Goal: Transaction & Acquisition: Purchase product/service

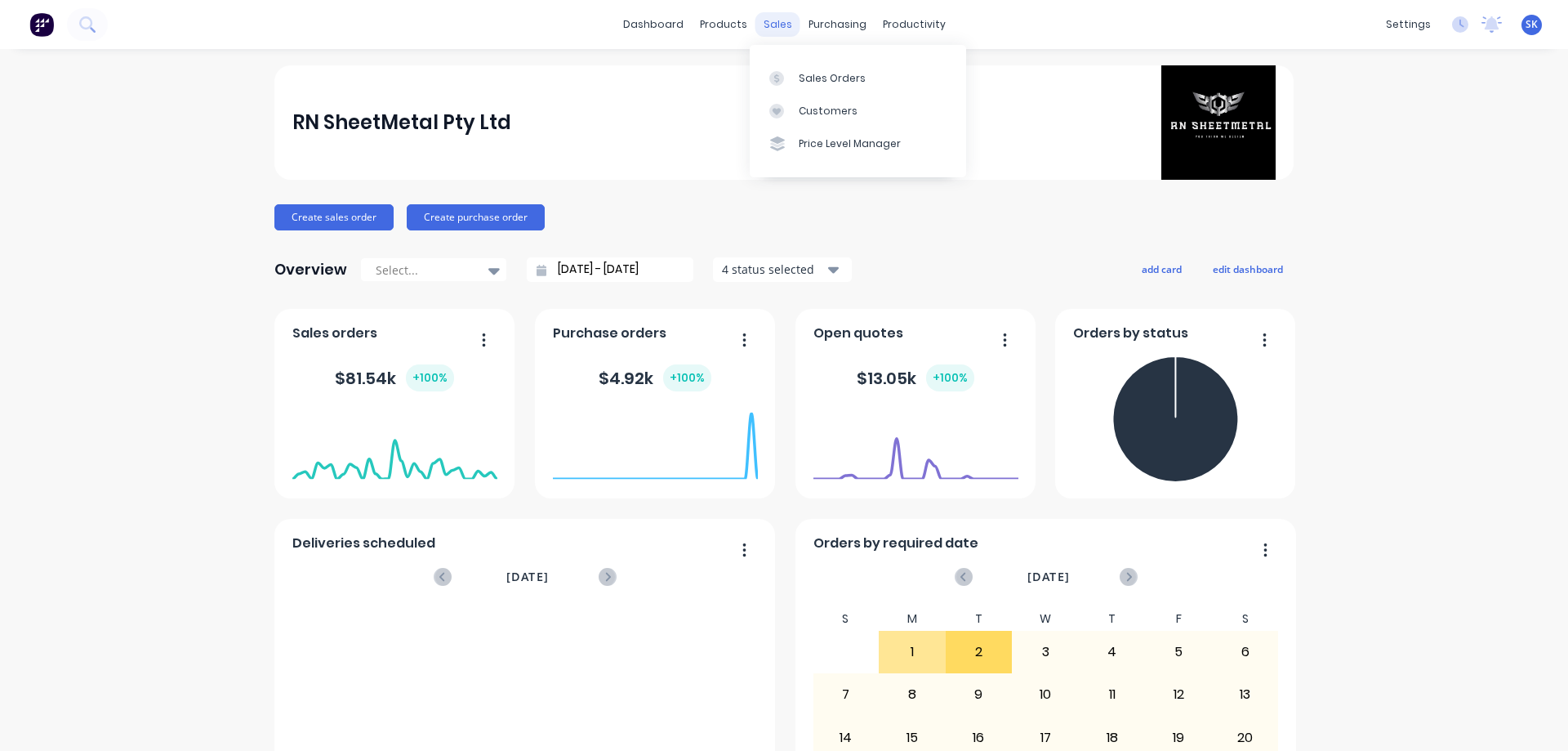
click at [762, 24] on div "sales" at bounding box center [778, 24] width 45 height 24
click at [828, 20] on div "purchasing" at bounding box center [837, 24] width 74 height 24
click at [809, 84] on div "Sales Orders" at bounding box center [832, 78] width 67 height 15
click at [838, 63] on link "Purchase Orders" at bounding box center [899, 78] width 216 height 33
click at [754, 77] on div "Product Catalogue" at bounding box center [789, 78] width 101 height 15
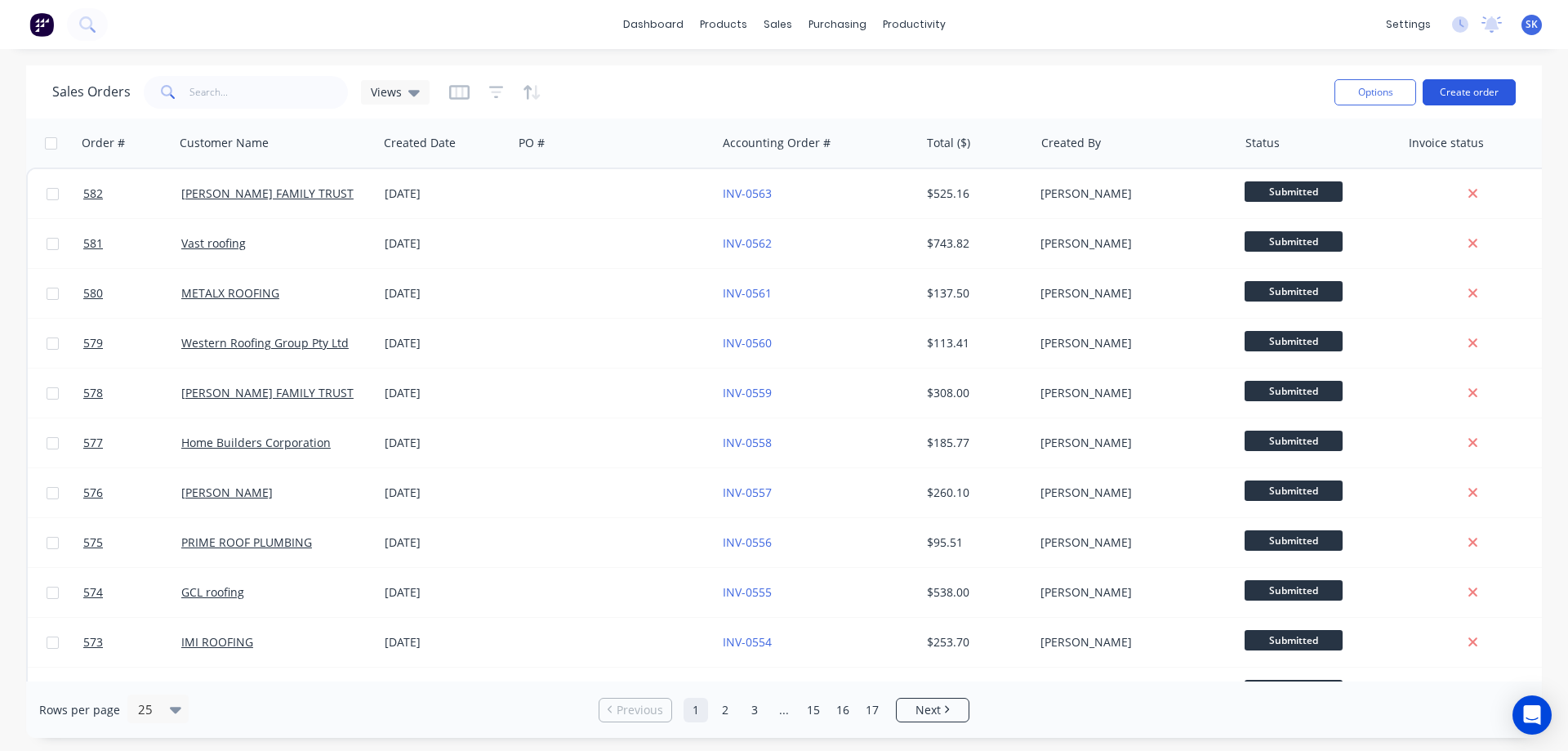
click at [1463, 90] on button "Create order" at bounding box center [1469, 92] width 93 height 26
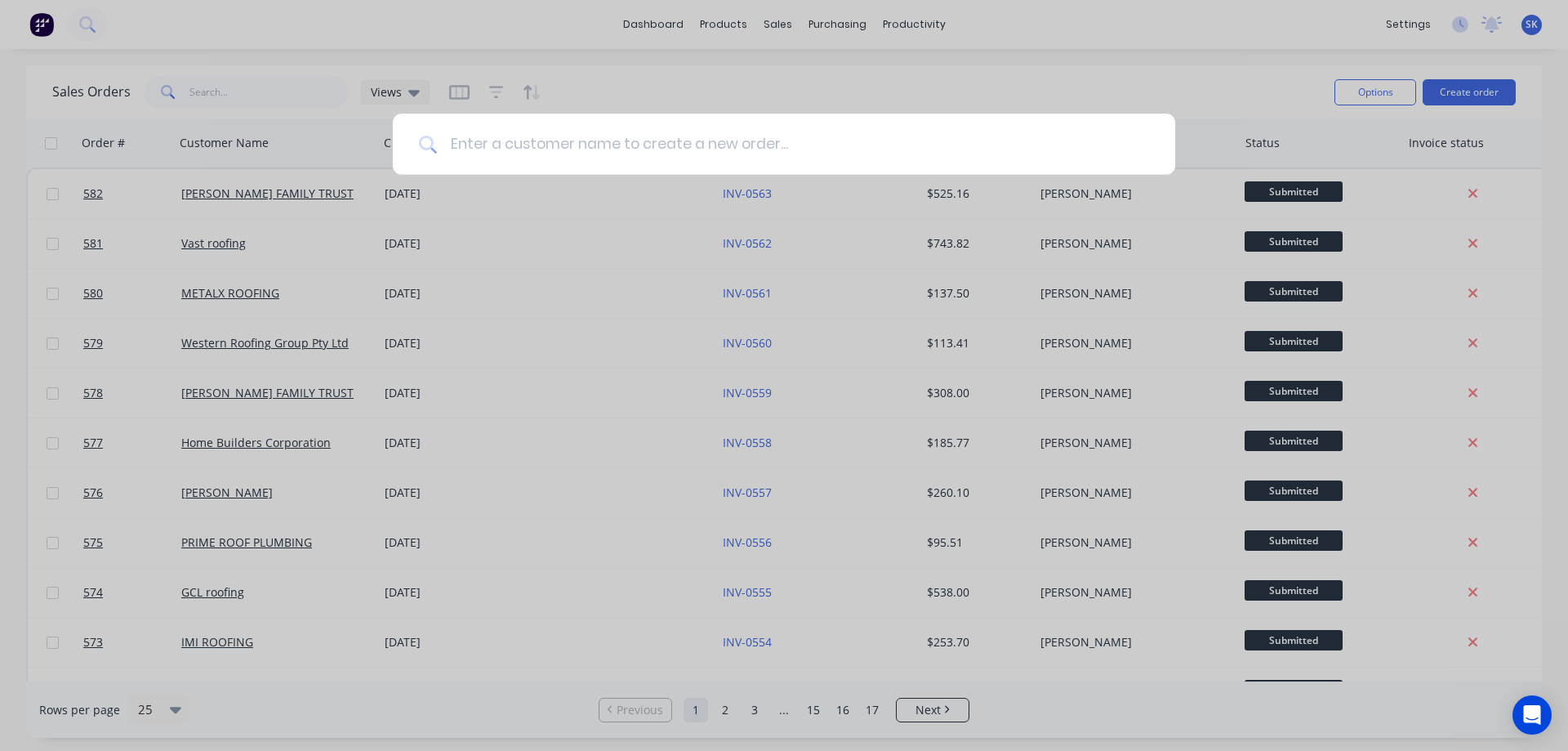
click at [541, 143] on input at bounding box center [794, 144] width 713 height 61
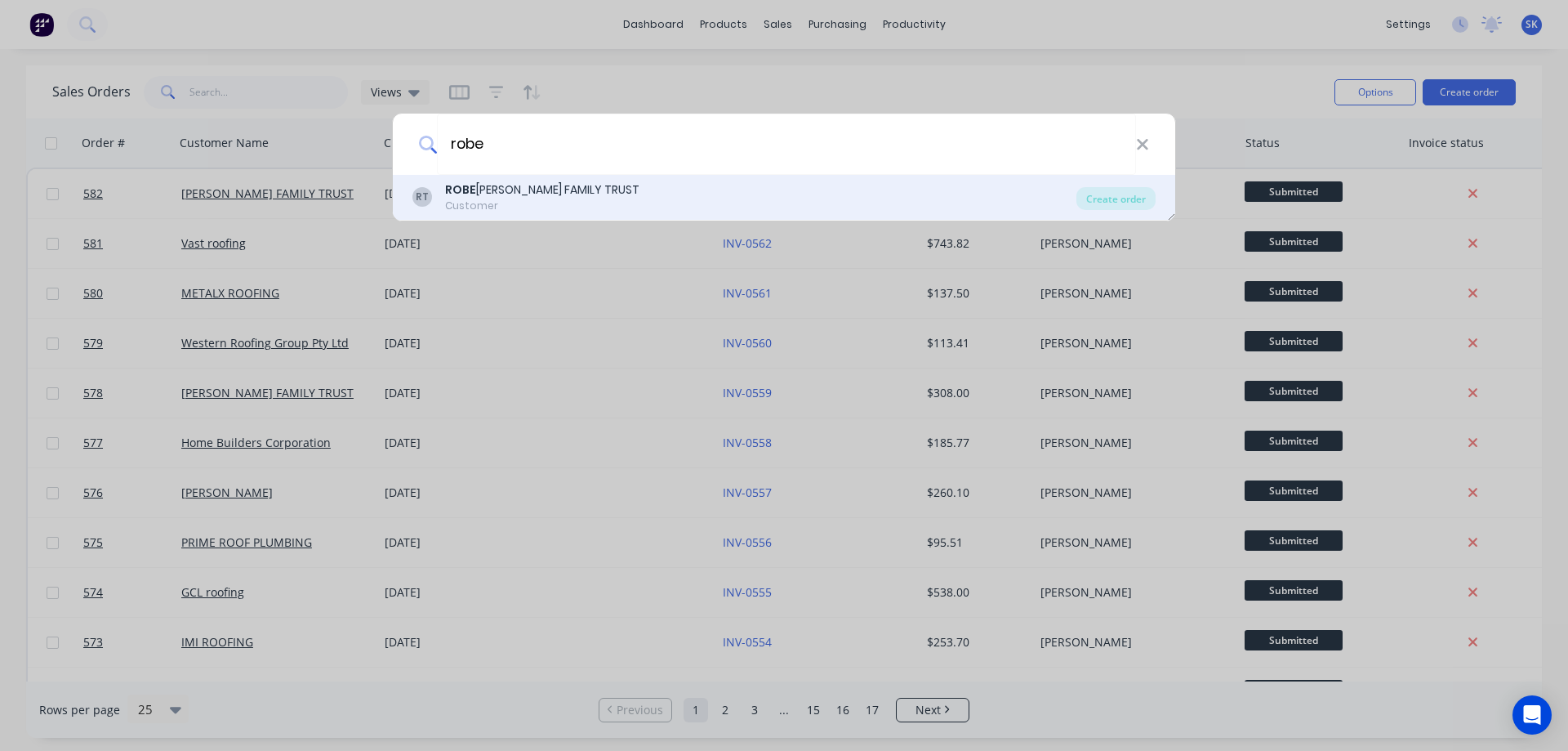
type input "robe"
click at [545, 186] on div "ROBE RT JONES FAMILY TRUST" at bounding box center [542, 190] width 194 height 17
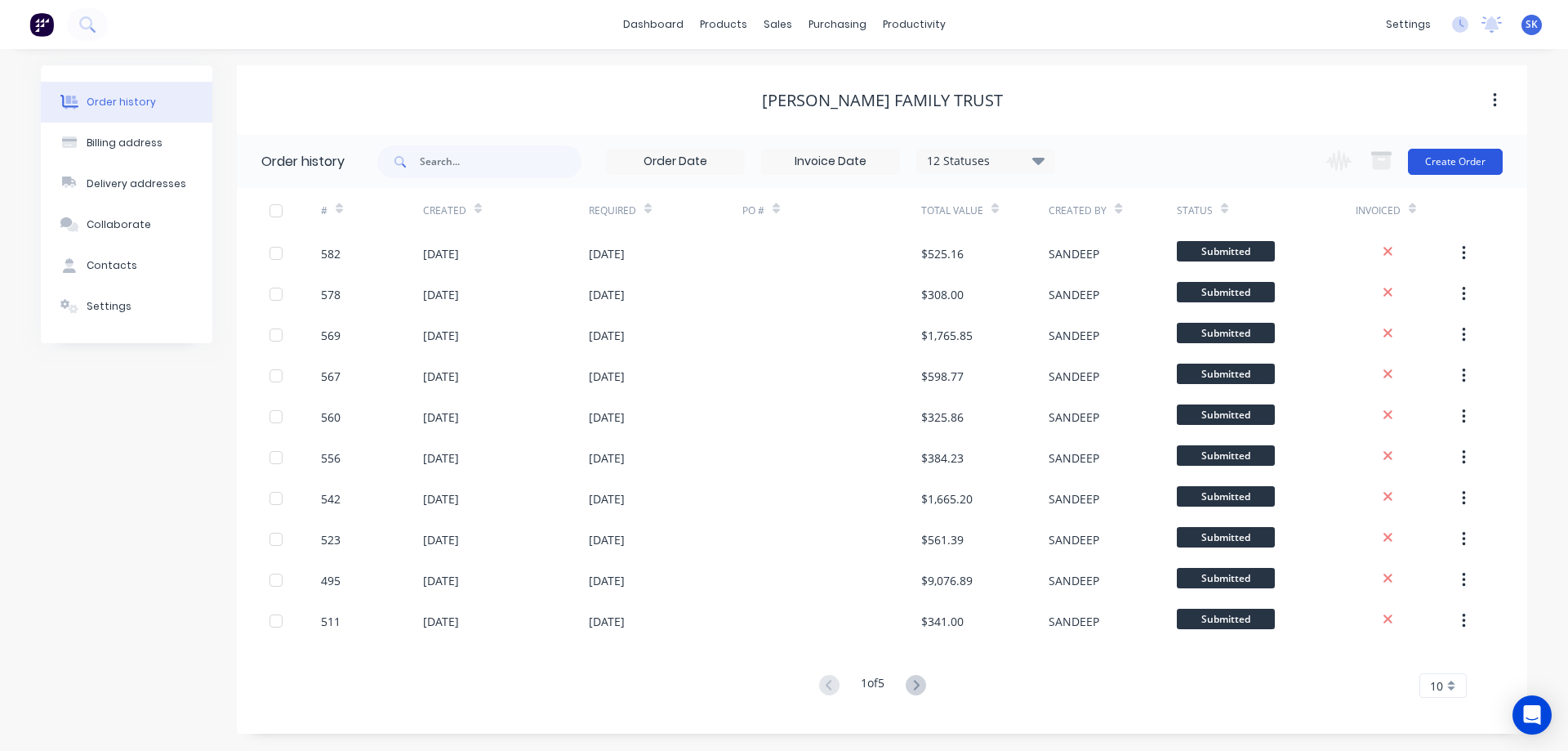
click at [1463, 157] on button "Create Order" at bounding box center [1455, 162] width 95 height 26
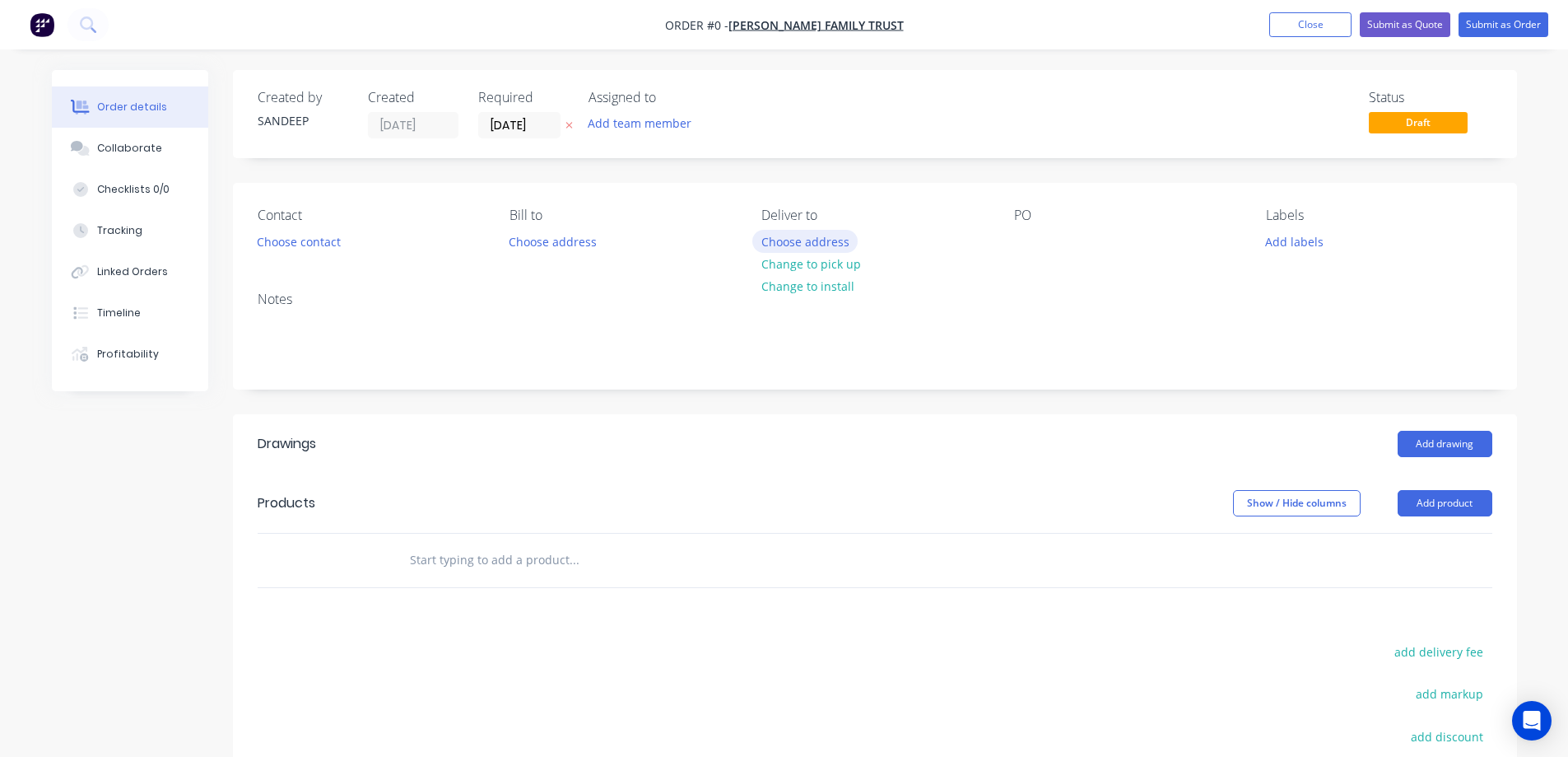
click at [786, 238] on button "Choose address" at bounding box center [805, 241] width 105 height 22
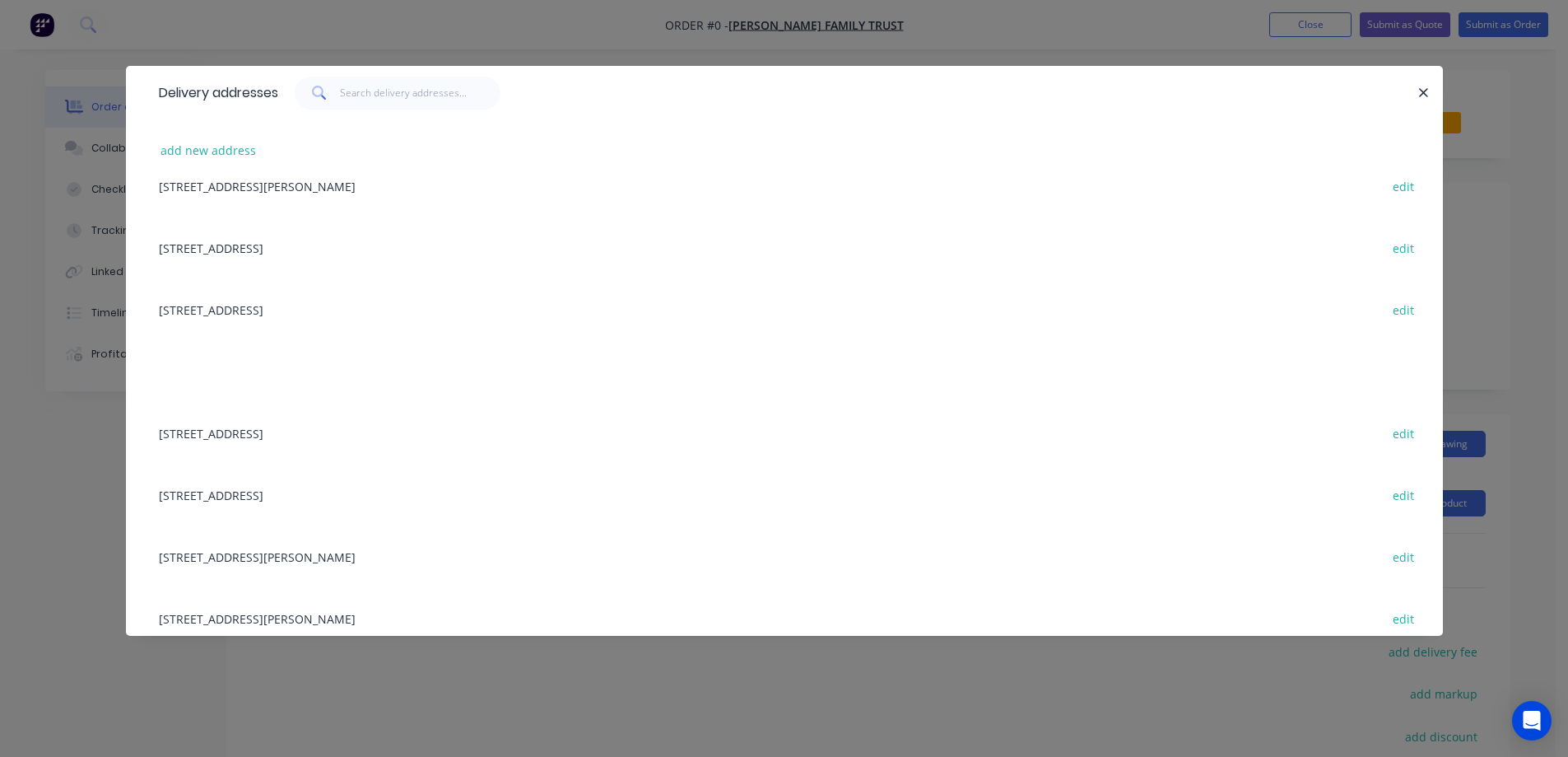
scroll to position [287, 0]
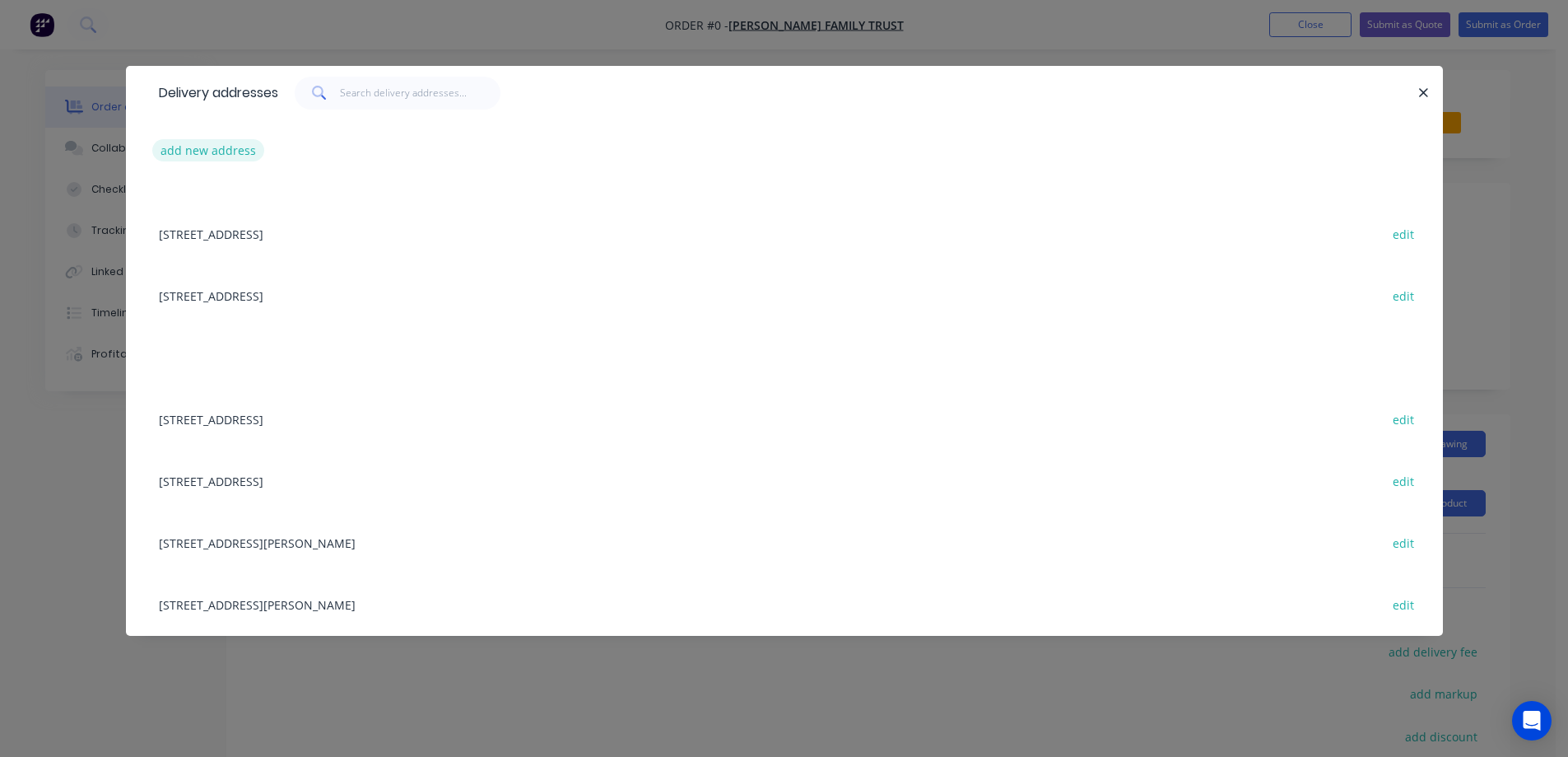
click at [210, 140] on button "add new address" at bounding box center [208, 149] width 112 height 22
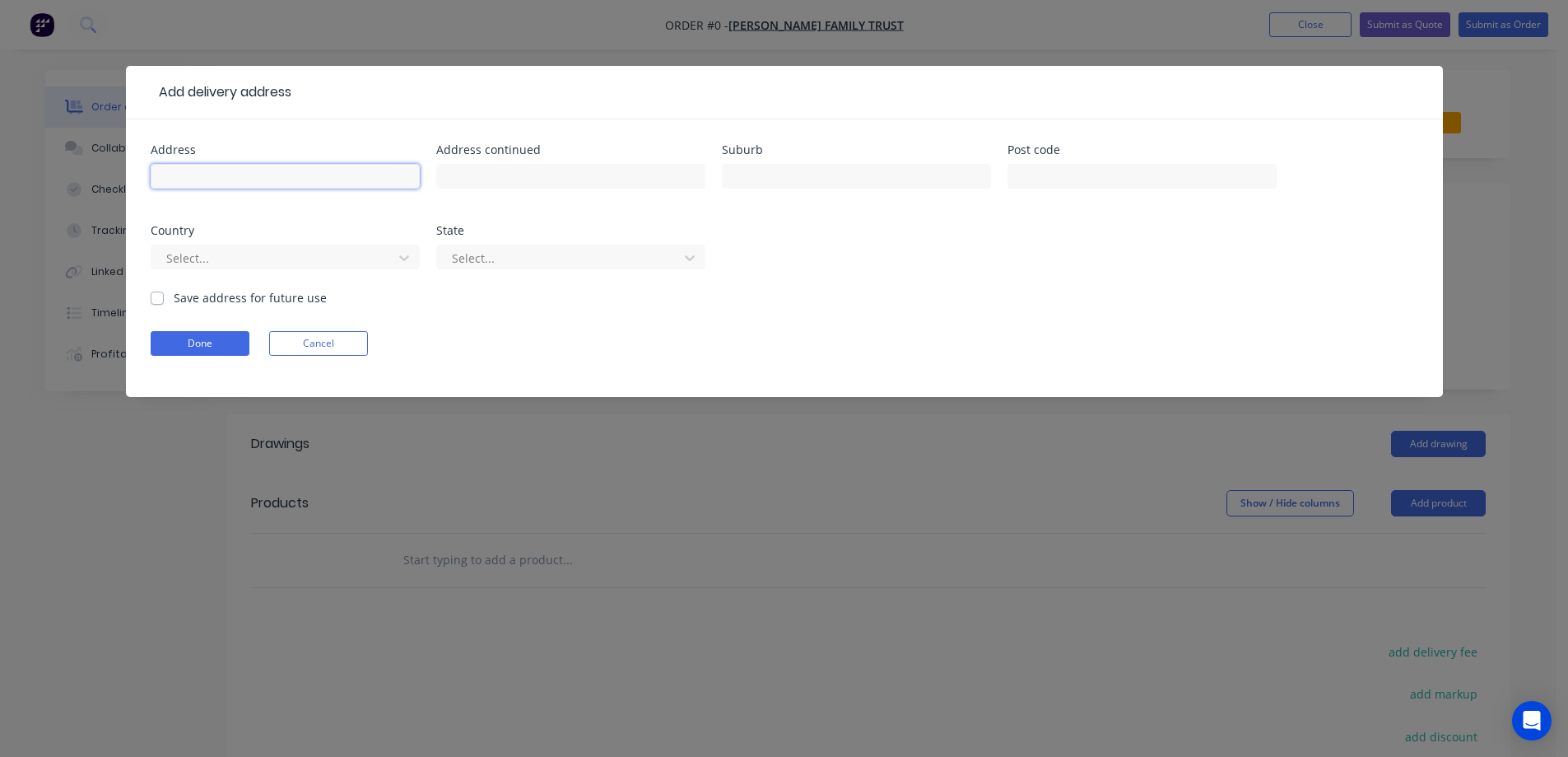
click at [217, 174] on input "text" at bounding box center [285, 177] width 270 height 25
paste input "Lot 91, Sulphur Crested Dr"
type input "Lot 91, Sulphur Crested Dr"
click at [890, 176] on input "text" at bounding box center [856, 177] width 270 height 25
paste input "WOLLERT"
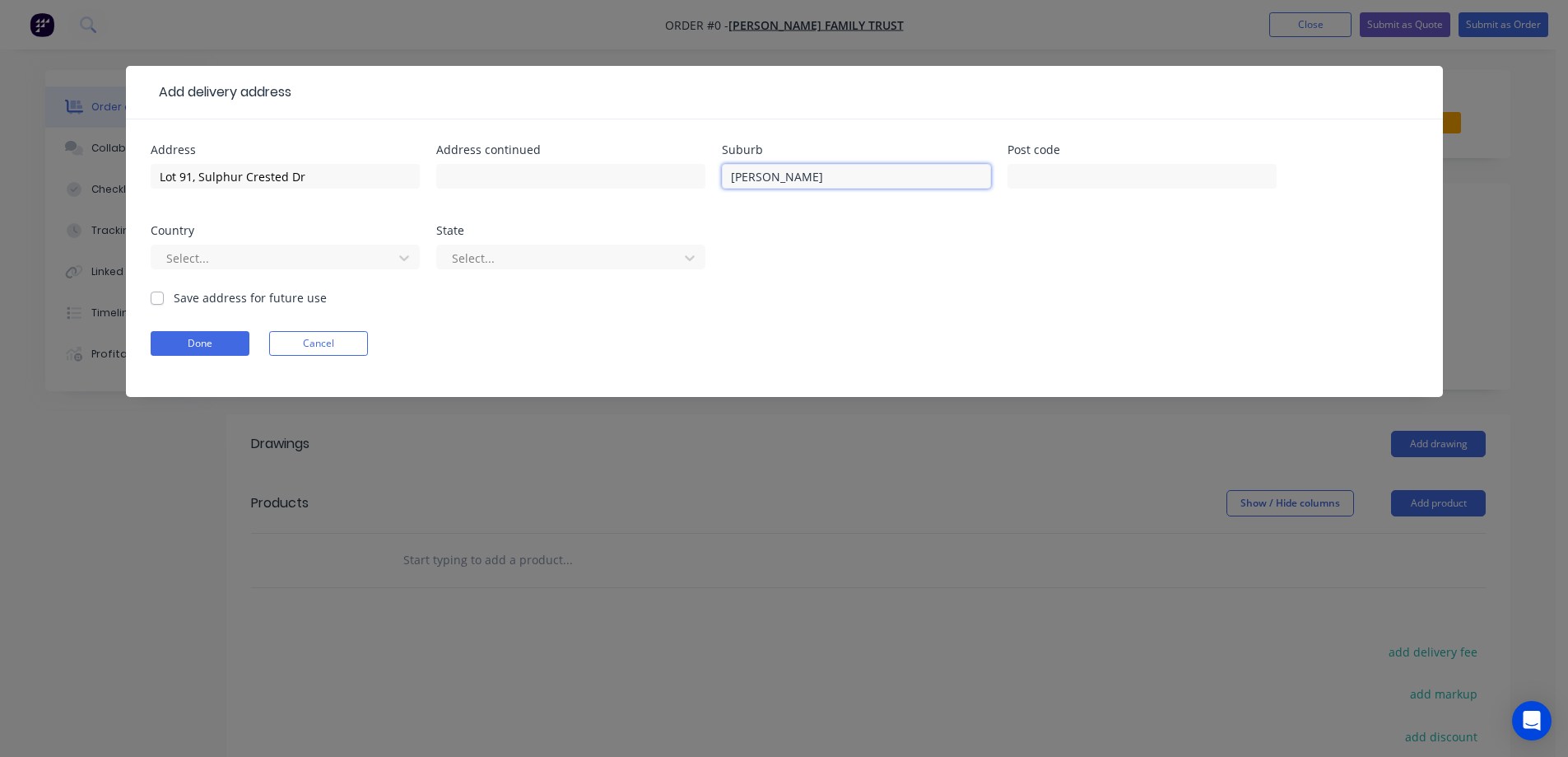
type input "WOLLERT"
click at [1072, 178] on input "text" at bounding box center [1142, 177] width 270 height 25
paste input "3750"
type input "3750"
click at [370, 271] on div "Select..." at bounding box center [285, 264] width 270 height 48
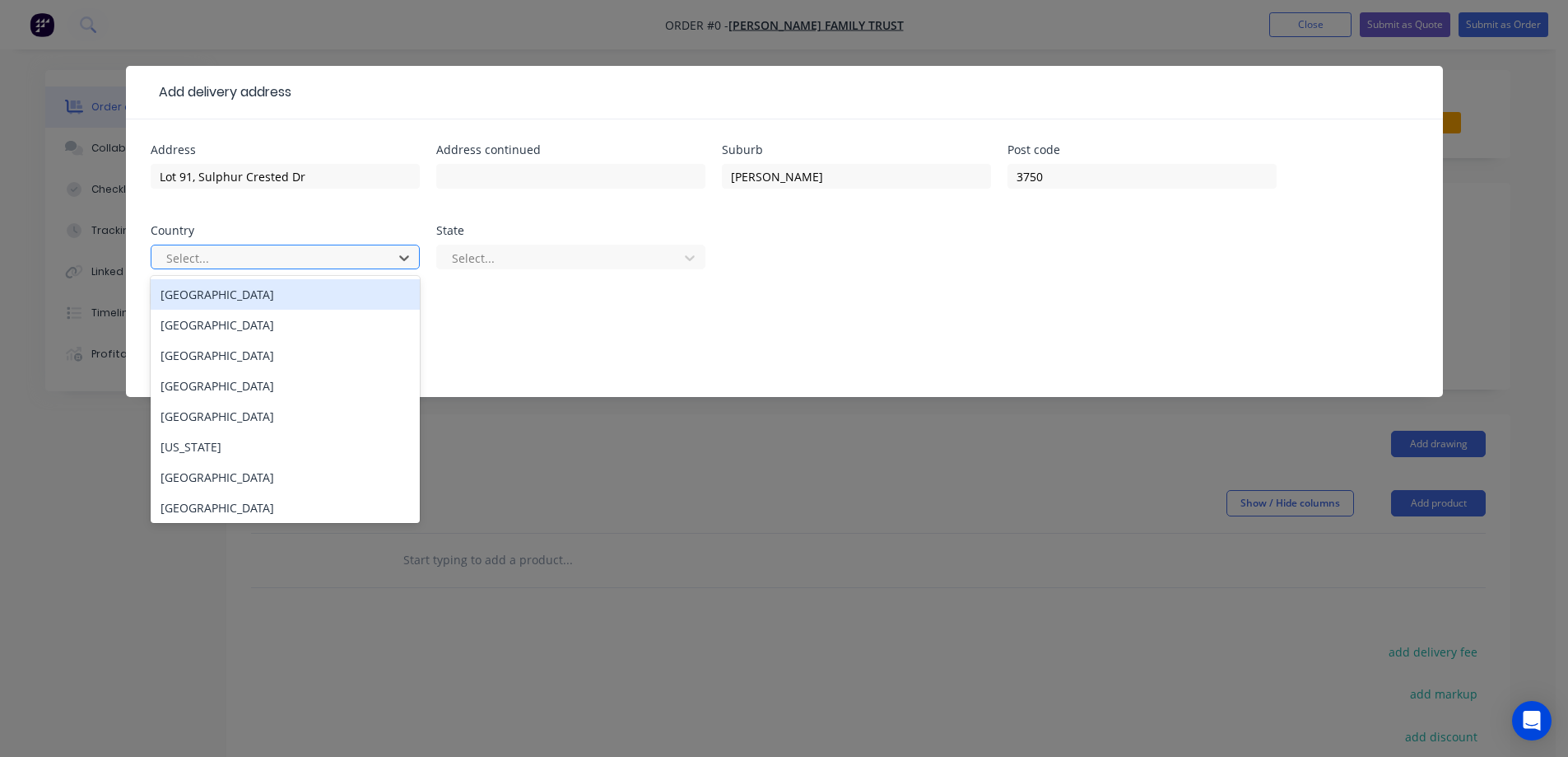
click at [371, 260] on div at bounding box center [275, 257] width 219 height 20
click at [350, 304] on div "Australia" at bounding box center [285, 294] width 270 height 31
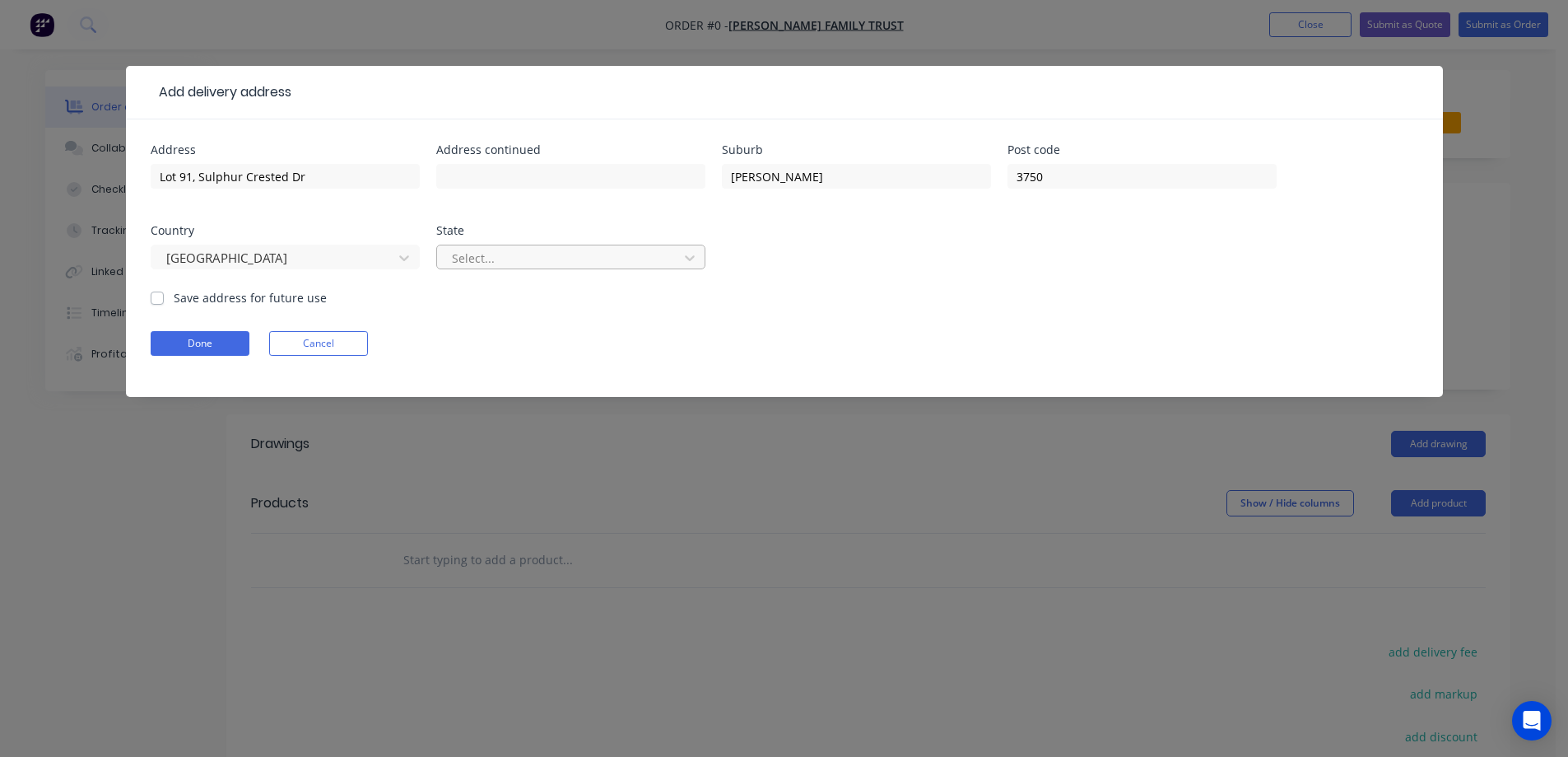
click at [599, 262] on div at bounding box center [560, 257] width 219 height 20
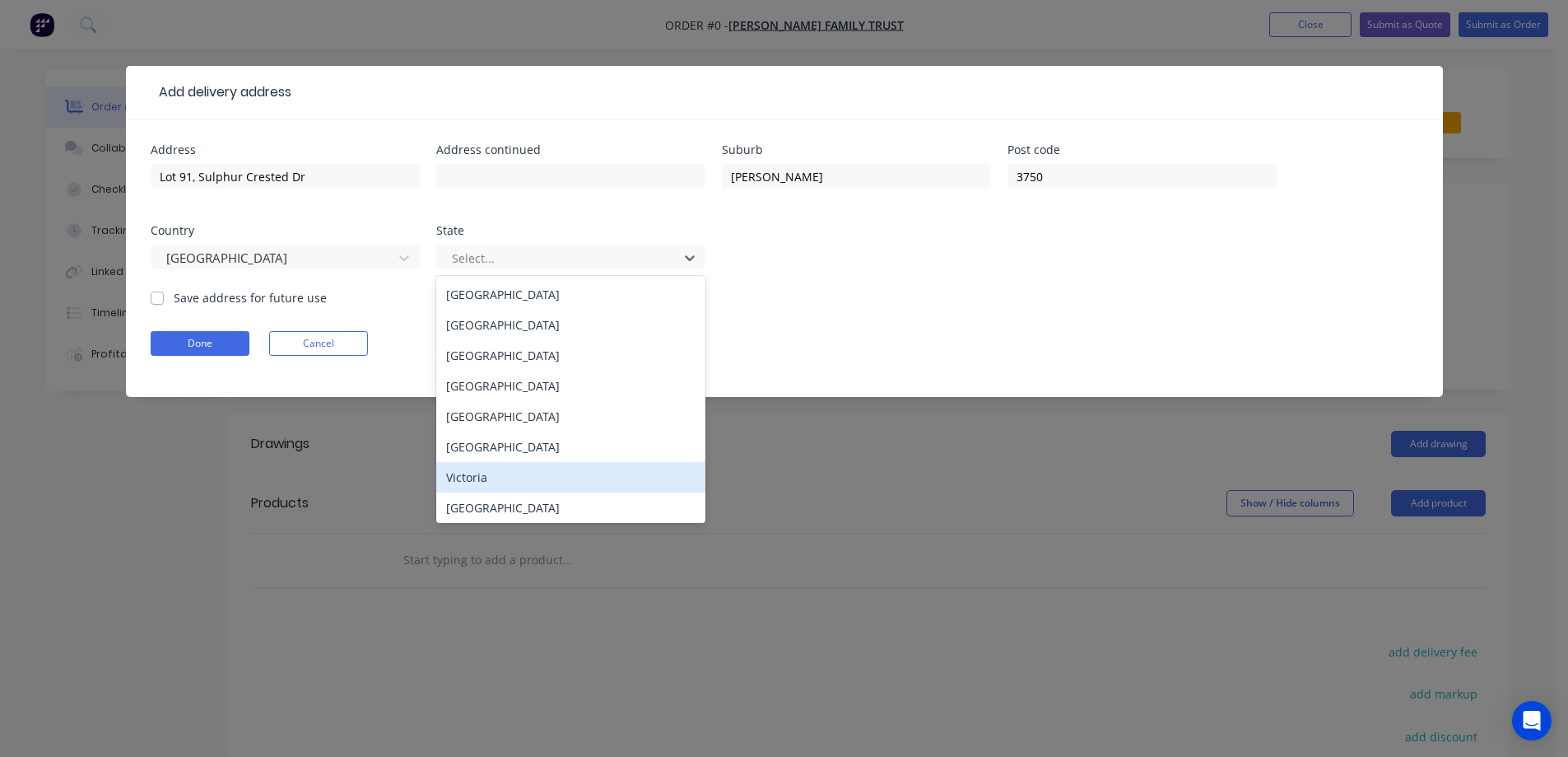
click at [549, 473] on div "Victoria" at bounding box center [571, 477] width 270 height 31
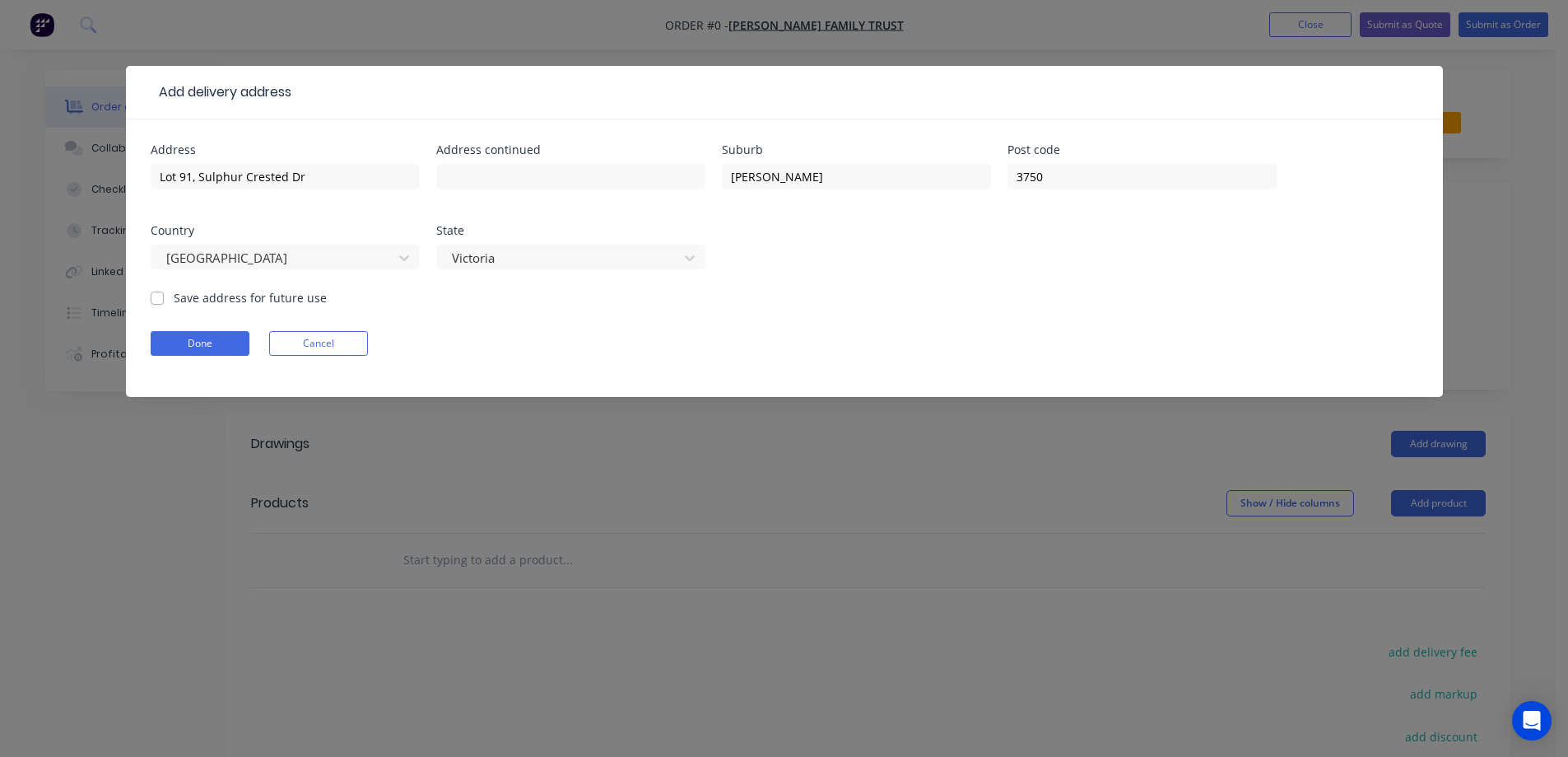
click at [308, 294] on label "Save address for future use" at bounding box center [250, 298] width 153 height 18
click at [164, 294] on input "Save address for future use" at bounding box center [157, 297] width 13 height 16
checkbox input "true"
click at [223, 343] on button "Done" at bounding box center [200, 343] width 99 height 25
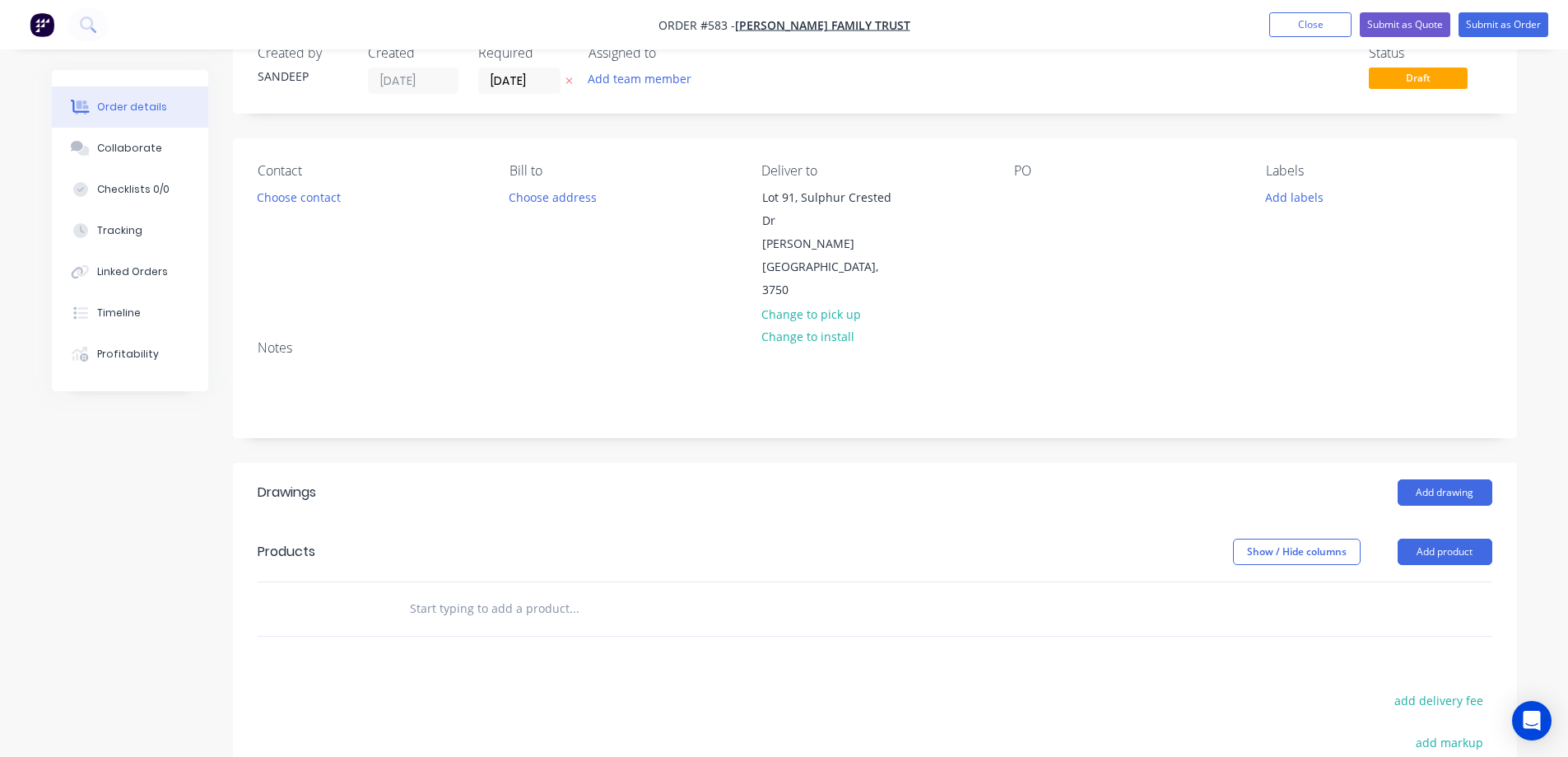
scroll to position [83, 0]
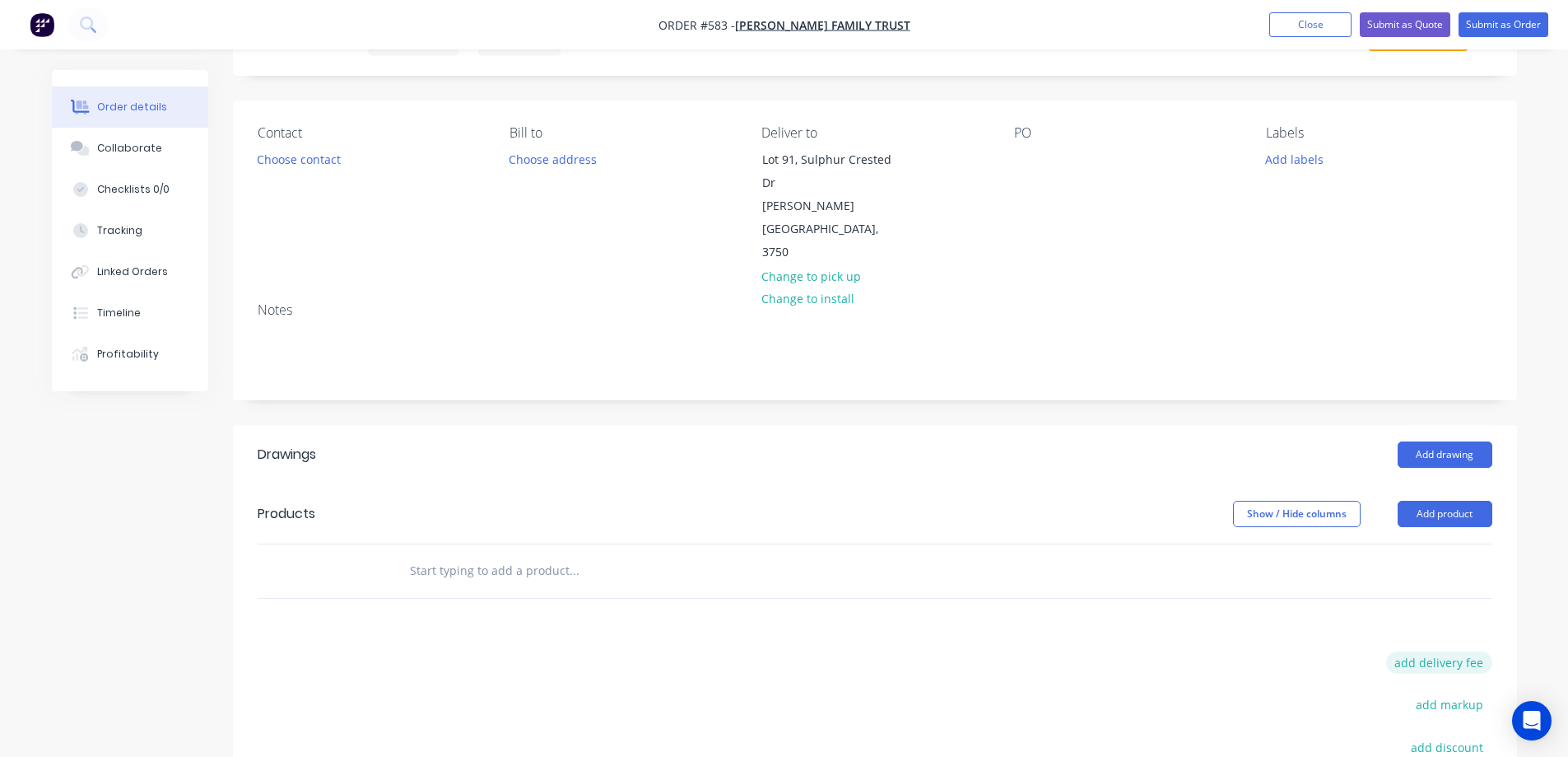
click at [1438, 652] on button "add delivery fee" at bounding box center [1439, 662] width 106 height 22
type input "50"
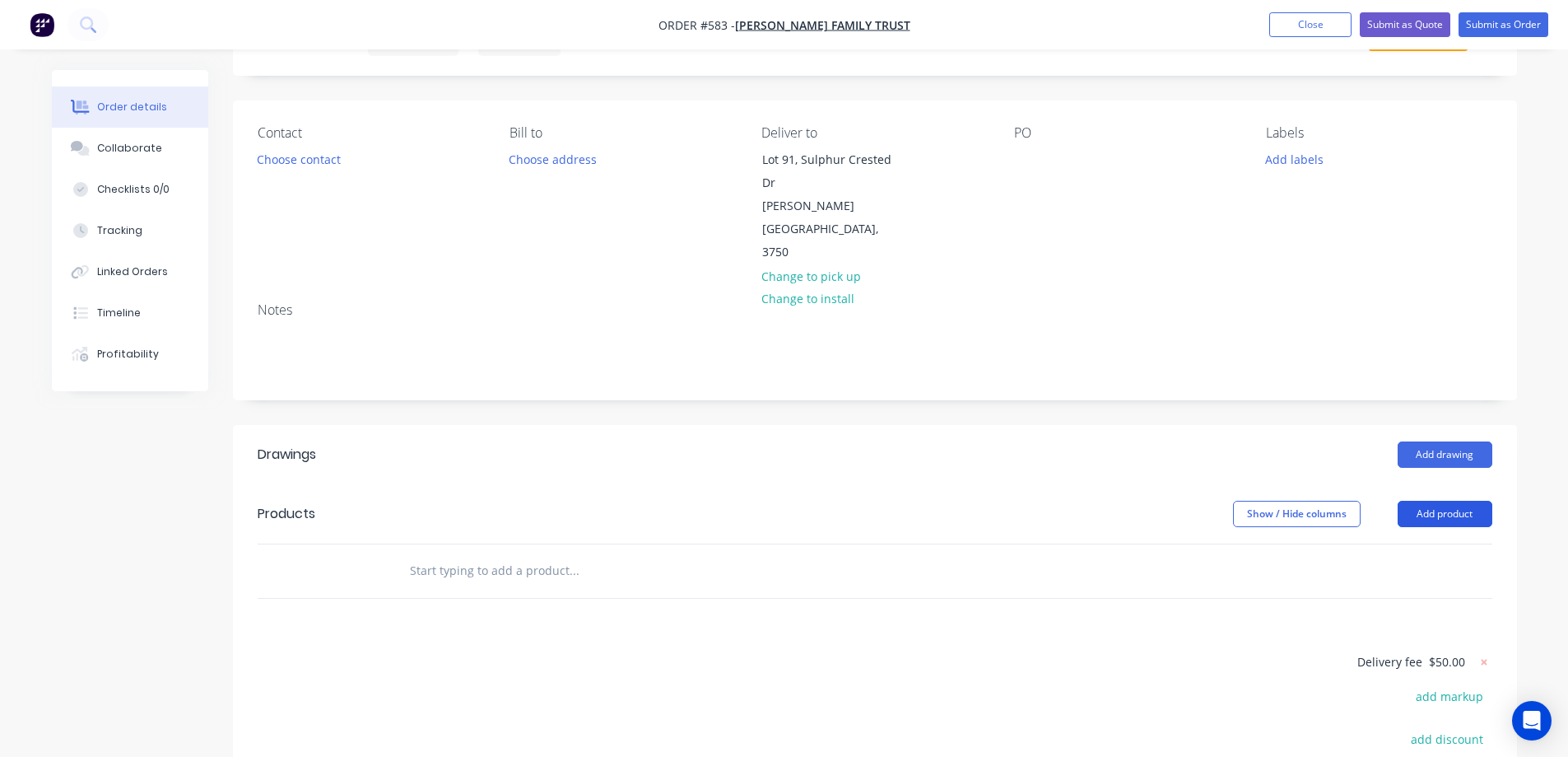
click at [1418, 501] on button "Add product" at bounding box center [1445, 514] width 95 height 26
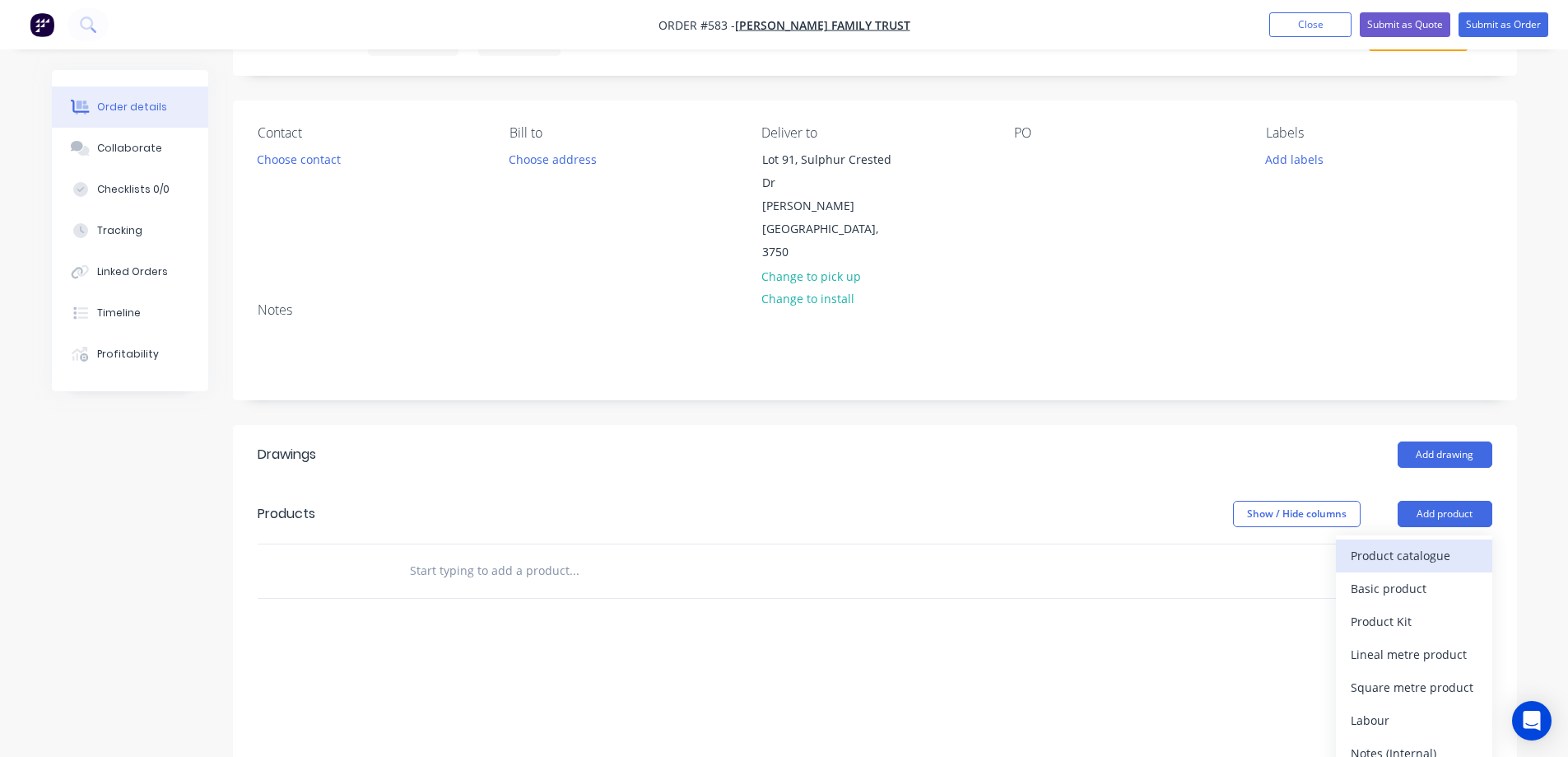
click at [1389, 544] on div "Product catalogue" at bounding box center [1414, 555] width 126 height 24
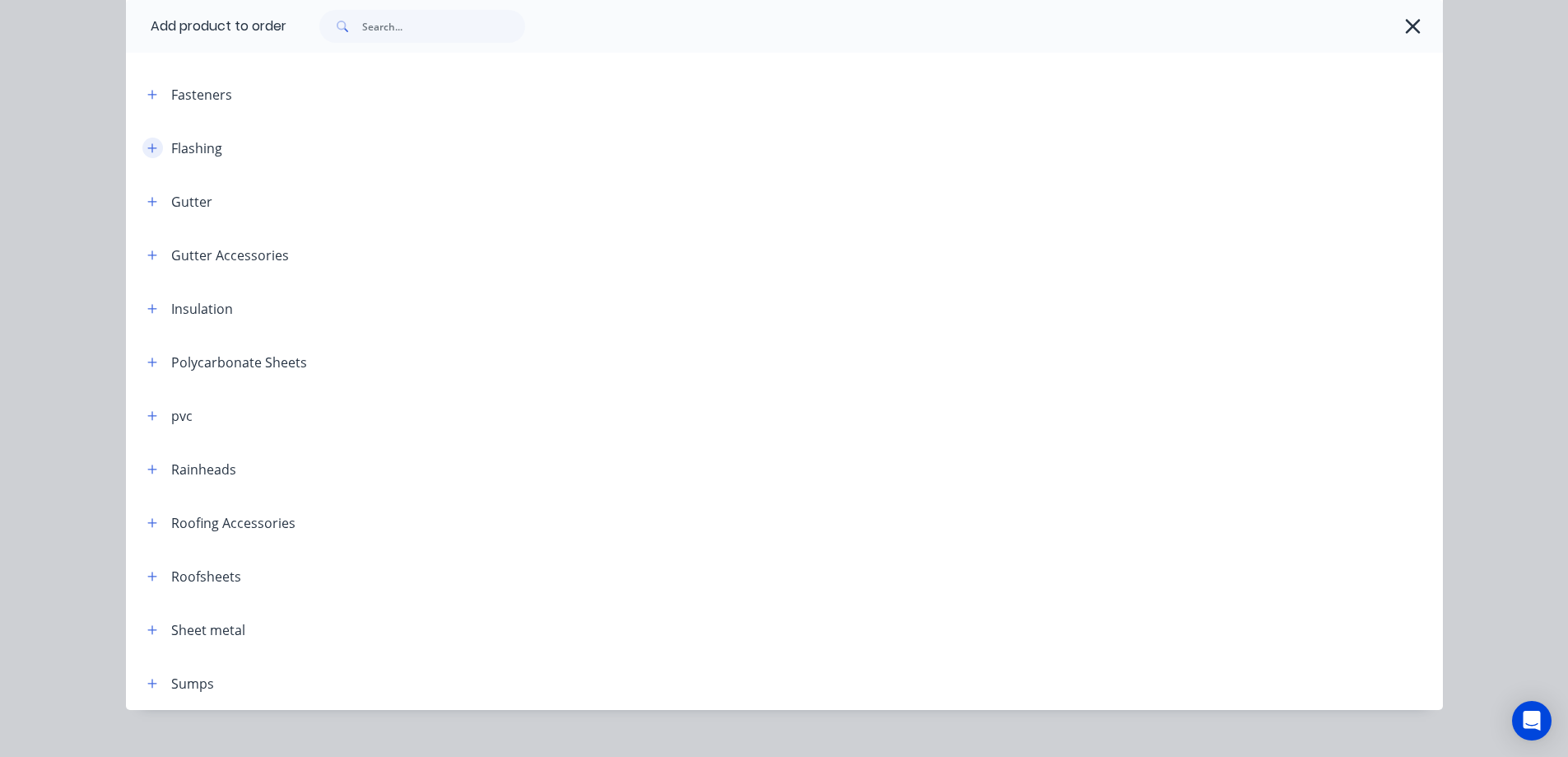
scroll to position [406, 0]
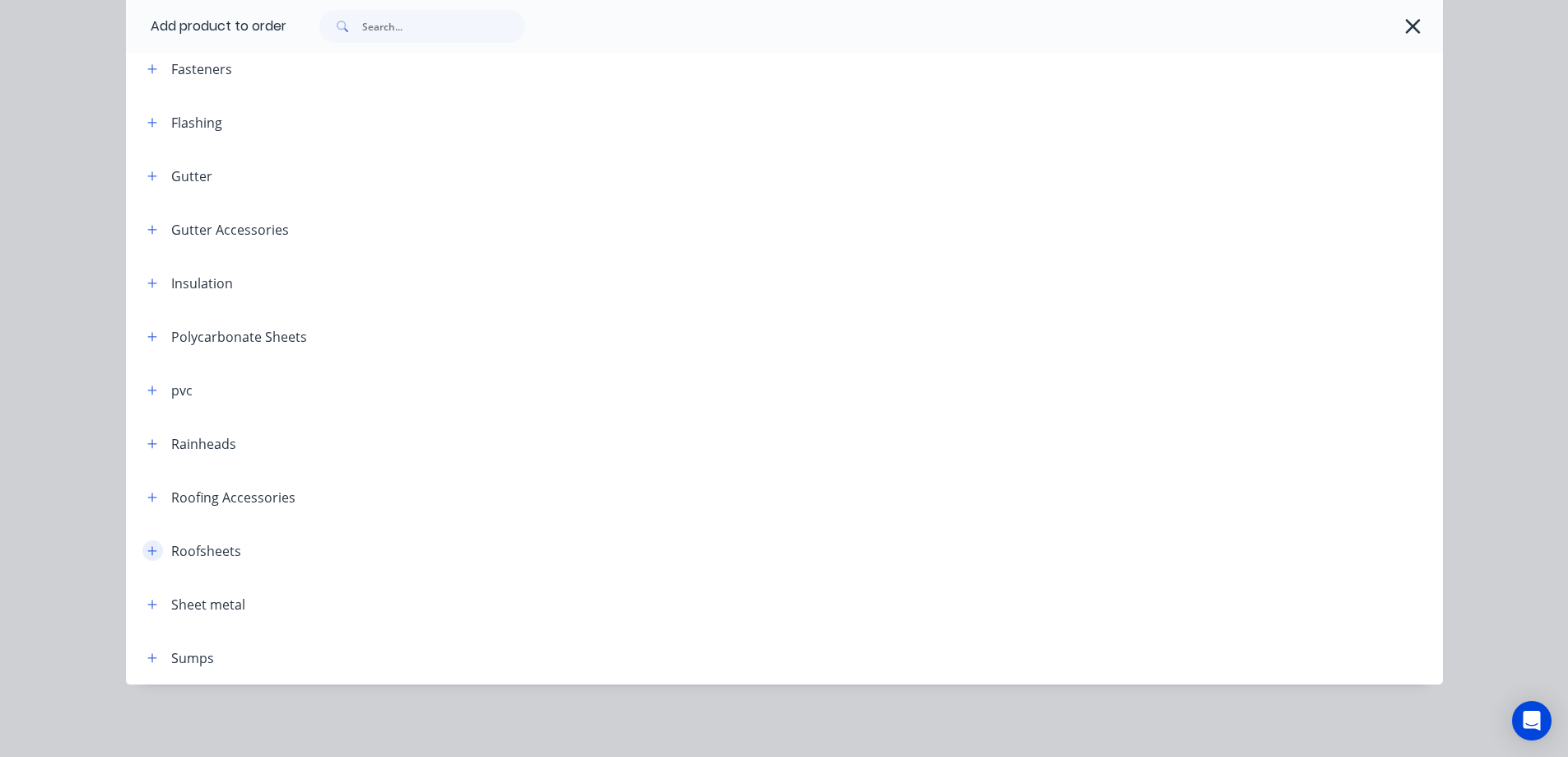
click at [147, 550] on icon "button" at bounding box center [152, 551] width 9 height 9
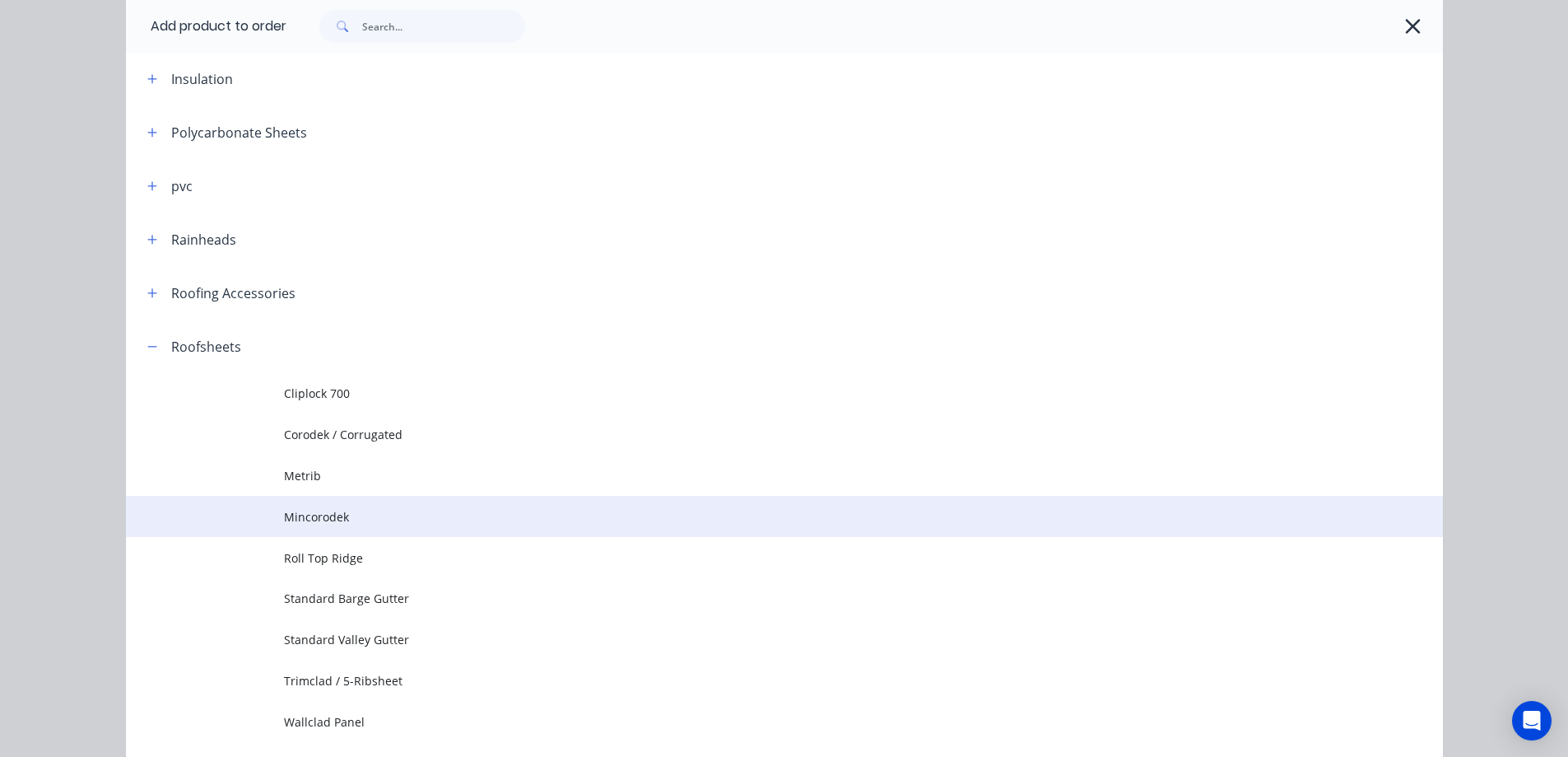
scroll to position [652, 0]
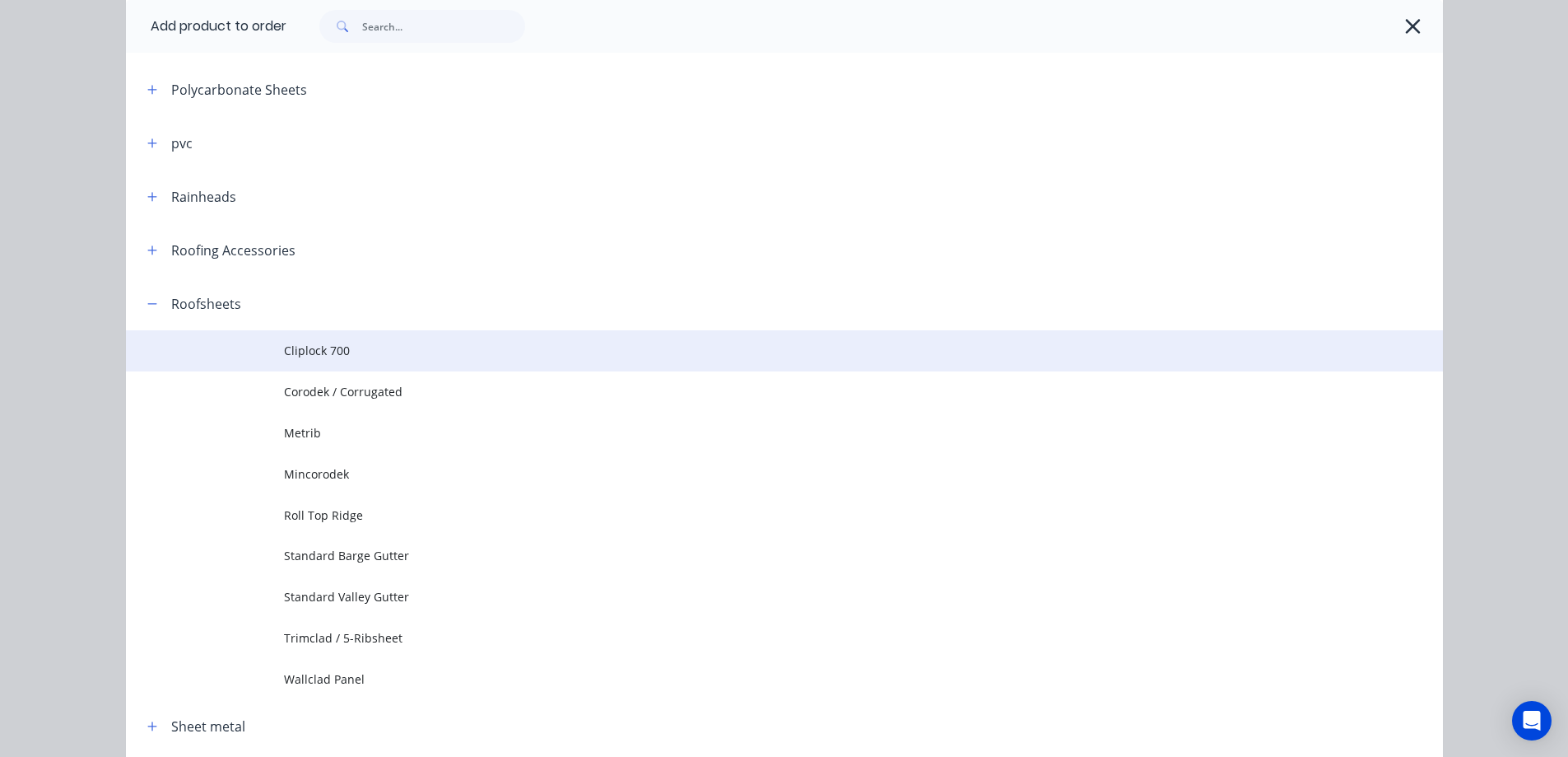
click at [379, 348] on span "Cliplock 700" at bounding box center [747, 350] width 927 height 18
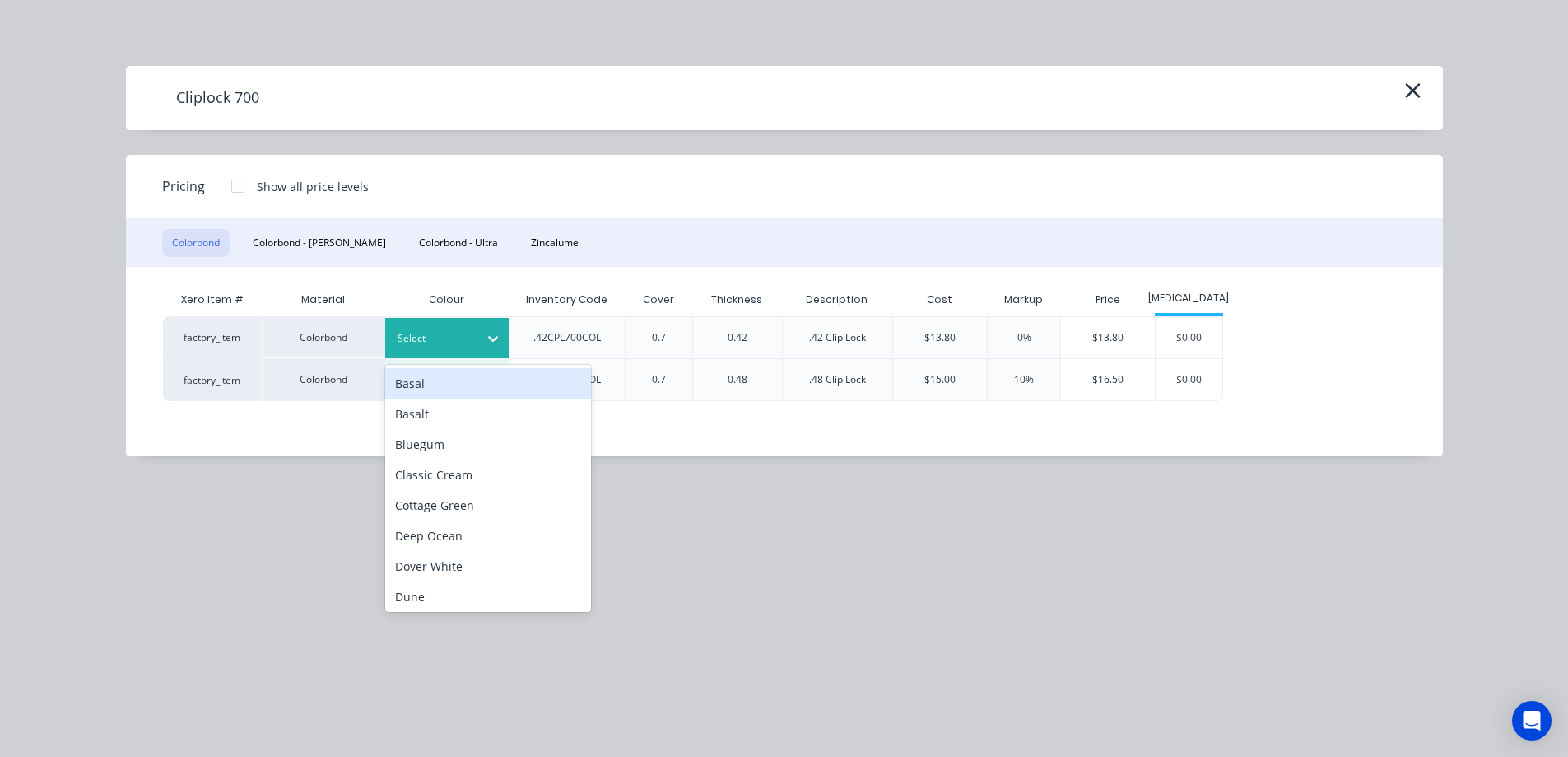
click at [485, 330] on icon at bounding box center [493, 338] width 17 height 17
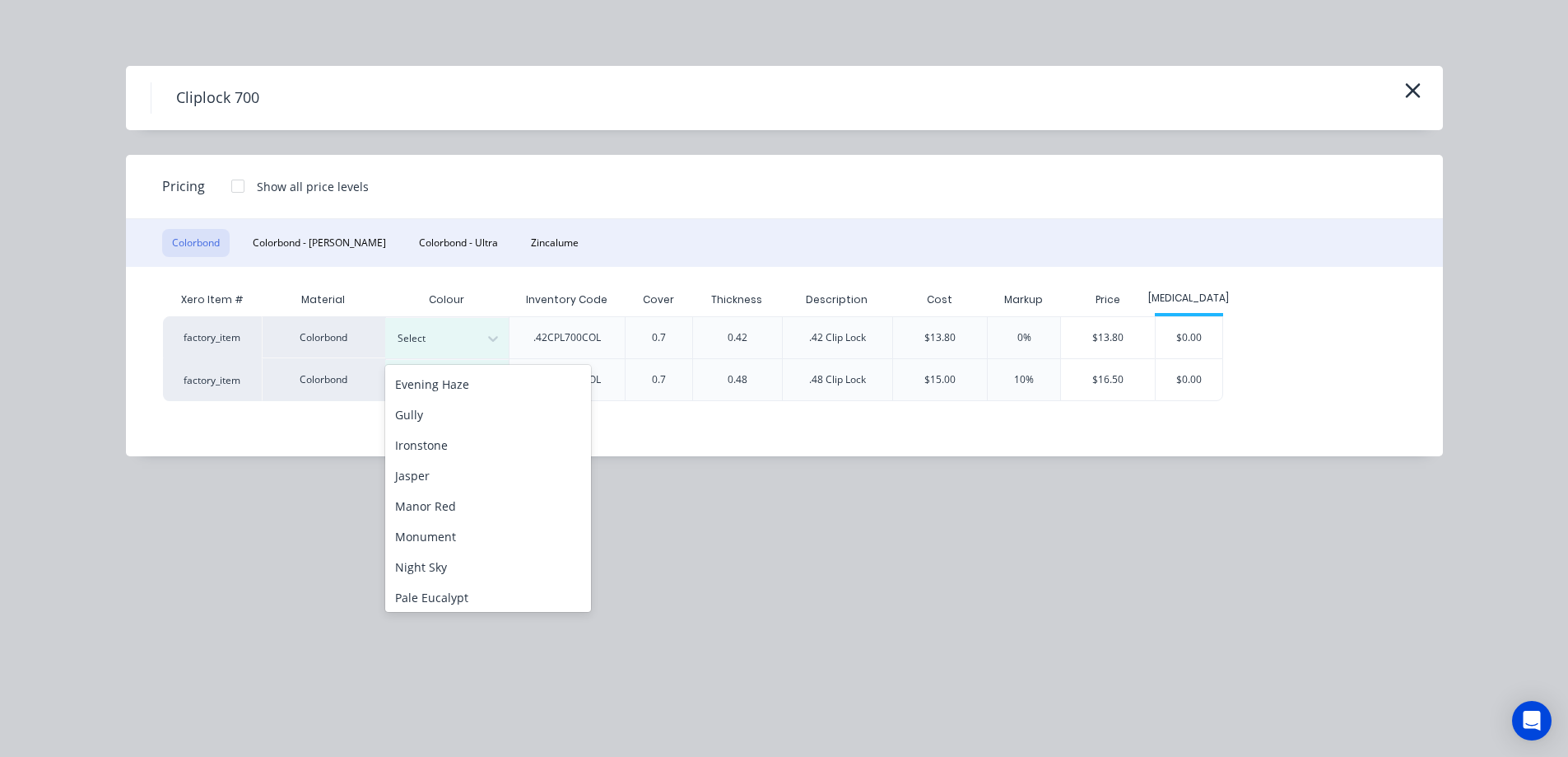
scroll to position [247, 0]
click at [450, 521] on div "Monument" at bounding box center [488, 532] width 205 height 31
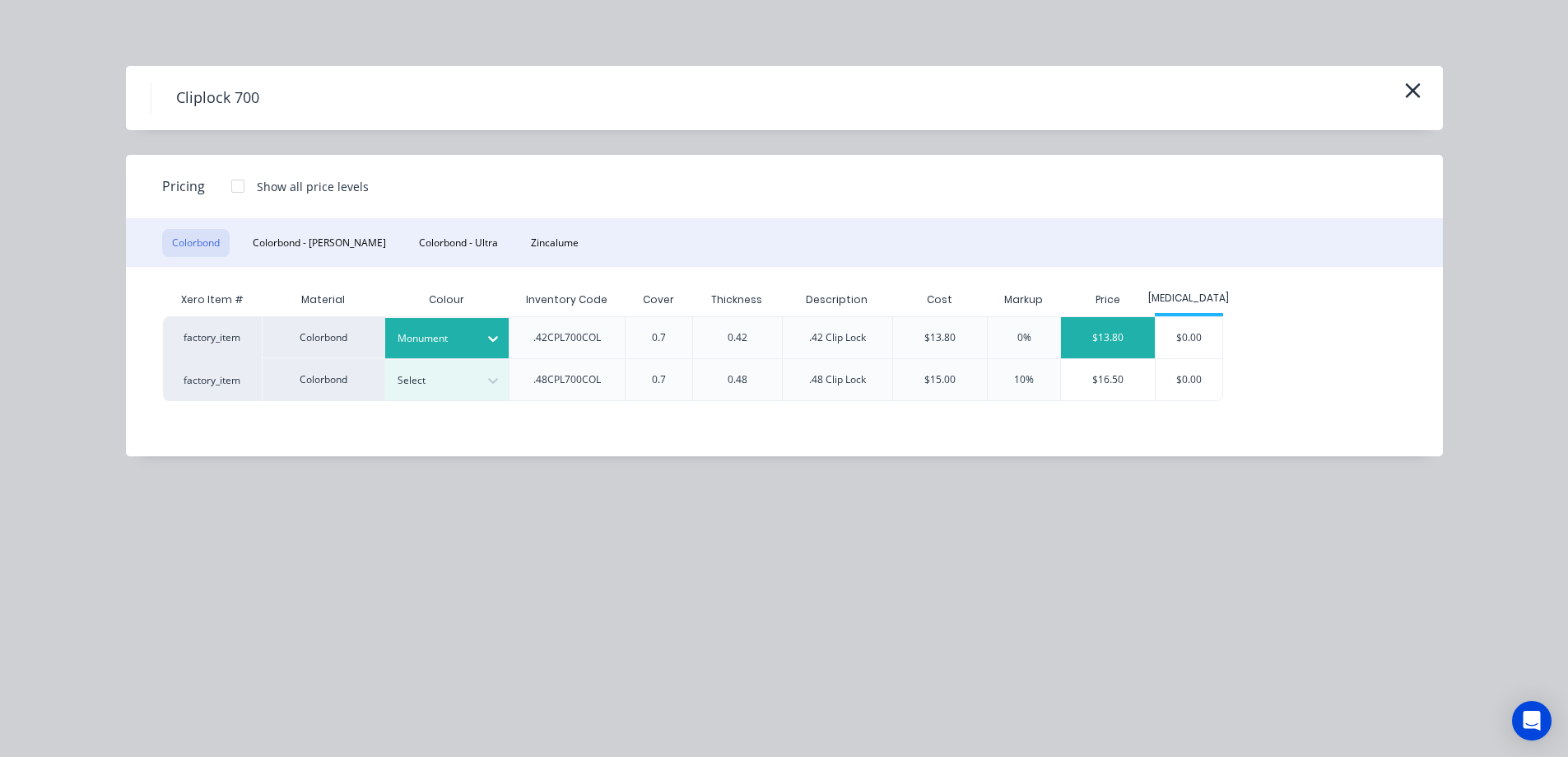
click at [1111, 336] on div "$13.80" at bounding box center [1107, 337] width 94 height 41
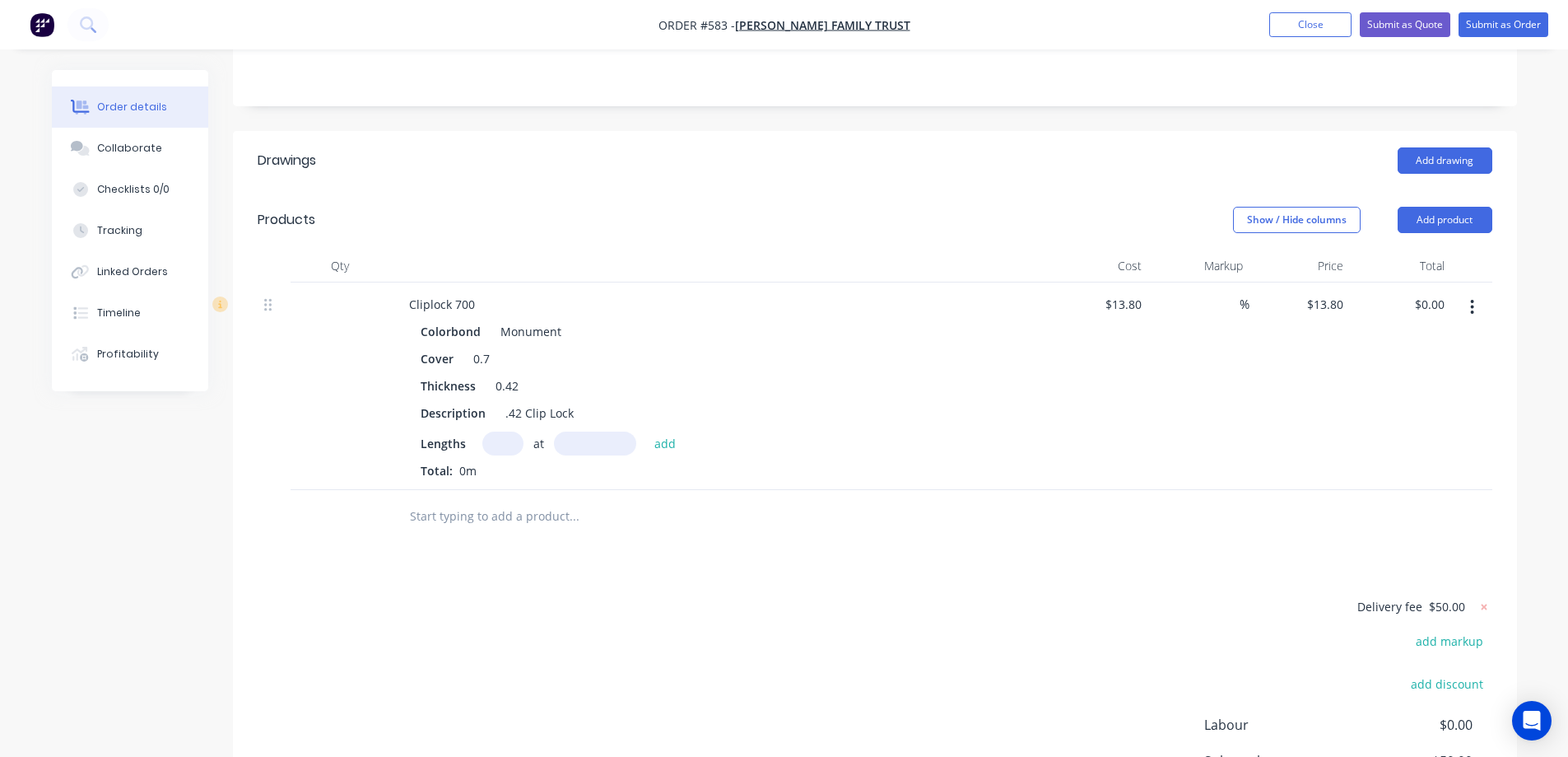
scroll to position [412, 0]
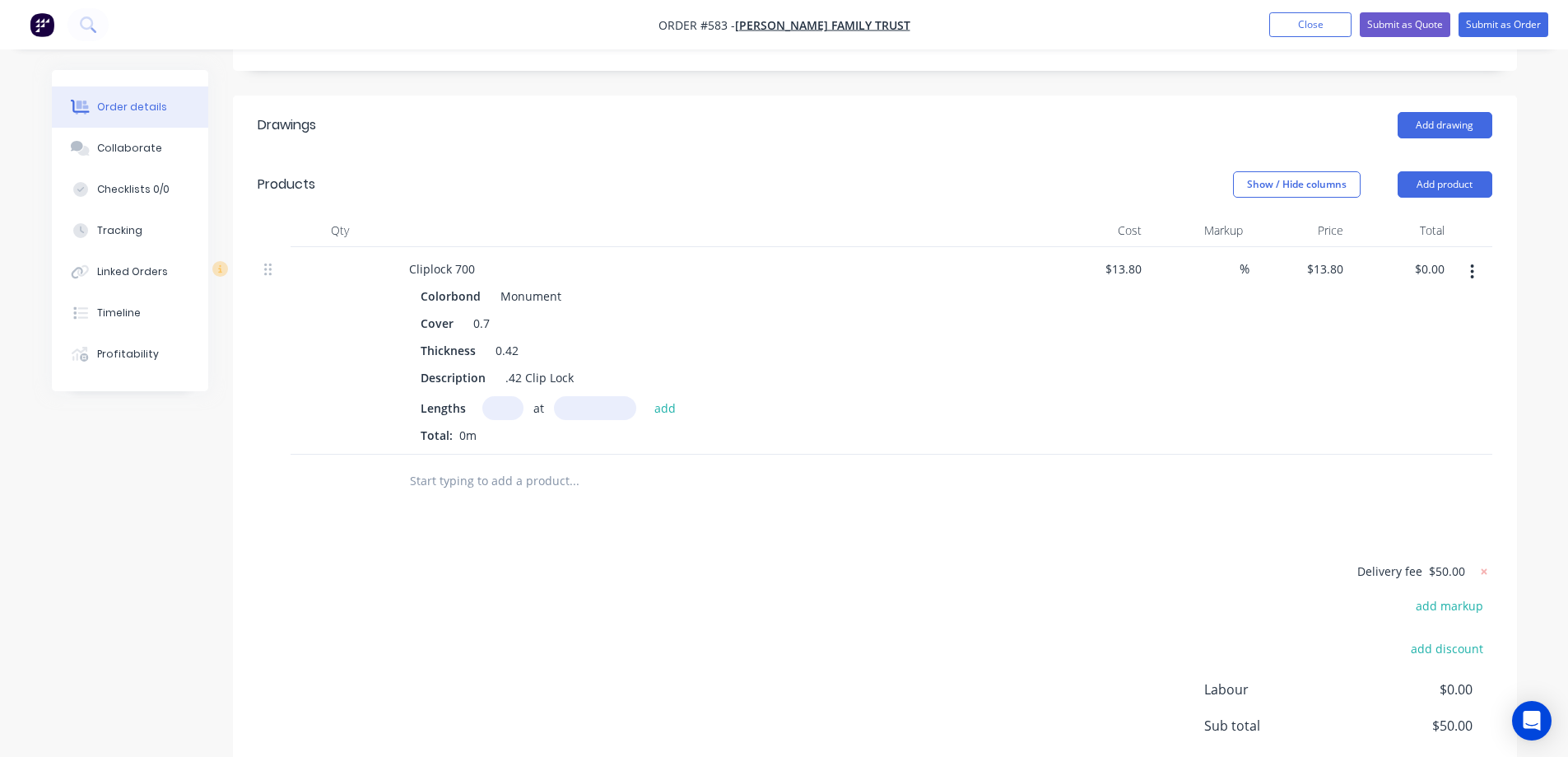
click at [506, 396] on input "text" at bounding box center [502, 407] width 41 height 24
type input "25"
type input "2100mm"
click at [677, 396] on button "add" at bounding box center [665, 407] width 39 height 22
type input "$724.50"
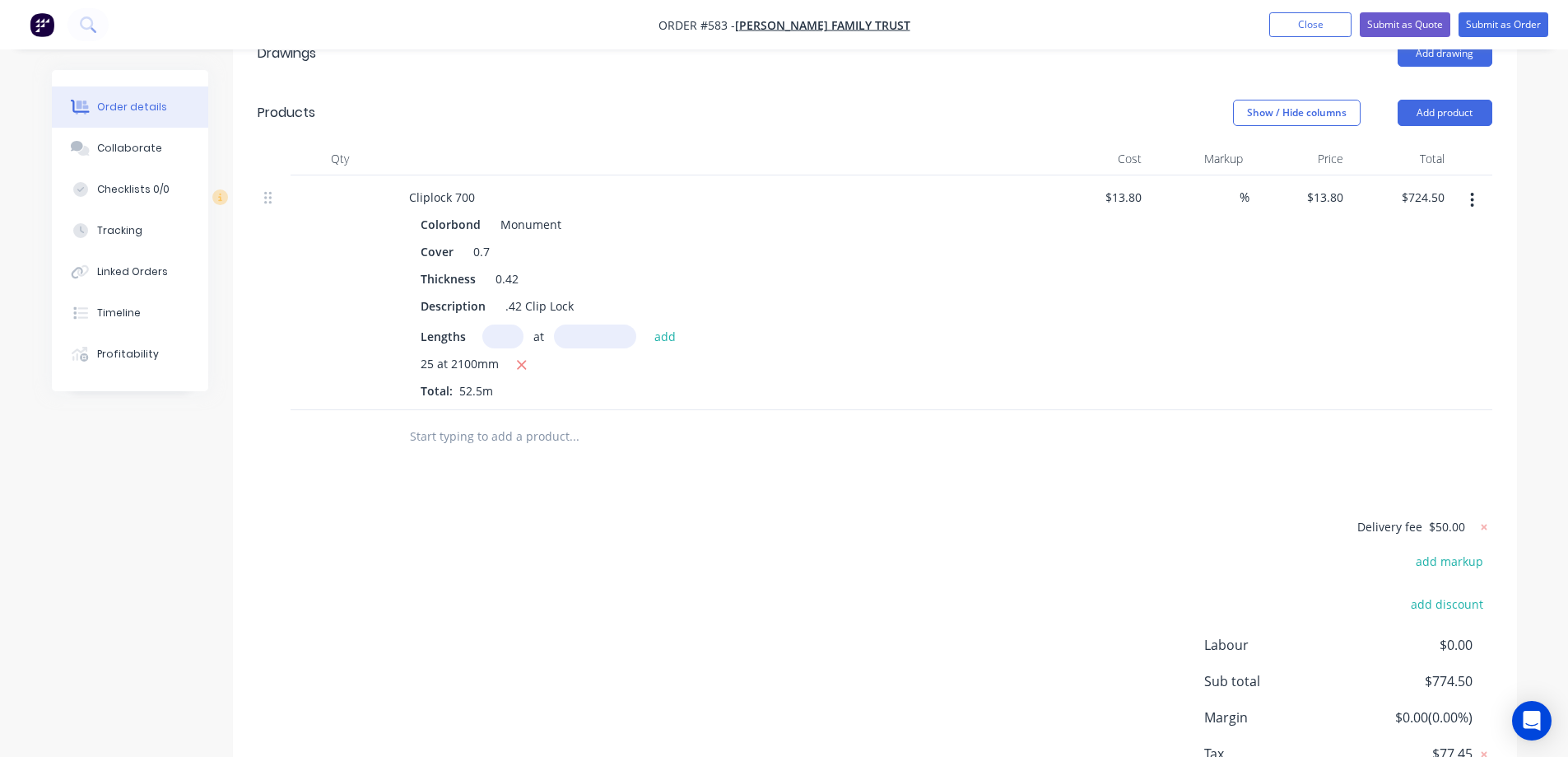
scroll to position [556, 0]
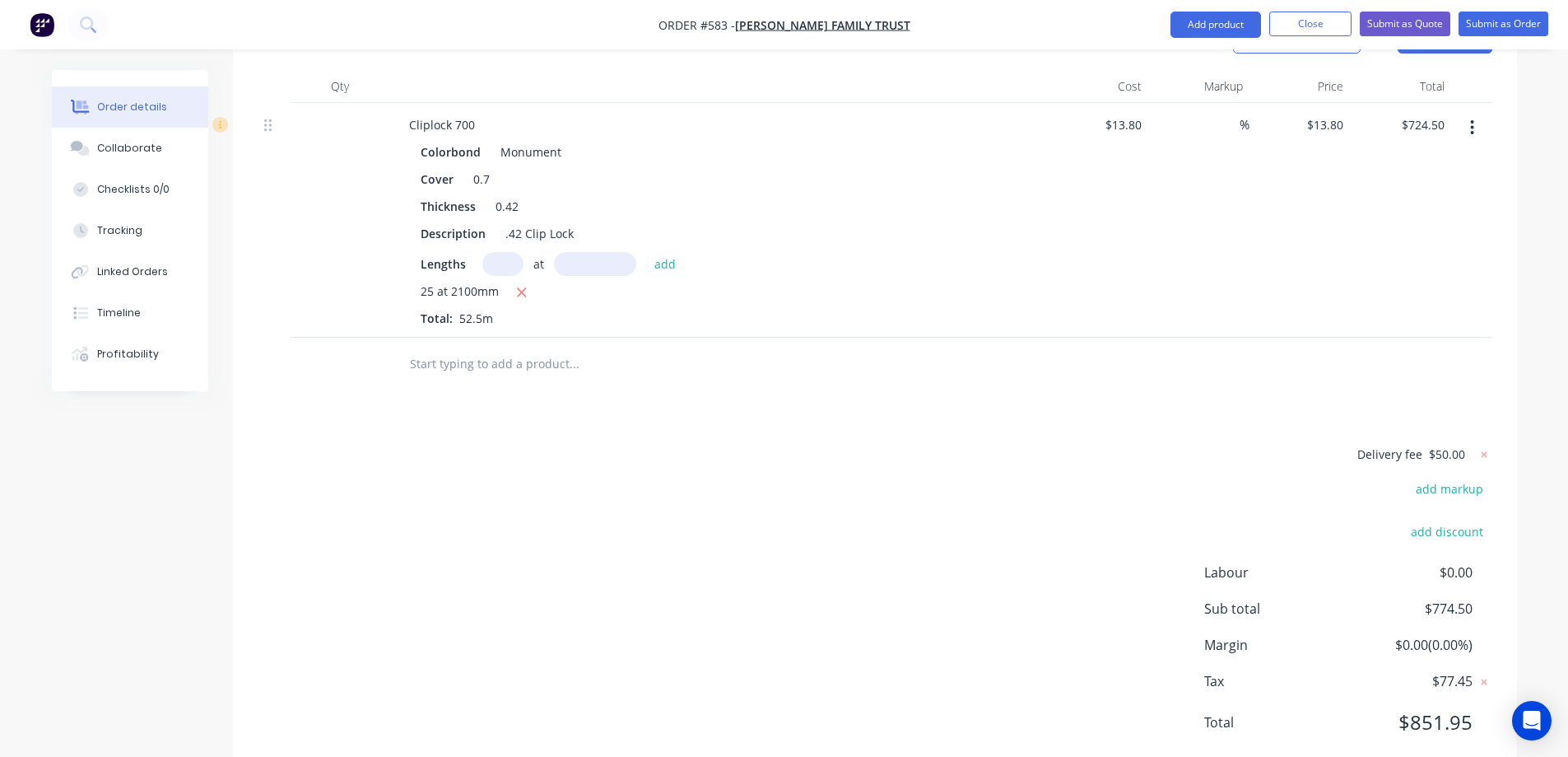
click at [486, 348] on input "text" at bounding box center [573, 364] width 329 height 33
click at [1204, 33] on button "Add product" at bounding box center [1215, 25] width 90 height 26
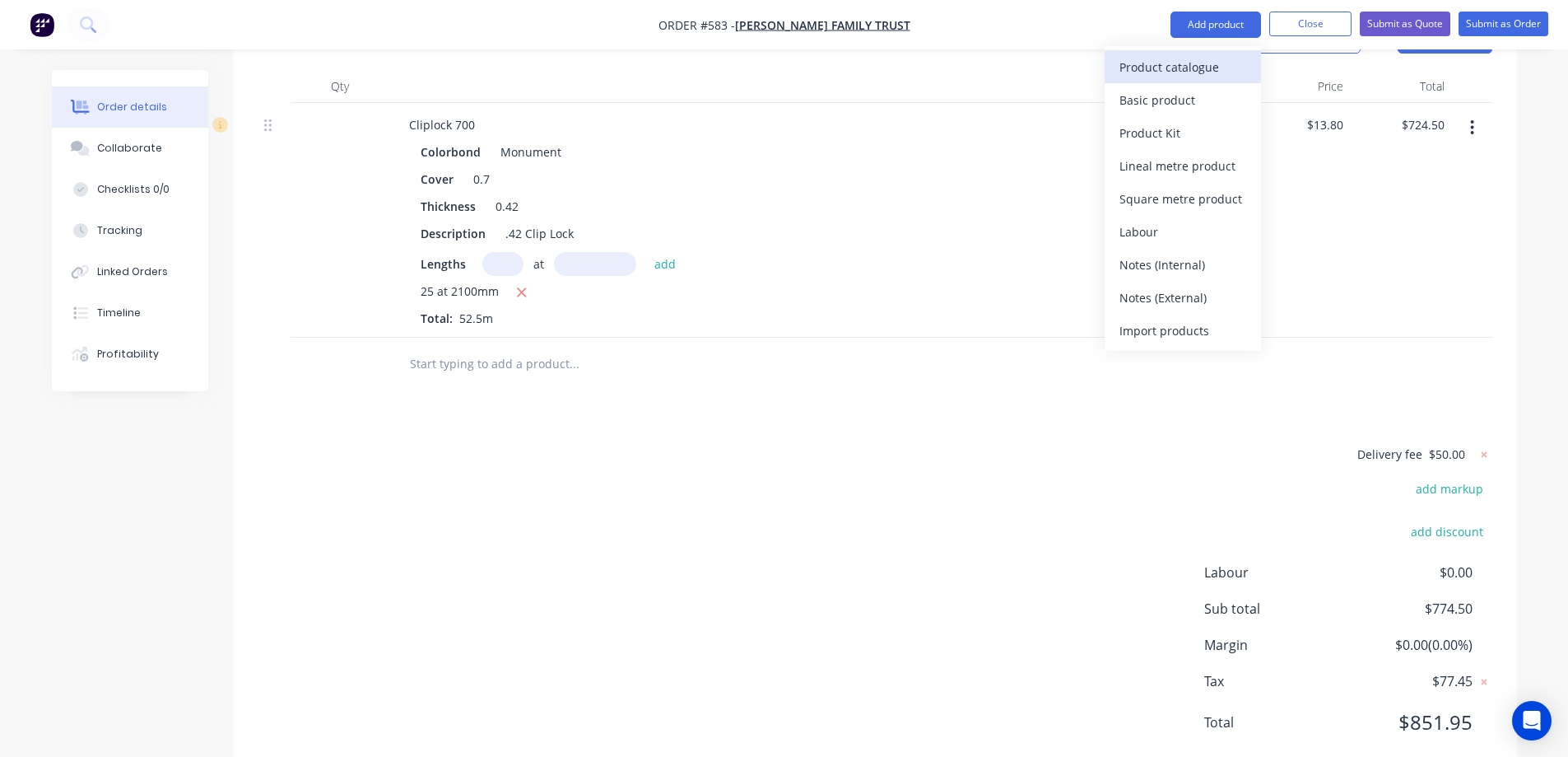
click at [1205, 63] on div "Product catalogue" at bounding box center [1183, 67] width 126 height 24
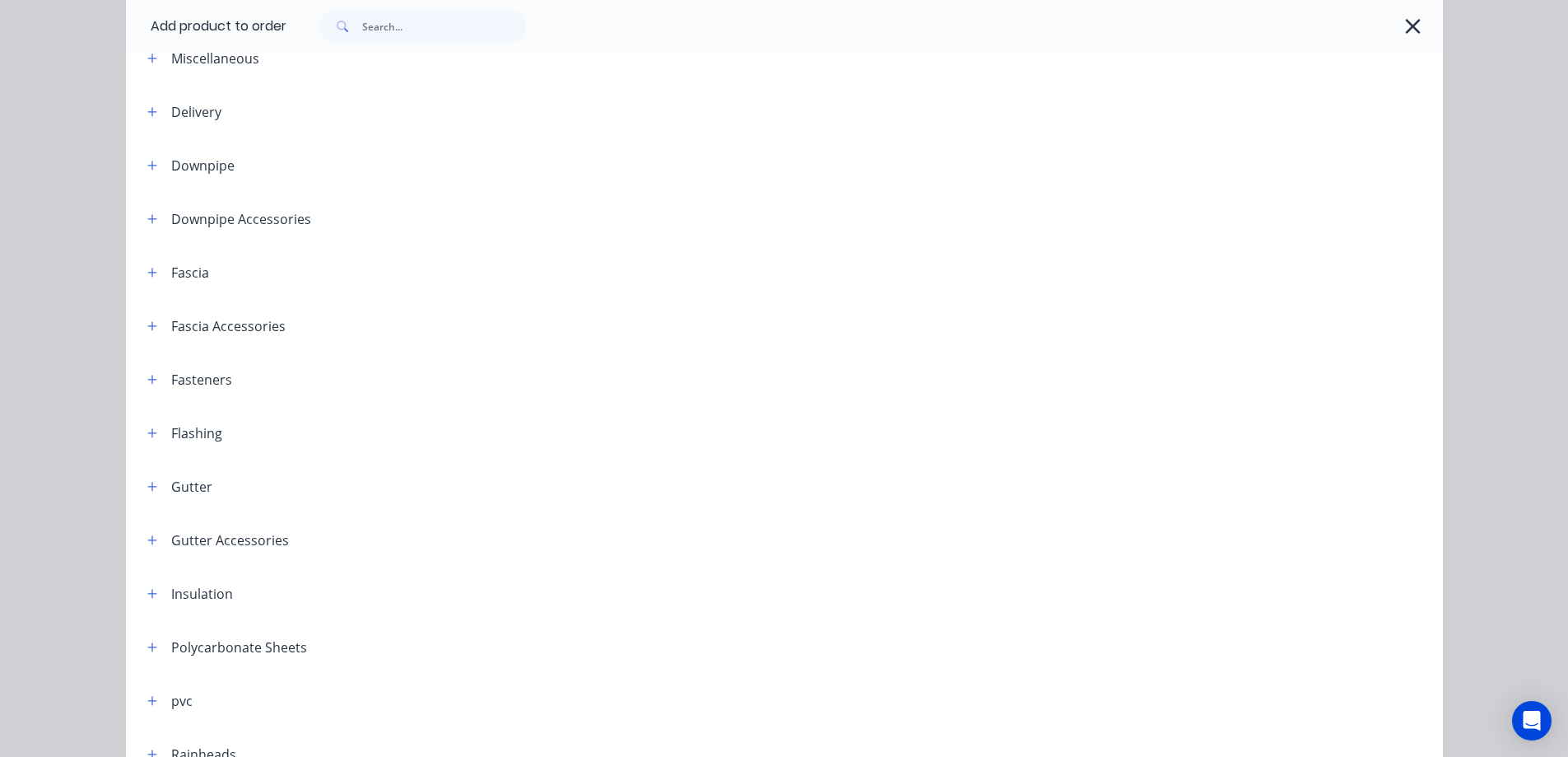
scroll to position [165, 0]
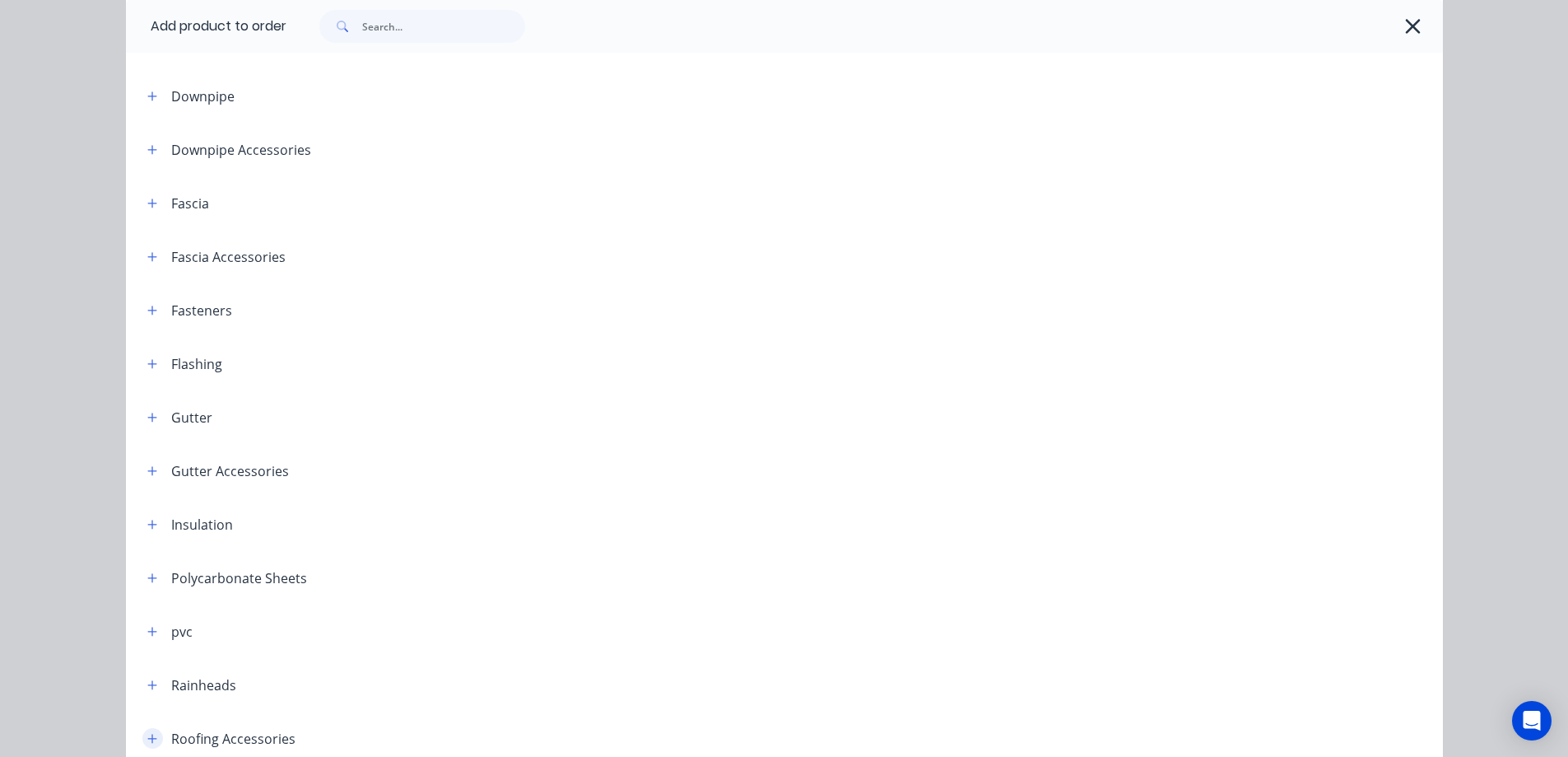
click at [147, 733] on icon "button" at bounding box center [152, 738] width 10 height 11
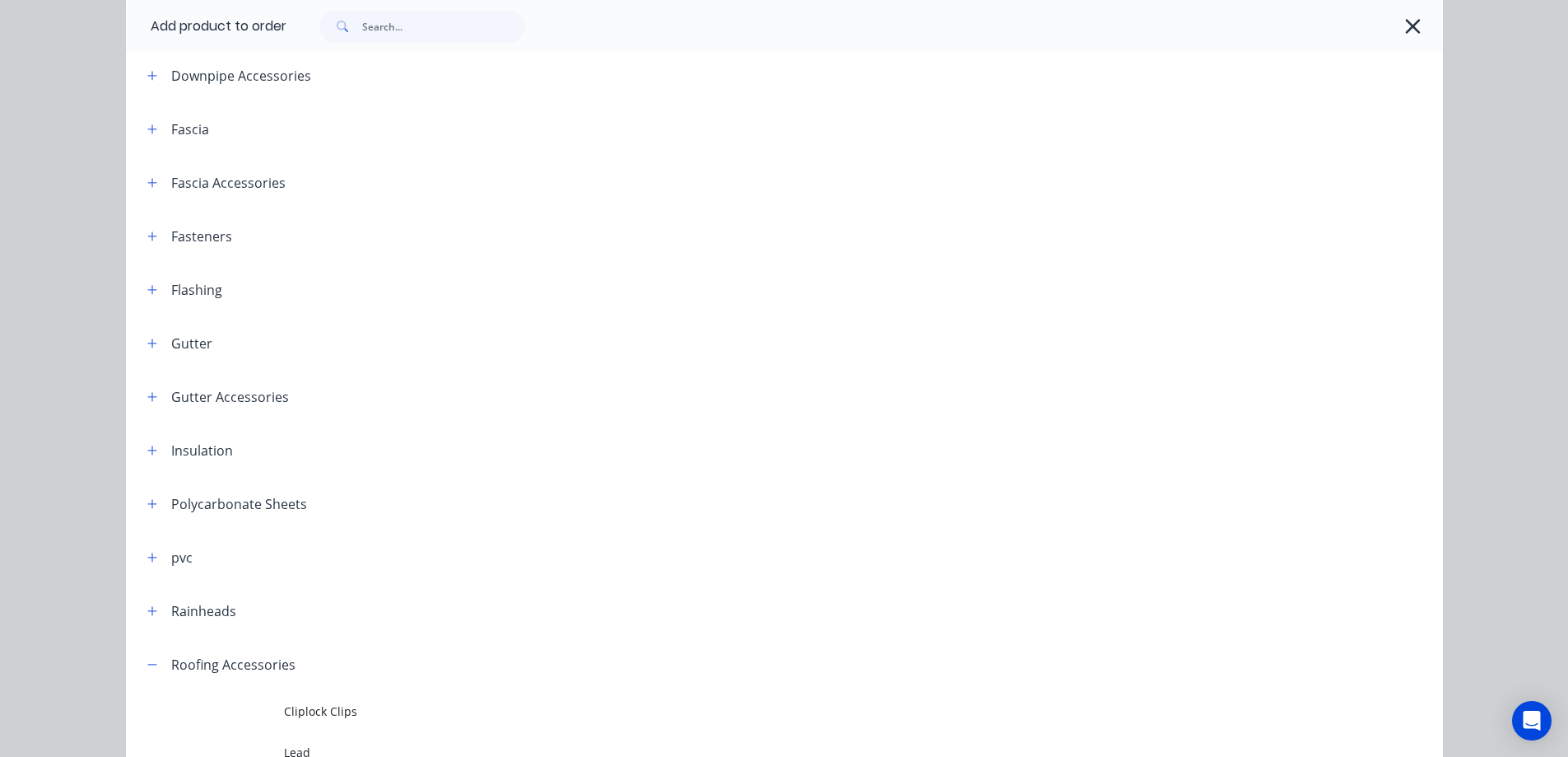
scroll to position [494, 0]
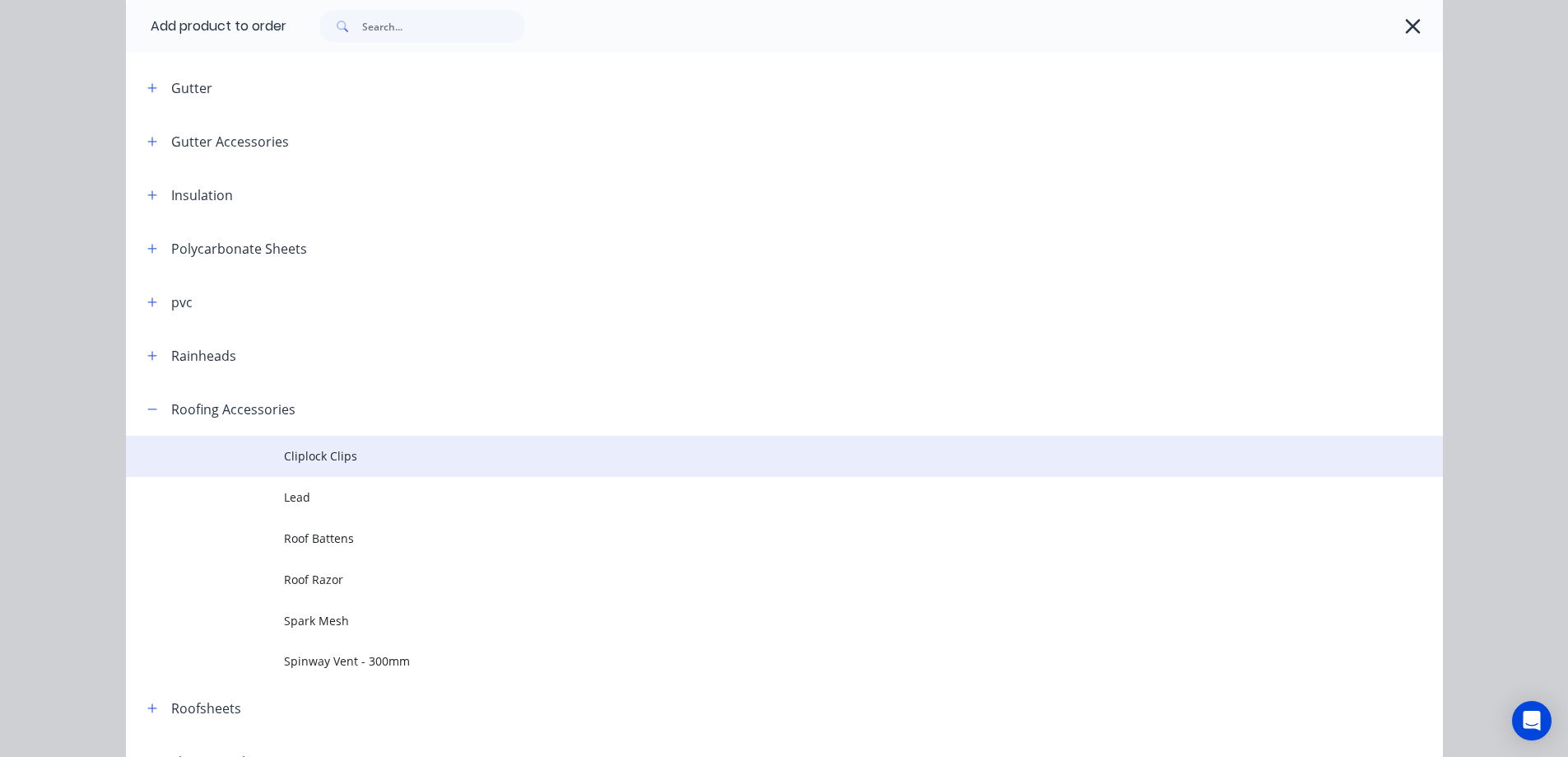
click at [327, 458] on span "Cliplock Clips" at bounding box center [747, 456] width 927 height 18
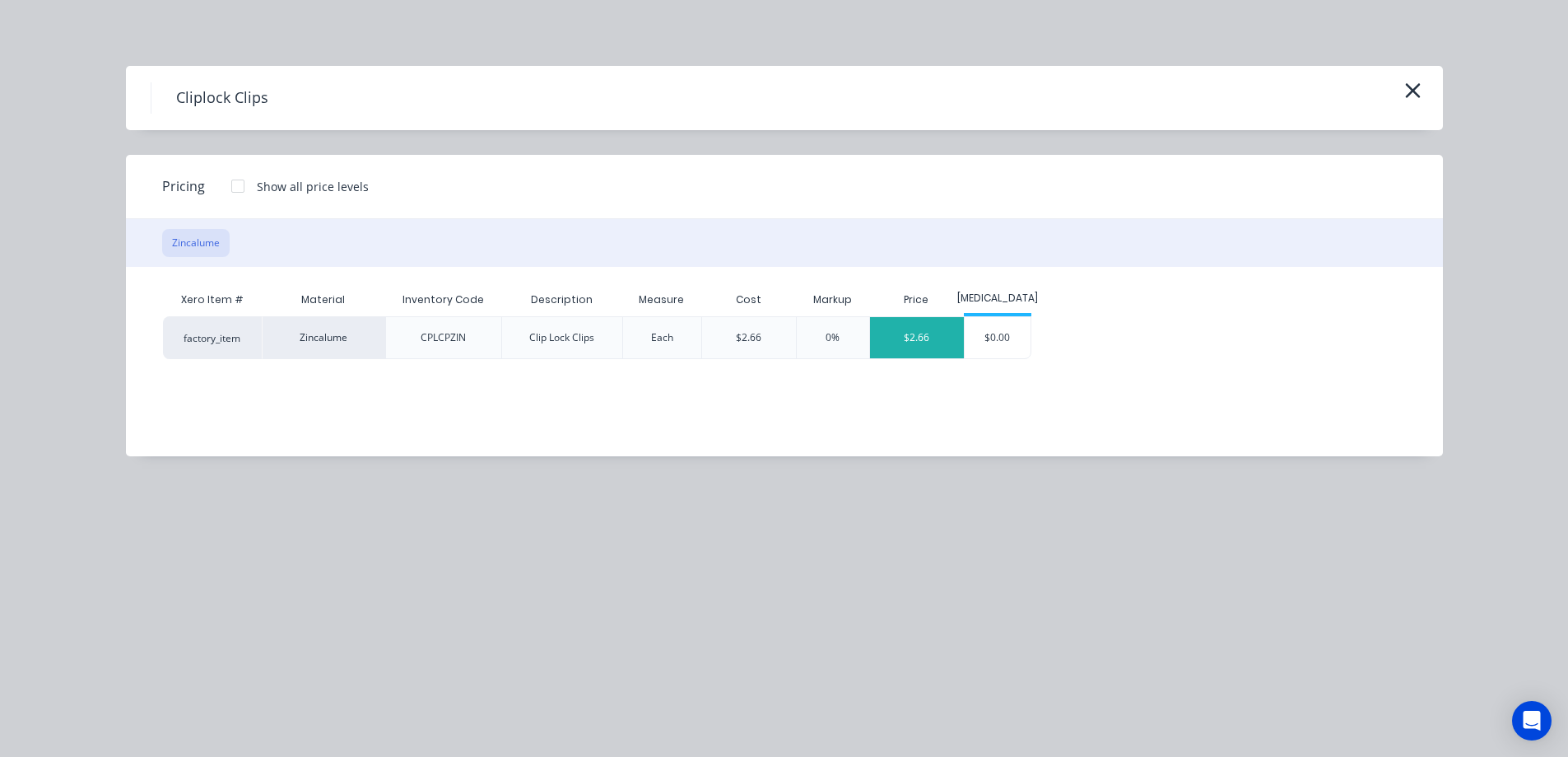
click at [916, 343] on div "$2.66" at bounding box center [917, 337] width 94 height 41
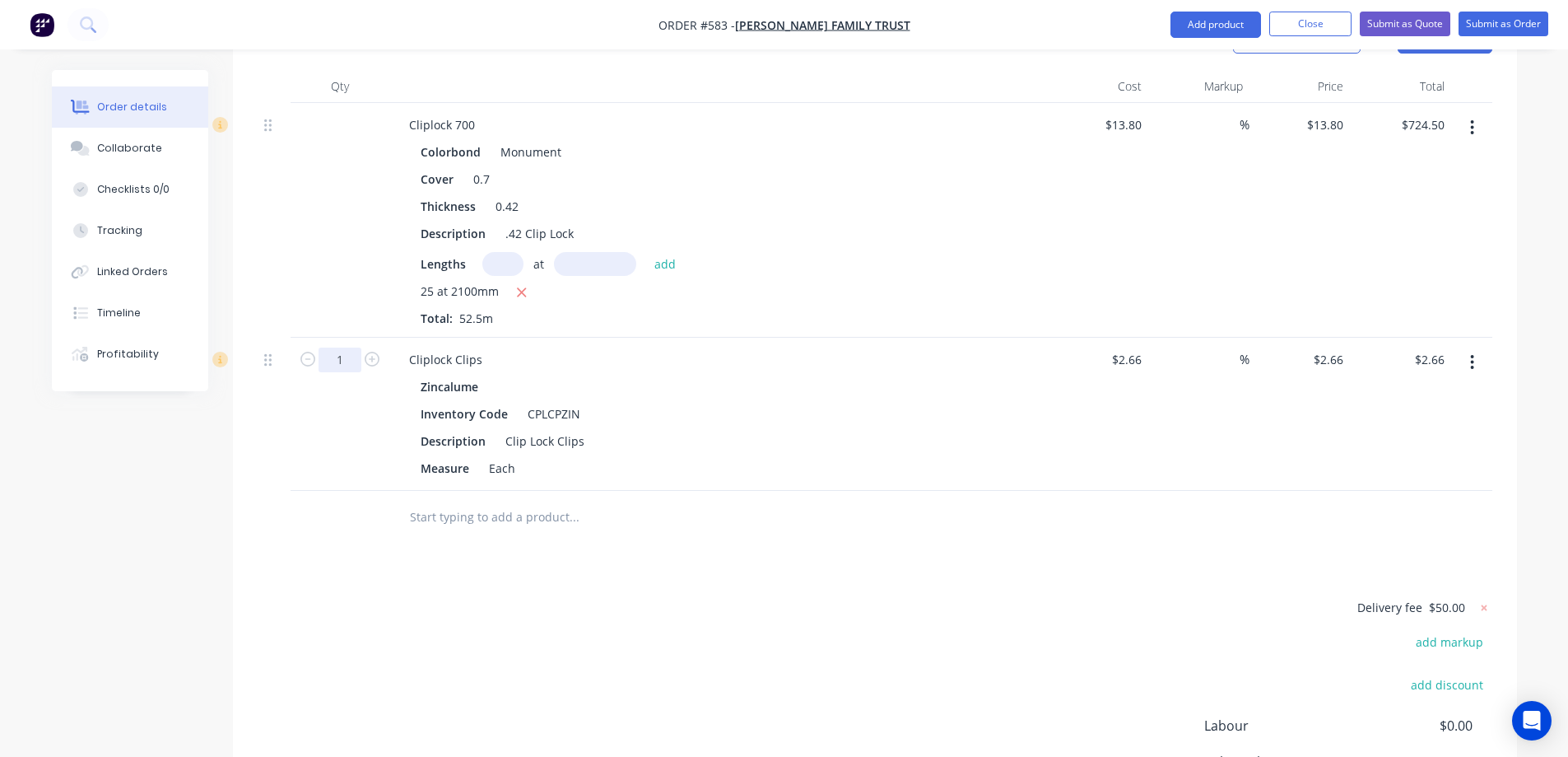
click at [357, 348] on input "1" at bounding box center [340, 360] width 43 height 25
type input "75"
type input "$199.50"
click at [432, 508] on div "Drawings Add drawing Products Show / Hide columns Add product Qty Cost Markup P…" at bounding box center [874, 442] width 1284 height 980
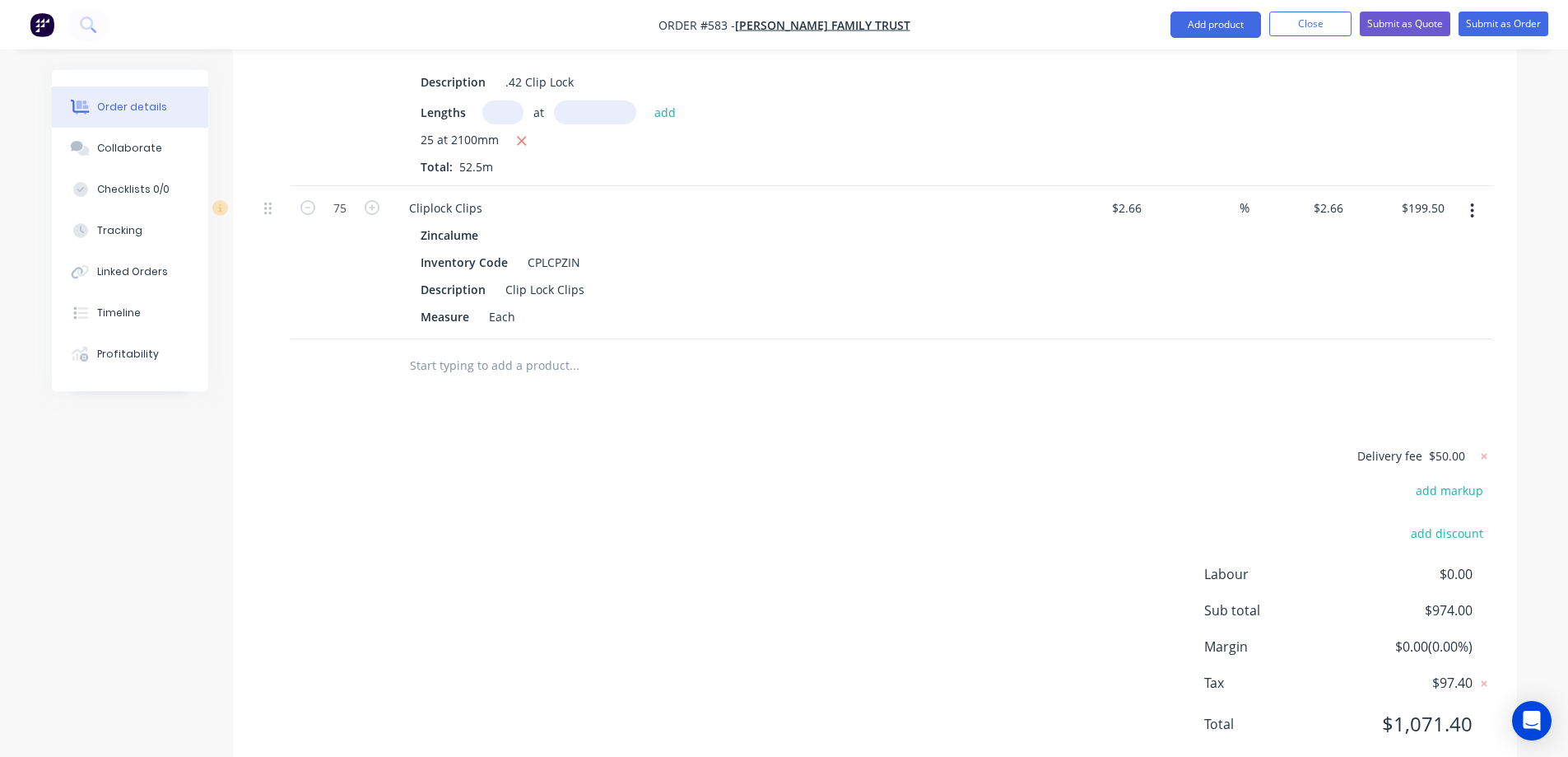
scroll to position [709, 0]
click at [1224, 20] on button "Add product" at bounding box center [1215, 25] width 90 height 26
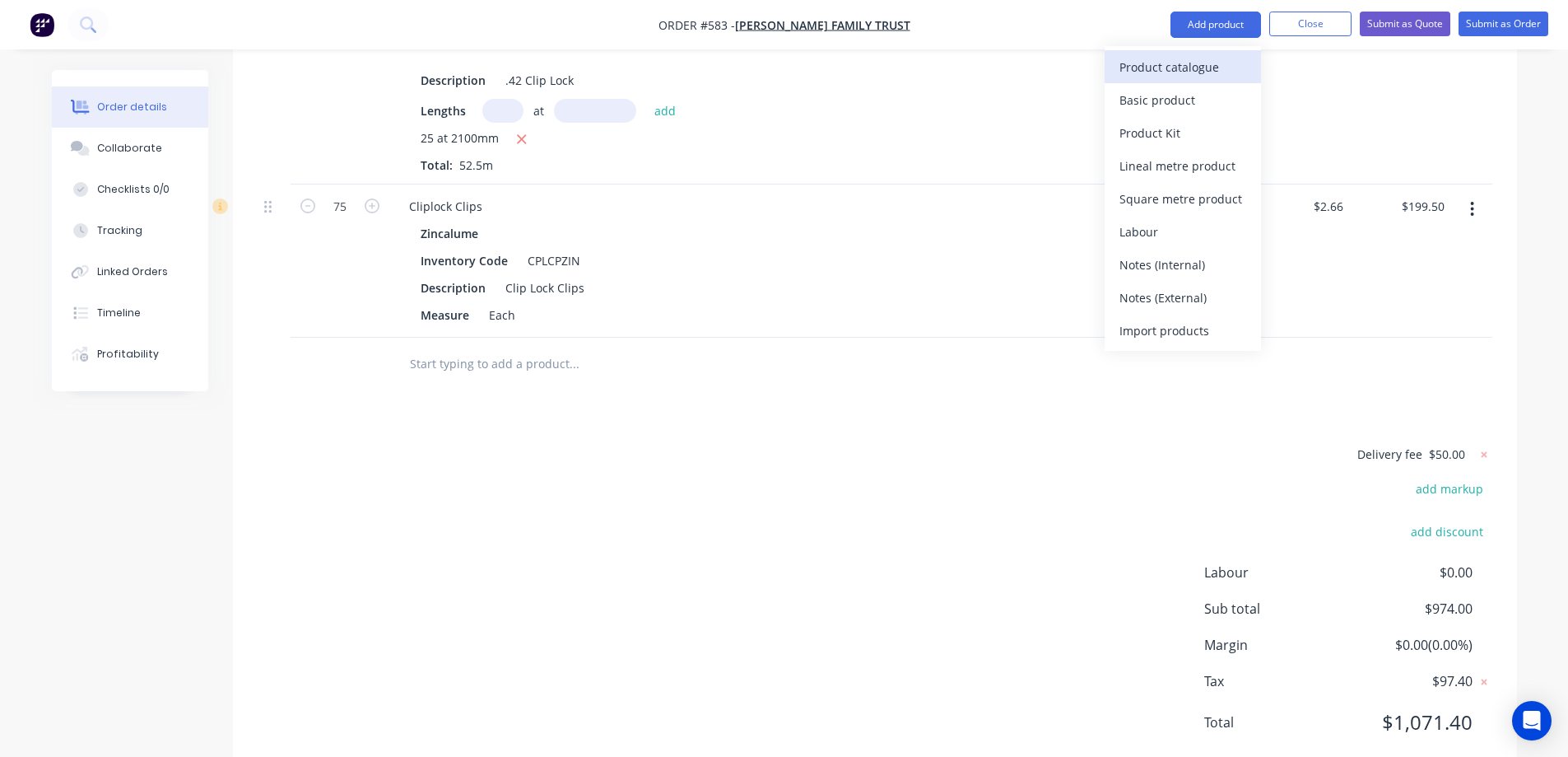
click at [1187, 63] on div "Product catalogue" at bounding box center [1183, 67] width 126 height 24
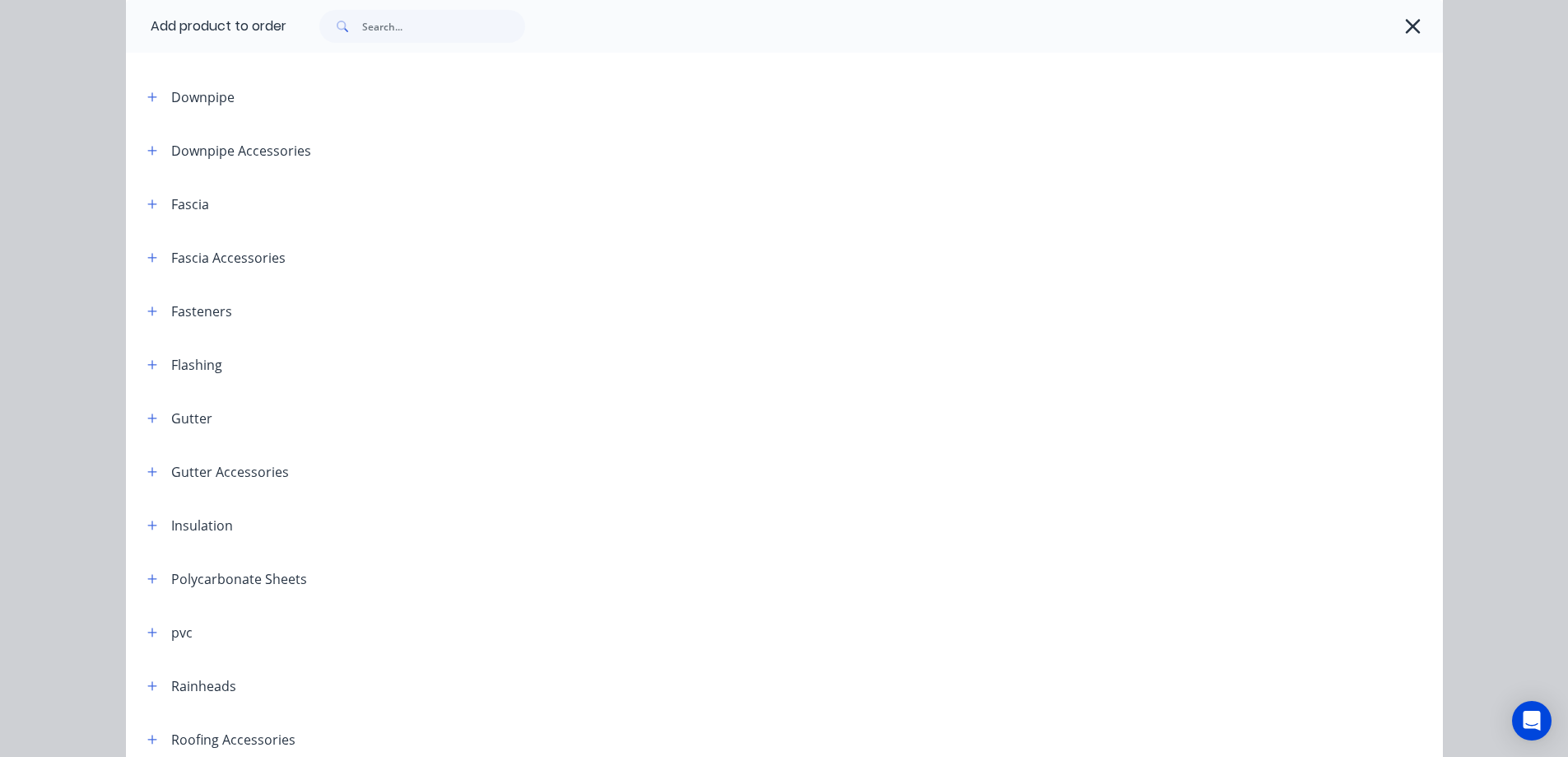
scroll to position [165, 0]
click at [144, 196] on button "button" at bounding box center [152, 202] width 20 height 20
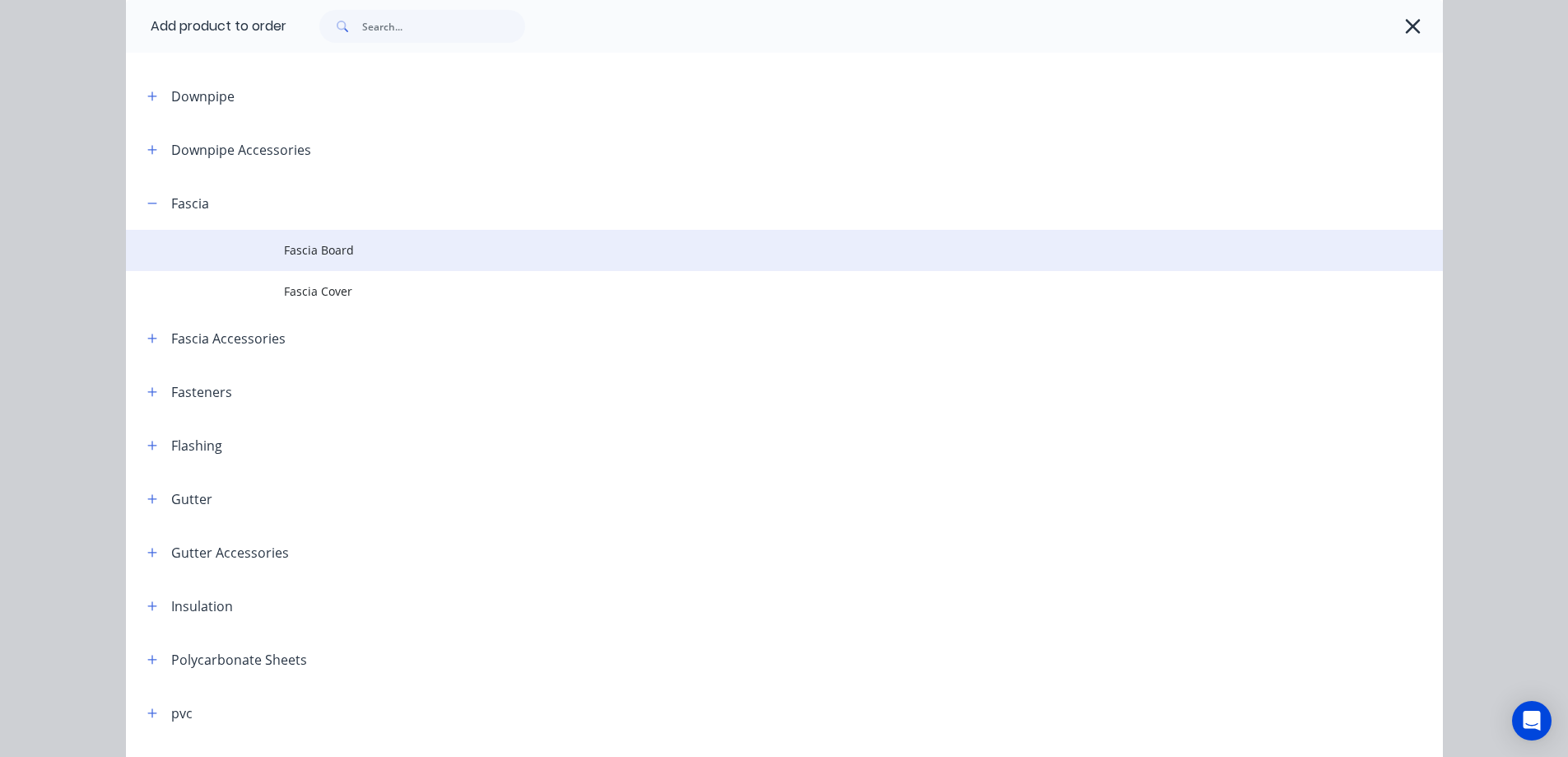
click at [323, 249] on span "Fascia Board" at bounding box center [747, 250] width 927 height 18
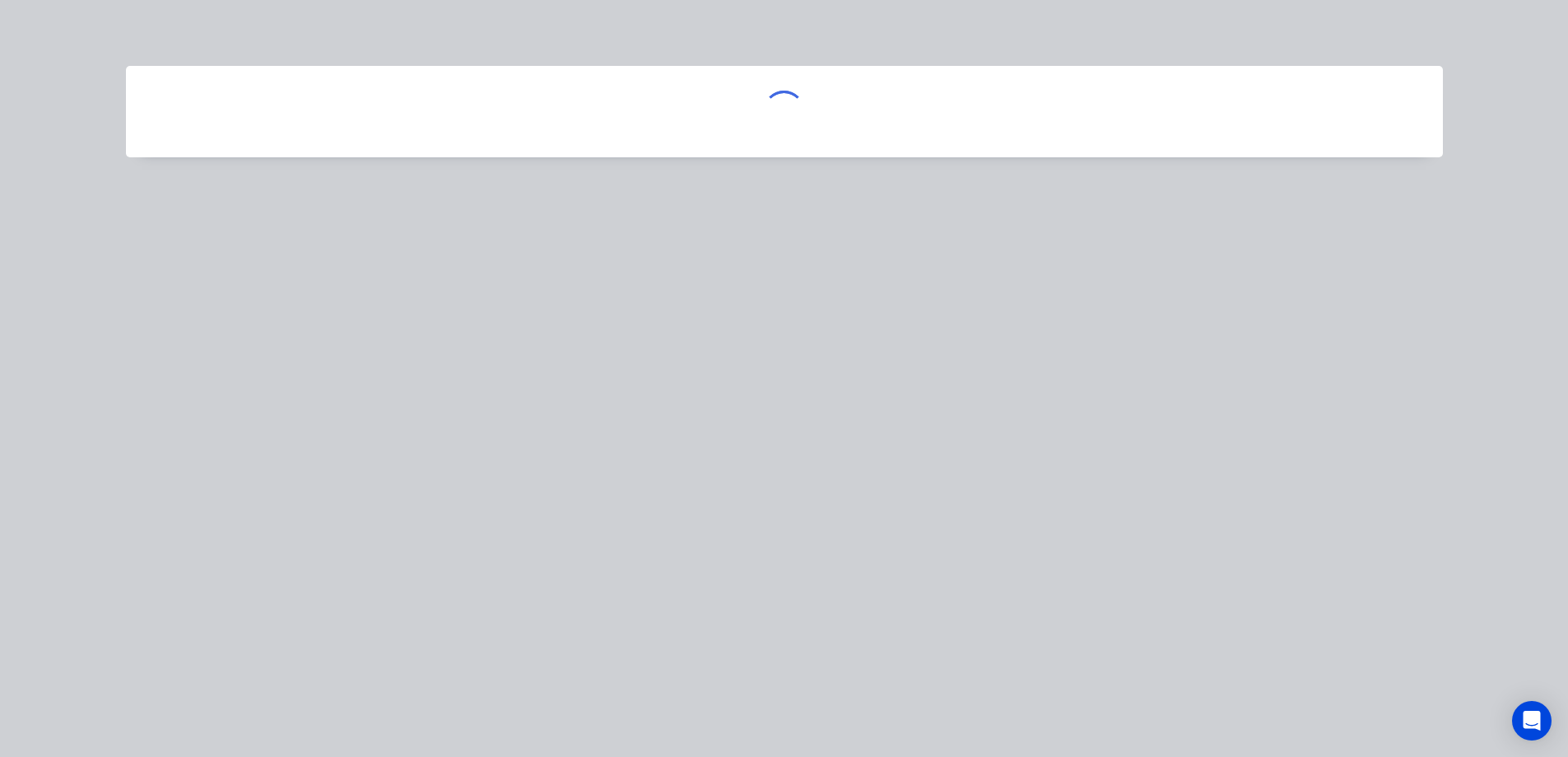
scroll to position [0, 0]
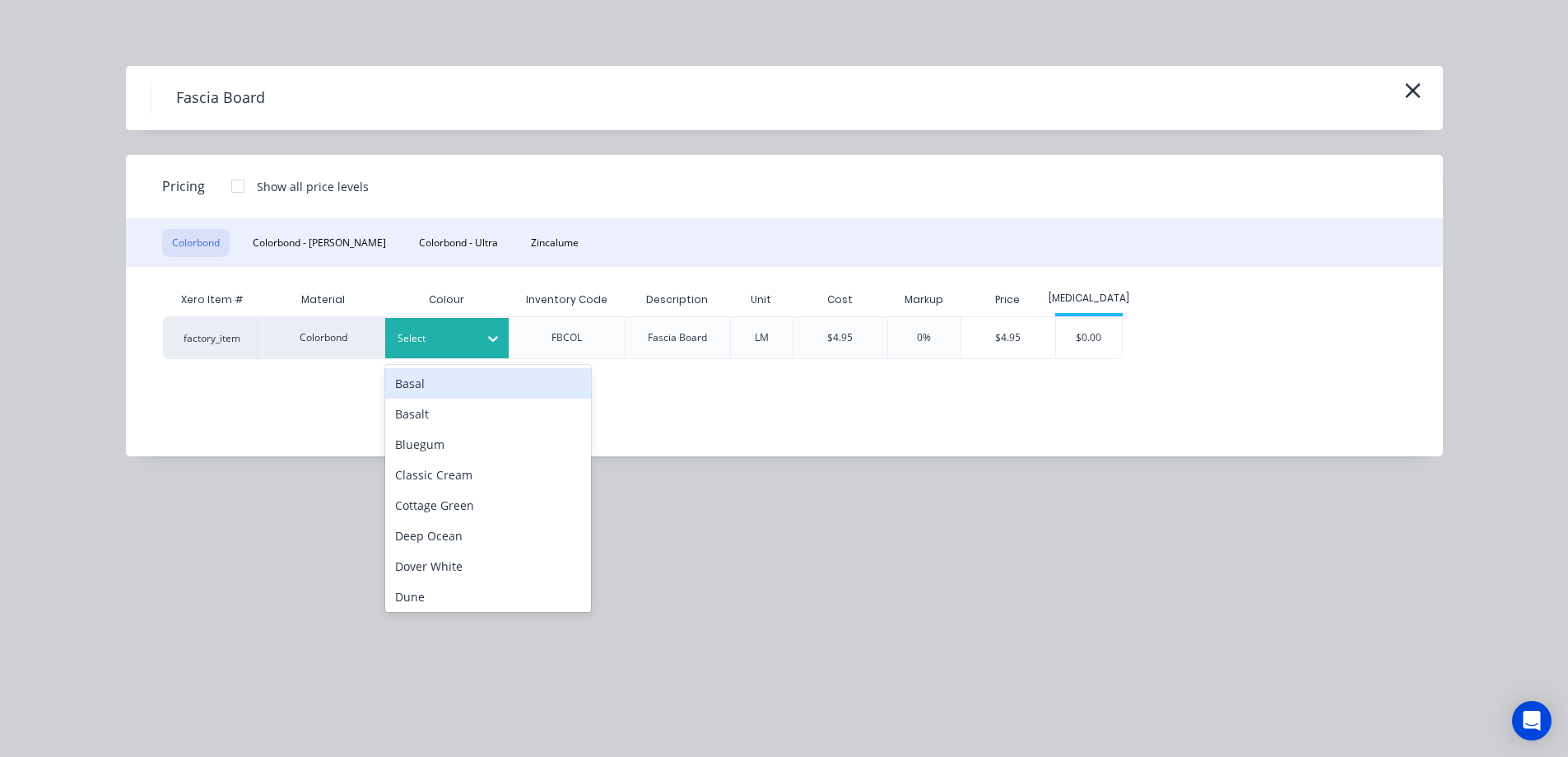
click at [437, 333] on div at bounding box center [435, 338] width 74 height 18
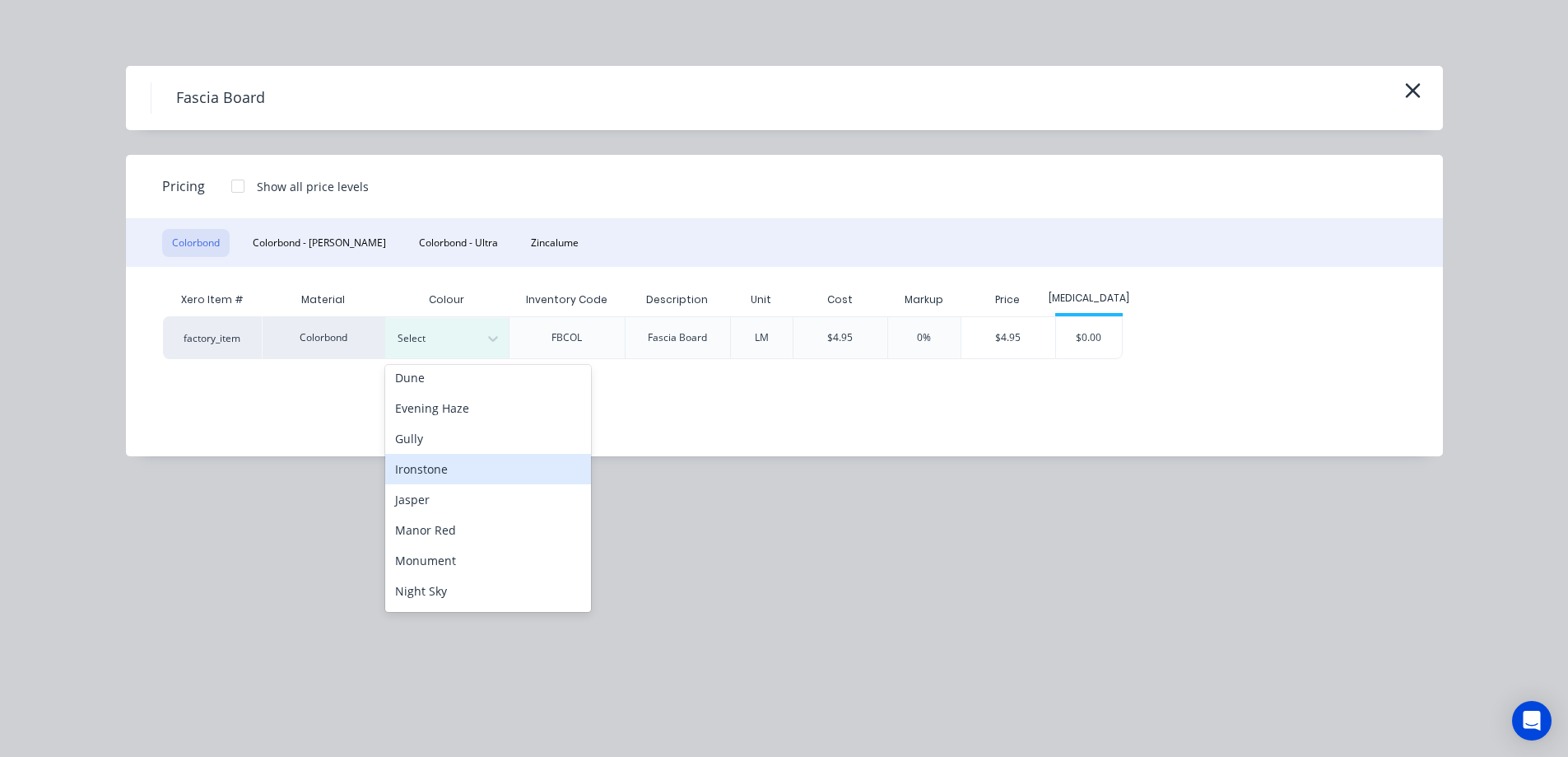
scroll to position [247, 0]
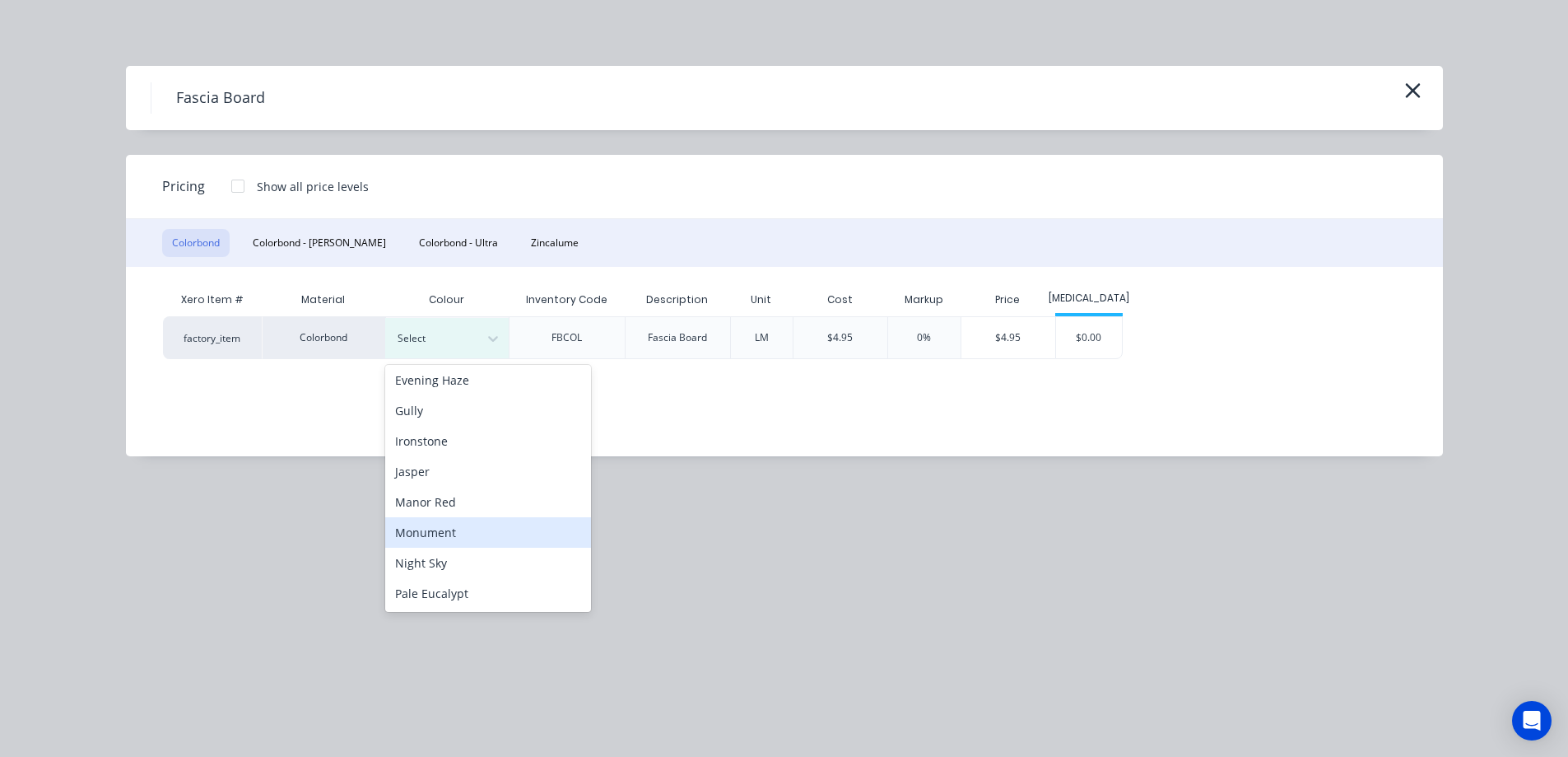
click at [436, 530] on div "Monument" at bounding box center [488, 532] width 205 height 31
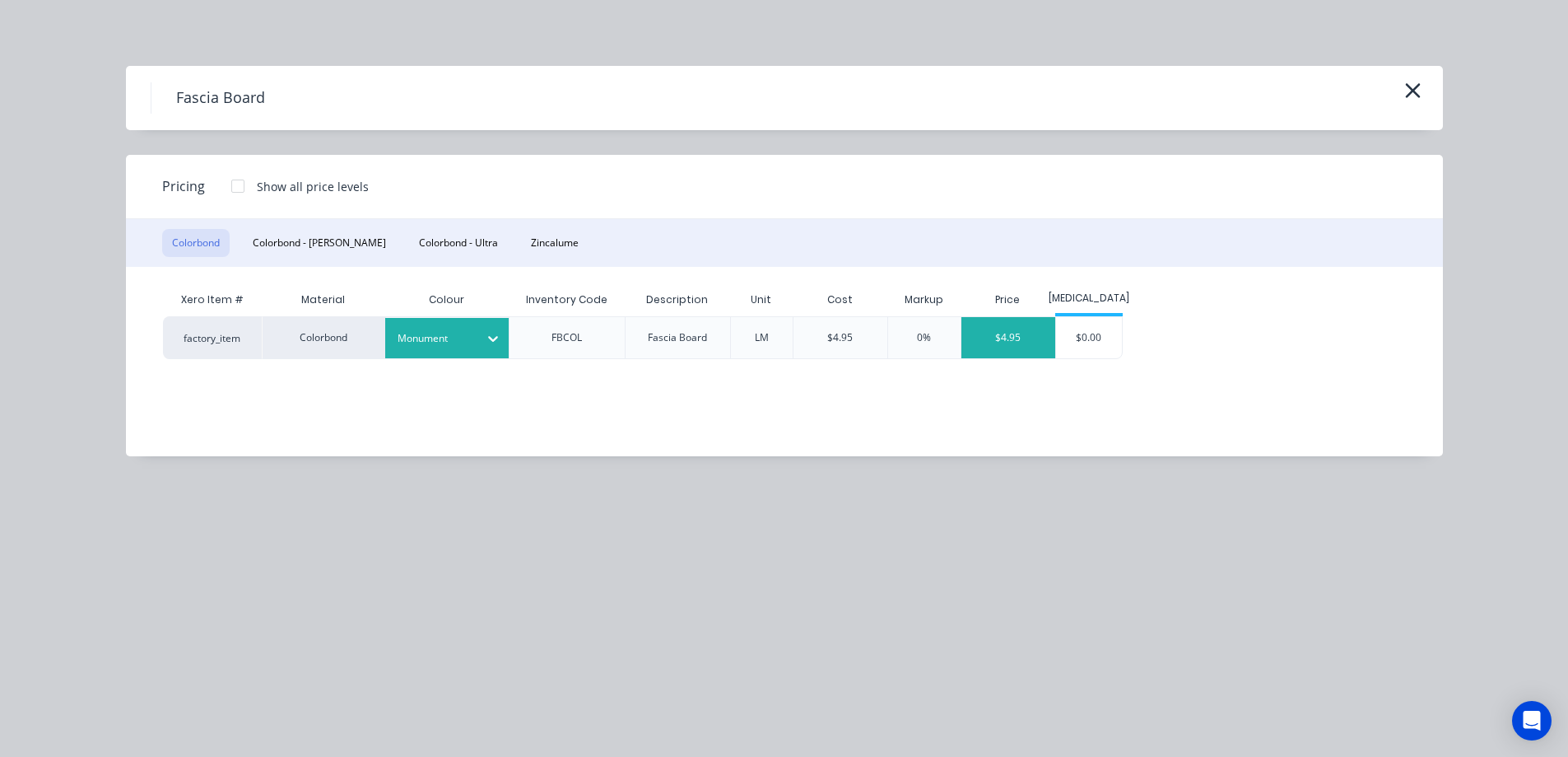
click at [992, 330] on div "$4.95" at bounding box center [1008, 337] width 94 height 41
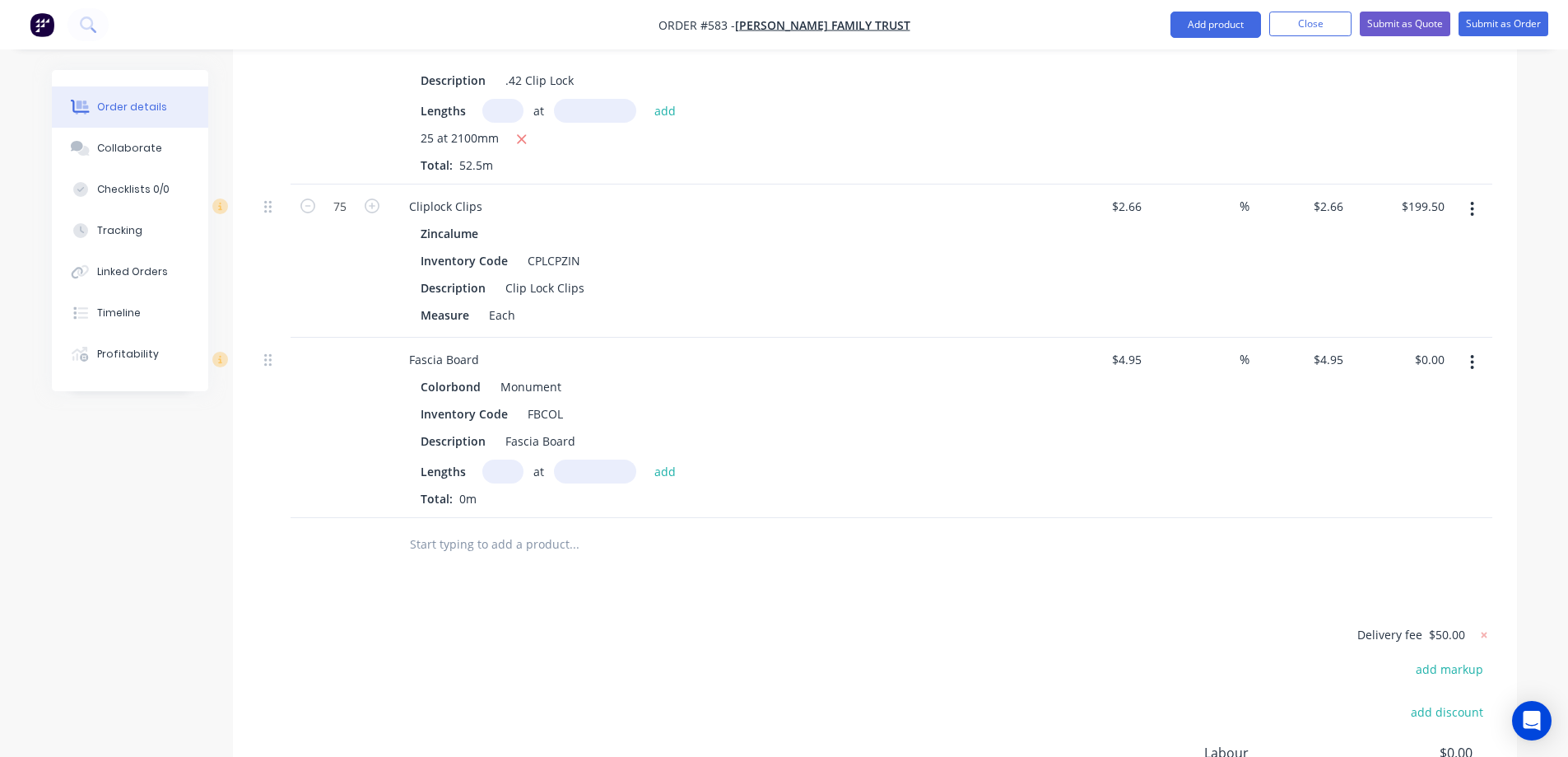
click at [499, 459] on input "text" at bounding box center [502, 471] width 41 height 24
type input "2"
type input "2500mm"
click at [655, 459] on button "add" at bounding box center [665, 470] width 39 height 22
type input "$24.75"
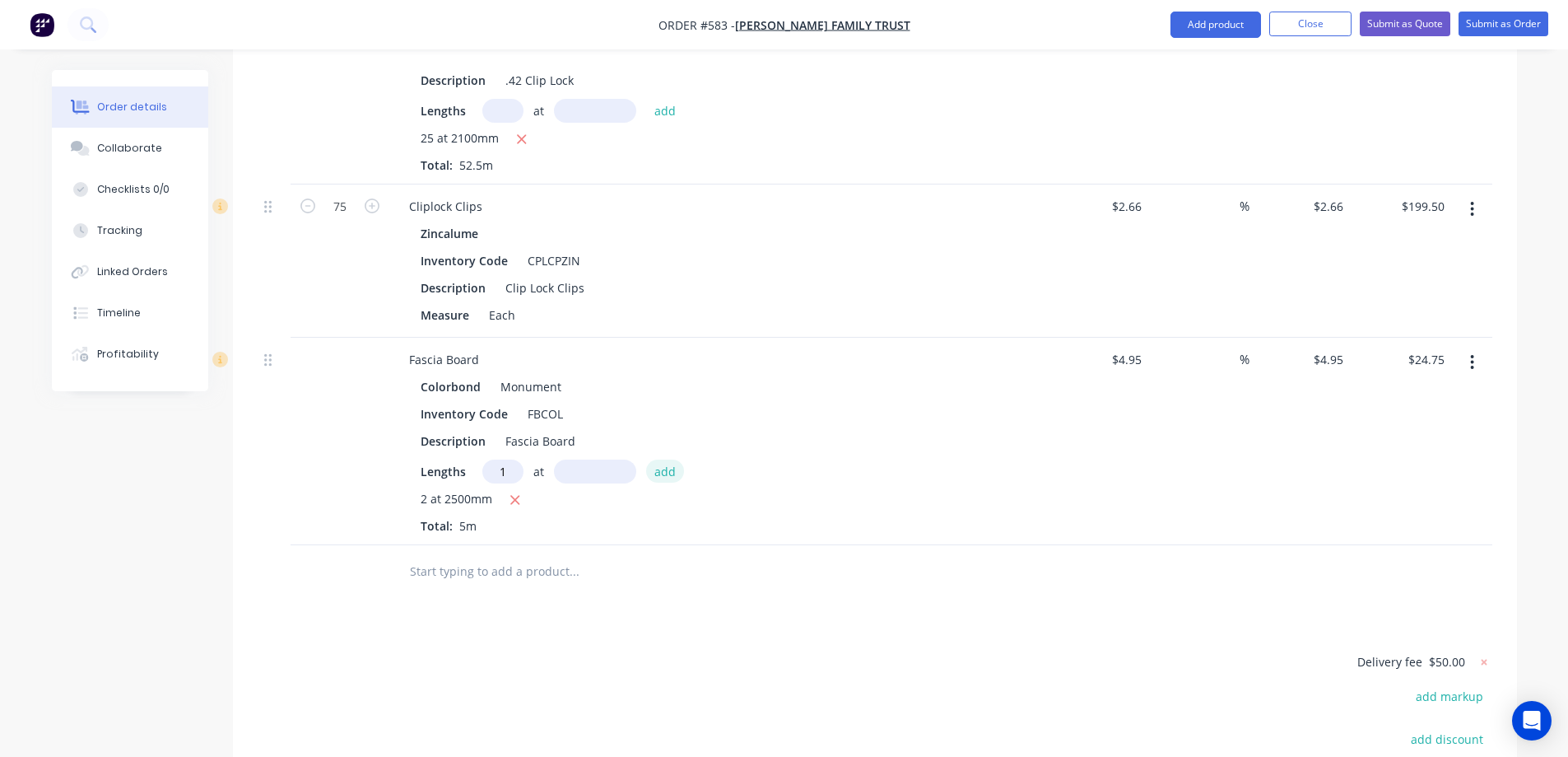
type input "1"
type input "1400mm"
click at [655, 459] on button "add" at bounding box center [665, 470] width 39 height 22
type input "$31.68"
click at [492, 582] on input "text" at bounding box center [573, 599] width 329 height 33
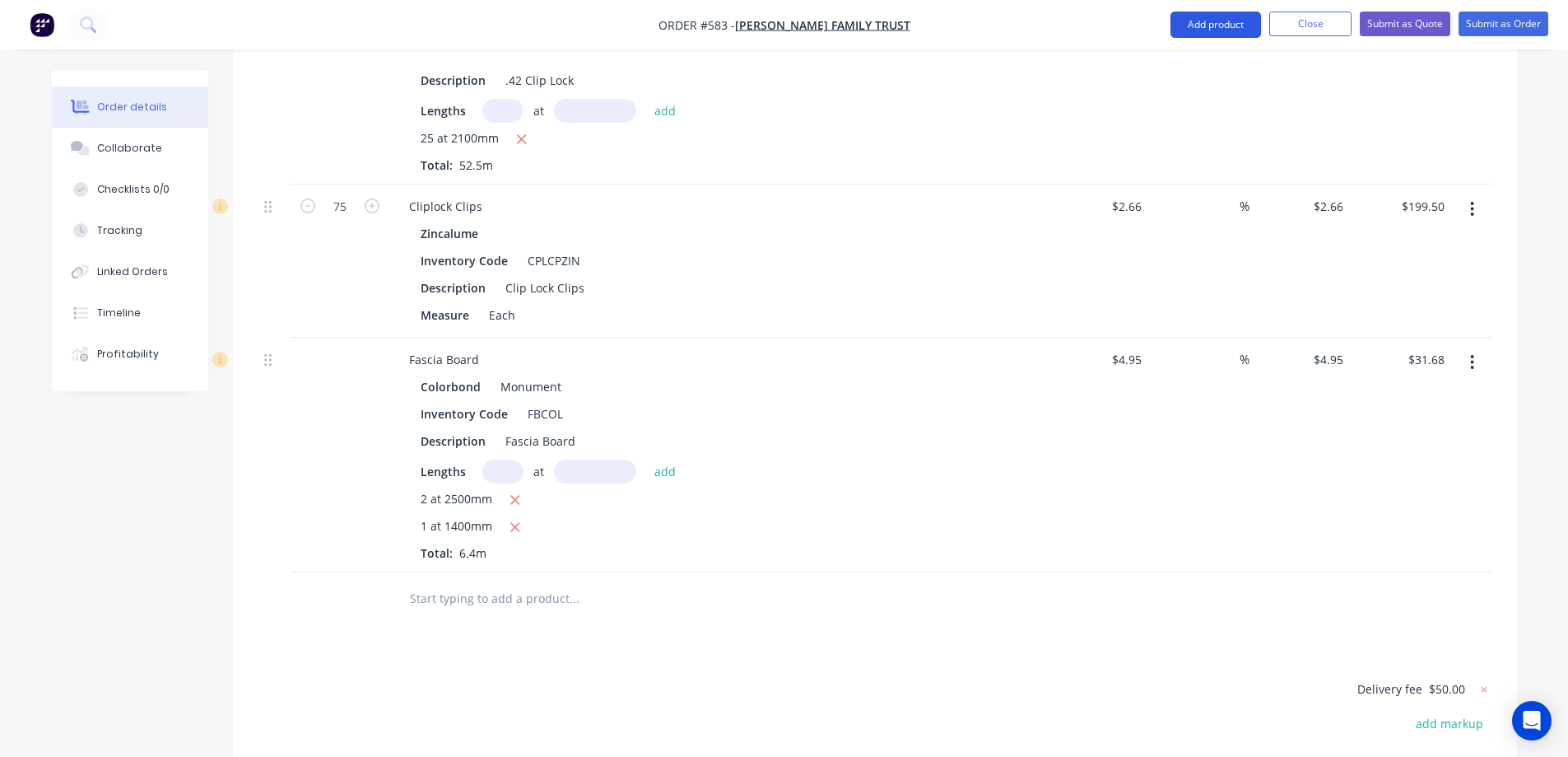
click at [1192, 27] on button "Add product" at bounding box center [1215, 25] width 90 height 26
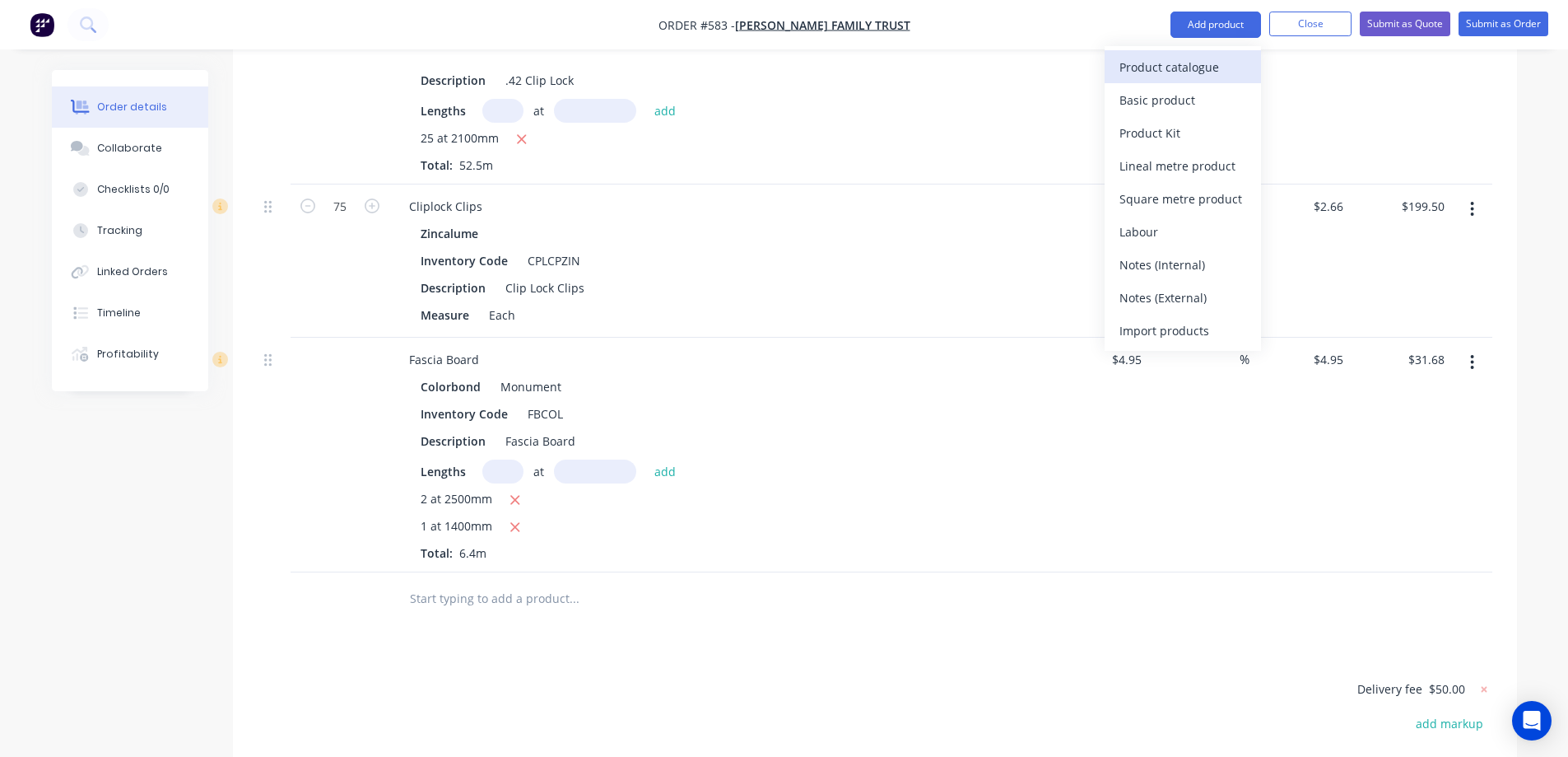
click at [1181, 63] on div "Product catalogue" at bounding box center [1183, 67] width 126 height 24
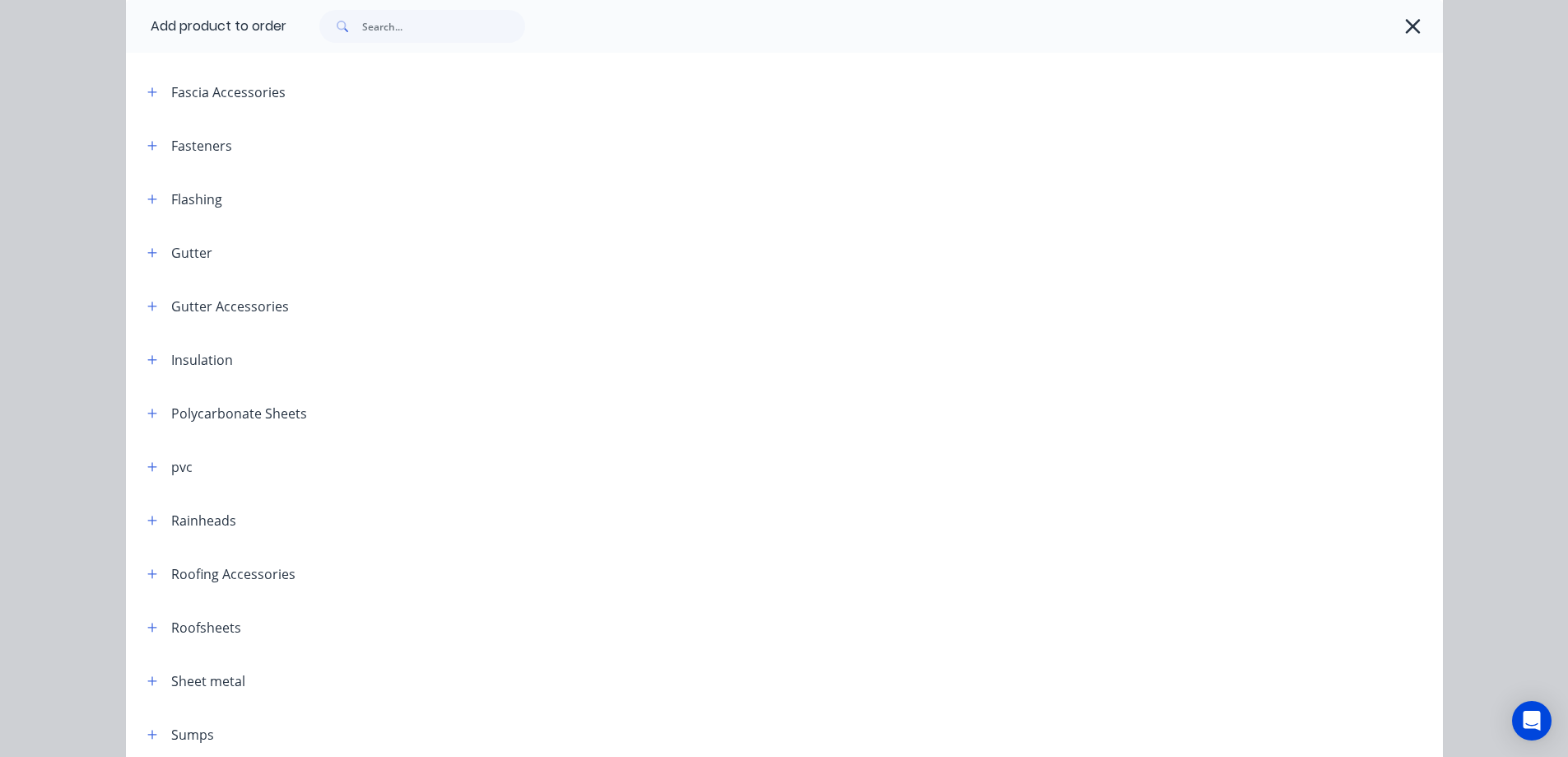
scroll to position [406, 0]
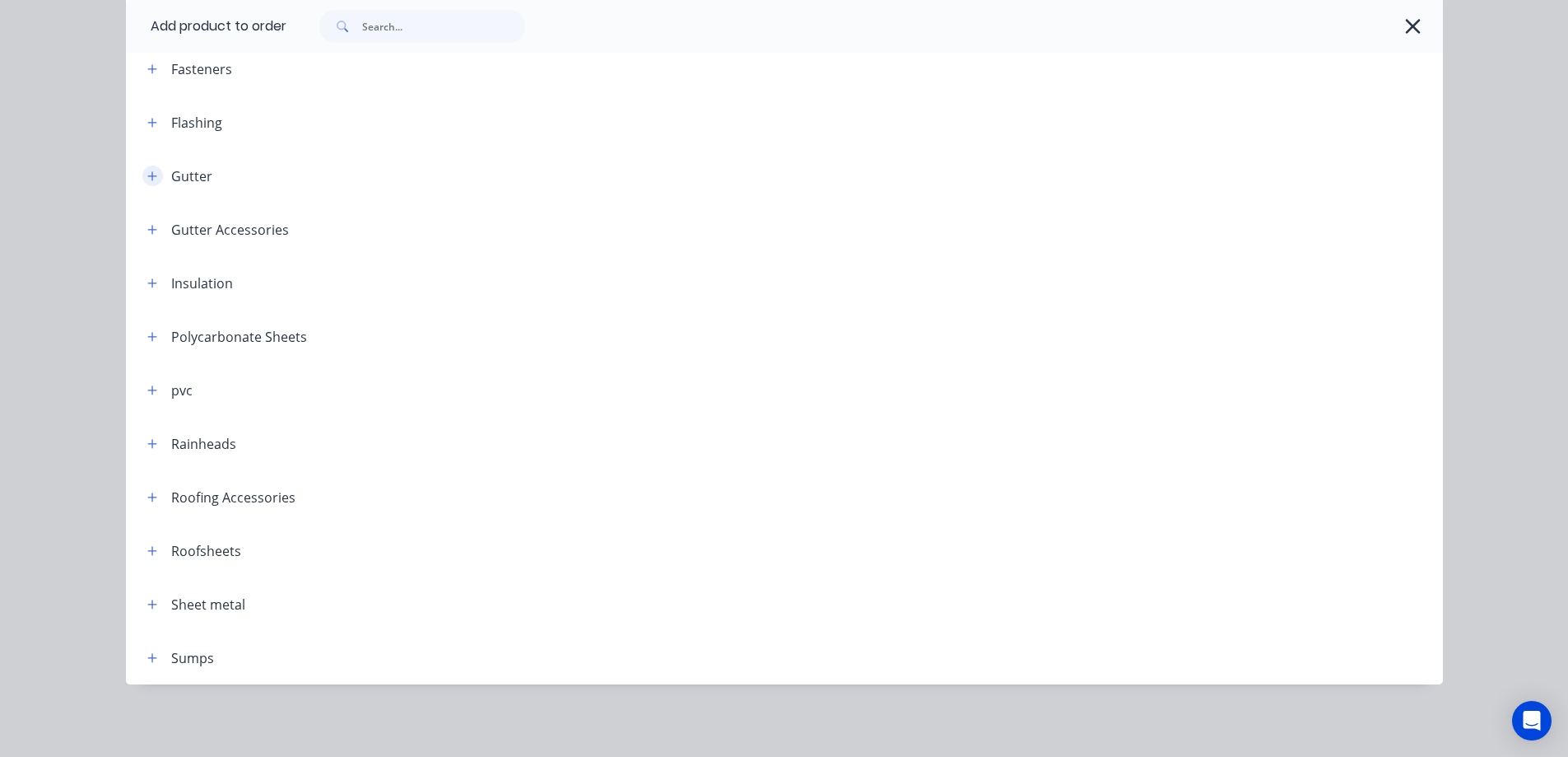
click at [147, 175] on icon "button" at bounding box center [152, 176] width 10 height 11
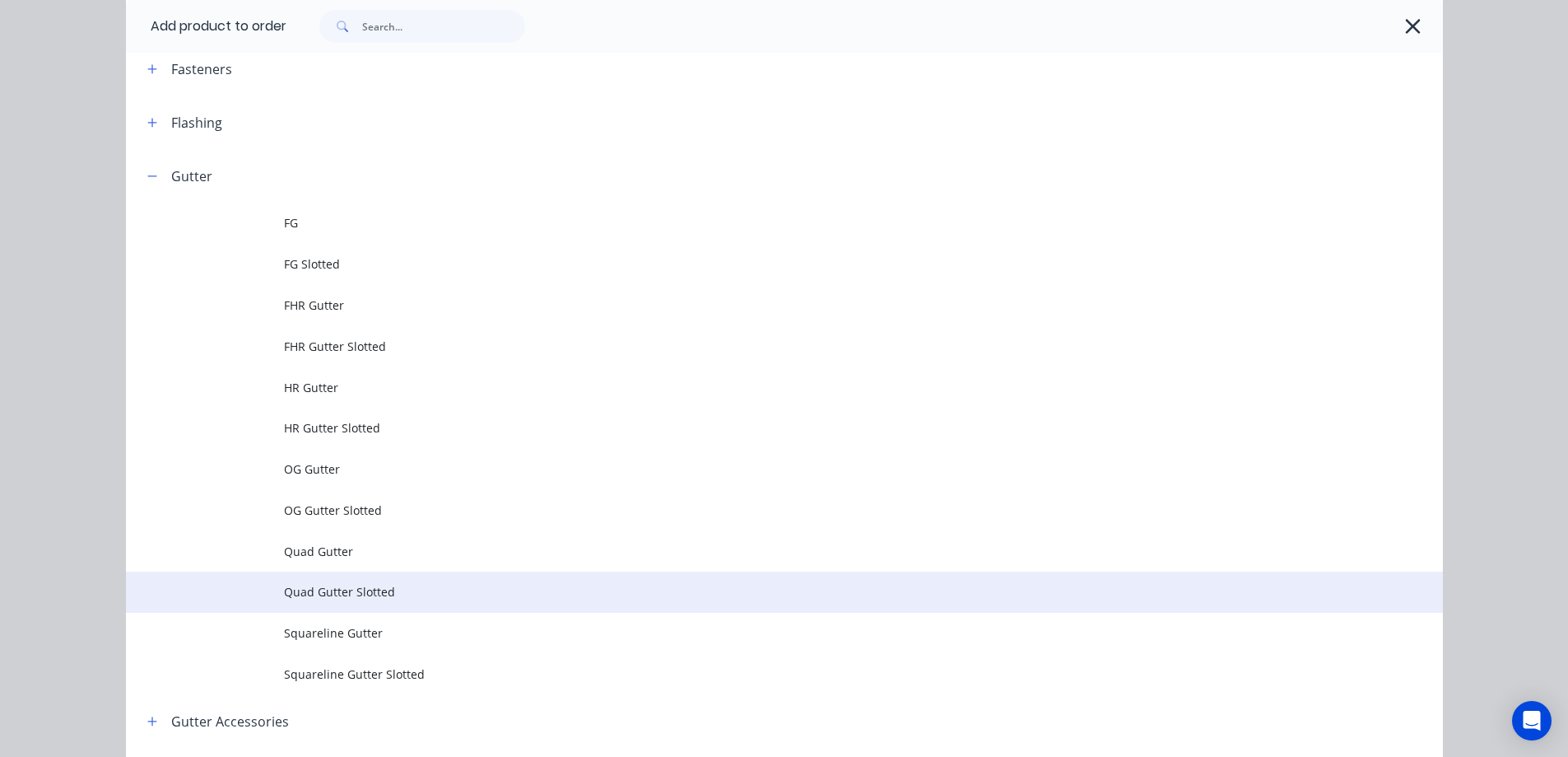
click at [346, 591] on span "Quad Gutter Slotted" at bounding box center [747, 592] width 927 height 18
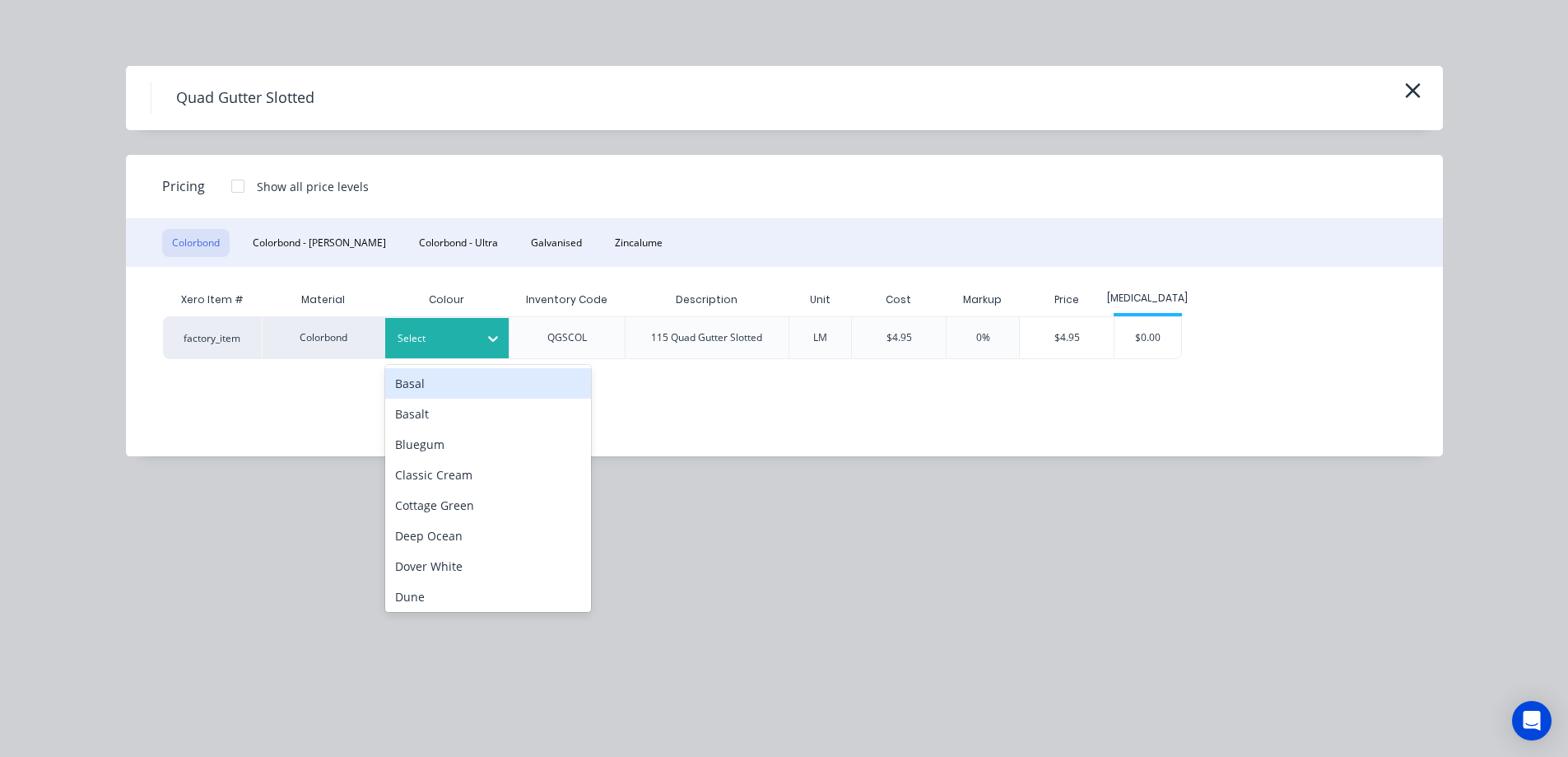
click at [452, 328] on div "Select" at bounding box center [432, 338] width 92 height 21
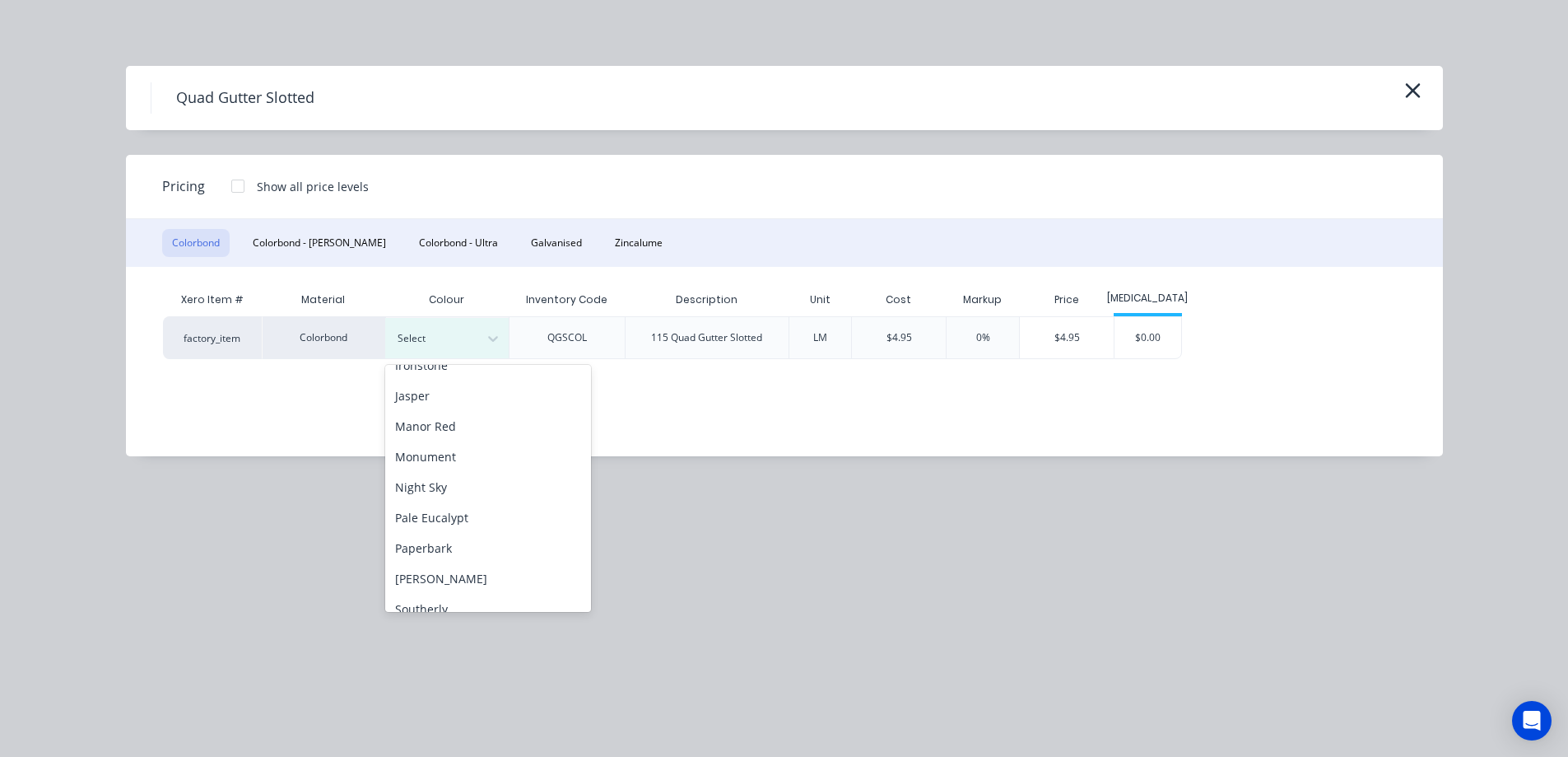
scroll to position [329, 0]
click at [474, 445] on div "Monument" at bounding box center [488, 450] width 205 height 31
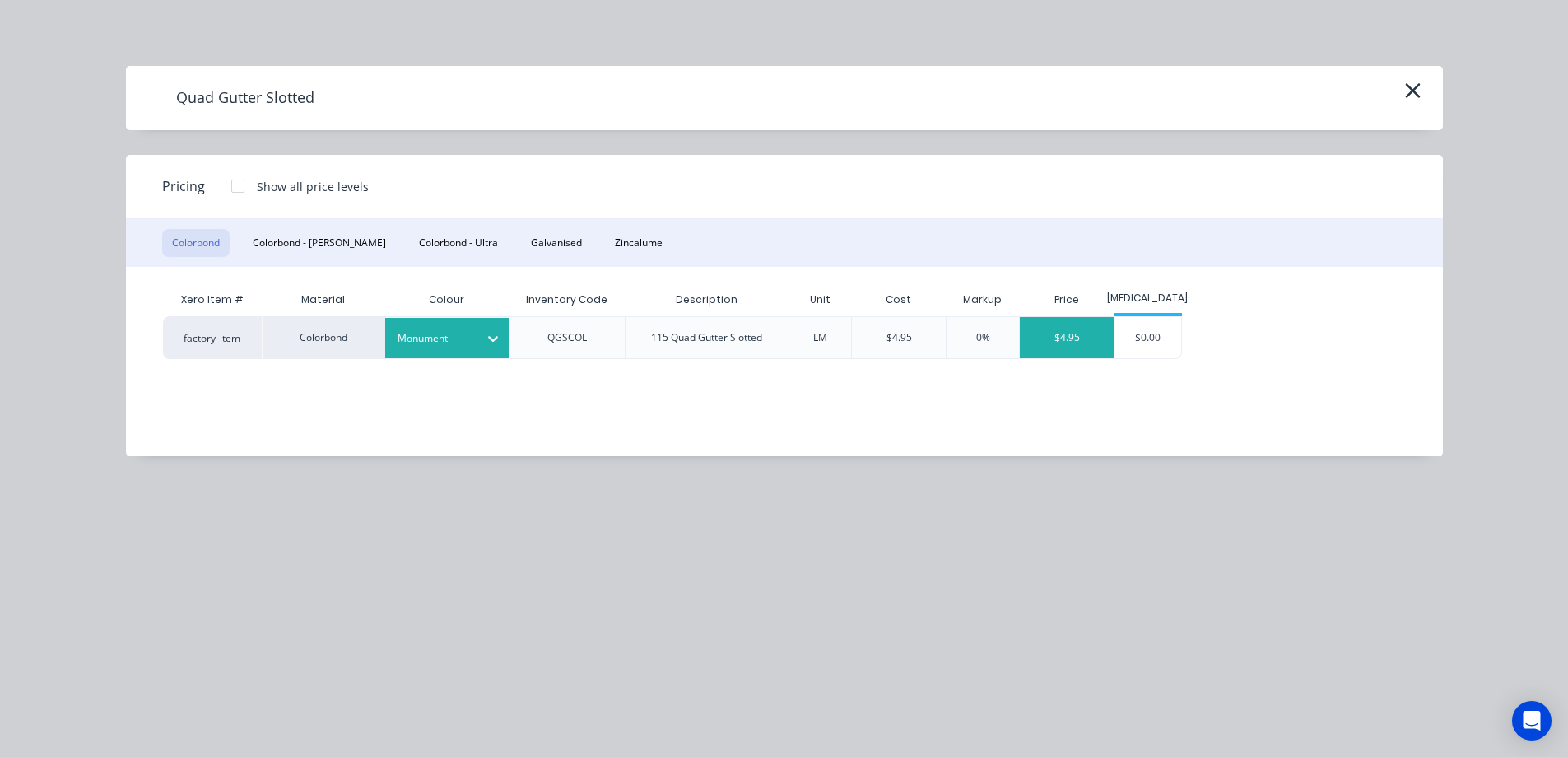
click at [1090, 342] on div "$4.95" at bounding box center [1067, 337] width 94 height 41
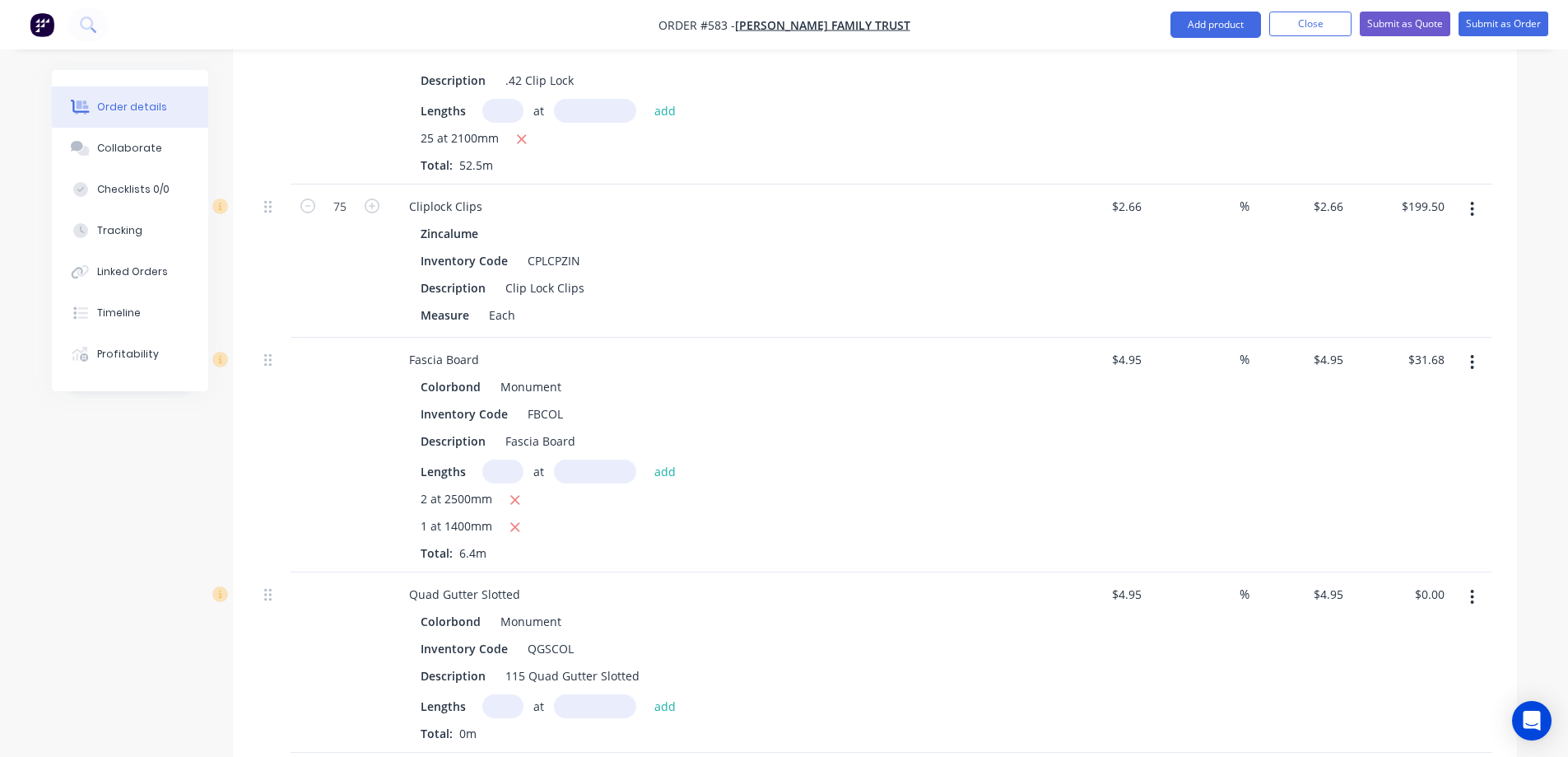
scroll to position [874, 0]
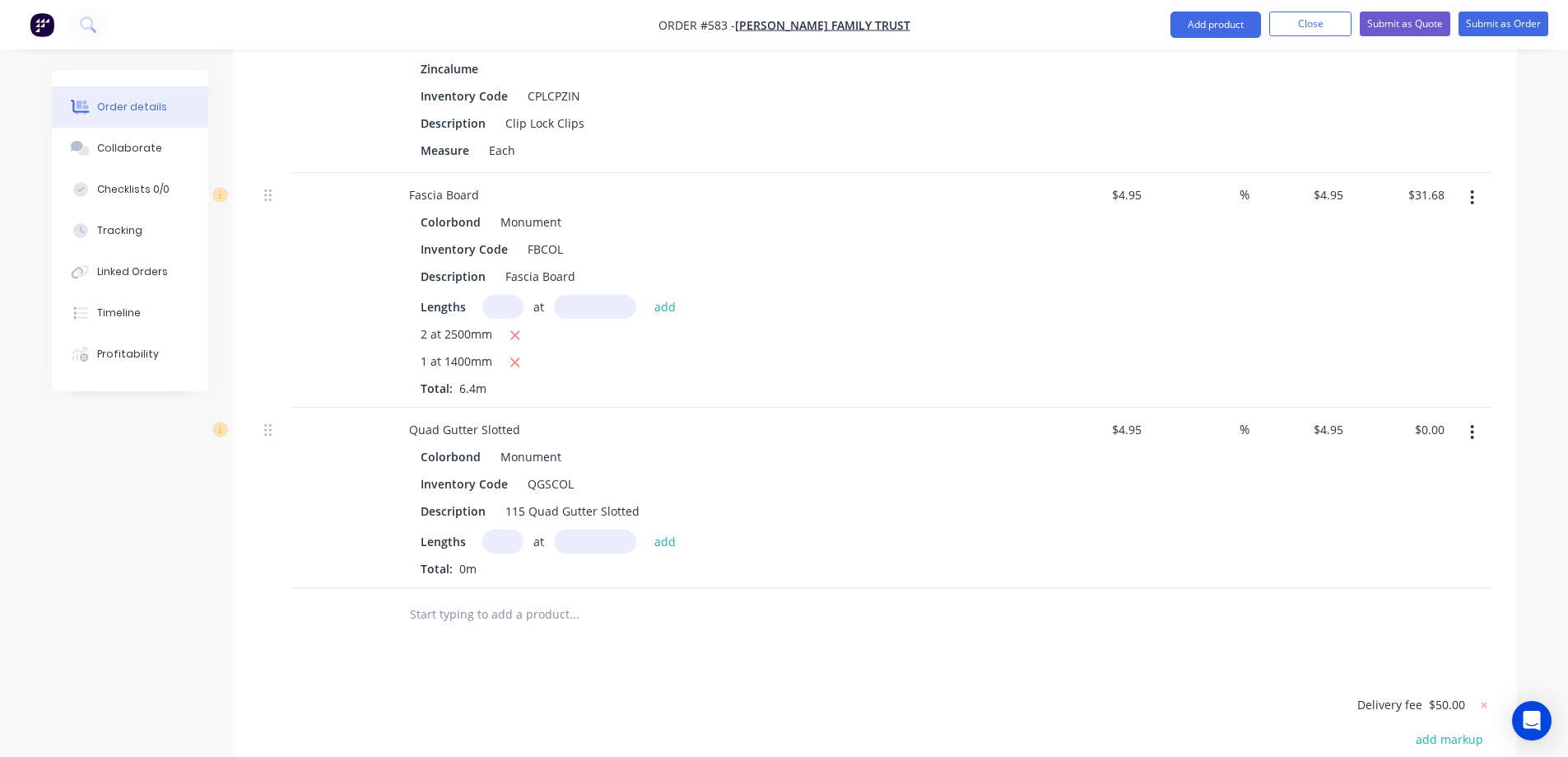
click at [494, 530] on input "text" at bounding box center [502, 541] width 41 height 24
type input "3"
type input "6200mm"
click at [663, 530] on button "add" at bounding box center [665, 540] width 39 height 22
type input "$92.07"
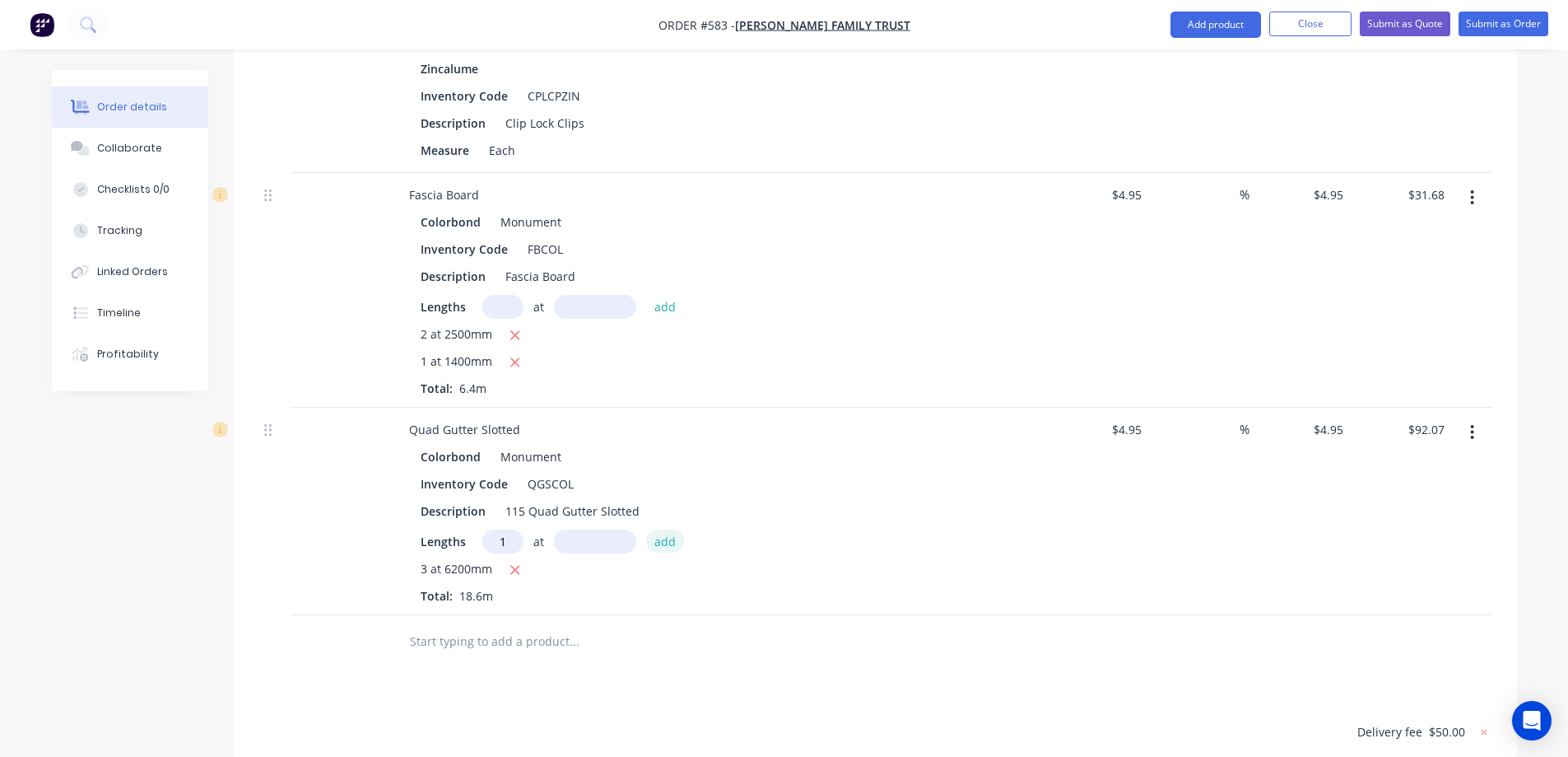
type input "1"
type input "3700mm"
click at [663, 530] on button "add" at bounding box center [665, 540] width 39 height 22
type input "$110.39"
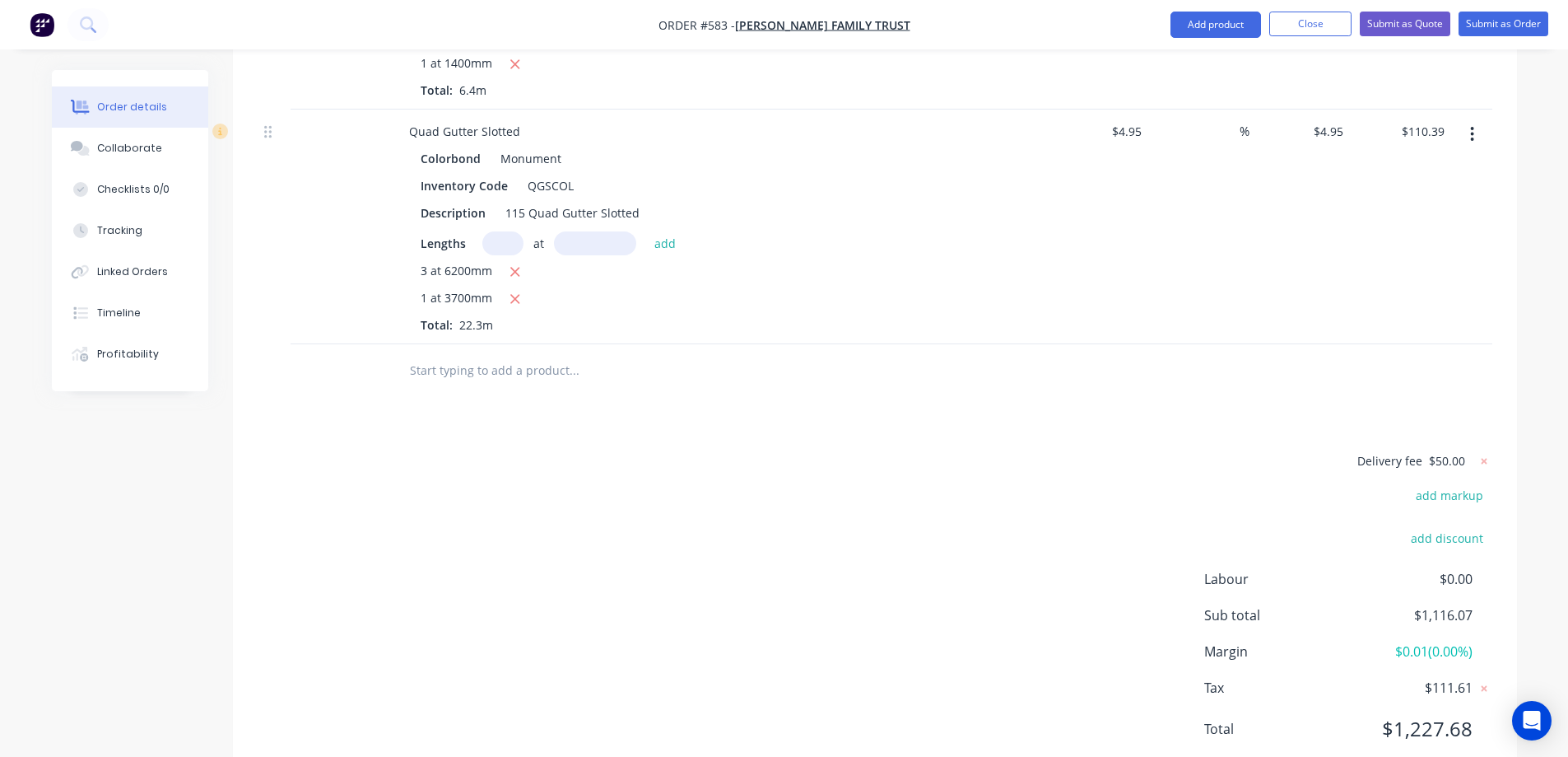
scroll to position [1179, 0]
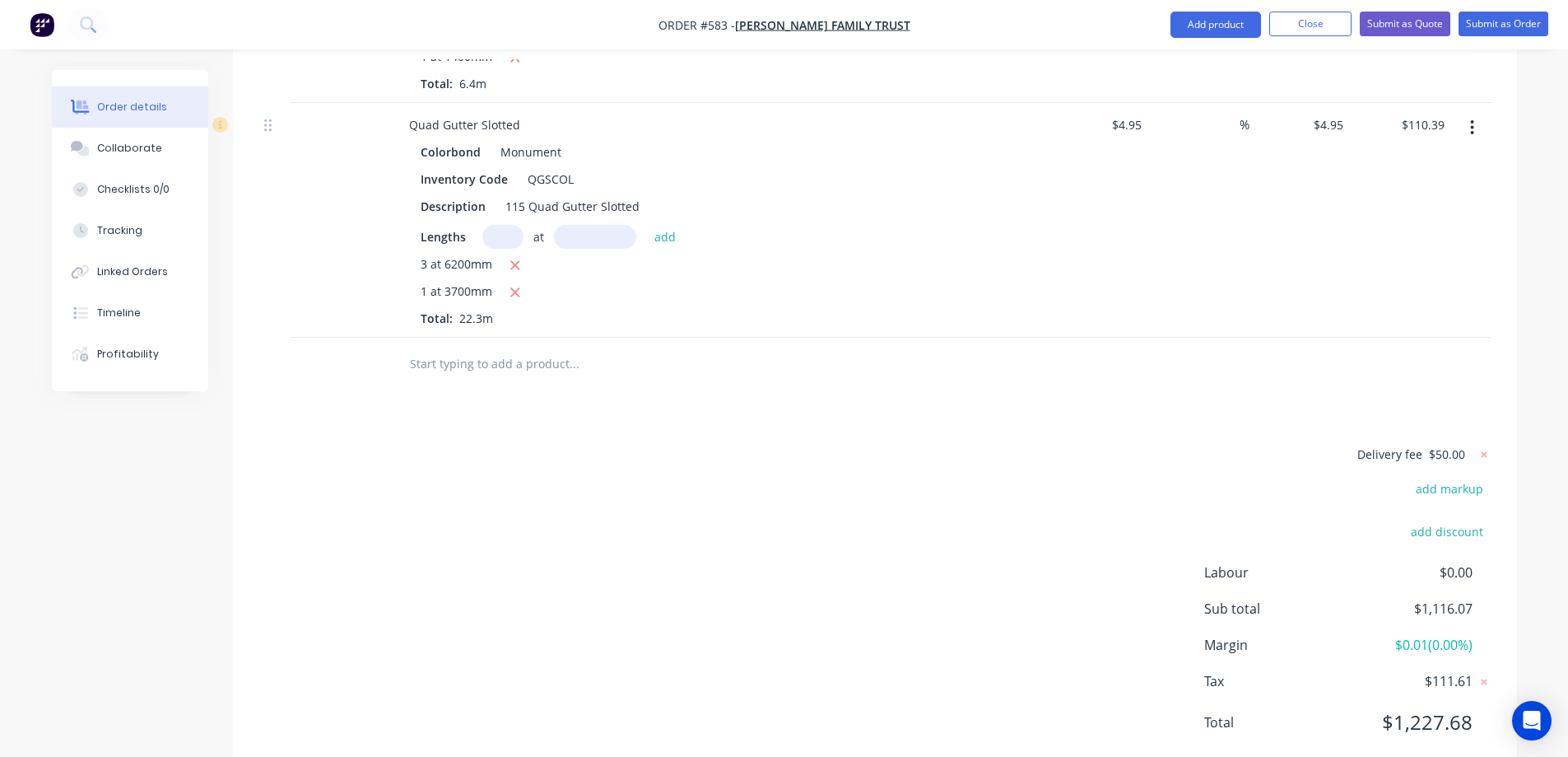
click at [465, 348] on input "text" at bounding box center [573, 364] width 329 height 33
click at [507, 348] on input "text" at bounding box center [573, 364] width 329 height 33
click at [1219, 23] on button "Add product" at bounding box center [1215, 25] width 90 height 26
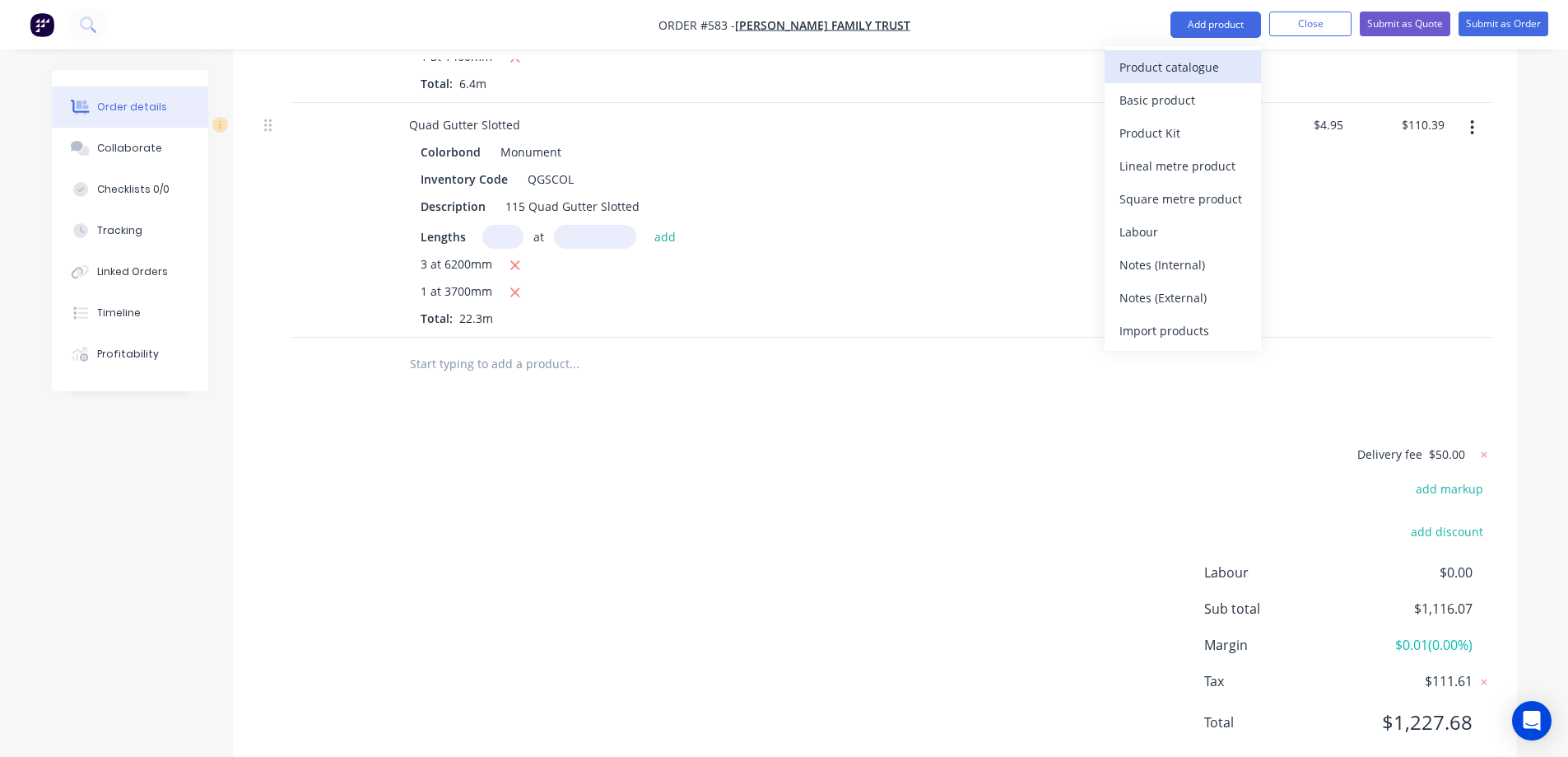
click at [1199, 68] on div "Product catalogue" at bounding box center [1183, 67] width 126 height 24
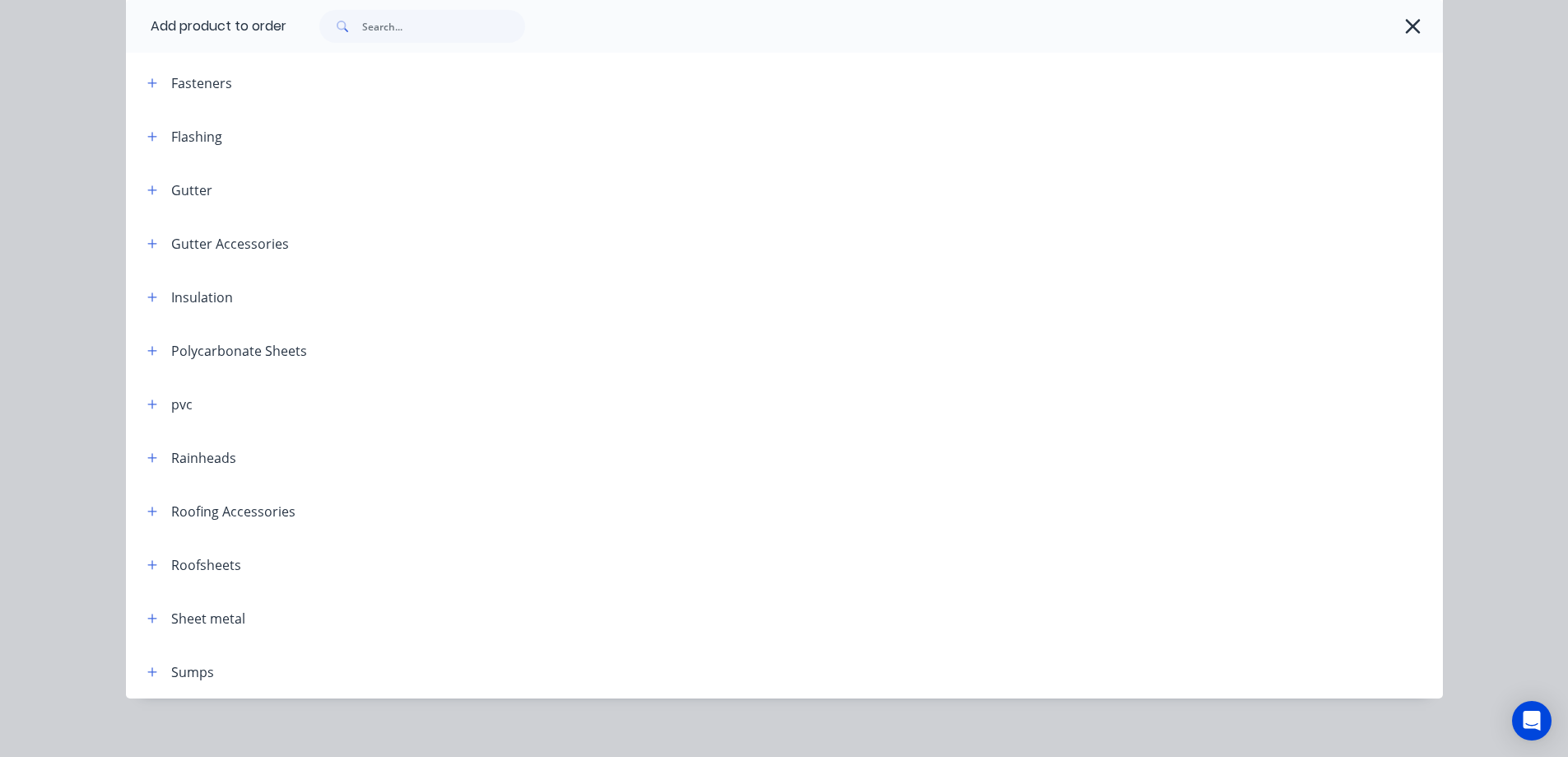
scroll to position [406, 0]
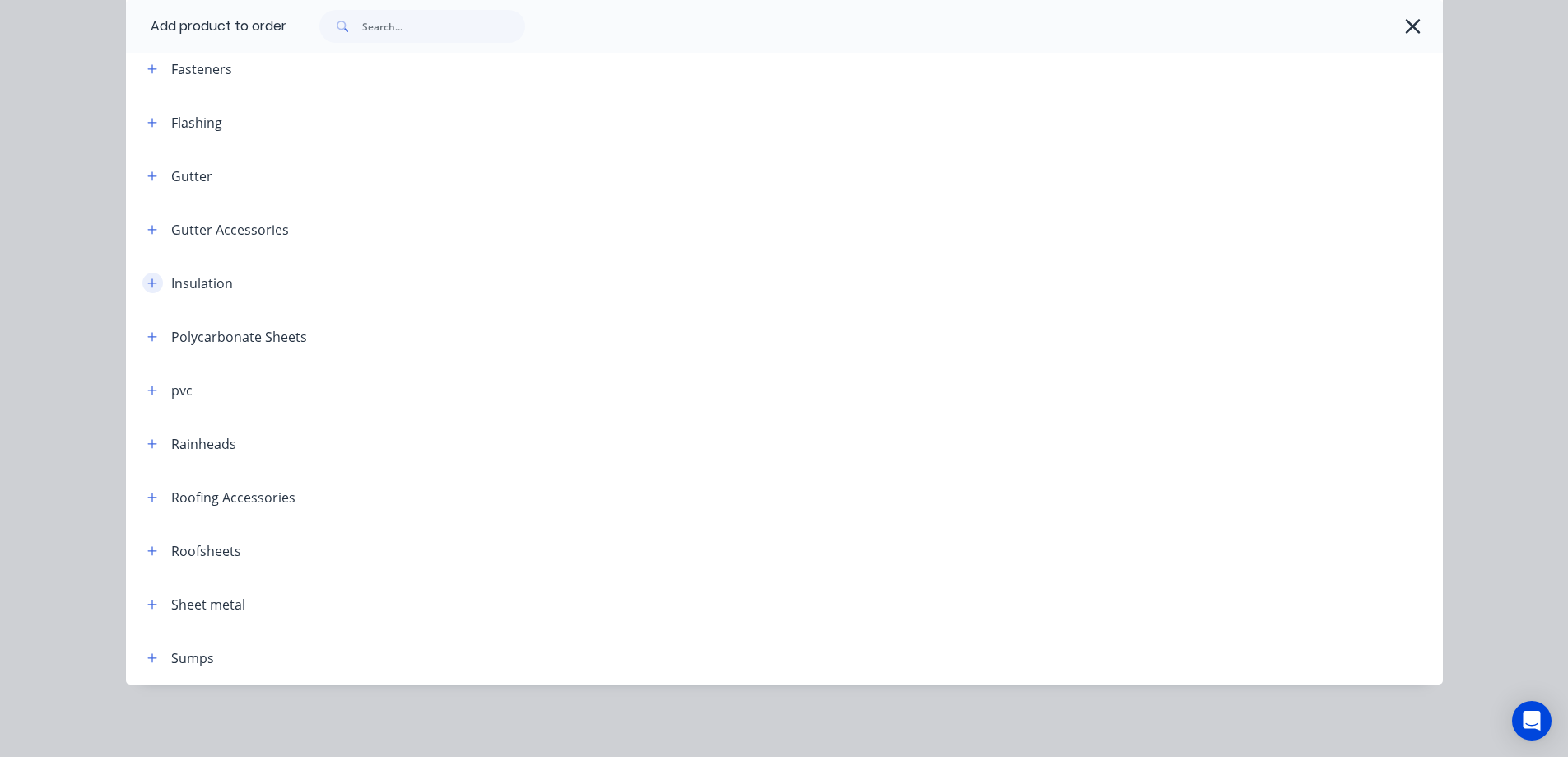
click at [147, 279] on icon "button" at bounding box center [152, 283] width 9 height 9
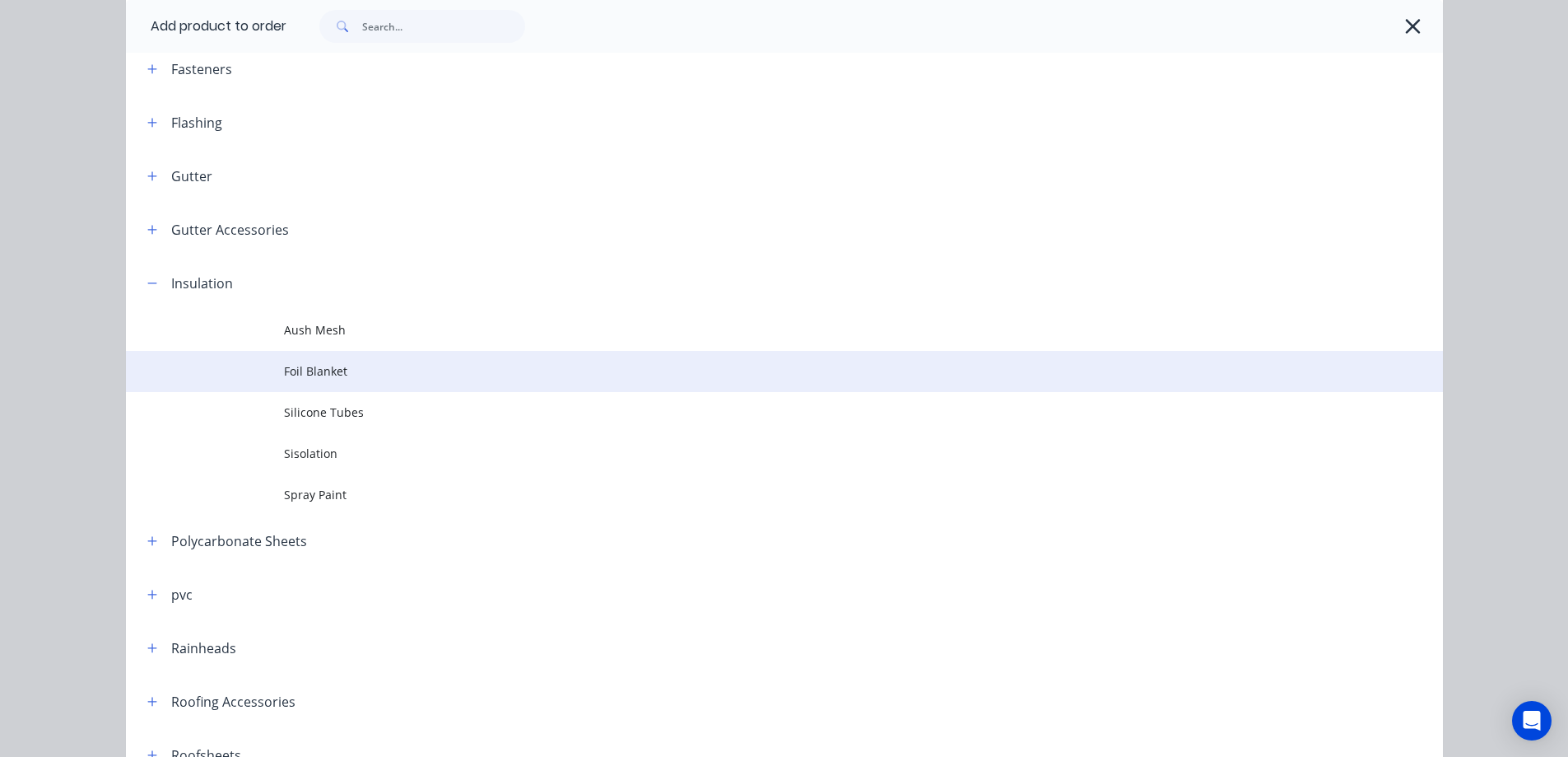
click at [349, 375] on span "Foil Blanket" at bounding box center [747, 371] width 927 height 18
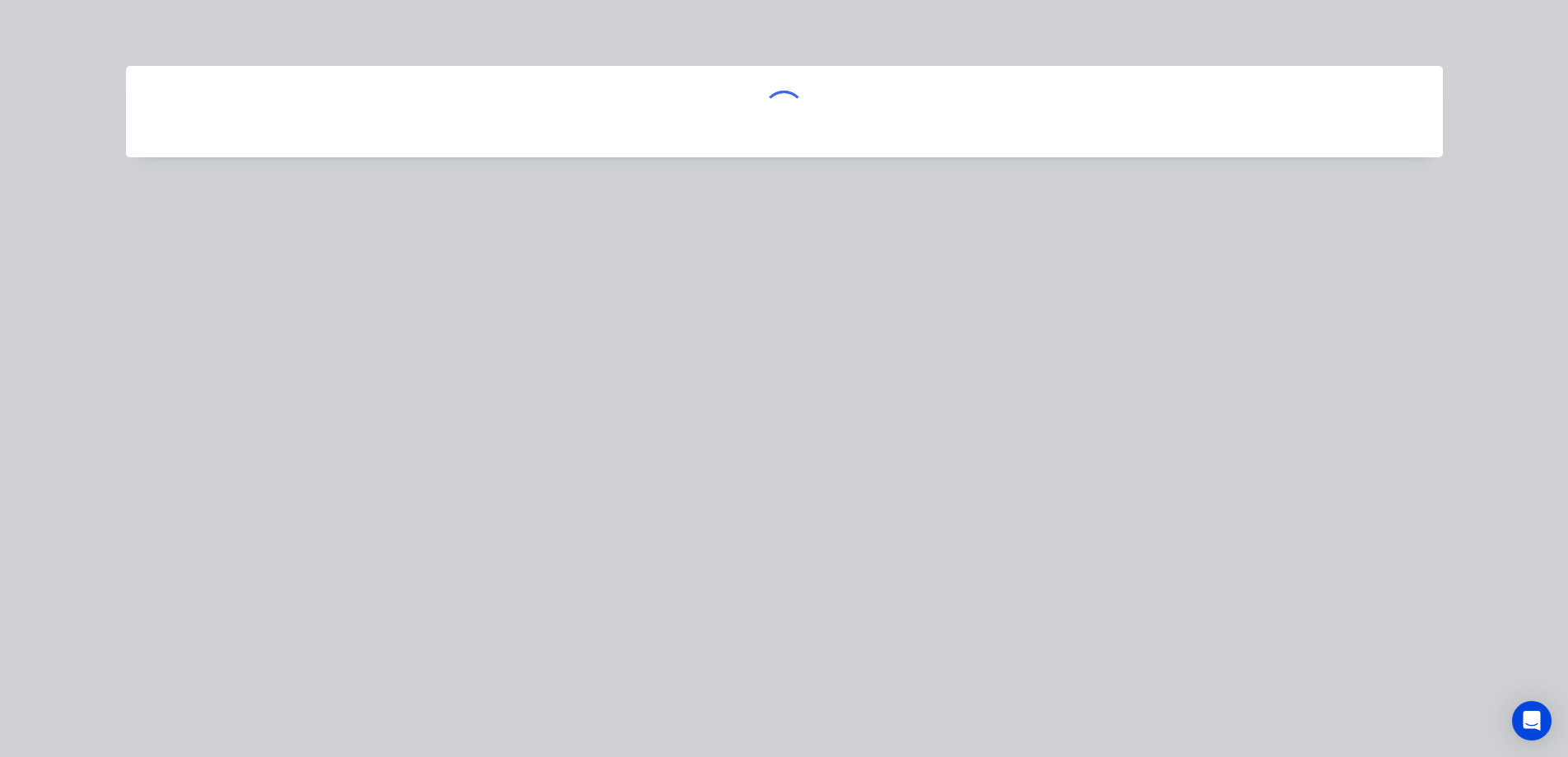
scroll to position [0, 0]
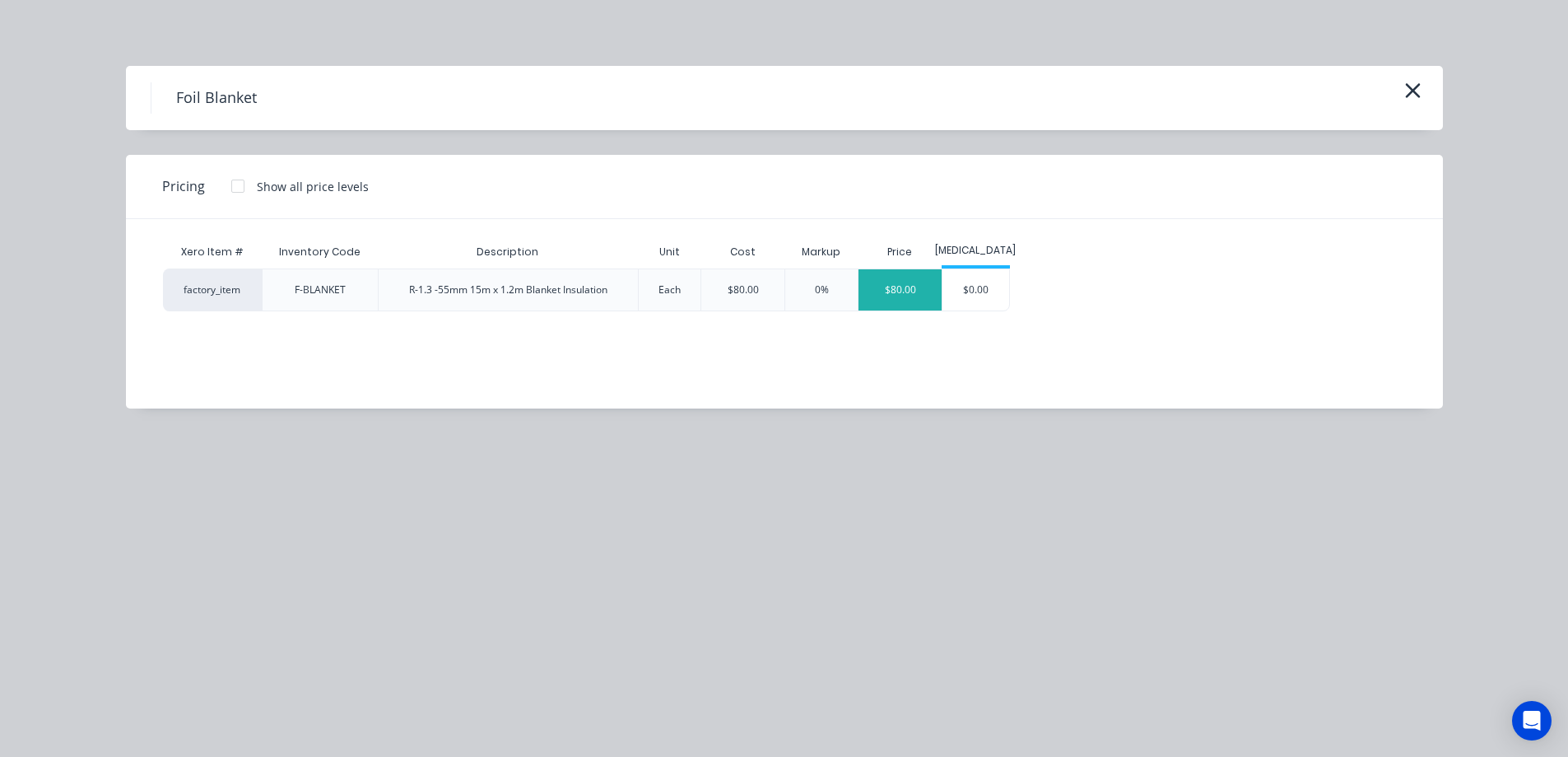
click at [898, 292] on div "$80.00" at bounding box center [900, 290] width 83 height 41
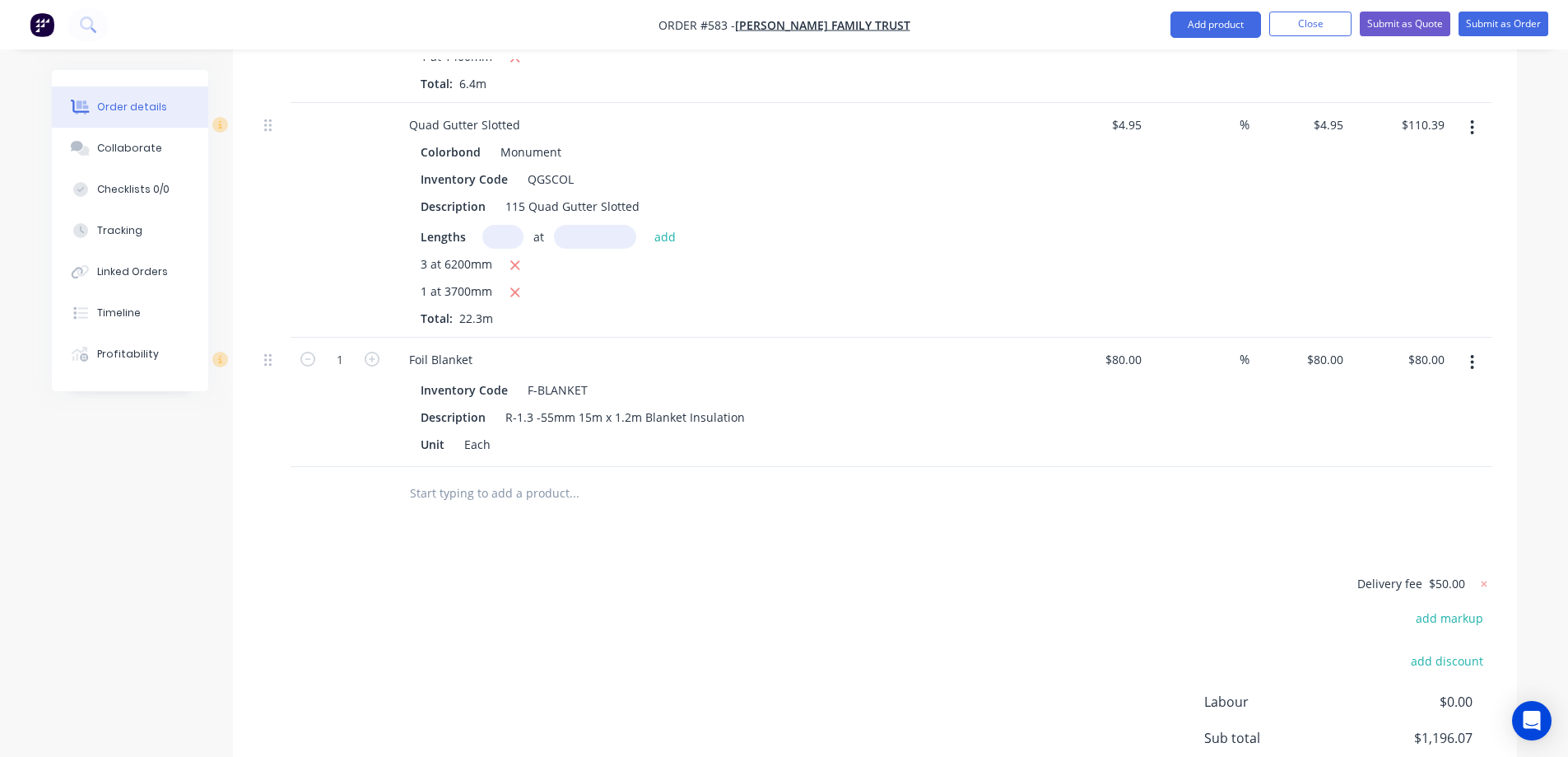
click at [465, 477] on input "text" at bounding box center [573, 494] width 329 height 33
click at [1193, 27] on button "Add product" at bounding box center [1215, 25] width 90 height 26
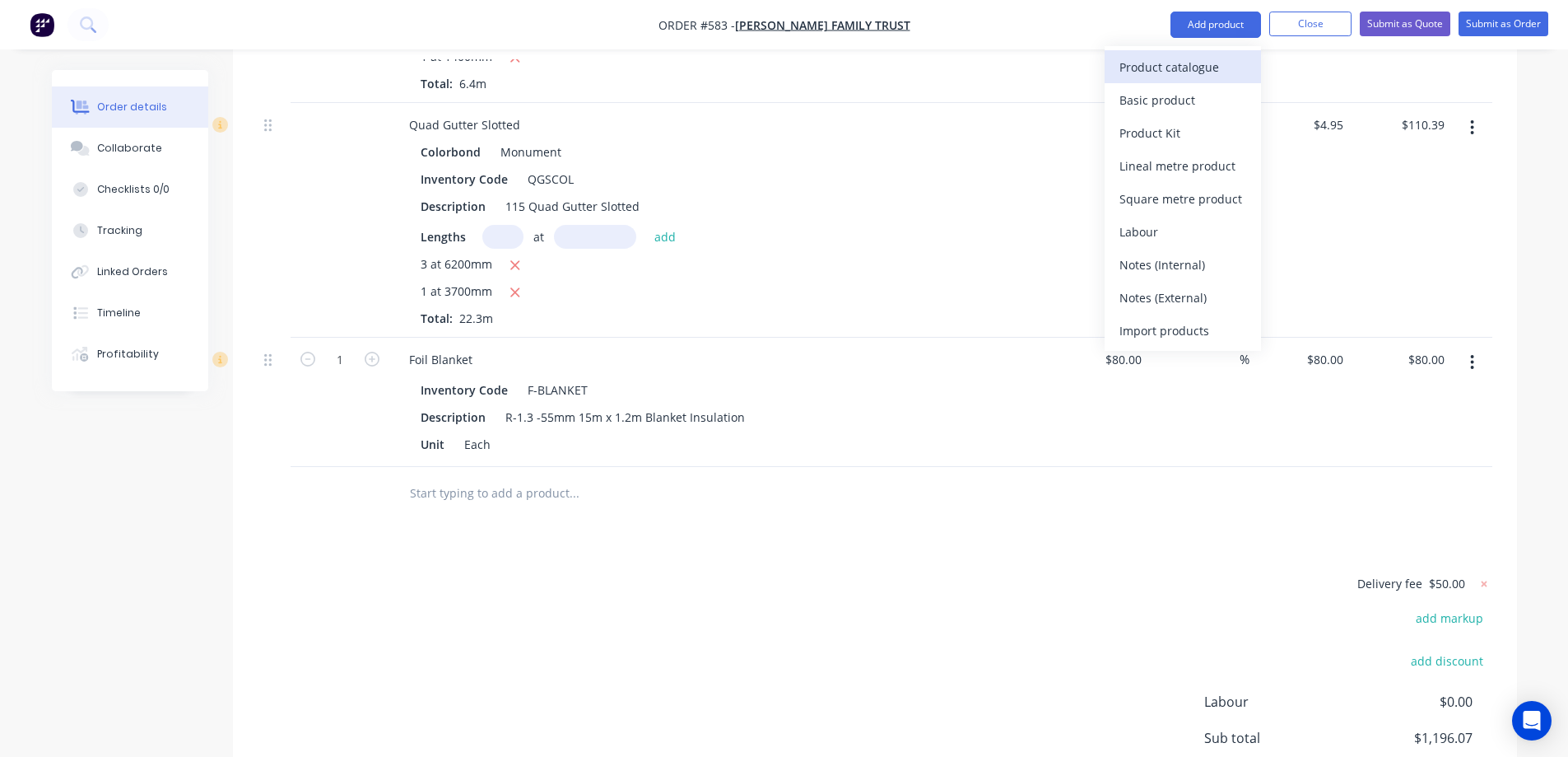
click at [1180, 63] on div "Product catalogue" at bounding box center [1183, 67] width 126 height 24
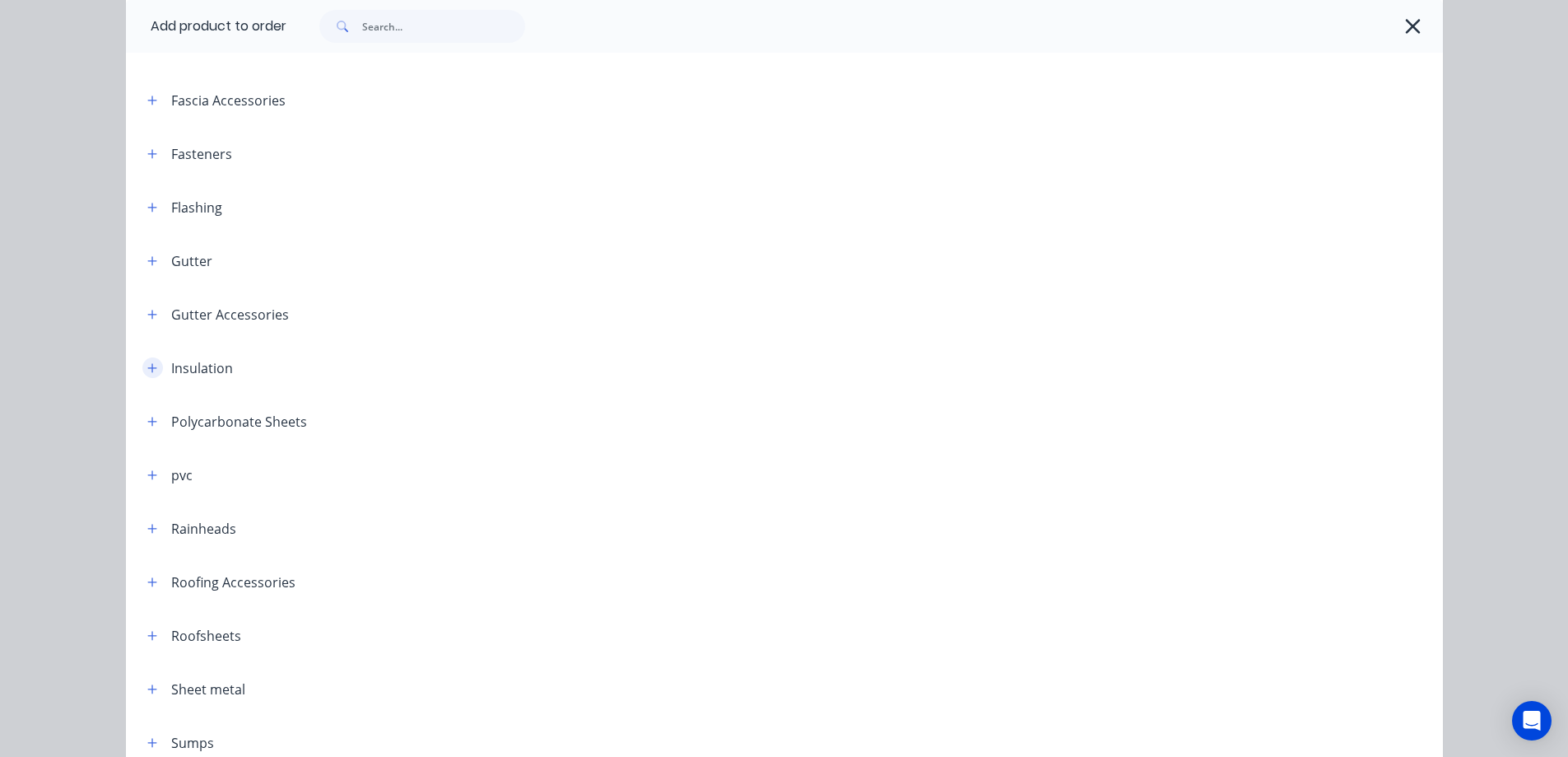
scroll to position [323, 0]
click at [147, 583] on icon "button" at bounding box center [152, 579] width 10 height 11
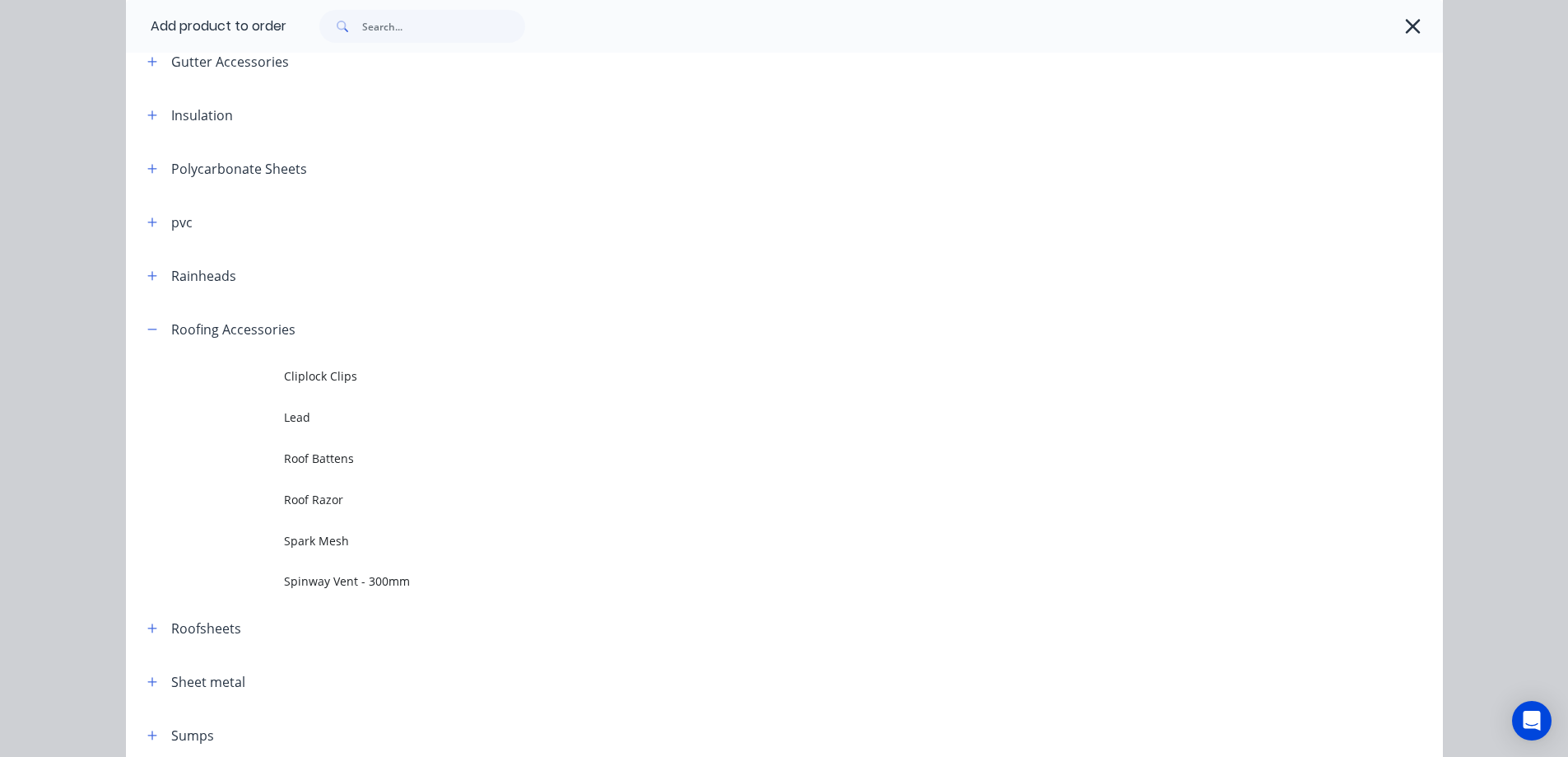
scroll to position [652, 0]
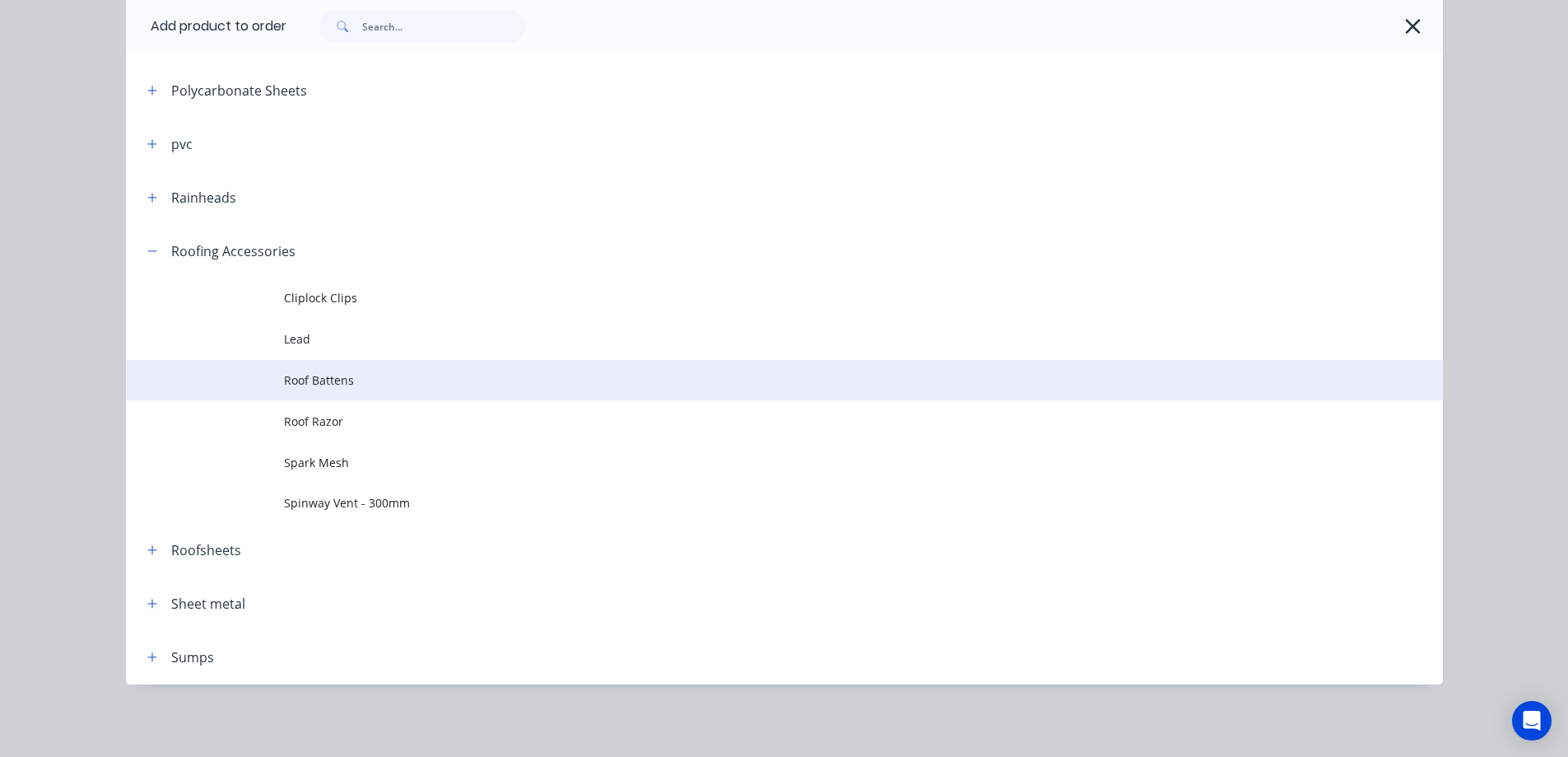
click at [304, 384] on span "Roof Battens" at bounding box center [747, 380] width 927 height 18
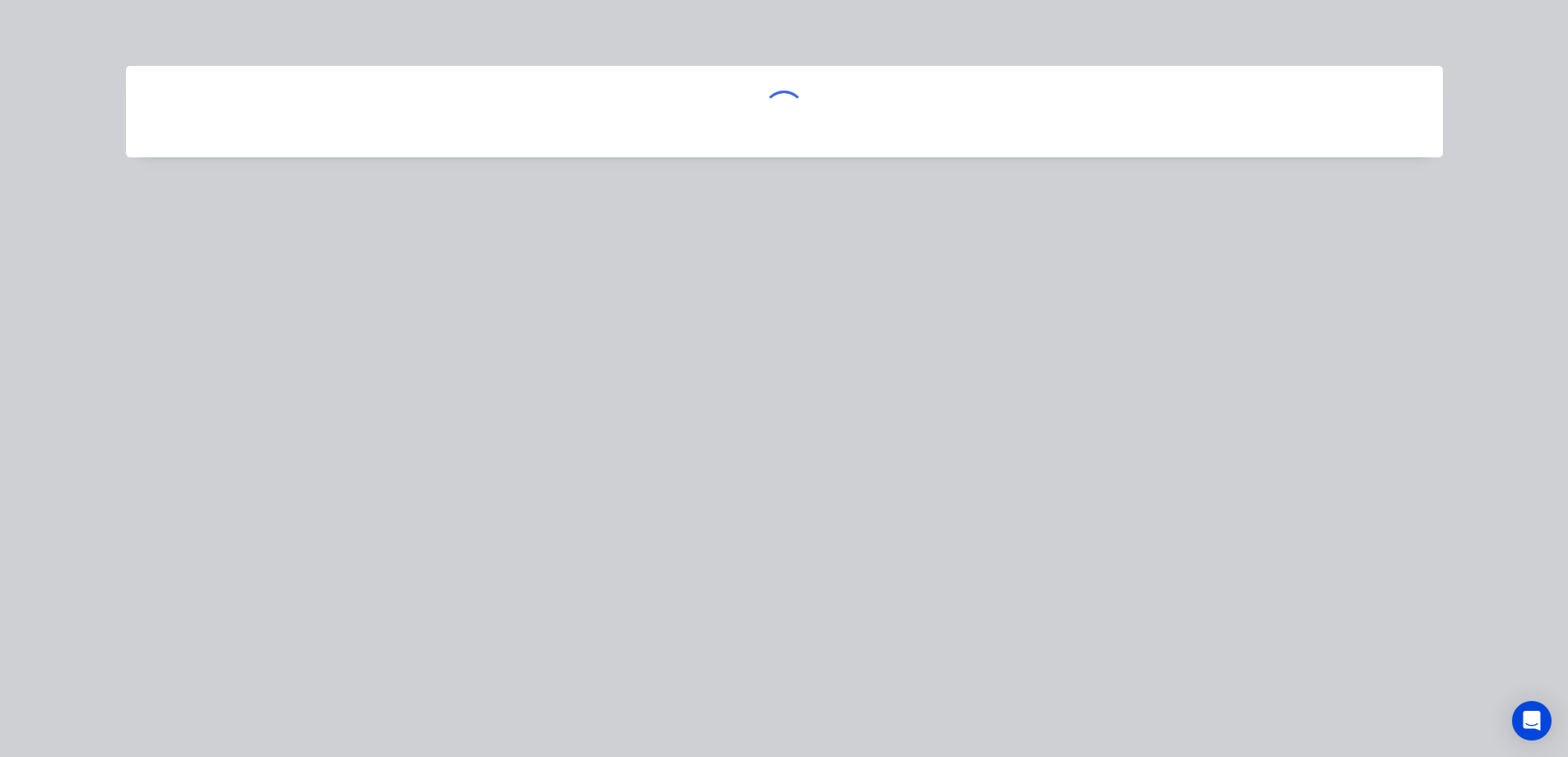
scroll to position [0, 0]
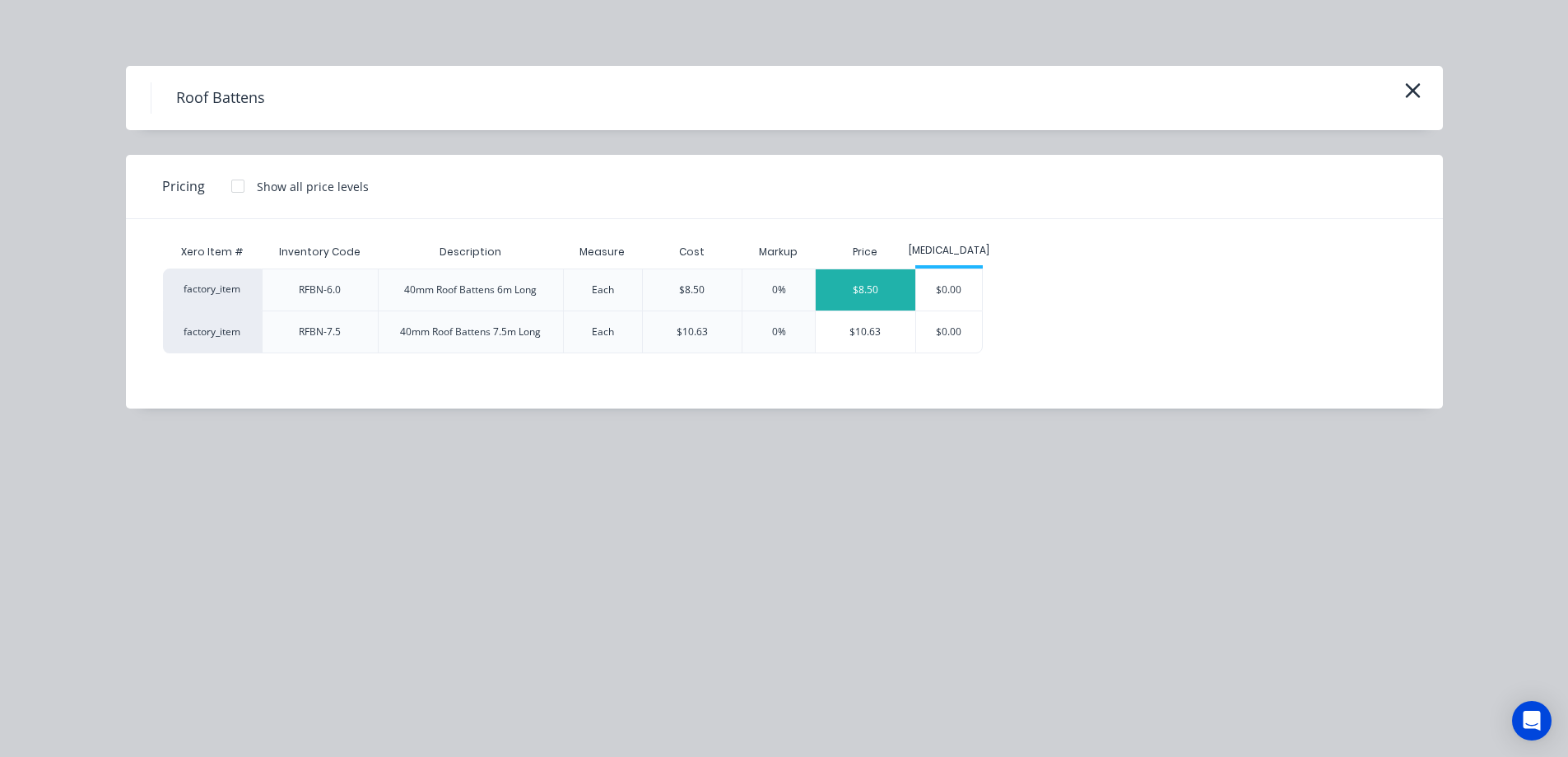
click at [890, 292] on div "$8.50" at bounding box center [865, 290] width 99 height 41
click at [1405, 88] on icon "button" at bounding box center [1413, 90] width 18 height 23
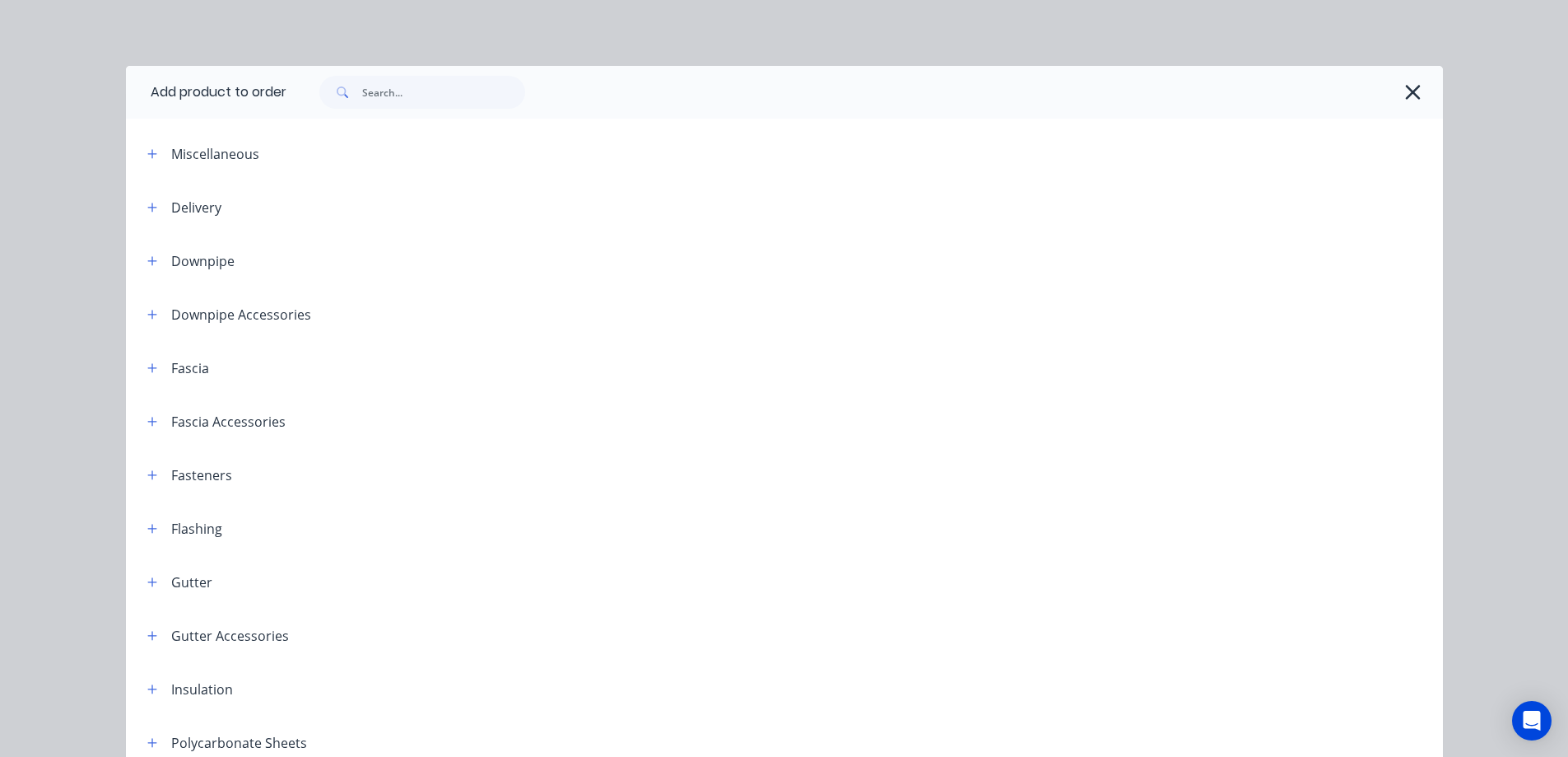
scroll to position [652, 0]
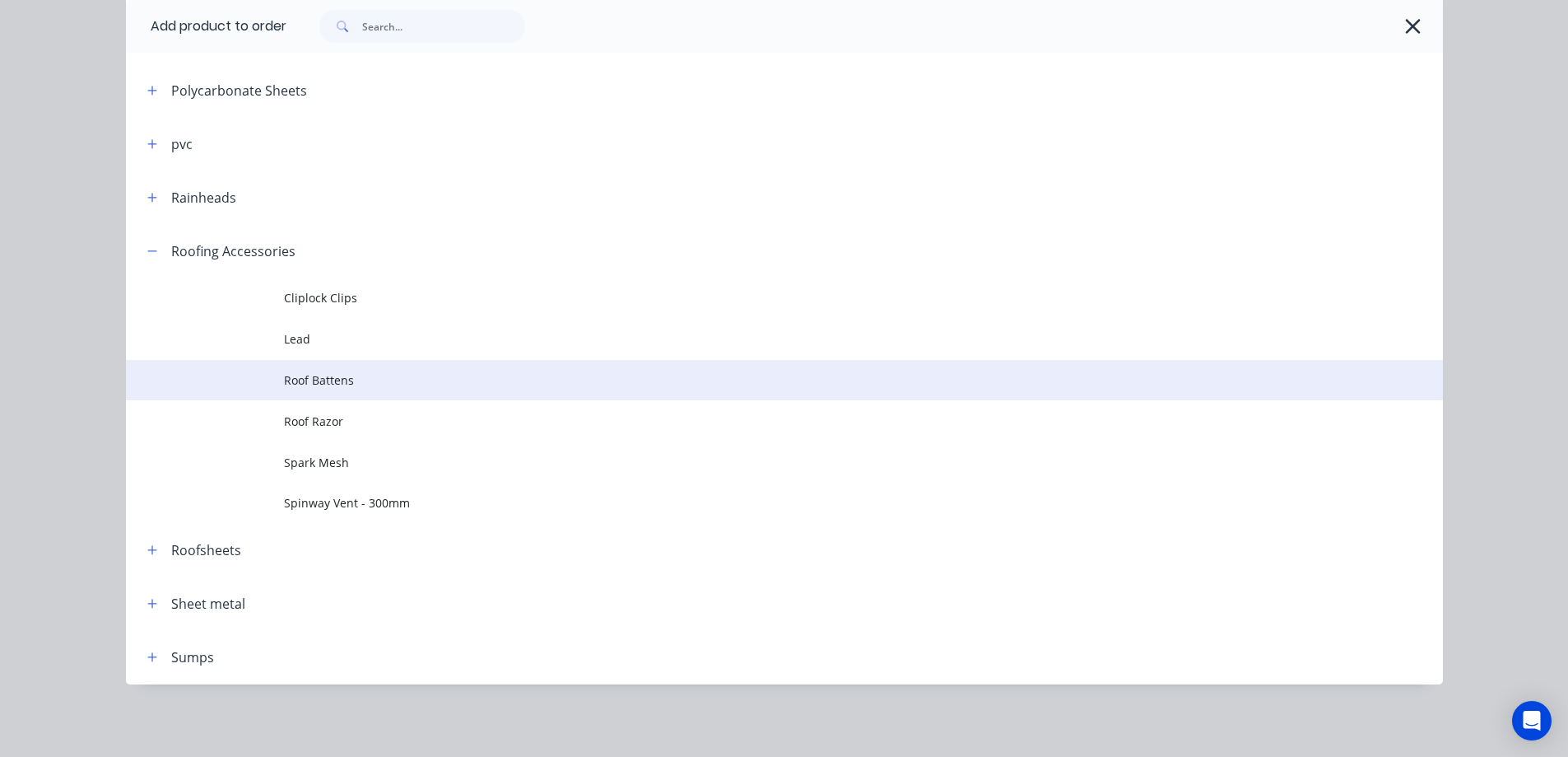
click at [314, 395] on td "Roof Battens" at bounding box center [863, 380] width 1159 height 41
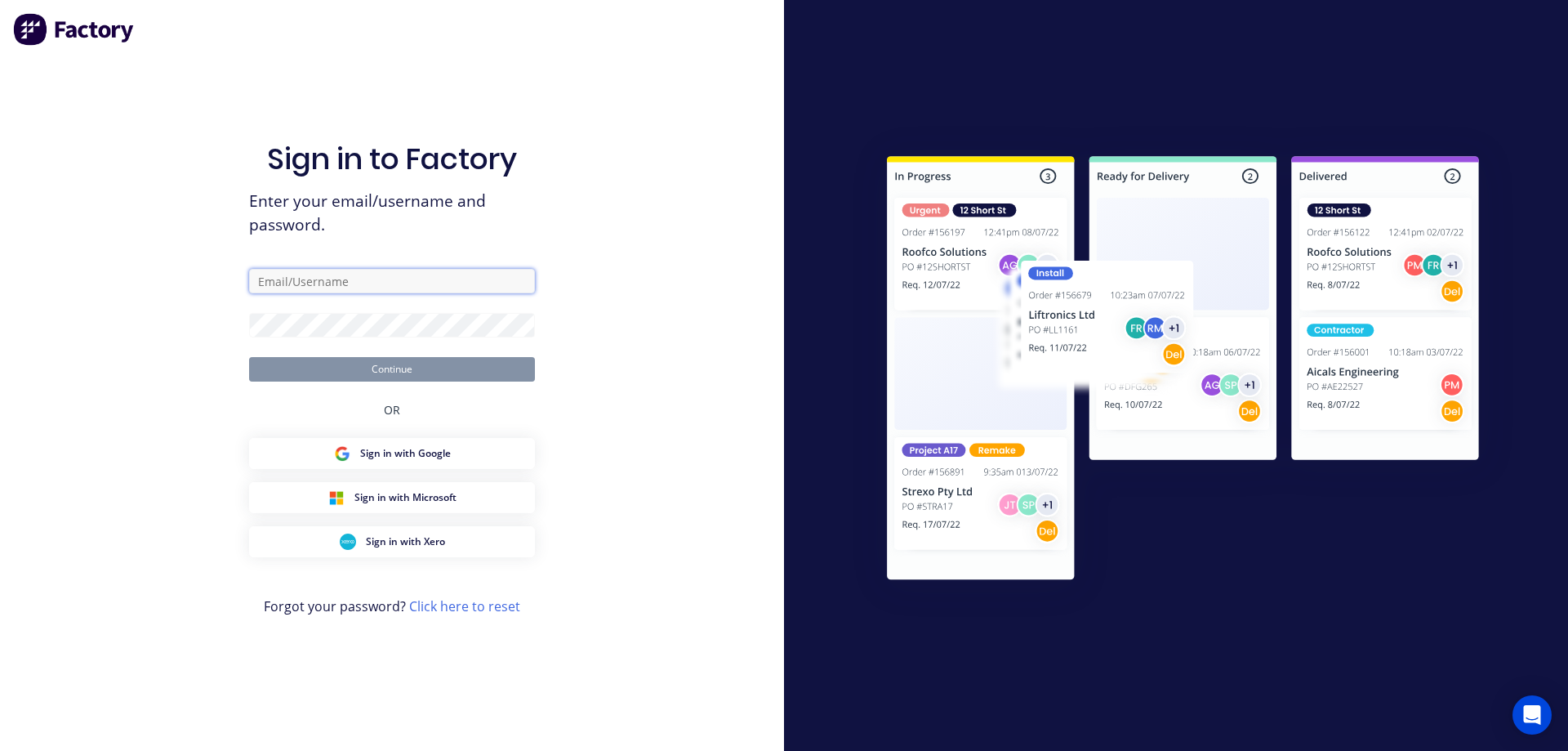
type input "sales@rnsheetmetal.com.au"
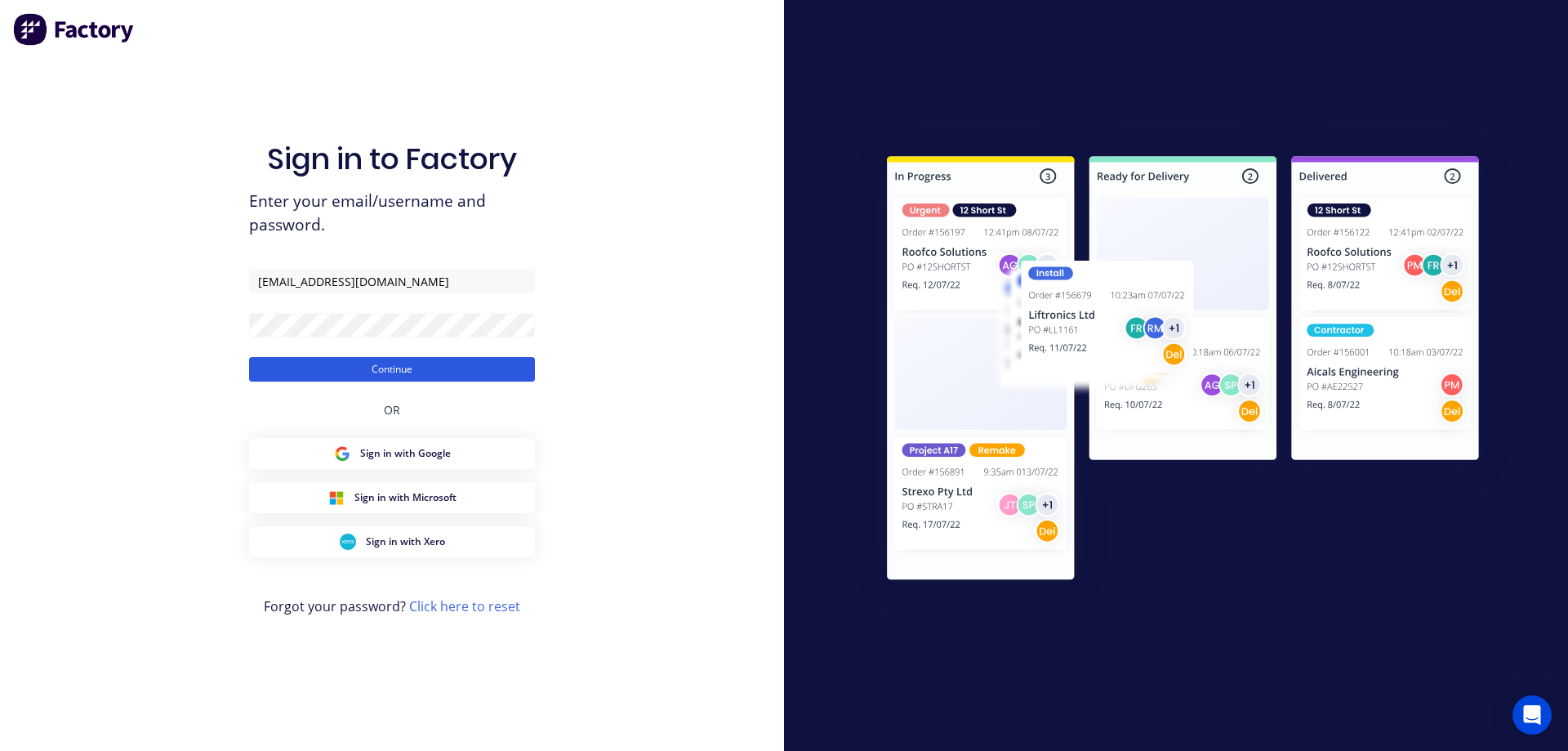
click at [432, 367] on button "Continue" at bounding box center [392, 369] width 286 height 24
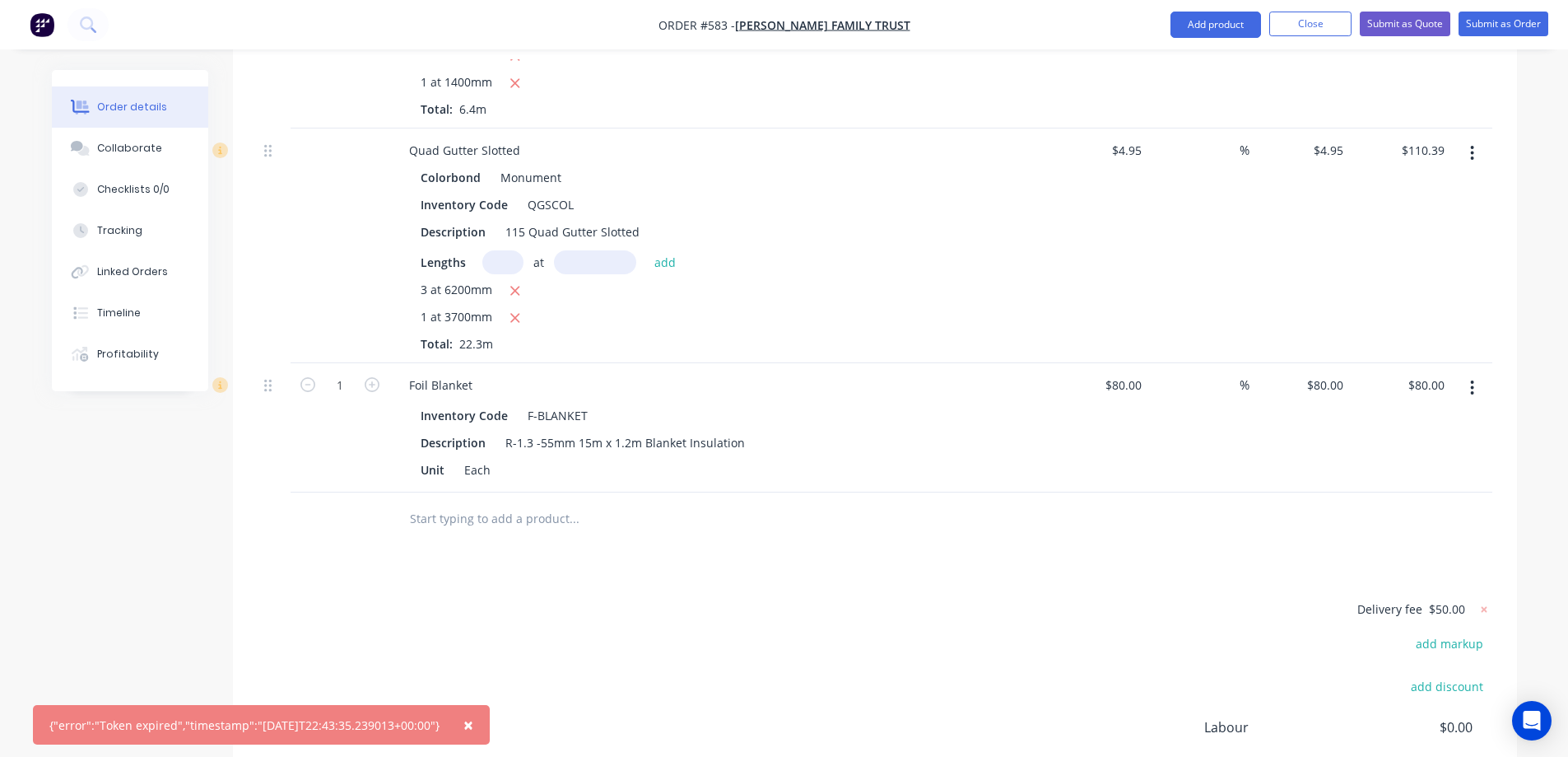
scroll to position [1308, 0]
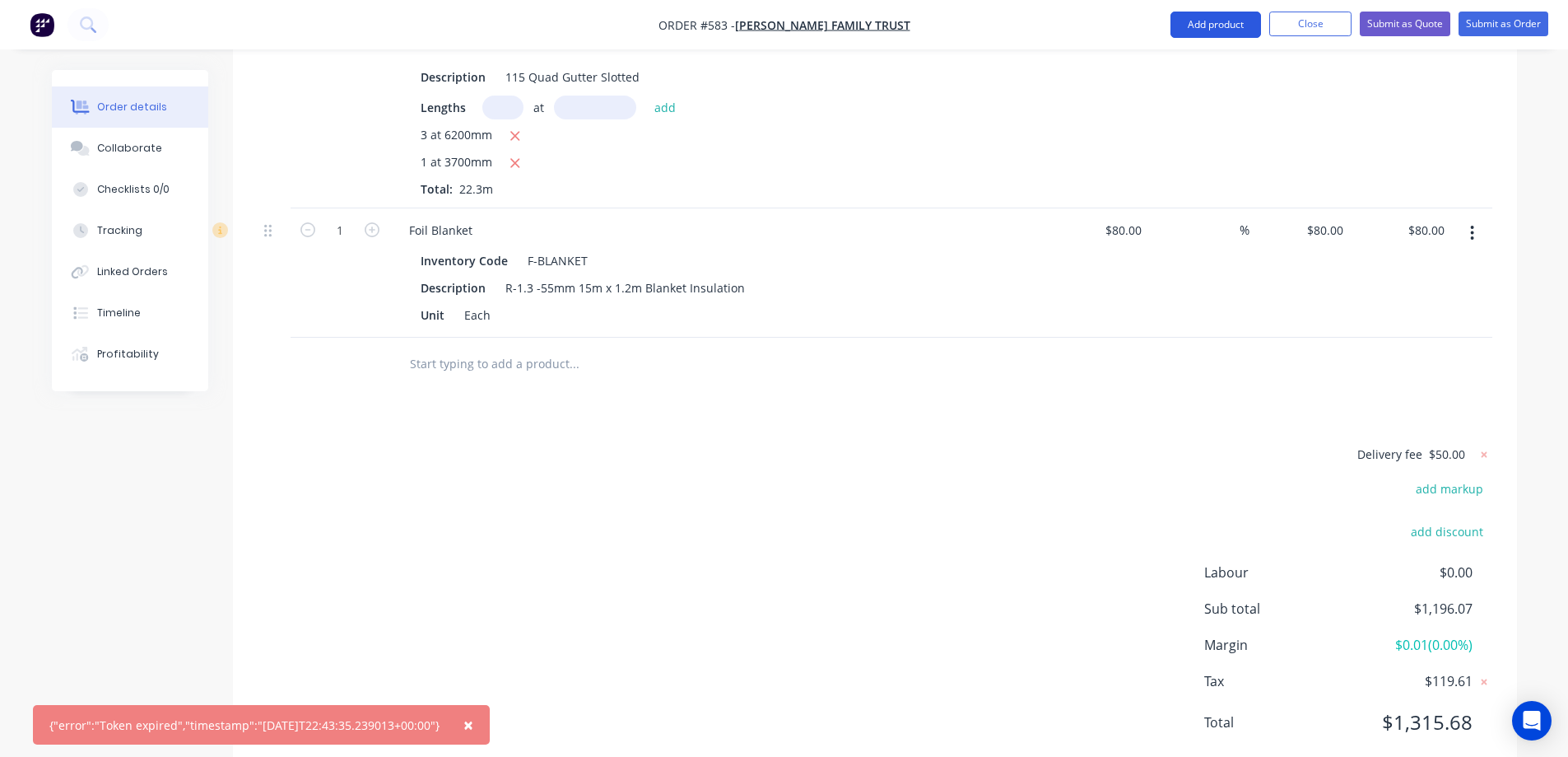
click at [1214, 23] on button "Add product" at bounding box center [1215, 25] width 90 height 26
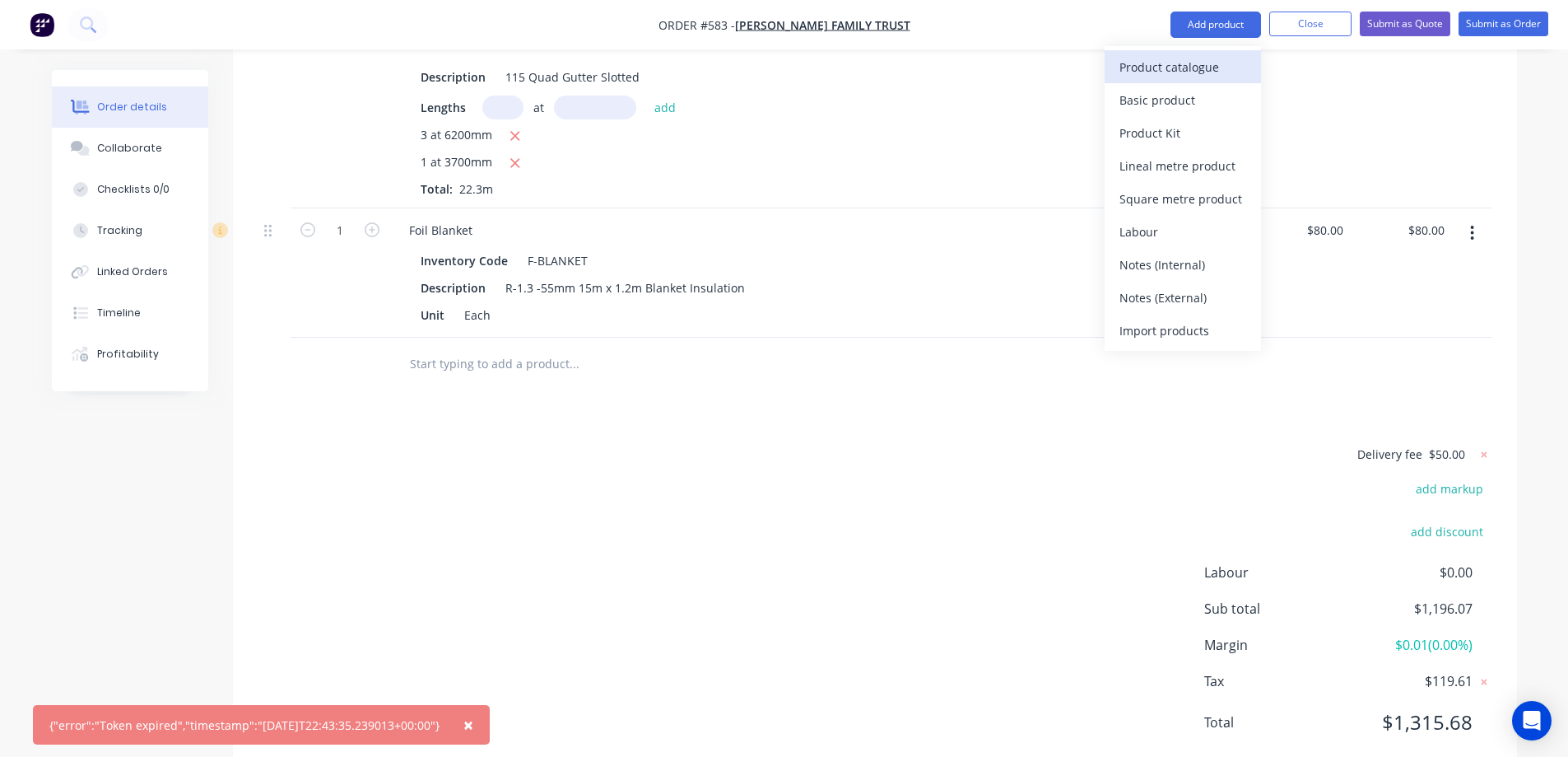
click at [1162, 59] on div "Product catalogue" at bounding box center [1183, 67] width 126 height 24
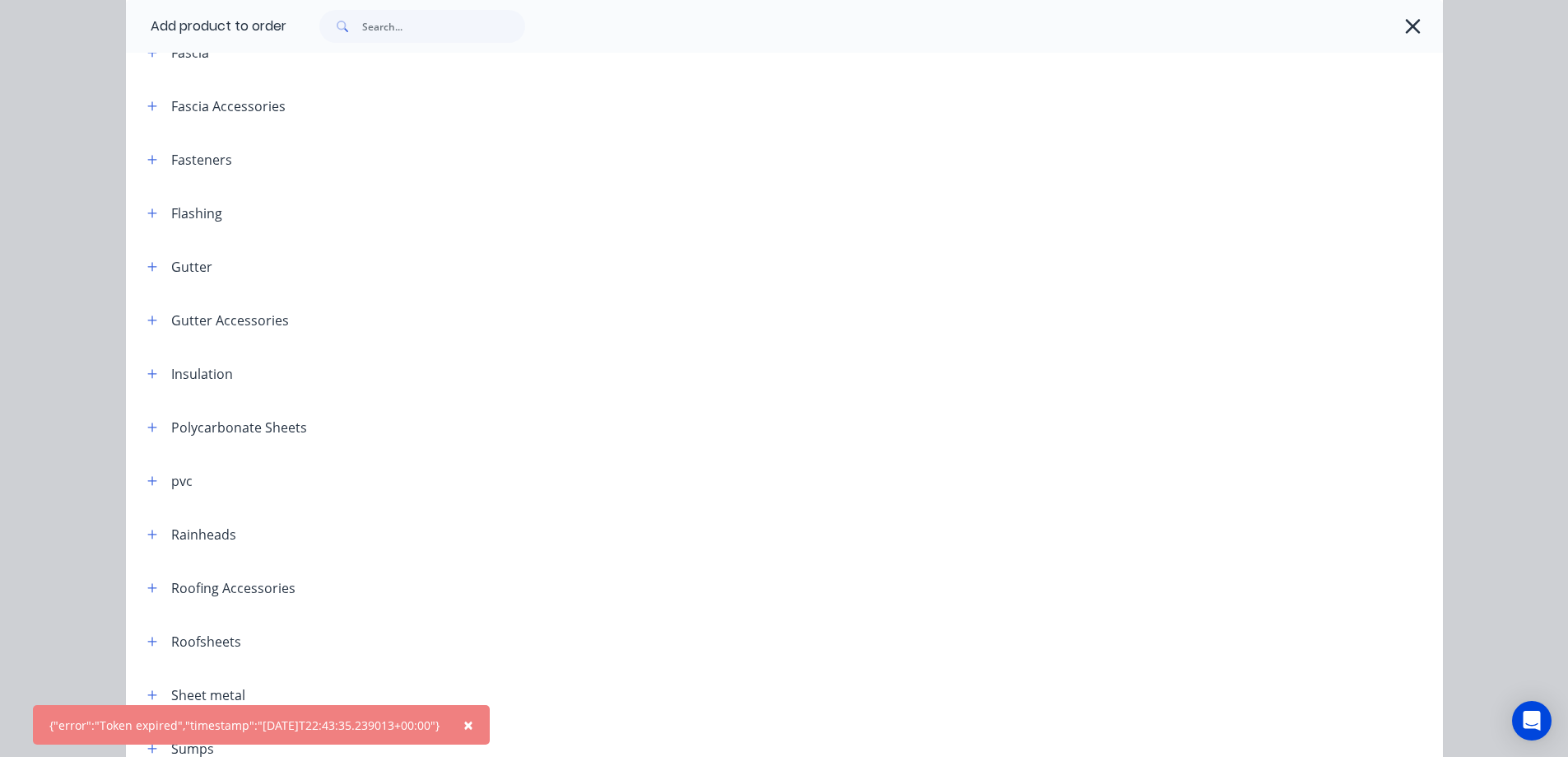
scroll to position [329, 0]
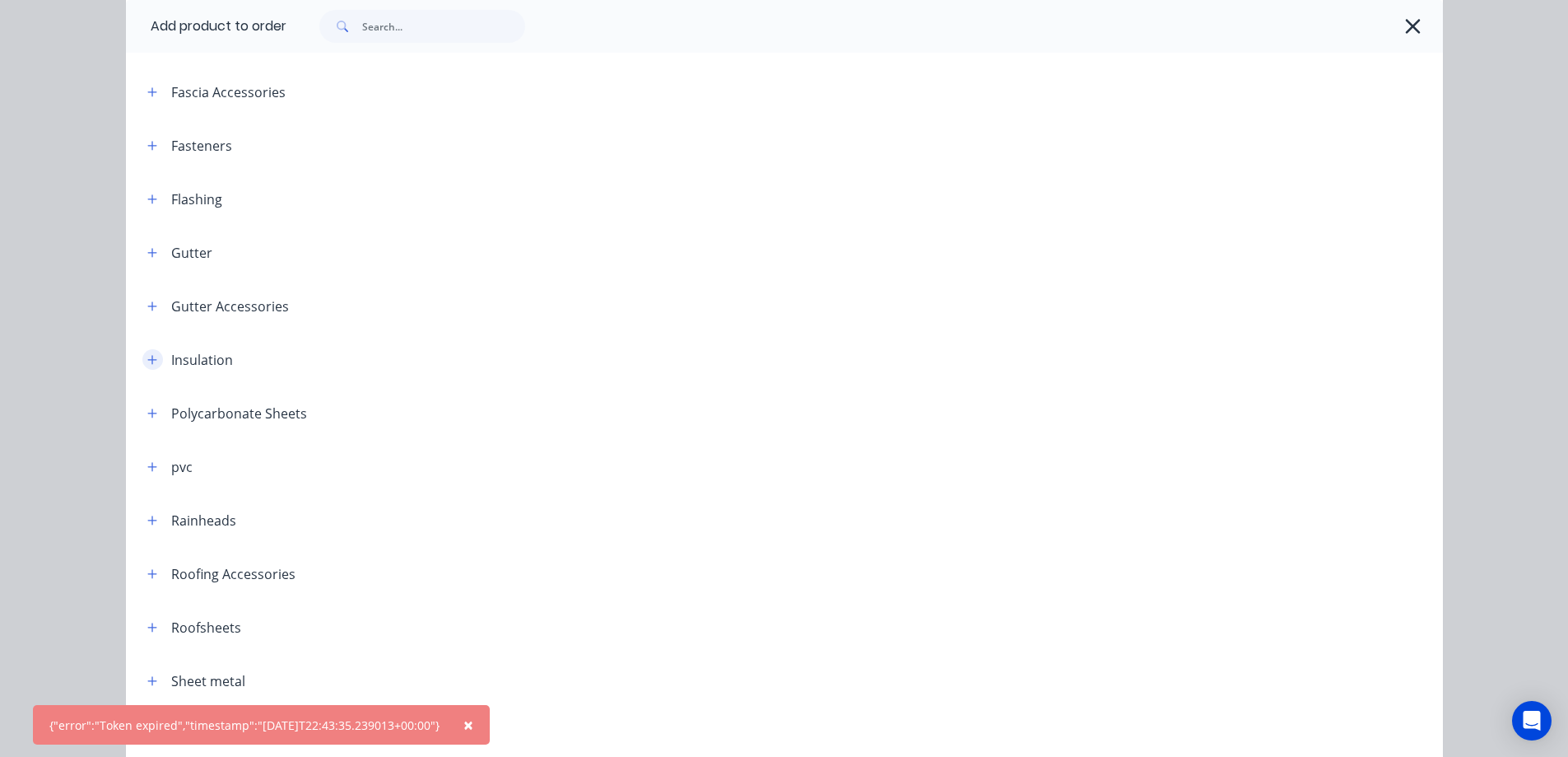
click at [142, 367] on button "button" at bounding box center [152, 359] width 20 height 20
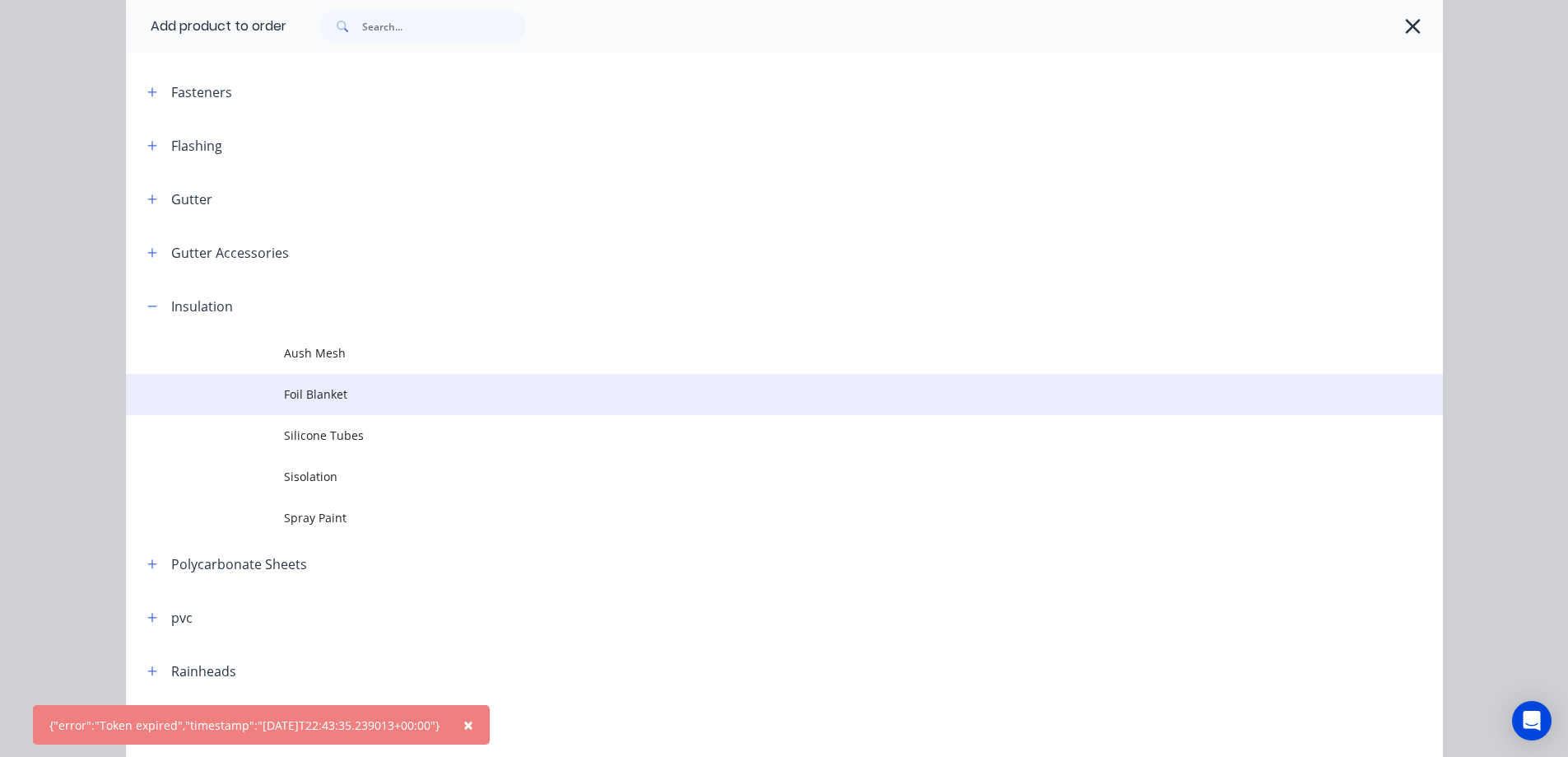
scroll to position [412, 0]
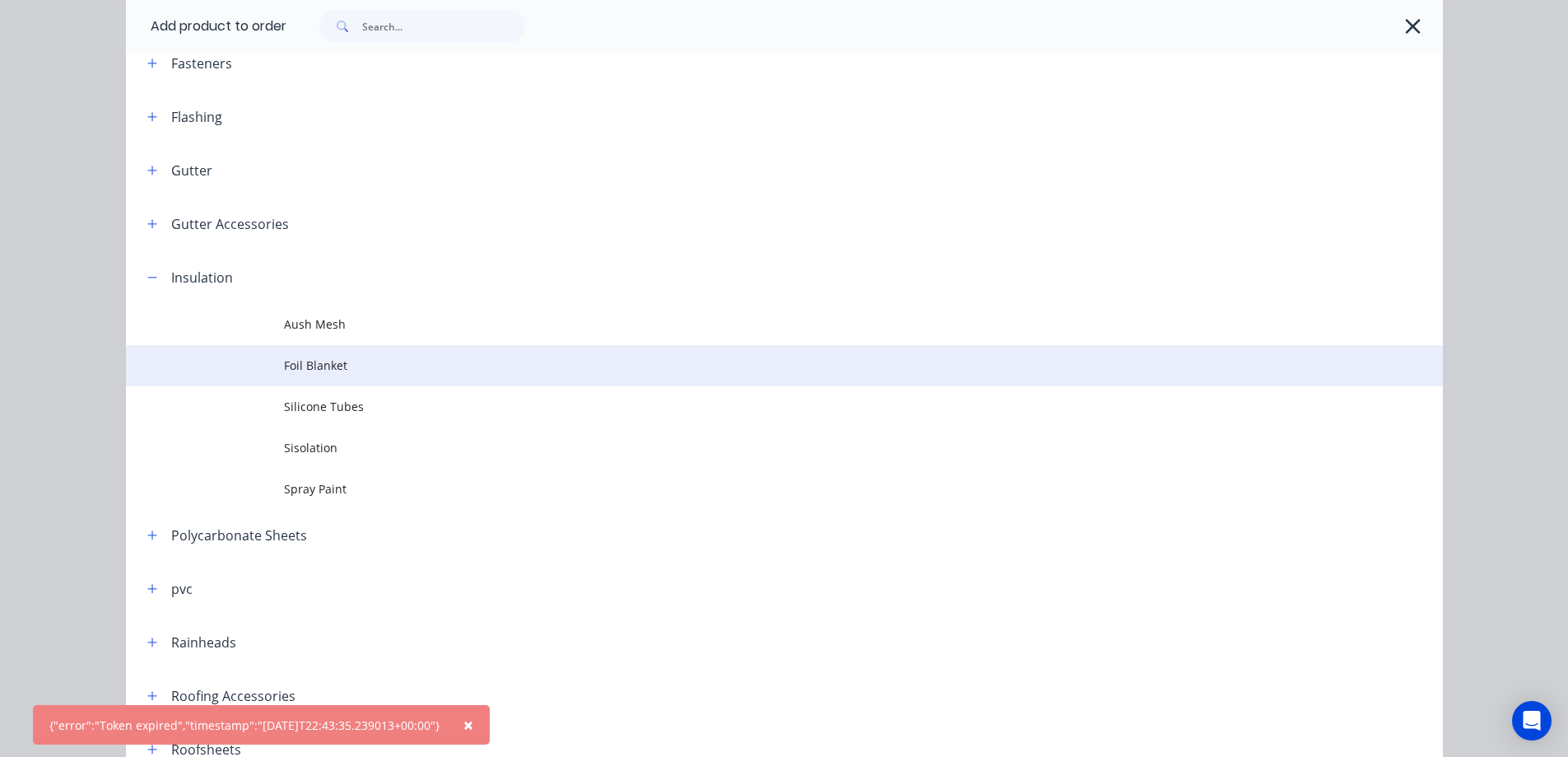
click at [324, 366] on span "Foil Blanket" at bounding box center [747, 365] width 927 height 18
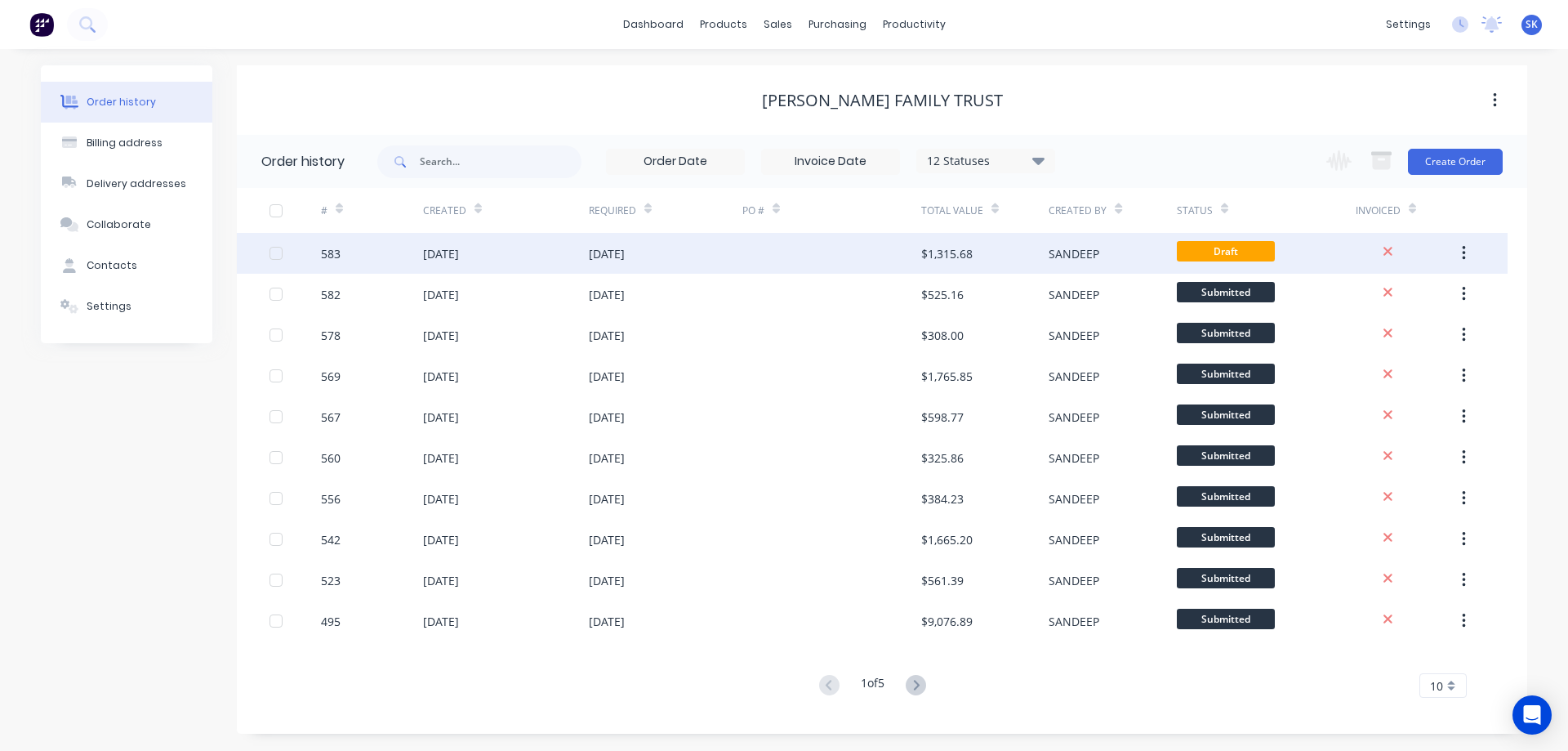
click at [598, 241] on div "[DATE]" at bounding box center [666, 253] width 153 height 41
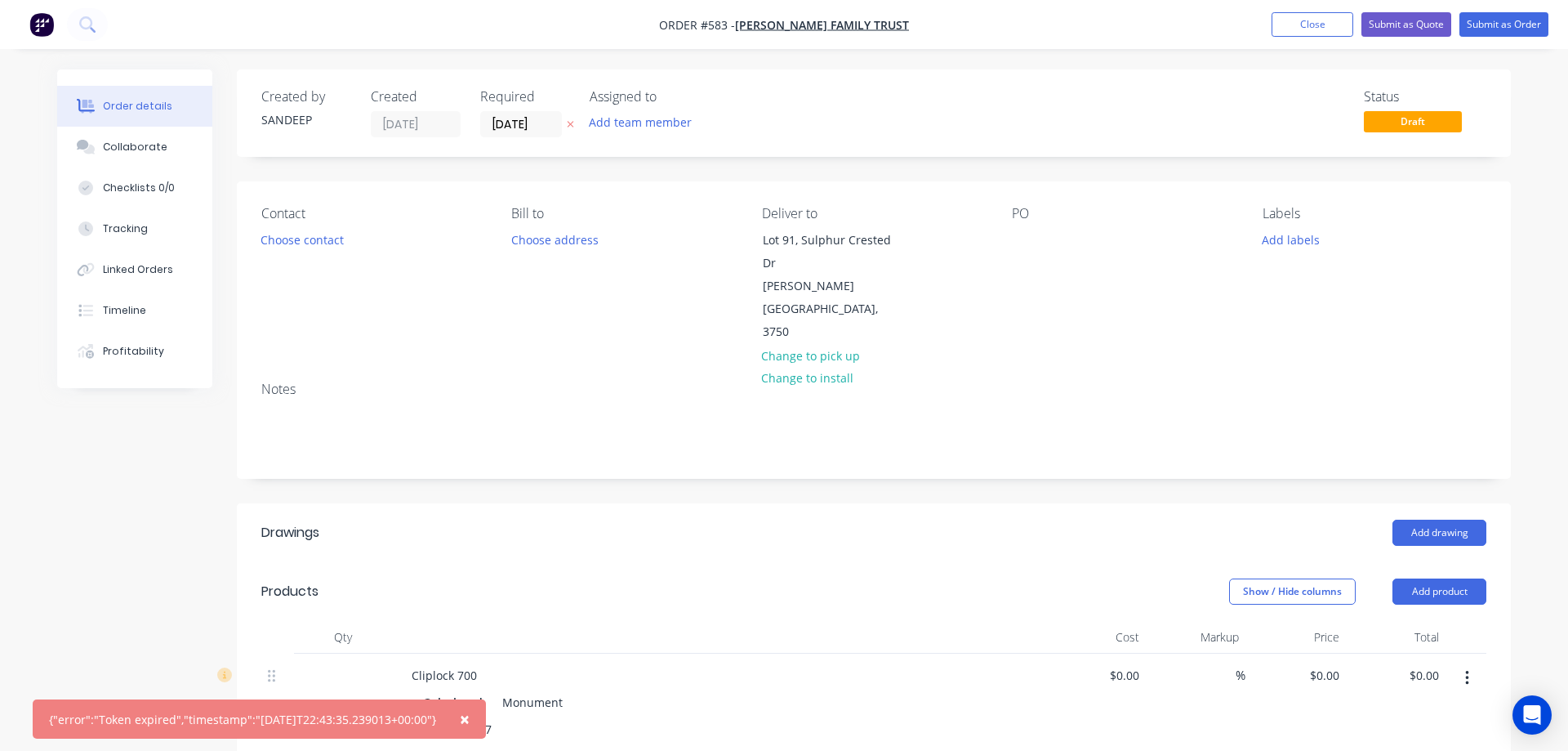
type input "$13.80"
type input "$724.50"
type input "$2.66"
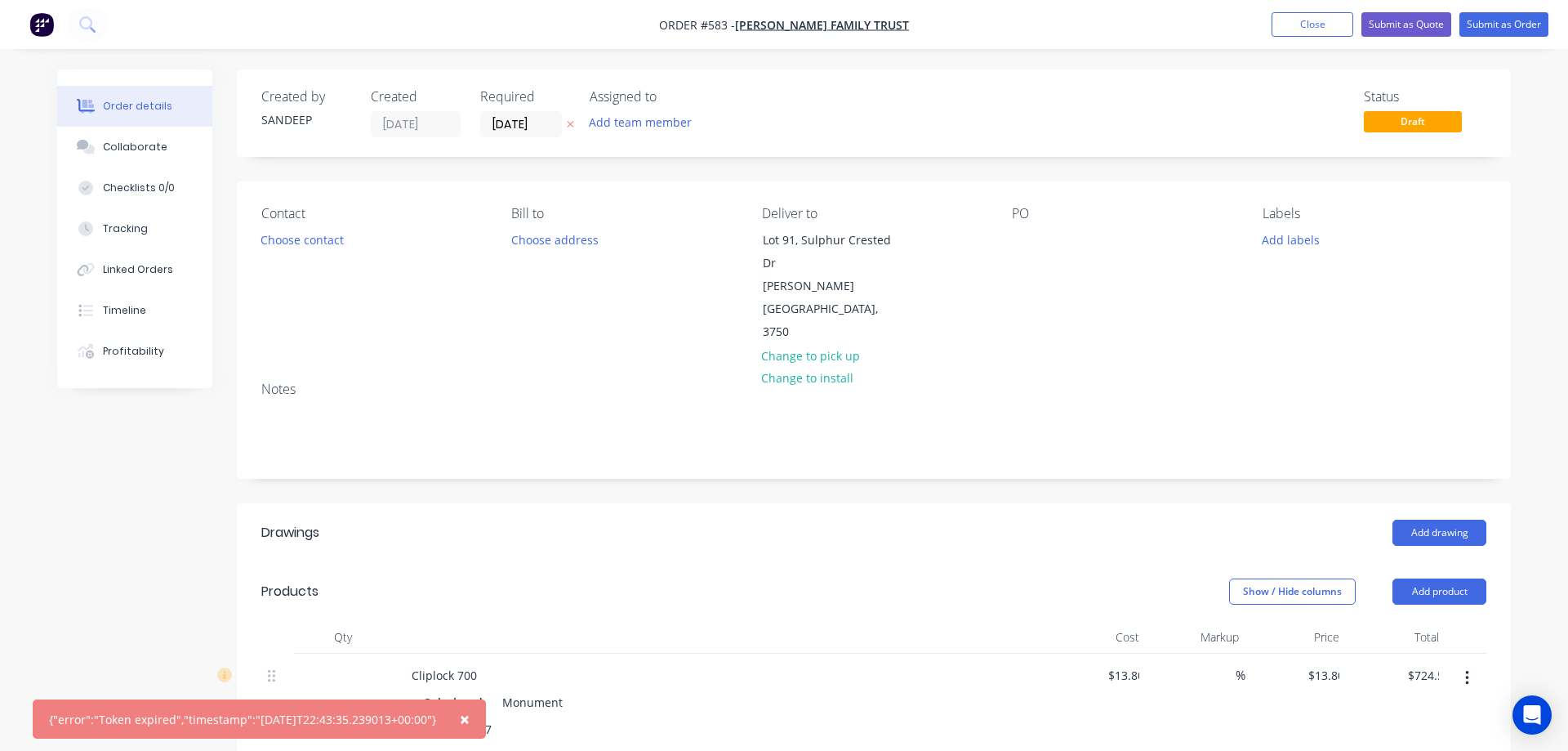
type input "$199.50"
type input "$4.95"
type input "$31.68"
type input "$4.95"
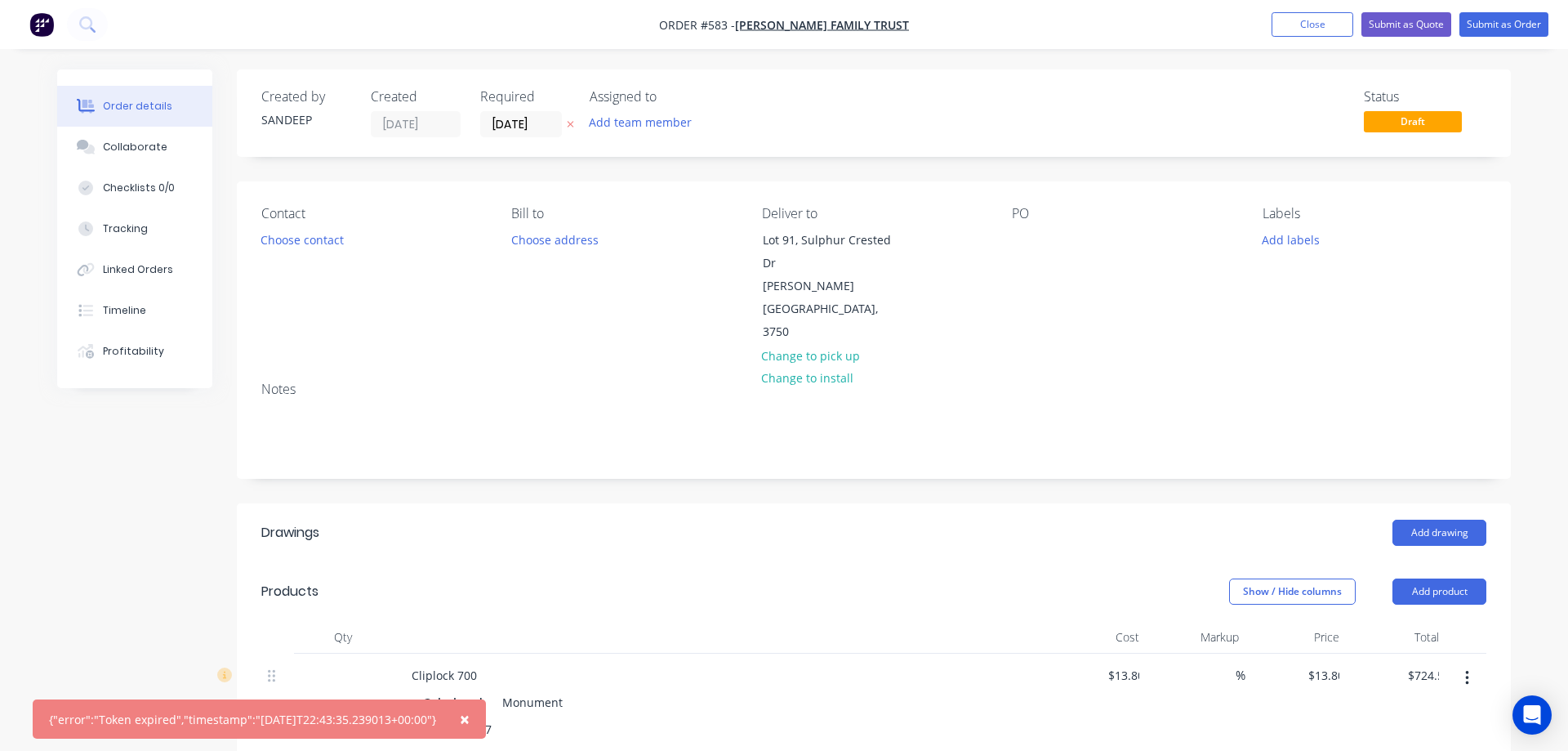
type input "$4.95"
type input "$110.39"
type input "$80.00"
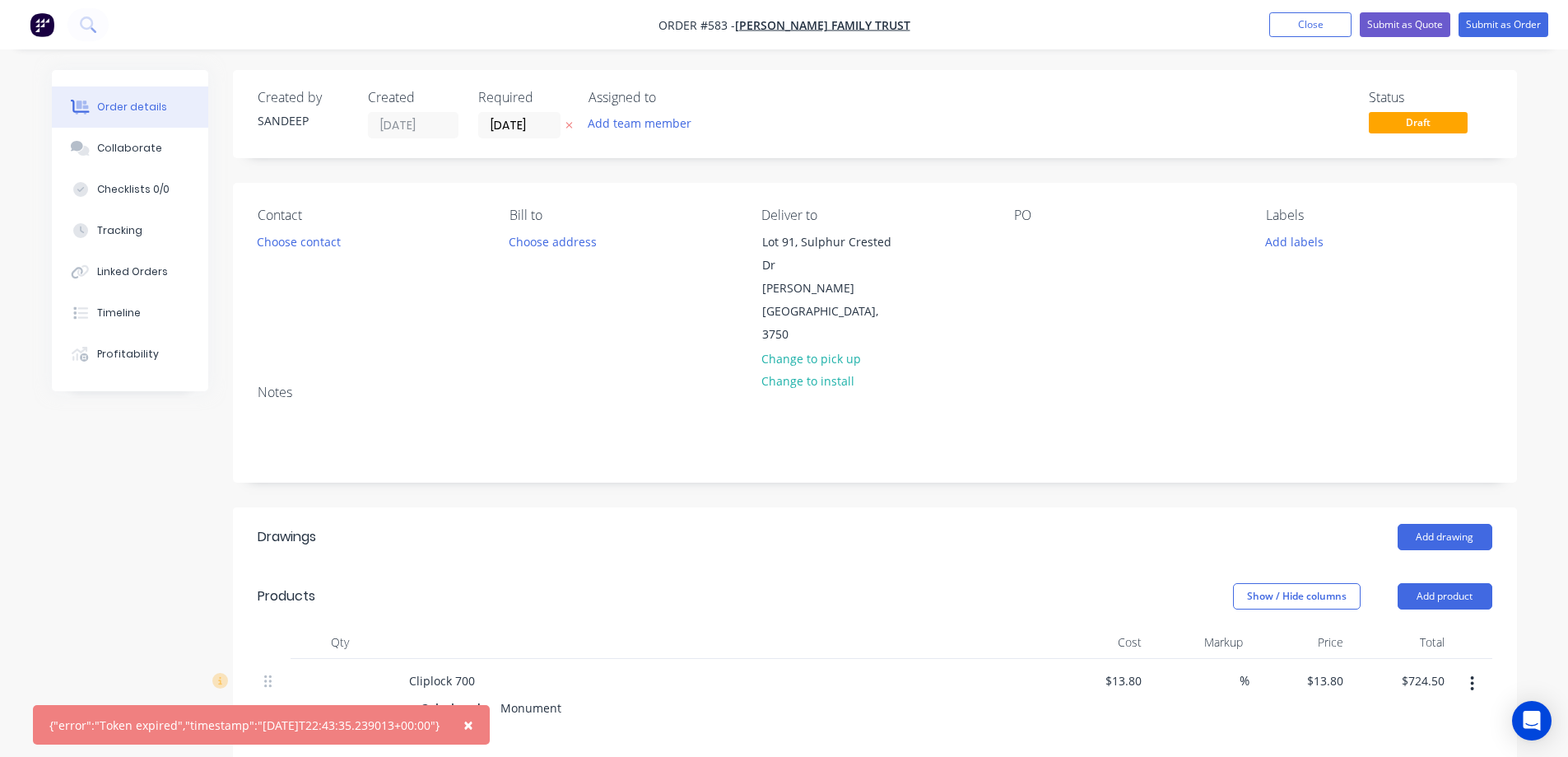
scroll to position [412, 0]
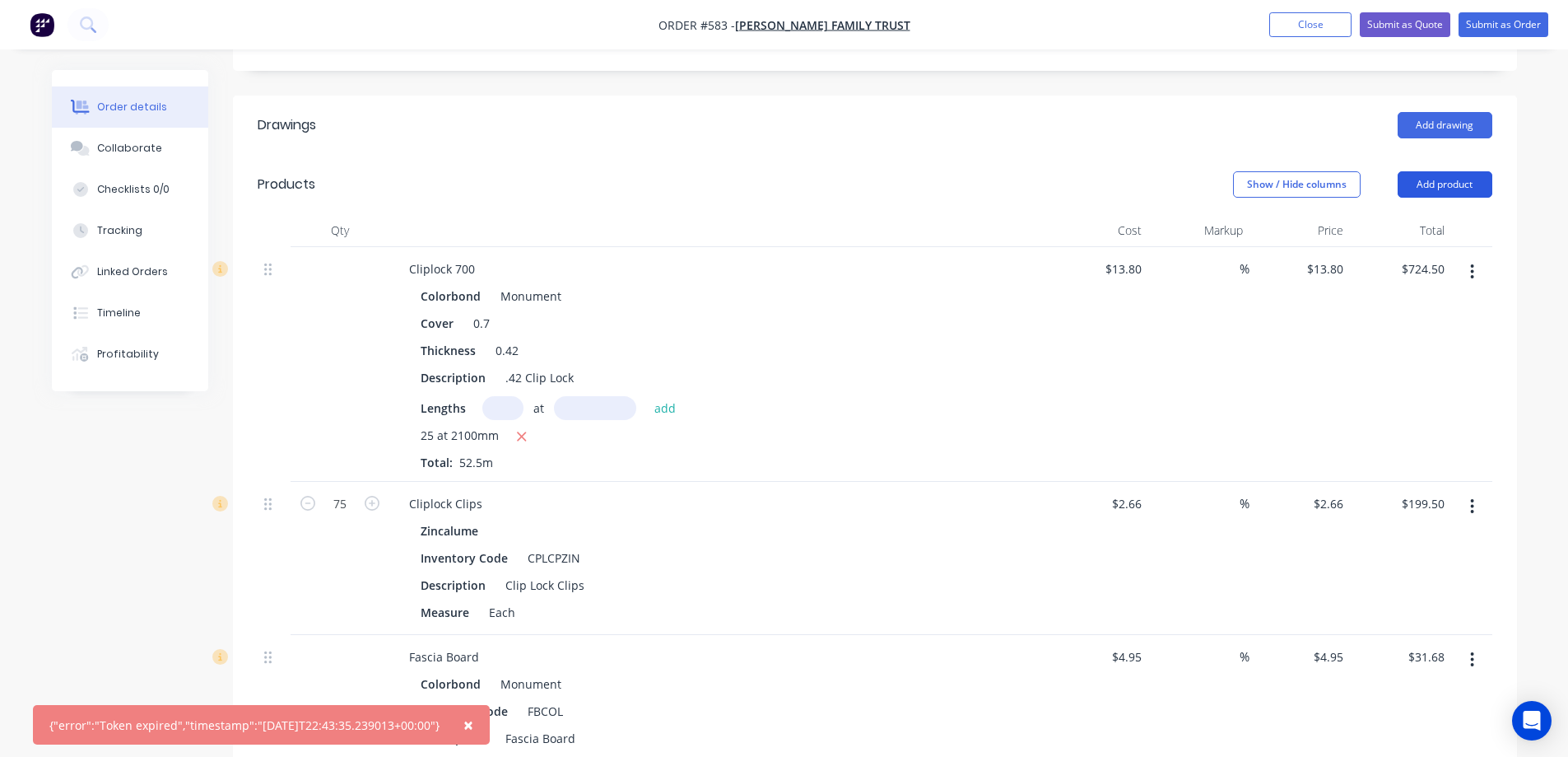
click at [1458, 171] on button "Add product" at bounding box center [1445, 184] width 95 height 26
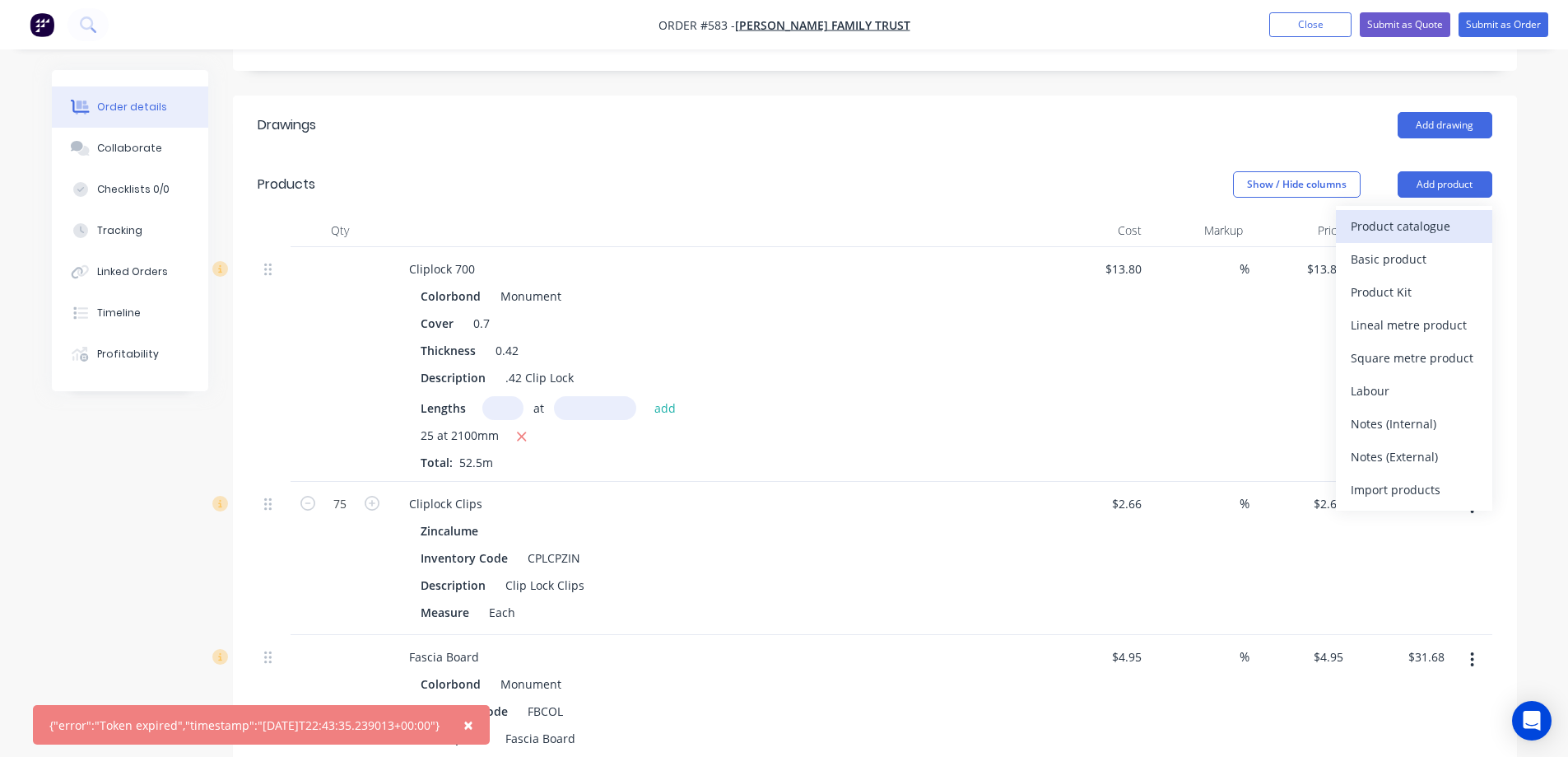
click at [1388, 214] on div "Product catalogue" at bounding box center [1414, 226] width 126 height 24
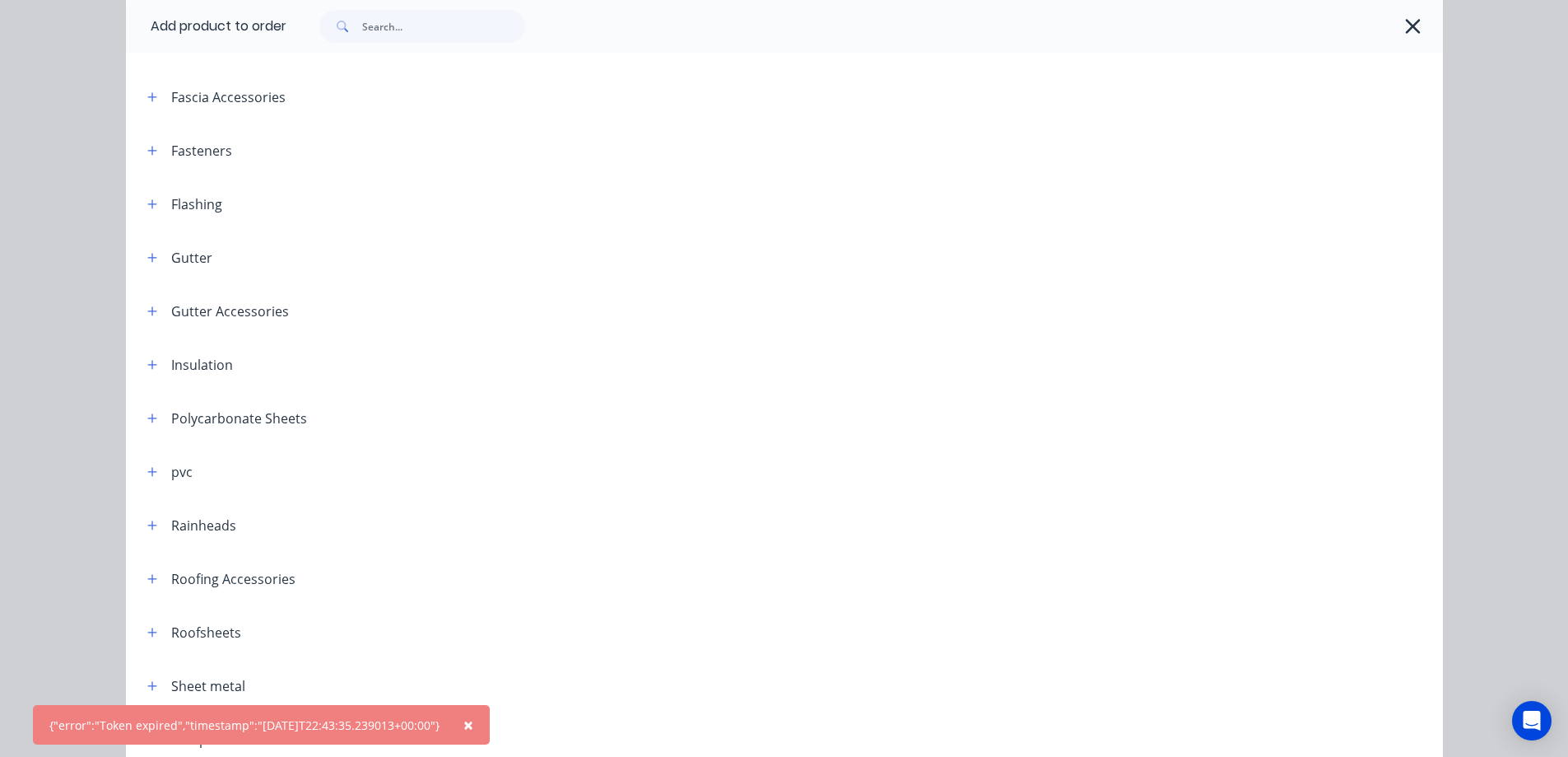
scroll to position [329, 0]
click at [150, 363] on icon "button" at bounding box center [152, 359] width 10 height 11
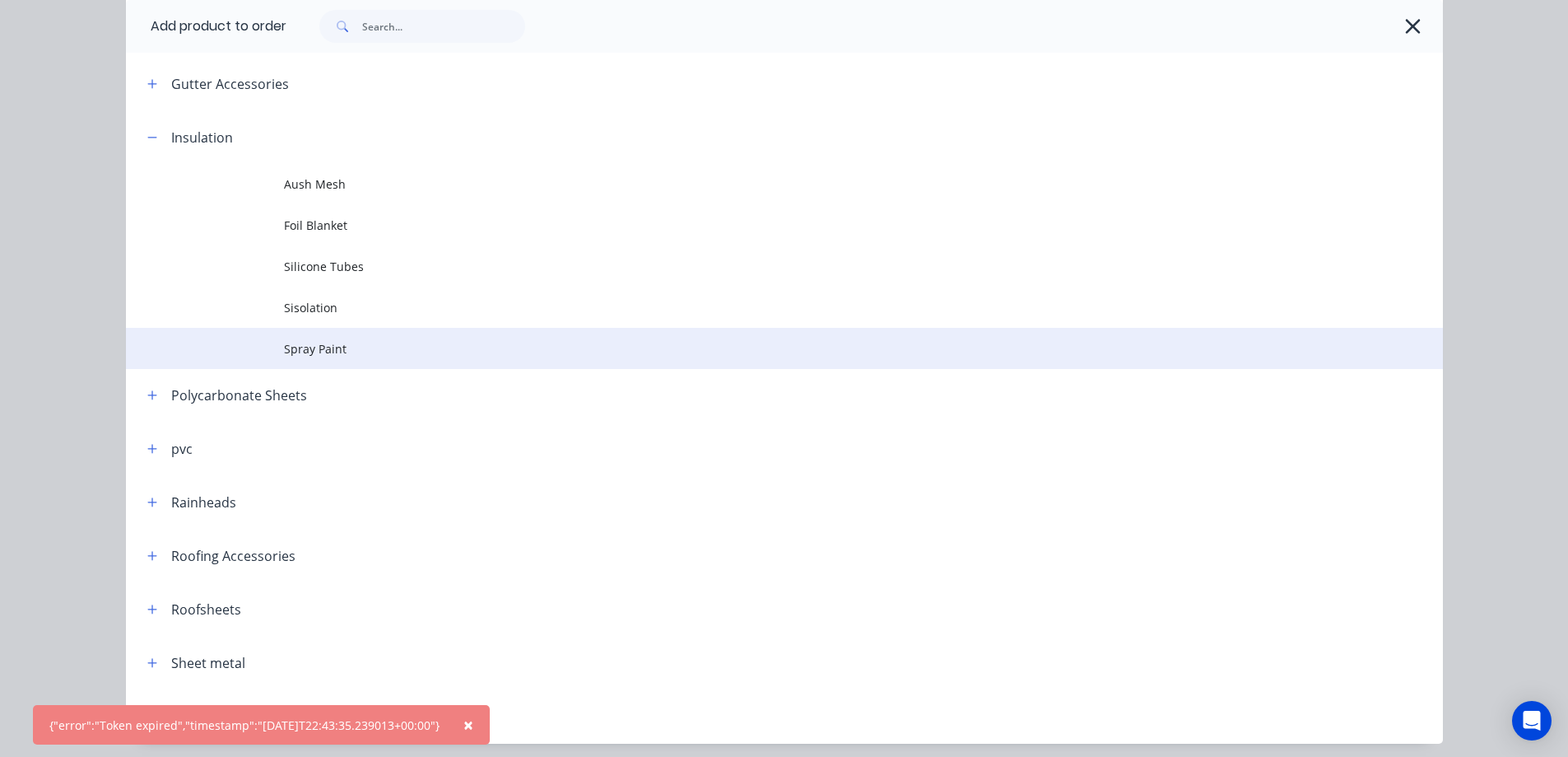
scroll to position [611, 0]
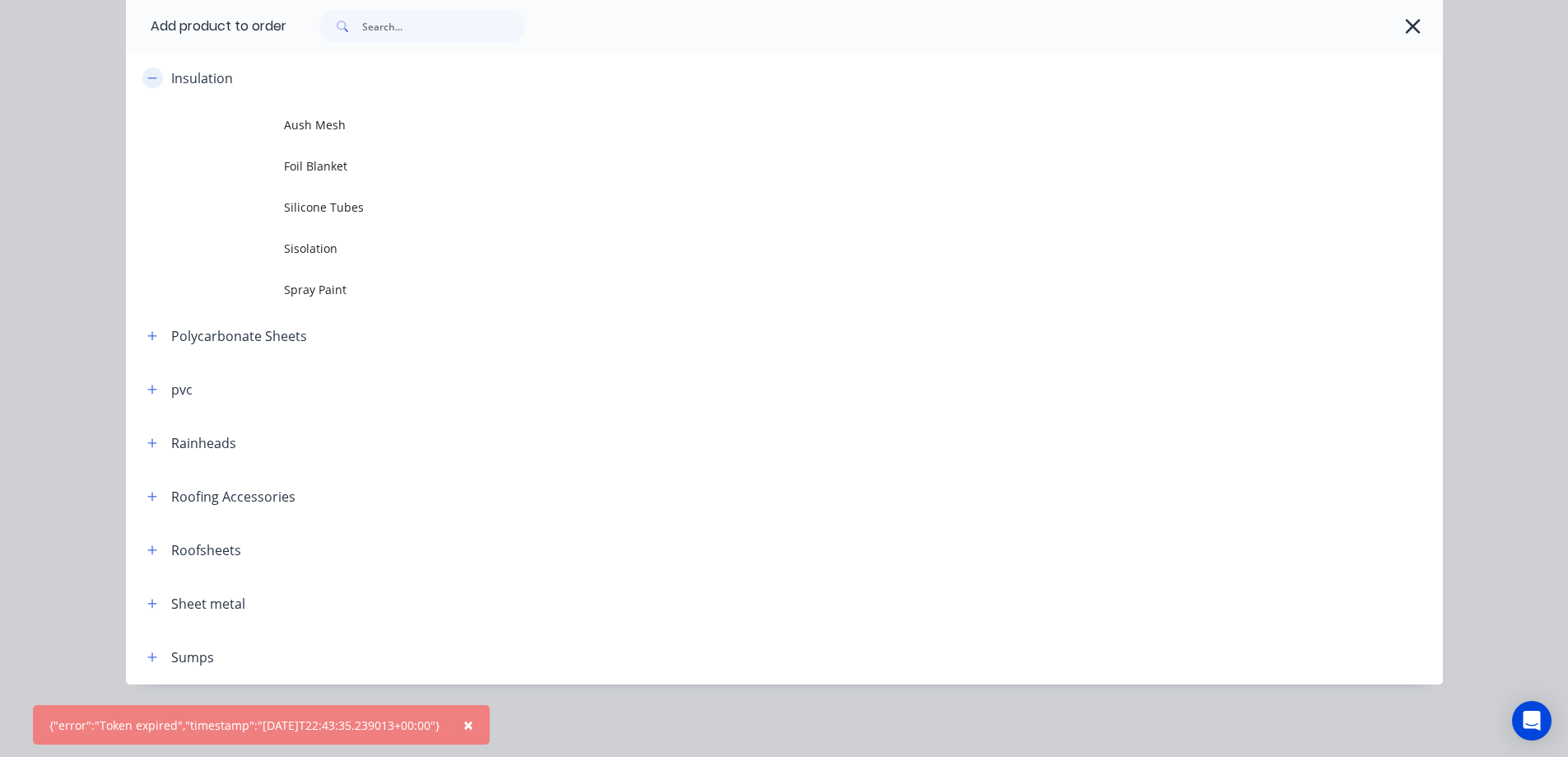
click at [147, 78] on icon "button" at bounding box center [152, 77] width 9 height 1
click at [149, 557] on button "button" at bounding box center [152, 550] width 20 height 20
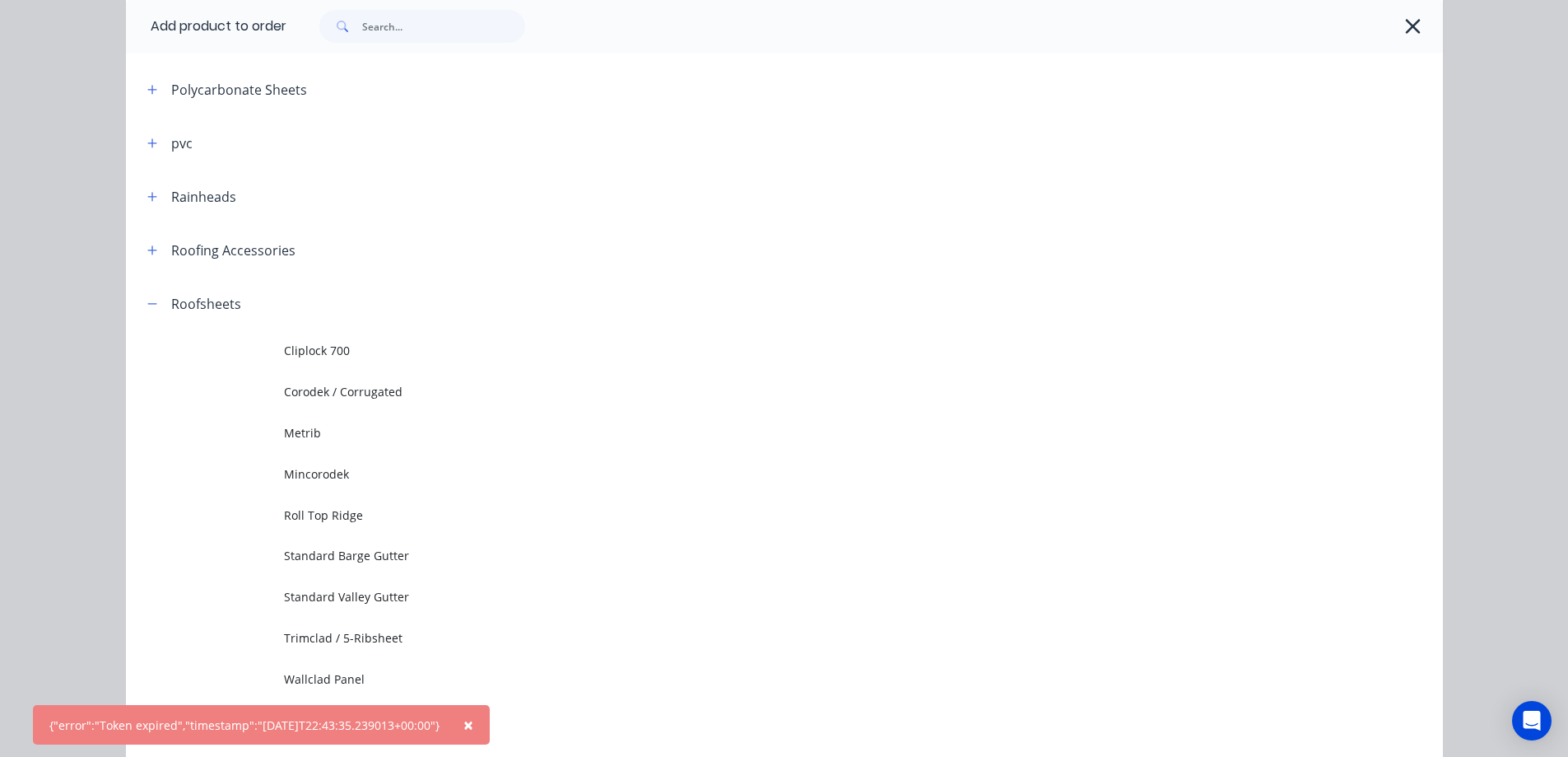
scroll to position [775, 0]
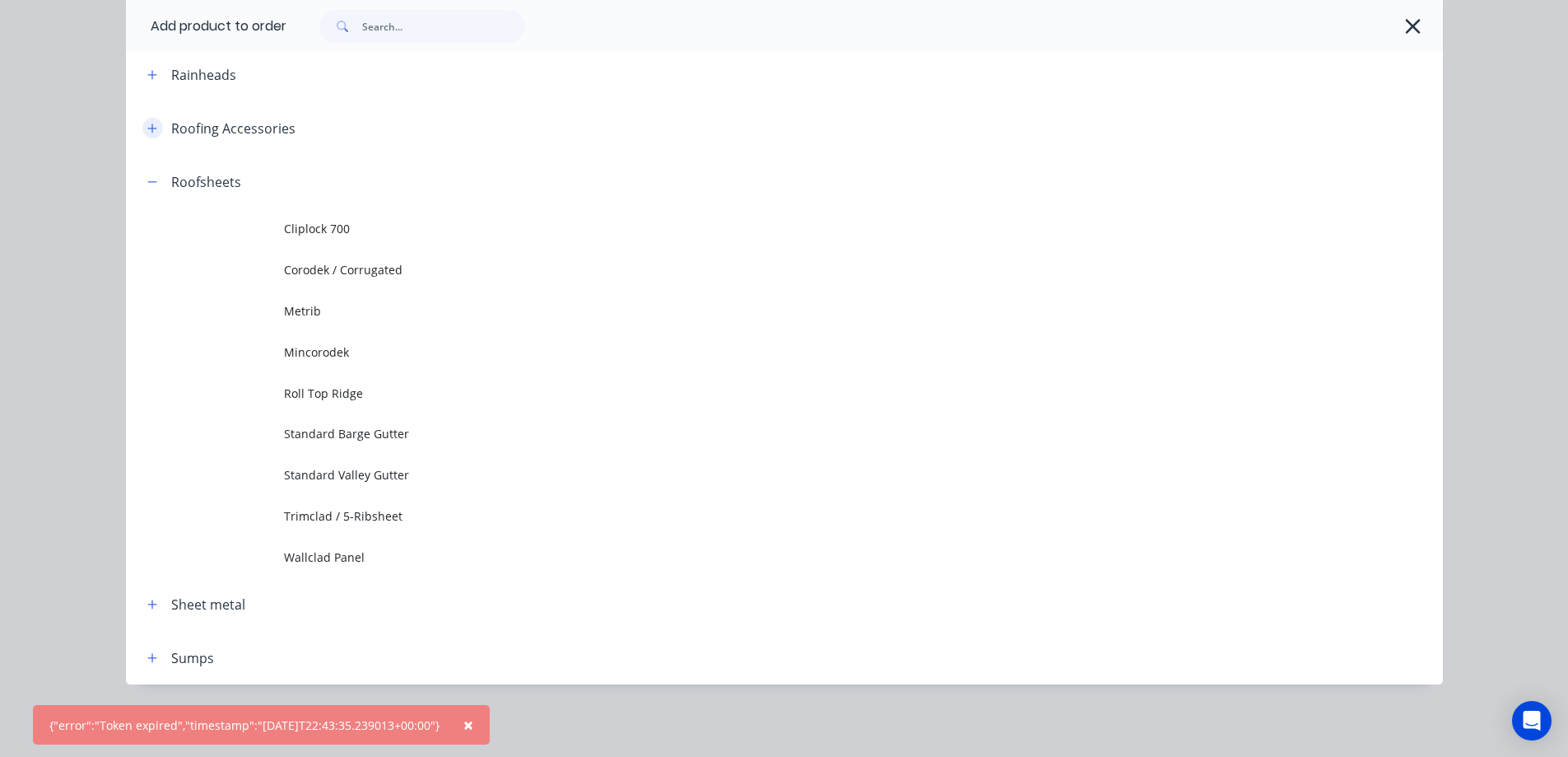
click at [148, 133] on icon "button" at bounding box center [152, 128] width 10 height 11
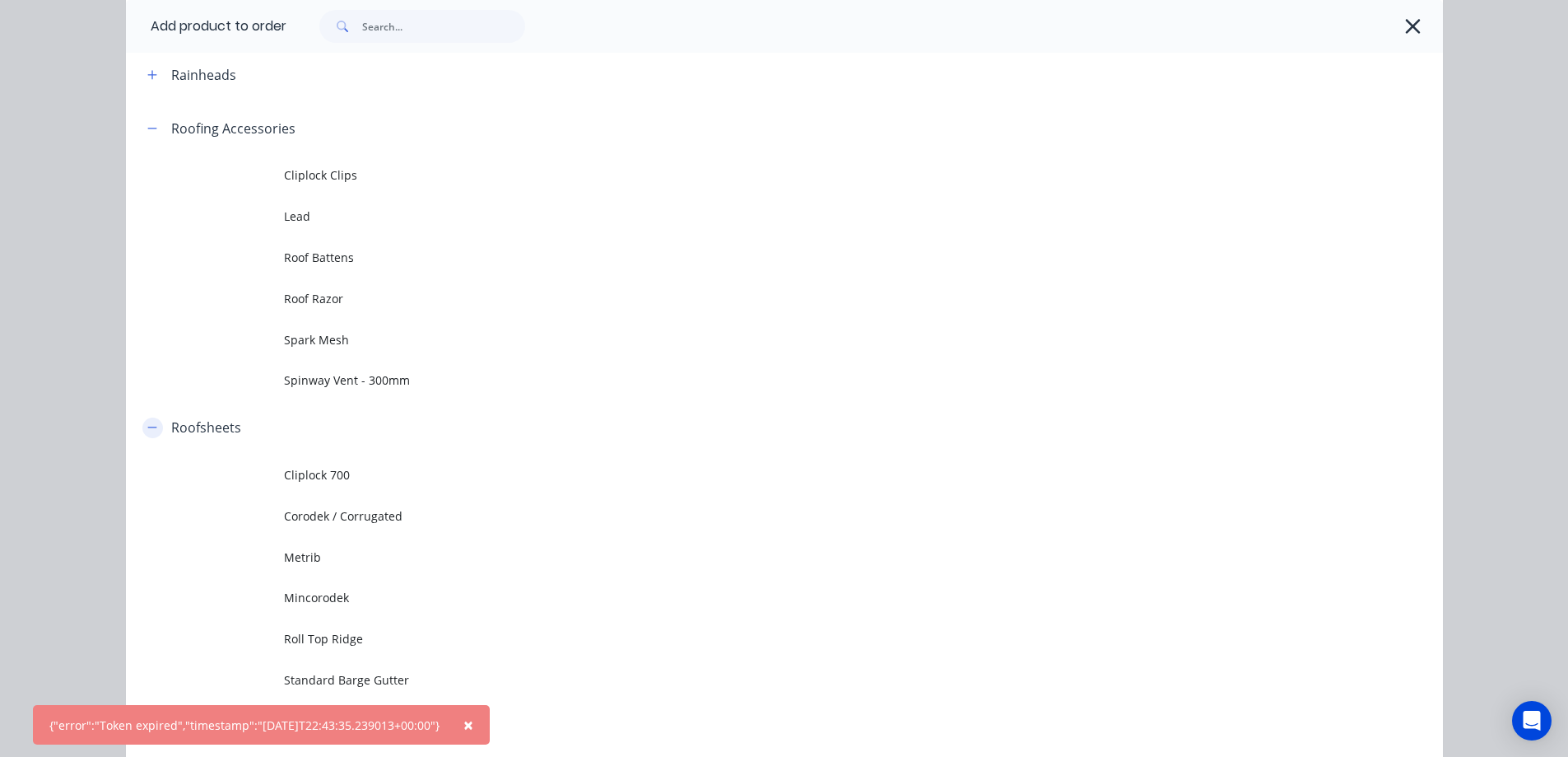
click at [147, 425] on icon "button" at bounding box center [152, 427] width 10 height 11
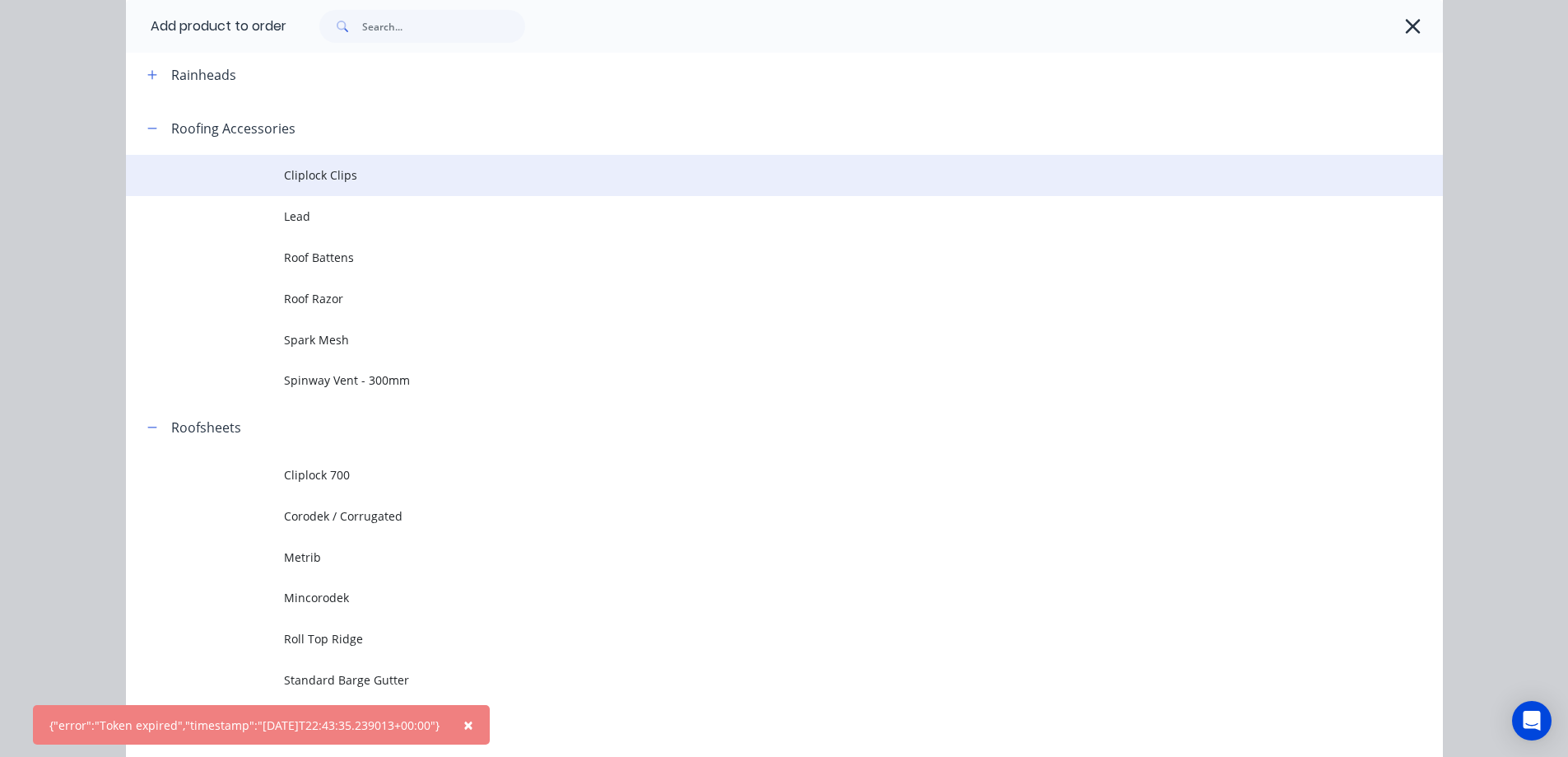
scroll to position [652, 0]
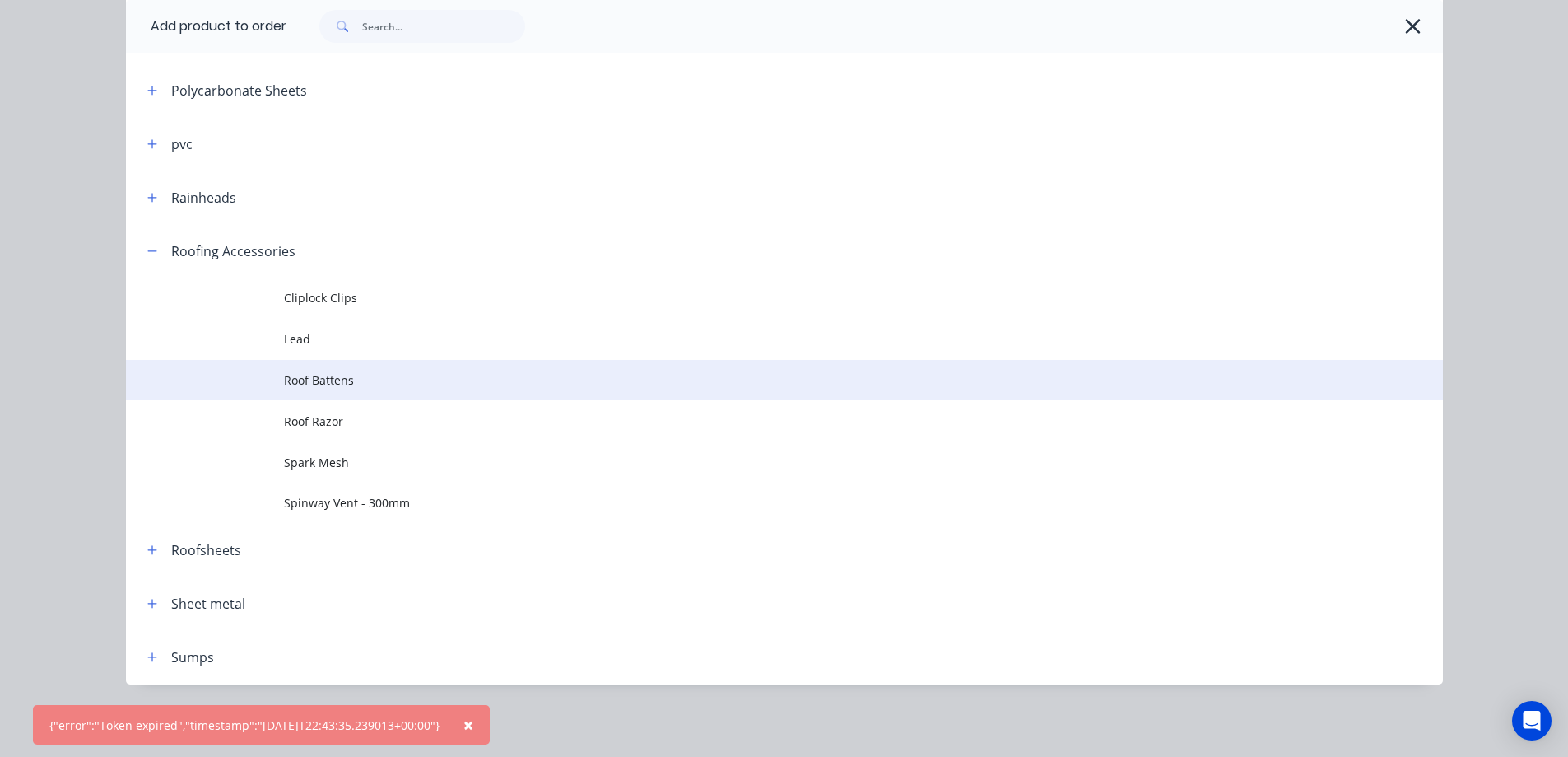
click at [321, 382] on span "Roof Battens" at bounding box center [747, 380] width 927 height 18
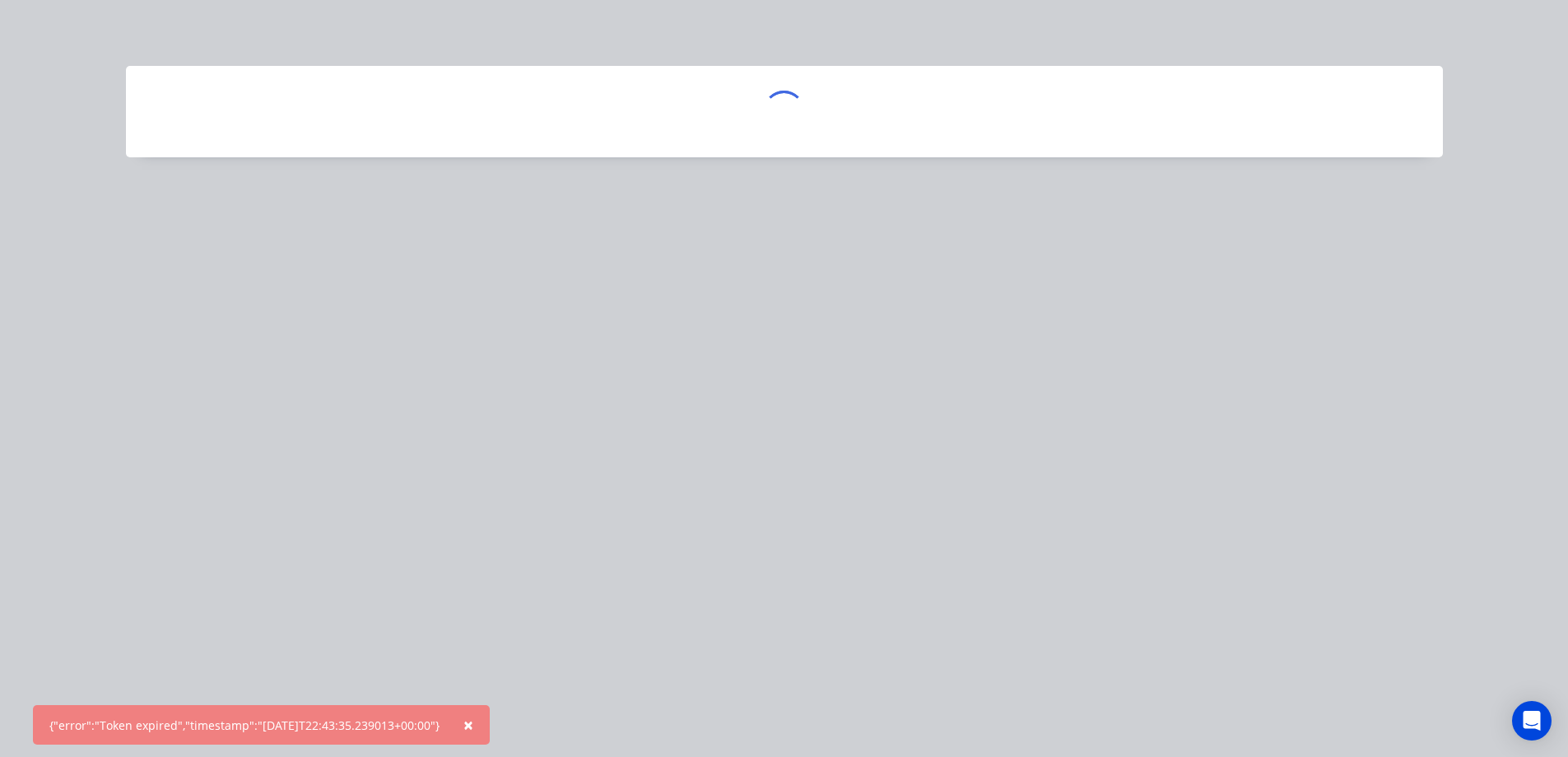
scroll to position [0, 0]
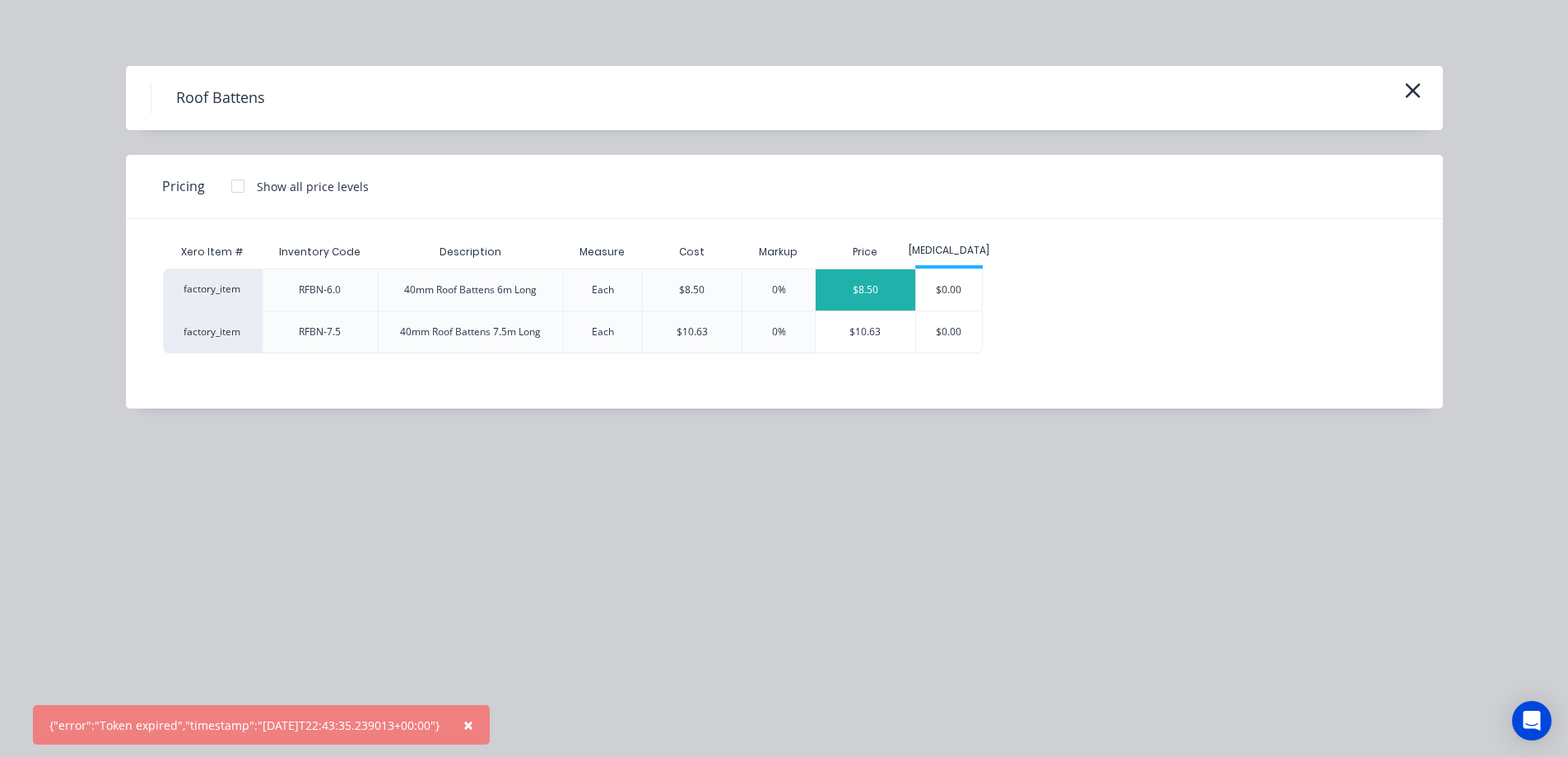
click at [895, 292] on div "$8.50" at bounding box center [865, 290] width 99 height 41
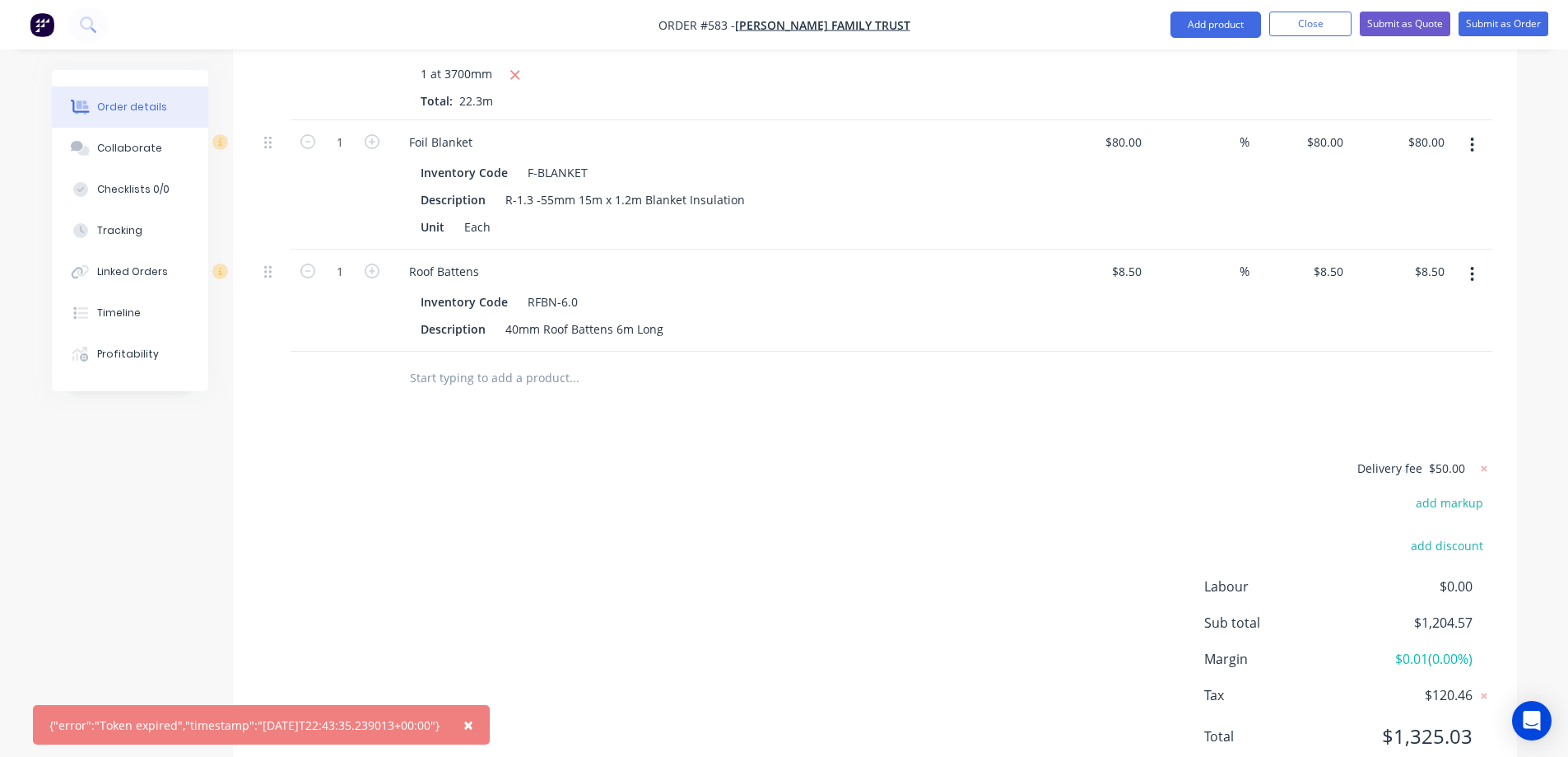
scroll to position [1409, 0]
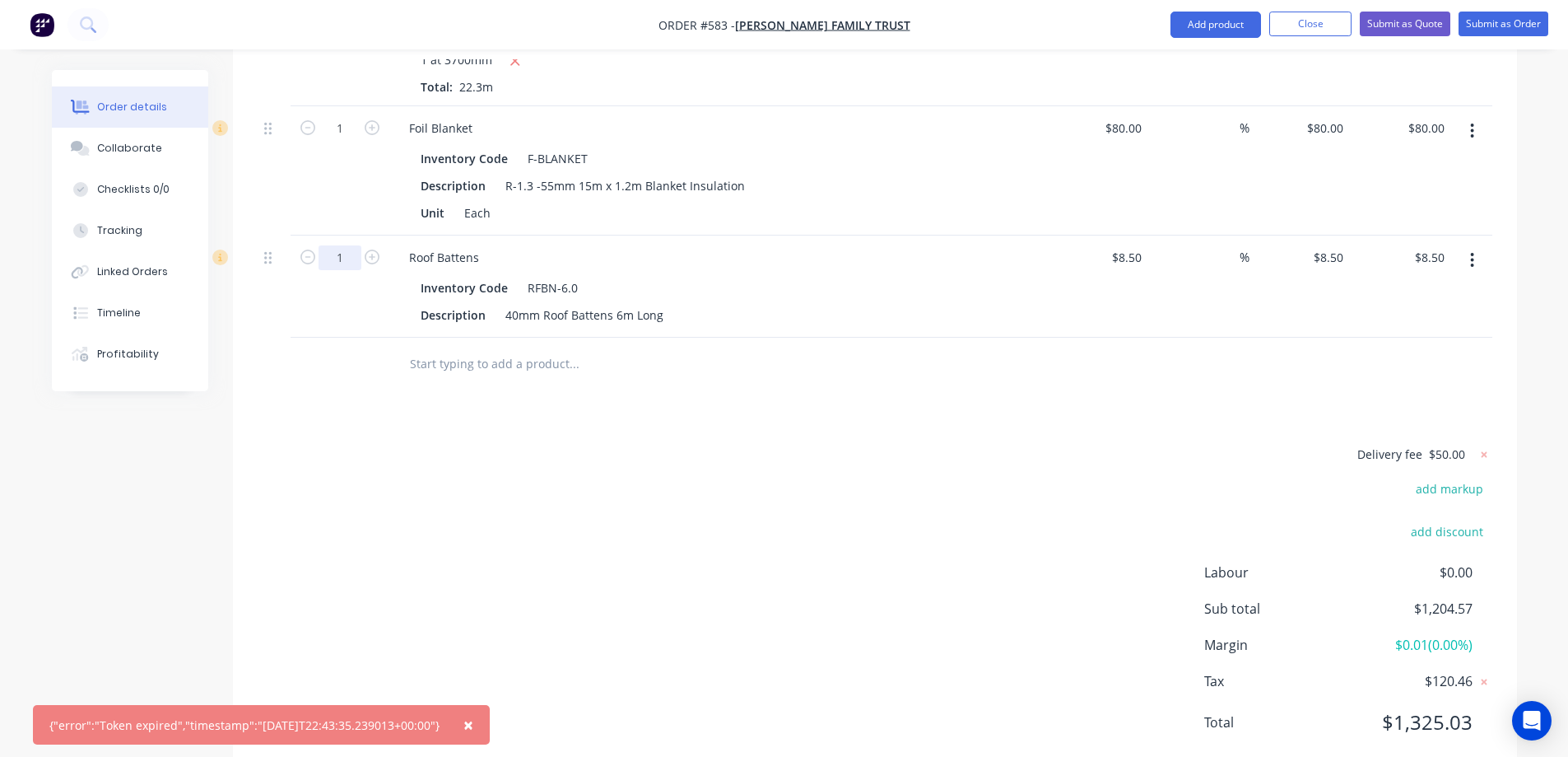
type input "10"
type input "$85.00"
click at [1204, 25] on button "Add product" at bounding box center [1215, 25] width 90 height 26
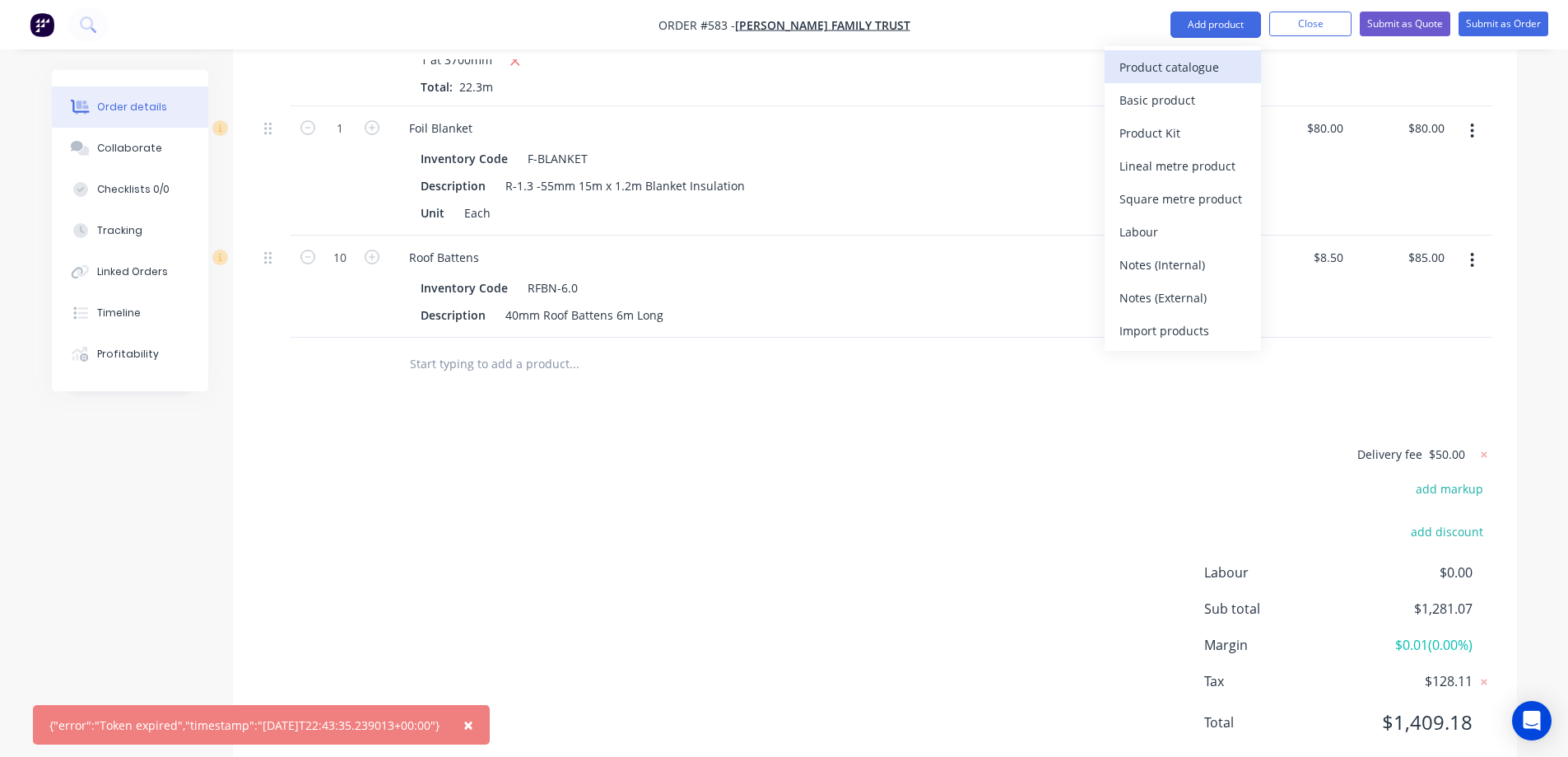
click at [1165, 61] on div "Product catalogue" at bounding box center [1183, 67] width 126 height 24
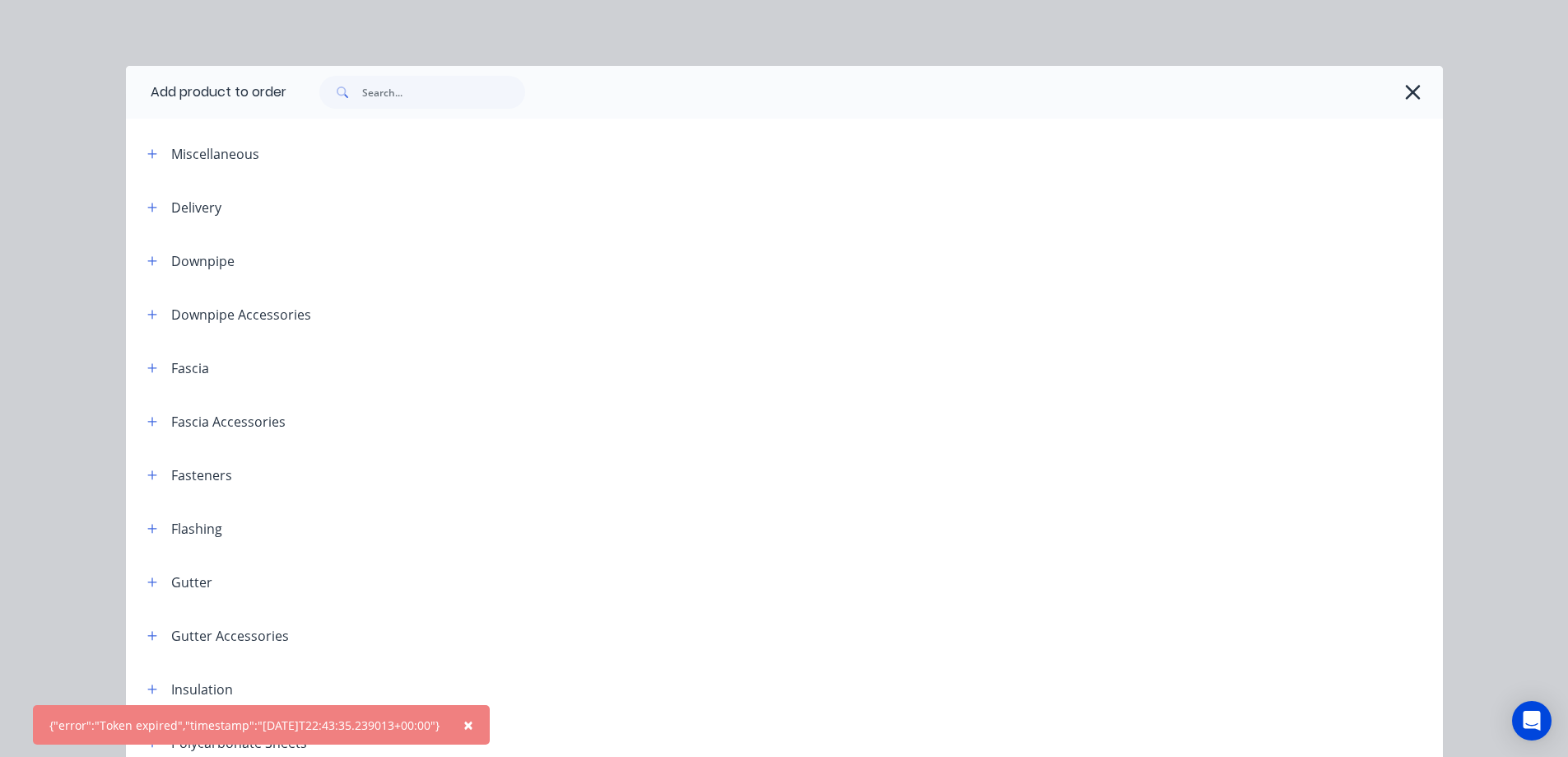
scroll to position [329, 0]
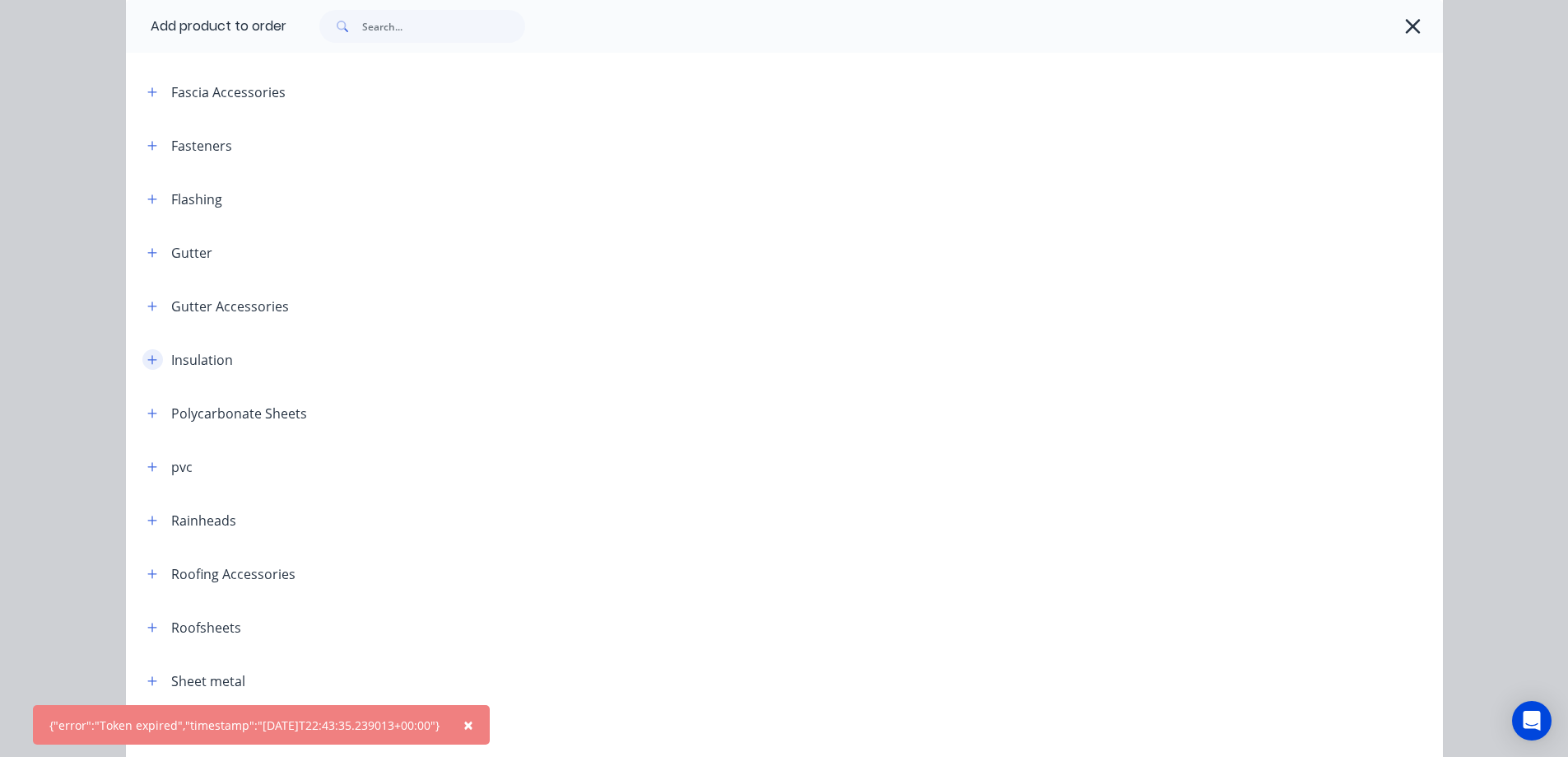
click at [142, 358] on button "button" at bounding box center [152, 359] width 20 height 20
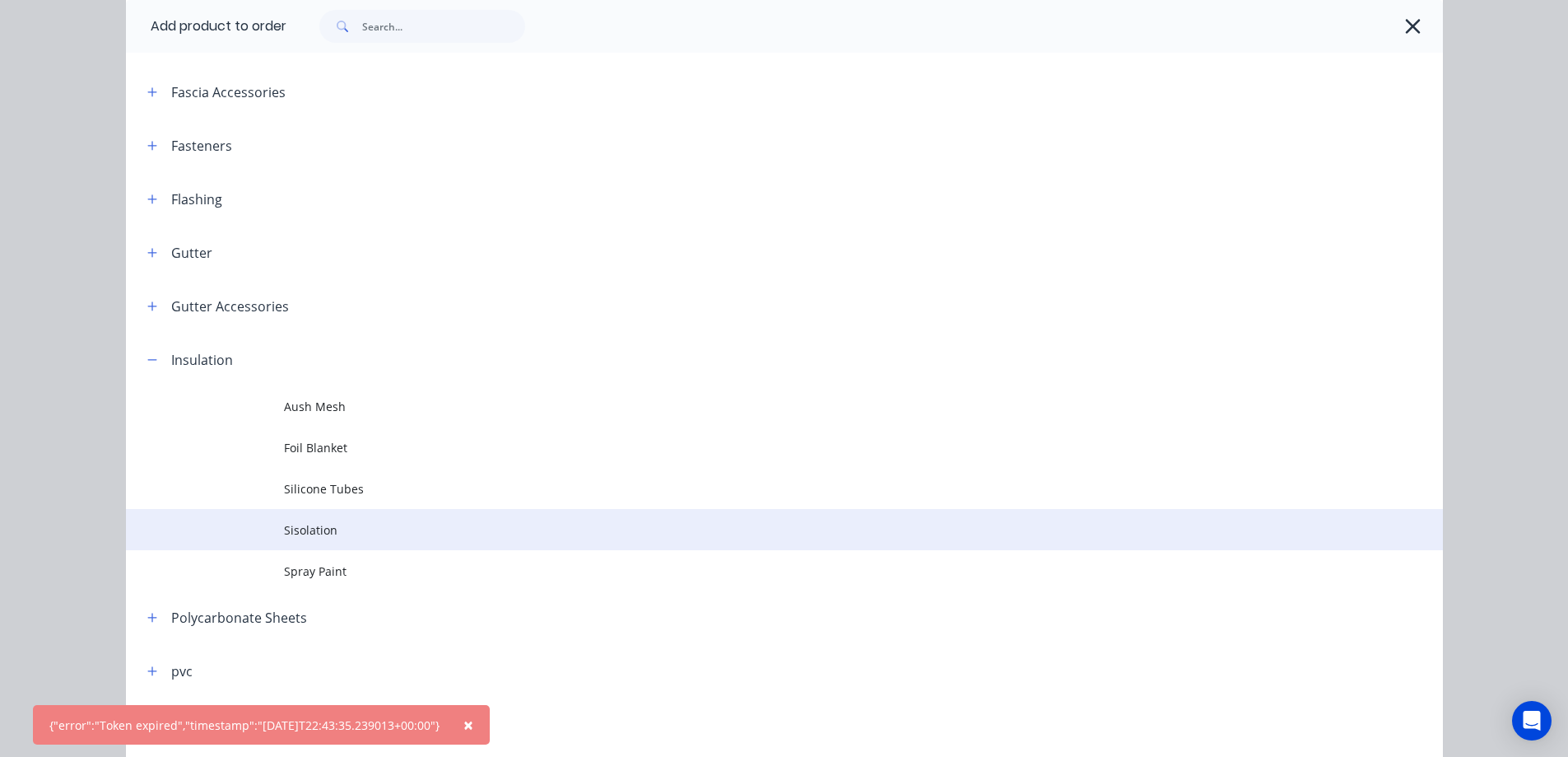
click at [310, 520] on td "Sisolation" at bounding box center [863, 529] width 1159 height 41
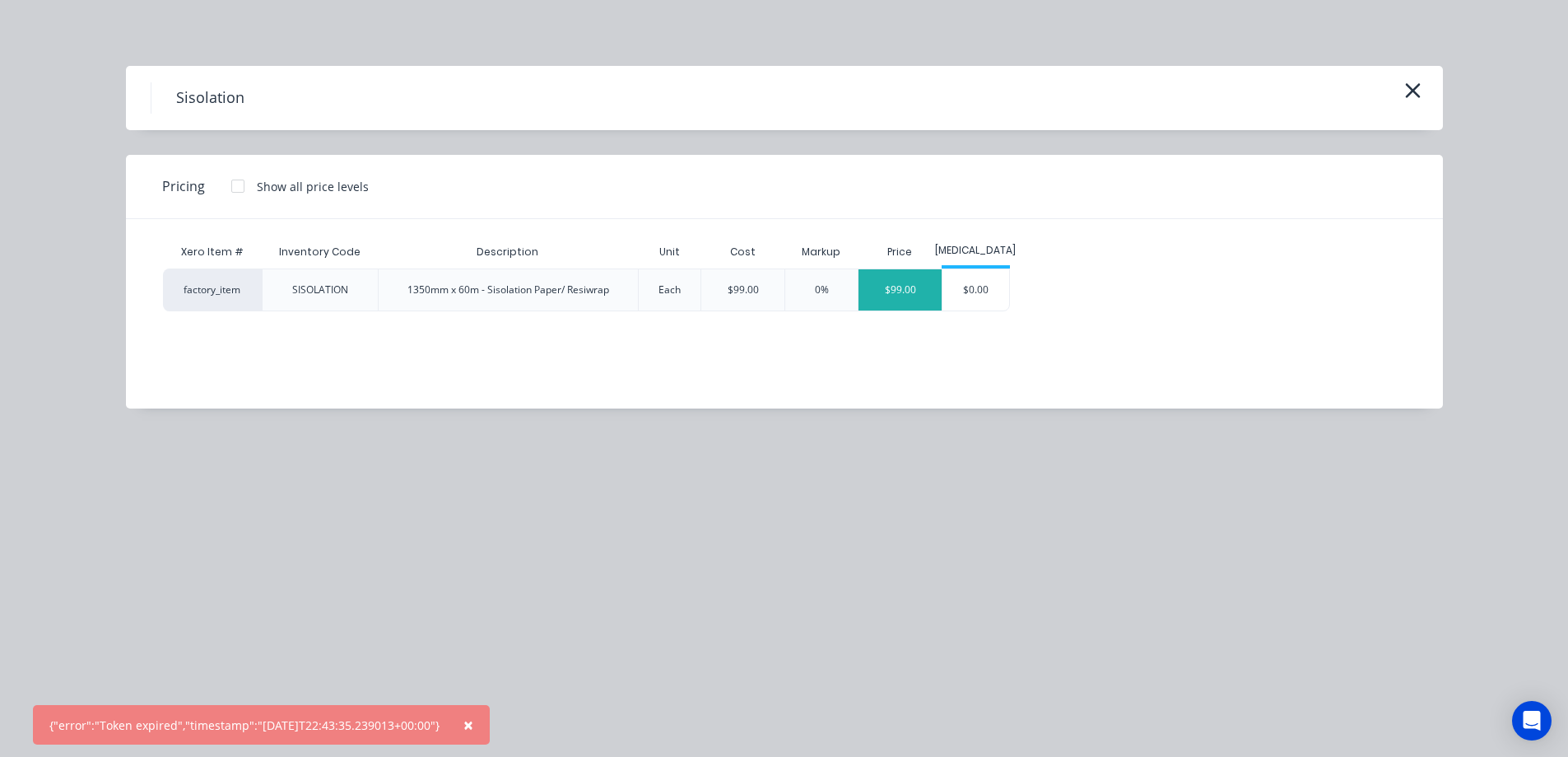
click at [894, 297] on div "$99.00" at bounding box center [900, 290] width 83 height 41
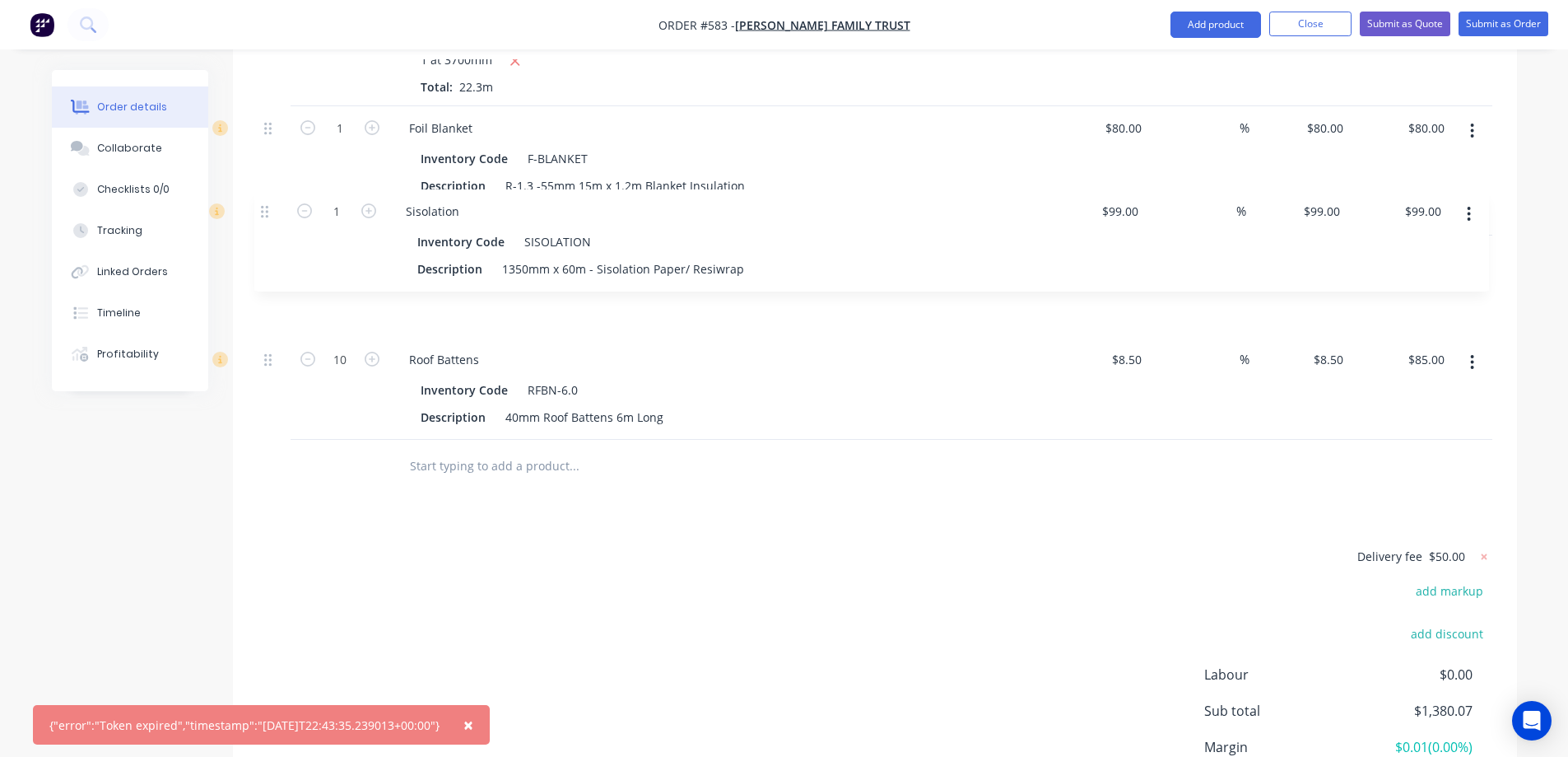
drag, startPoint x: 270, startPoint y: 315, endPoint x: 266, endPoint y: 207, distance: 108.1
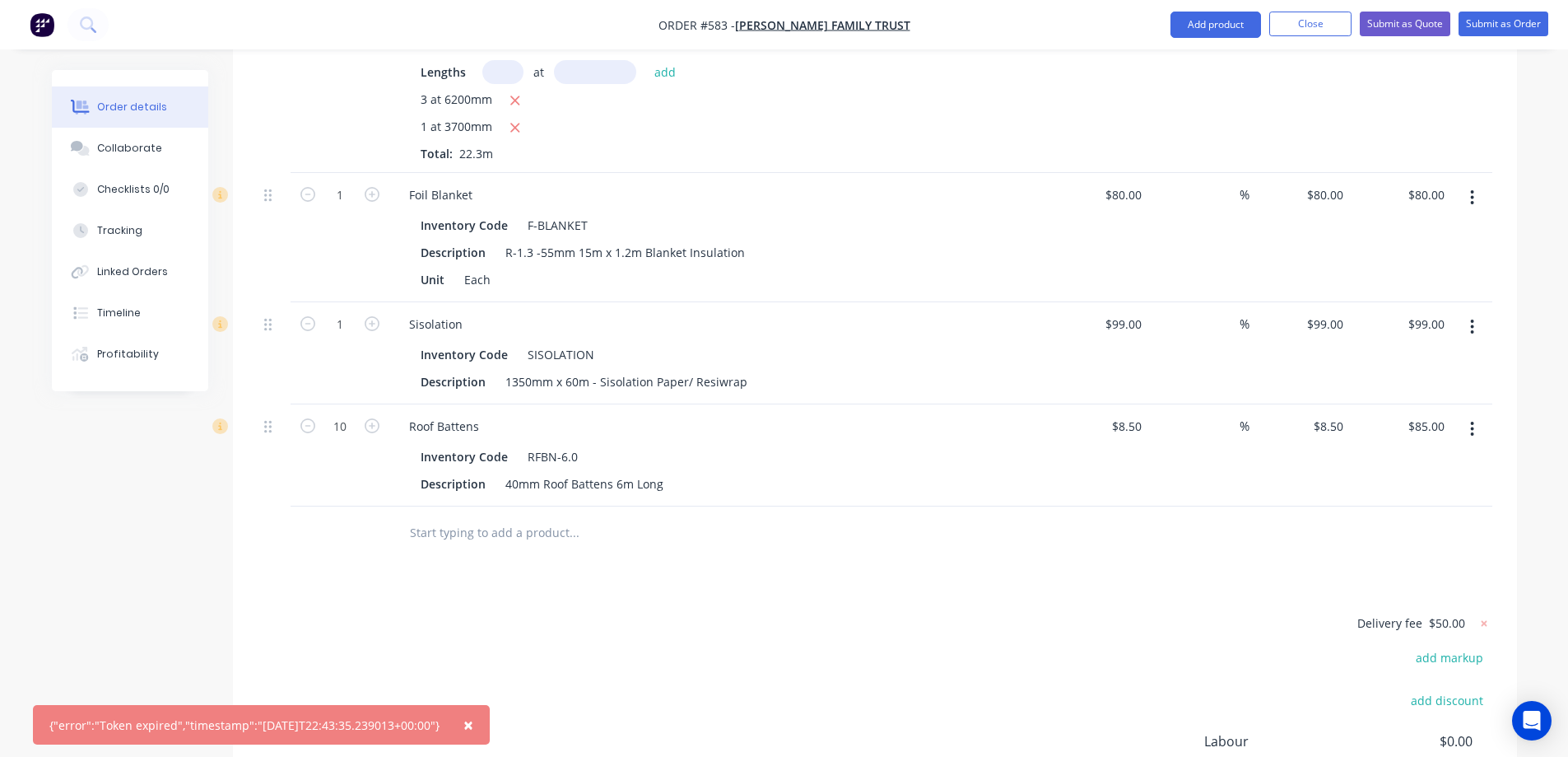
scroll to position [1327, 0]
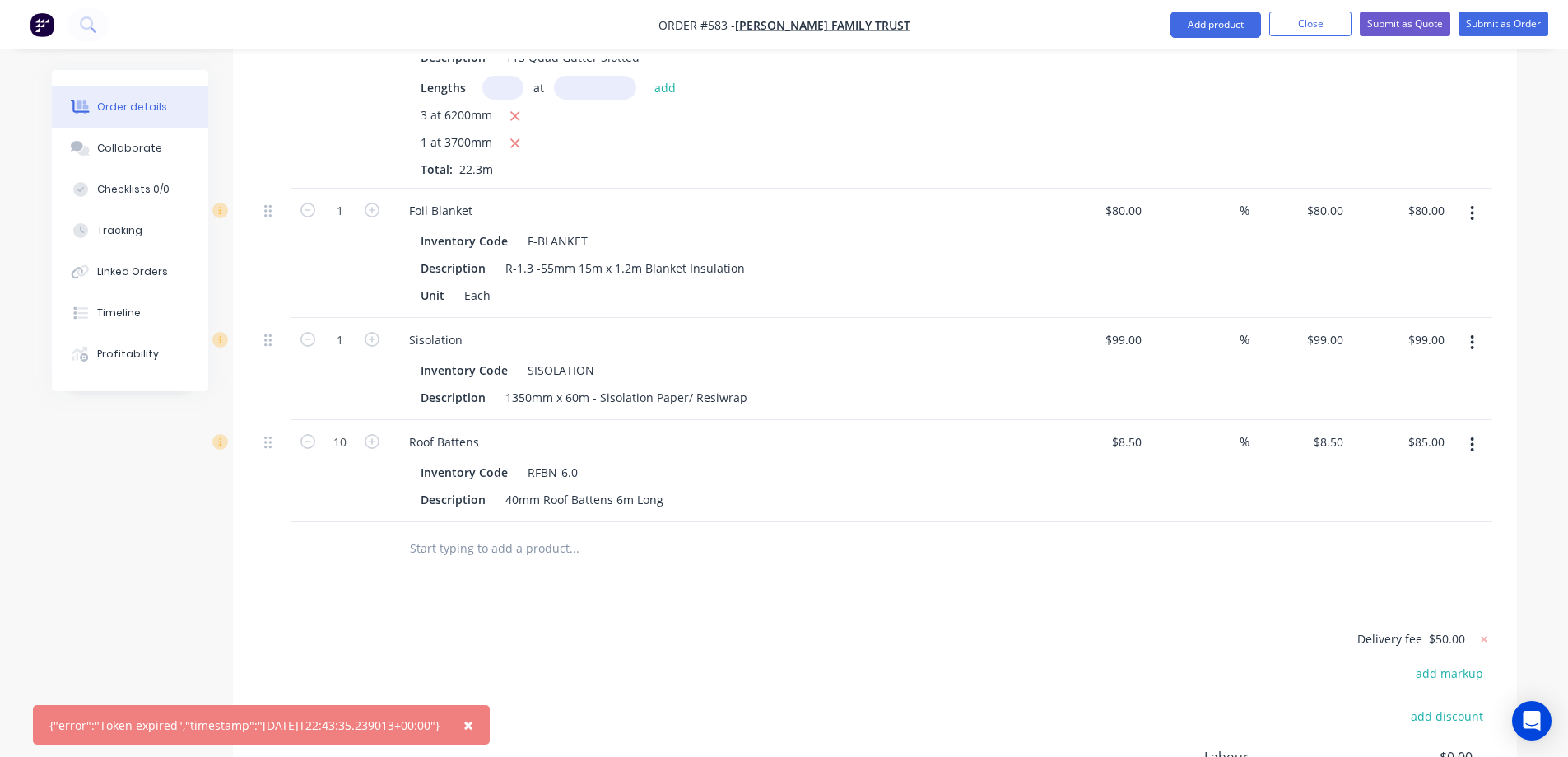
click at [1478, 198] on button "button" at bounding box center [1472, 213] width 39 height 30
click at [1406, 343] on div "Delete" at bounding box center [1414, 355] width 126 height 24
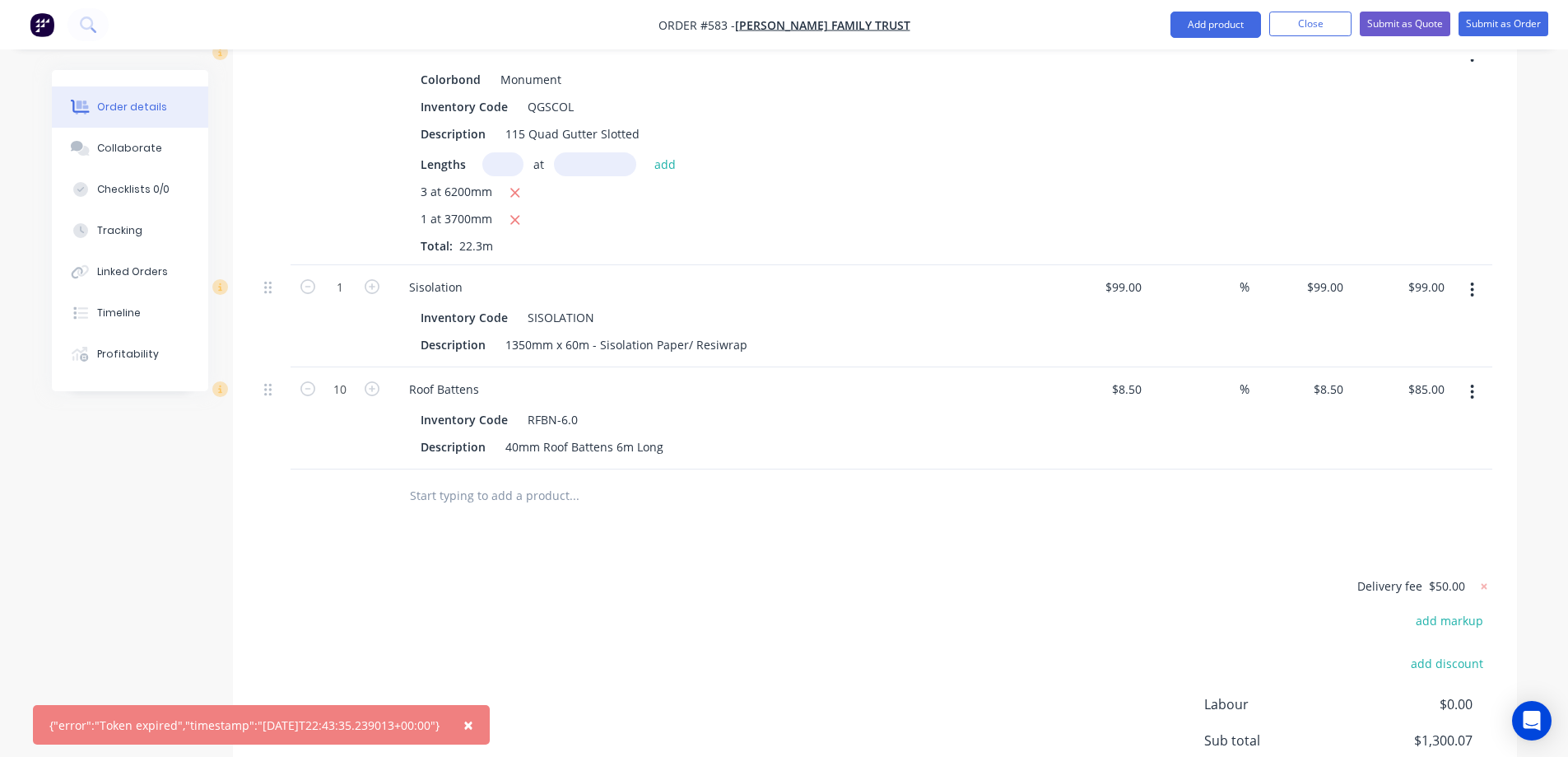
scroll to position [1136, 0]
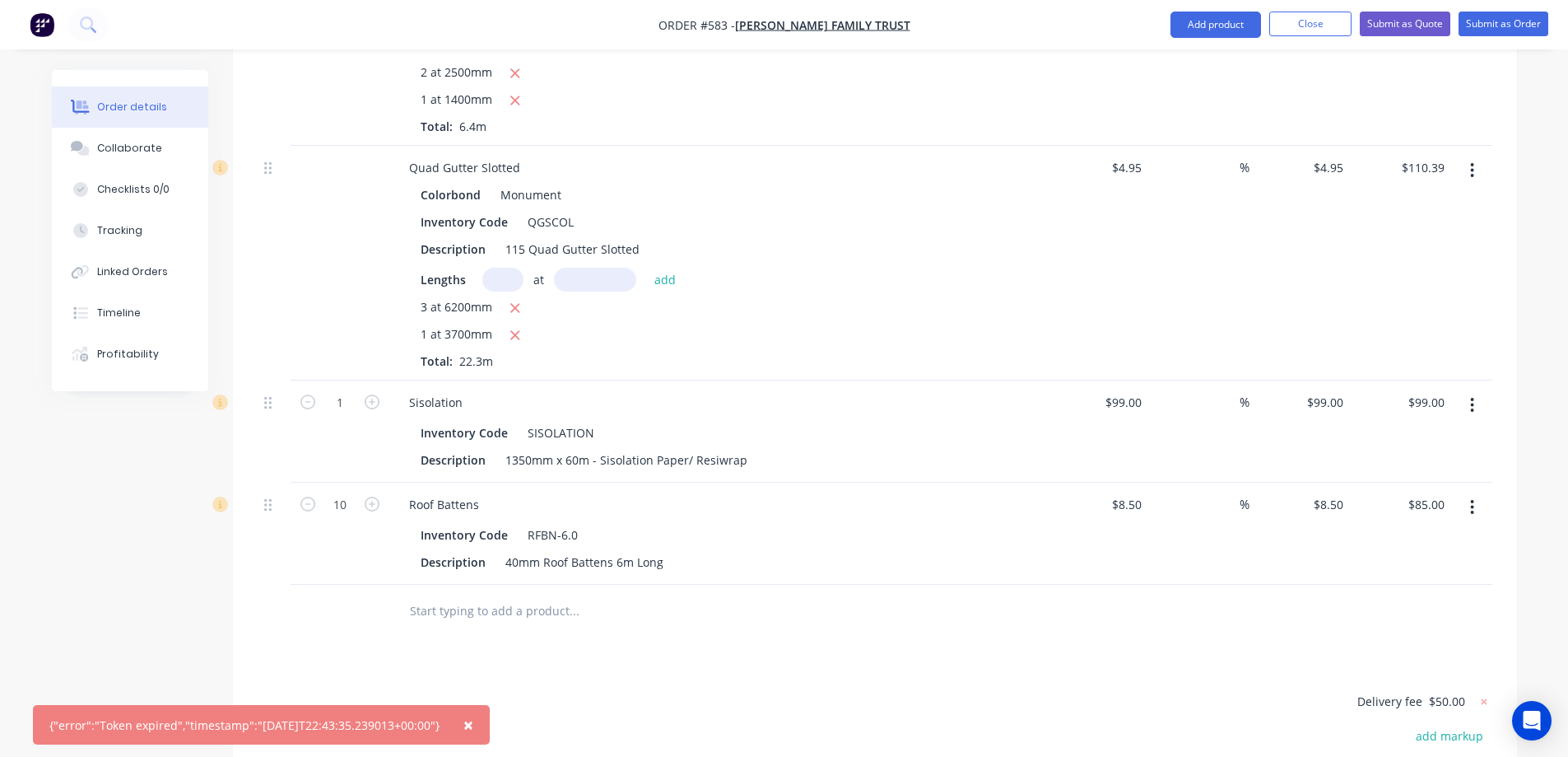
click at [473, 730] on span "×" at bounding box center [468, 725] width 10 height 23
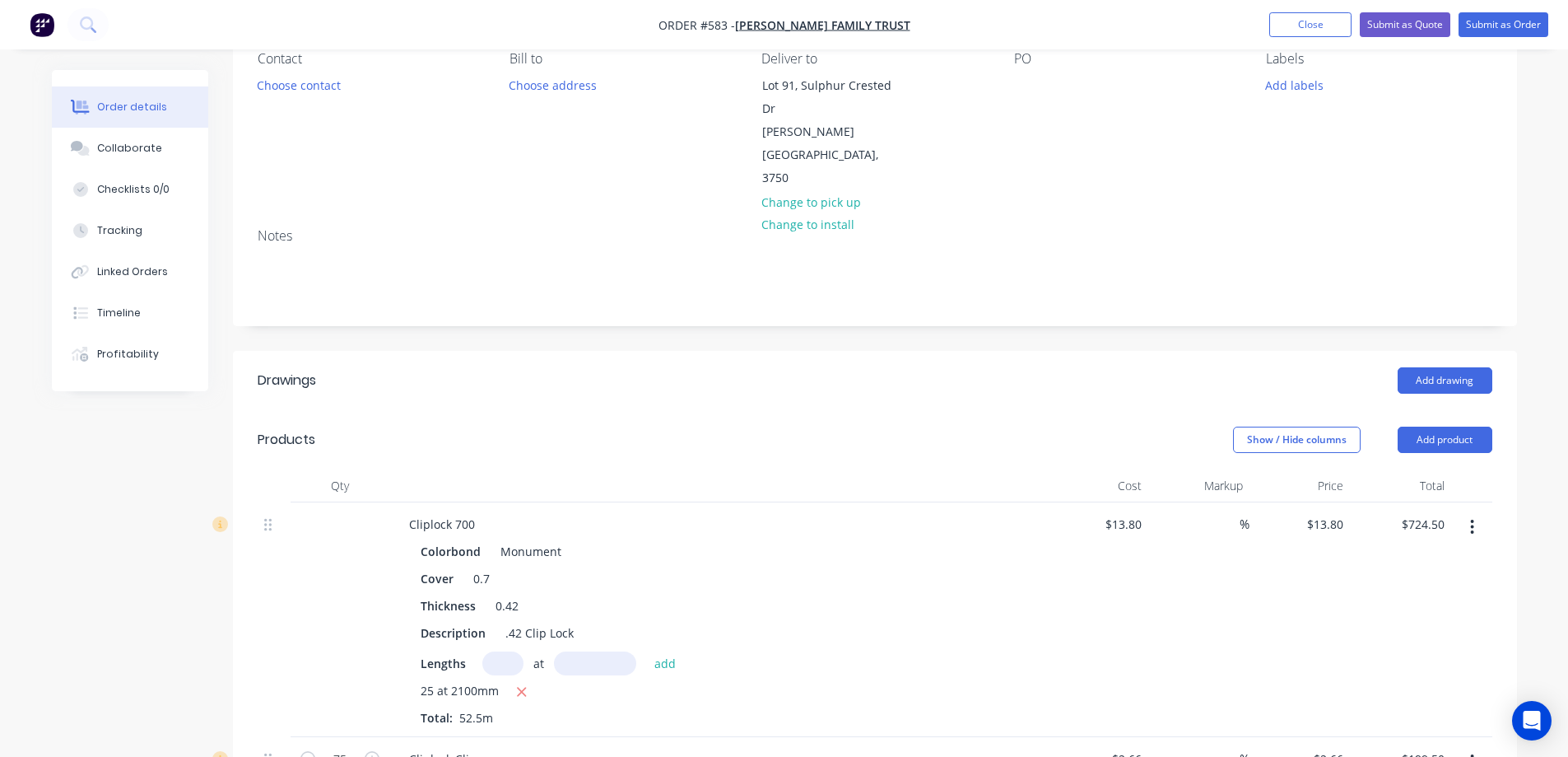
scroll to position [148, 0]
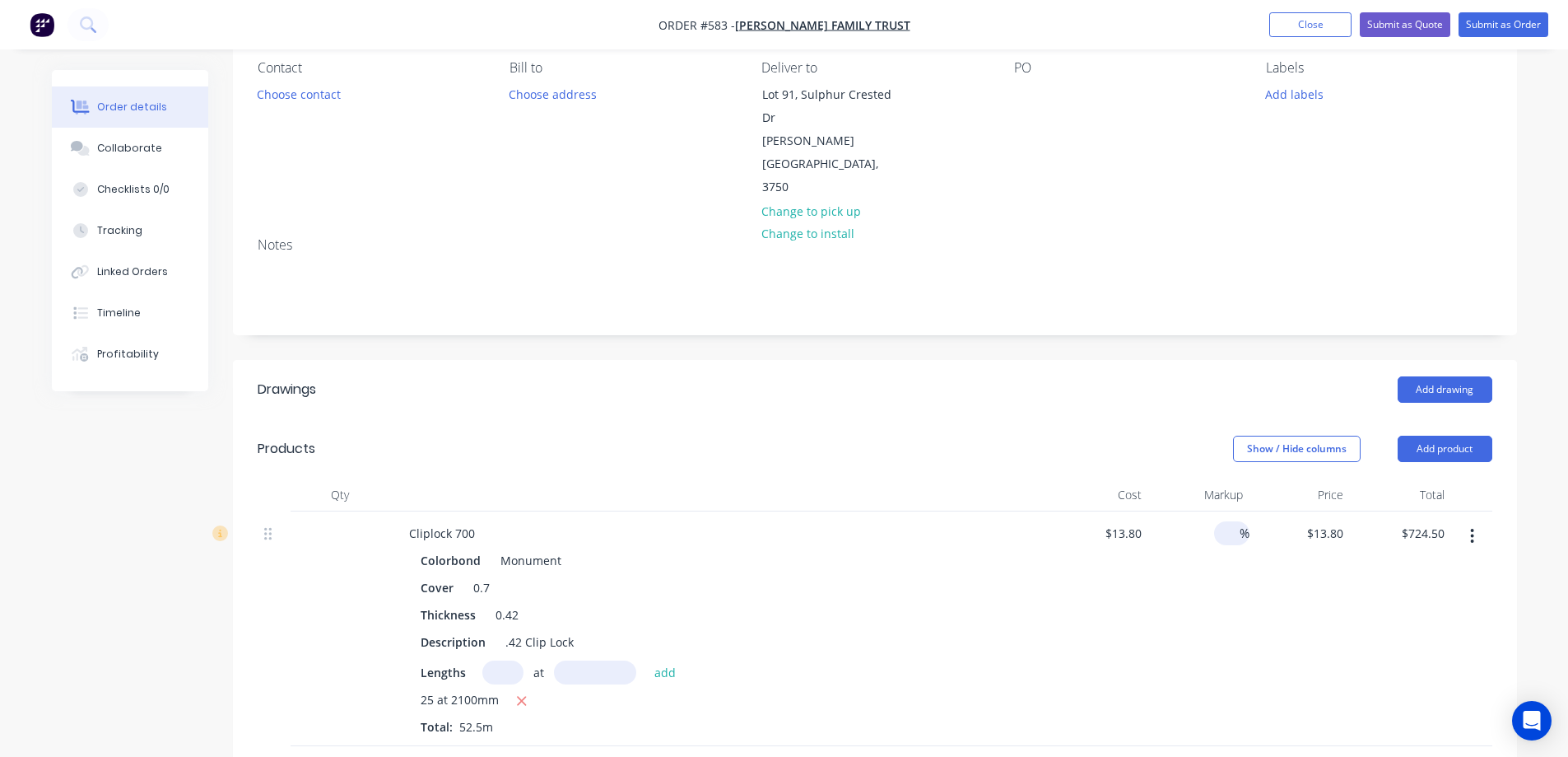
click at [1222, 521] on input at bounding box center [1230, 532] width 19 height 24
type input "15"
type input "$15.87"
type input "$833.18"
click at [1231, 549] on div "15 15 %" at bounding box center [1198, 628] width 101 height 234
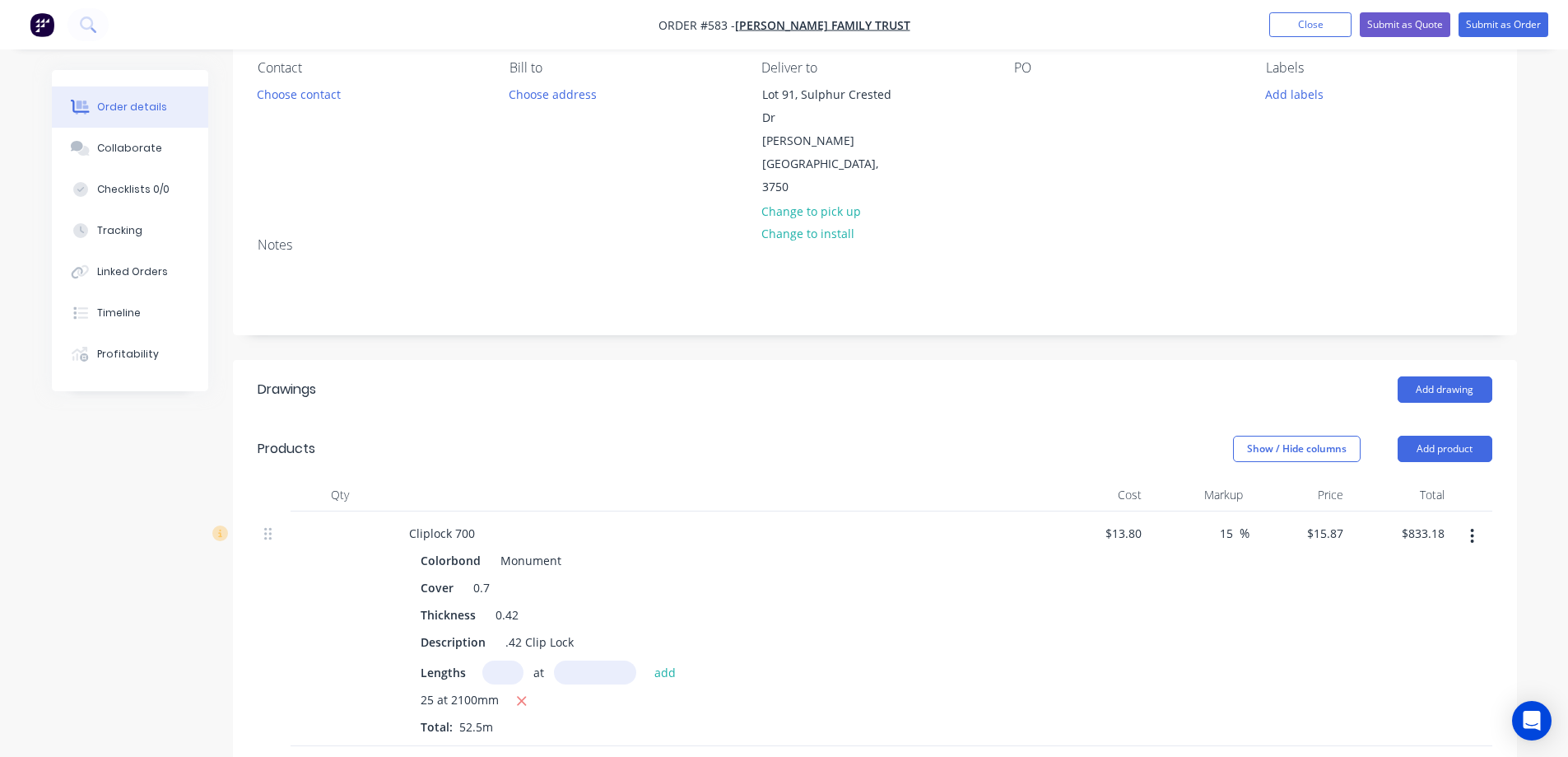
scroll to position [477, 0]
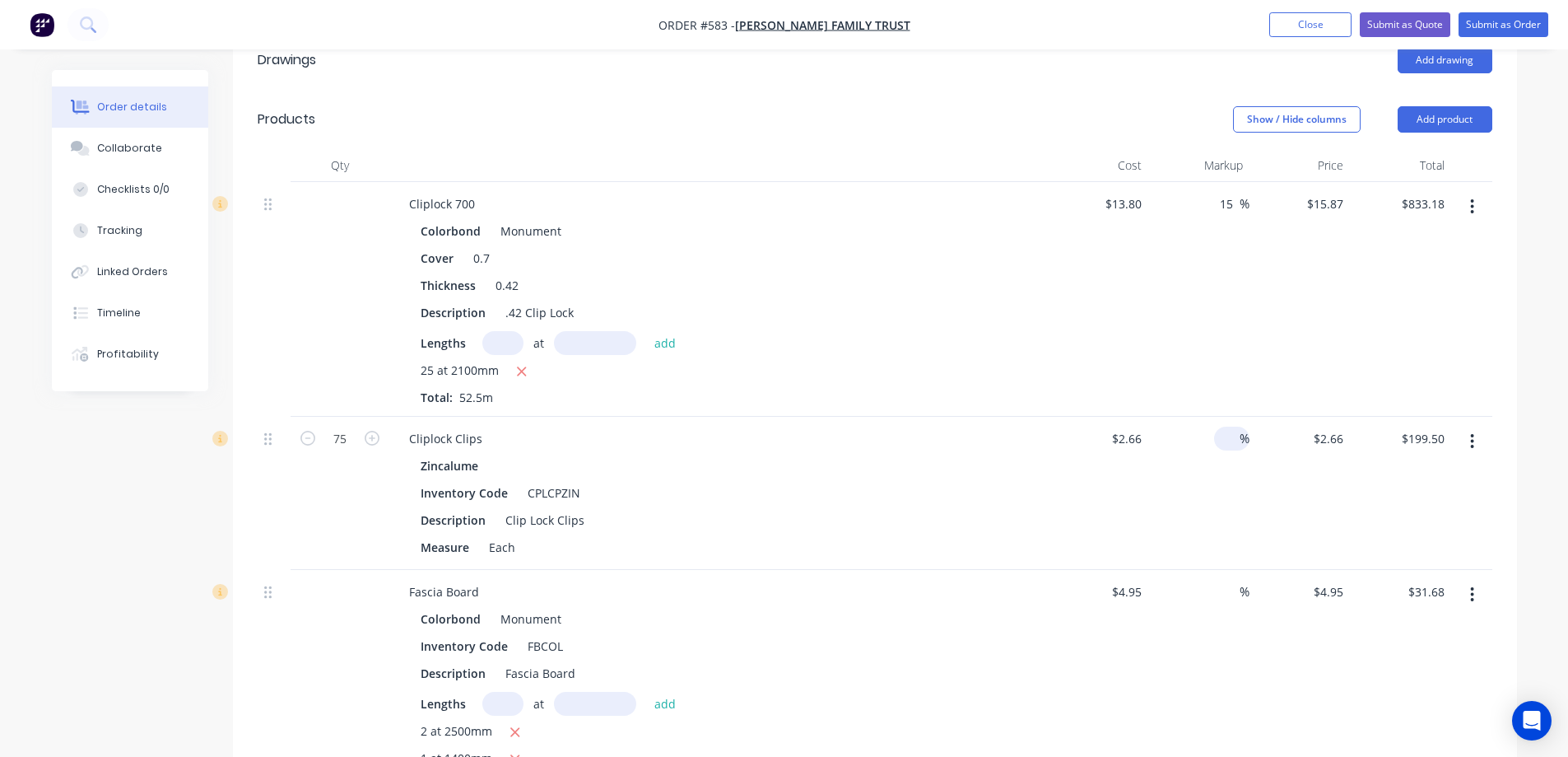
click at [1230, 427] on input at bounding box center [1230, 438] width 19 height 24
type input "15"
type input "$3.059"
type input "$229.43"
click at [1218, 437] on div "15 15 %" at bounding box center [1198, 493] width 101 height 153
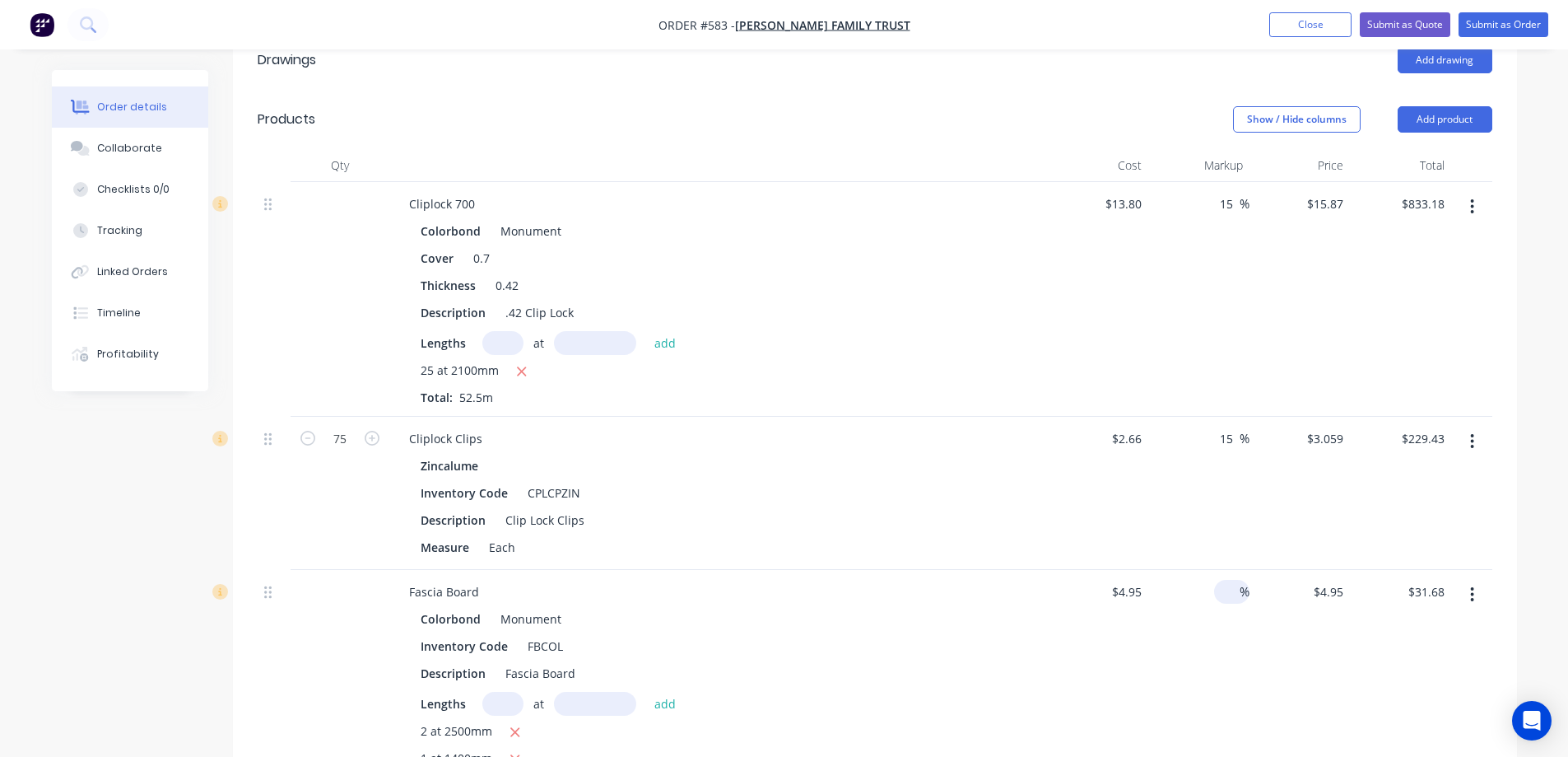
click at [1226, 580] on input at bounding box center [1230, 591] width 19 height 24
type input "15"
type input "$5.6925"
type input "$36.43"
click at [1224, 591] on div "15 15 %" at bounding box center [1198, 687] width 101 height 234
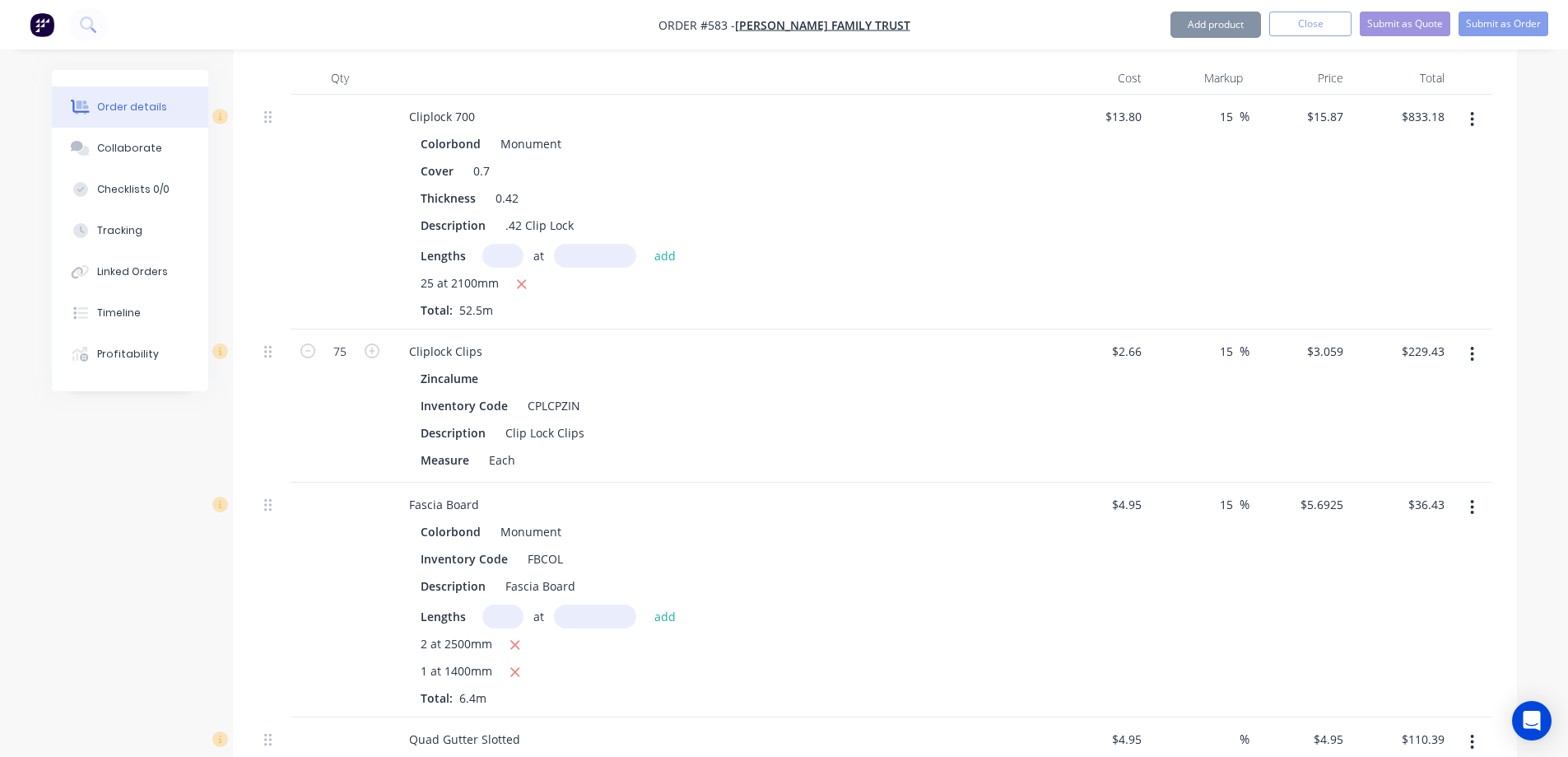
scroll to position [724, 0]
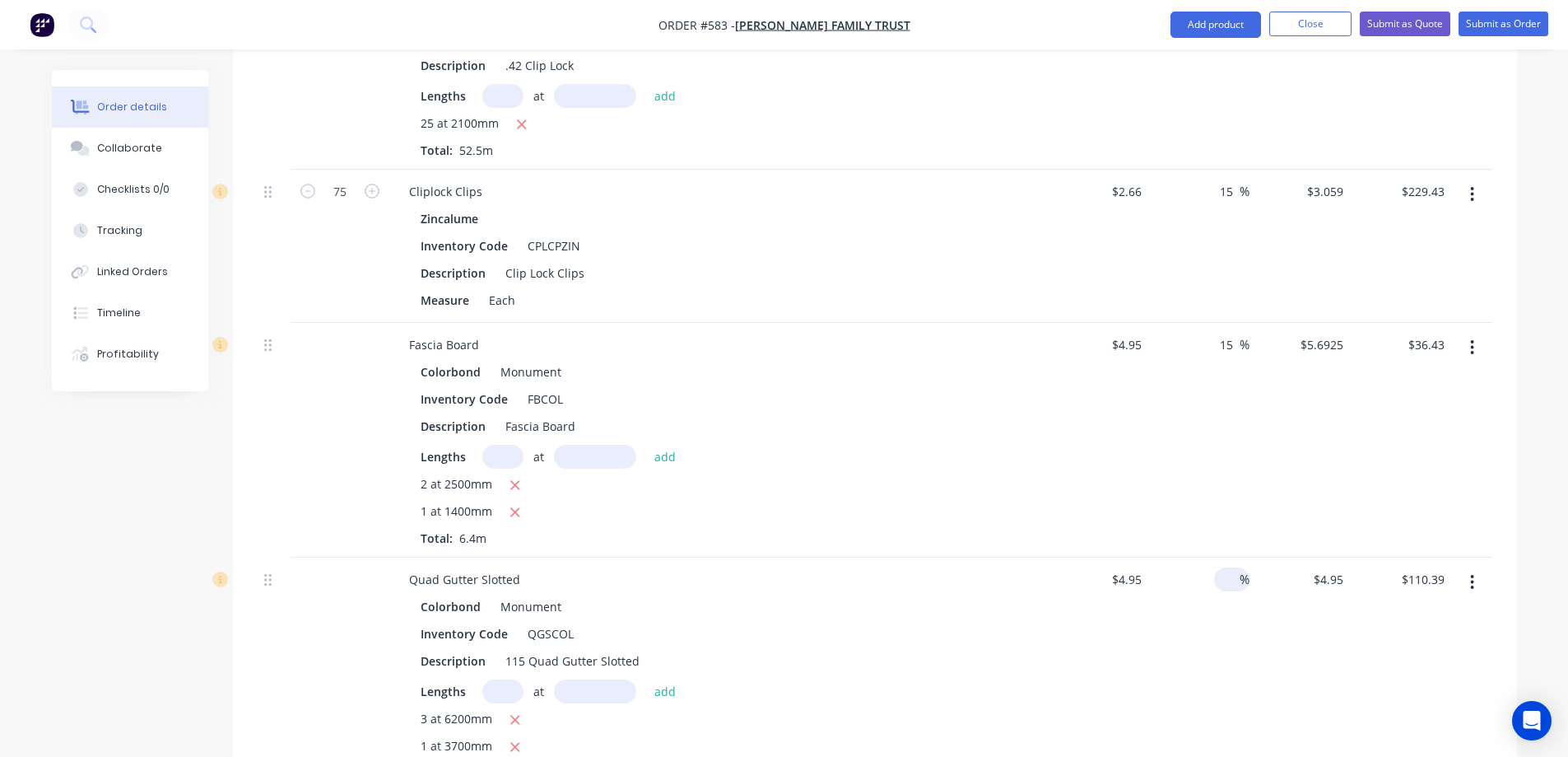
click at [1223, 567] on input at bounding box center [1230, 579] width 19 height 24
type input "15"
type input "$5.6925"
type input "$126.94"
click at [1176, 651] on div "15 15 %" at bounding box center [1198, 674] width 101 height 234
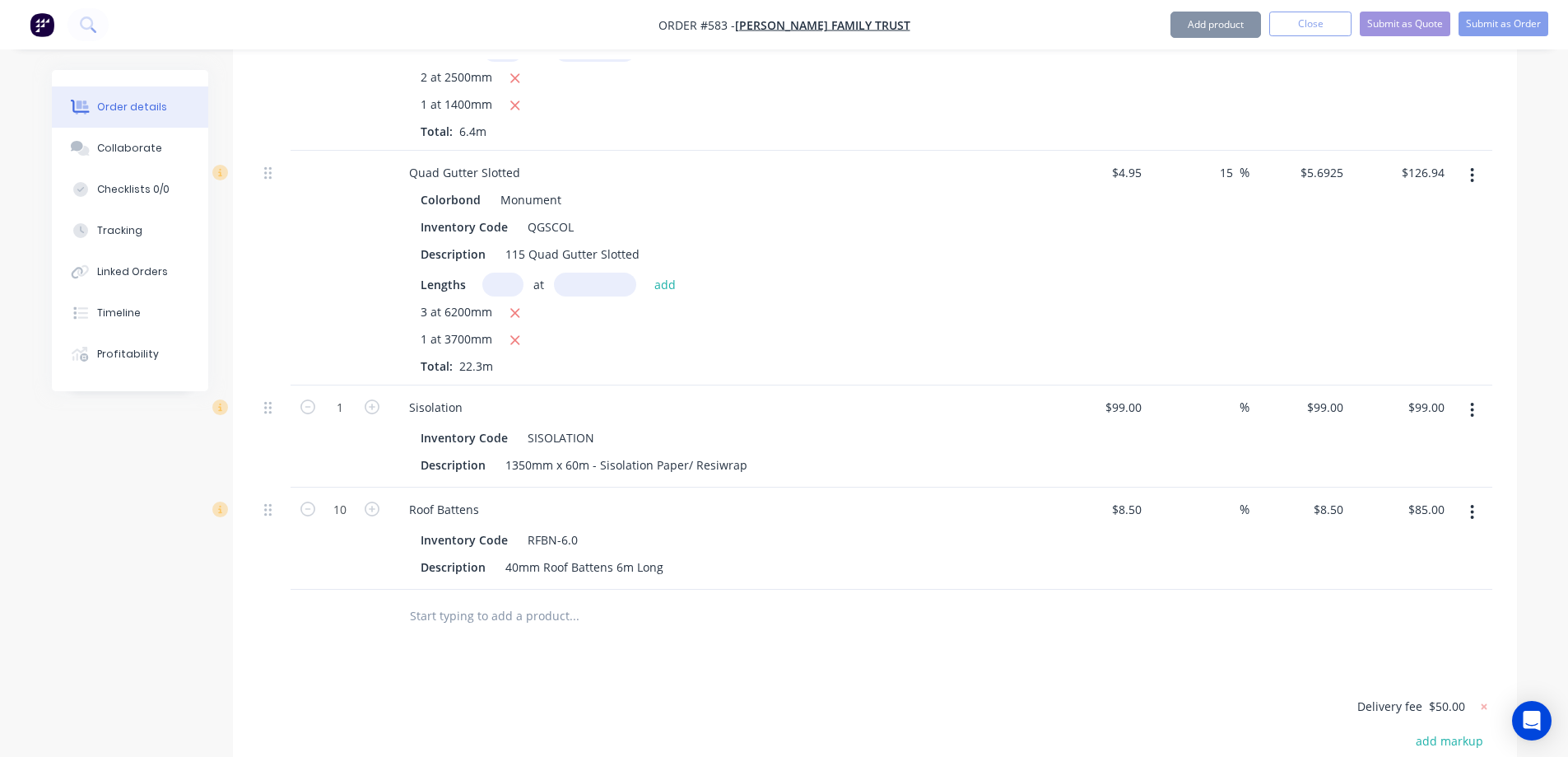
scroll to position [1136, 0]
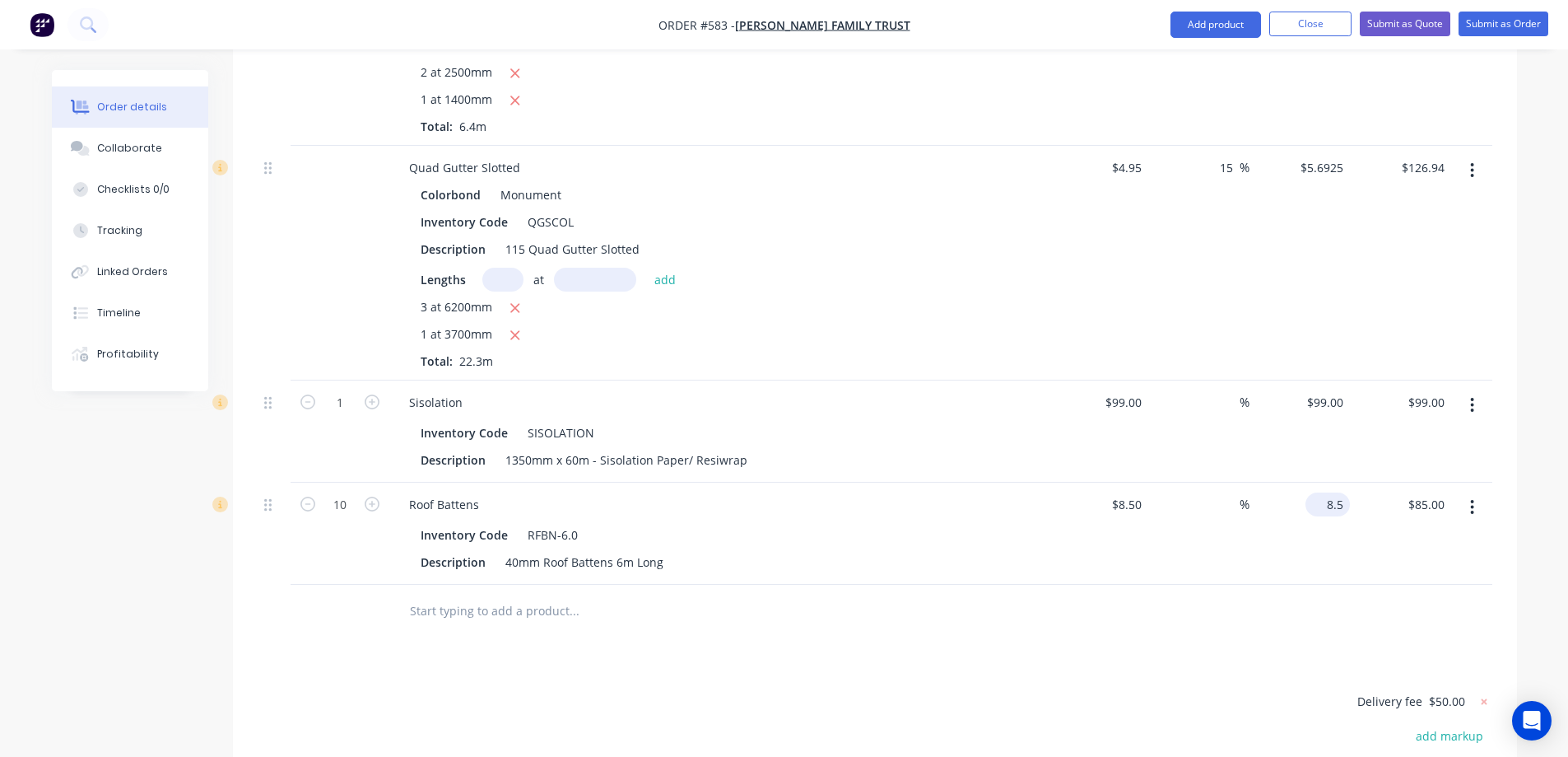
click at [1334, 493] on input "8.5" at bounding box center [1330, 504] width 38 height 24
type input "10.50"
type input "23.53"
type input "$10.50"
type input "$105.00"
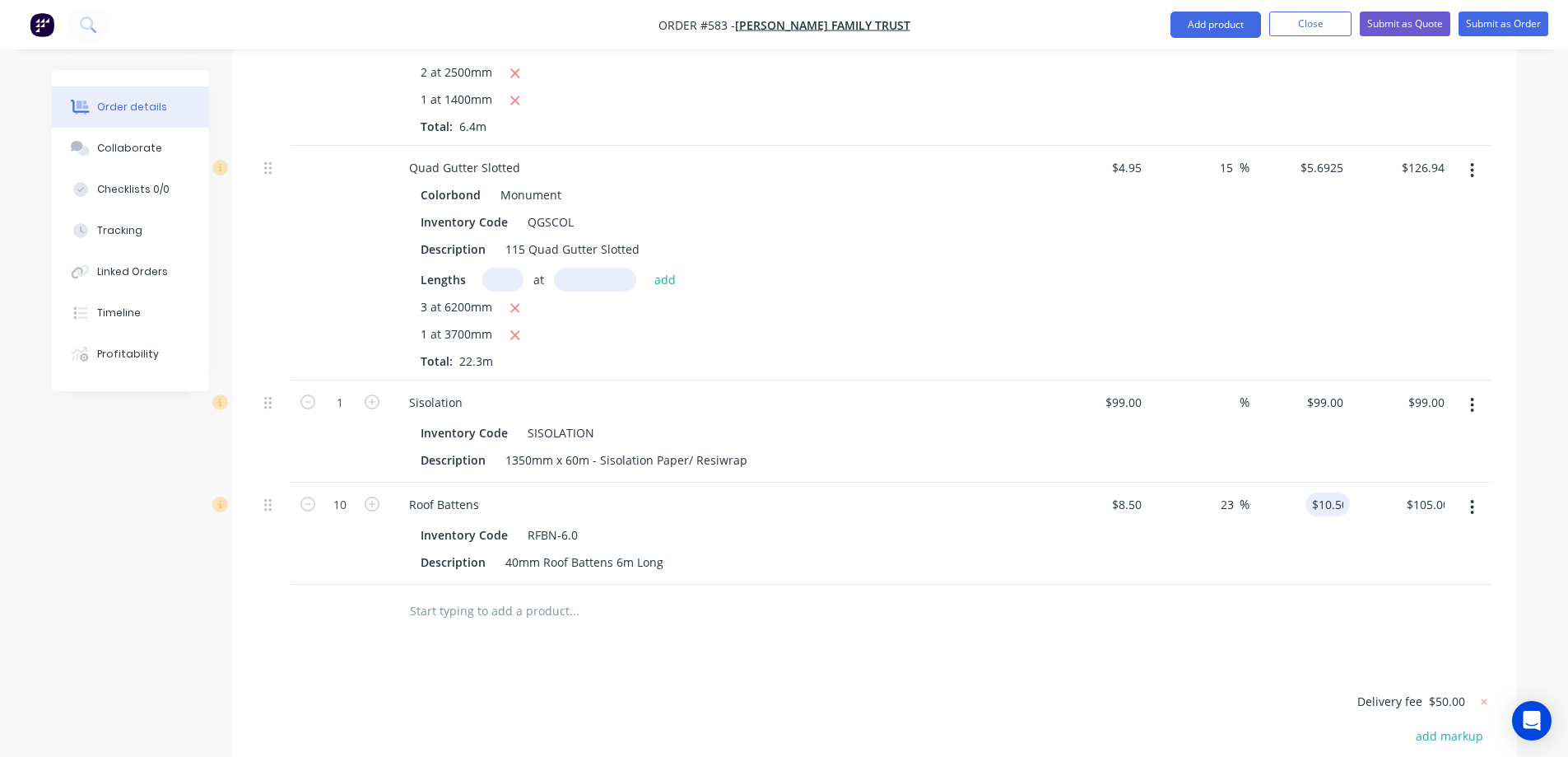
click at [1323, 501] on div "$10.50 10.50" at bounding box center [1299, 533] width 101 height 102
click at [1219, 390] on div "%" at bounding box center [1232, 401] width 35 height 24
type input "15"
type input "$113.85"
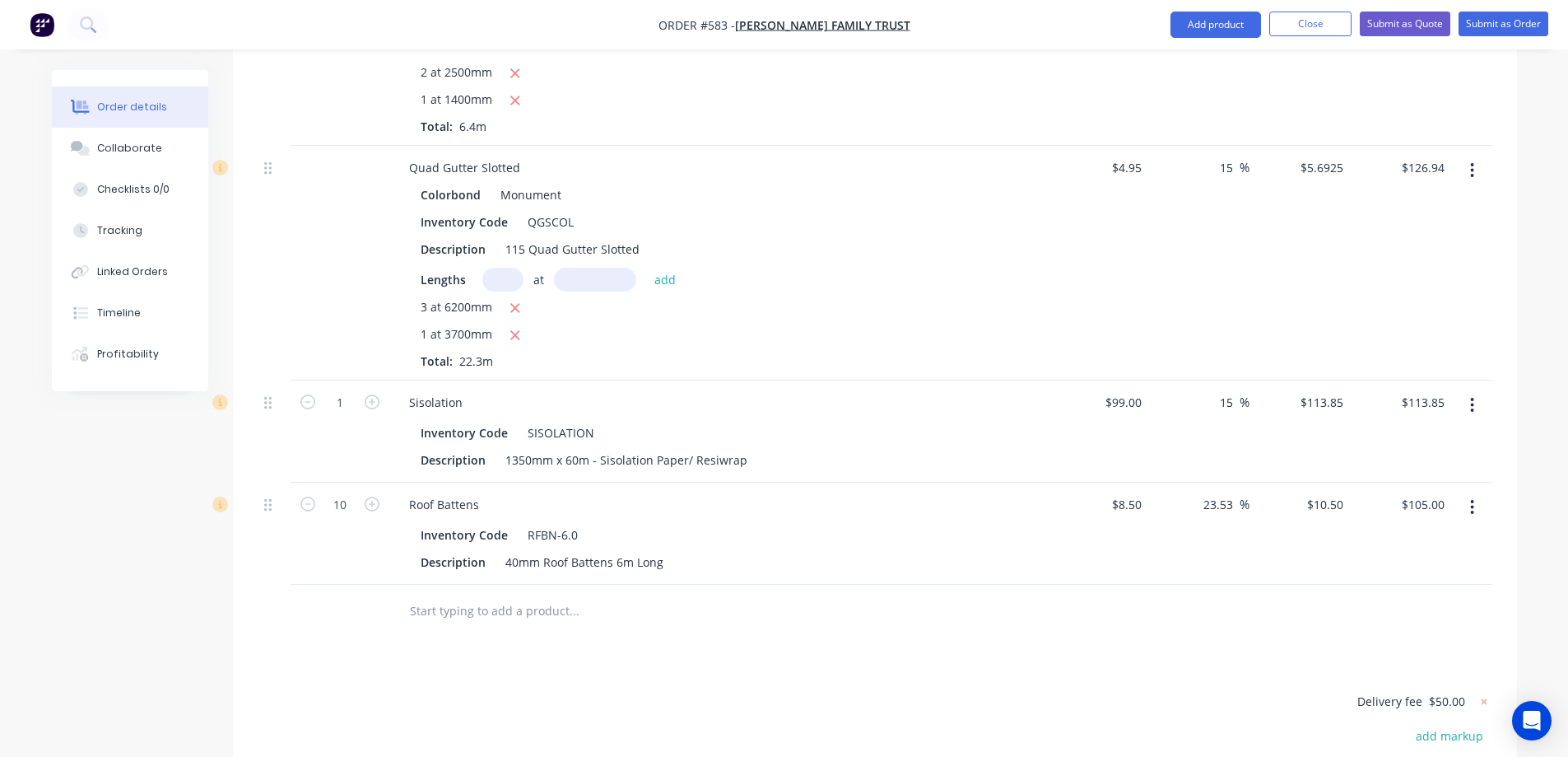
click at [1183, 534] on div "23.53 23.53 %" at bounding box center [1198, 533] width 101 height 102
click at [1320, 390] on input "113.85" at bounding box center [1324, 401] width 51 height 24
type input "110"
type input "11.11"
type input "$110.00"
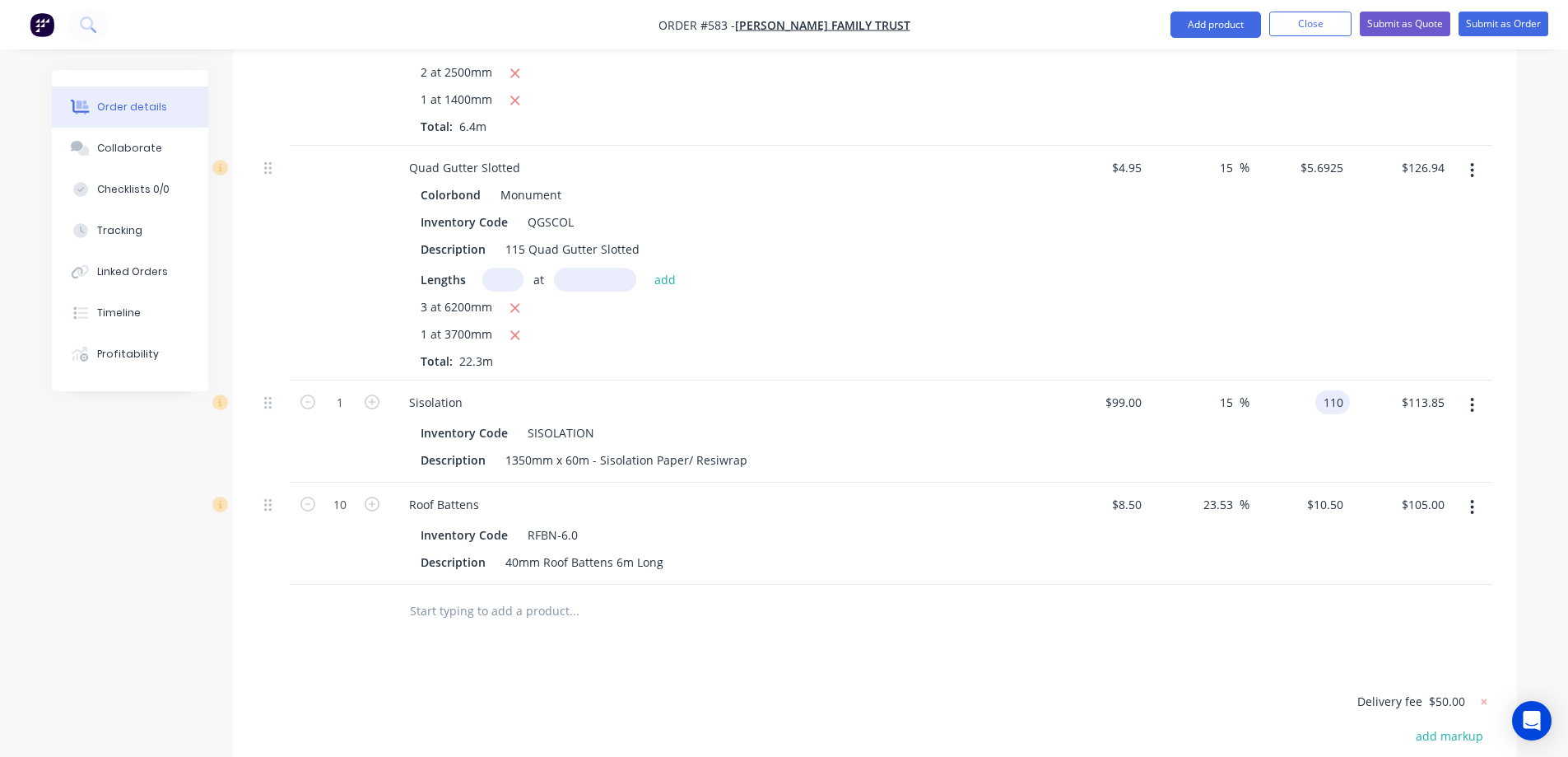
type input "$110.00"
click at [1309, 410] on div "$110.00 $110.00" at bounding box center [1299, 431] width 101 height 102
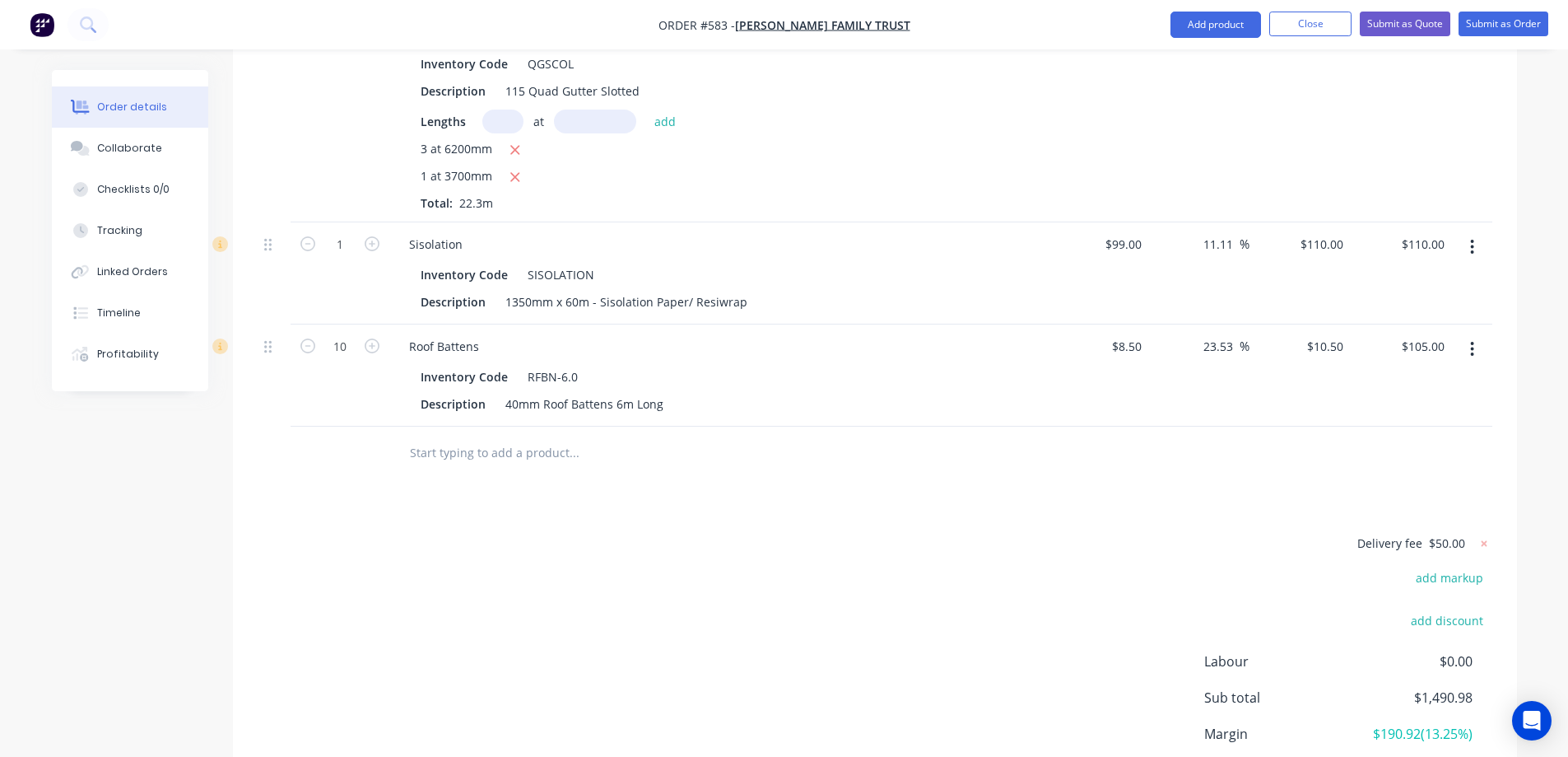
scroll to position [1382, 0]
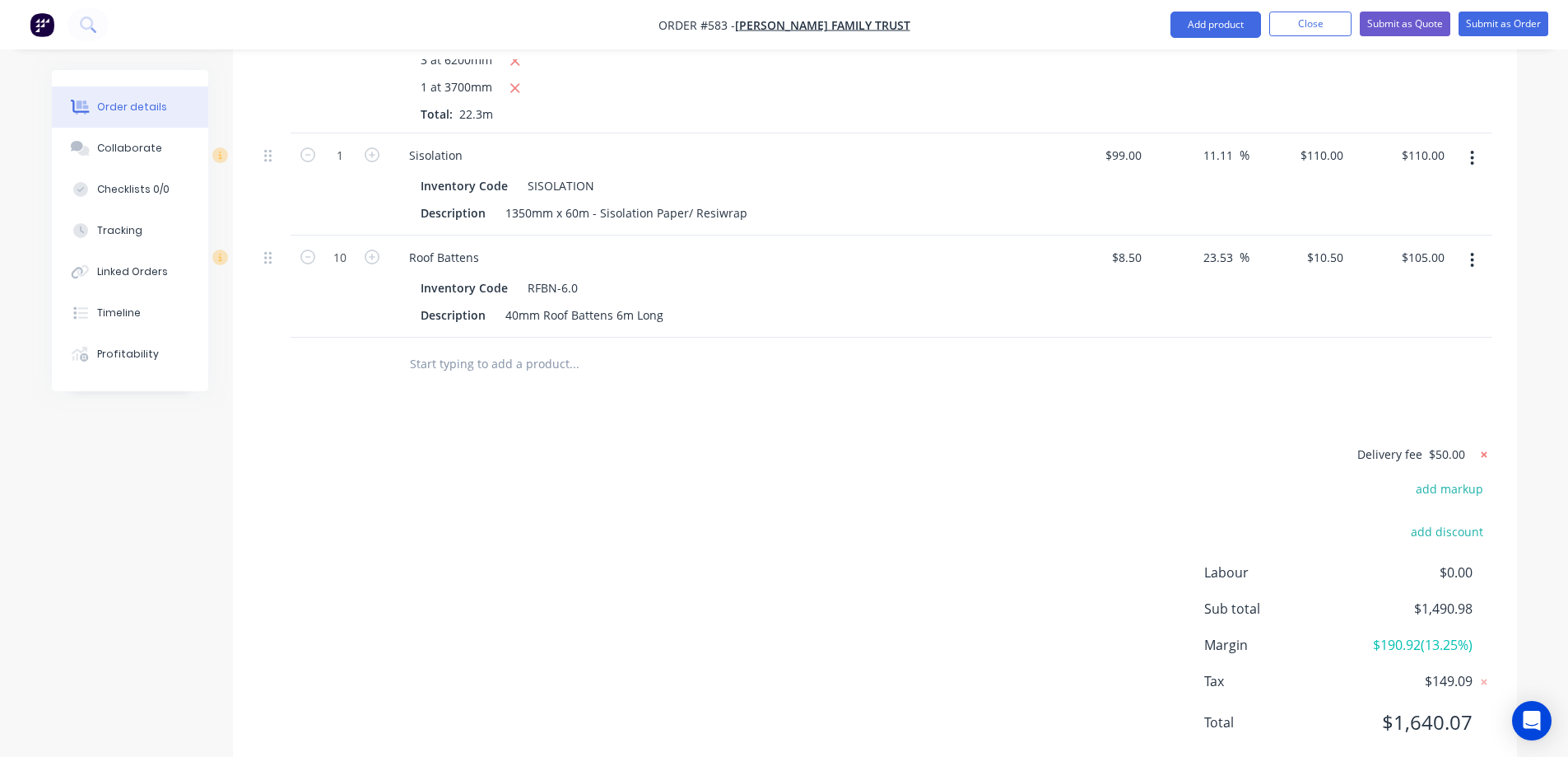
click at [1484, 446] on icon at bounding box center [1484, 454] width 17 height 17
click at [1450, 443] on button "add delivery fee" at bounding box center [1439, 454] width 106 height 22
type input "50"
click at [1100, 443] on div "Delivery fee $50.00 add markup add discount Labour $0.00 Sub total $1,490.98 Ma…" at bounding box center [874, 598] width 1234 height 310
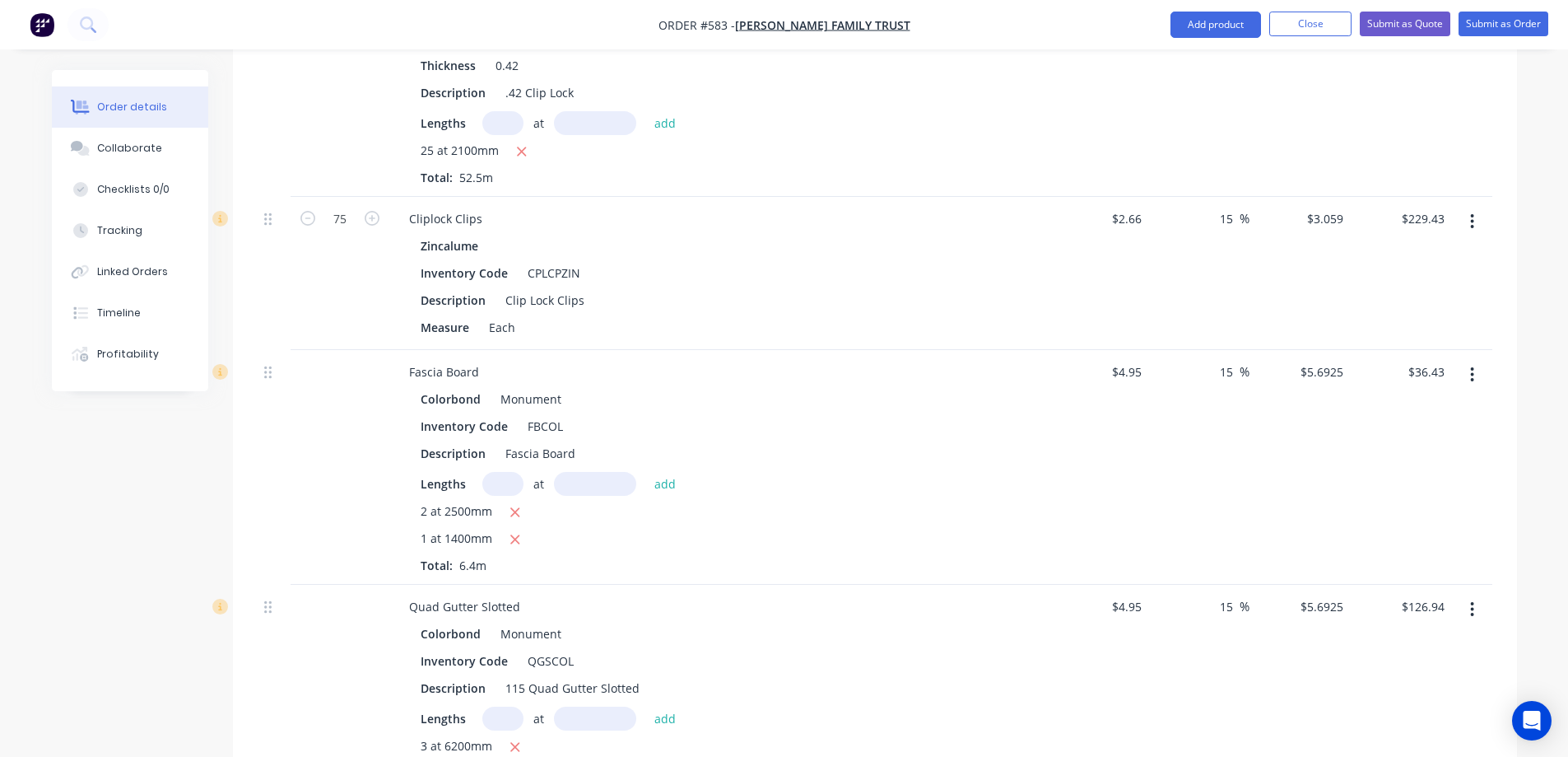
scroll to position [659, 0]
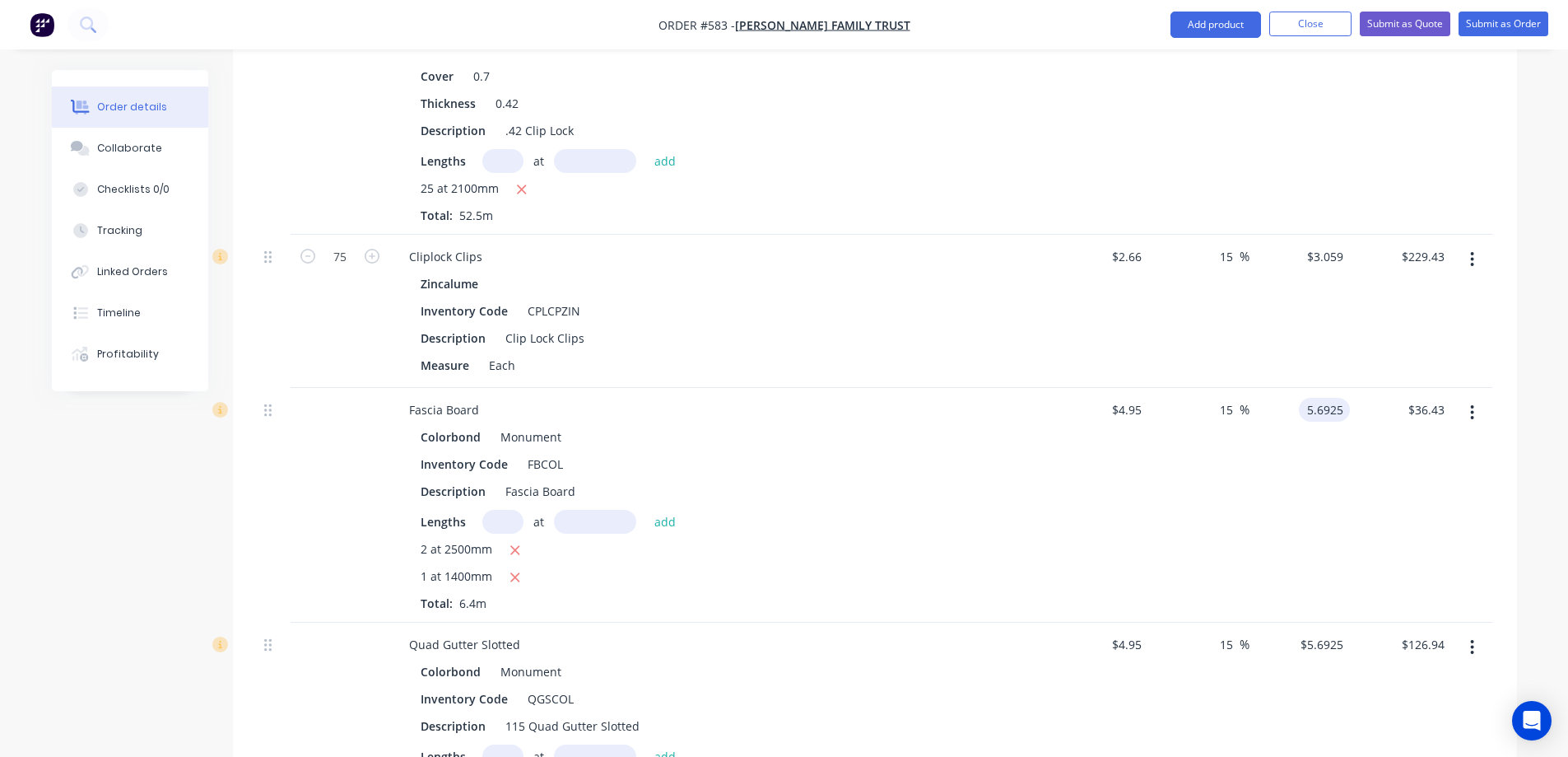
click at [1339, 398] on input "5.6925" at bounding box center [1327, 409] width 45 height 24
type input "5.7"
type input "15.15"
type input "$5.70"
type input "$36.48"
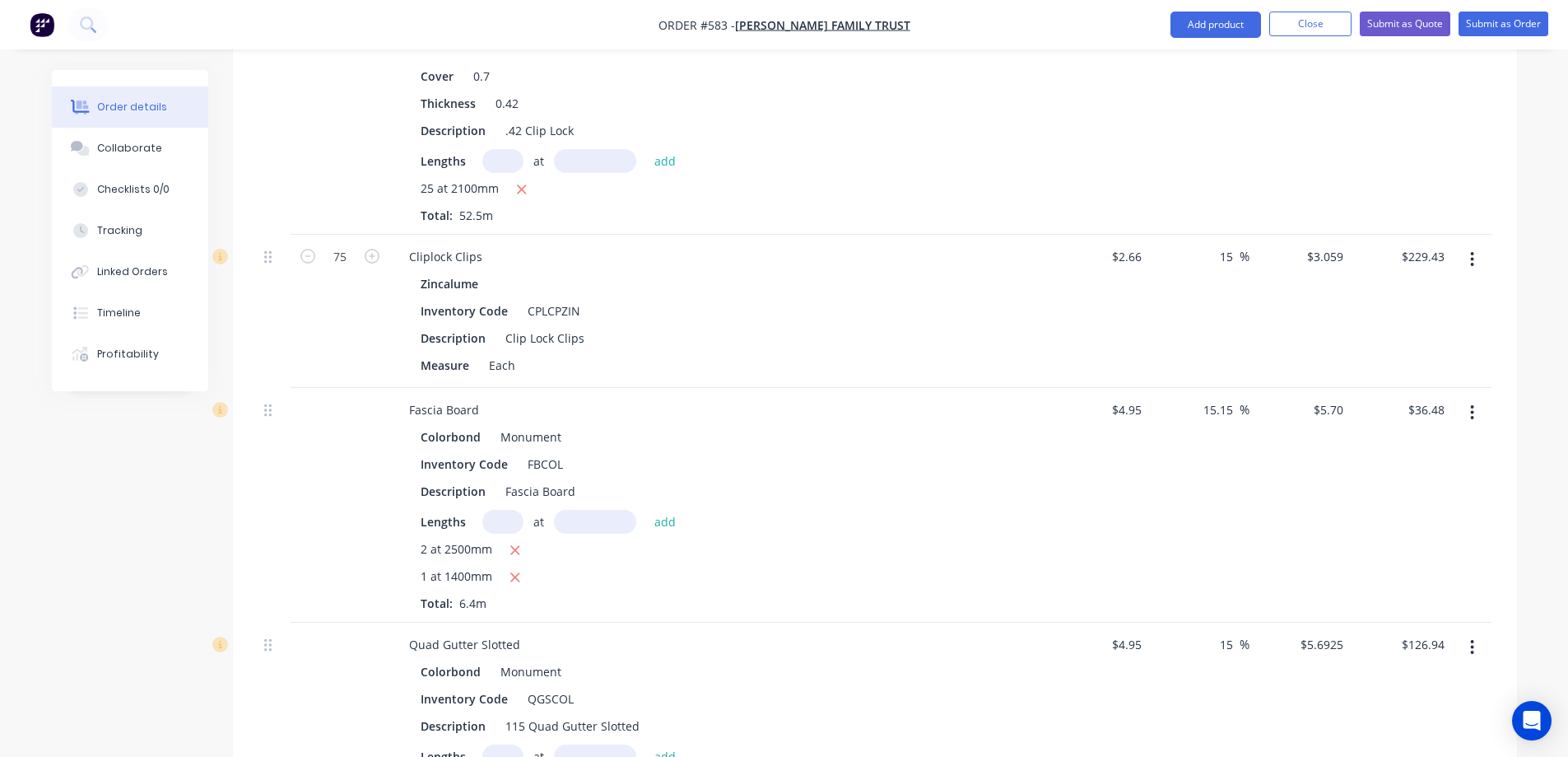
click at [1324, 451] on div "$5.70 $5.70" at bounding box center [1299, 505] width 101 height 234
click at [1323, 632] on input "5.6925" at bounding box center [1327, 644] width 45 height 24
type input "5.7"
type input "15.15"
type input "$5.70"
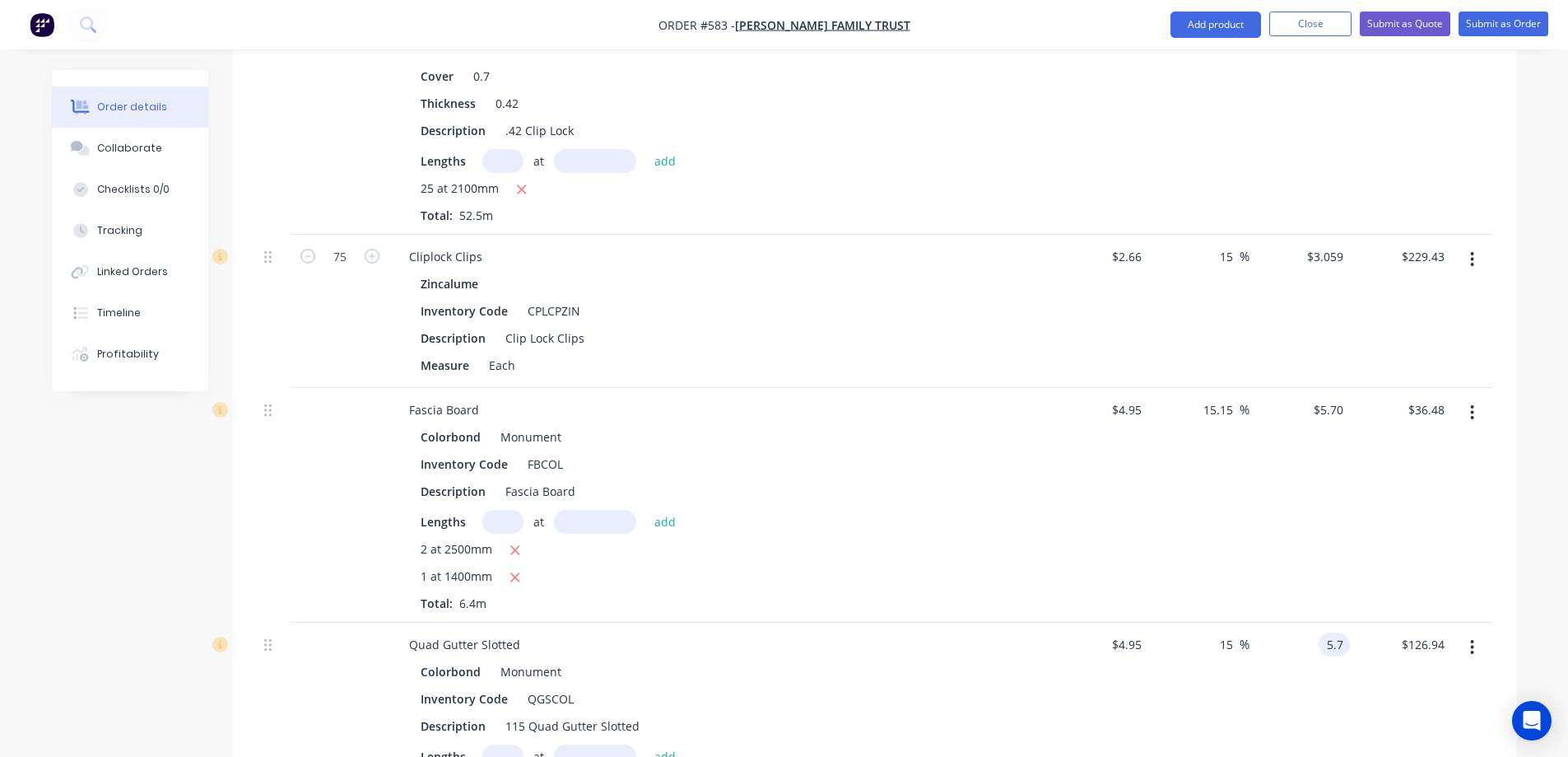
type input "$127.11"
click at [1285, 517] on div "$5.70 $5.70" at bounding box center [1299, 505] width 101 height 234
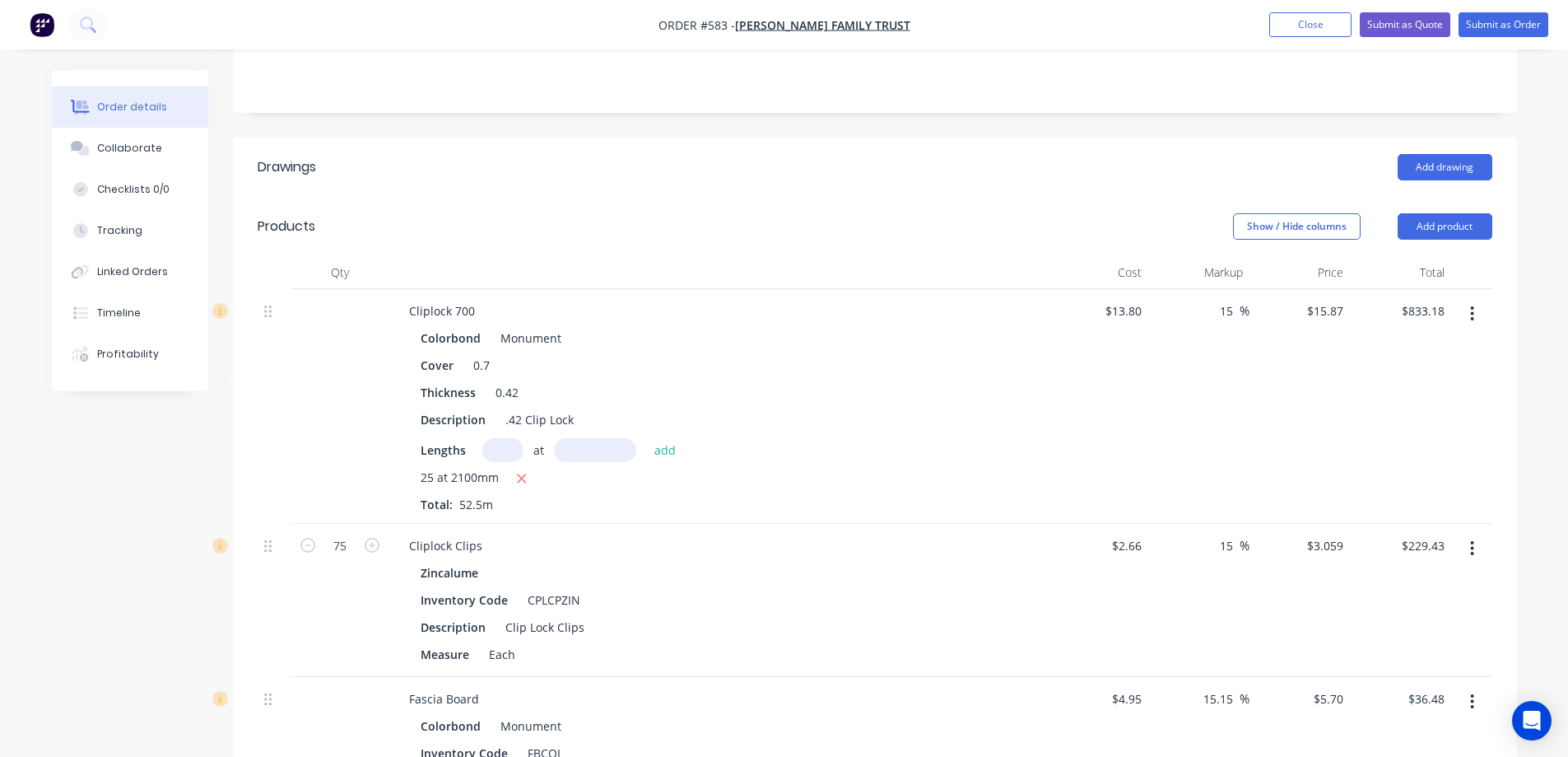
scroll to position [329, 0]
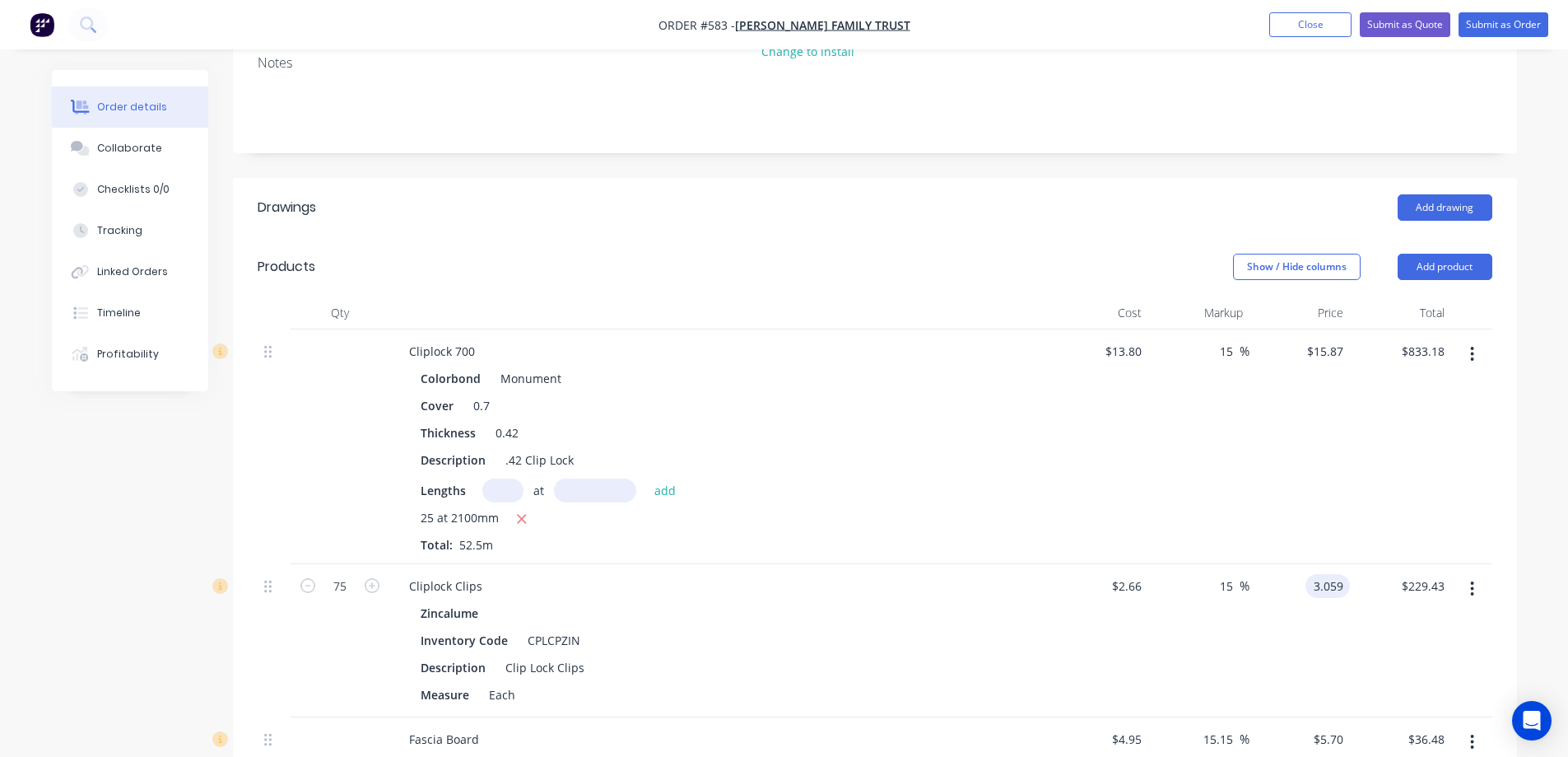
click at [1325, 573] on input "3.059" at bounding box center [1330, 585] width 38 height 24
type input "3.06"
type input "15.04"
type input "$3.06"
type input "$229.50"
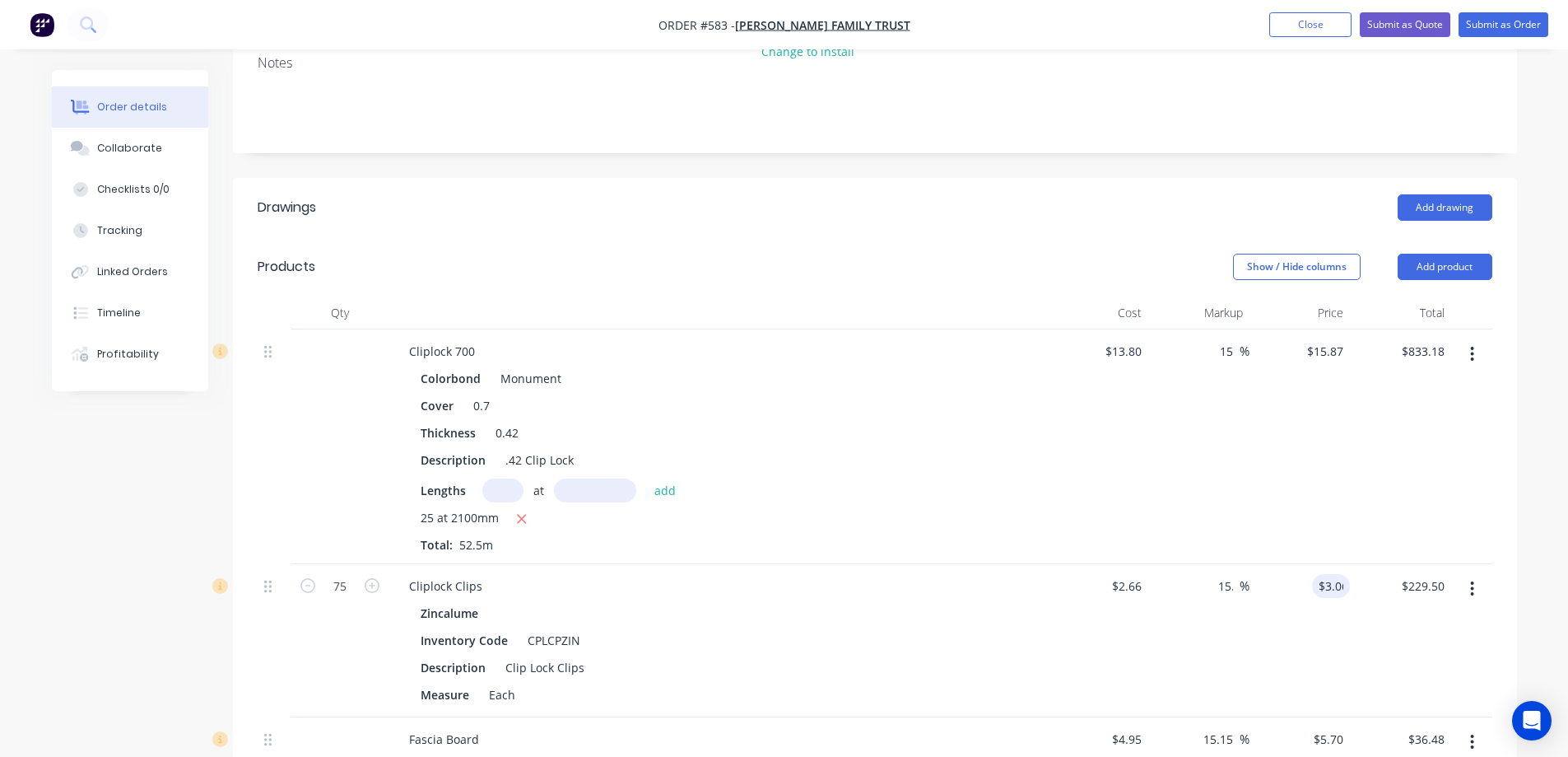
click at [1291, 609] on div "$3.06 3.06" at bounding box center [1299, 640] width 101 height 153
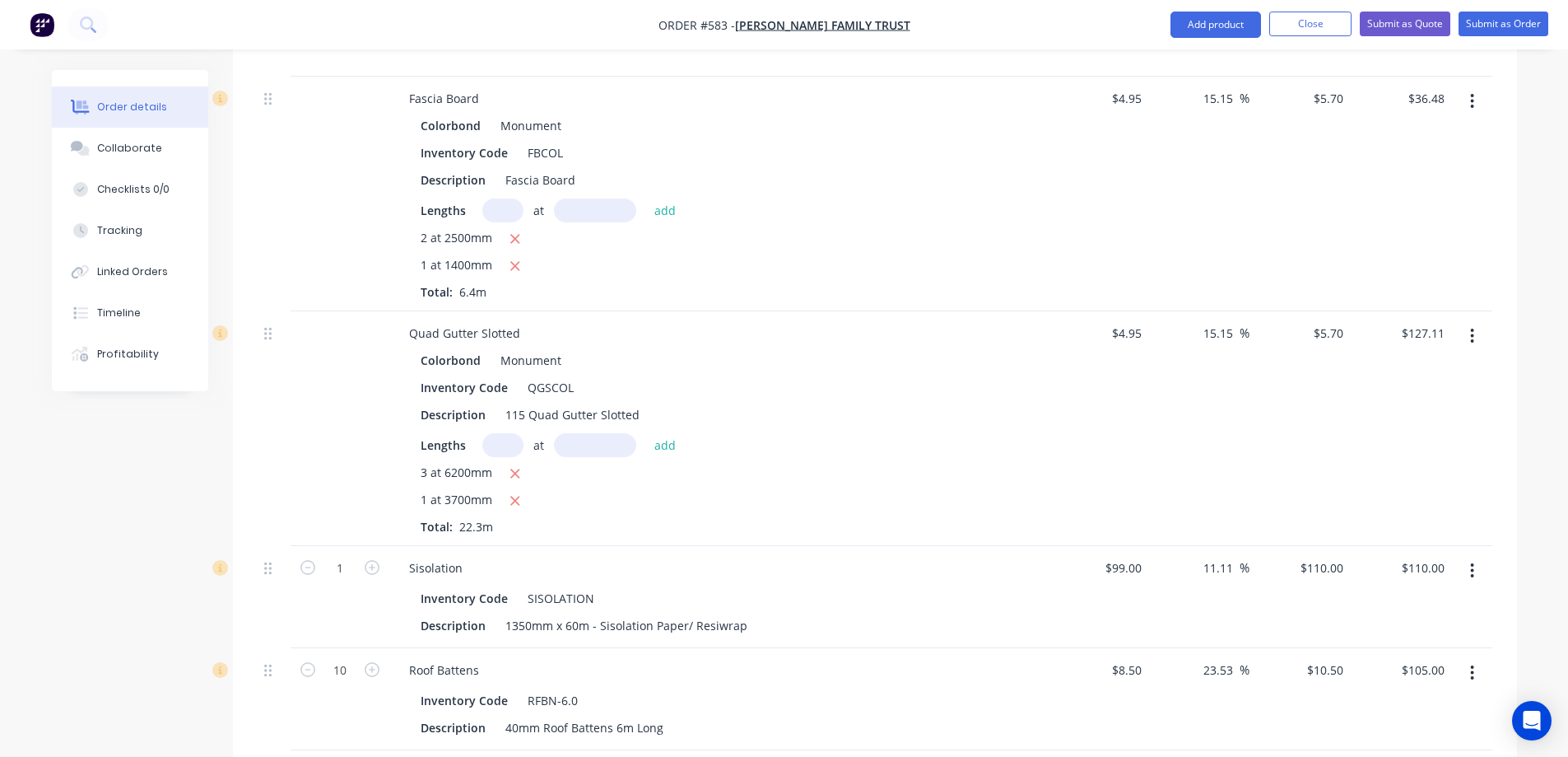
scroll to position [1136, 0]
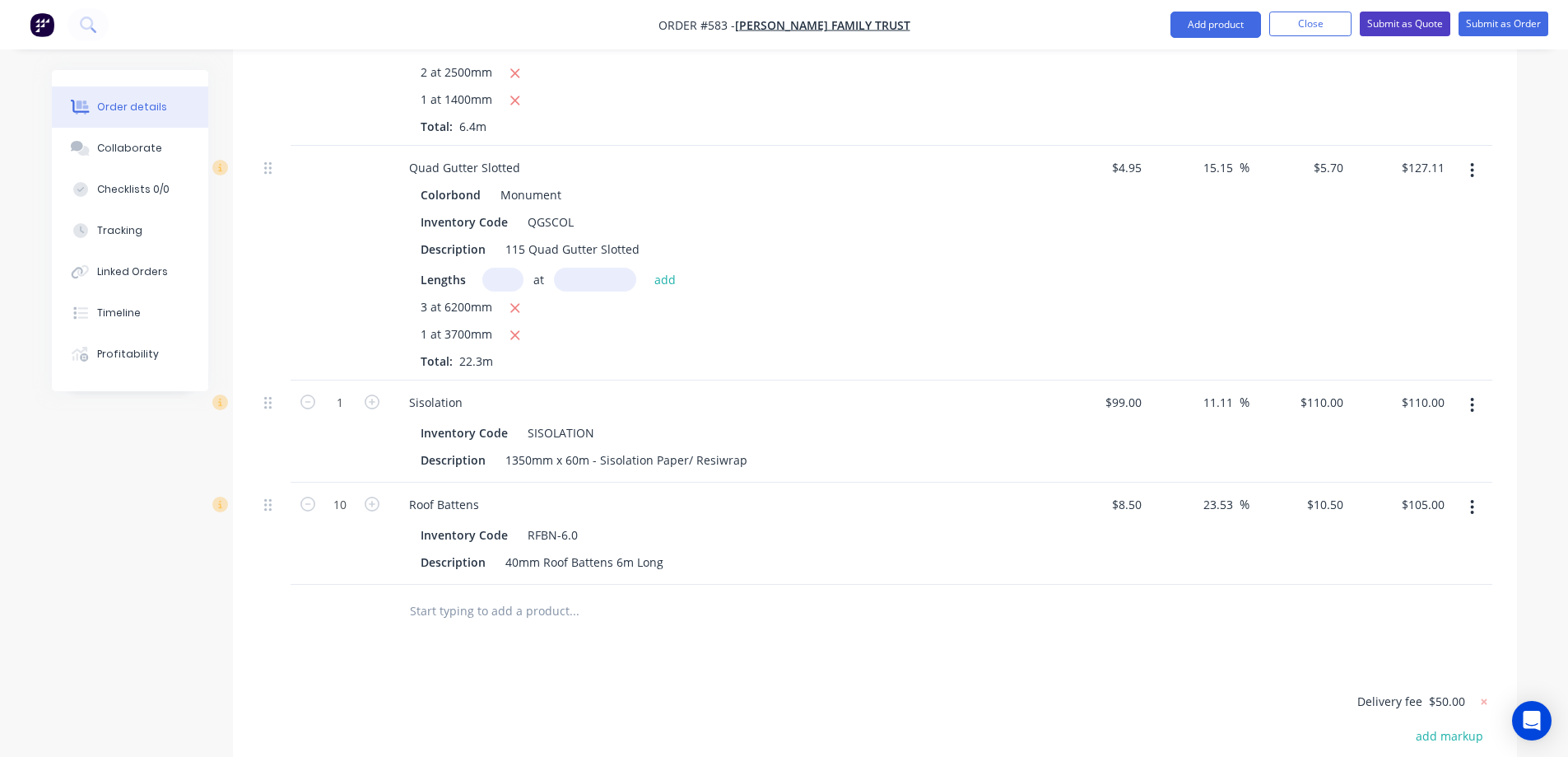
click at [1371, 24] on button "Submit as Quote" at bounding box center [1405, 24] width 90 height 25
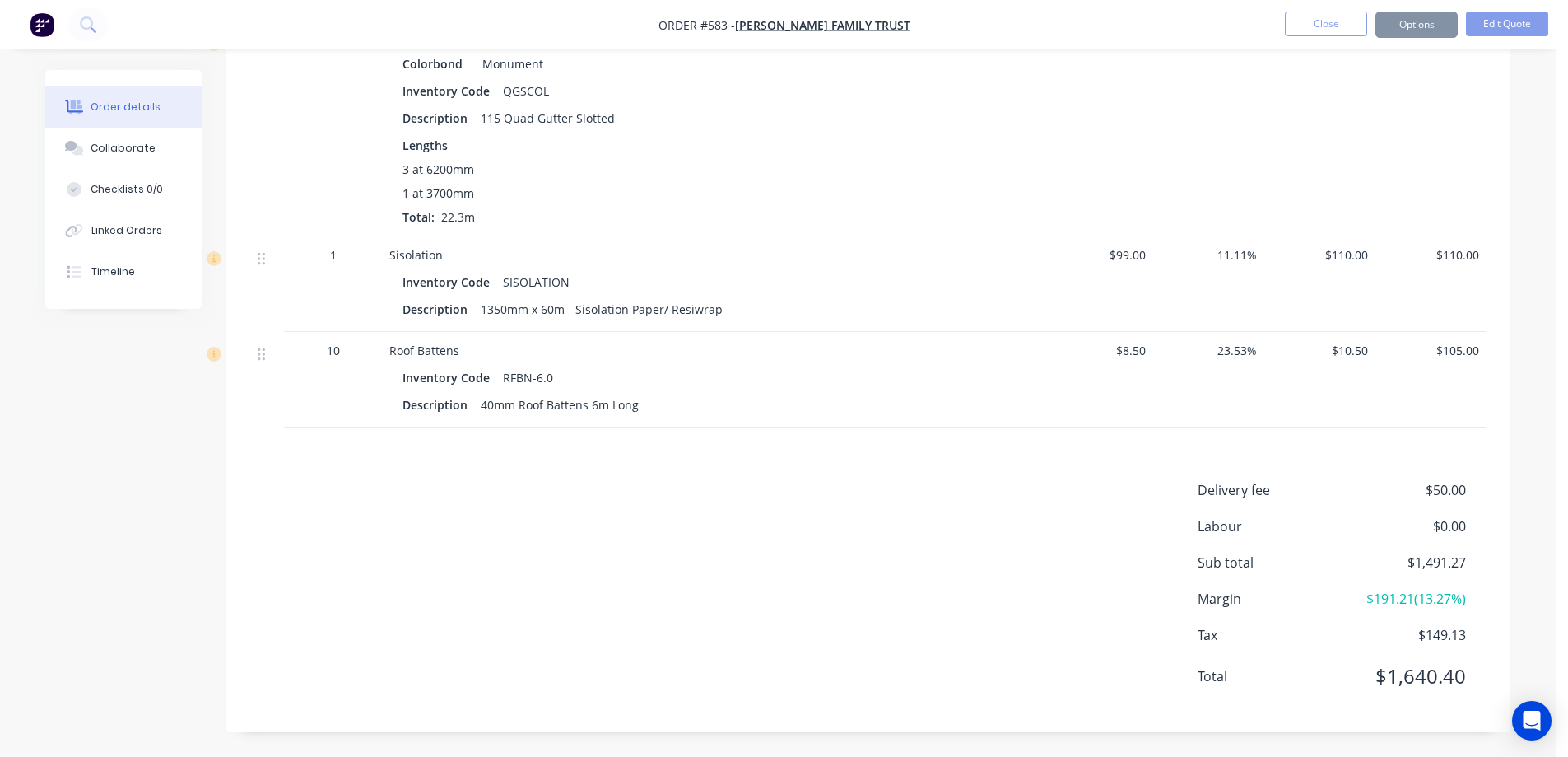
scroll to position [0, 0]
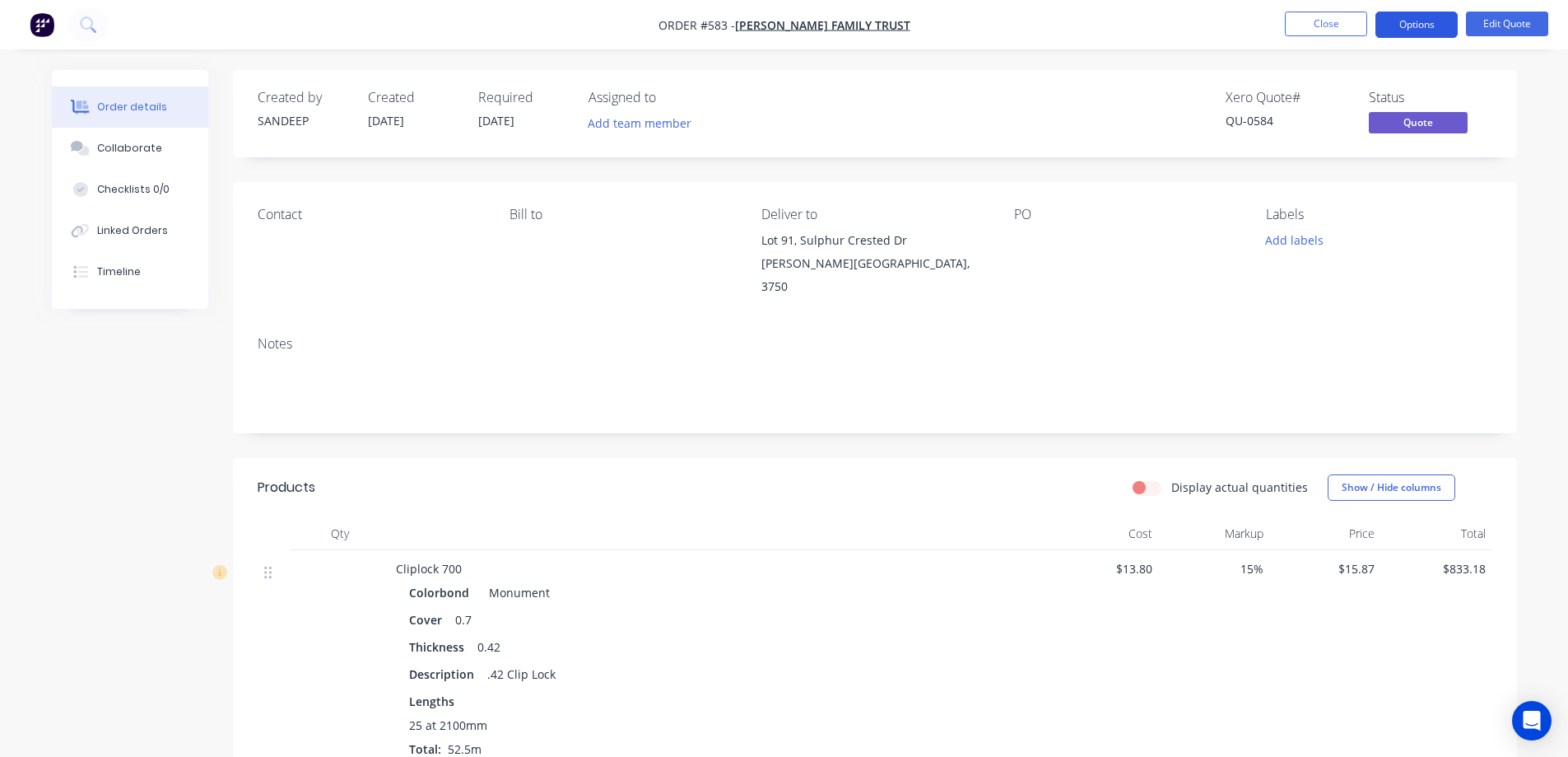
click at [1430, 25] on button "Options" at bounding box center [1417, 25] width 83 height 26
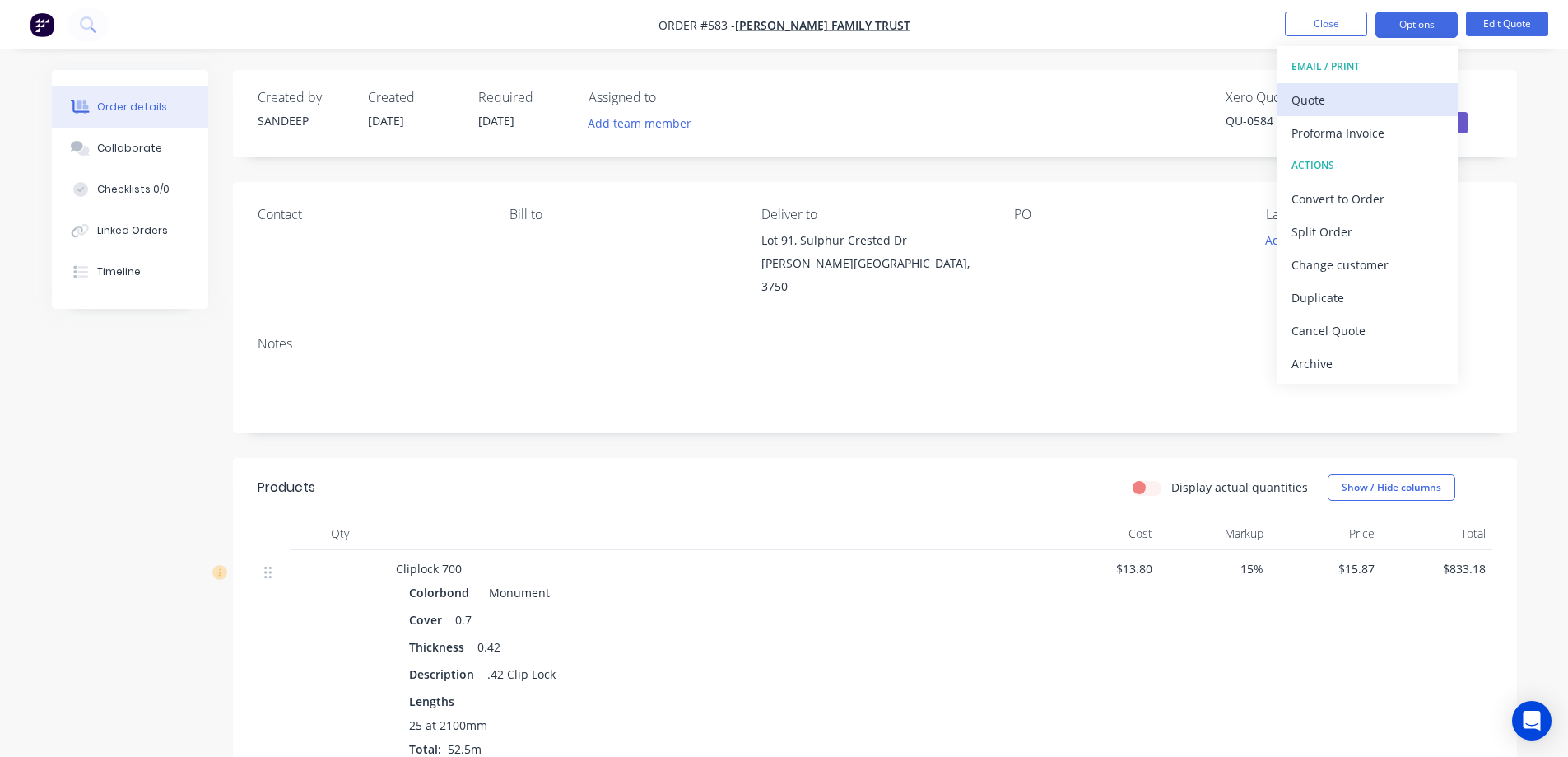
click at [1363, 95] on div "Quote" at bounding box center [1367, 99] width 152 height 24
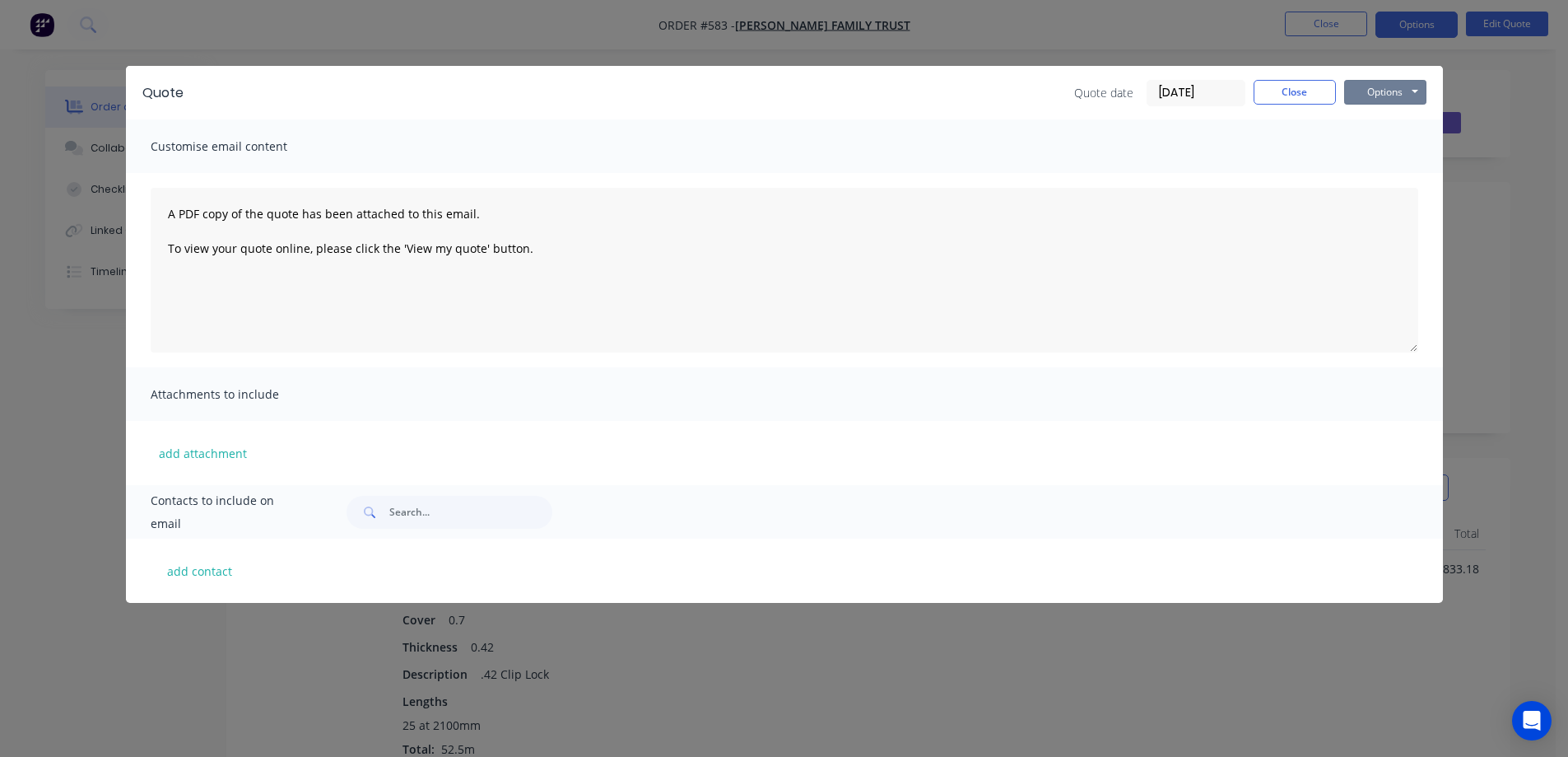
click at [1363, 95] on button "Options" at bounding box center [1385, 92] width 83 height 25
click at [1364, 126] on button "Preview" at bounding box center [1397, 121] width 105 height 27
click at [1292, 88] on button "Close" at bounding box center [1295, 92] width 83 height 25
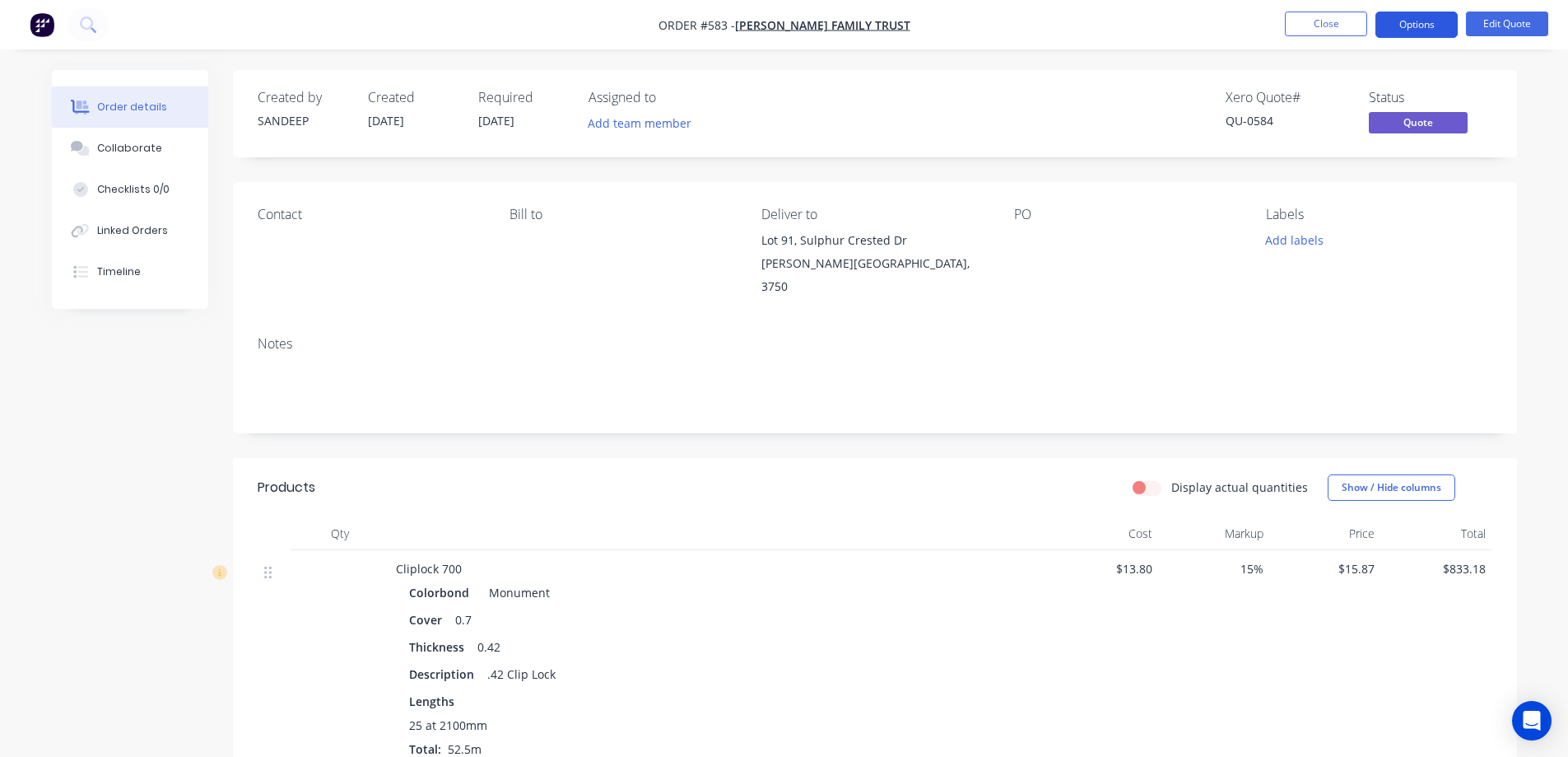
click at [1404, 20] on button "Options" at bounding box center [1417, 25] width 83 height 26
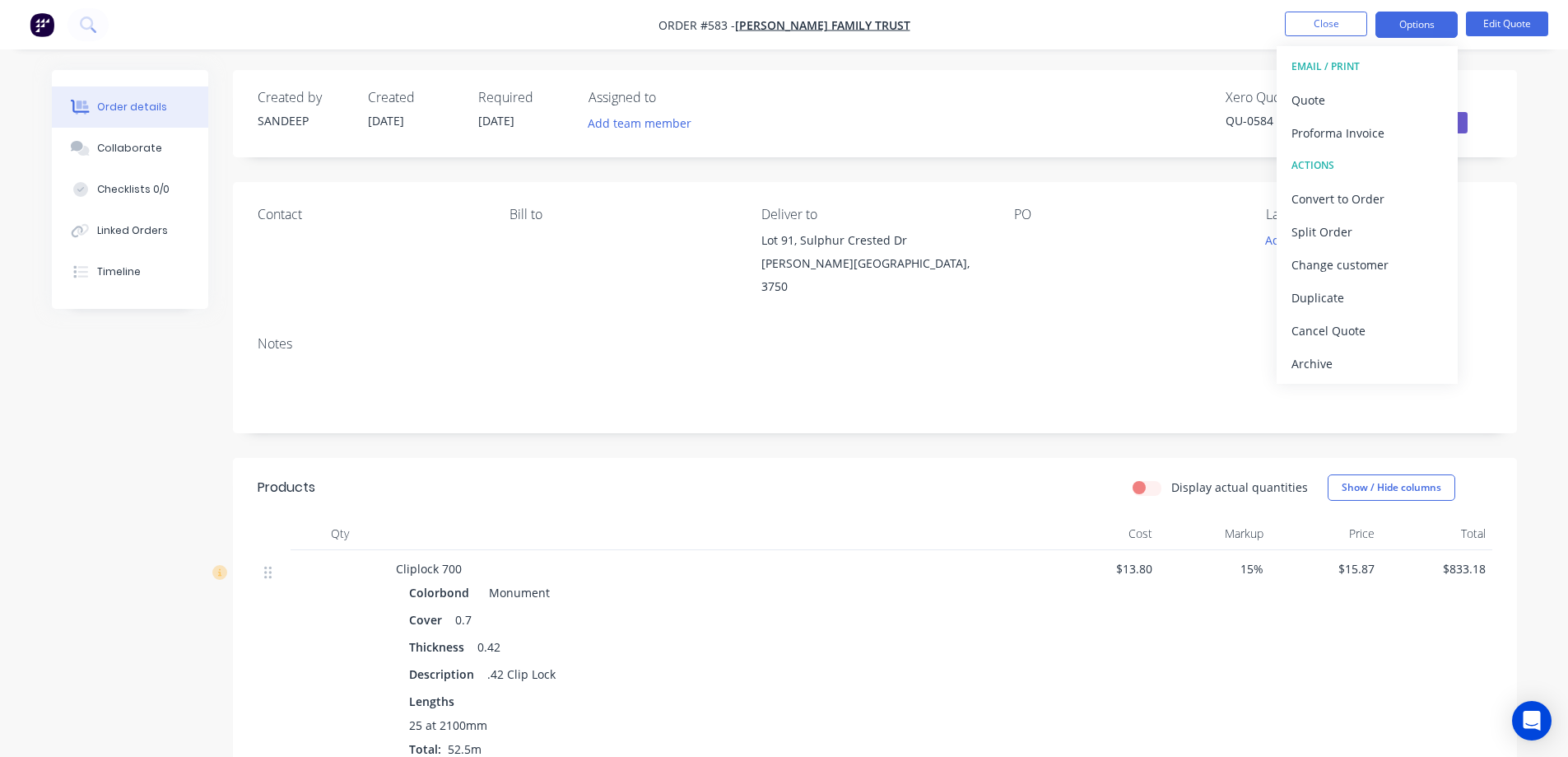
click at [1043, 336] on div "Notes" at bounding box center [874, 344] width 1234 height 16
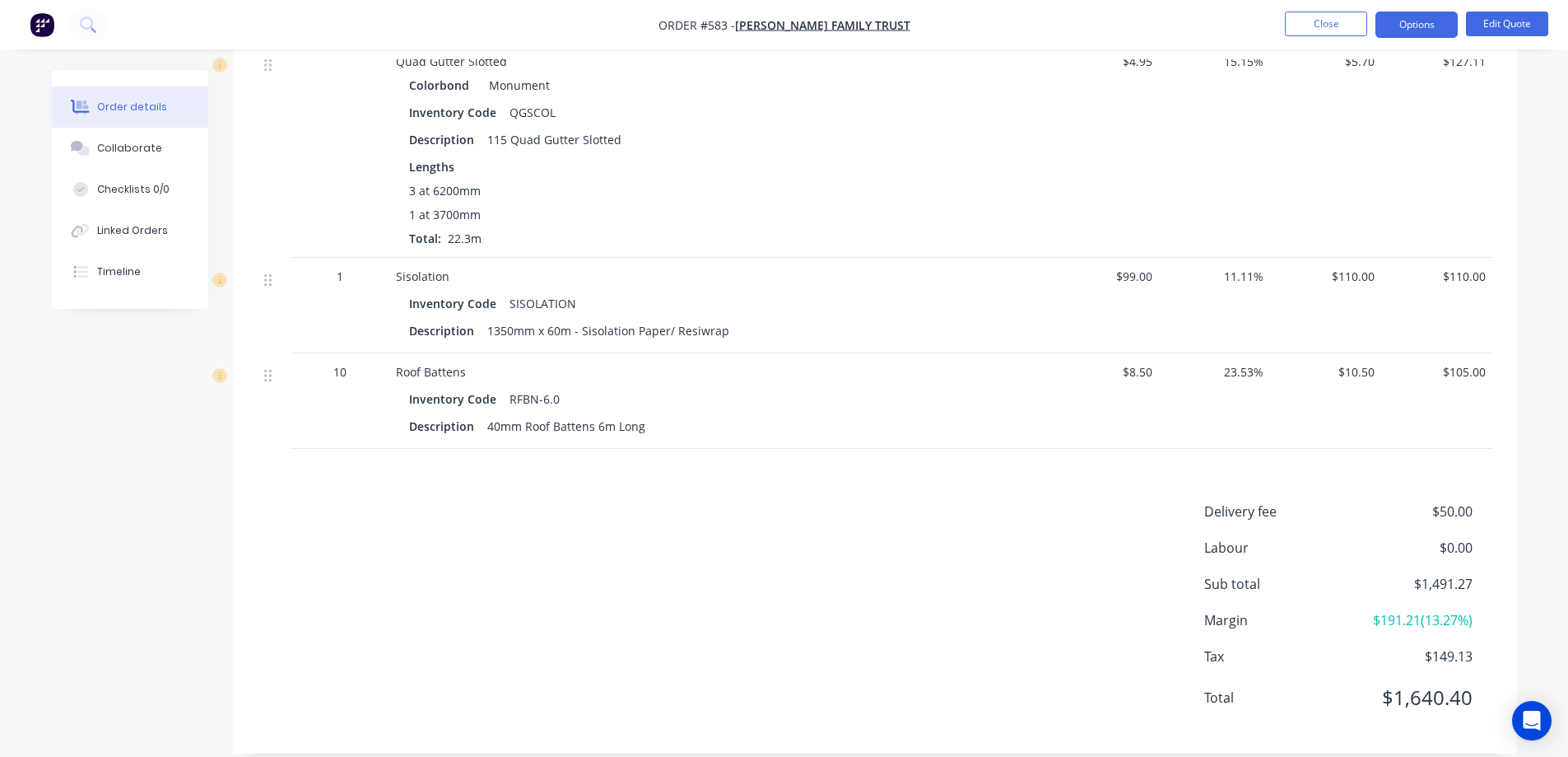
scroll to position [1092, 0]
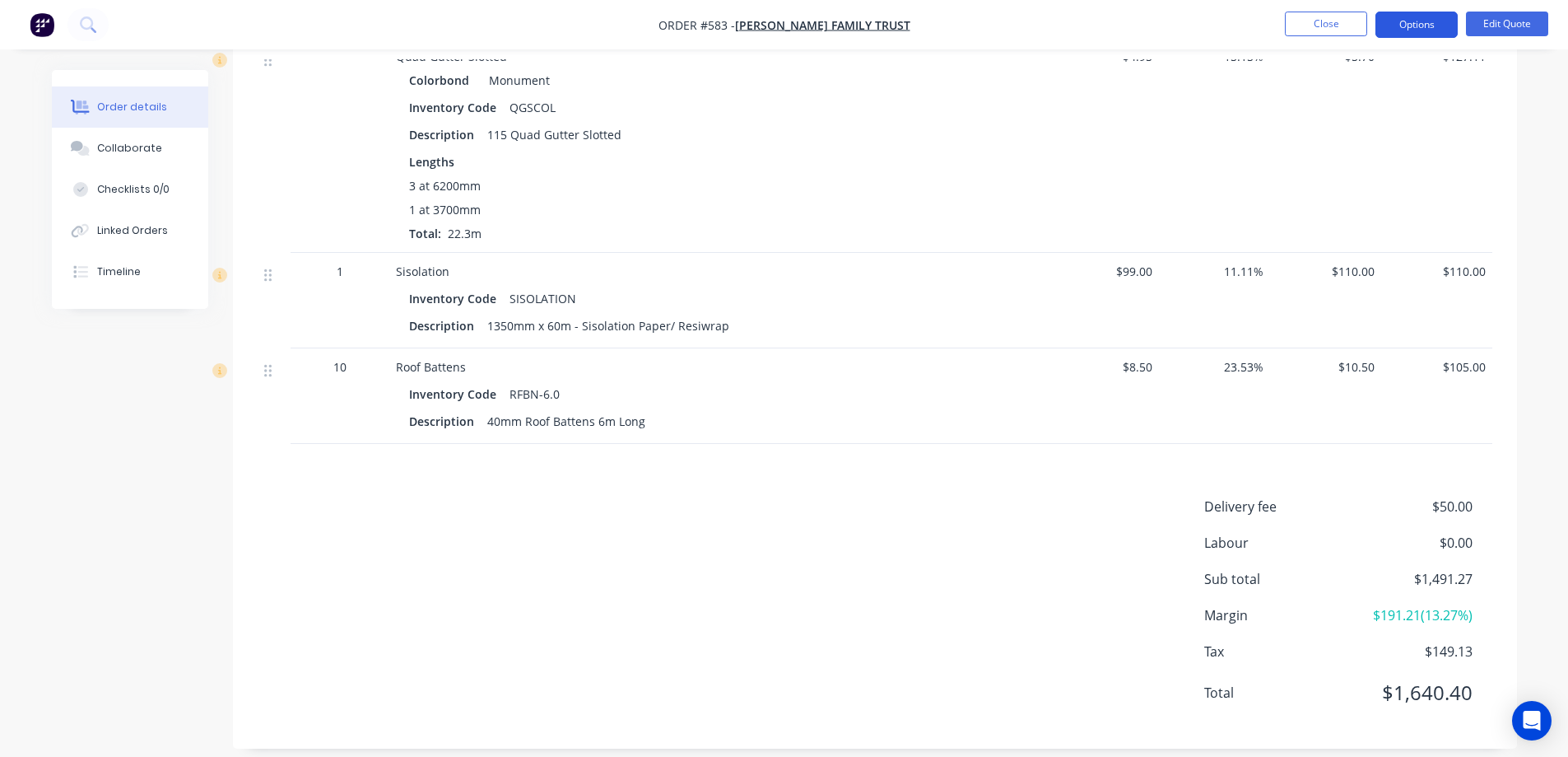
click at [1422, 33] on button "Options" at bounding box center [1417, 25] width 83 height 26
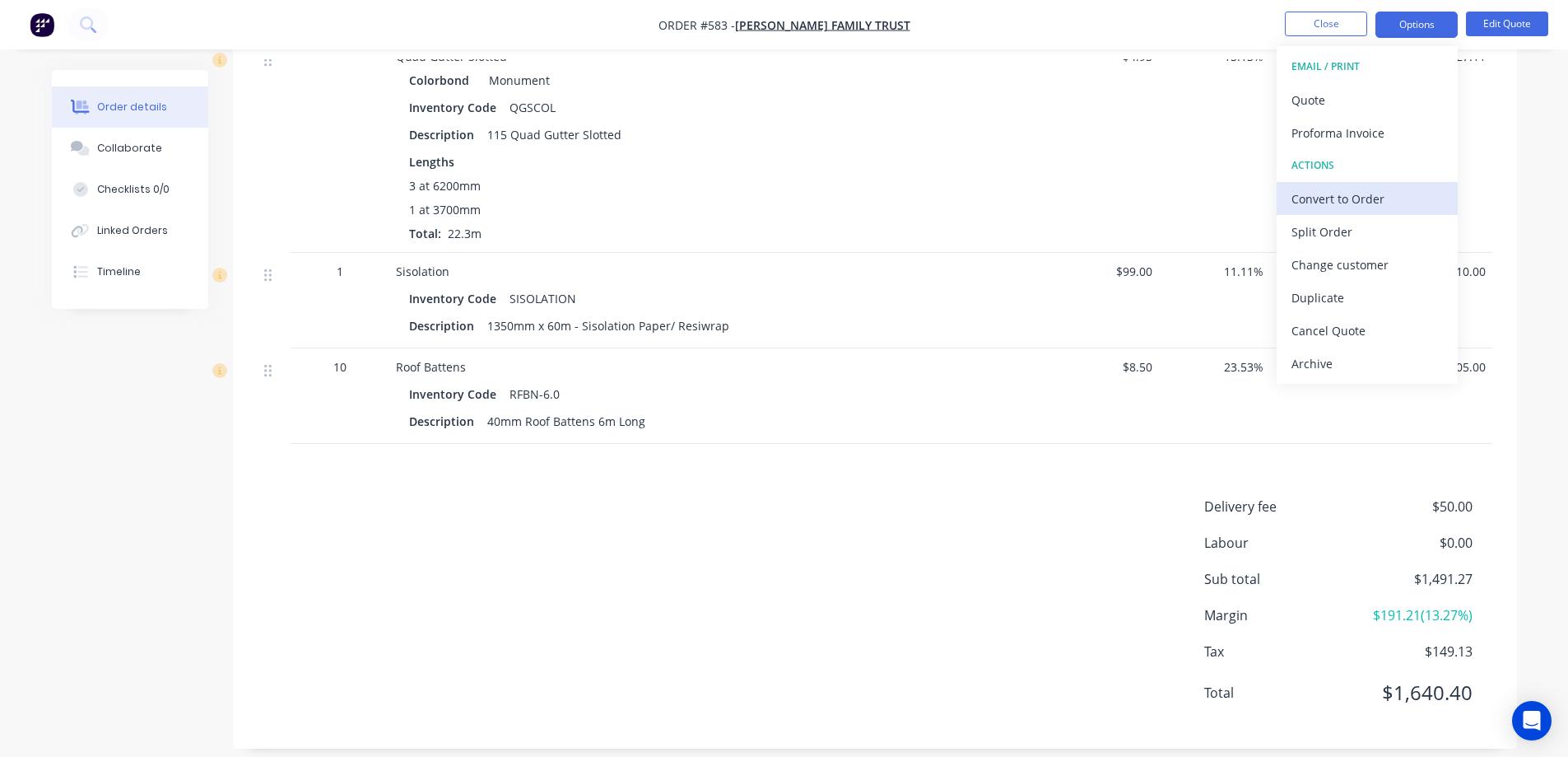
click at [1321, 189] on div "Convert to Order" at bounding box center [1367, 198] width 152 height 24
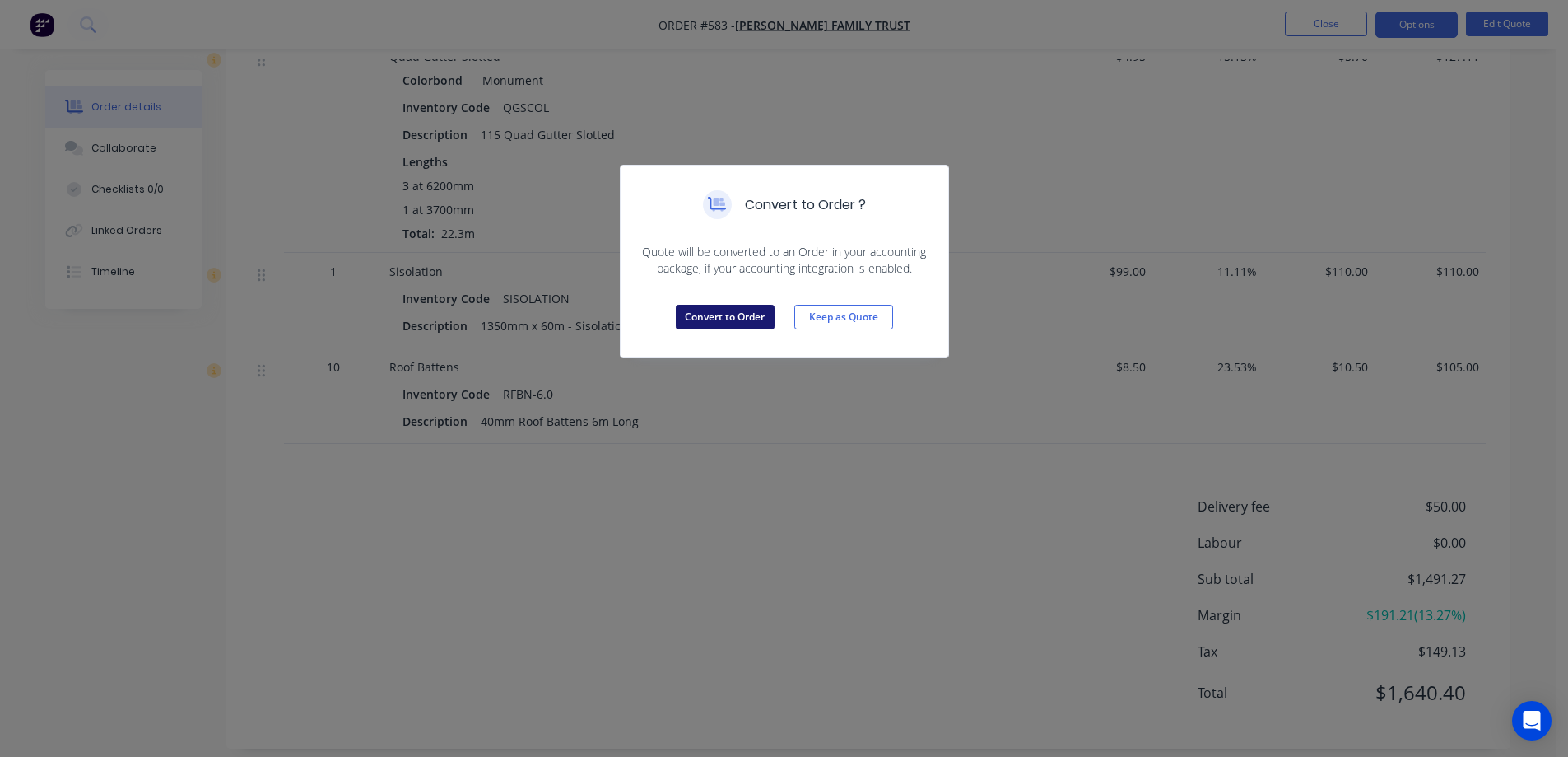
click at [753, 311] on button "Convert to Order" at bounding box center [725, 317] width 99 height 25
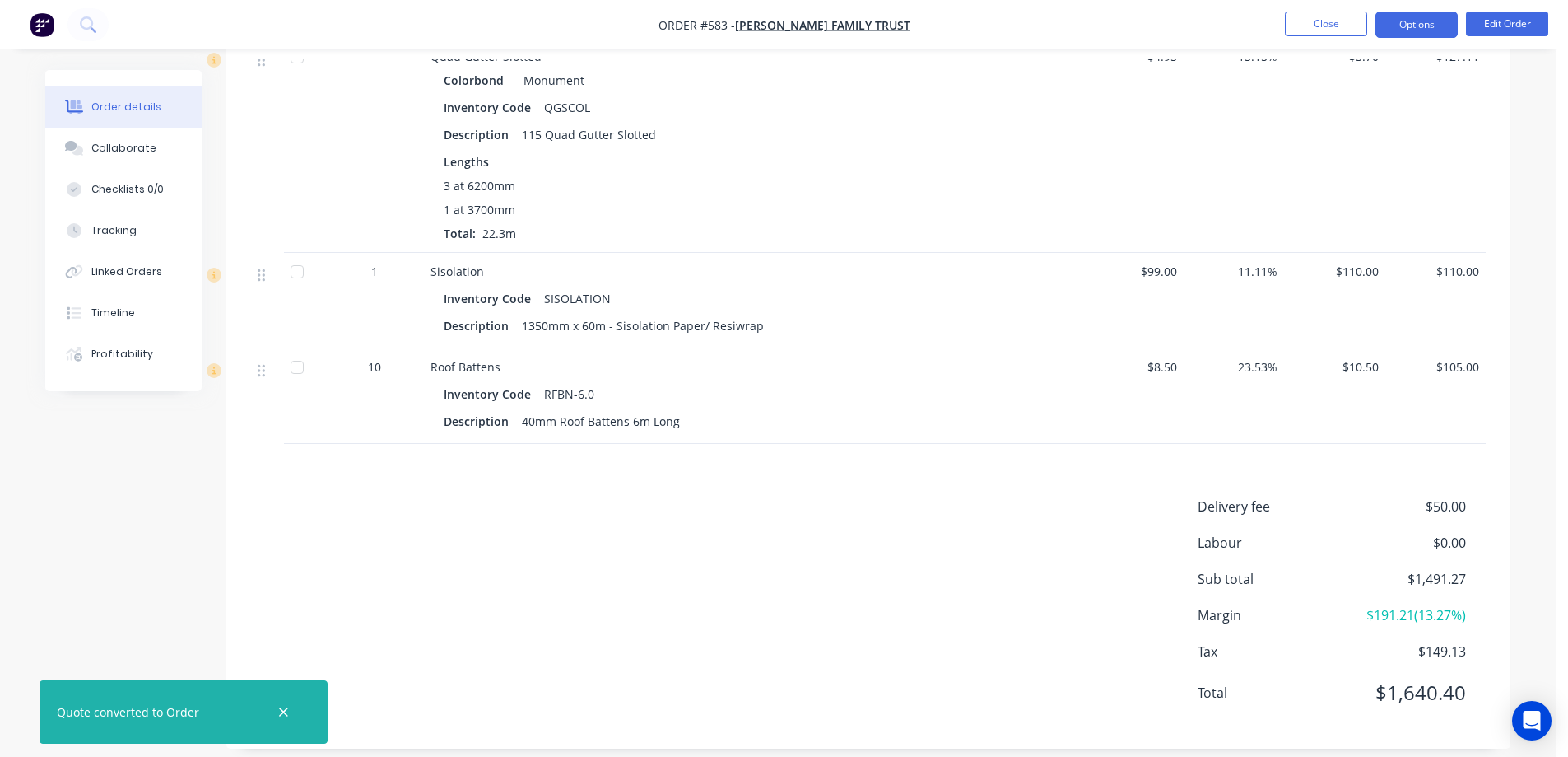
click at [1400, 28] on button "Options" at bounding box center [1417, 25] width 83 height 26
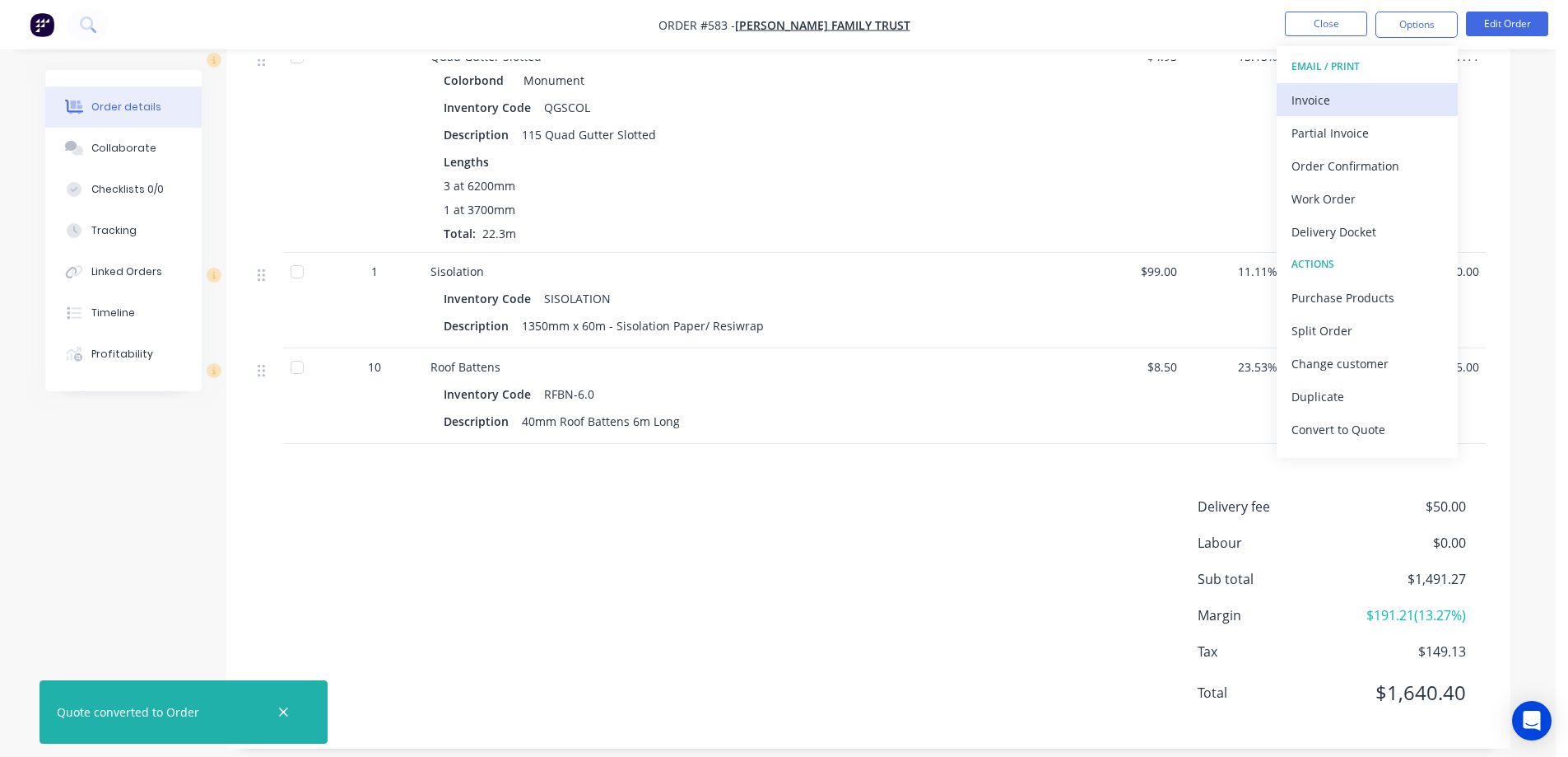
click at [1354, 100] on div "Invoice" at bounding box center [1367, 99] width 152 height 24
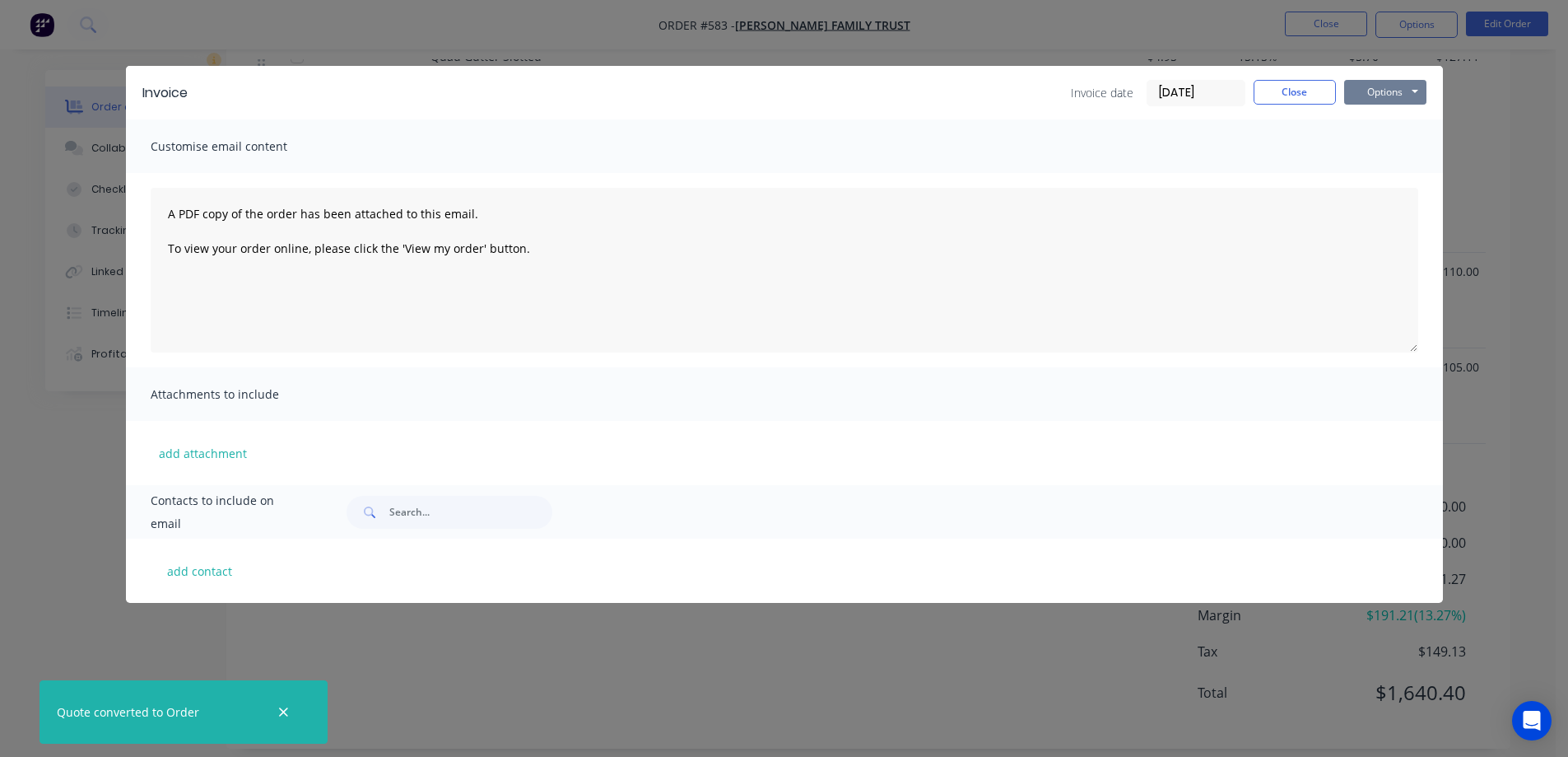
click at [1357, 97] on button "Options" at bounding box center [1385, 92] width 83 height 25
click at [1360, 118] on button "Preview" at bounding box center [1397, 121] width 105 height 27
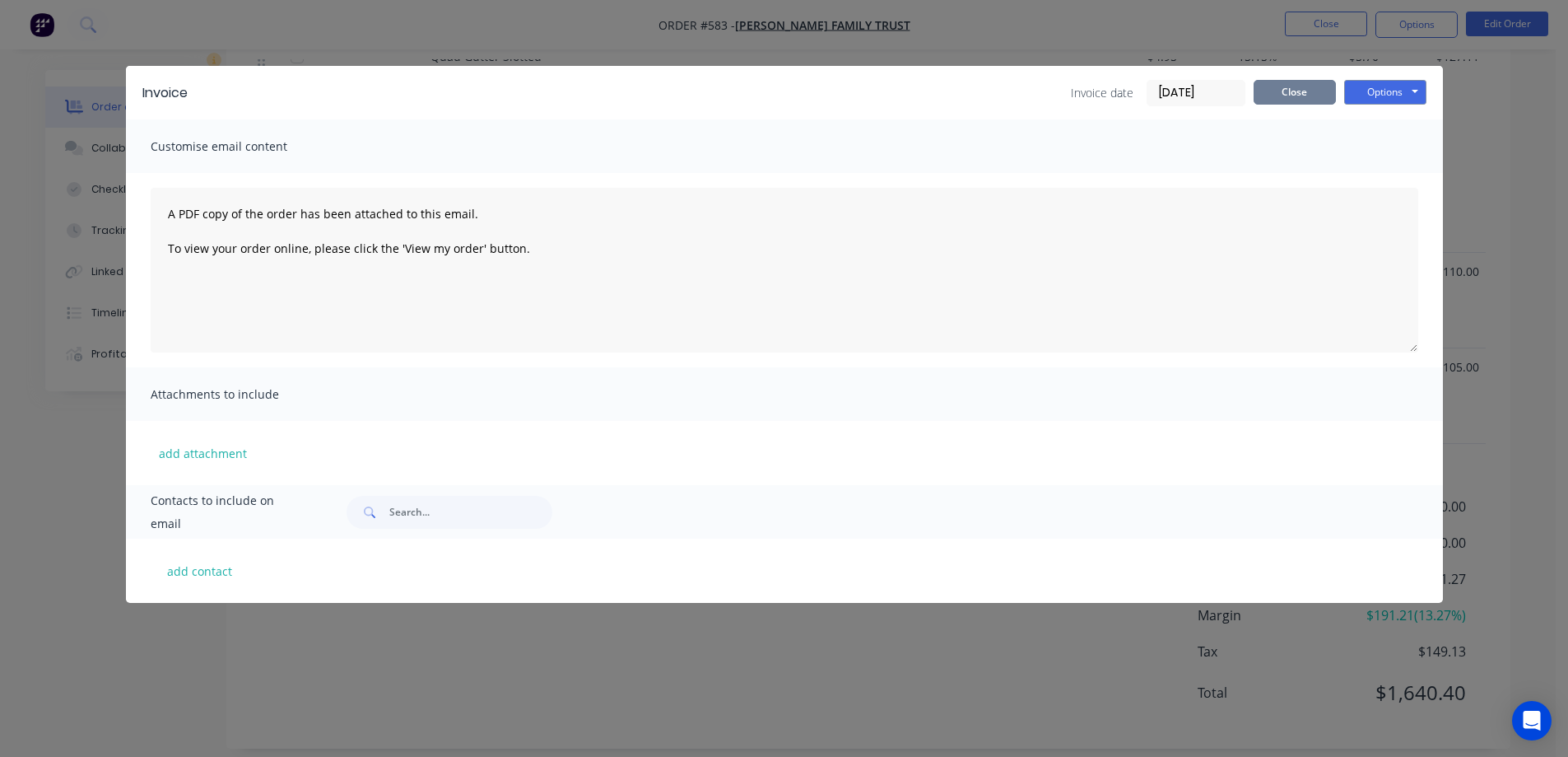
click at [1318, 84] on button "Close" at bounding box center [1295, 92] width 83 height 25
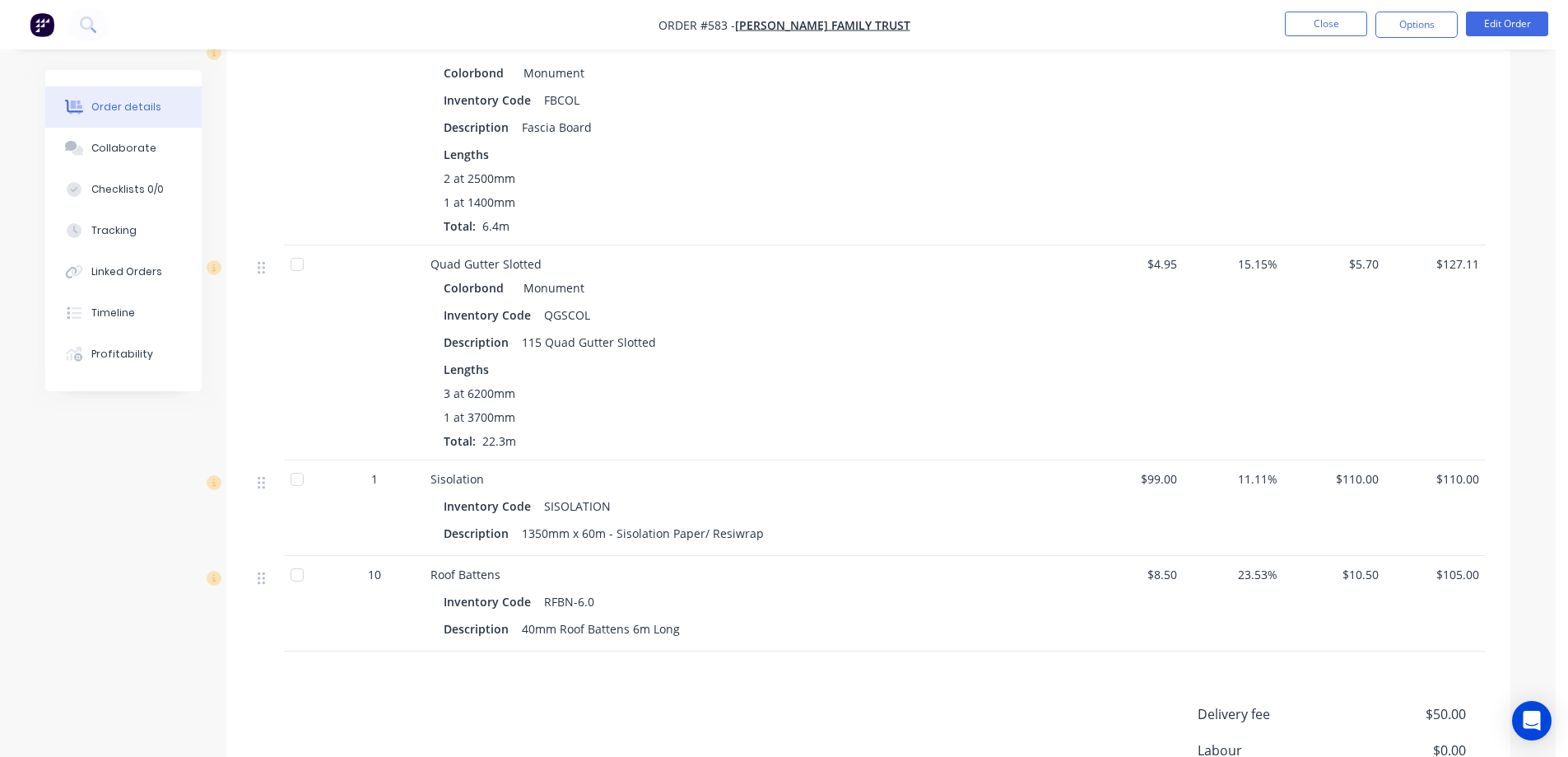
scroll to position [680, 0]
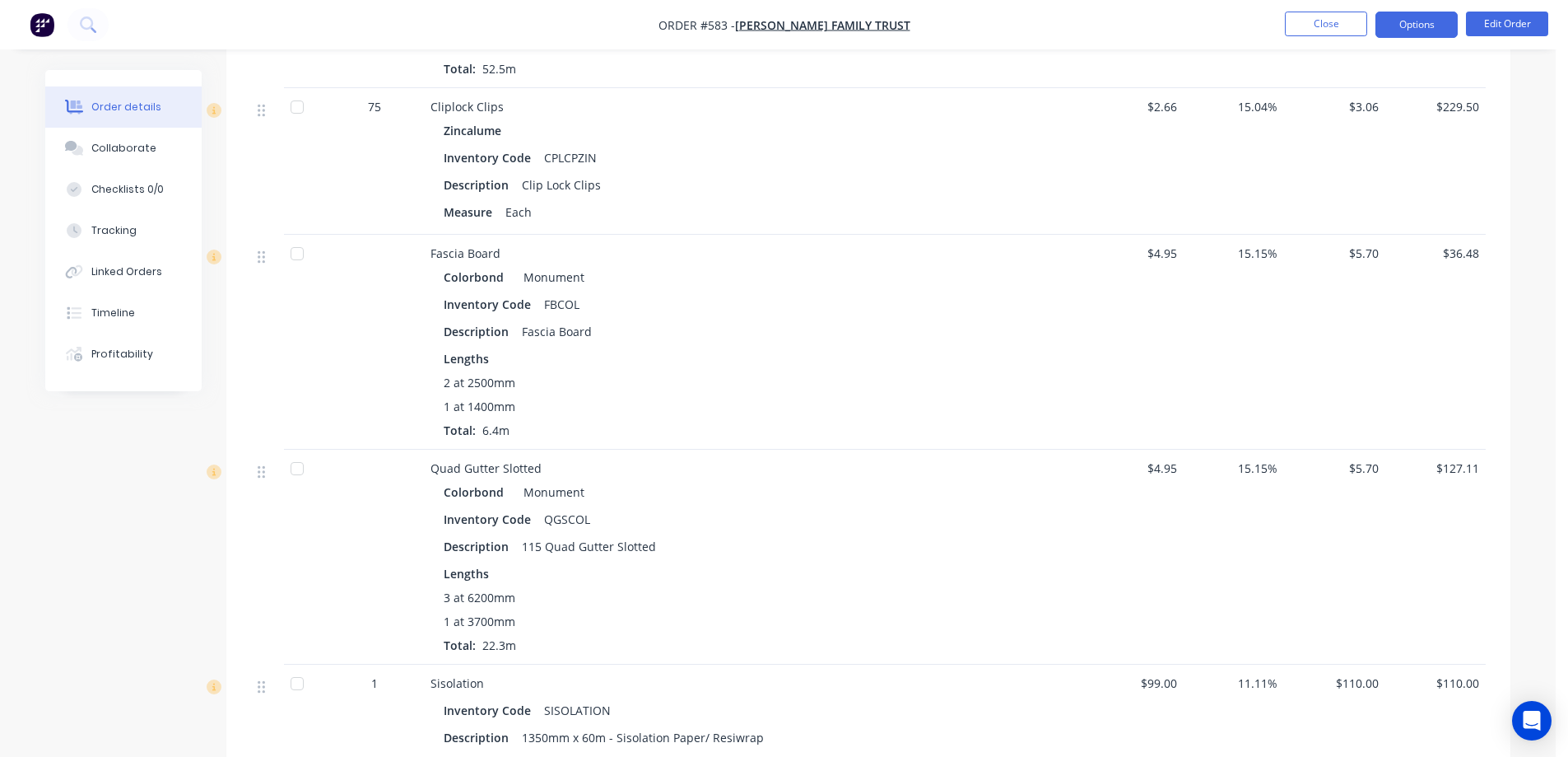
click at [1424, 15] on button "Options" at bounding box center [1417, 25] width 83 height 26
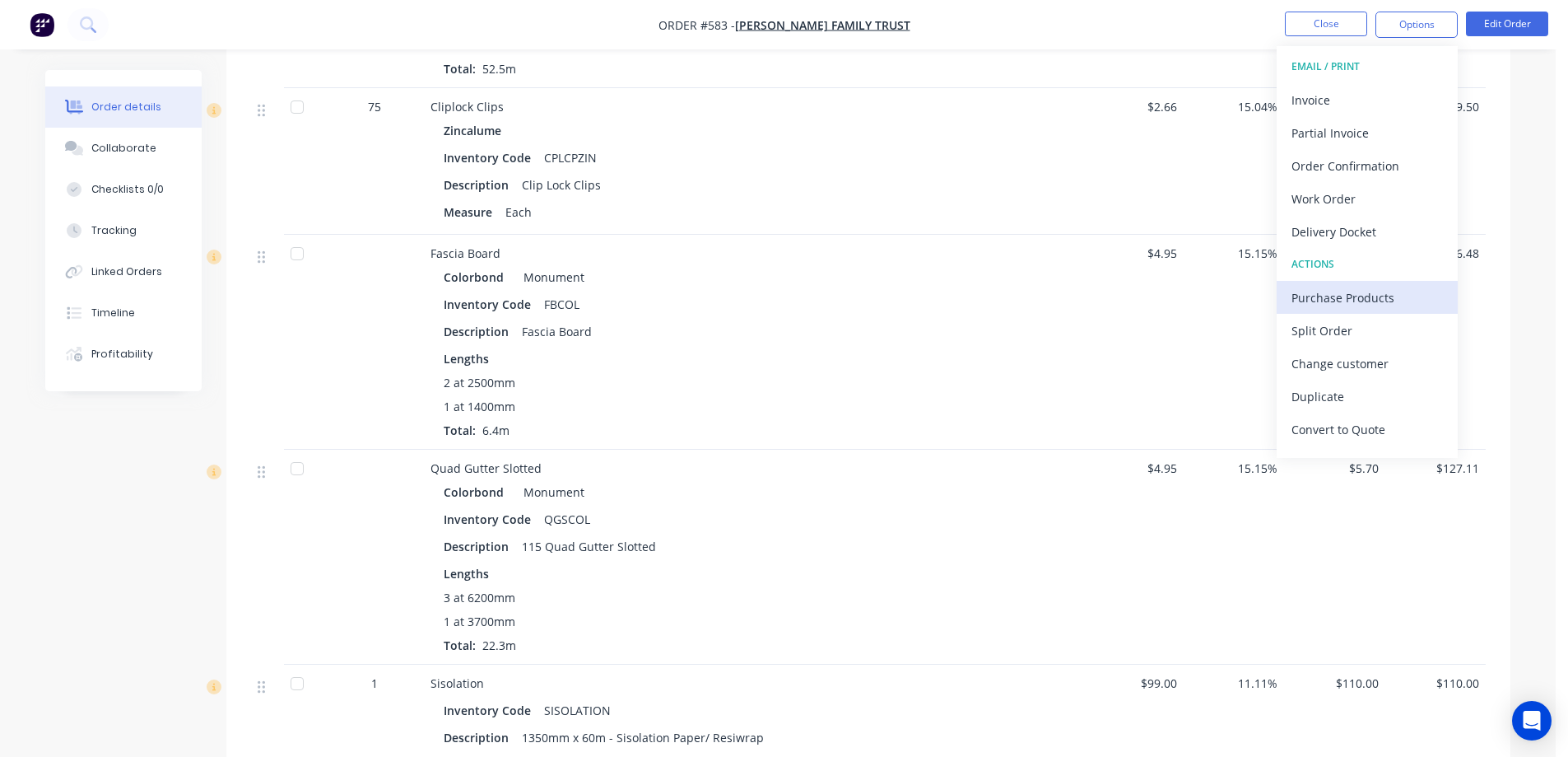
click at [1339, 299] on div "Purchase Products" at bounding box center [1367, 297] width 152 height 24
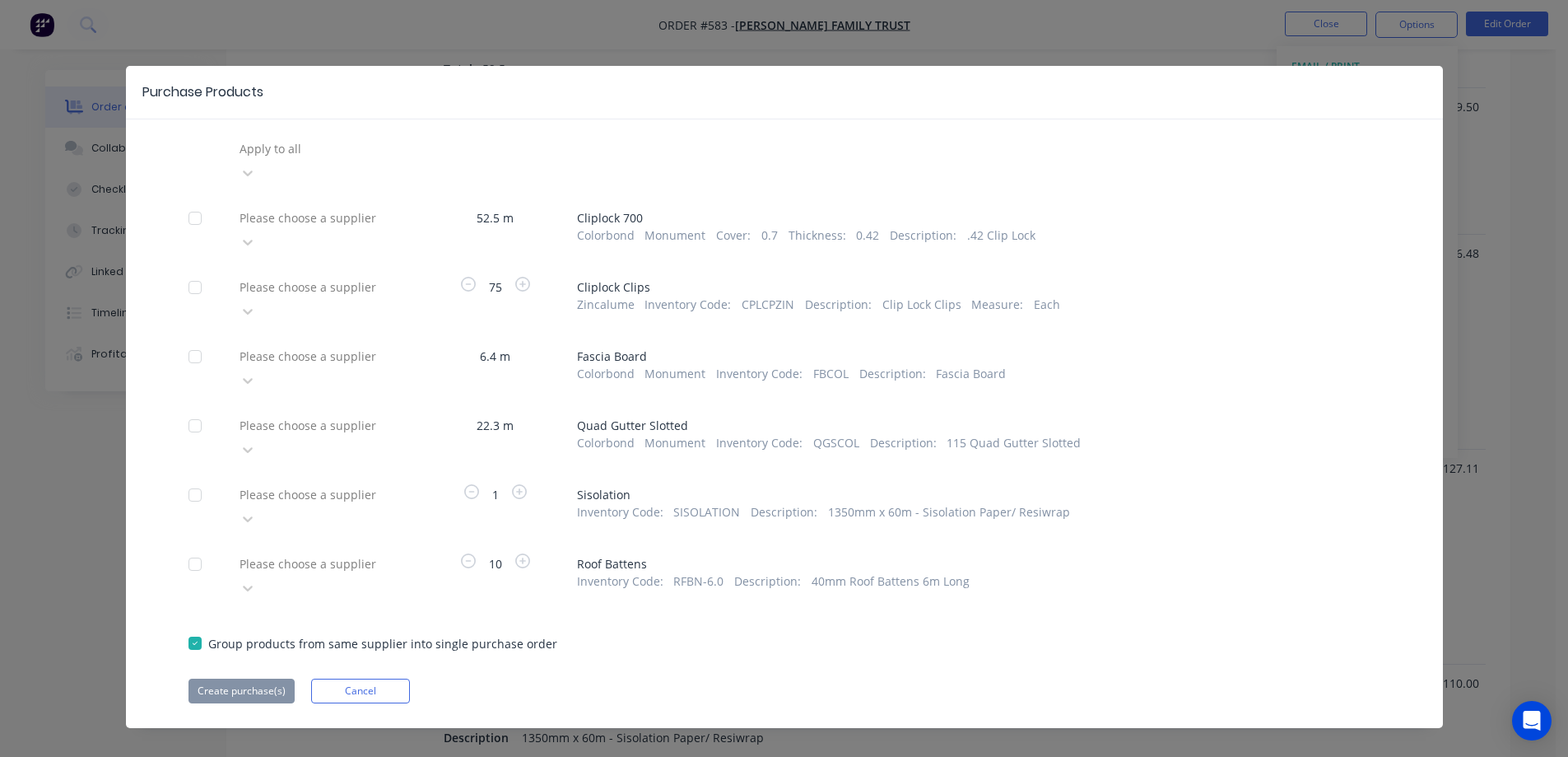
click at [353, 143] on div at bounding box center [356, 148] width 237 height 20
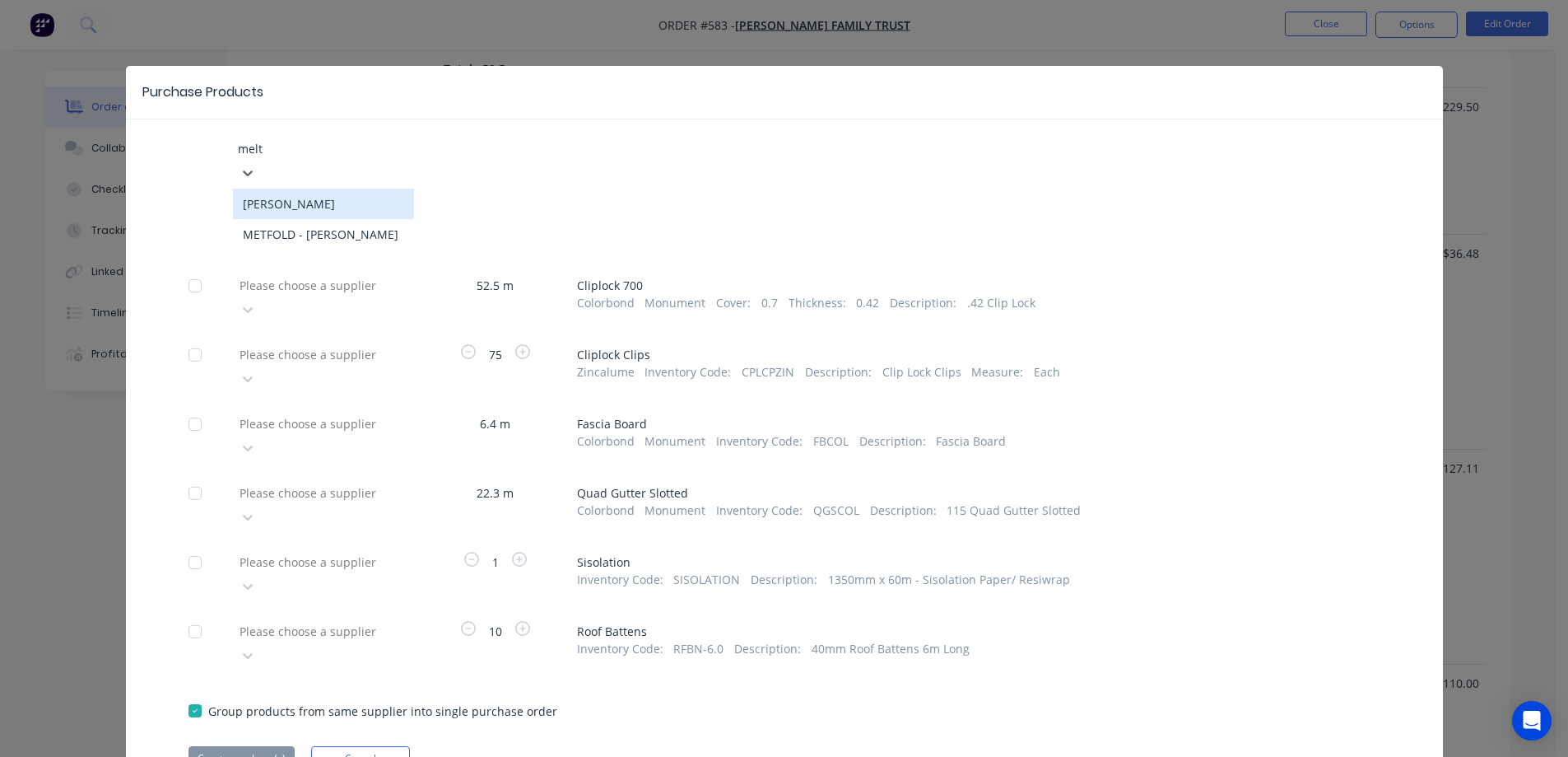
type input "melt"
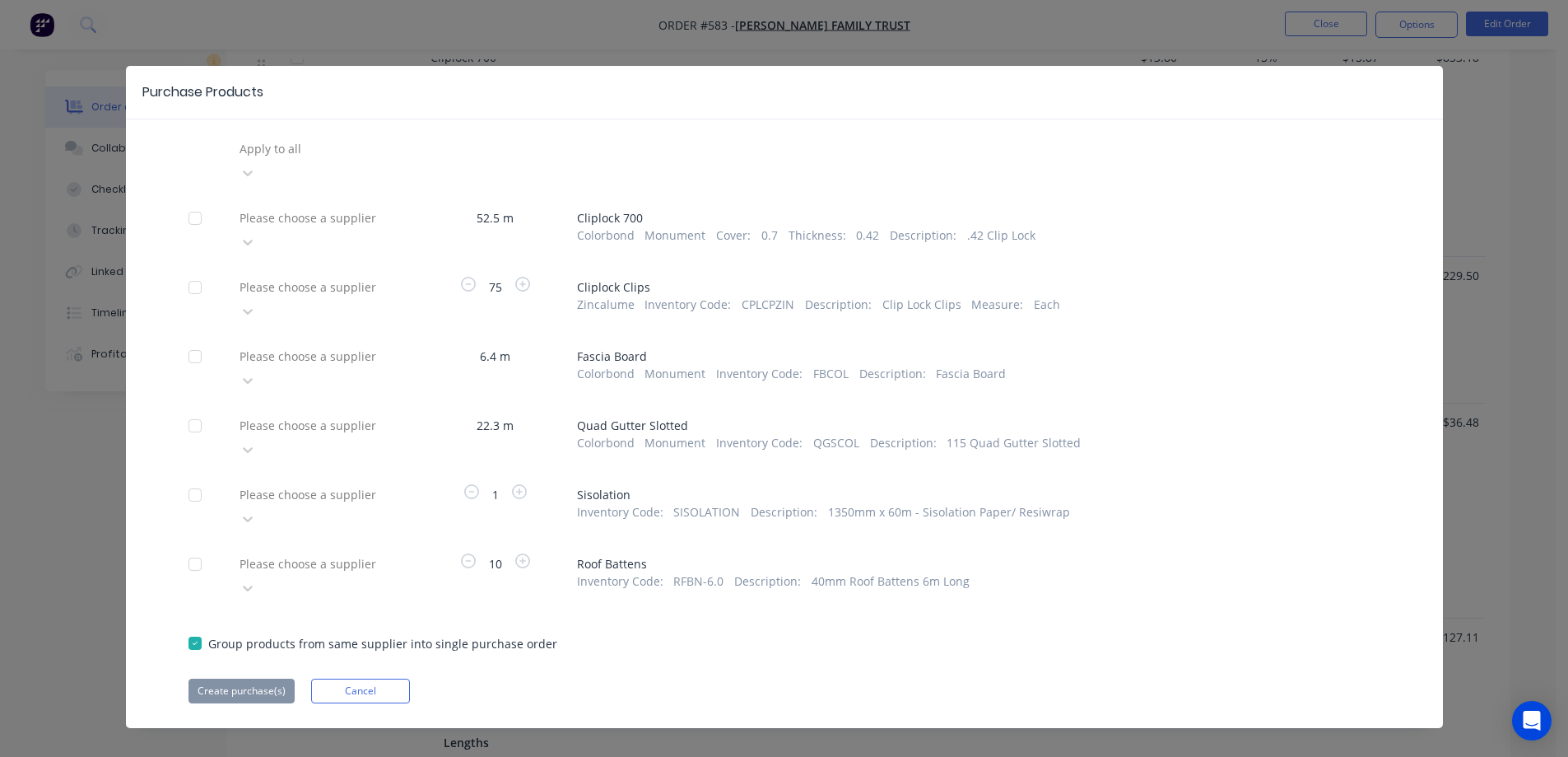
scroll to position [186, 0]
click at [323, 141] on div at bounding box center [356, 148] width 237 height 20
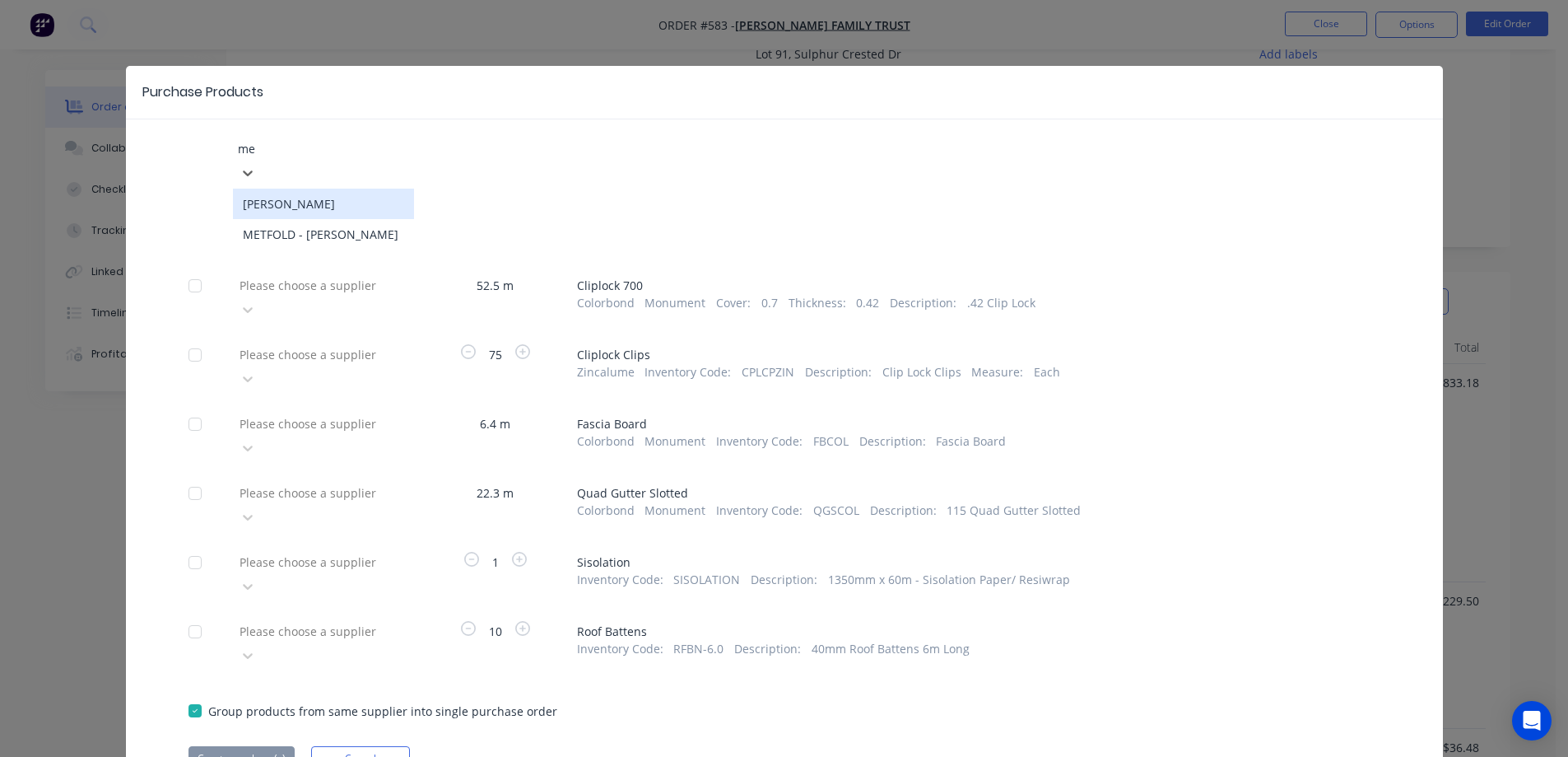
type input "met"
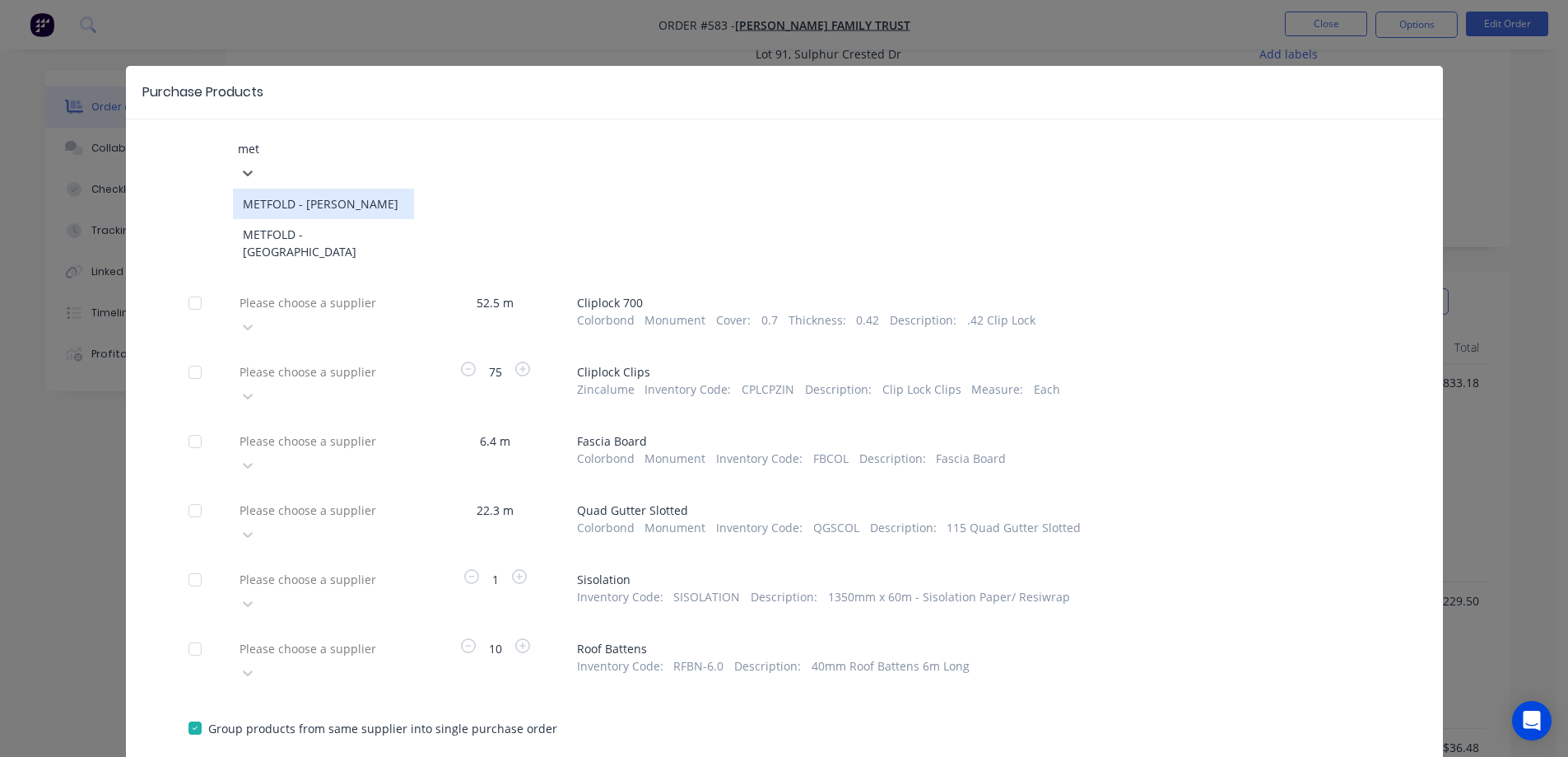
click at [319, 189] on div "METFOLD - MELTON" at bounding box center [323, 204] width 181 height 31
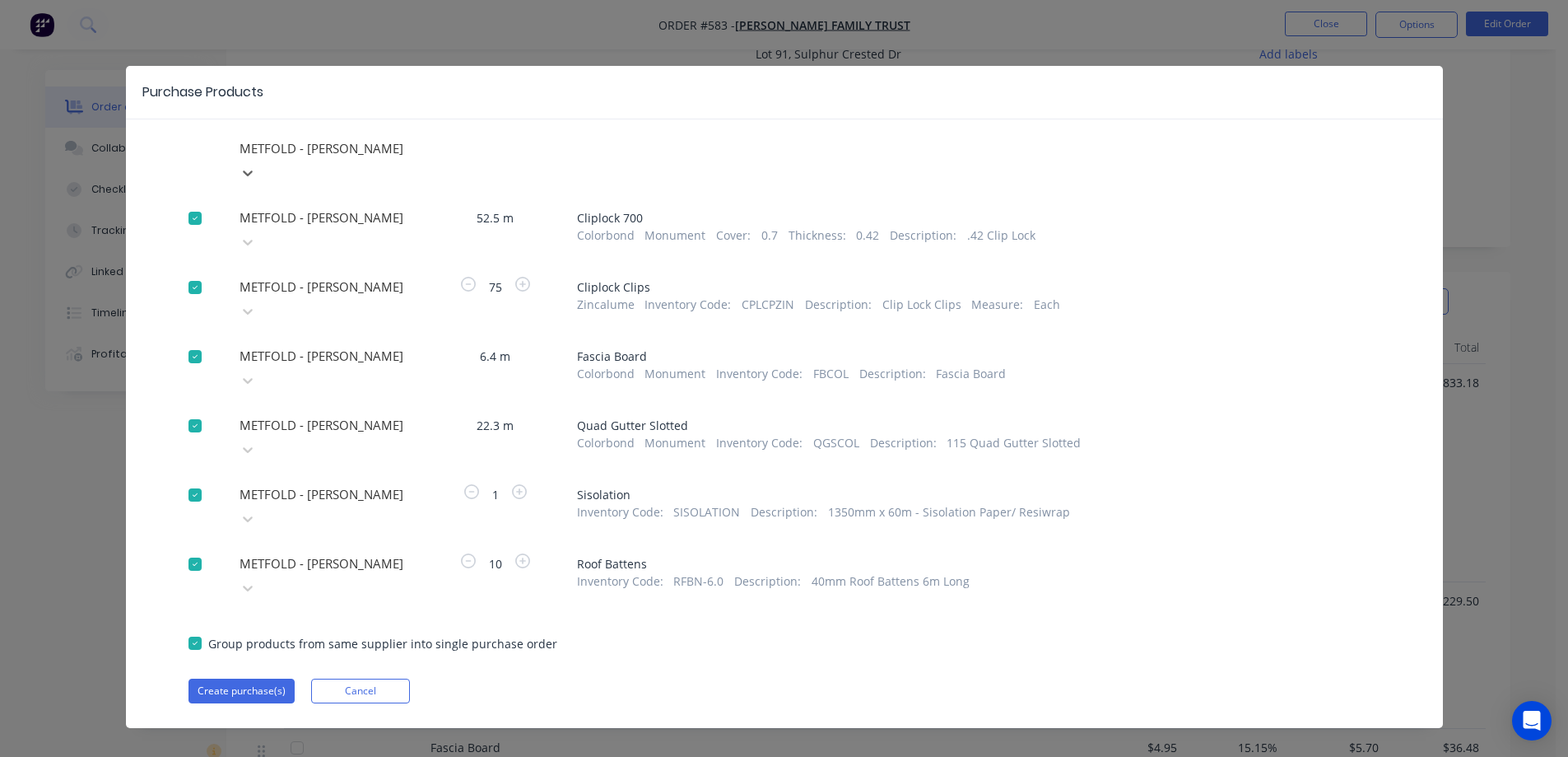
click at [189, 479] on div at bounding box center [195, 495] width 33 height 33
click at [191, 547] on div at bounding box center [195, 564] width 33 height 33
click at [228, 679] on button "Create purchase(s)" at bounding box center [241, 691] width 106 height 25
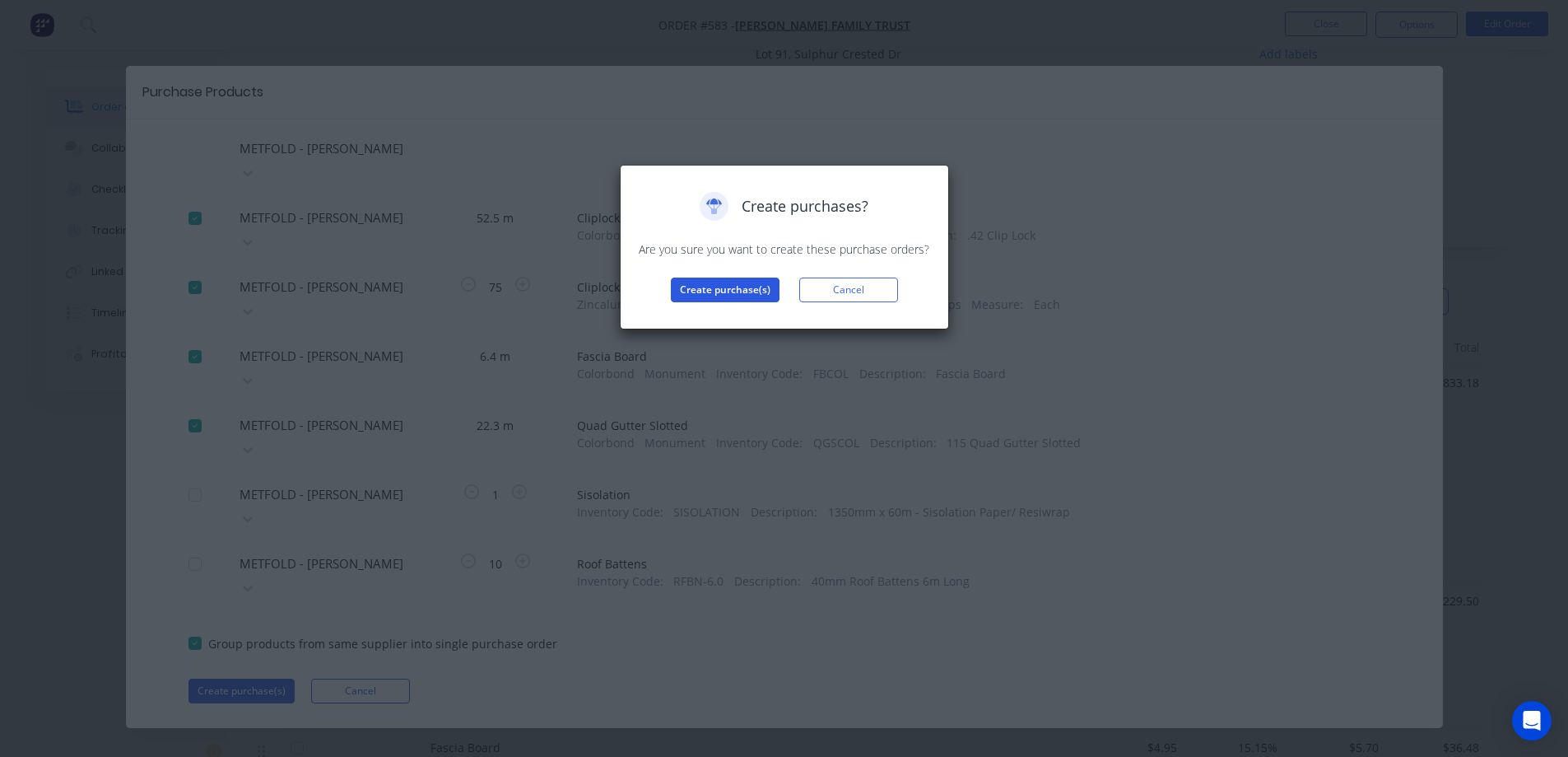
click at [743, 290] on button "Create purchase(s)" at bounding box center [725, 290] width 109 height 25
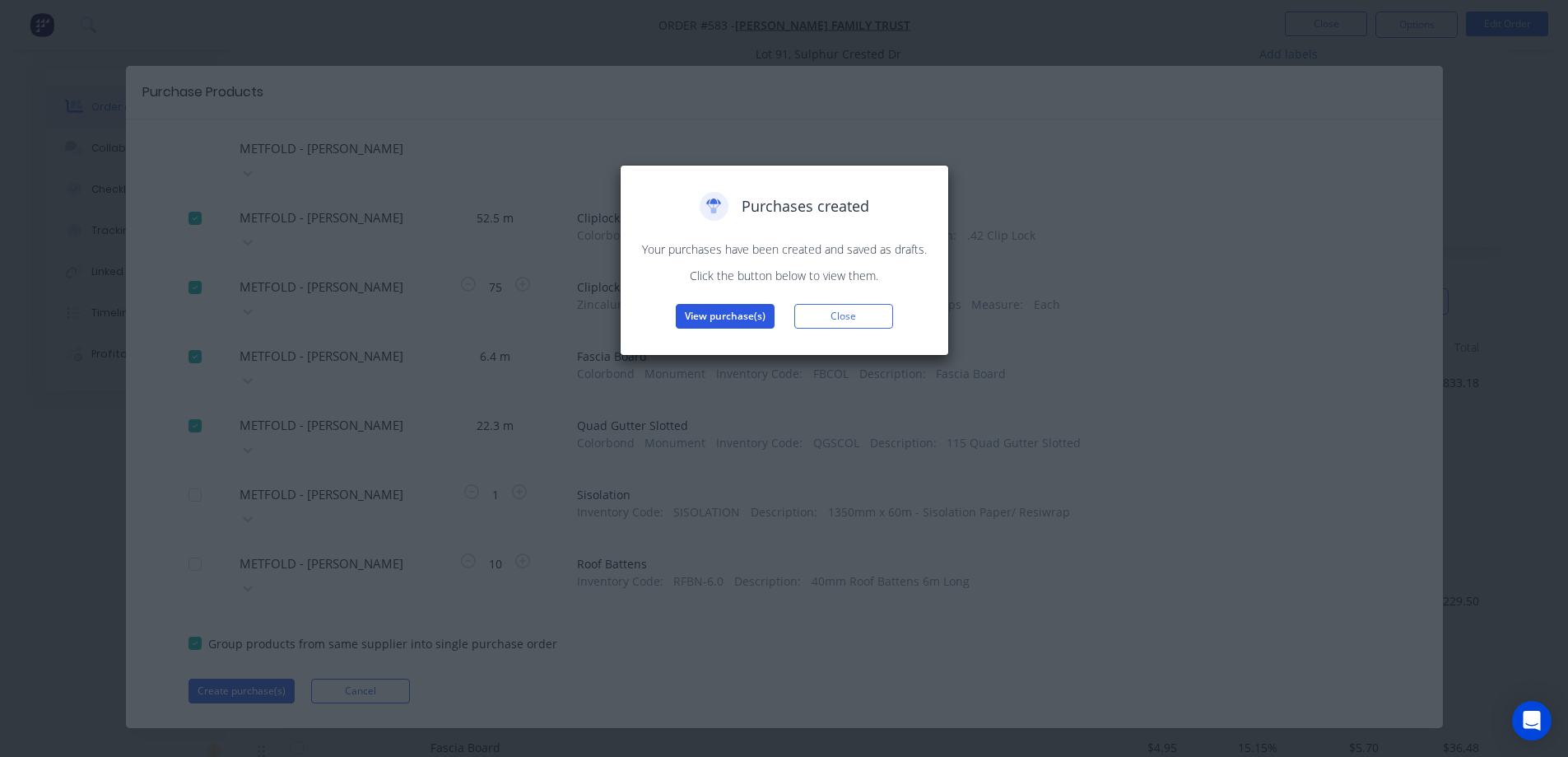
click at [708, 318] on button "View purchase(s)" at bounding box center [725, 316] width 99 height 25
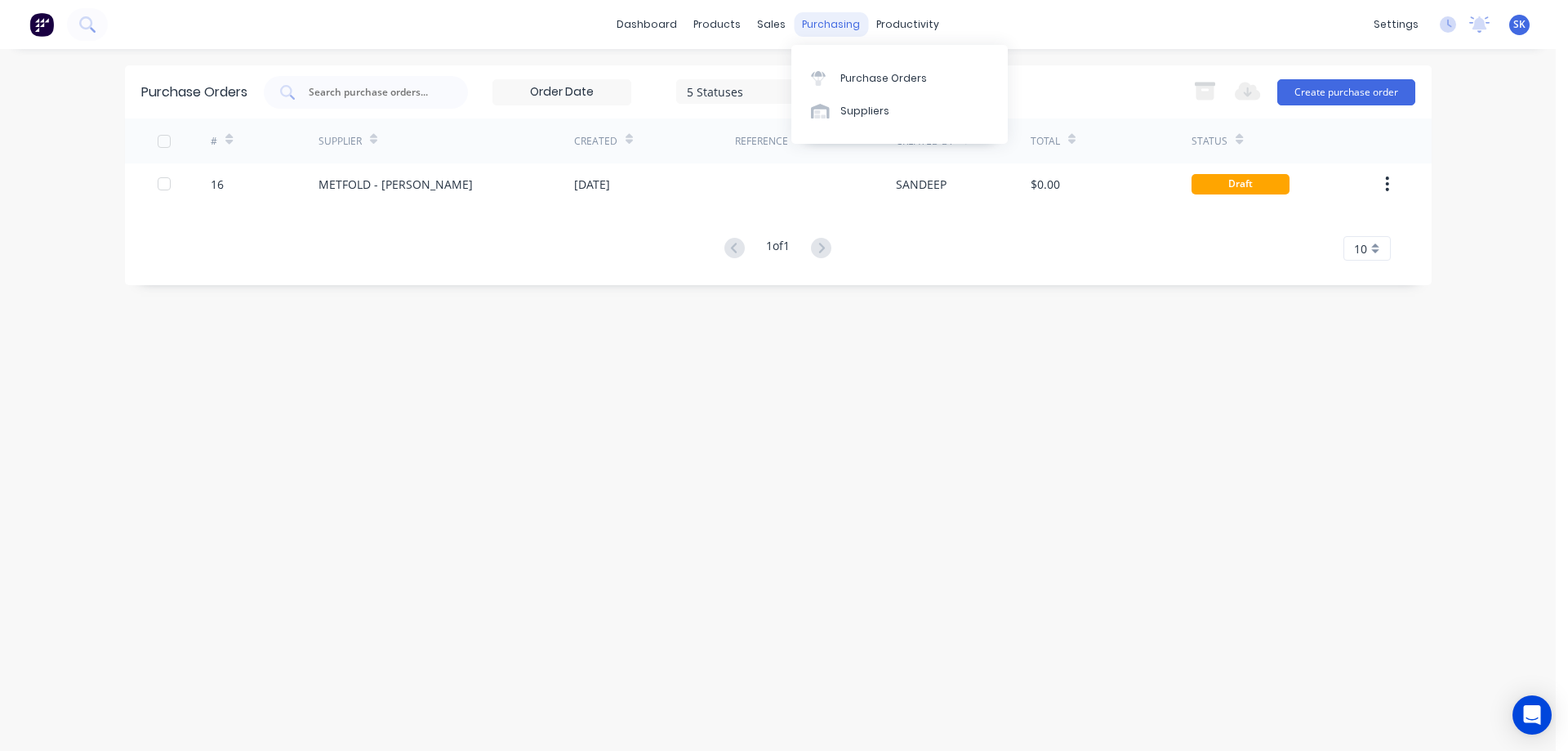
click at [810, 19] on div "purchasing" at bounding box center [830, 24] width 74 height 24
click at [844, 71] on div "Purchase Orders" at bounding box center [883, 78] width 86 height 15
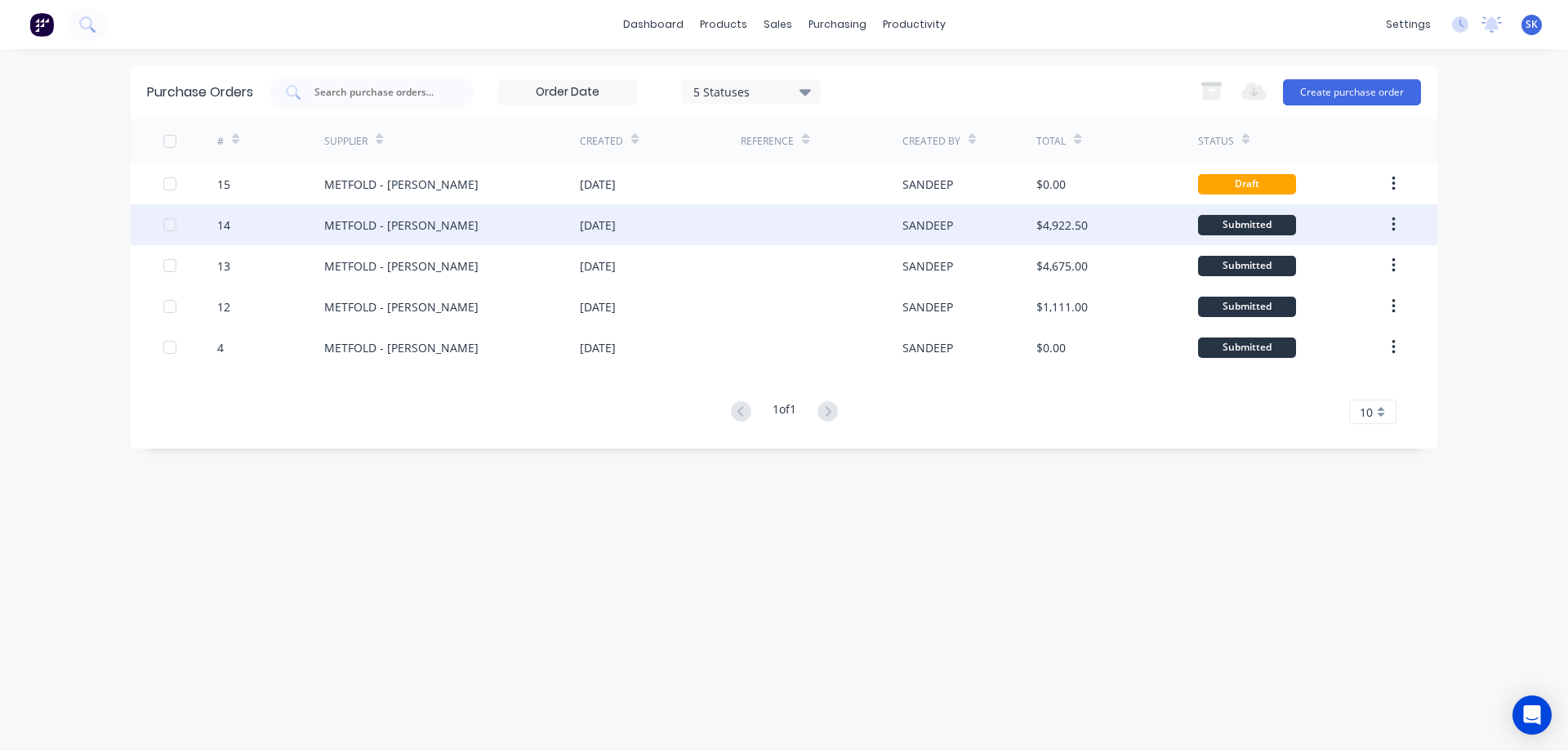
click at [616, 231] on div "02 Sep 2025" at bounding box center [598, 225] width 36 height 17
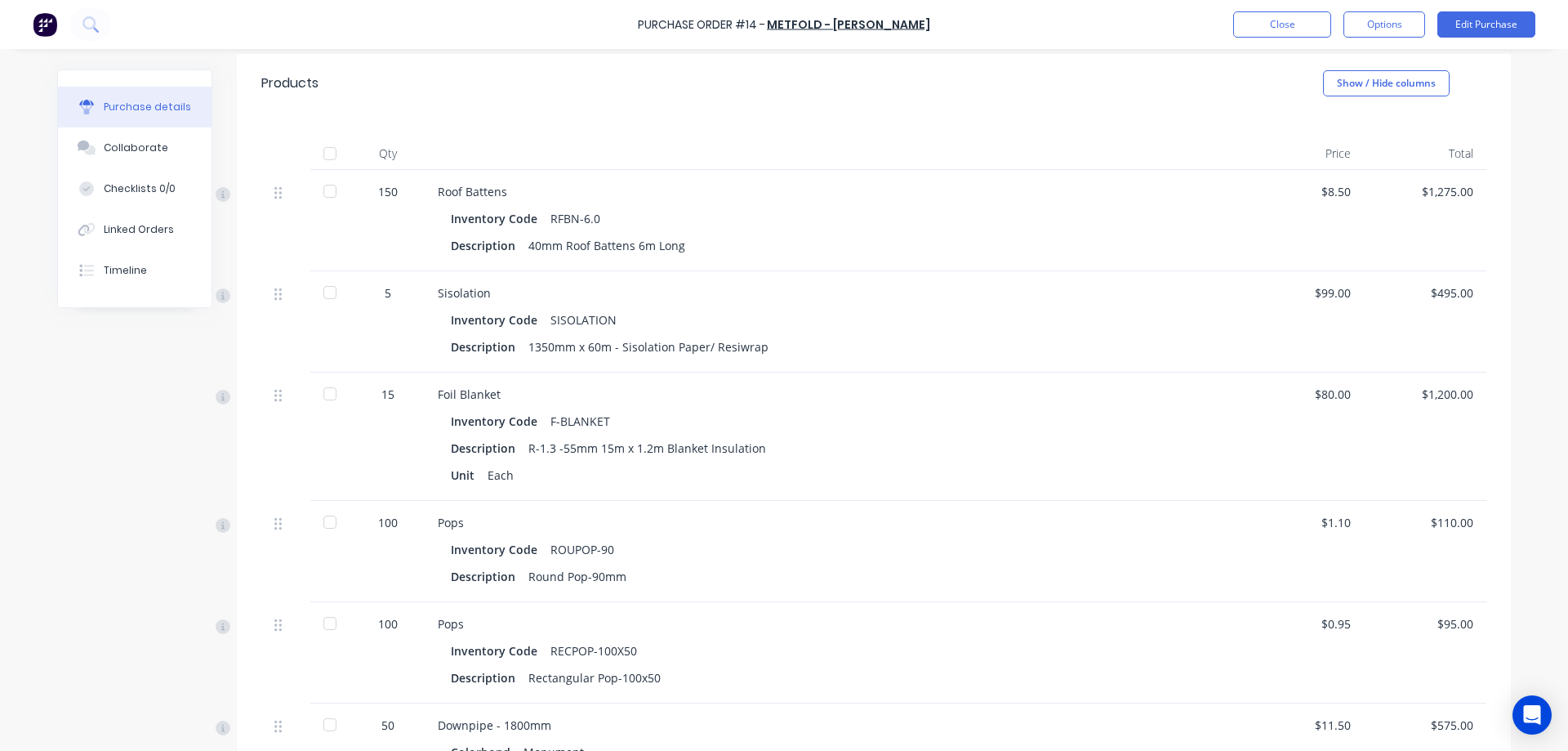
scroll to position [245, 0]
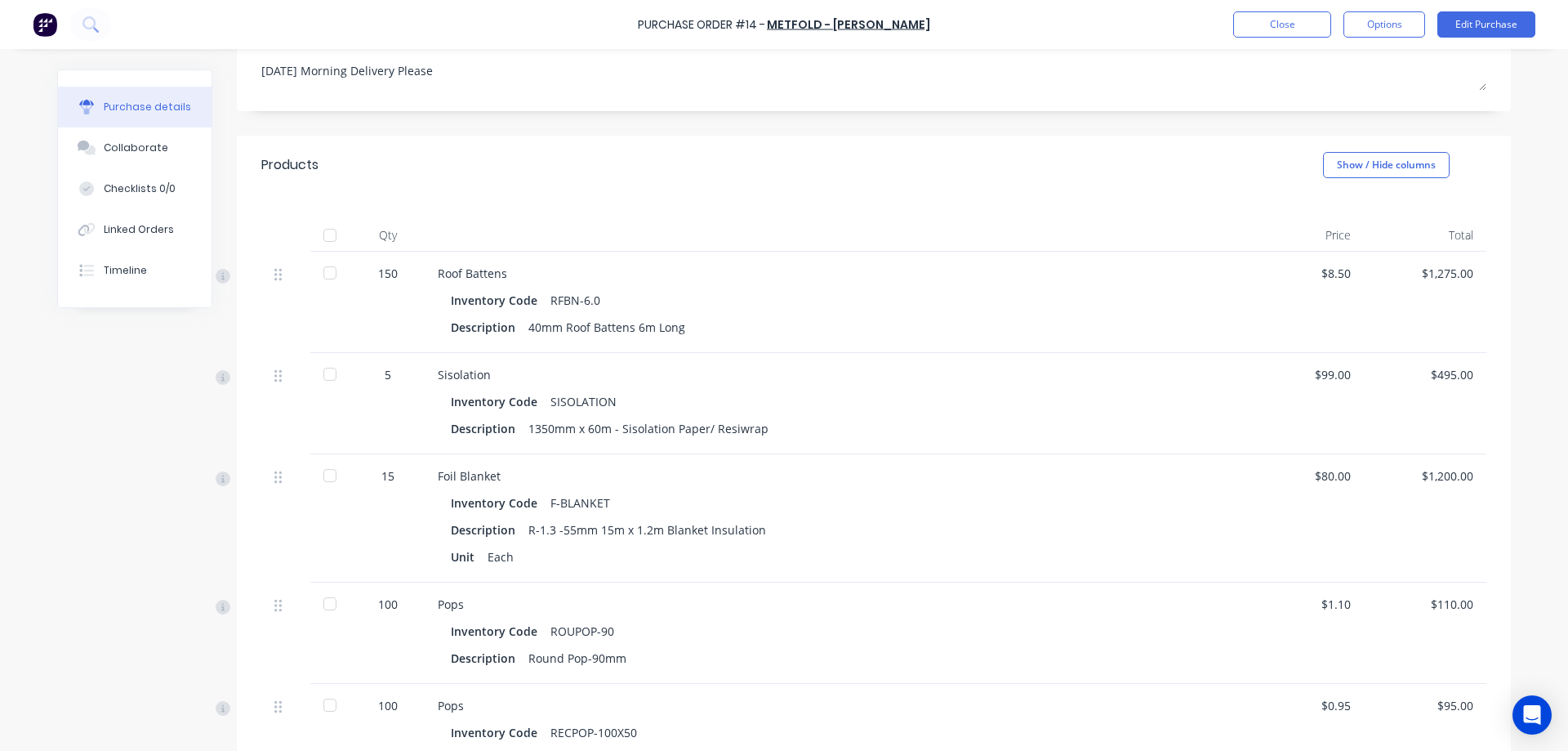
click at [39, 24] on img at bounding box center [45, 24] width 24 height 24
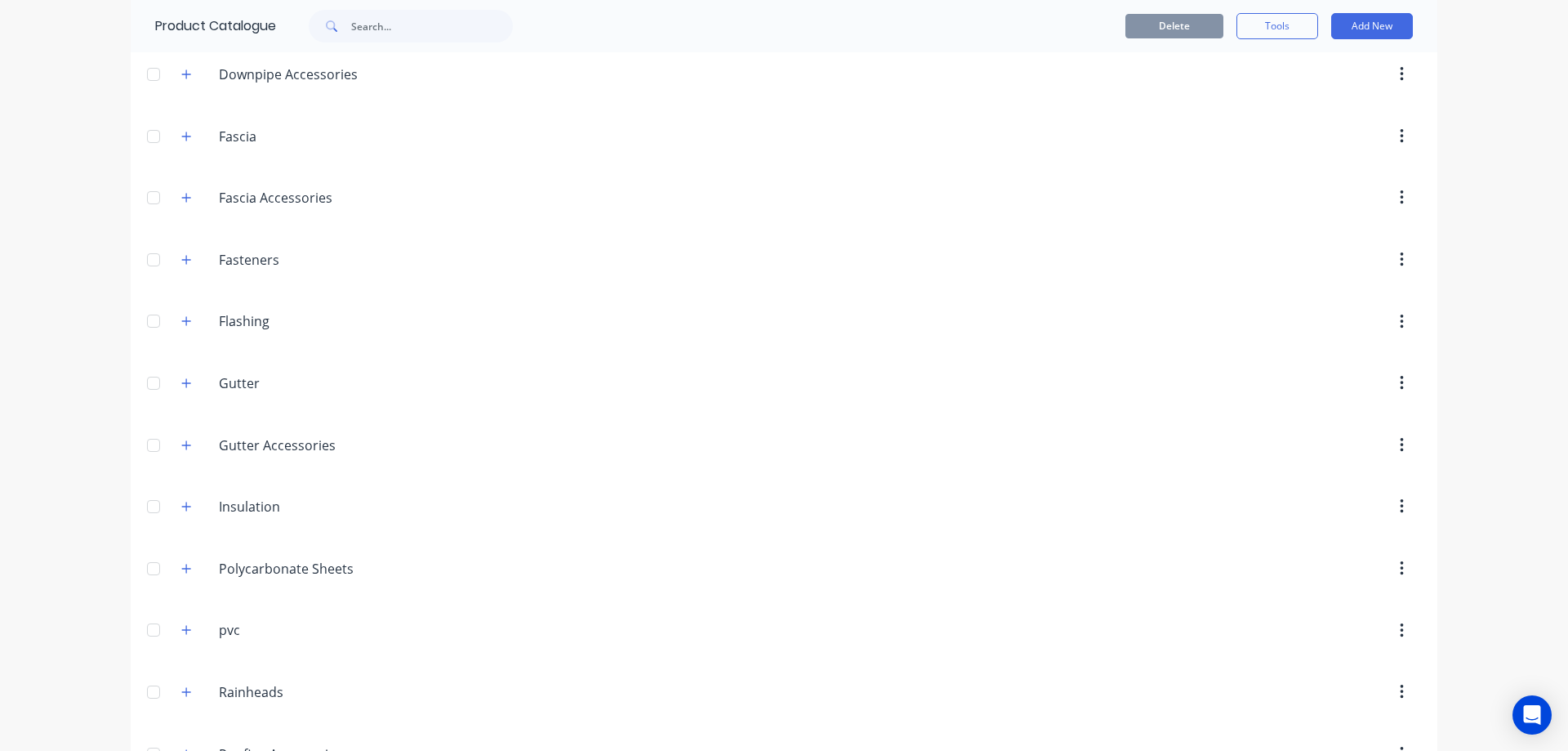
scroll to position [539, 0]
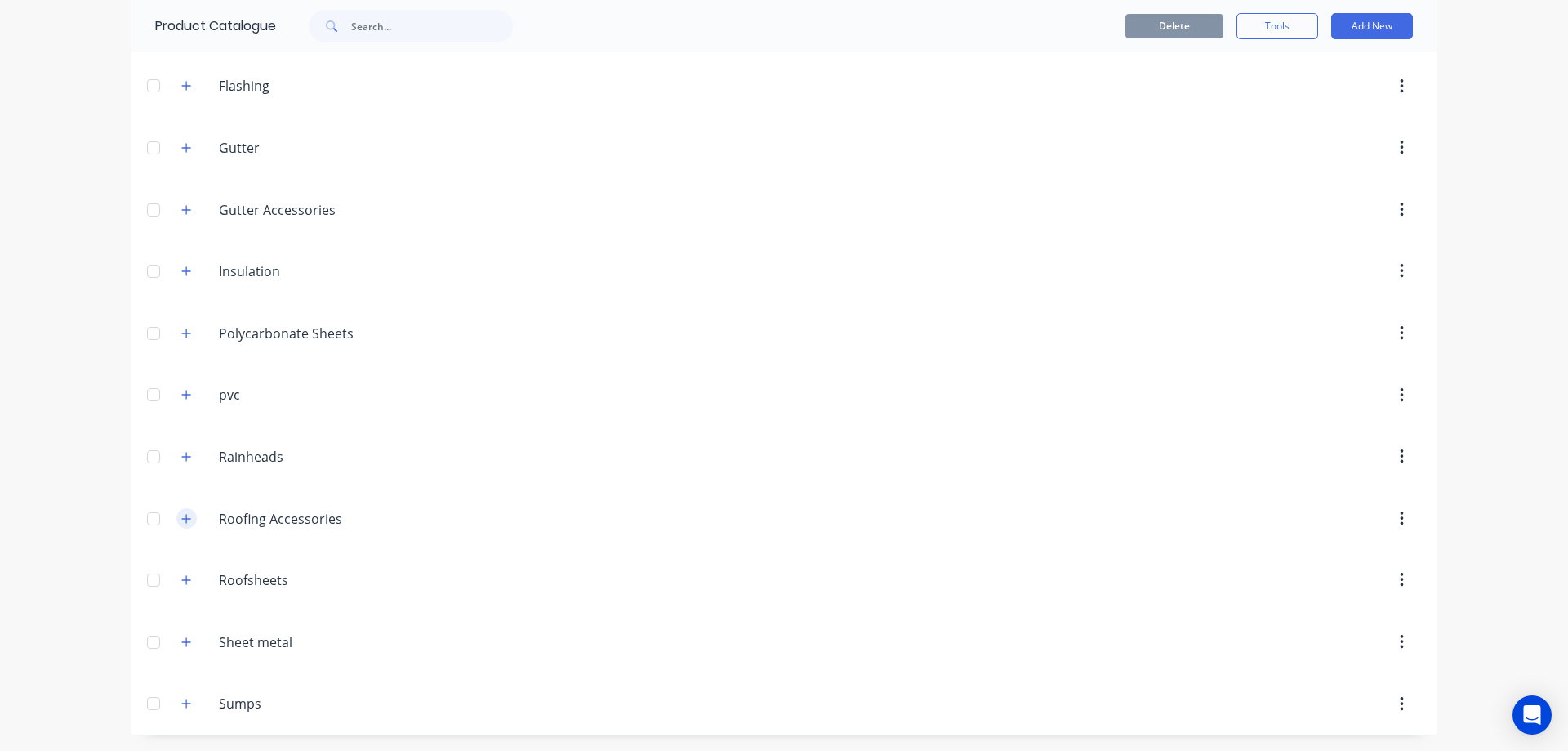
click at [190, 519] on button "button" at bounding box center [186, 518] width 20 height 20
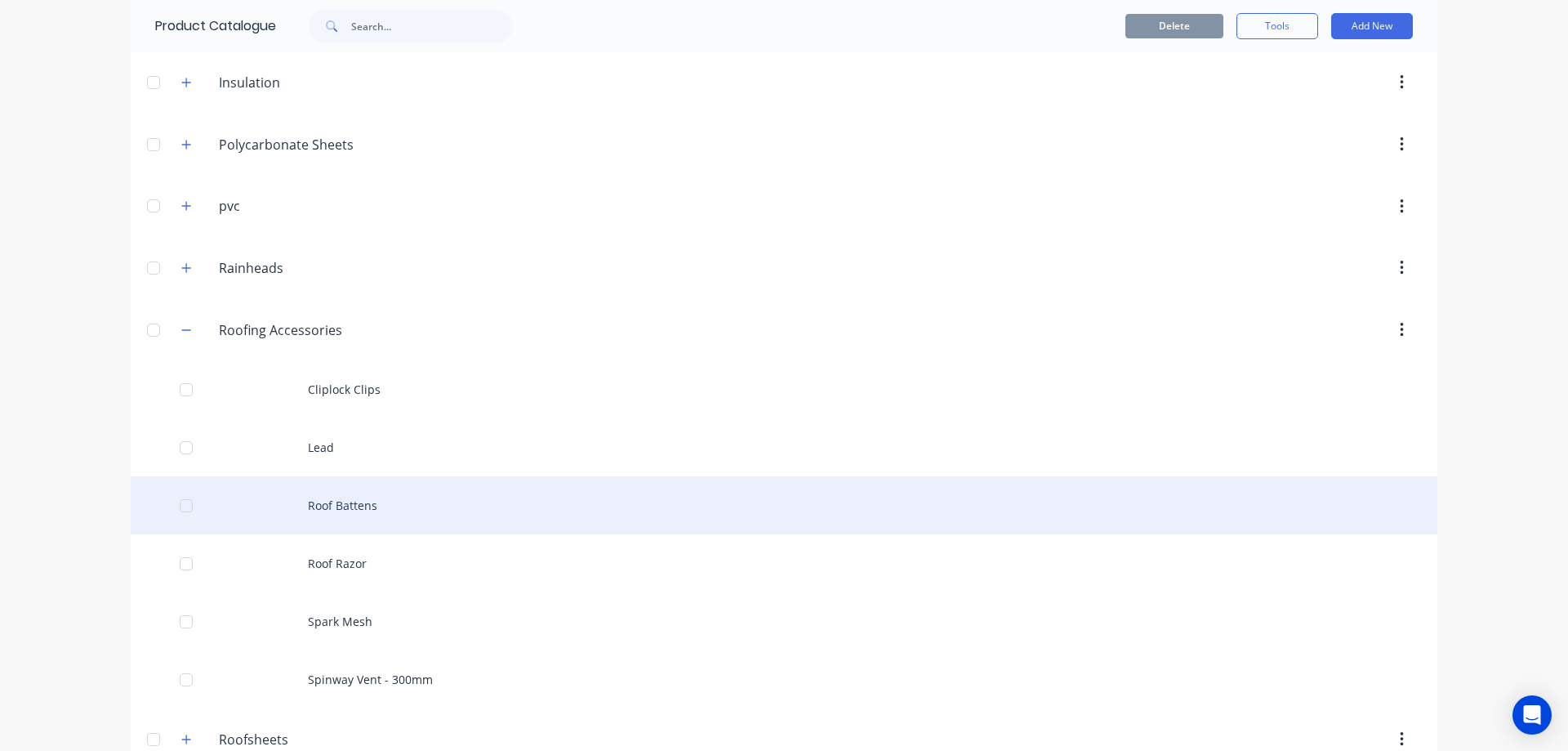
scroll to position [784, 0]
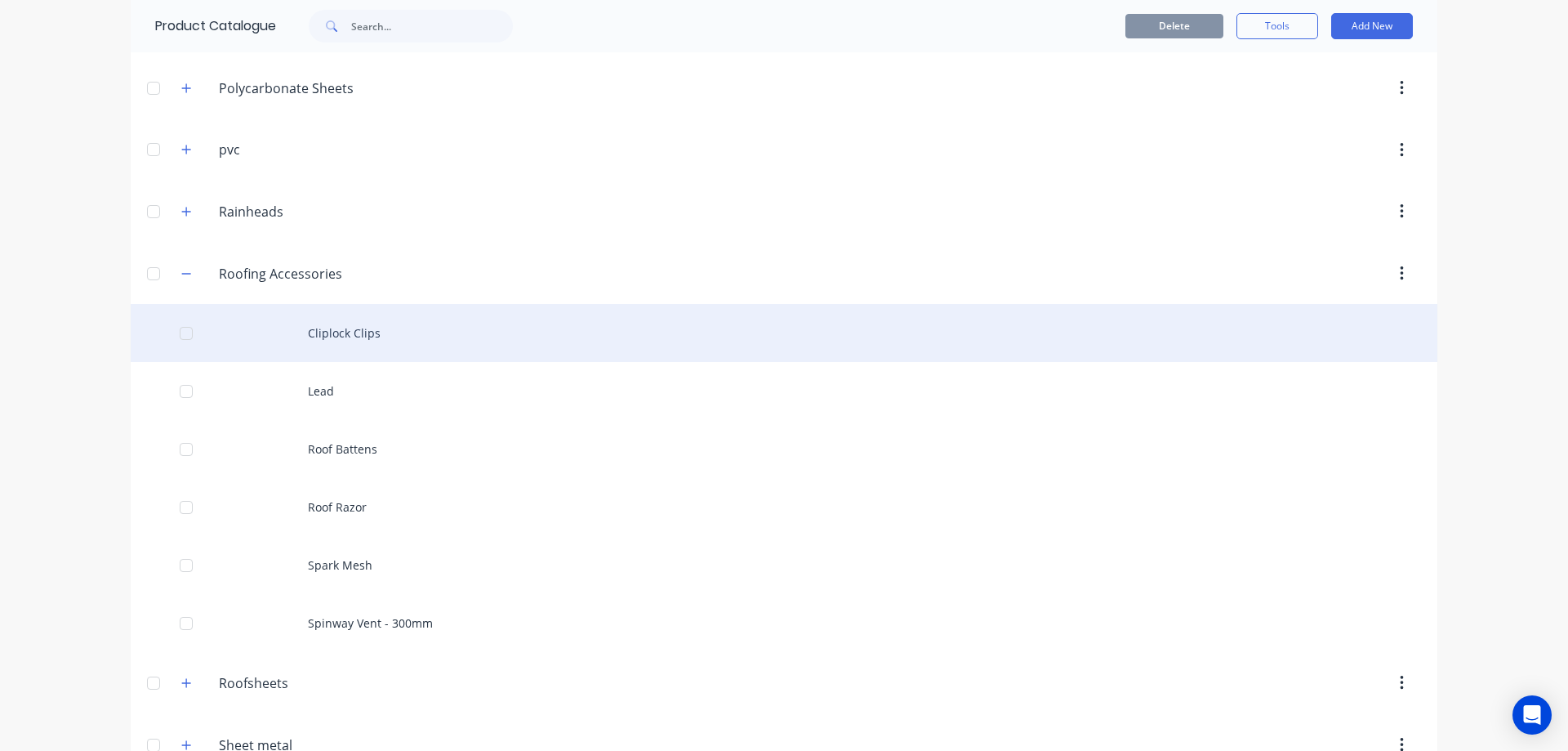
click at [321, 332] on div "Cliplock Clips" at bounding box center [784, 333] width 1307 height 58
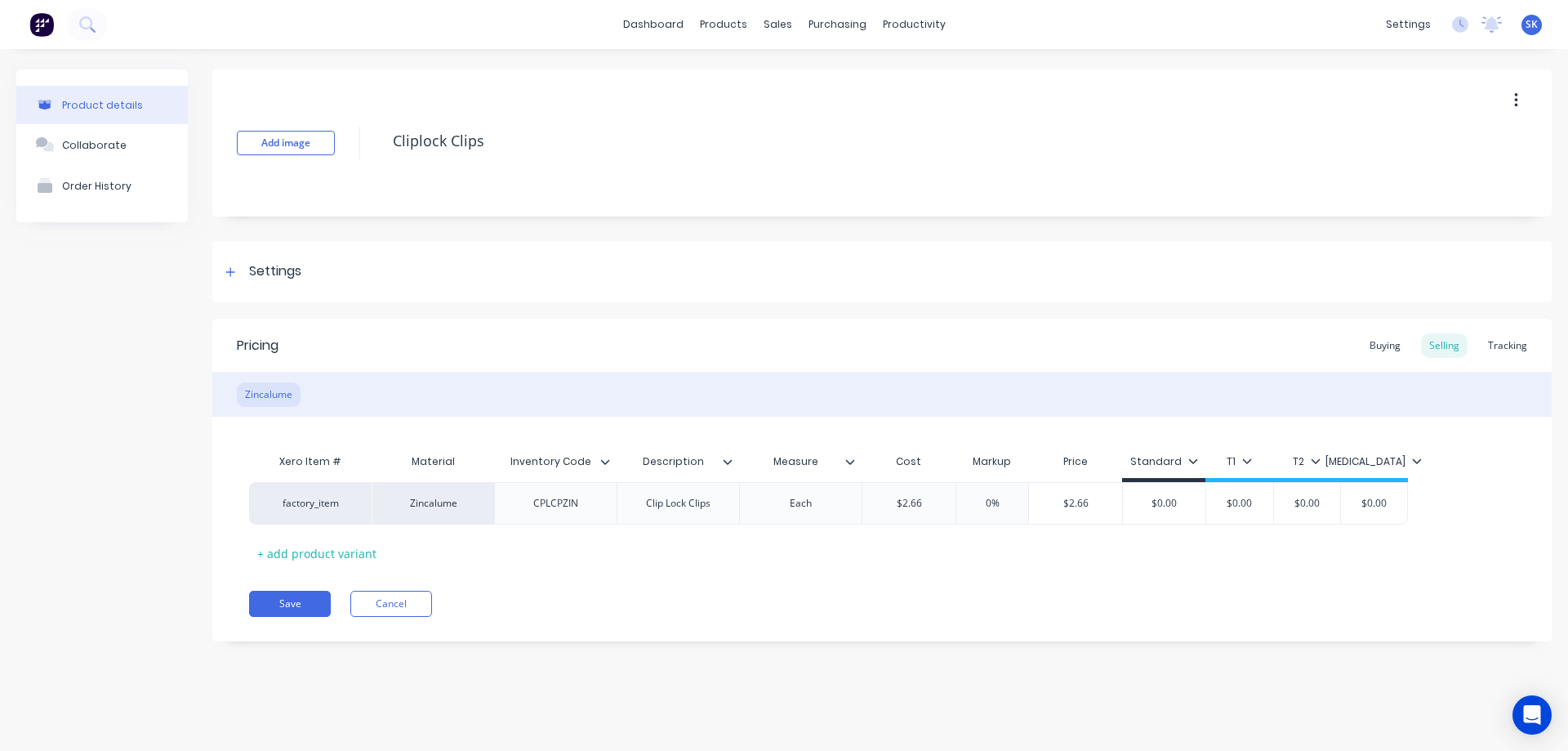
type textarea "x"
click at [1511, 343] on div "Tracking" at bounding box center [1508, 346] width 56 height 24
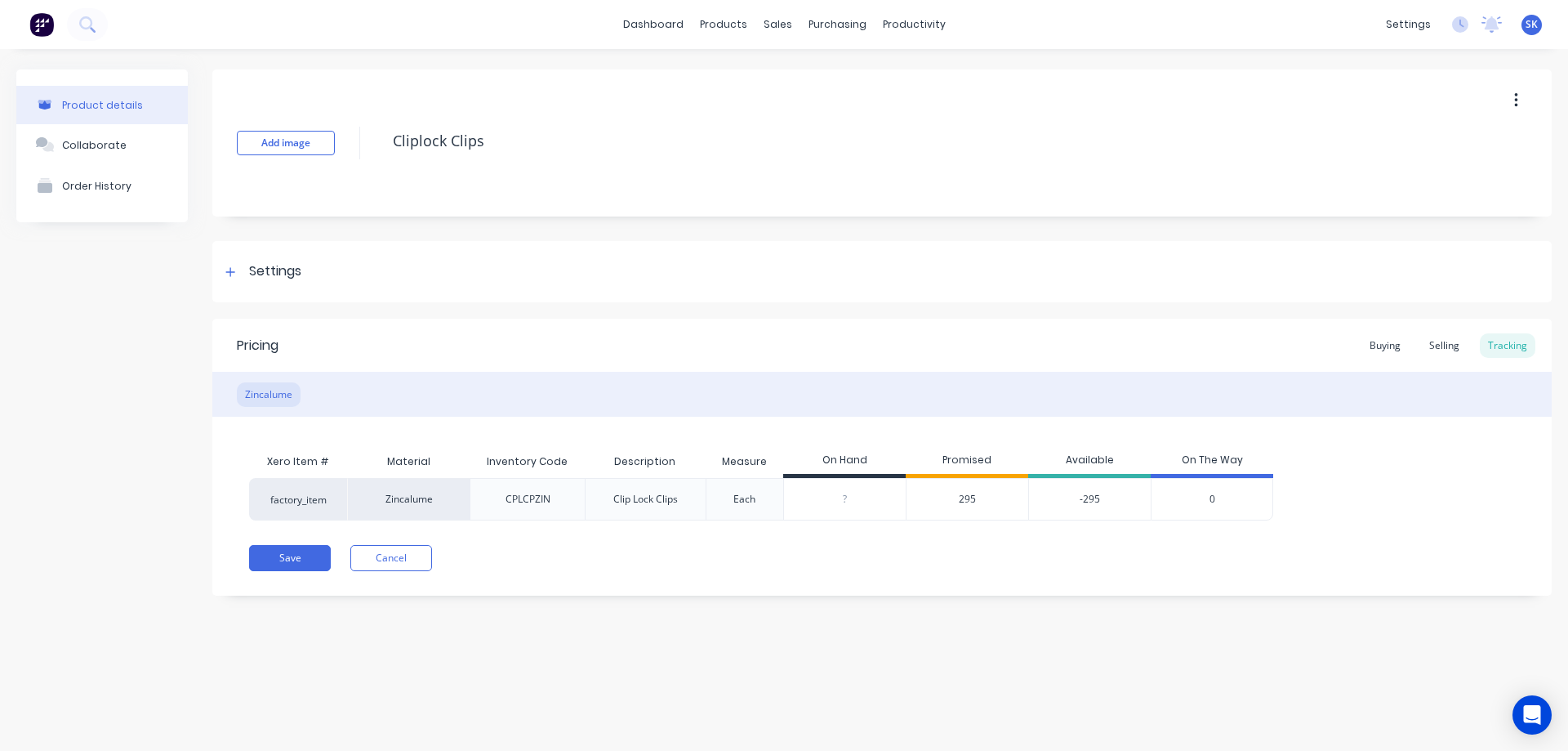
click at [956, 497] on div "295" at bounding box center [967, 498] width 123 height 43
click at [970, 498] on span "295" at bounding box center [968, 498] width 17 height 15
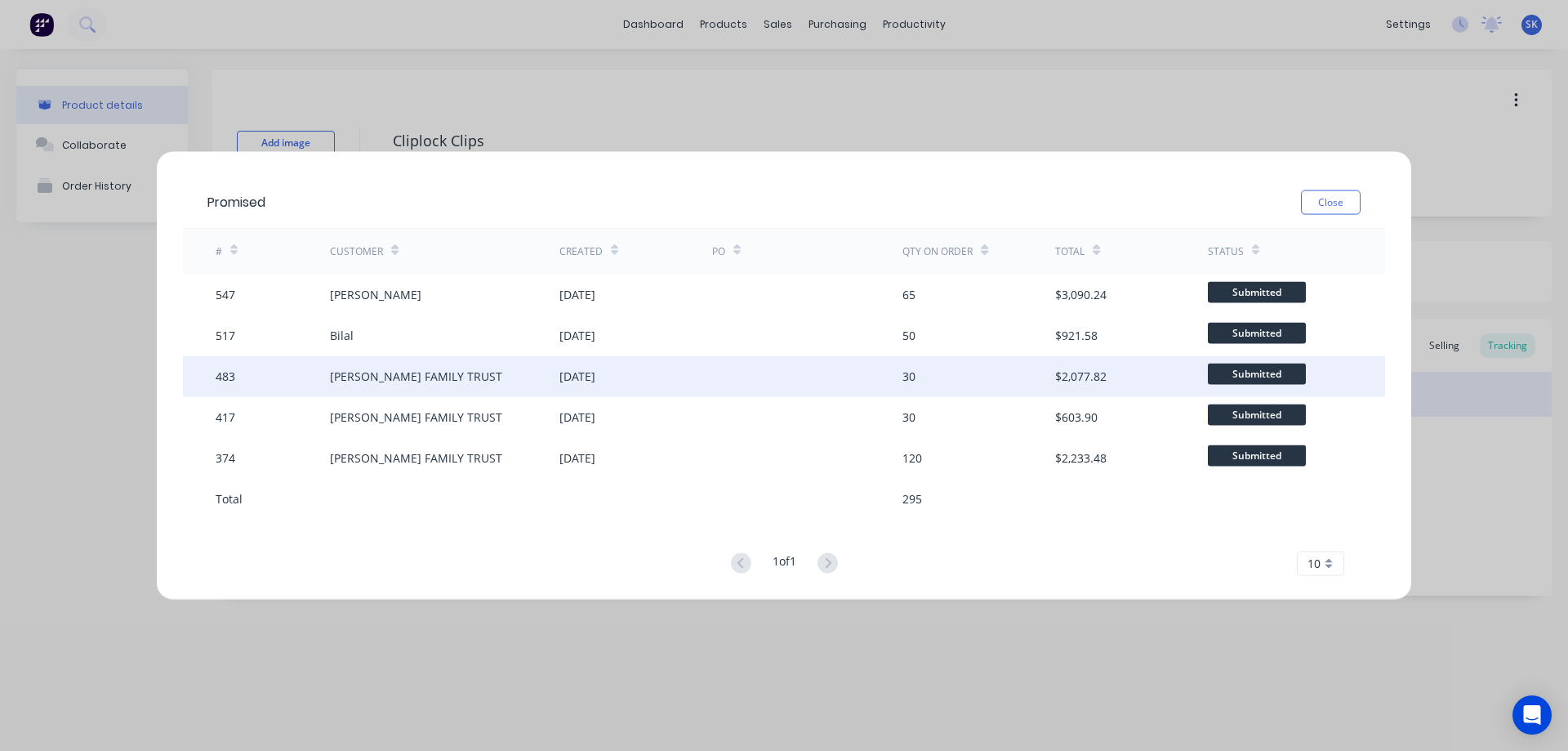
click at [903, 373] on div "30" at bounding box center [909, 376] width 13 height 17
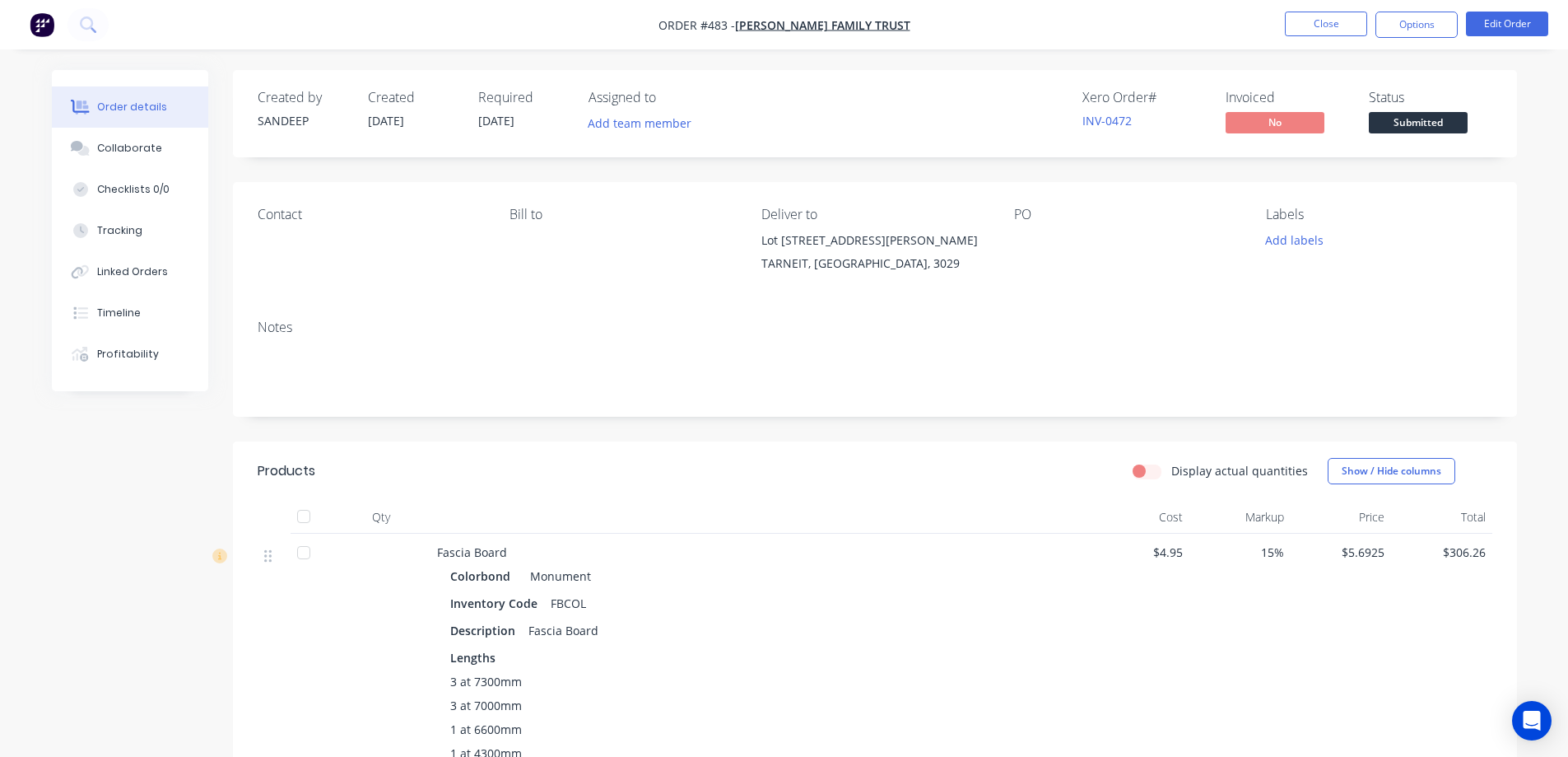
click at [34, 22] on img "button" at bounding box center [42, 25] width 25 height 25
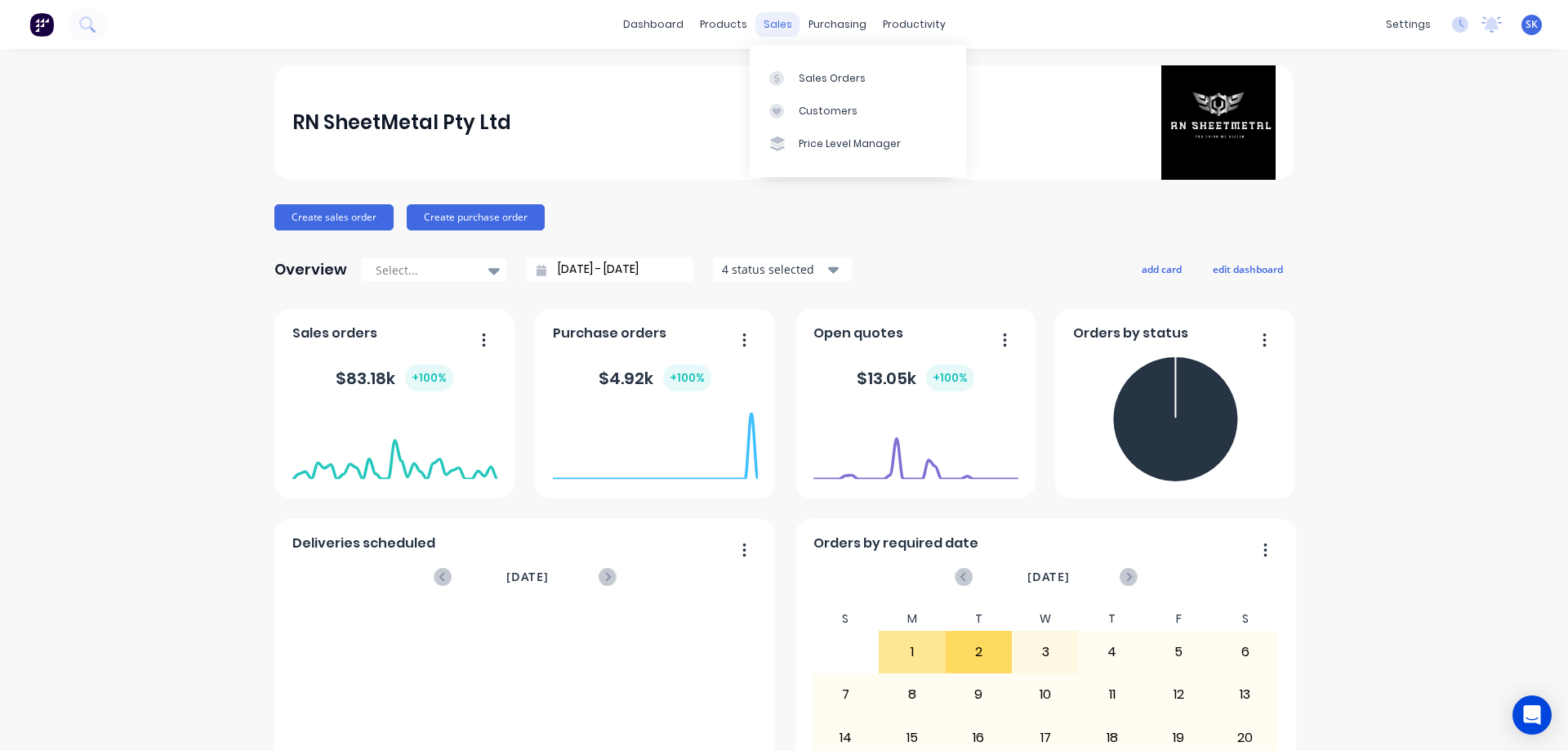
click at [772, 31] on div "sales" at bounding box center [778, 24] width 45 height 24
click at [800, 70] on link "Sales Orders" at bounding box center [858, 78] width 216 height 33
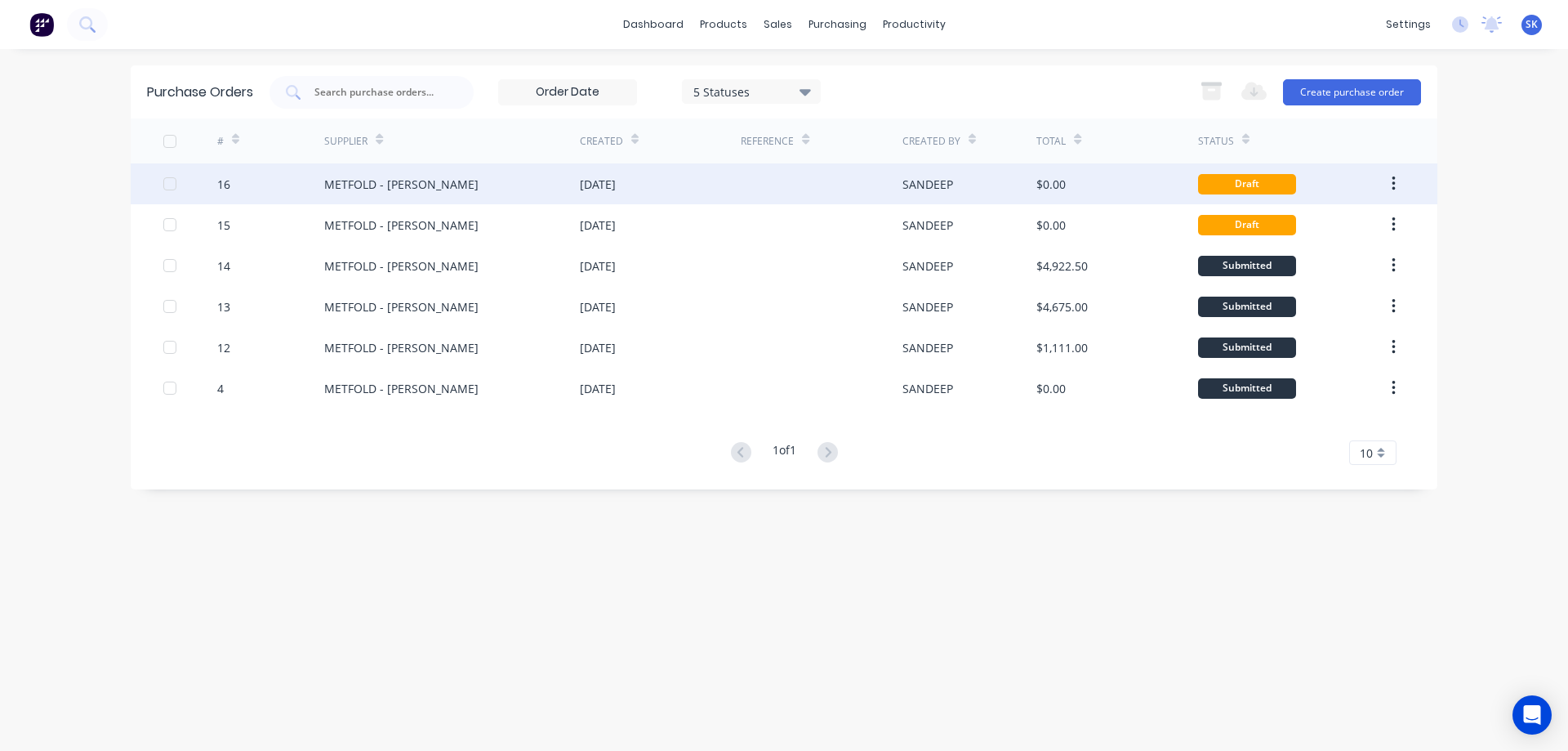
click at [586, 190] on div "[DATE]" at bounding box center [598, 185] width 36 height 17
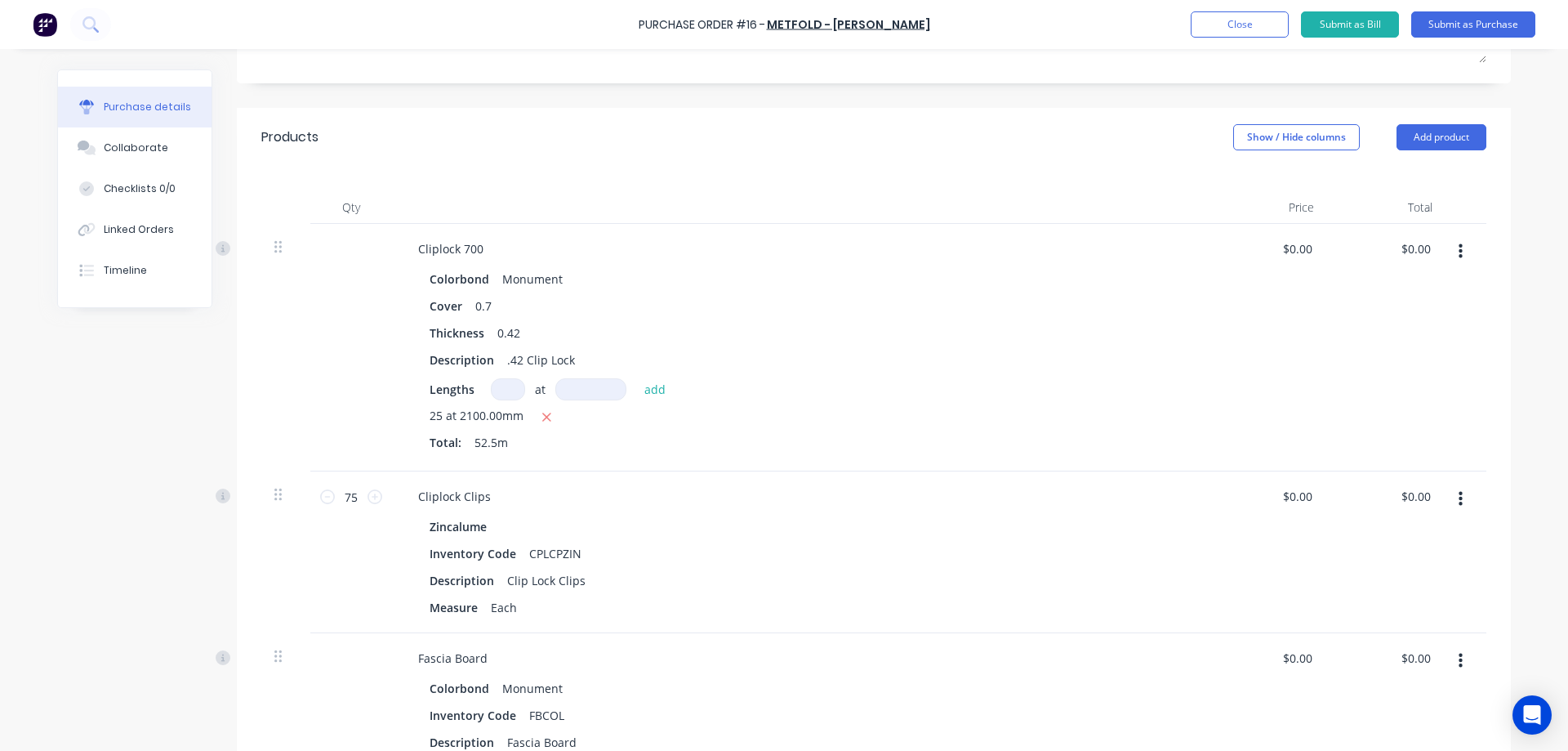
scroll to position [327, 0]
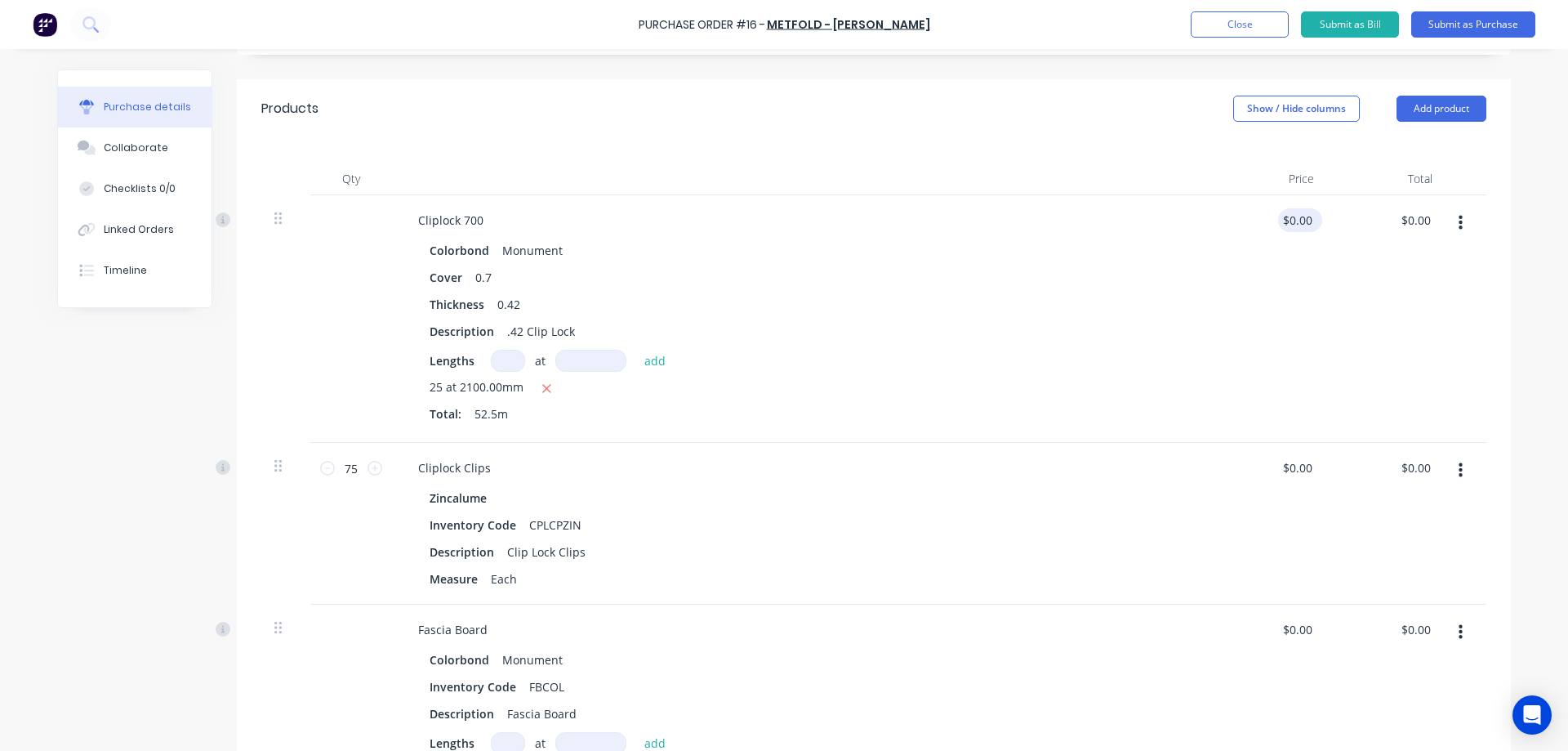
type input "0.0000"
click at [1292, 225] on input "0.0000" at bounding box center [1294, 220] width 44 height 24
type input "$13.80"
type input "$724.50"
click at [1237, 354] on div "$13.80 $13.80" at bounding box center [1268, 319] width 118 height 247
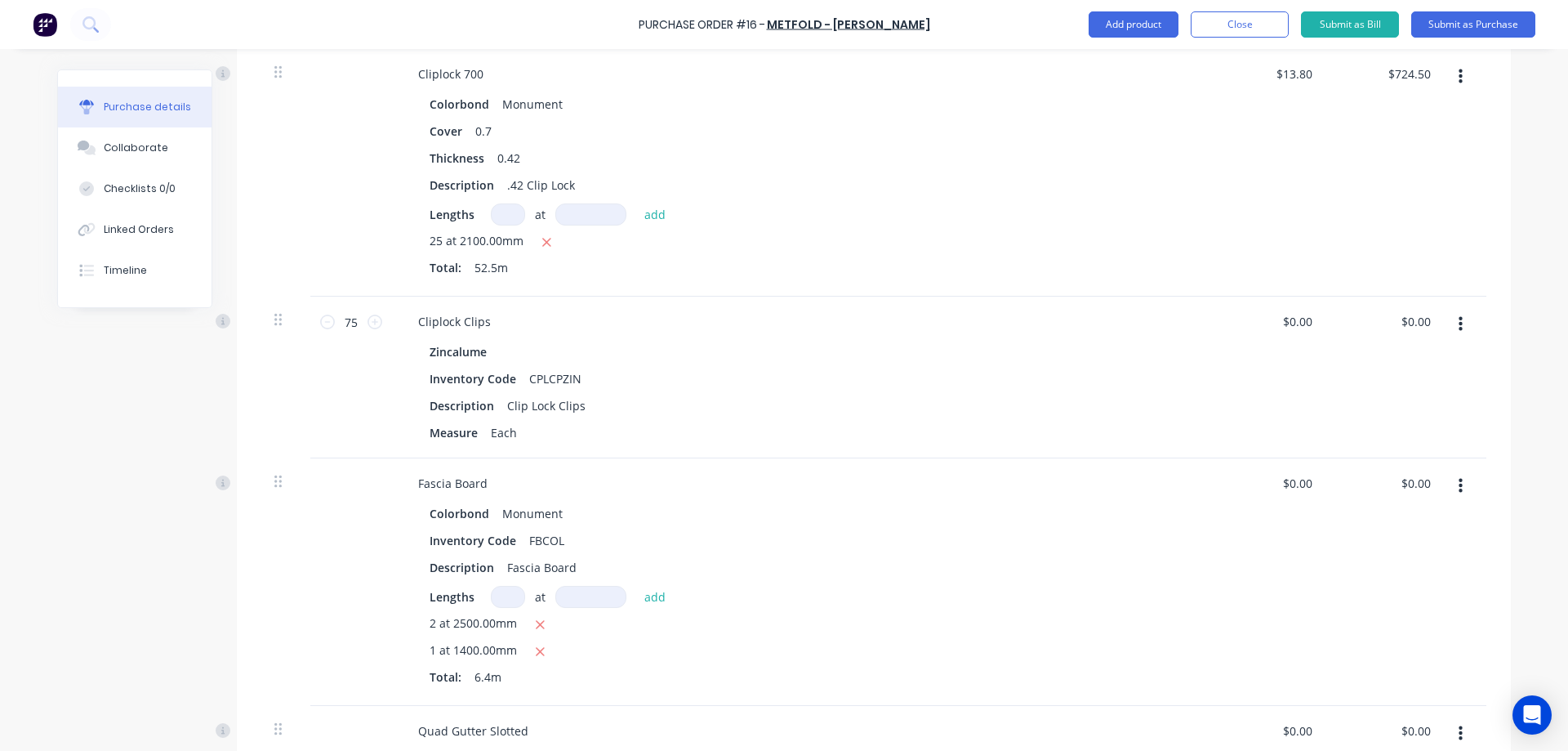
scroll to position [491, 0]
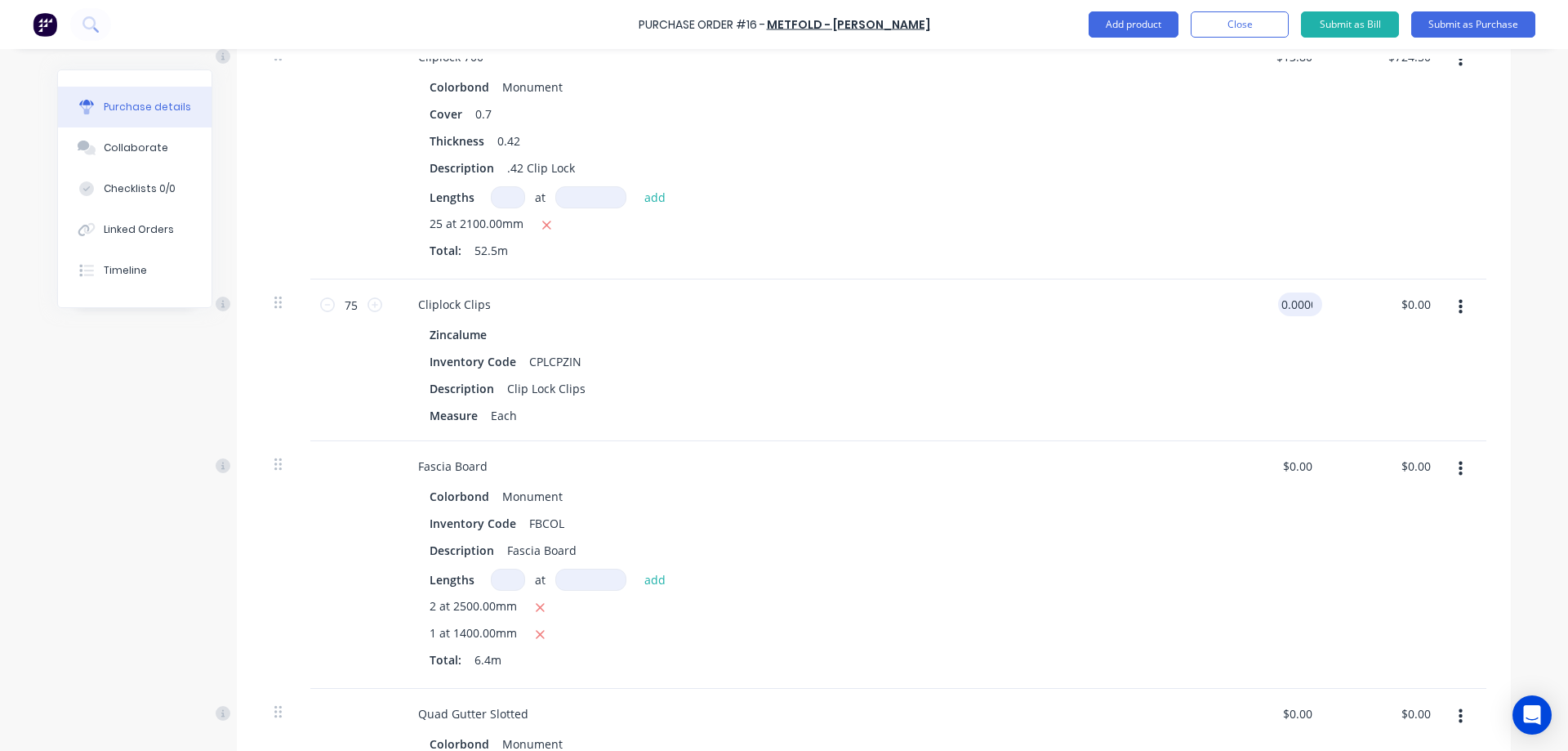
click at [1304, 304] on input "0.0000" at bounding box center [1296, 304] width 37 height 24
click at [1217, 371] on div "$0.00 $0.00" at bounding box center [1268, 361] width 118 height 162
click at [1311, 305] on div "$0.00 $0.00" at bounding box center [1300, 304] width 44 height 24
click at [1294, 305] on input "0.0000" at bounding box center [1294, 304] width 44 height 24
type input "$2.66"
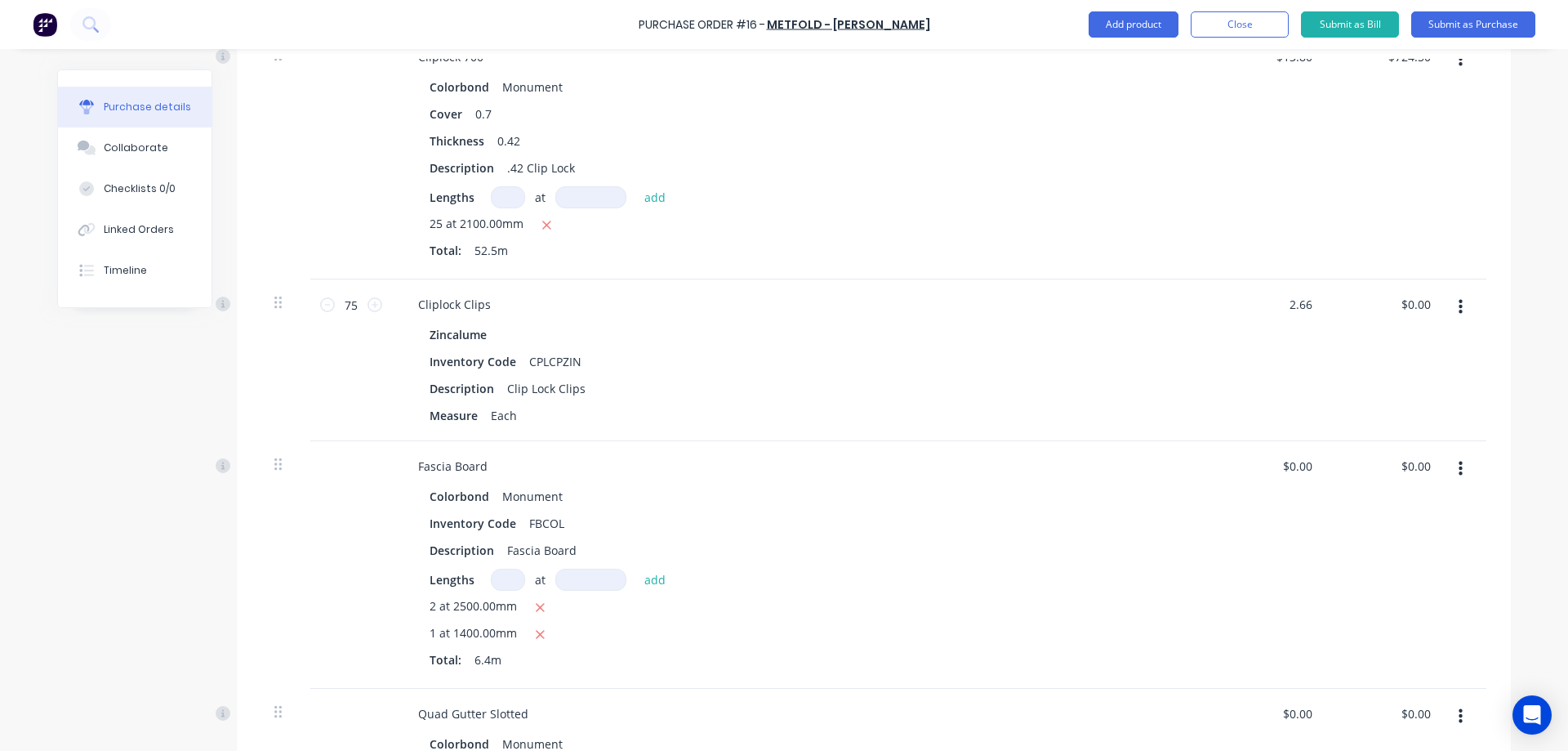
type input "$199.50"
click at [1281, 362] on div "$2.66 2.66" at bounding box center [1268, 361] width 118 height 162
click at [1313, 467] on div "$0.00 $0.00" at bounding box center [1300, 465] width 44 height 24
click at [1307, 467] on input "0.0000" at bounding box center [1294, 465] width 44 height 24
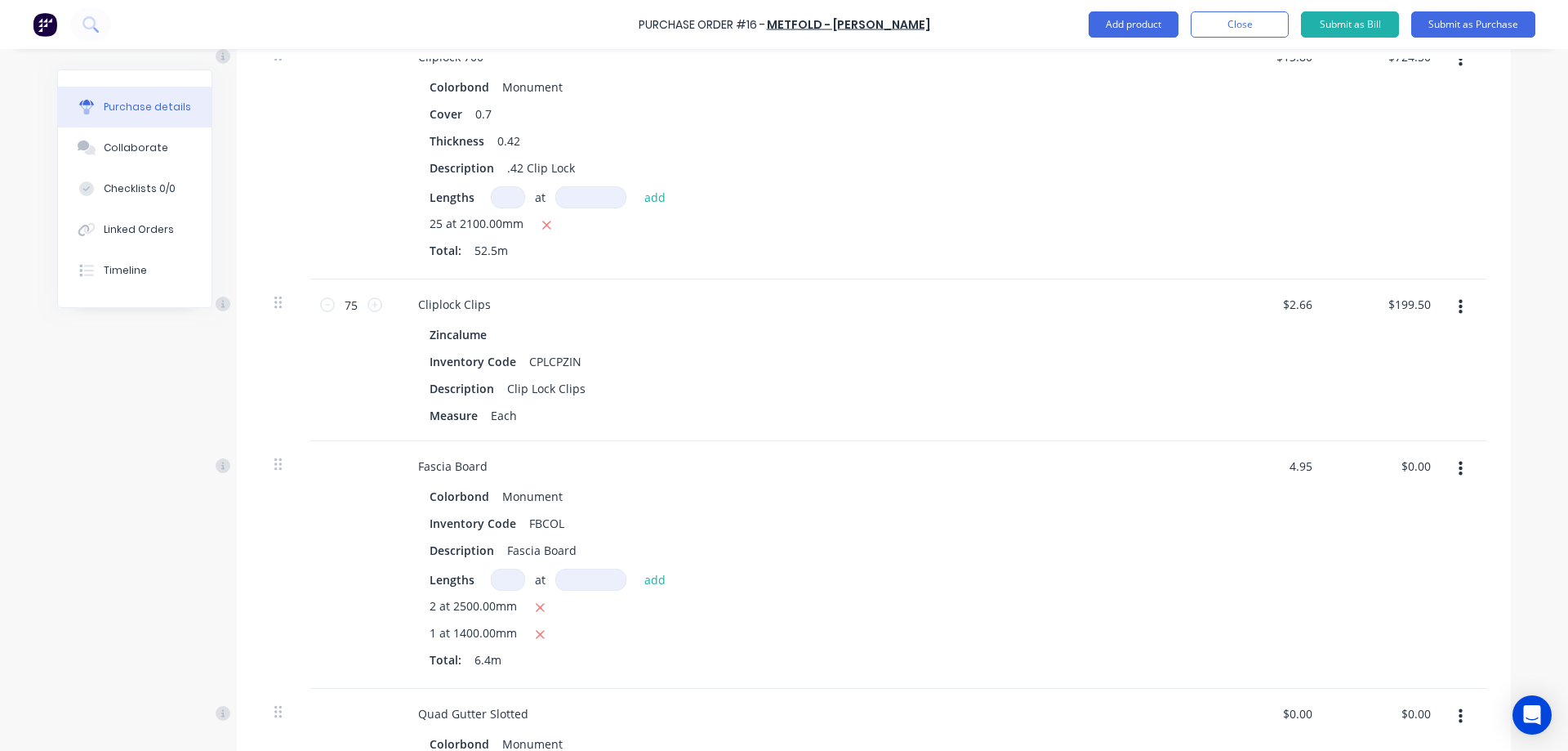
type input "$4.95"
type input "$31.68"
click at [1216, 552] on div "$4.95 $4.95" at bounding box center [1268, 565] width 118 height 247
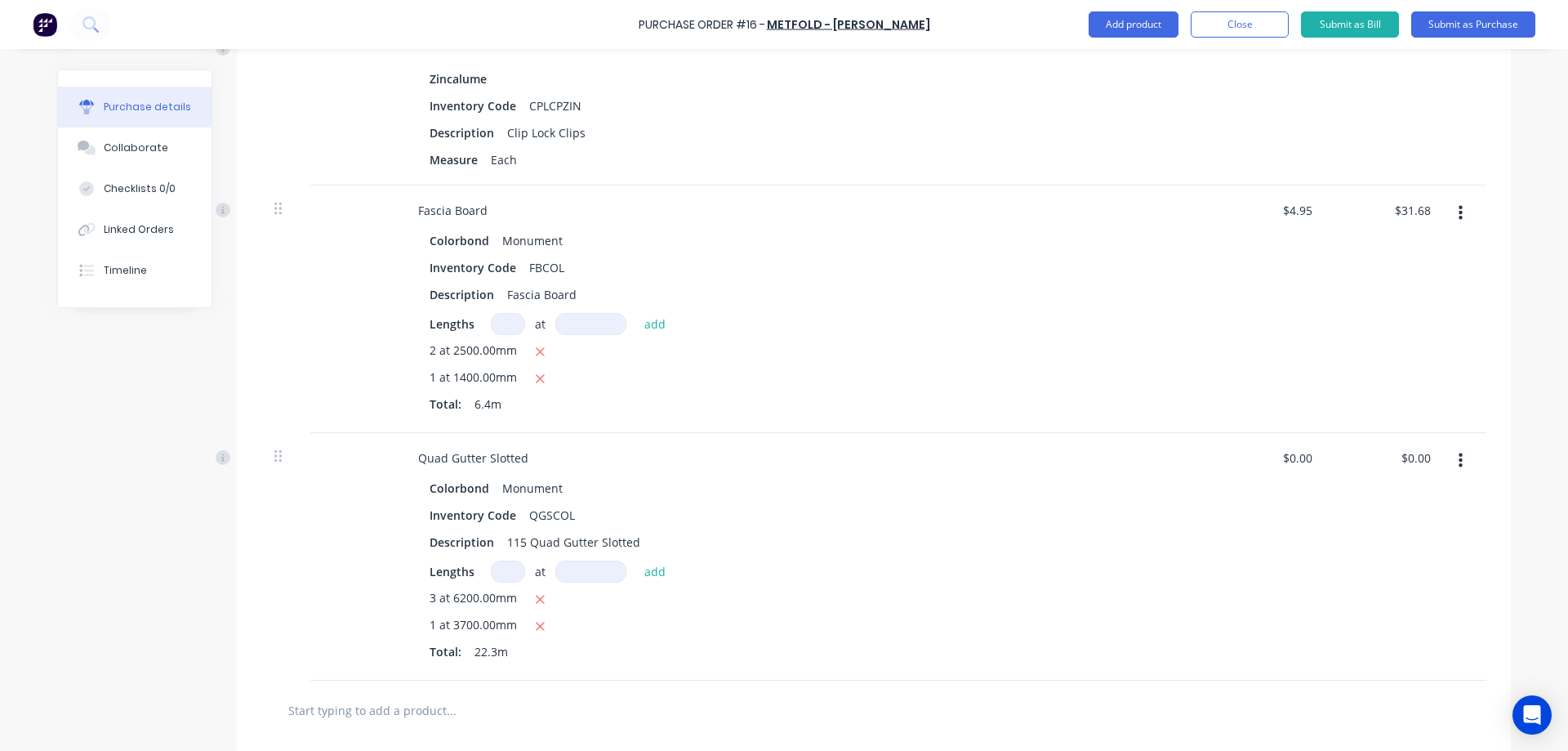
scroll to position [817, 0]
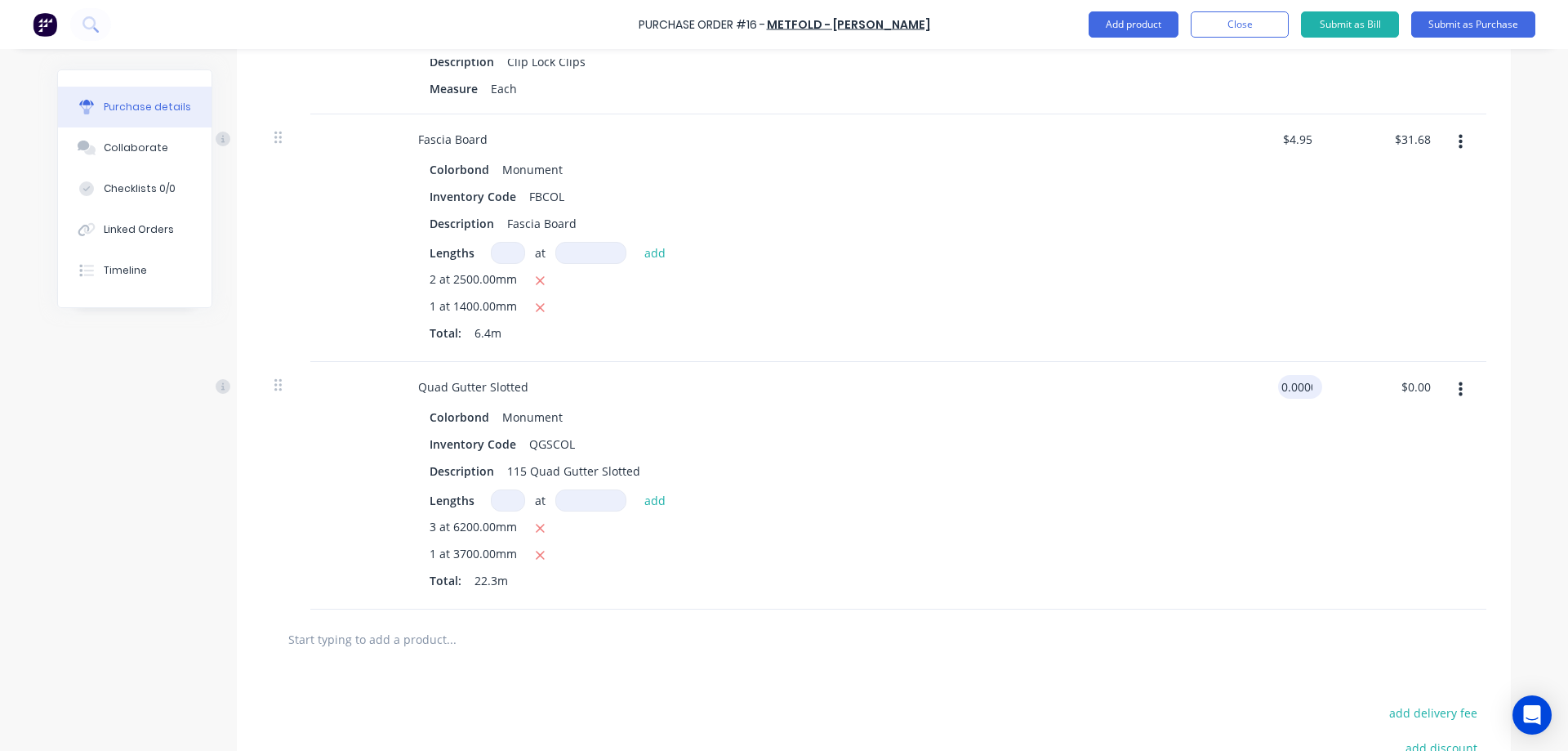
click at [1296, 396] on input "0.0000" at bounding box center [1296, 386] width 37 height 24
click at [1296, 396] on input "0.0000" at bounding box center [1294, 386] width 44 height 24
click at [1229, 518] on div "4.95 4.95" at bounding box center [1268, 485] width 118 height 247
type input "$4.95"
type input "$110.39"
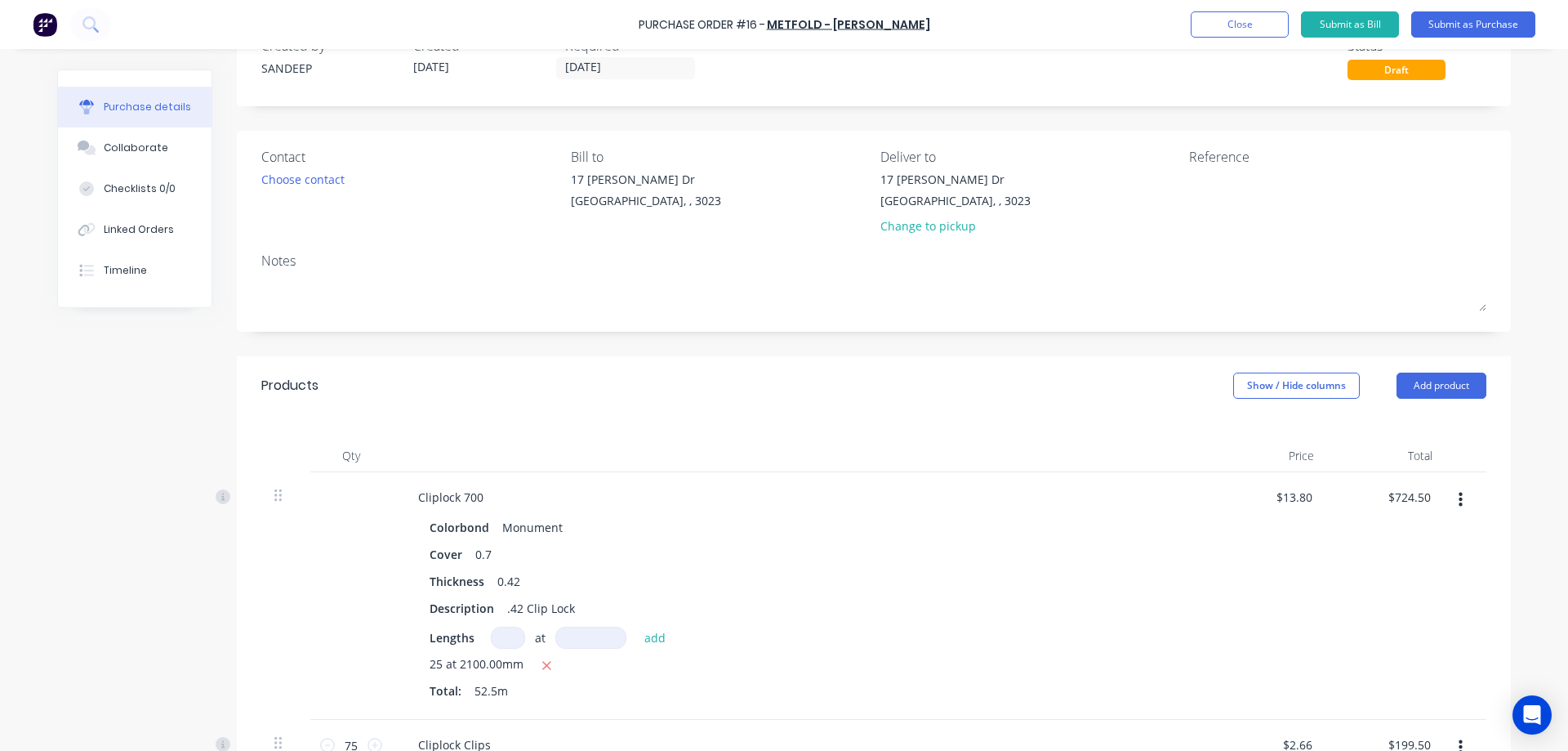
scroll to position [40, 0]
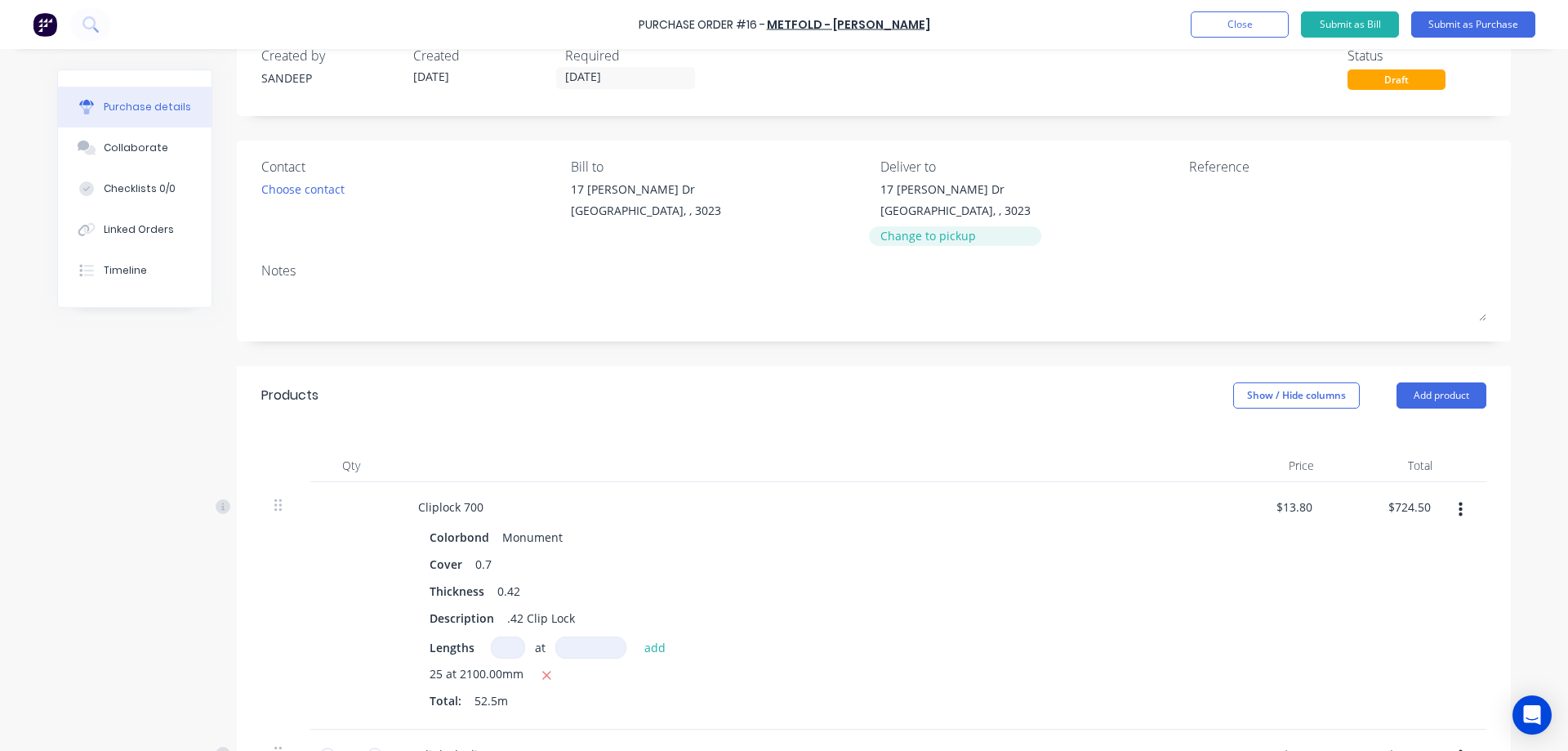
click at [908, 240] on div "Change to pickup" at bounding box center [956, 236] width 151 height 17
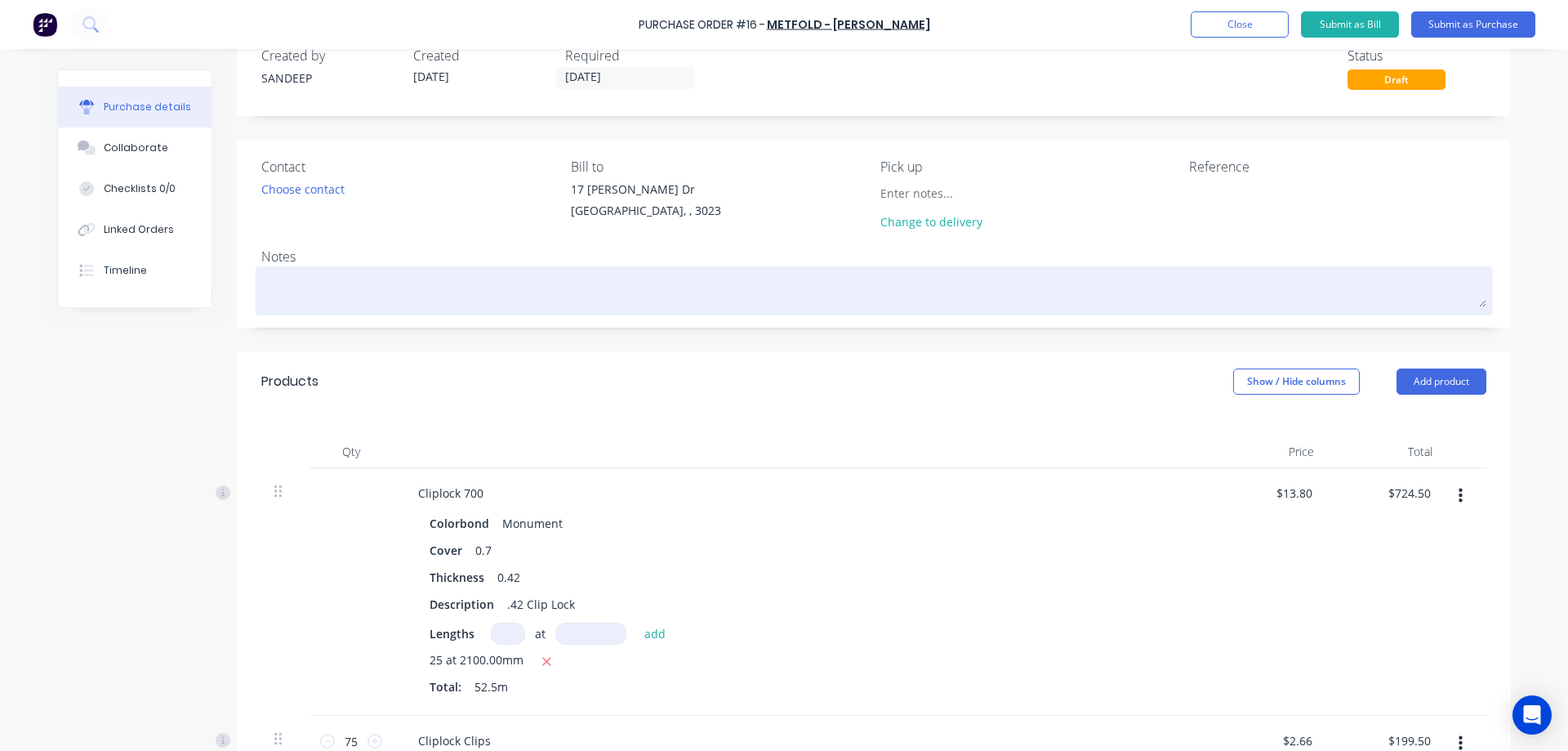
click at [281, 271] on textarea at bounding box center [874, 288] width 1225 height 37
click at [309, 292] on textarea "Tomorrow, 8 AM Pickup" at bounding box center [874, 288] width 1225 height 37
click at [504, 284] on textarea "Tomorrow Morning, 8 AM Pickup" at bounding box center [874, 288] width 1225 height 37
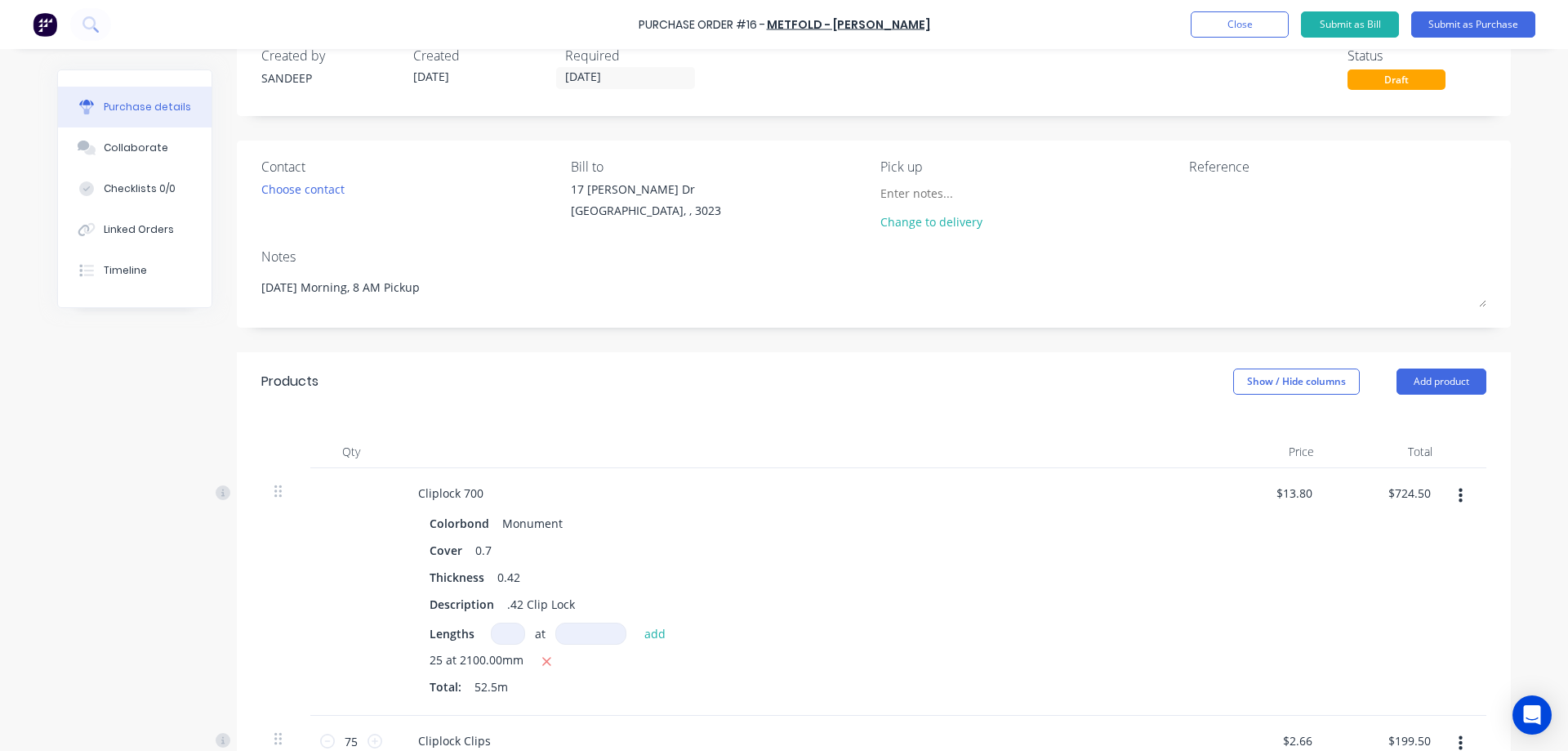
type textarea "Tomorrow Morning, 8 AM Pickup"
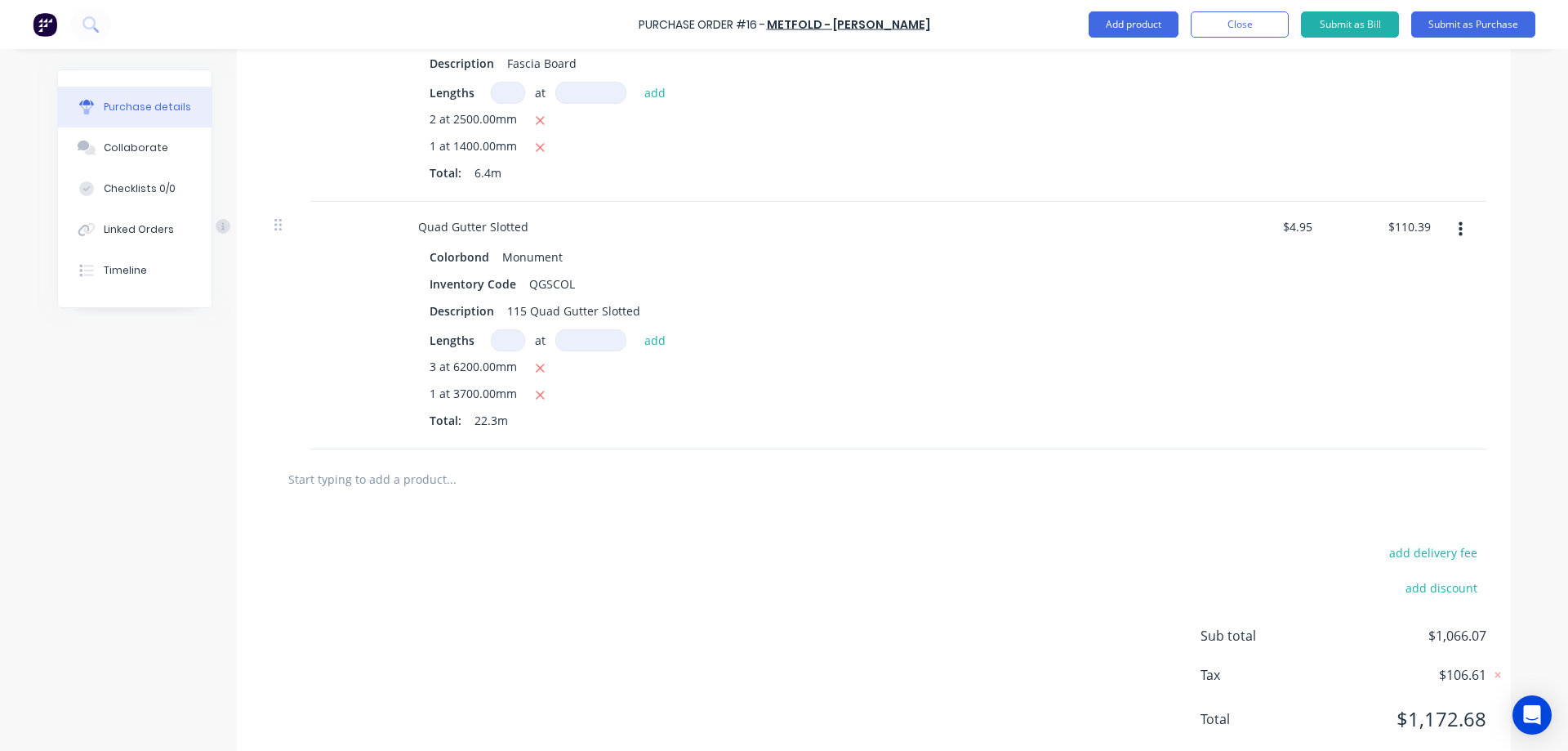
scroll to position [924, 0]
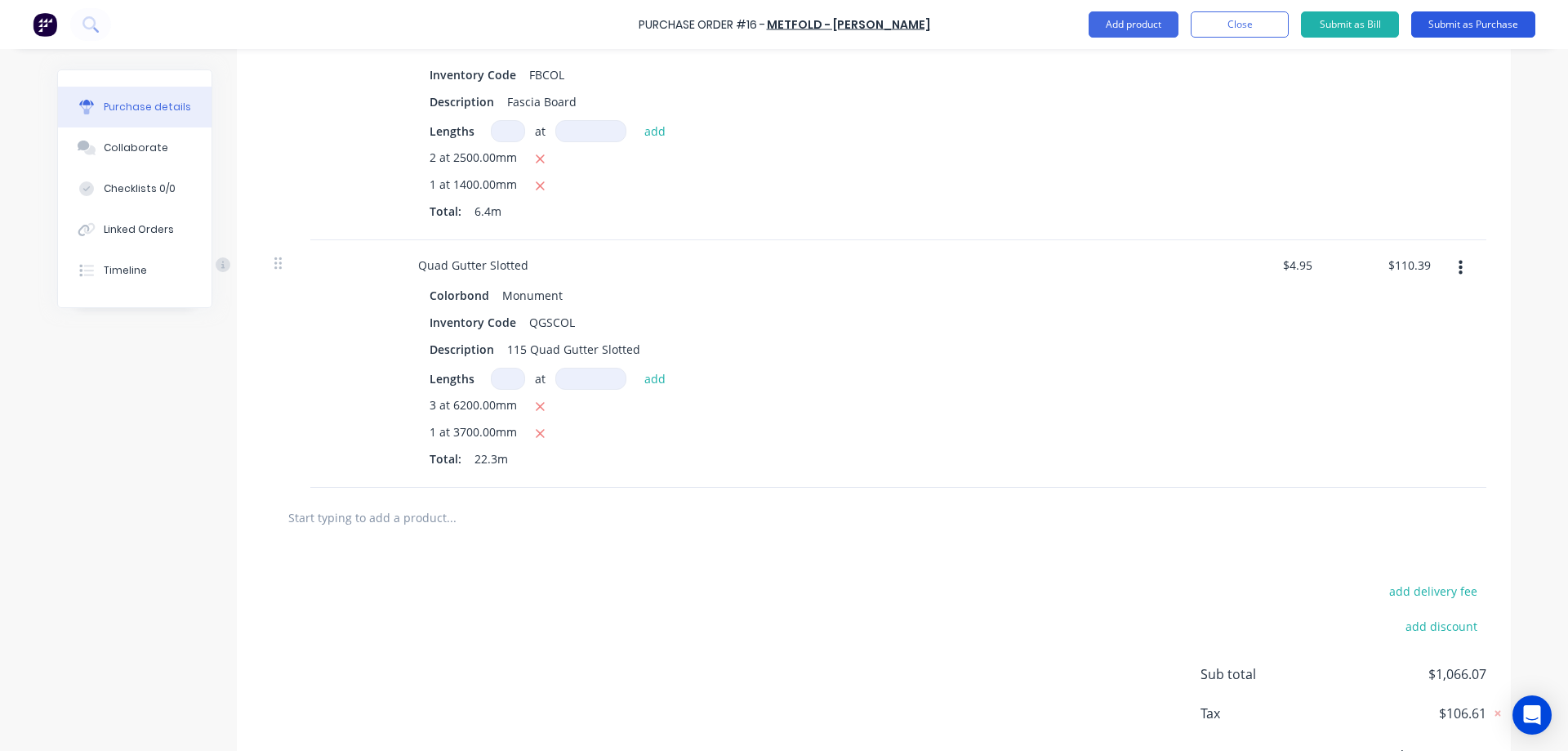
click at [1440, 27] on button "Submit as Purchase" at bounding box center [1473, 24] width 125 height 26
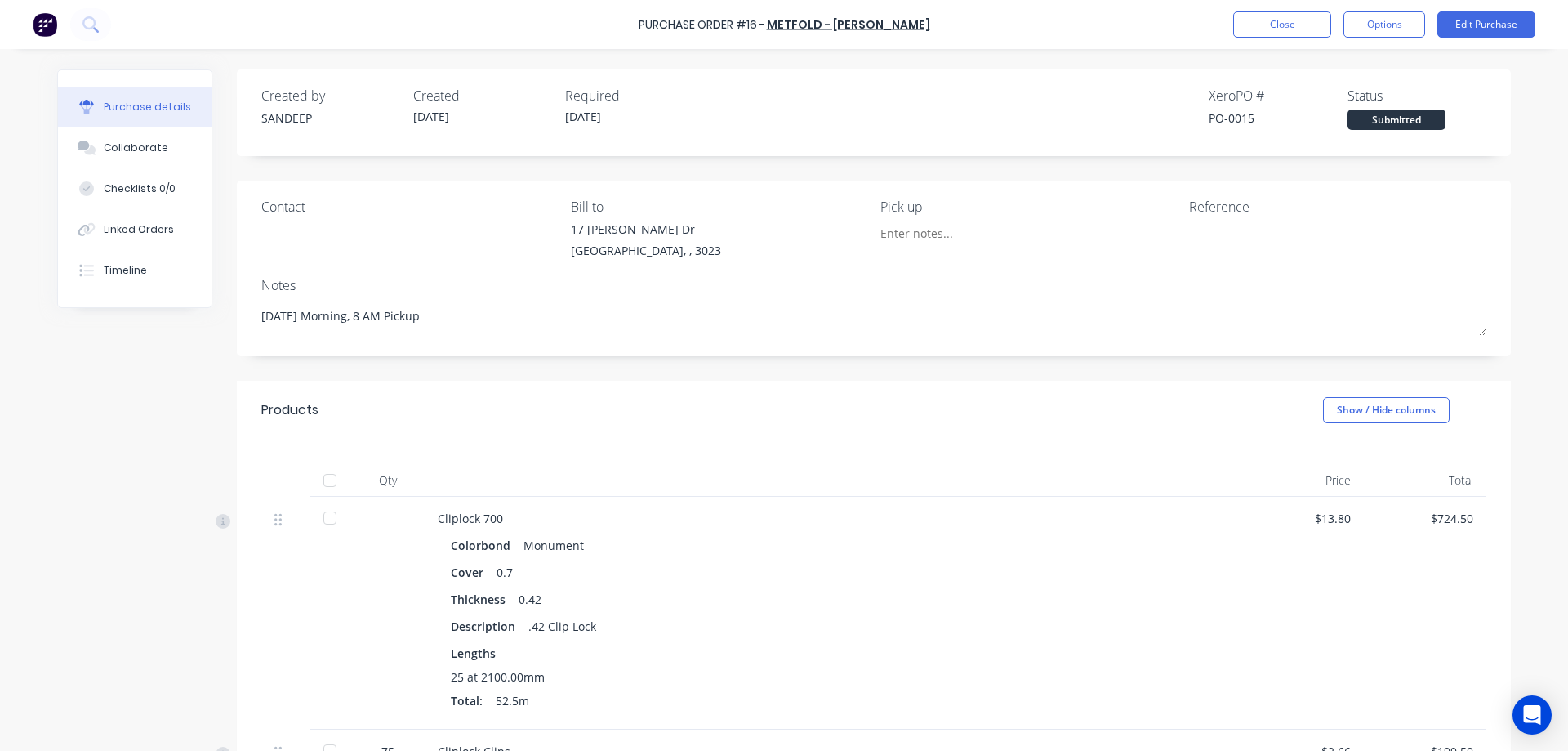
scroll to position [0, 0]
click at [1472, 27] on button "Edit Purchase" at bounding box center [1486, 24] width 98 height 26
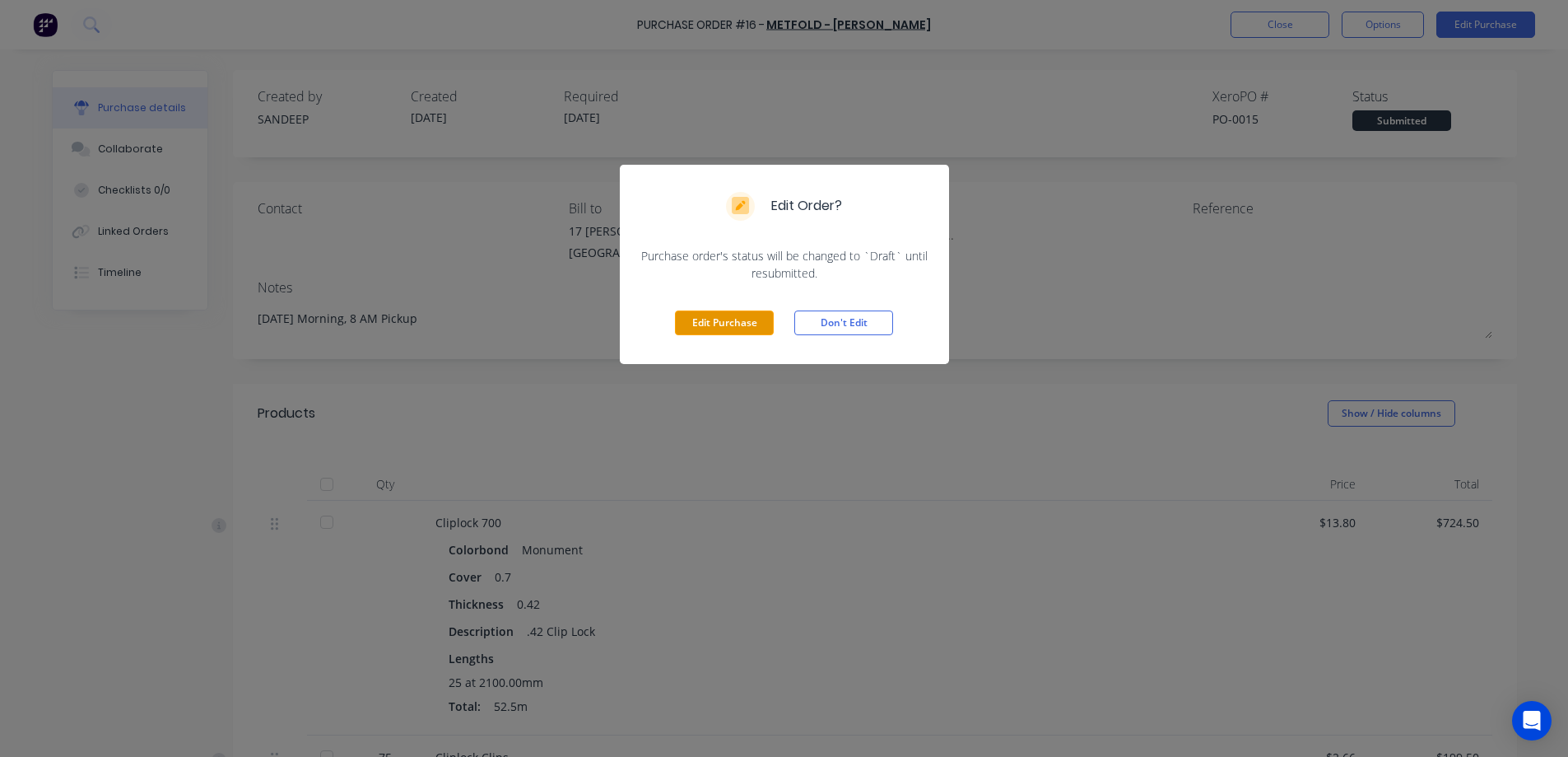
click at [755, 325] on button "Edit Purchase" at bounding box center [724, 322] width 99 height 25
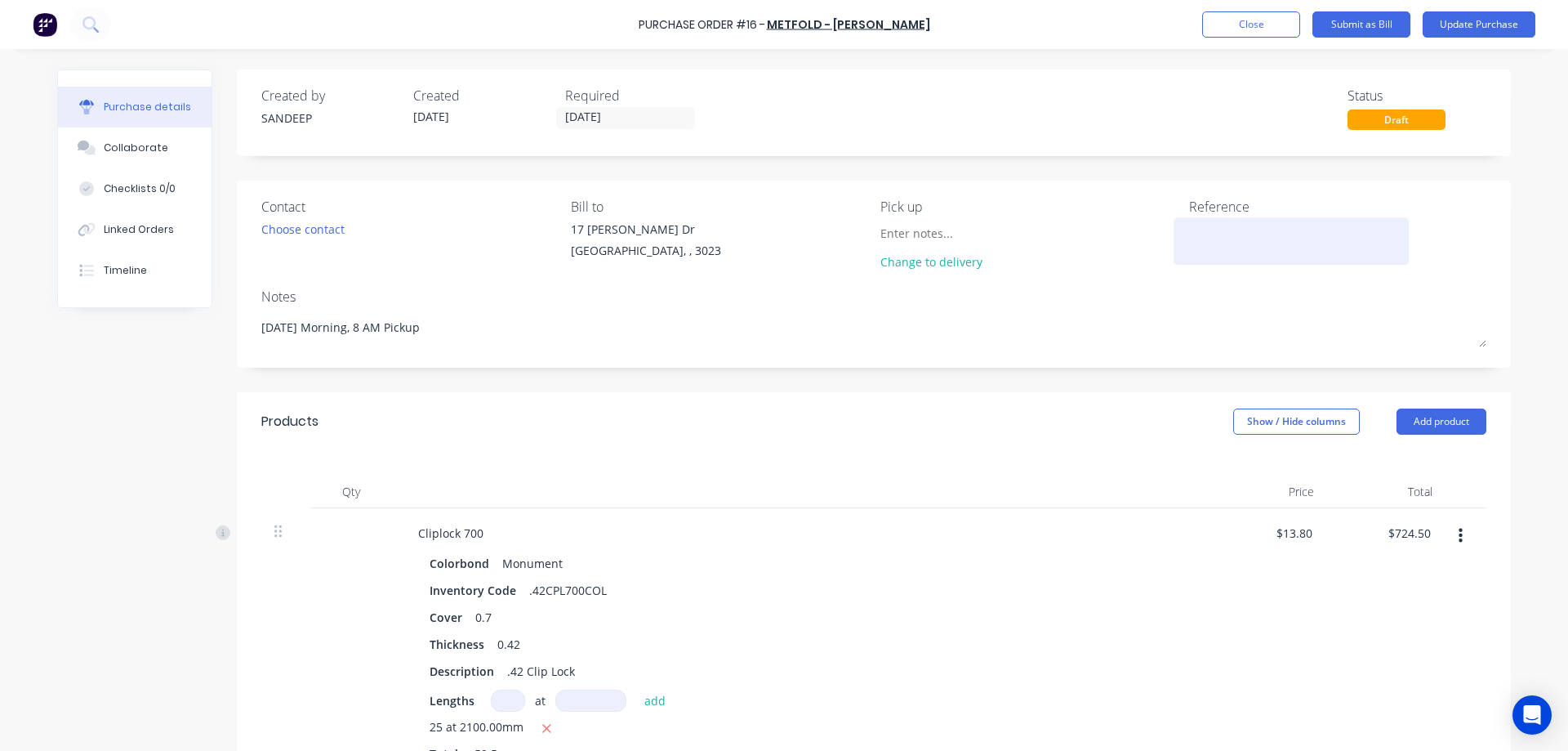
click at [1199, 237] on textarea at bounding box center [1291, 239] width 204 height 37
click at [602, 114] on input "02/09/25" at bounding box center [625, 118] width 138 height 20
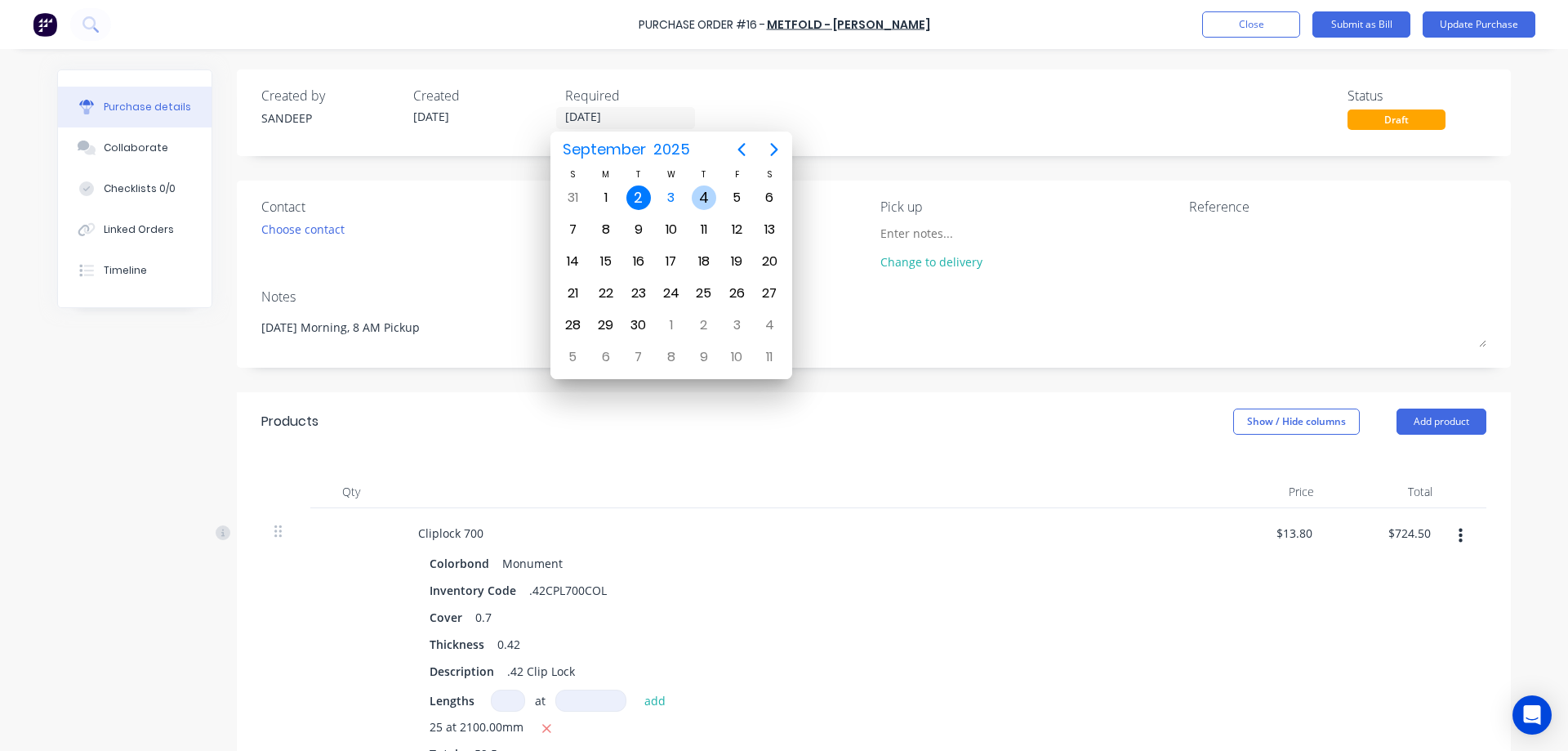
click at [704, 195] on div "4" at bounding box center [704, 198] width 24 height 24
type input "04/09/25"
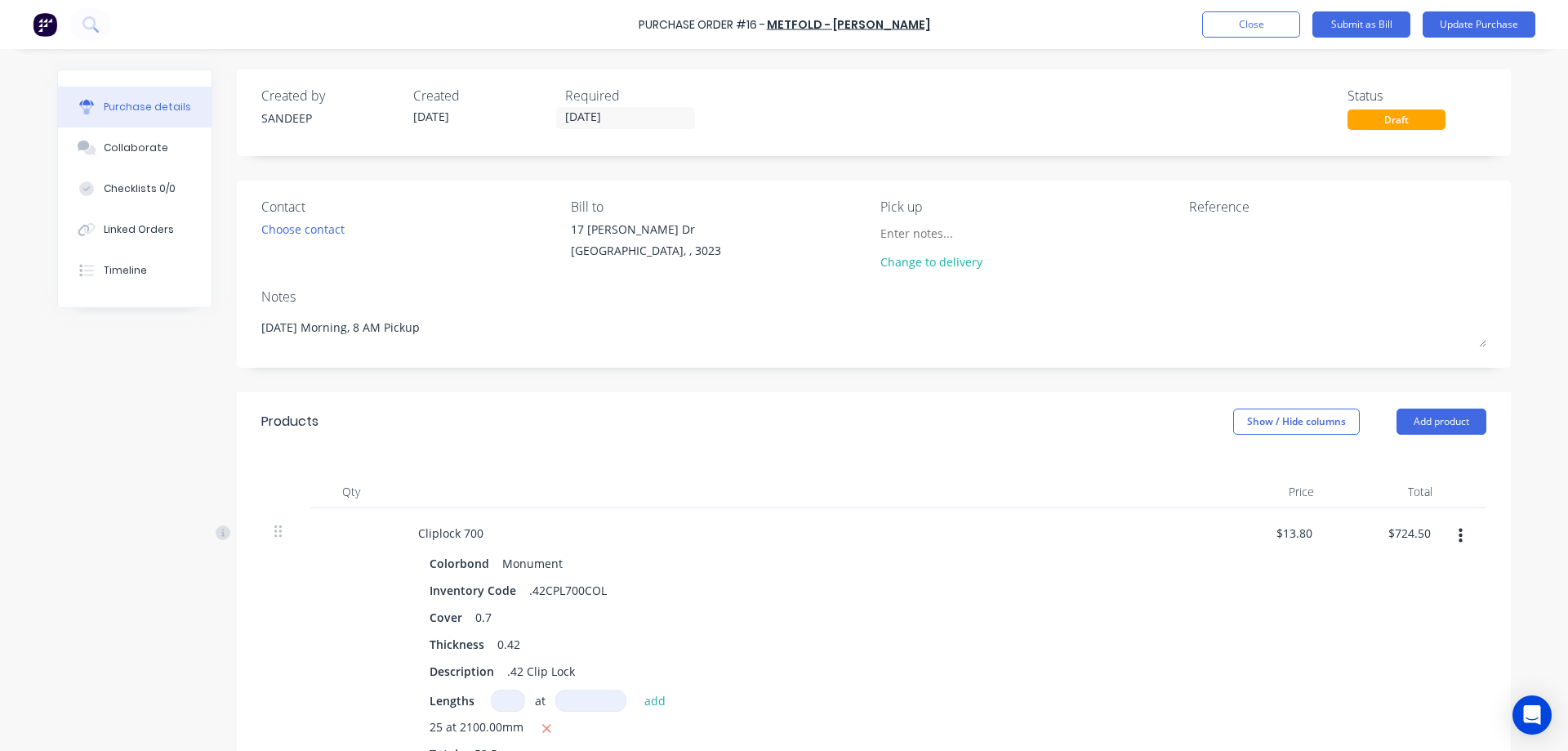
click at [754, 399] on div "Products Show / Hide columns Add product" at bounding box center [874, 422] width 1274 height 59
click at [1476, 28] on button "Update Purchase" at bounding box center [1478, 24] width 112 height 26
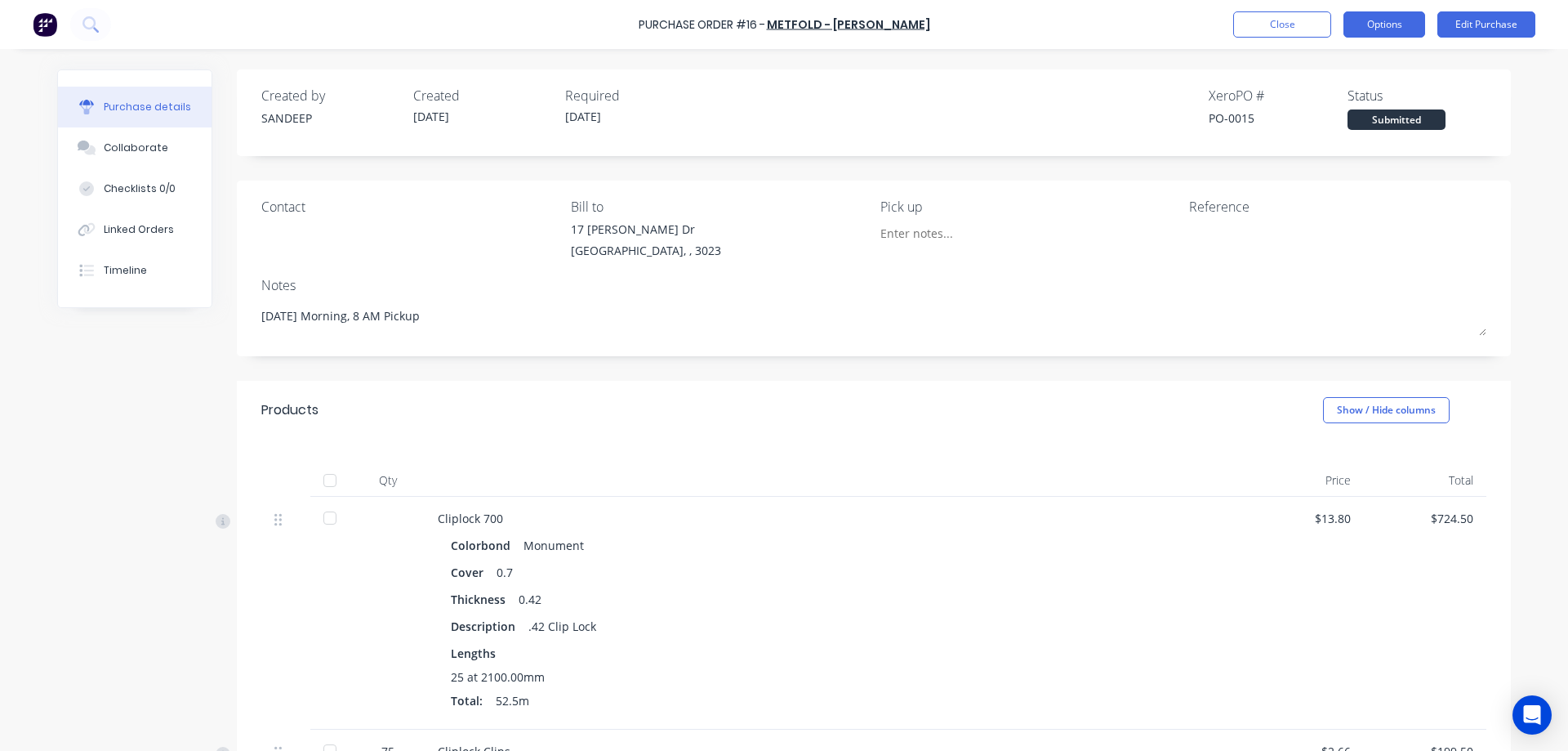
click at [1361, 33] on button "Options" at bounding box center [1384, 24] width 82 height 26
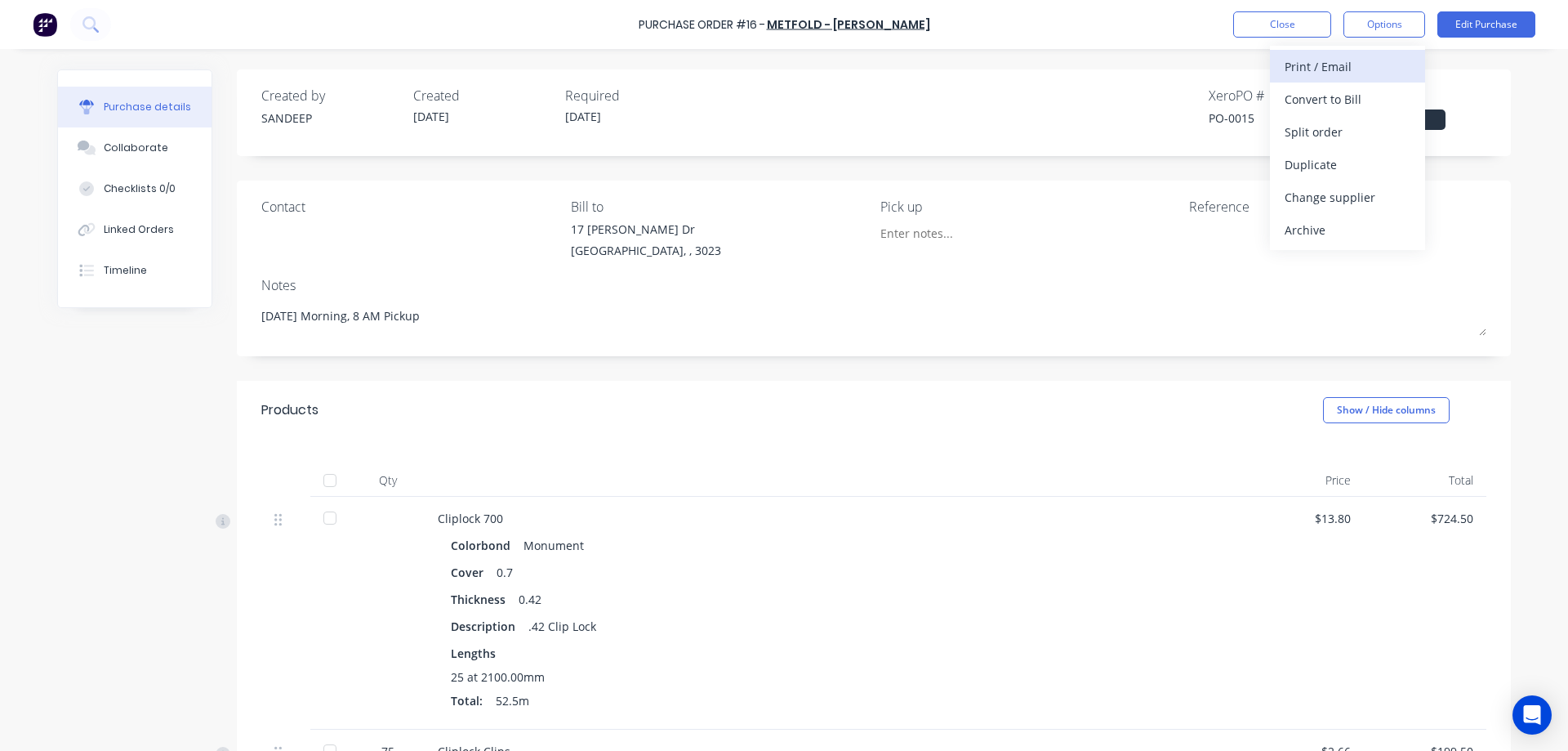
click at [1311, 69] on div "Print / Email" at bounding box center [1348, 66] width 125 height 24
click at [1315, 98] on div "With pricing" at bounding box center [1348, 98] width 125 height 24
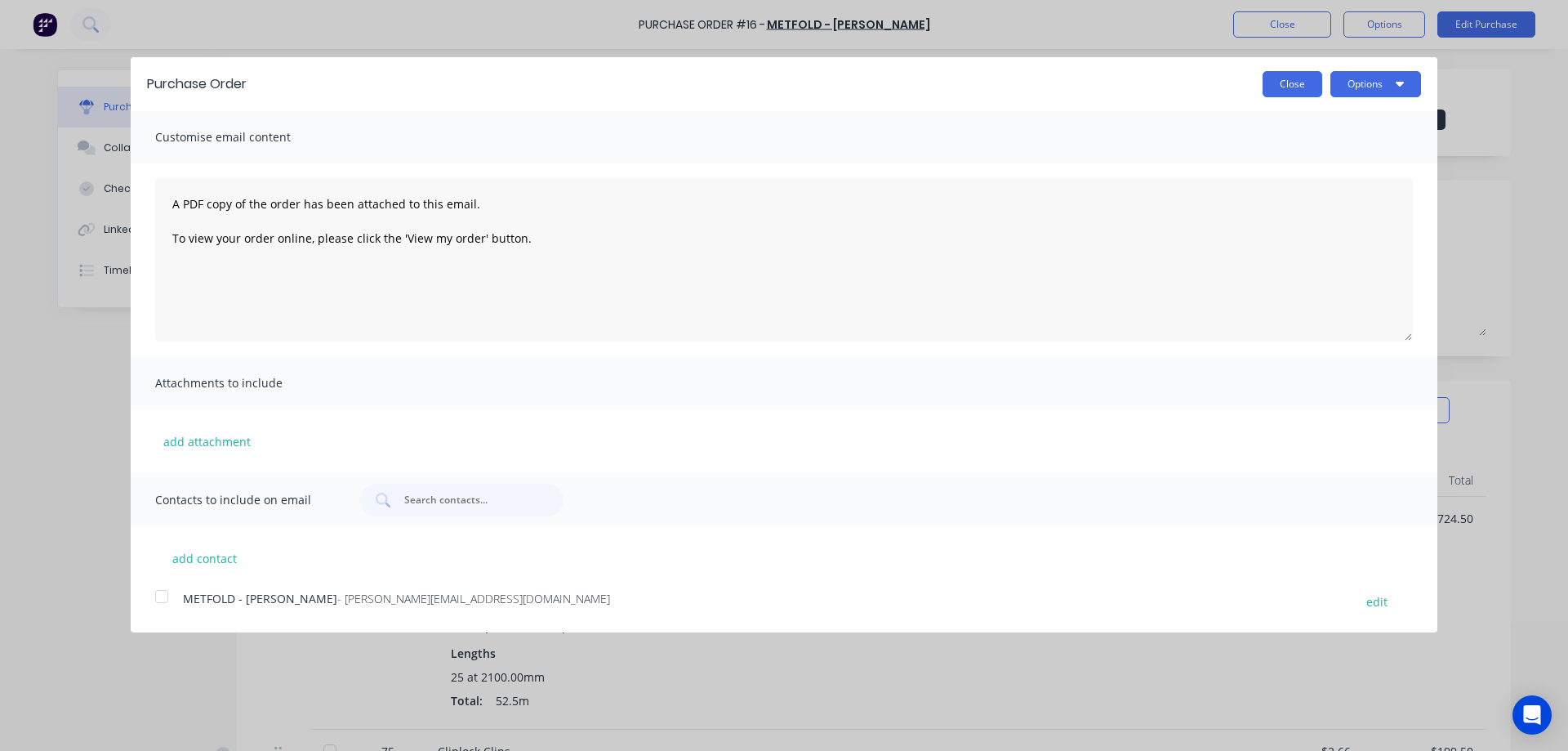
click at [1276, 88] on button "Close" at bounding box center [1292, 85] width 59 height 26
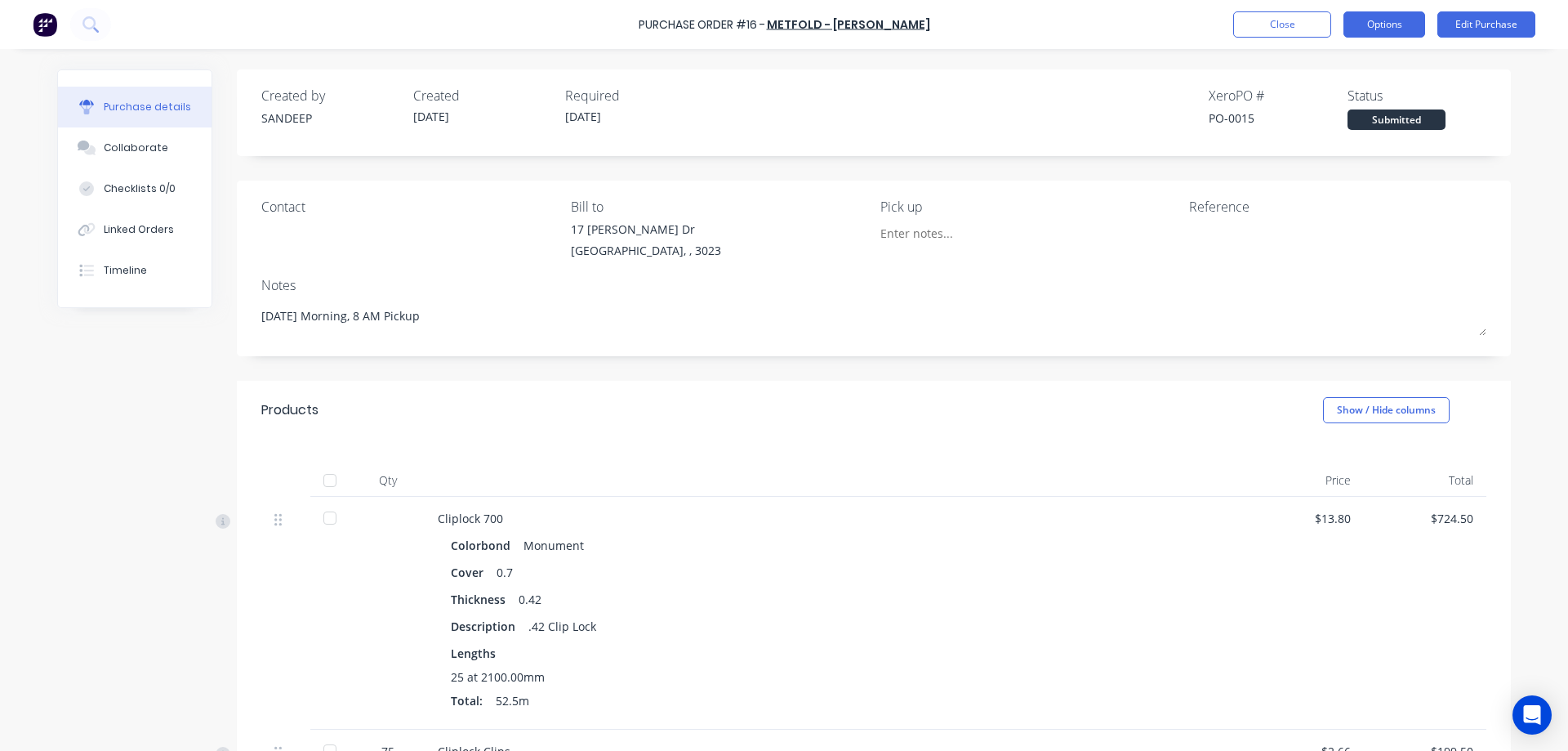
click at [1394, 26] on button "Options" at bounding box center [1384, 24] width 82 height 26
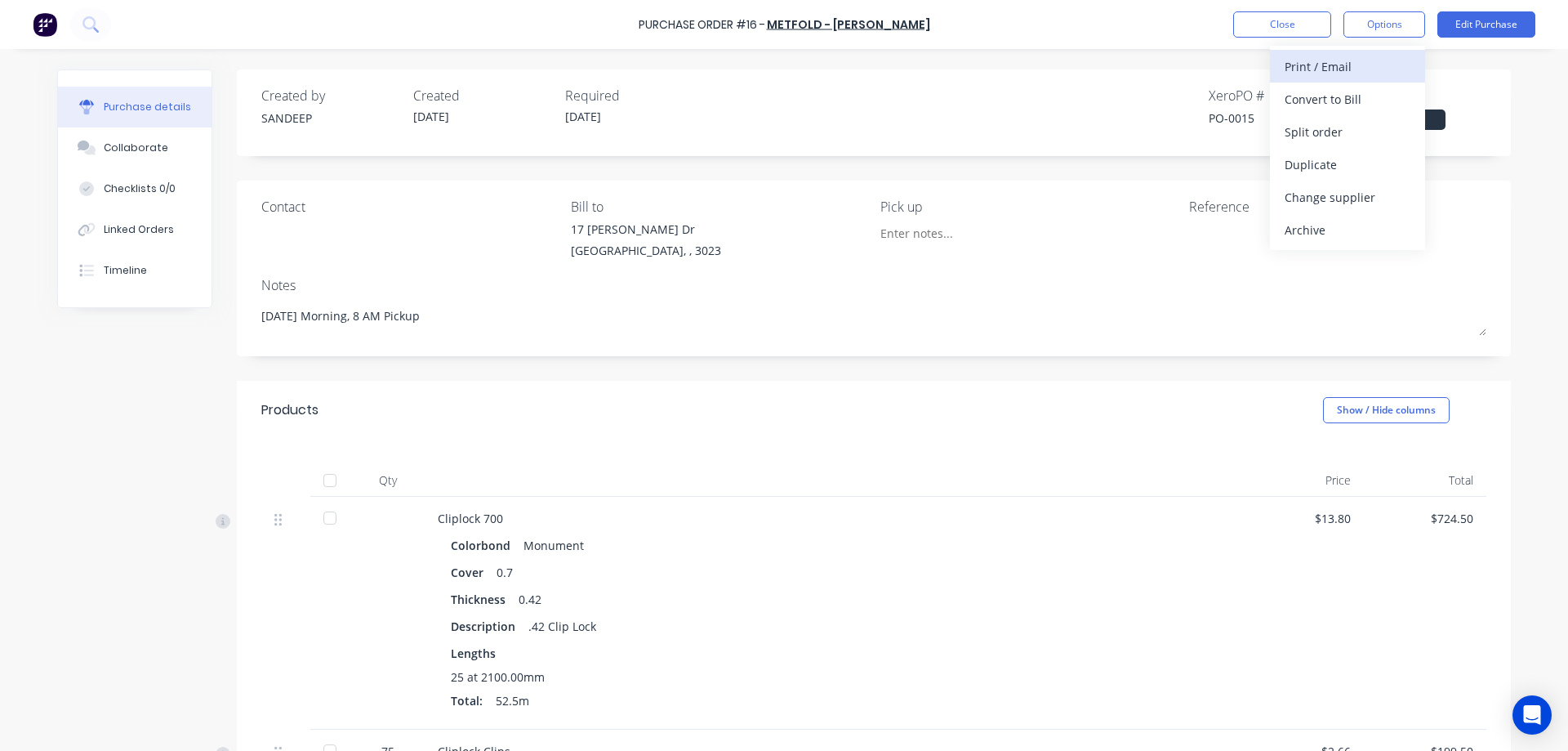
click at [1359, 65] on div "Print / Email" at bounding box center [1348, 66] width 125 height 24
click at [1338, 75] on div "Back" at bounding box center [1348, 66] width 125 height 24
click at [1341, 67] on div "Print / Email" at bounding box center [1348, 66] width 125 height 24
click at [1328, 101] on div "With pricing" at bounding box center [1348, 98] width 125 height 24
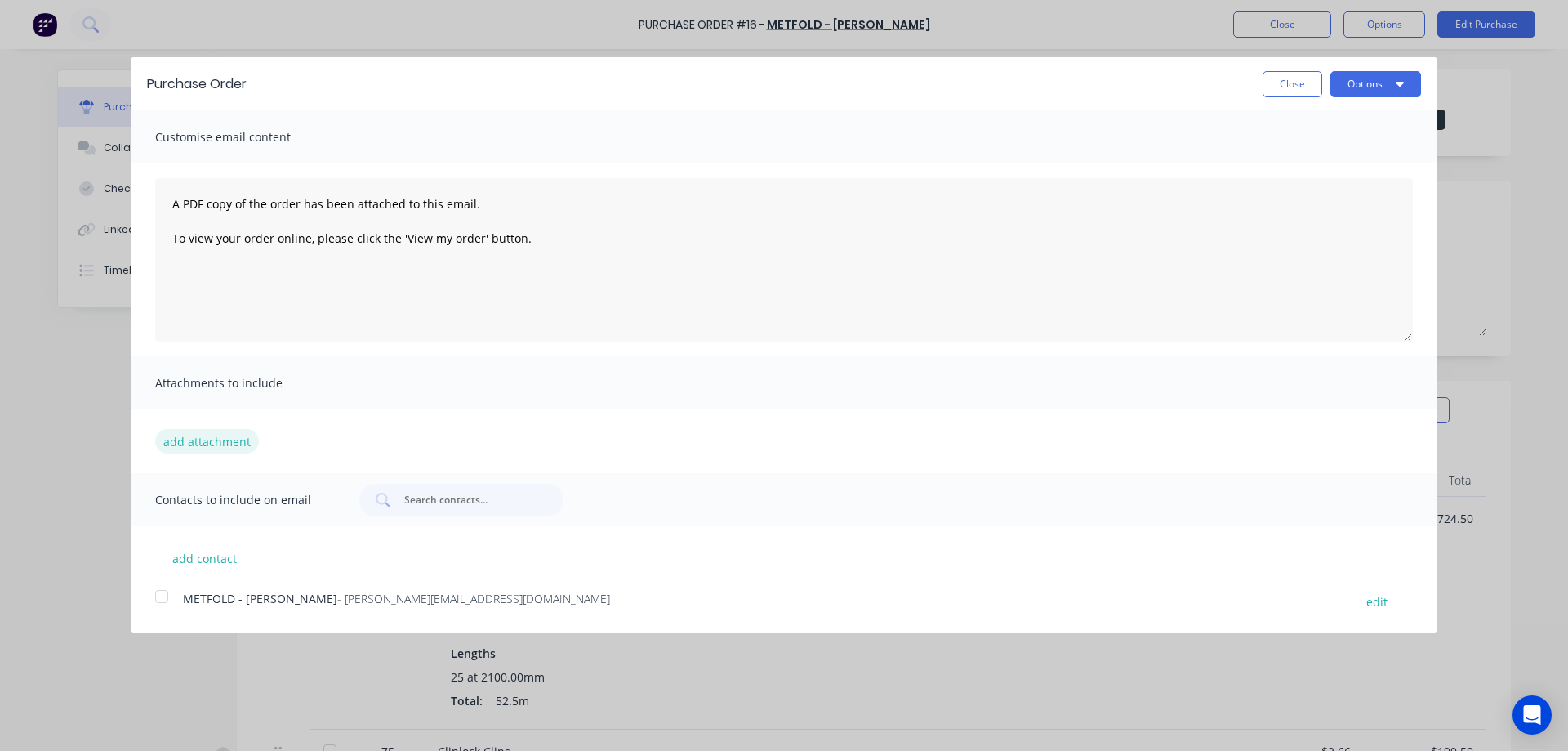
click at [229, 439] on button "add attachment" at bounding box center [206, 441] width 104 height 24
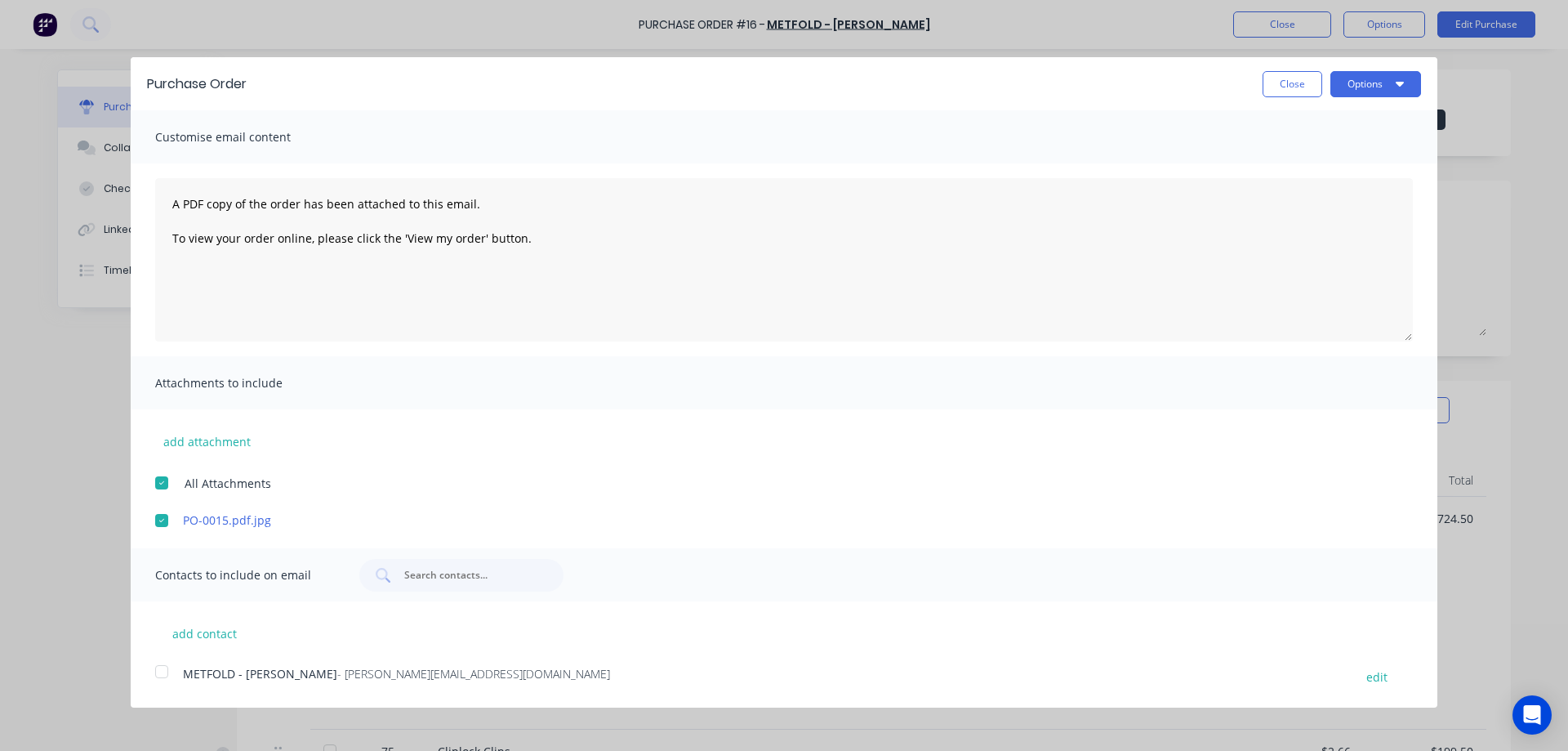
click at [162, 673] on div at bounding box center [162, 672] width 33 height 33
click at [1396, 88] on icon "button" at bounding box center [1399, 83] width 8 height 13
click at [453, 586] on div at bounding box center [462, 575] width 204 height 33
click at [453, 577] on input "text" at bounding box center [470, 575] width 136 height 17
click at [601, 578] on div "Contacts to include on email" at bounding box center [784, 574] width 1307 height 53
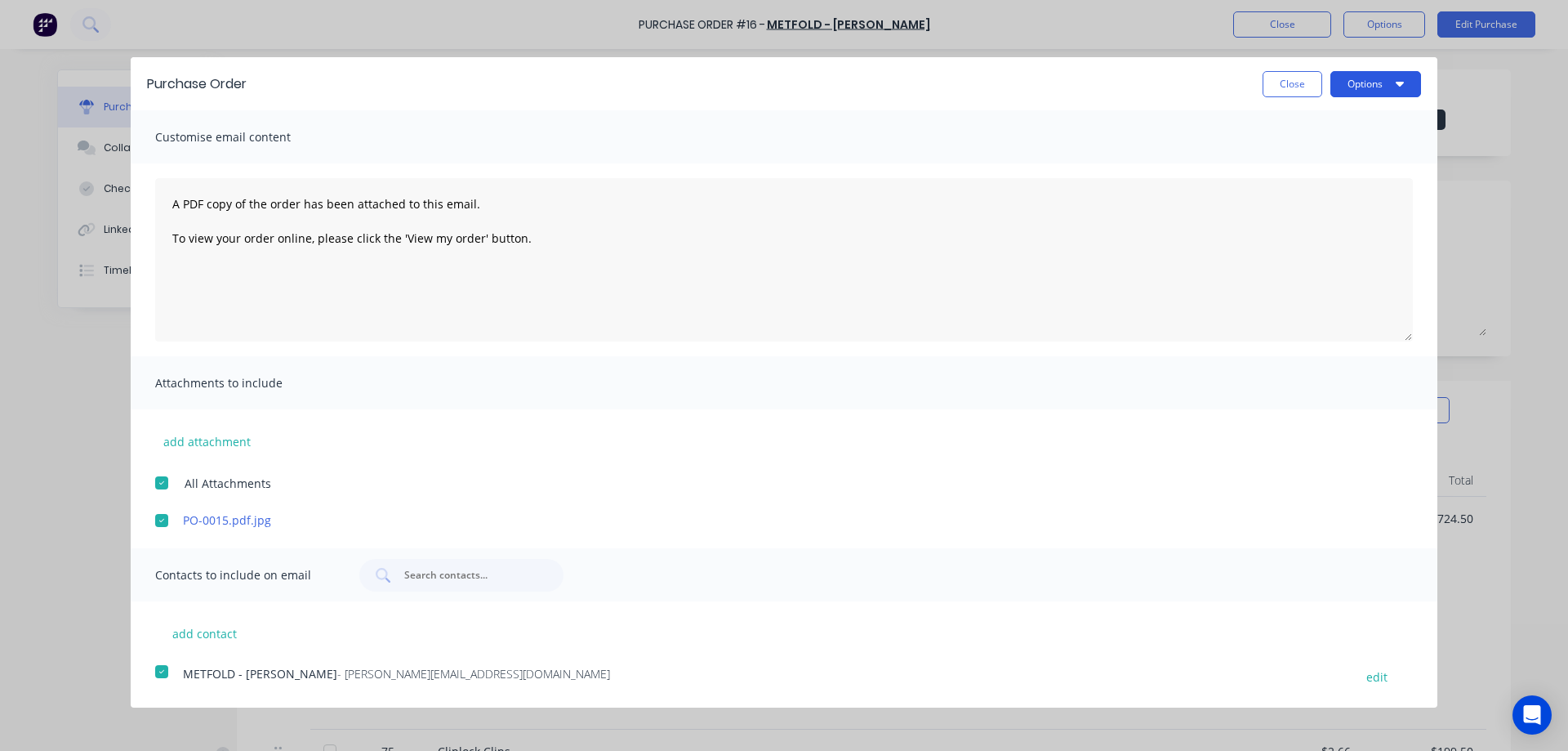
click at [1384, 85] on button "Options" at bounding box center [1375, 85] width 91 height 26
click at [1330, 152] on div "Email" at bounding box center [1343, 158] width 125 height 24
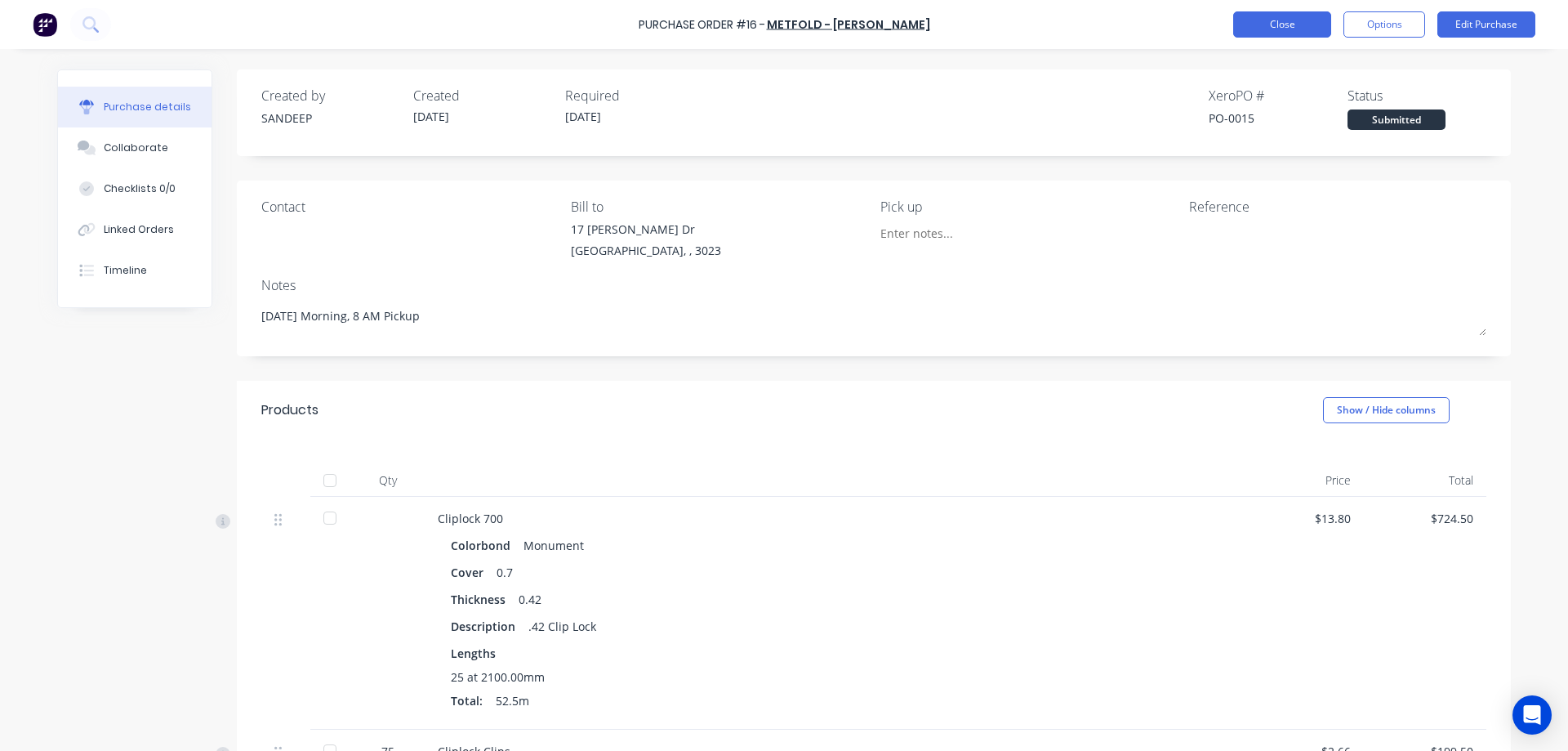
click at [1301, 32] on button "Close" at bounding box center [1282, 24] width 98 height 26
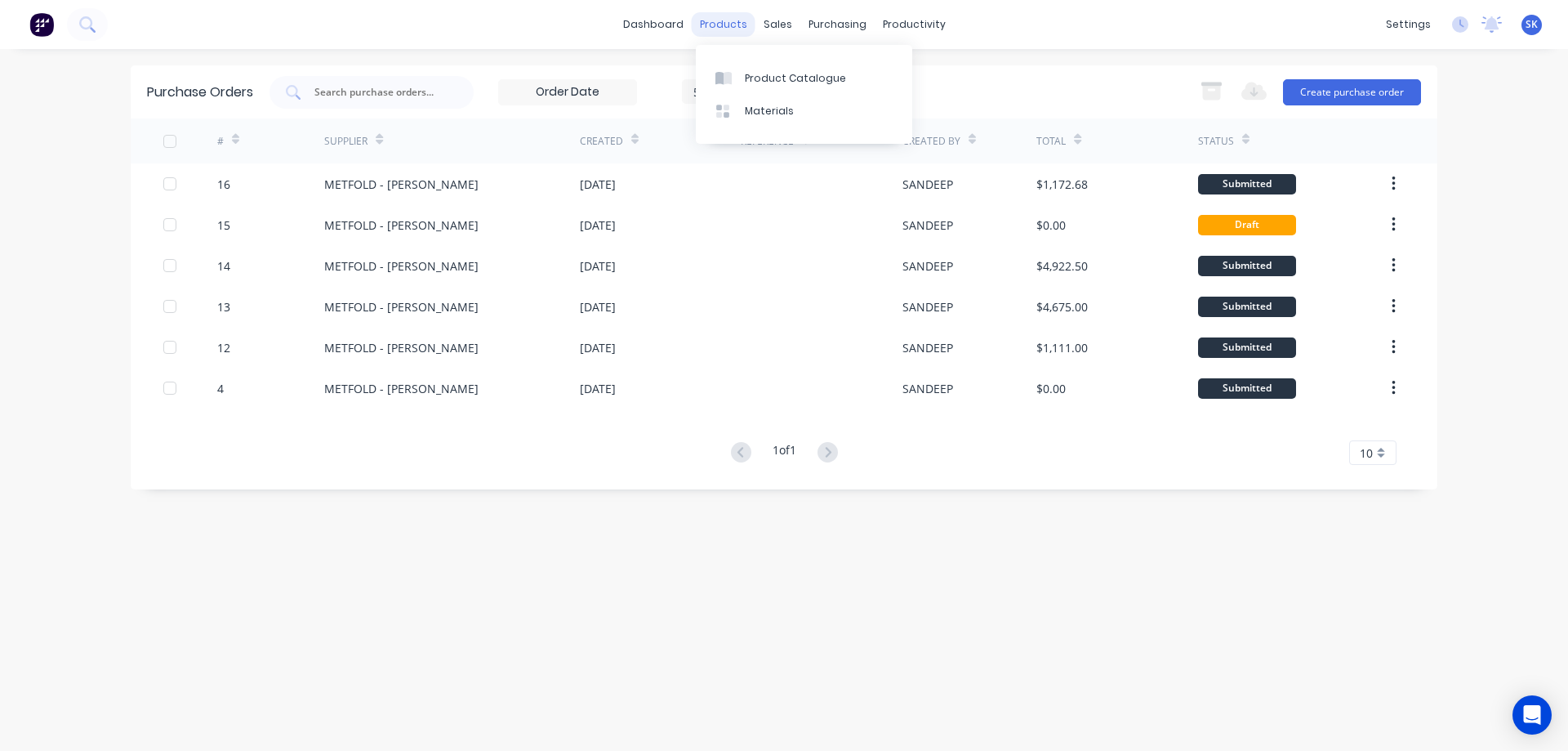
click at [740, 19] on div "products" at bounding box center [723, 24] width 64 height 24
click at [763, 73] on div "Product Catalogue" at bounding box center [795, 78] width 101 height 15
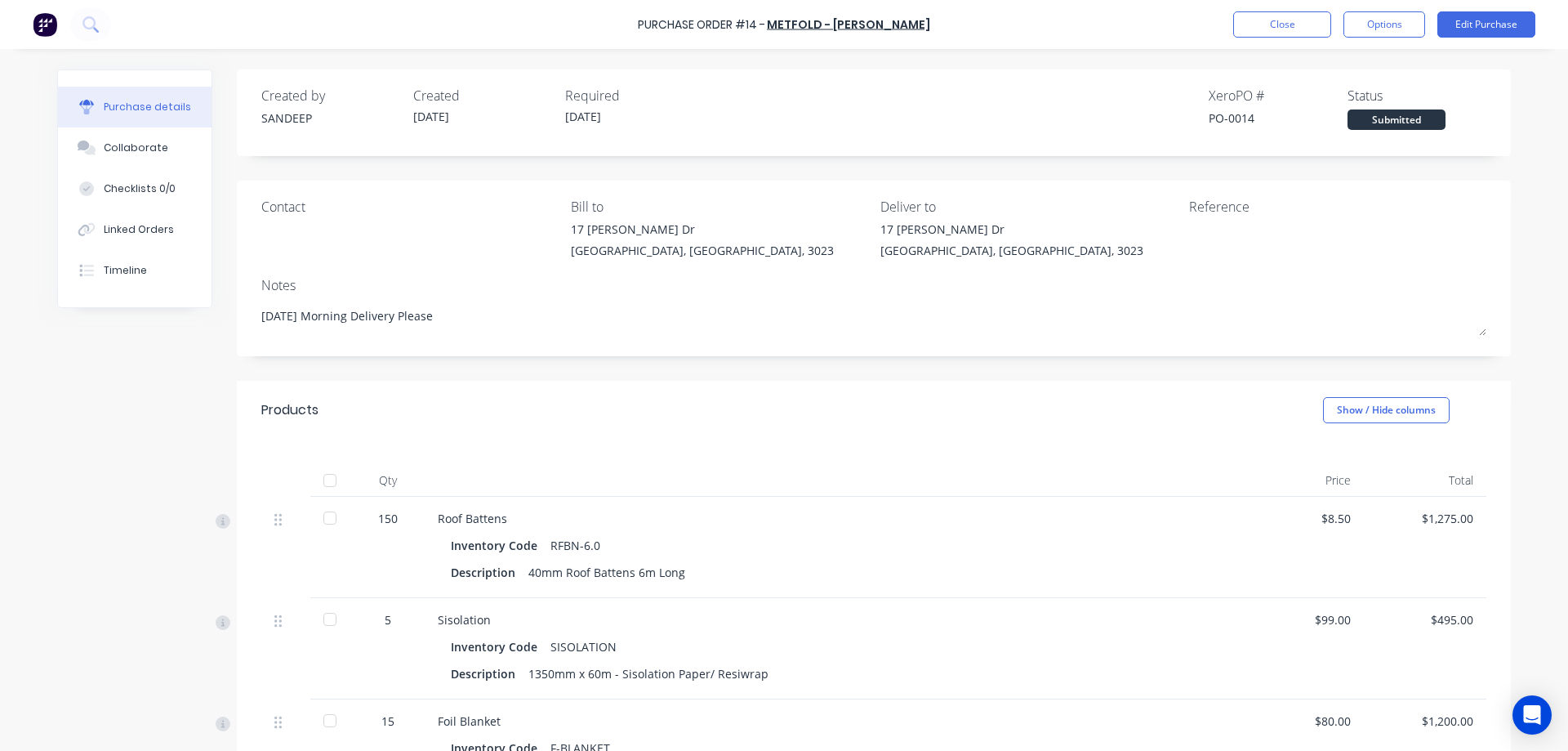
click at [44, 15] on img at bounding box center [45, 24] width 24 height 24
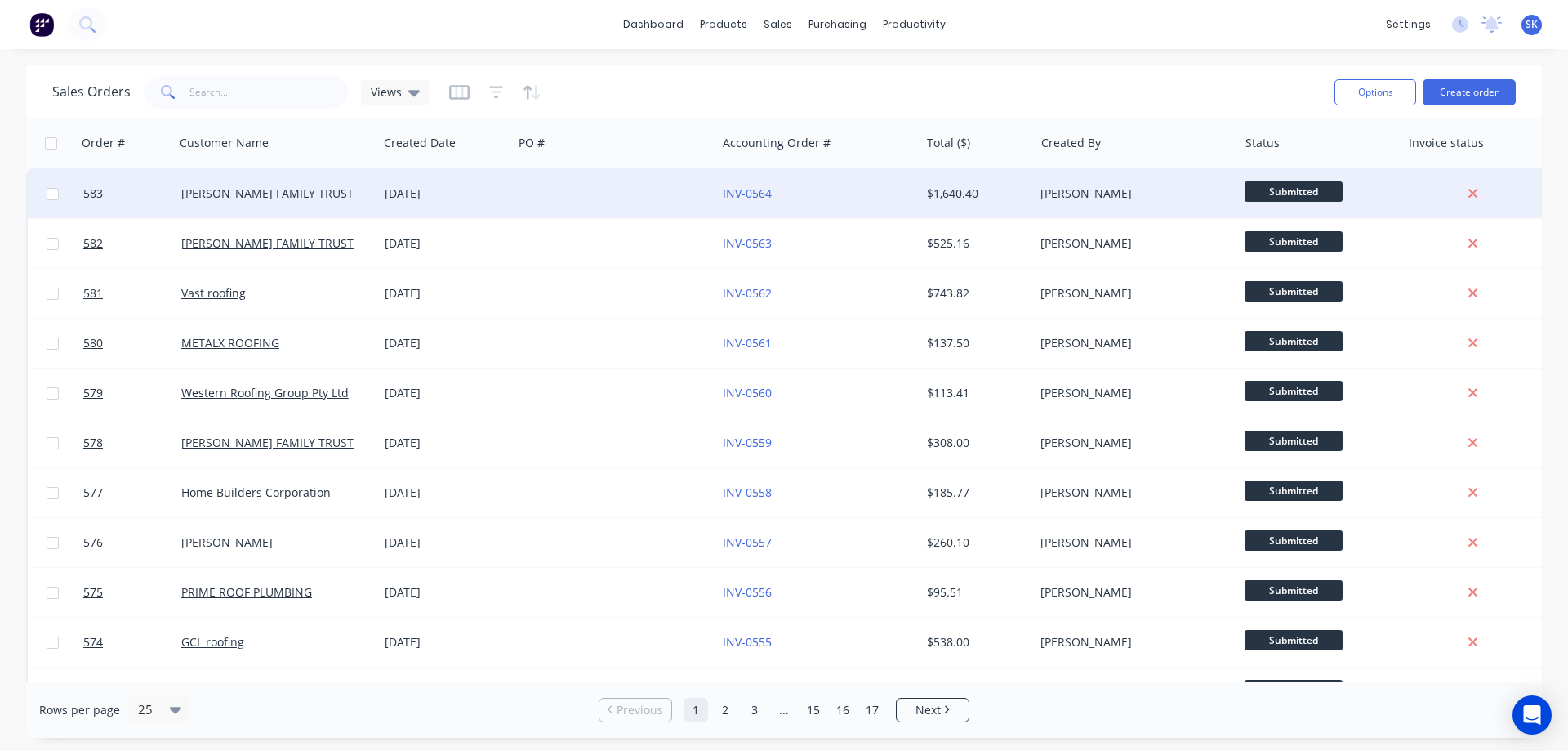
click at [428, 199] on div "[DATE]" at bounding box center [446, 193] width 122 height 17
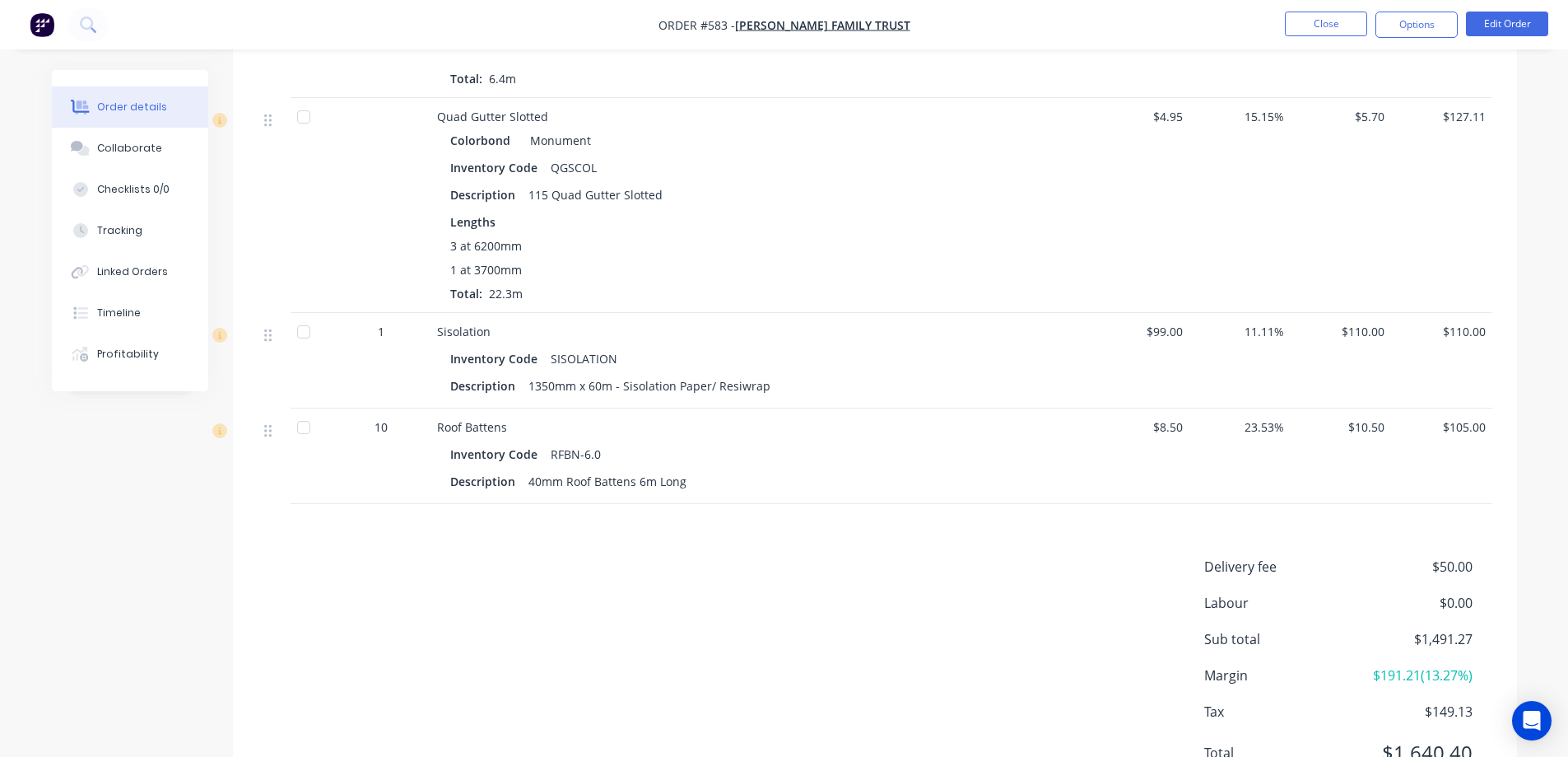
scroll to position [1092, 0]
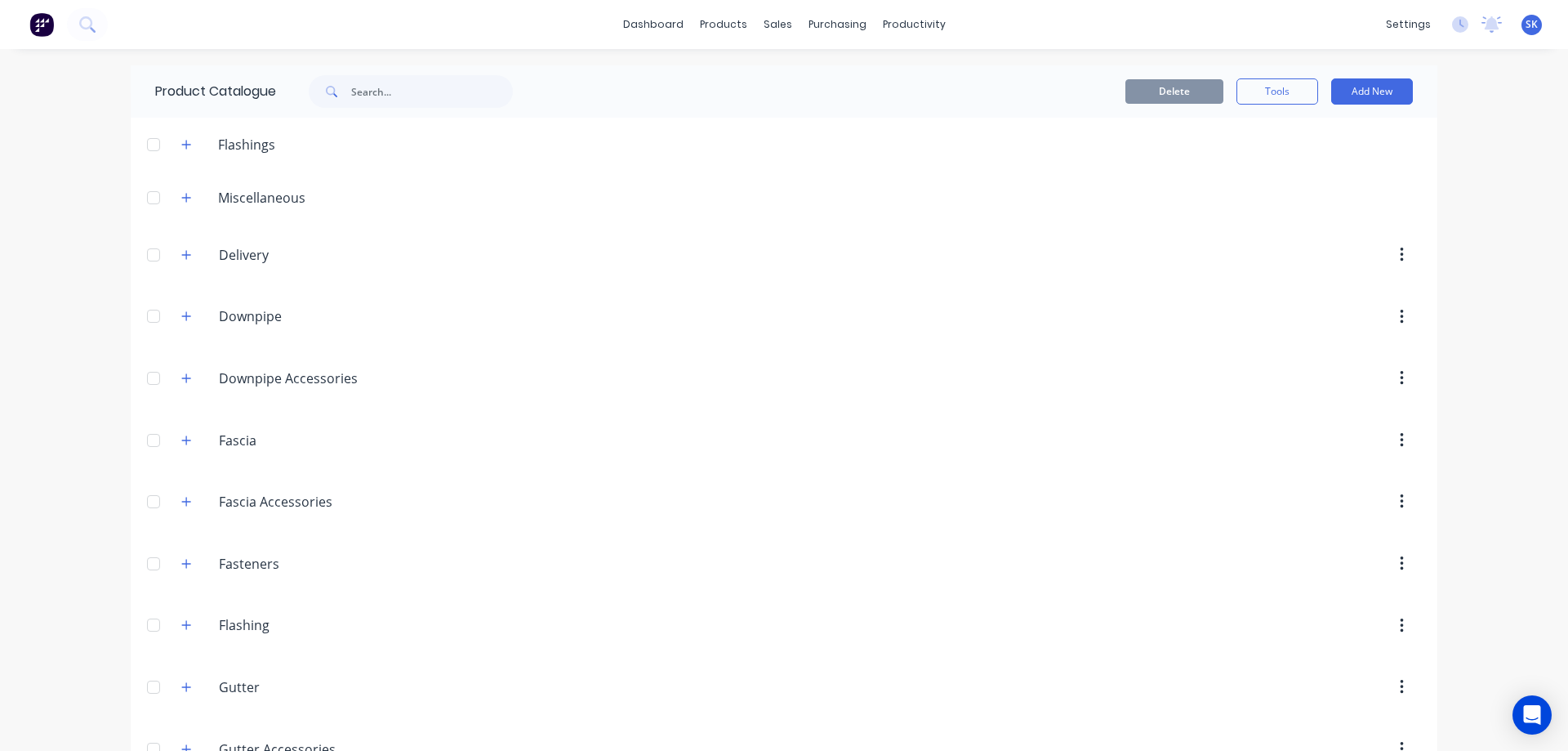
click at [42, 22] on img at bounding box center [42, 24] width 24 height 24
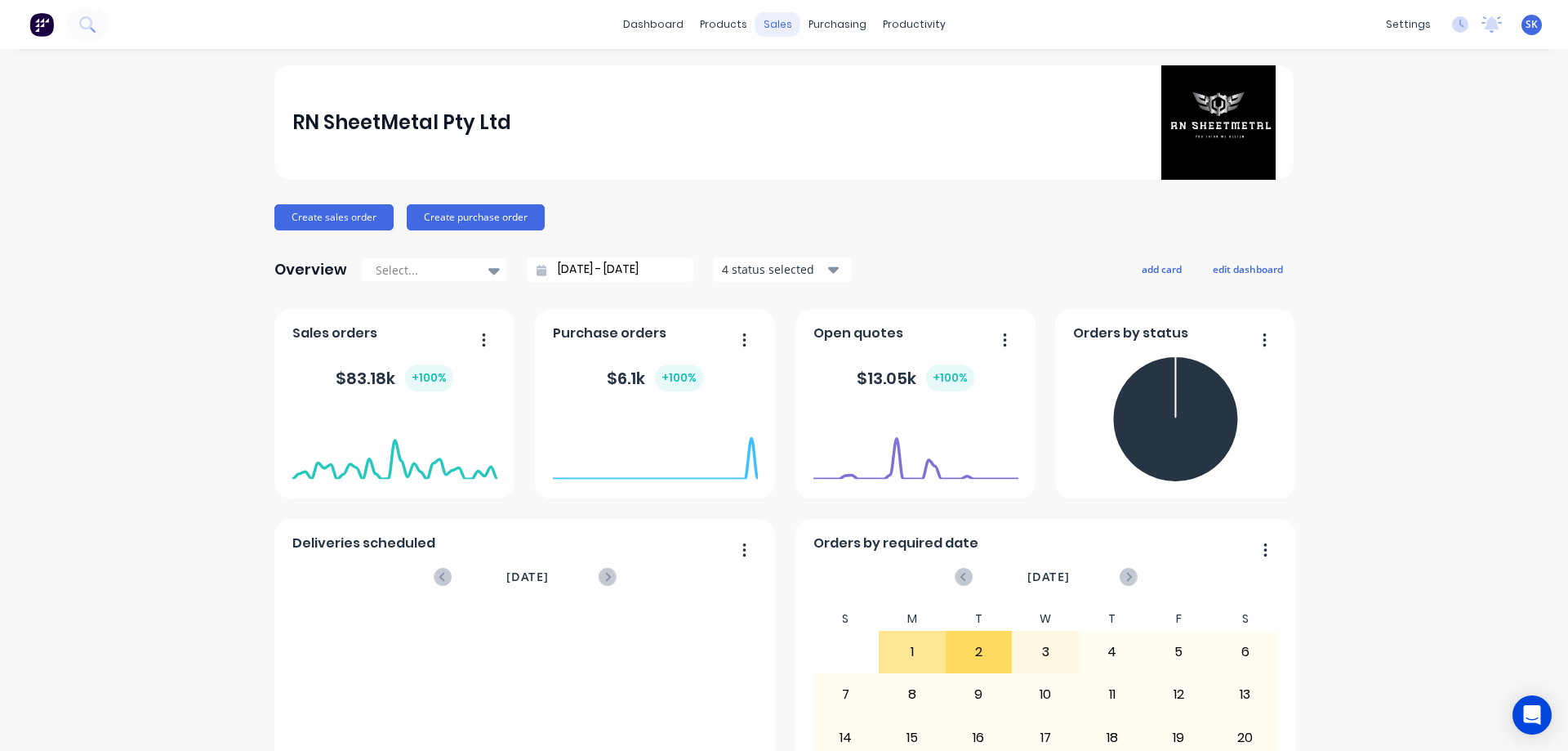
click at [776, 23] on div "sales" at bounding box center [778, 24] width 45 height 24
click at [793, 78] on div at bounding box center [781, 78] width 24 height 15
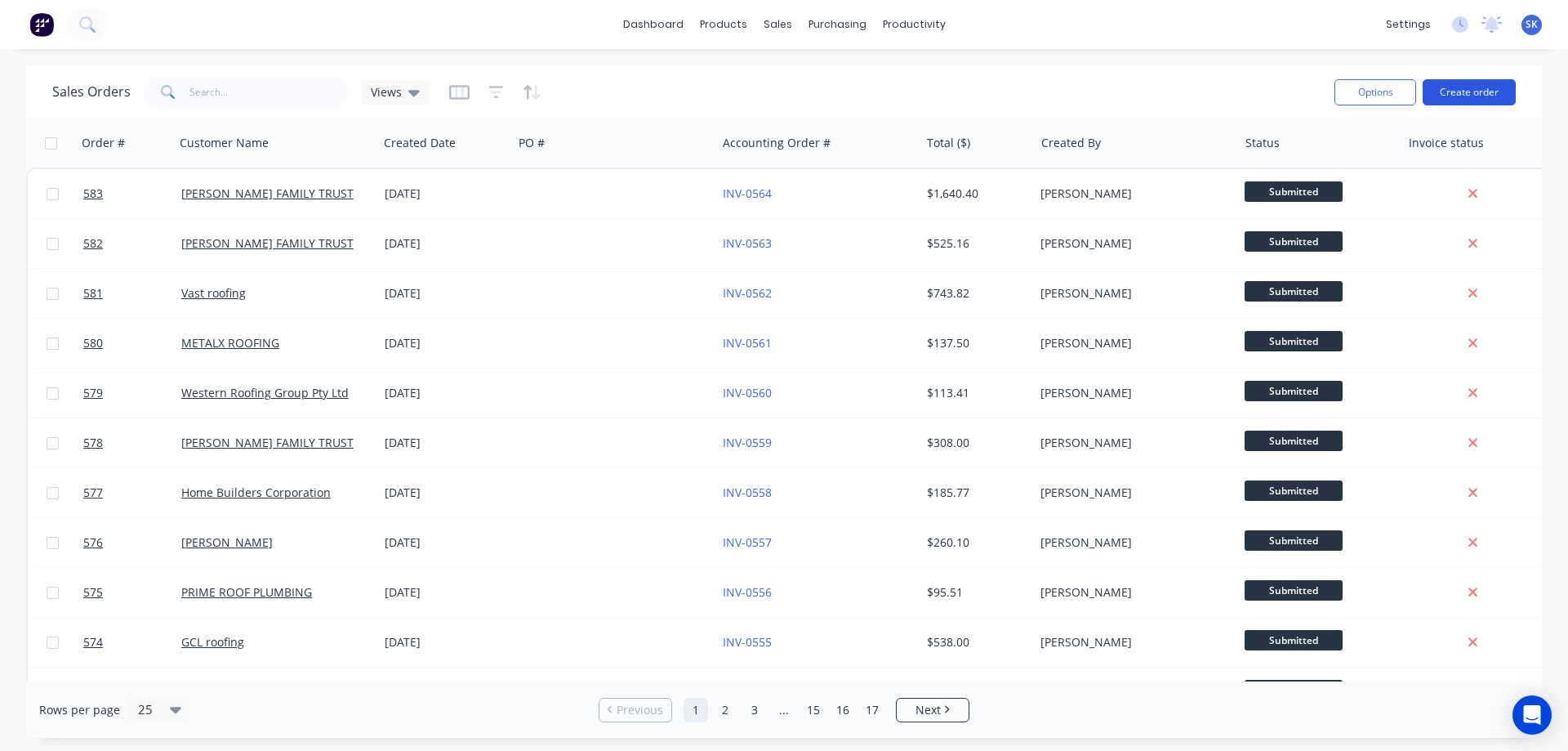
click at [1466, 95] on button "Create order" at bounding box center [1469, 92] width 93 height 26
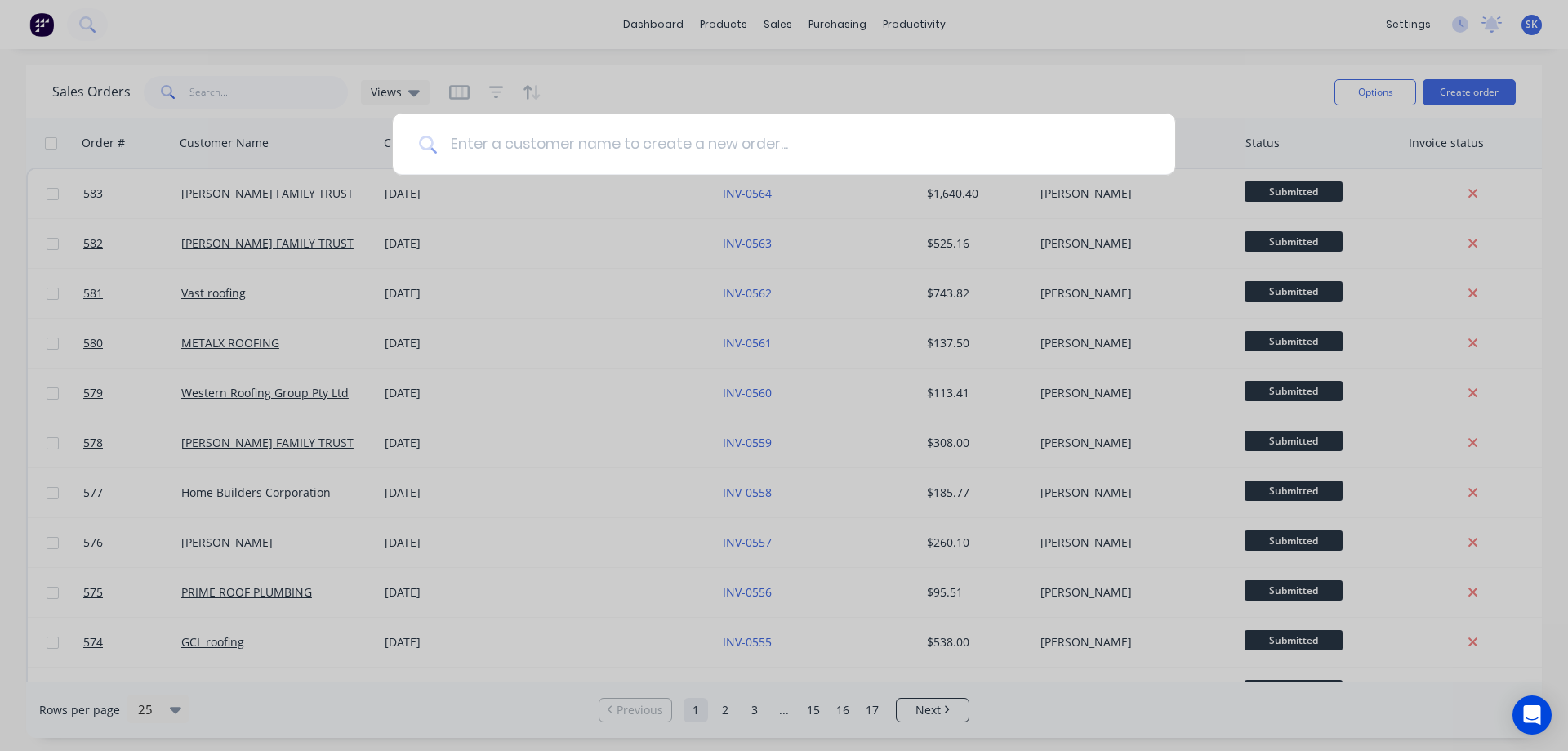
click at [745, 132] on input at bounding box center [794, 144] width 713 height 61
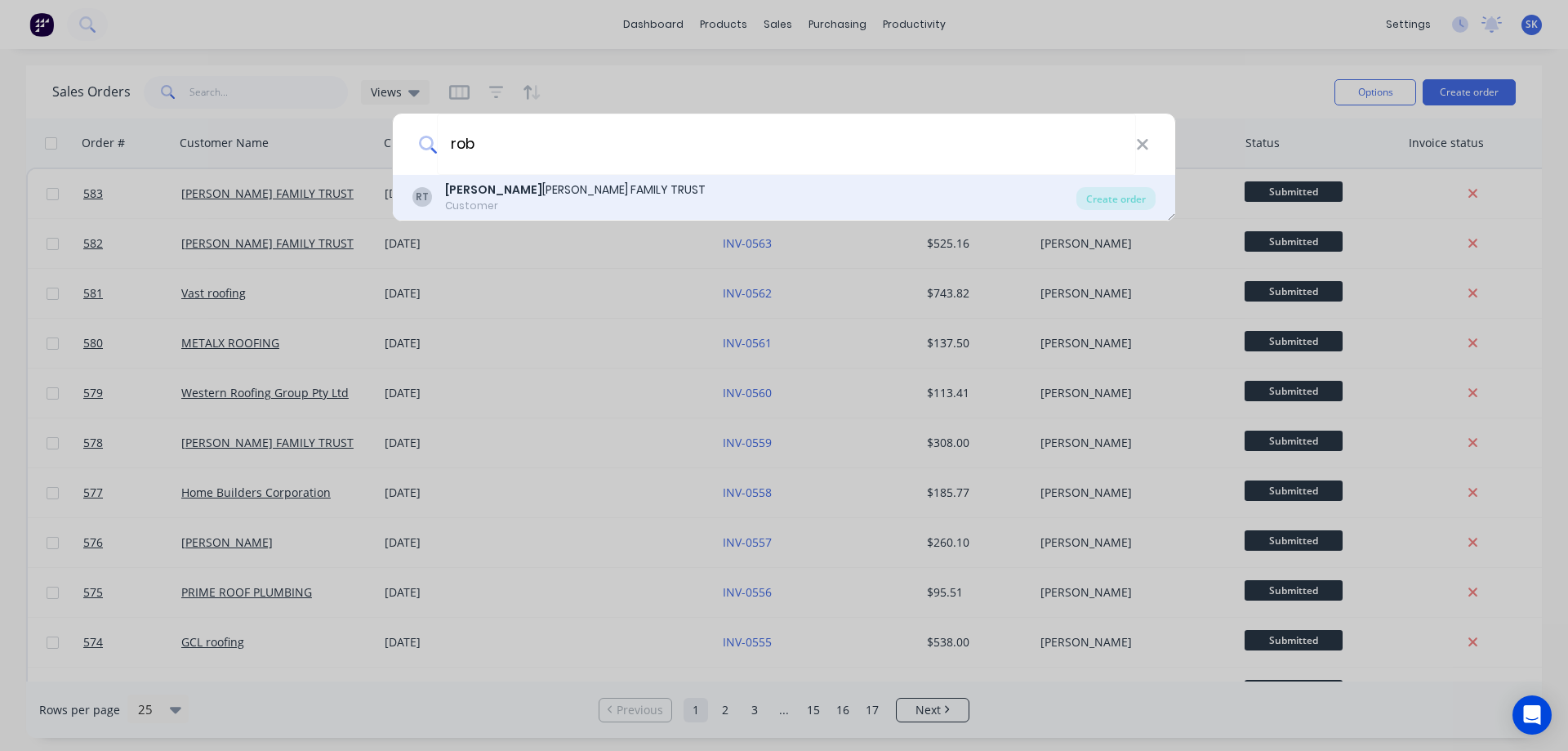
type input "rob"
click at [531, 188] on div "ROB ERT JONES FAMILY TRUST" at bounding box center [575, 190] width 260 height 17
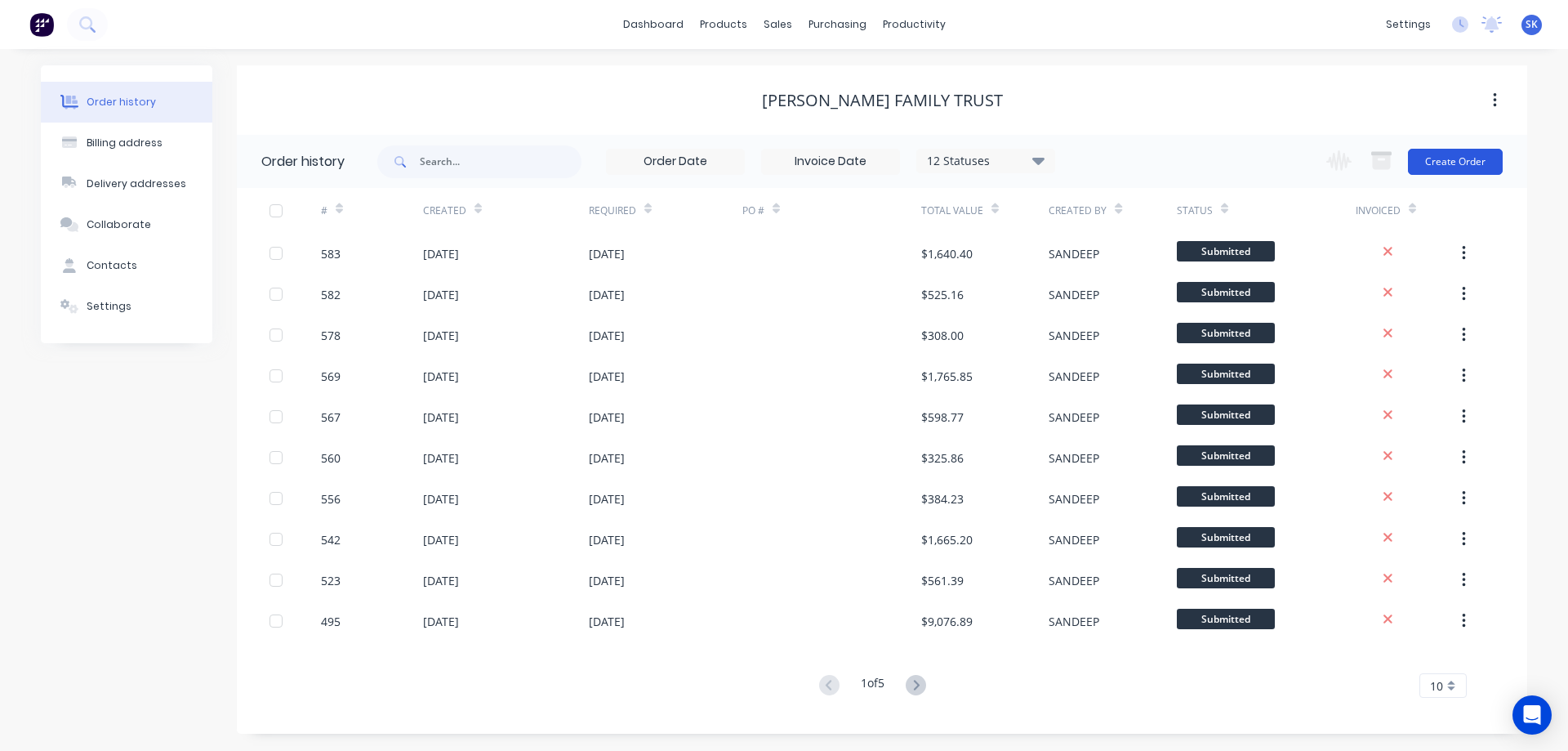
click at [1463, 163] on button "Create Order" at bounding box center [1455, 162] width 95 height 26
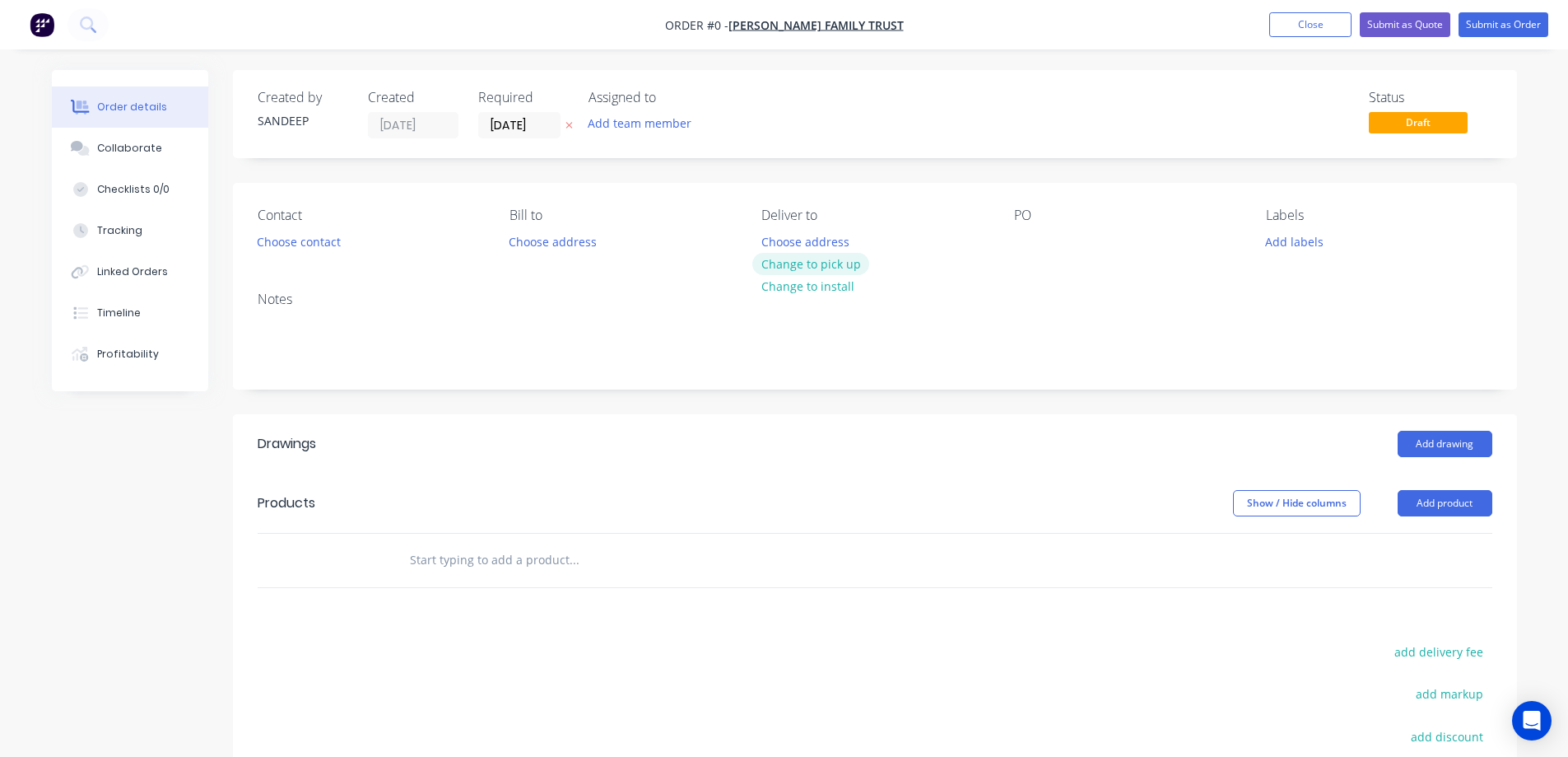
click at [793, 267] on button "Change to pick up" at bounding box center [810, 263] width 117 height 22
click at [533, 552] on input "text" at bounding box center [573, 560] width 329 height 33
click at [496, 560] on input "text" at bounding box center [573, 560] width 329 height 33
click at [453, 549] on input "text" at bounding box center [573, 560] width 329 height 33
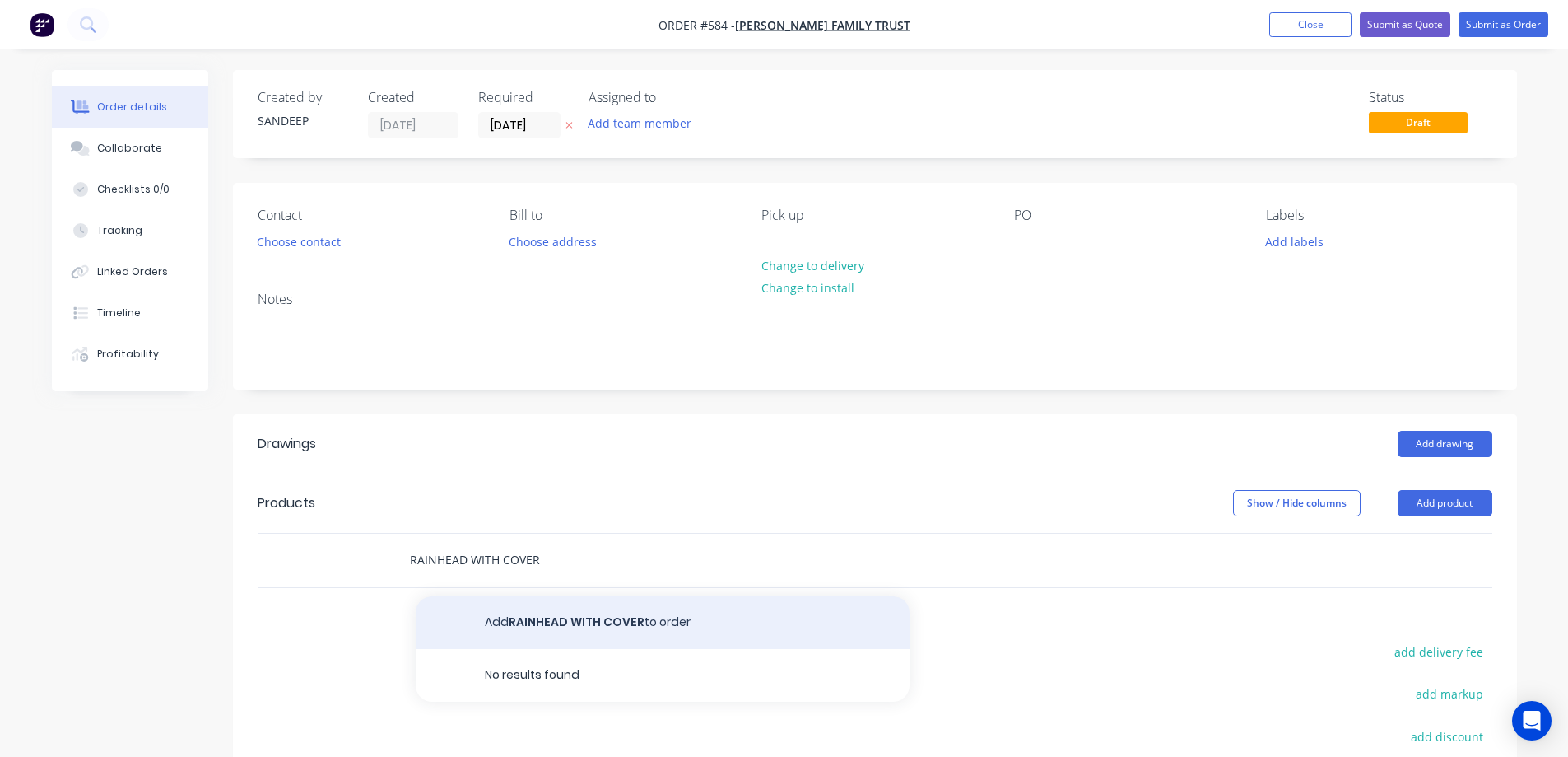
type input "RAINHEAD WITH COVER"
click at [506, 612] on button "Add RAINHEAD WITH COVER to order" at bounding box center [662, 623] width 494 height 53
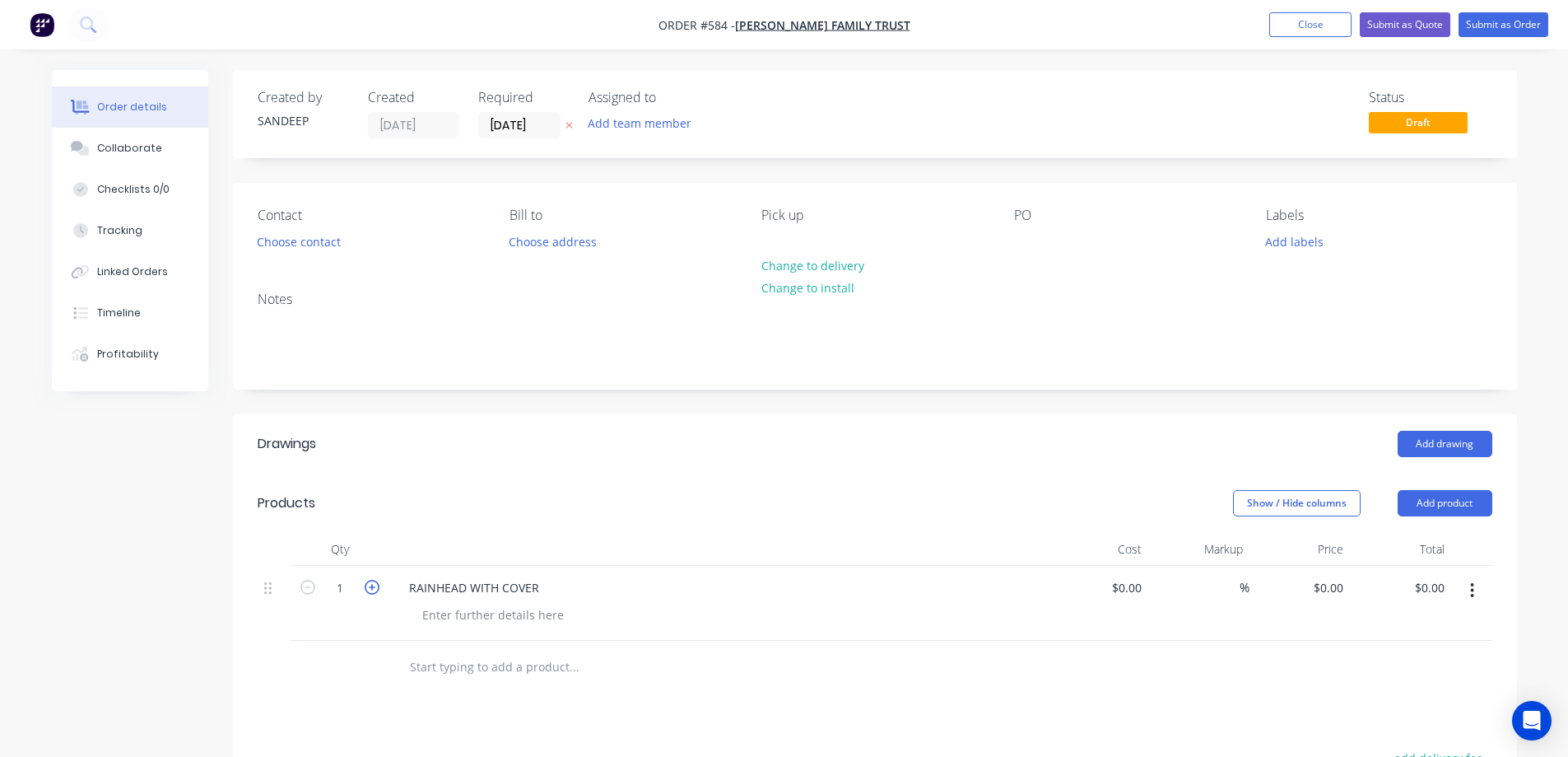
click at [377, 586] on icon "button" at bounding box center [371, 587] width 15 height 15
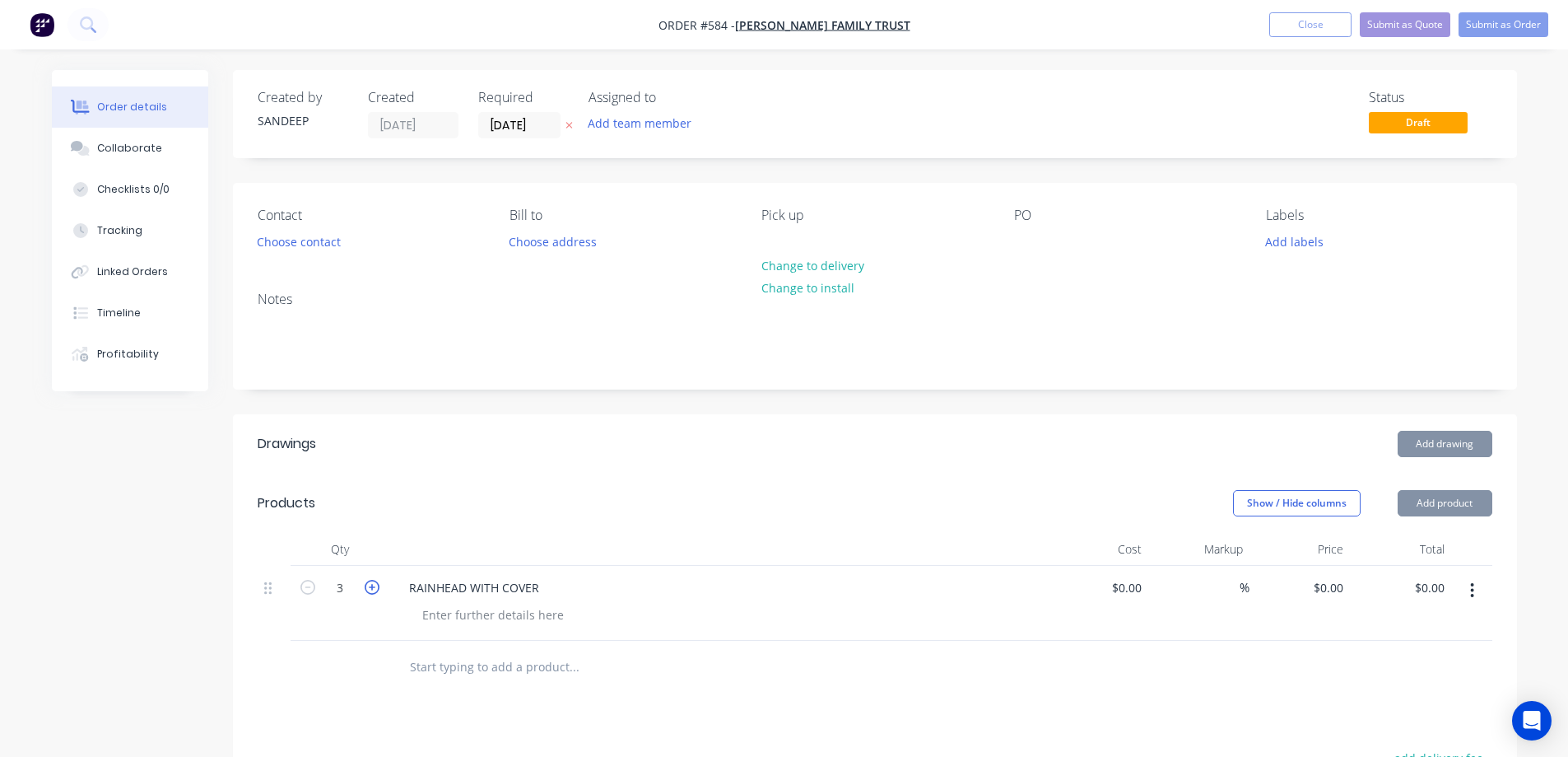
click at [377, 586] on icon "button" at bounding box center [371, 587] width 15 height 15
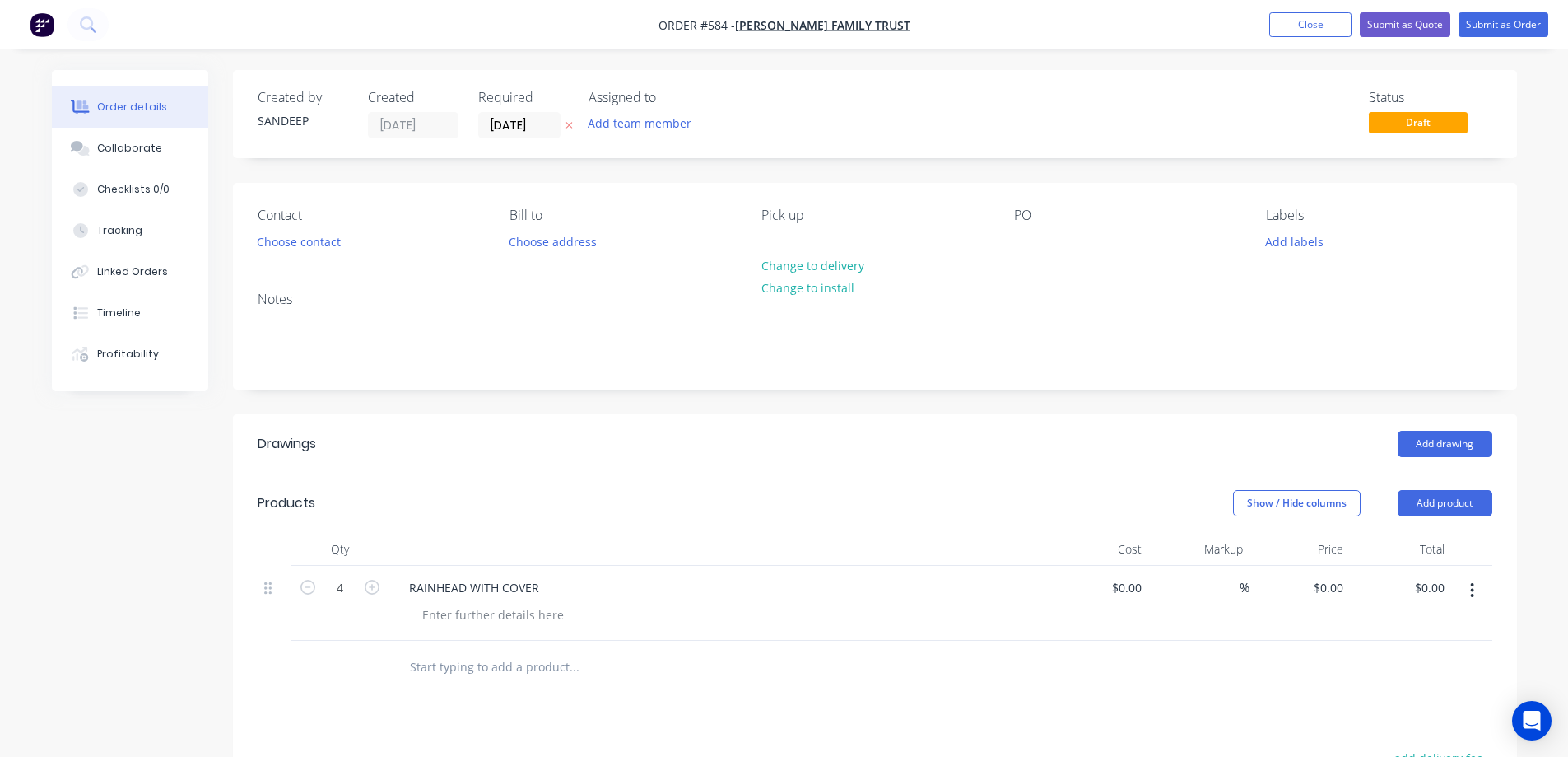
click at [297, 584] on button "button" at bounding box center [307, 586] width 21 height 18
type input "3"
click at [468, 613] on div at bounding box center [493, 614] width 168 height 24
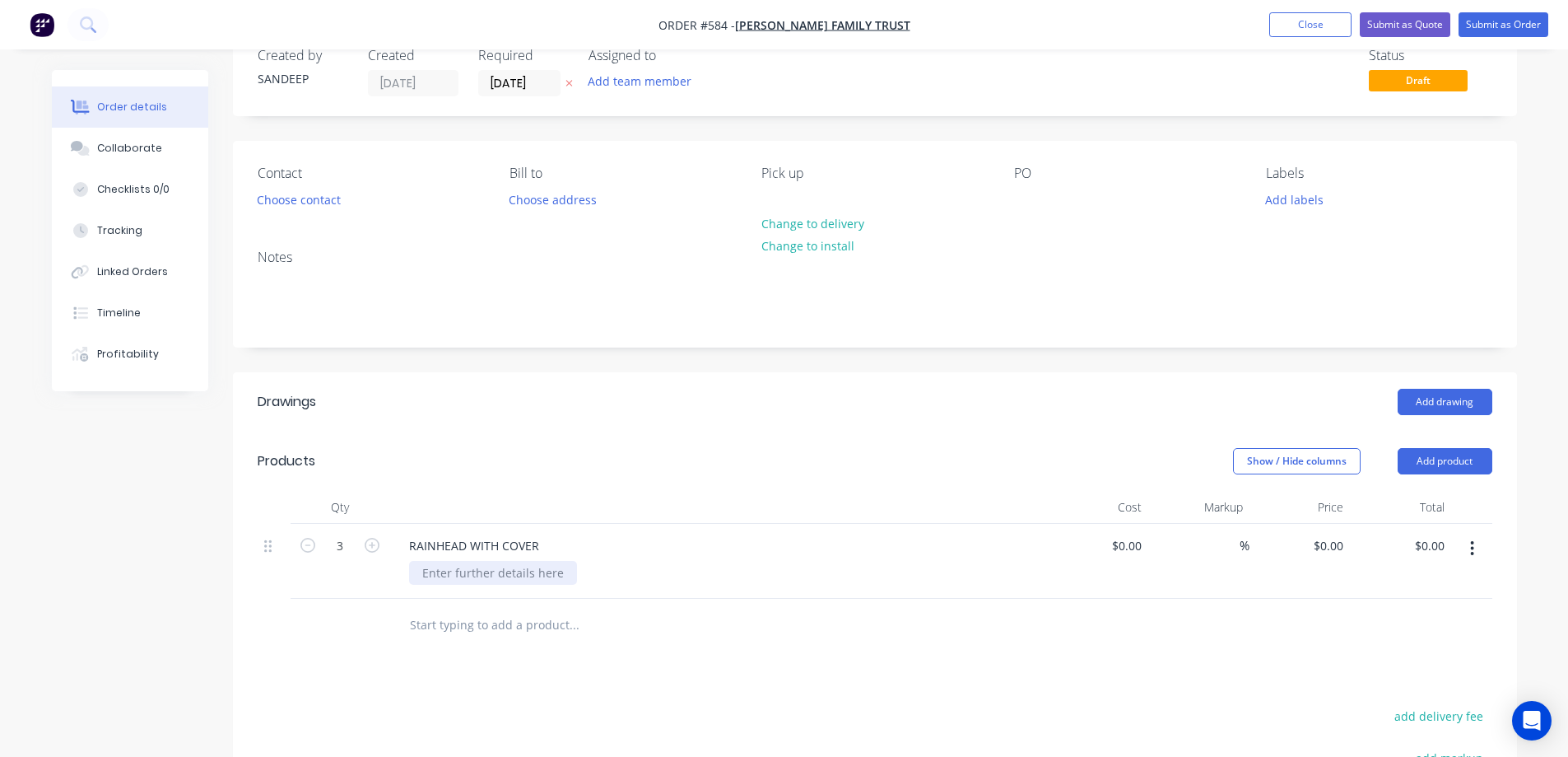
scroll to position [83, 0]
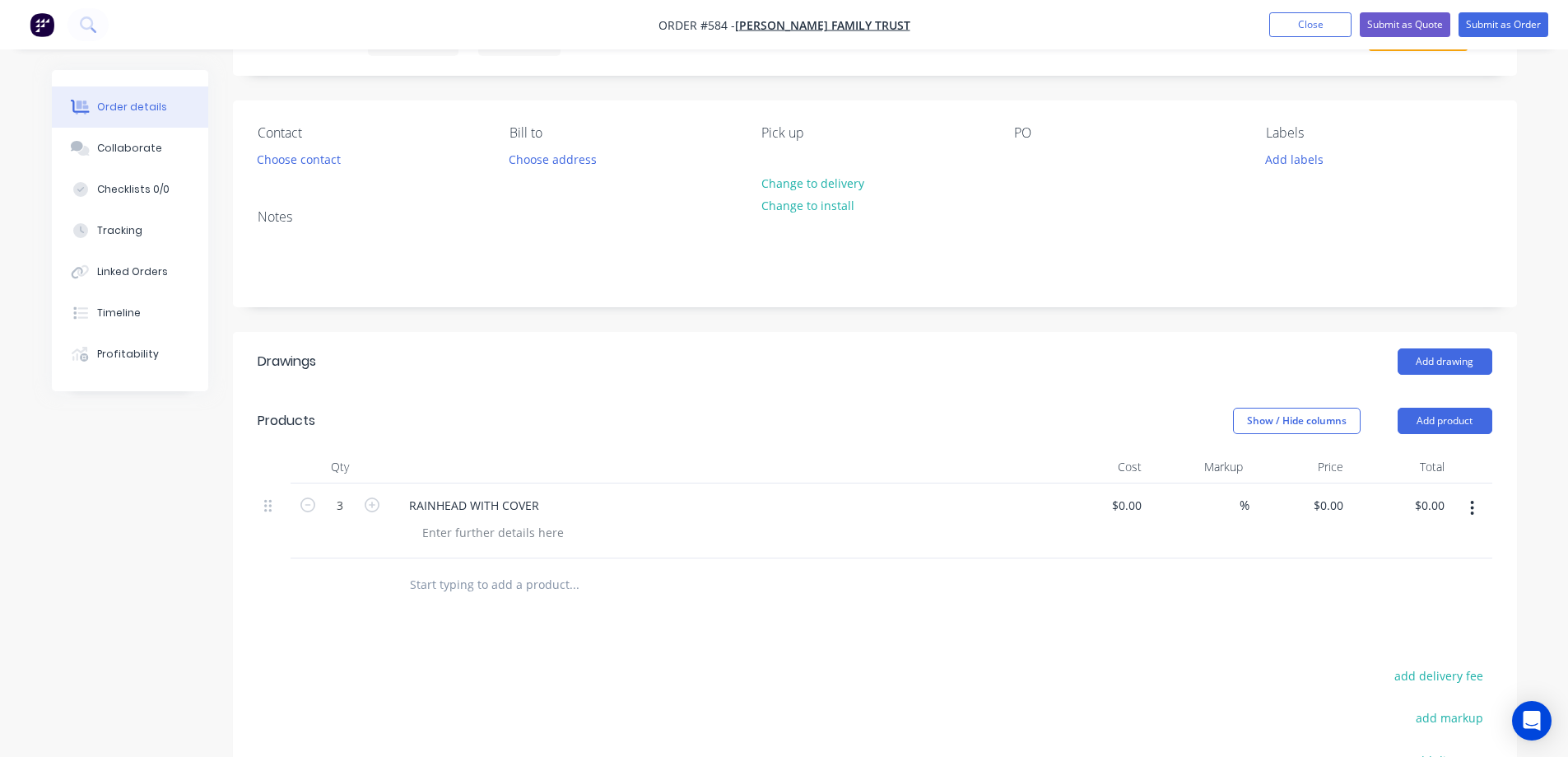
click at [1475, 510] on button "button" at bounding box center [1472, 508] width 39 height 30
click at [1397, 581] on div "Duplicate" at bounding box center [1414, 584] width 126 height 24
click at [469, 652] on input "text" at bounding box center [573, 660] width 329 height 33
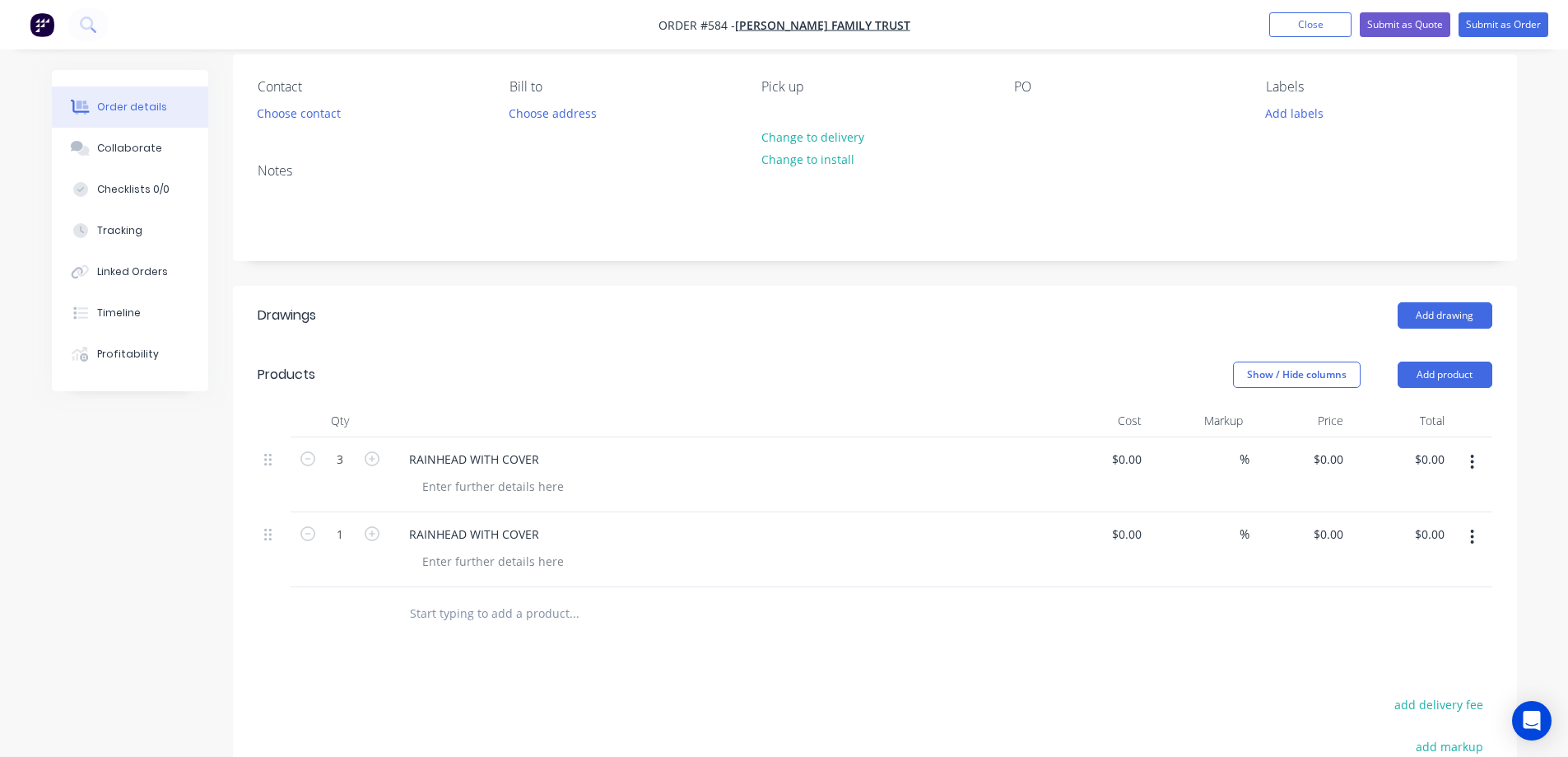
scroll to position [329, 0]
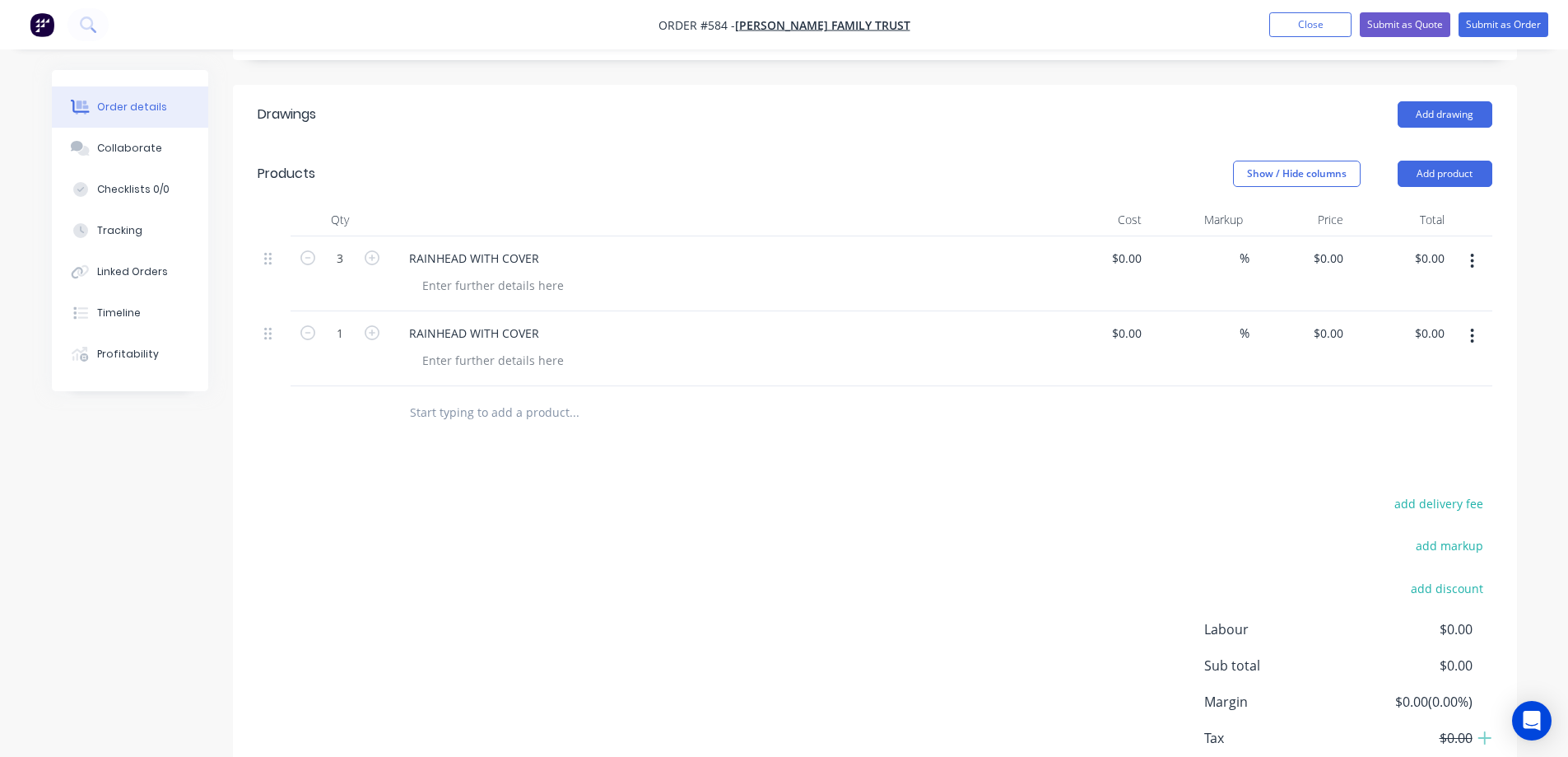
click at [463, 422] on input "text" at bounding box center [573, 413] width 329 height 33
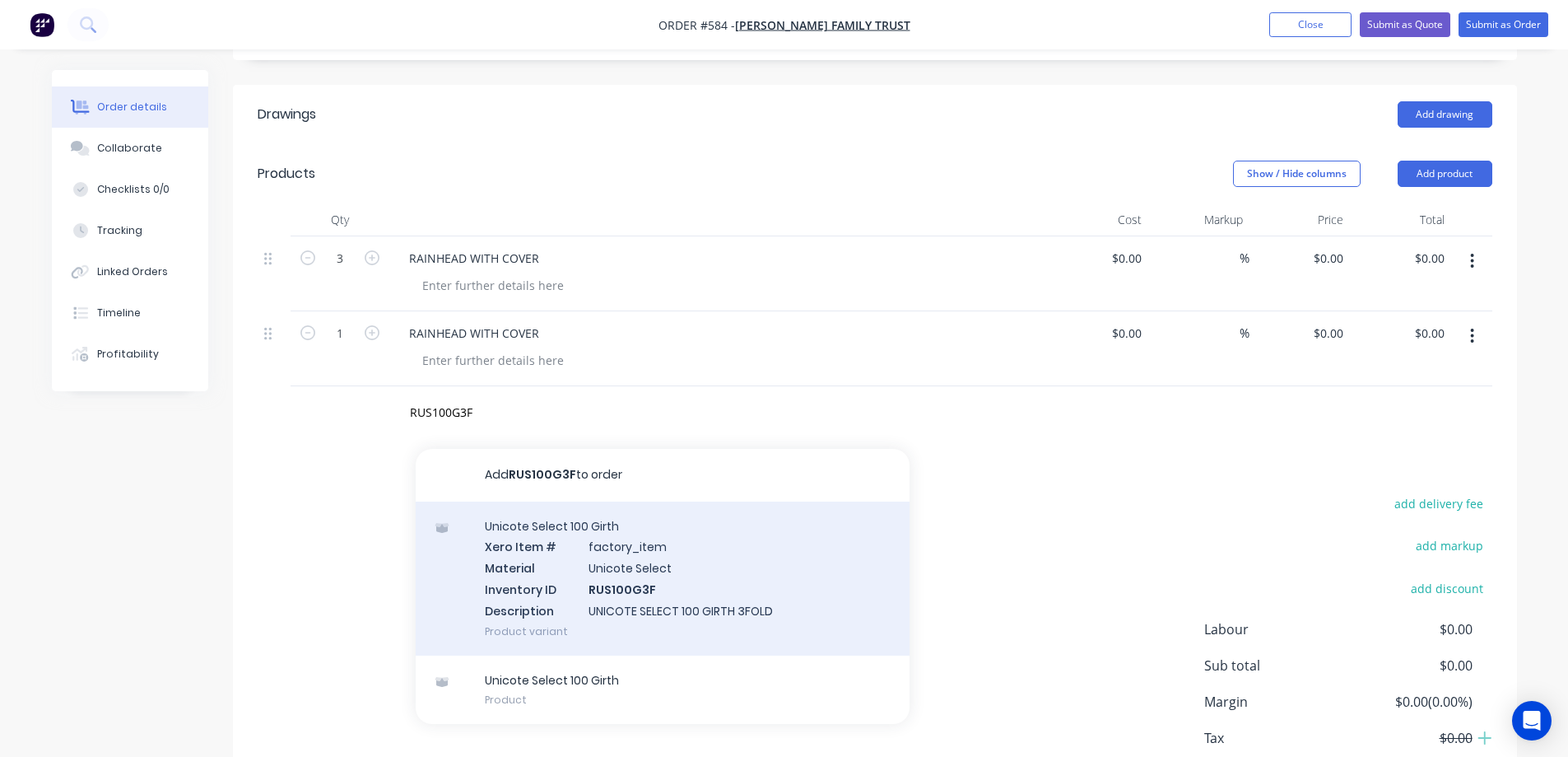
click at [521, 564] on div "Add RUS100G3F to order Unicote Select 100 Girth Xero Item # factory_item Materi…" at bounding box center [662, 587] width 494 height 276
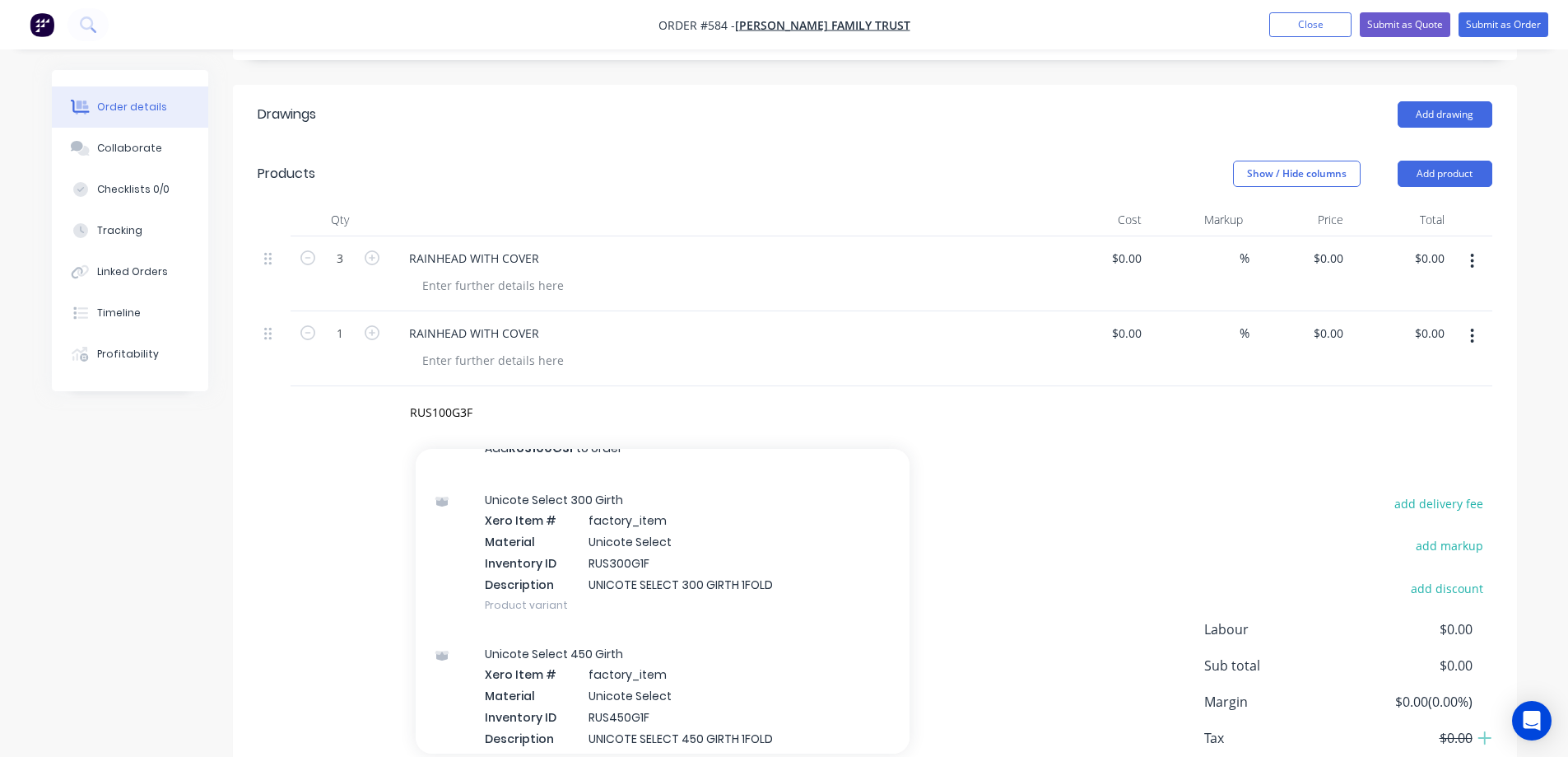
scroll to position [0, 0]
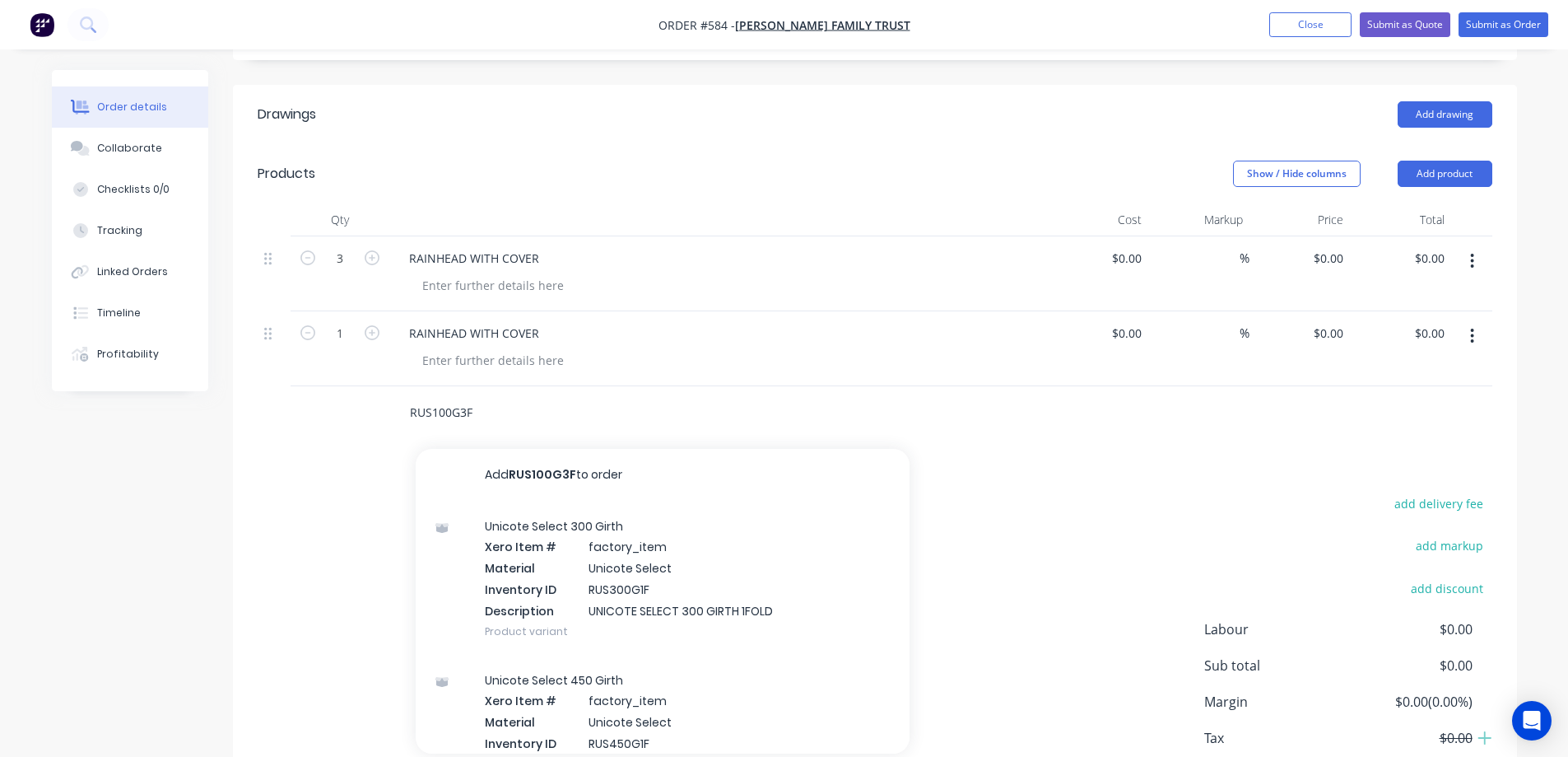
click at [506, 413] on input "RUS100G3F" at bounding box center [573, 413] width 329 height 33
type input "RUS100G3F"
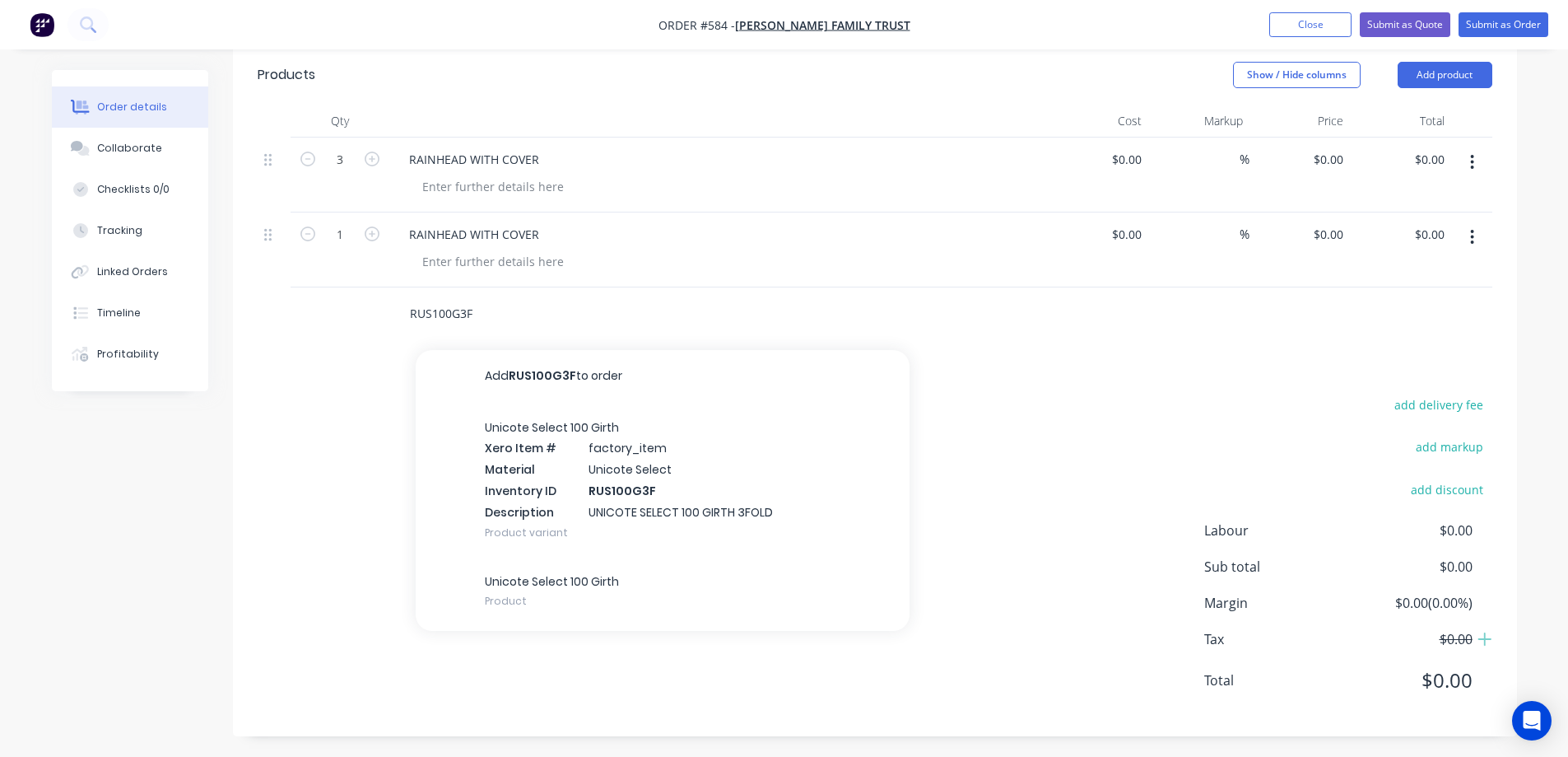
scroll to position [432, 0]
click at [517, 477] on div "Unicote Select 100 Girth Xero Item # factory_item Material Unicote Select Inven…" at bounding box center [662, 475] width 494 height 154
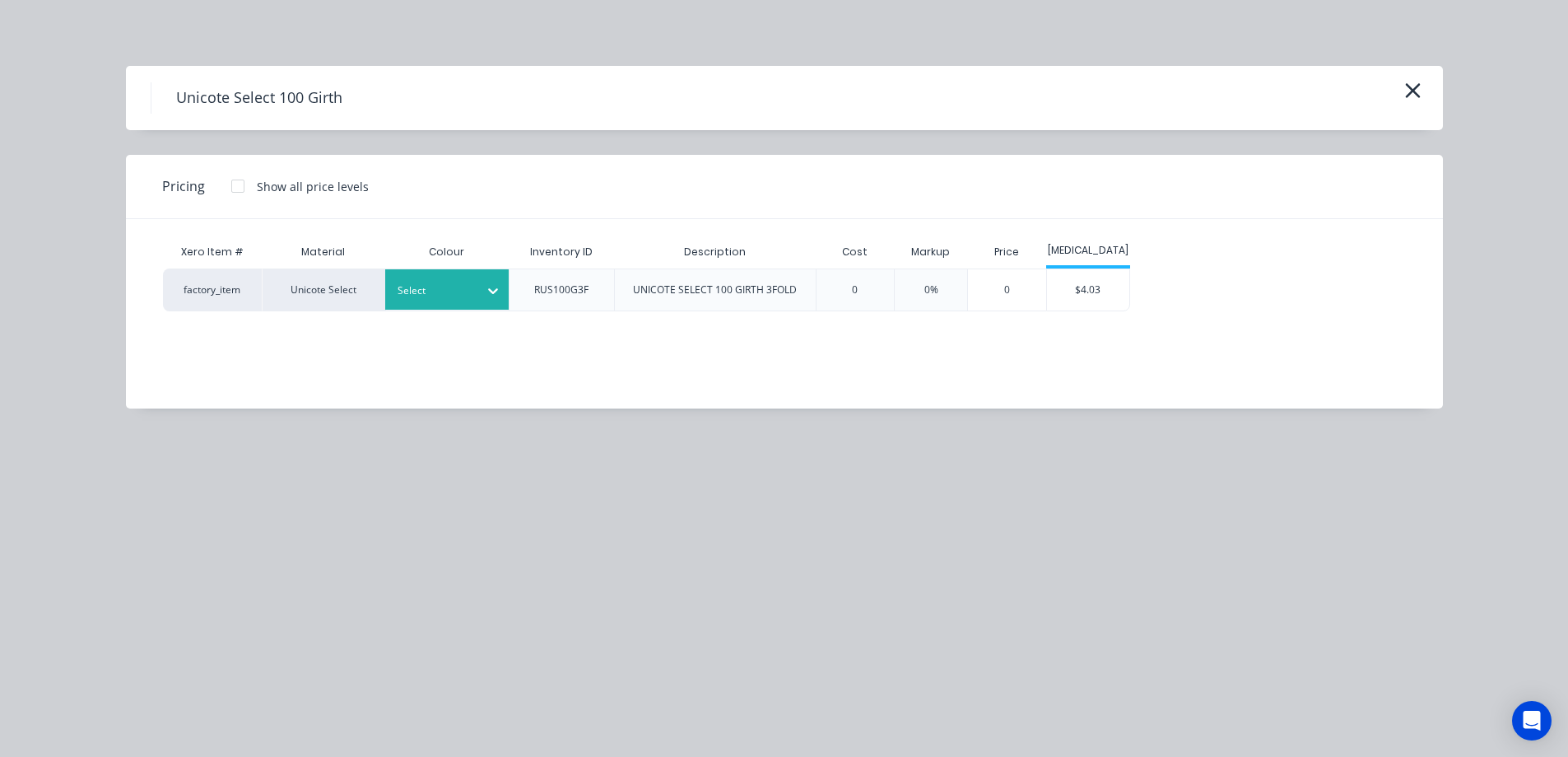
click at [439, 278] on div "Select" at bounding box center [447, 290] width 124 height 40
click at [462, 331] on div "Xero Item # Material Colour Inventory ID Description Cost Markup Price T3 facto…" at bounding box center [772, 301] width 1292 height 165
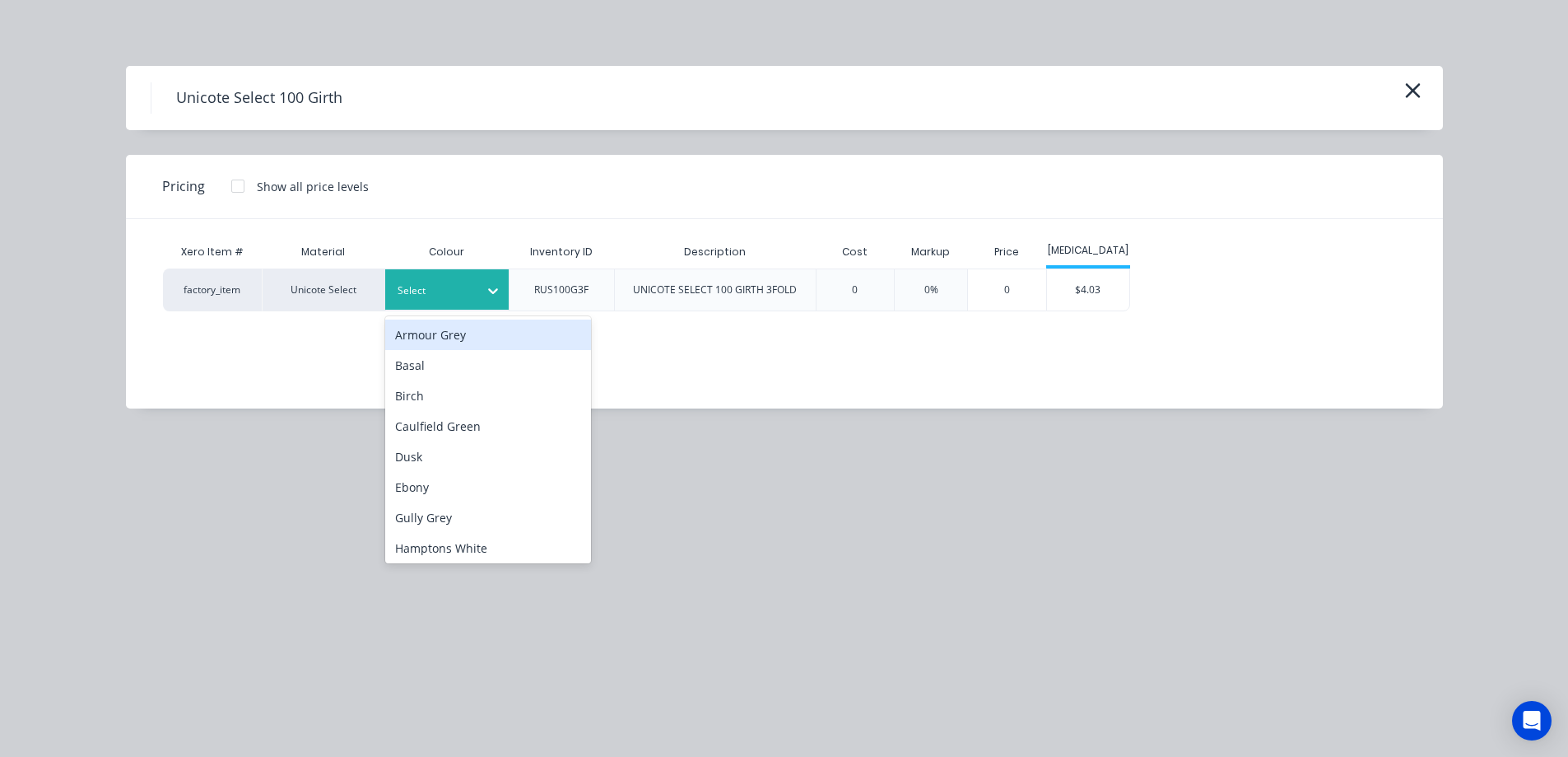
click at [461, 283] on div at bounding box center [435, 291] width 74 height 18
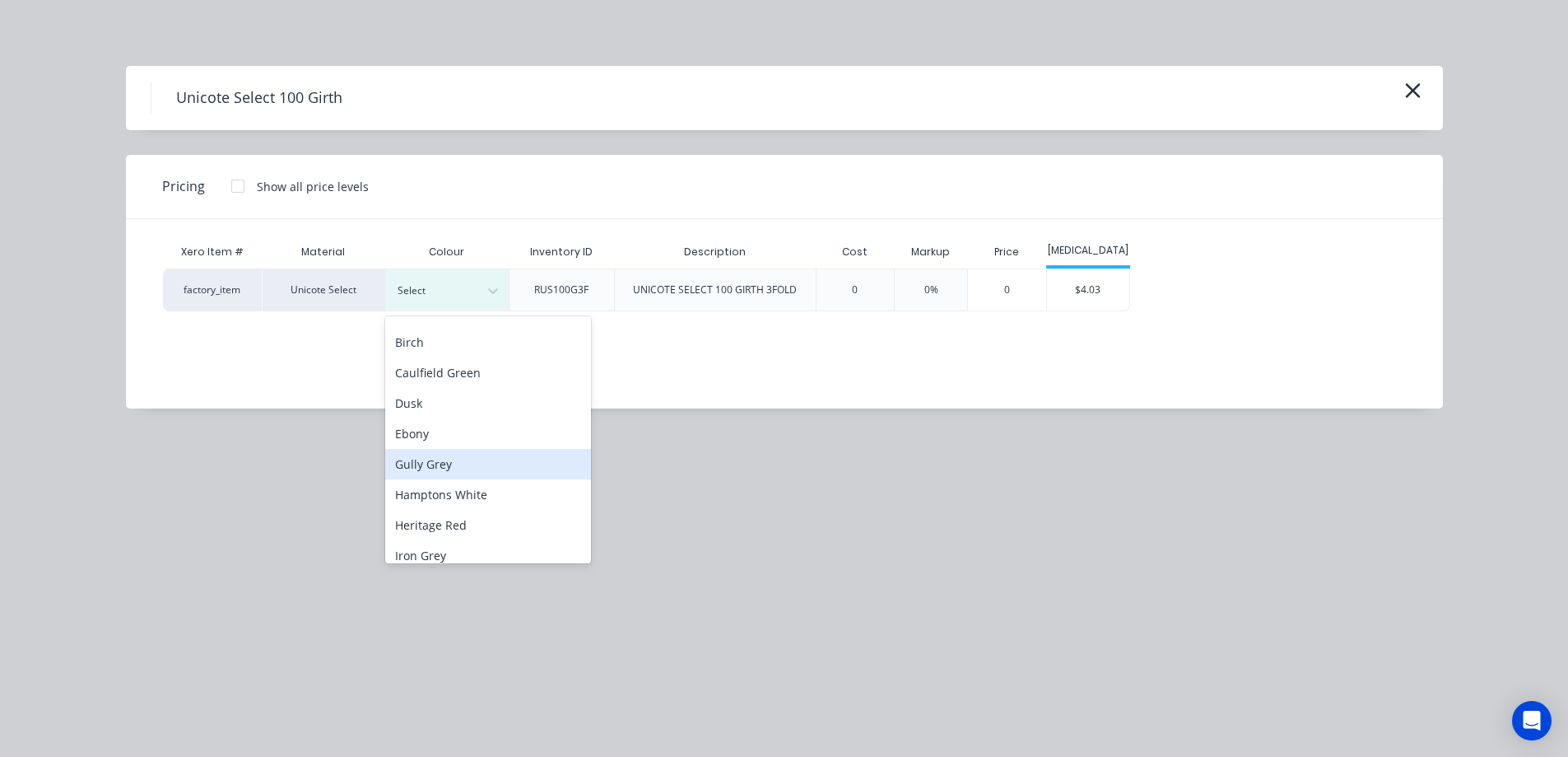
scroll to position [83, 0]
click at [462, 472] on div "Hamptons White" at bounding box center [488, 465] width 205 height 31
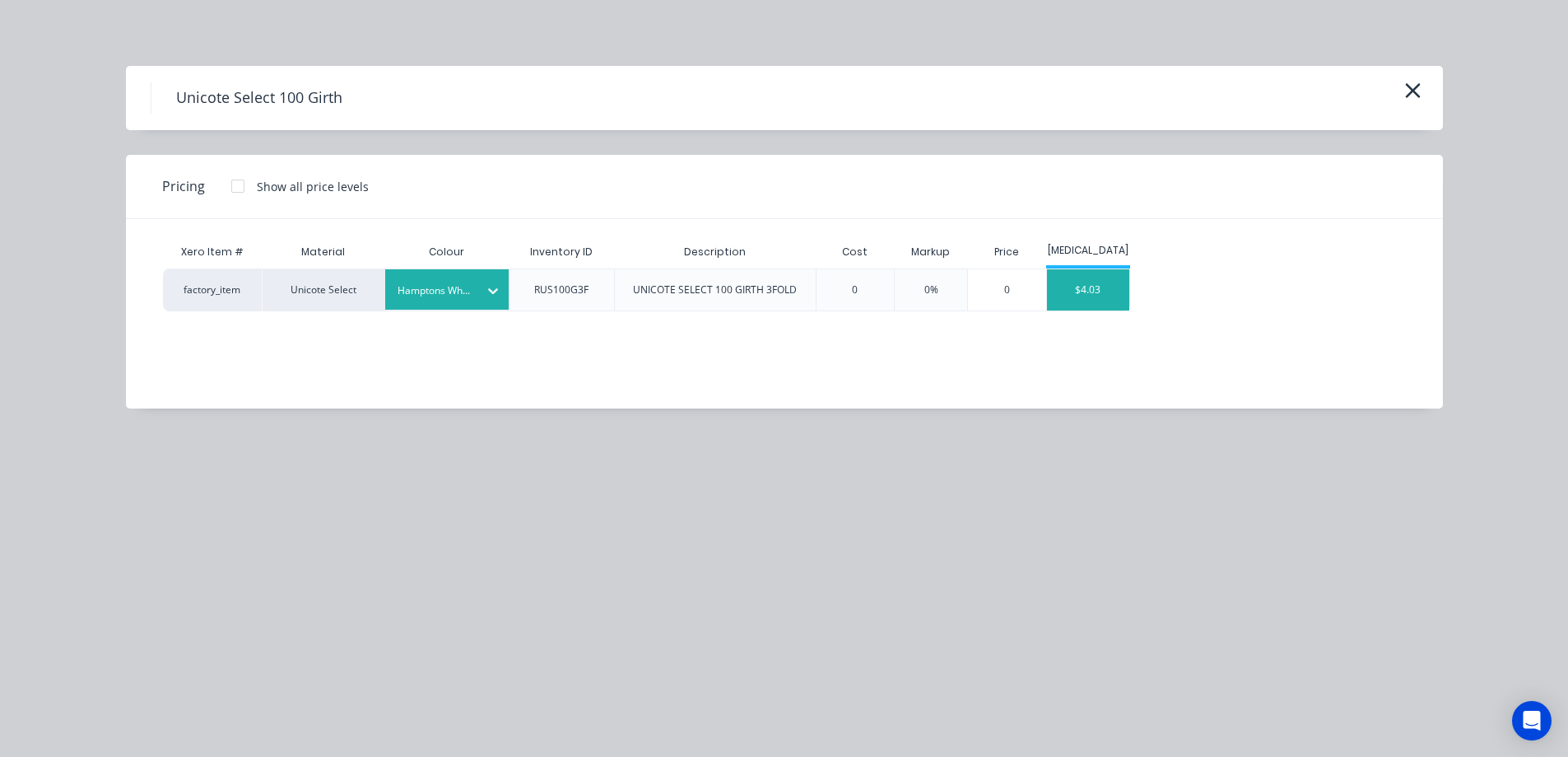
click at [1097, 298] on div "$4.03" at bounding box center [1089, 290] width 83 height 41
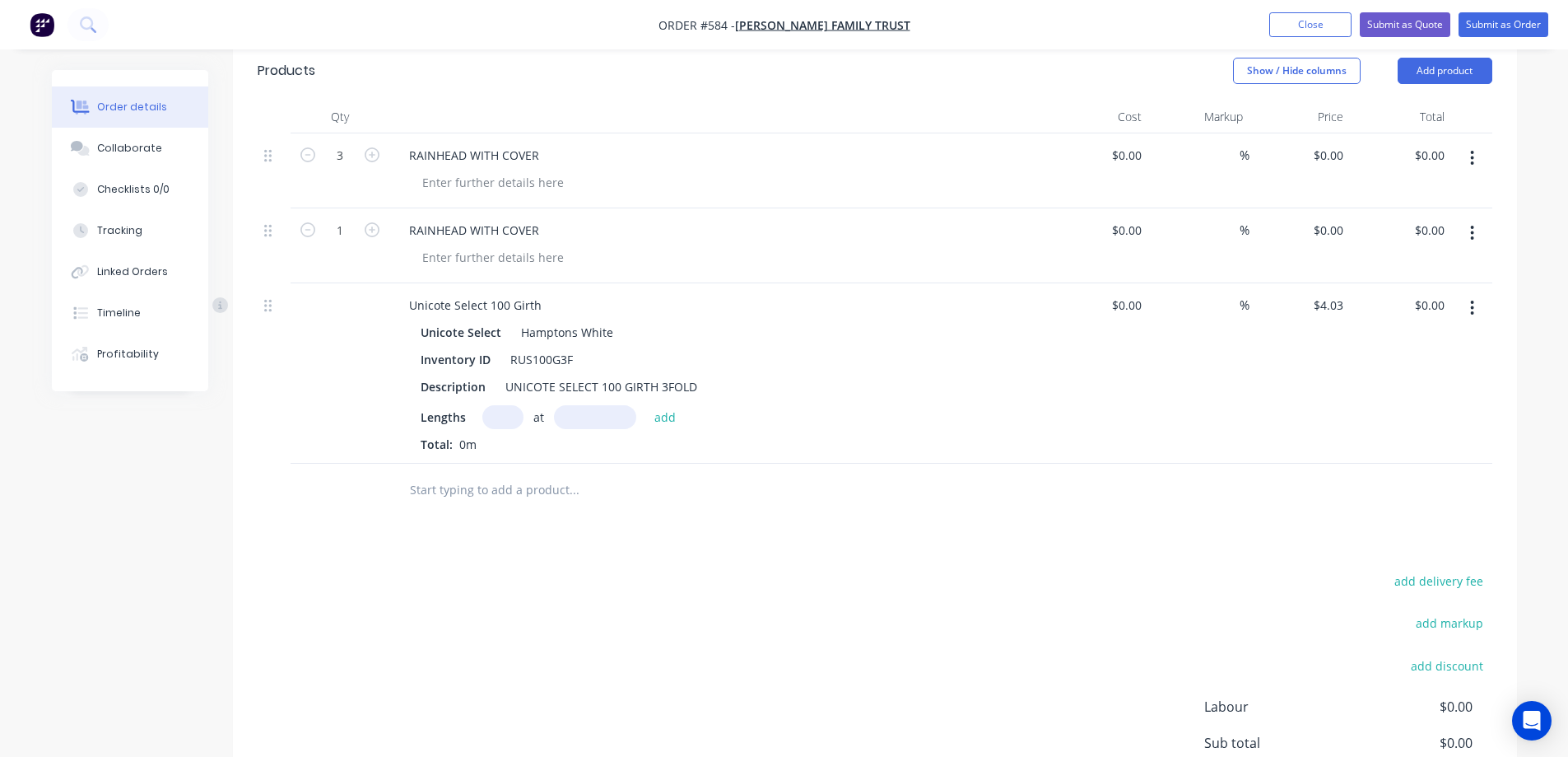
click at [496, 415] on input "text" at bounding box center [502, 416] width 41 height 24
type input "1"
type input "3200mm"
click at [660, 418] on button "add" at bounding box center [665, 415] width 39 height 22
type input "$12.90"
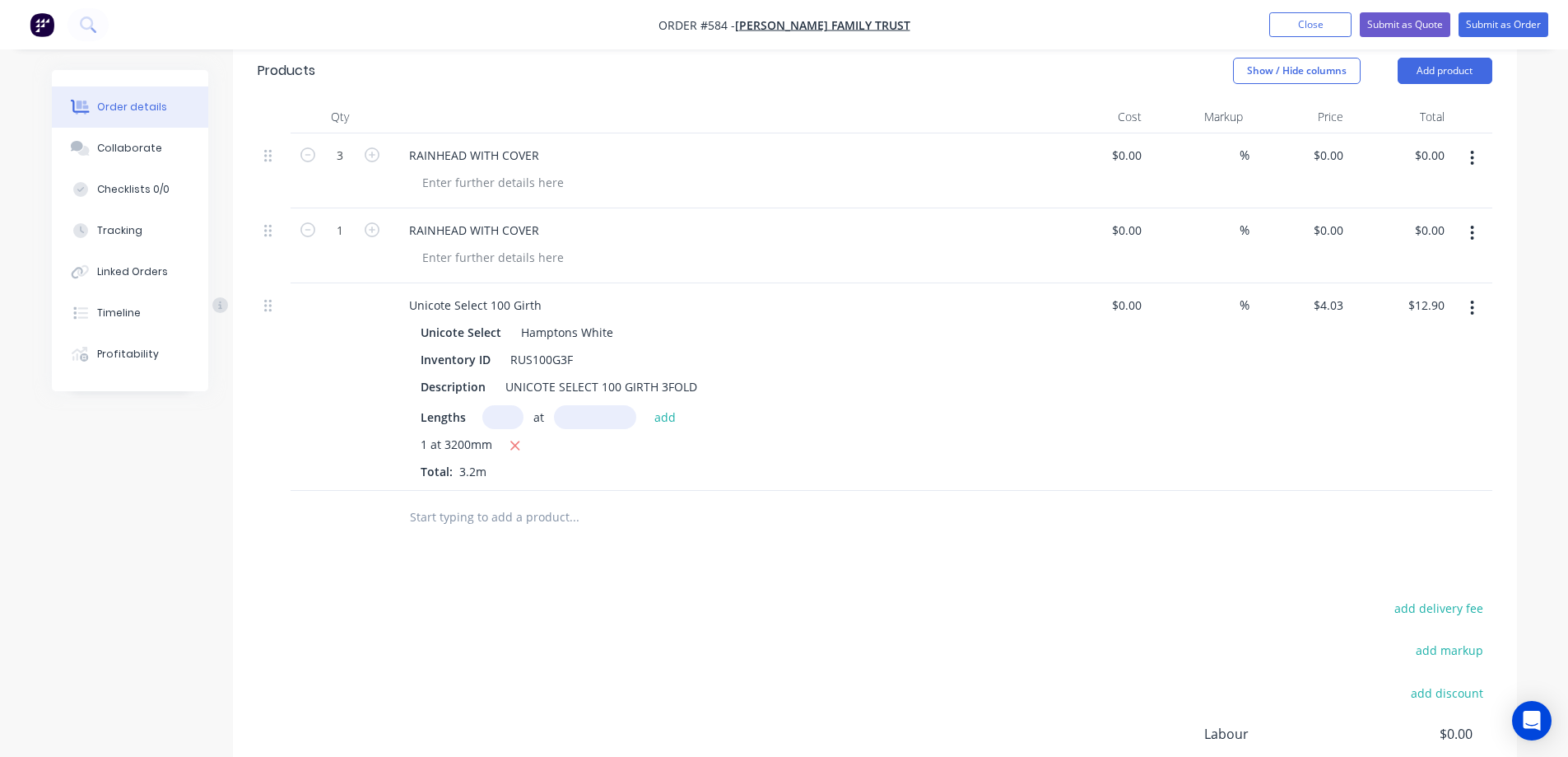
click at [485, 523] on input "text" at bounding box center [573, 517] width 329 height 33
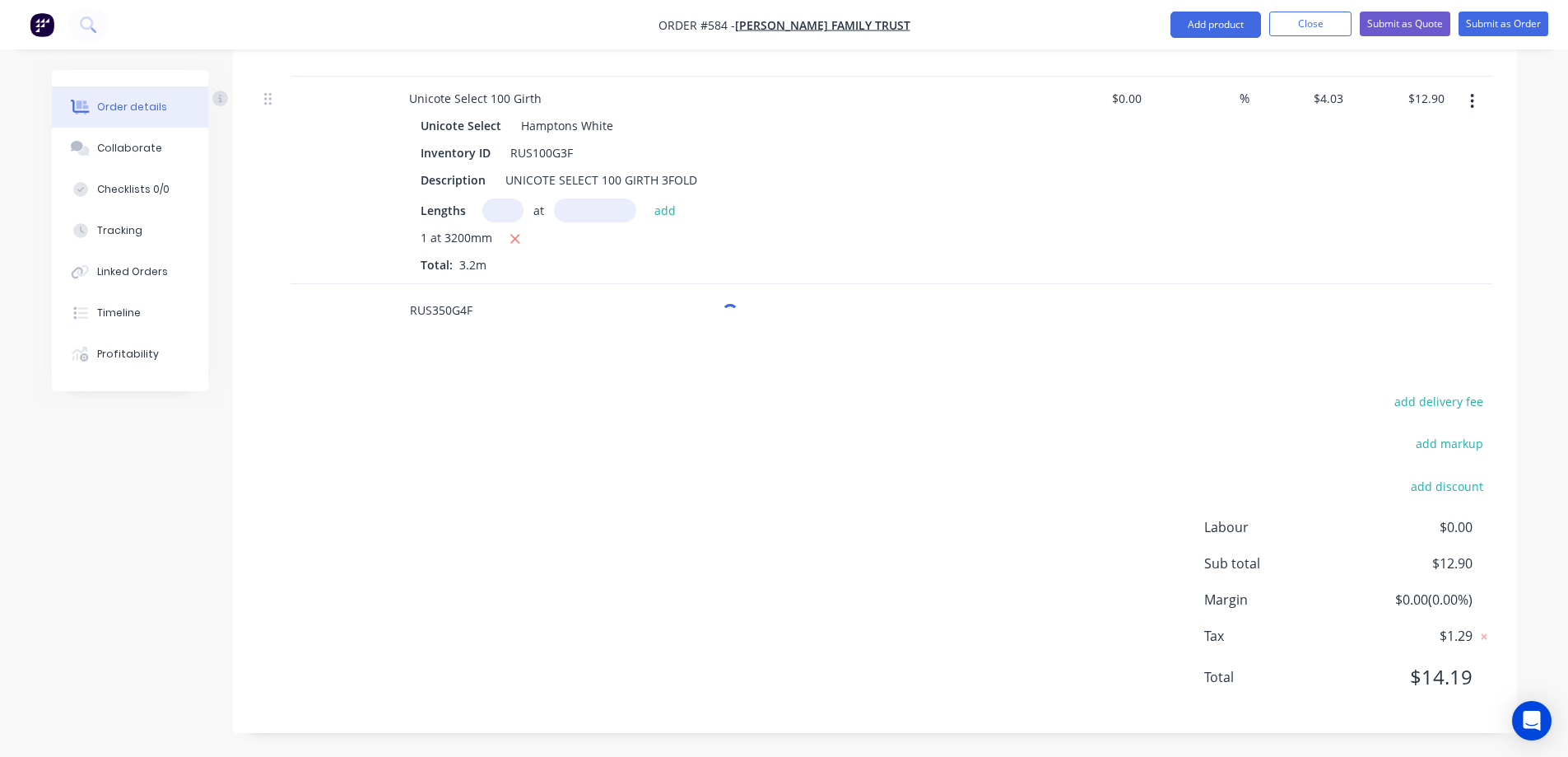
scroll to position [639, 0]
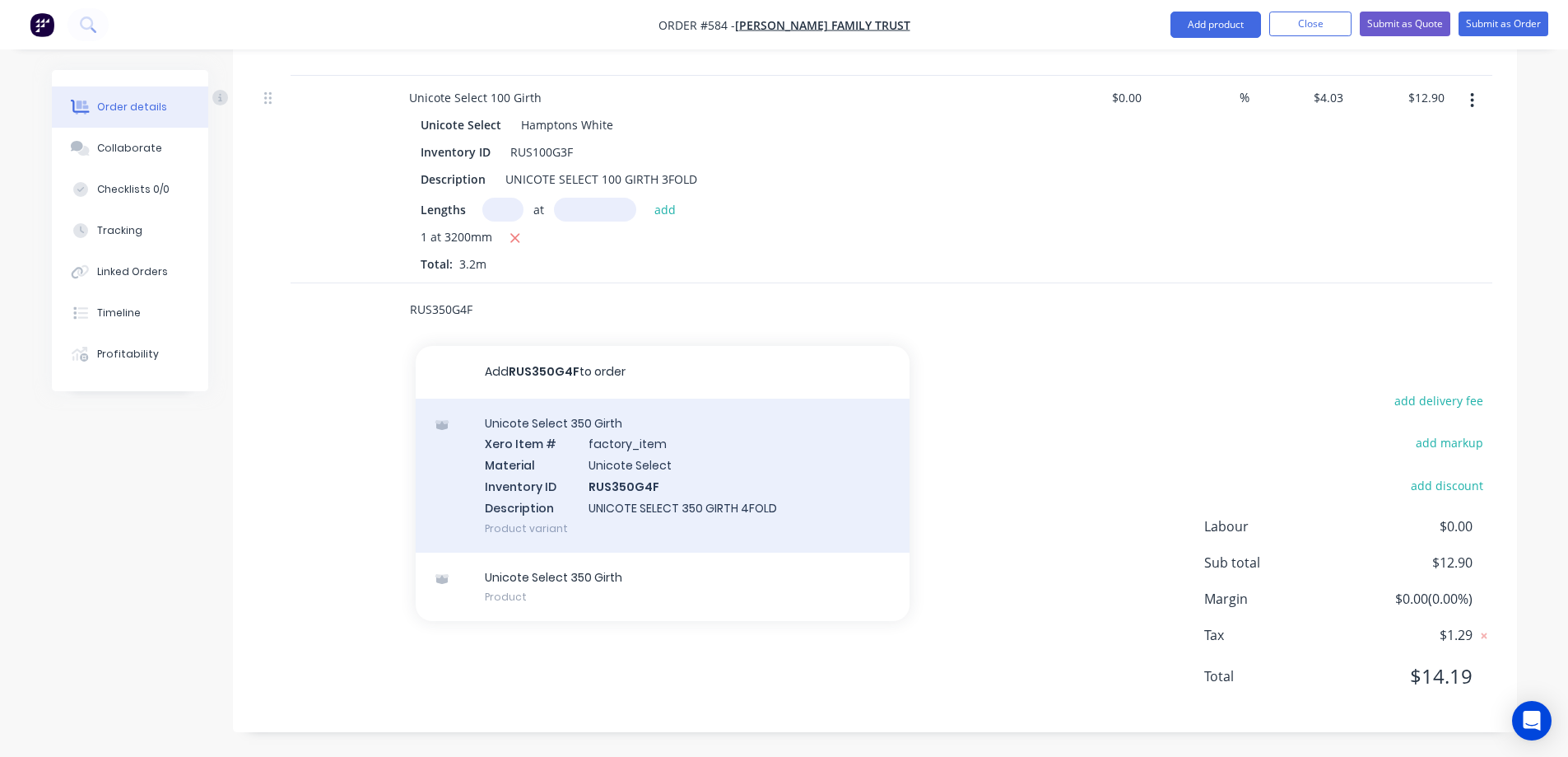
type input "RUS350G4F"
click at [591, 494] on div "Unicote Select 350 Girth Xero Item # factory_item Material Unicote Select Inven…" at bounding box center [662, 475] width 494 height 154
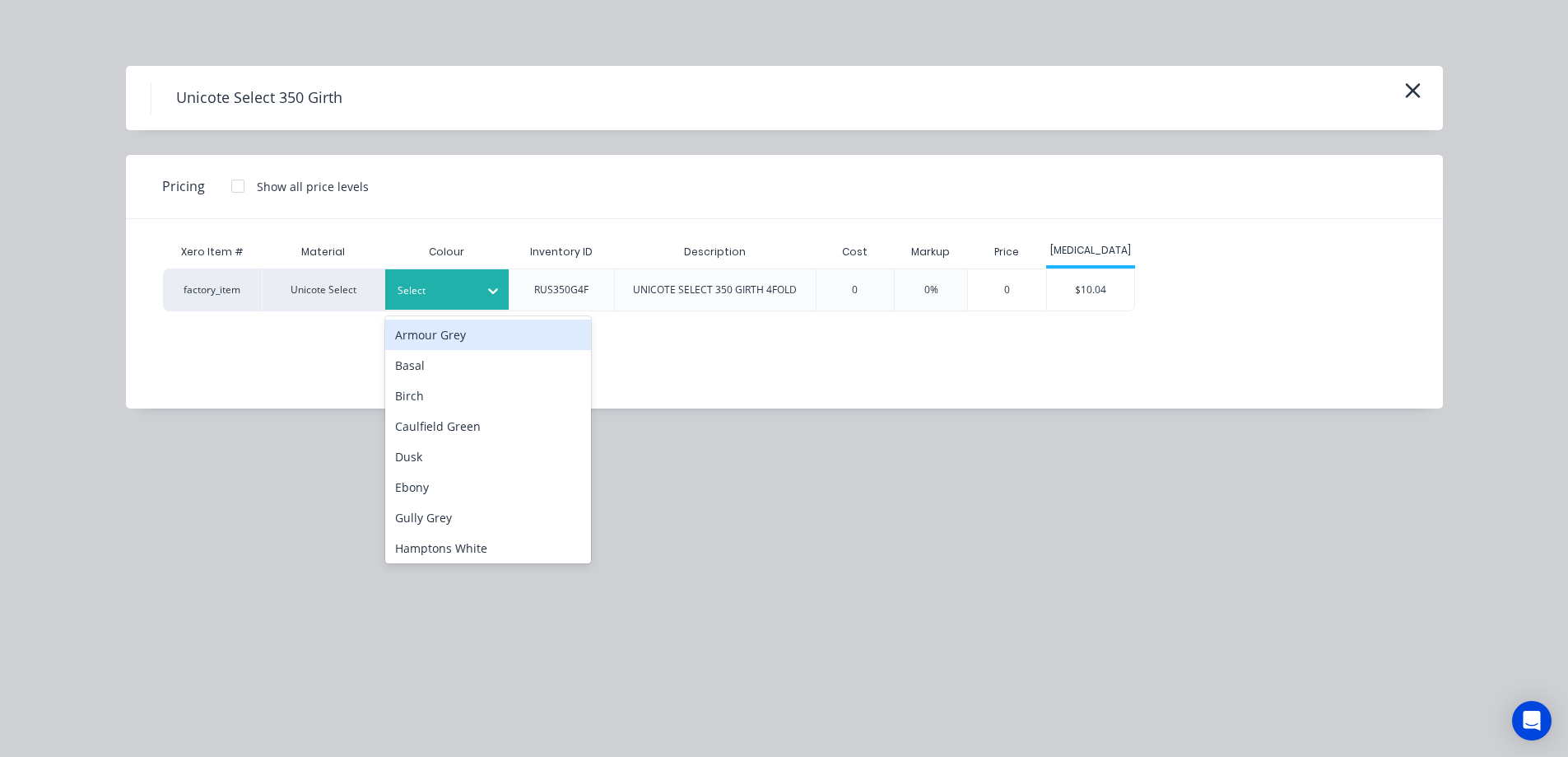
click at [457, 270] on div "Select" at bounding box center [447, 290] width 124 height 40
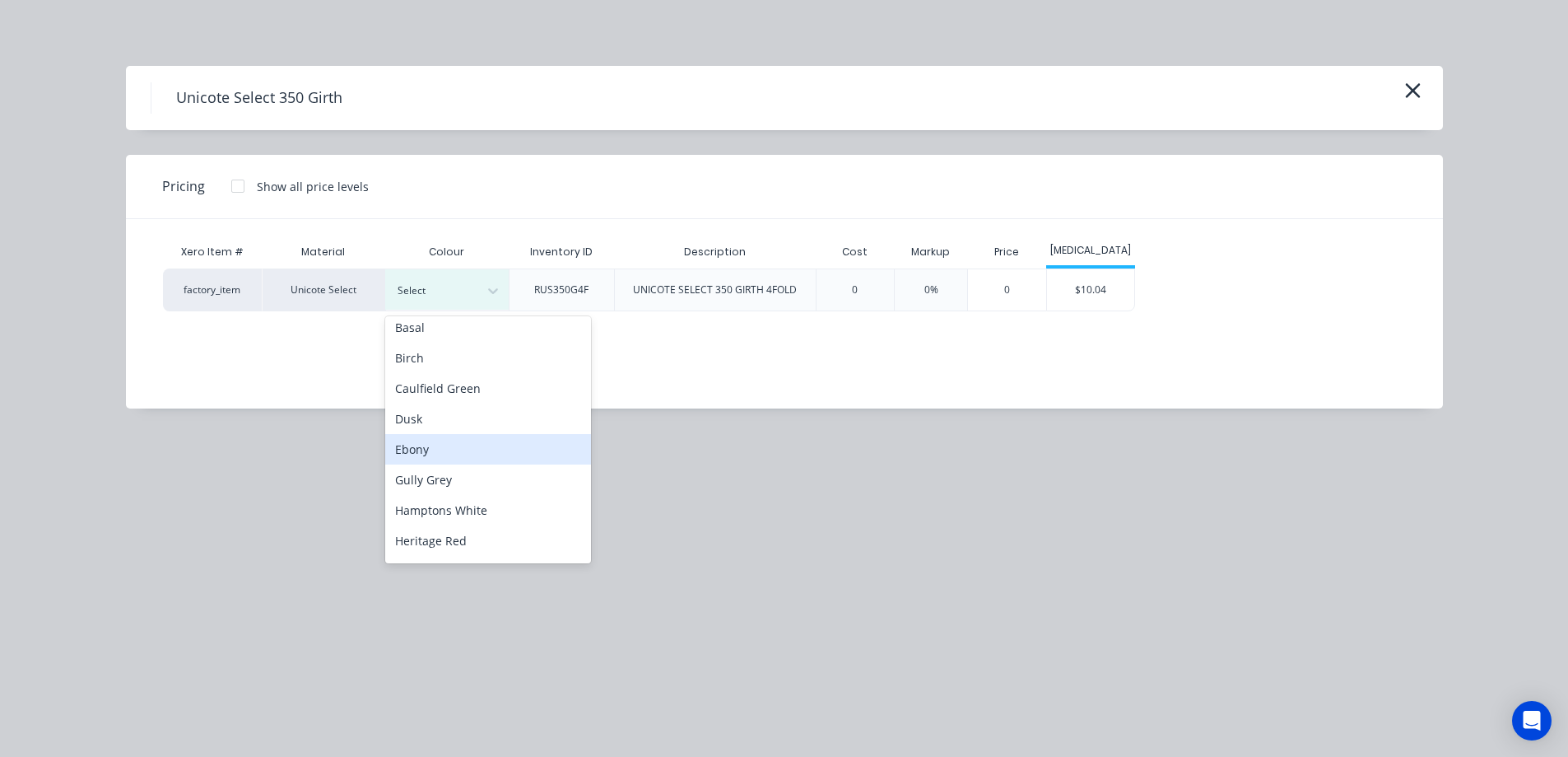
scroll to position [0, 0]
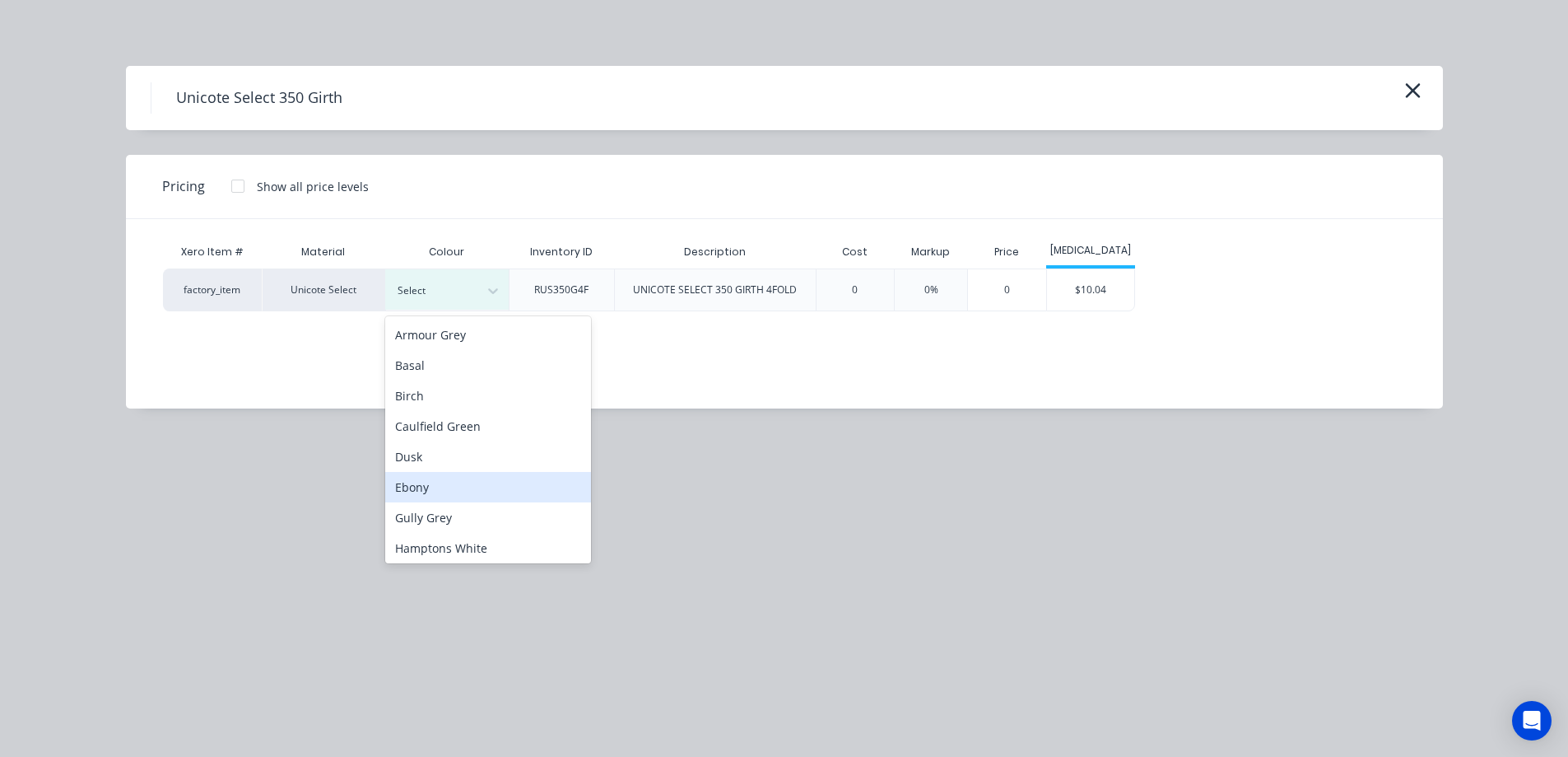
click at [418, 479] on div "Ebony" at bounding box center [488, 487] width 205 height 31
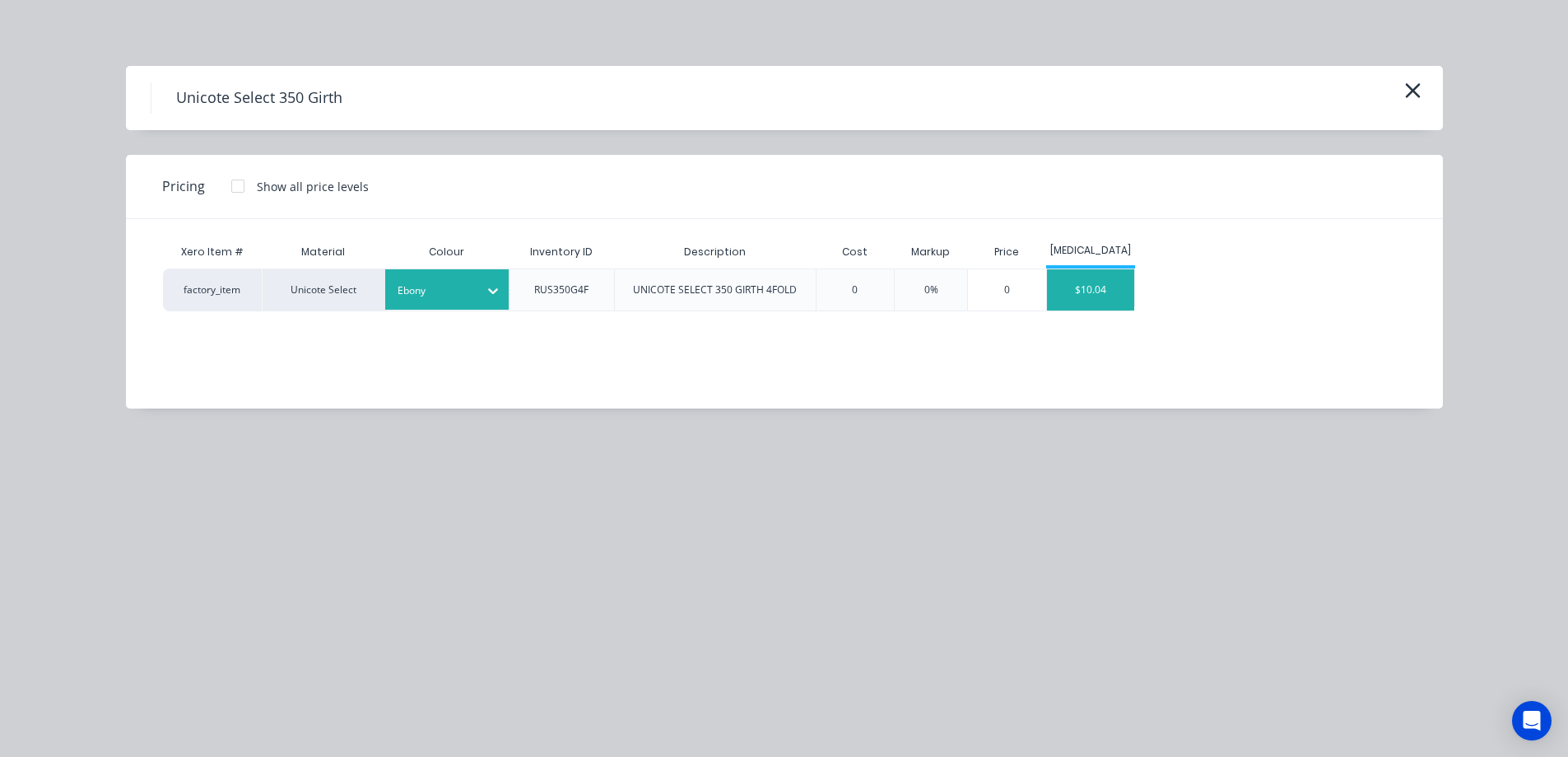
click at [1081, 284] on div "$10.04" at bounding box center [1091, 290] width 88 height 41
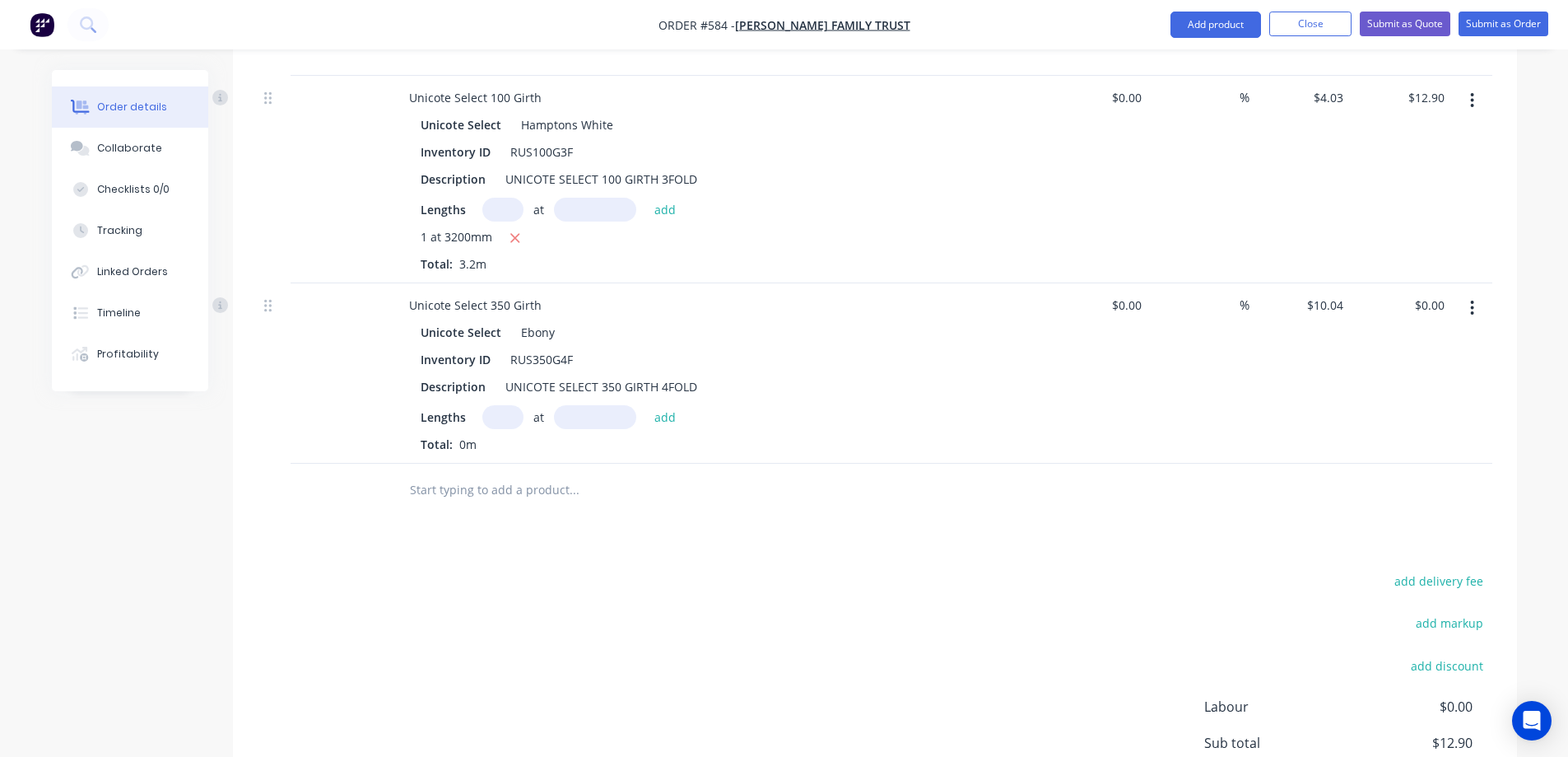
click at [514, 422] on input "text" at bounding box center [502, 416] width 41 height 24
type input "1"
type input "3800mm"
click at [659, 418] on button "add" at bounding box center [665, 415] width 39 height 22
type input "$38.15"
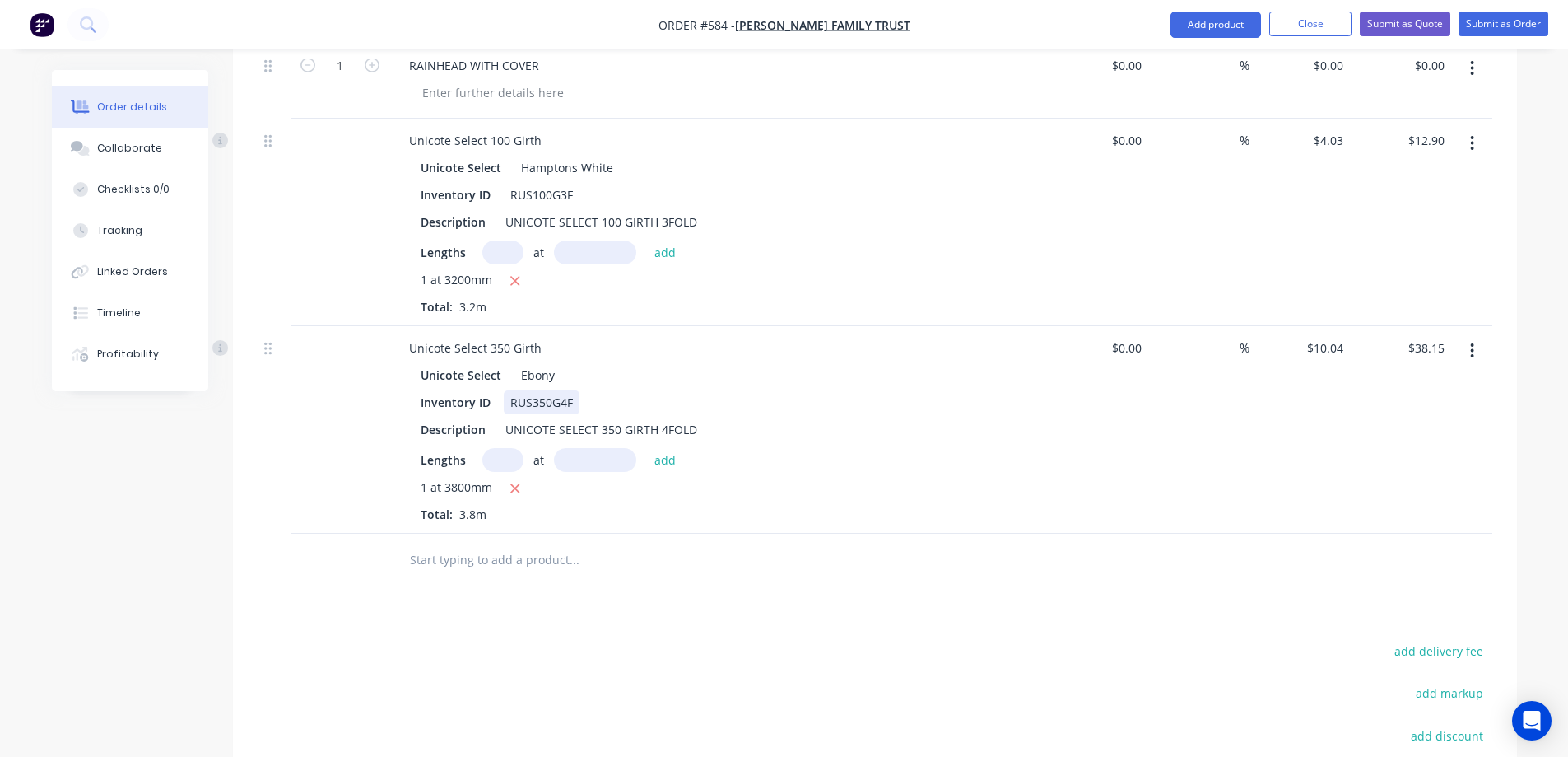
scroll to position [558, 0]
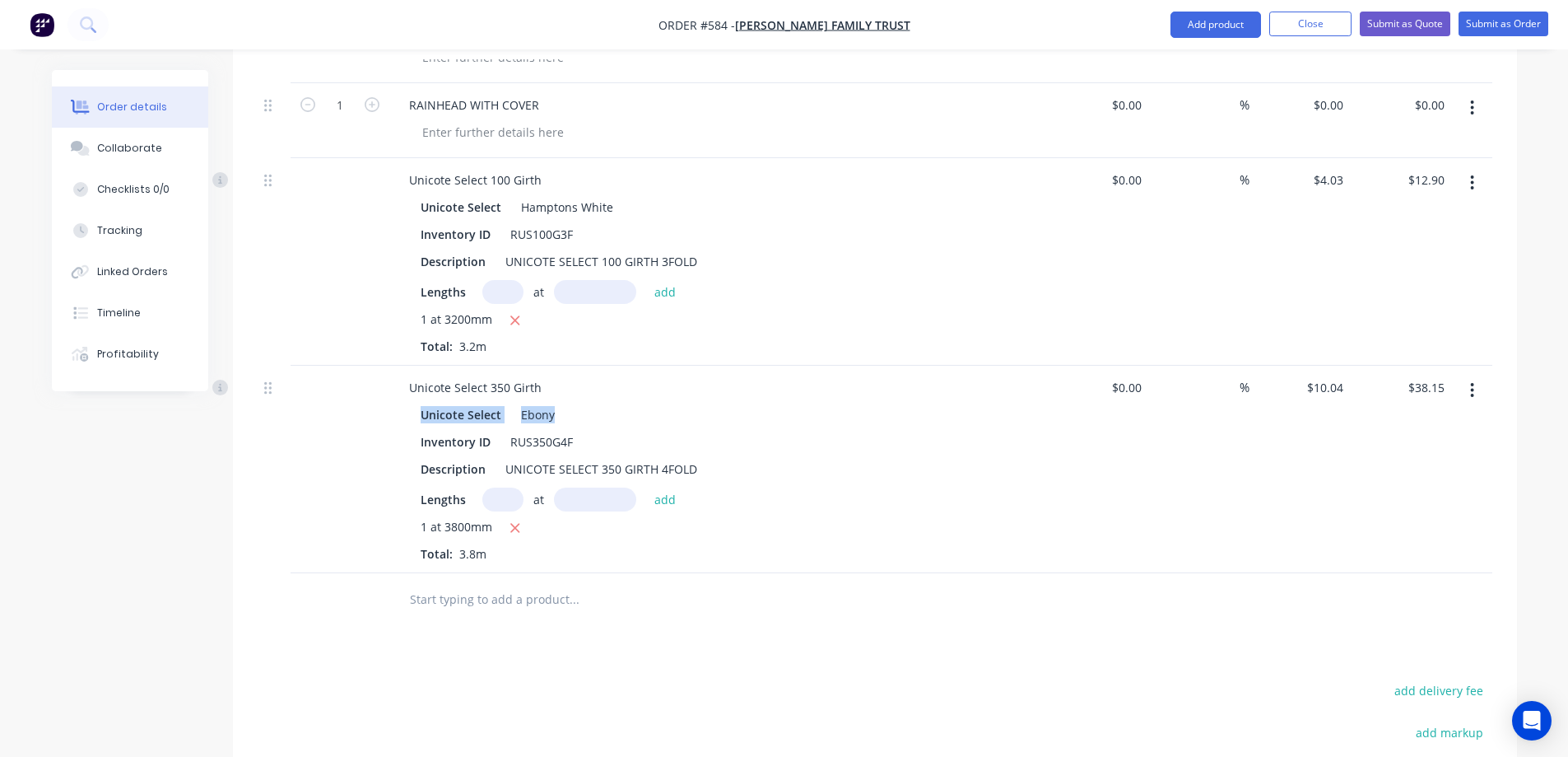
drag, startPoint x: 415, startPoint y: 414, endPoint x: 589, endPoint y: 407, distance: 174.1
click at [589, 407] on div "Unicote Select Ebony Inventory ID RUS350G4F Description UNICOTE SELECT 350 GIRT…" at bounding box center [718, 482] width 645 height 160
copy div "Unicote Select Ebony"
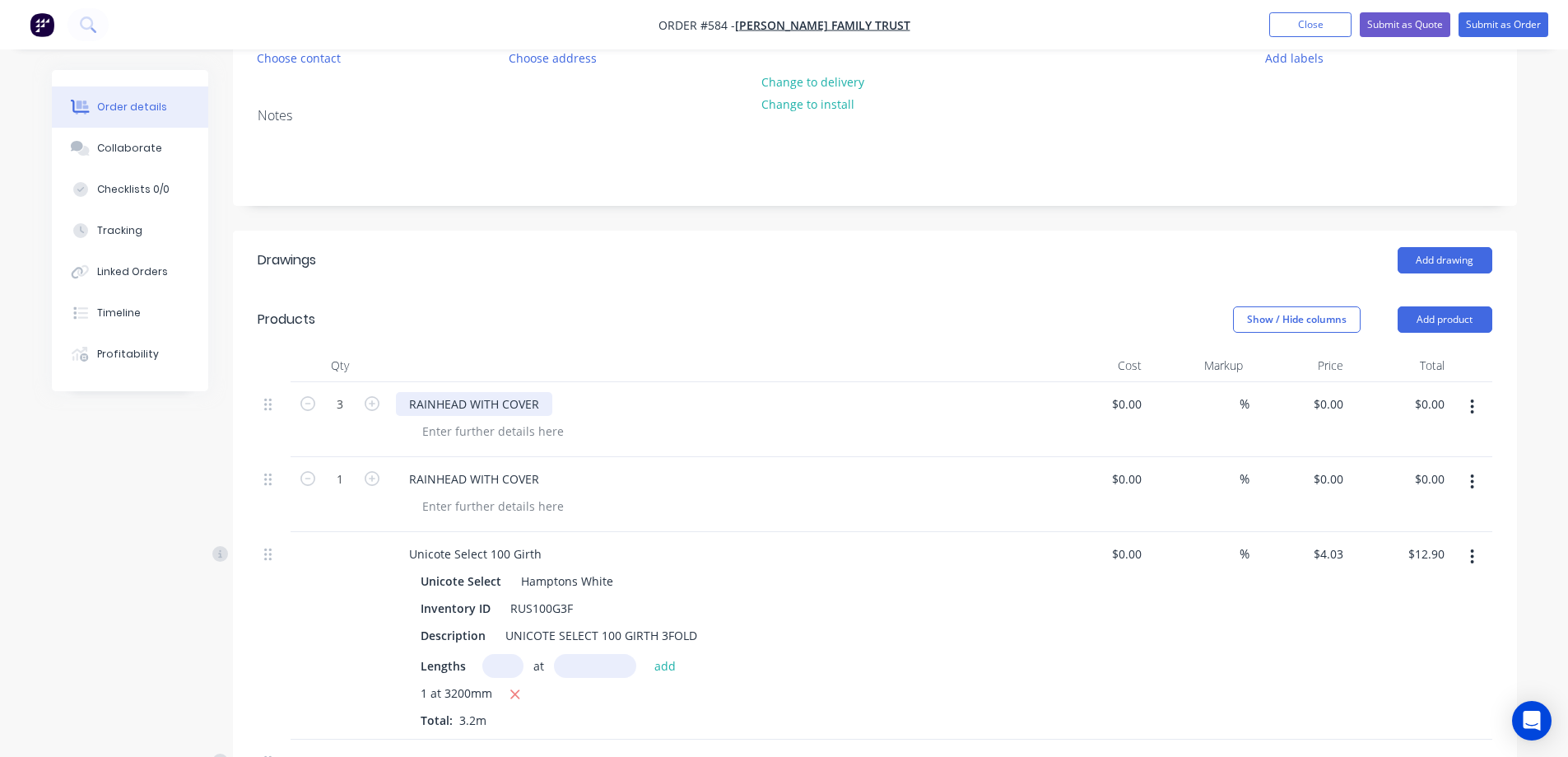
scroll to position [146, 0]
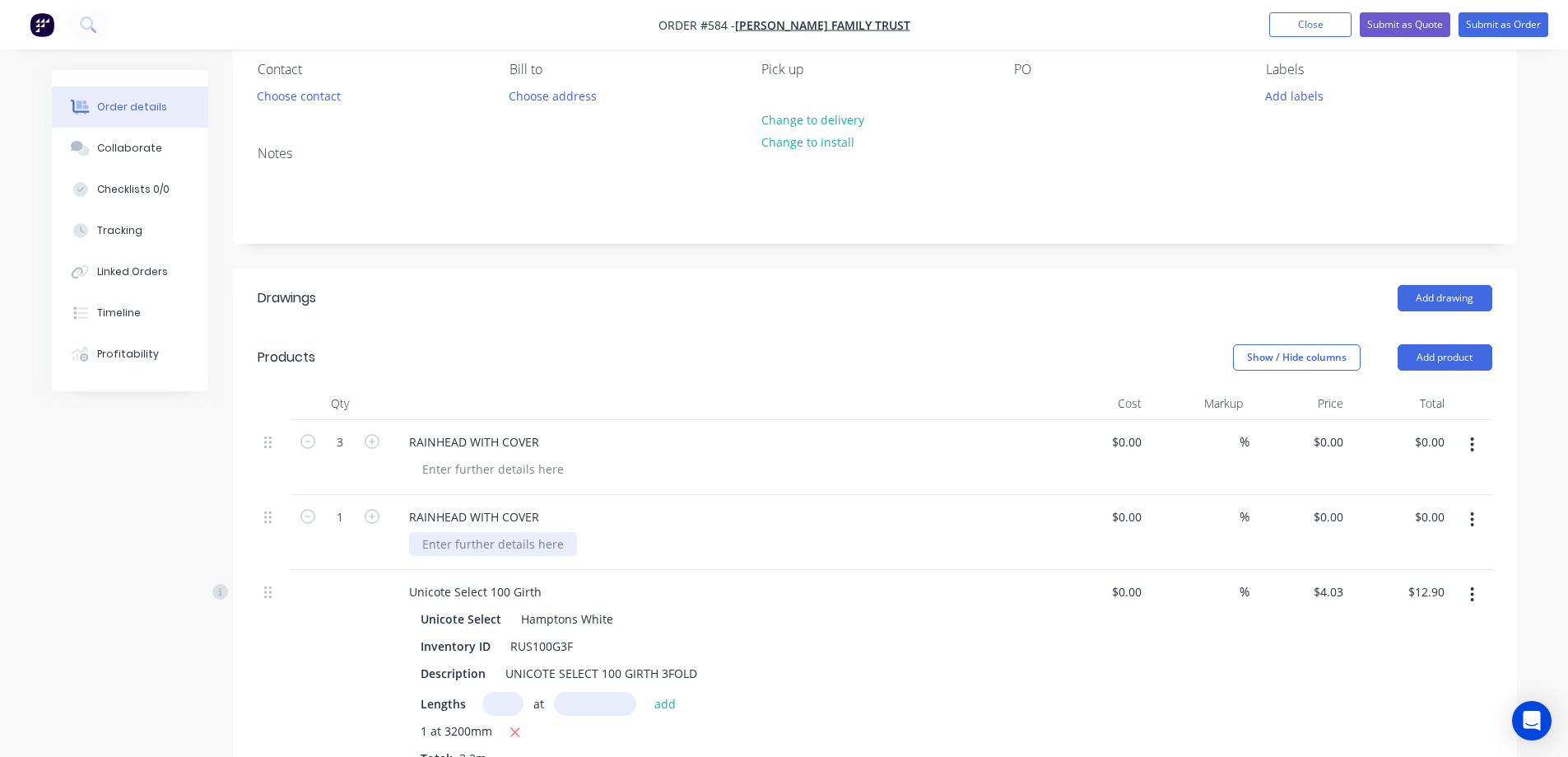
click at [455, 536] on div at bounding box center [493, 544] width 168 height 24
paste div
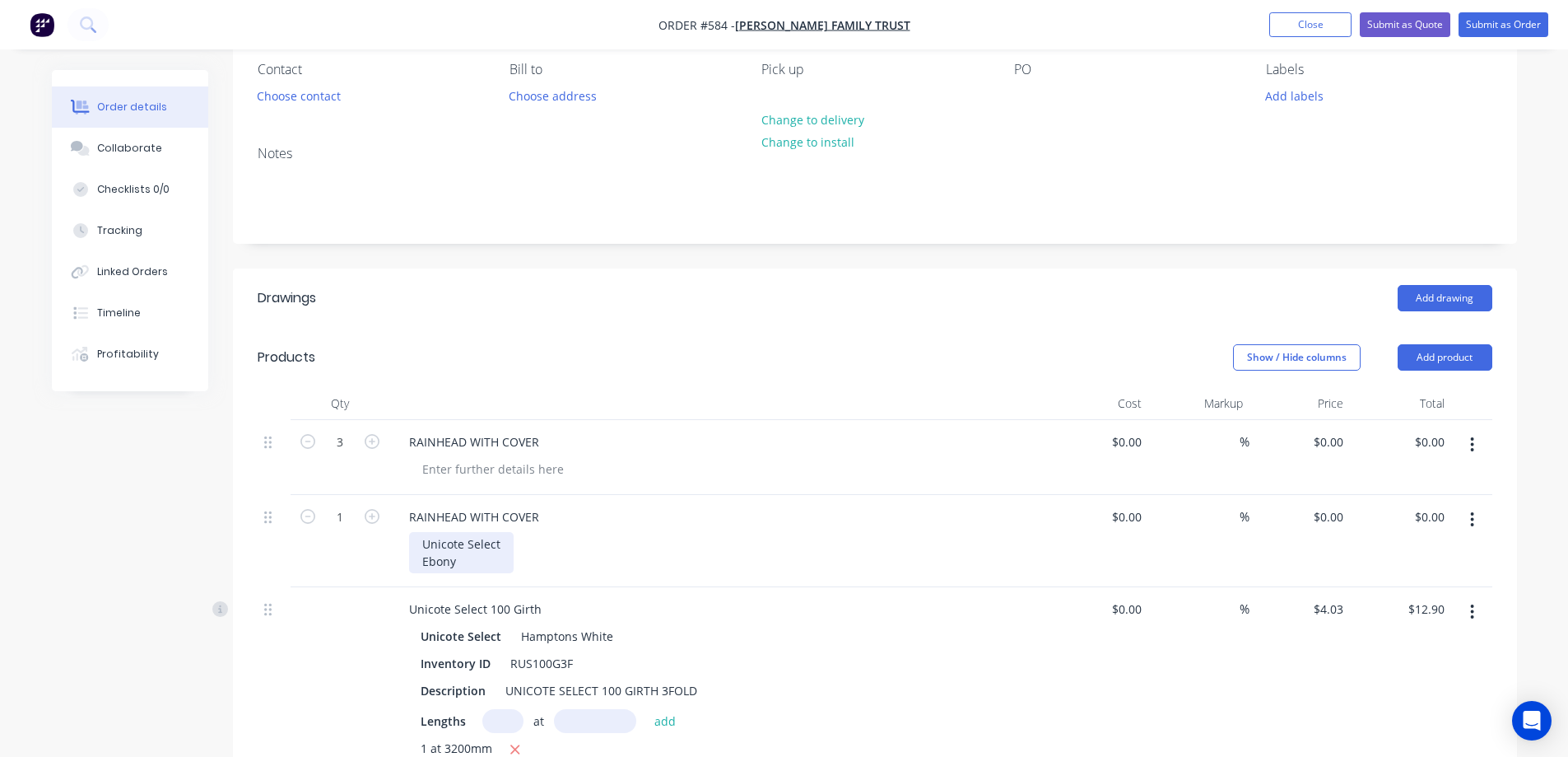
click at [424, 562] on div "Unicote Select Ebony" at bounding box center [461, 552] width 104 height 41
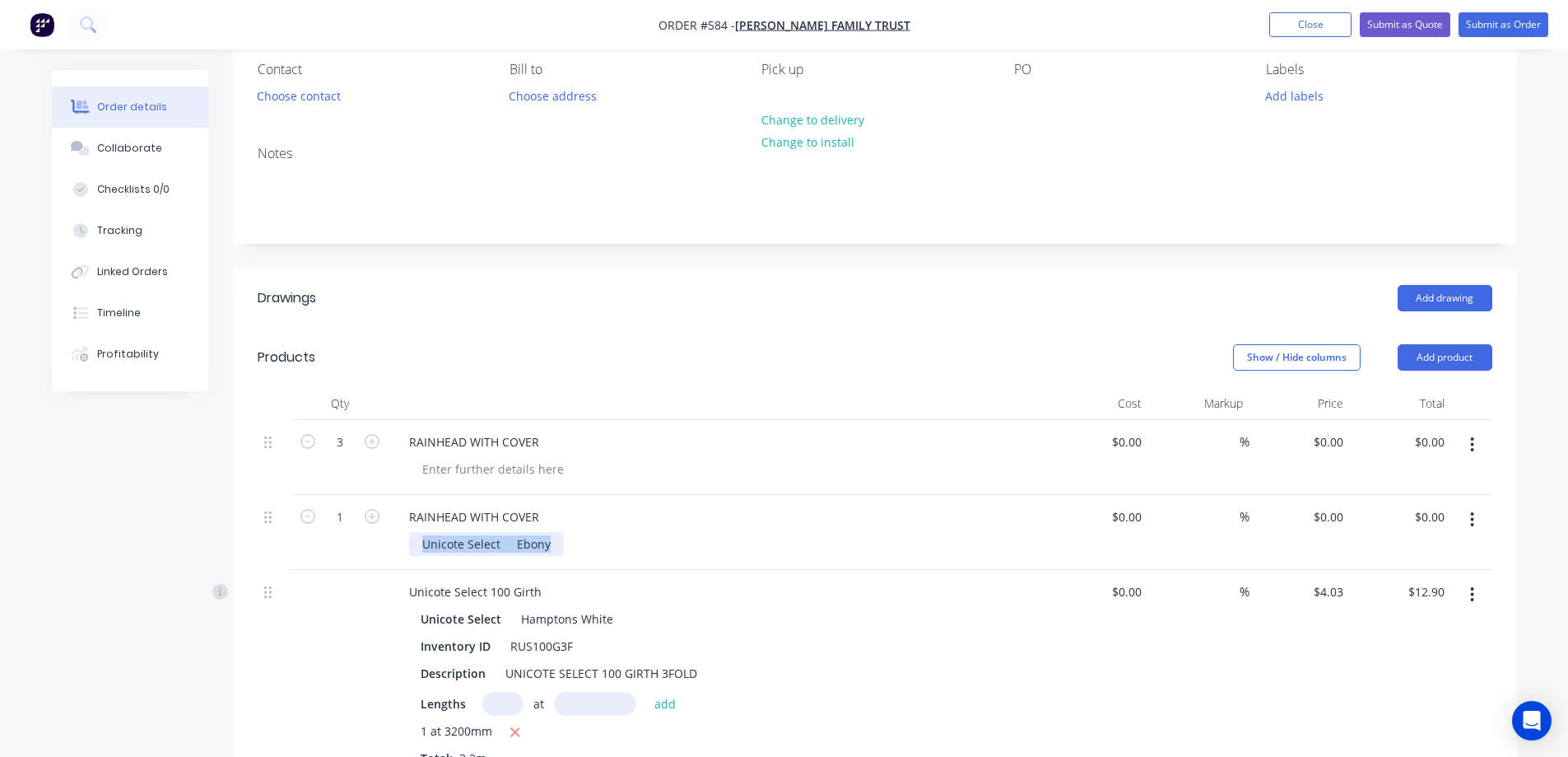
drag, startPoint x: 417, startPoint y: 544, endPoint x: 586, endPoint y: 544, distance: 169.0
click at [586, 544] on div "Unicote Select Ebony" at bounding box center [725, 544] width 632 height 24
copy div "Unicote Select Ebony"
click at [475, 471] on div at bounding box center [493, 468] width 168 height 24
paste div
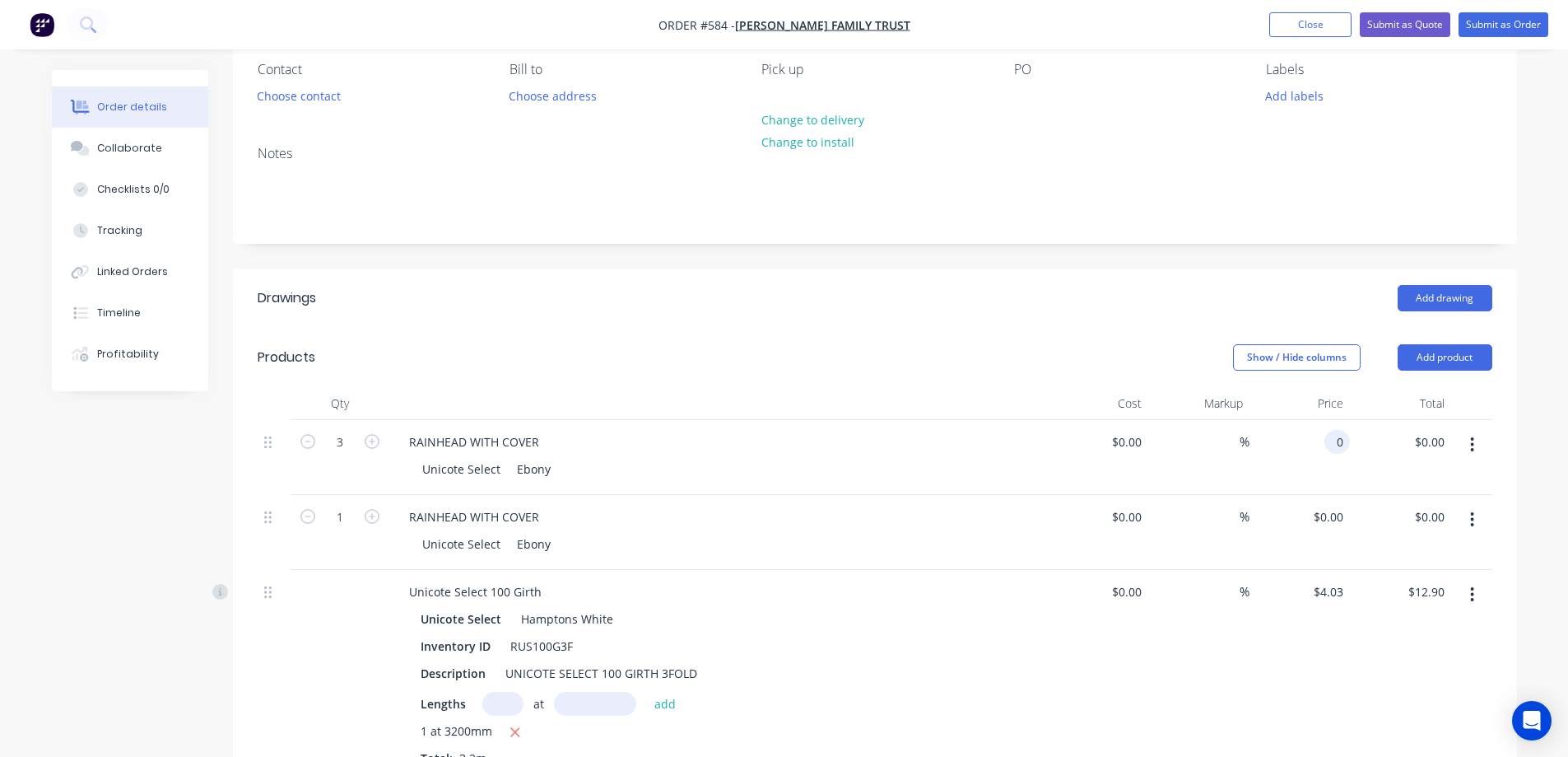
click at [1313, 437] on div "0 0" at bounding box center [1299, 457] width 101 height 75
type input "$70.00"
type input "$210.00"
click at [1338, 521] on input "0" at bounding box center [1330, 516] width 38 height 24
type input "$70.00"
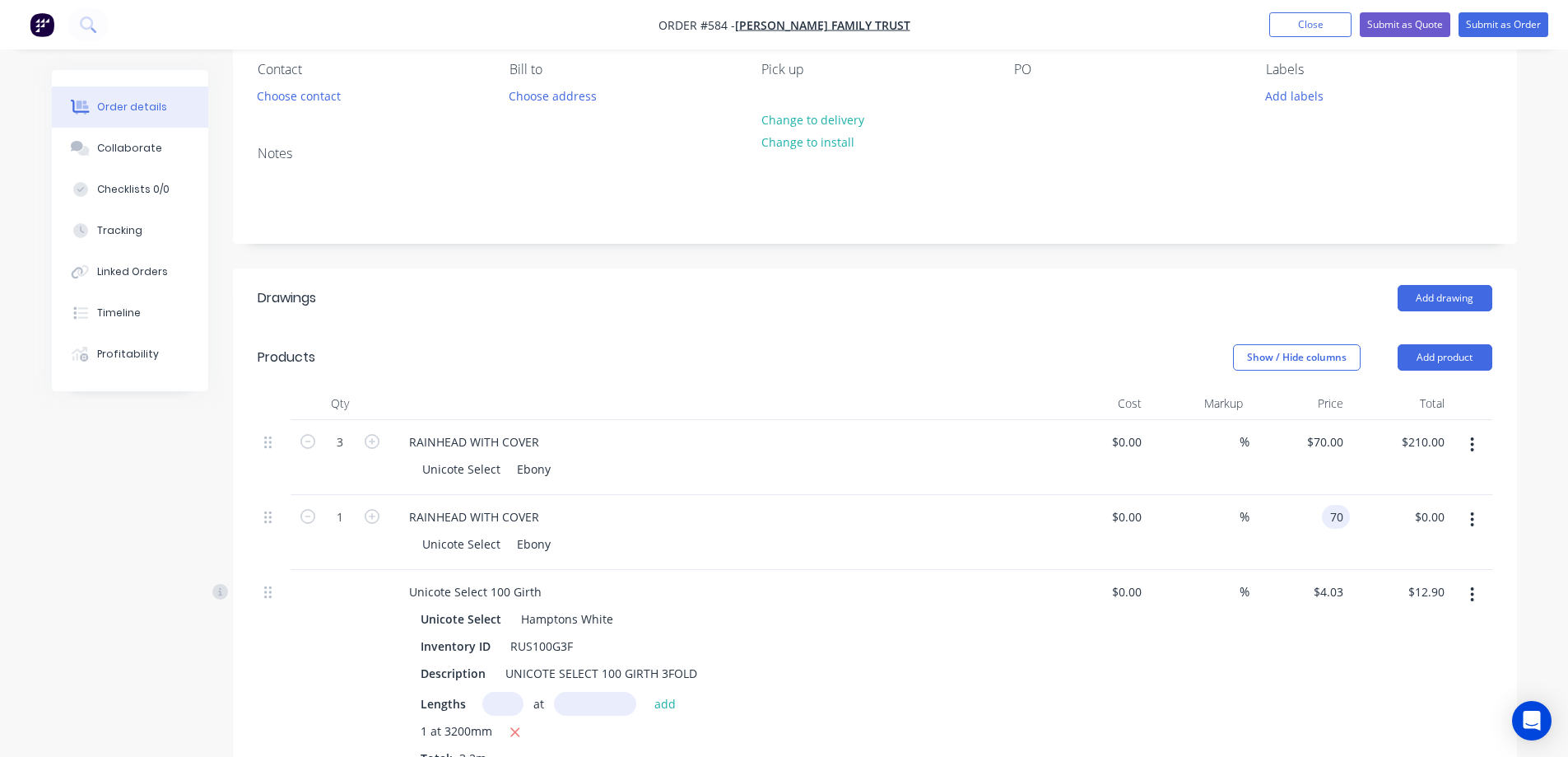
type input "$70.00"
click at [1314, 546] on div "$70.00 70" at bounding box center [1299, 531] width 101 height 75
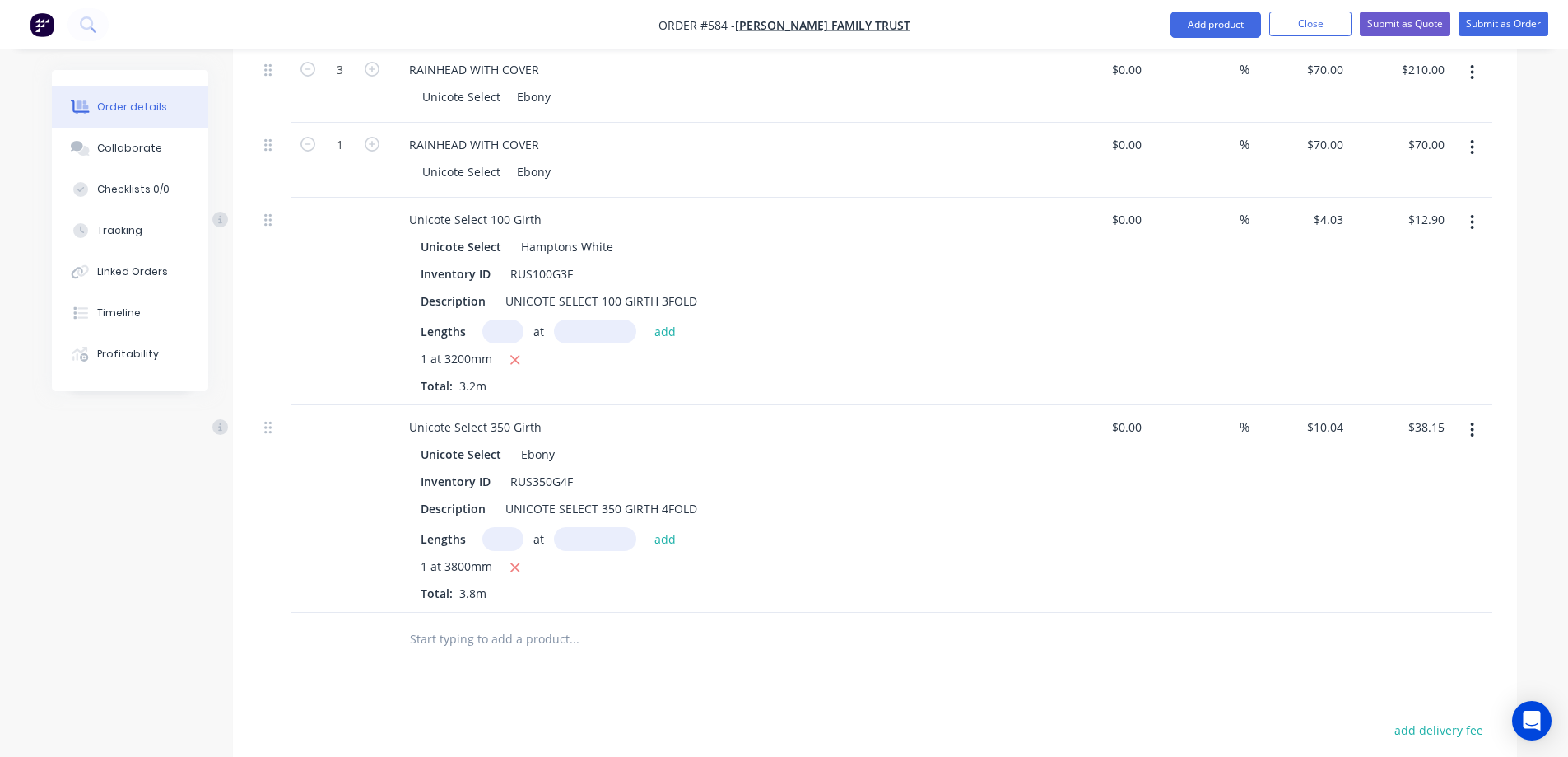
scroll to position [436, 0]
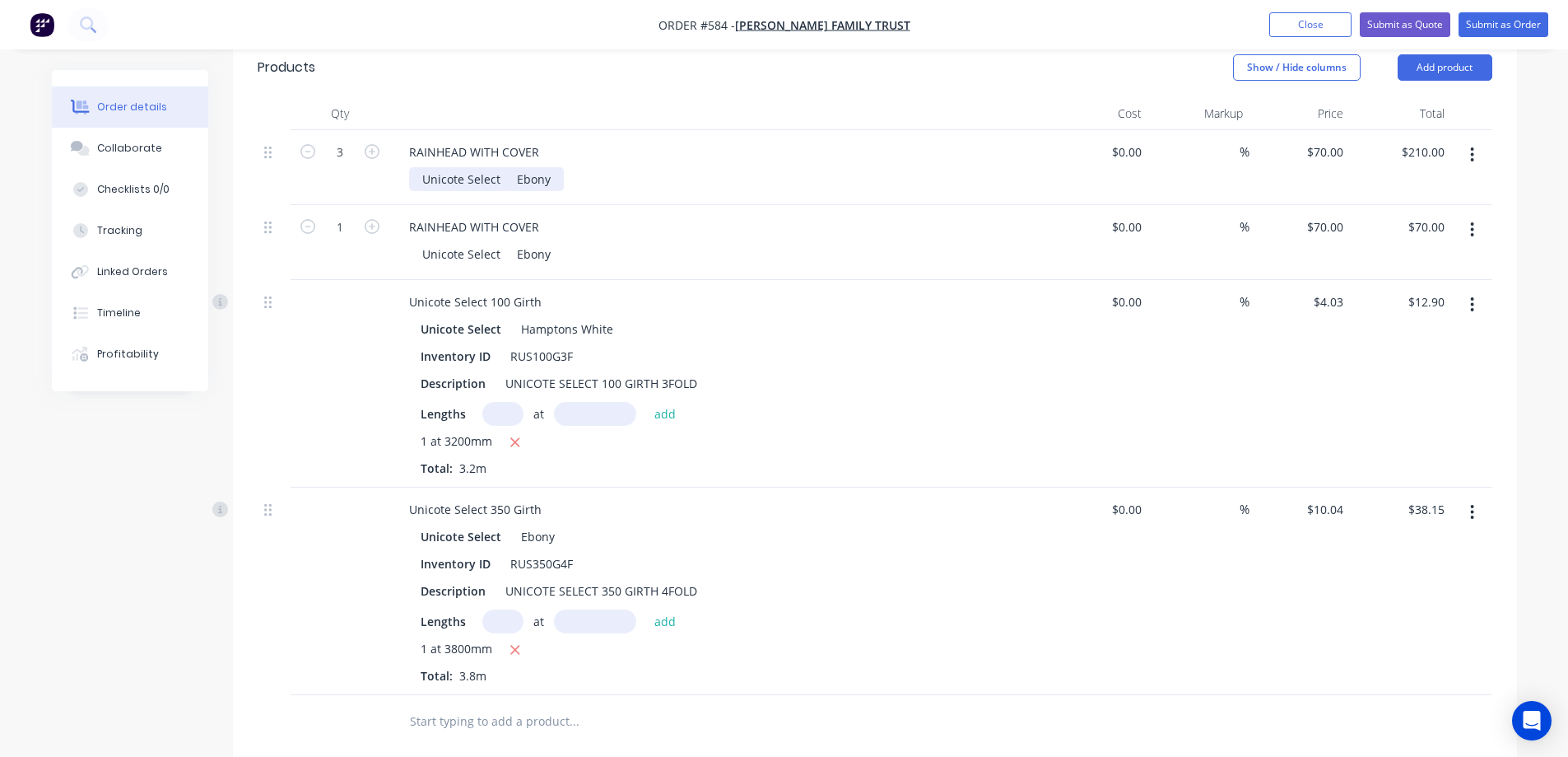
click at [550, 178] on div "Unicote Select Ebony" at bounding box center [486, 178] width 155 height 24
click at [660, 265] on div "Unicote Select Ebony" at bounding box center [725, 254] width 632 height 24
click at [1418, 20] on button "Submit as Quote" at bounding box center [1405, 25] width 90 height 25
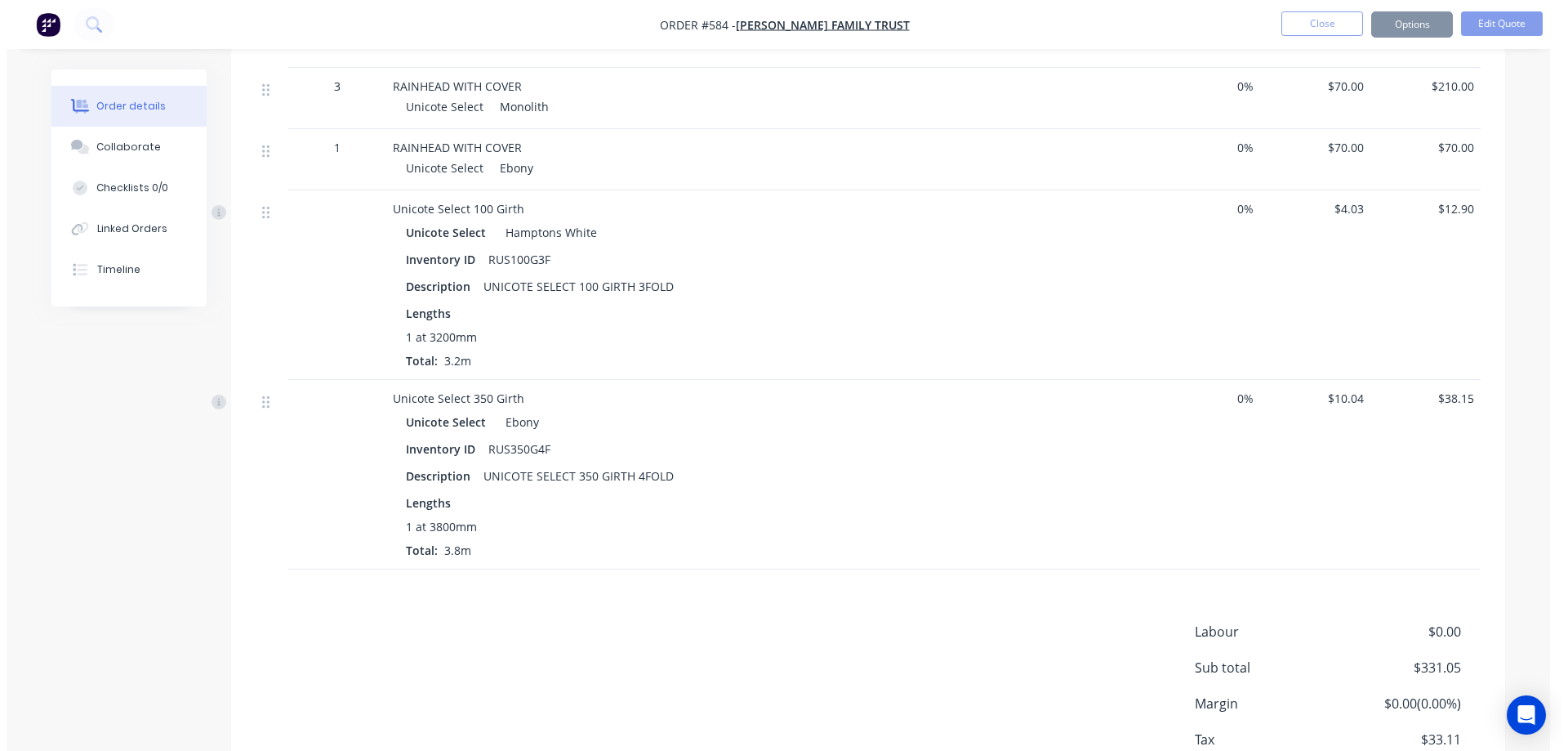
scroll to position [0, 0]
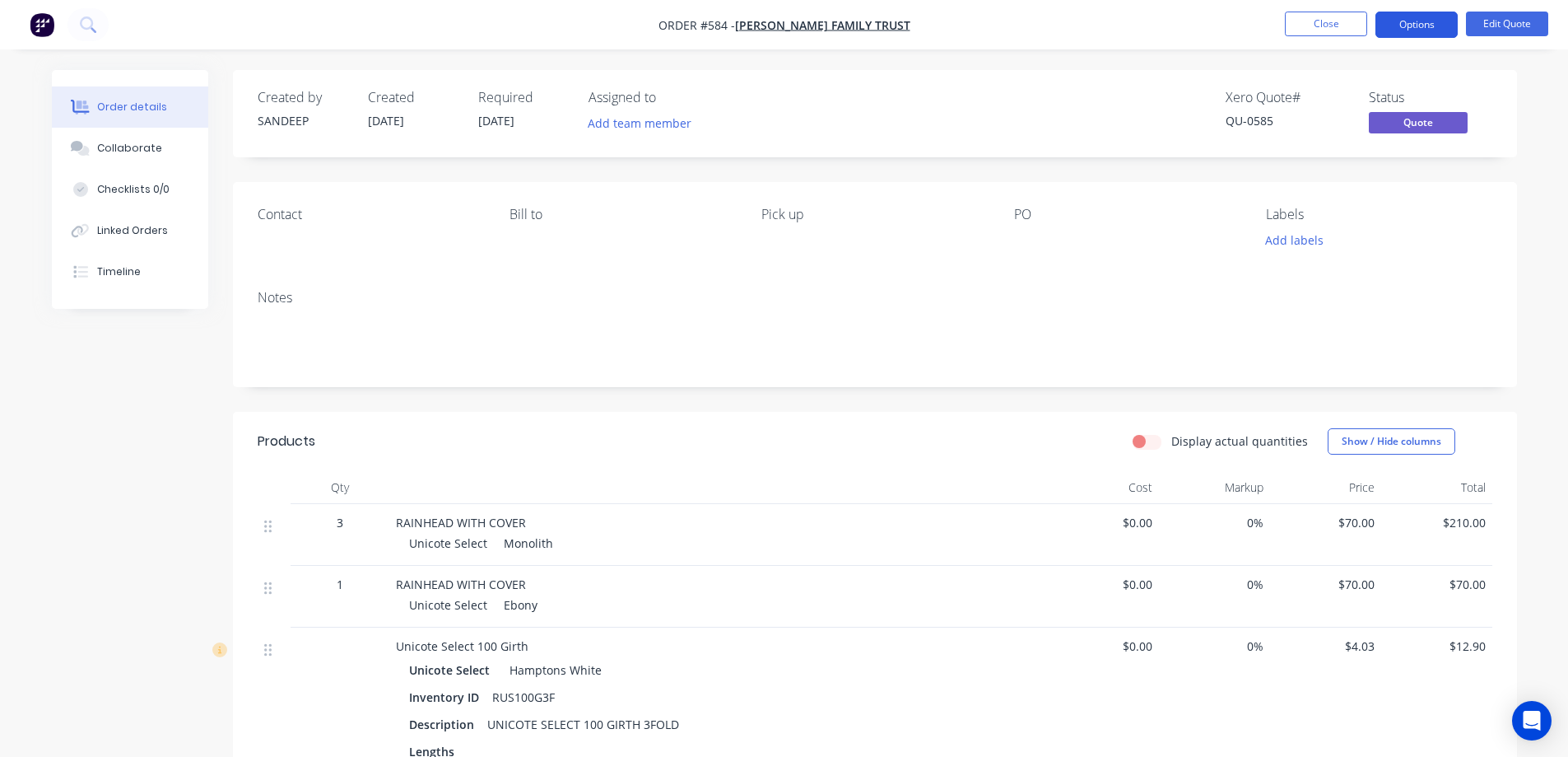
click at [1424, 23] on button "Options" at bounding box center [1417, 25] width 83 height 26
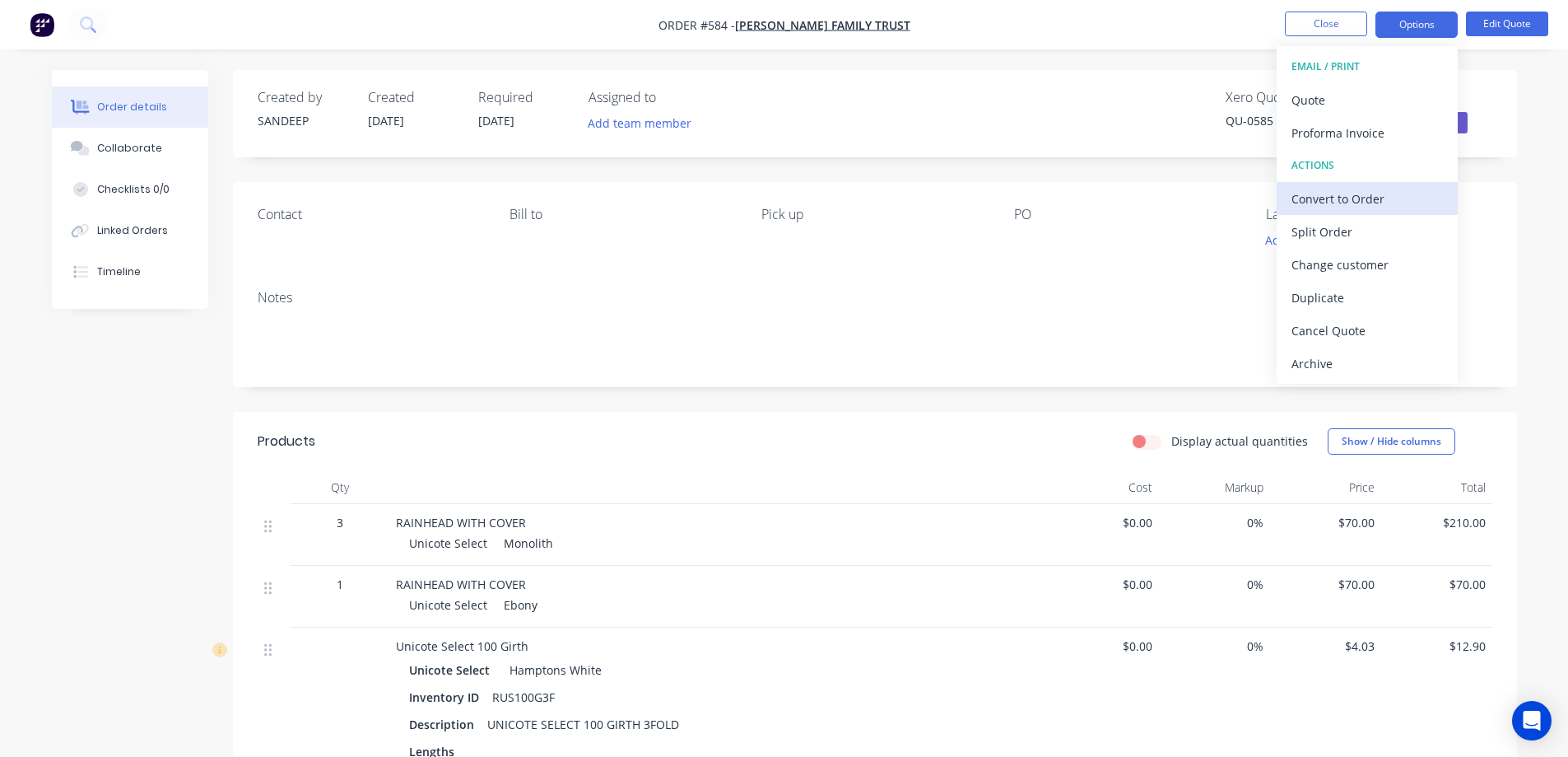
click at [1339, 191] on div "Convert to Order" at bounding box center [1367, 198] width 152 height 24
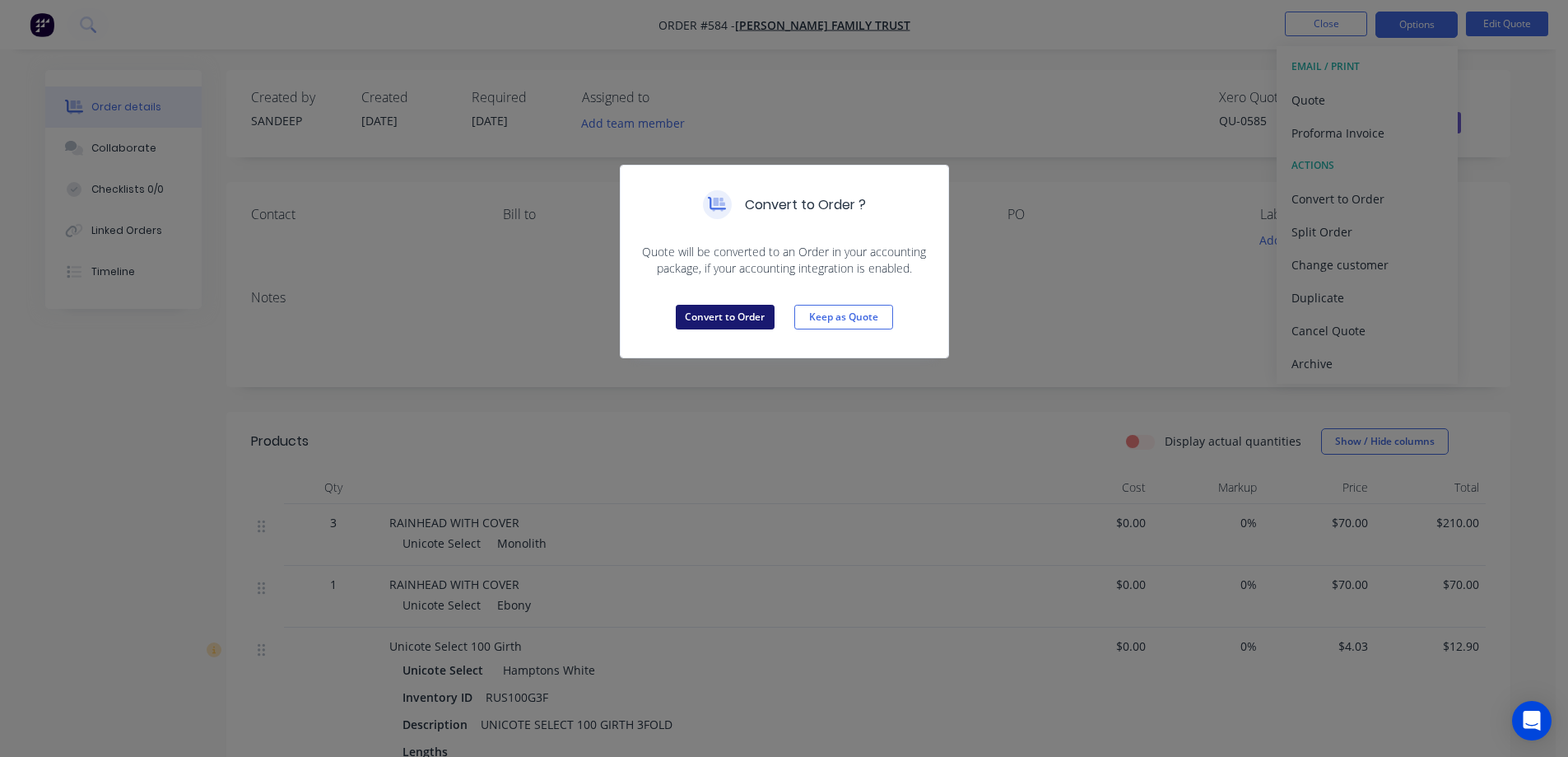
click at [724, 312] on button "Convert to Order" at bounding box center [725, 317] width 99 height 25
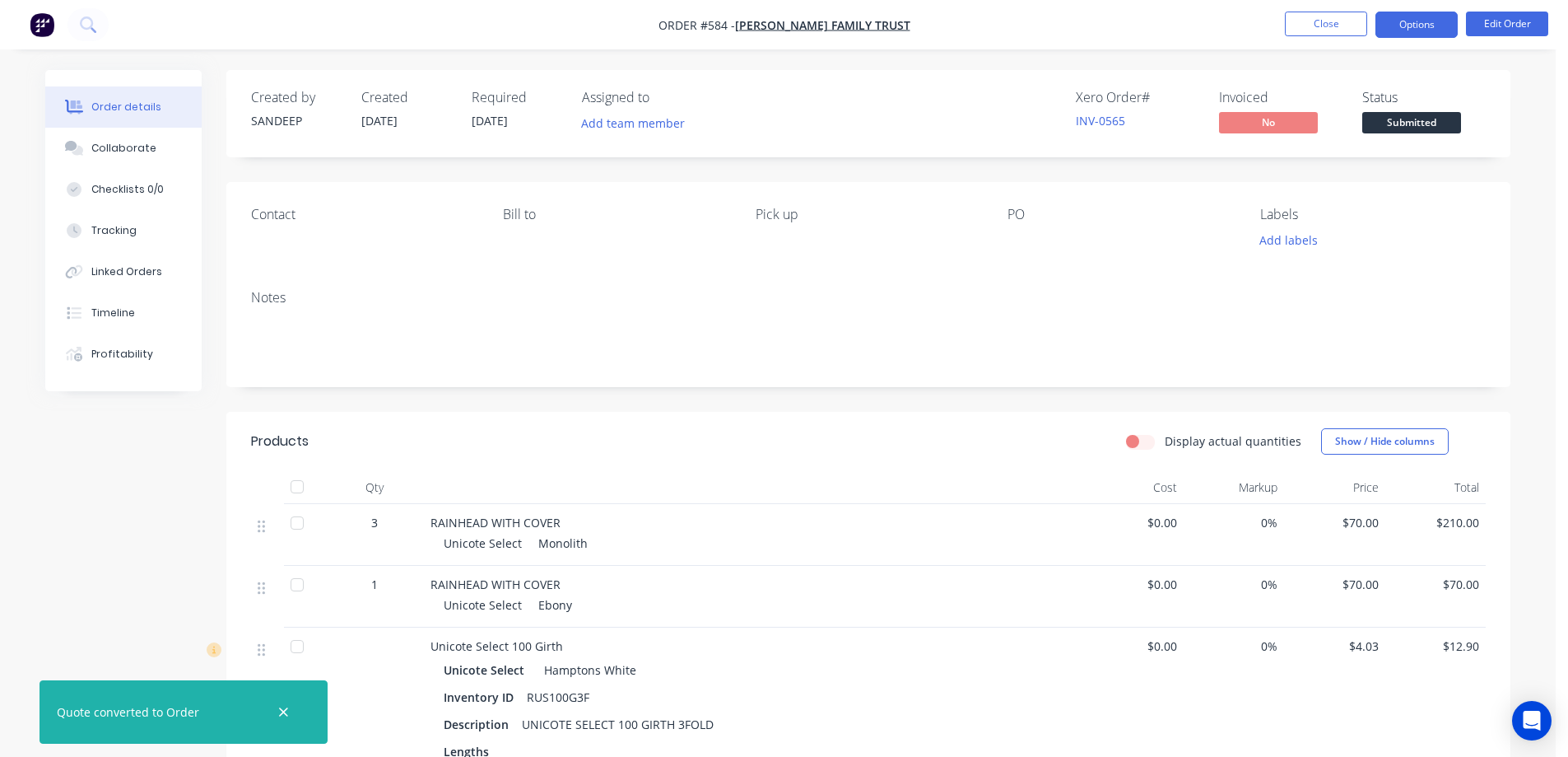
click at [1423, 25] on button "Options" at bounding box center [1417, 25] width 83 height 26
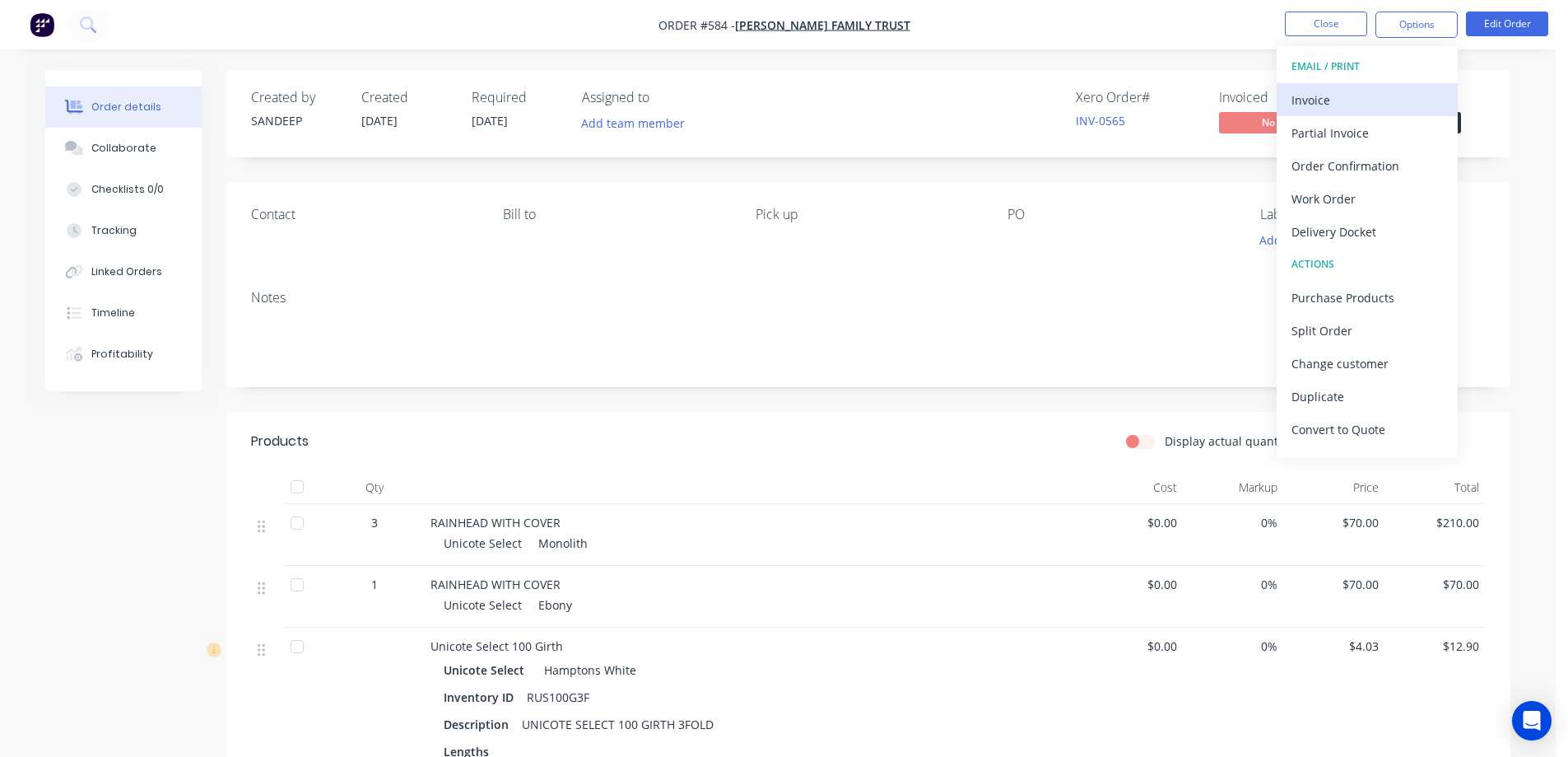
click at [1361, 92] on div "Invoice" at bounding box center [1367, 99] width 152 height 24
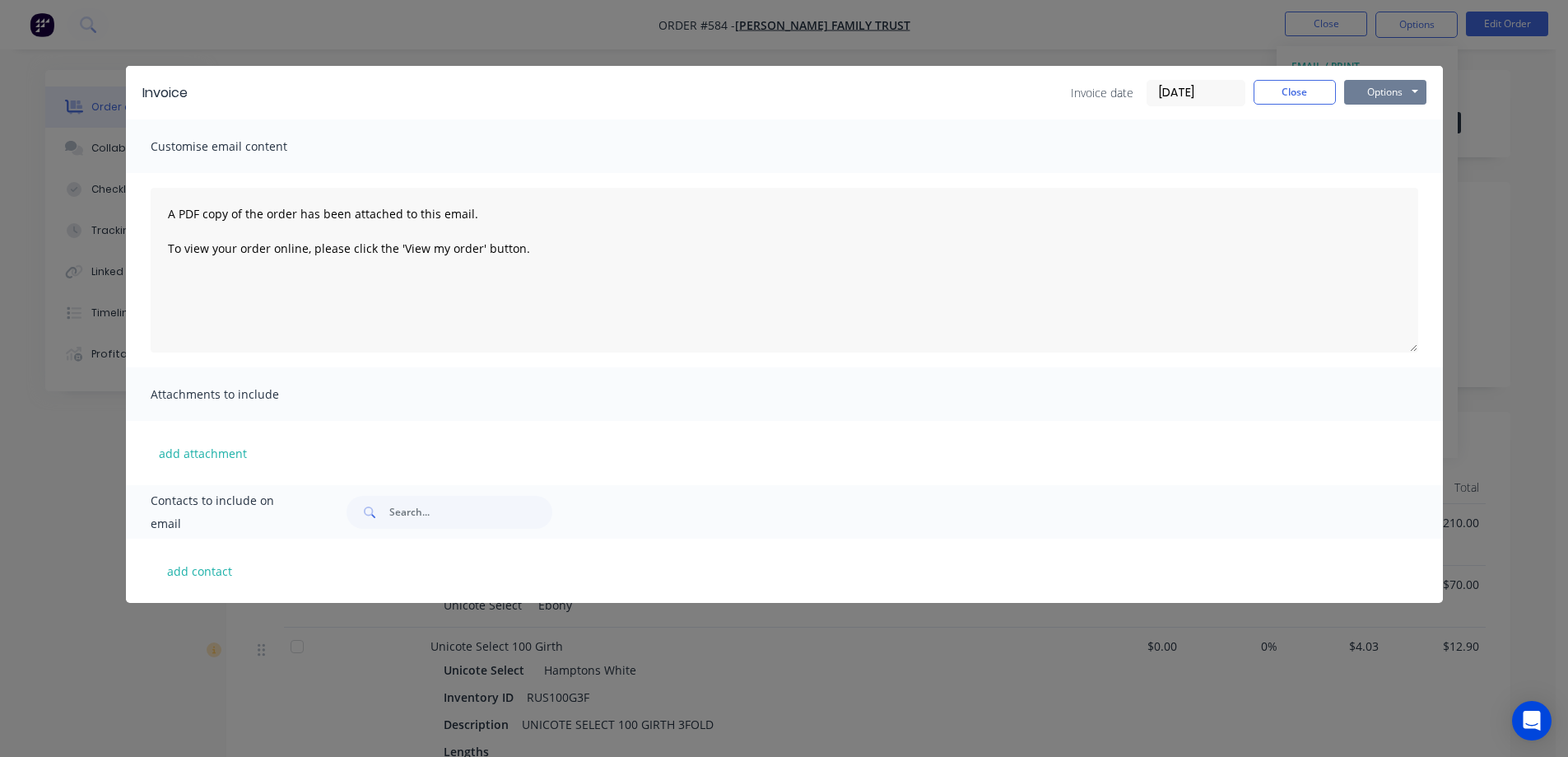
click at [1410, 89] on button "Options" at bounding box center [1385, 92] width 83 height 25
click at [1398, 115] on button "Preview" at bounding box center [1397, 121] width 105 height 27
click at [1284, 90] on button "Close" at bounding box center [1295, 92] width 83 height 25
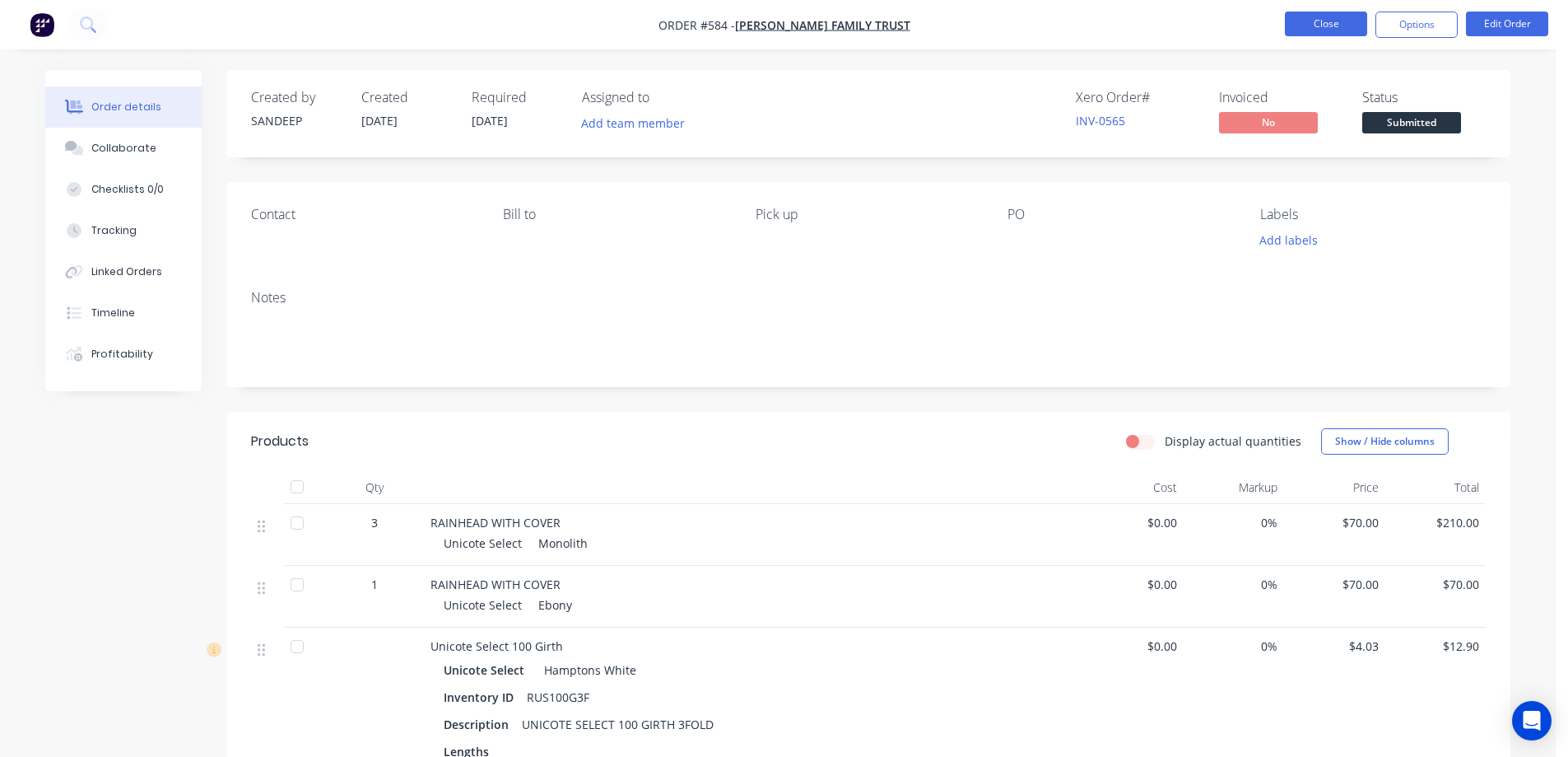
click at [1301, 23] on button "Close" at bounding box center [1327, 24] width 83 height 25
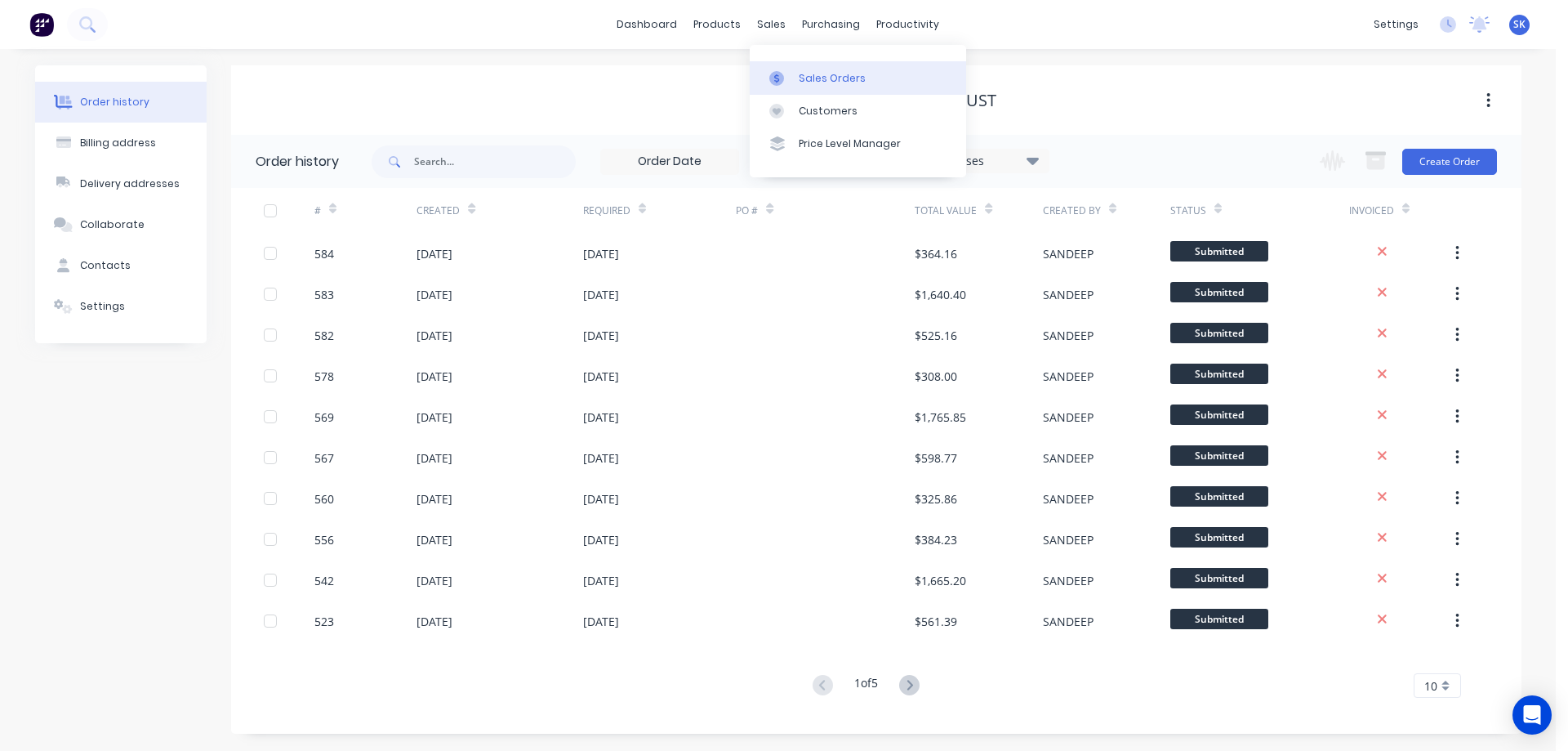
click at [811, 78] on div "Sales Orders" at bounding box center [832, 78] width 67 height 15
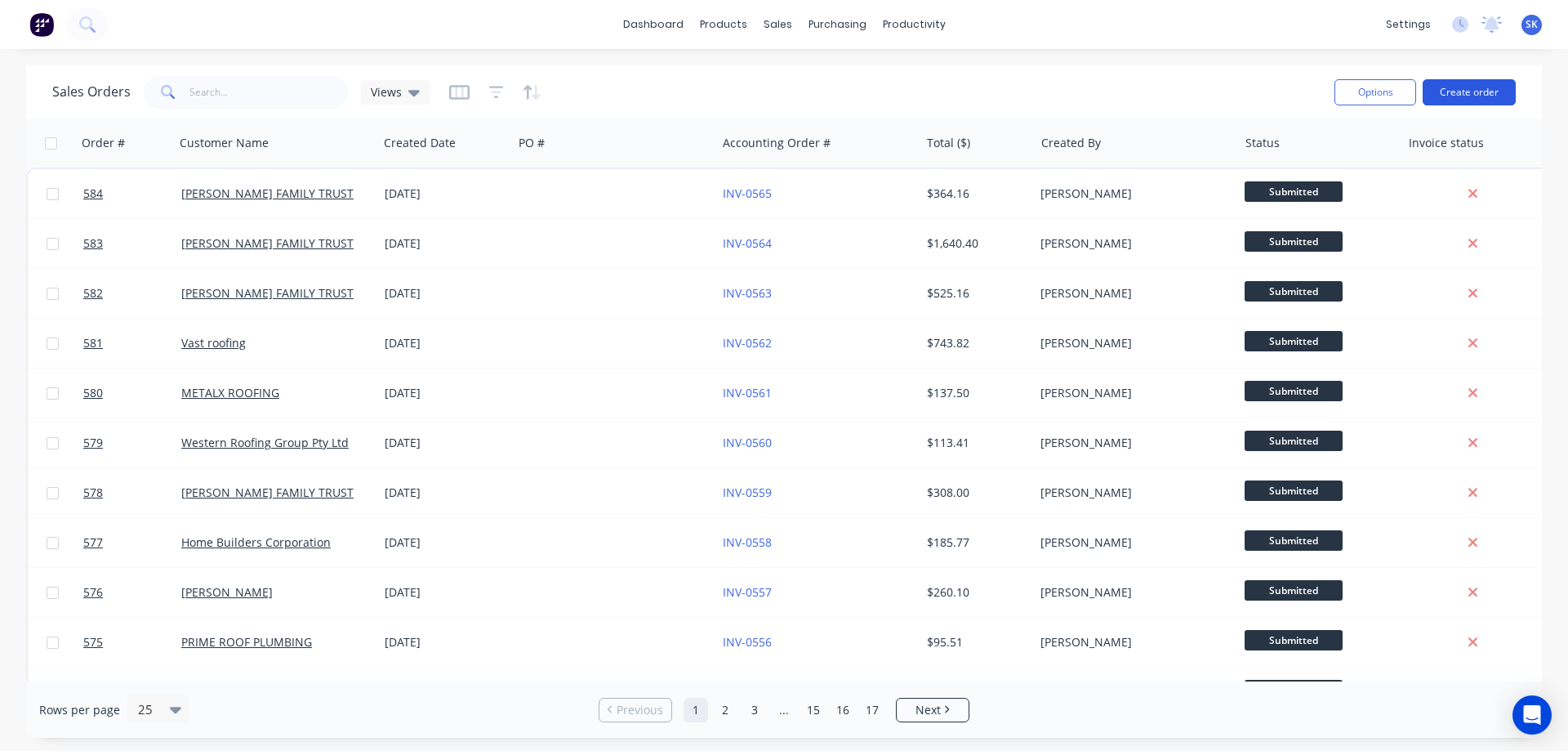
click at [1458, 95] on button "Create order" at bounding box center [1469, 92] width 93 height 26
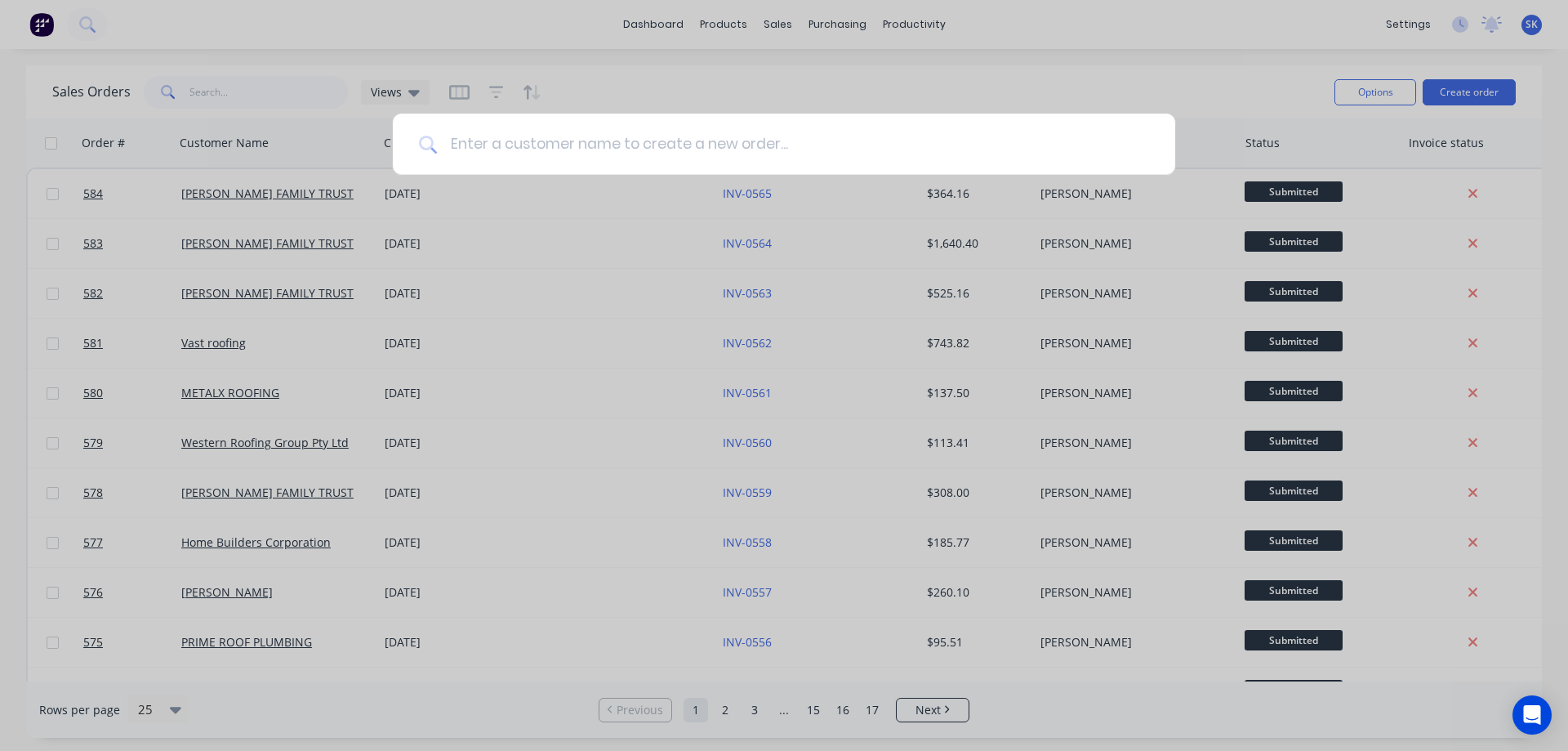
click at [537, 159] on input at bounding box center [794, 144] width 713 height 61
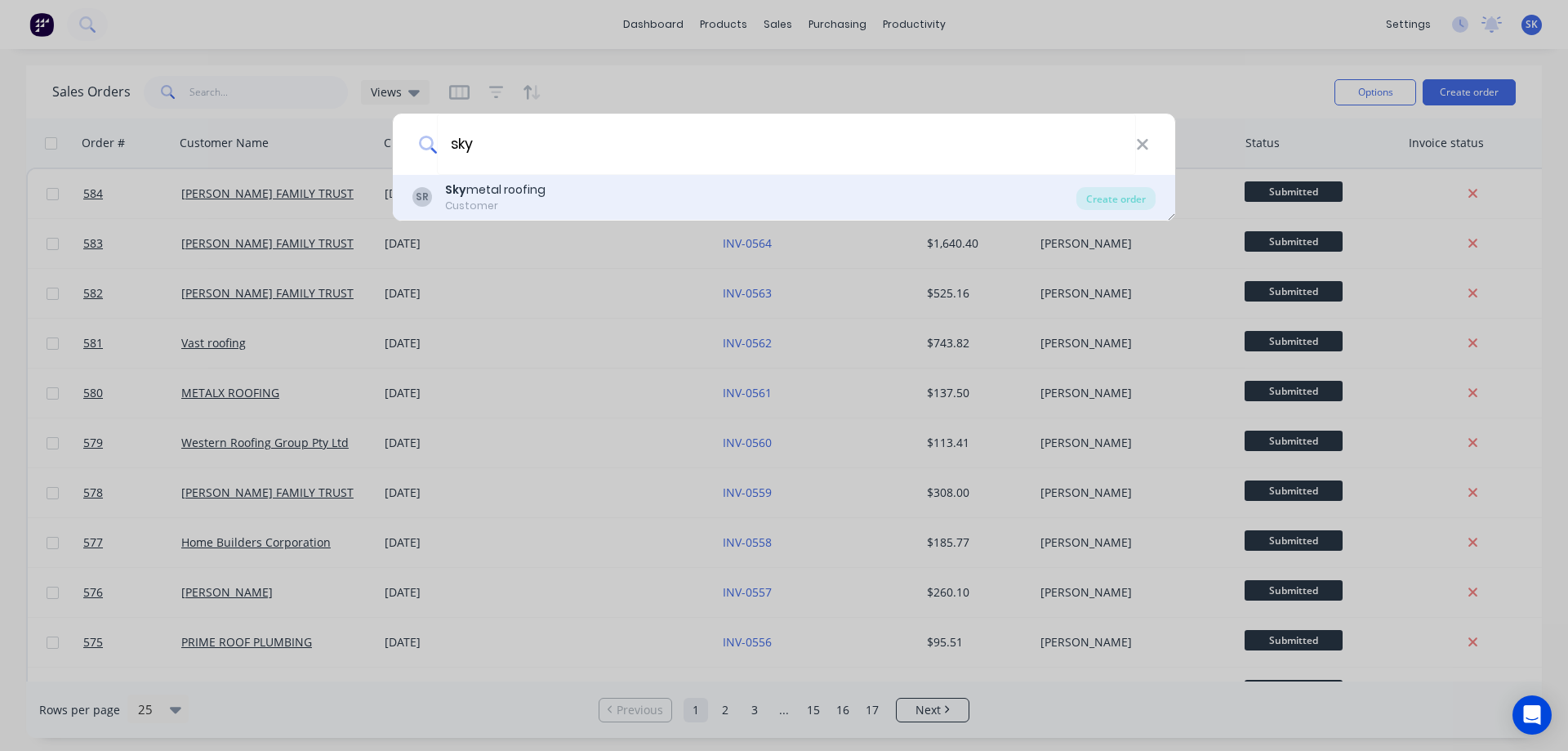
type input "sky"
click at [531, 193] on div "Sky metal roofing" at bounding box center [495, 190] width 100 height 17
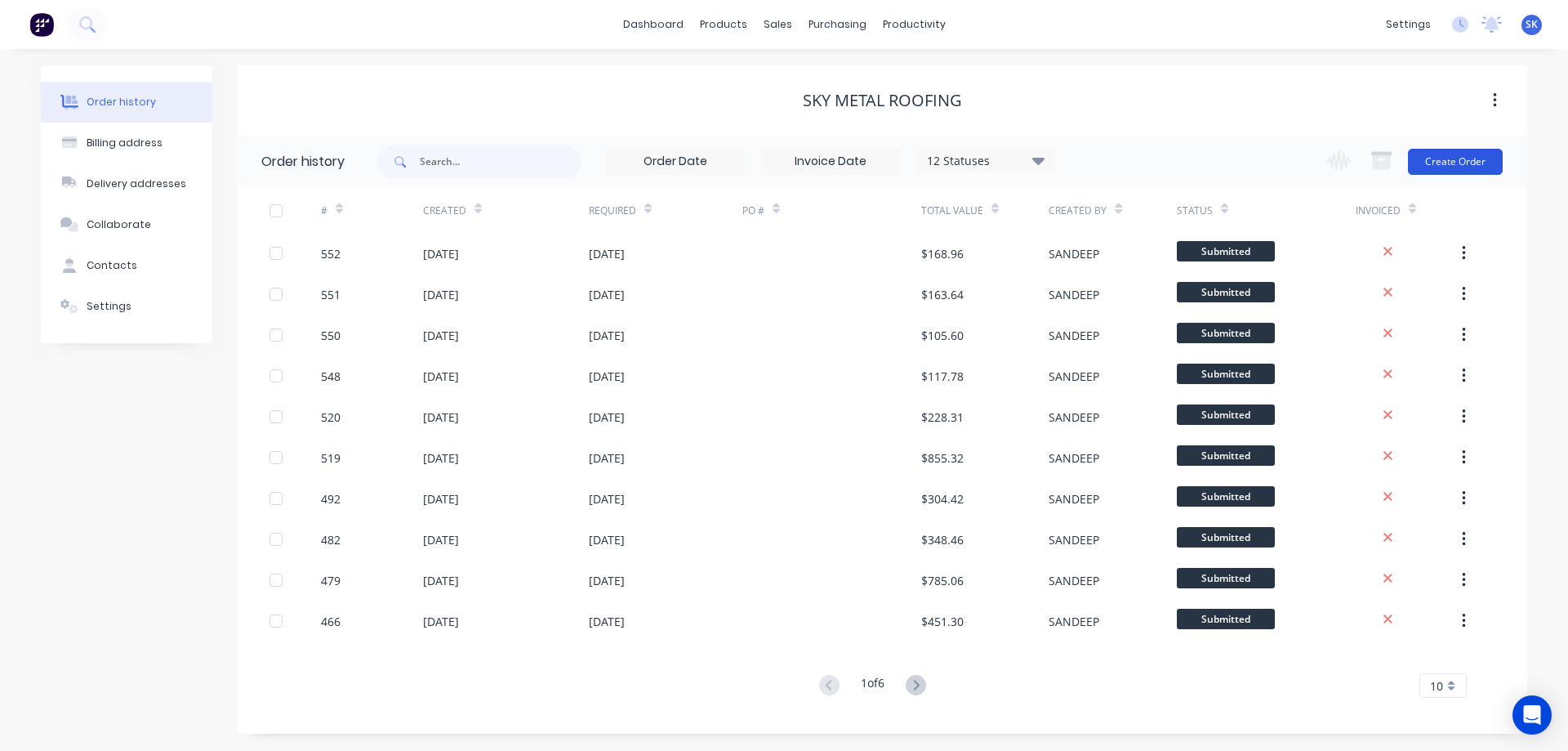
click at [1440, 164] on button "Create Order" at bounding box center [1455, 162] width 95 height 26
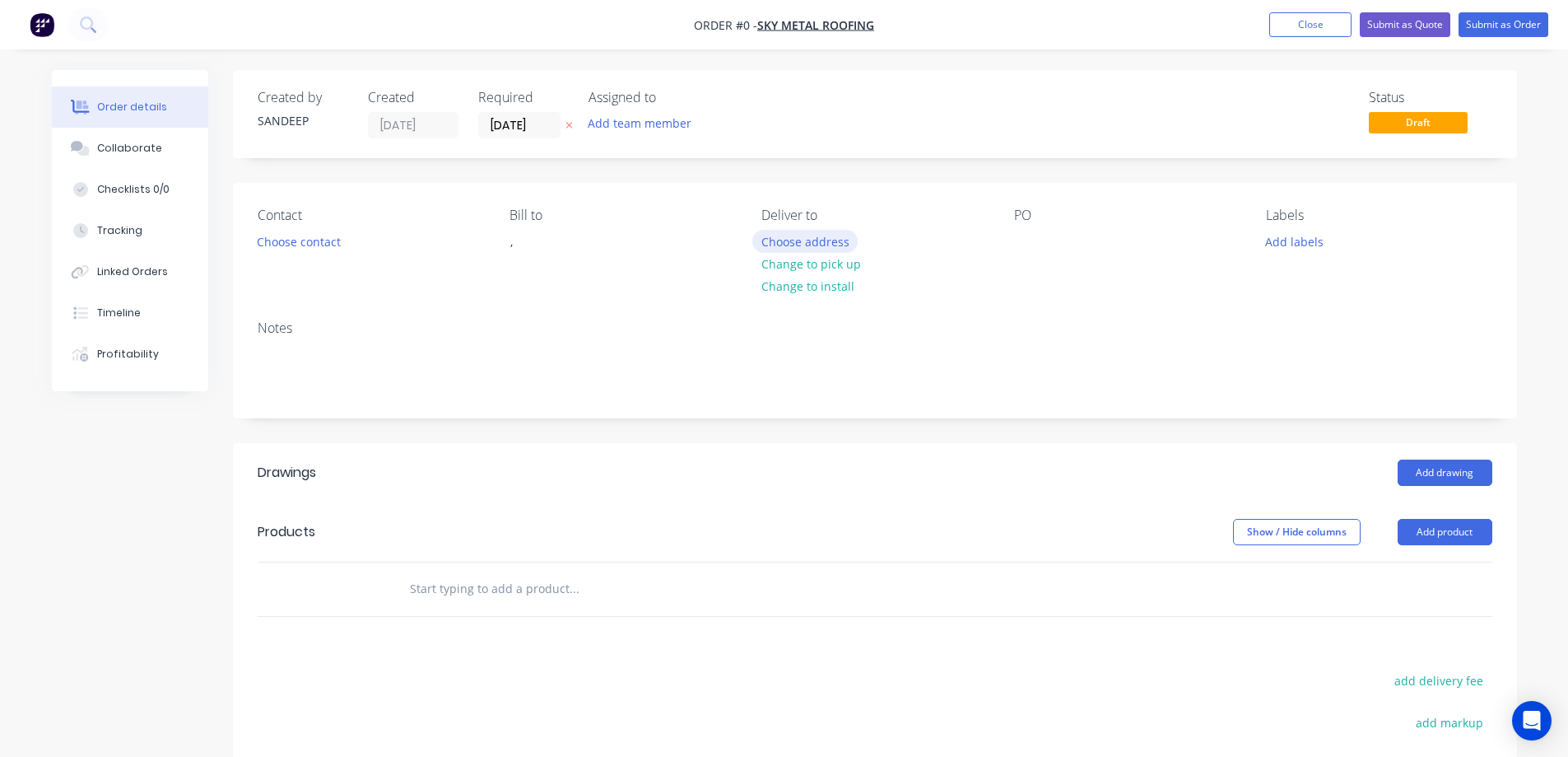
click at [824, 247] on button "Choose address" at bounding box center [805, 241] width 105 height 22
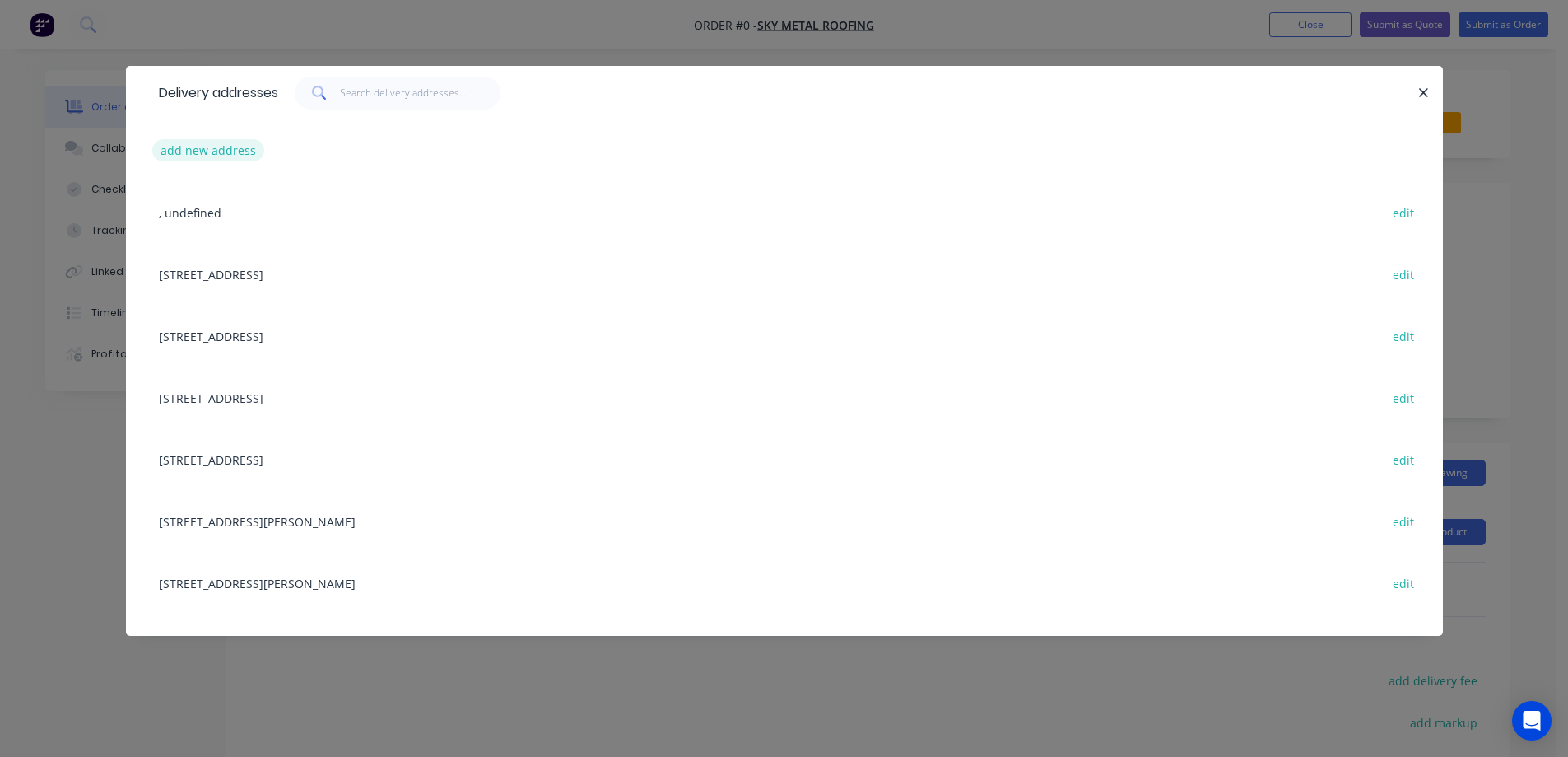
click at [219, 158] on button "add new address" at bounding box center [208, 149] width 112 height 22
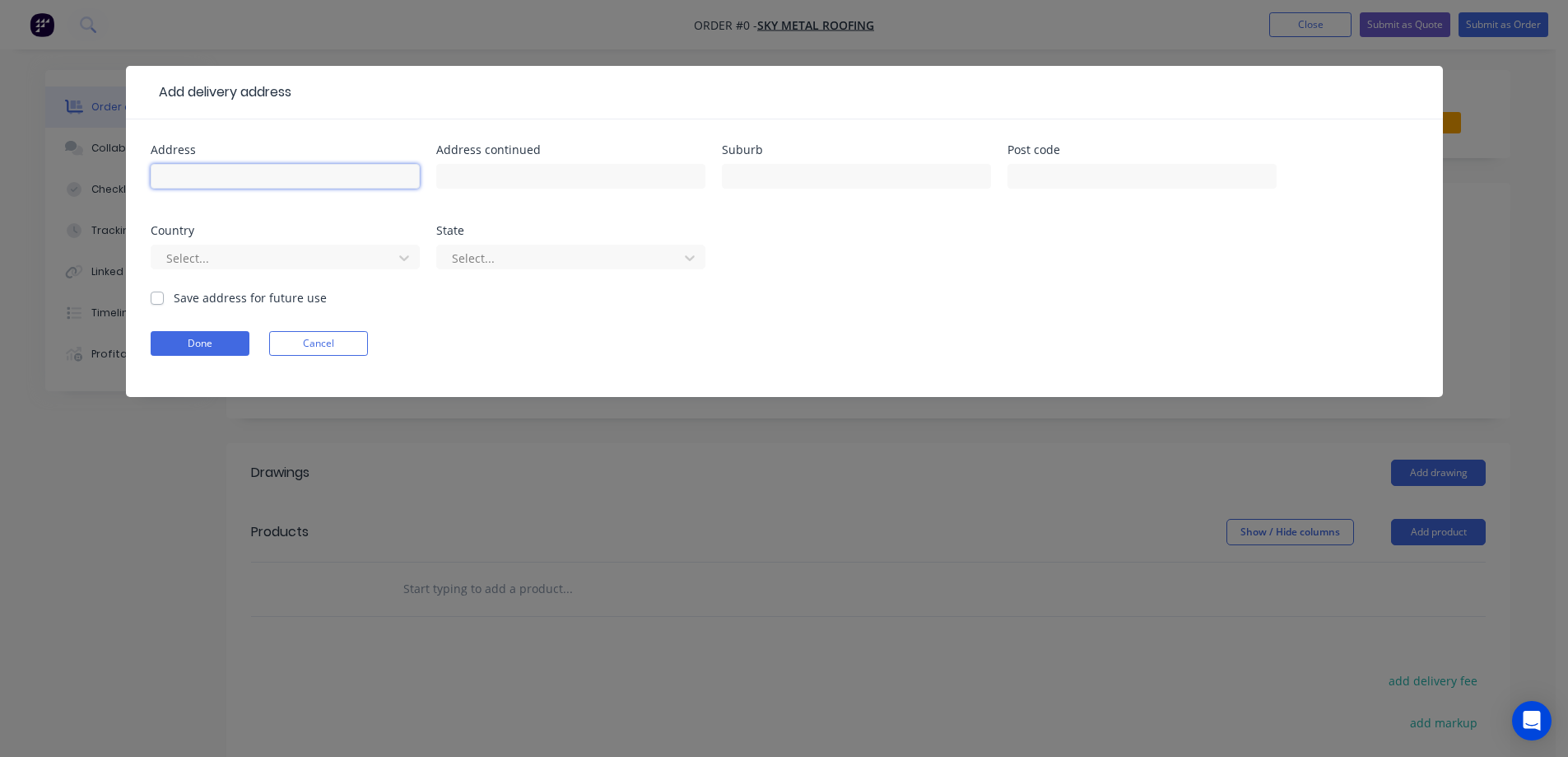
click at [319, 184] on input "text" at bounding box center [285, 177] width 270 height 25
paste input "Lot - 1438, Voyager Dr"
type input "Lot - 1438, Voyager Dr"
click at [788, 178] on input "text" at bounding box center [856, 177] width 270 height 25
paste input "[PERSON_NAME]"
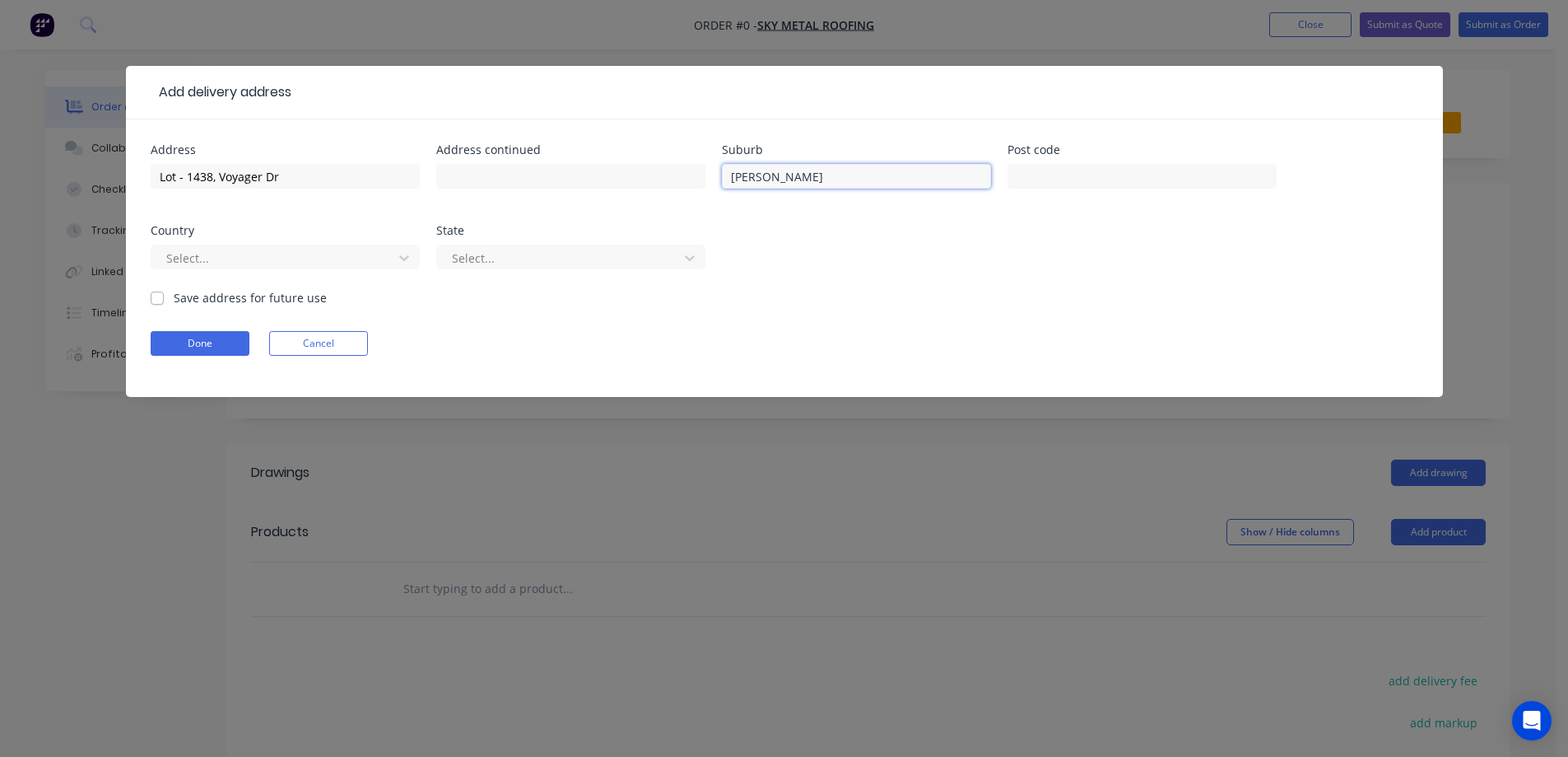
type input "[PERSON_NAME]"
click at [1034, 186] on input "text" at bounding box center [1142, 177] width 270 height 25
paste input "3750"
type input "3750"
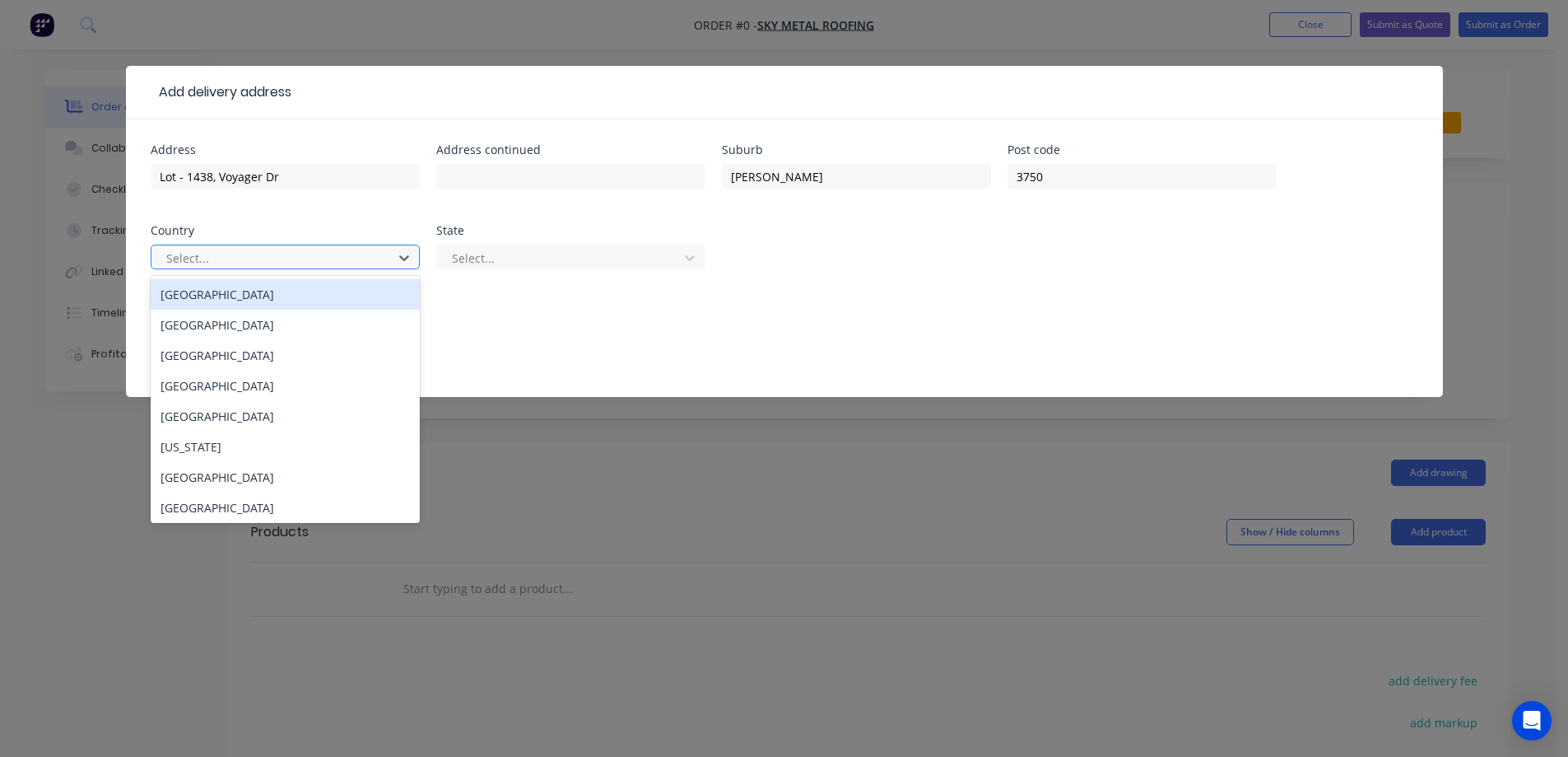
click at [306, 250] on div at bounding box center [275, 257] width 219 height 20
click at [270, 292] on div "[GEOGRAPHIC_DATA]" at bounding box center [285, 294] width 270 height 31
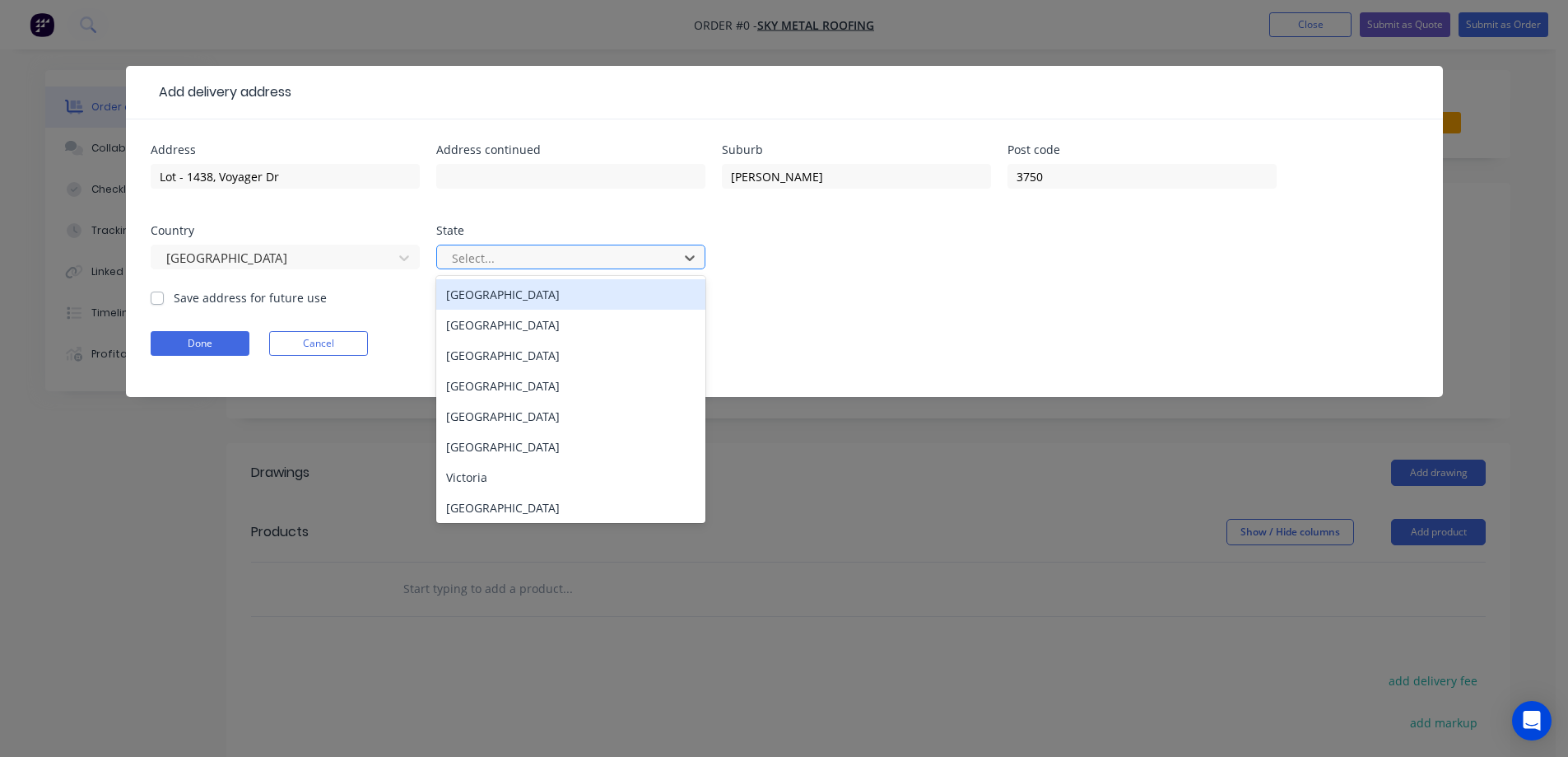
click at [471, 267] on div at bounding box center [560, 257] width 219 height 20
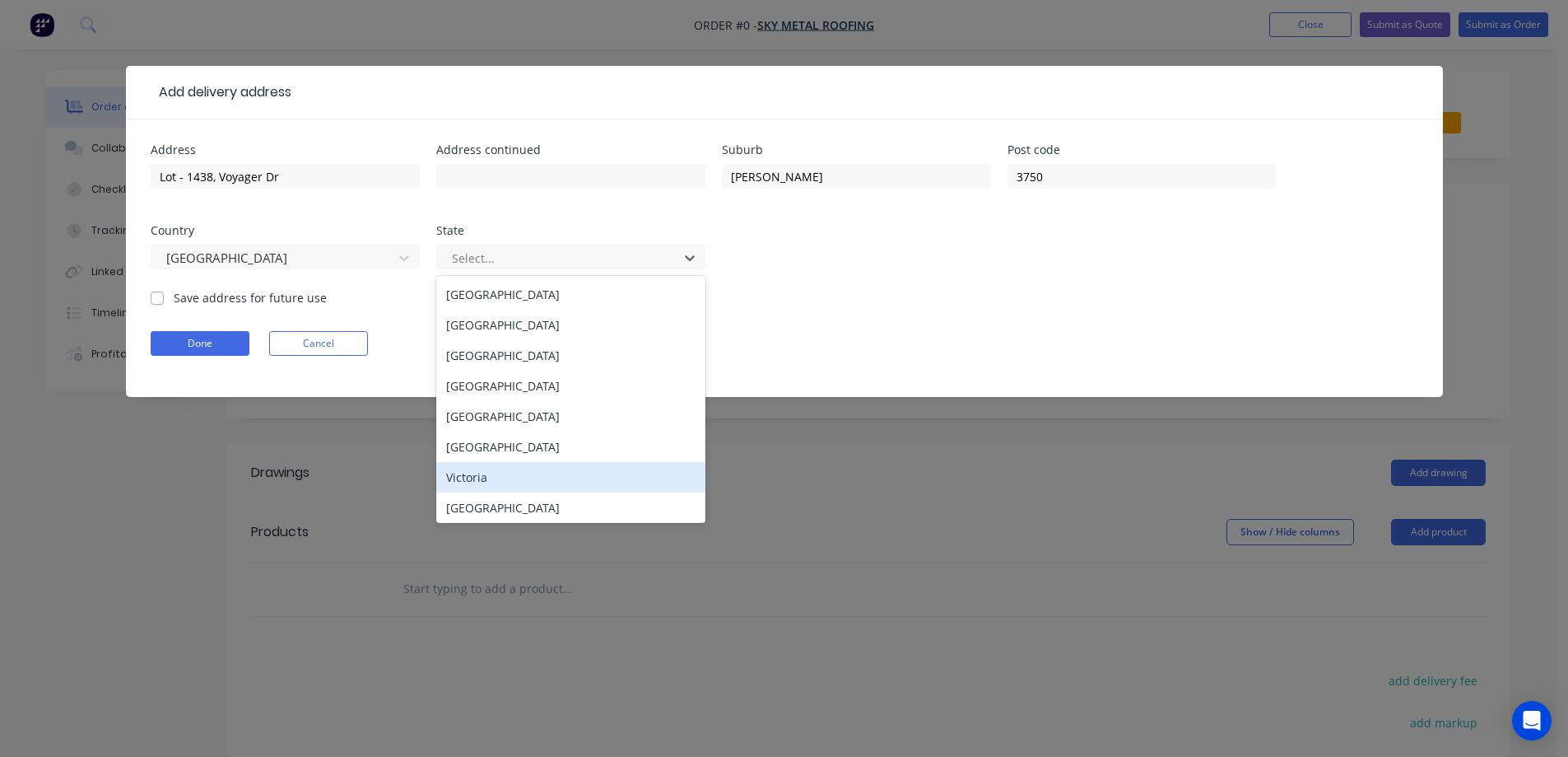
click at [479, 476] on div "Victoria" at bounding box center [571, 477] width 270 height 31
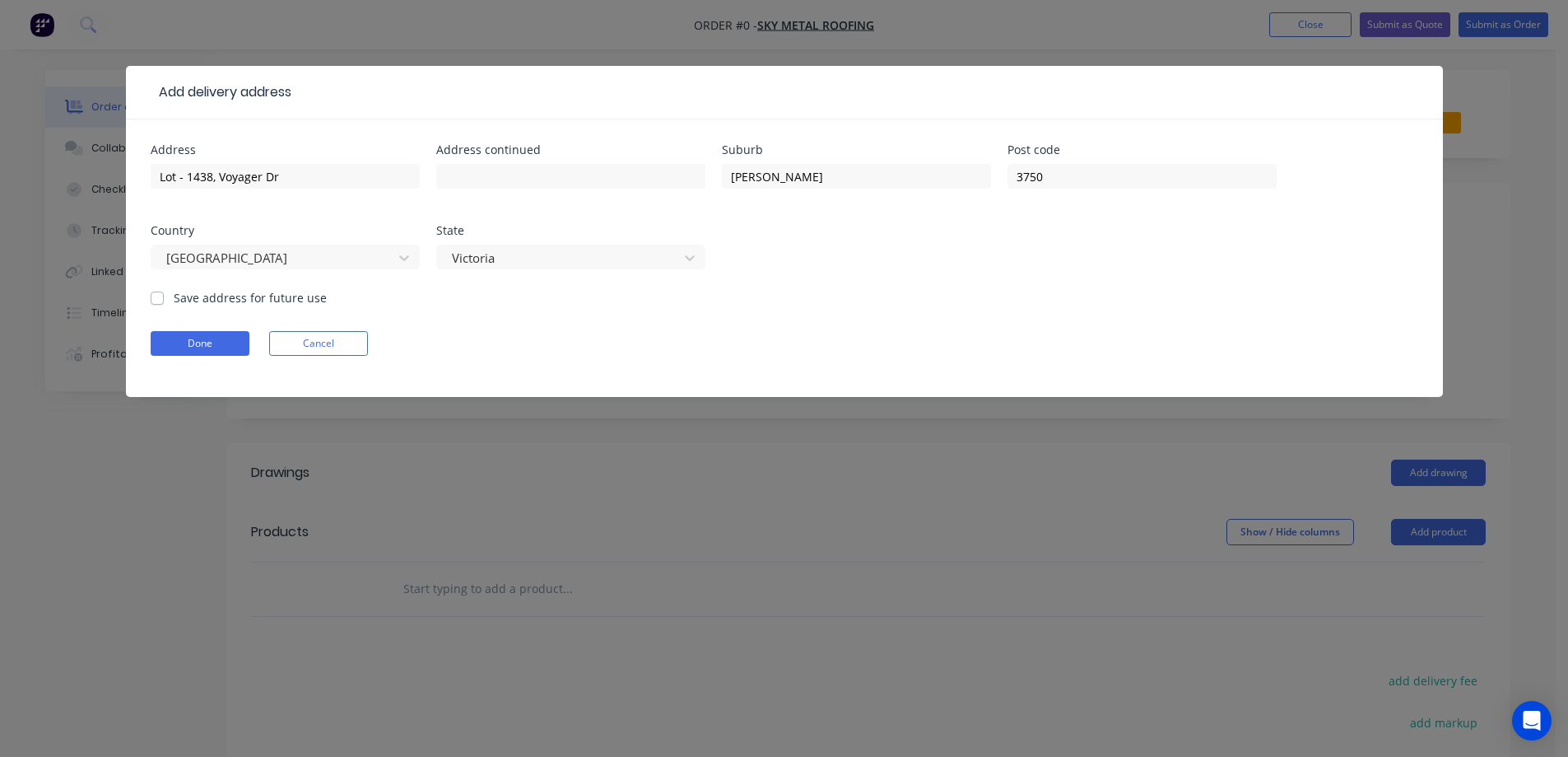
click at [251, 296] on label "Save address for future use" at bounding box center [250, 298] width 153 height 18
click at [164, 296] on input "Save address for future use" at bounding box center [157, 297] width 13 height 16
checkbox input "true"
click at [225, 343] on button "Done" at bounding box center [200, 343] width 99 height 25
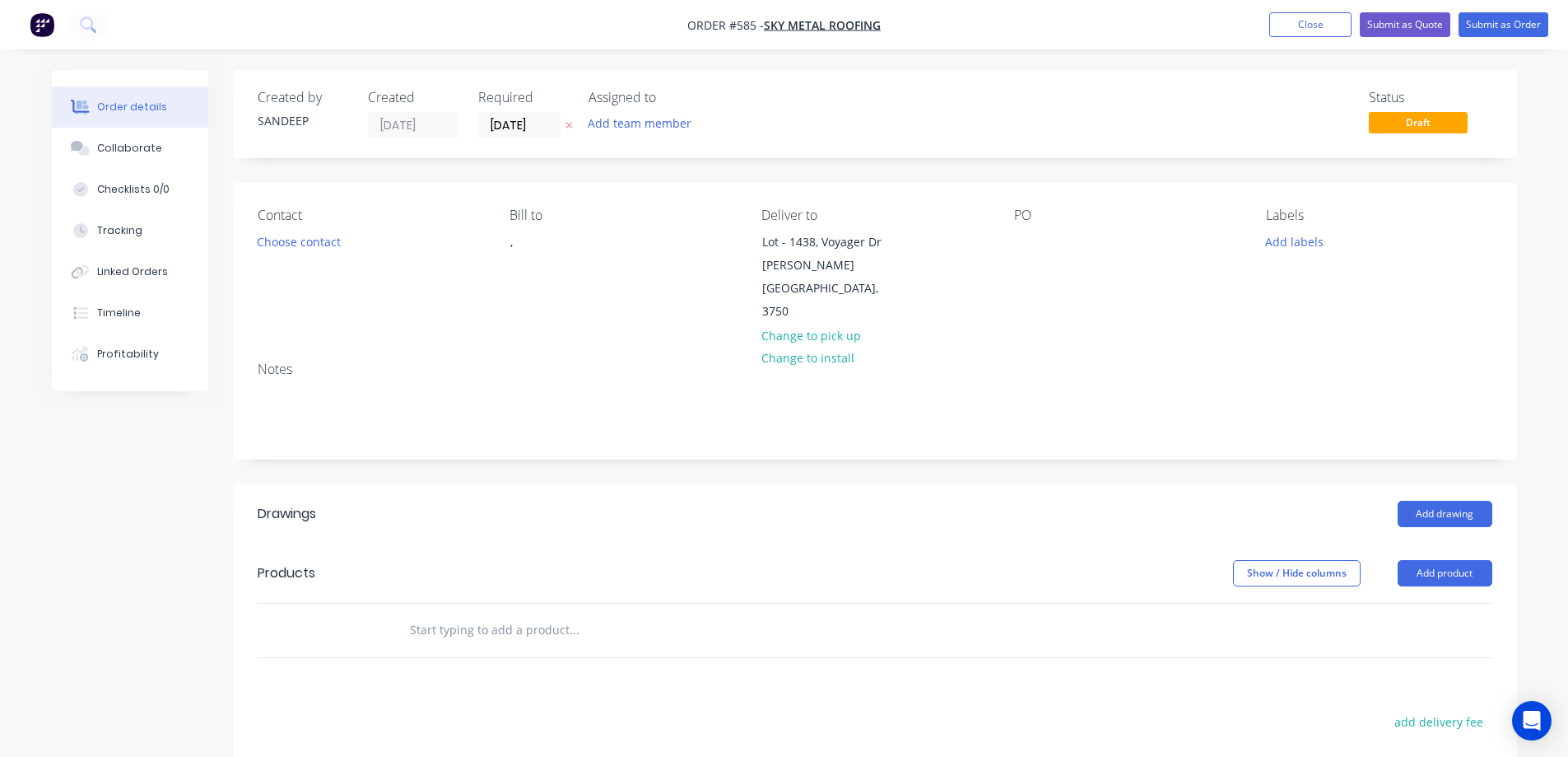
click at [408, 603] on div at bounding box center [685, 630] width 593 height 54
click at [436, 613] on input "text" at bounding box center [573, 630] width 329 height 33
type input "r"
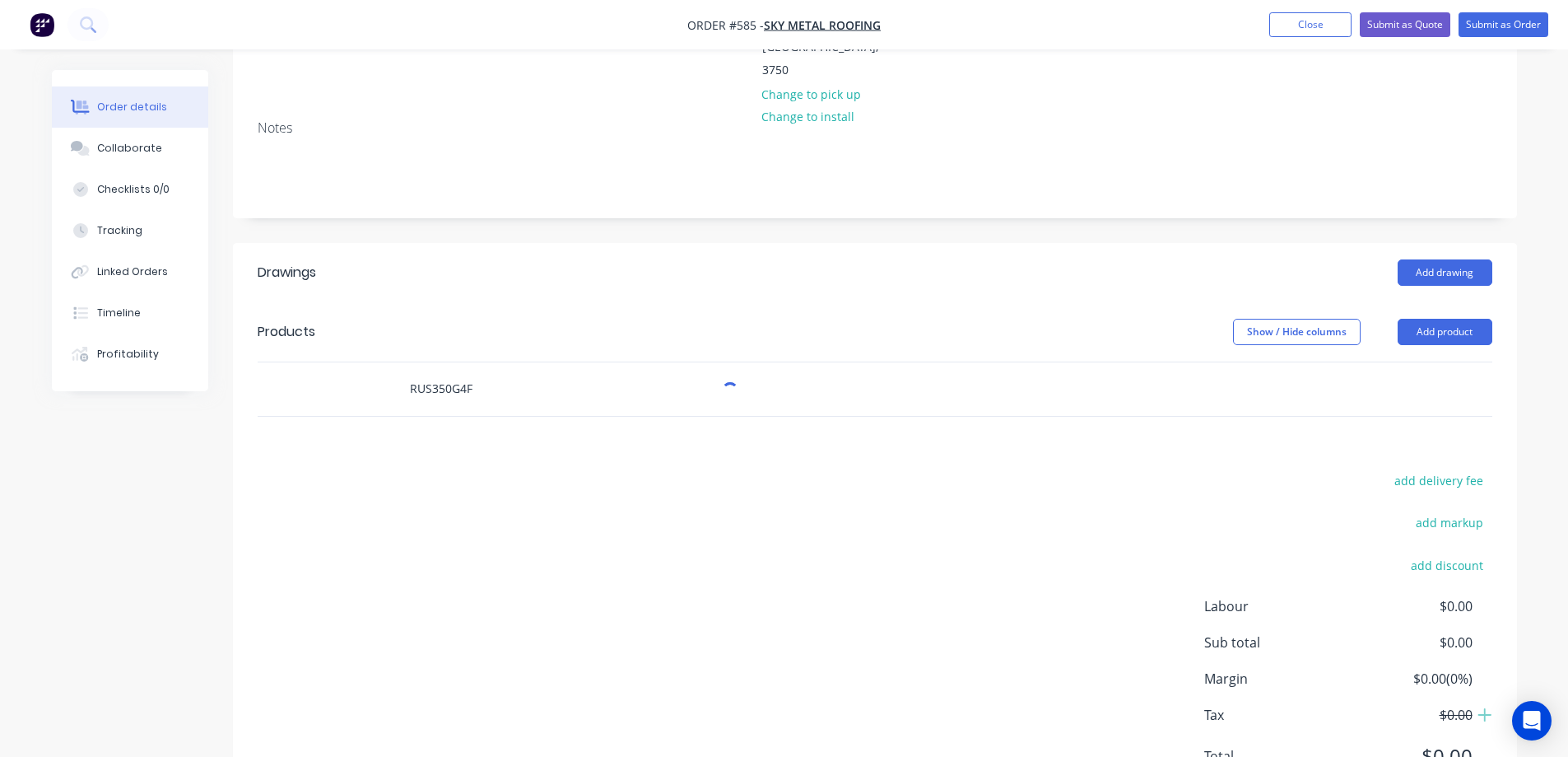
scroll to position [247, 0]
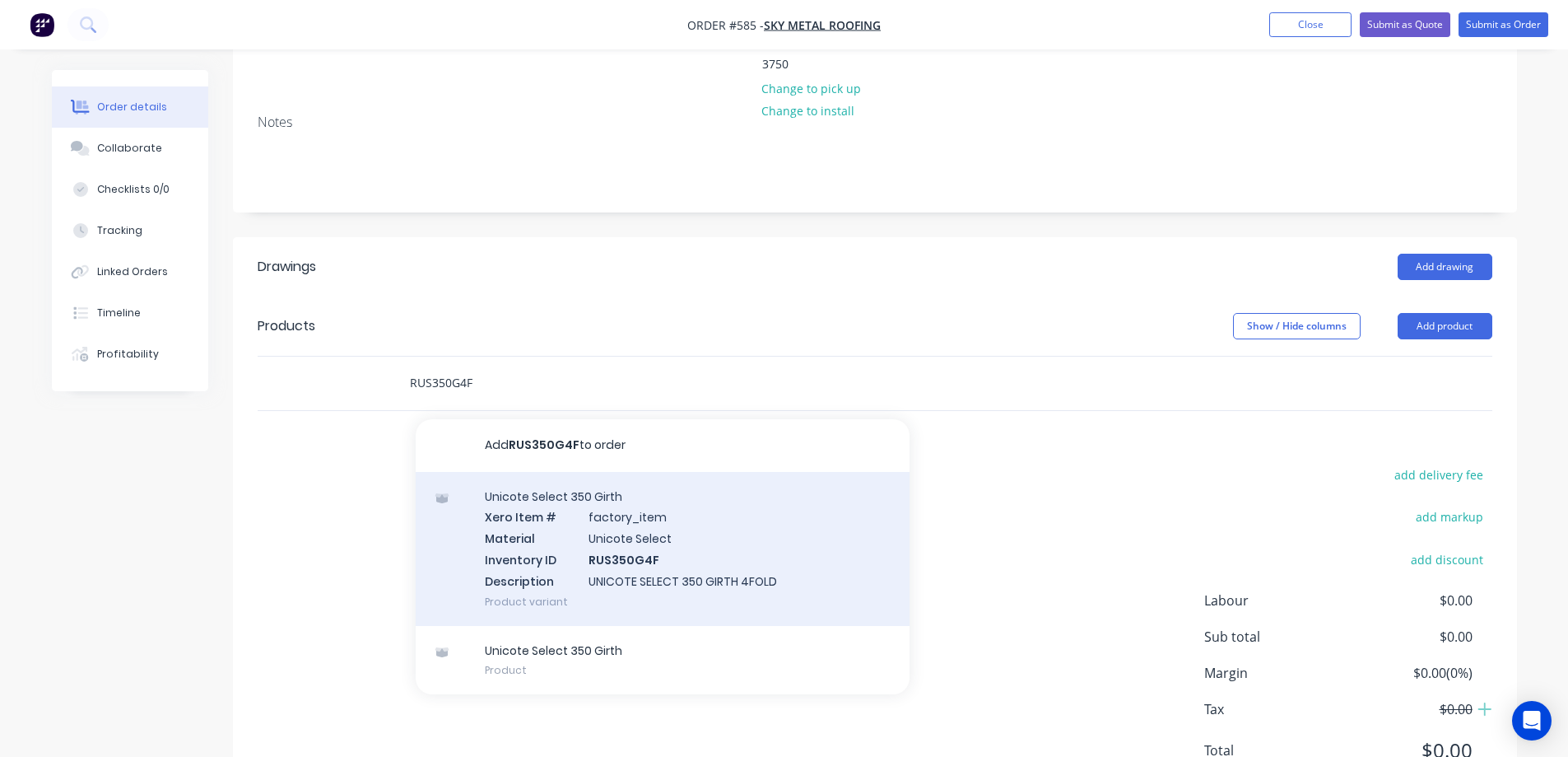
type input "RUS350G4F"
click at [557, 499] on div "Unicote Select 350 Girth Xero Item # factory_item Material Unicote Select Inven…" at bounding box center [662, 548] width 494 height 154
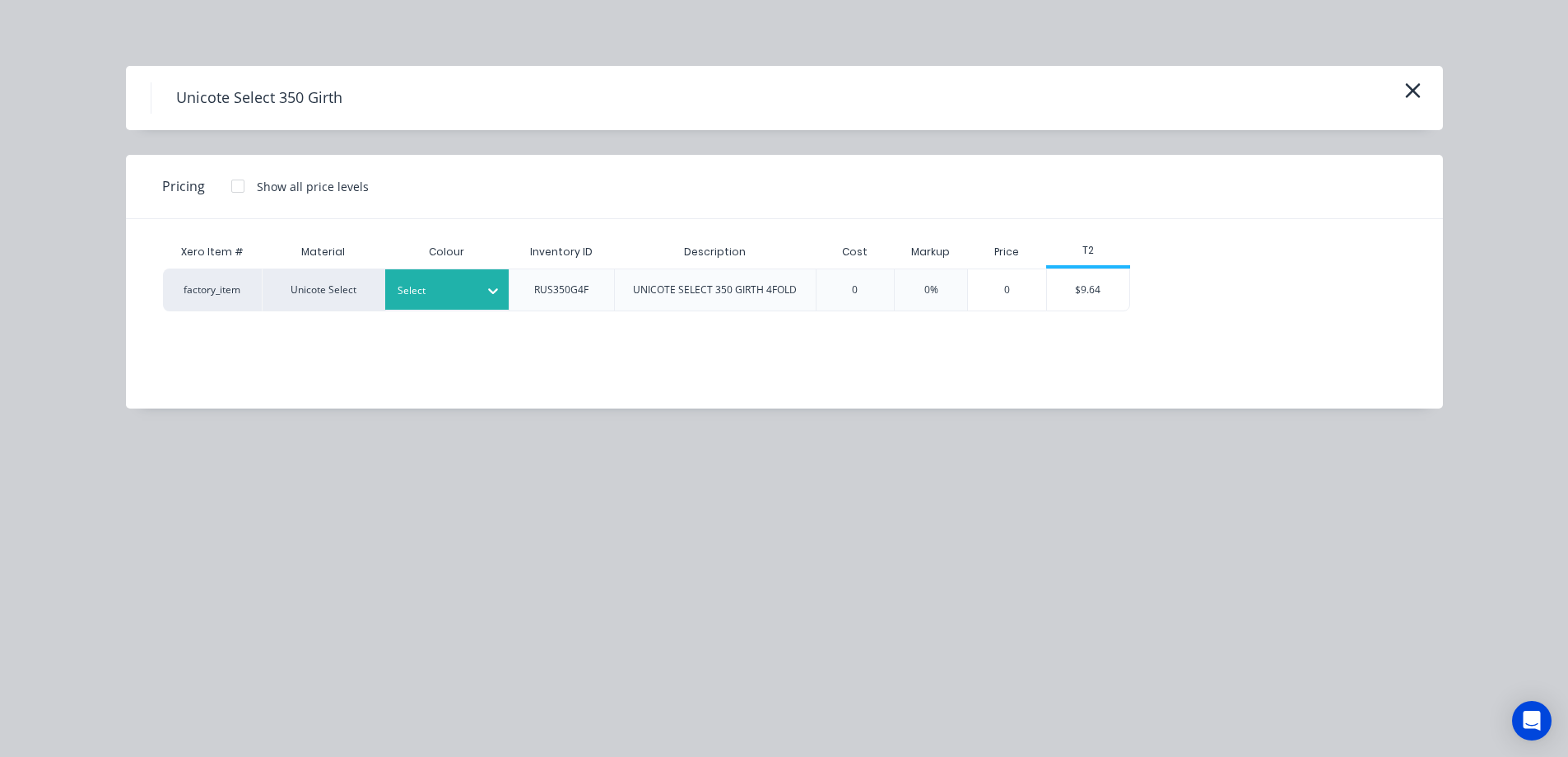
click at [464, 297] on div at bounding box center [435, 291] width 74 height 18
click at [458, 298] on div at bounding box center [435, 291] width 74 height 18
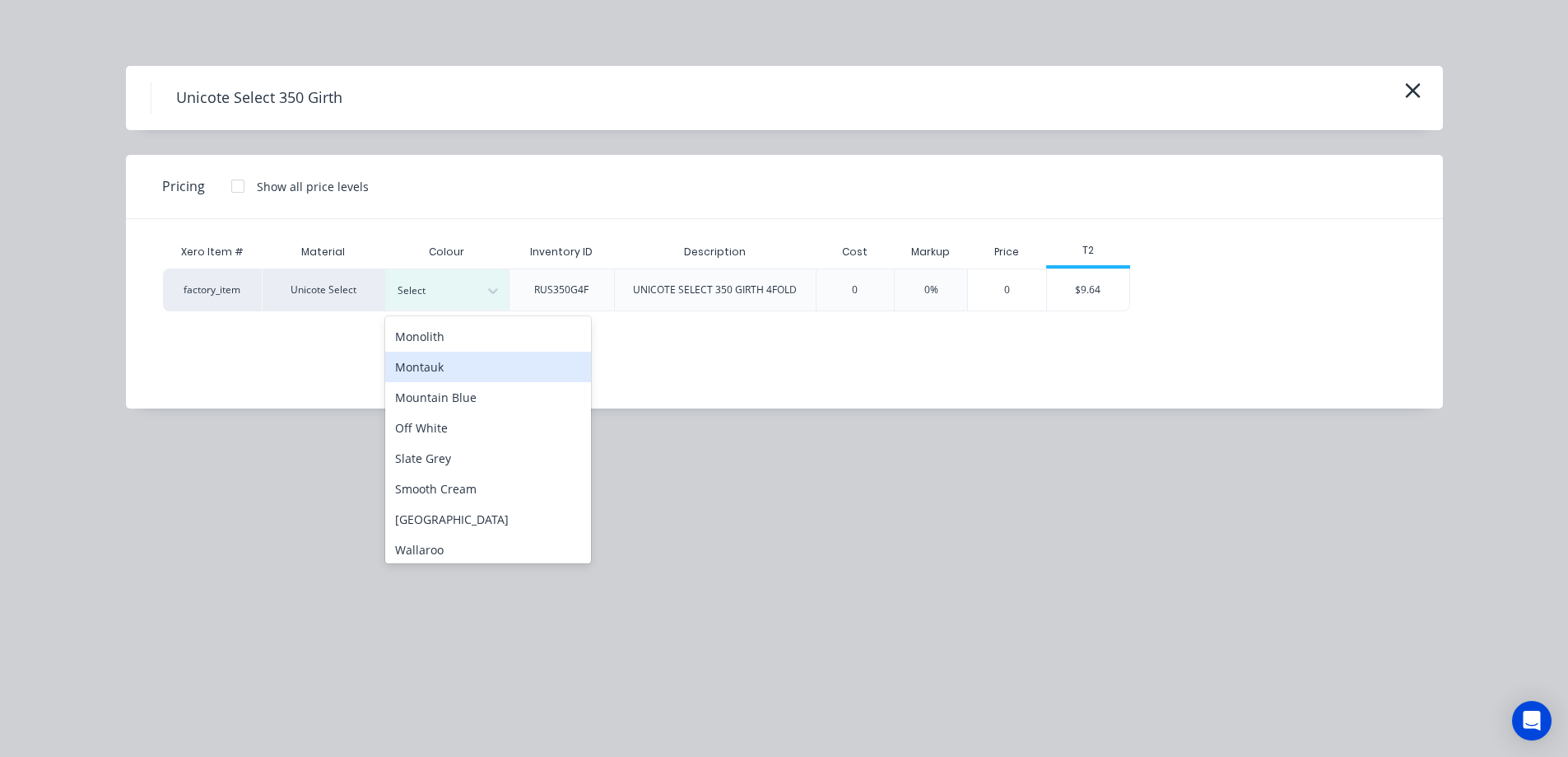
scroll to position [412, 0]
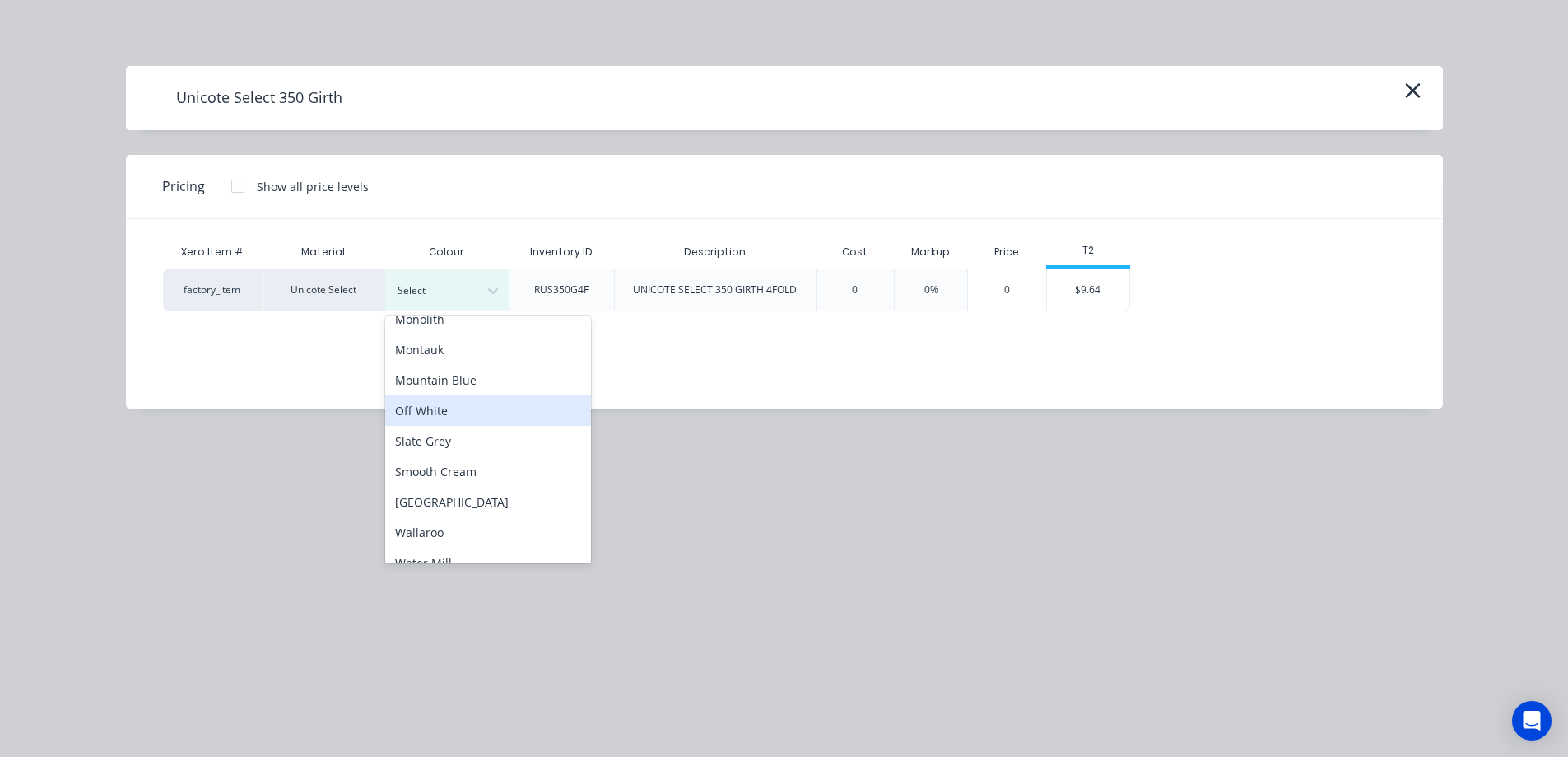
click at [438, 424] on div "Off White" at bounding box center [488, 410] width 205 height 31
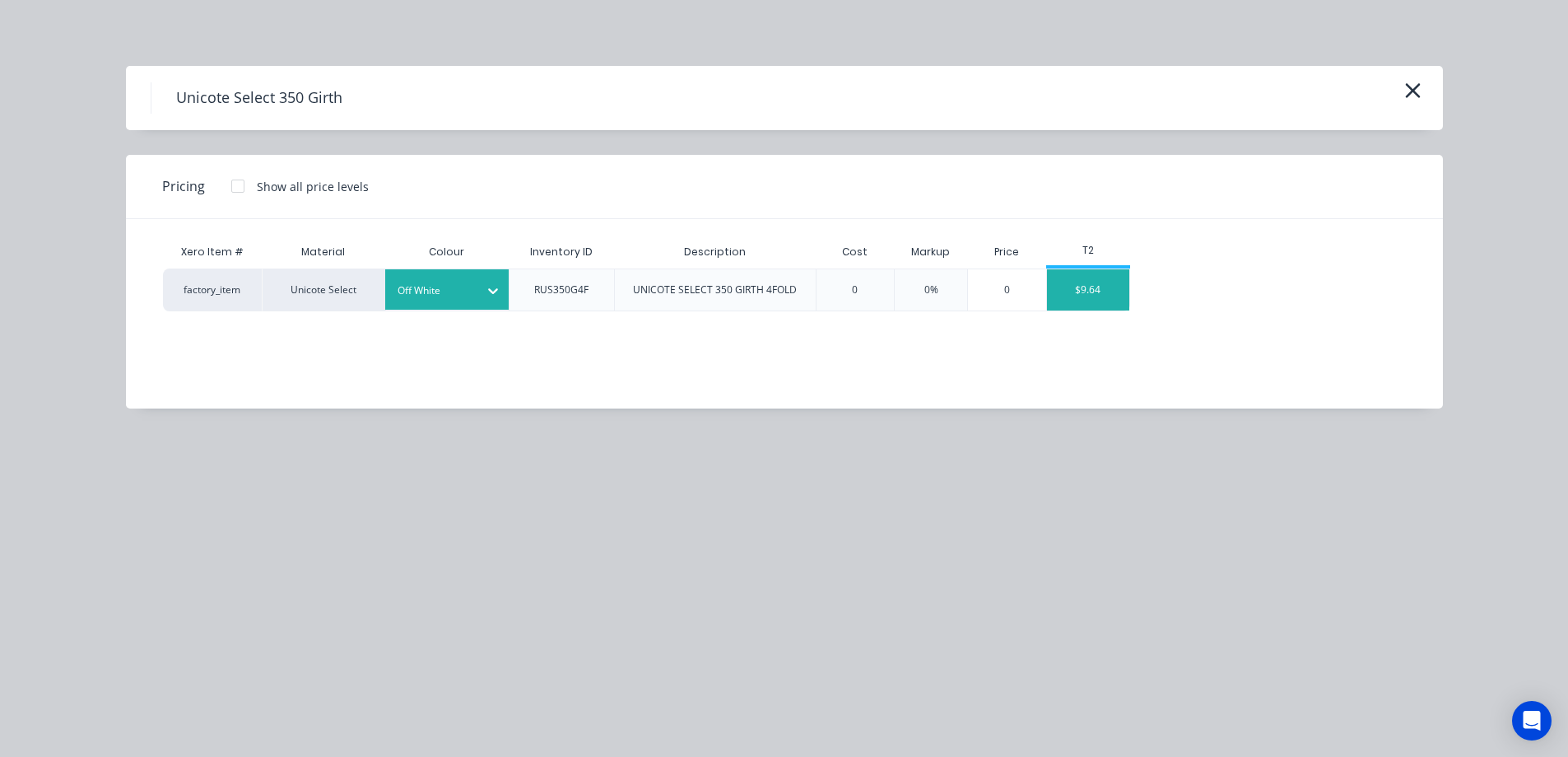
click at [1098, 291] on div "$9.64" at bounding box center [1089, 290] width 83 height 41
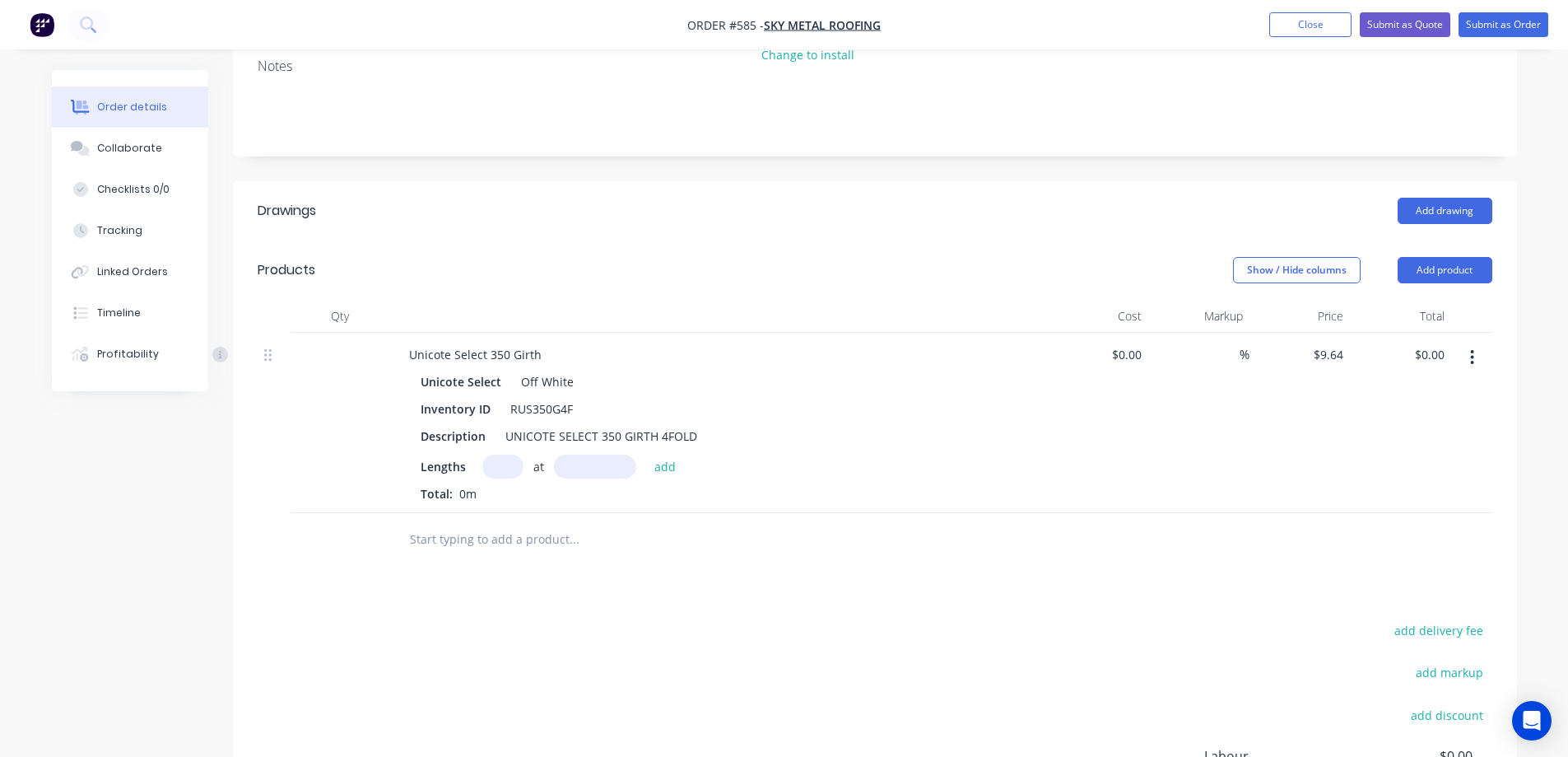
click at [508, 455] on input "text" at bounding box center [502, 466] width 41 height 24
type input "1"
type input "2250mm"
click at [669, 455] on button "add" at bounding box center [665, 465] width 39 height 22
type input "$21.69"
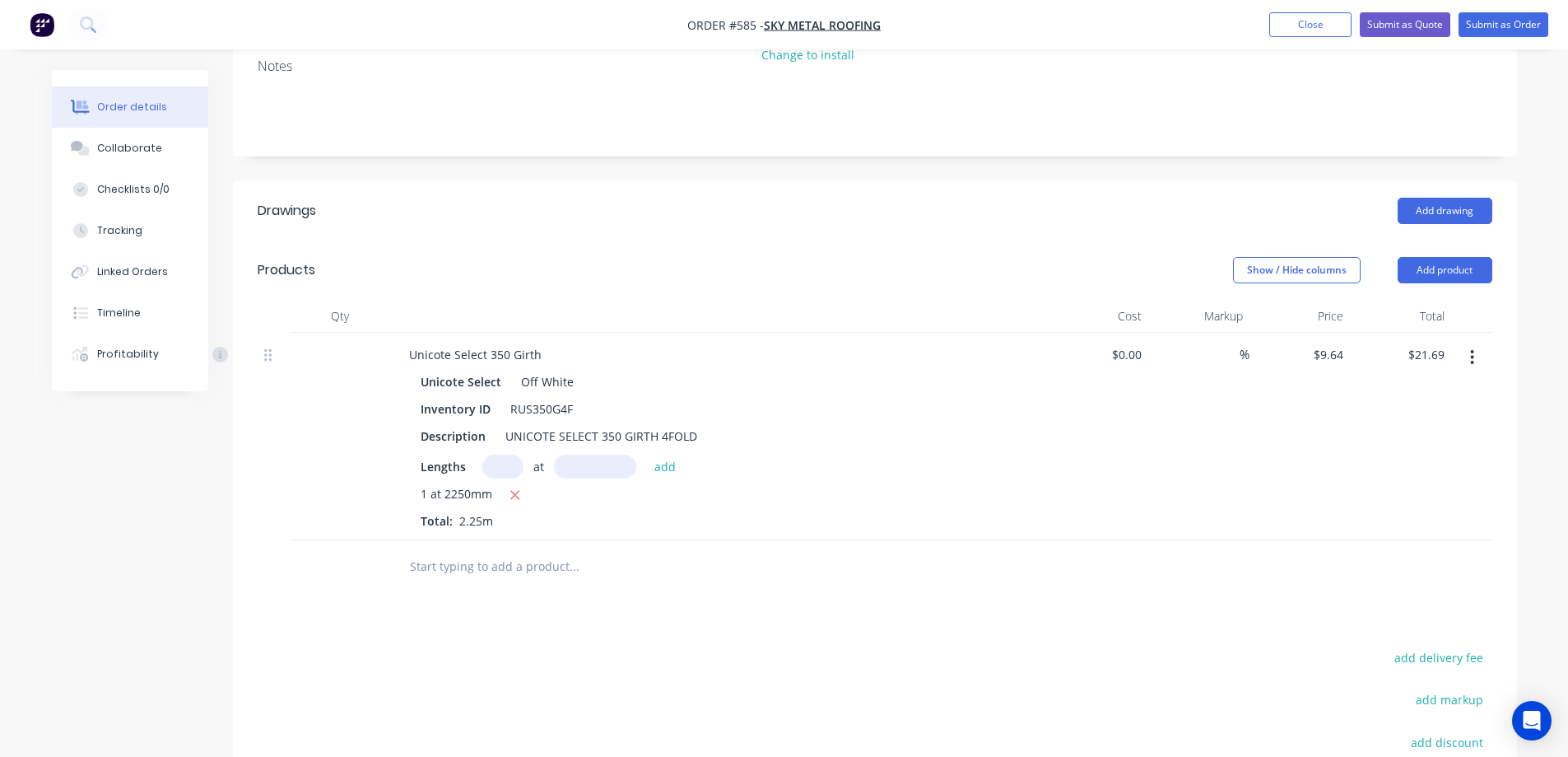
click at [442, 550] on input "text" at bounding box center [573, 566] width 329 height 33
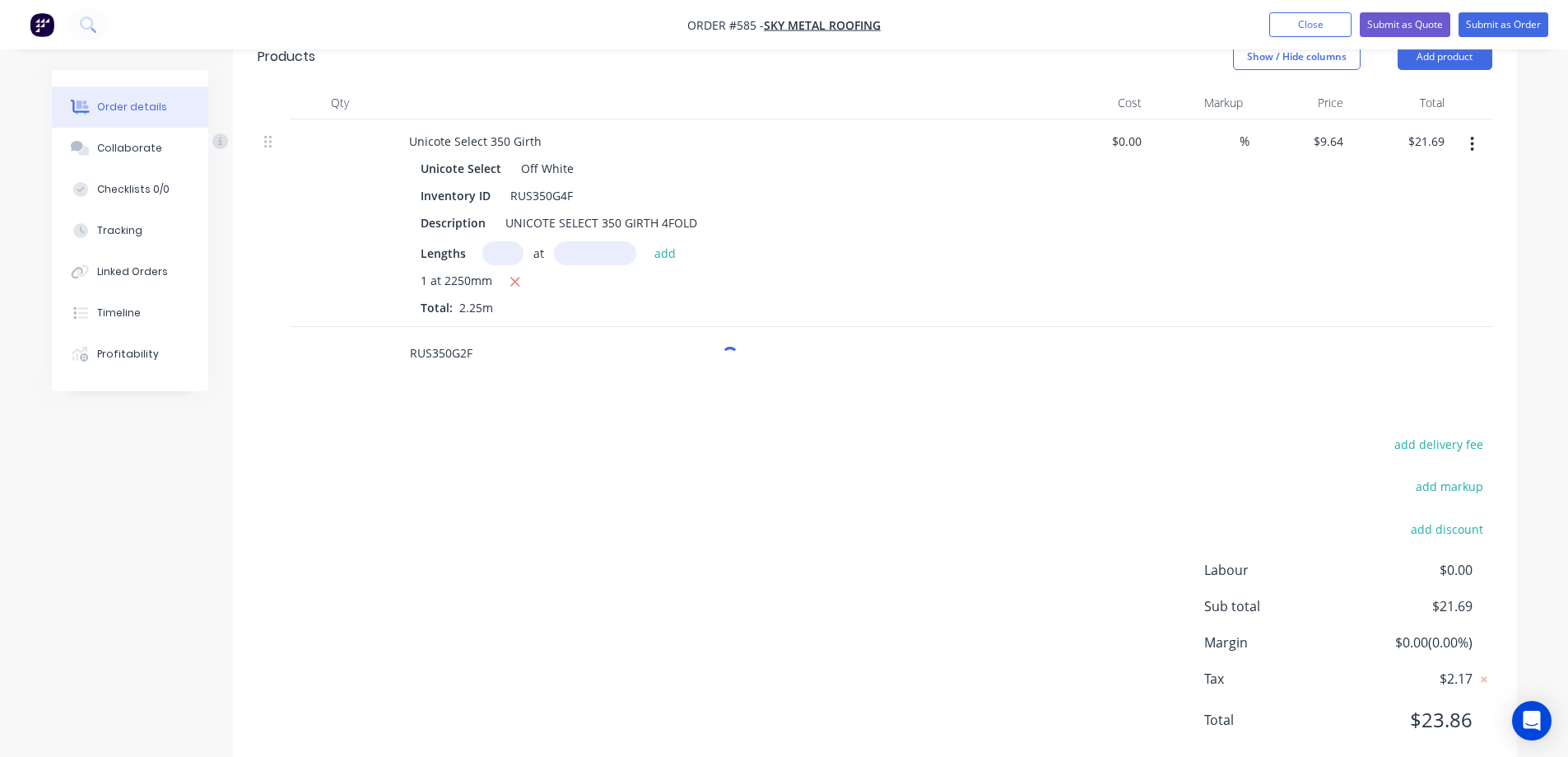
scroll to position [519, 0]
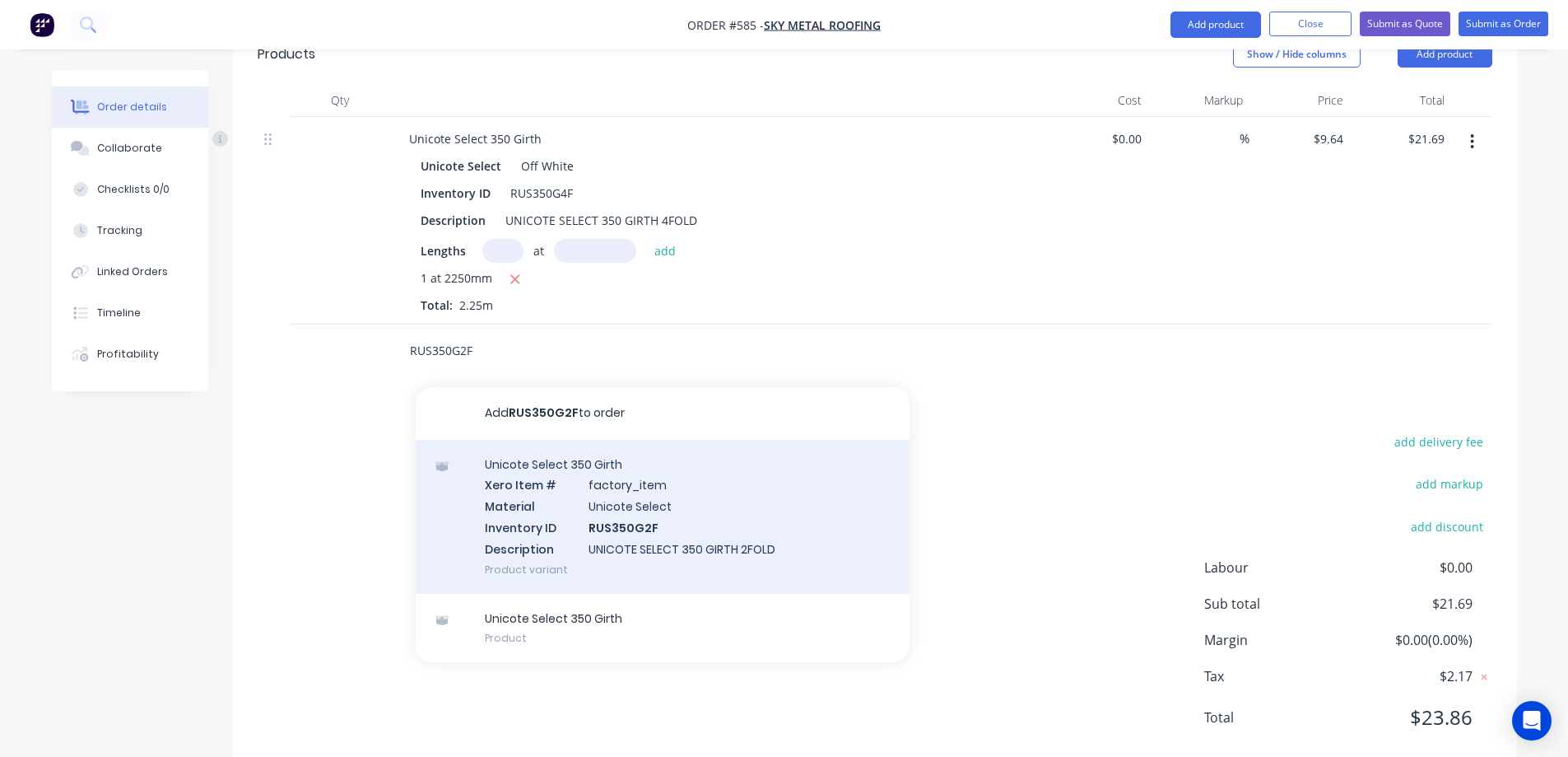
type input "RUS350G2F"
click at [547, 501] on div "Unicote Select 350 Girth Xero Item # factory_item Material Unicote Select Inven…" at bounding box center [662, 516] width 494 height 154
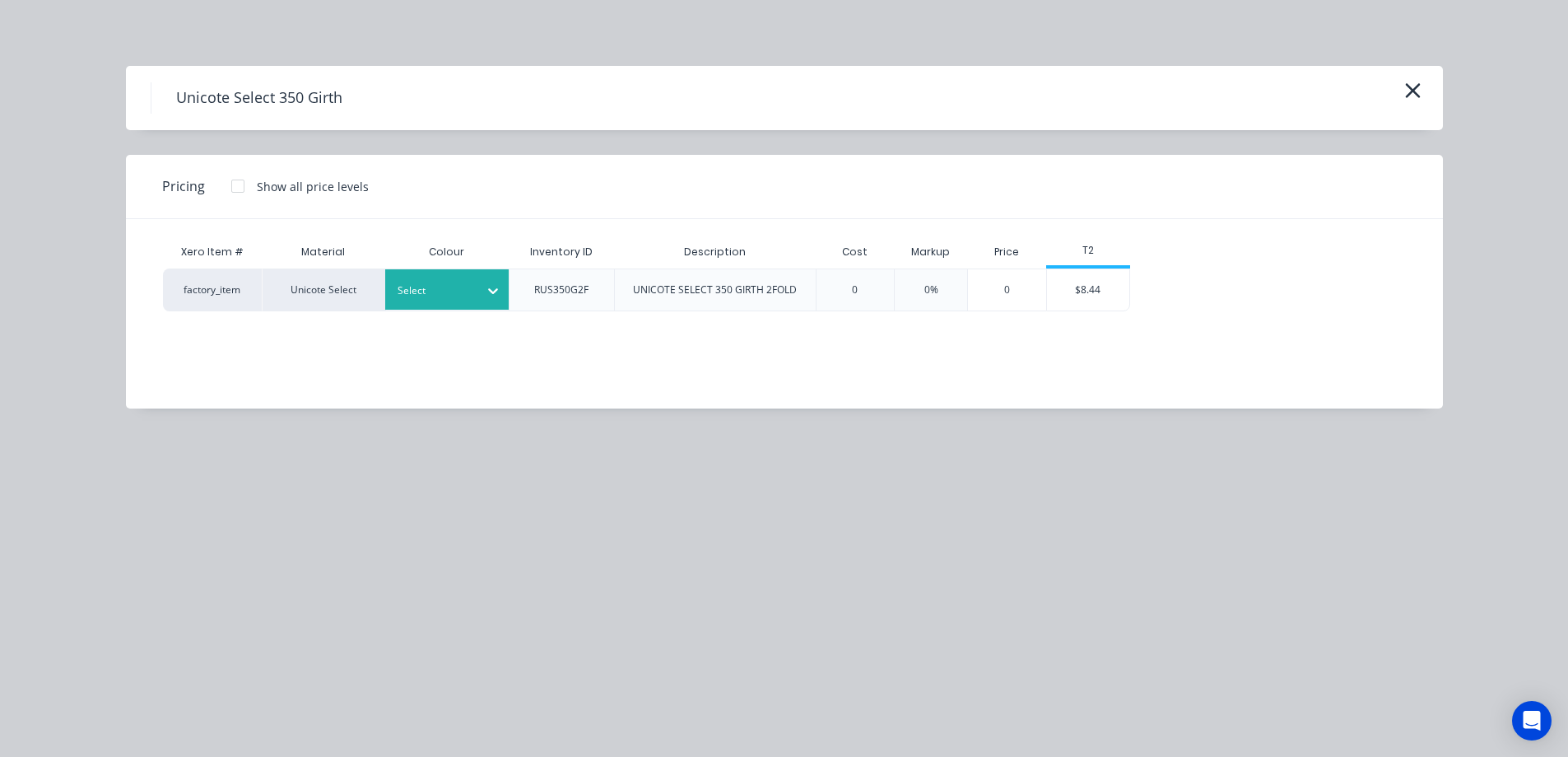
click at [448, 293] on div at bounding box center [435, 291] width 74 height 18
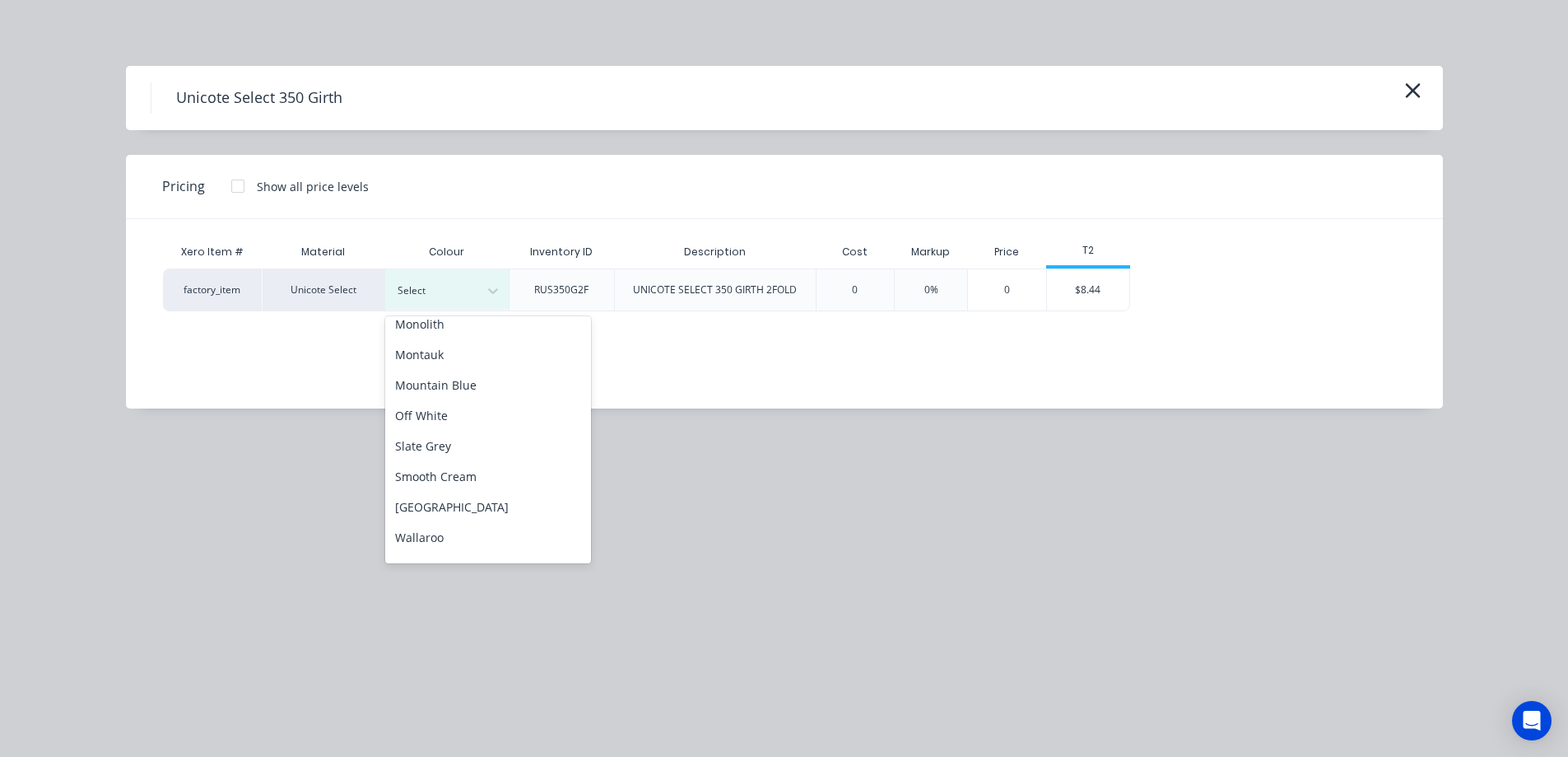
scroll to position [412, 0]
click at [437, 397] on div "Off White" at bounding box center [488, 410] width 205 height 31
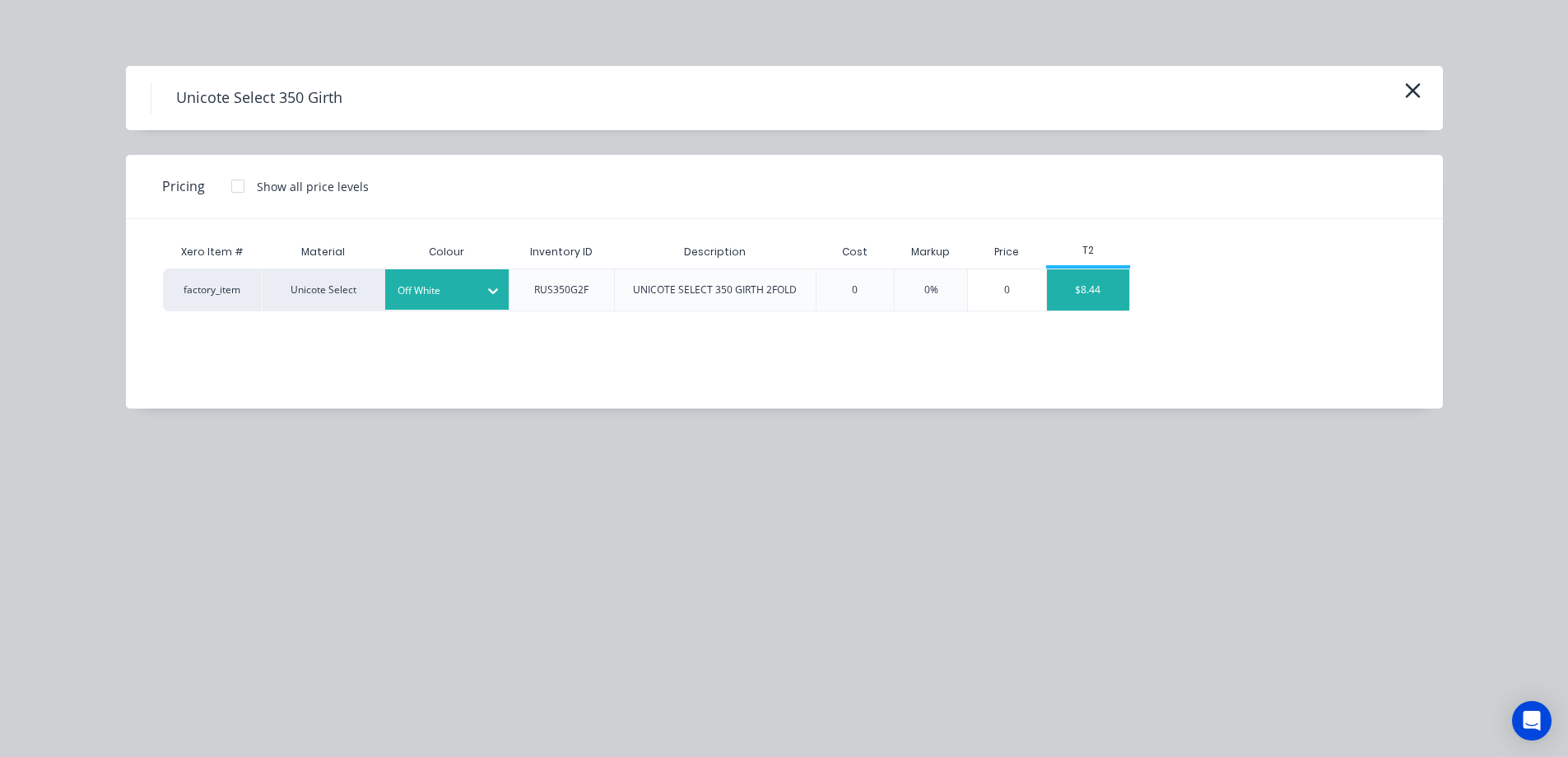
click at [1094, 292] on div "$8.44" at bounding box center [1089, 290] width 83 height 41
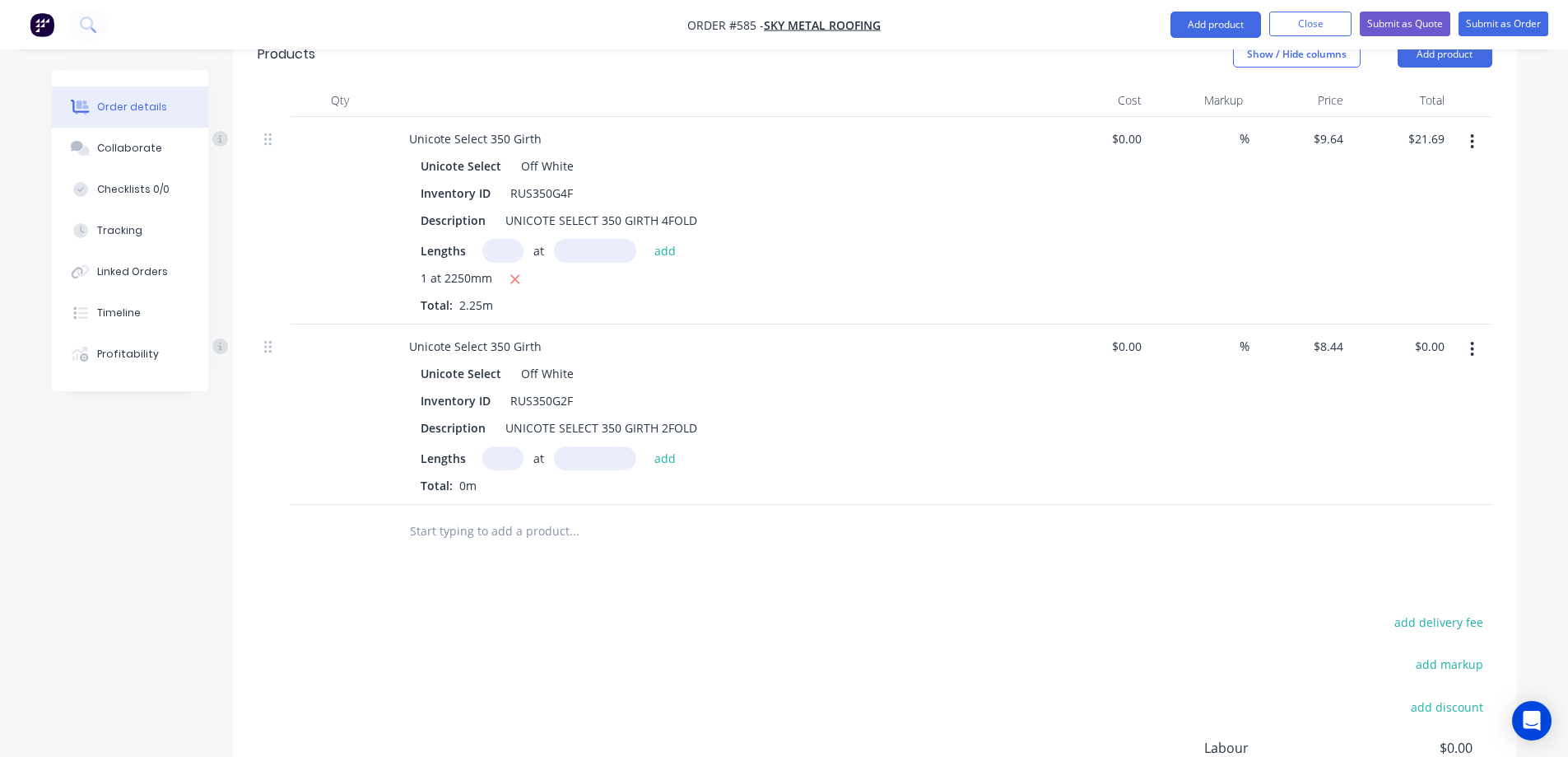
click at [502, 446] on input "text" at bounding box center [502, 458] width 41 height 24
type input "1"
type input "1550mm"
click at [666, 446] on button "add" at bounding box center [665, 457] width 39 height 22
type input "$13.08"
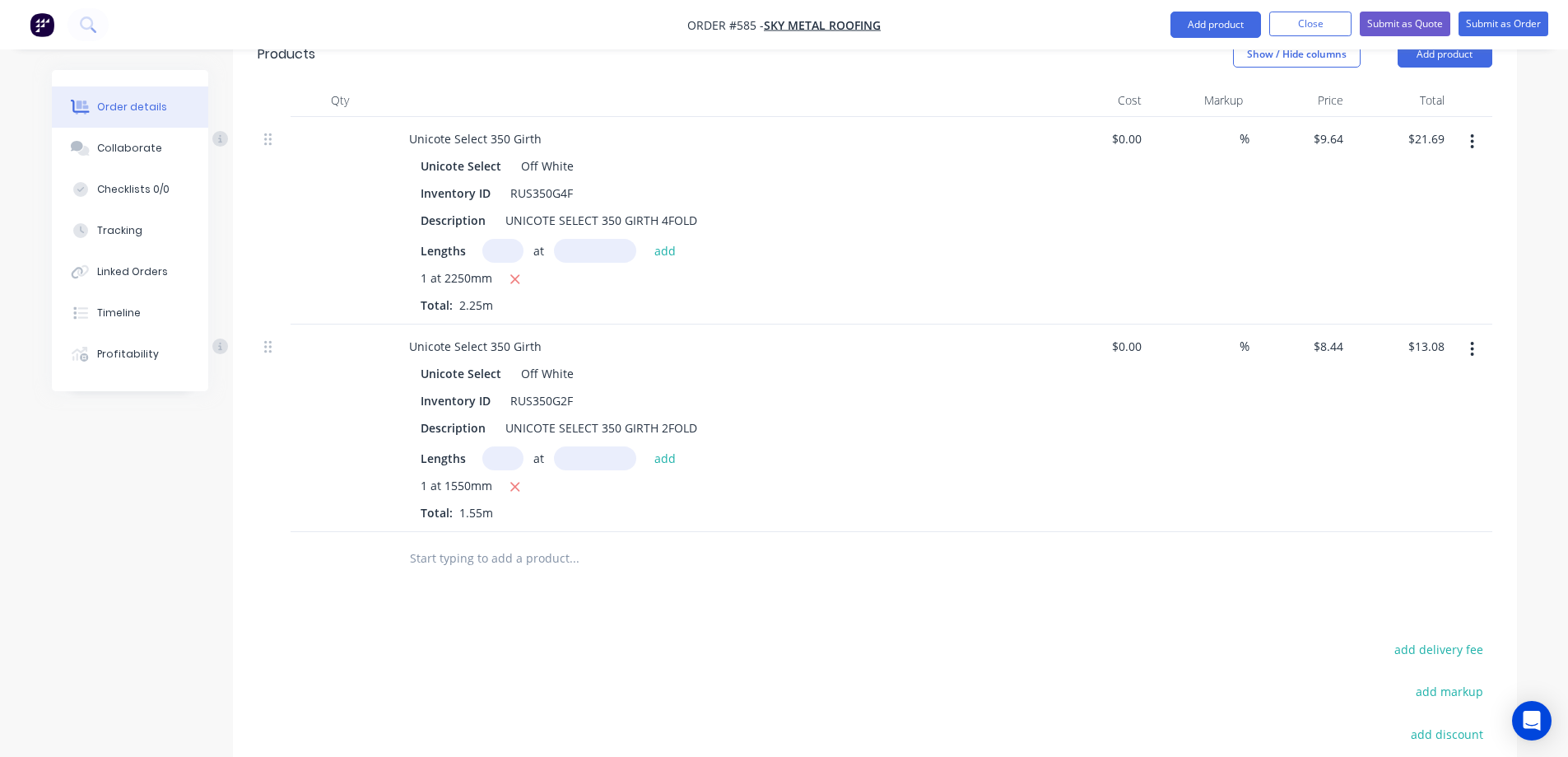
click at [490, 542] on input "text" at bounding box center [573, 559] width 329 height 33
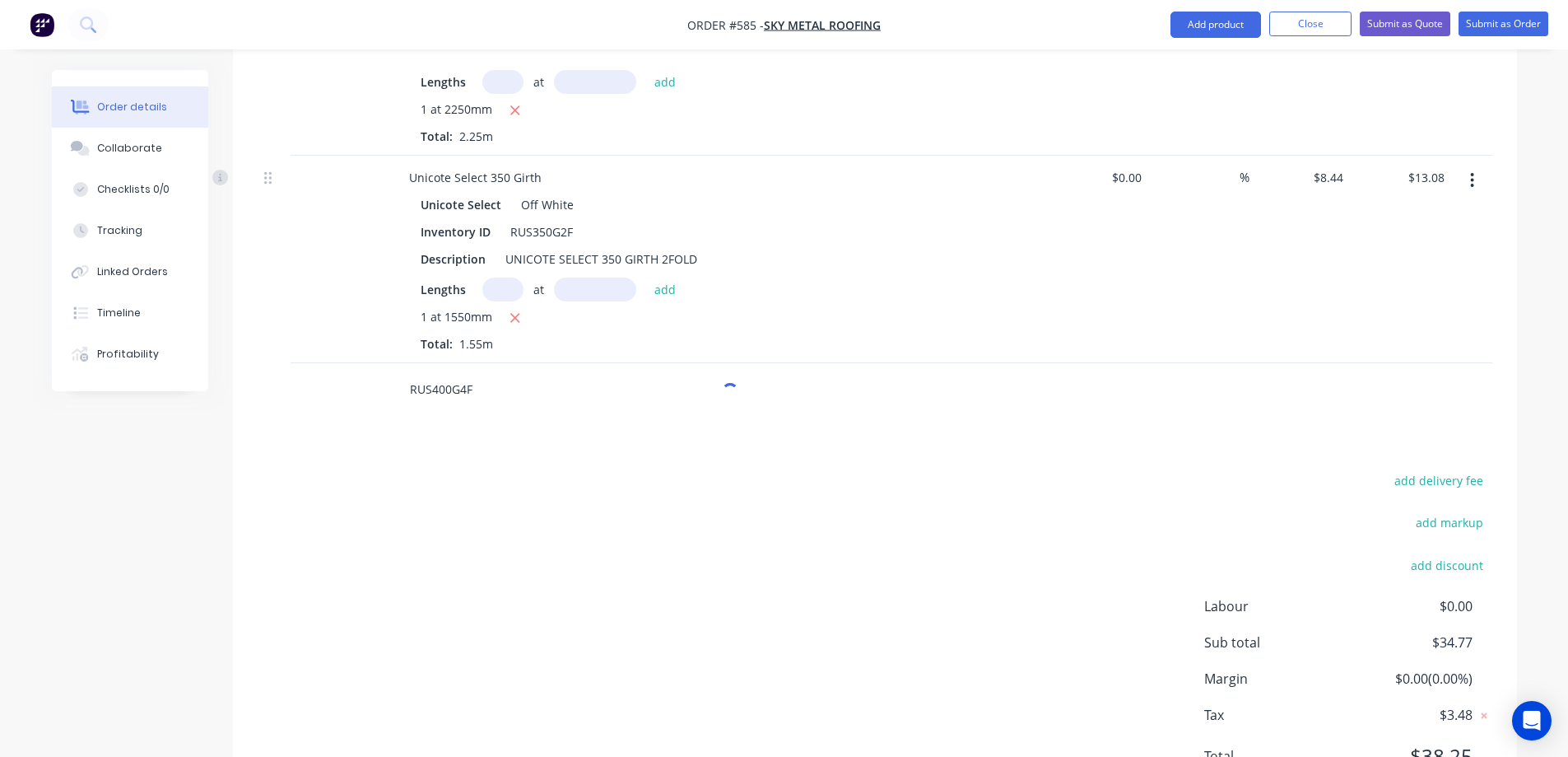
scroll to position [726, 0]
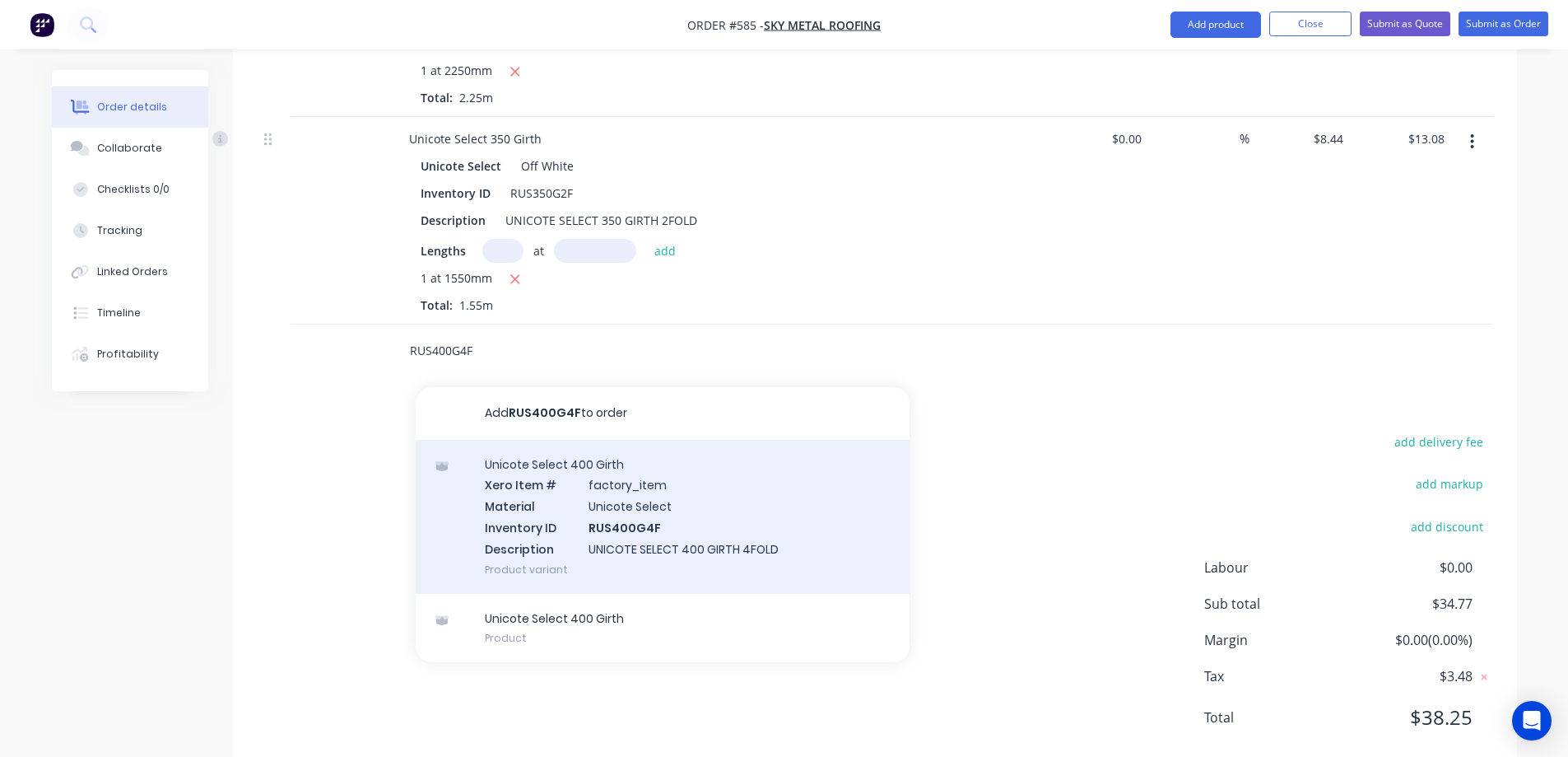
type input "RUS400G4F"
click at [521, 494] on div "Unicote Select 400 Girth Xero Item # factory_item Material Unicote Select Inven…" at bounding box center [662, 516] width 494 height 154
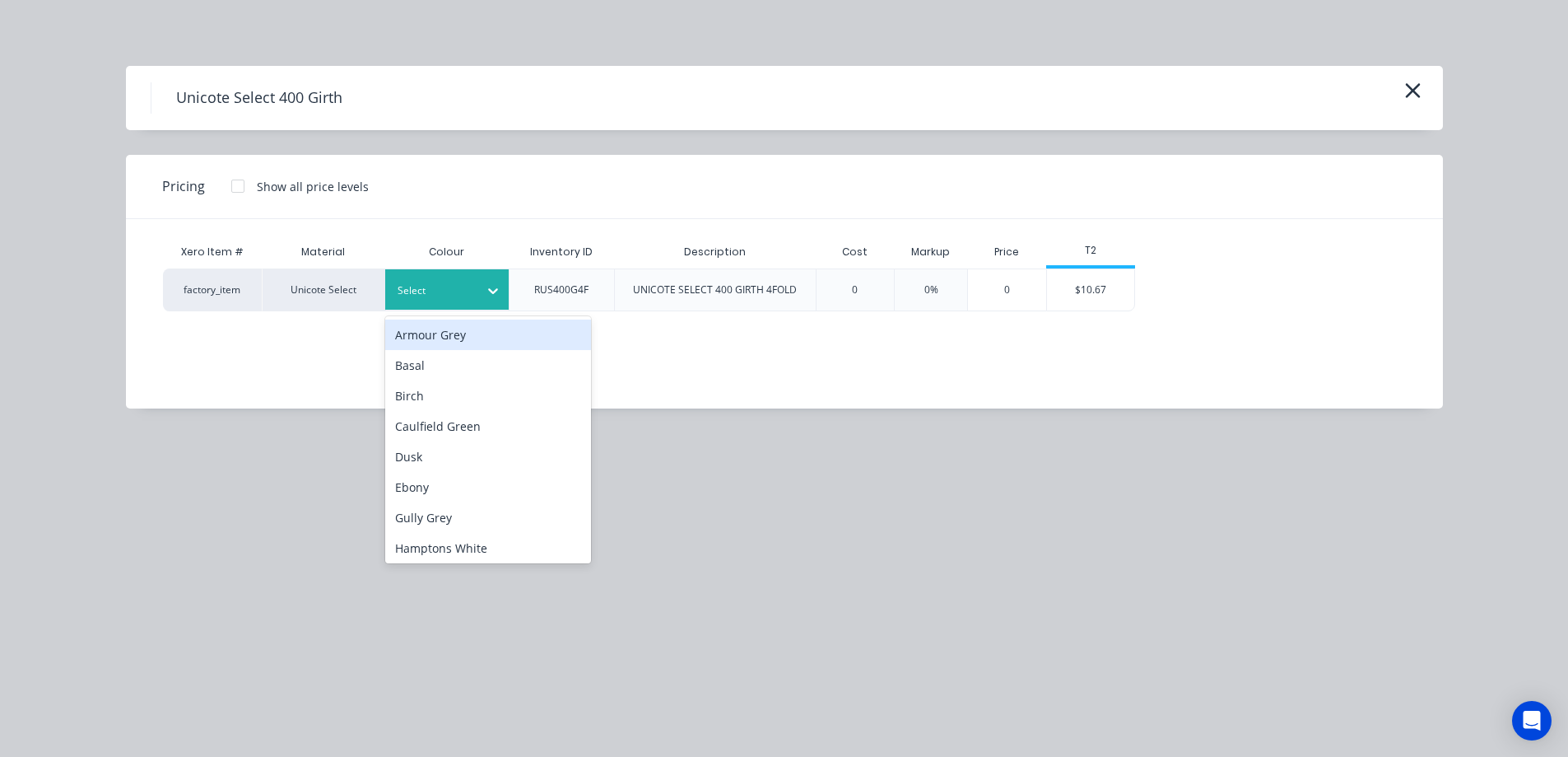
click at [468, 291] on div at bounding box center [435, 291] width 74 height 18
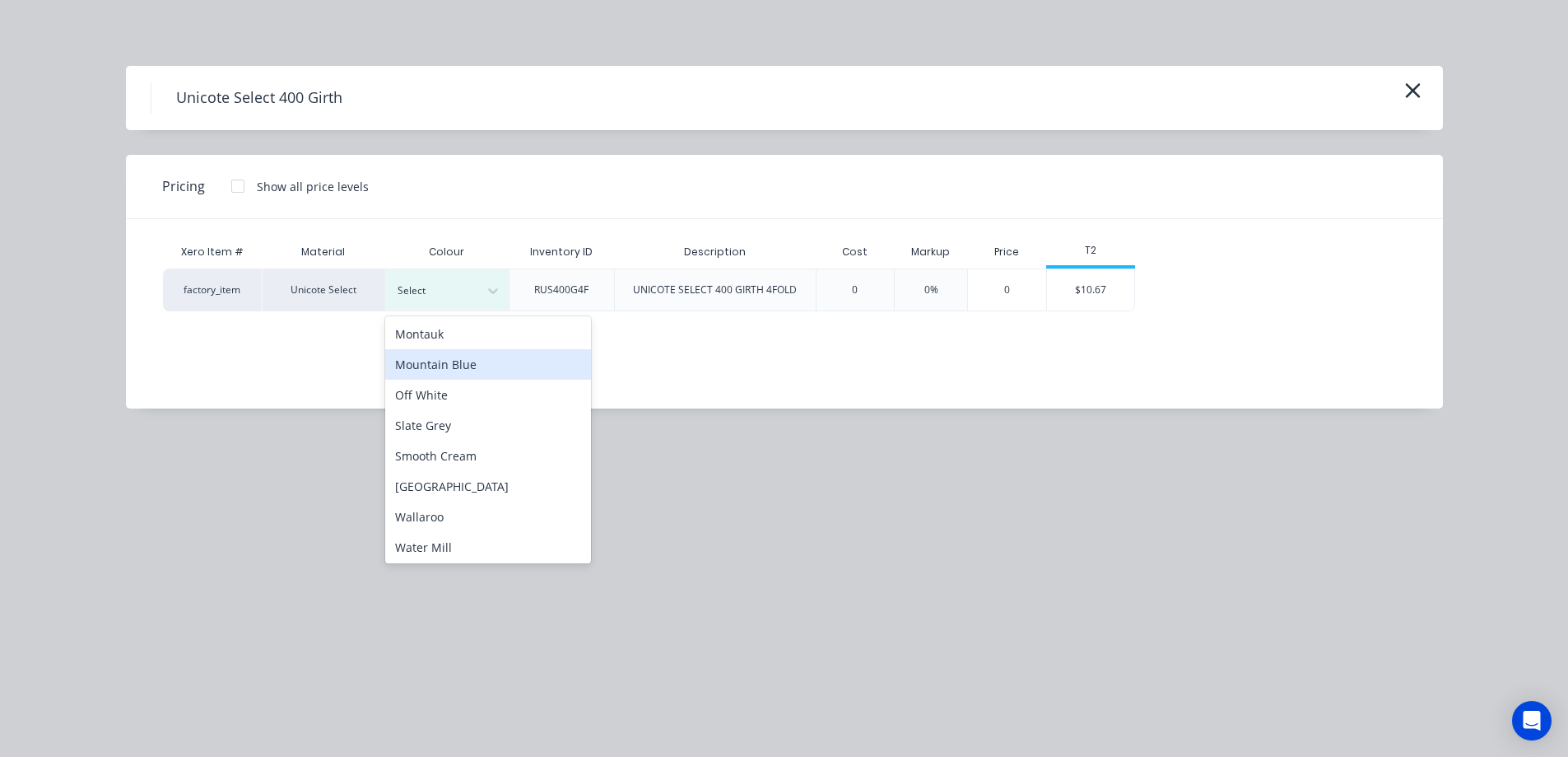
scroll to position [429, 0]
click at [441, 402] on div "Off White" at bounding box center [488, 392] width 205 height 31
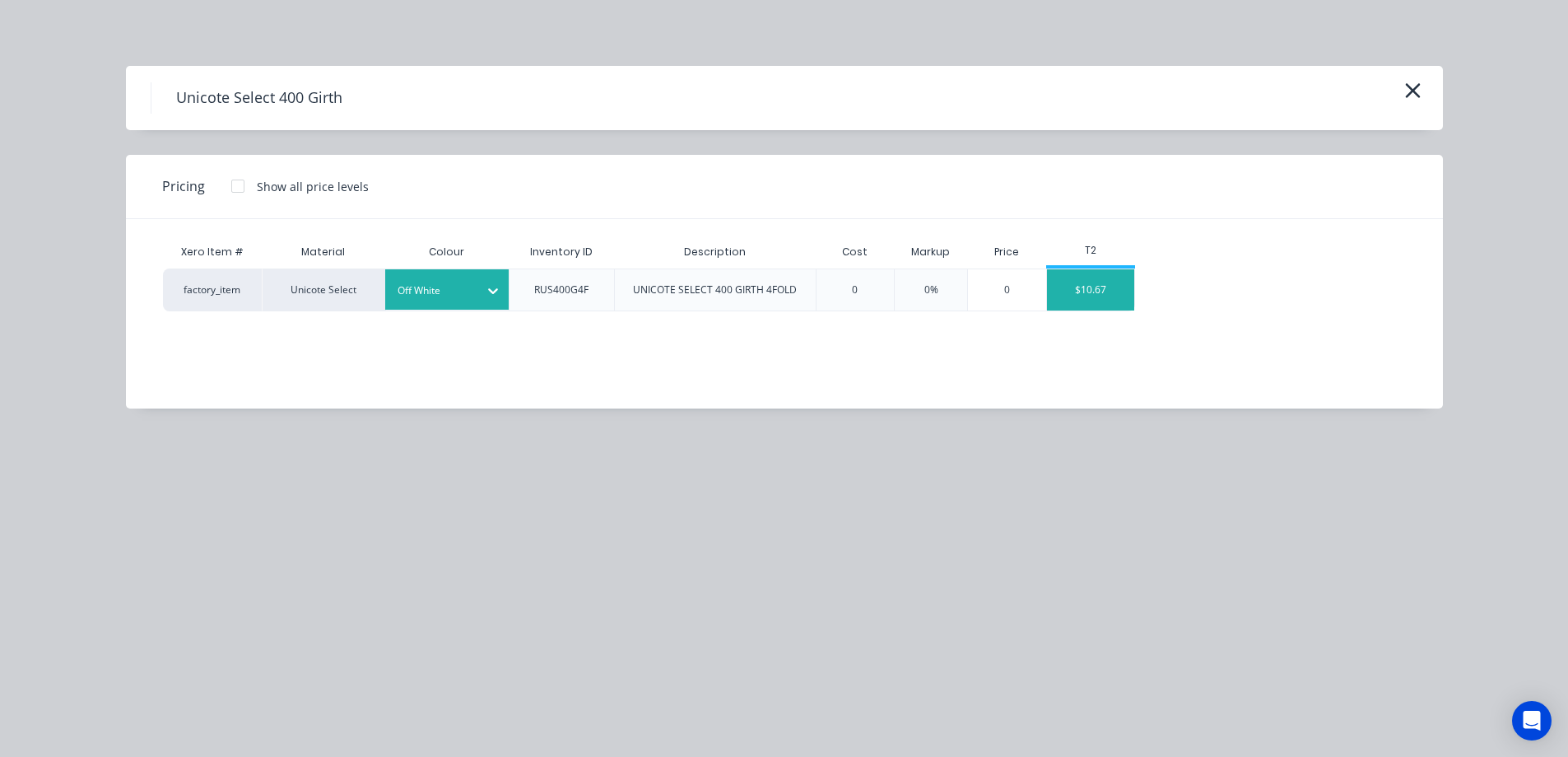
click at [1113, 297] on div "$10.67" at bounding box center [1091, 290] width 88 height 41
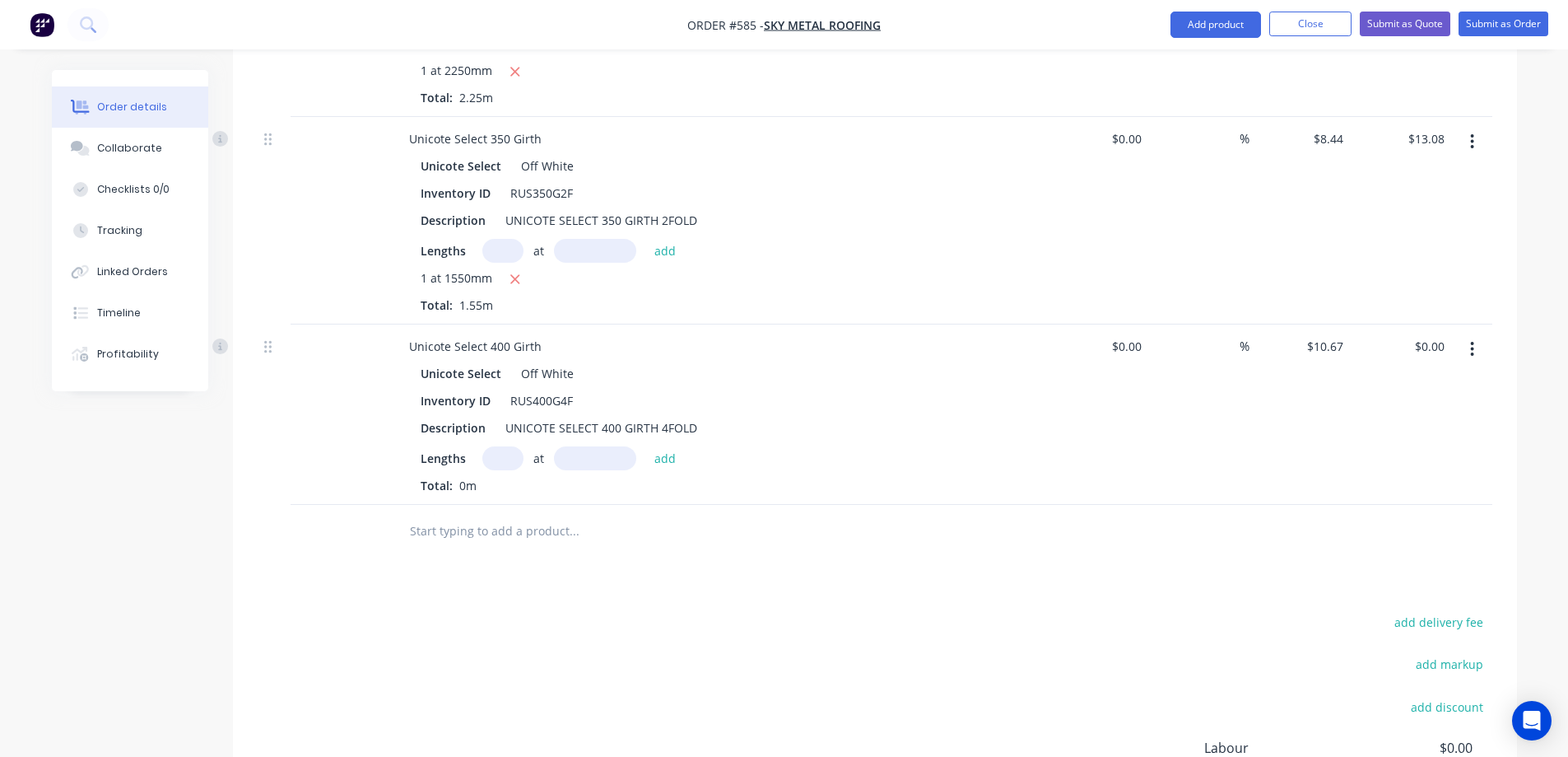
click at [488, 446] on input "text" at bounding box center [502, 458] width 41 height 24
type input "1"
type input "1450mm"
click at [673, 446] on button "add" at bounding box center [665, 457] width 39 height 22
type input "$15.47"
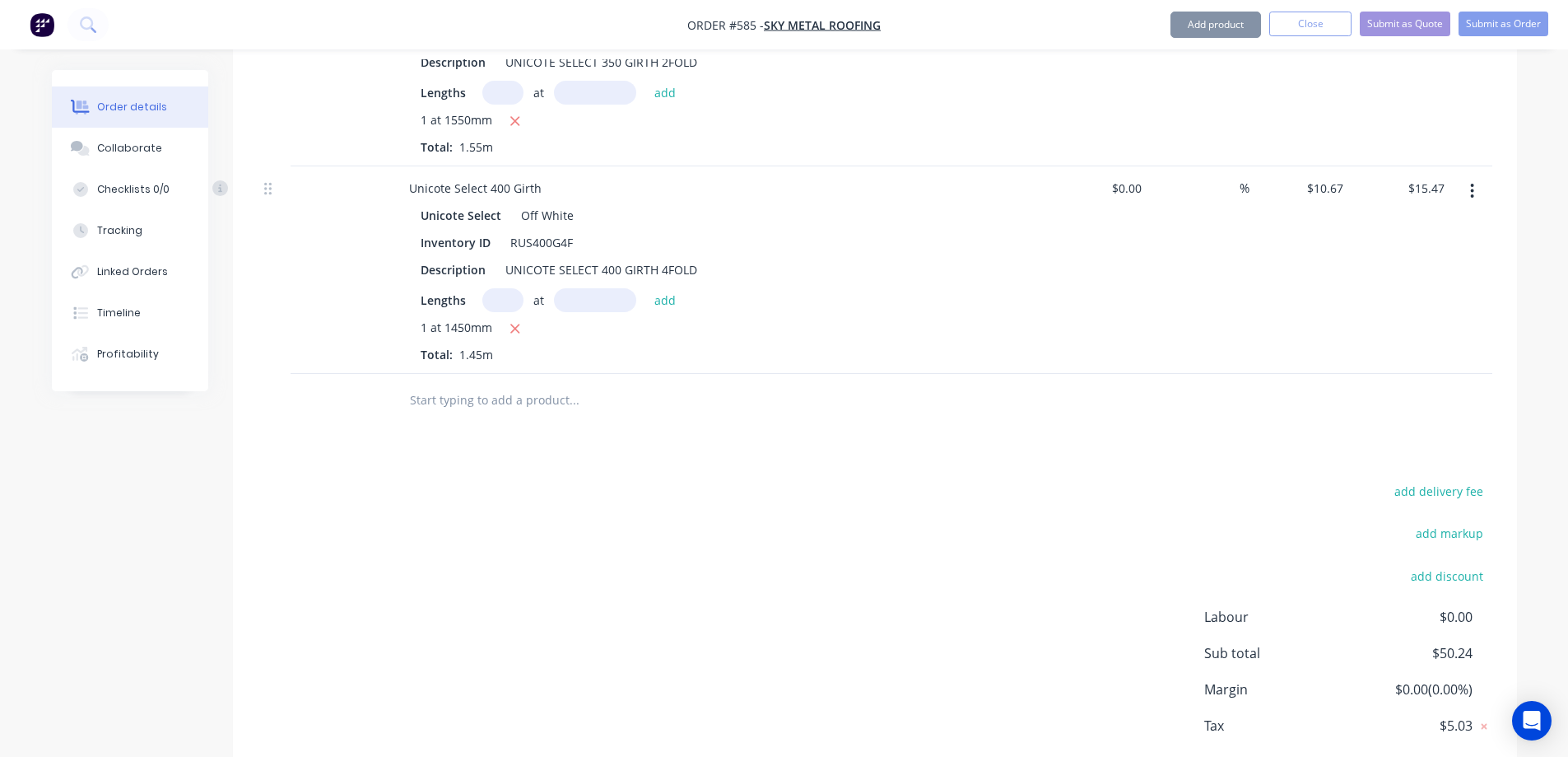
scroll to position [890, 0]
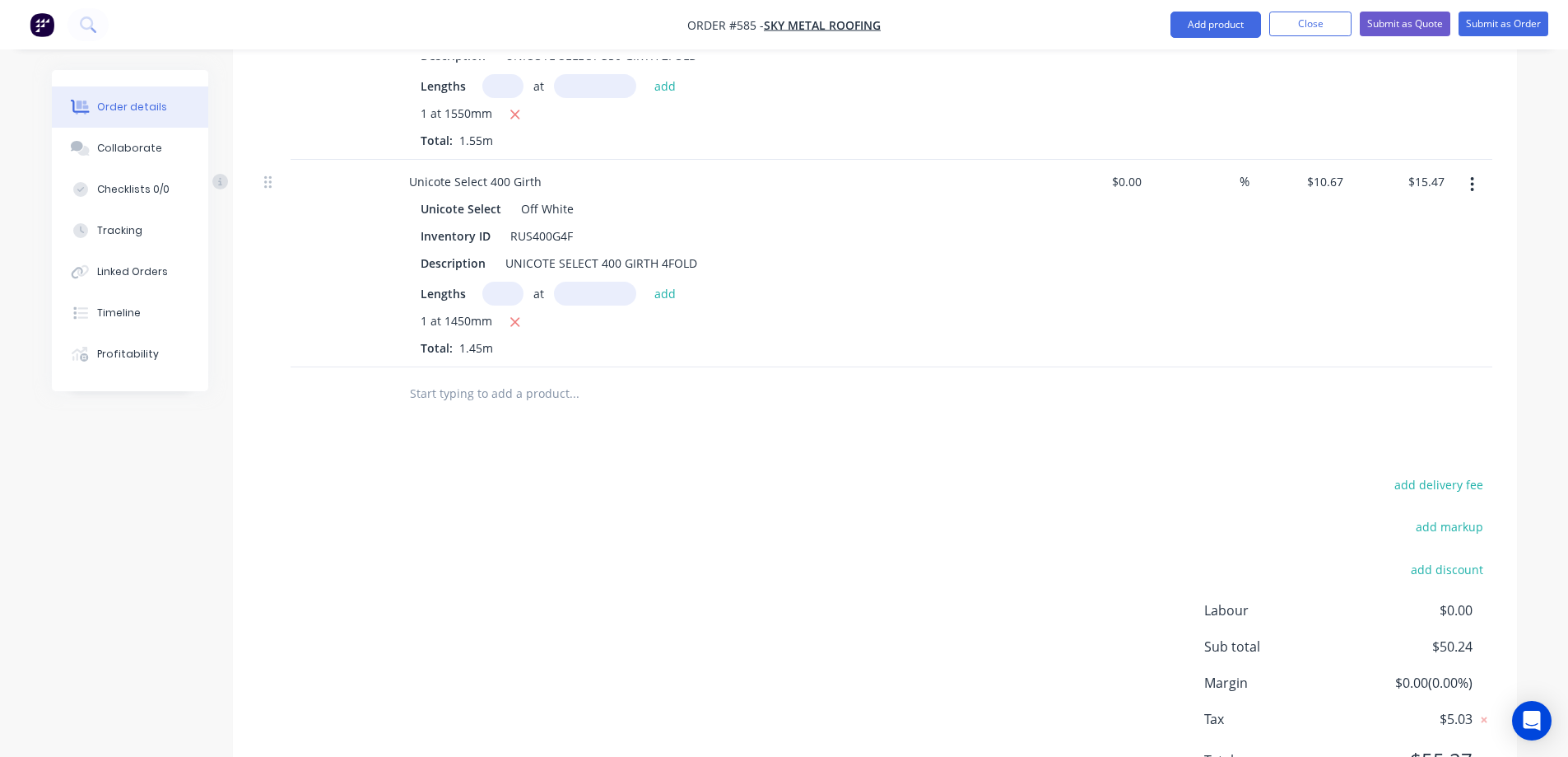
click at [470, 377] on input "text" at bounding box center [573, 393] width 329 height 33
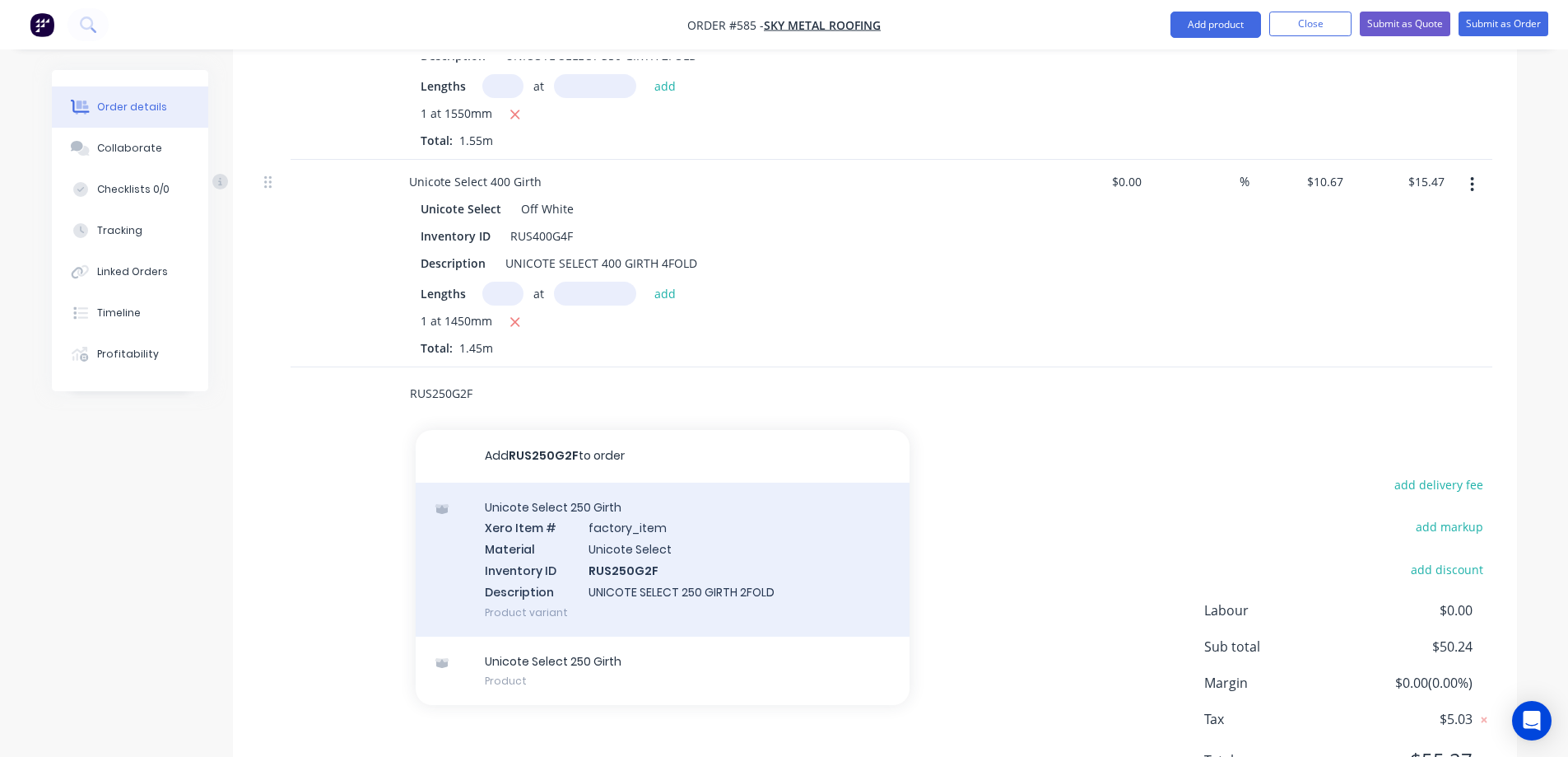
type input "RUS250G2F"
click at [562, 533] on div "Unicote Select 250 Girth Xero Item # factory_item Material Unicote Select Inven…" at bounding box center [662, 559] width 494 height 154
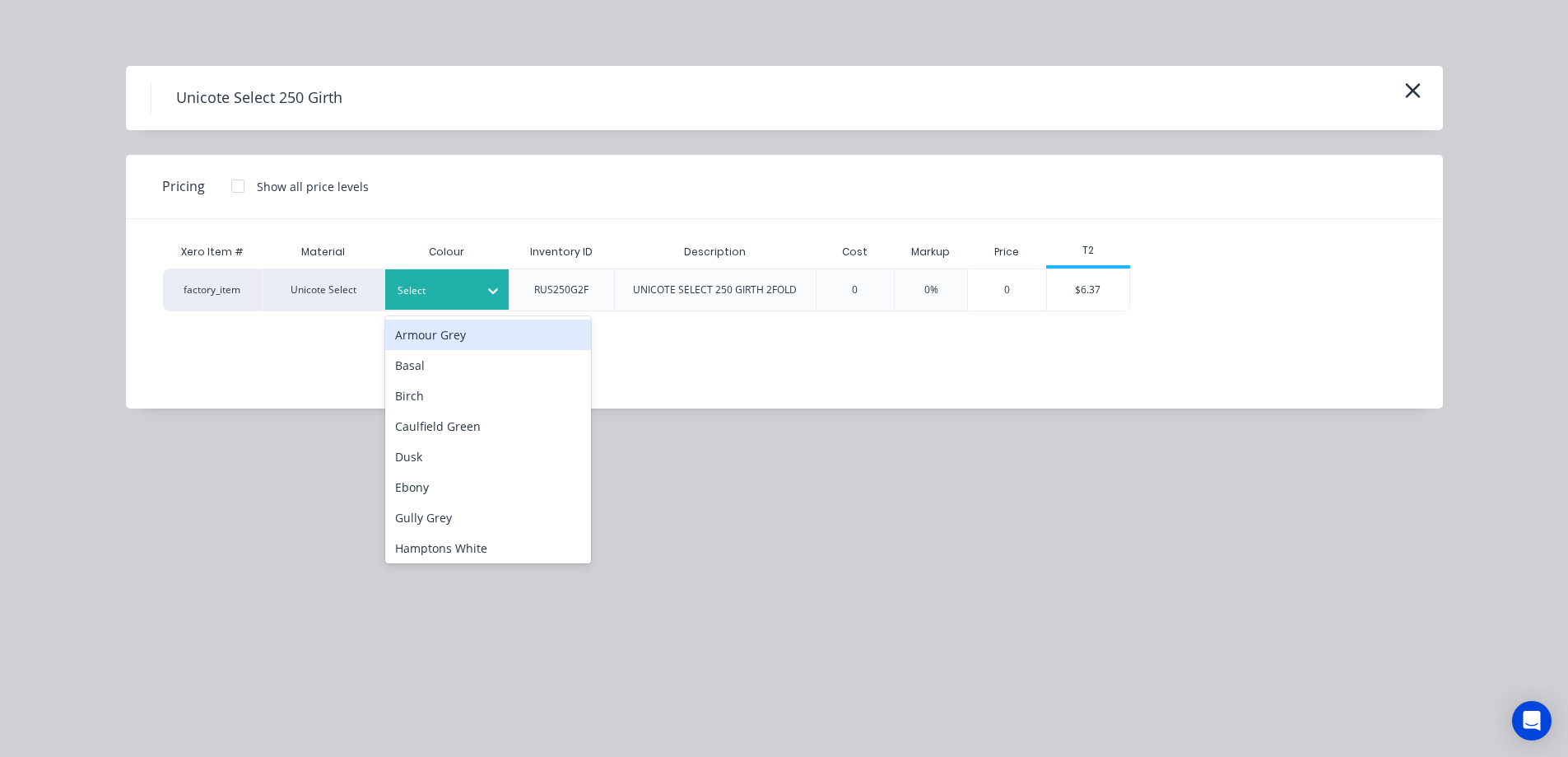
click at [451, 289] on div at bounding box center [435, 291] width 74 height 18
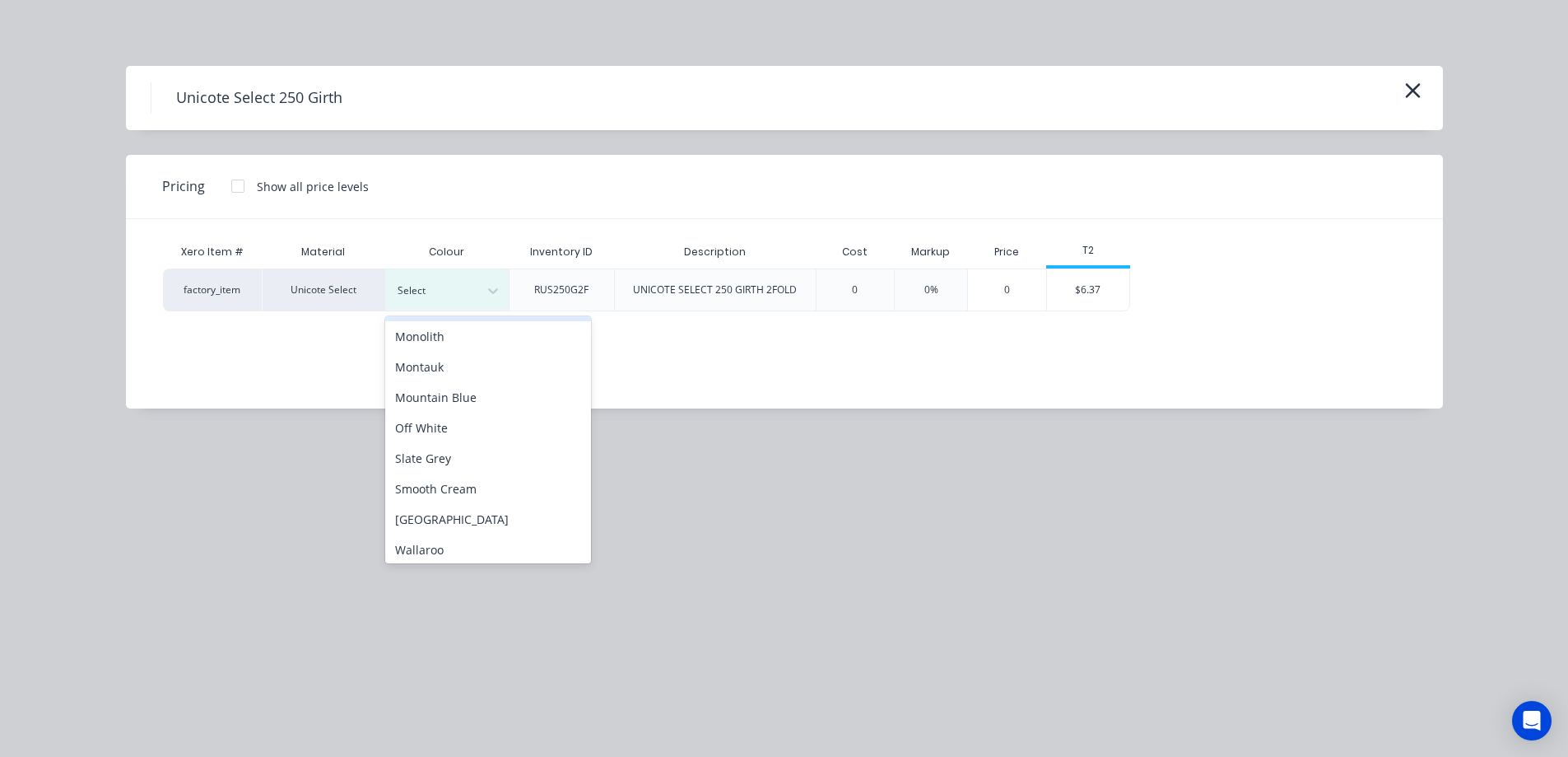
scroll to position [412, 0]
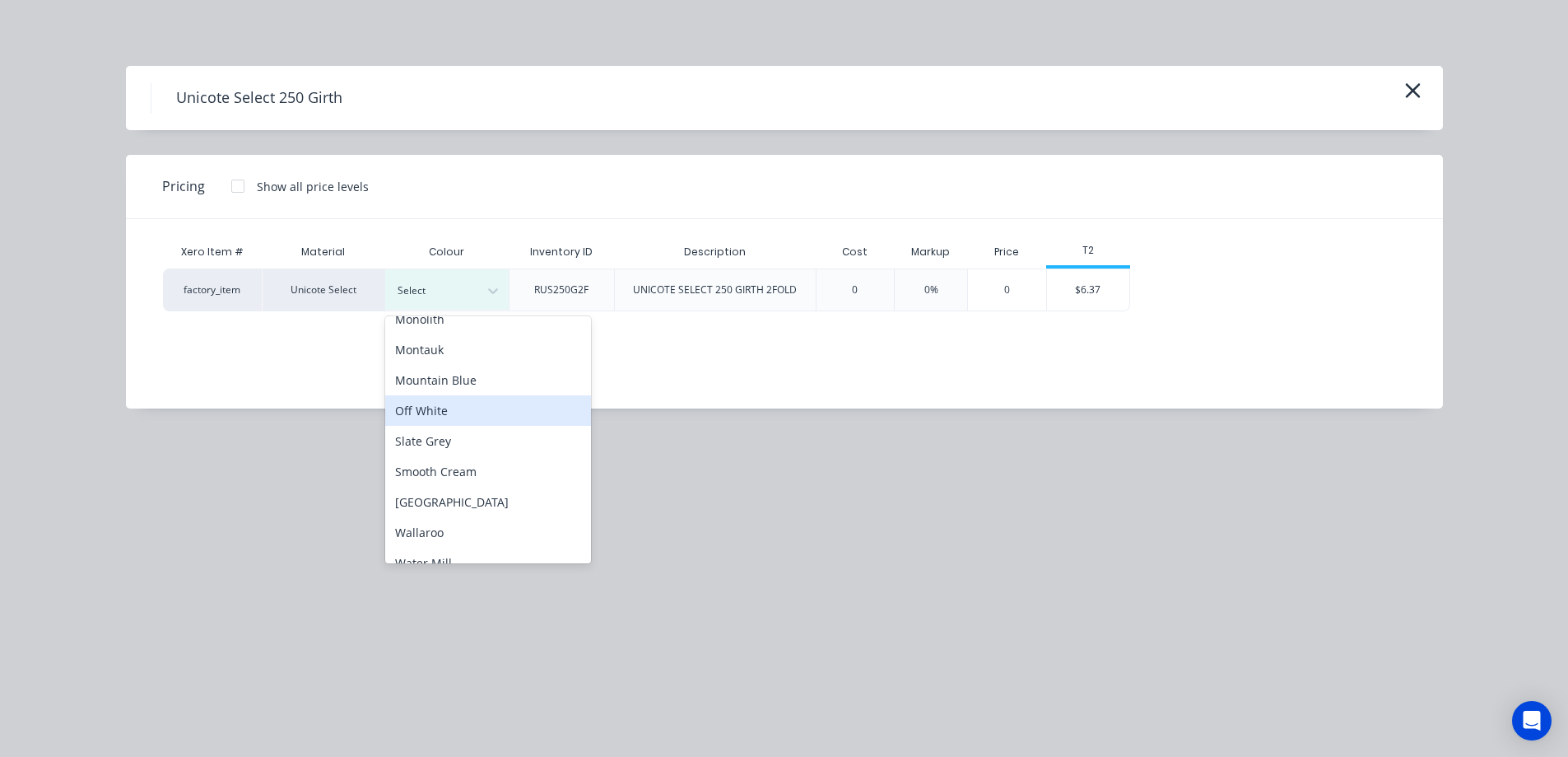
click at [447, 415] on div "Off White" at bounding box center [488, 410] width 205 height 31
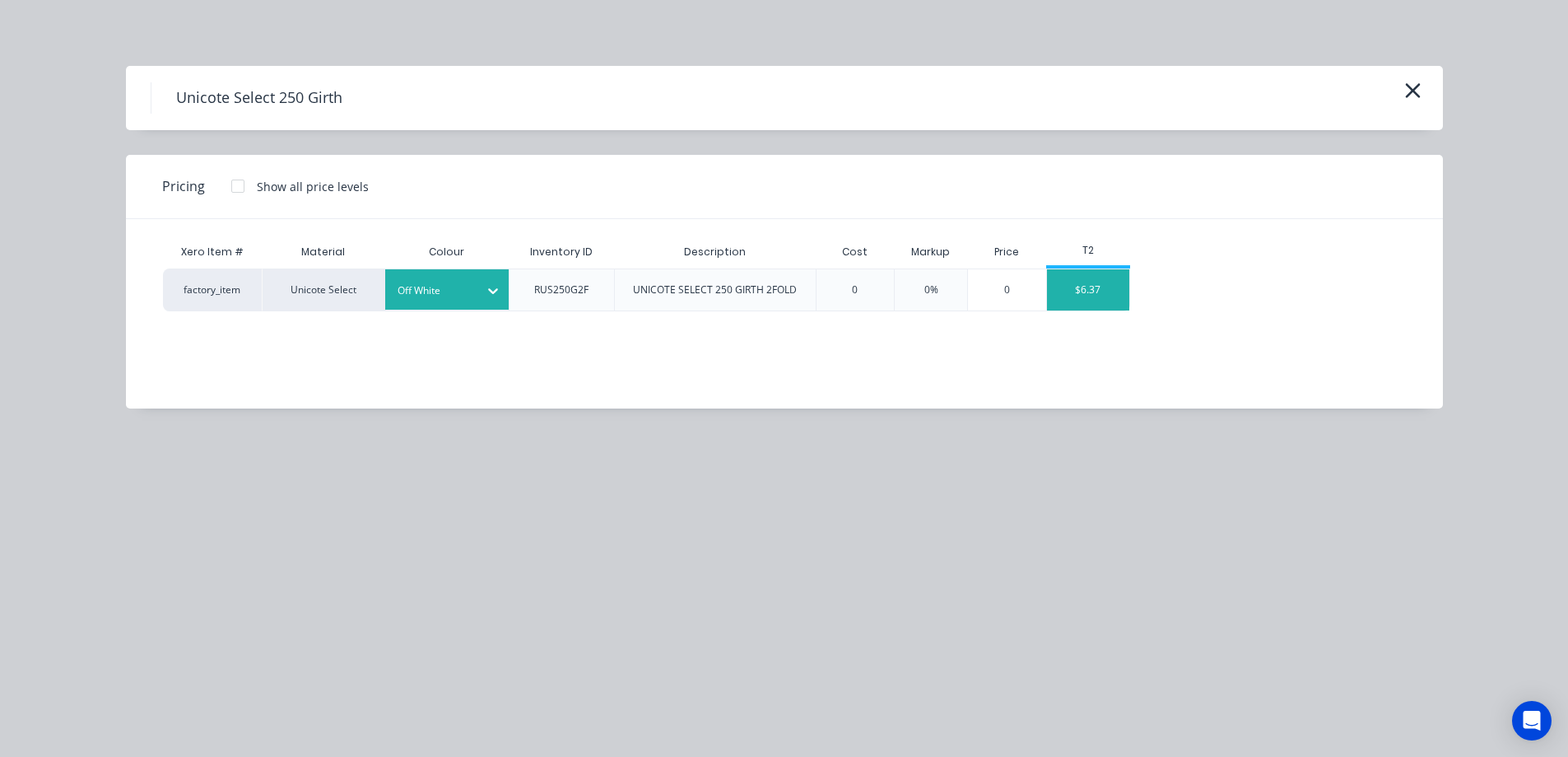
click at [1087, 310] on div "$6.37" at bounding box center [1089, 290] width 83 height 41
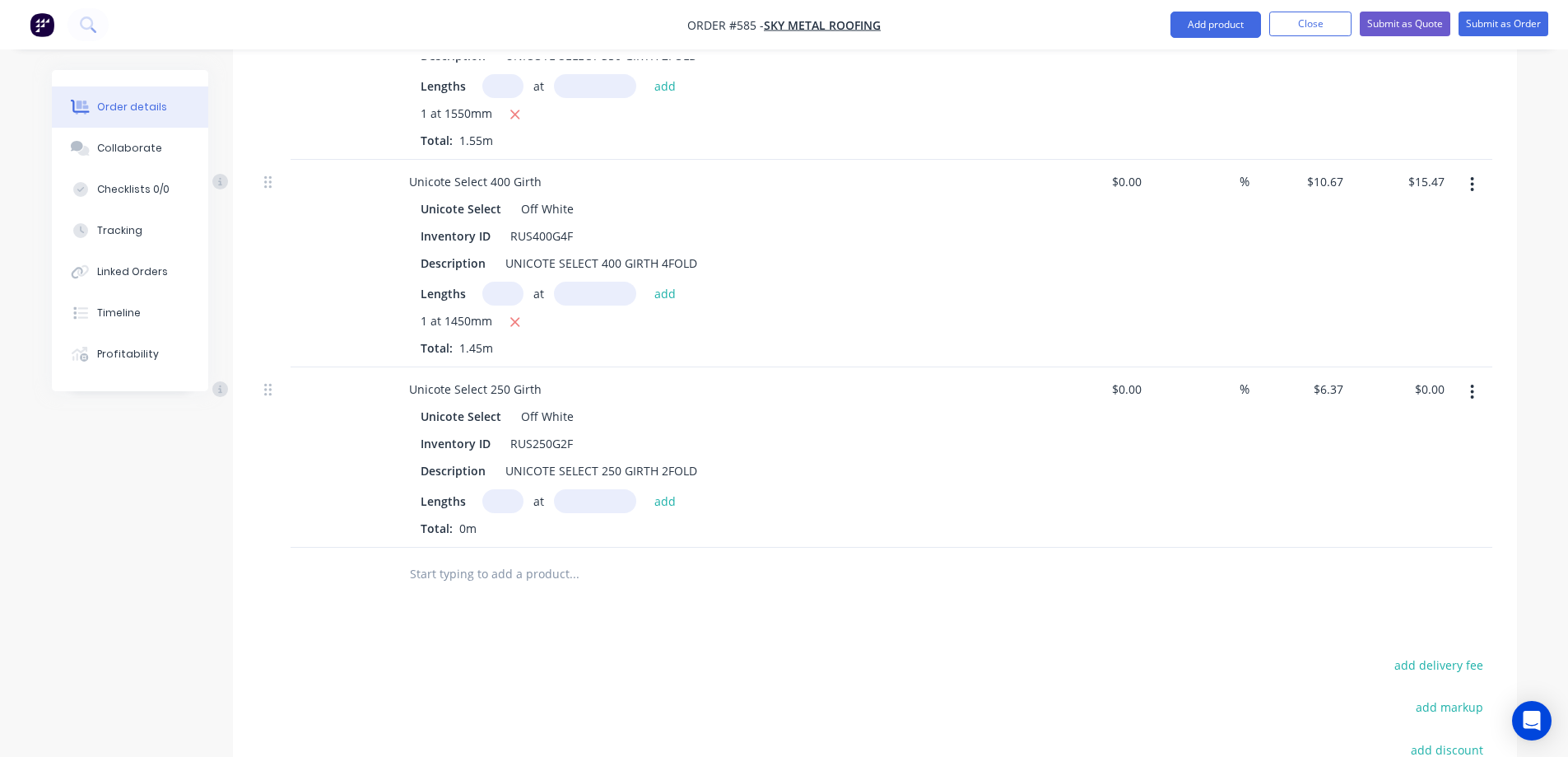
click at [503, 489] on input "text" at bounding box center [502, 501] width 41 height 24
type input "1"
type input "1850mm"
click at [676, 489] on button "add" at bounding box center [665, 500] width 39 height 22
type input "$11.78"
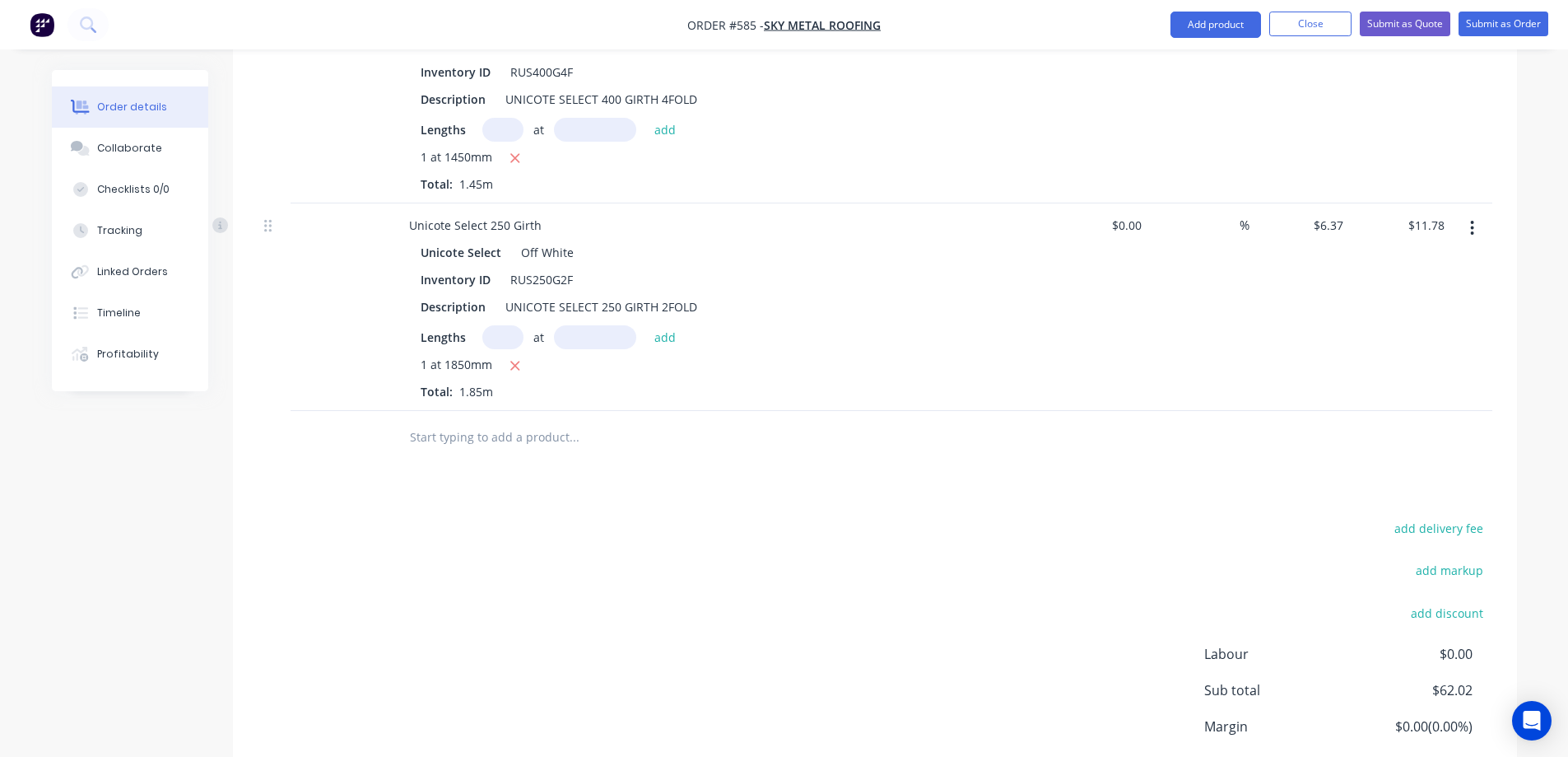
scroll to position [1056, 0]
click at [483, 420] on input "text" at bounding box center [573, 436] width 329 height 33
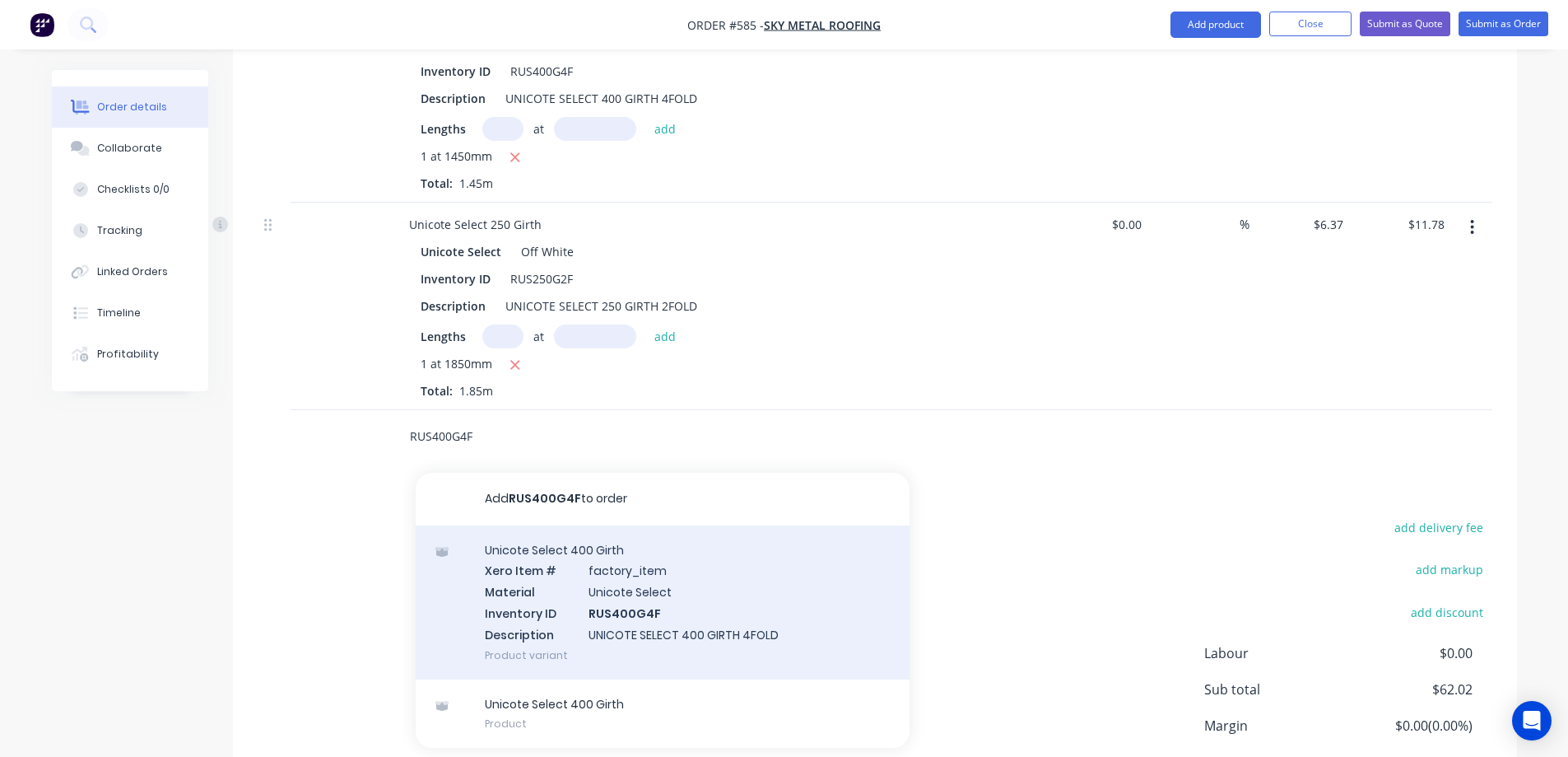
type input "RUS400G4F"
click at [568, 558] on div "Unicote Select 400 Girth Xero Item # factory_item Material Unicote Select Inven…" at bounding box center [662, 602] width 494 height 154
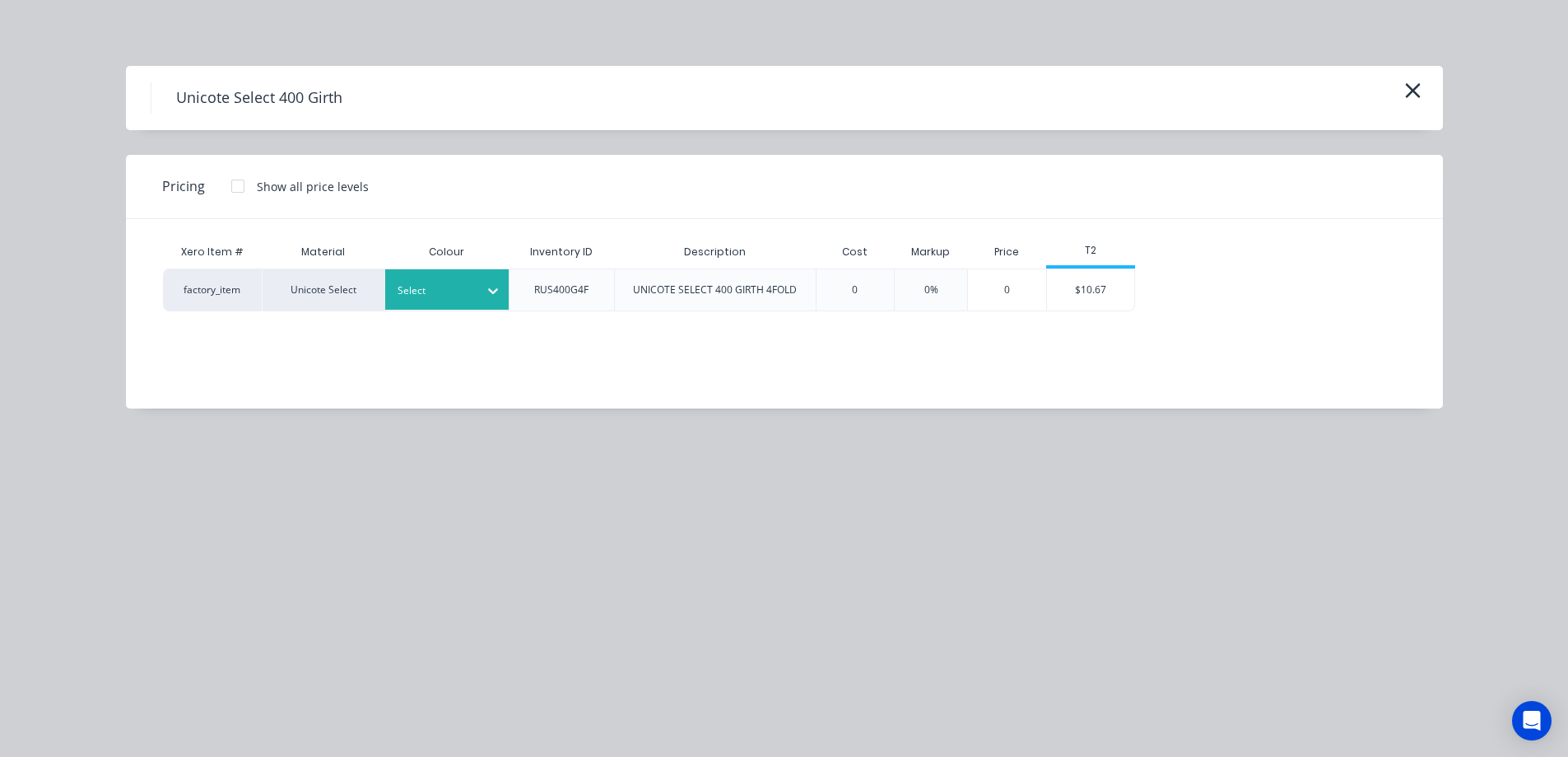
click at [477, 307] on div "Select" at bounding box center [447, 290] width 124 height 40
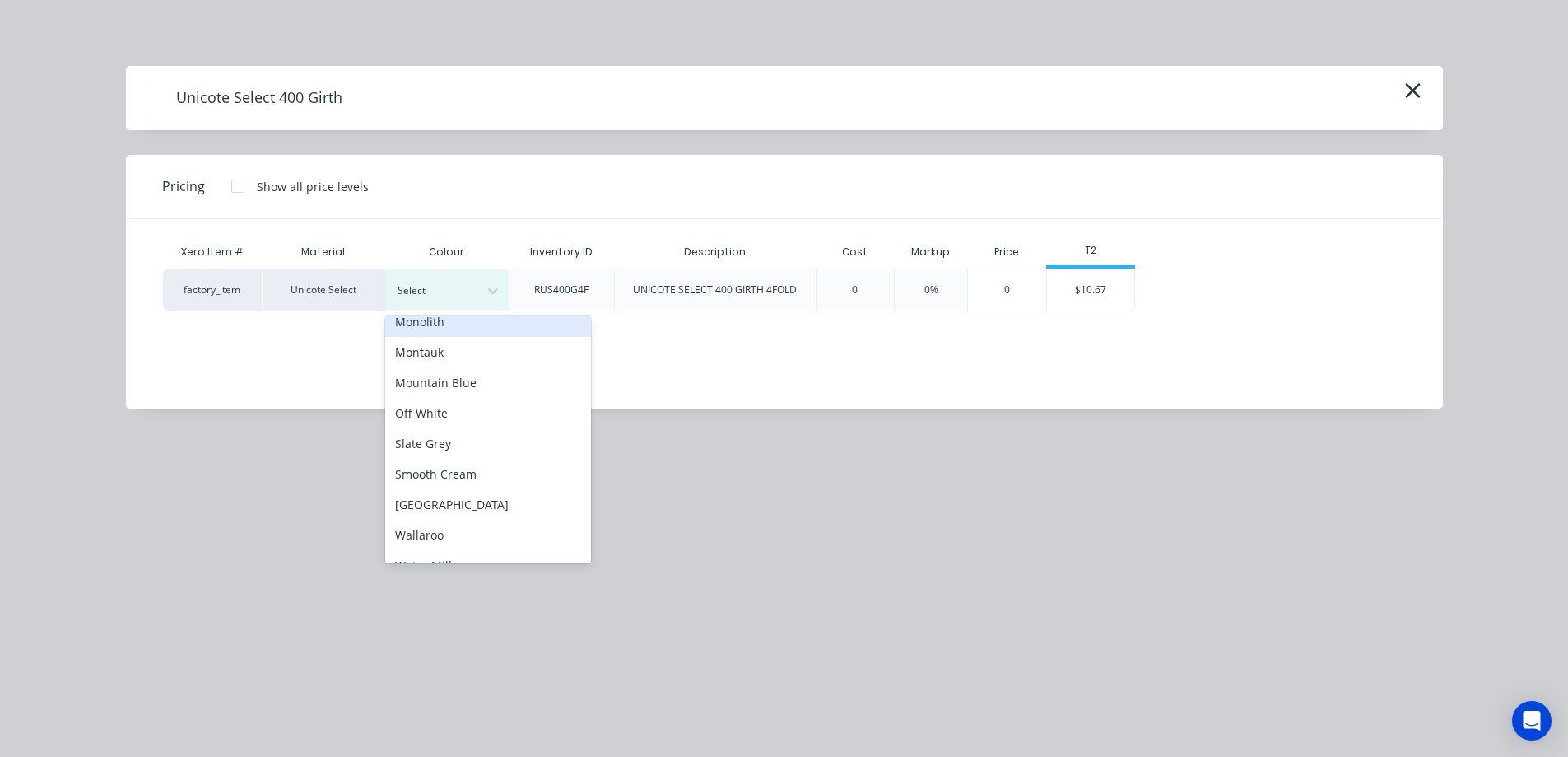
scroll to position [412, 0]
click at [442, 407] on div "Off White" at bounding box center [488, 410] width 205 height 31
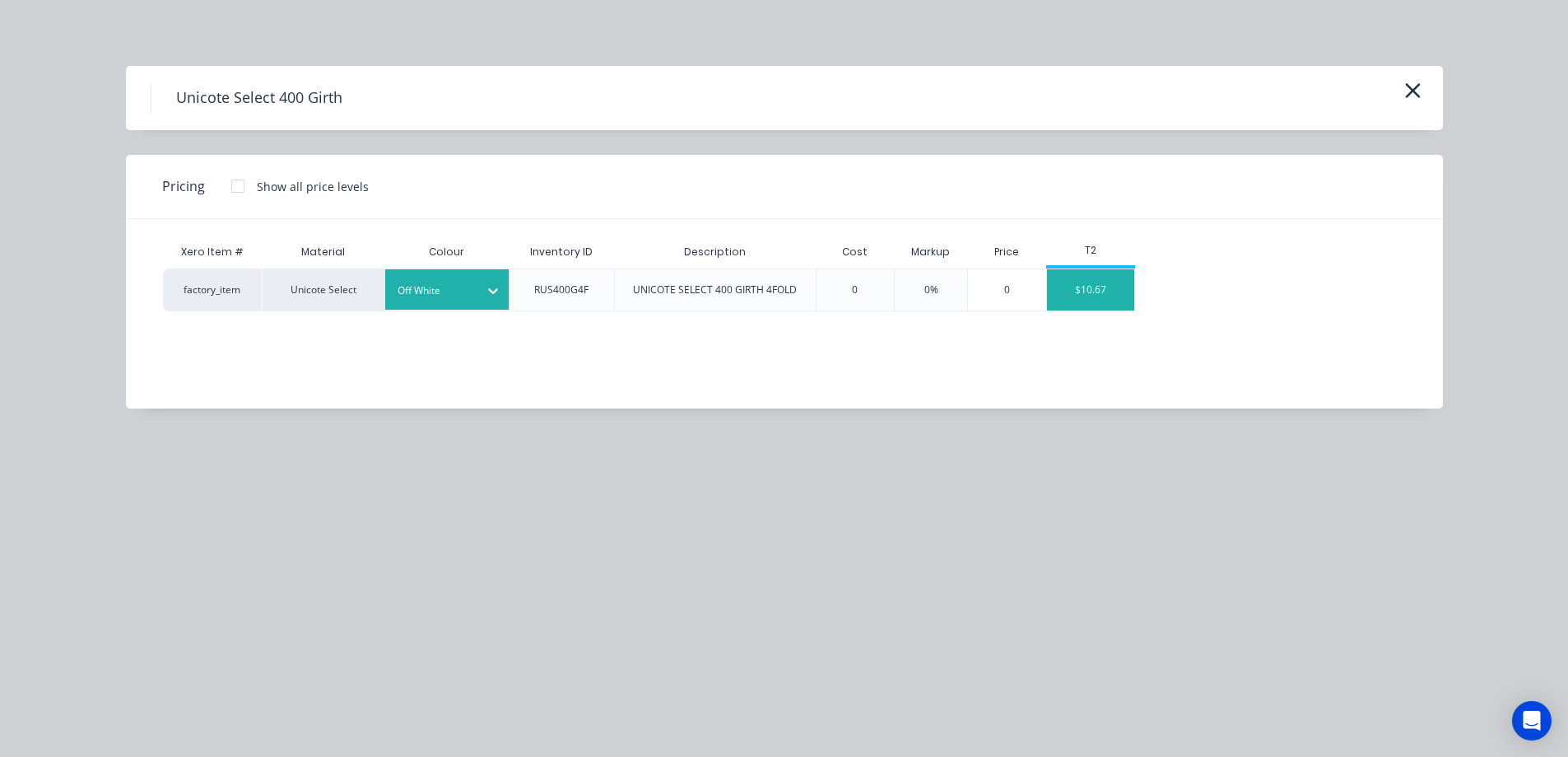
click at [1080, 299] on div "$10.67" at bounding box center [1091, 290] width 88 height 41
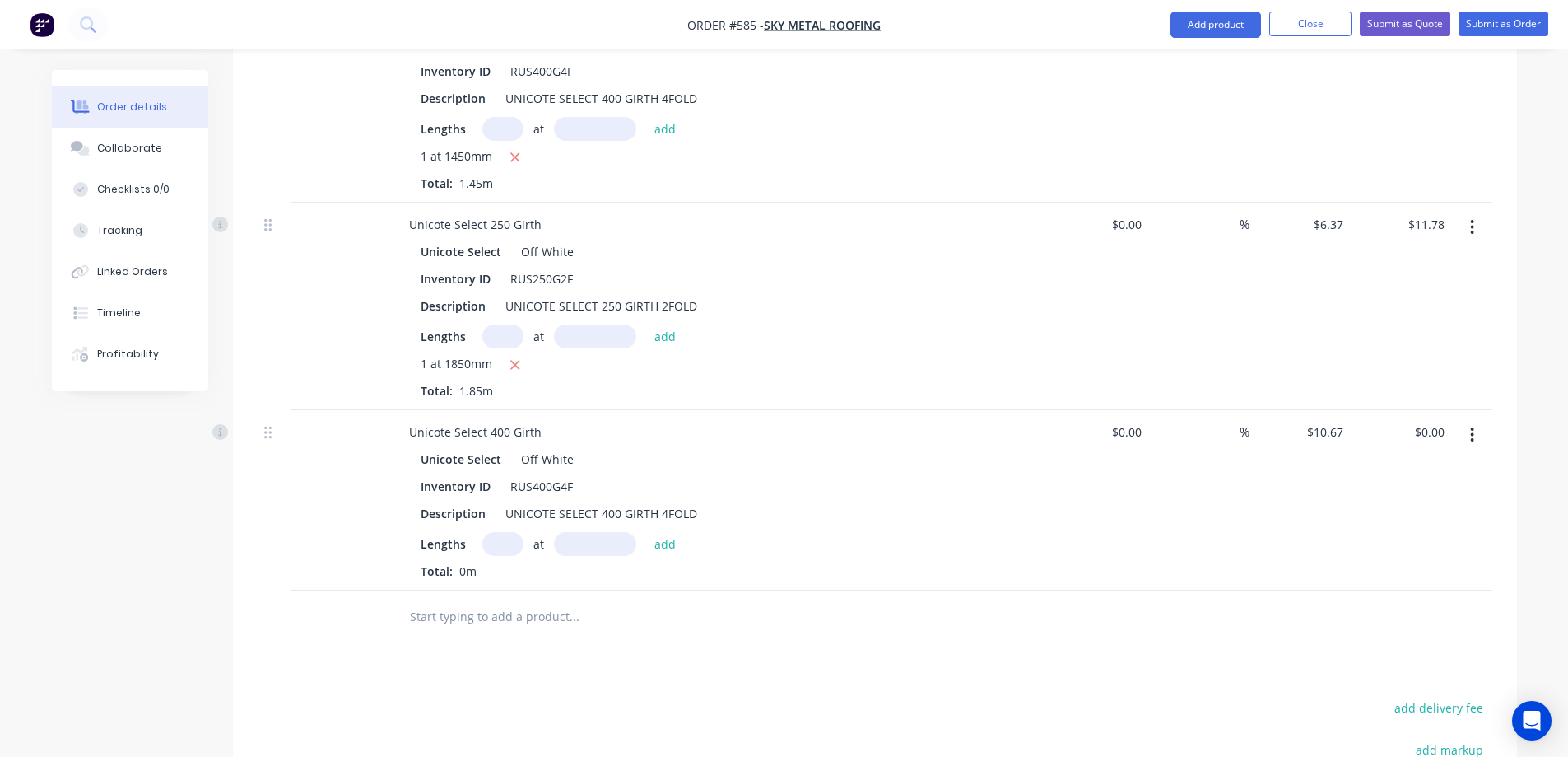
click at [497, 532] on input "text" at bounding box center [502, 544] width 41 height 24
type input "1"
type input "7600mm"
click at [681, 532] on button "add" at bounding box center [665, 543] width 39 height 22
type input "$81.09"
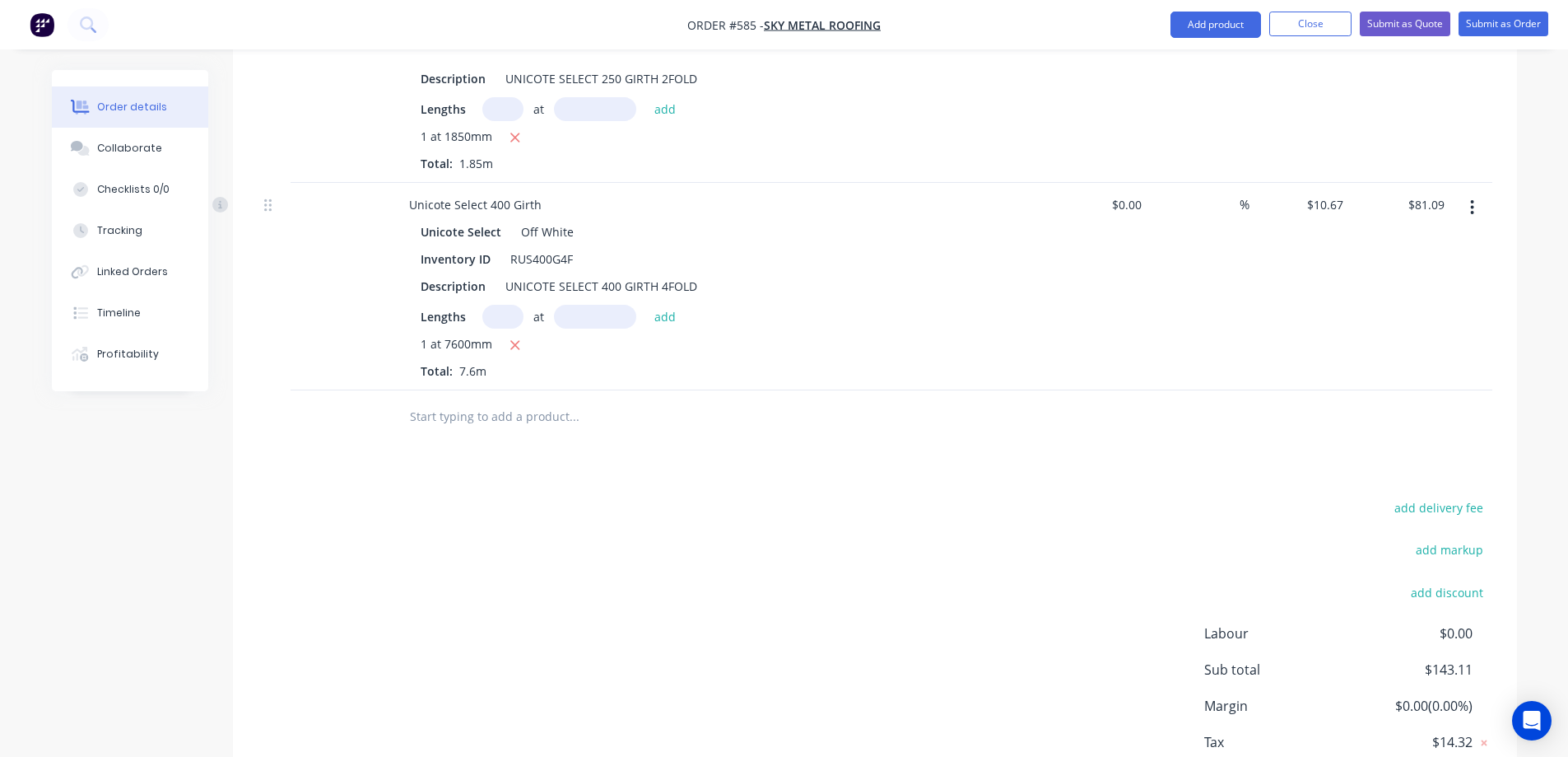
scroll to position [1349, 0]
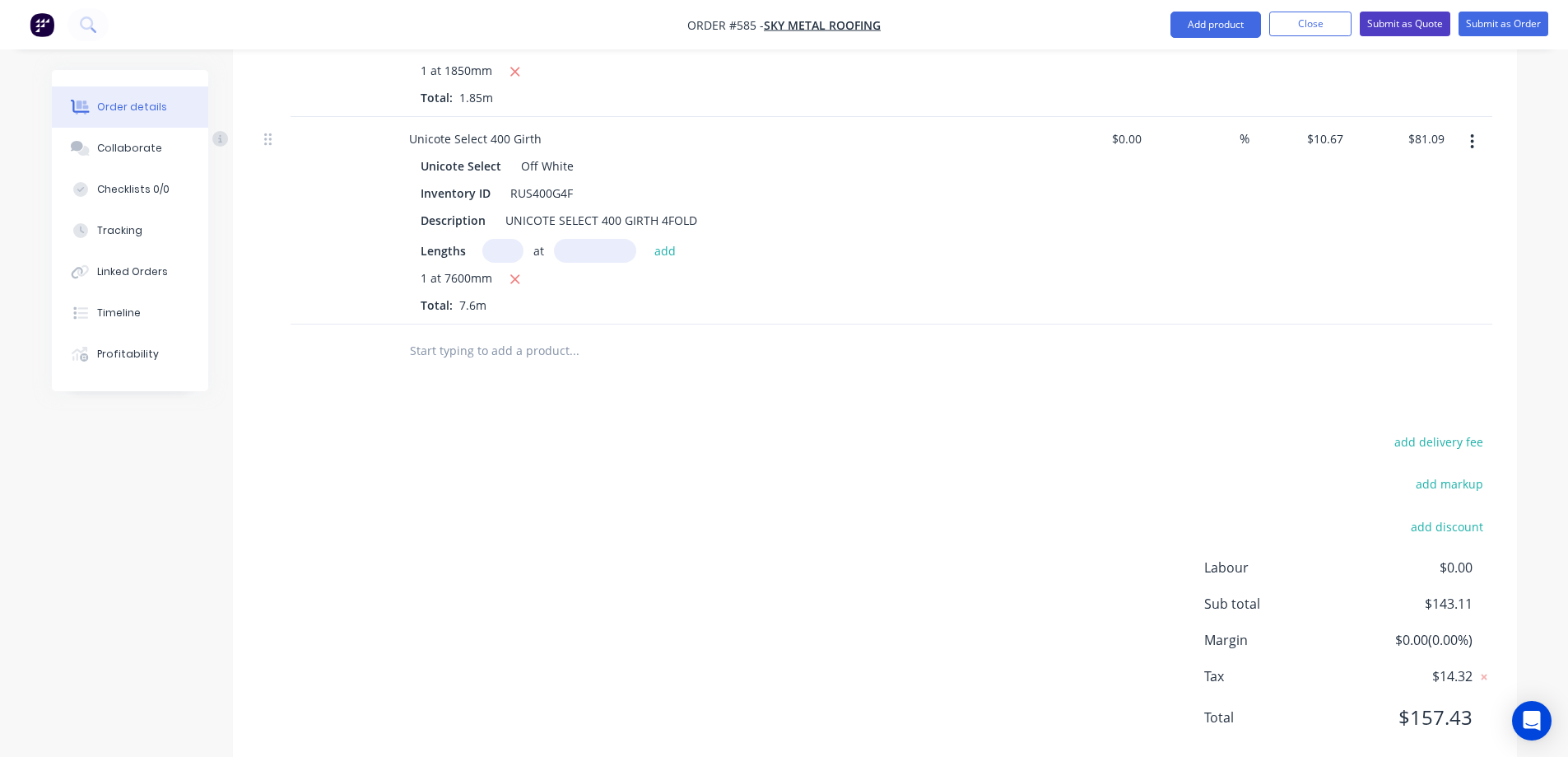
click at [1413, 16] on button "Submit as Quote" at bounding box center [1405, 24] width 90 height 25
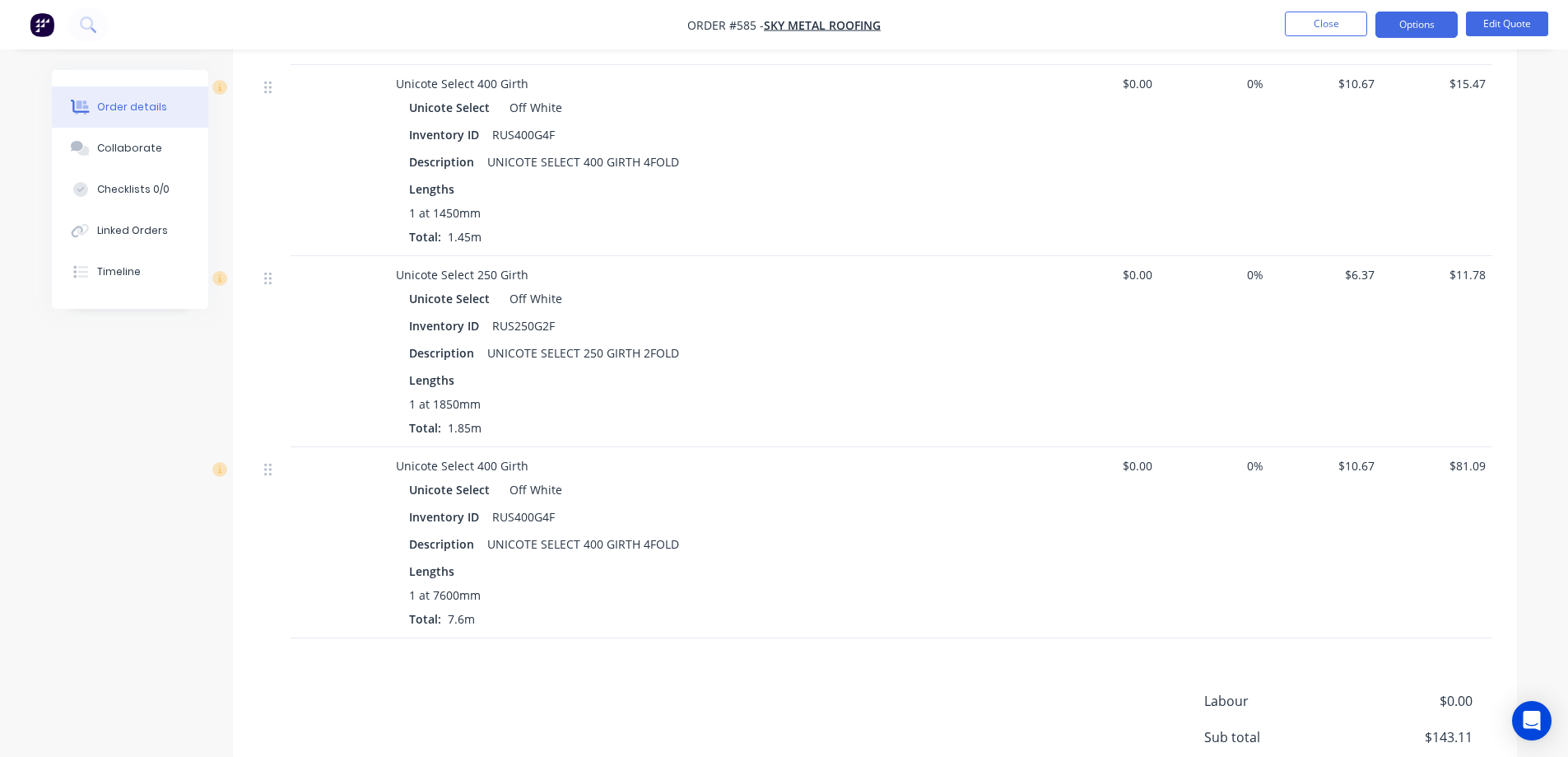
scroll to position [905, 0]
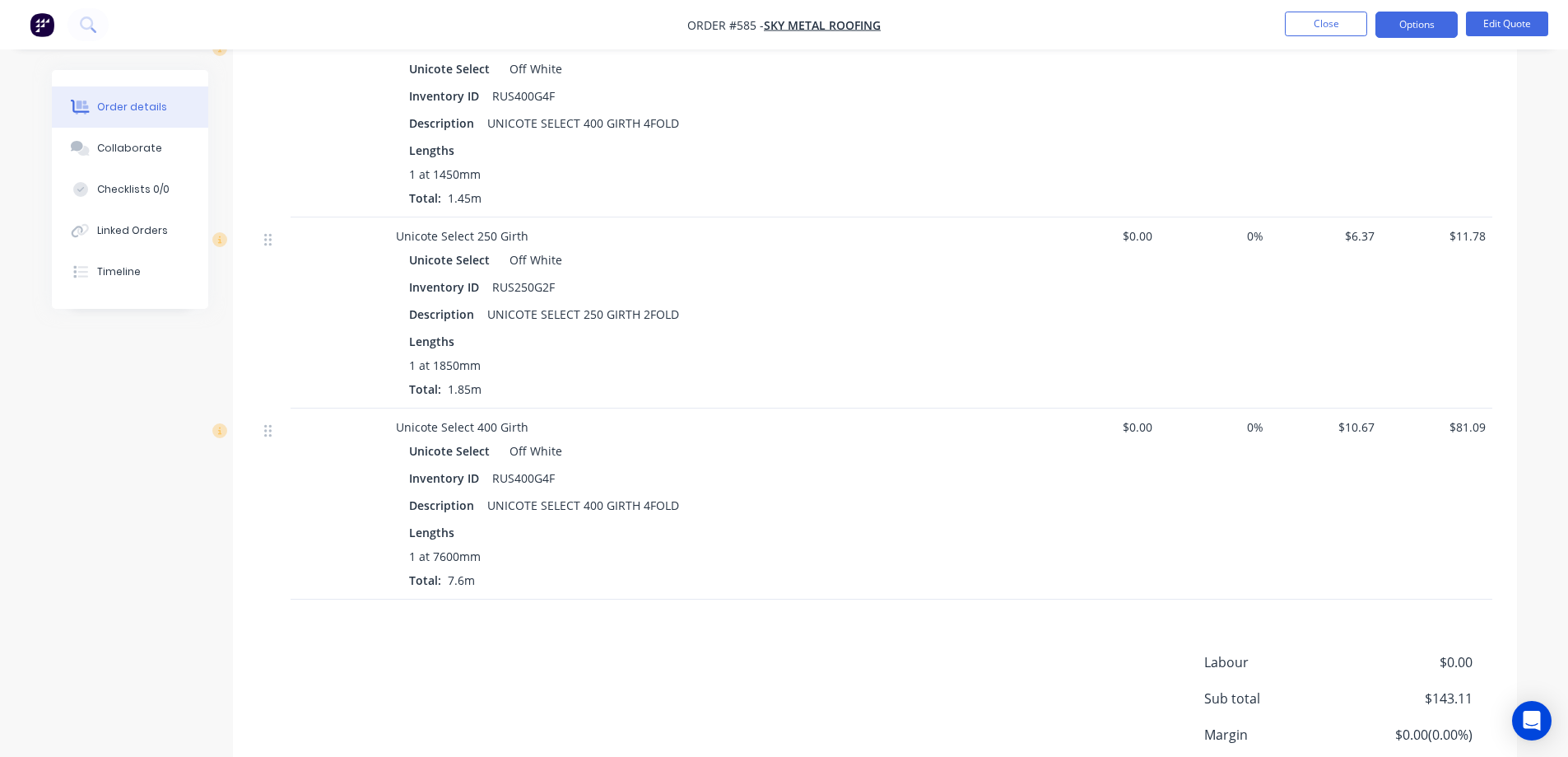
click at [1413, 40] on nav "Order #585 - Sky metal roofing Close Options Edit Quote" at bounding box center [784, 25] width 1568 height 49
click at [1413, 32] on button "Options" at bounding box center [1417, 25] width 83 height 26
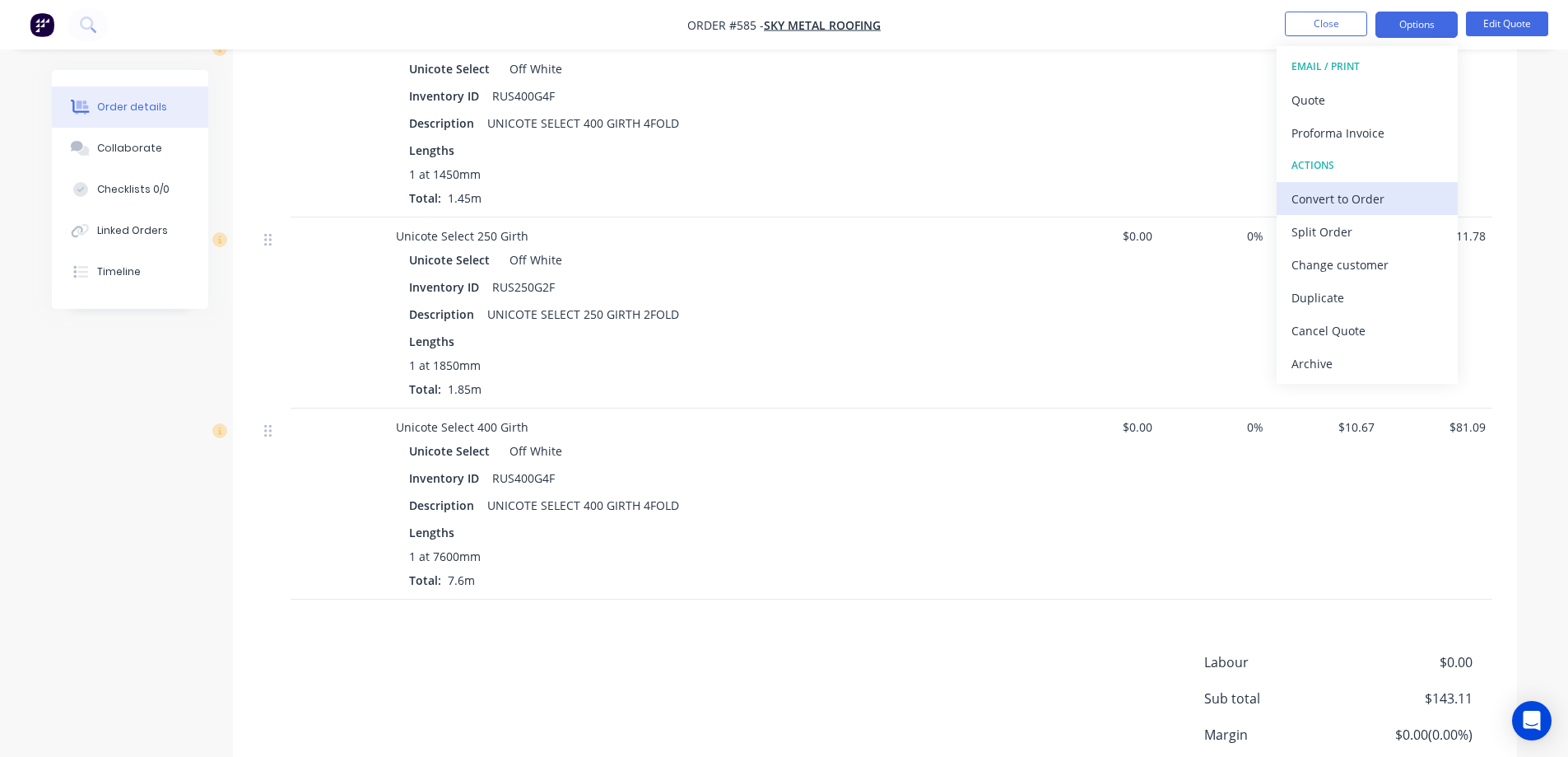
click at [1345, 192] on div "Convert to Order" at bounding box center [1367, 198] width 152 height 24
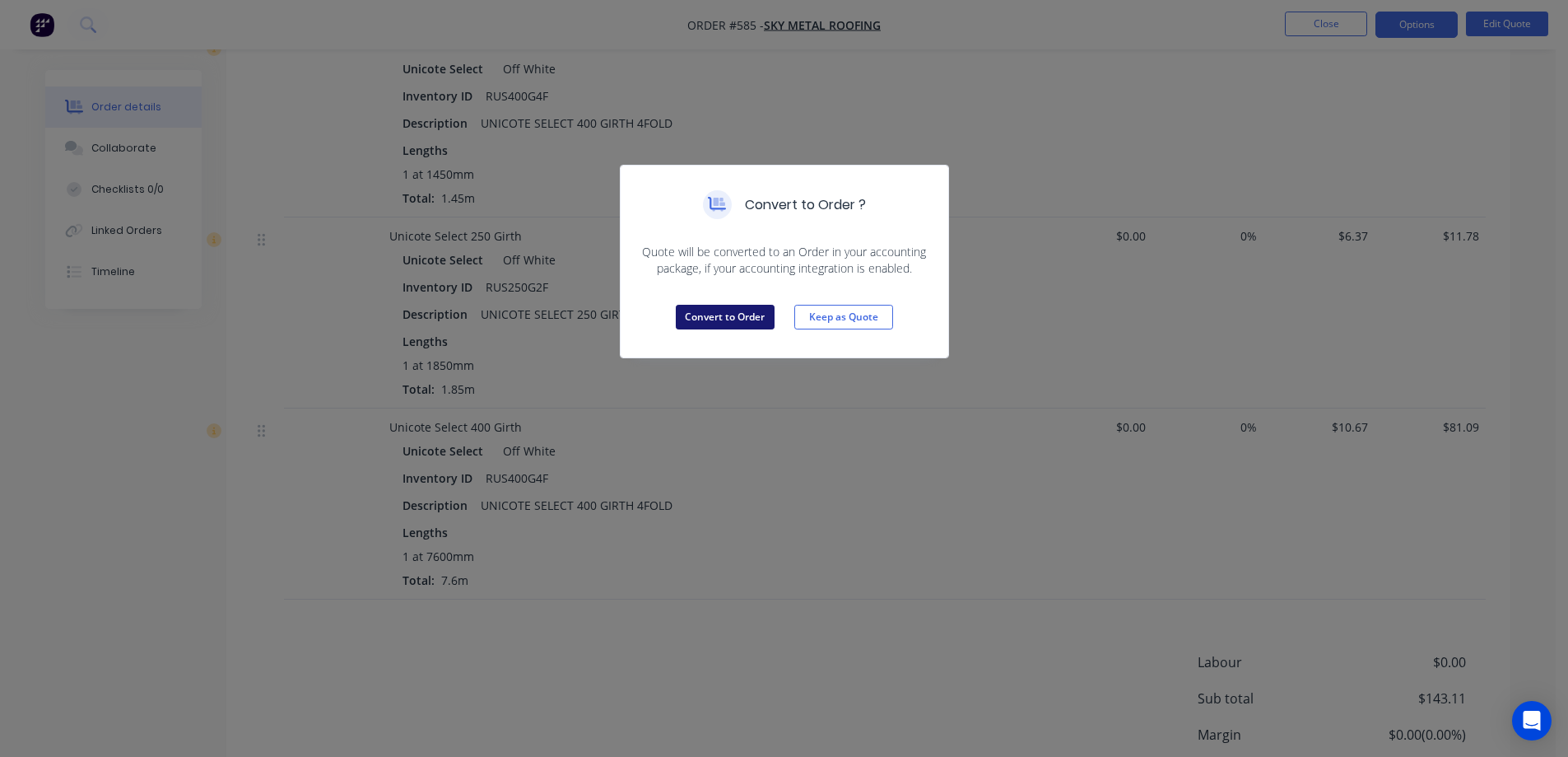
click at [720, 321] on button "Convert to Order" at bounding box center [725, 317] width 99 height 25
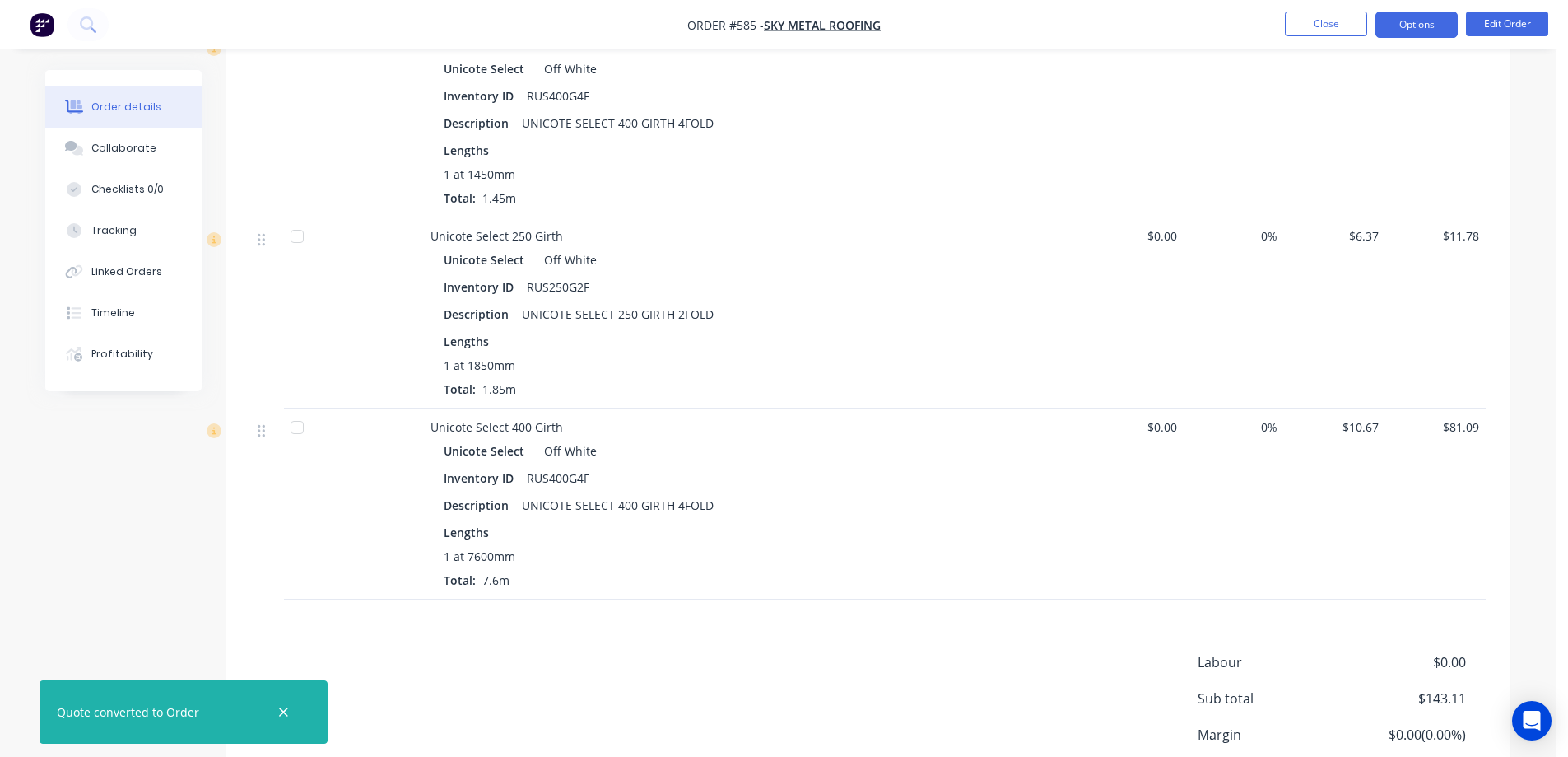
click at [1426, 30] on button "Options" at bounding box center [1417, 25] width 83 height 26
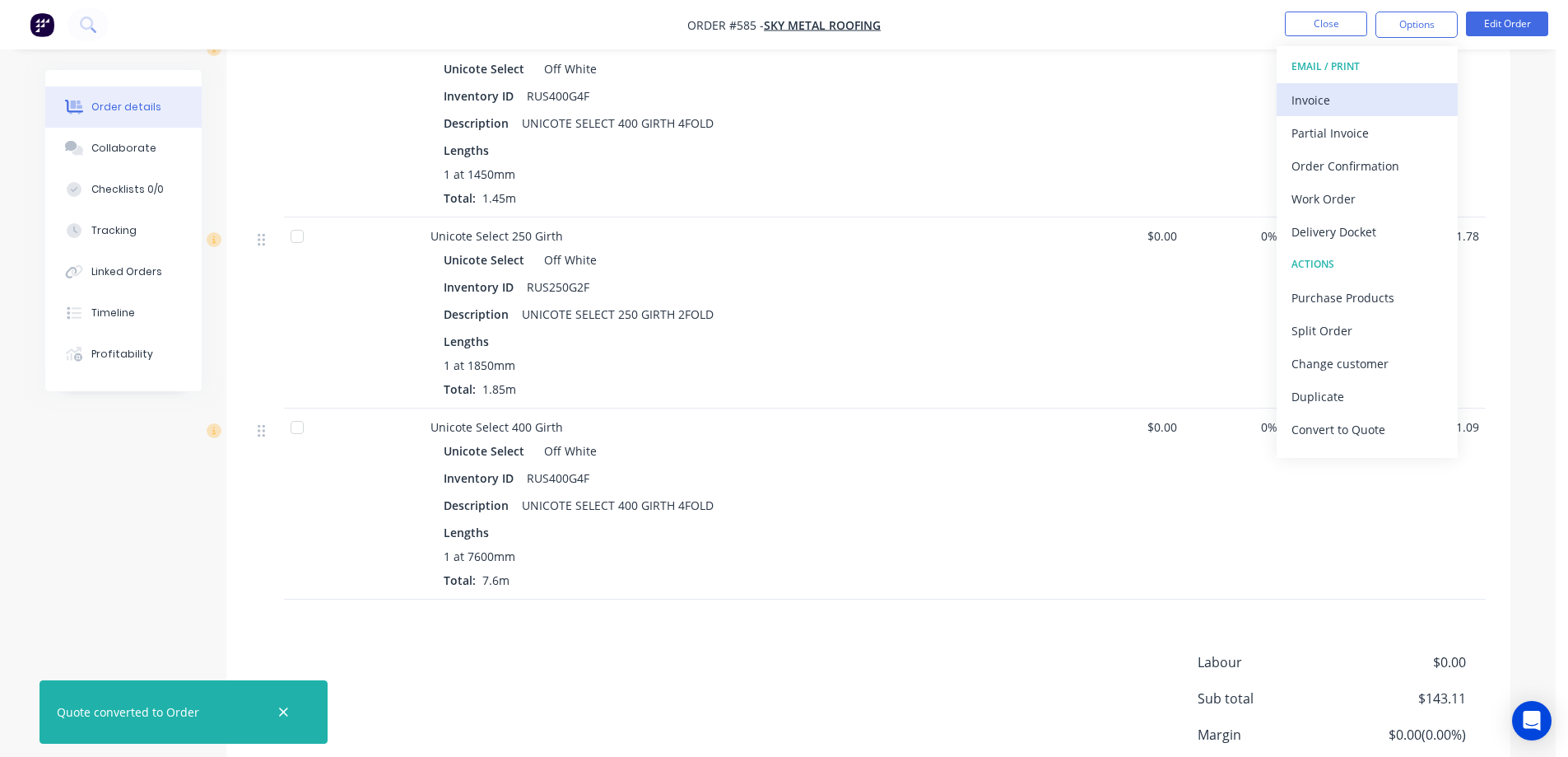
click at [1365, 91] on div "Invoice" at bounding box center [1367, 99] width 152 height 24
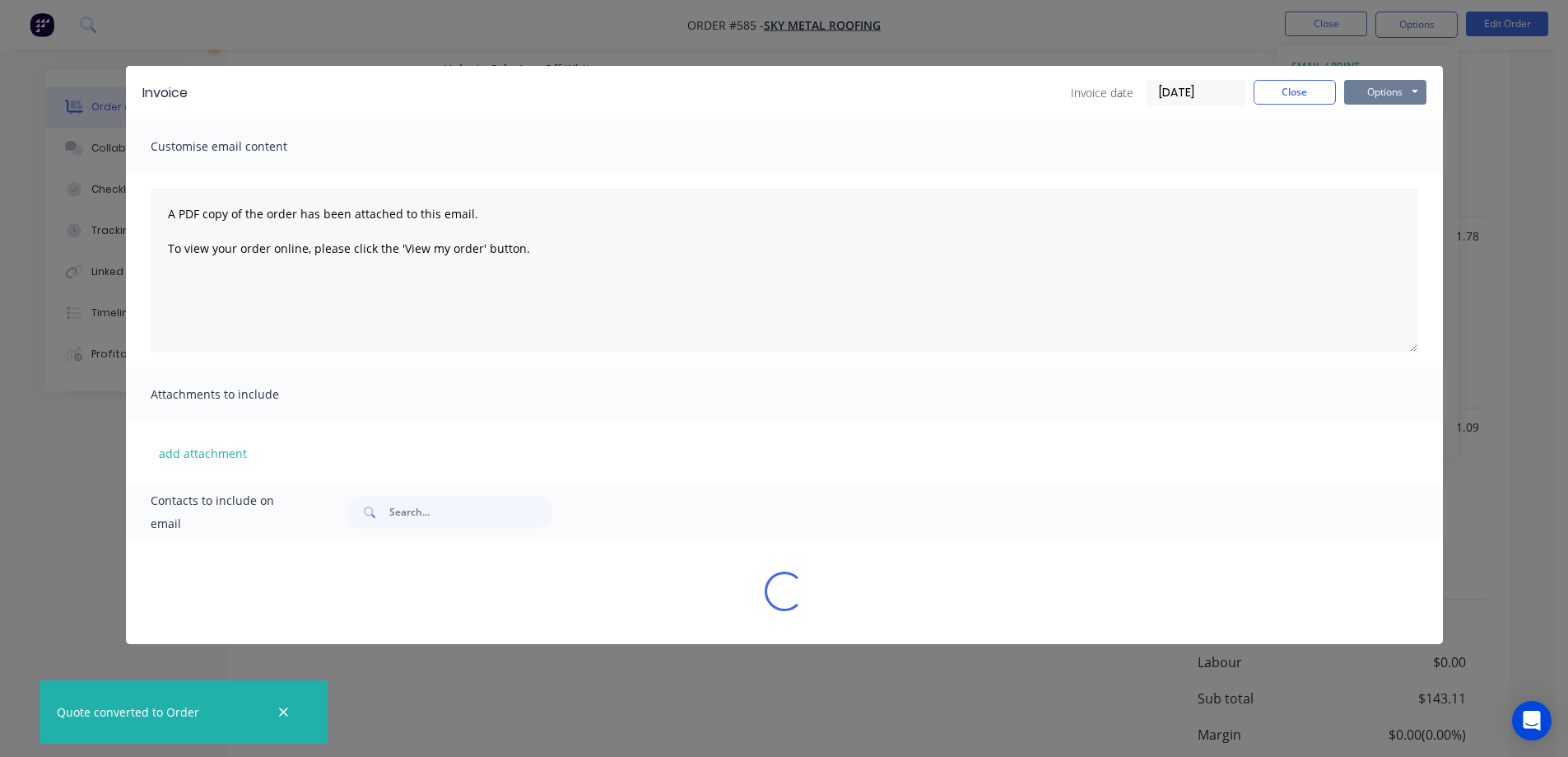
click at [1368, 91] on button "Options" at bounding box center [1385, 92] width 83 height 25
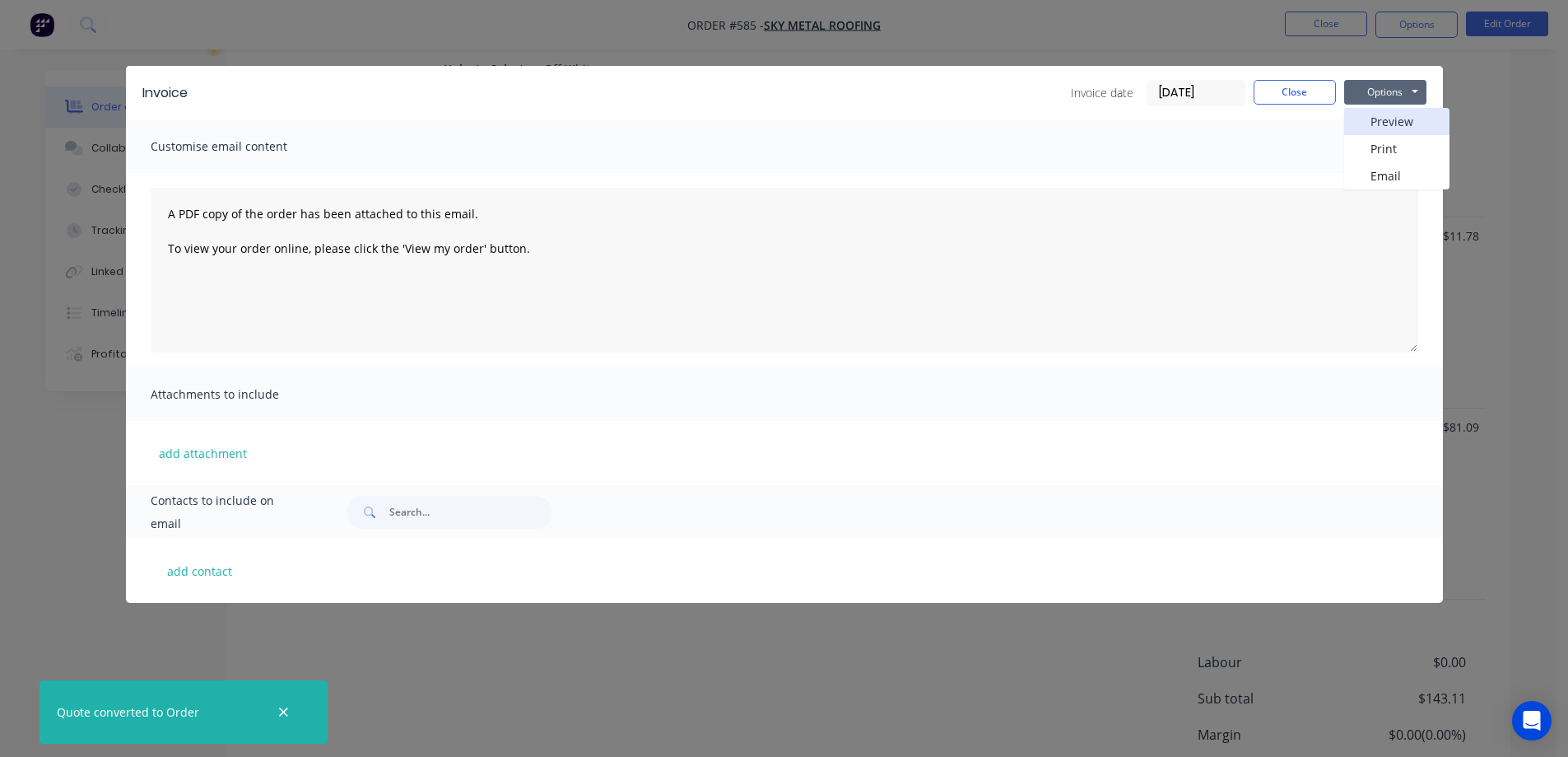
click at [1373, 126] on button "Preview" at bounding box center [1397, 121] width 105 height 27
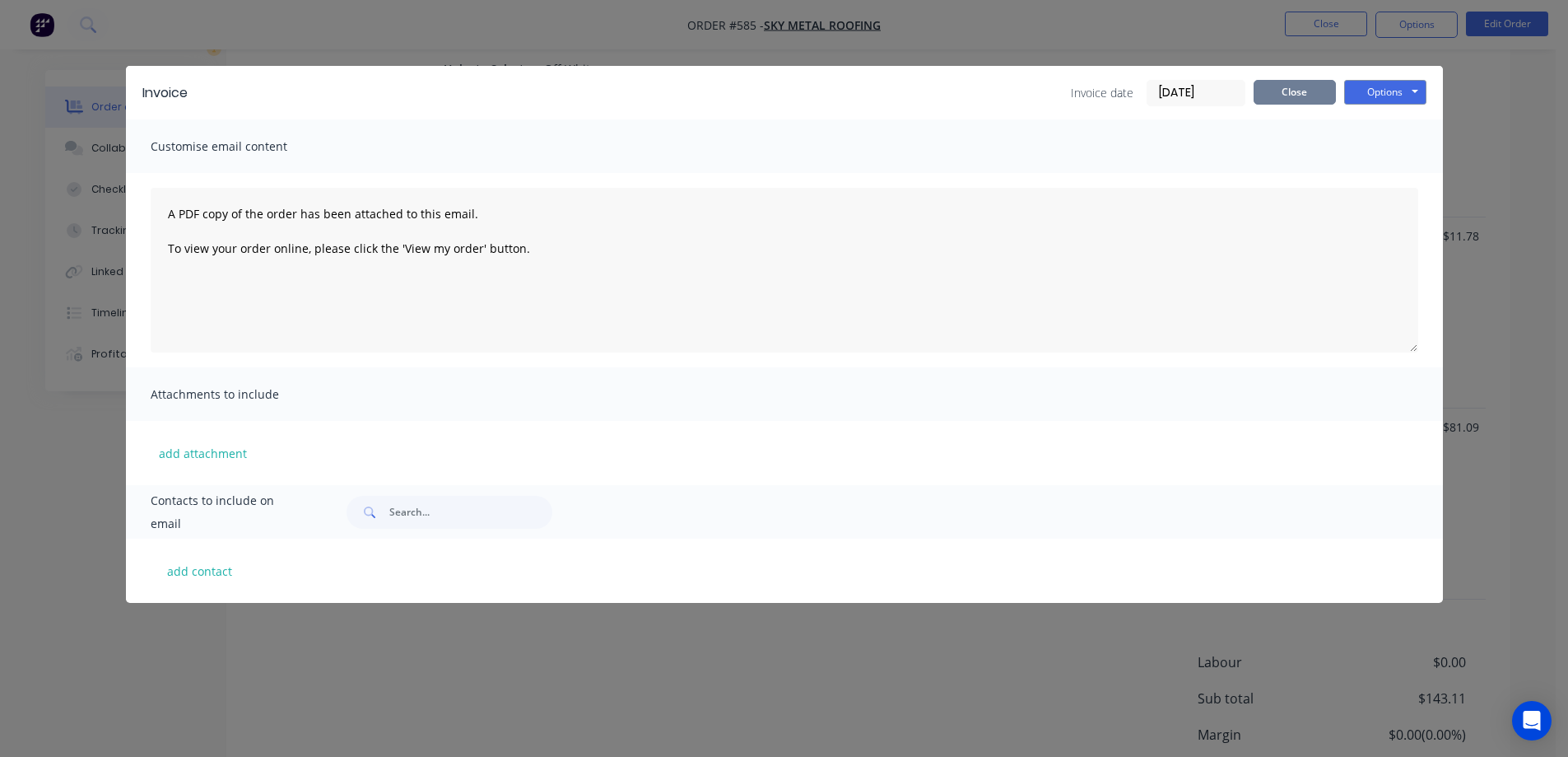
click at [1285, 93] on button "Close" at bounding box center [1295, 92] width 83 height 25
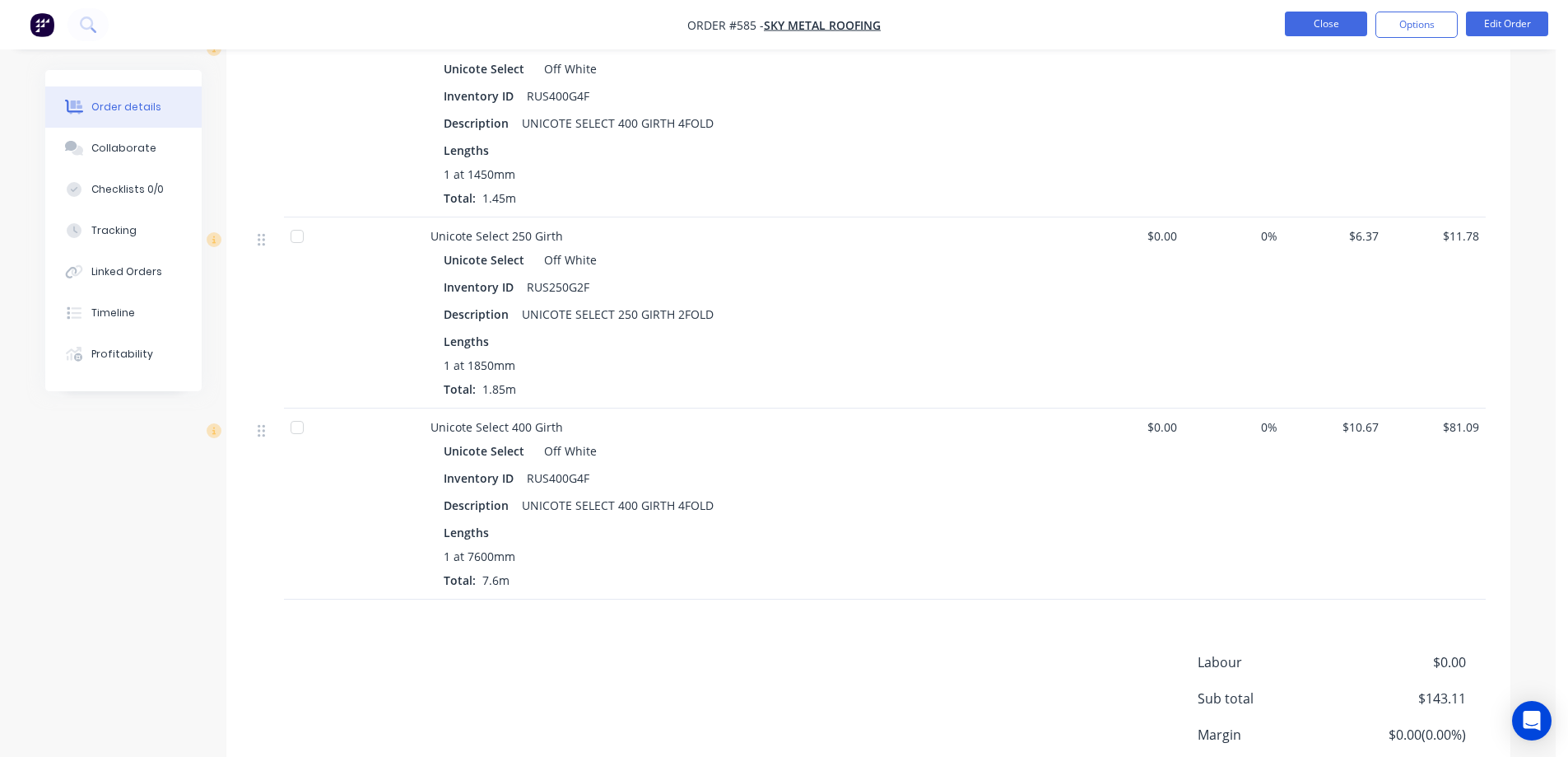
click at [1307, 17] on button "Close" at bounding box center [1327, 24] width 83 height 25
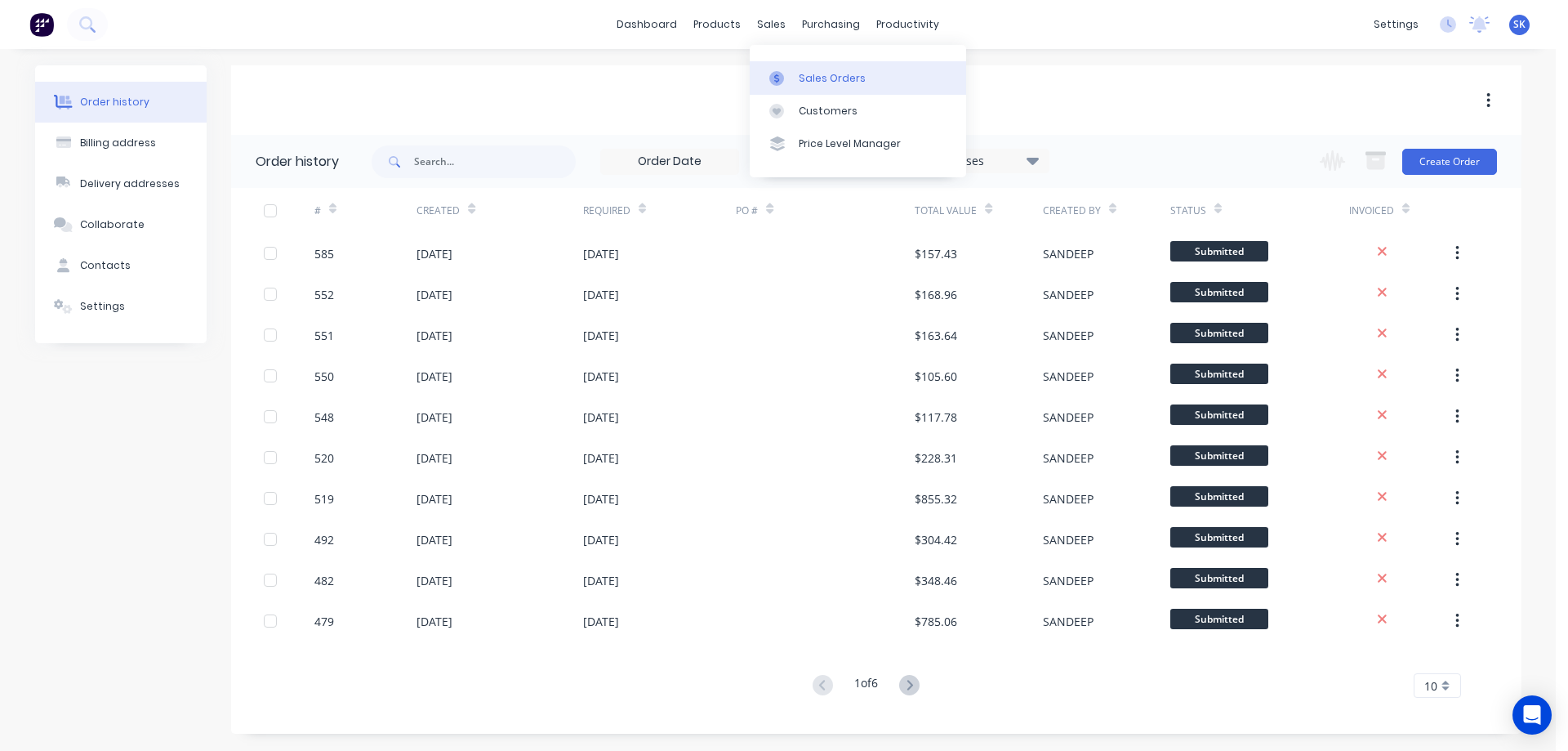
click at [806, 70] on link "Sales Orders" at bounding box center [858, 78] width 216 height 33
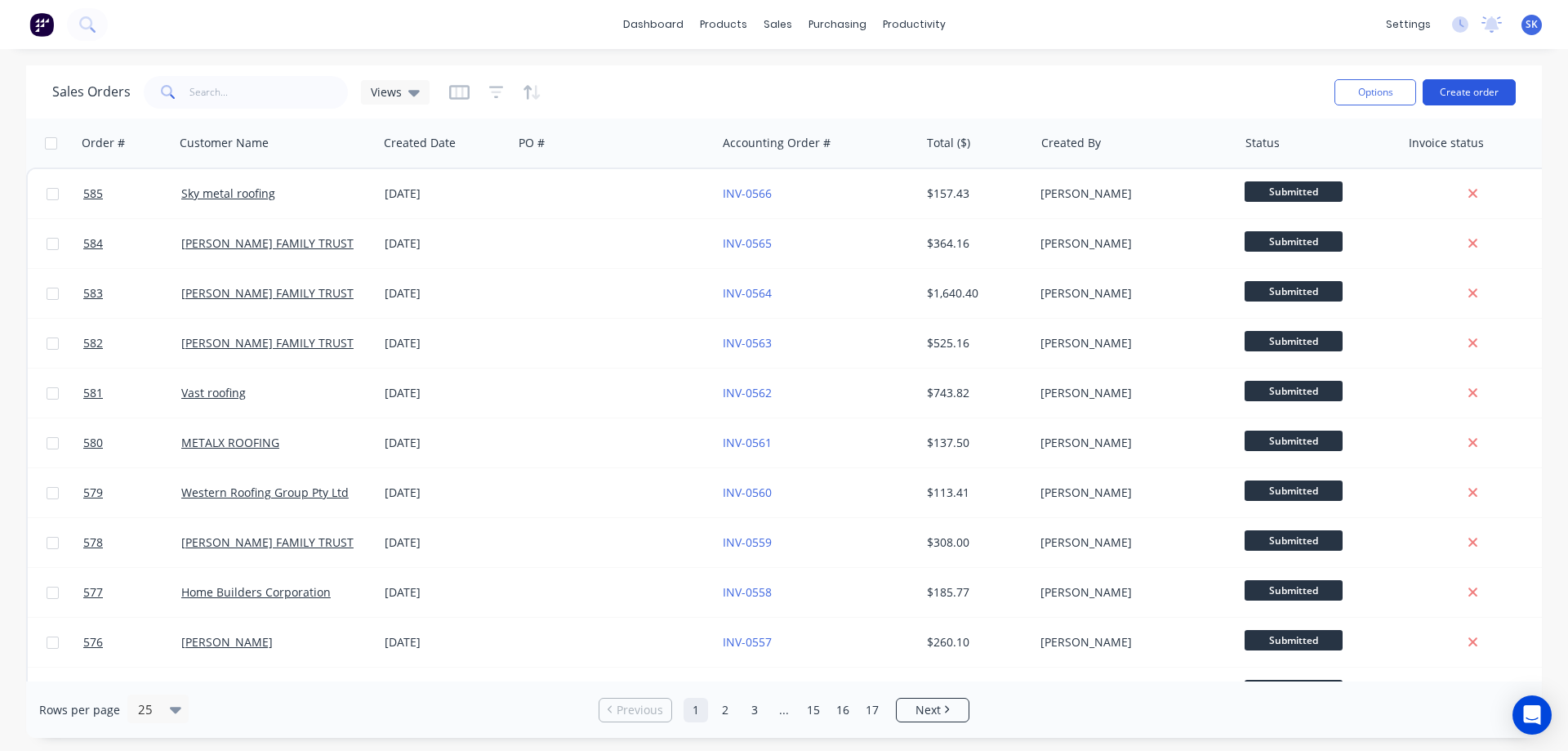
click at [1487, 95] on button "Create order" at bounding box center [1469, 92] width 93 height 26
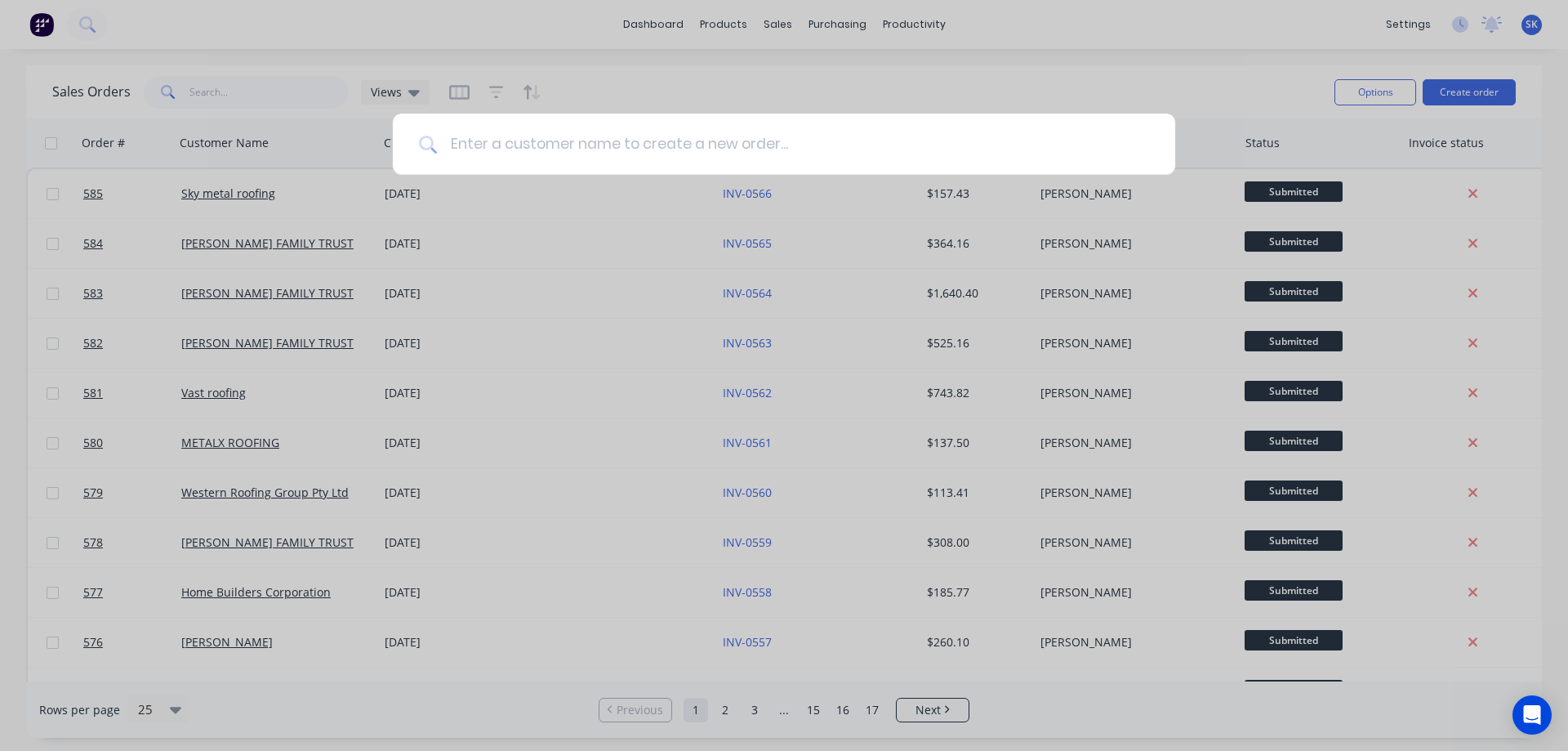
click at [690, 153] on input at bounding box center [794, 144] width 713 height 61
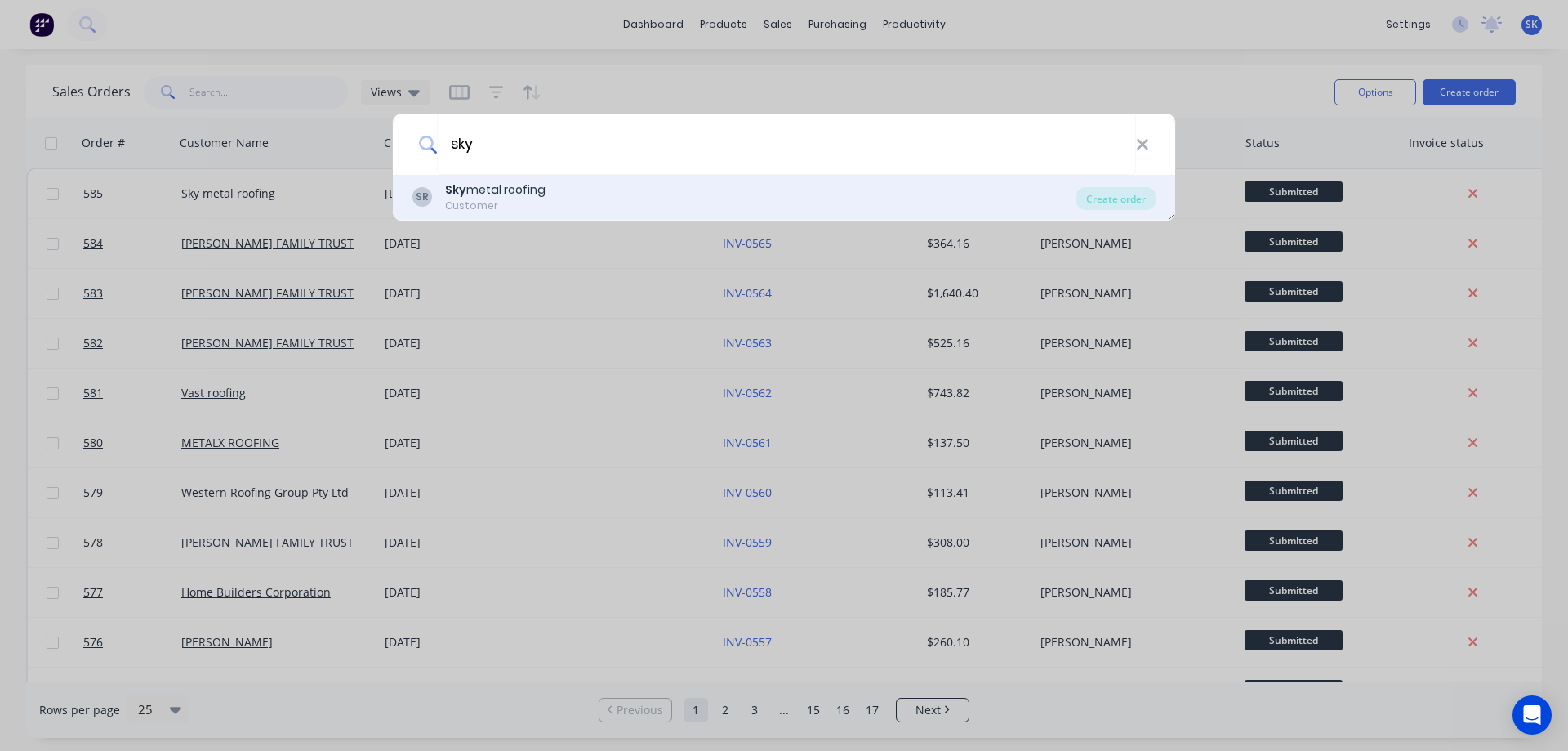
type input "sky"
click at [632, 190] on div "SR Sky metal roofing Customer" at bounding box center [744, 197] width 664 height 32
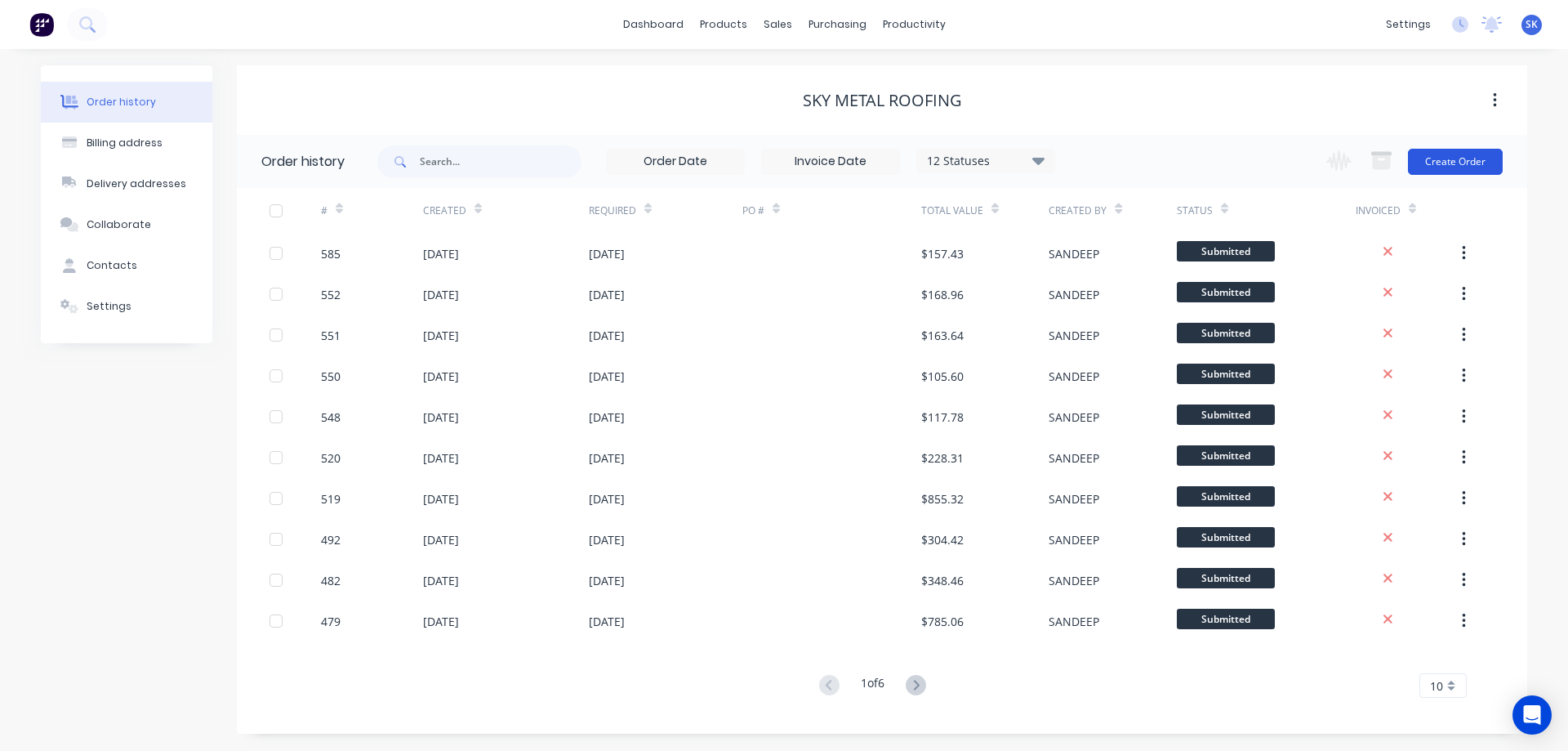
click at [1436, 159] on button "Create Order" at bounding box center [1455, 162] width 95 height 26
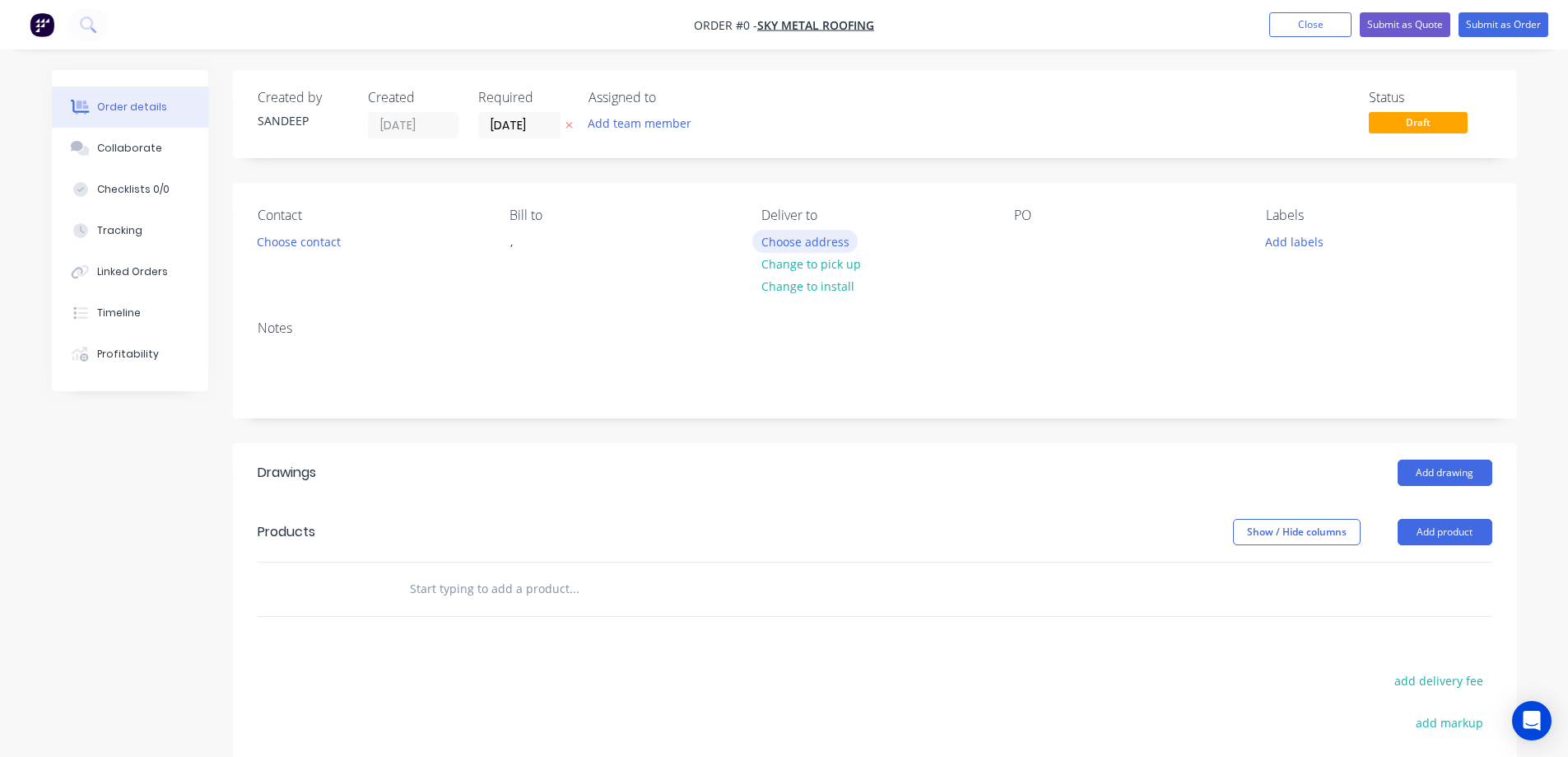
click at [797, 237] on button "Choose address" at bounding box center [805, 241] width 105 height 22
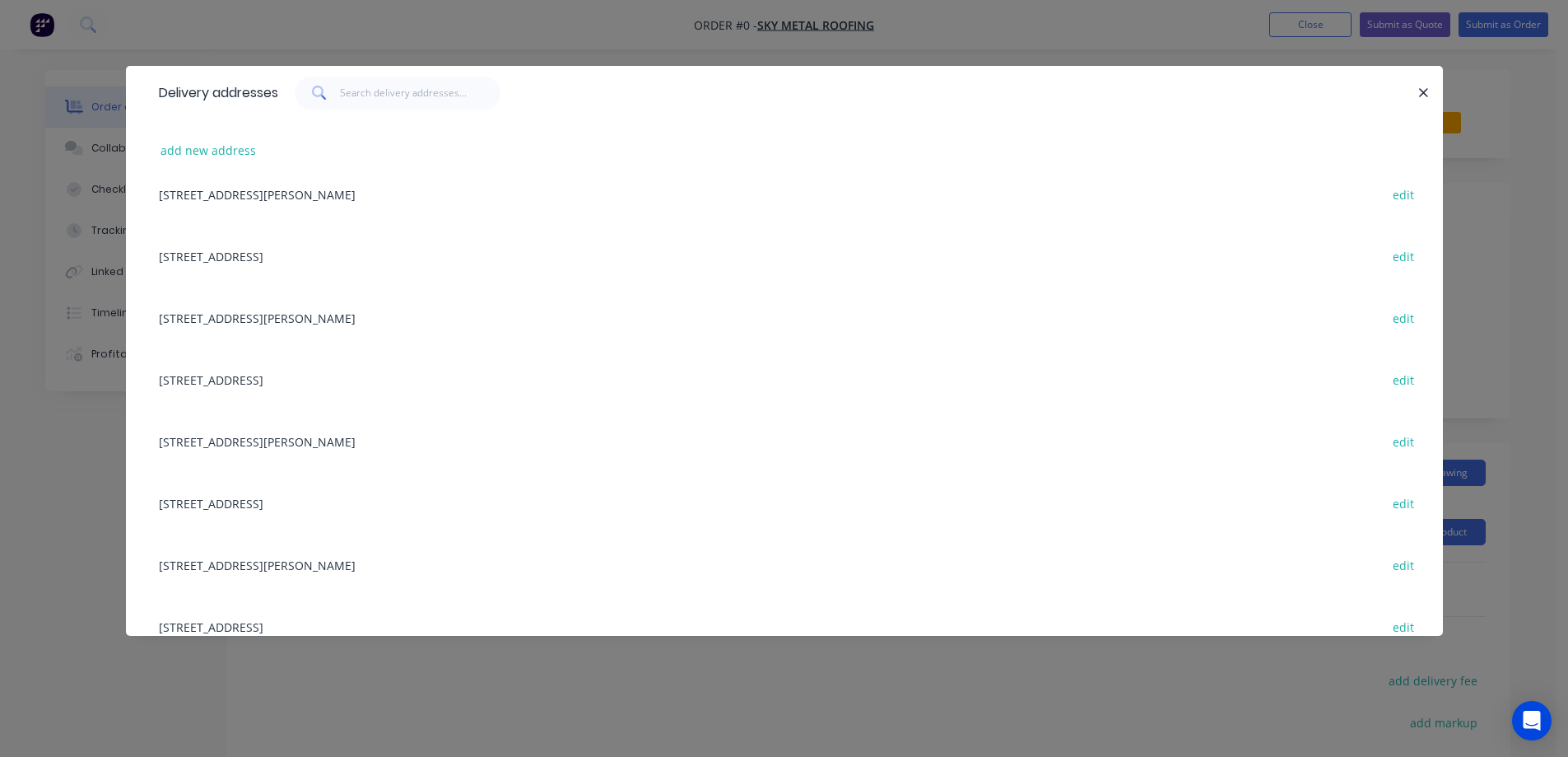
scroll to position [576, 0]
click at [1391, 378] on button "edit" at bounding box center [1404, 376] width 39 height 22
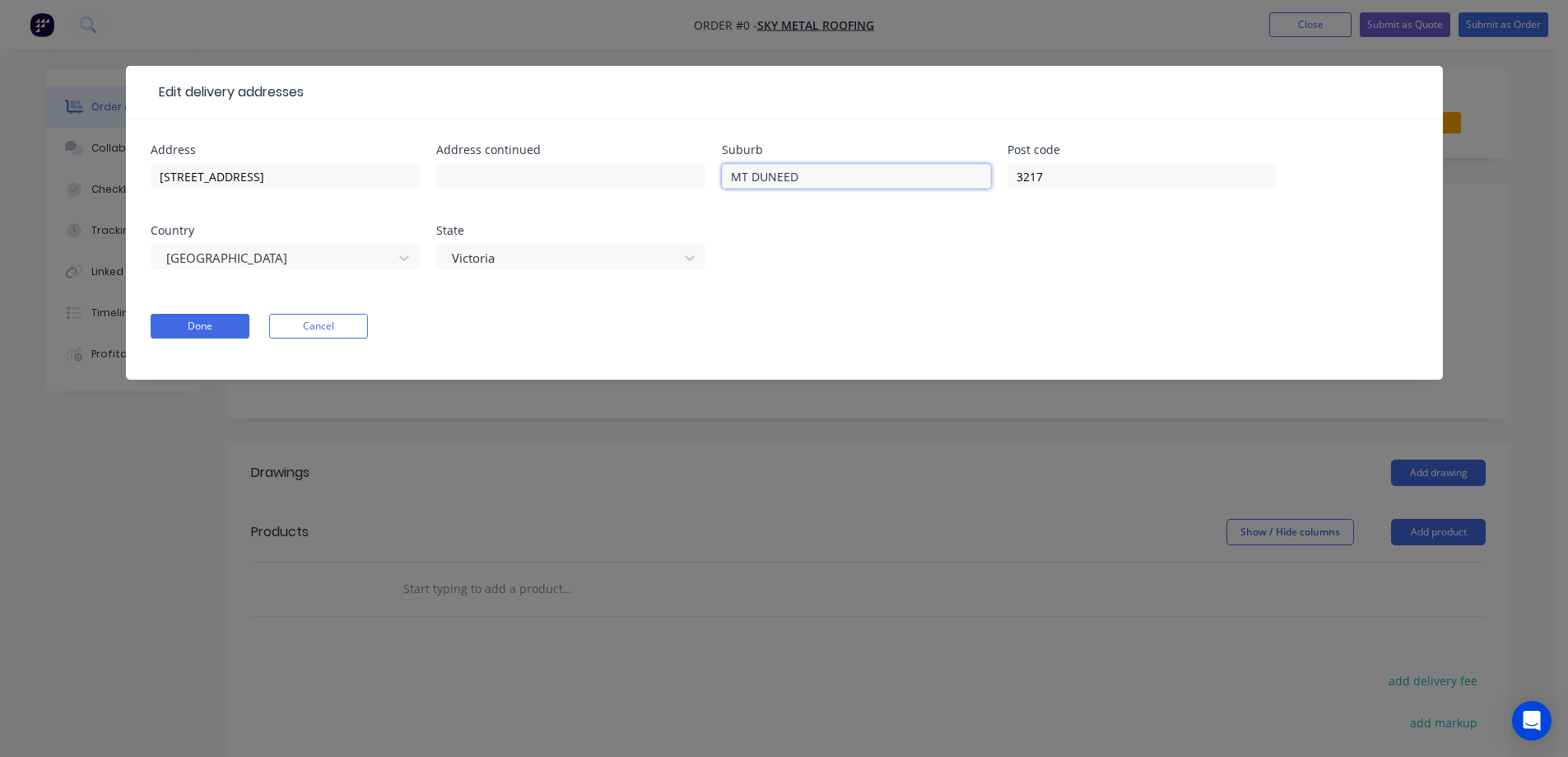
click at [744, 175] on input "MT DUNEED" at bounding box center [856, 177] width 270 height 25
type input "MOUNTT DUNEED"
click at [324, 180] on input "[STREET_ADDRESS]" at bounding box center [285, 177] width 270 height 25
type input "Lot 5309, Botany Cct"
click at [236, 329] on button "Done" at bounding box center [200, 326] width 99 height 25
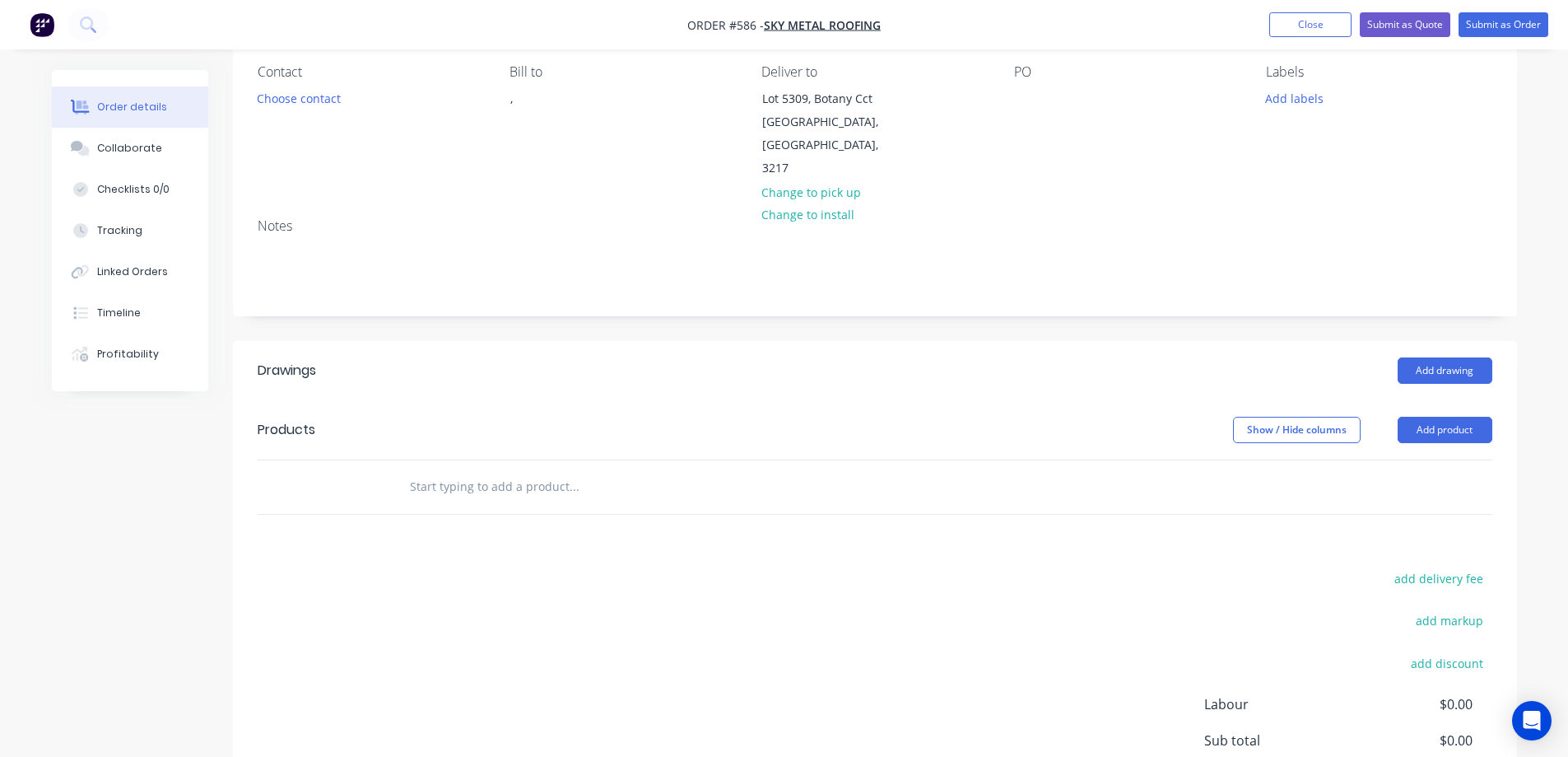
scroll to position [83, 0]
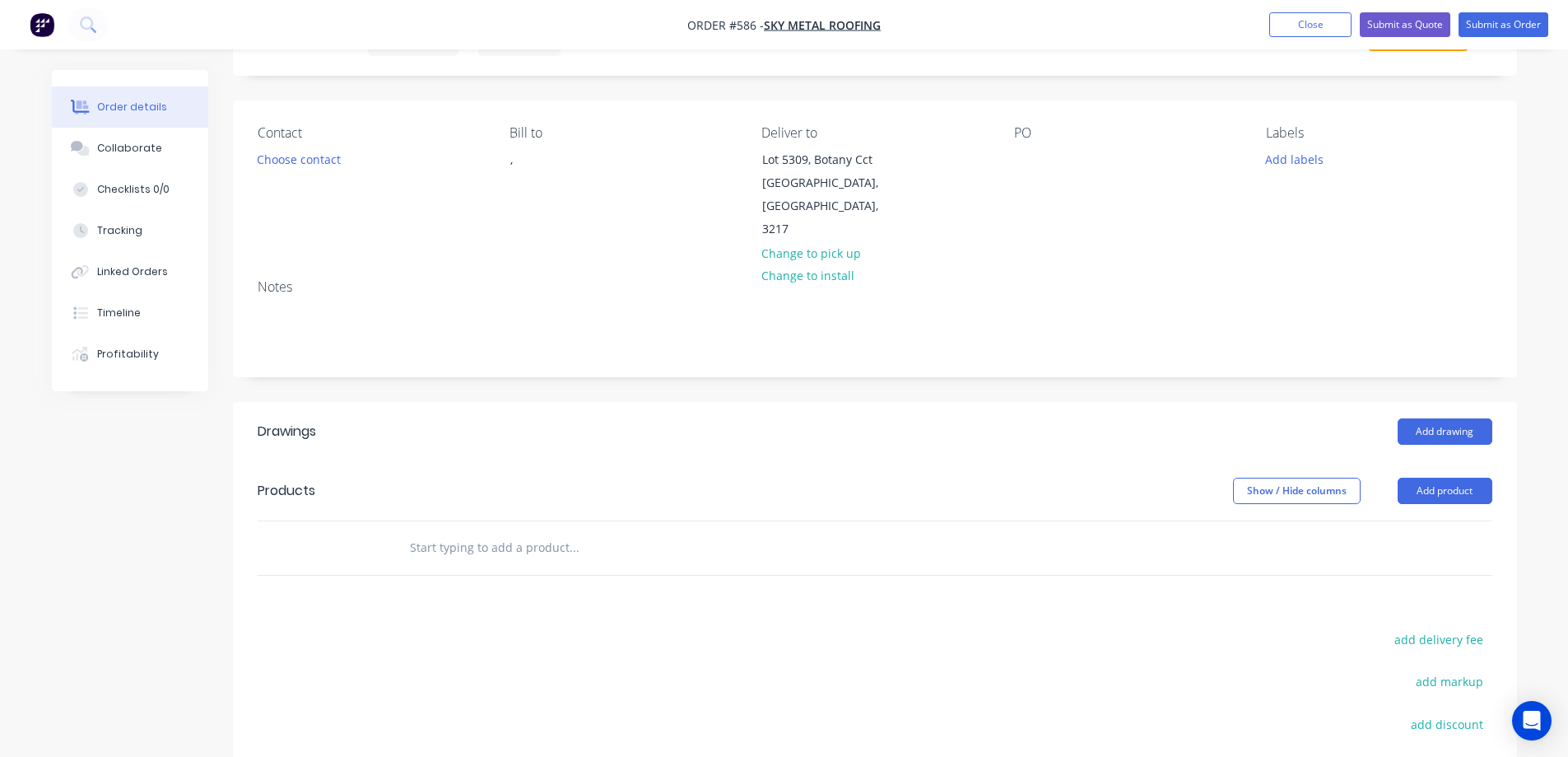
click at [521, 531] on input "text" at bounding box center [573, 548] width 329 height 33
type input "r"
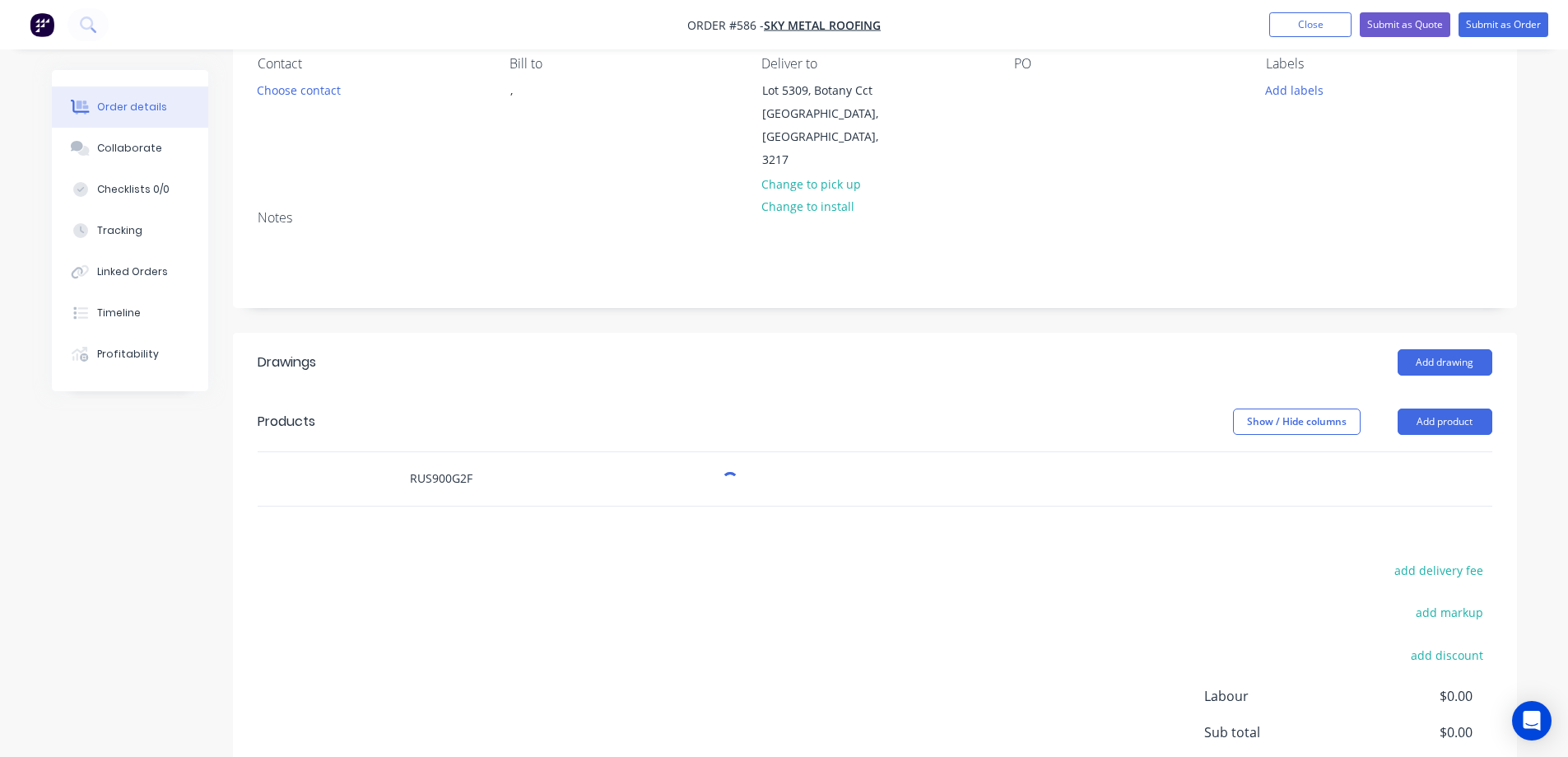
scroll to position [247, 0]
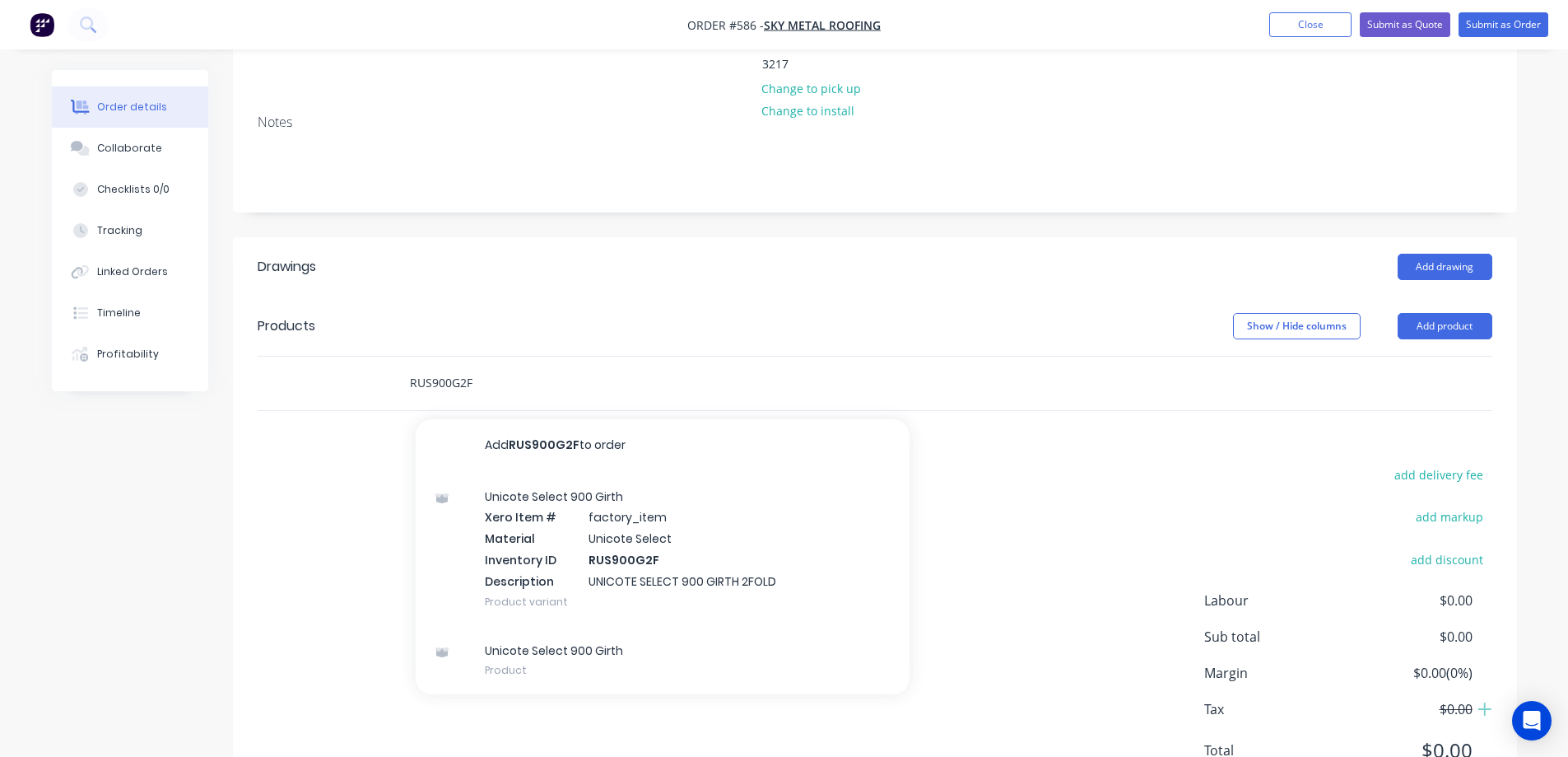
type input "RUS900G2F"
click at [521, 526] on div "Unicote Select 900 Girth Xero Item # factory_item Material Unicote Select Inven…" at bounding box center [662, 548] width 494 height 154
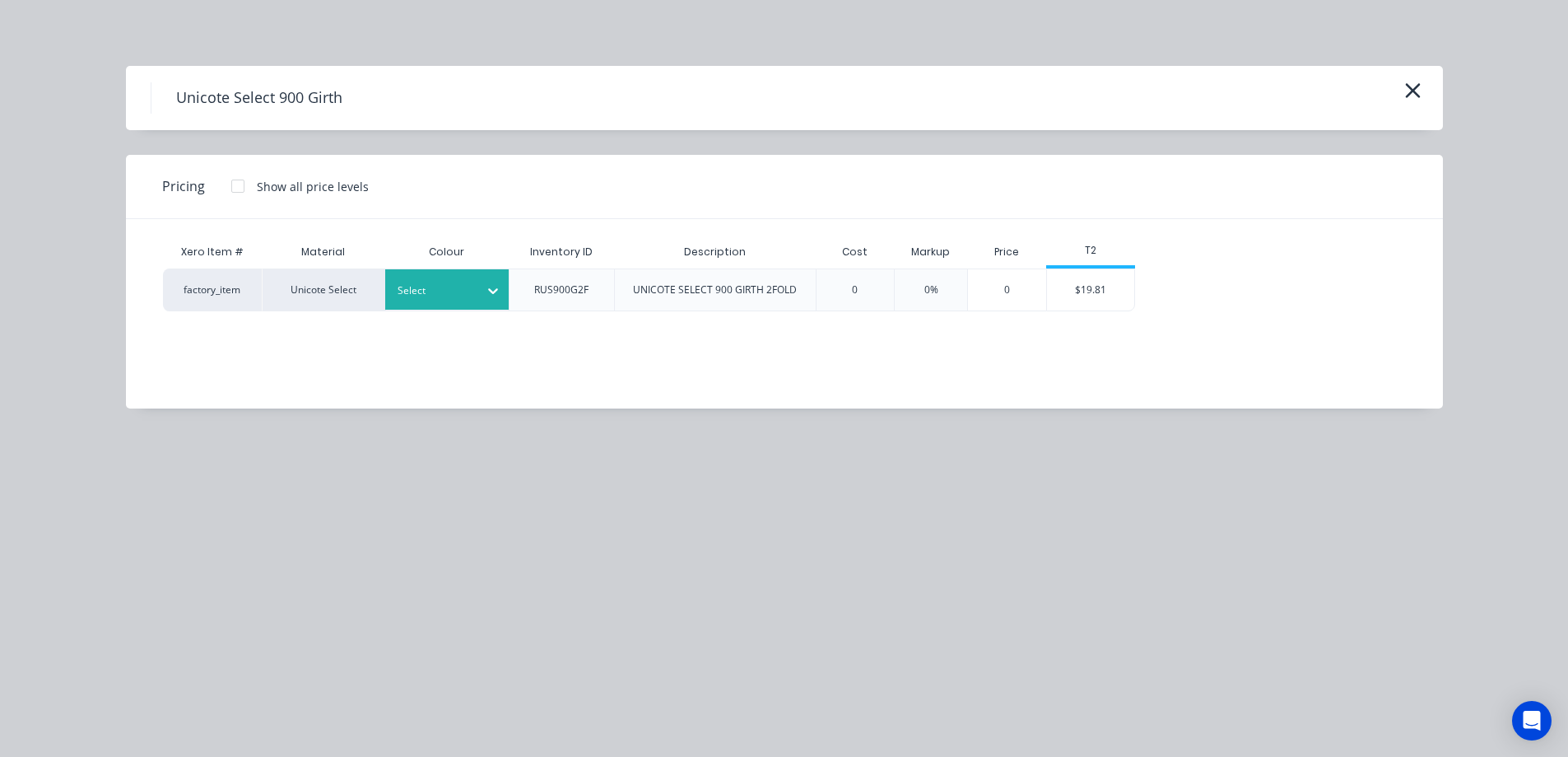
click at [460, 294] on div at bounding box center [435, 291] width 74 height 18
click at [449, 310] on div "Select" at bounding box center [447, 290] width 124 height 43
click at [462, 269] on div "Select" at bounding box center [447, 290] width 124 height 43
click at [457, 292] on div at bounding box center [435, 291] width 74 height 18
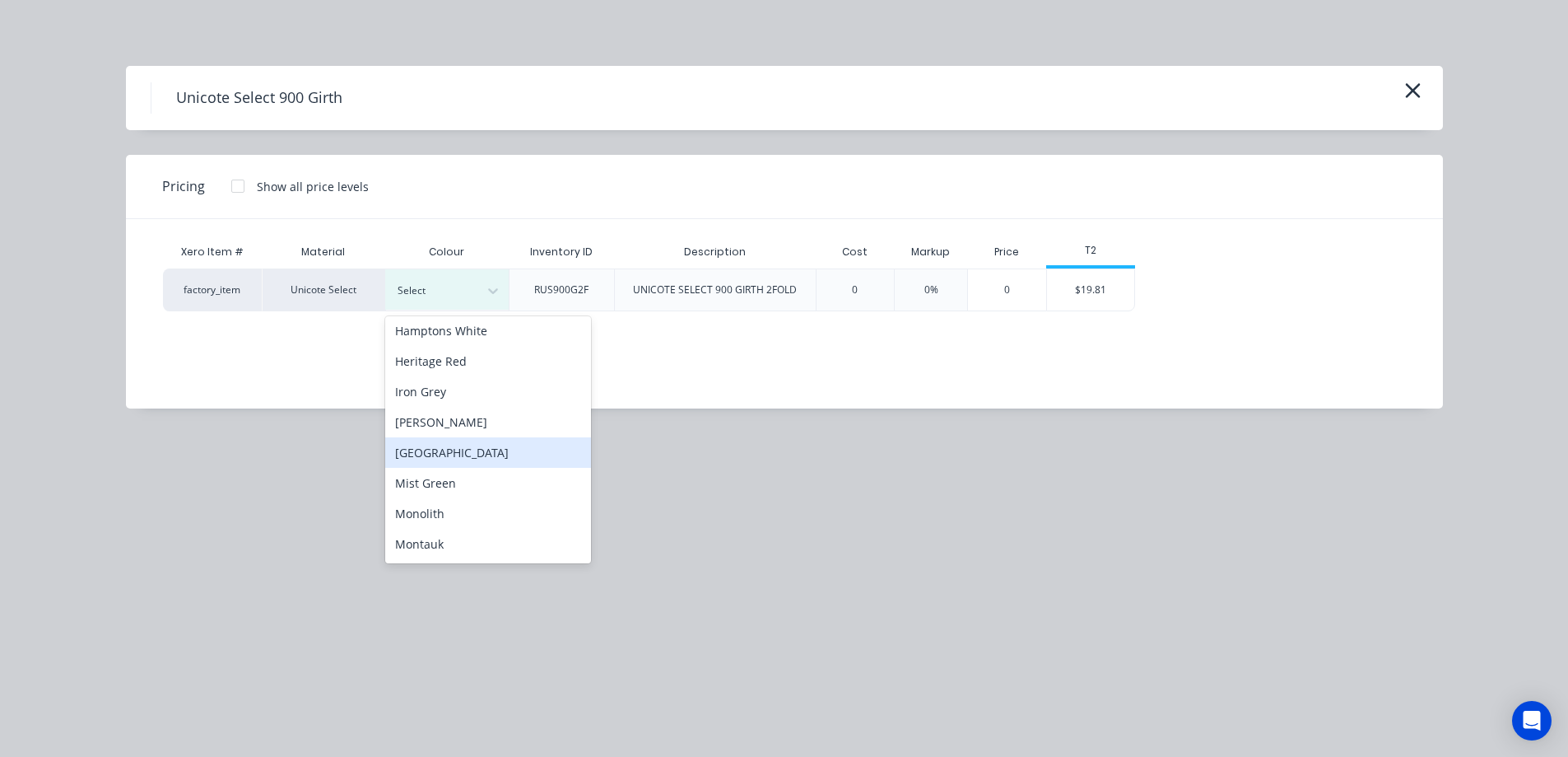
scroll to position [247, 0]
click at [441, 487] on div "Monolith" at bounding box center [488, 483] width 205 height 31
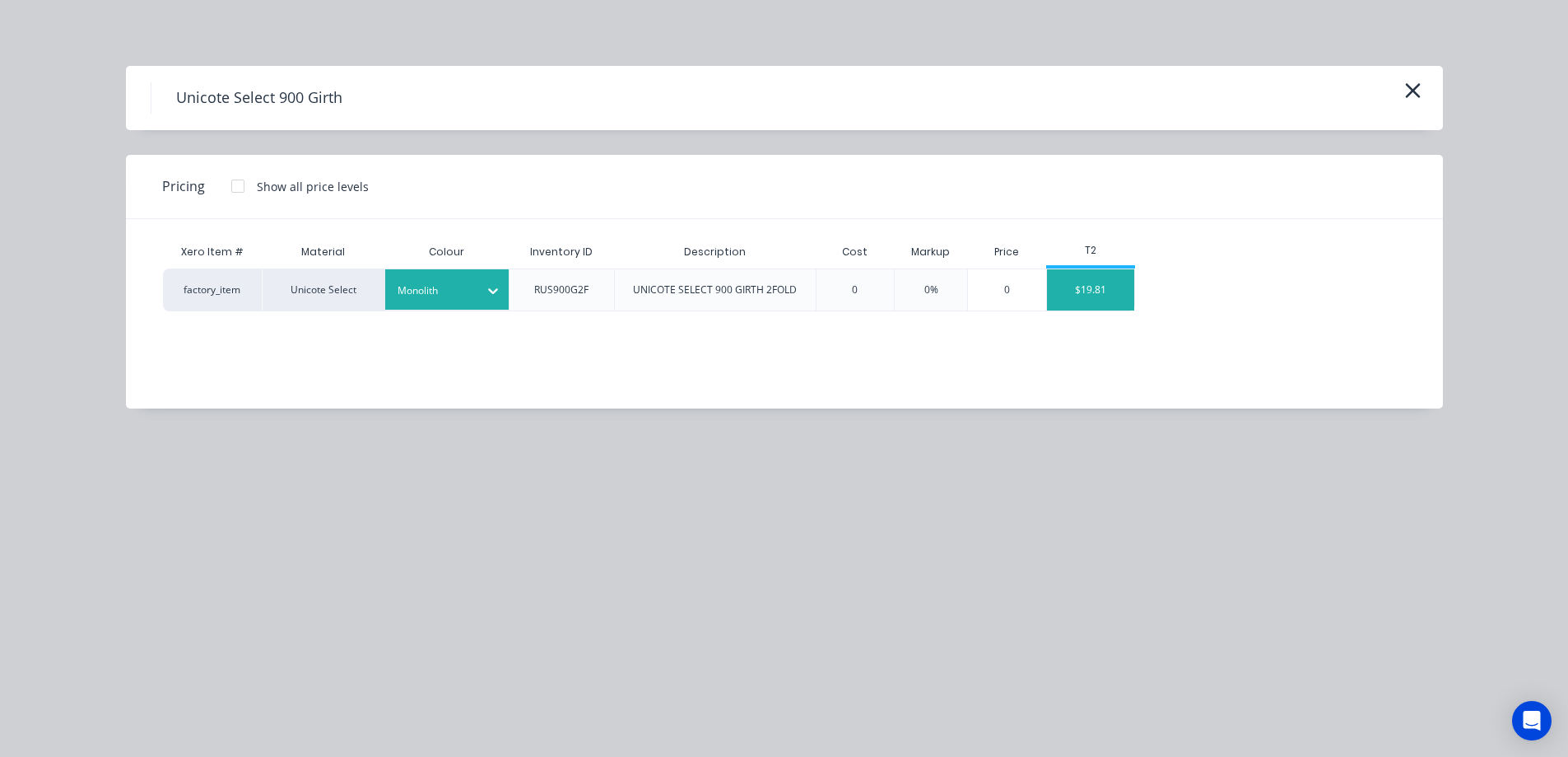
click at [1116, 283] on div "$19.81" at bounding box center [1091, 290] width 88 height 41
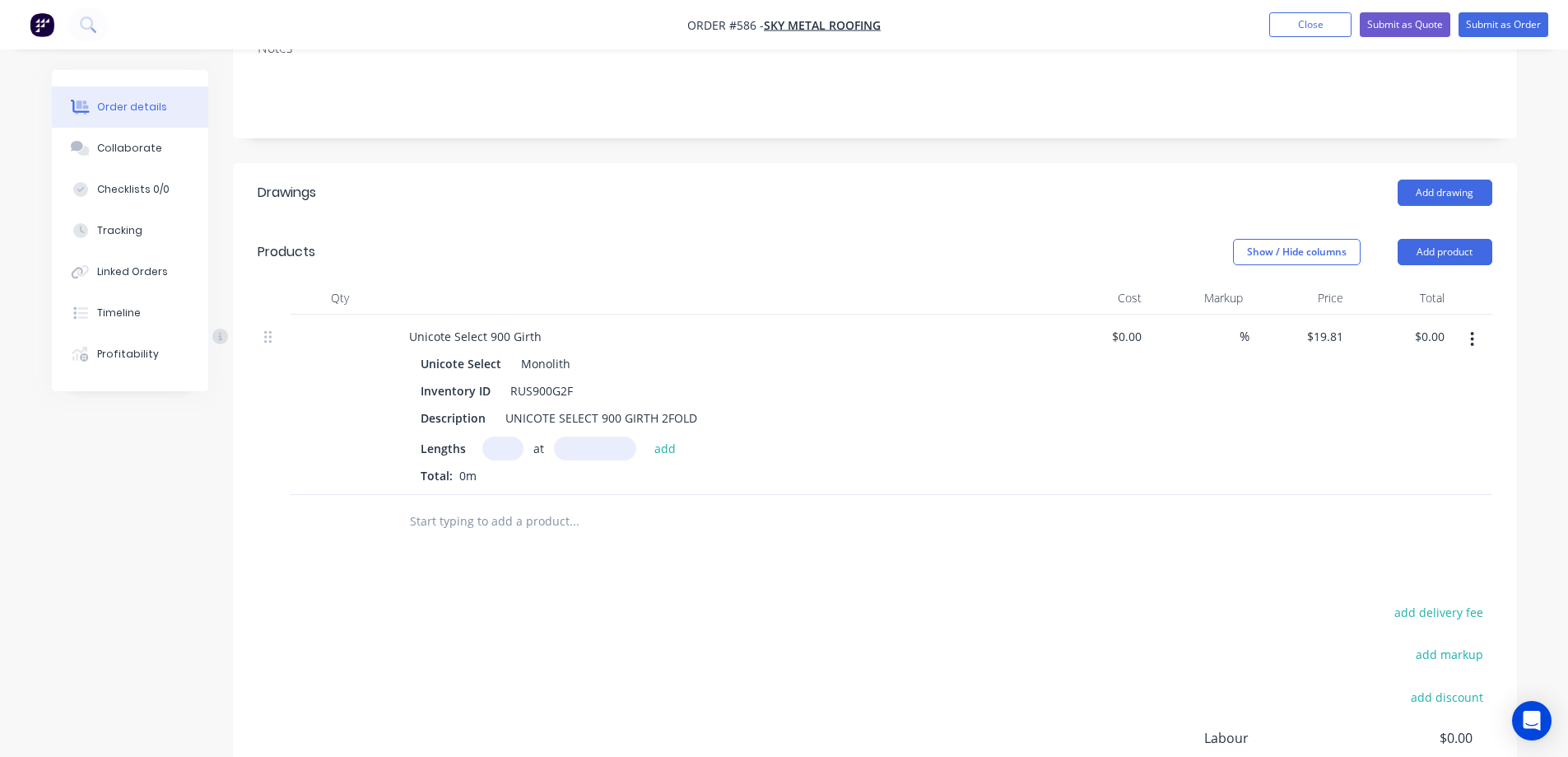
click at [511, 436] on input "text" at bounding box center [502, 448] width 41 height 24
type input "1"
type input "1300mm"
click at [669, 436] on button "add" at bounding box center [665, 447] width 39 height 22
type input "$25.75"
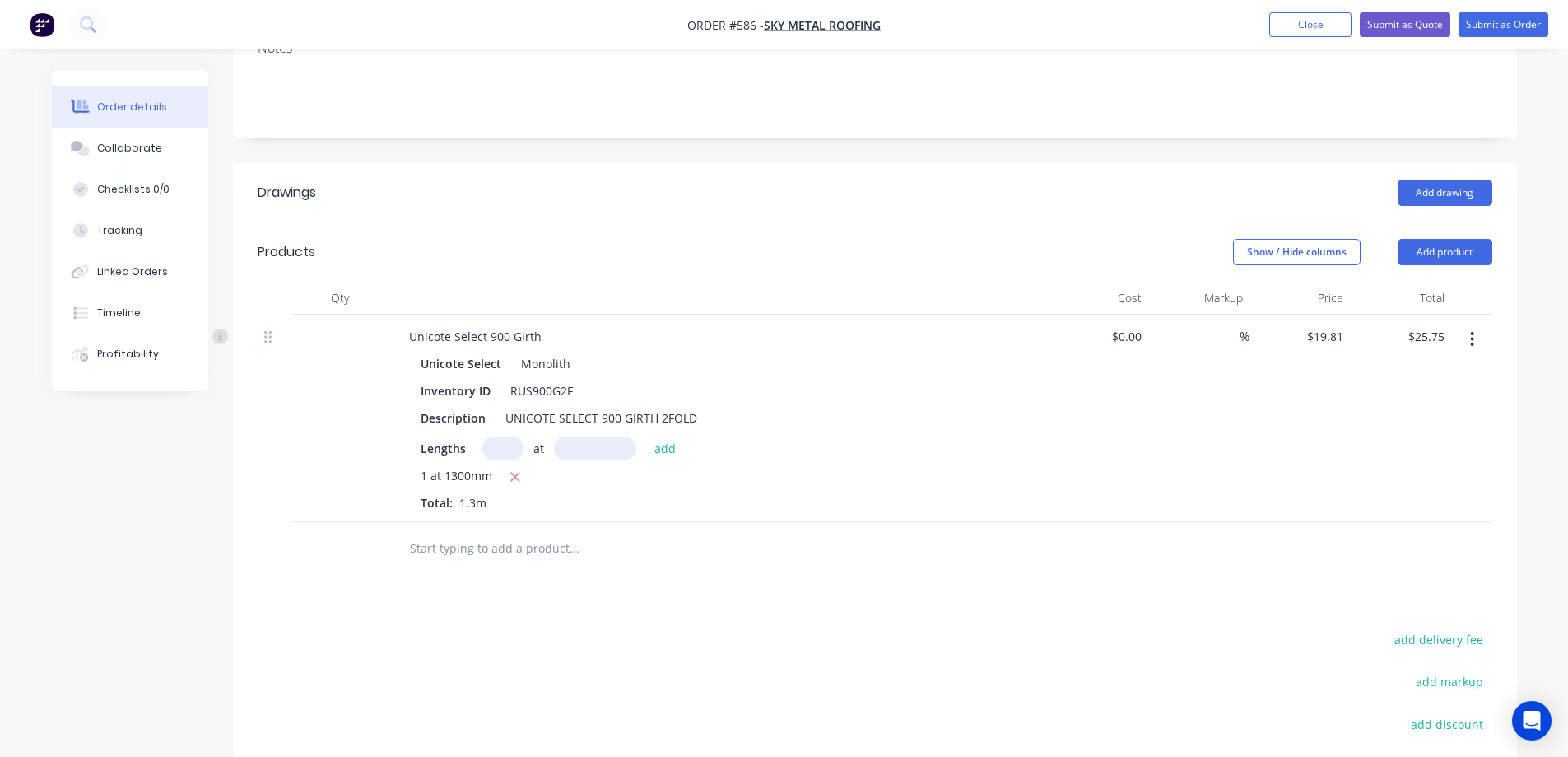
click at [511, 532] on input "text" at bounding box center [573, 549] width 329 height 33
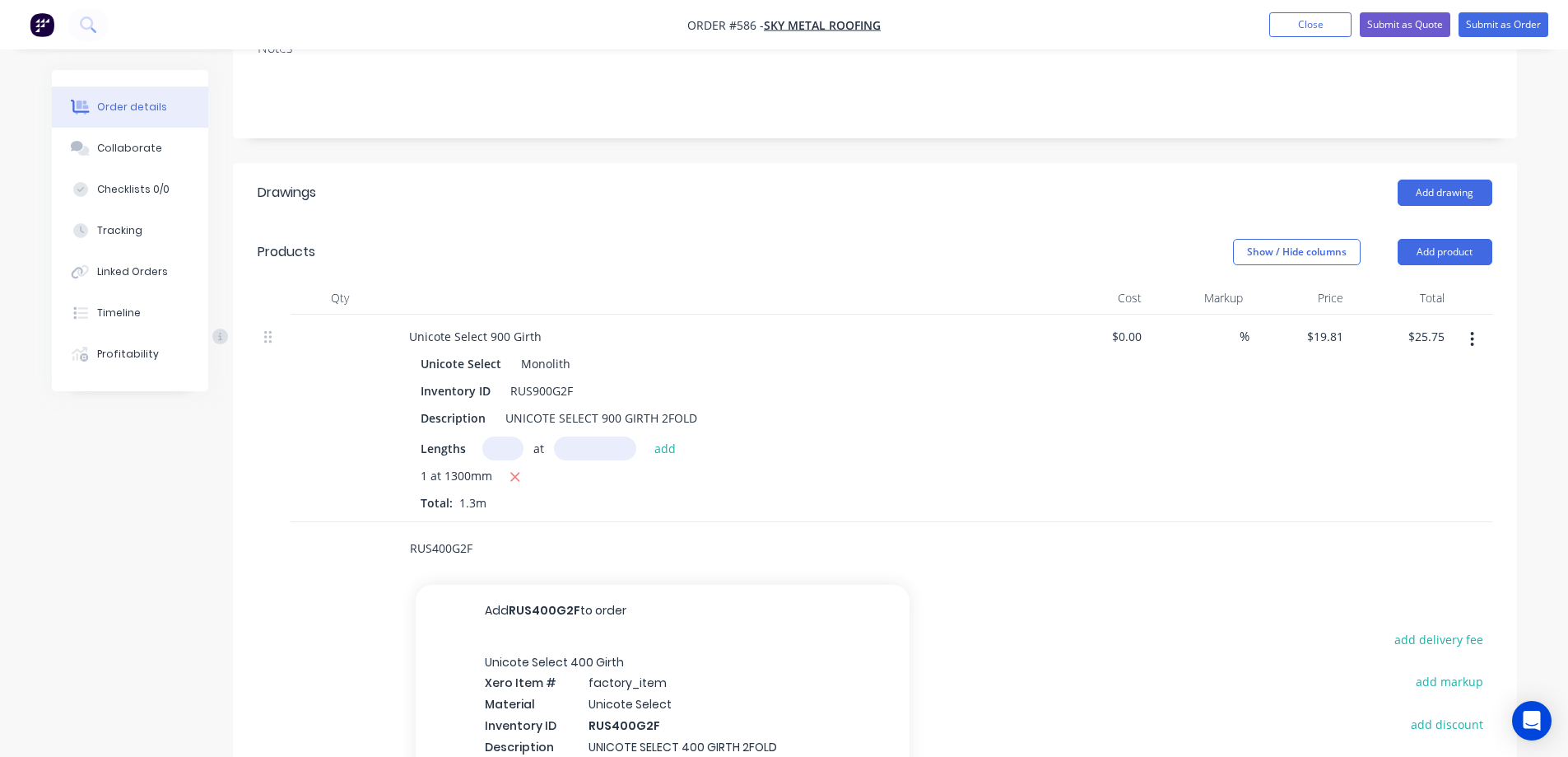
scroll to position [486, 0]
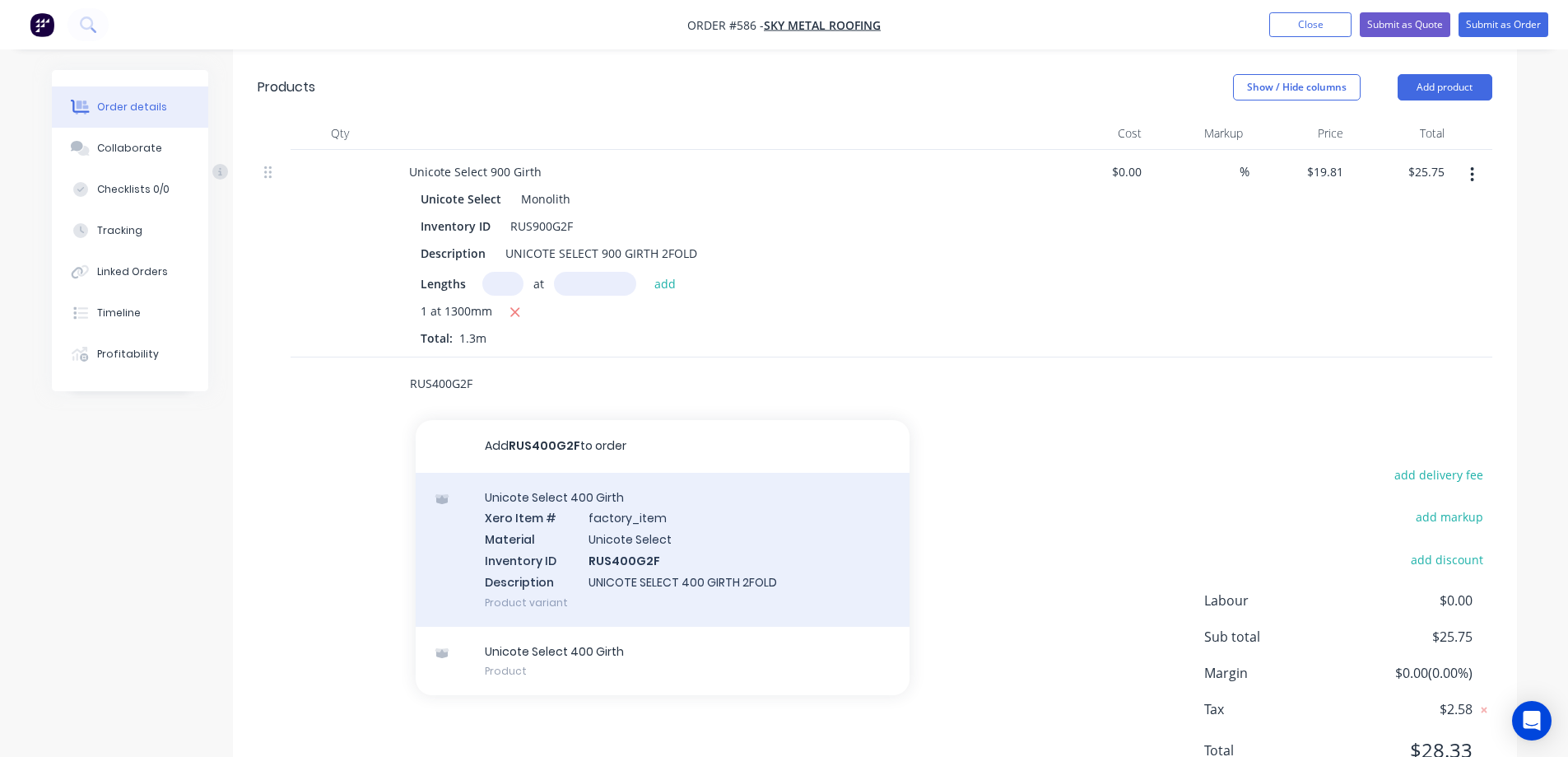
type input "RUS400G2F"
click at [512, 512] on div "Unicote Select 400 Girth Xero Item # factory_item Material Unicote Select Inven…" at bounding box center [662, 549] width 494 height 154
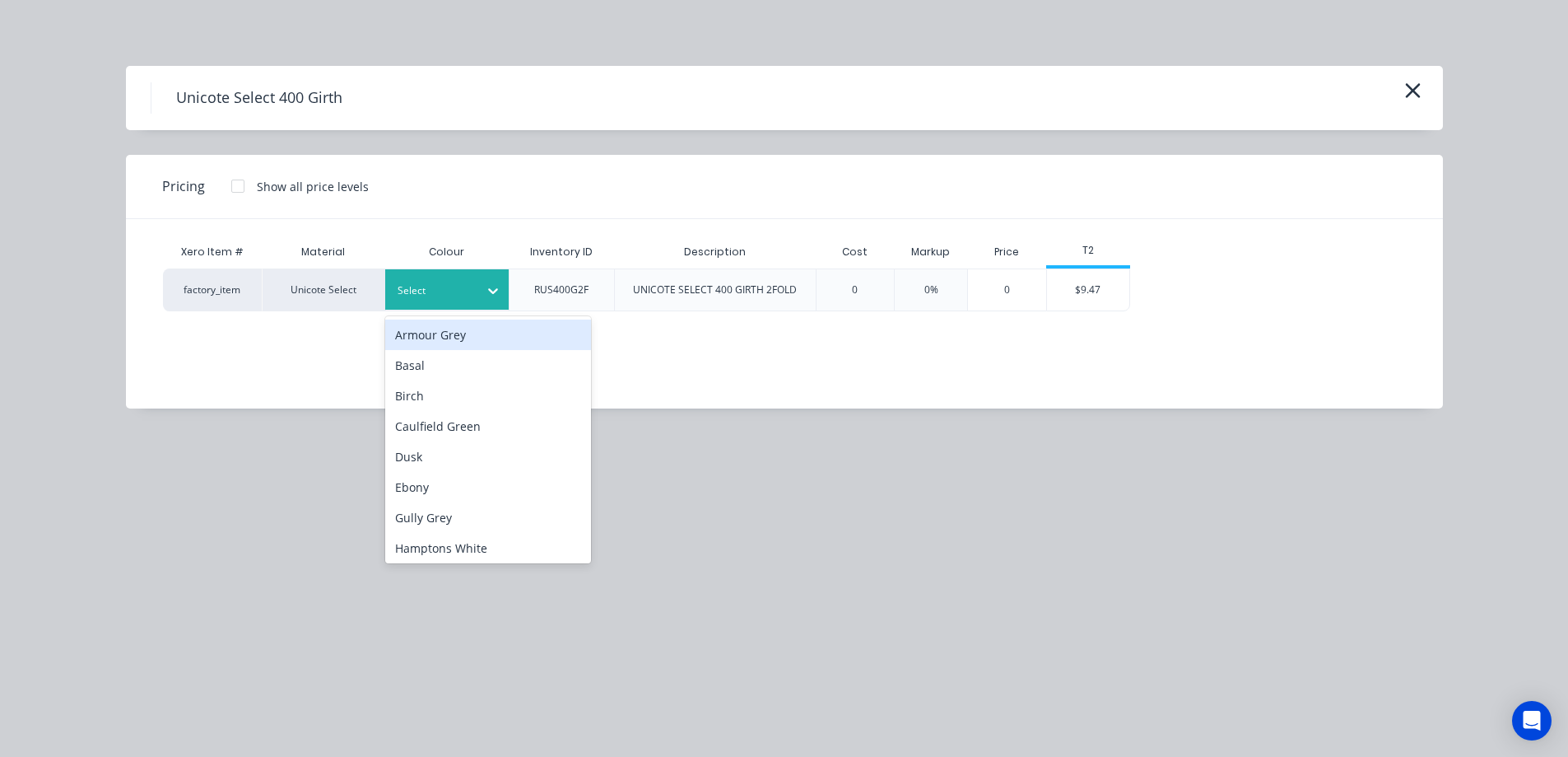
click at [435, 285] on div at bounding box center [435, 291] width 74 height 18
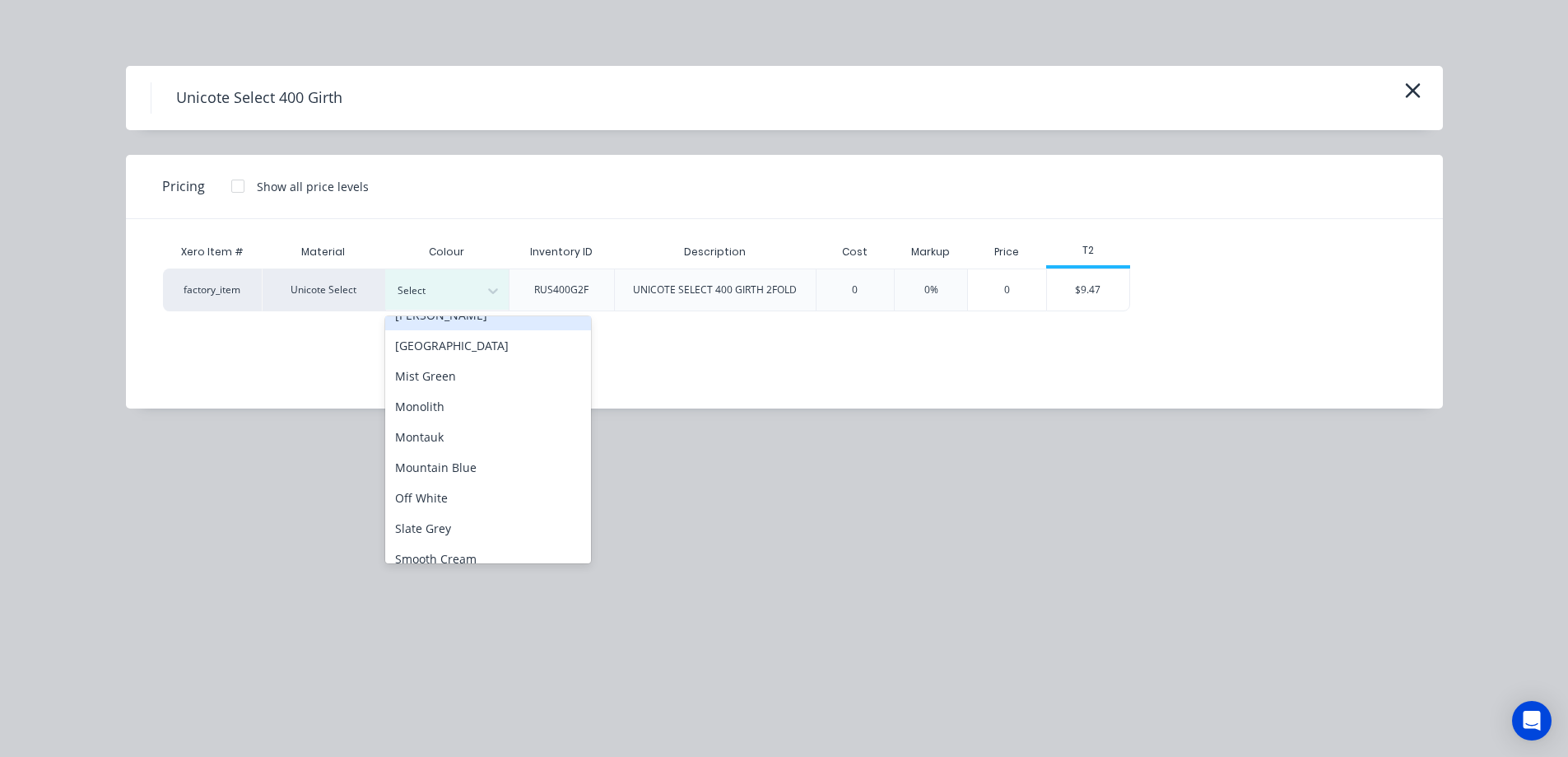
scroll to position [329, 0]
click at [433, 404] on div "Monolith" at bounding box center [488, 401] width 205 height 31
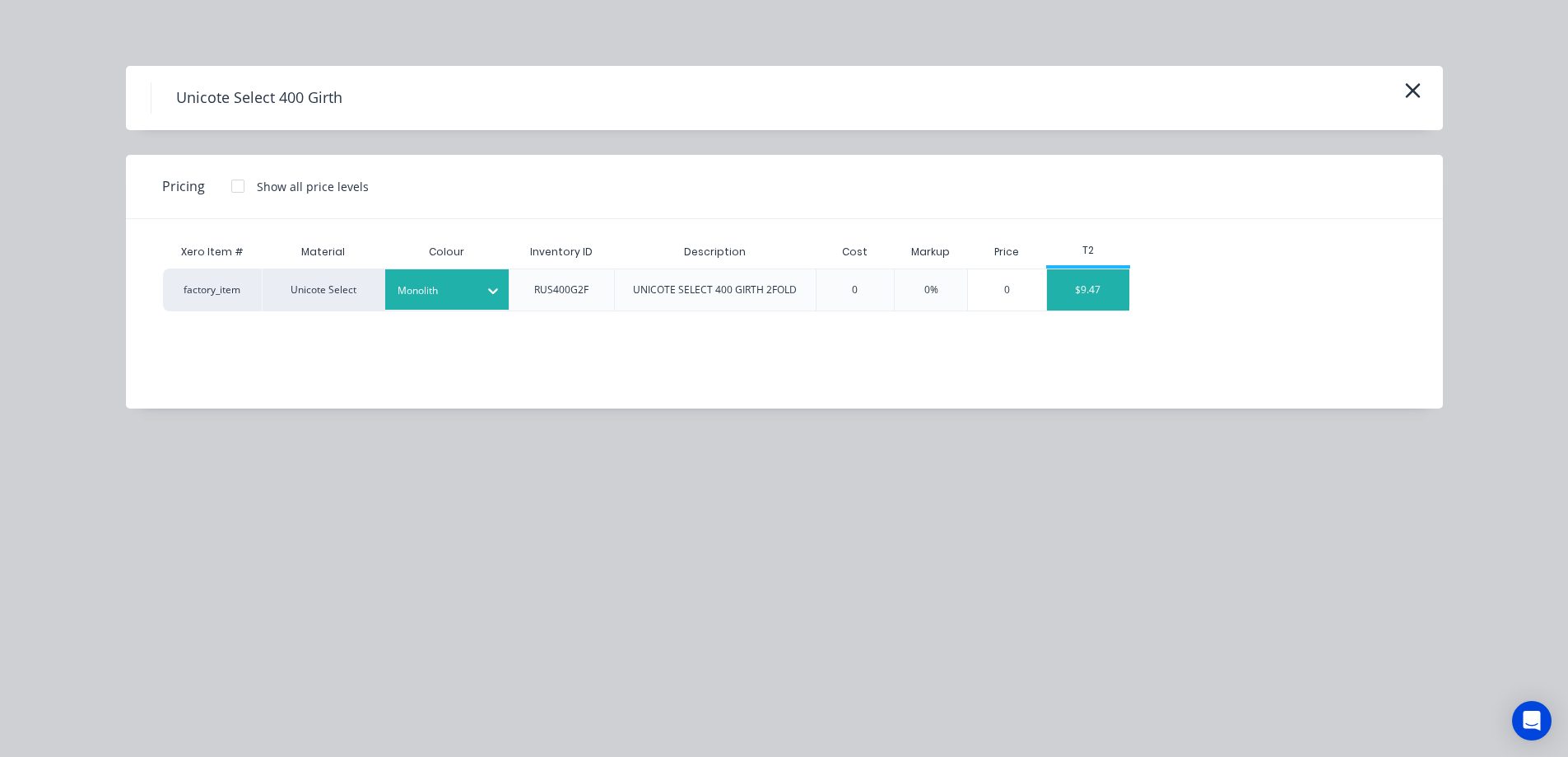
click at [1061, 287] on div "$9.47" at bounding box center [1089, 290] width 83 height 41
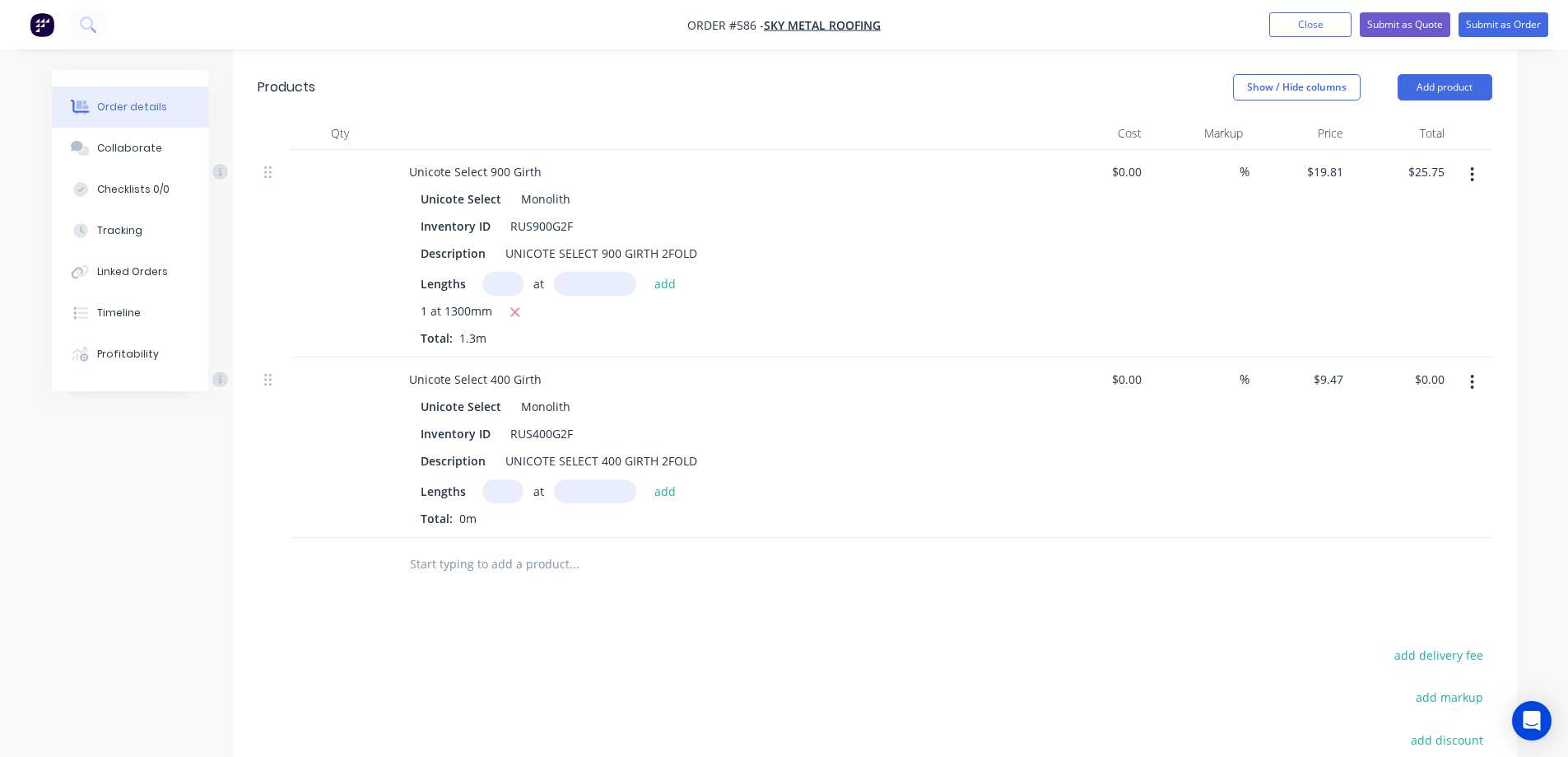
click at [515, 479] on input "text" at bounding box center [502, 491] width 41 height 24
type input "1"
type input "2200mm"
click at [663, 479] on button "add" at bounding box center [665, 490] width 39 height 22
type input "$20.83"
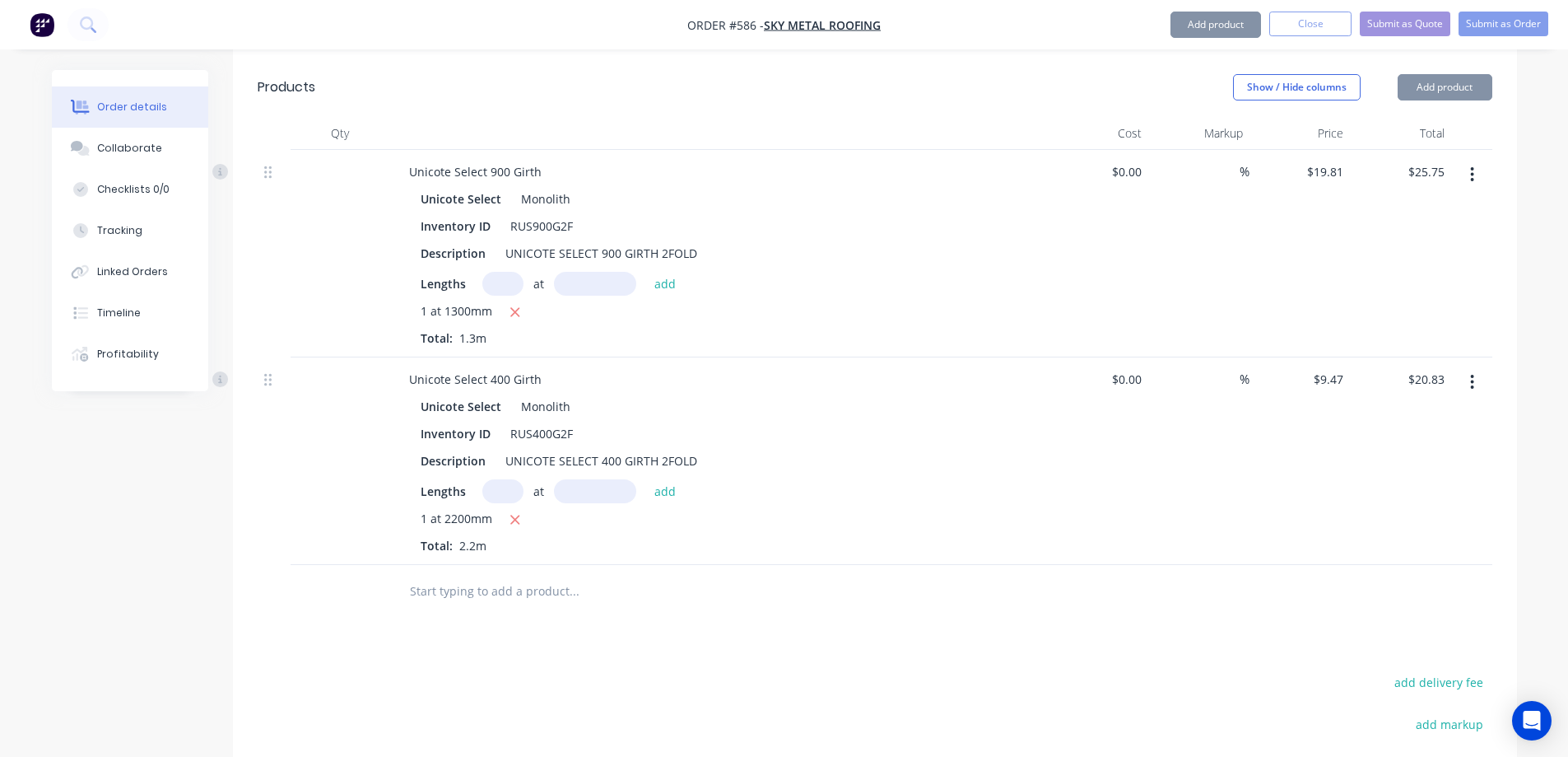
scroll to position [651, 0]
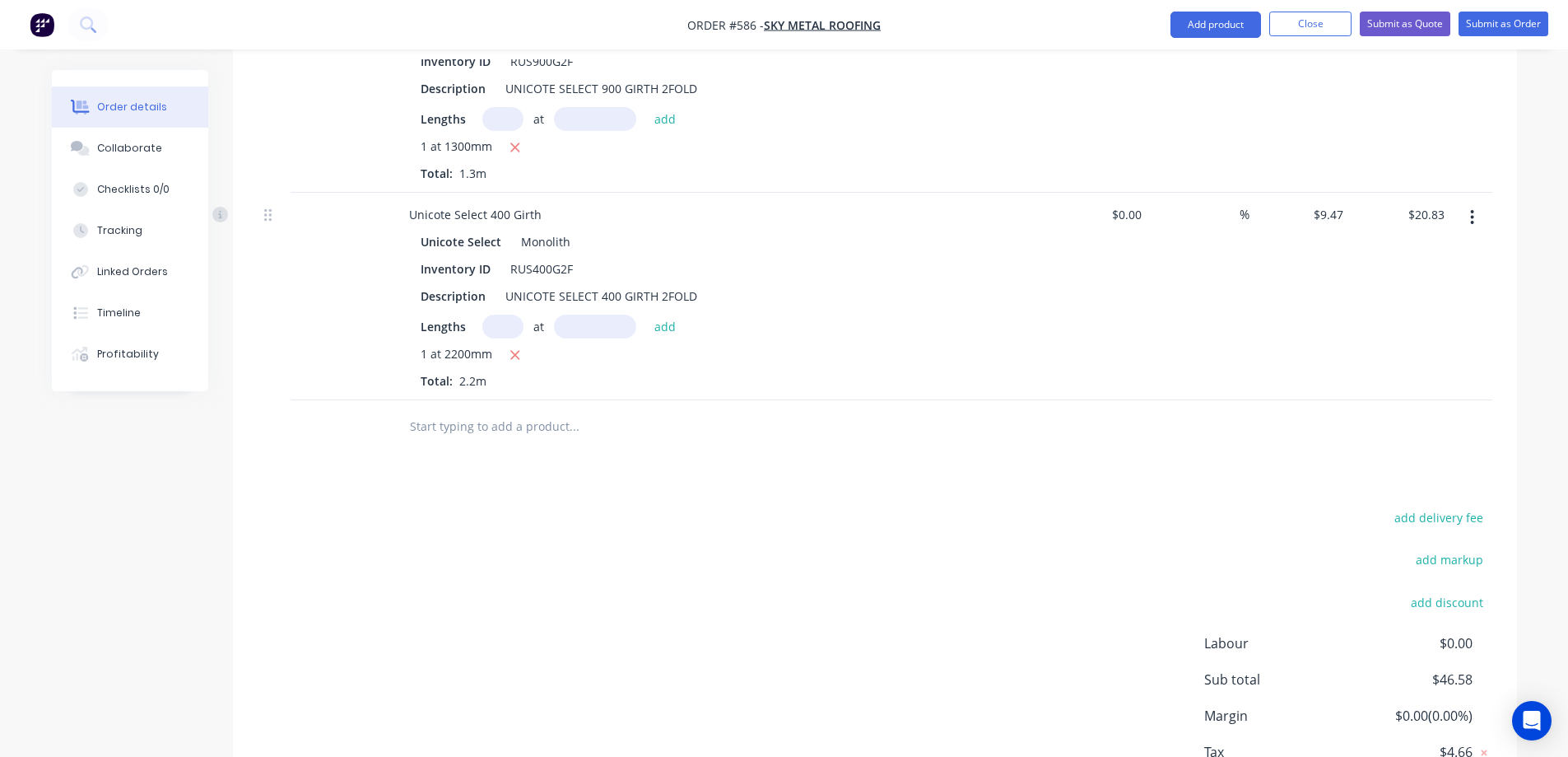
click at [460, 413] on input "text" at bounding box center [573, 427] width 329 height 33
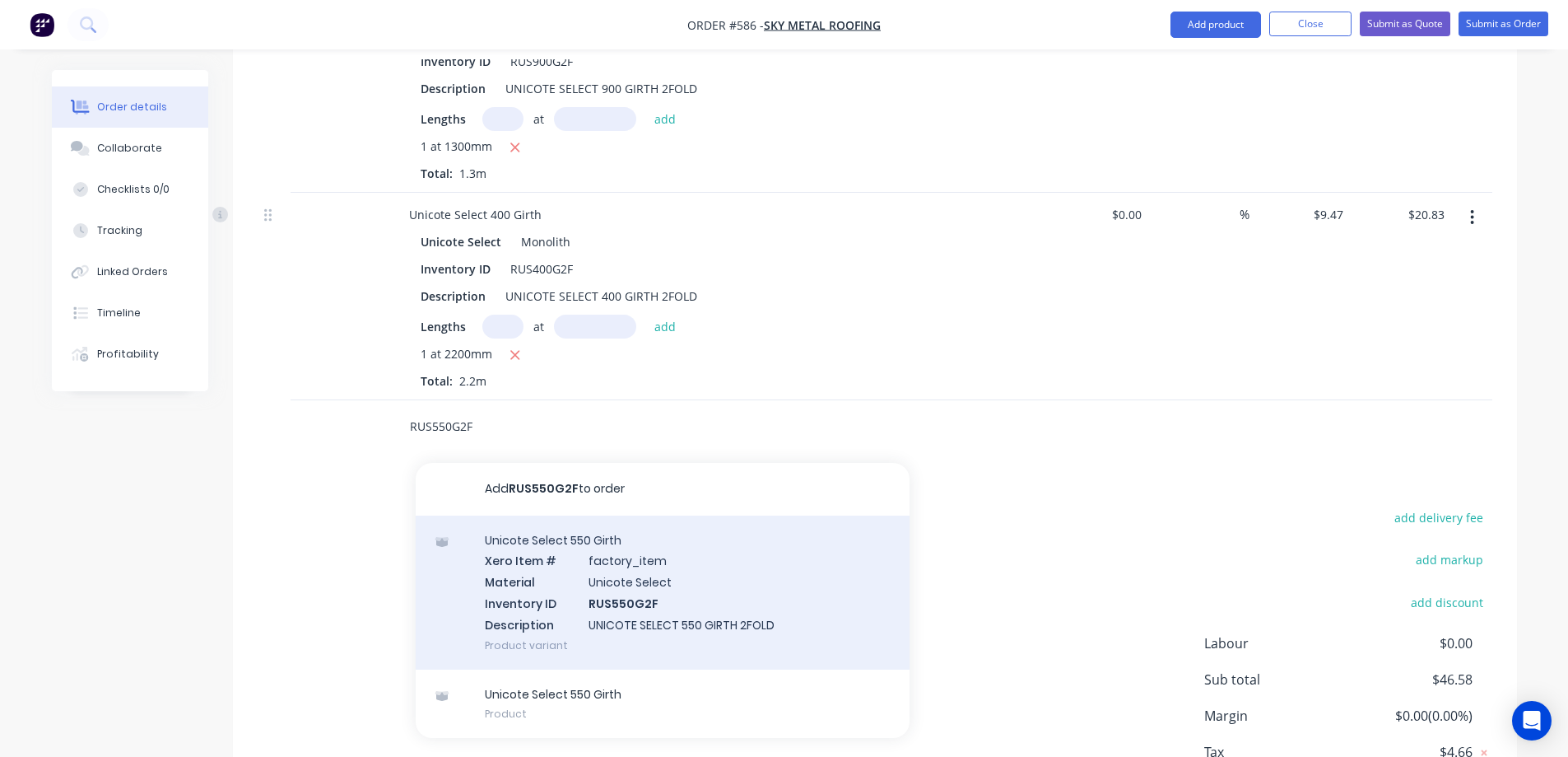
type input "RUS550G2F"
click at [596, 568] on div "Unicote Select 550 Girth Xero Item # factory_item Material Unicote Select Inven…" at bounding box center [662, 592] width 494 height 154
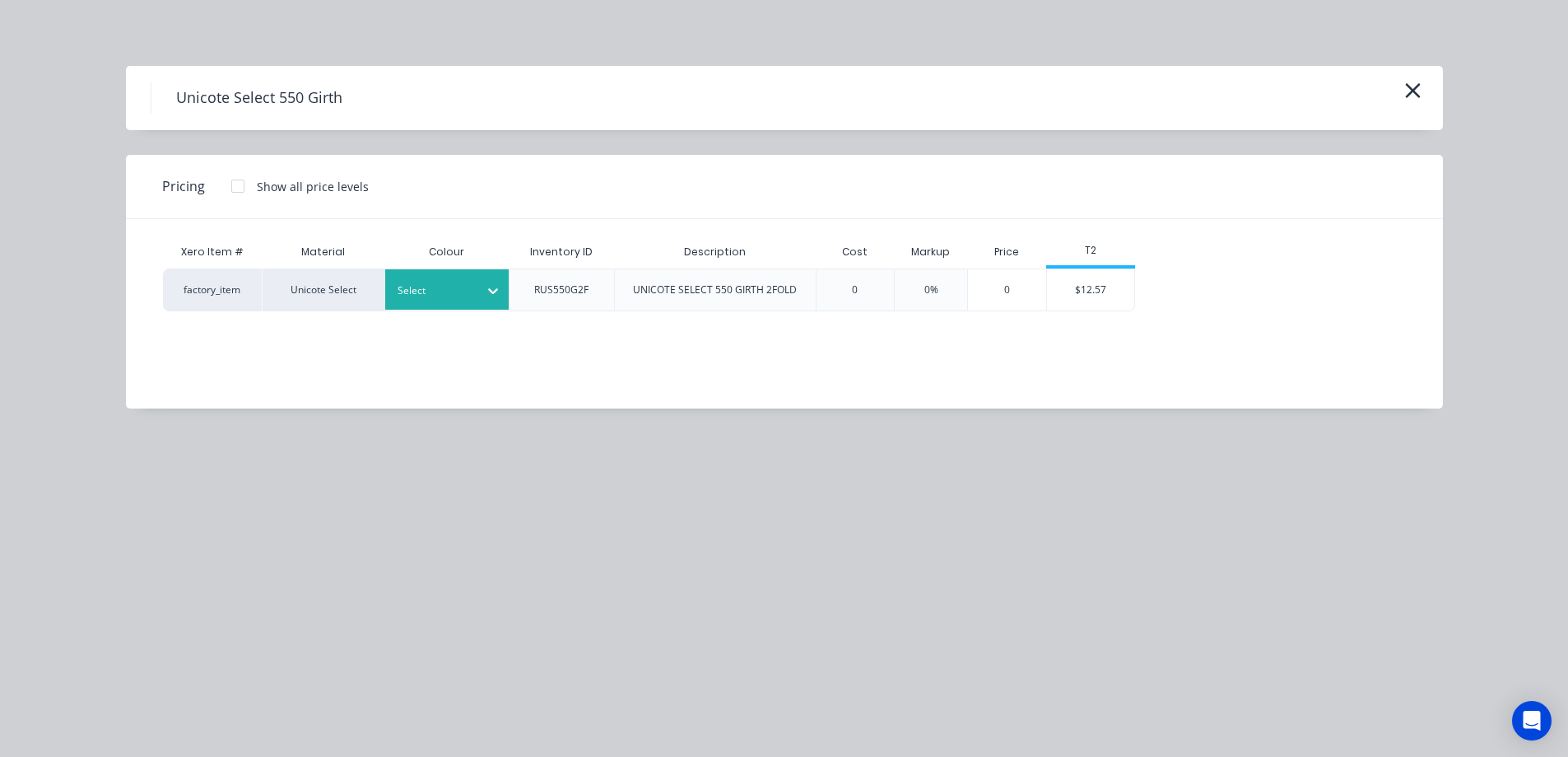
click at [461, 287] on div at bounding box center [435, 291] width 74 height 18
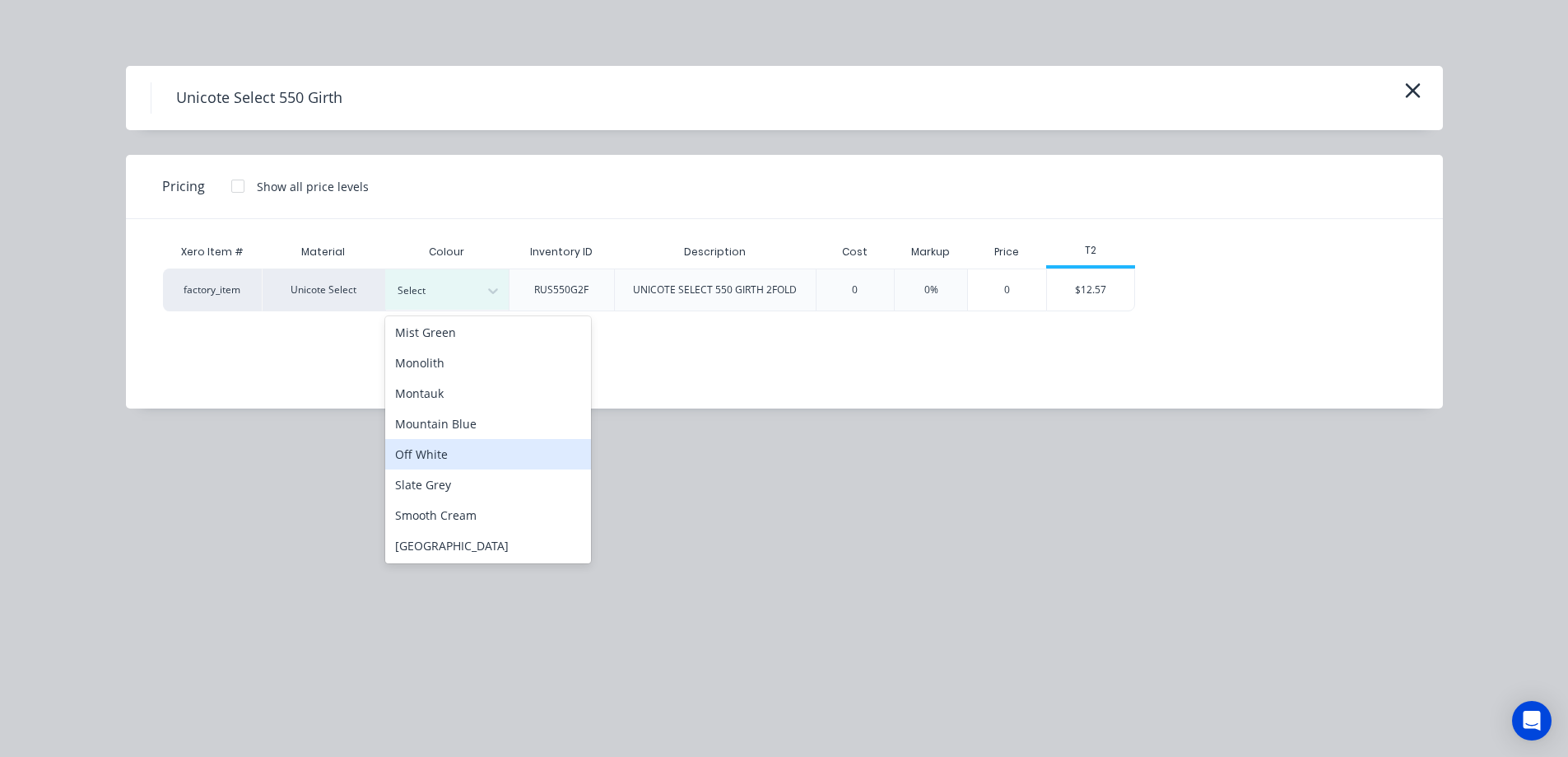
scroll to position [329, 0]
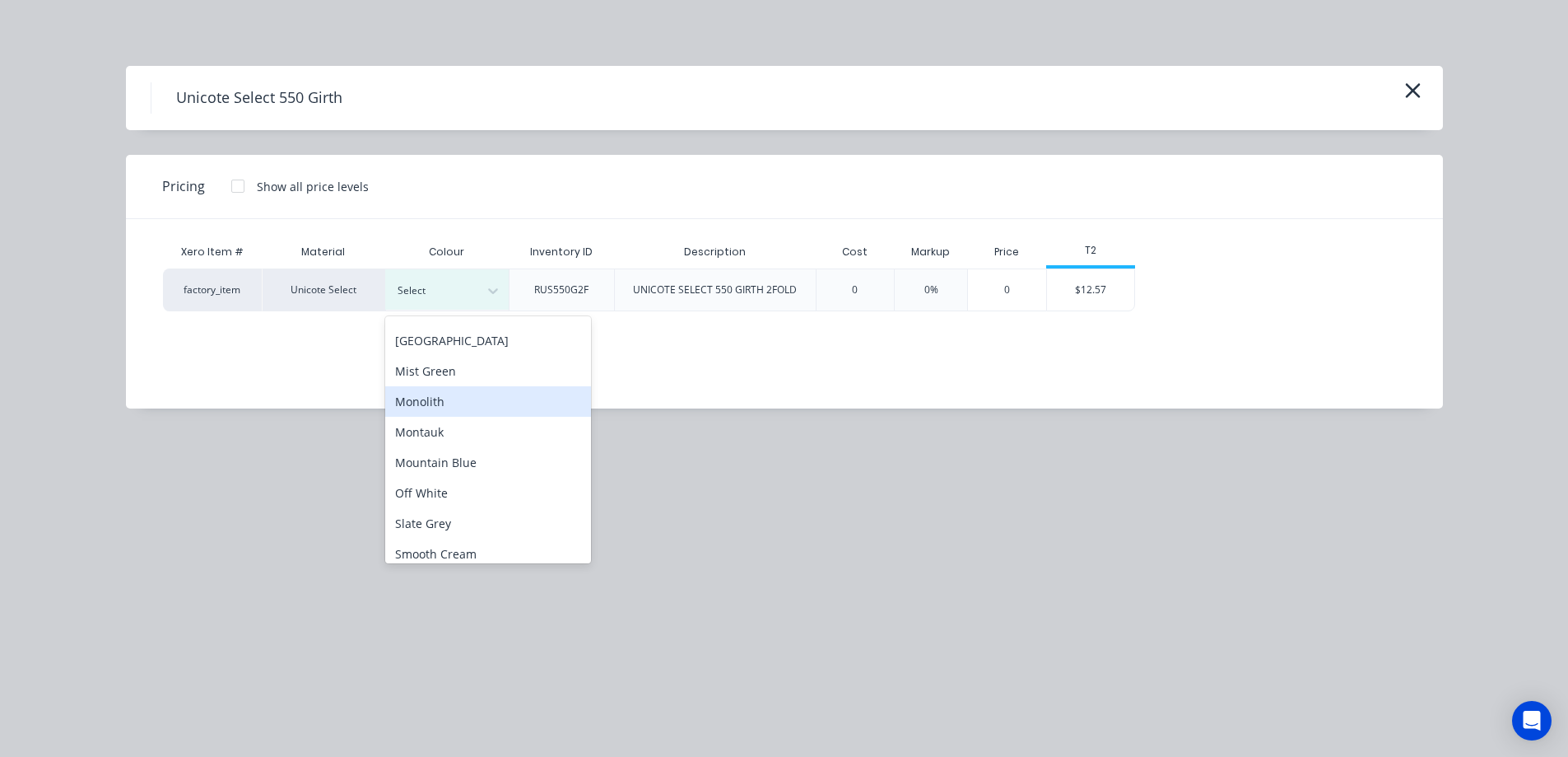
click at [463, 405] on div "Monolith" at bounding box center [488, 401] width 205 height 31
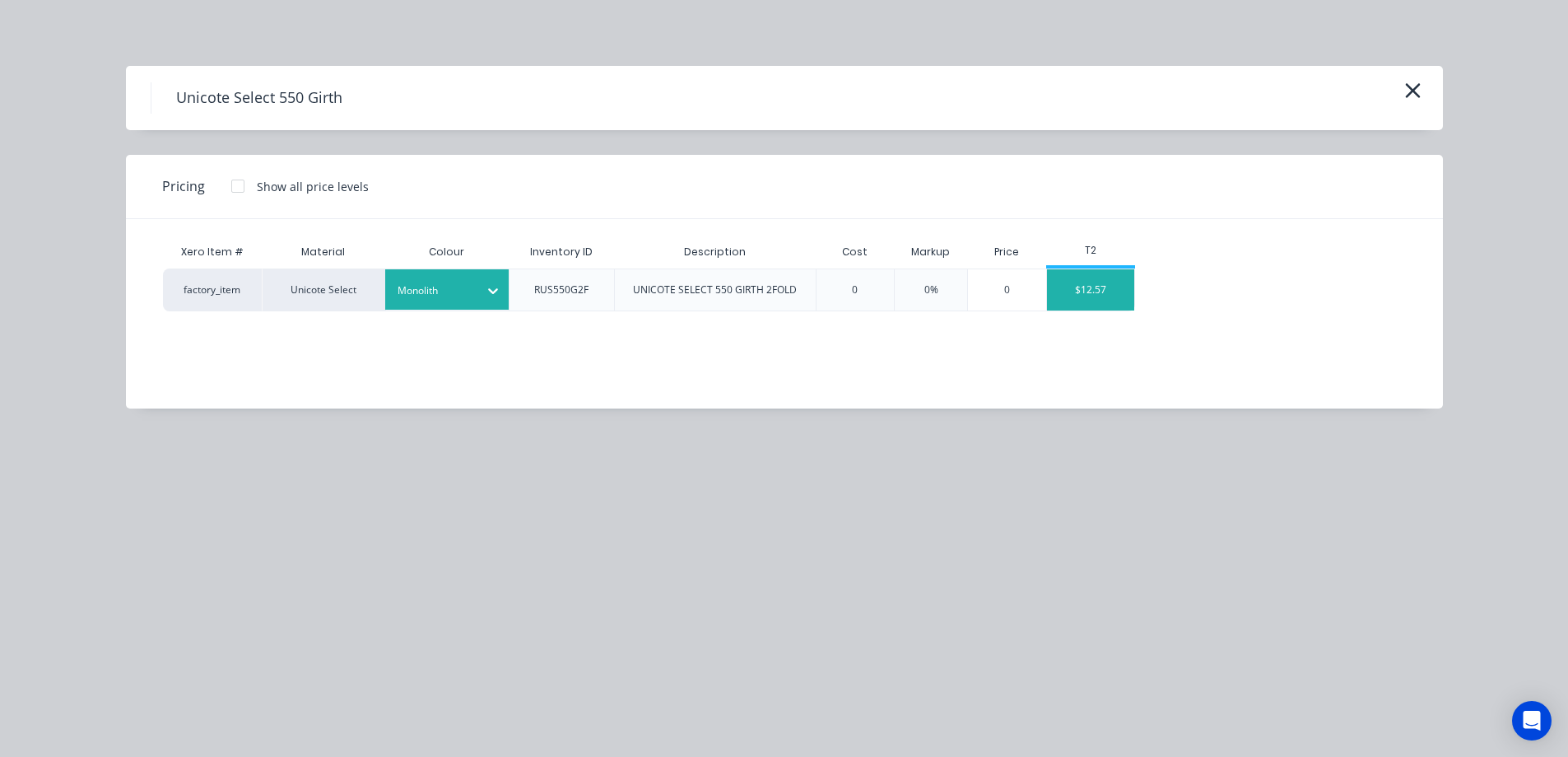
click at [1099, 289] on div "$12.57" at bounding box center [1091, 290] width 88 height 41
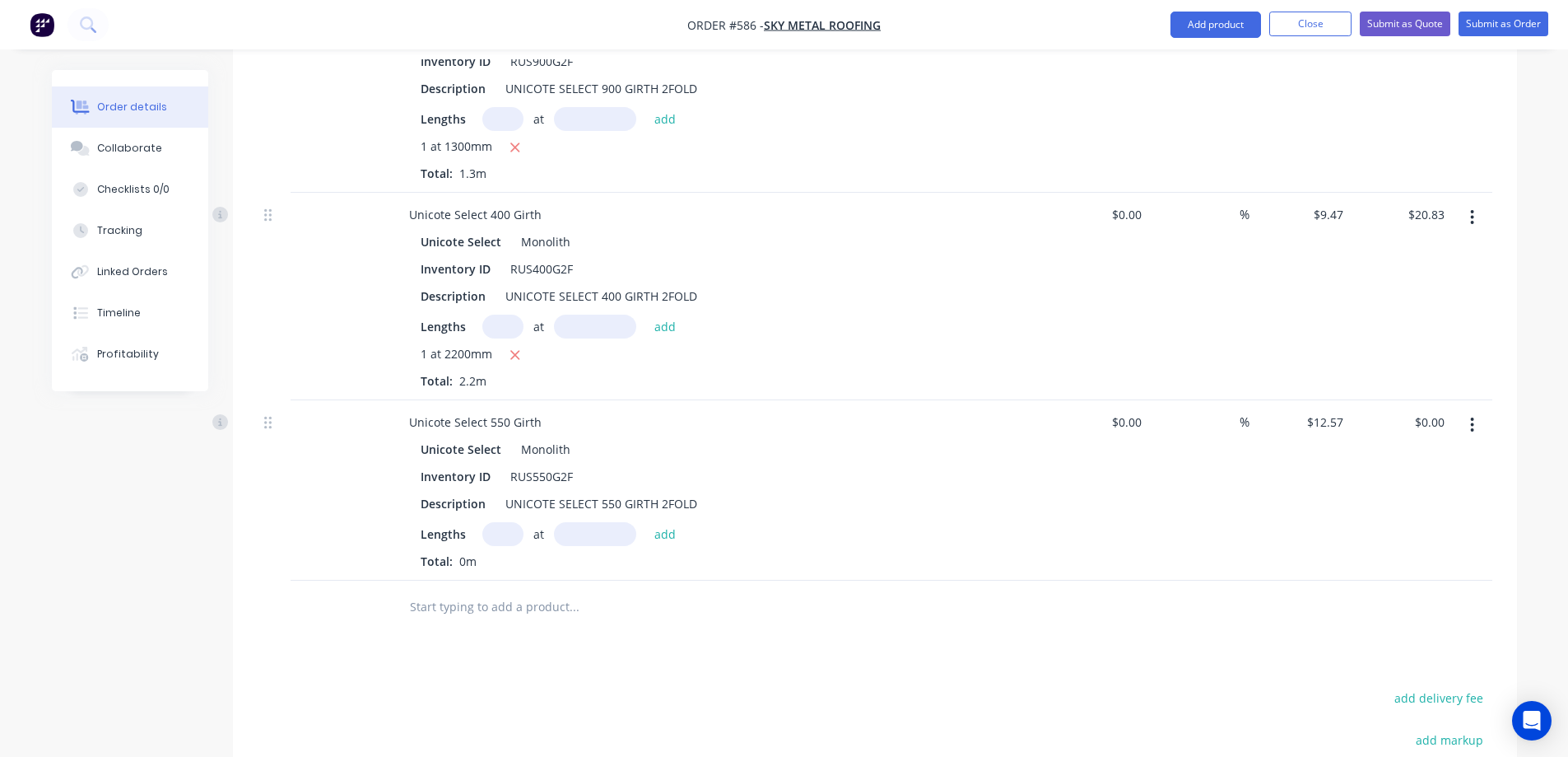
click at [509, 522] on input "text" at bounding box center [502, 533] width 41 height 24
type input "1"
type input "2000mm"
click at [666, 522] on button "add" at bounding box center [665, 532] width 39 height 22
type input "$25.14"
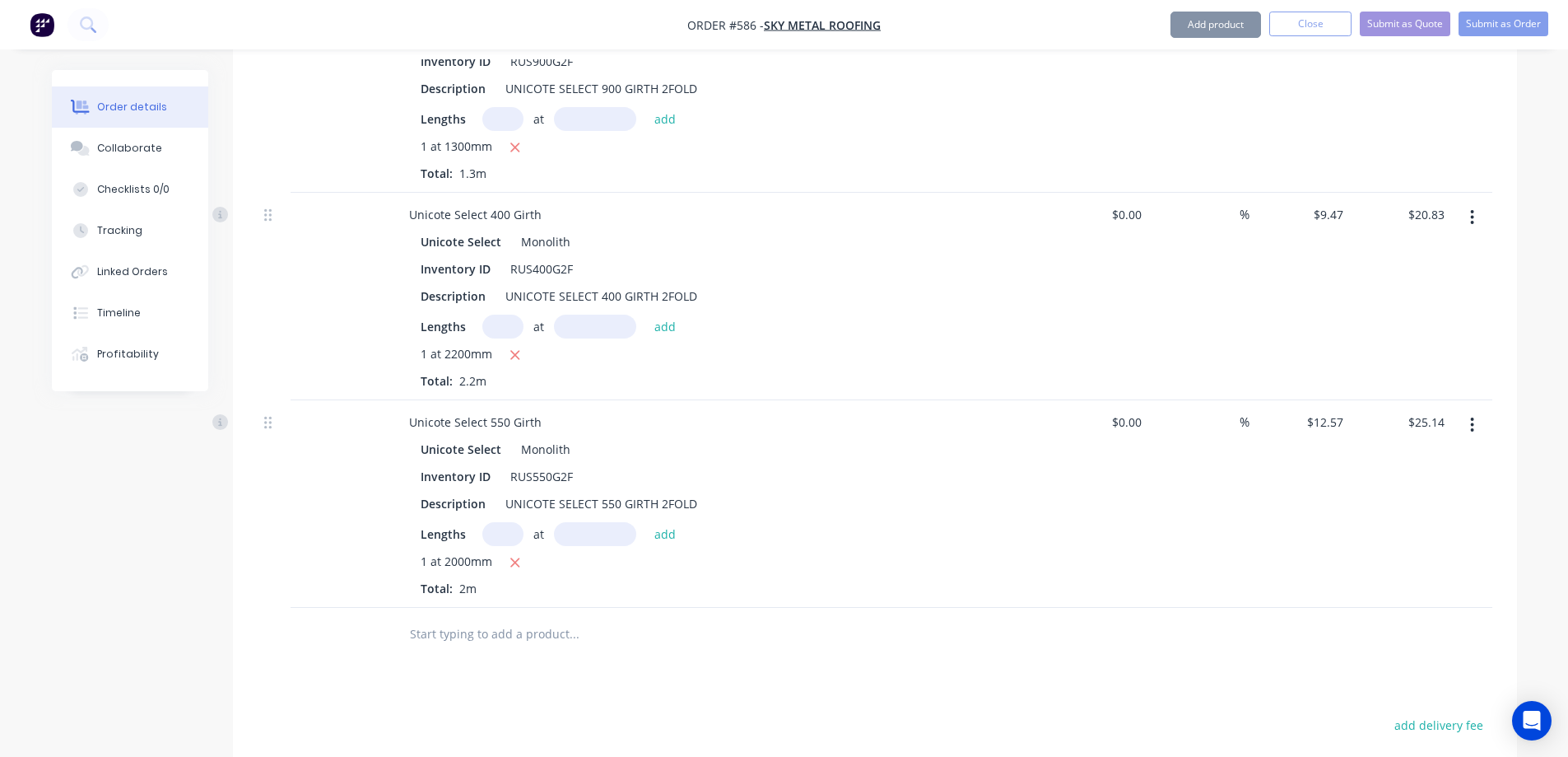
click at [525, 617] on input "text" at bounding box center [573, 634] width 329 height 33
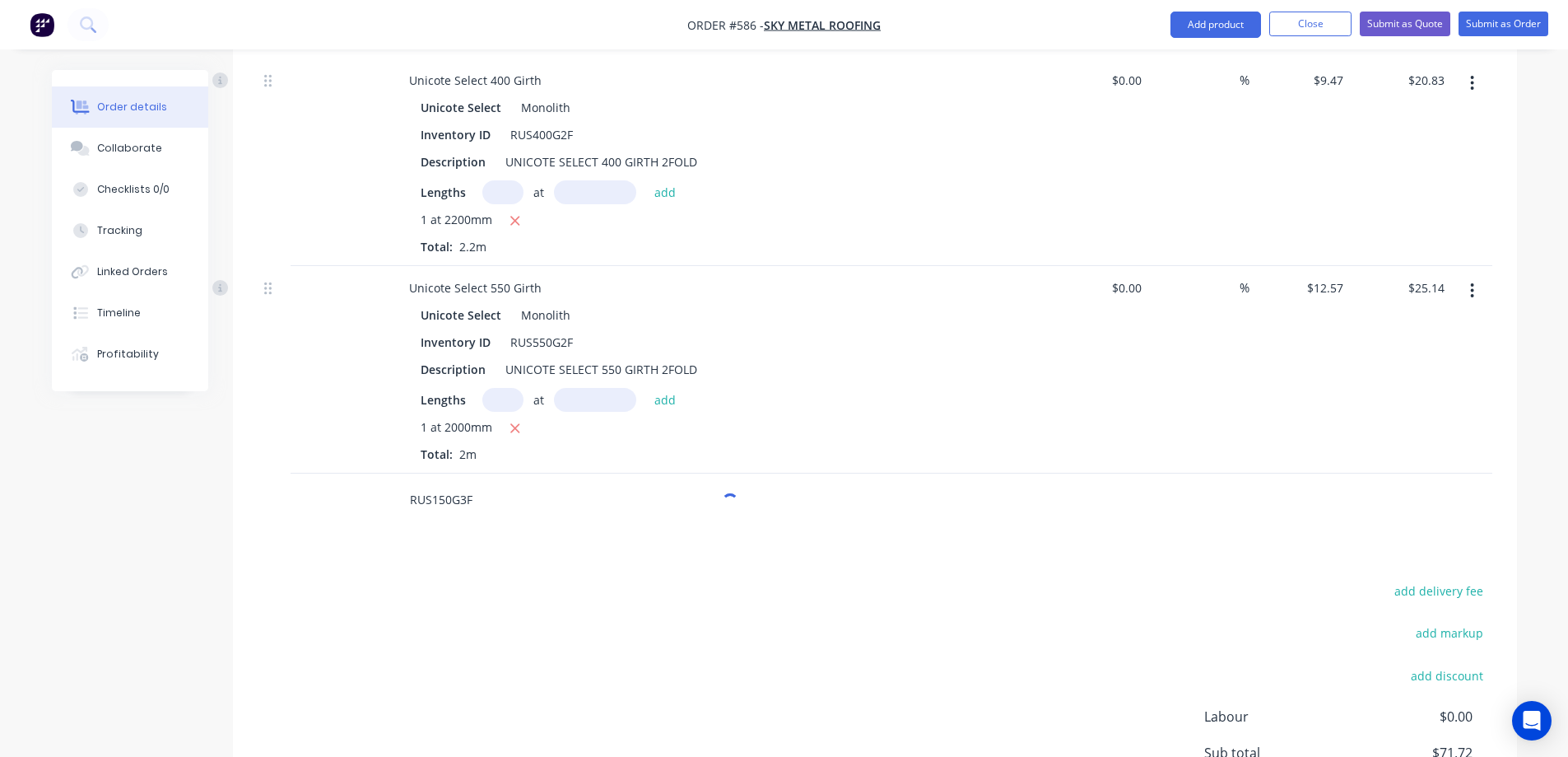
scroll to position [952, 0]
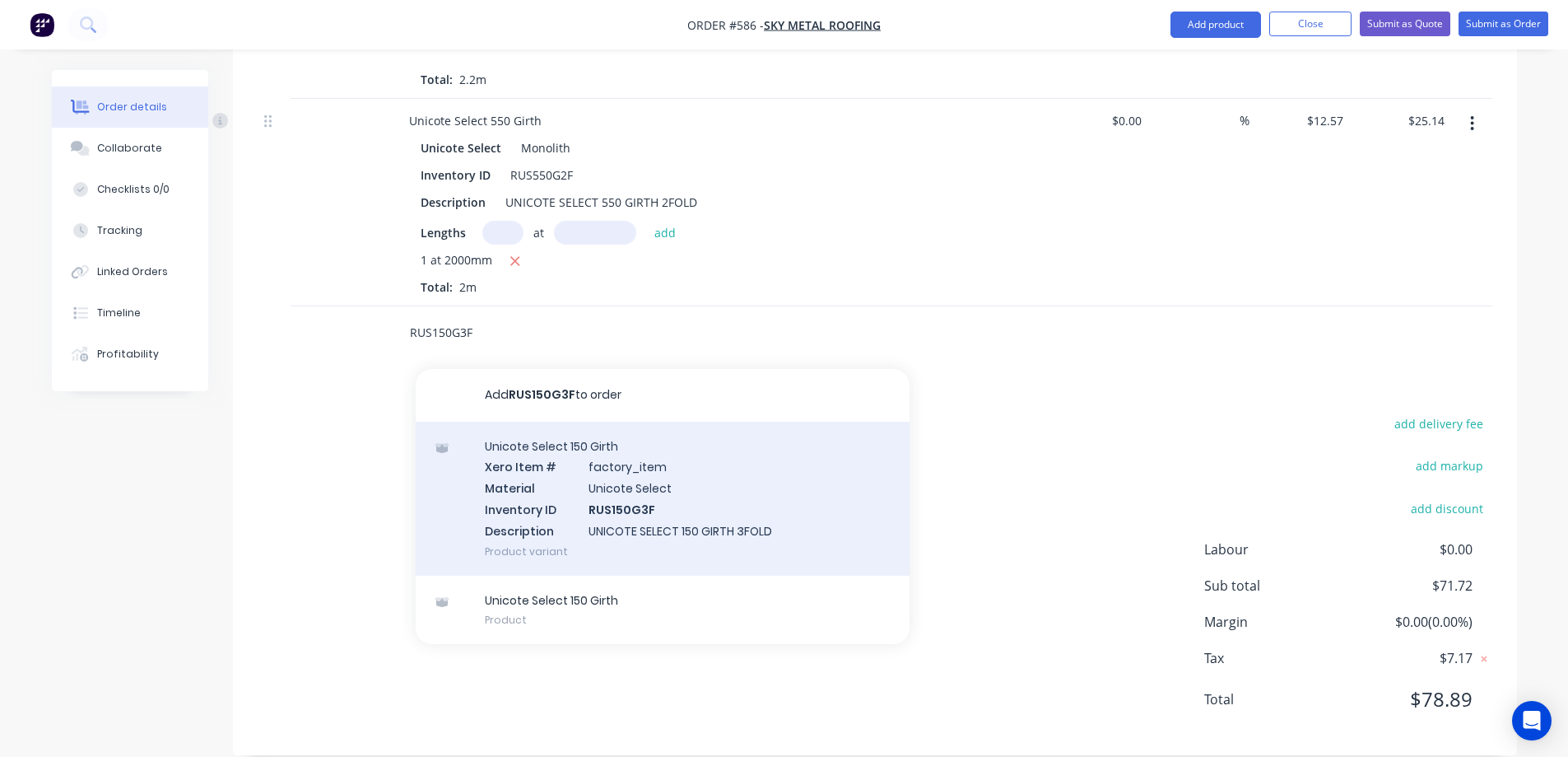
type input "RUS150G3F"
click at [565, 482] on div "Unicote Select 150 Girth Xero Item # factory_item Material Unicote Select Inven…" at bounding box center [662, 498] width 494 height 154
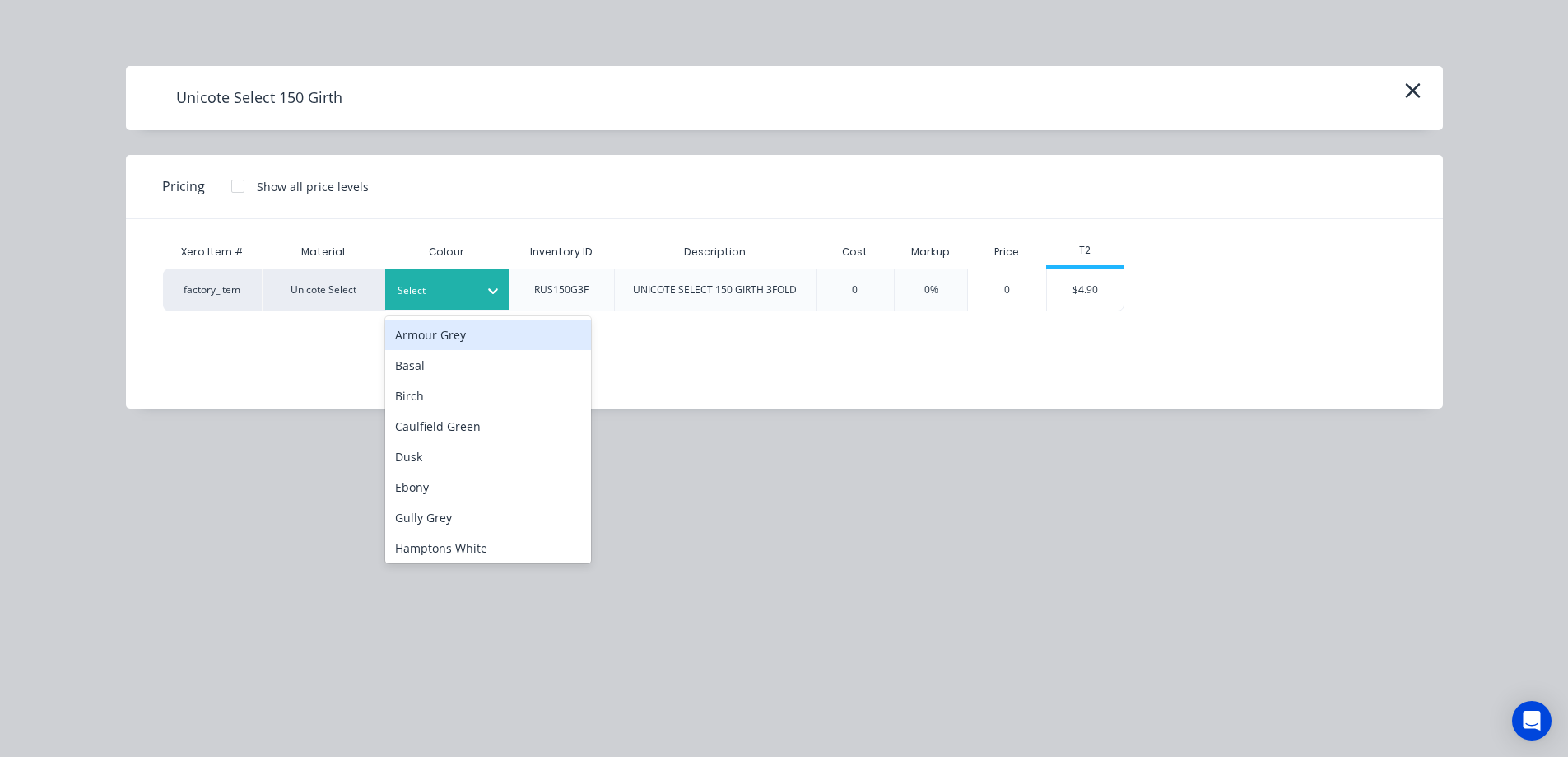
click at [497, 294] on icon at bounding box center [493, 291] width 17 height 17
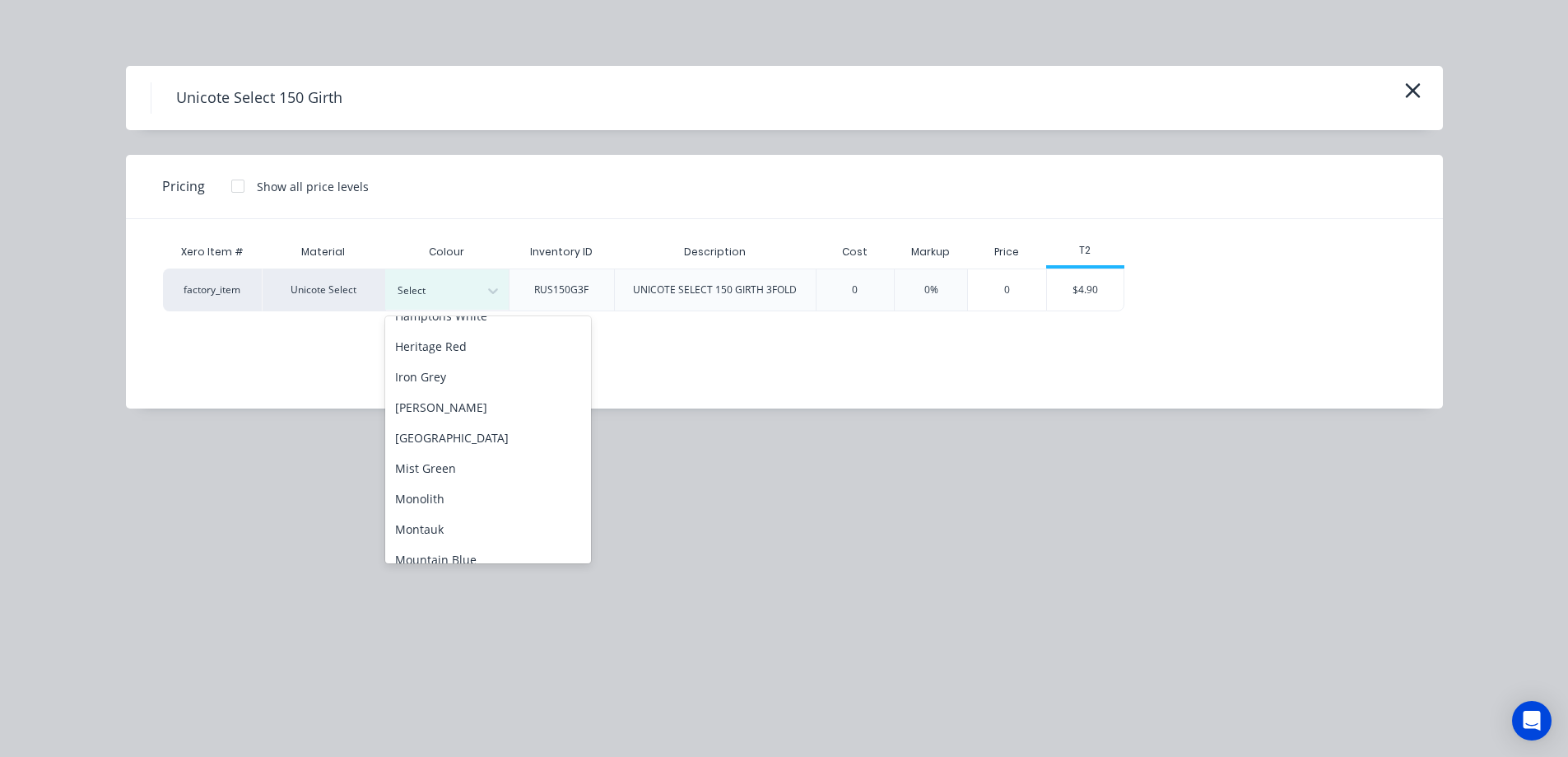
scroll to position [247, 0]
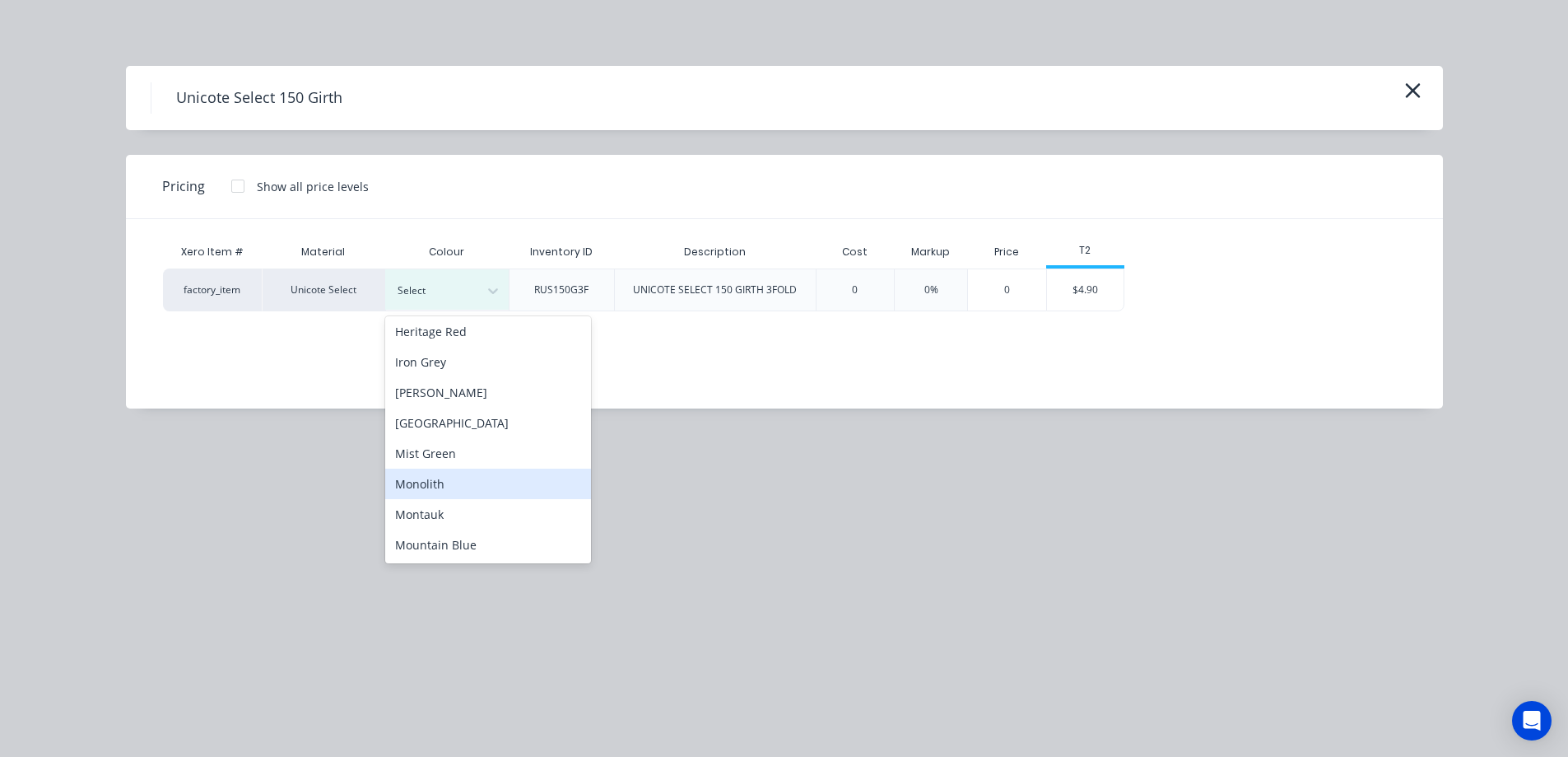
click at [447, 493] on div "Monolith" at bounding box center [488, 483] width 205 height 31
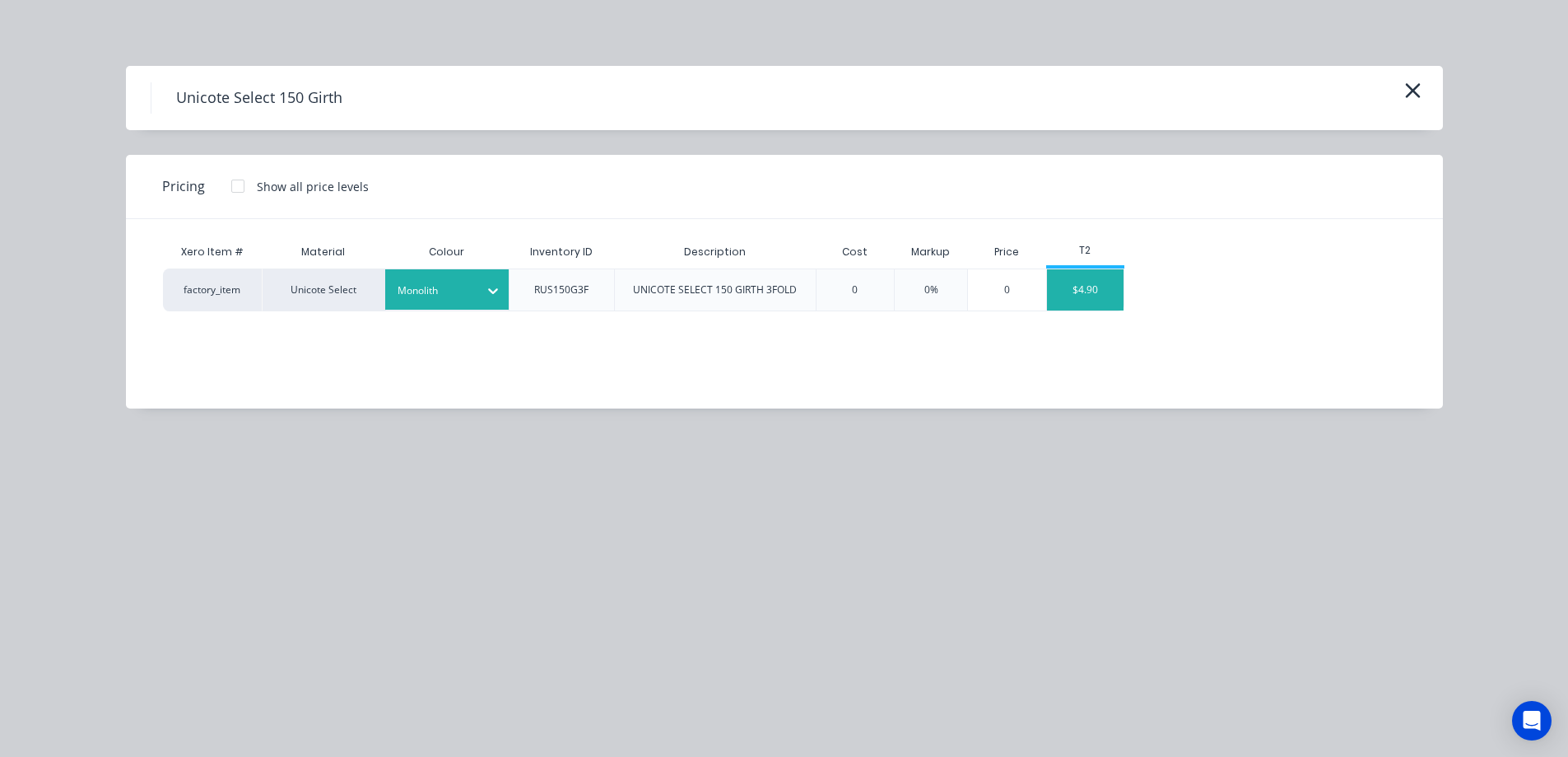
click at [1086, 299] on div "$4.90" at bounding box center [1086, 290] width 77 height 41
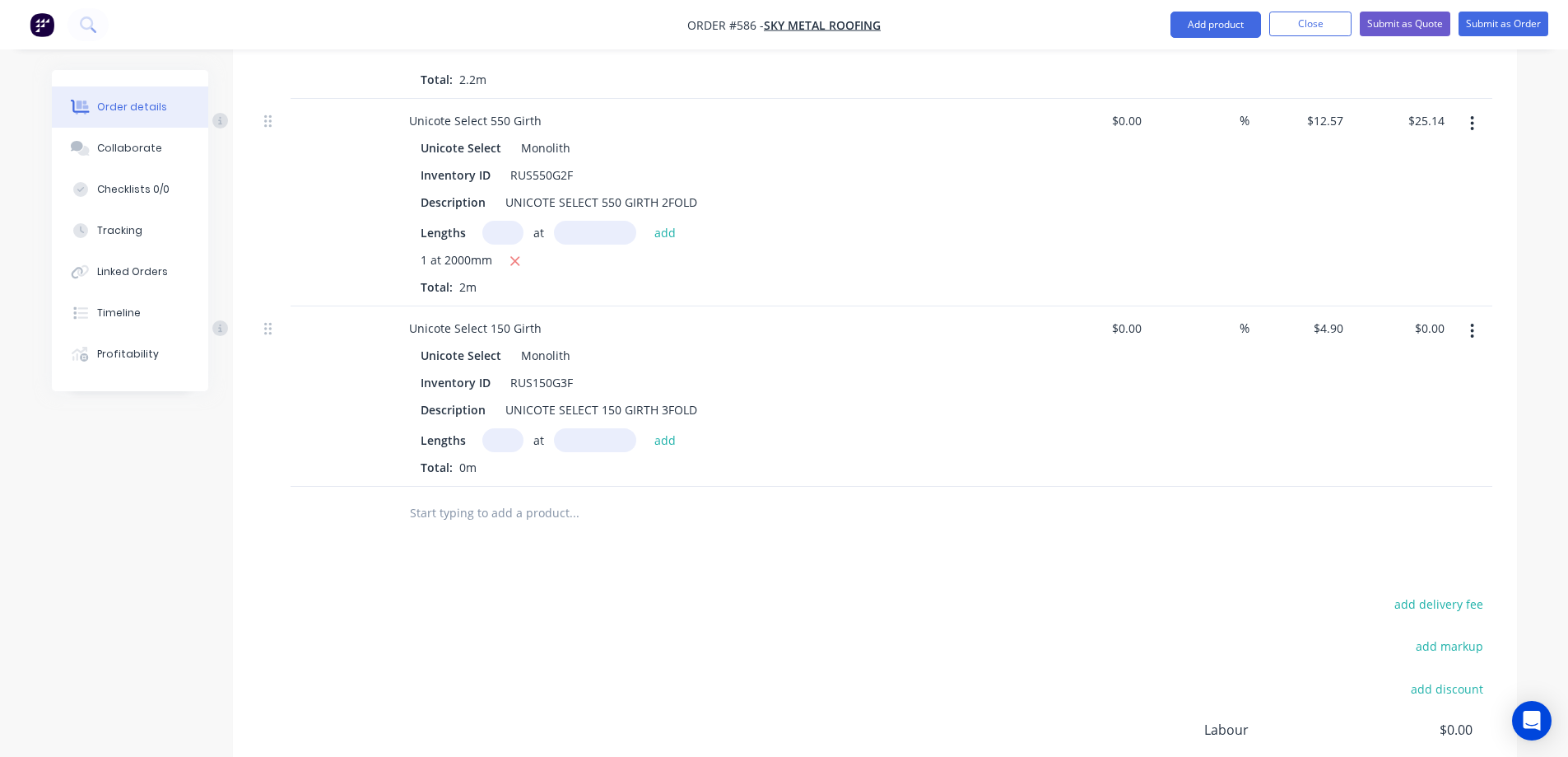
click at [498, 429] on input "text" at bounding box center [502, 440] width 41 height 24
type input "1"
type input "1700mm"
click at [678, 429] on button "add" at bounding box center [665, 439] width 39 height 22
type input "$8.33"
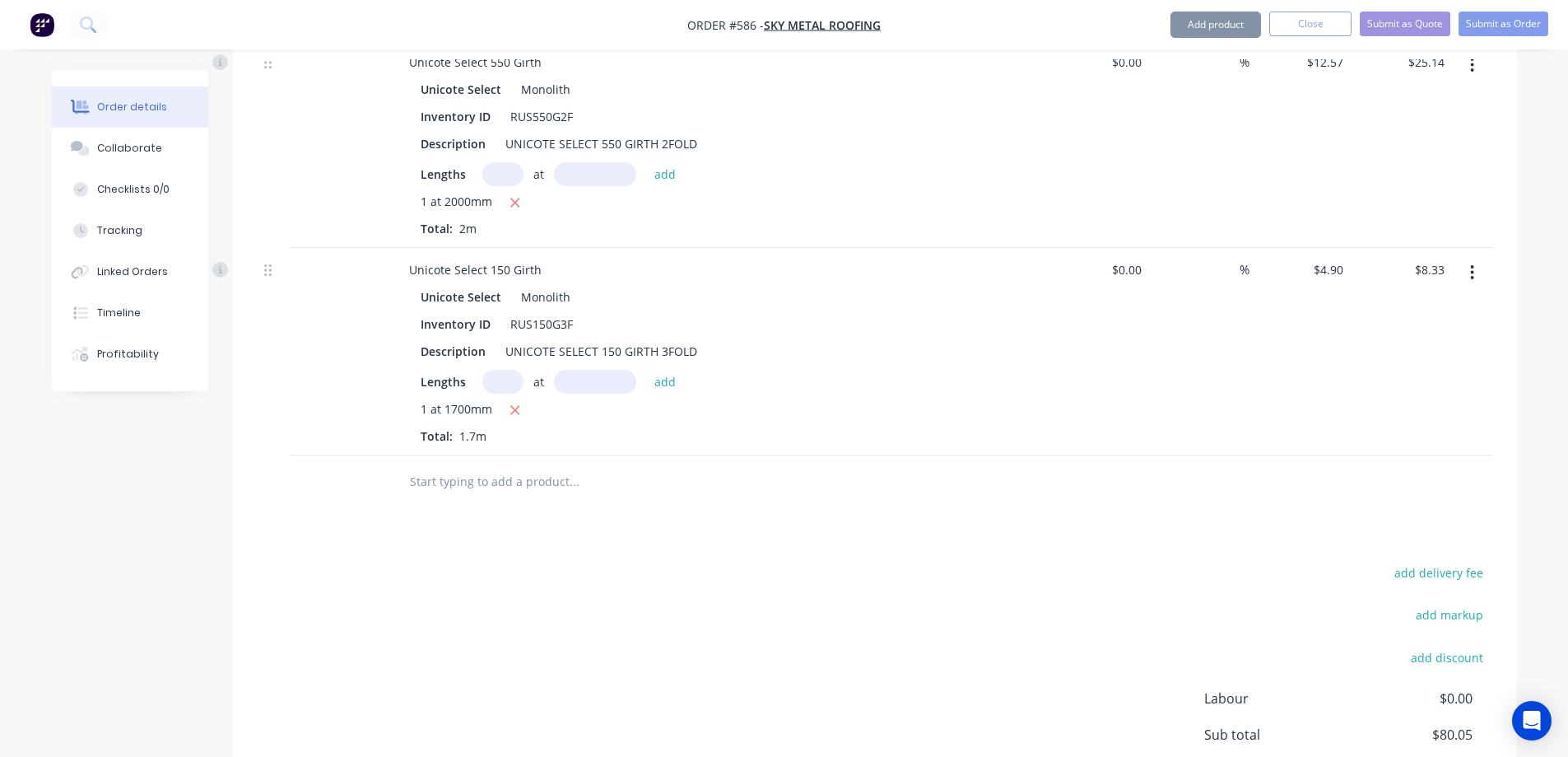
scroll to position [1116, 0]
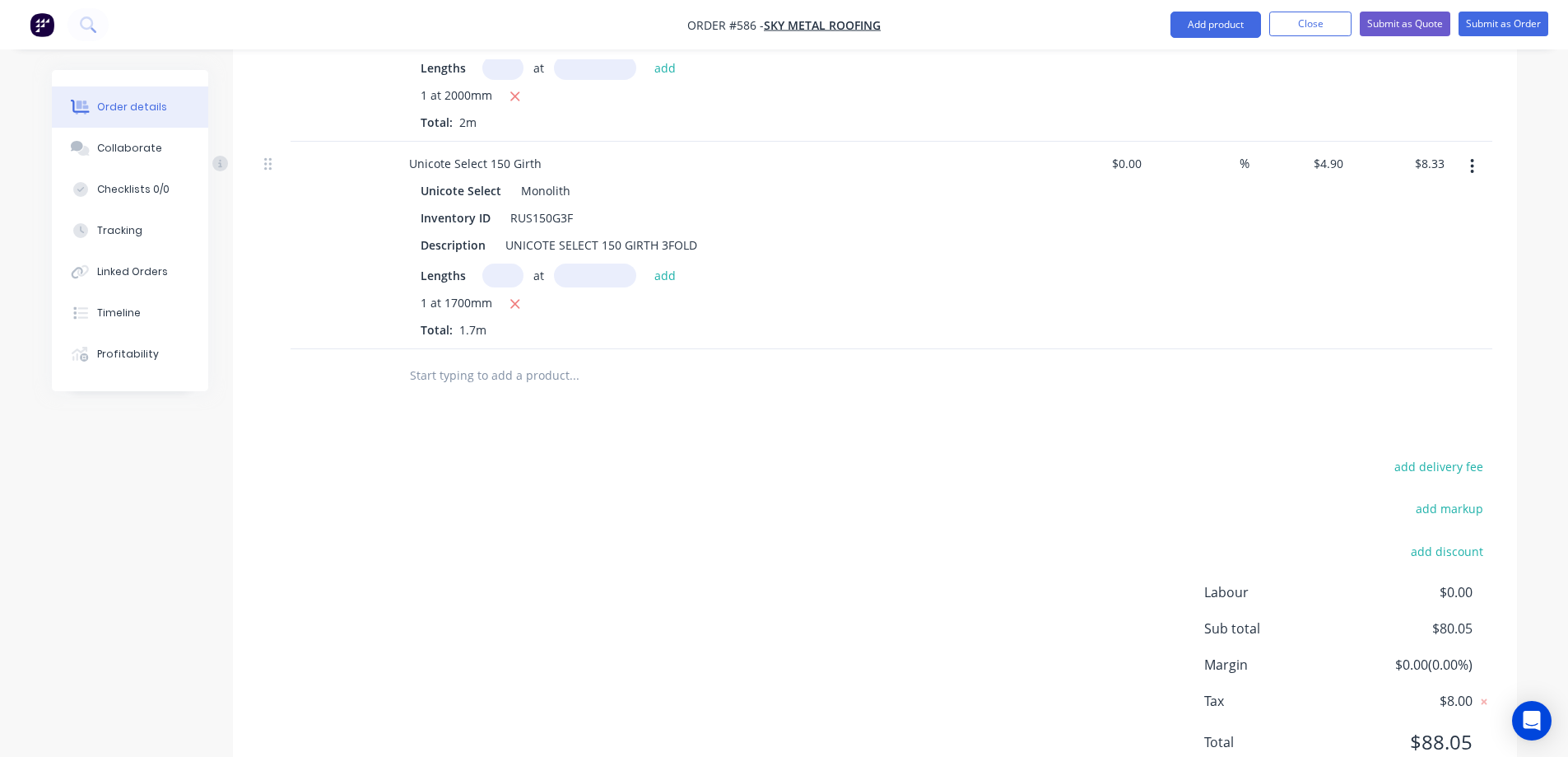
click at [440, 359] on input "text" at bounding box center [573, 376] width 329 height 33
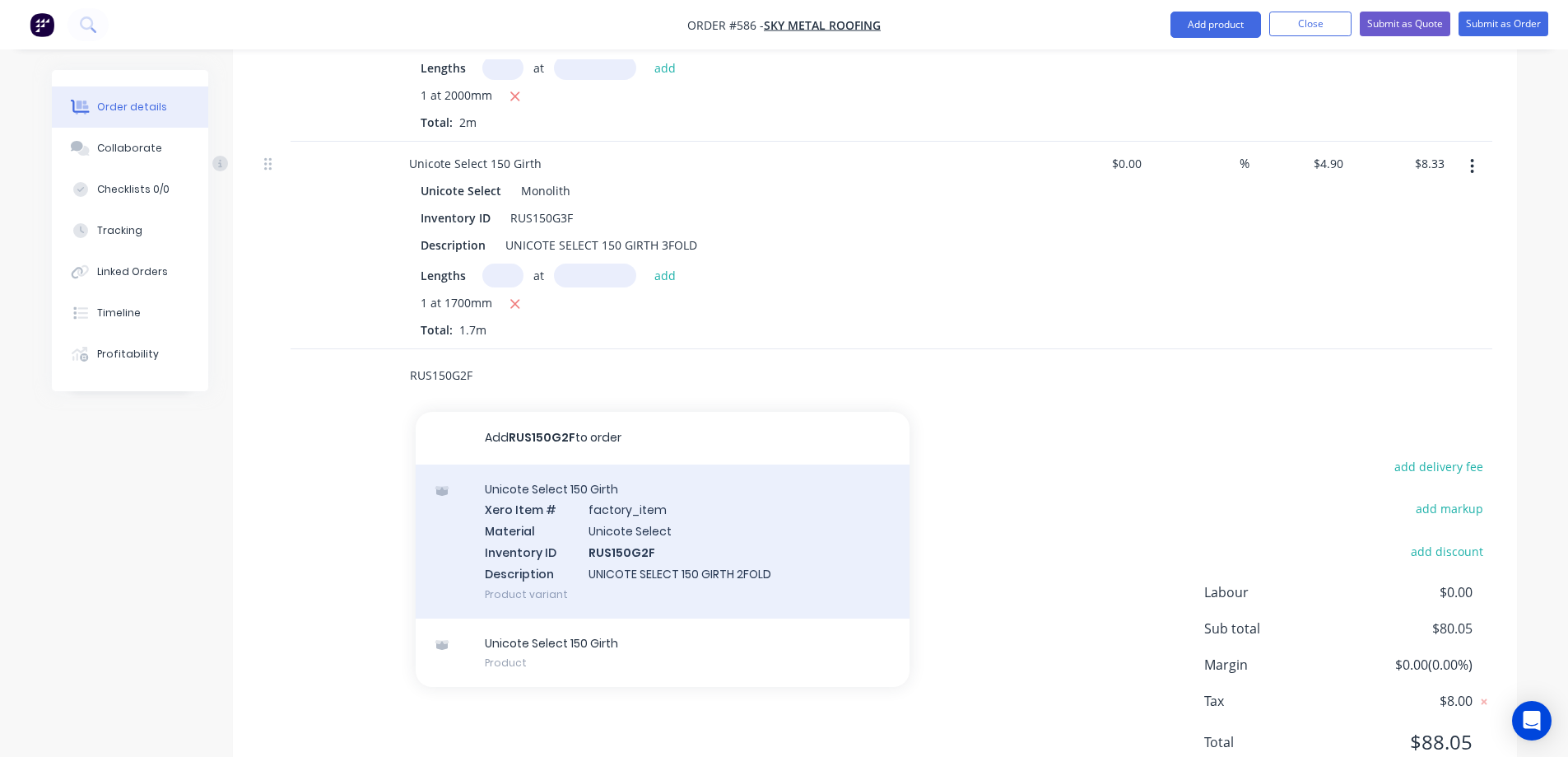
type input "RUS150G2F"
click at [571, 485] on div "Unicote Select 150 Girth Xero Item # factory_item Material Unicote Select Inven…" at bounding box center [662, 541] width 494 height 154
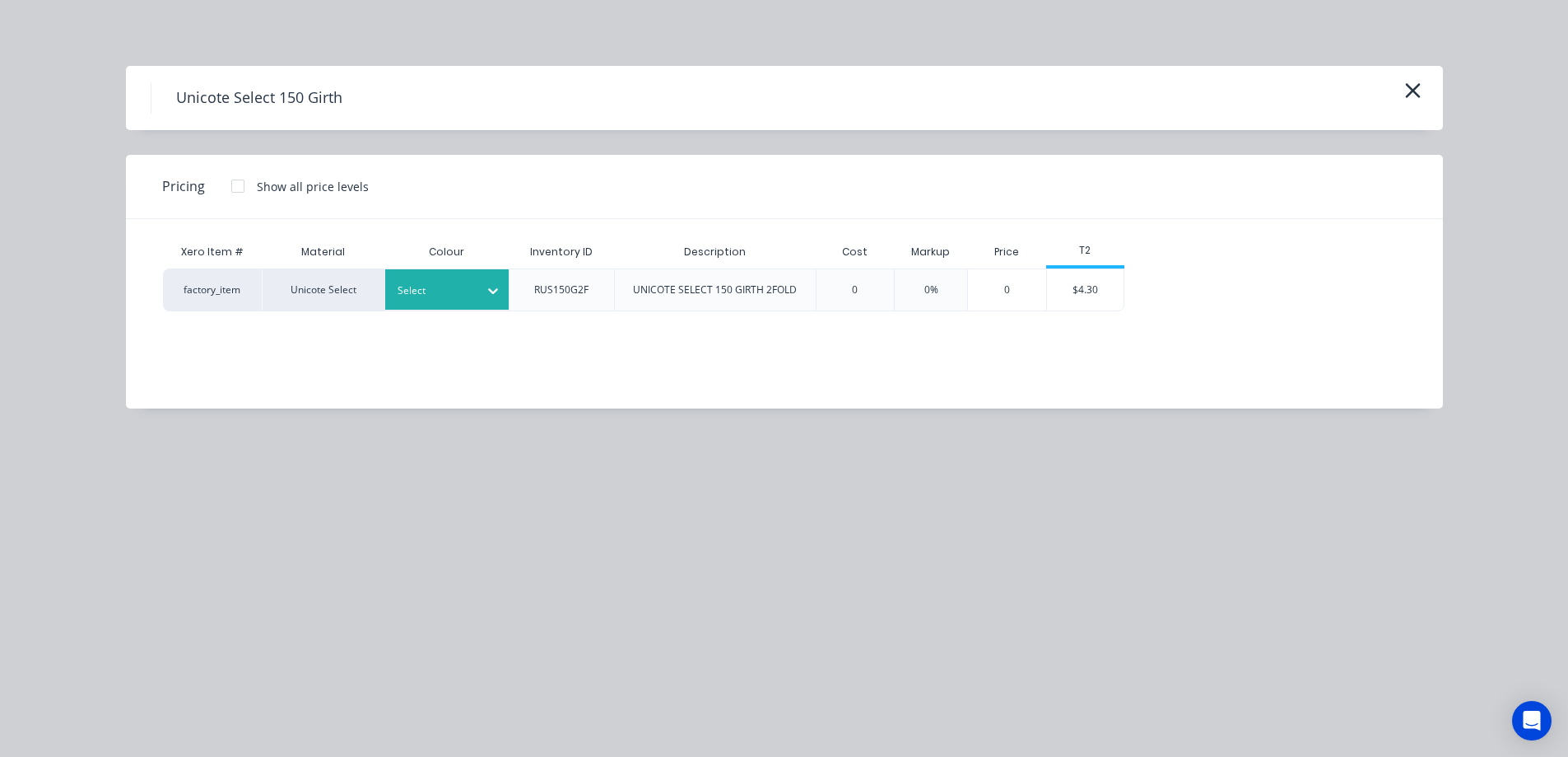
click at [480, 281] on div at bounding box center [493, 291] width 30 height 26
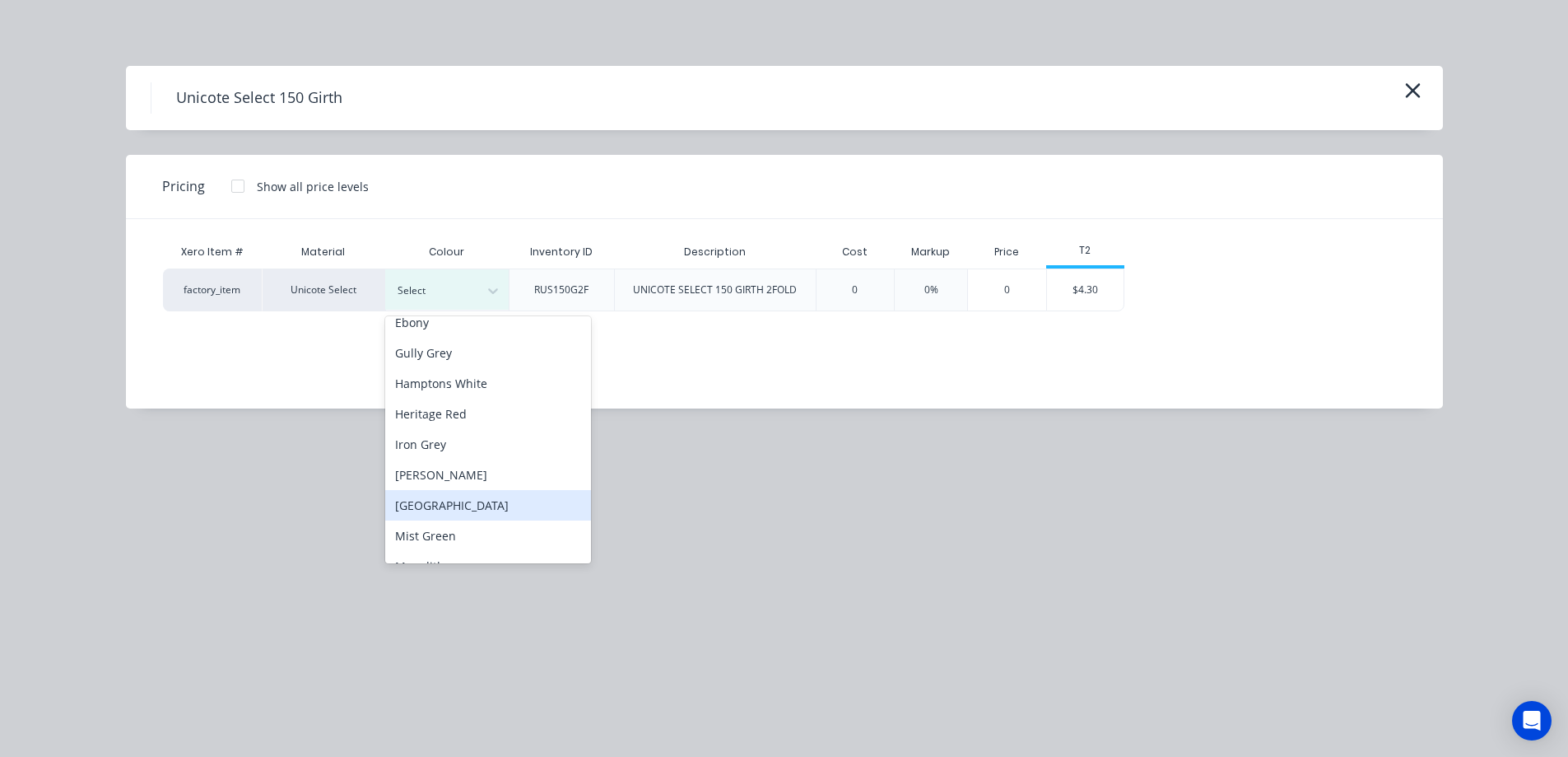
scroll to position [247, 0]
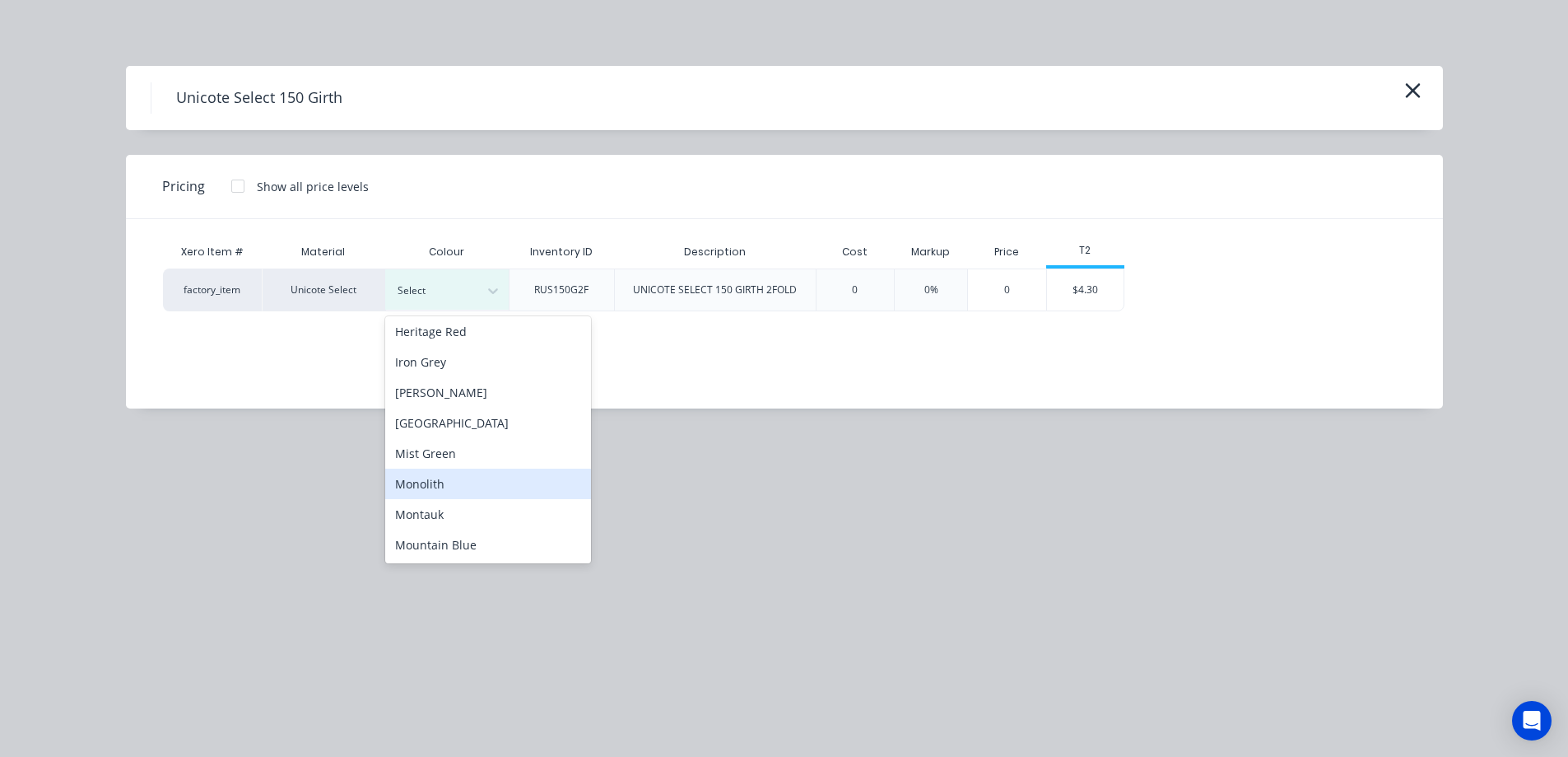
click at [457, 472] on div "Monolith" at bounding box center [488, 483] width 205 height 31
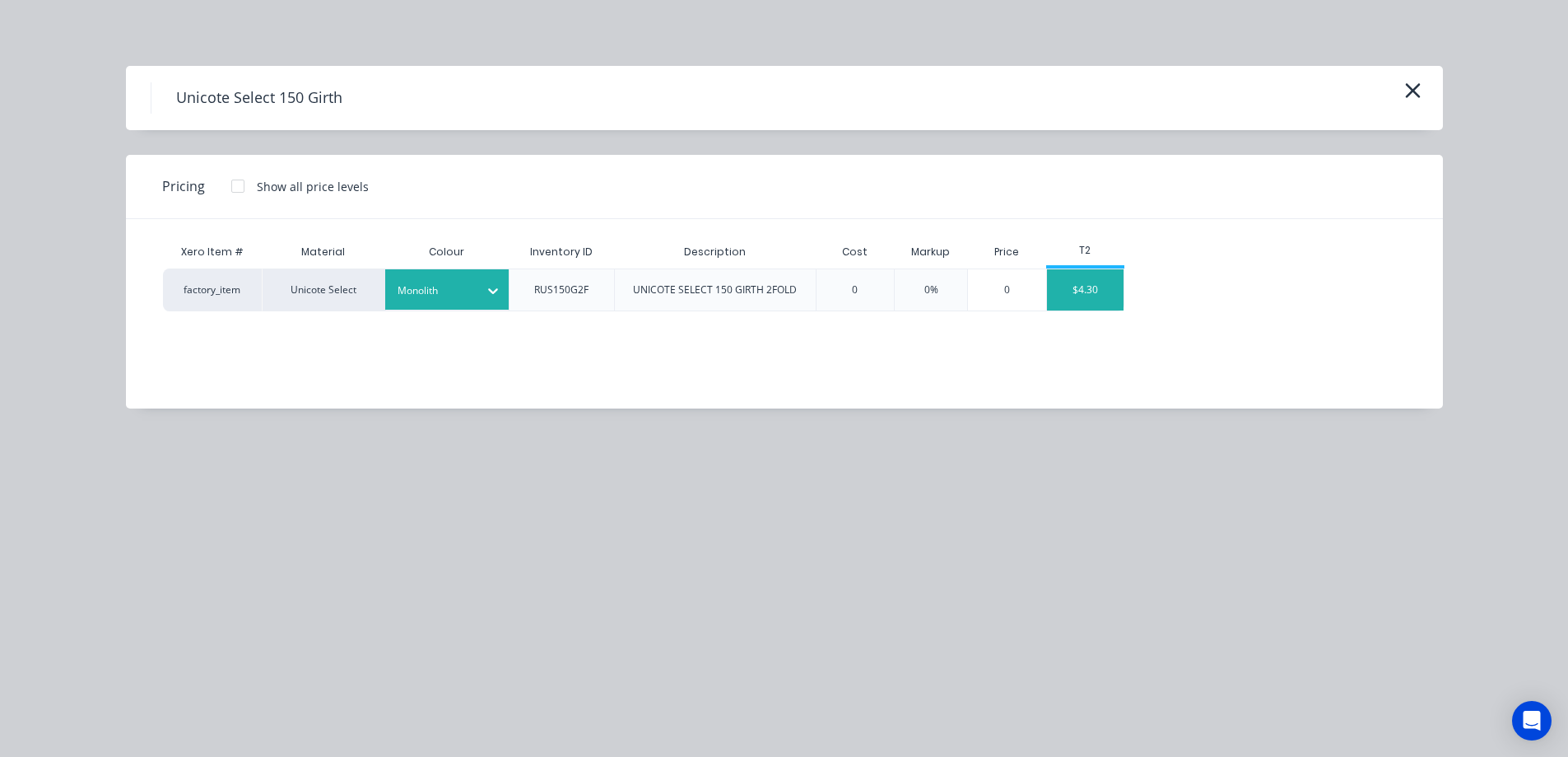
click at [1090, 294] on div "$4.30" at bounding box center [1086, 290] width 77 height 41
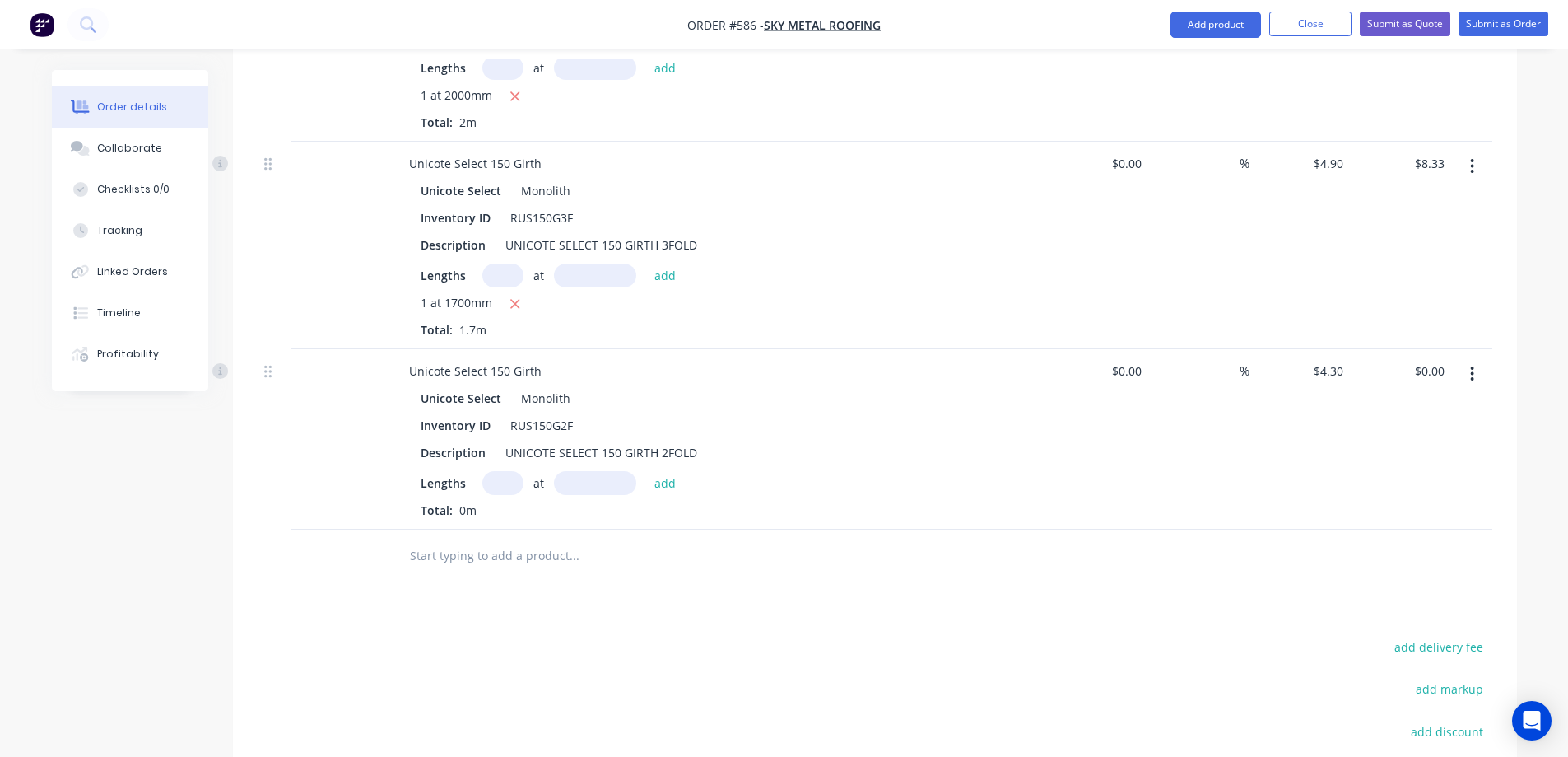
click at [493, 471] on input "text" at bounding box center [502, 482] width 41 height 24
type input "3"
type input "1200mm"
click at [665, 471] on button "add" at bounding box center [665, 481] width 39 height 22
type input "$15.48"
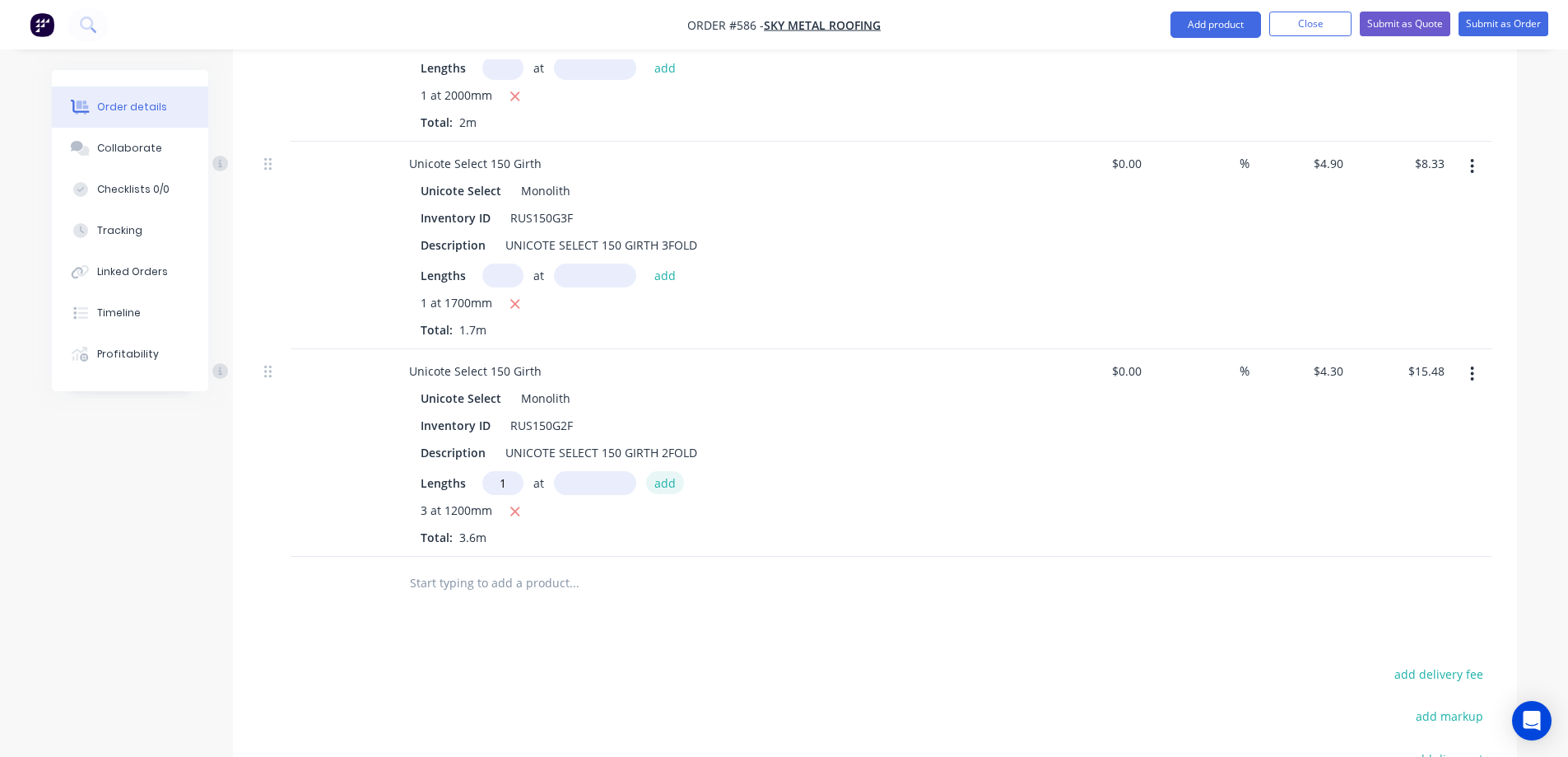
type input "1"
type input "1700mm"
click at [665, 471] on button "add" at bounding box center [665, 481] width 39 height 22
type input "$22.79"
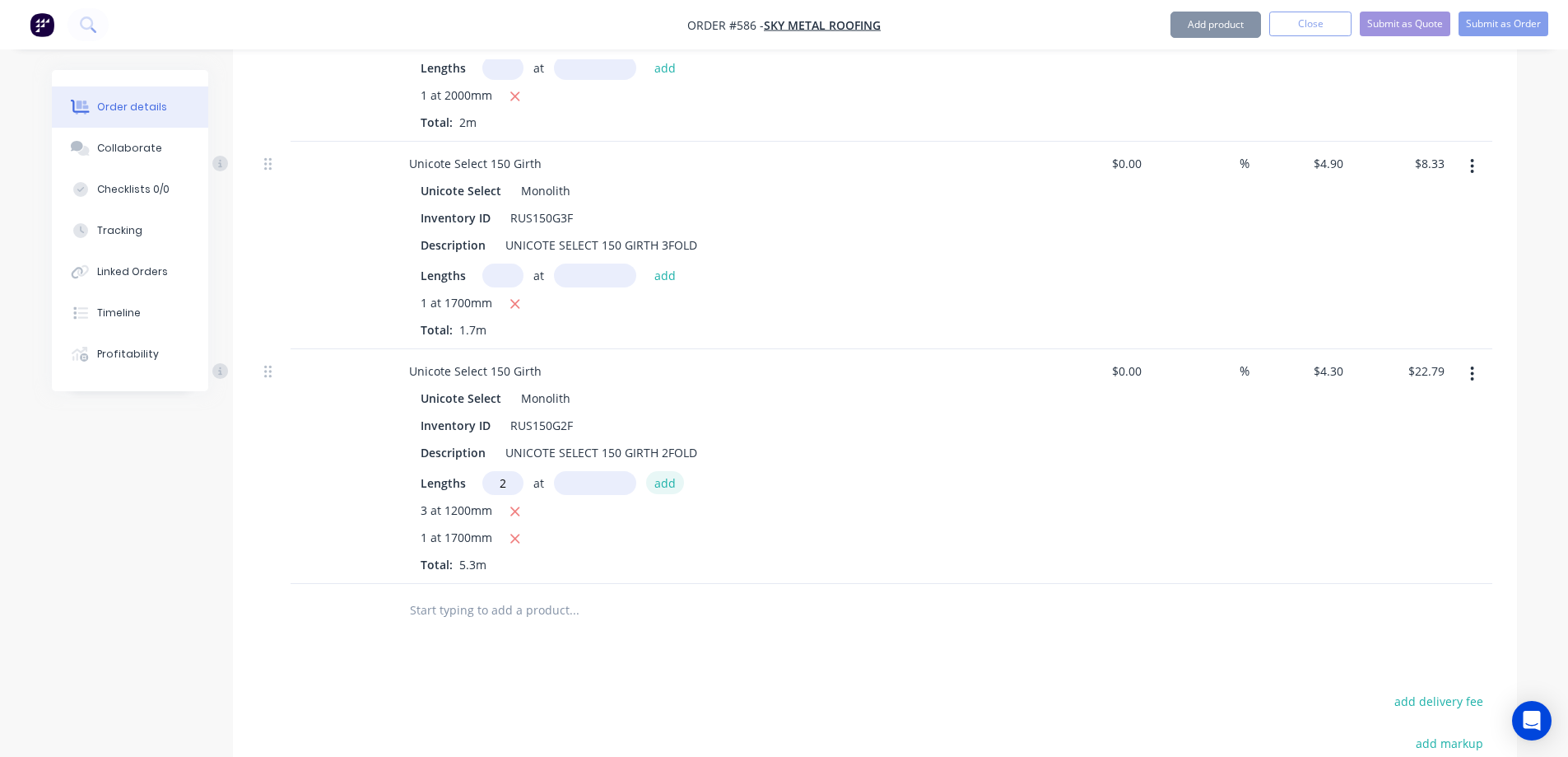
type input "2"
type input "1400mm"
click at [665, 471] on button "add" at bounding box center [665, 481] width 39 height 22
type input "$34.83"
type input "1"
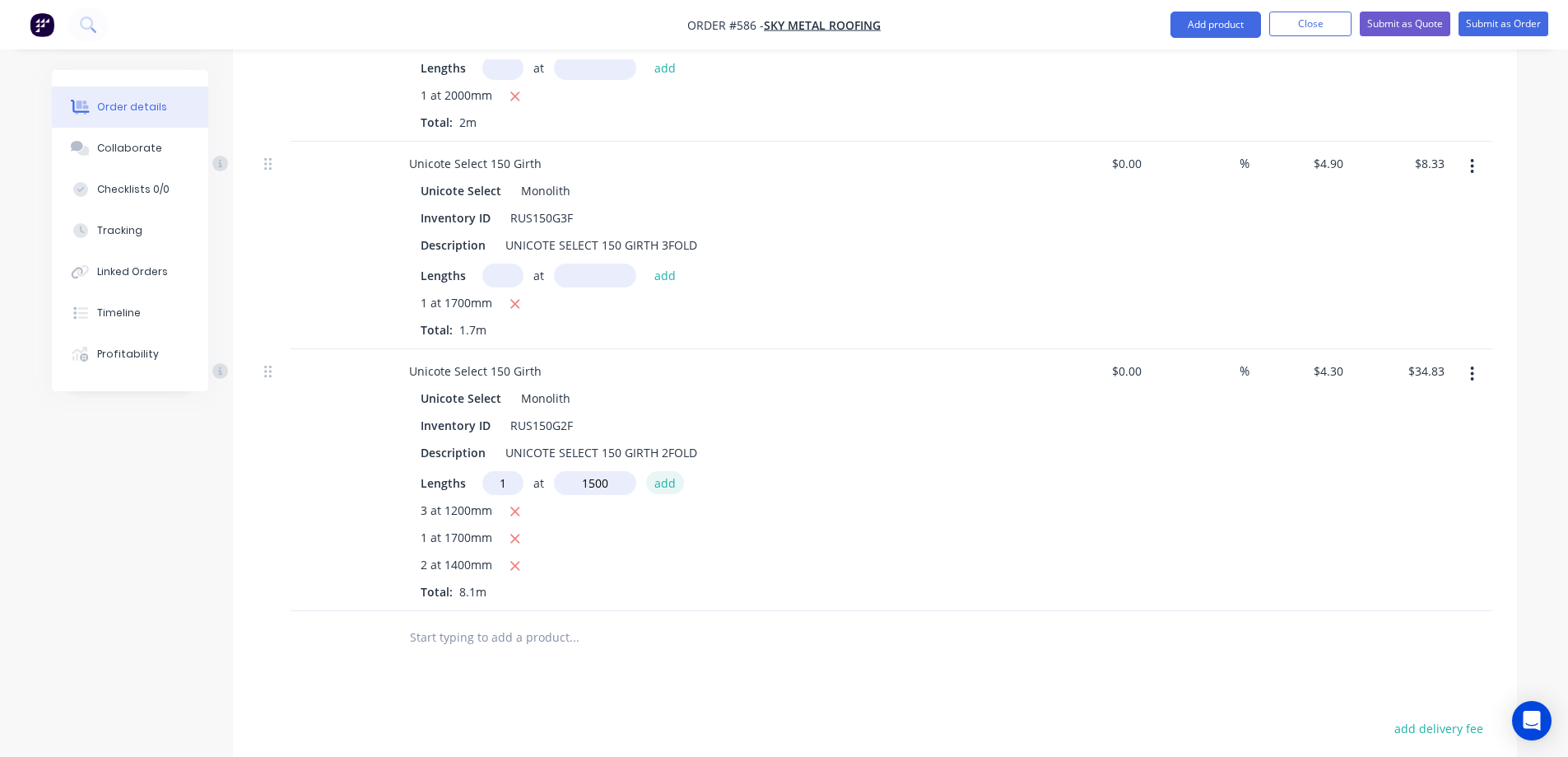
type input "1500mm"
click at [665, 471] on button "add" at bounding box center [665, 481] width 39 height 22
type input "$41.28"
type input "2"
type input "4200mm"
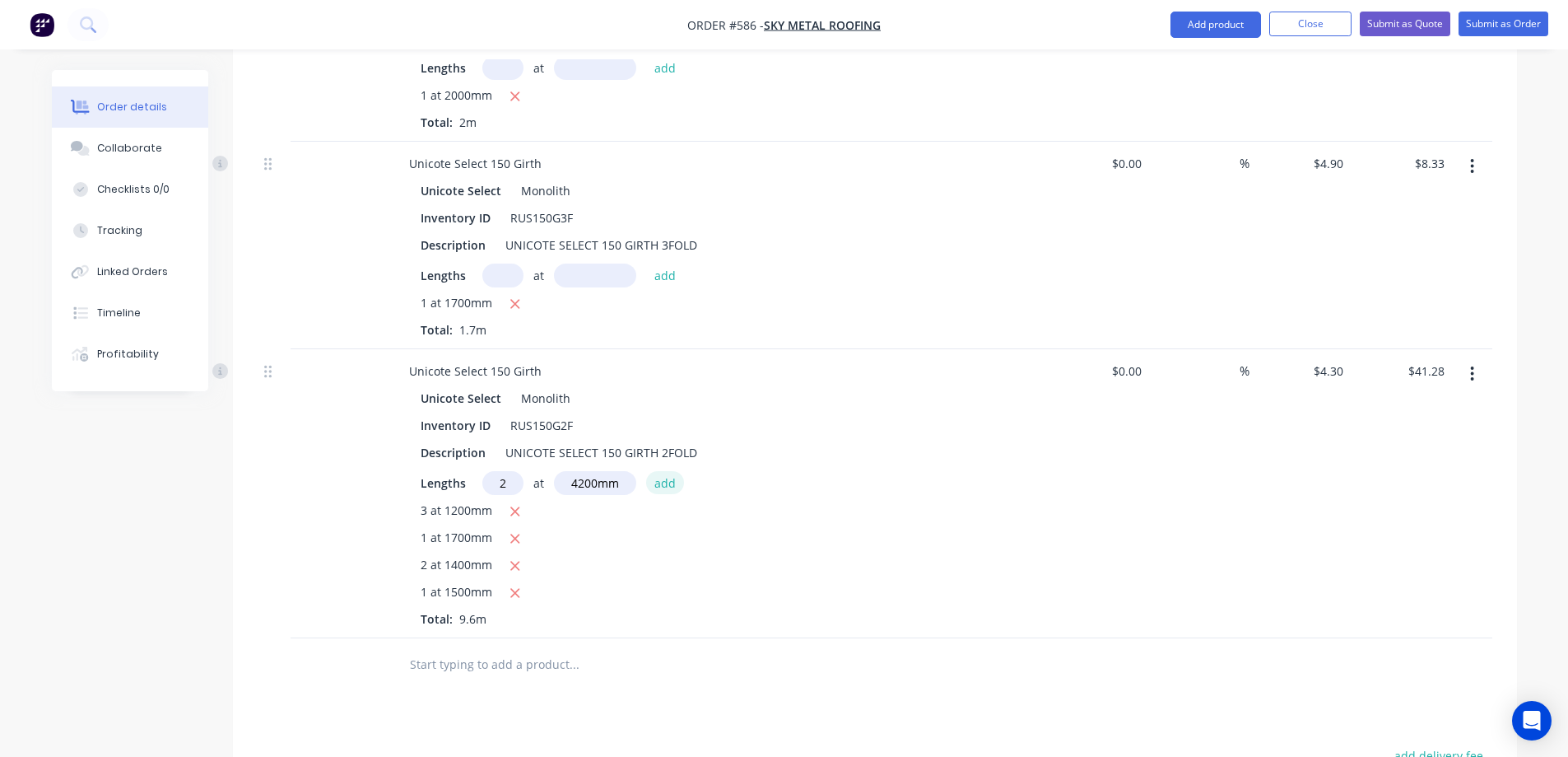
click at [665, 471] on button "add" at bounding box center [665, 481] width 39 height 22
type input "$77.40"
type input "1"
type input "2000mm"
click at [665, 471] on button "add" at bounding box center [665, 481] width 39 height 22
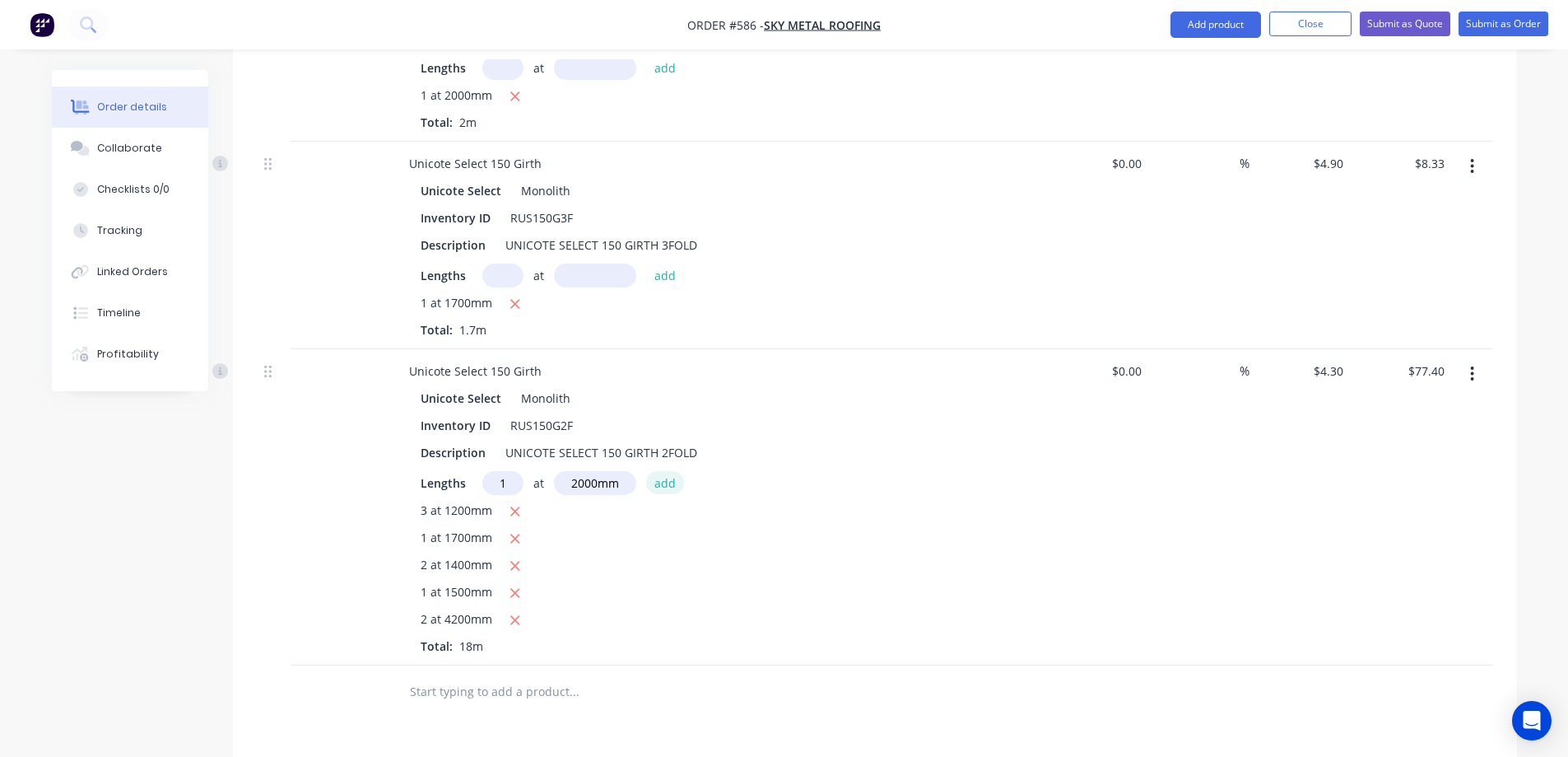
type input "$86.00"
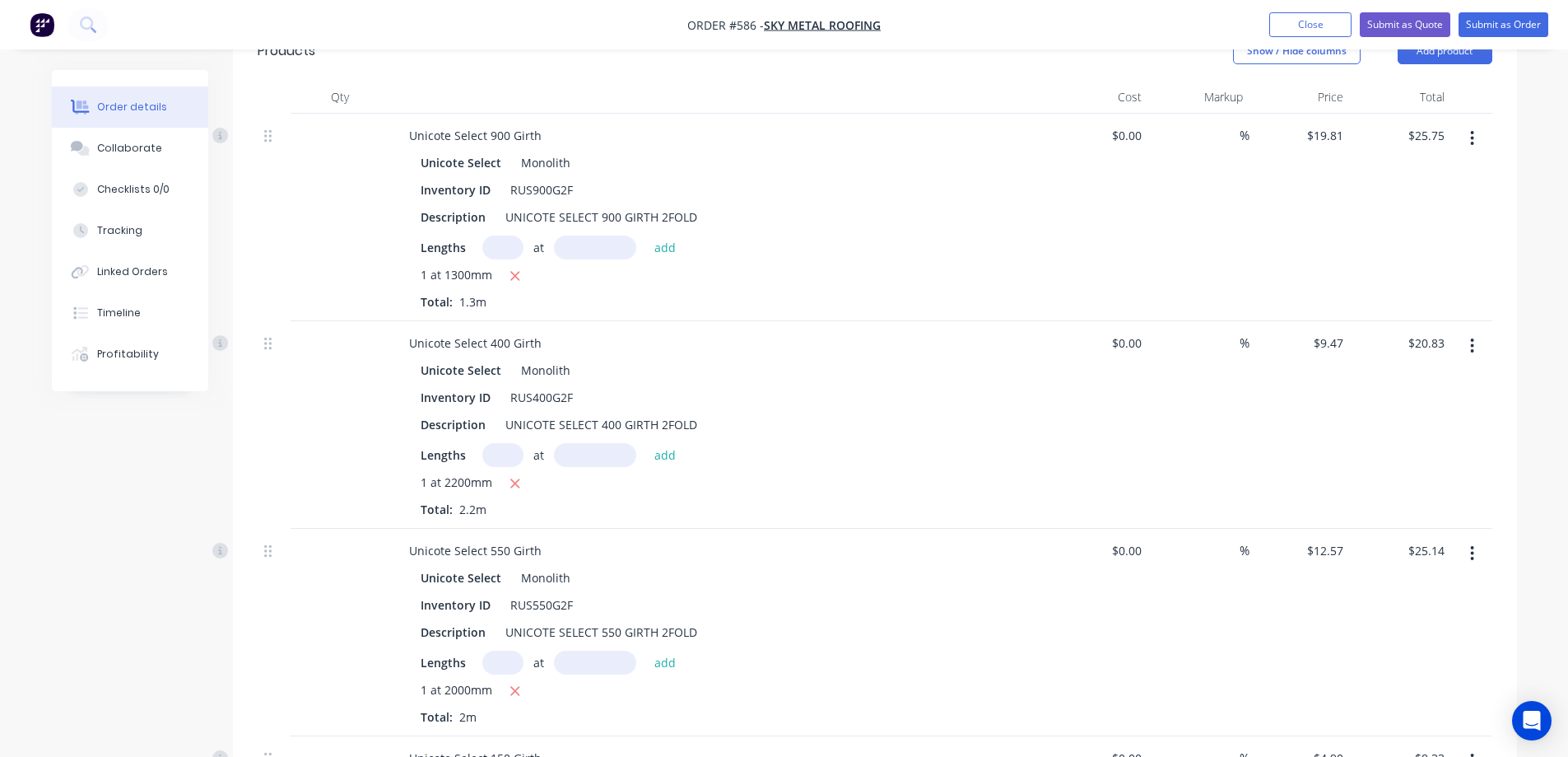
scroll to position [376, 0]
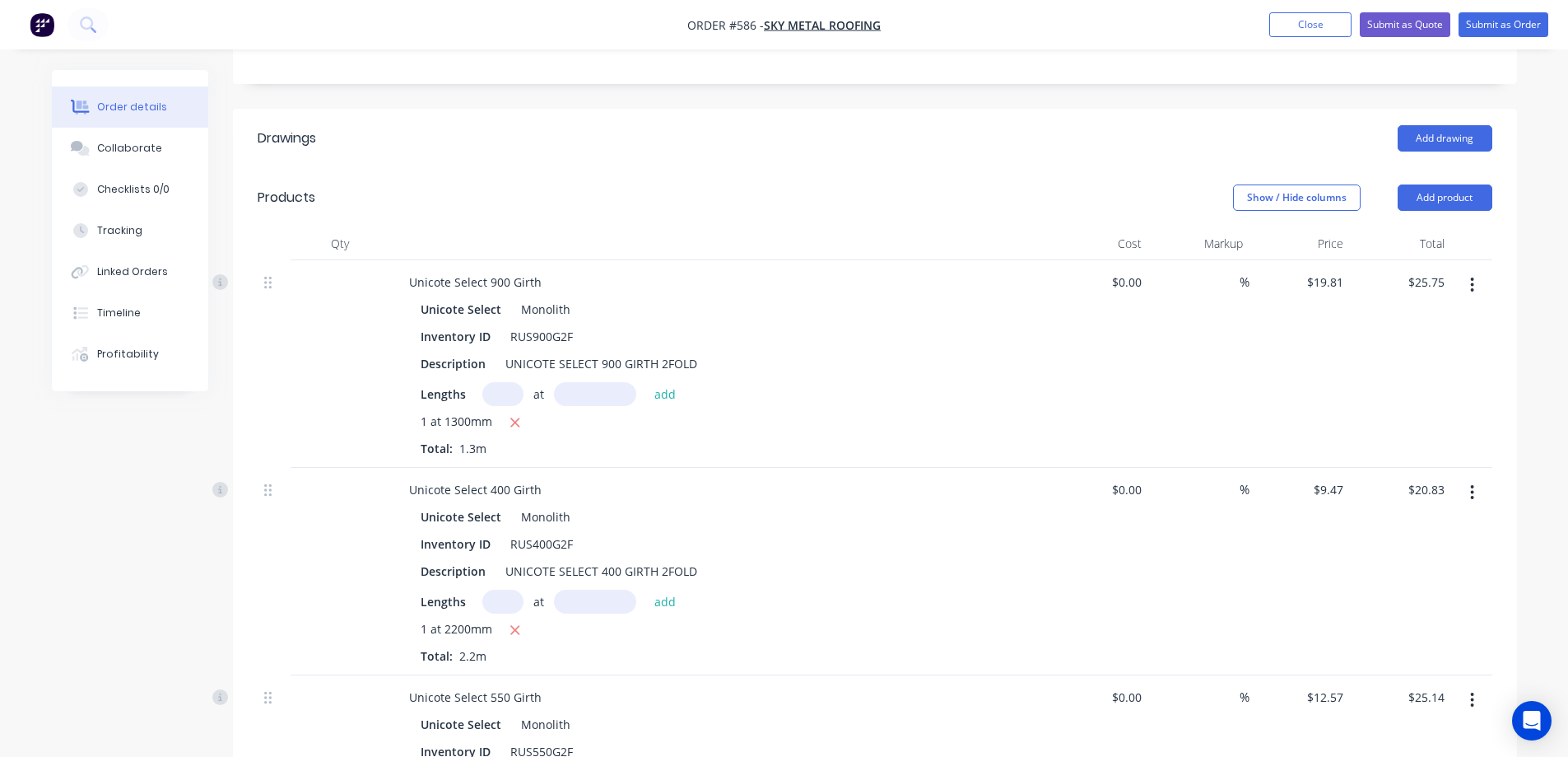
click at [489, 382] on input "text" at bounding box center [502, 393] width 41 height 24
type input "1"
type input "1000mm"
click at [651, 382] on button "add" at bounding box center [665, 393] width 39 height 22
type input "$45.56"
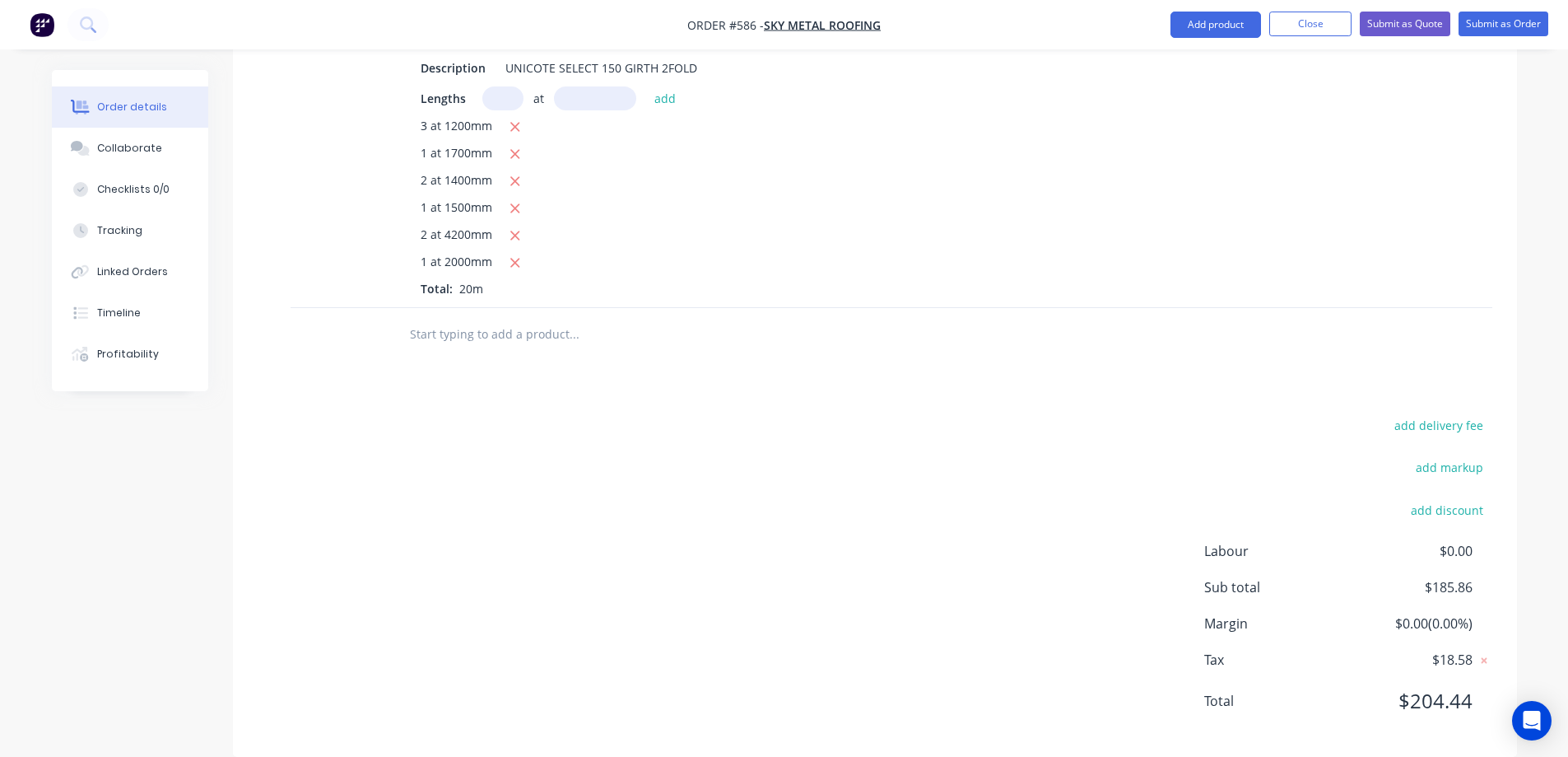
scroll to position [1530, 0]
click at [428, 316] on input "text" at bounding box center [573, 333] width 329 height 33
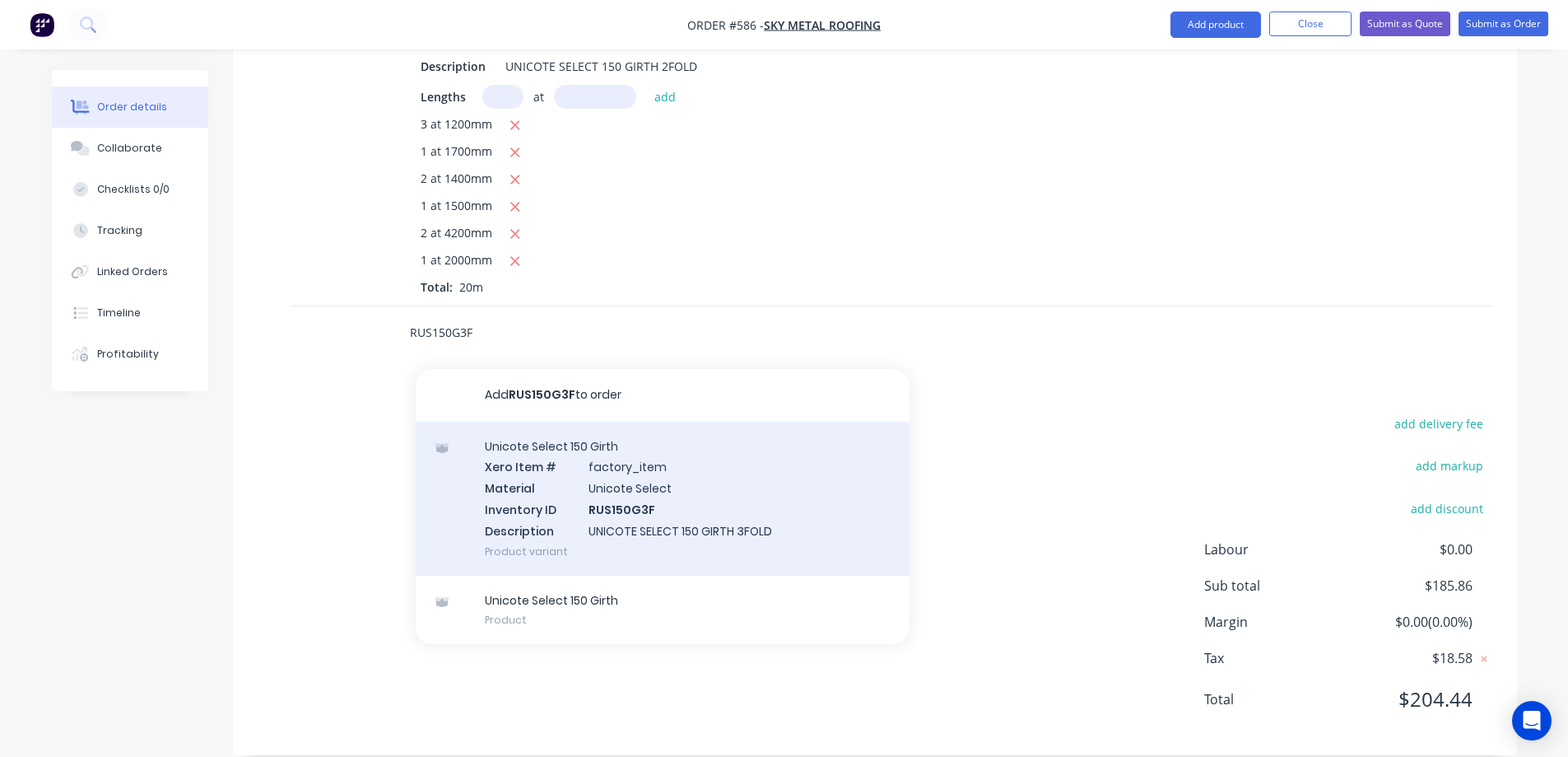
type input "RUS150G3F"
click at [581, 470] on div "Unicote Select 150 Girth Xero Item # factory_item Material Unicote Select Inven…" at bounding box center [662, 498] width 494 height 154
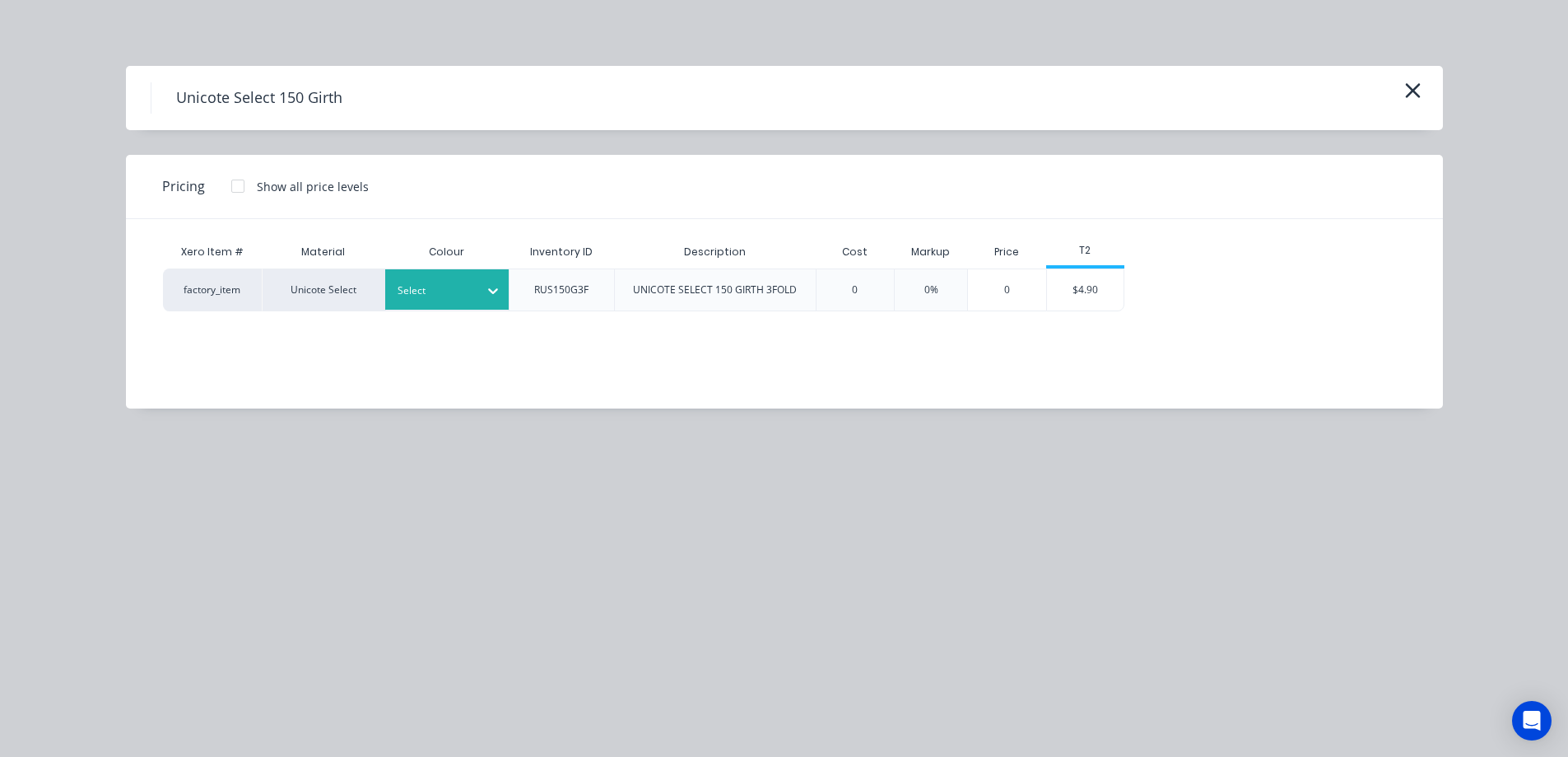
click at [472, 270] on div "Select" at bounding box center [447, 290] width 124 height 40
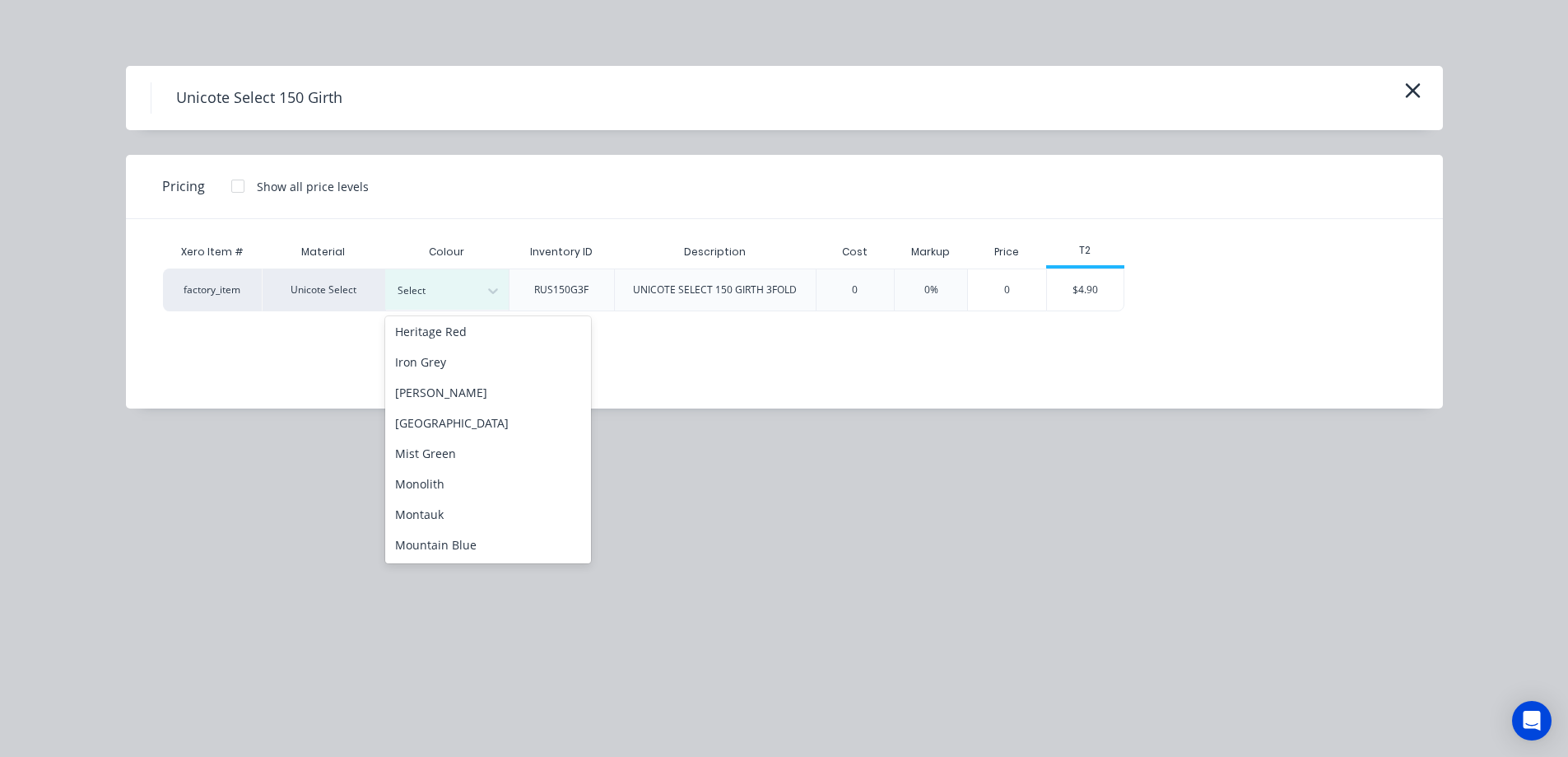
scroll to position [329, 0]
click at [471, 409] on div "Monolith" at bounding box center [488, 401] width 205 height 31
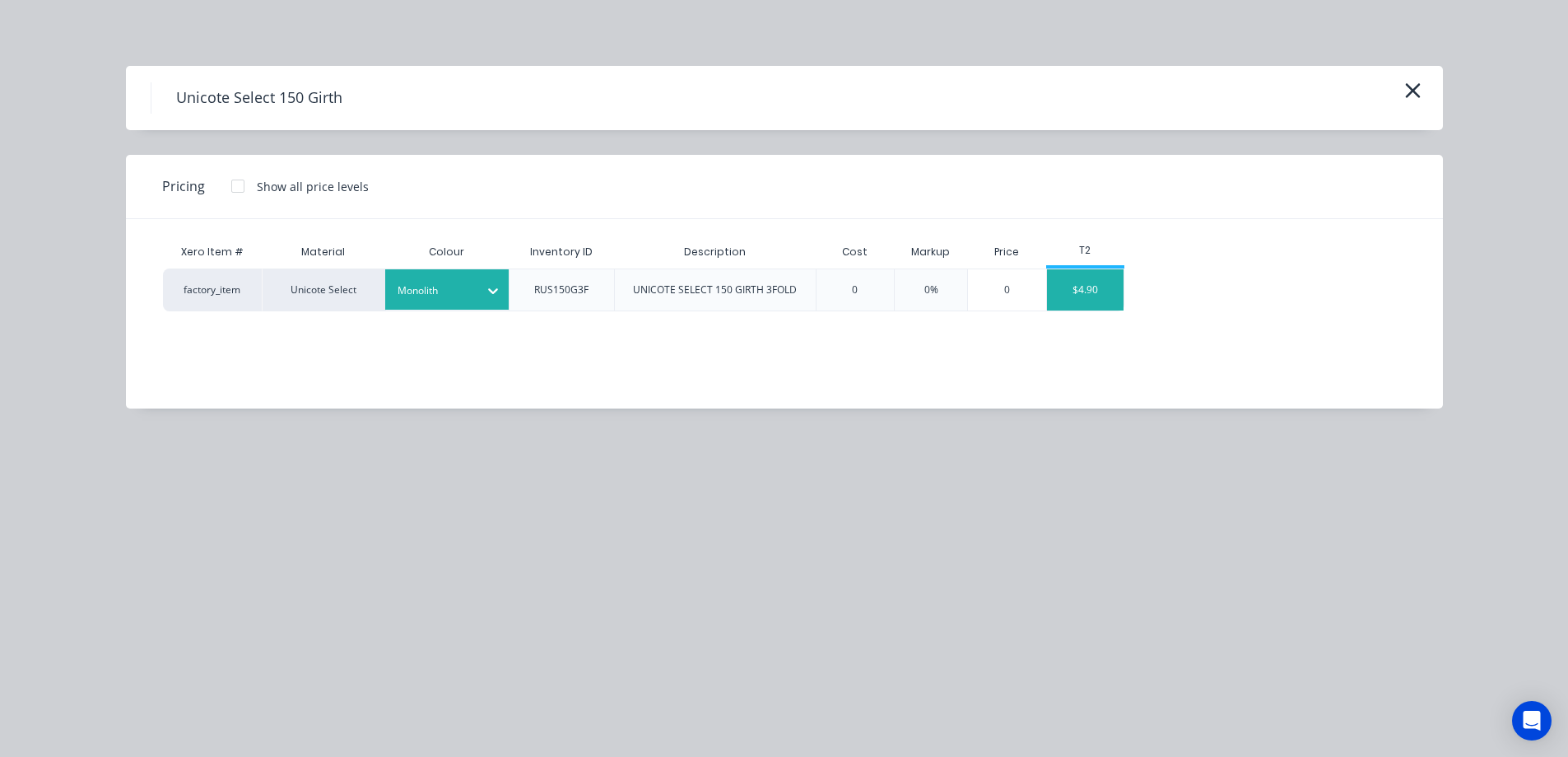
click at [1101, 295] on div "$4.90" at bounding box center [1086, 290] width 77 height 41
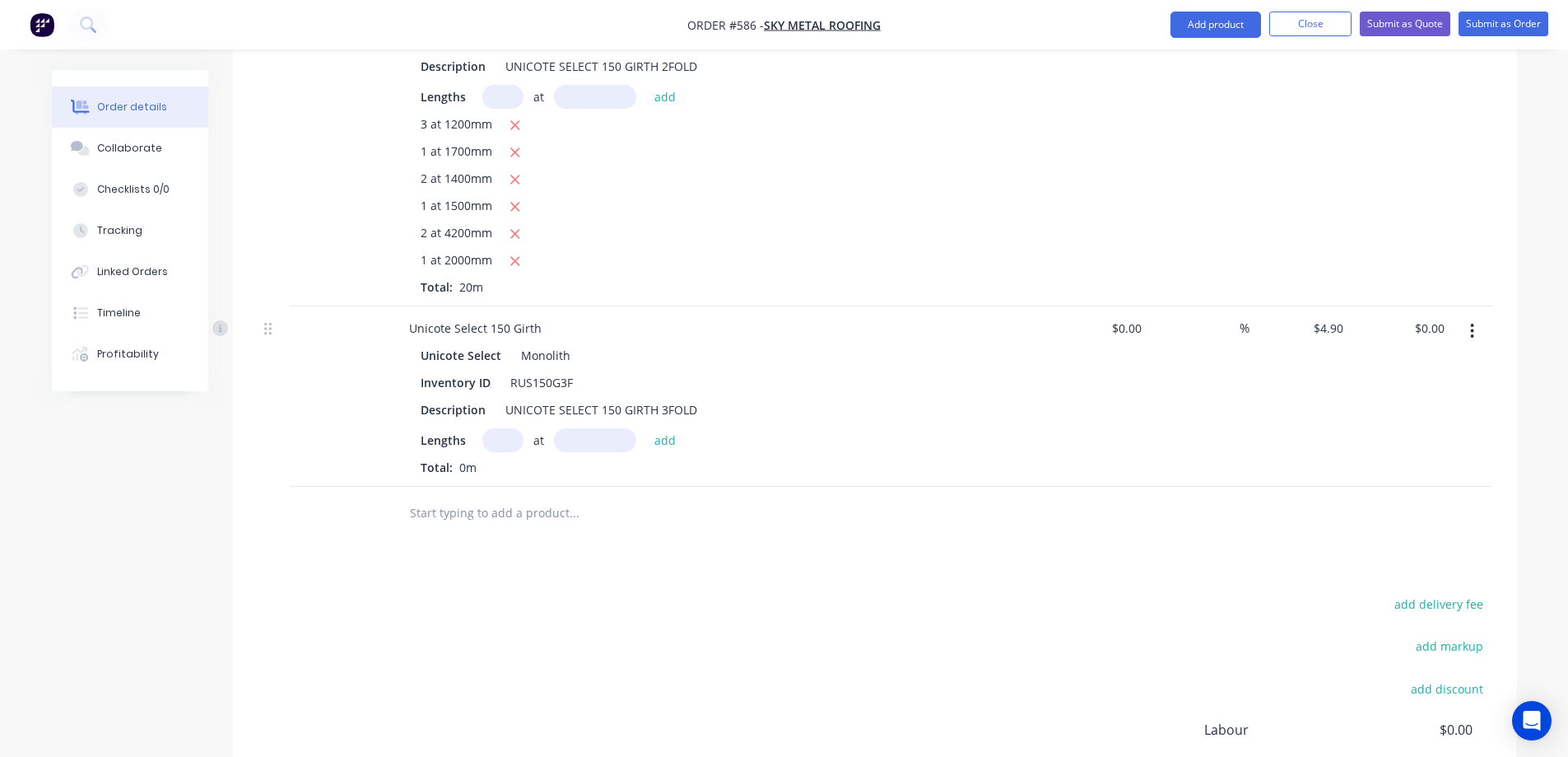
click at [495, 429] on input "text" at bounding box center [502, 440] width 41 height 24
type input "1"
type input "1500mm"
click at [682, 429] on div "Lengths 1 at 1500mm add" at bounding box center [718, 440] width 596 height 24
click at [674, 429] on button "add" at bounding box center [665, 439] width 39 height 22
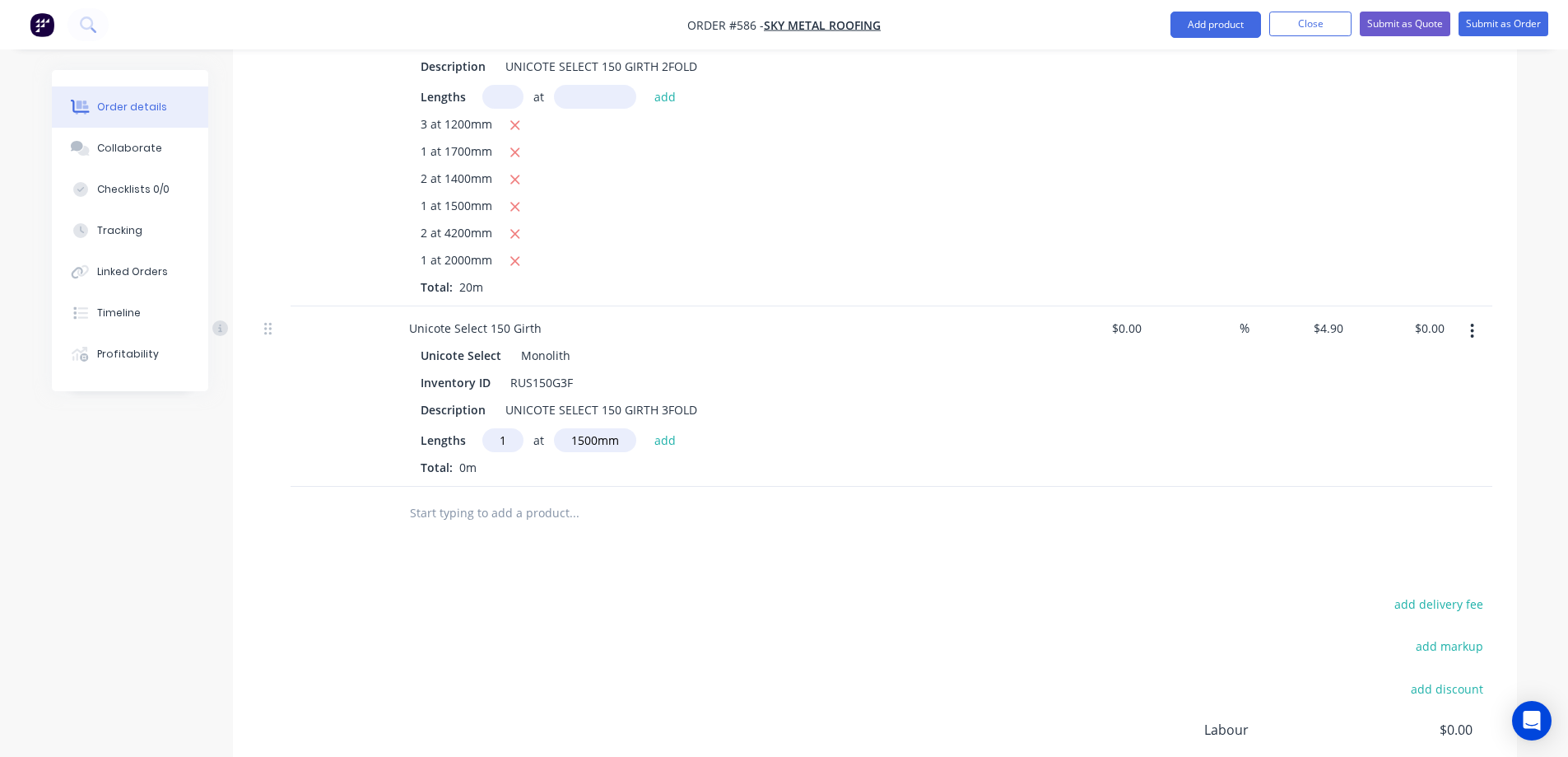
type input "$7.35"
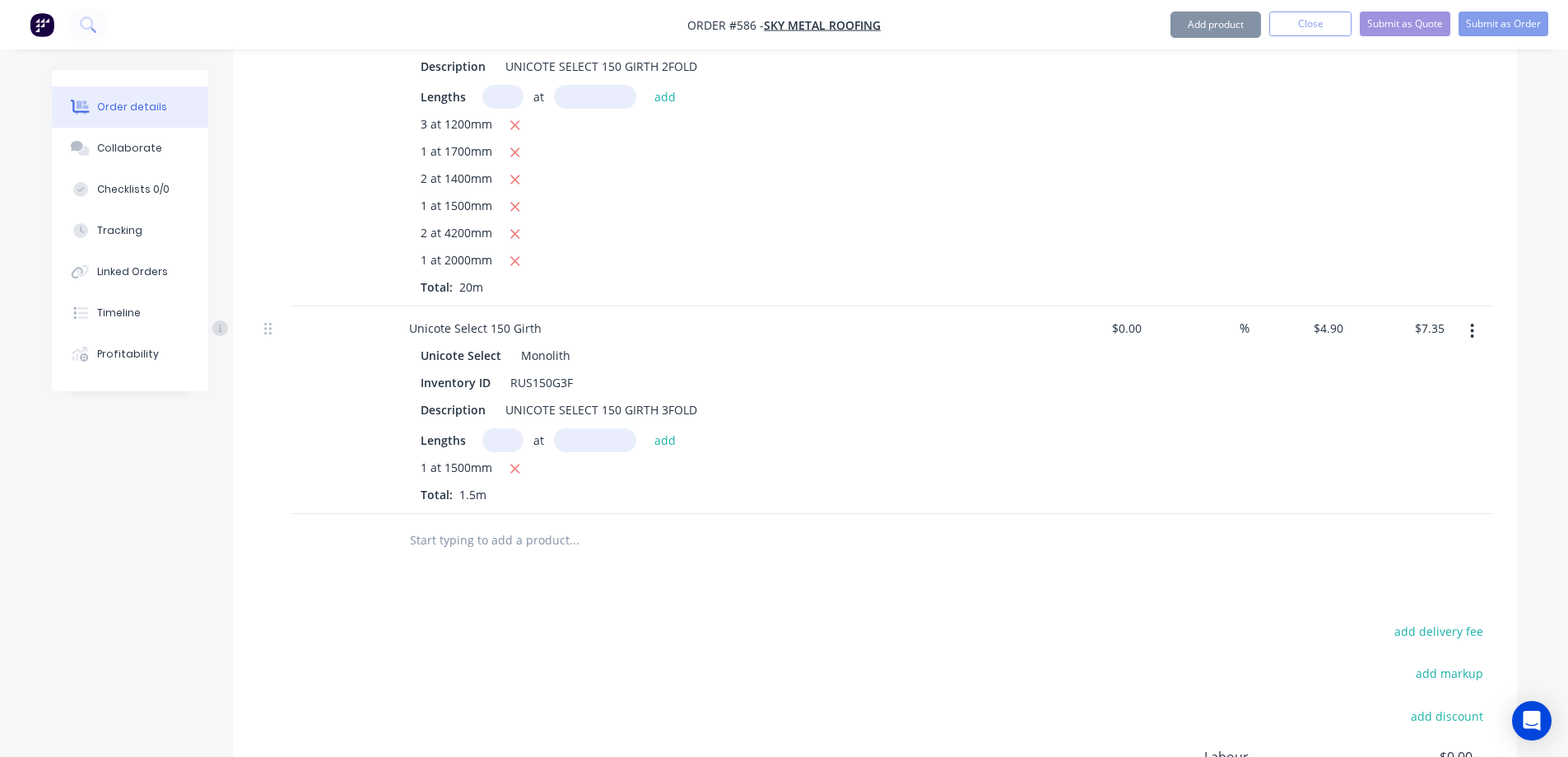
click at [525, 523] on input "text" at bounding box center [573, 540] width 329 height 33
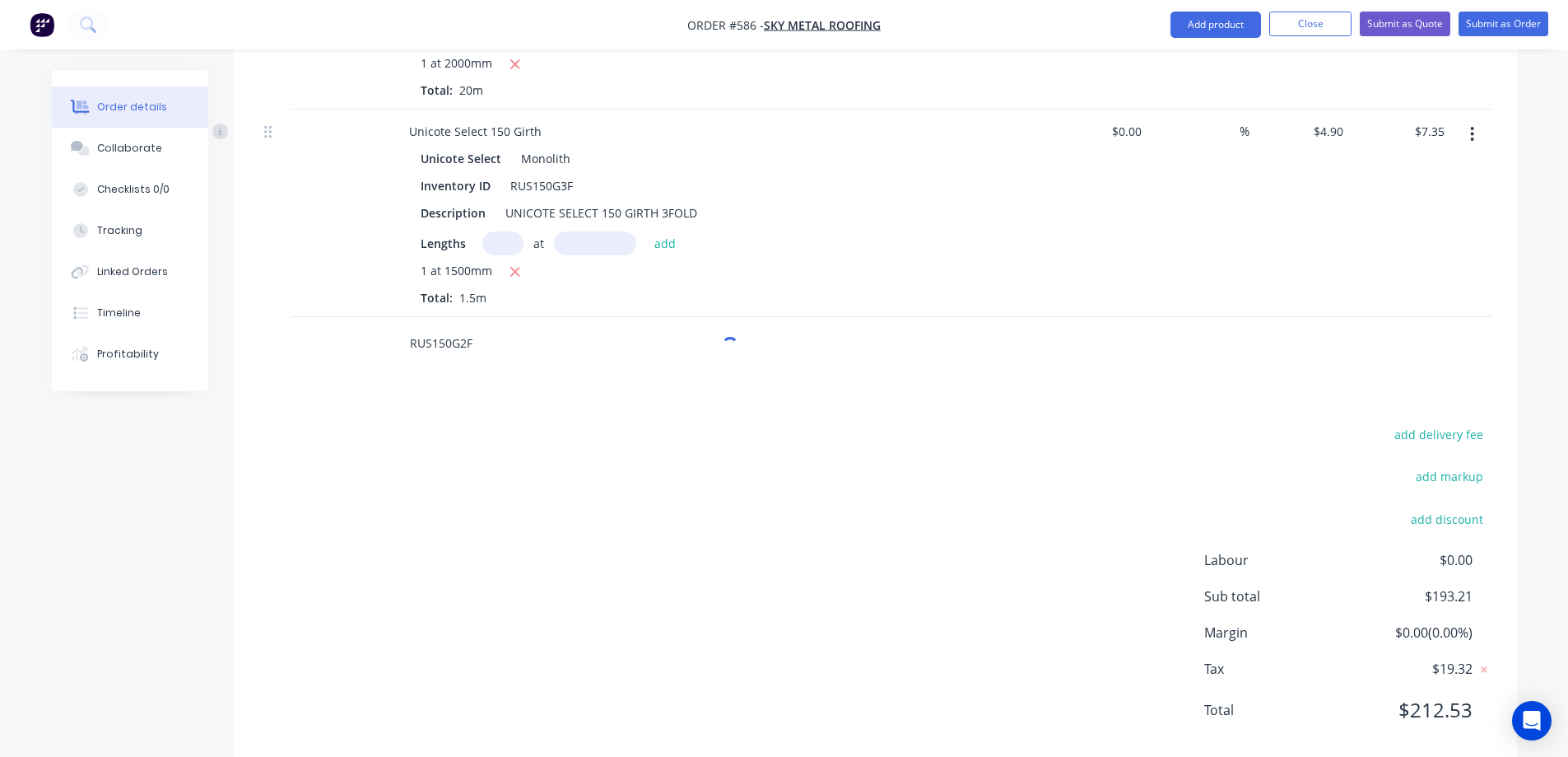
scroll to position [1737, 0]
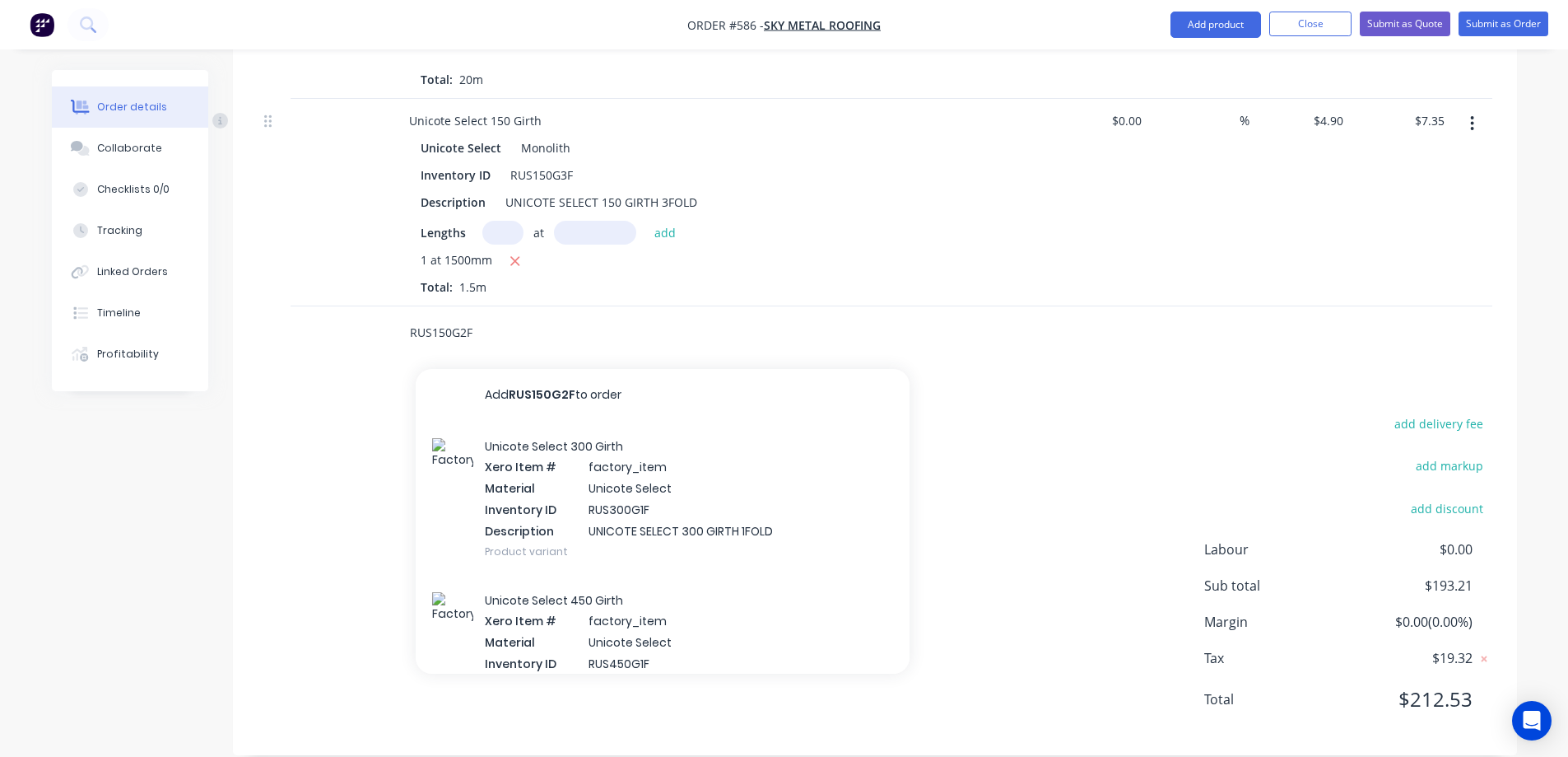
click at [539, 488] on div "Unicote Select 300 Girth Xero Item # factory_item Material Unicote Select Inven…" at bounding box center [662, 498] width 494 height 154
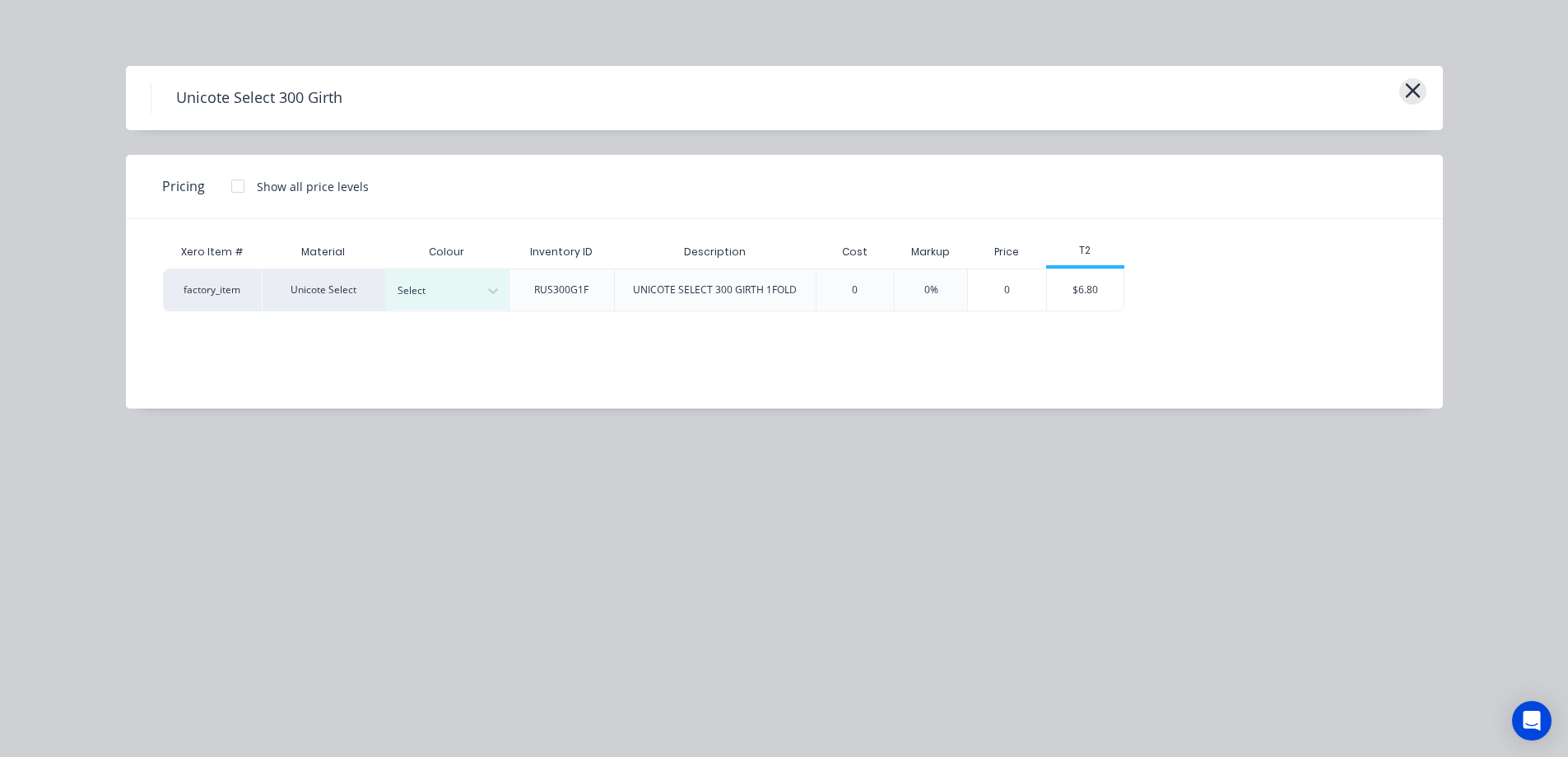
click at [1400, 90] on button "button" at bounding box center [1413, 91] width 27 height 26
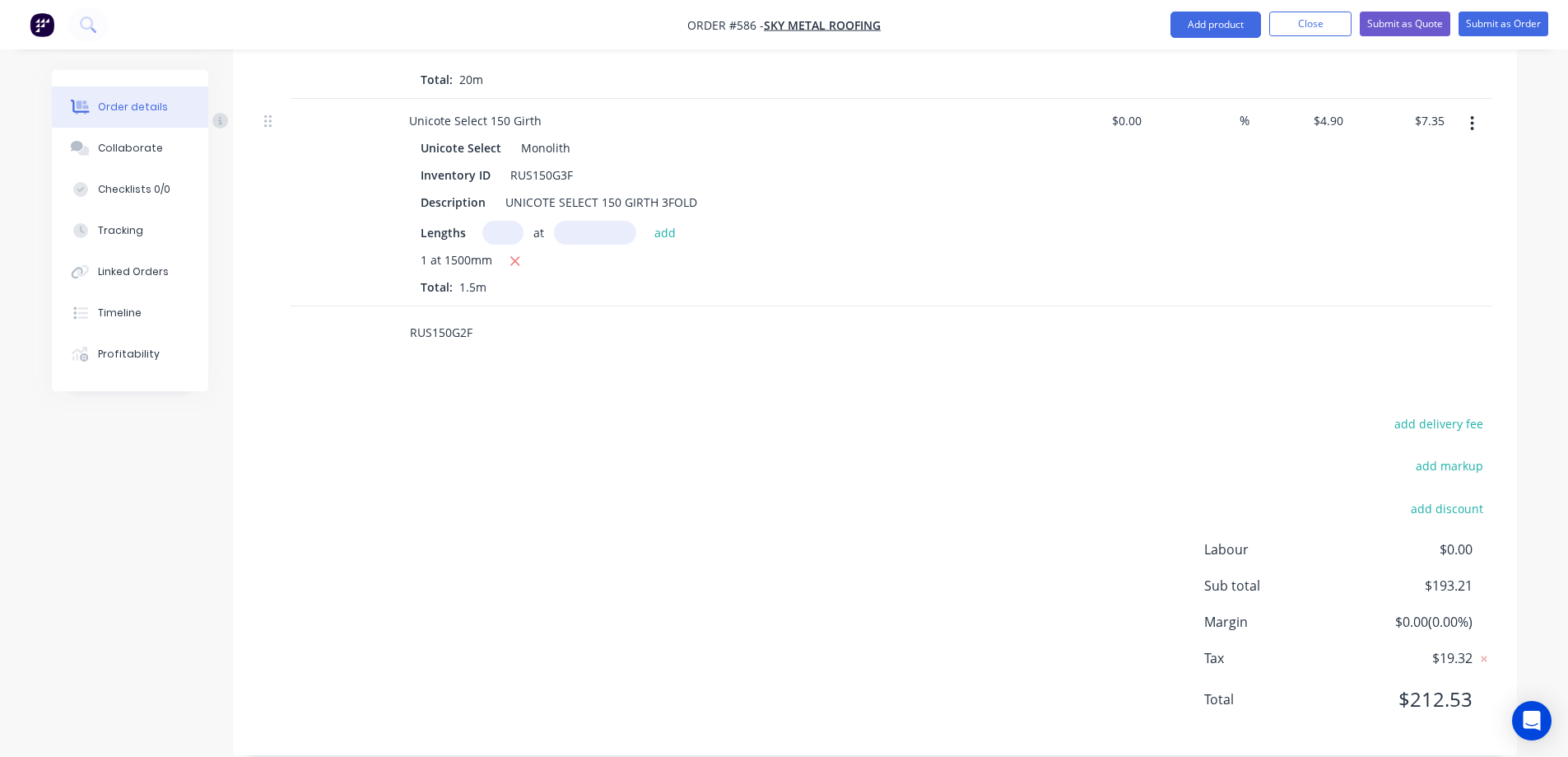
click at [501, 316] on input "RUS150G2F" at bounding box center [573, 333] width 329 height 33
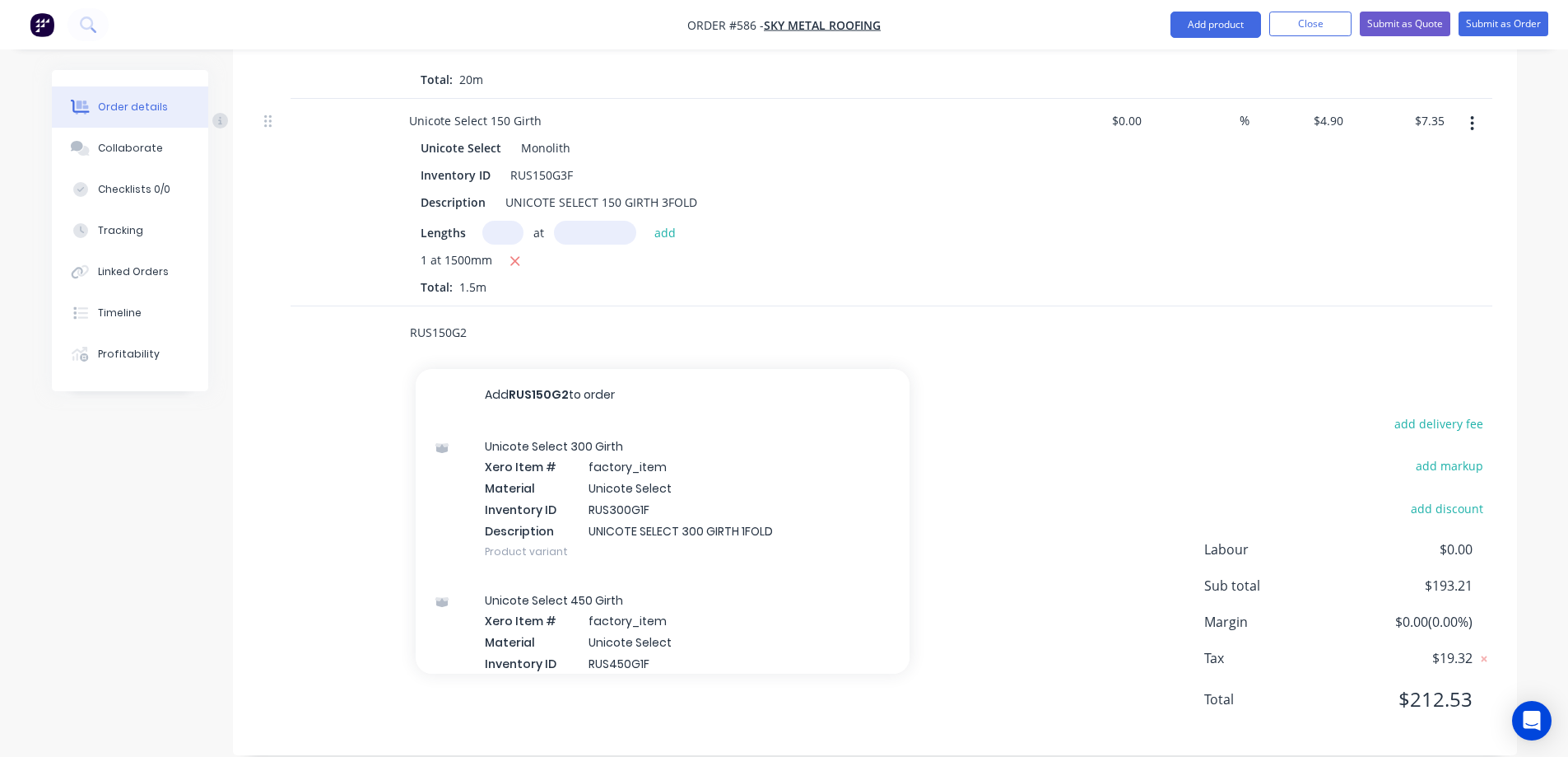
type input "RUS150G2F"
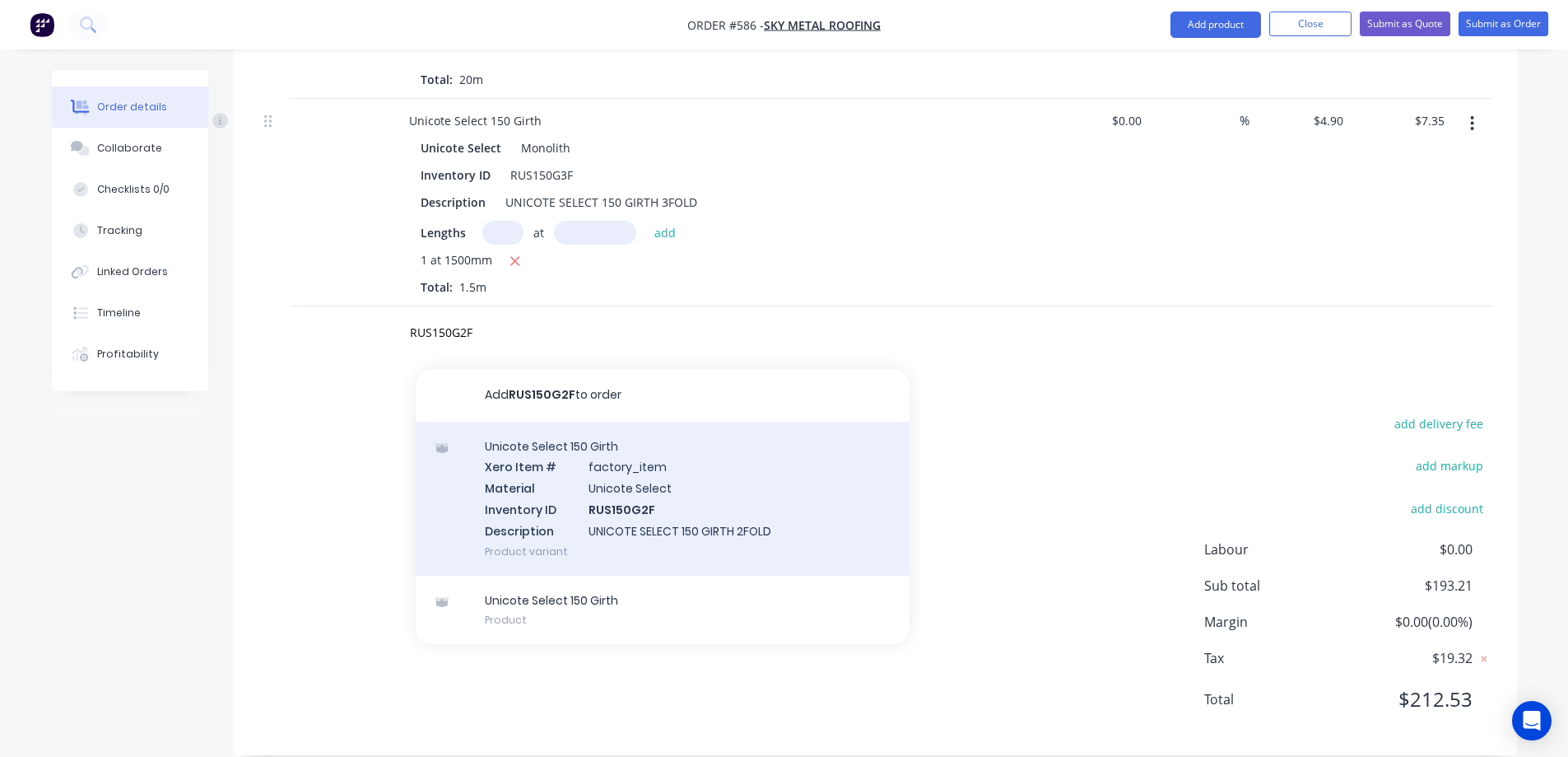
click at [543, 449] on div "Unicote Select 150 Girth Xero Item # factory_item Material Unicote Select Inven…" at bounding box center [662, 498] width 494 height 154
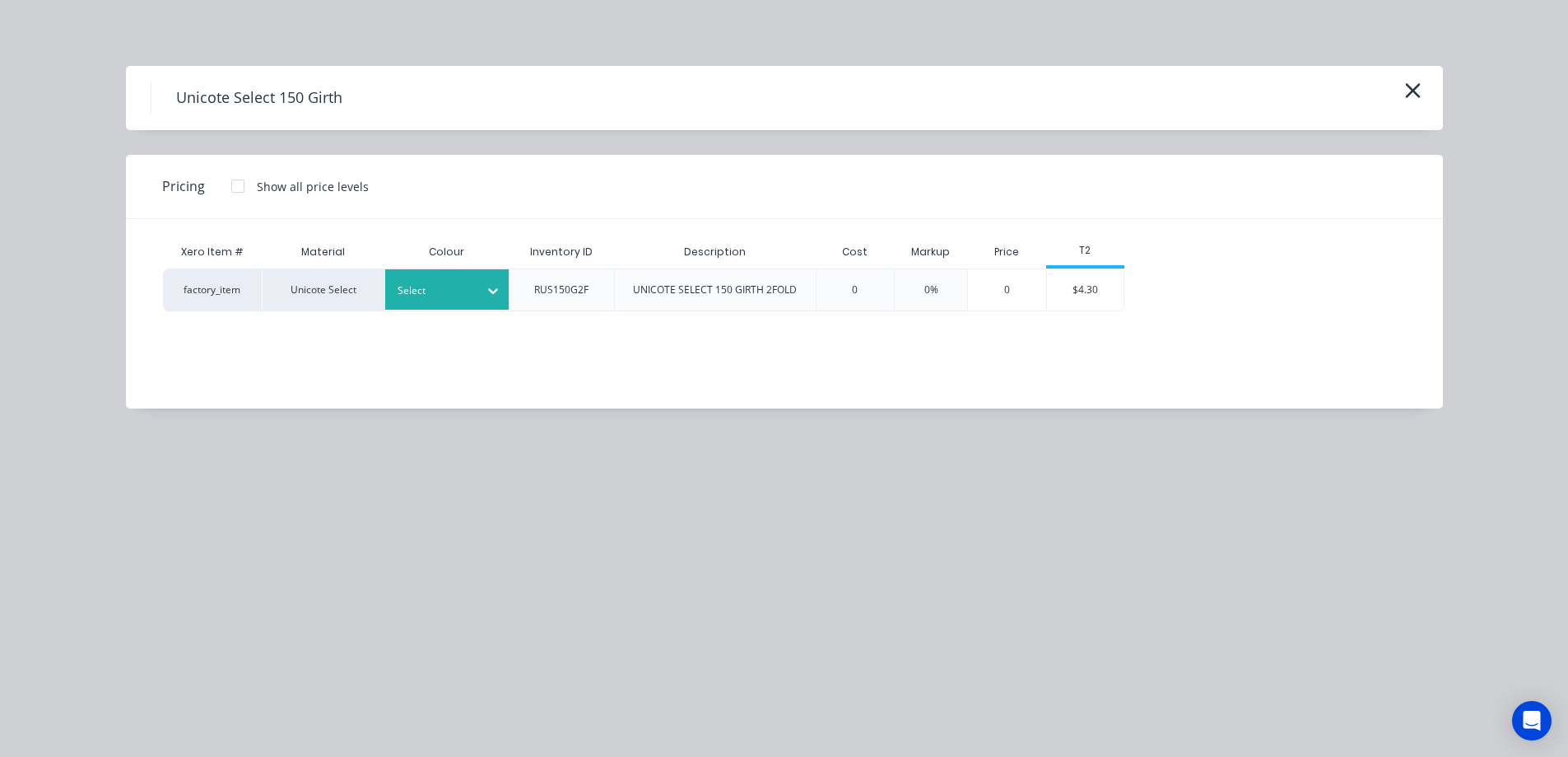
click at [455, 285] on div at bounding box center [435, 291] width 74 height 18
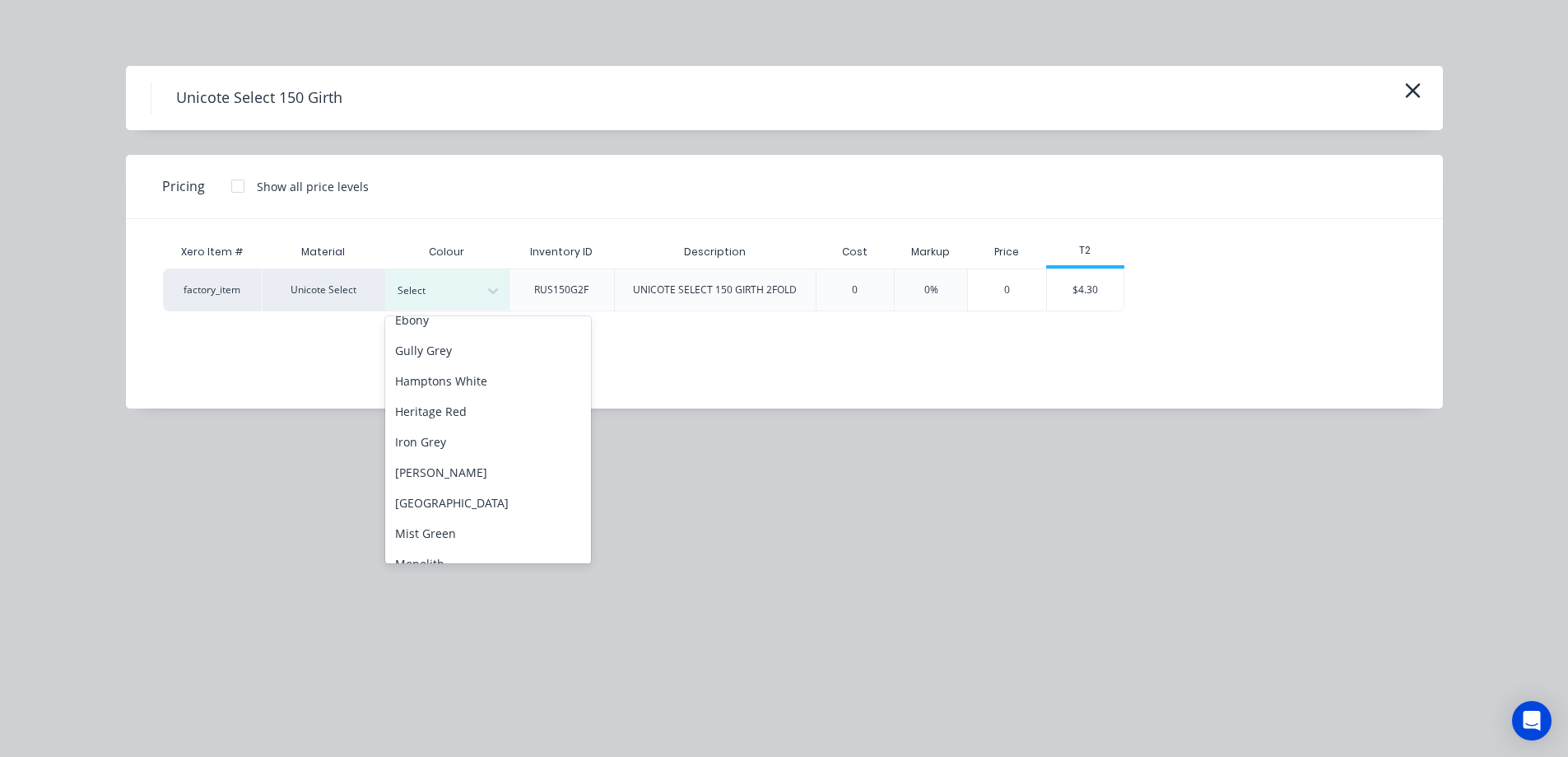
scroll to position [329, 0]
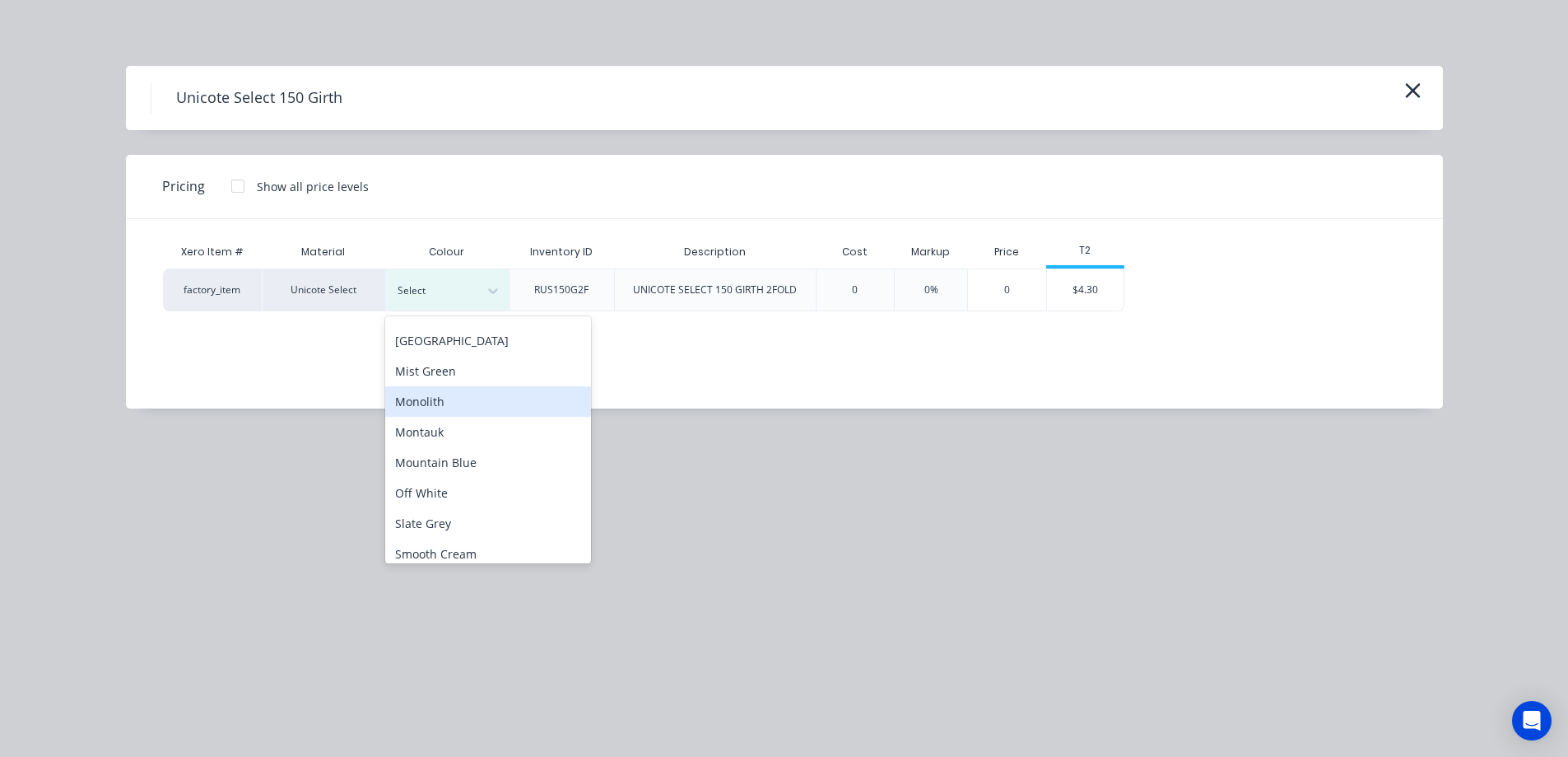
click at [455, 414] on div "Monolith" at bounding box center [488, 401] width 205 height 31
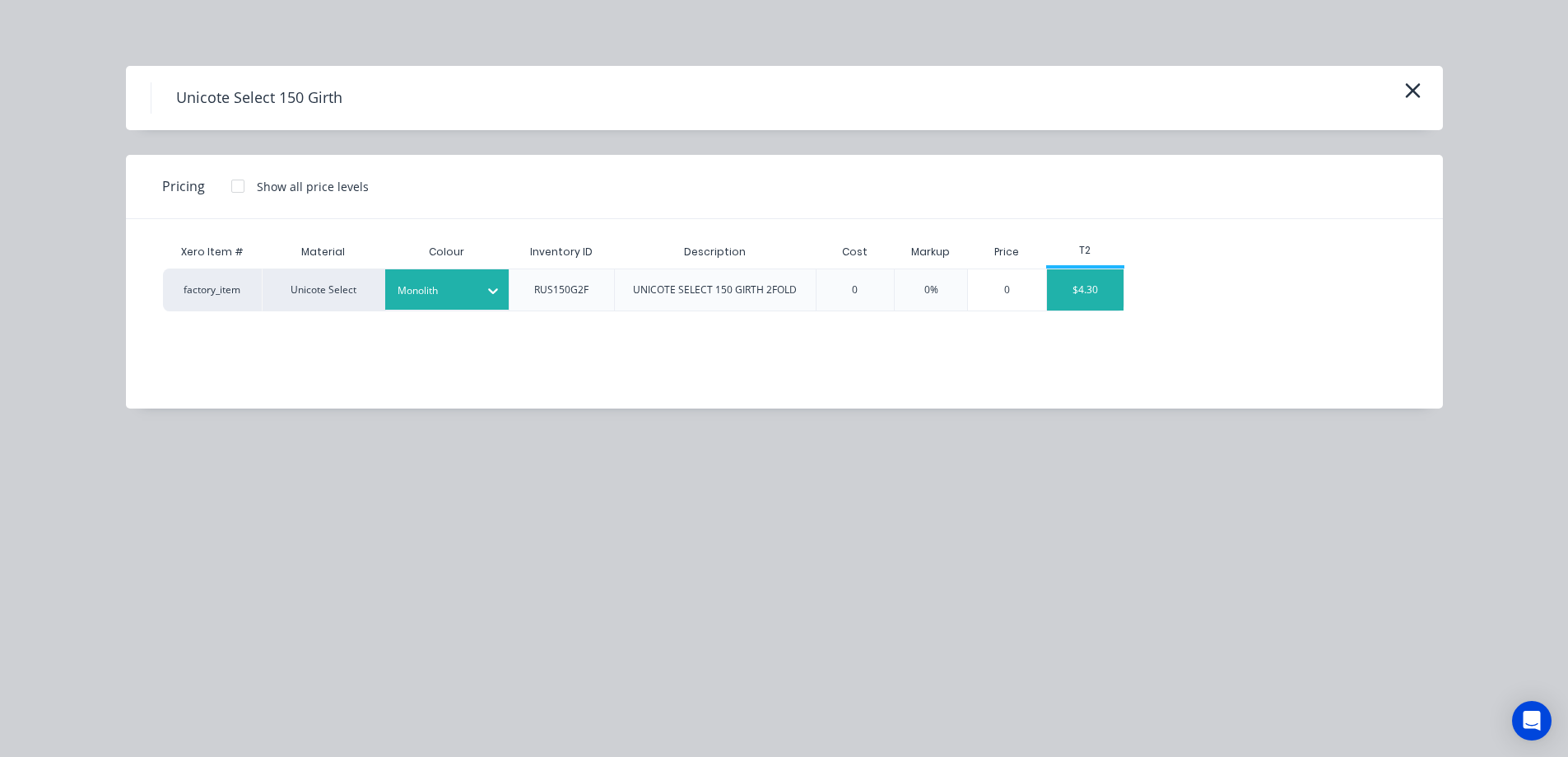
click at [1063, 294] on div "$4.30" at bounding box center [1086, 290] width 77 height 41
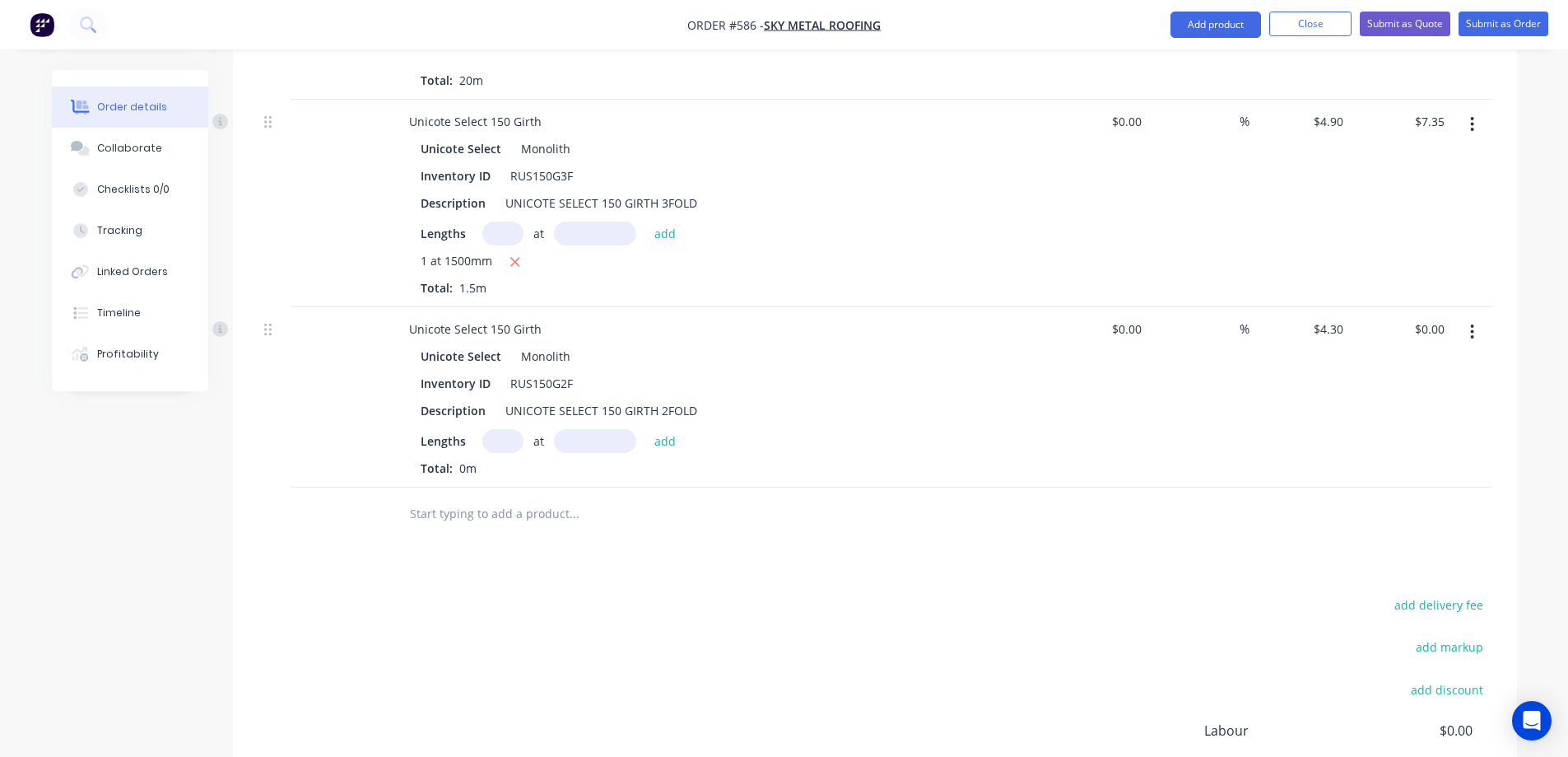
scroll to position [1737, 0]
click at [498, 429] on input "text" at bounding box center [502, 440] width 41 height 24
type input "1"
type input "1500mm"
click at [665, 429] on button "add" at bounding box center [665, 439] width 39 height 22
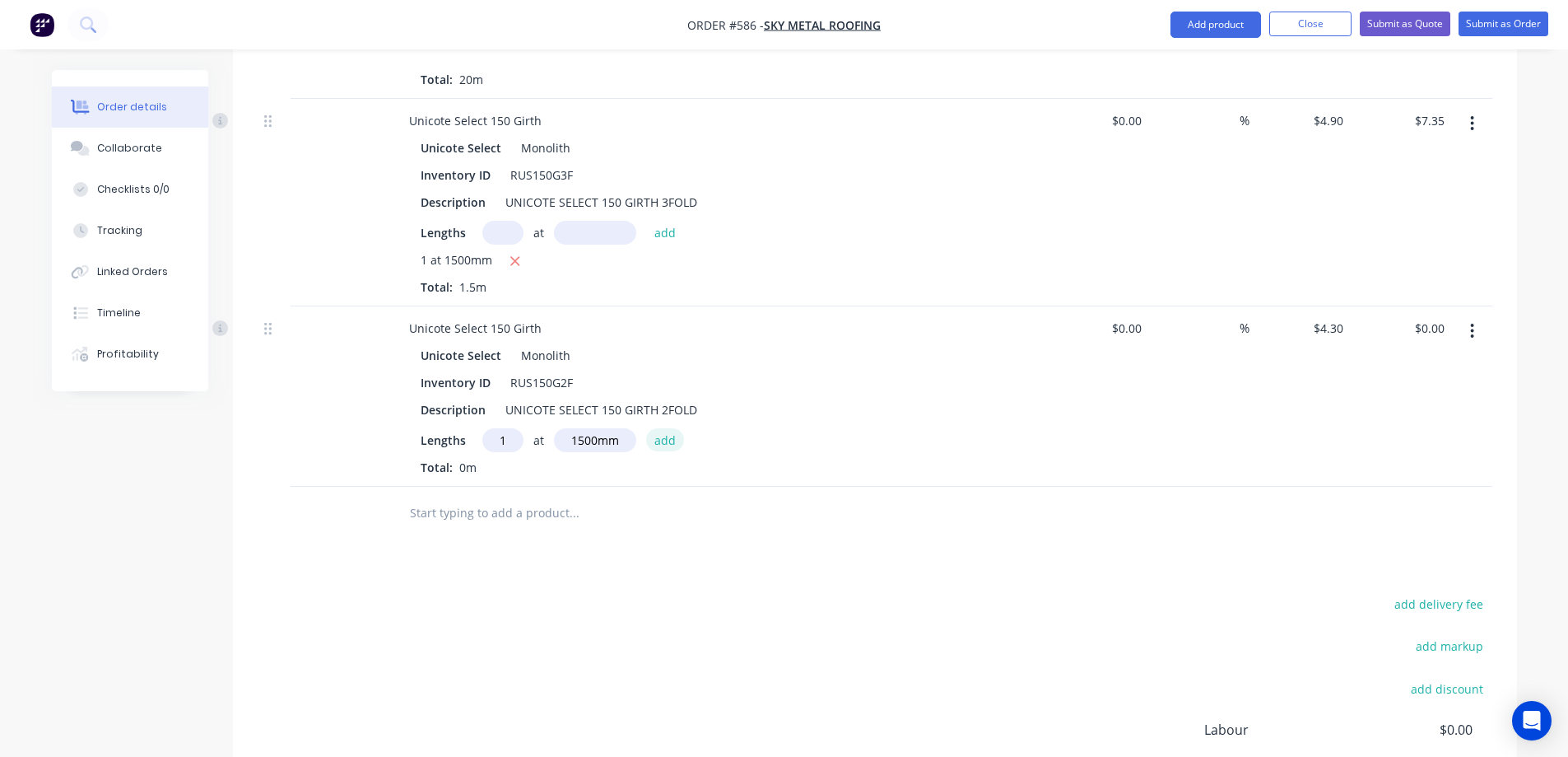
type input "$6.45"
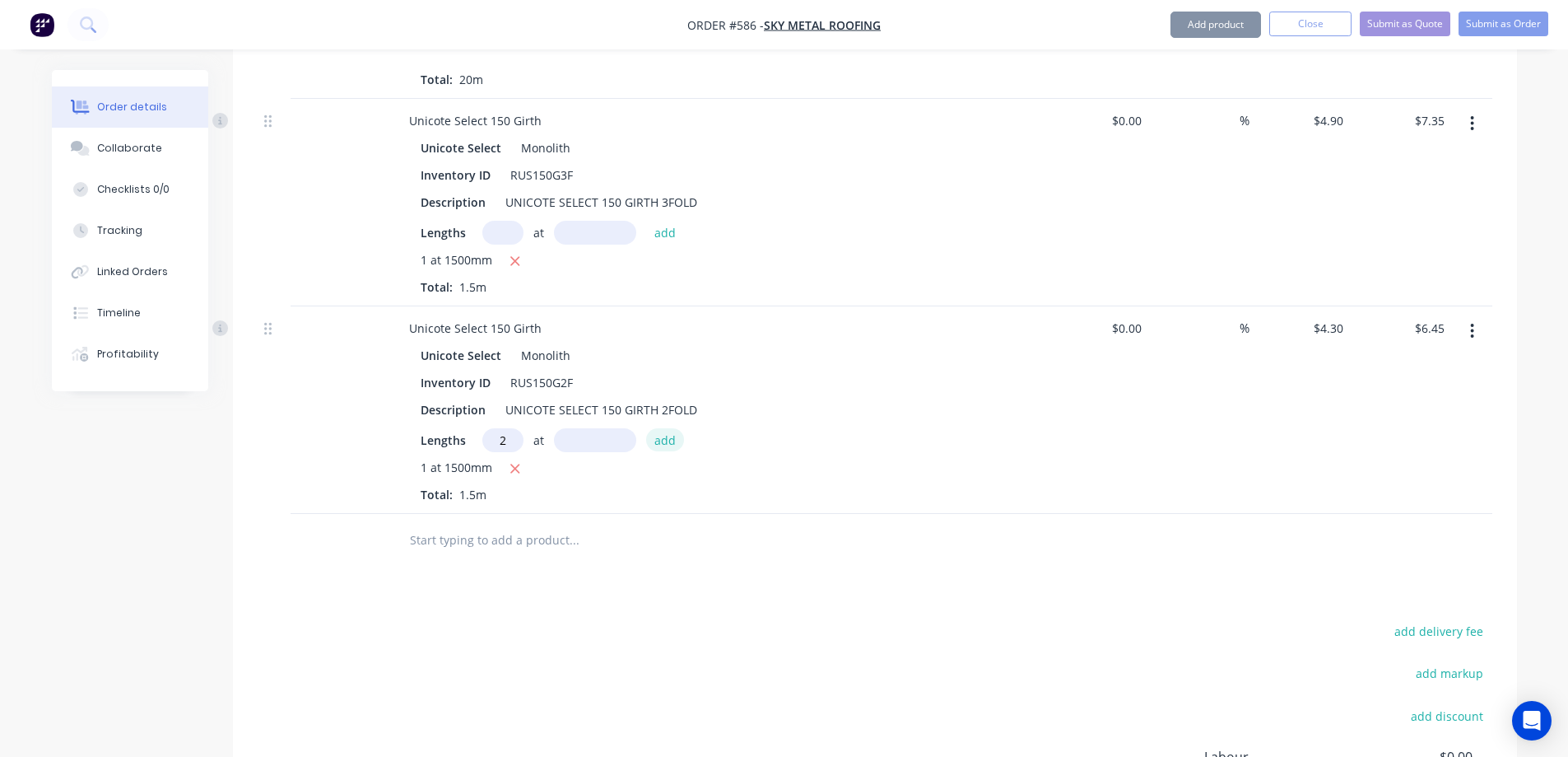
type input "2"
type input "1040mm"
click at [666, 429] on button "add" at bounding box center [665, 439] width 39 height 22
type input "$15.39"
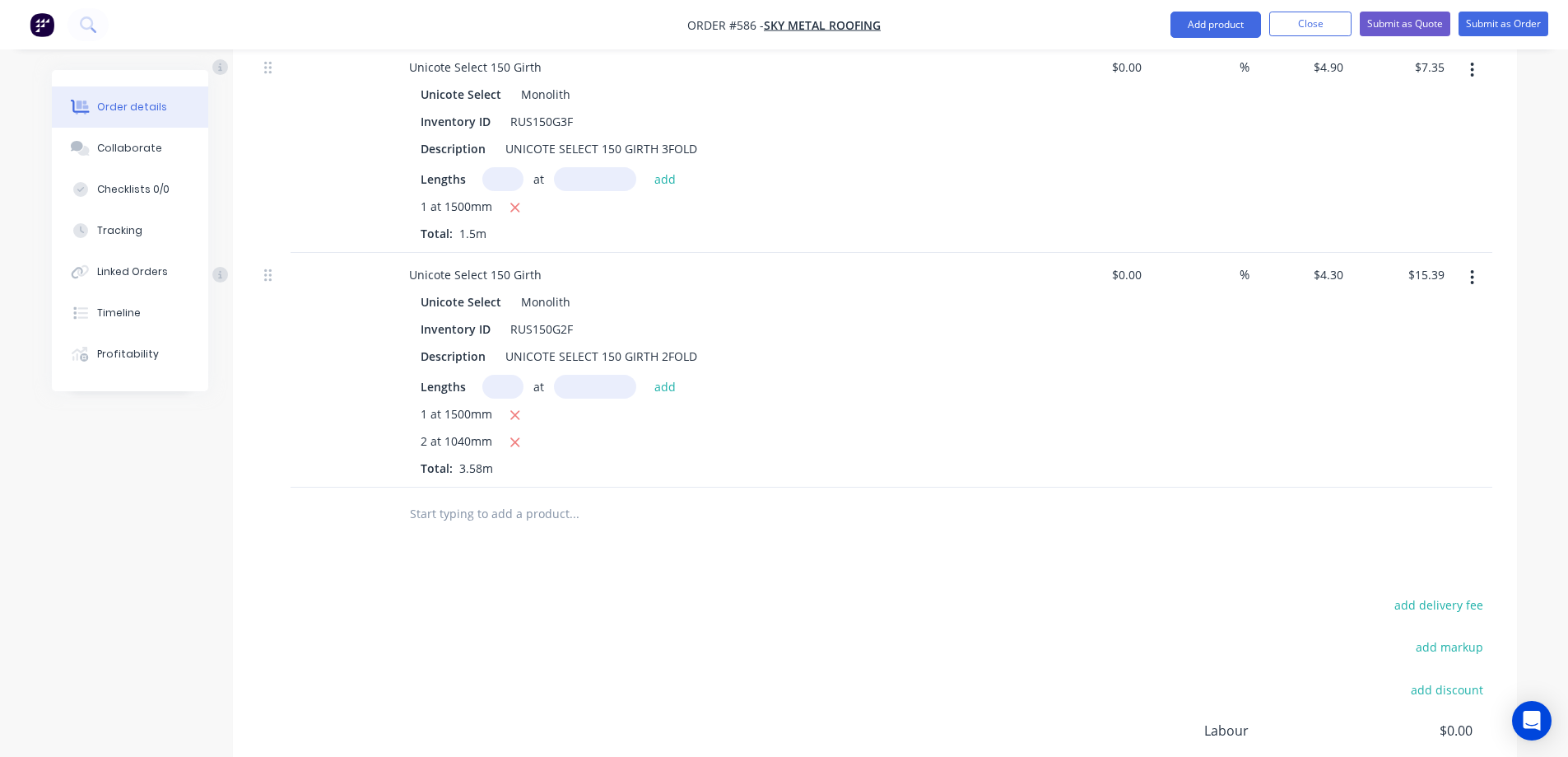
scroll to position [1820, 0]
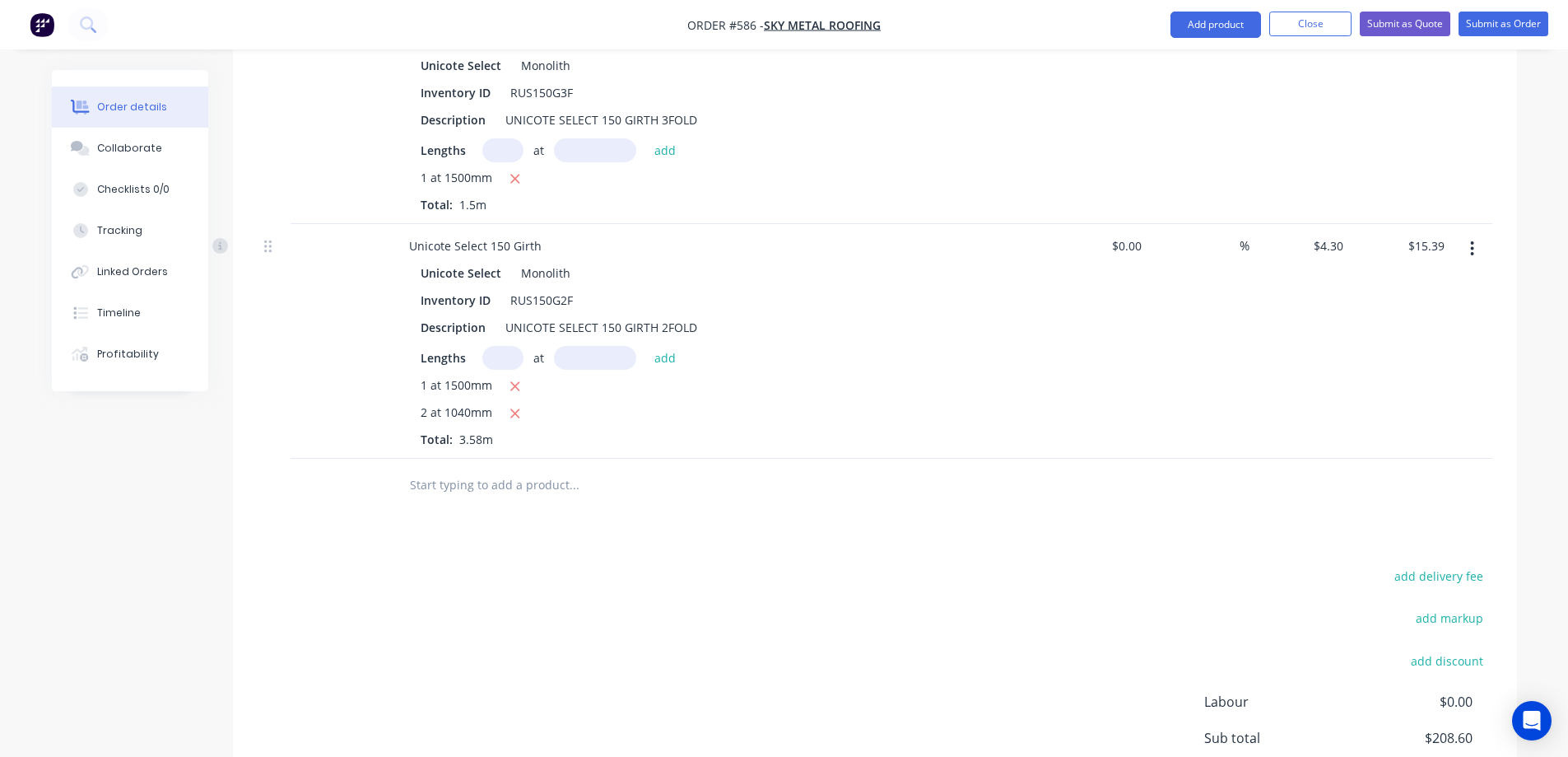
click at [486, 473] on input "text" at bounding box center [573, 485] width 329 height 33
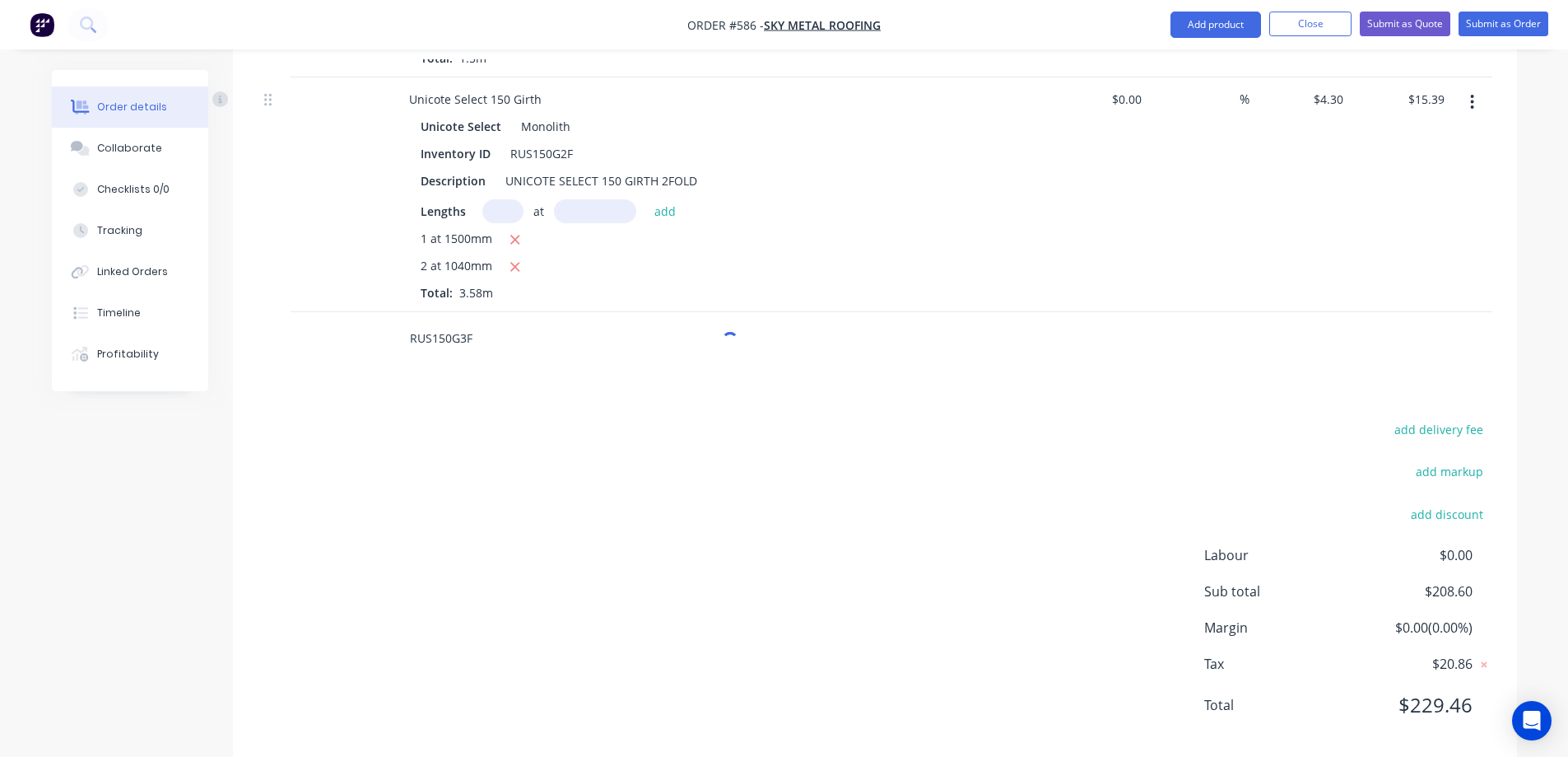
scroll to position [1972, 0]
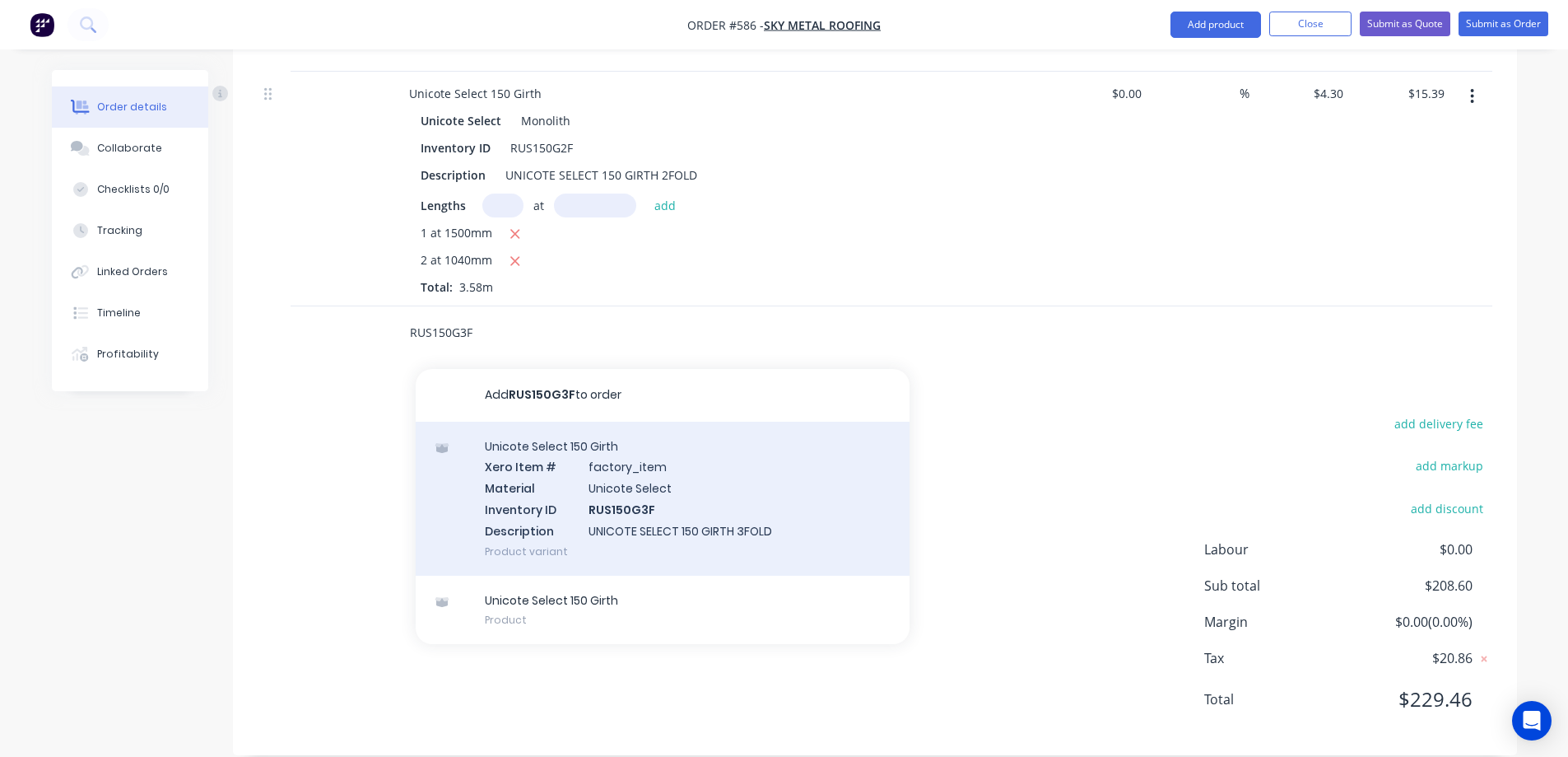
type input "RUS150G3F"
click at [583, 479] on div "Unicote Select 150 Girth Xero Item # factory_item Material Unicote Select Inven…" at bounding box center [662, 498] width 494 height 154
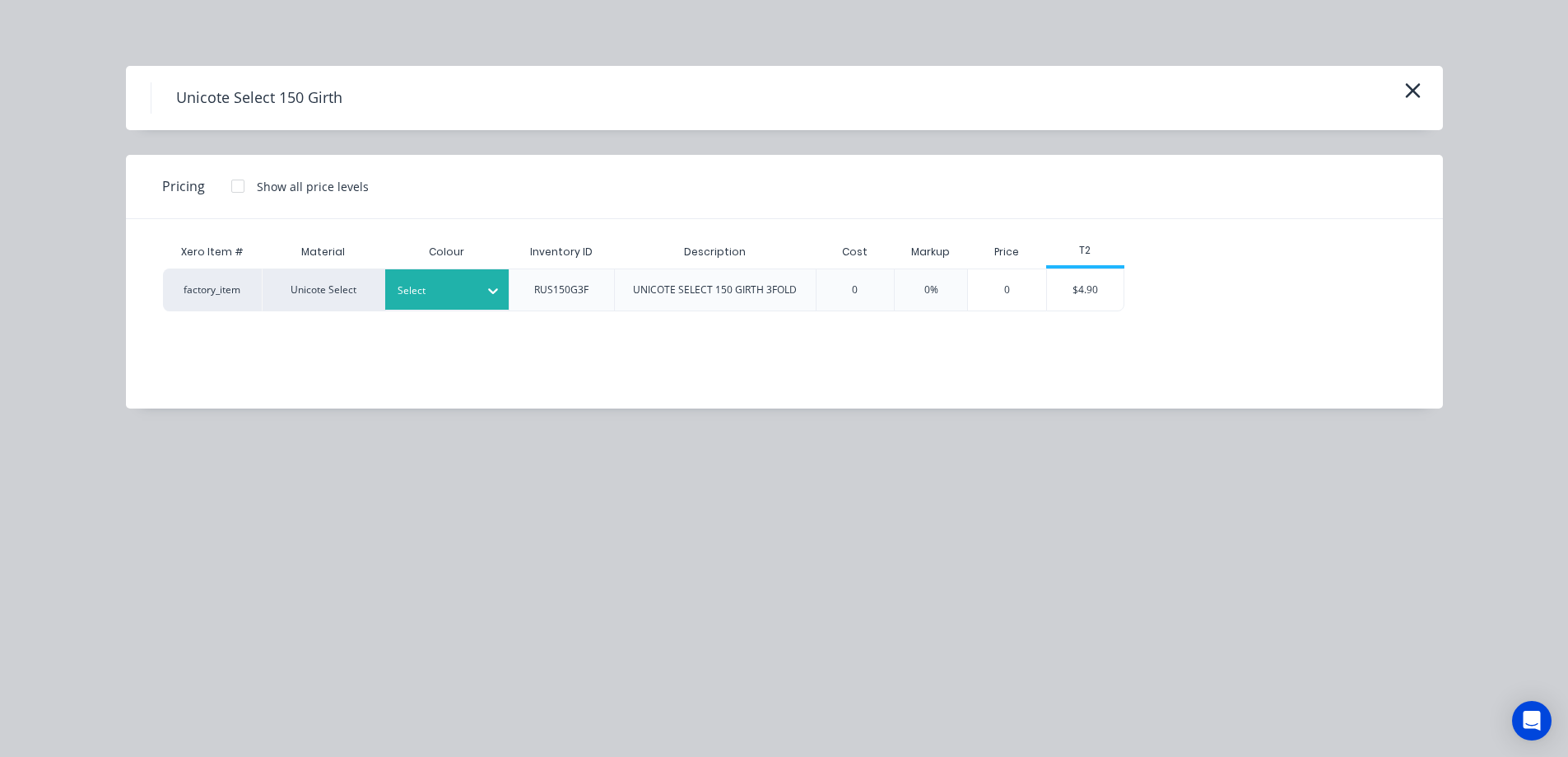
click at [471, 284] on div "Select" at bounding box center [432, 291] width 92 height 21
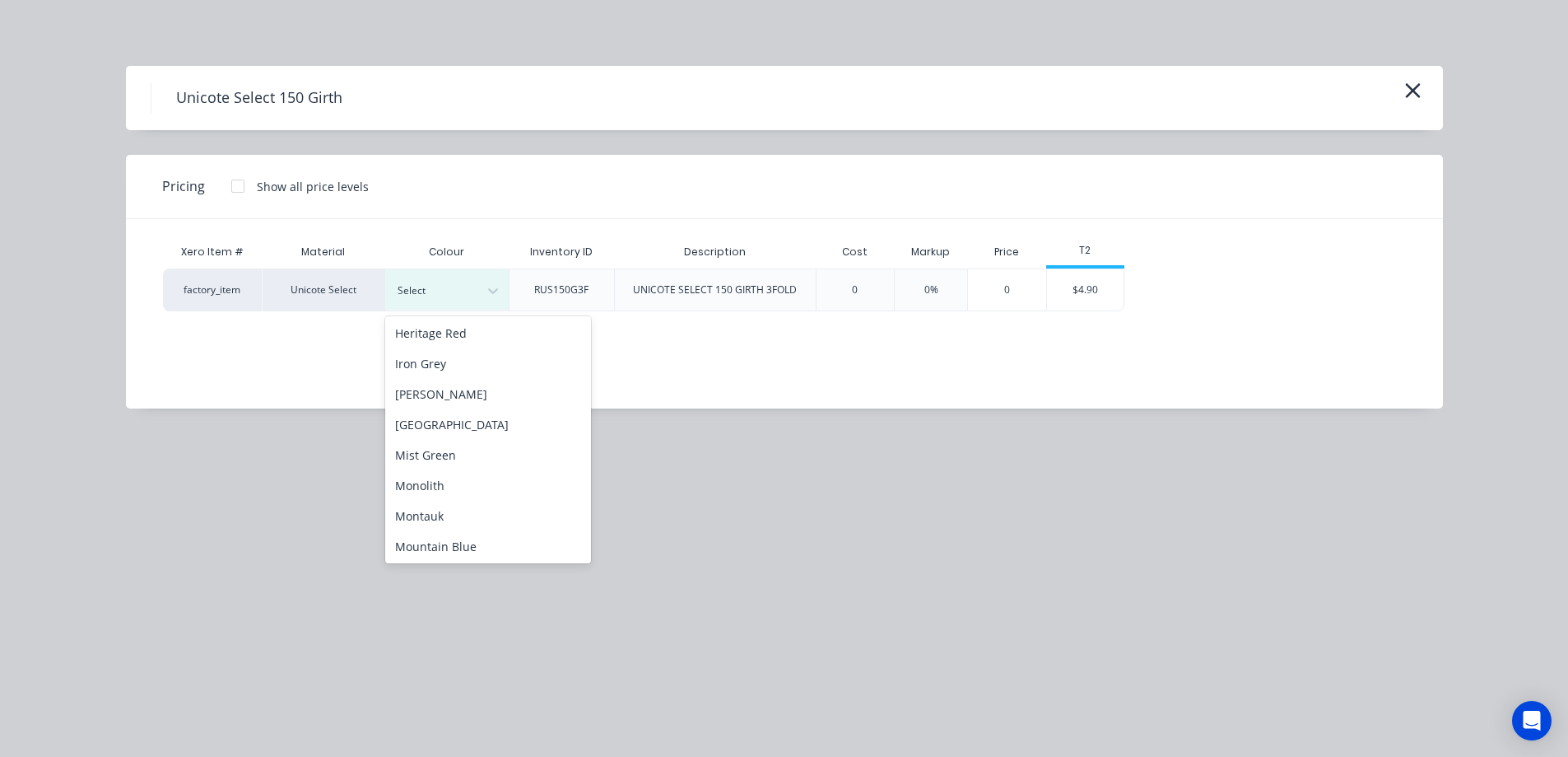
scroll to position [247, 0]
click at [448, 472] on div "Monolith" at bounding box center [488, 483] width 205 height 31
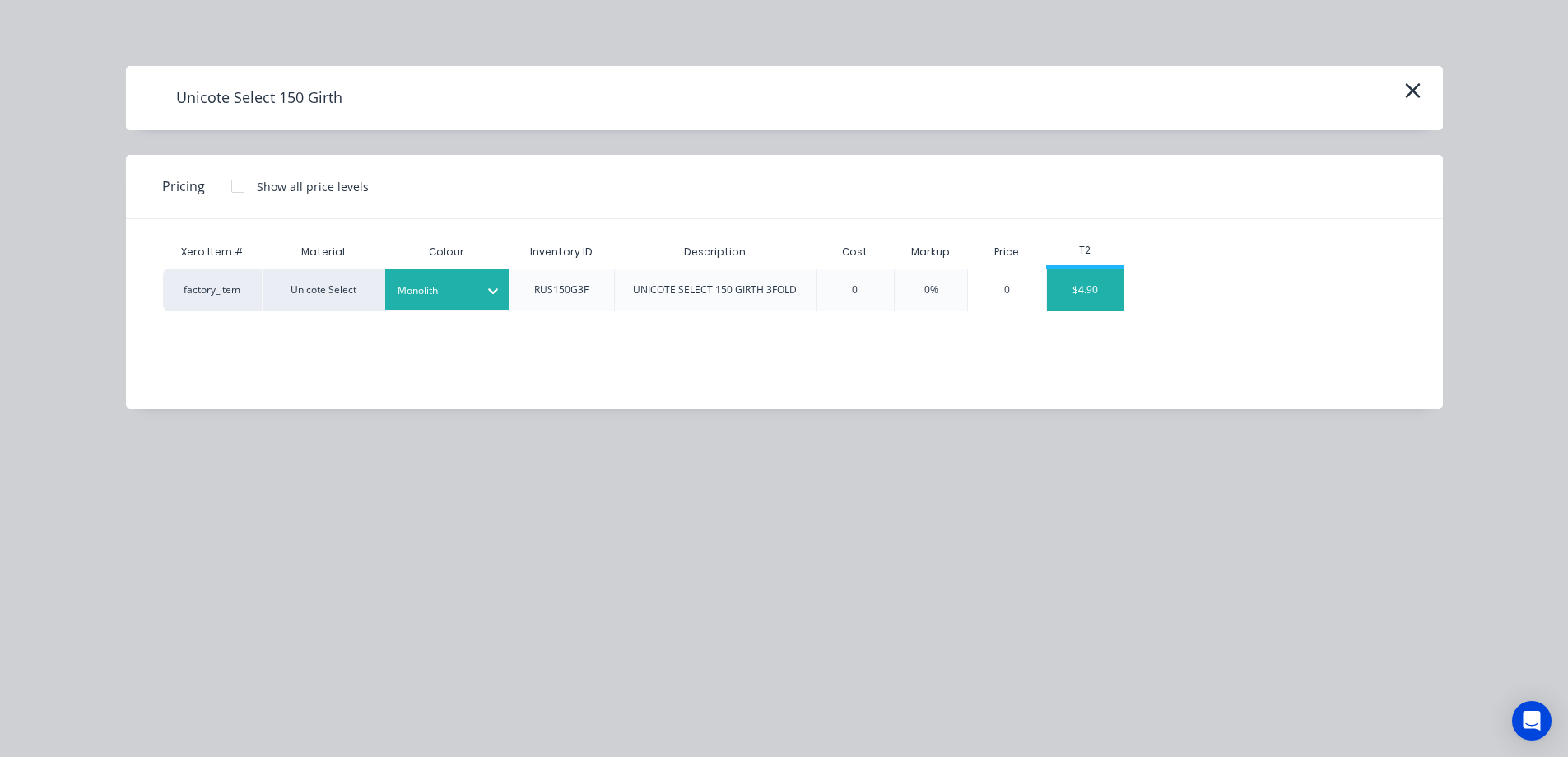
click at [1093, 285] on div "$4.90" at bounding box center [1086, 290] width 77 height 41
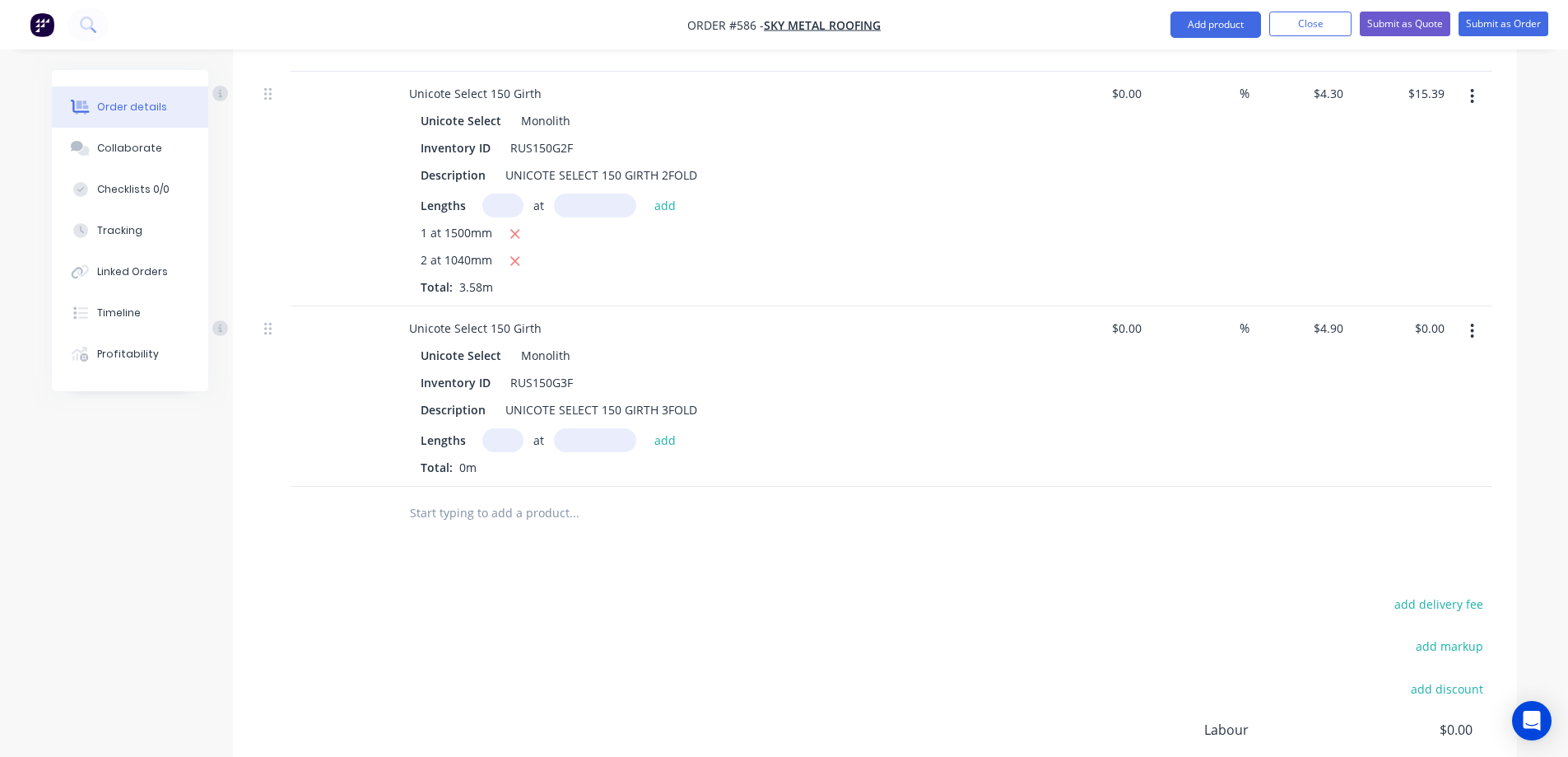
click at [499, 429] on input "text" at bounding box center [502, 440] width 41 height 24
type input "1"
type input "1700mm"
click at [657, 429] on button "add" at bounding box center [665, 439] width 39 height 22
type input "$8.33"
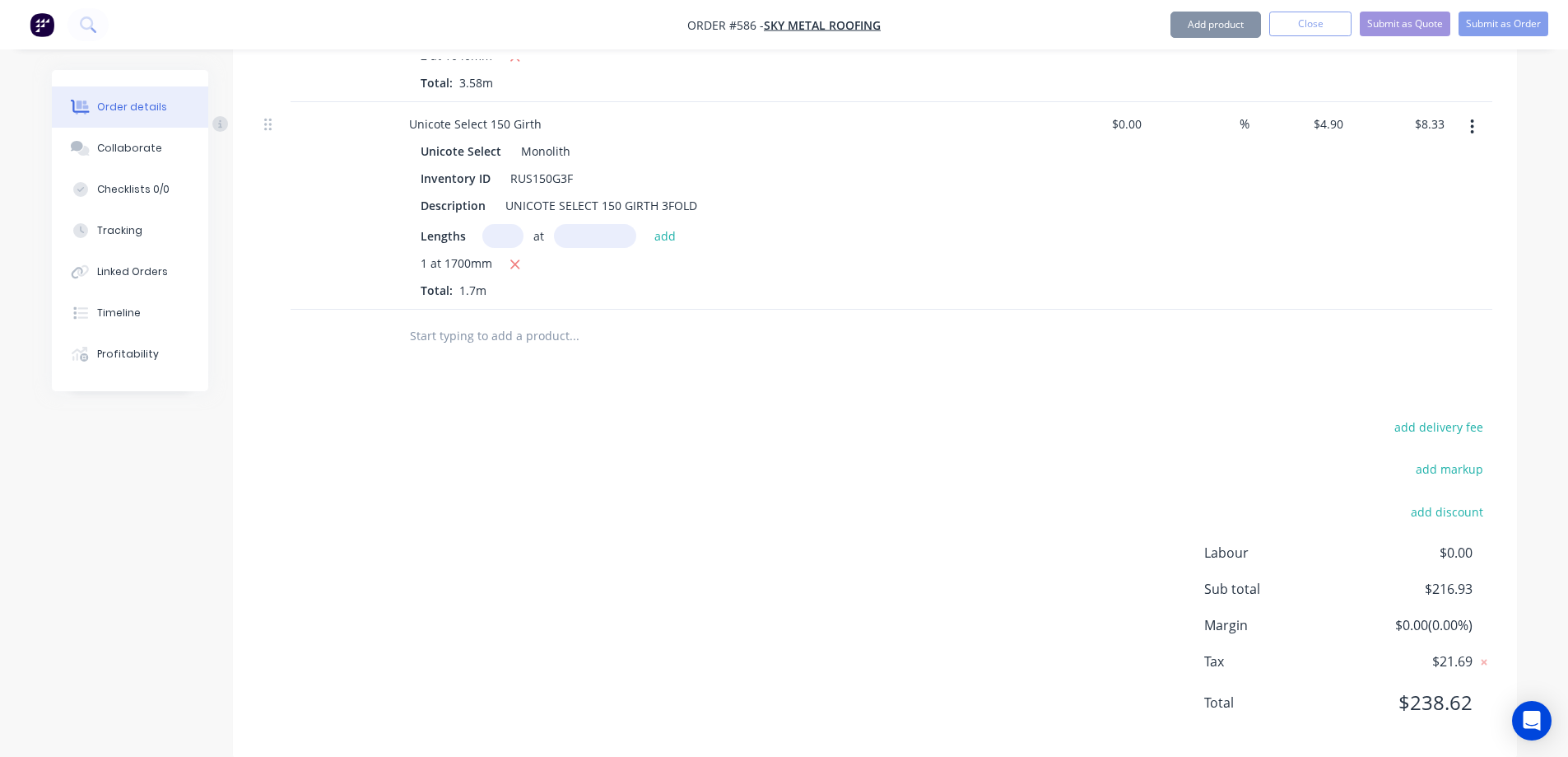
scroll to position [2180, 0]
click at [457, 316] on input "text" at bounding box center [573, 333] width 329 height 33
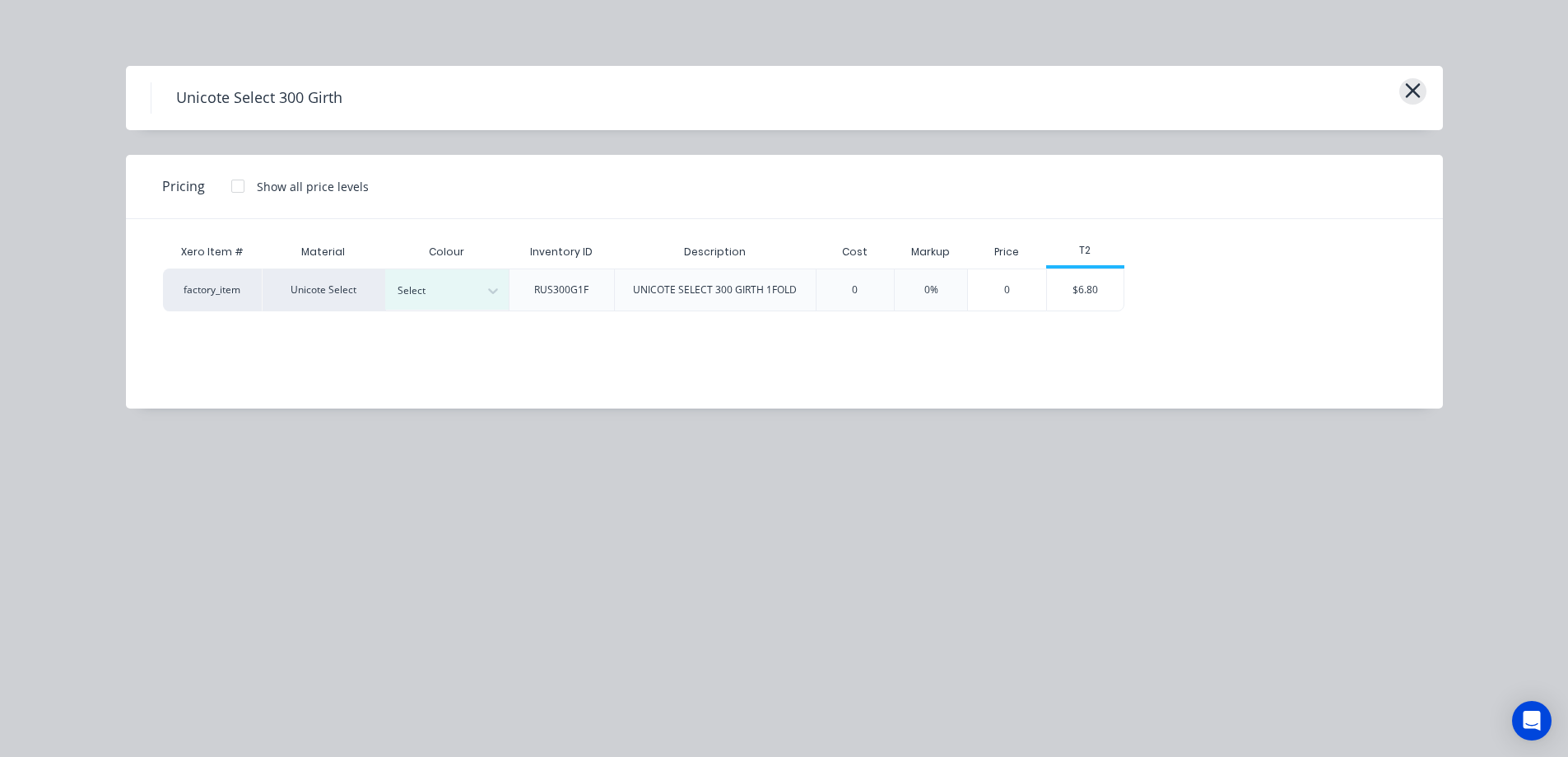
click at [1410, 89] on icon "button" at bounding box center [1412, 90] width 15 height 15
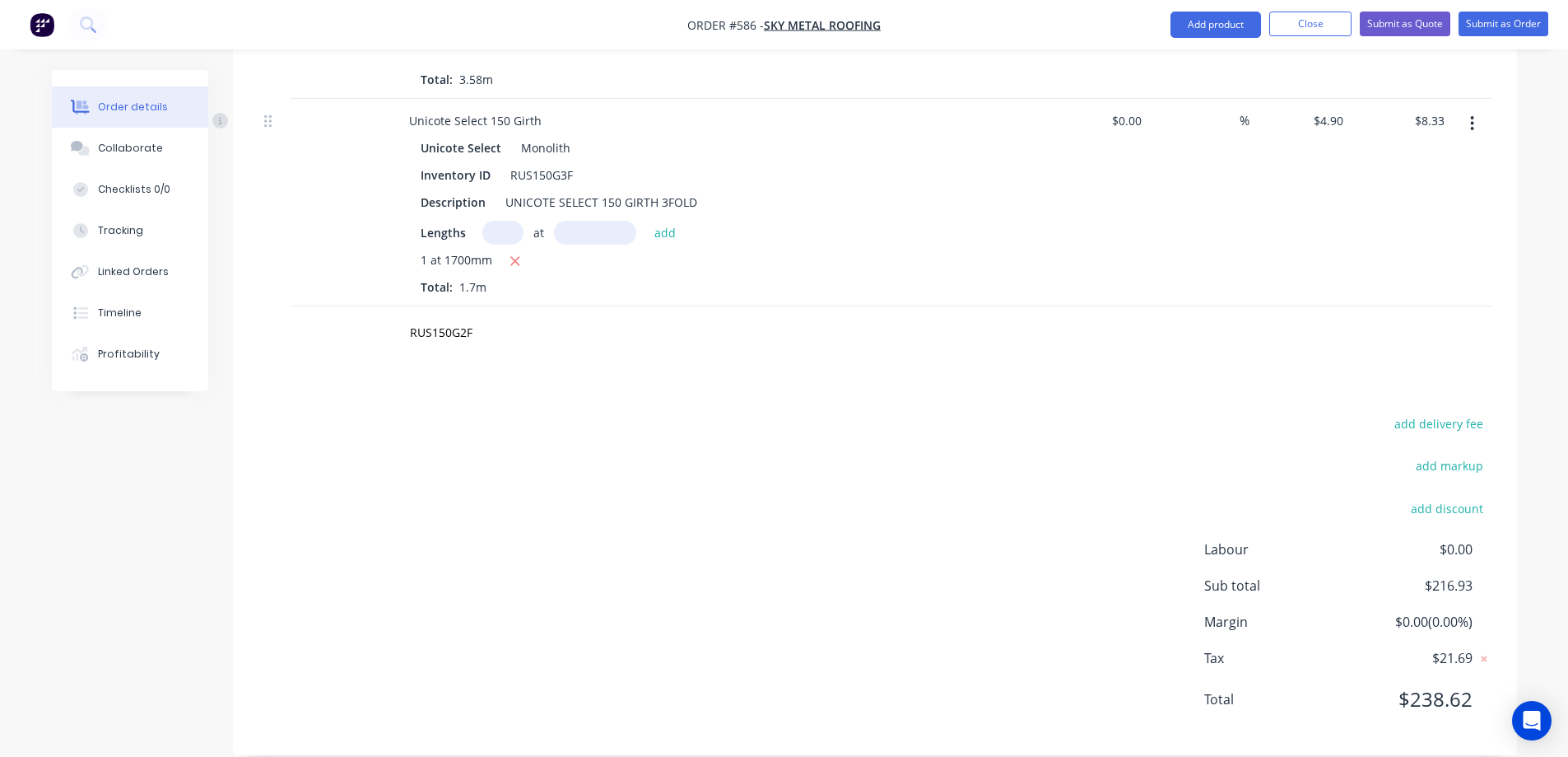
click at [486, 328] on div "RUS150G2F" at bounding box center [685, 333] width 593 height 54
click at [486, 316] on input "RUS150G2F" at bounding box center [573, 333] width 329 height 33
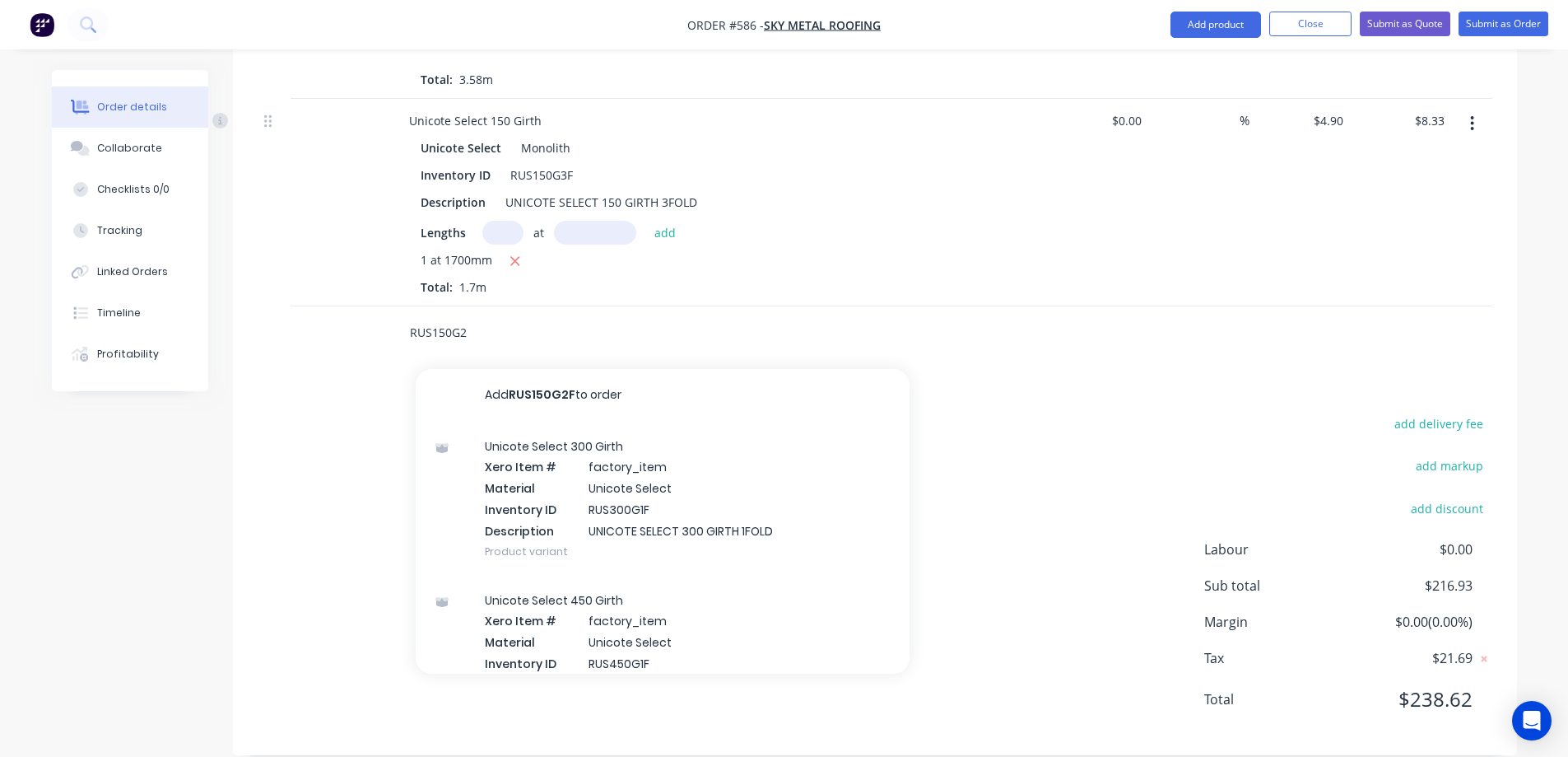
type input "RUS150G2F"
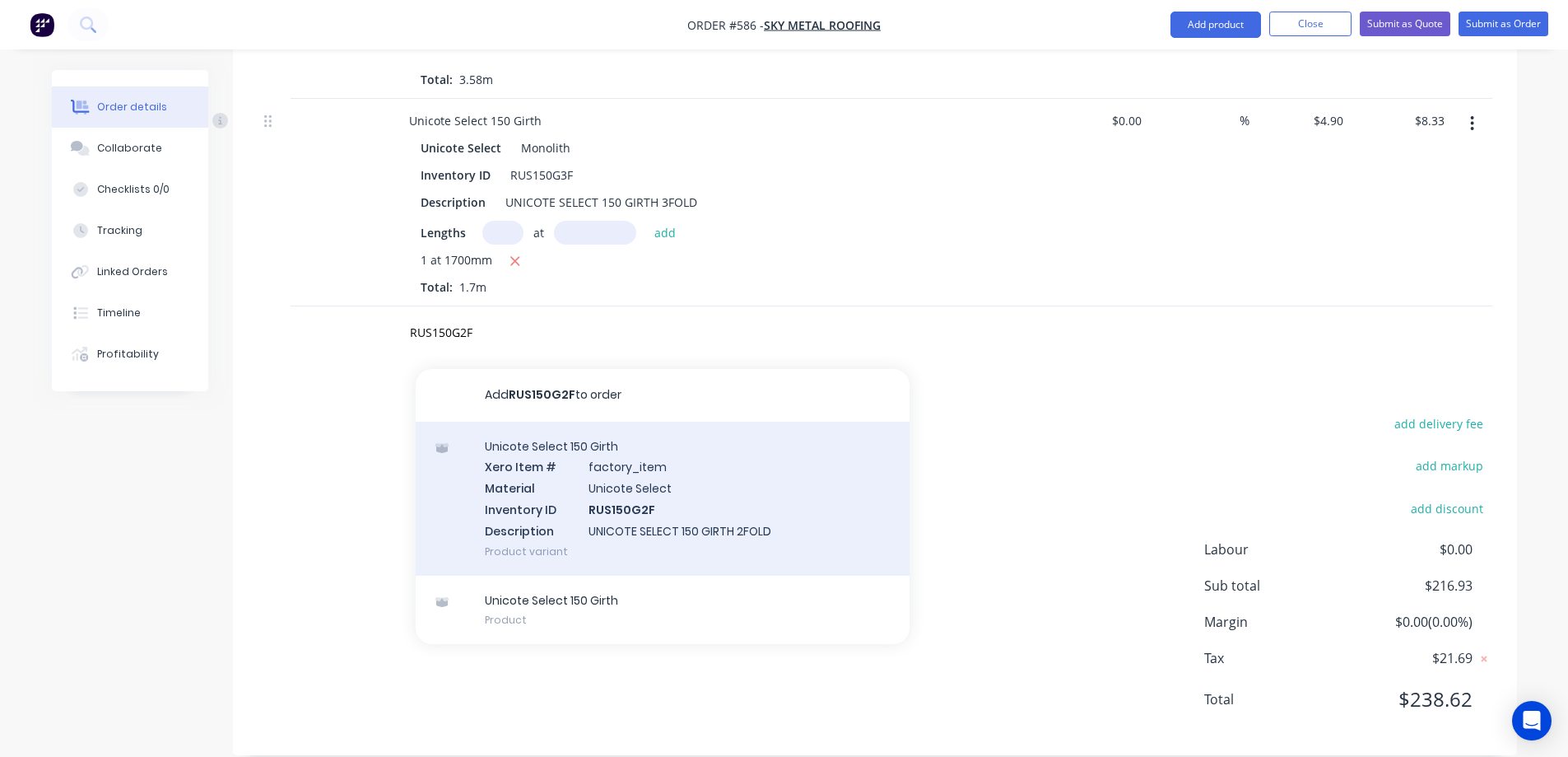
click at [557, 458] on div "Unicote Select 150 Girth Xero Item # factory_item Material Unicote Select Inven…" at bounding box center [662, 498] width 494 height 154
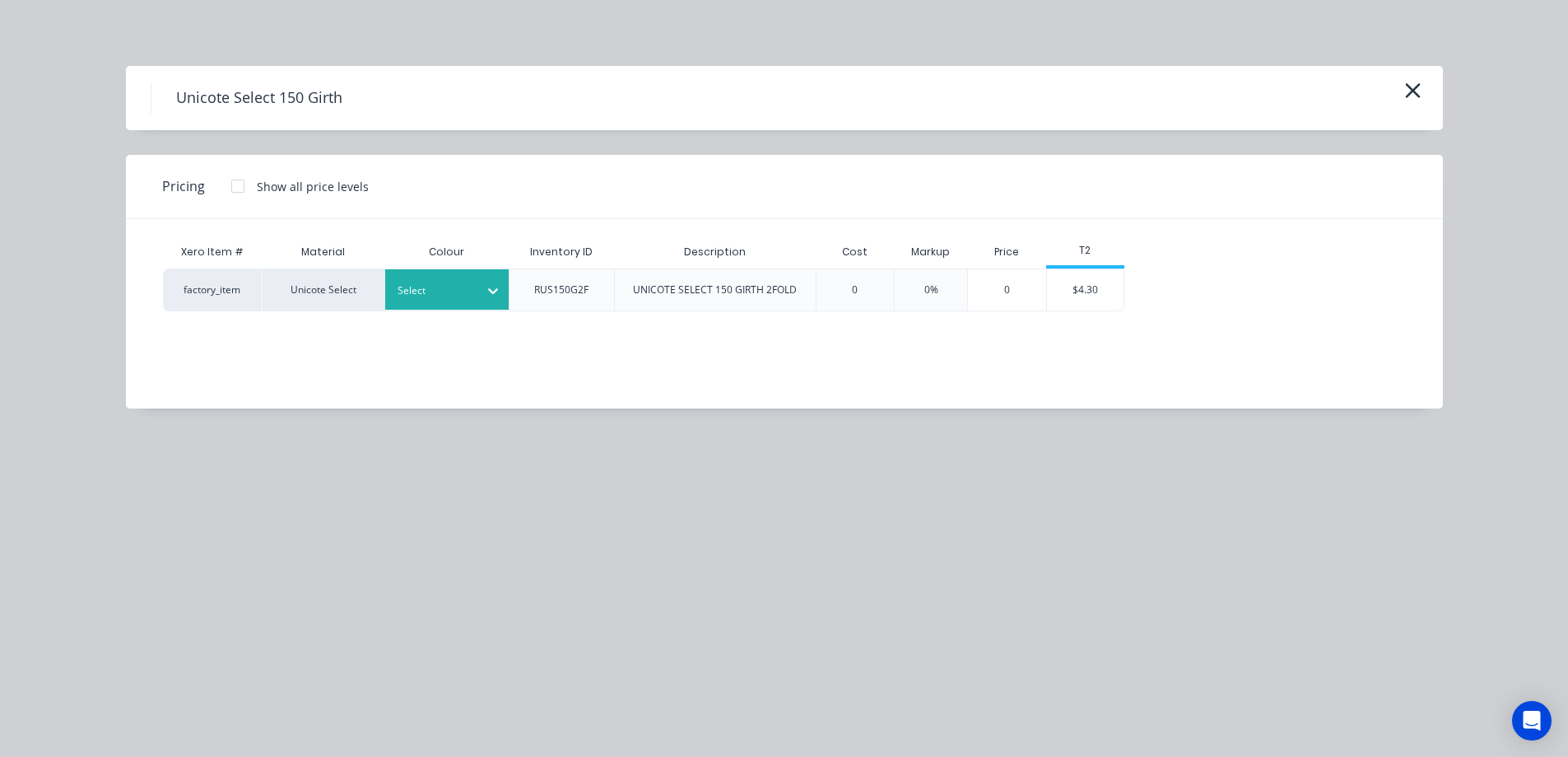
click at [482, 286] on div at bounding box center [493, 291] width 30 height 26
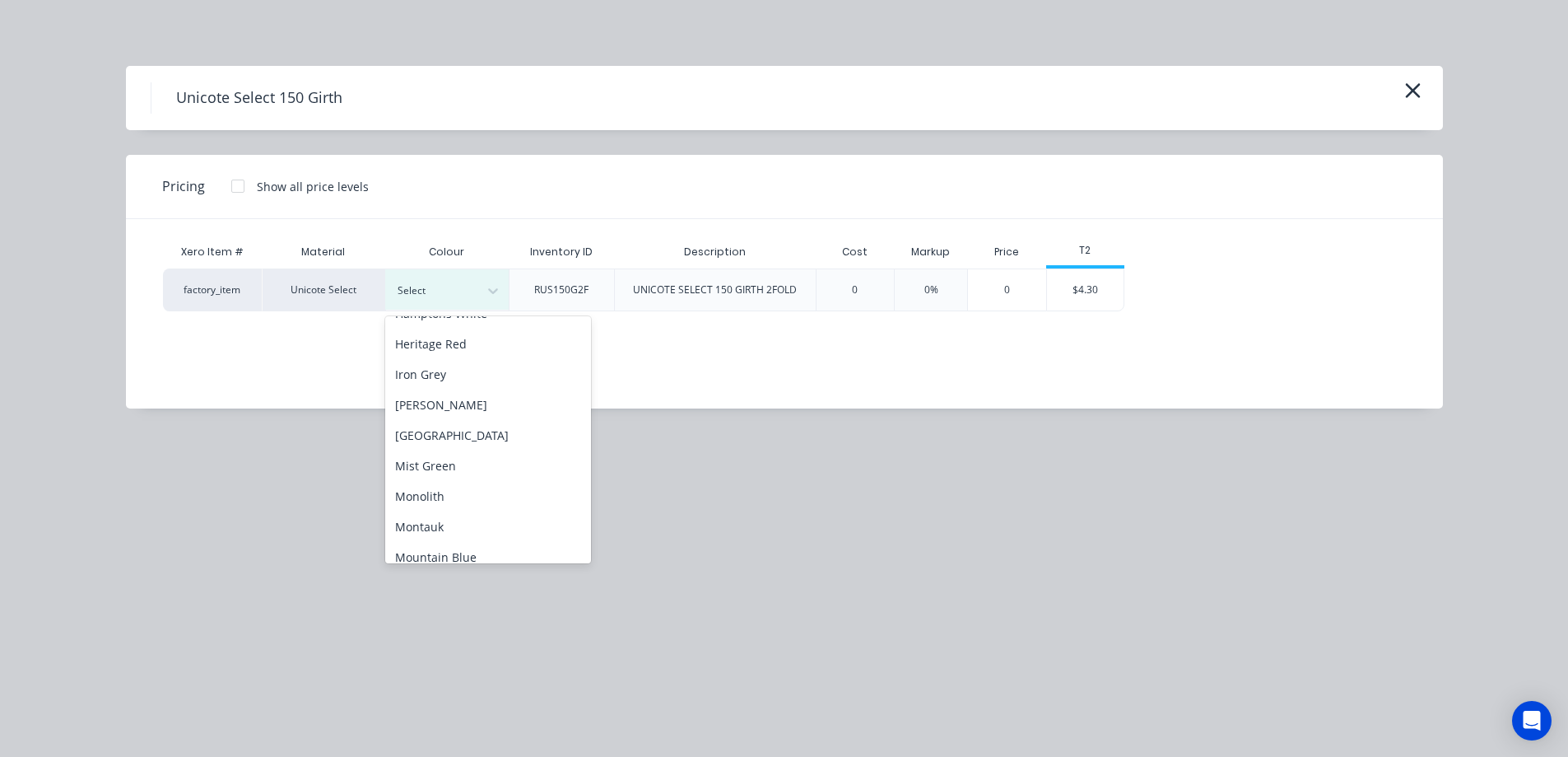
scroll to position [247, 0]
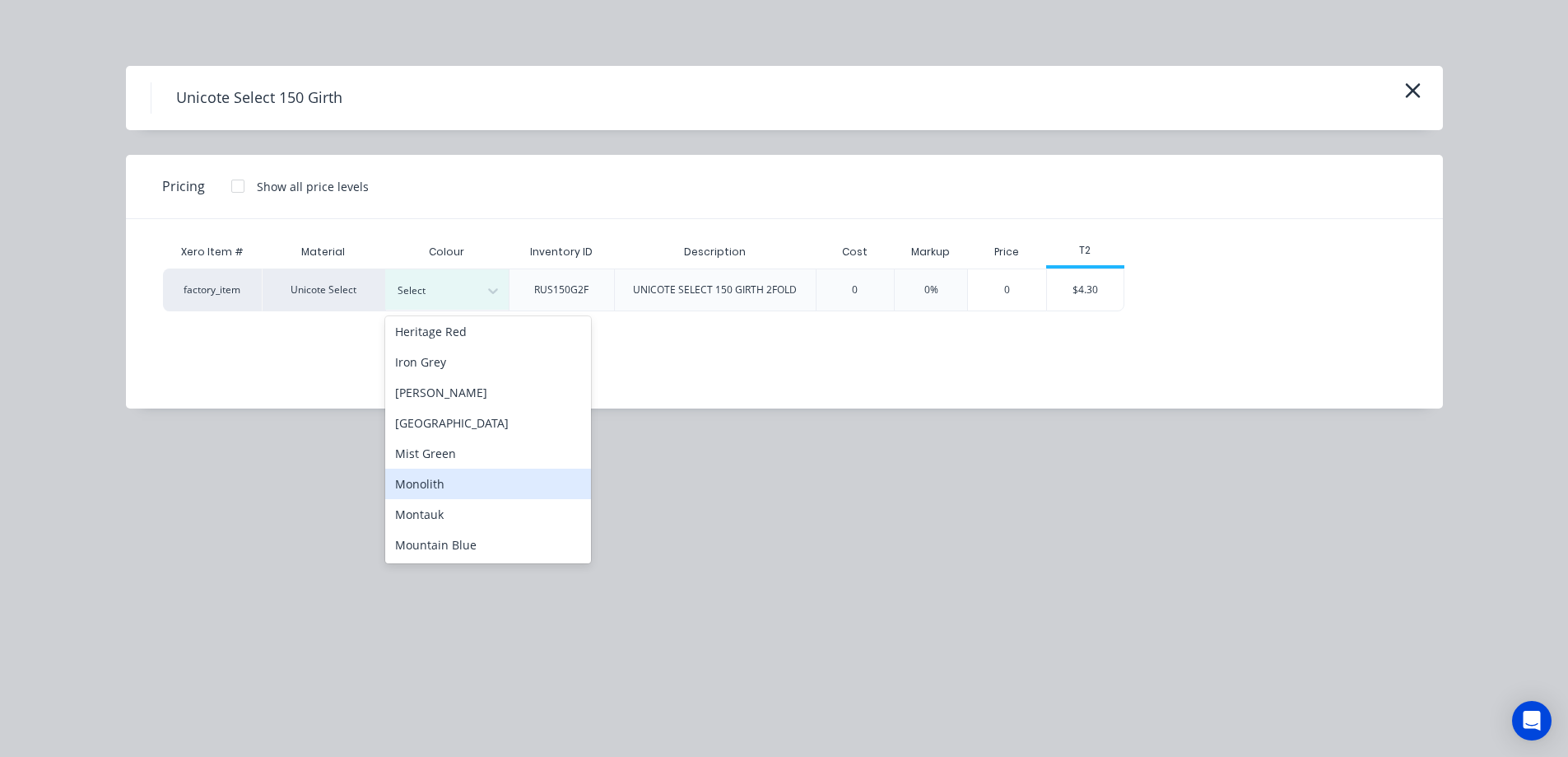
click at [458, 480] on div "Monolith" at bounding box center [488, 483] width 205 height 31
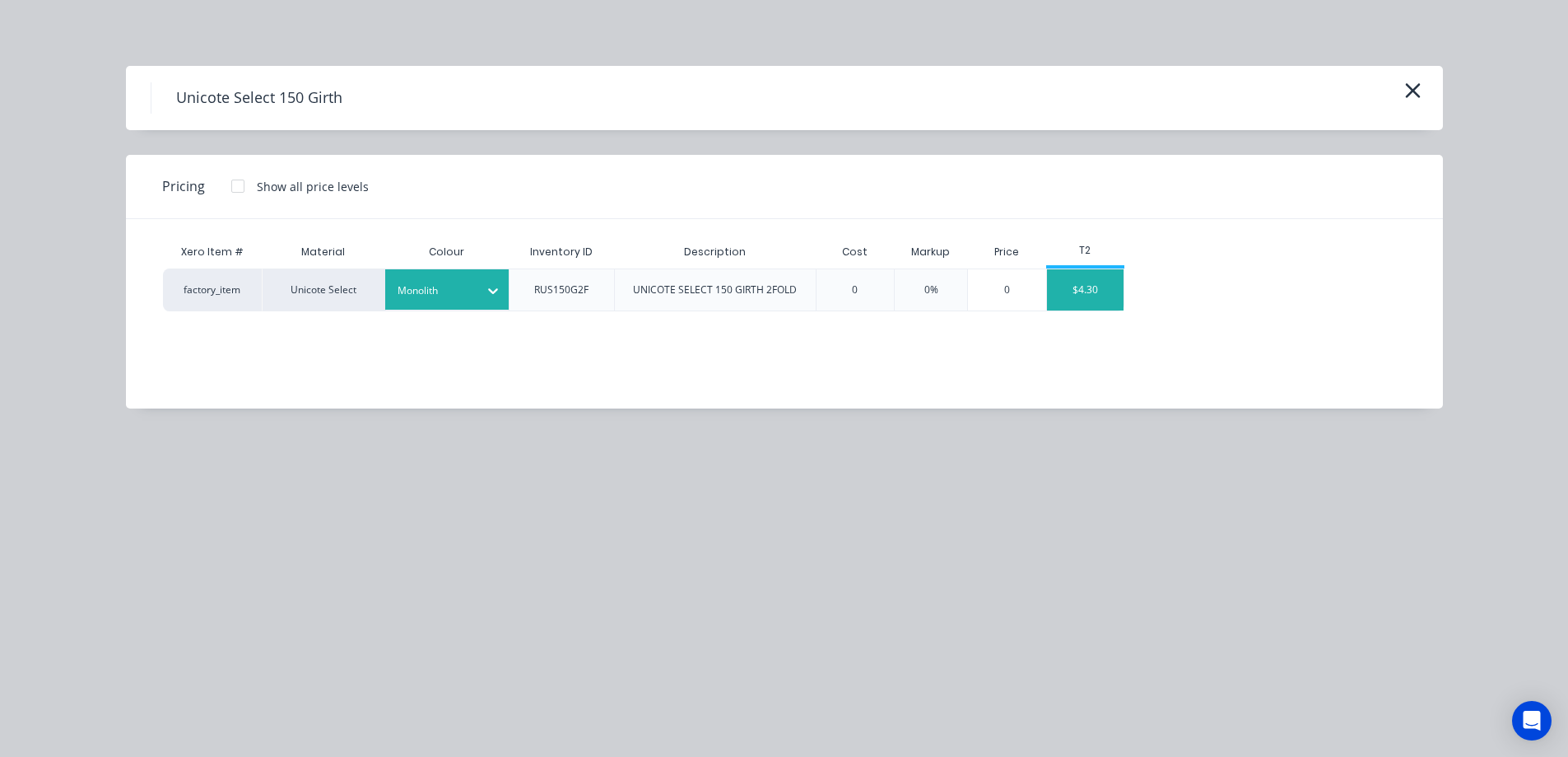
click at [1121, 308] on div "$4.30" at bounding box center [1086, 290] width 77 height 41
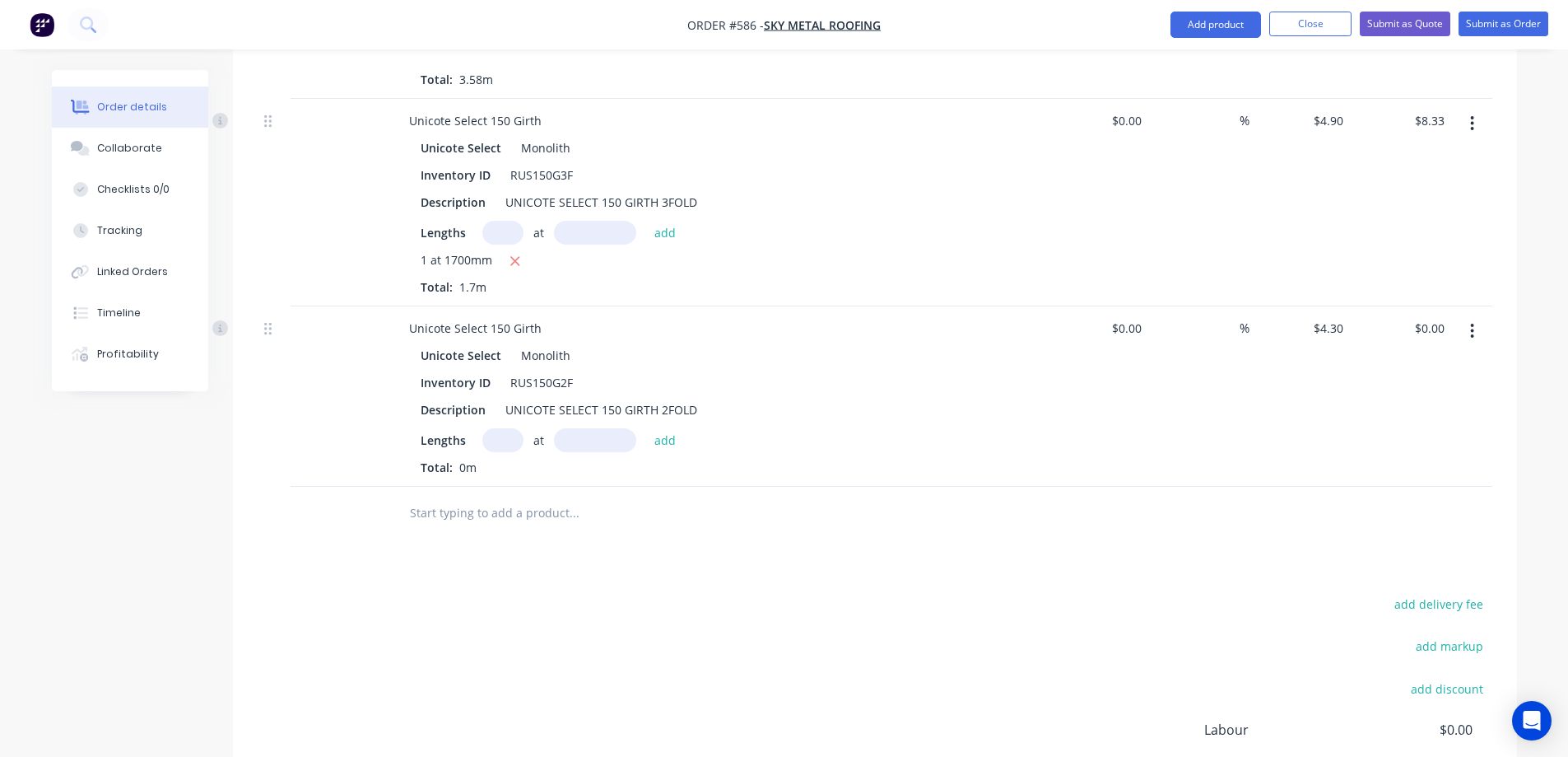
click at [493, 429] on input "text" at bounding box center [502, 440] width 41 height 24
type input "1"
type input "1700mm"
click at [652, 429] on button "add" at bounding box center [665, 439] width 39 height 22
type input "$7.31"
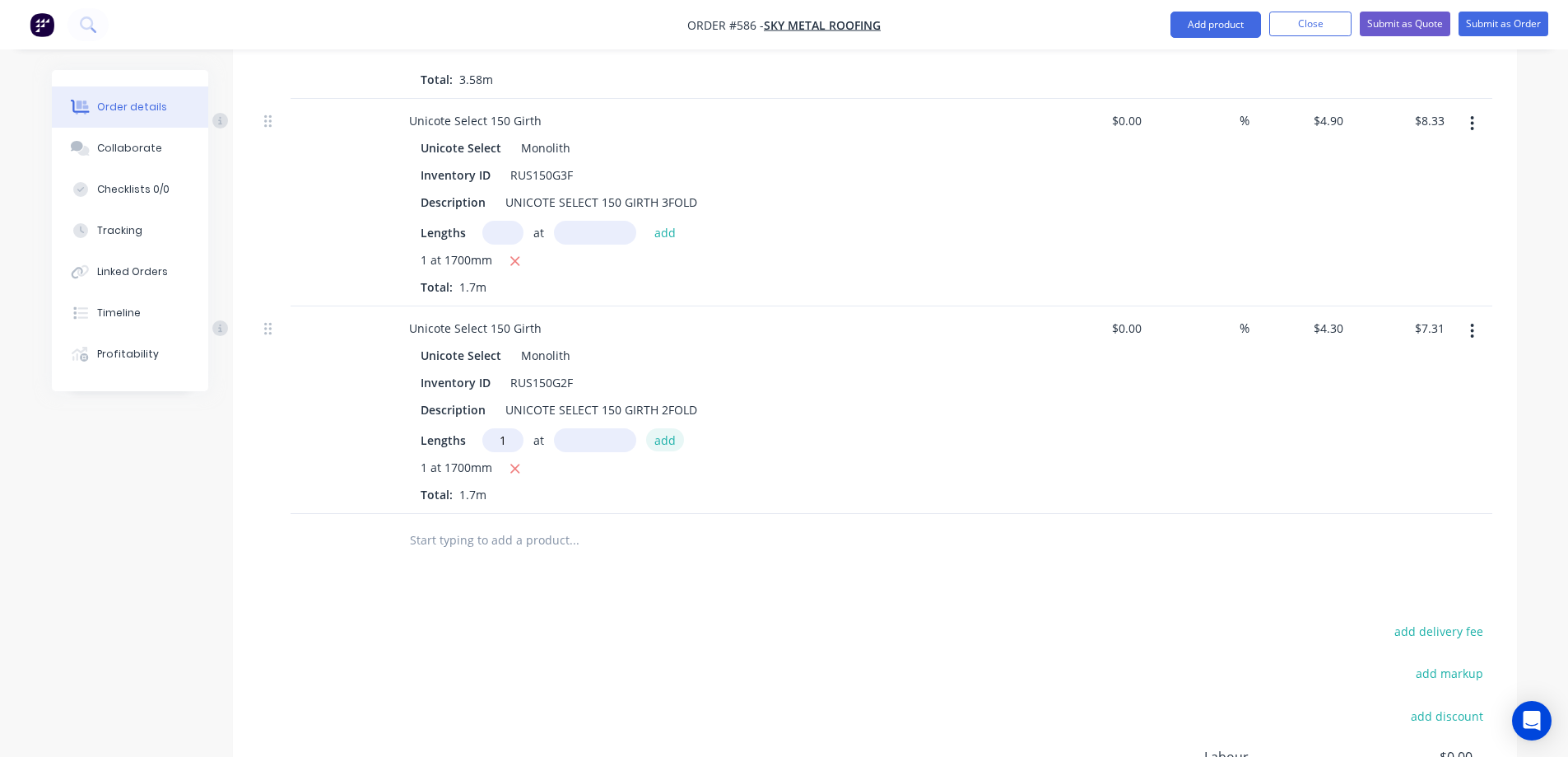
type input "1"
type input "1200mm"
click at [652, 429] on button "add" at bounding box center [665, 439] width 39 height 22
type input "$12.47"
click at [504, 551] on input "text" at bounding box center [573, 567] width 329 height 33
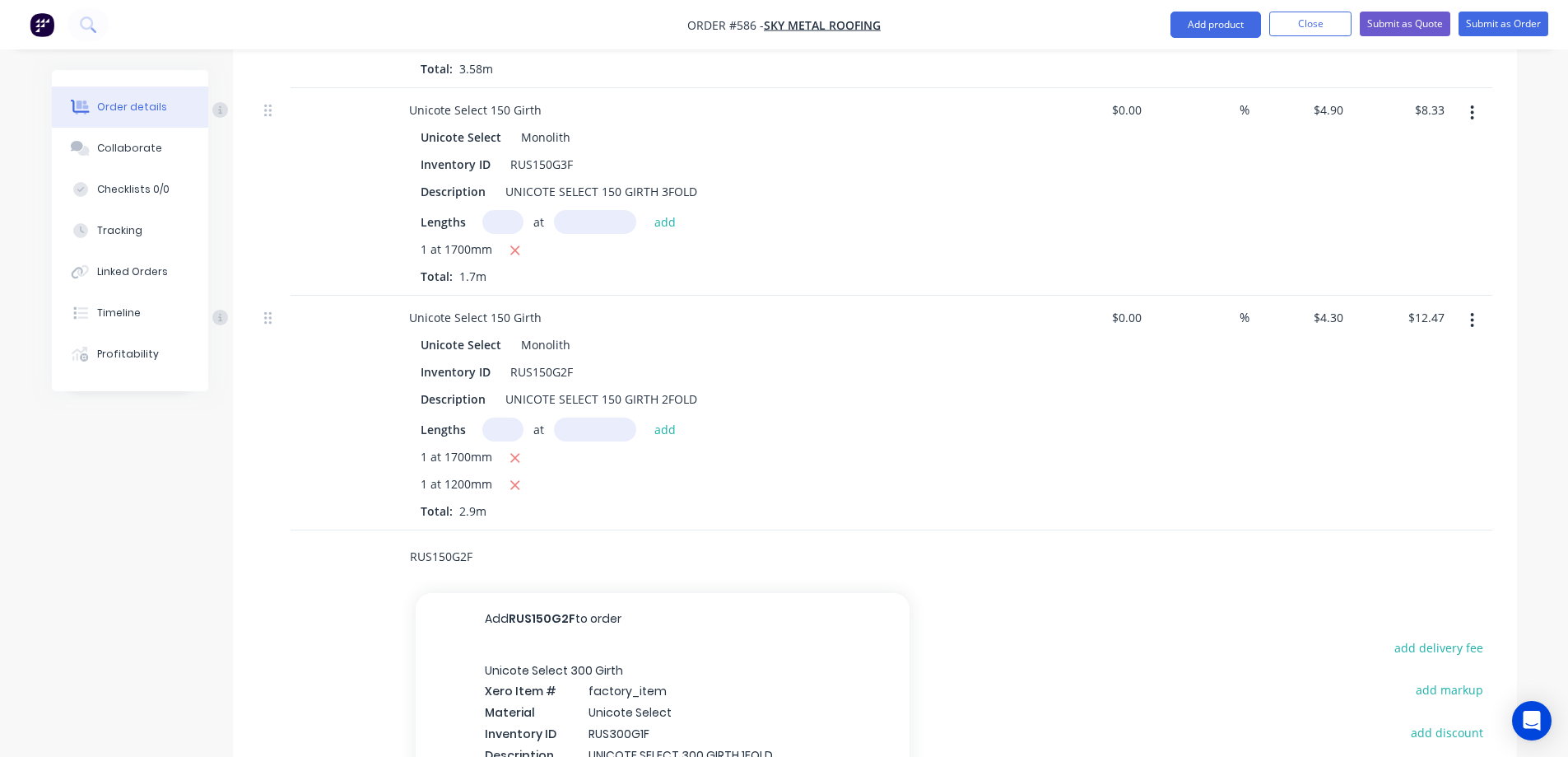
scroll to position [2414, 0]
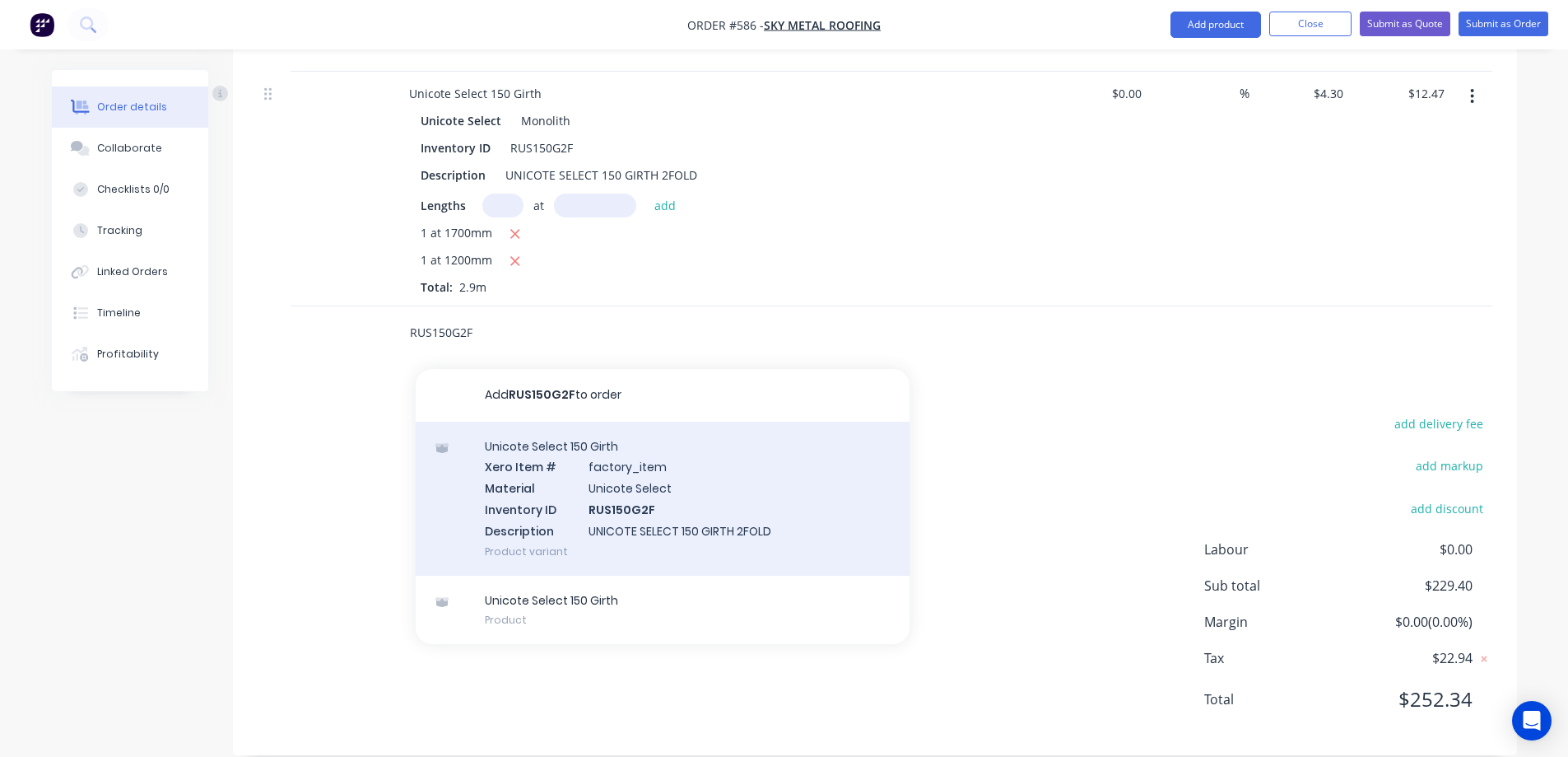
type input "RUS150G2F"
click at [547, 461] on div "Unicote Select 150 Girth Xero Item # factory_item Material Unicote Select Inven…" at bounding box center [662, 498] width 494 height 154
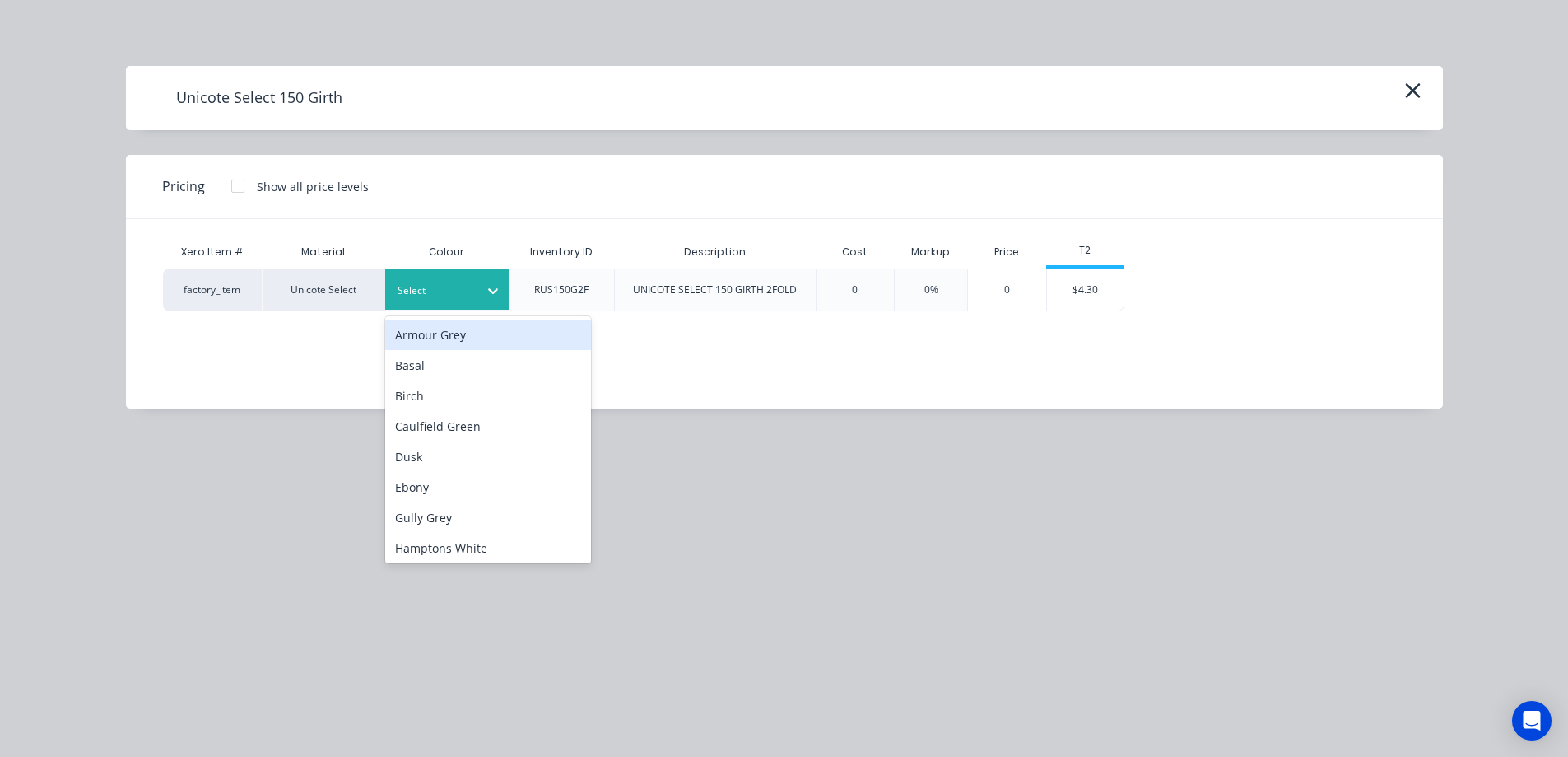
click at [459, 299] on div "Select" at bounding box center [432, 291] width 92 height 21
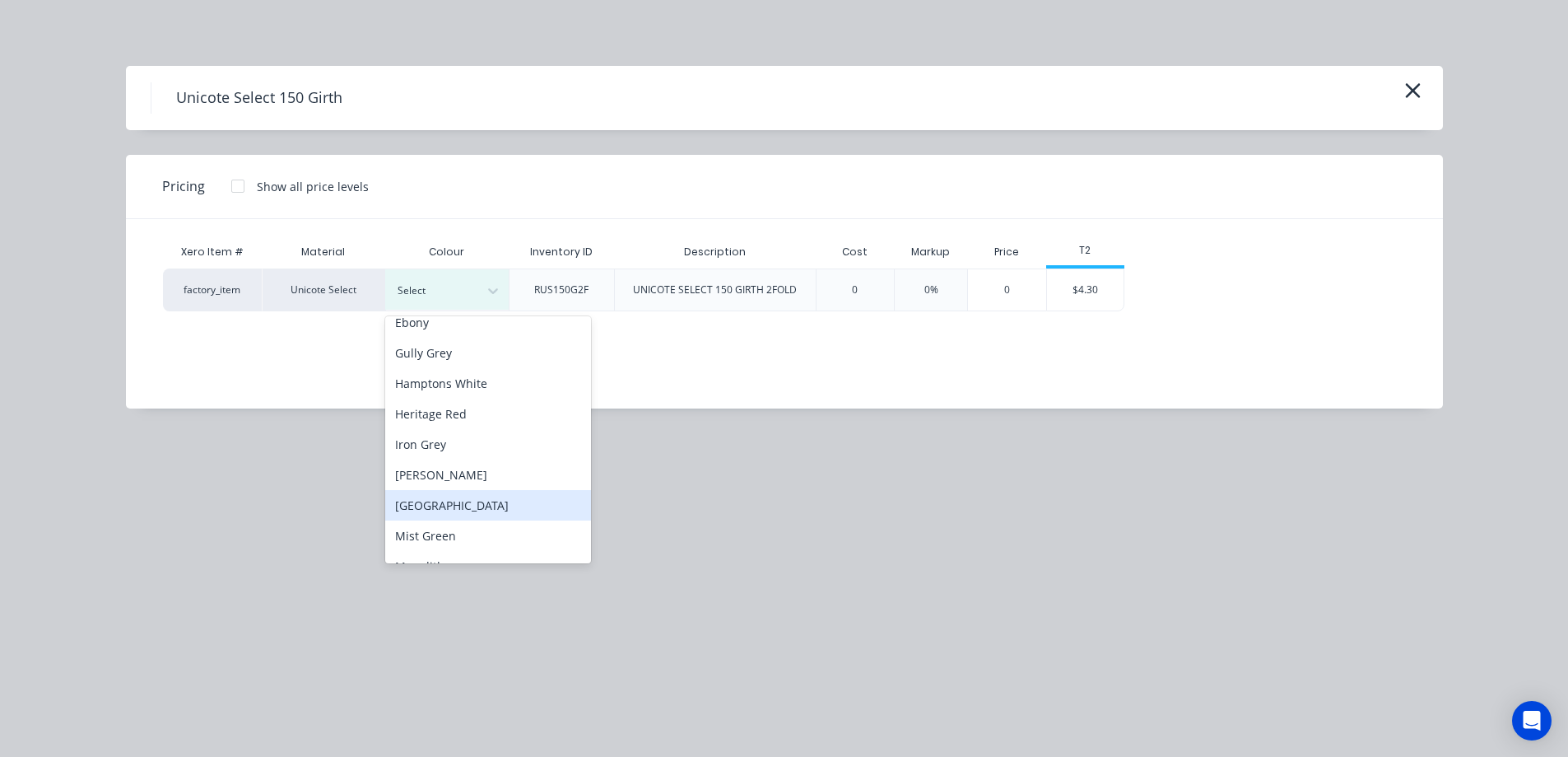
scroll to position [247, 0]
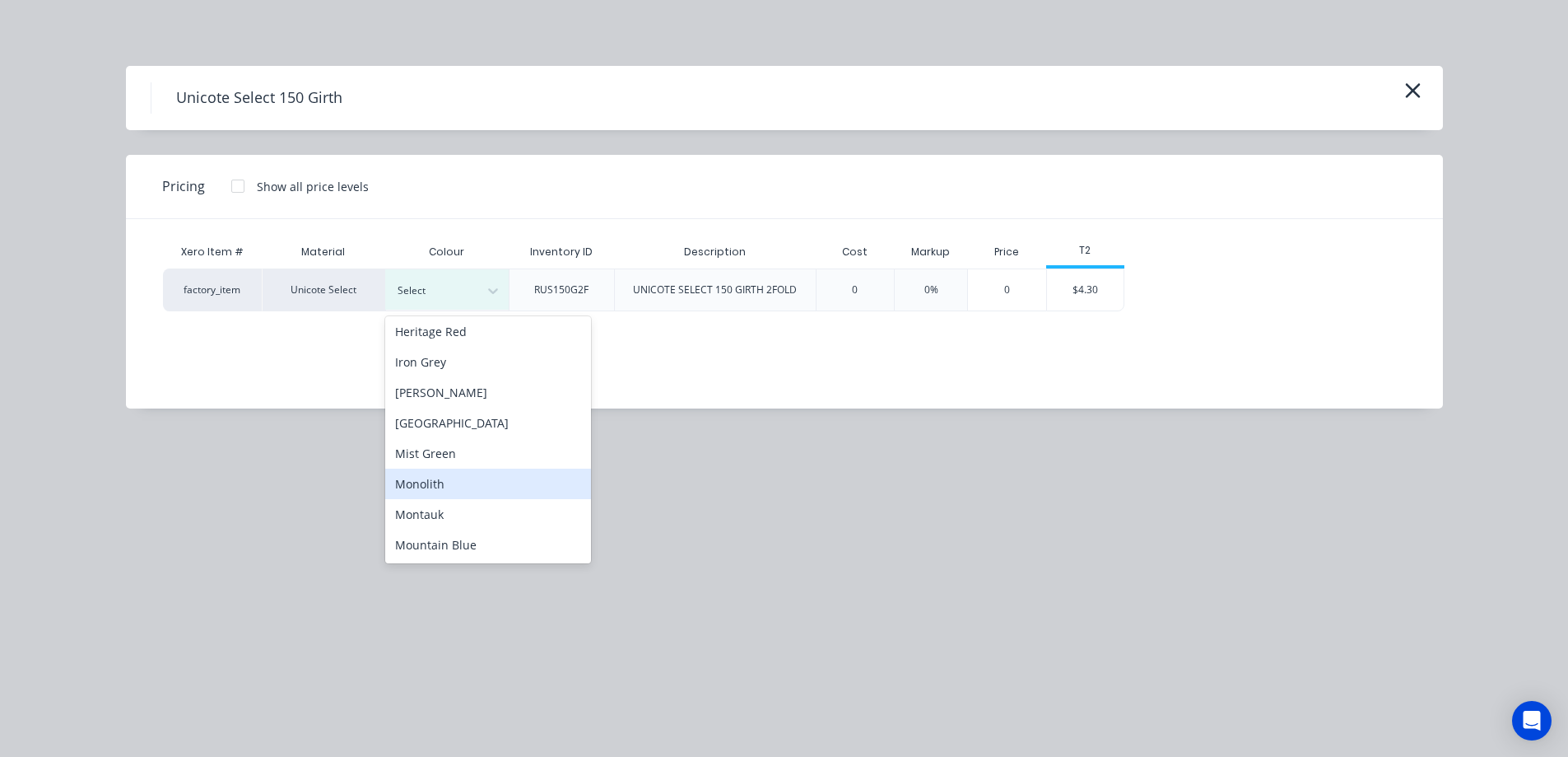
click at [450, 489] on div "Monolith" at bounding box center [488, 483] width 205 height 31
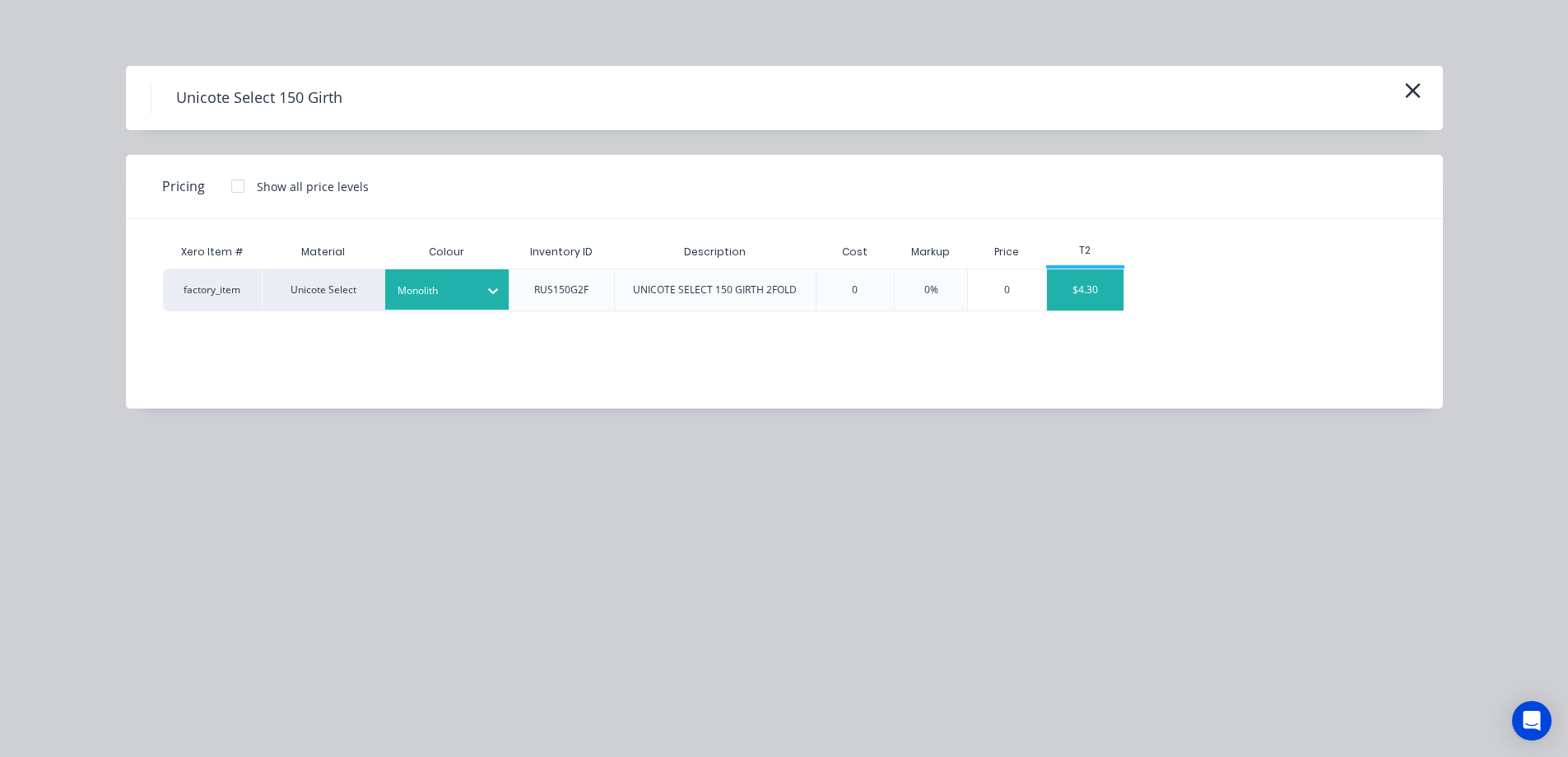
click at [1098, 297] on div "$4.30" at bounding box center [1086, 290] width 77 height 41
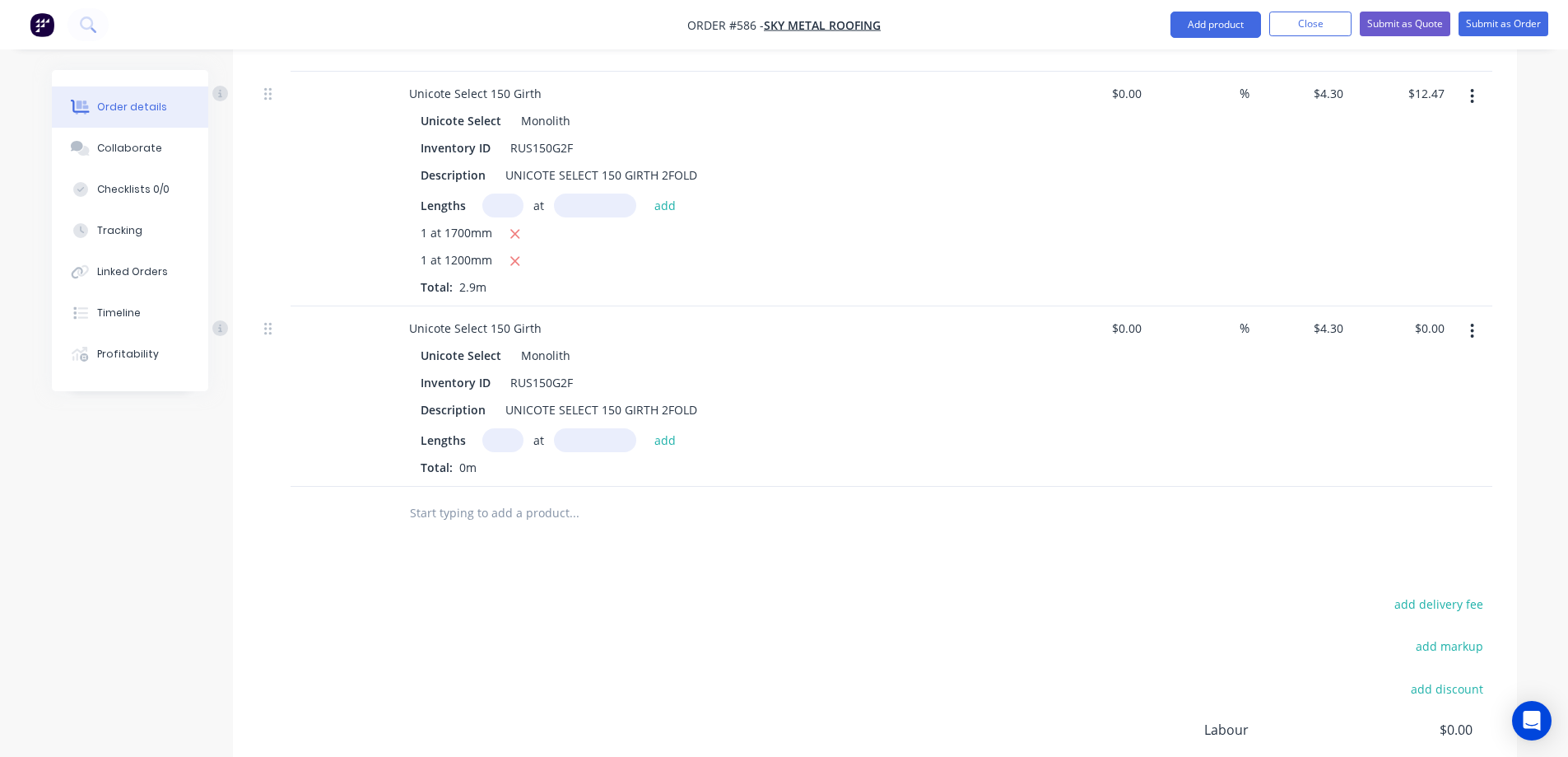
click at [502, 429] on input "text" at bounding box center [502, 440] width 41 height 24
type input "2"
type input "1050mm"
click at [672, 429] on button "add" at bounding box center [665, 439] width 39 height 22
type input "$9.03"
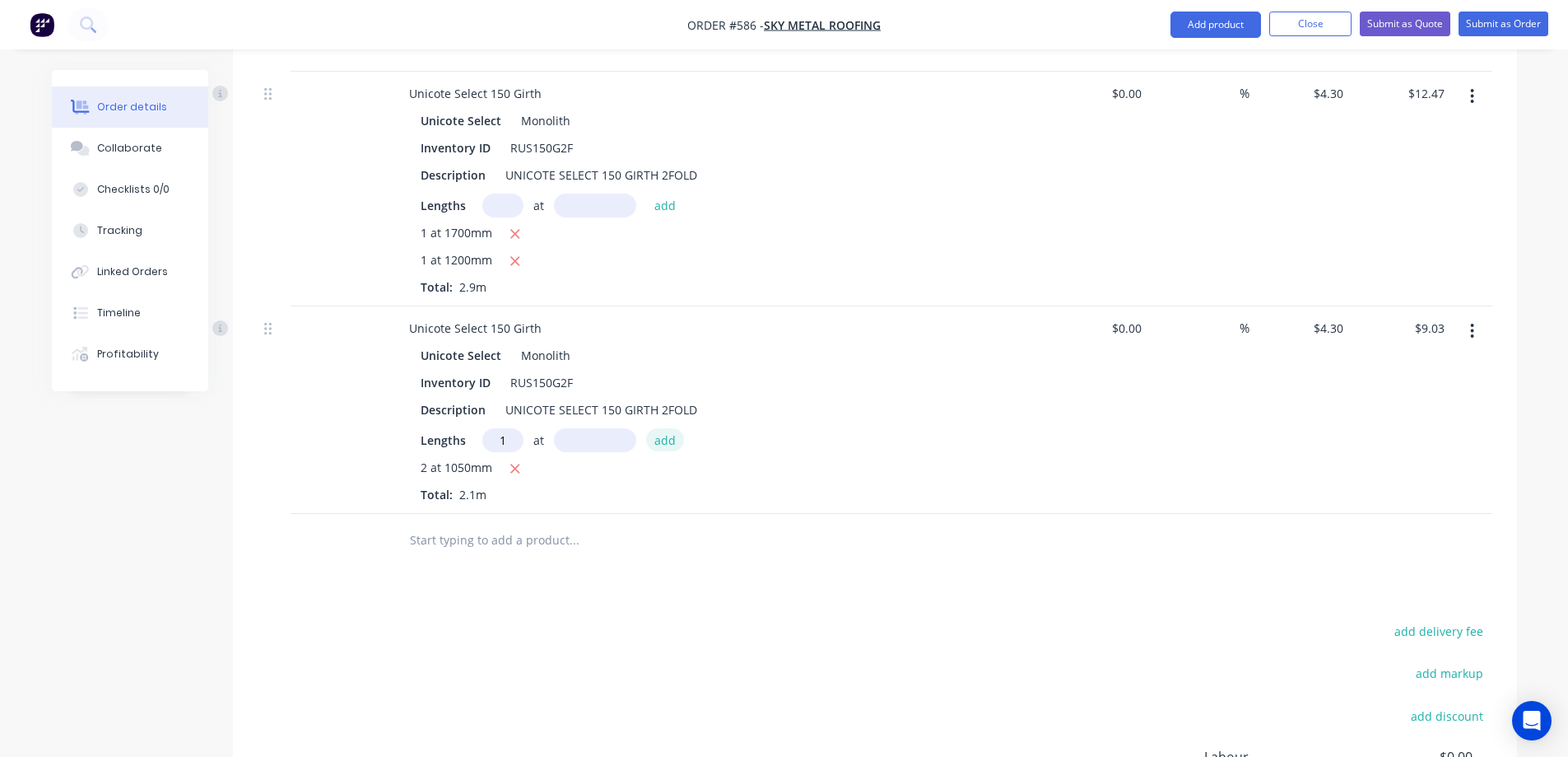
type input "1"
type input "1500mm"
click at [672, 429] on button "add" at bounding box center [665, 439] width 39 height 22
type input "$15.48"
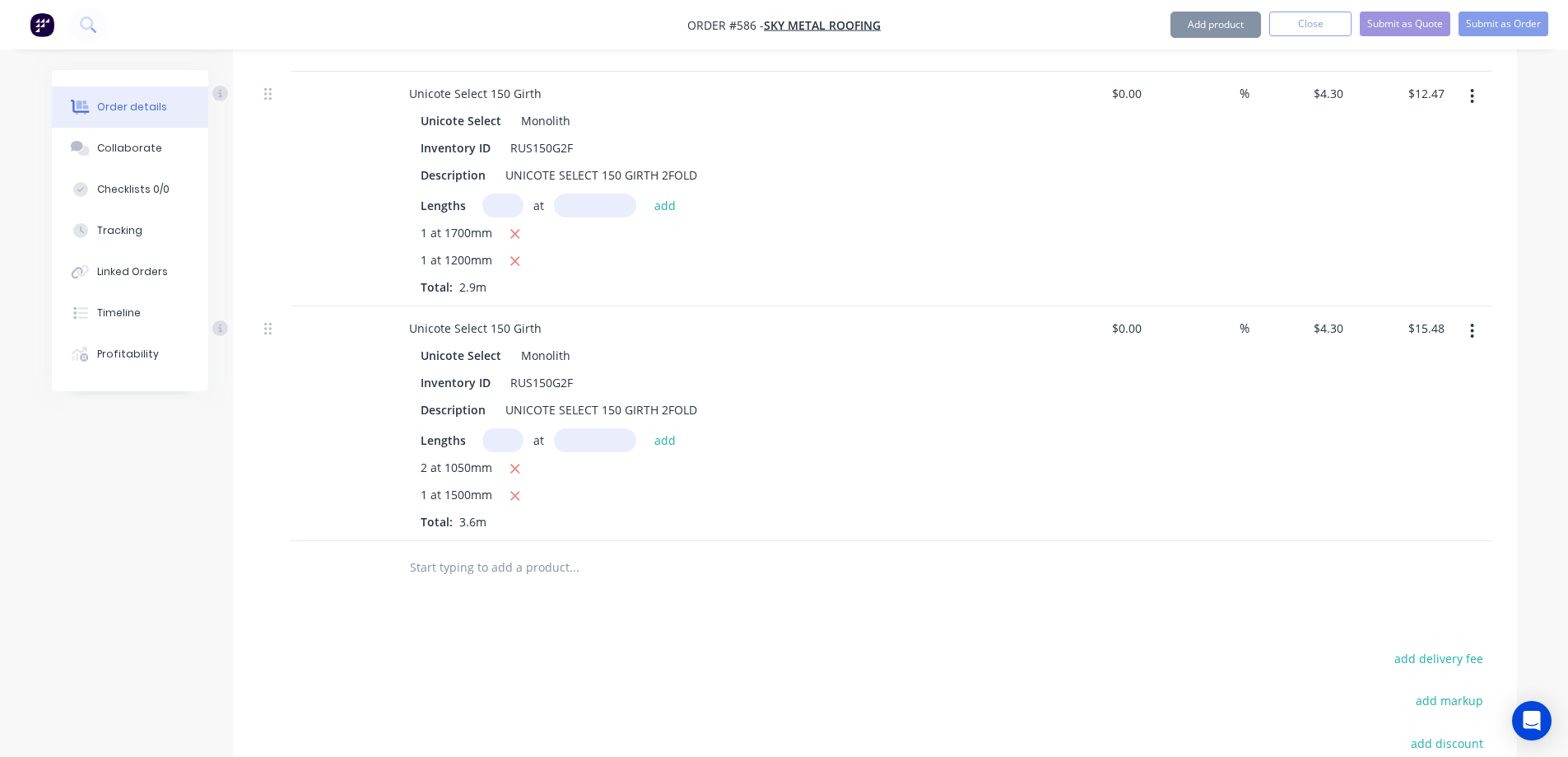
click at [528, 551] on input "text" at bounding box center [573, 567] width 329 height 33
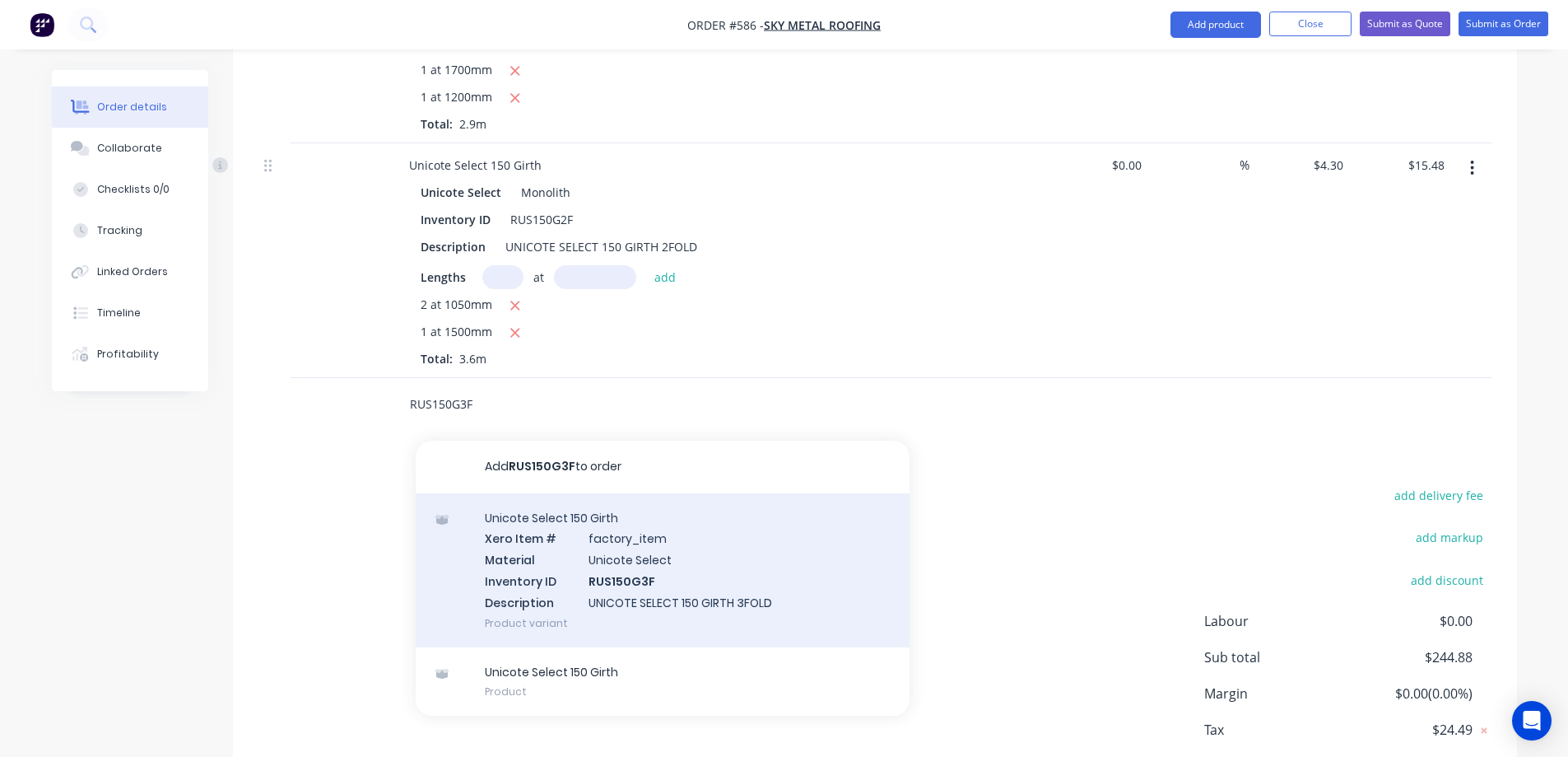
scroll to position [2578, 0]
type input "RUS150G3F"
click at [577, 554] on div "Unicote Select 150 Girth Xero Item # factory_item Material Unicote Select Inven…" at bounding box center [662, 568] width 494 height 154
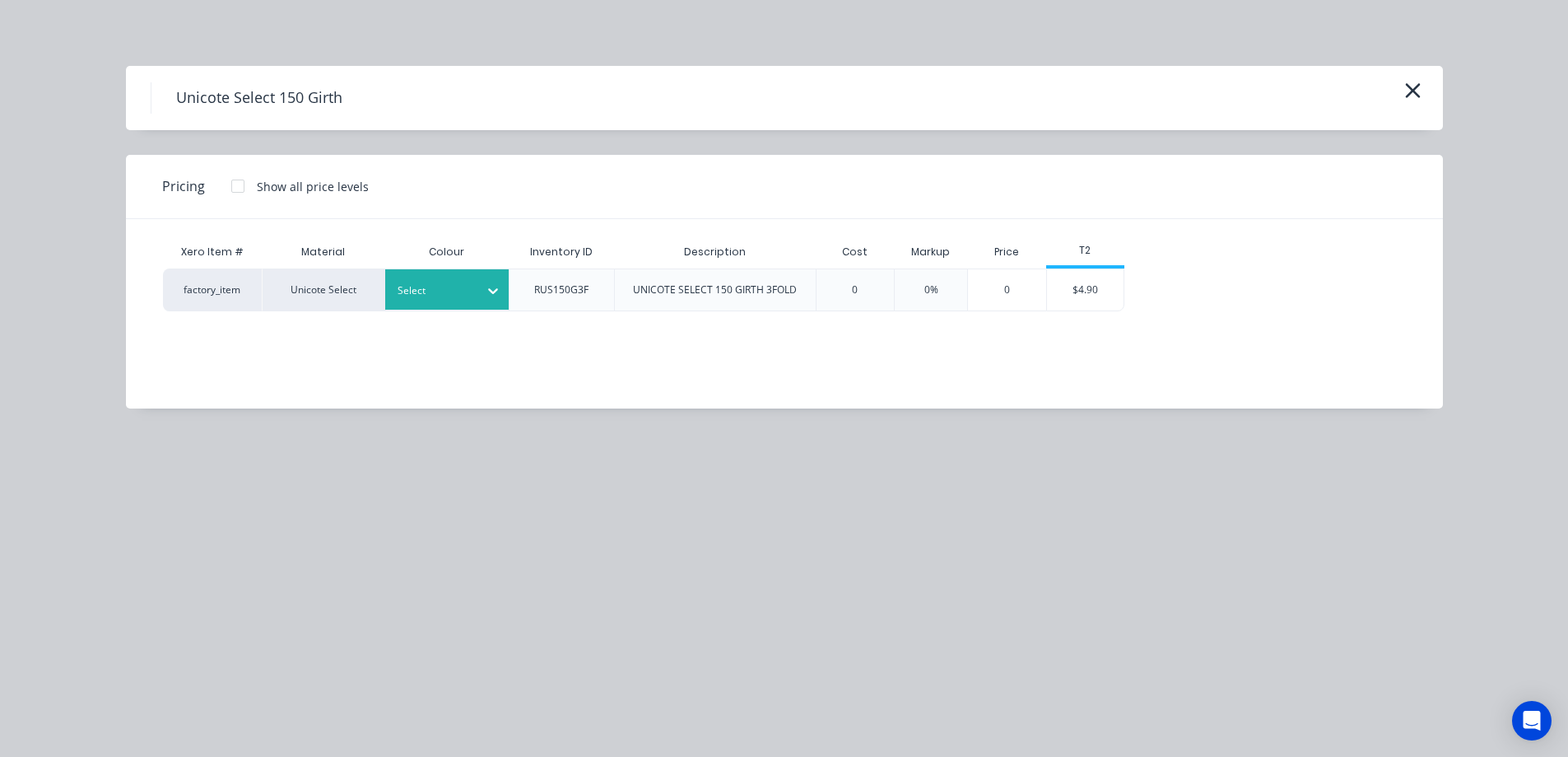
click at [486, 298] on icon at bounding box center [493, 291] width 17 height 17
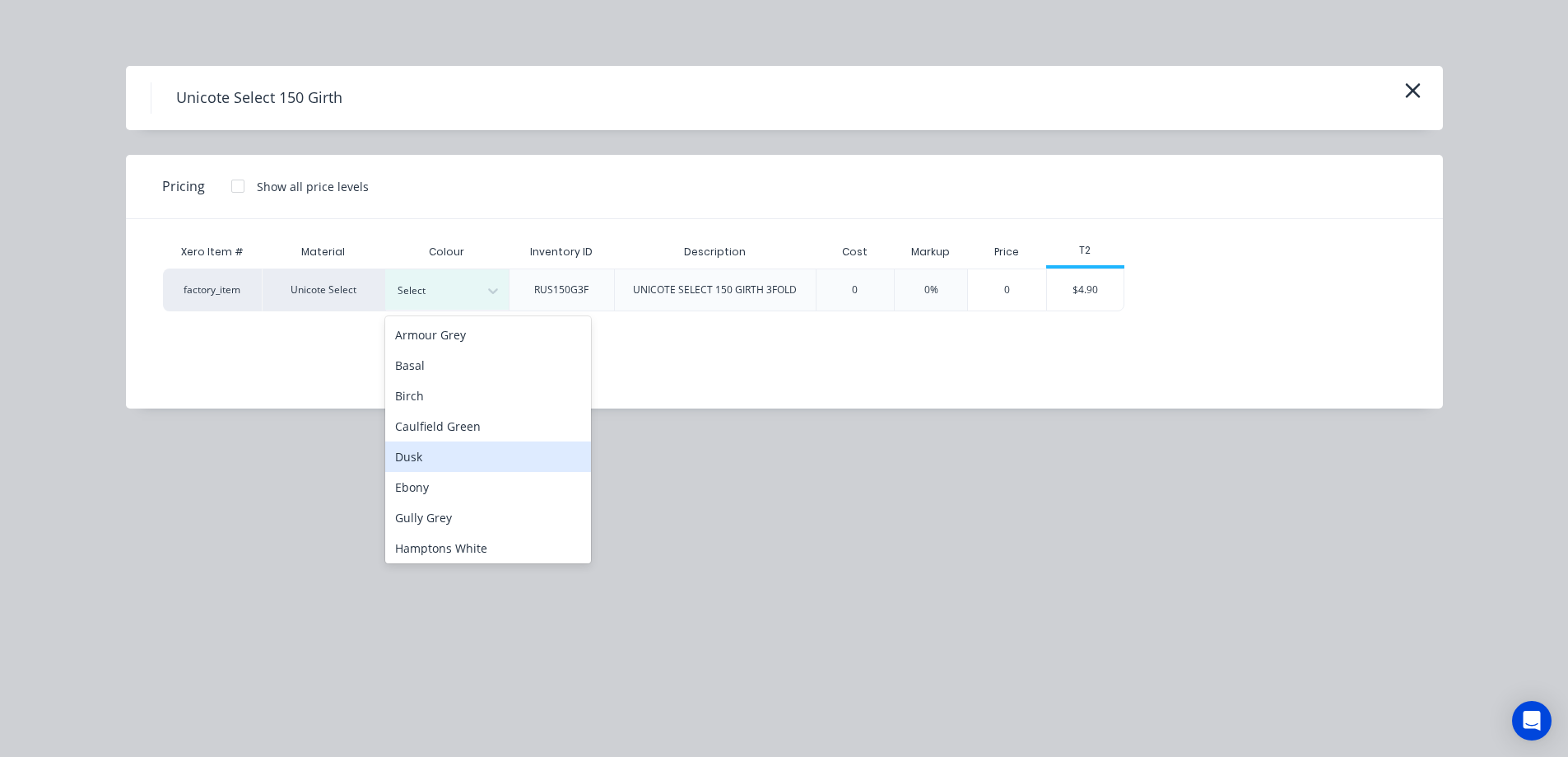
scroll to position [247, 0]
click at [449, 484] on div "Monolith" at bounding box center [488, 483] width 205 height 31
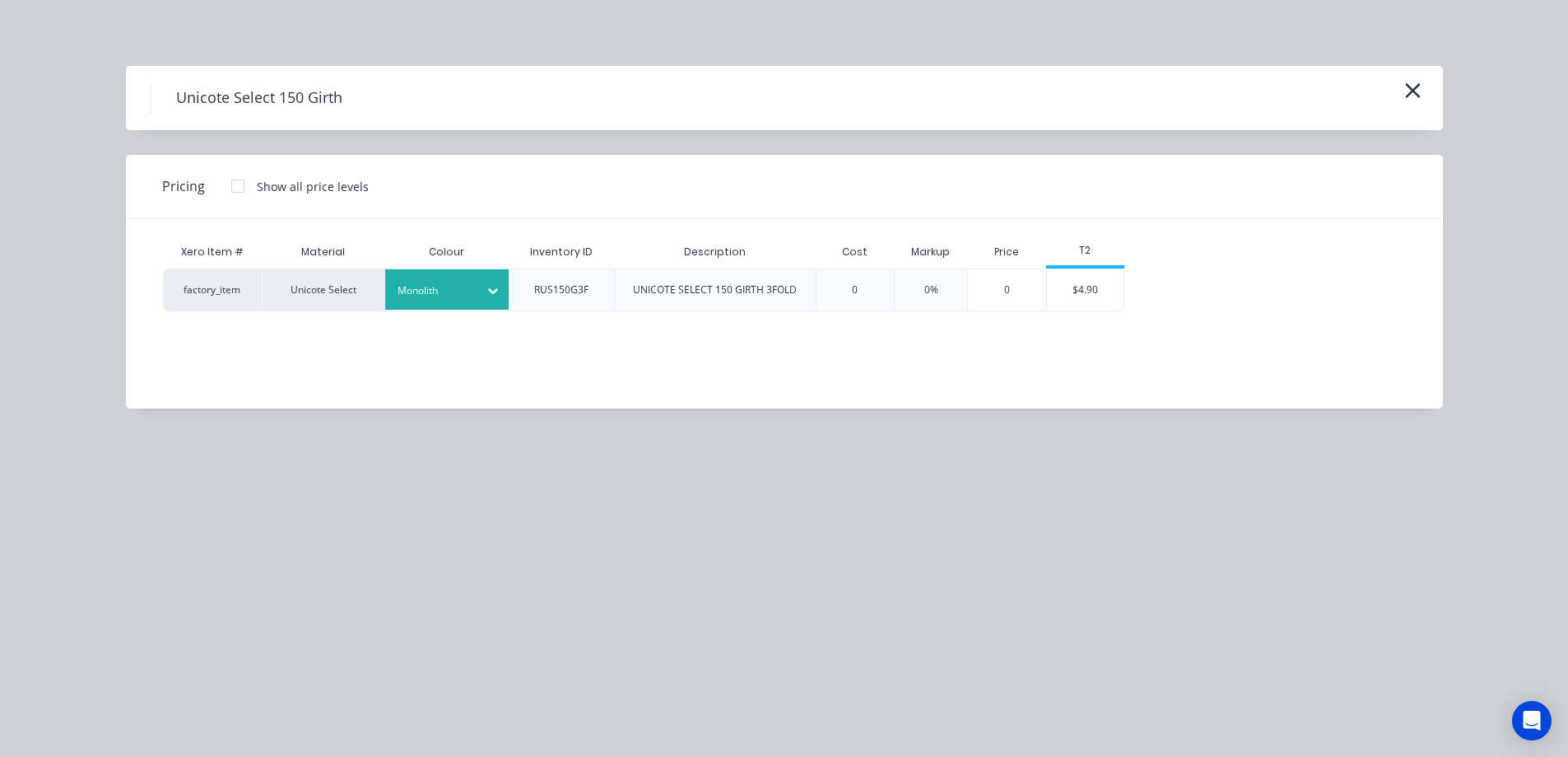
click at [1097, 312] on div "Xero Item # Material Colour Inventory ID Description Cost Markup Price T2 facto…" at bounding box center [772, 301] width 1292 height 165
click at [1097, 297] on div "$4.90" at bounding box center [1086, 290] width 77 height 41
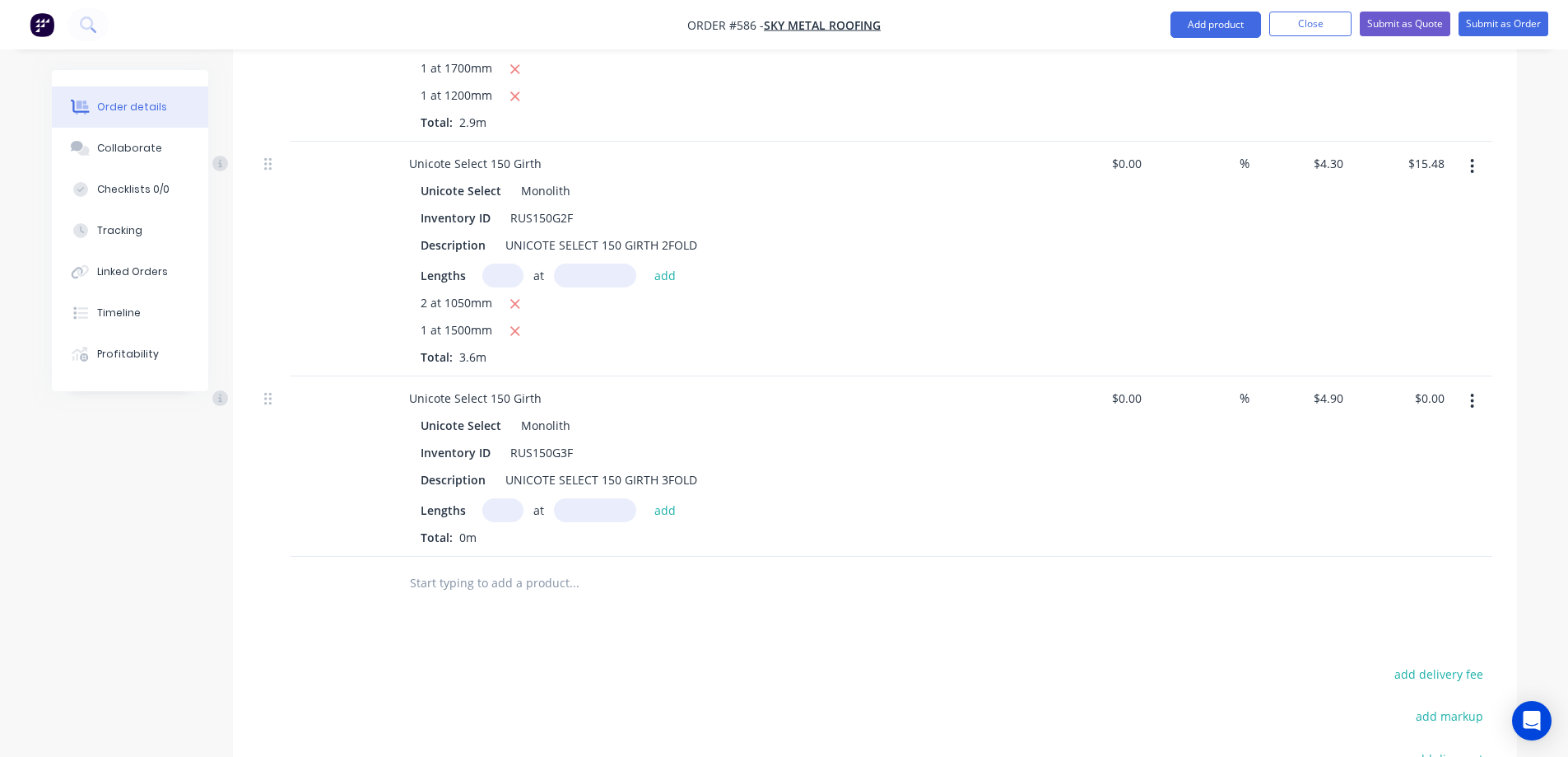
click at [506, 498] on input "text" at bounding box center [502, 509] width 41 height 24
type input "1"
type input "1500mm"
click at [666, 498] on button "add" at bounding box center [665, 508] width 39 height 22
type input "$7.35"
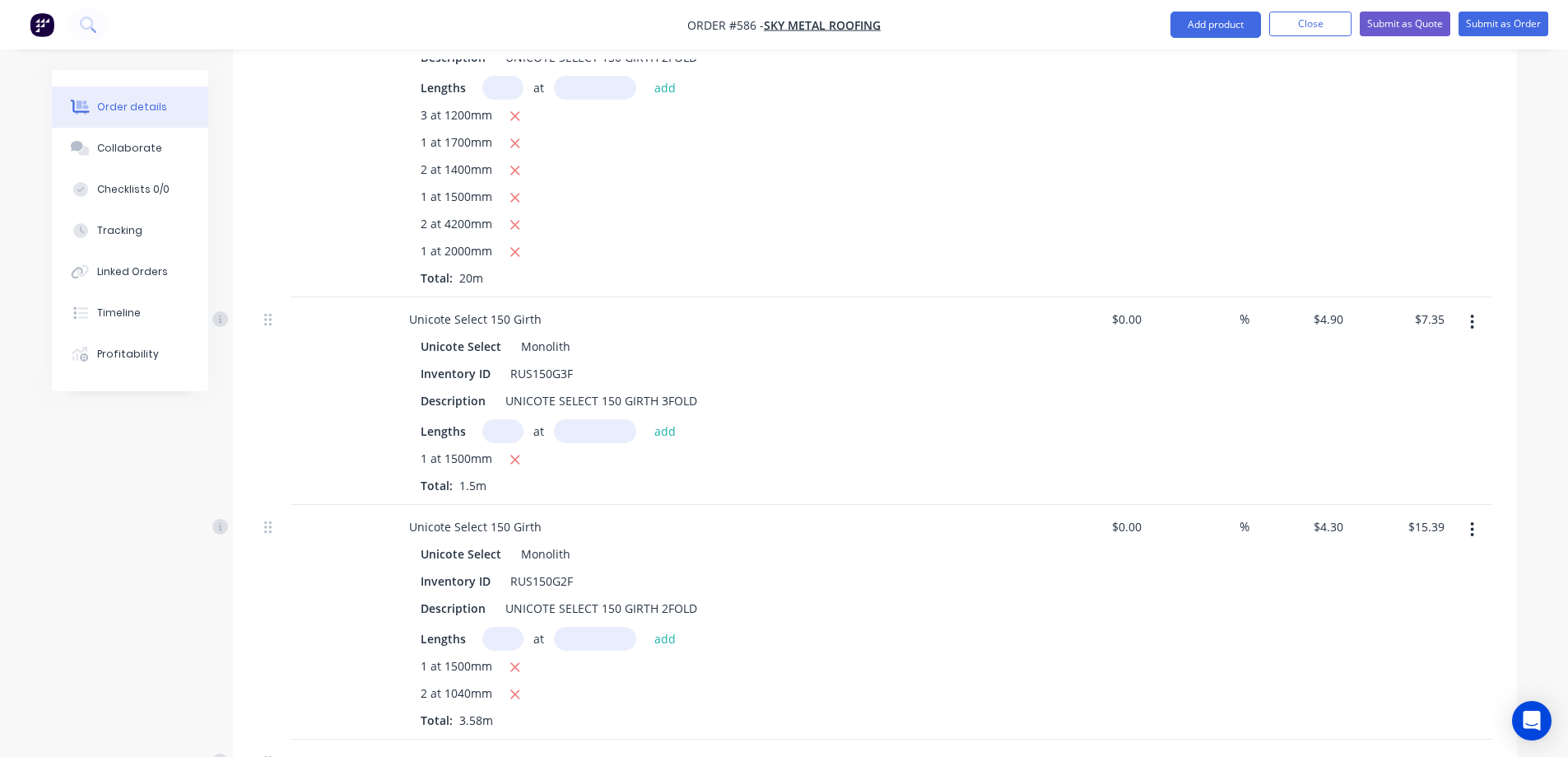
scroll to position [1457, 0]
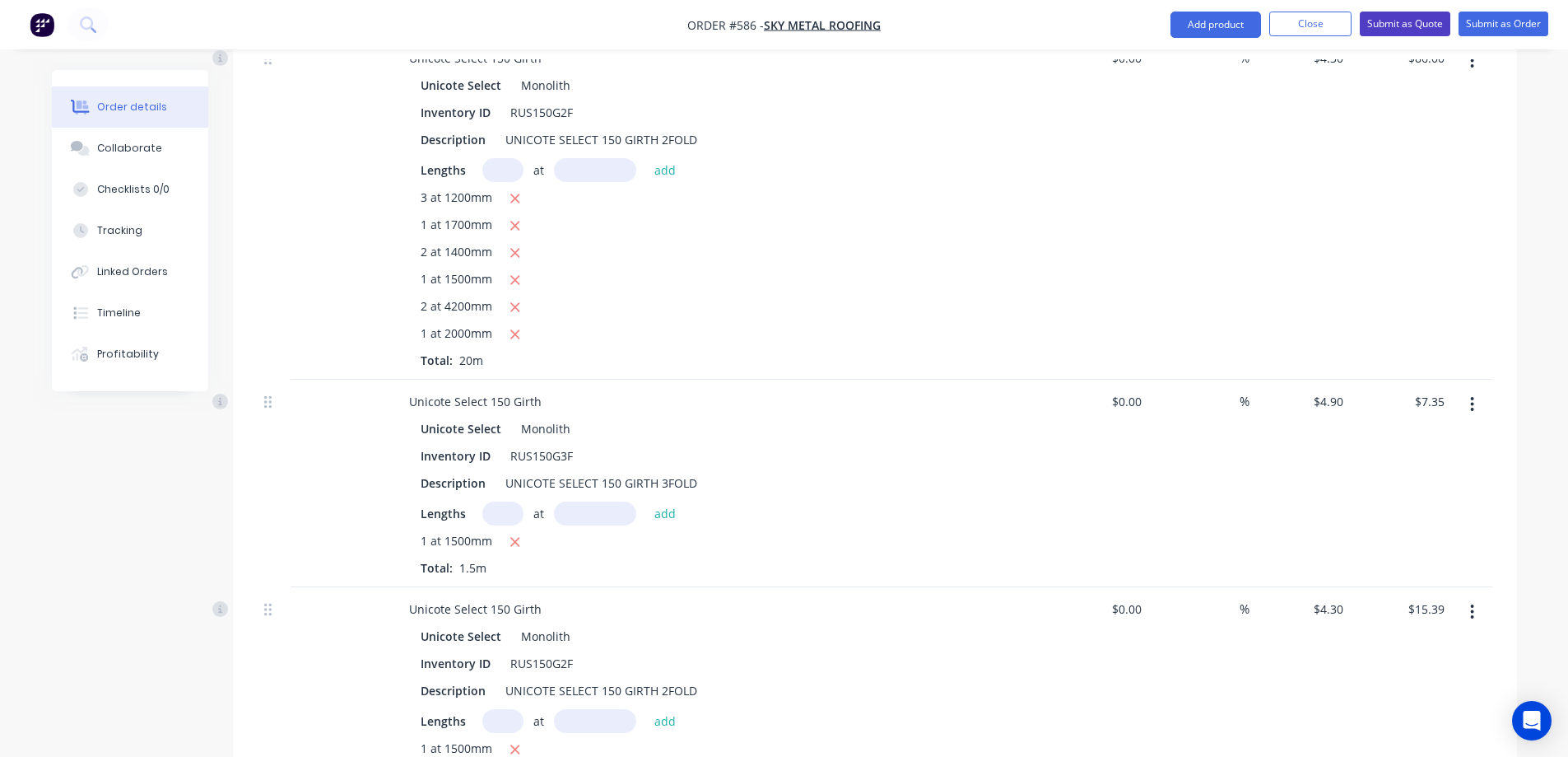
click at [1394, 23] on button "Submit as Quote" at bounding box center [1405, 24] width 90 height 25
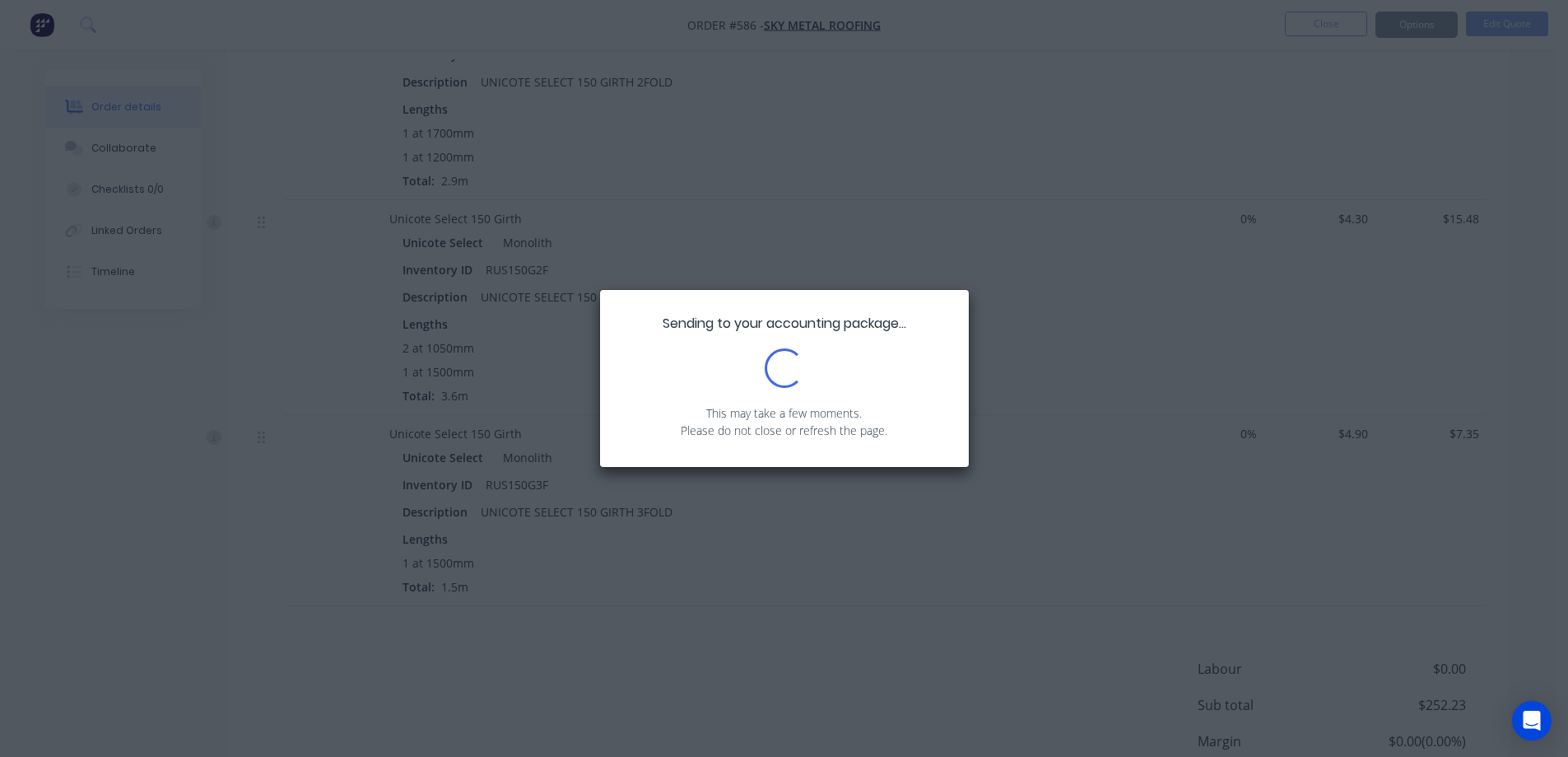
scroll to position [2386, 0]
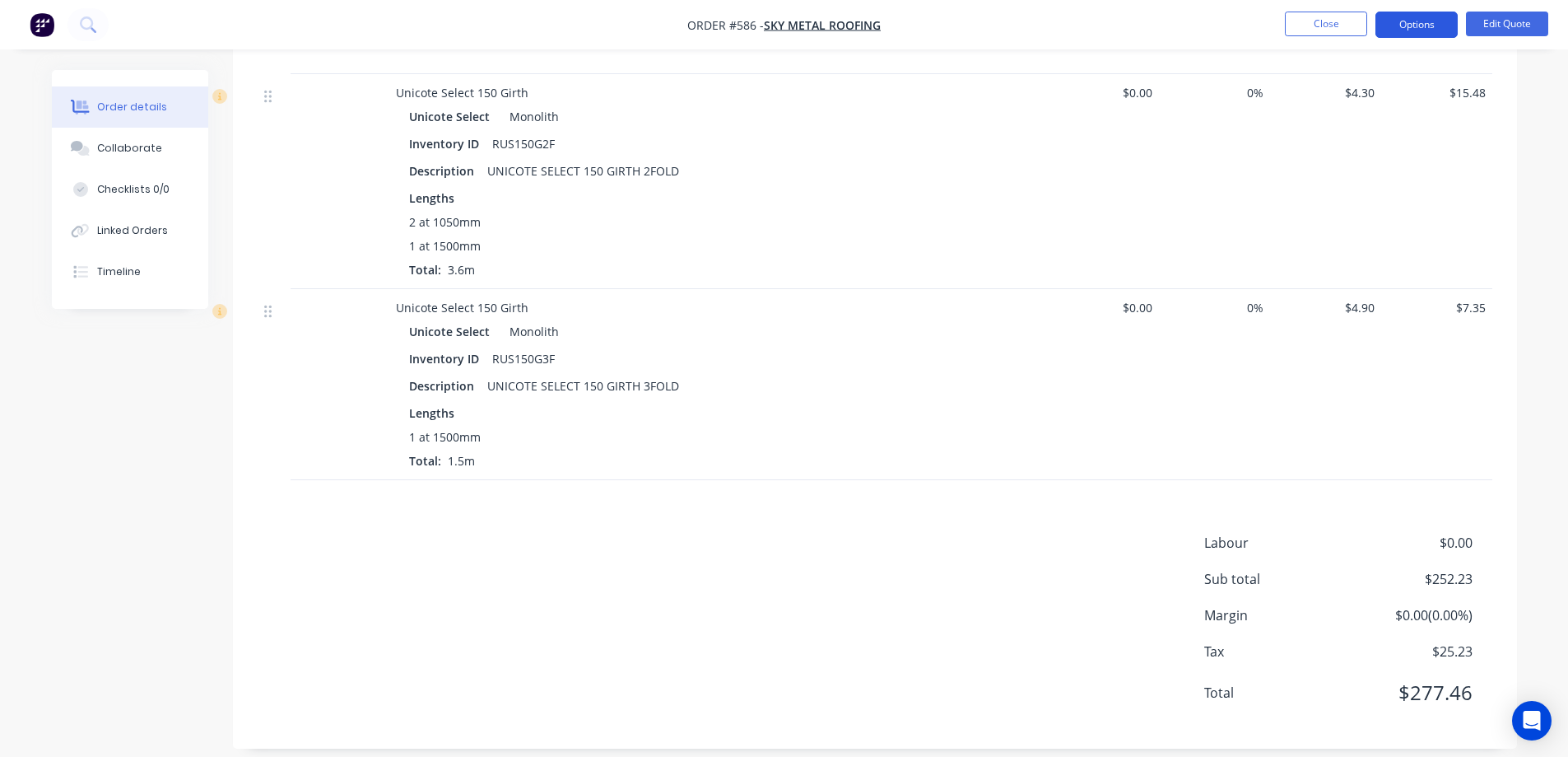
click at [1424, 28] on button "Options" at bounding box center [1417, 25] width 83 height 26
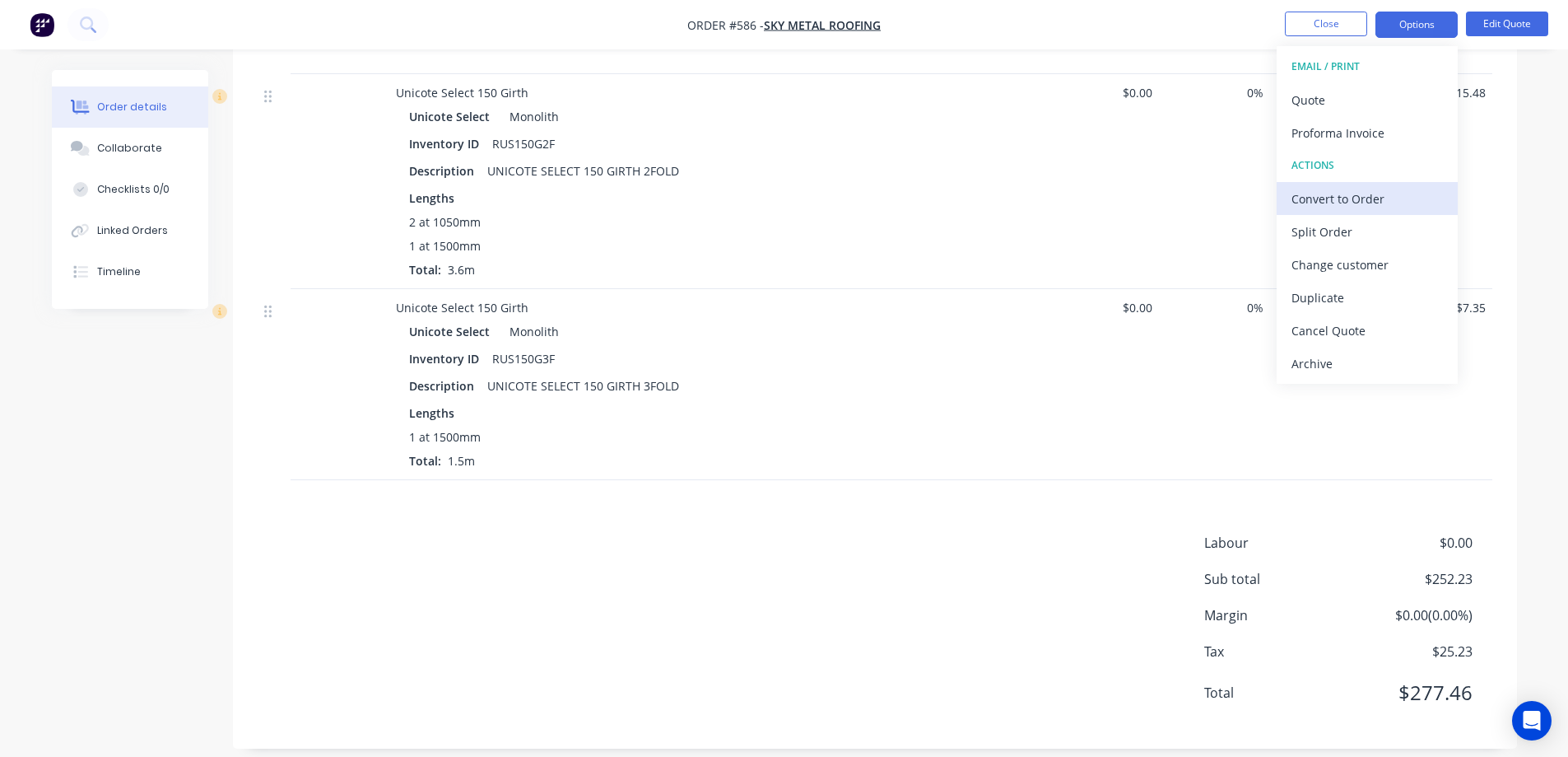
click at [1324, 192] on div "Convert to Order" at bounding box center [1367, 198] width 152 height 24
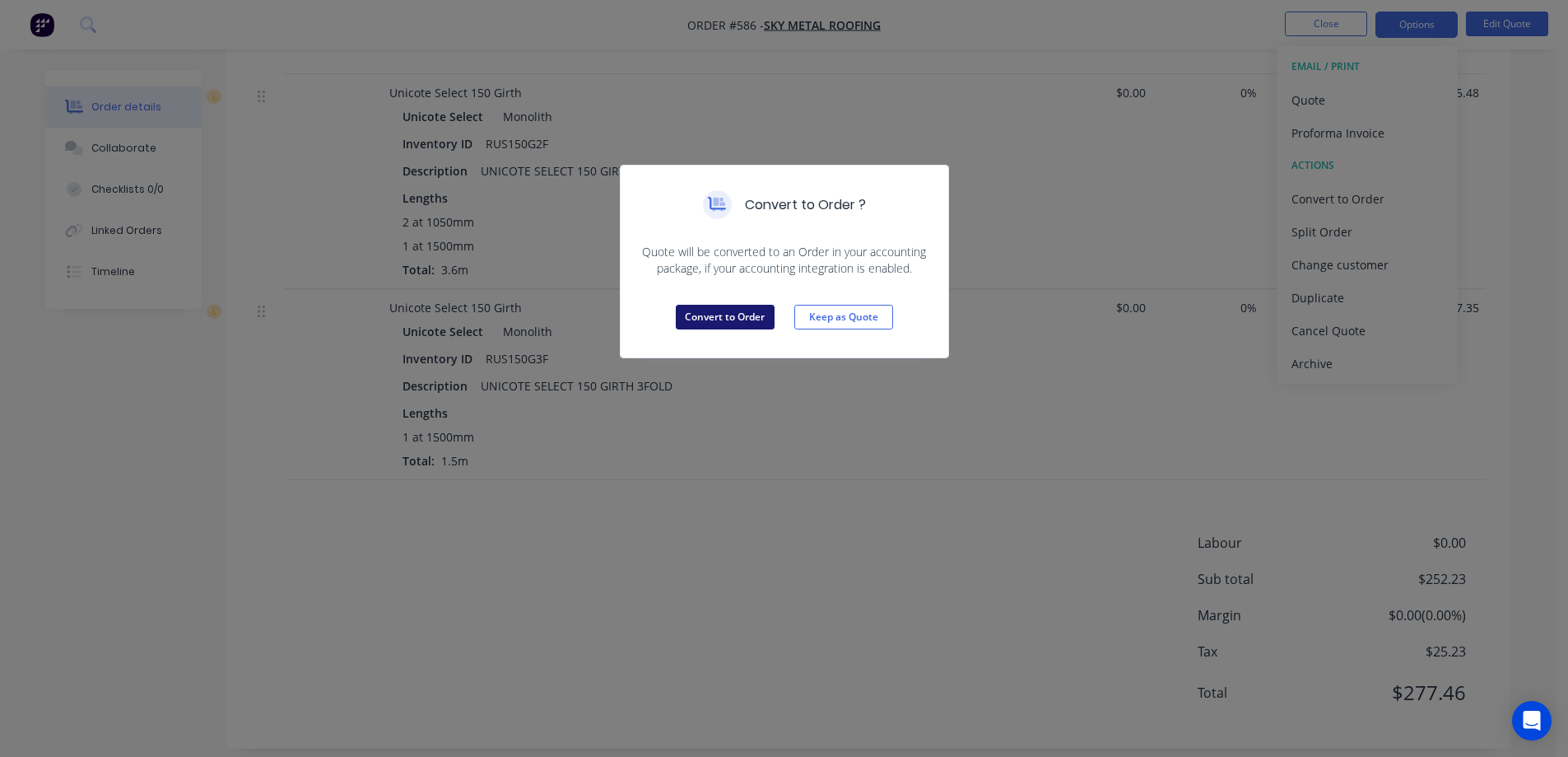
click at [716, 322] on button "Convert to Order" at bounding box center [725, 317] width 99 height 25
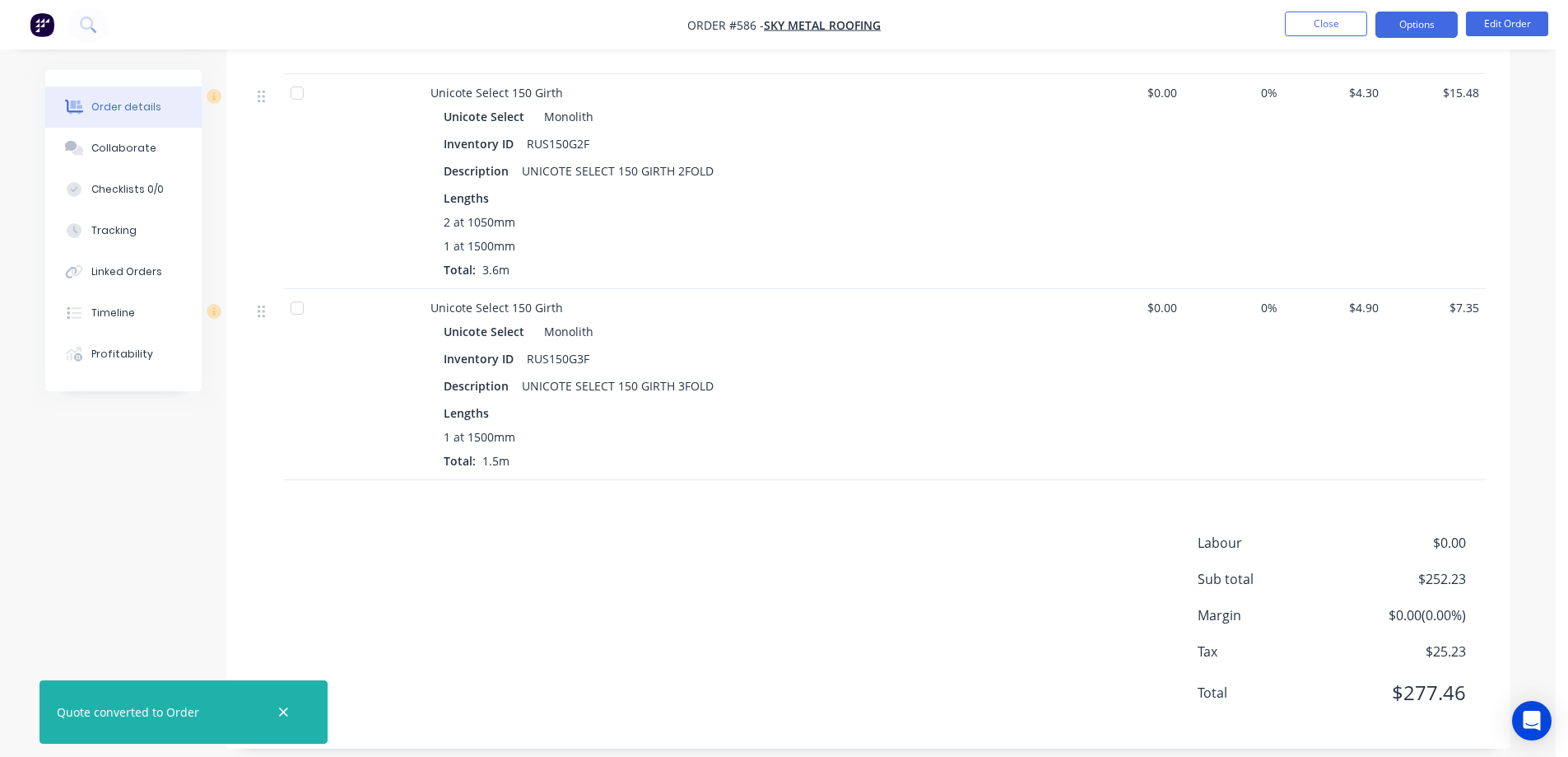
click at [1403, 21] on button "Options" at bounding box center [1417, 25] width 83 height 26
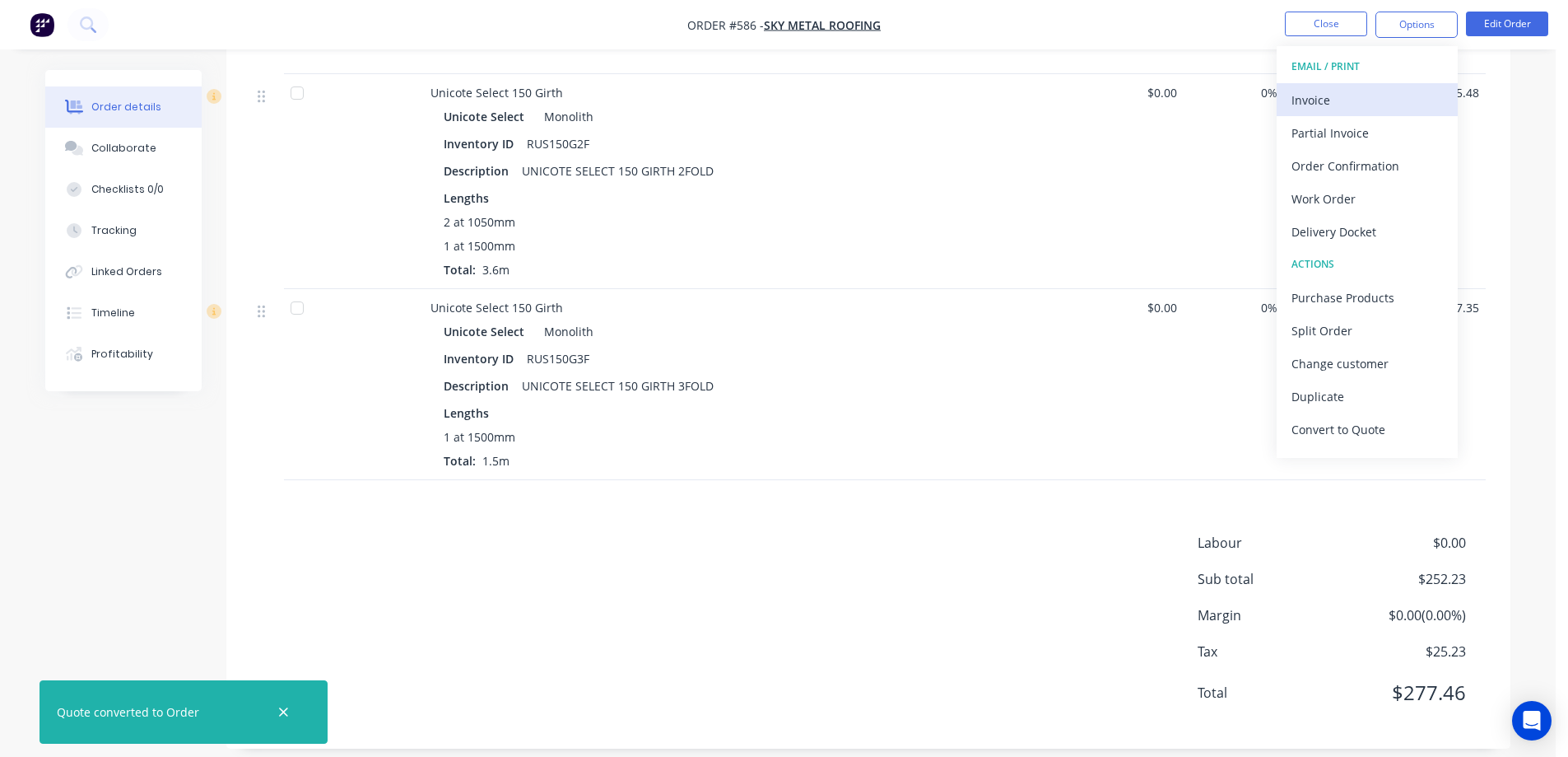
click at [1371, 93] on div "Invoice" at bounding box center [1367, 99] width 152 height 24
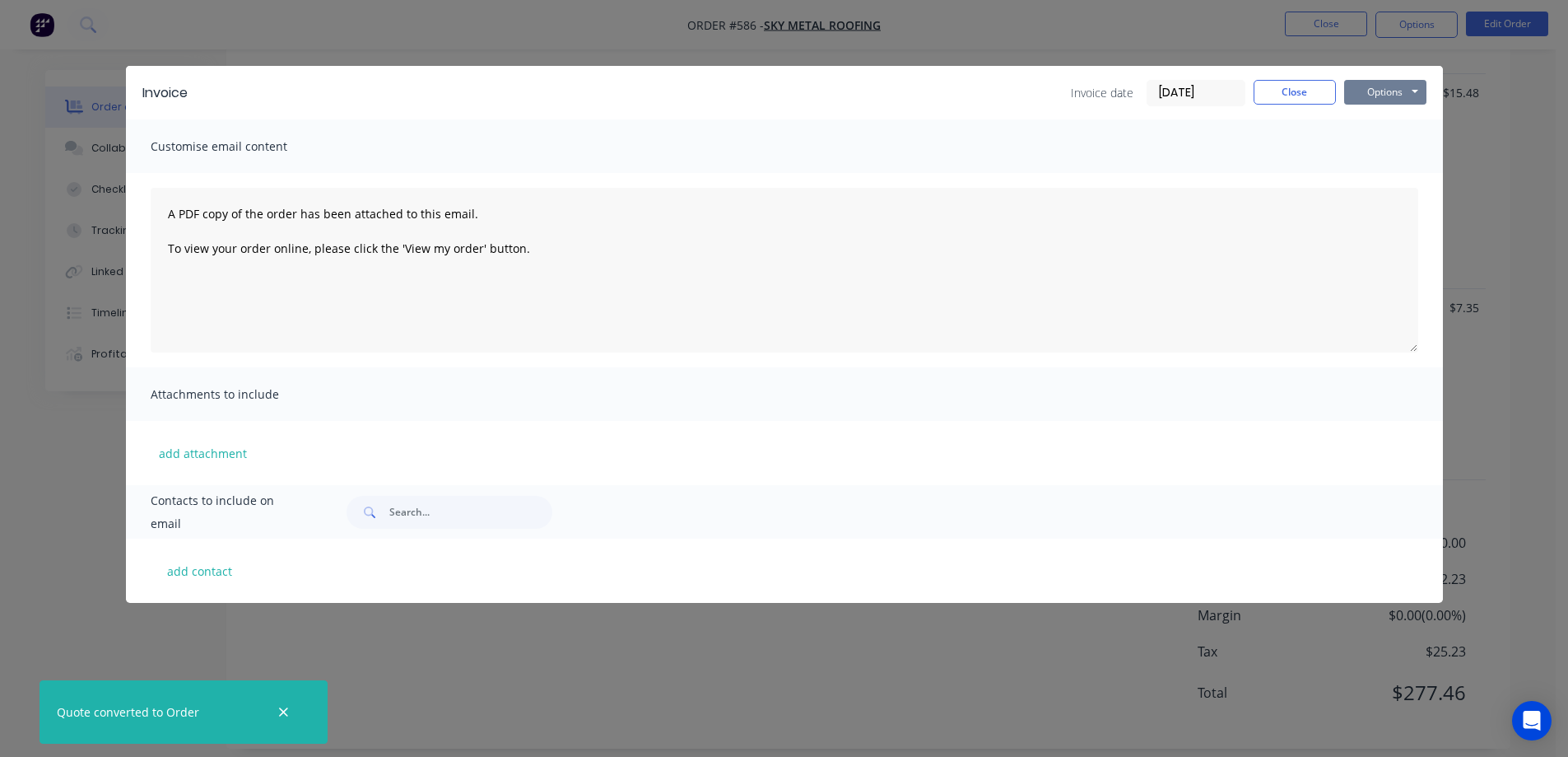
click at [1377, 93] on button "Options" at bounding box center [1385, 92] width 83 height 25
click at [1377, 119] on button "Preview" at bounding box center [1397, 121] width 105 height 27
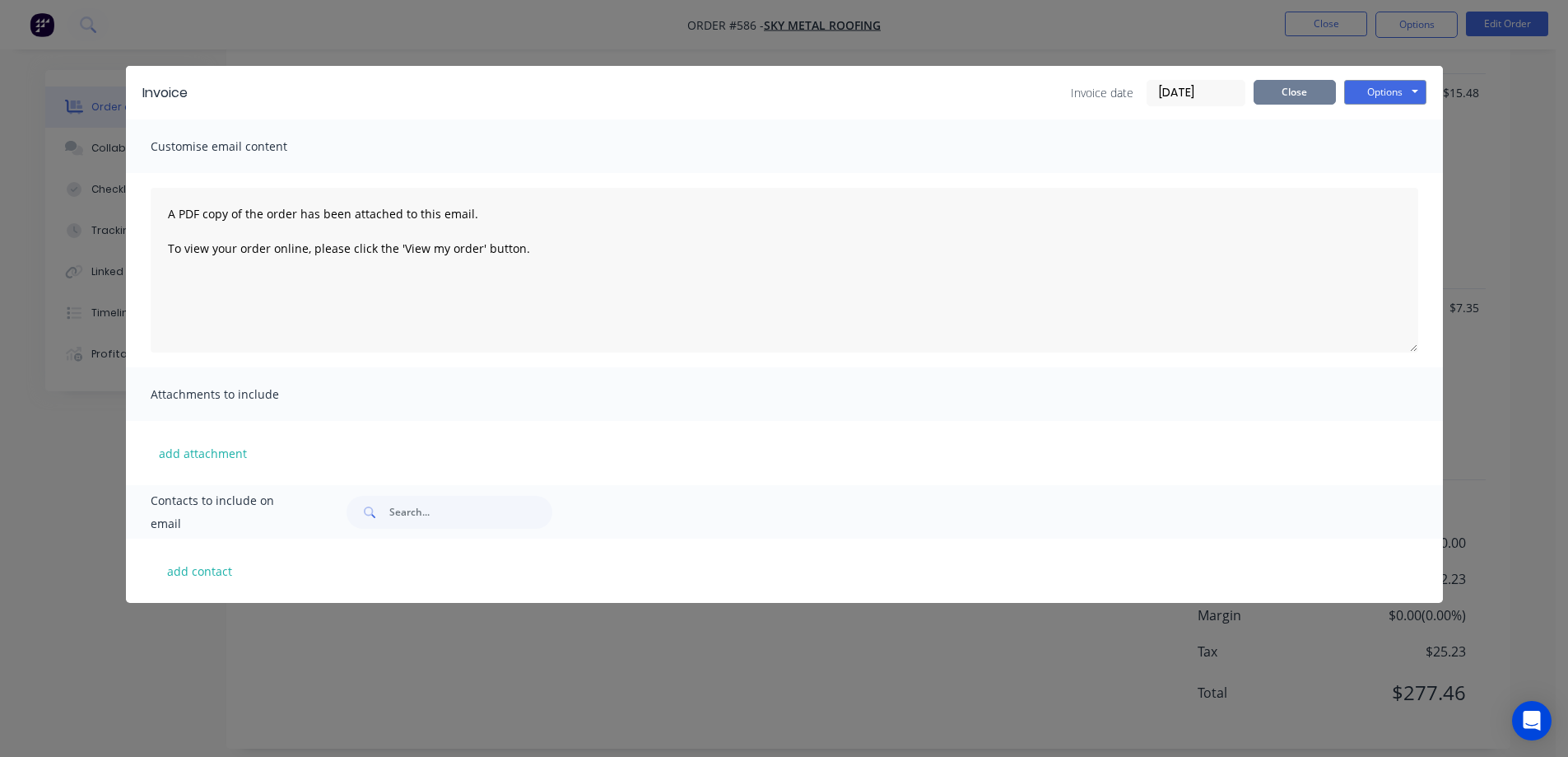
click at [1266, 85] on button "Close" at bounding box center [1295, 92] width 83 height 25
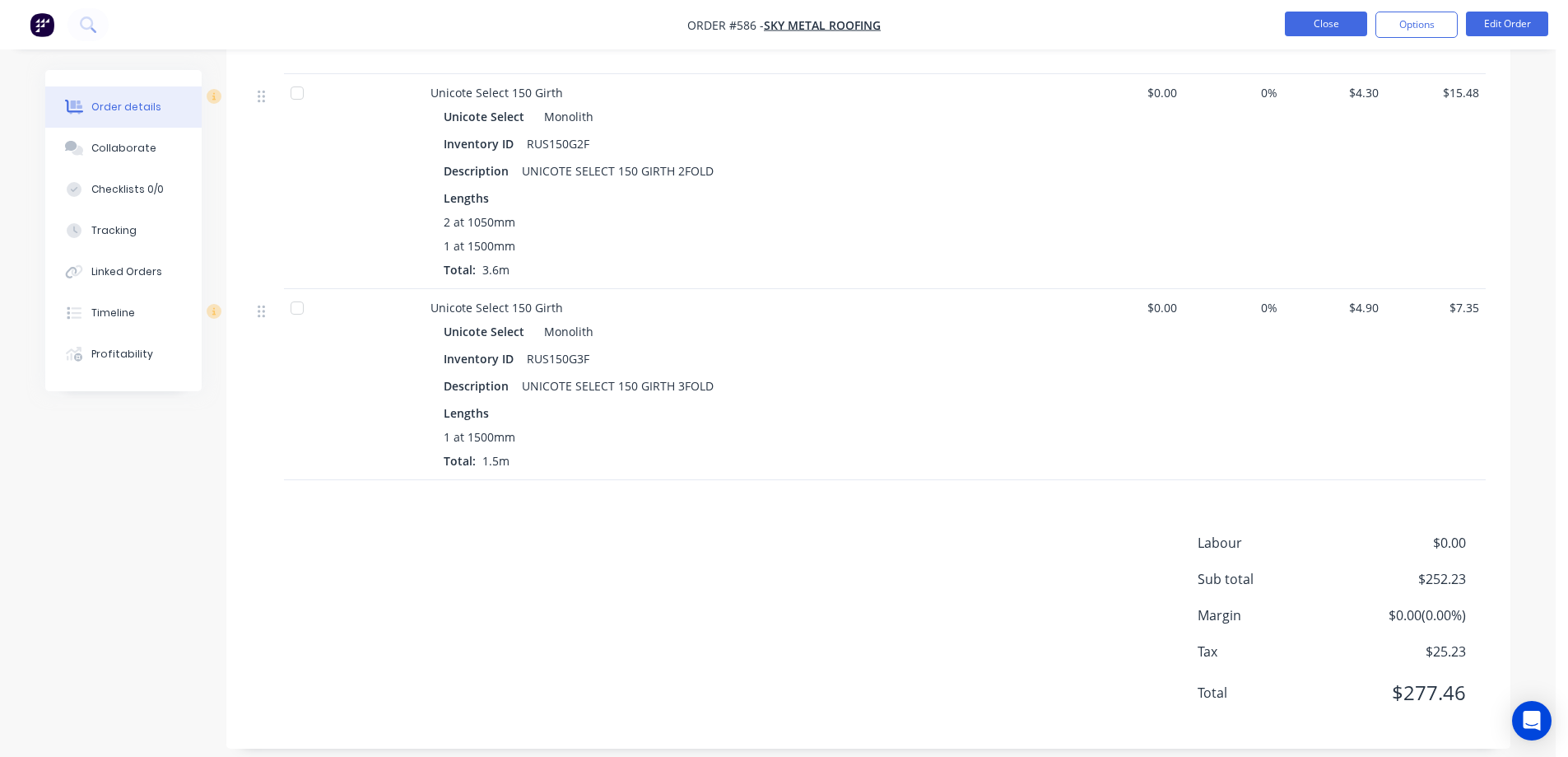
click at [1292, 29] on button "Close" at bounding box center [1327, 24] width 83 height 25
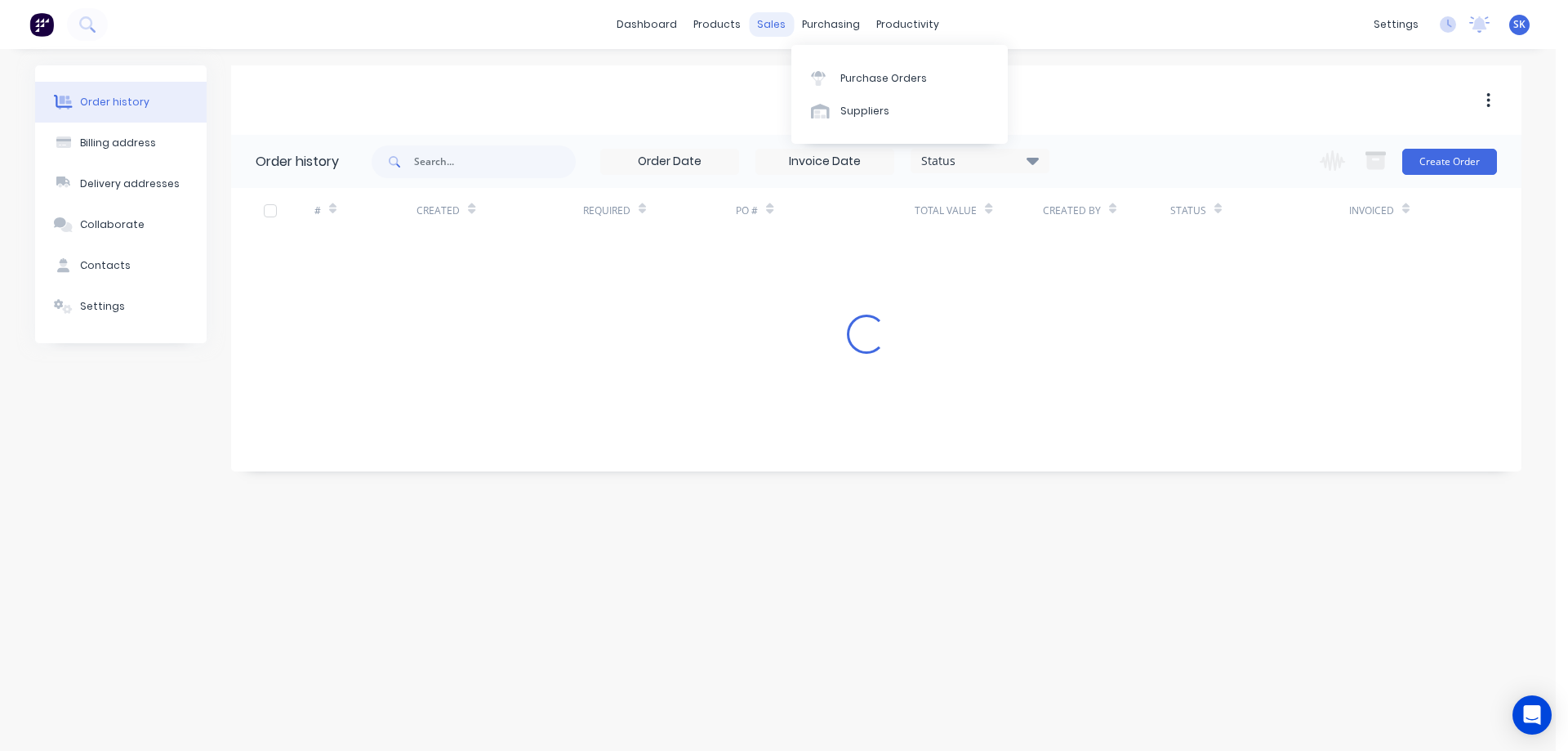
click at [772, 28] on div "sales" at bounding box center [772, 24] width 45 height 24
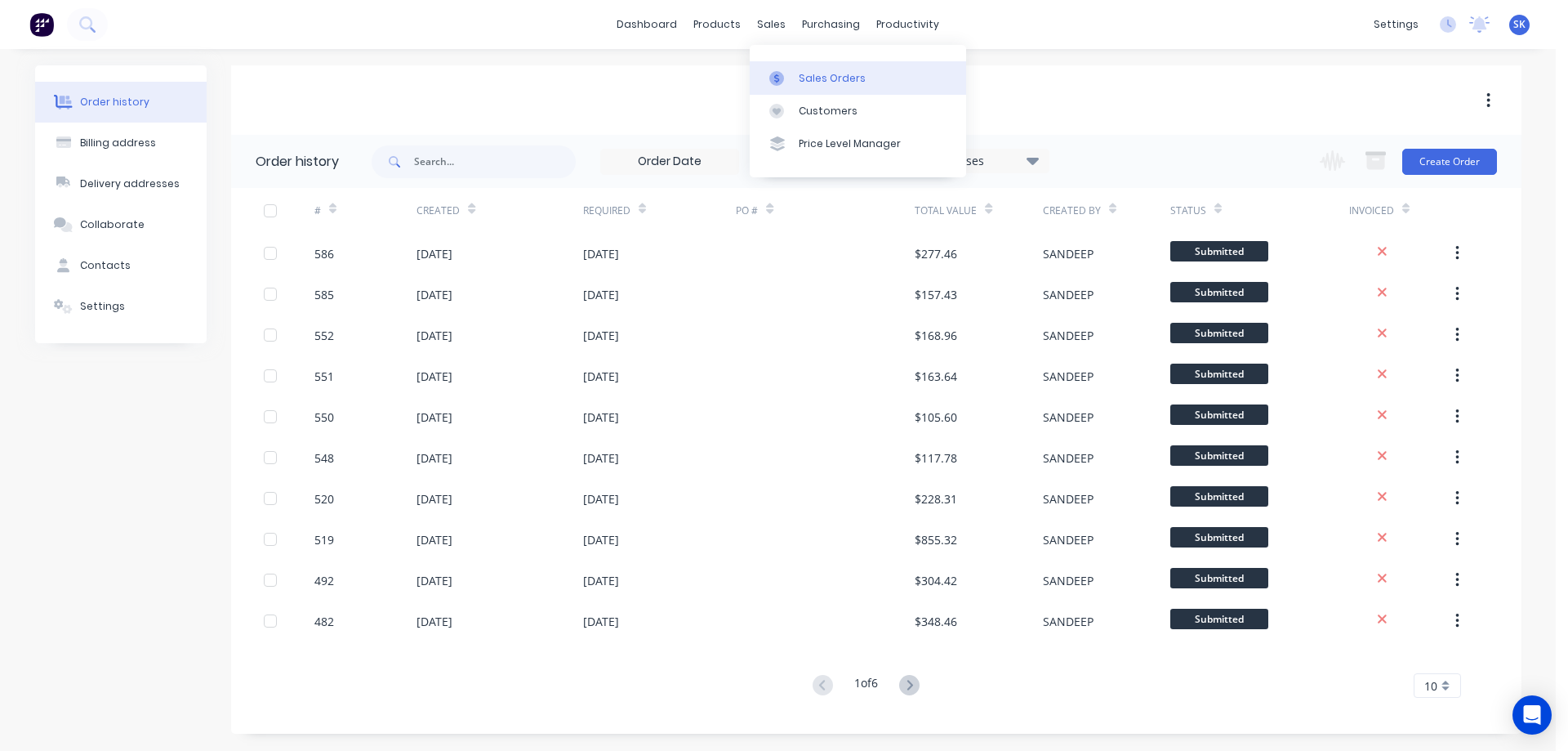
click at [820, 71] on div "Sales Orders" at bounding box center [832, 78] width 67 height 15
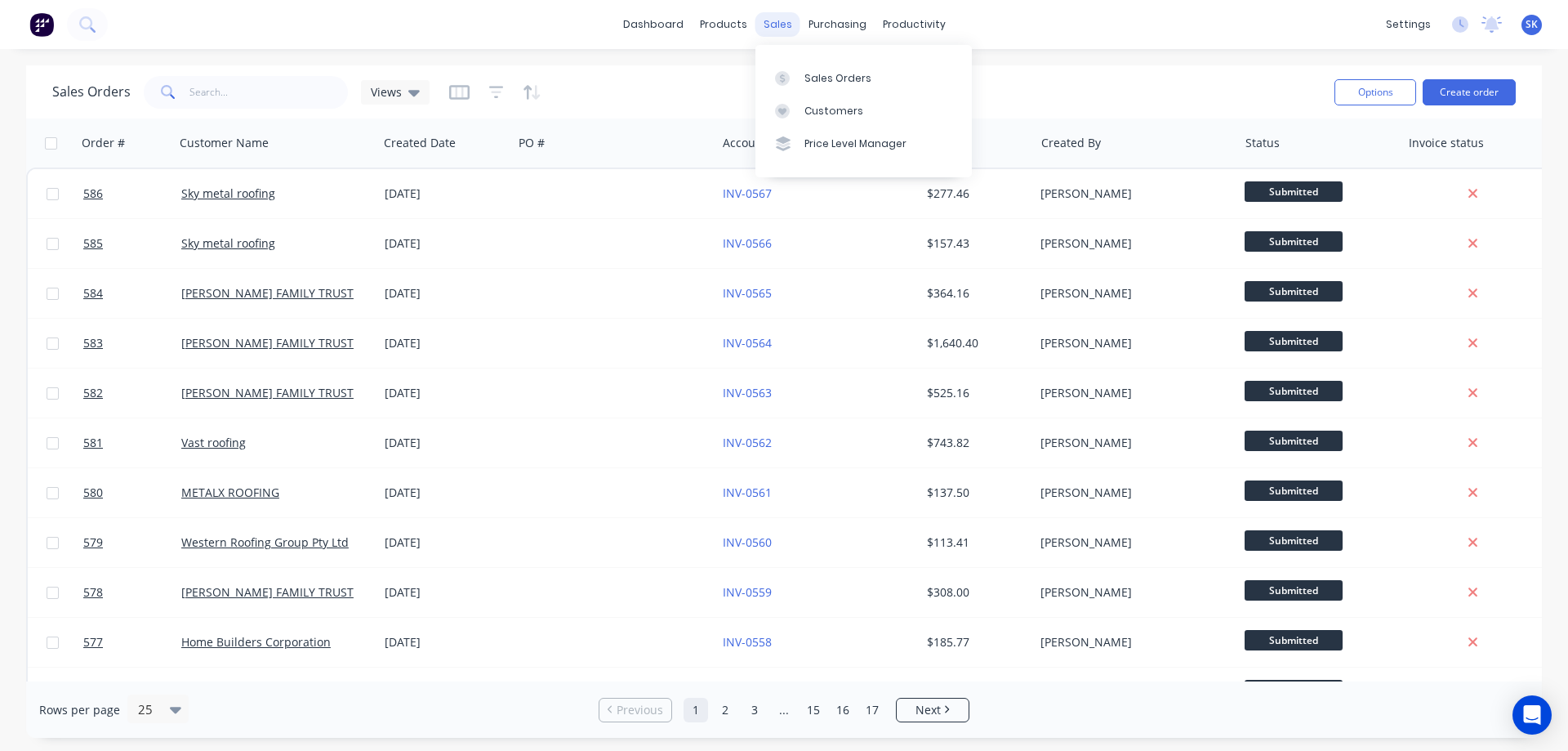
click at [774, 26] on div "sales" at bounding box center [778, 24] width 45 height 24
click at [824, 62] on link "Sales Orders" at bounding box center [863, 78] width 216 height 33
click at [1459, 91] on button "Create order" at bounding box center [1469, 92] width 93 height 26
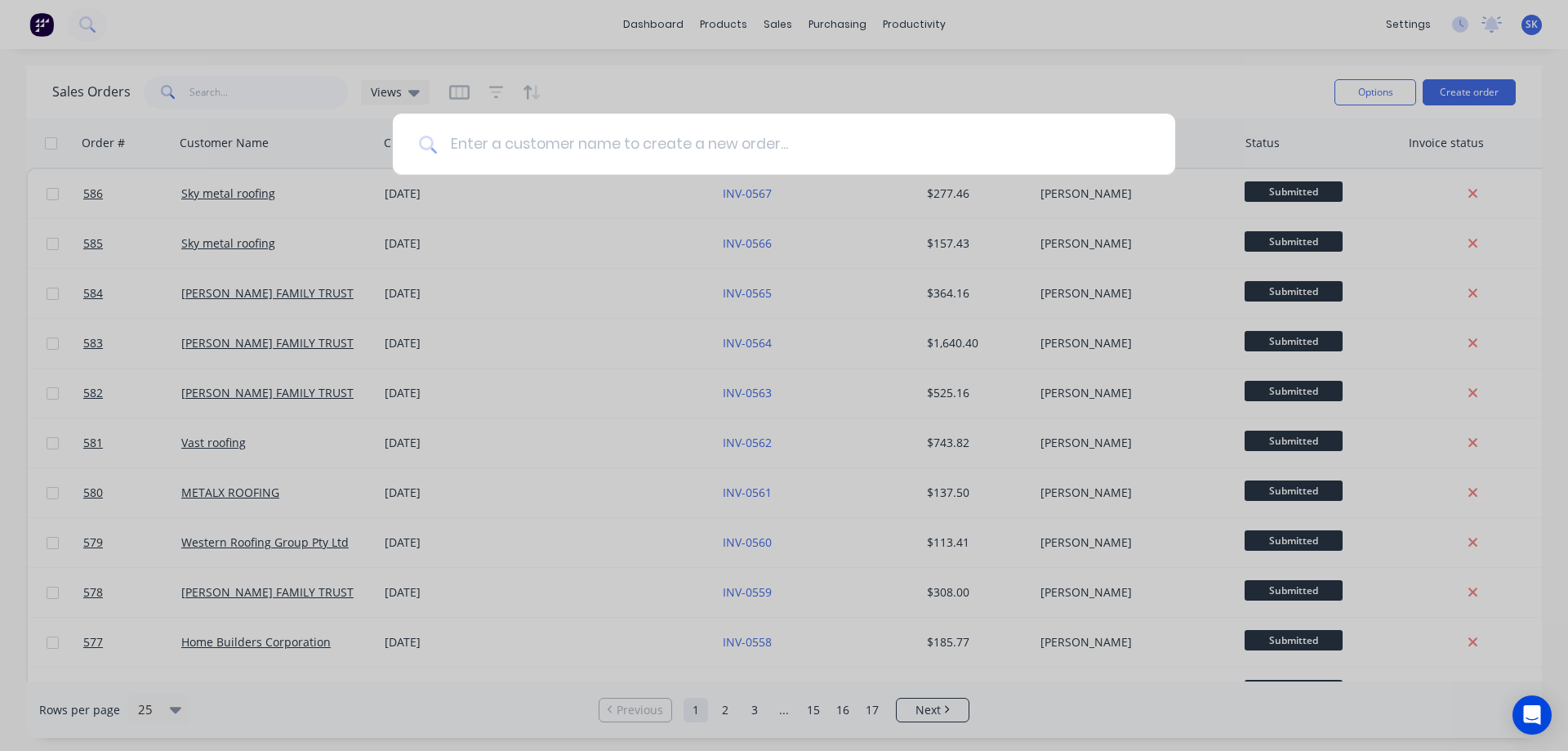
click at [626, 160] on input at bounding box center [794, 144] width 713 height 61
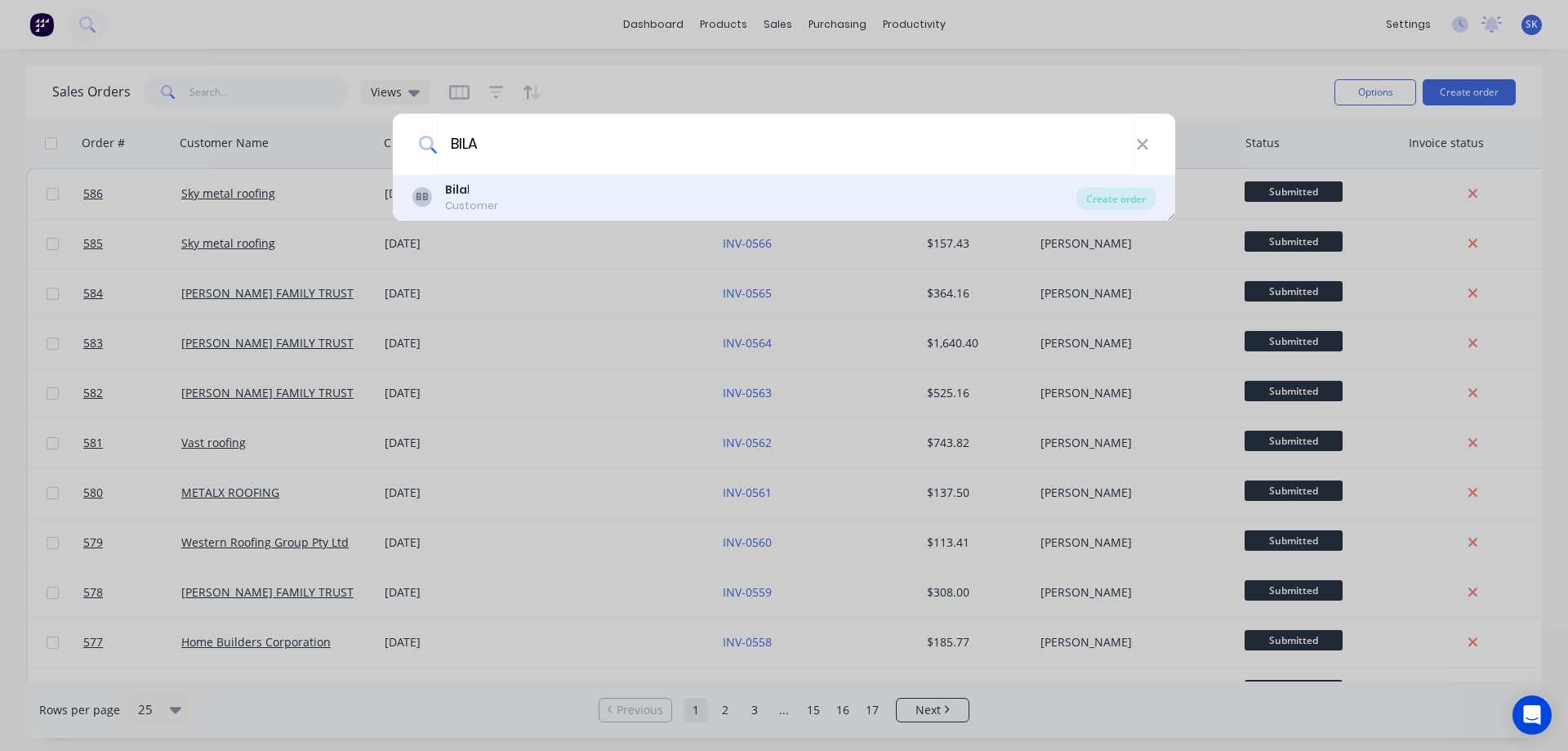
type input "BILA"
click at [561, 198] on div "BB Bila l Customer" at bounding box center [744, 197] width 664 height 32
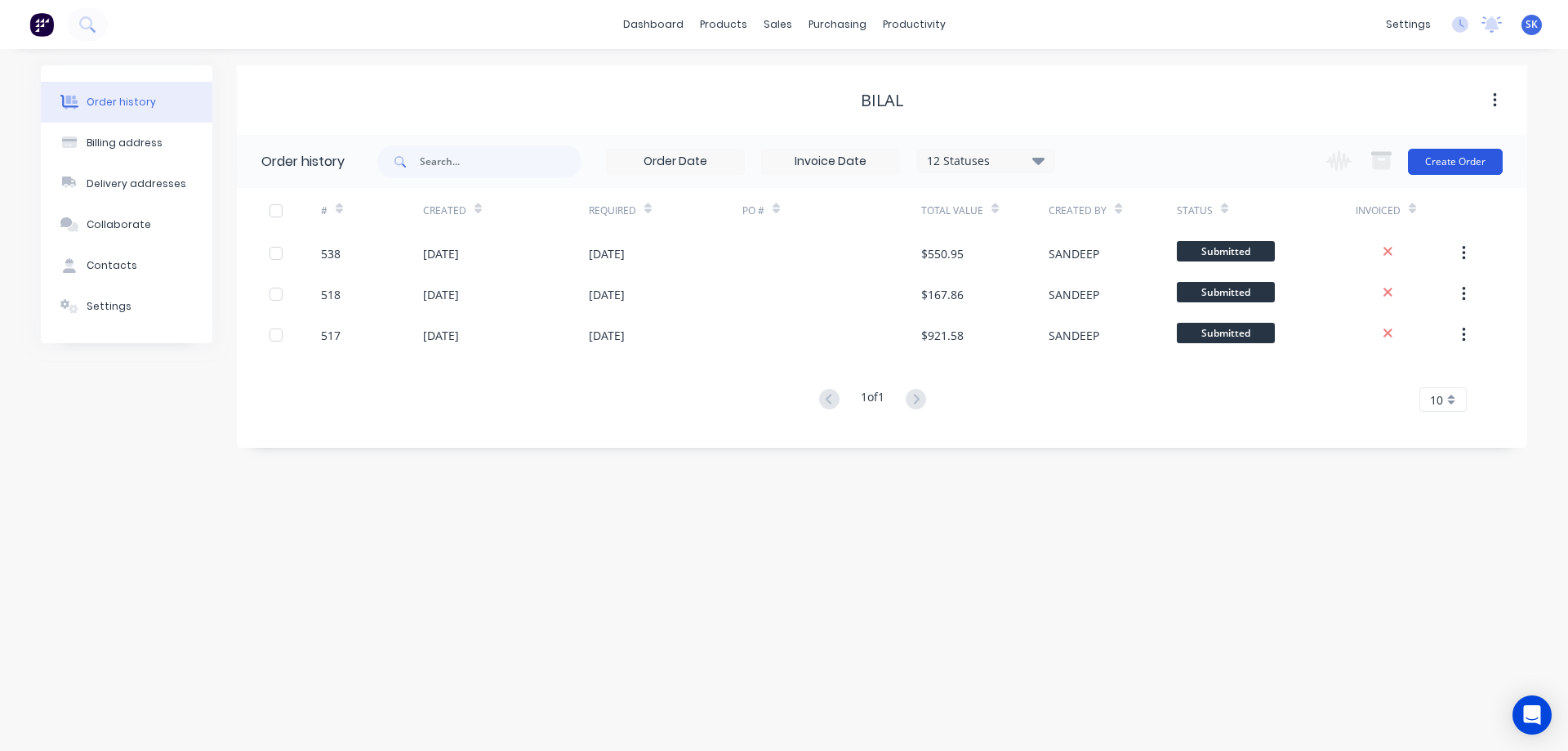
click at [1432, 166] on button "Create Order" at bounding box center [1455, 162] width 95 height 26
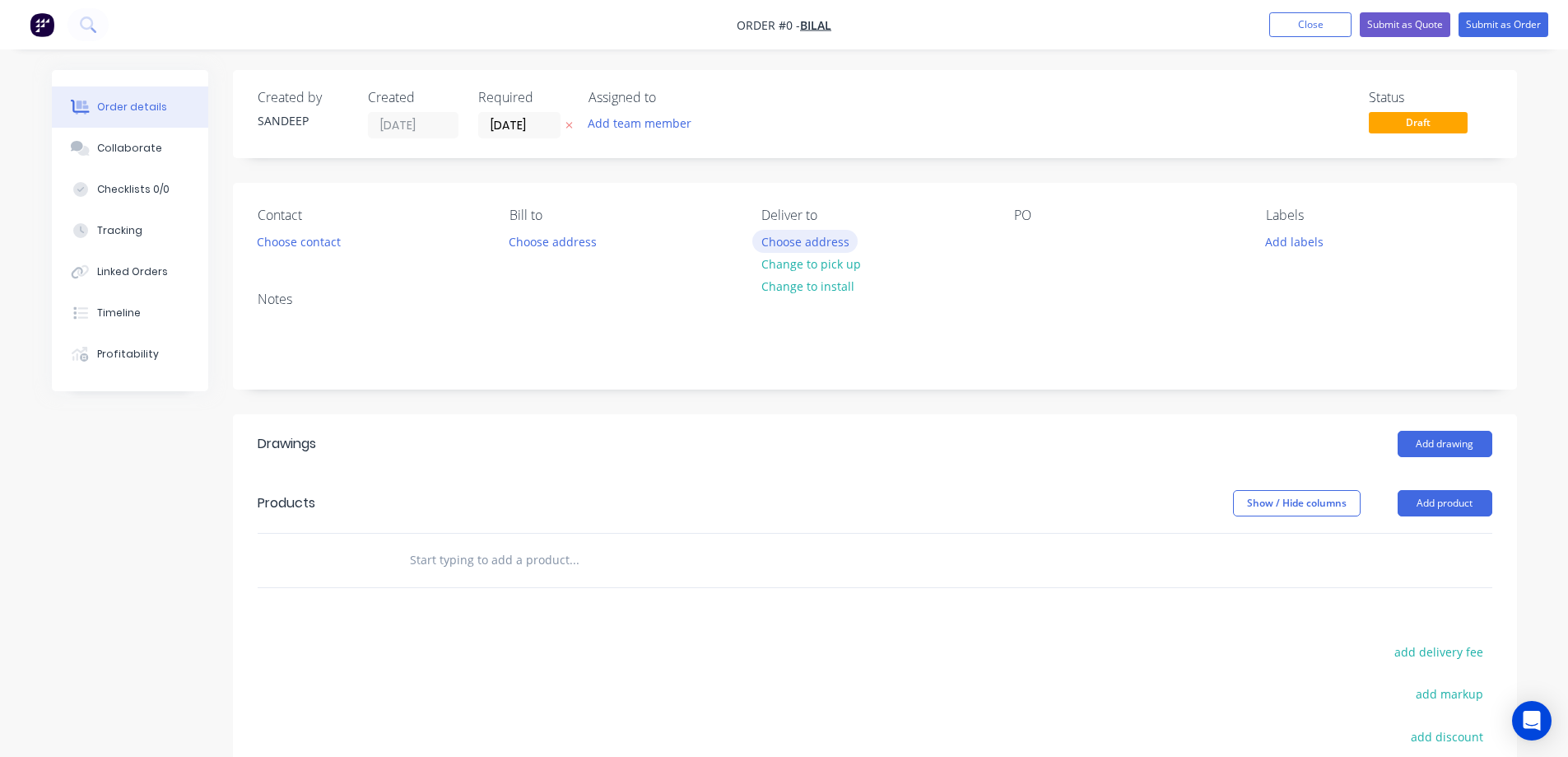
click at [837, 240] on button "Choose address" at bounding box center [805, 241] width 105 height 22
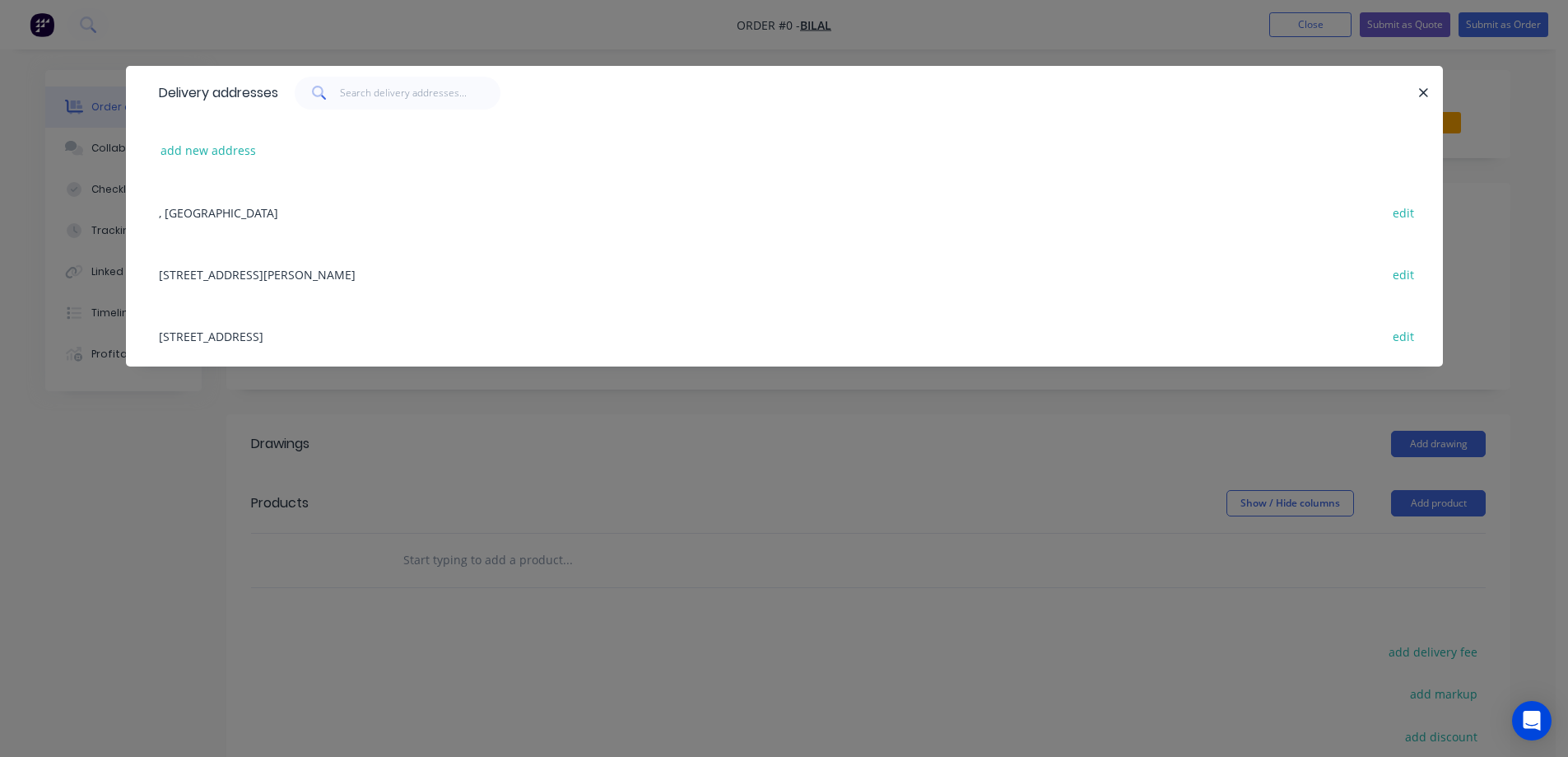
click at [370, 275] on div "83 Rosella Ave, WERRIBEE, Victoria, Australia, 3030 edit" at bounding box center [785, 274] width 1268 height 61
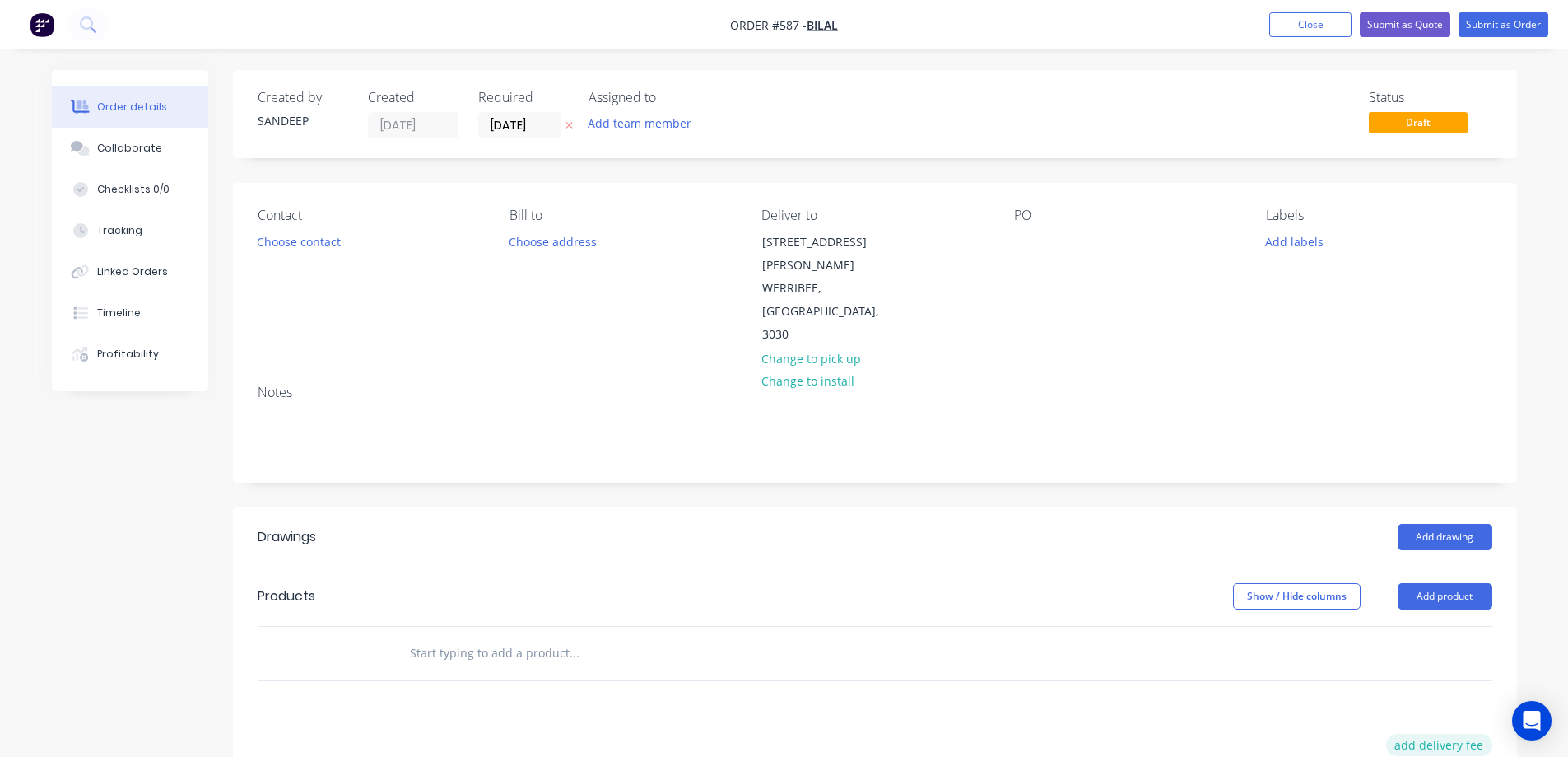
click at [1402, 733] on button "add delivery fee" at bounding box center [1439, 744] width 106 height 22
type input "50"
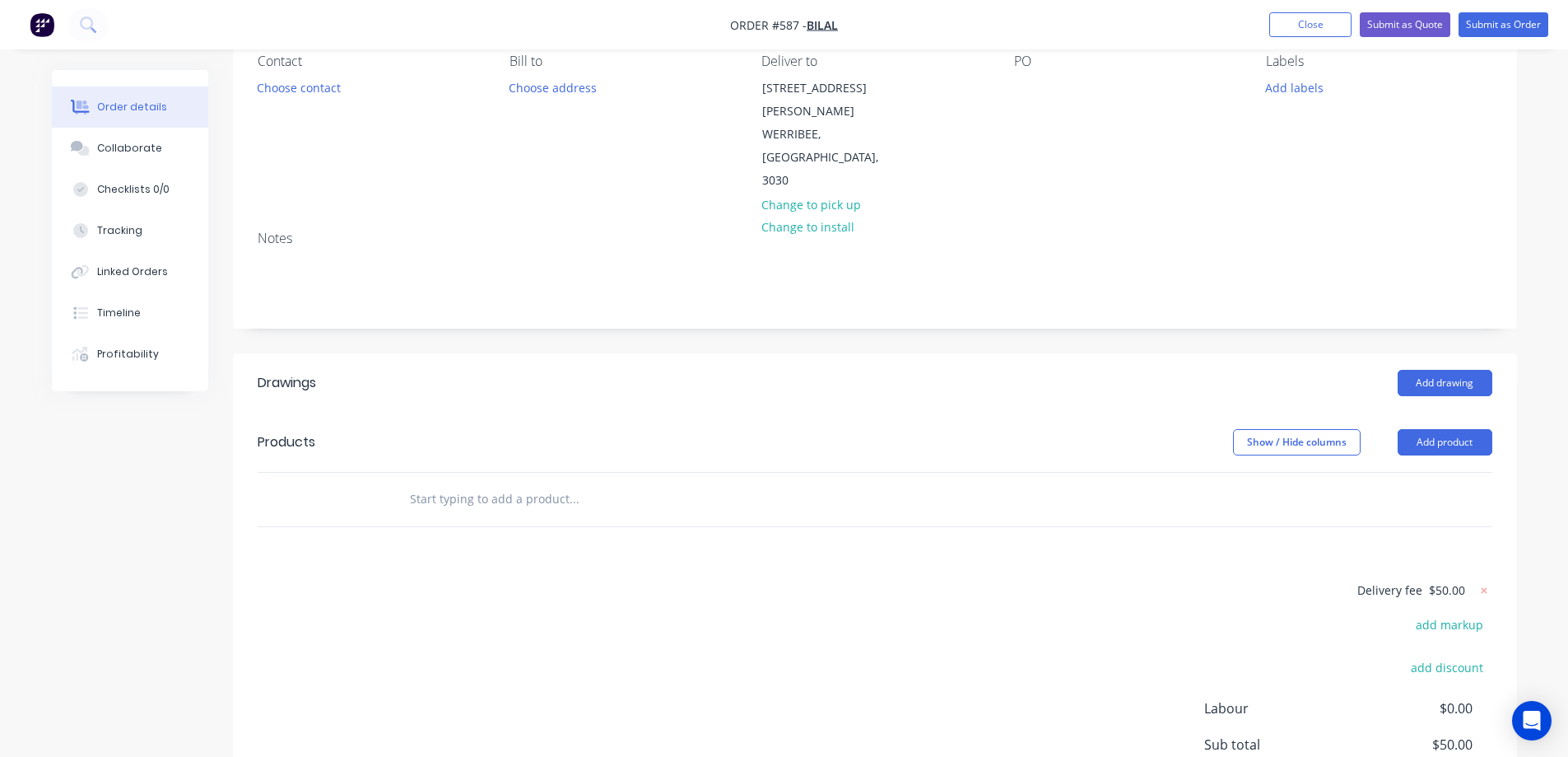
scroll to position [165, 0]
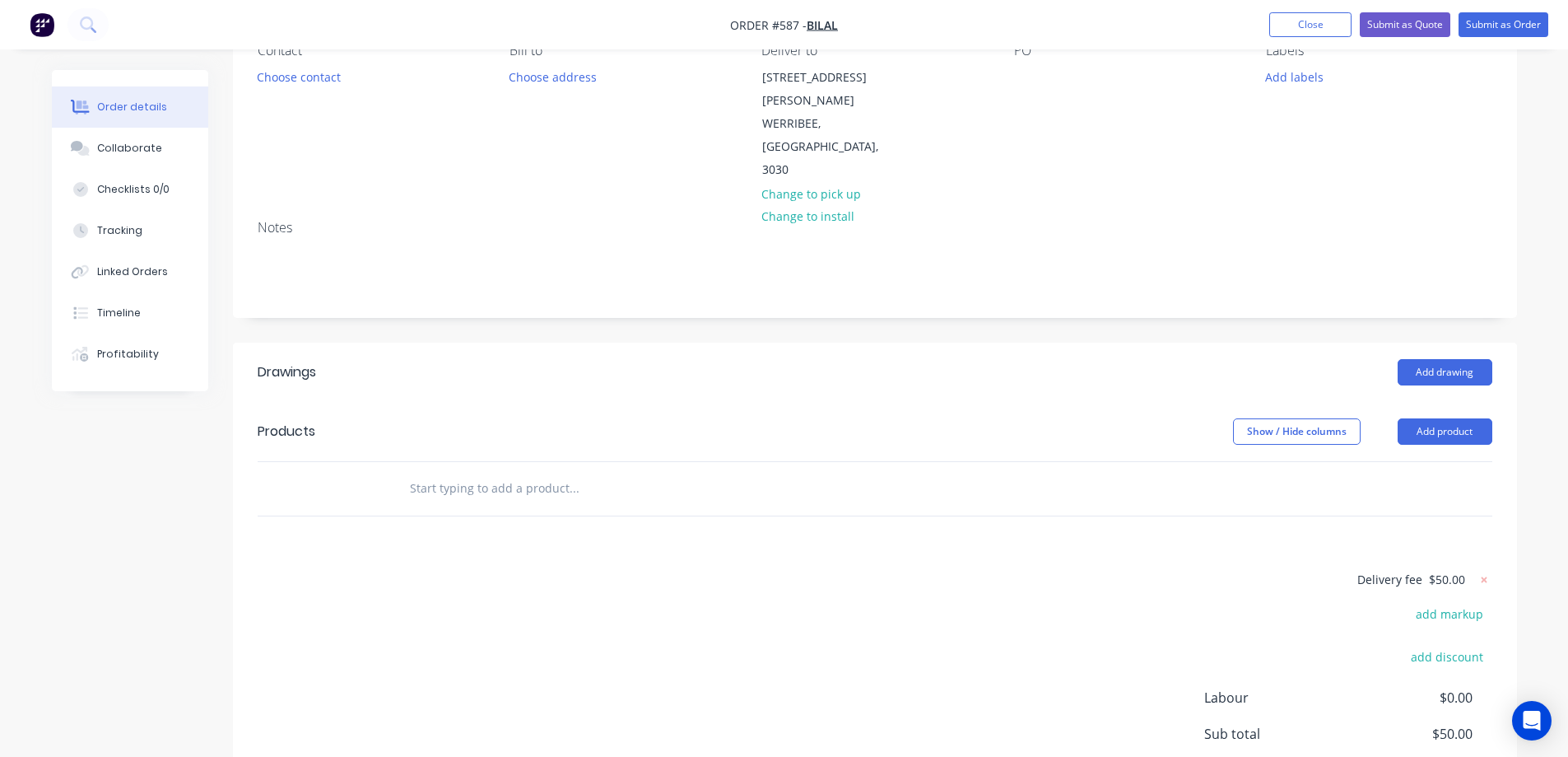
click at [508, 472] on input "text" at bounding box center [573, 488] width 329 height 33
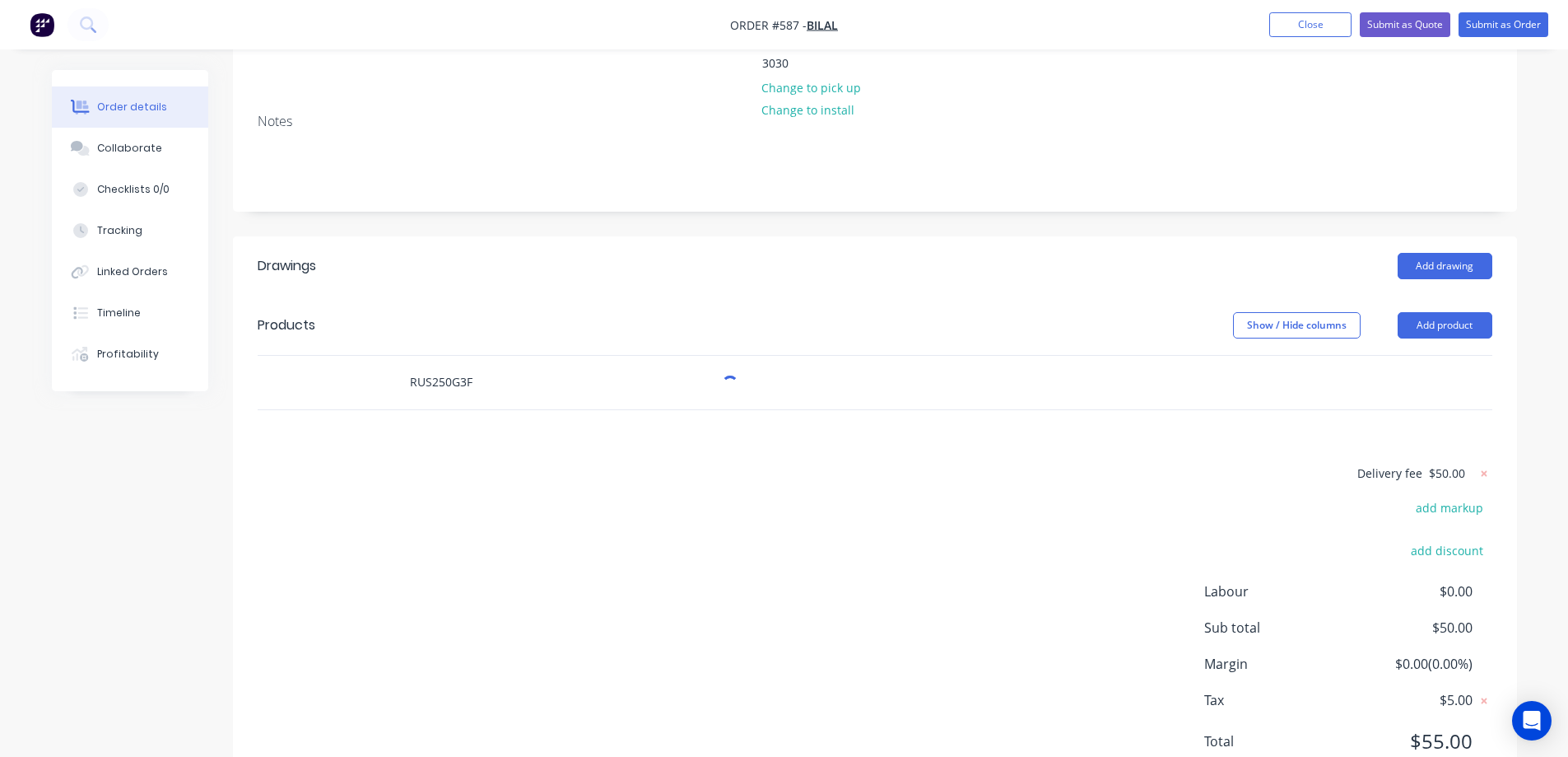
scroll to position [271, 0]
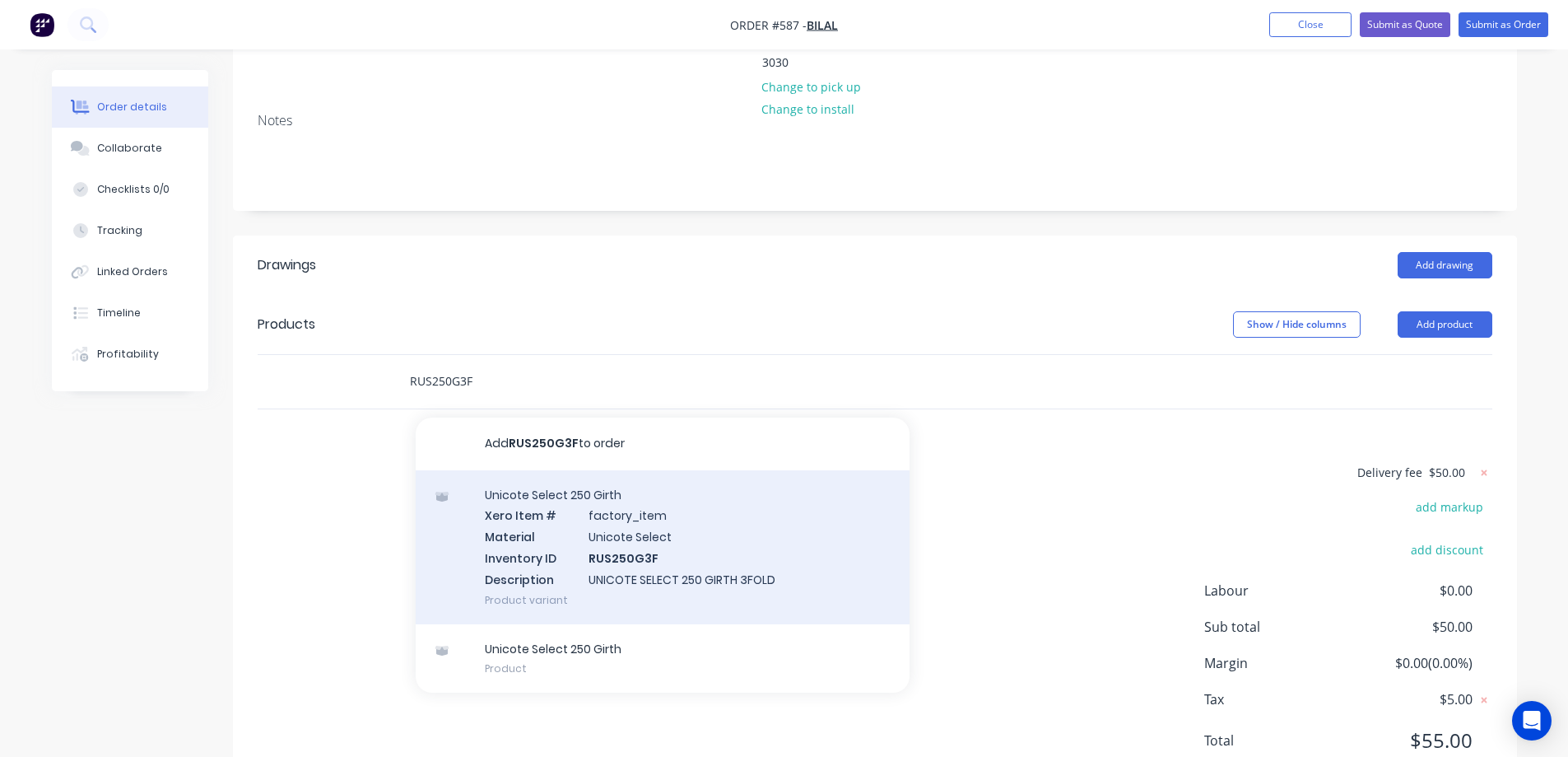
type input "RUS250G3F"
click at [521, 470] on div "Unicote Select 250 Girth Xero Item # factory_item Material Unicote Select Inven…" at bounding box center [662, 546] width 494 height 154
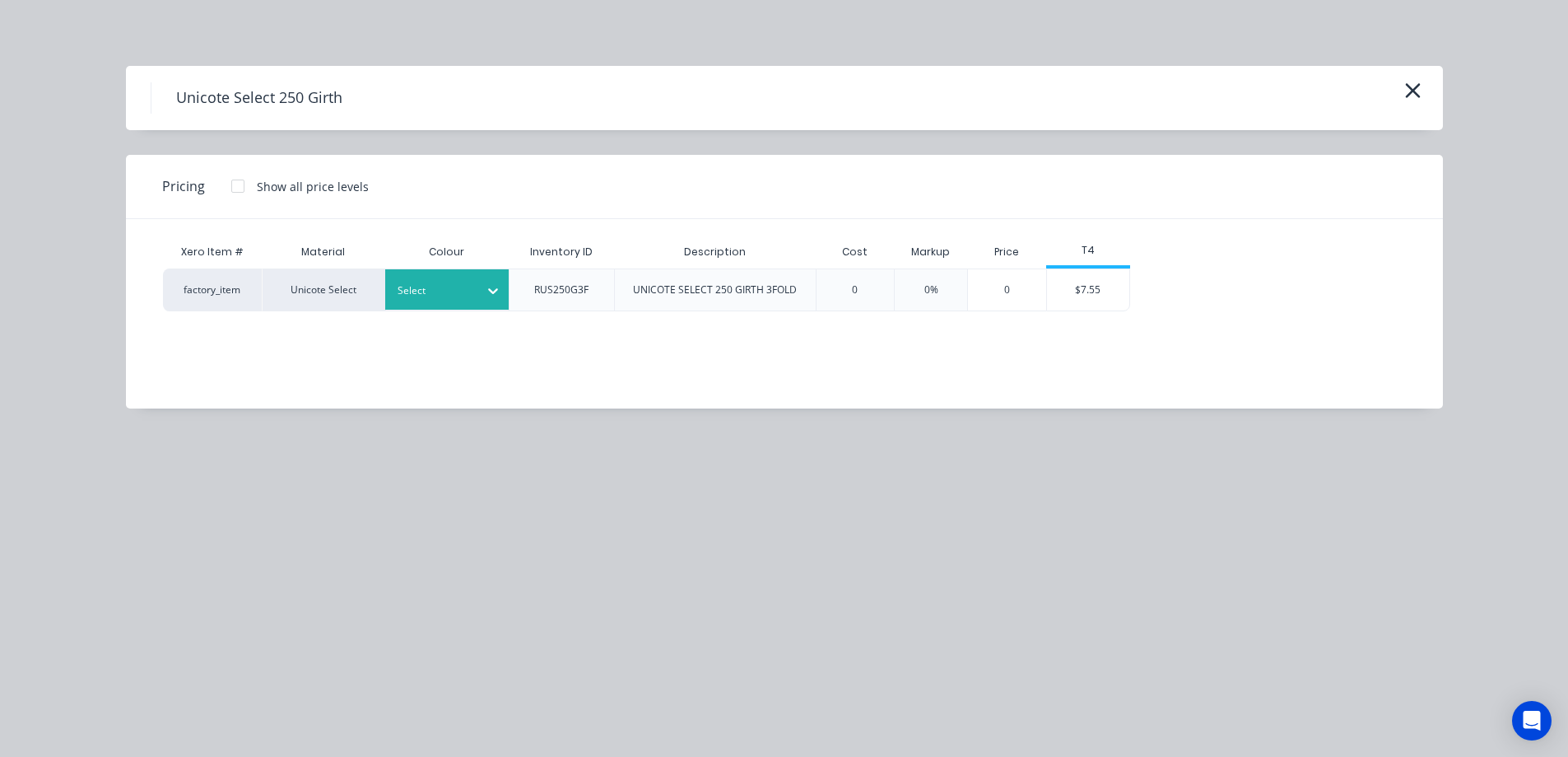
click at [431, 300] on div "Select" at bounding box center [432, 291] width 92 height 21
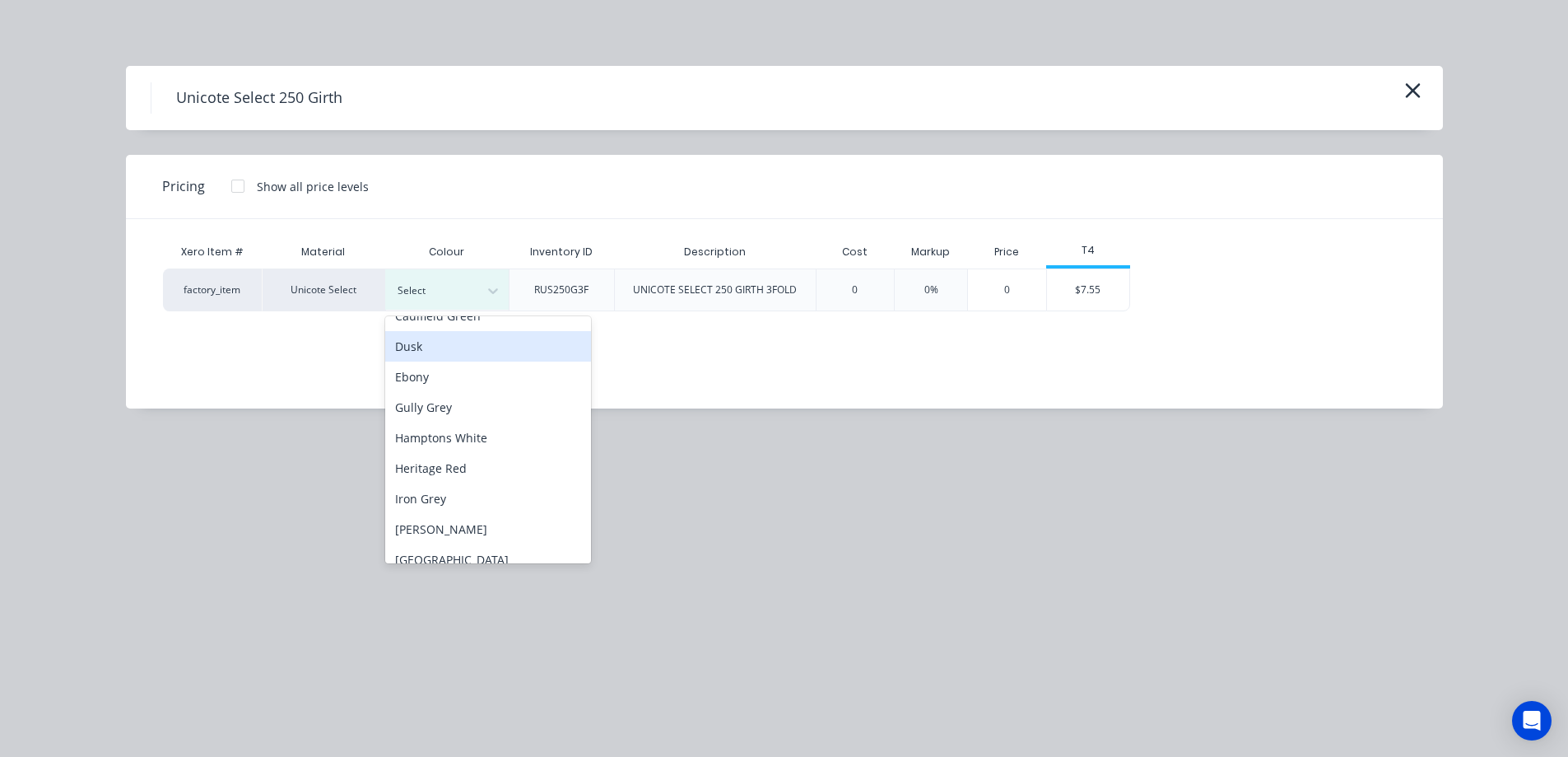
scroll to position [165, 0]
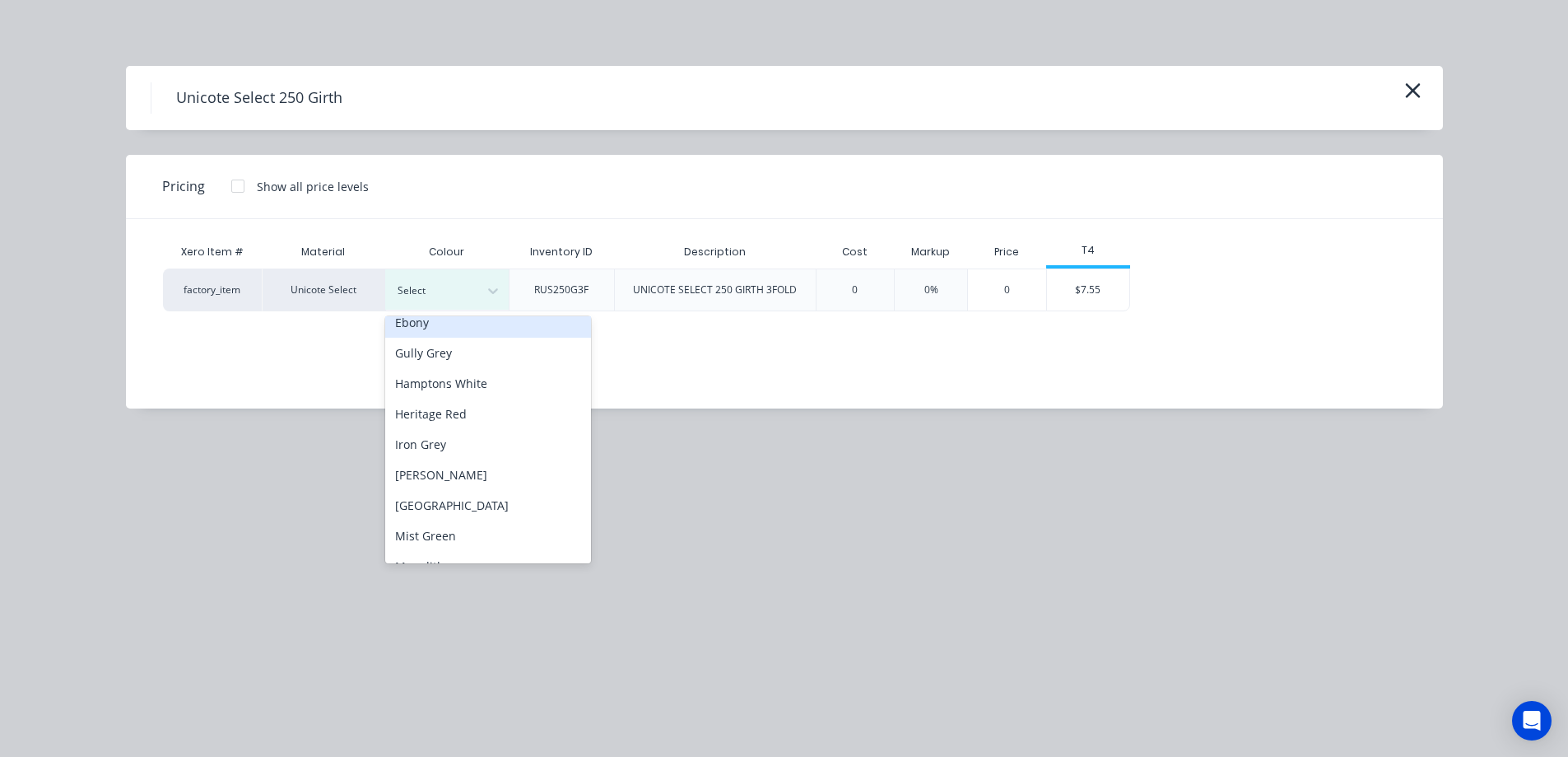
click at [448, 326] on div "Xero Item # Material Colour Inventory ID Description Cost Markup Price T4 facto…" at bounding box center [772, 301] width 1292 height 165
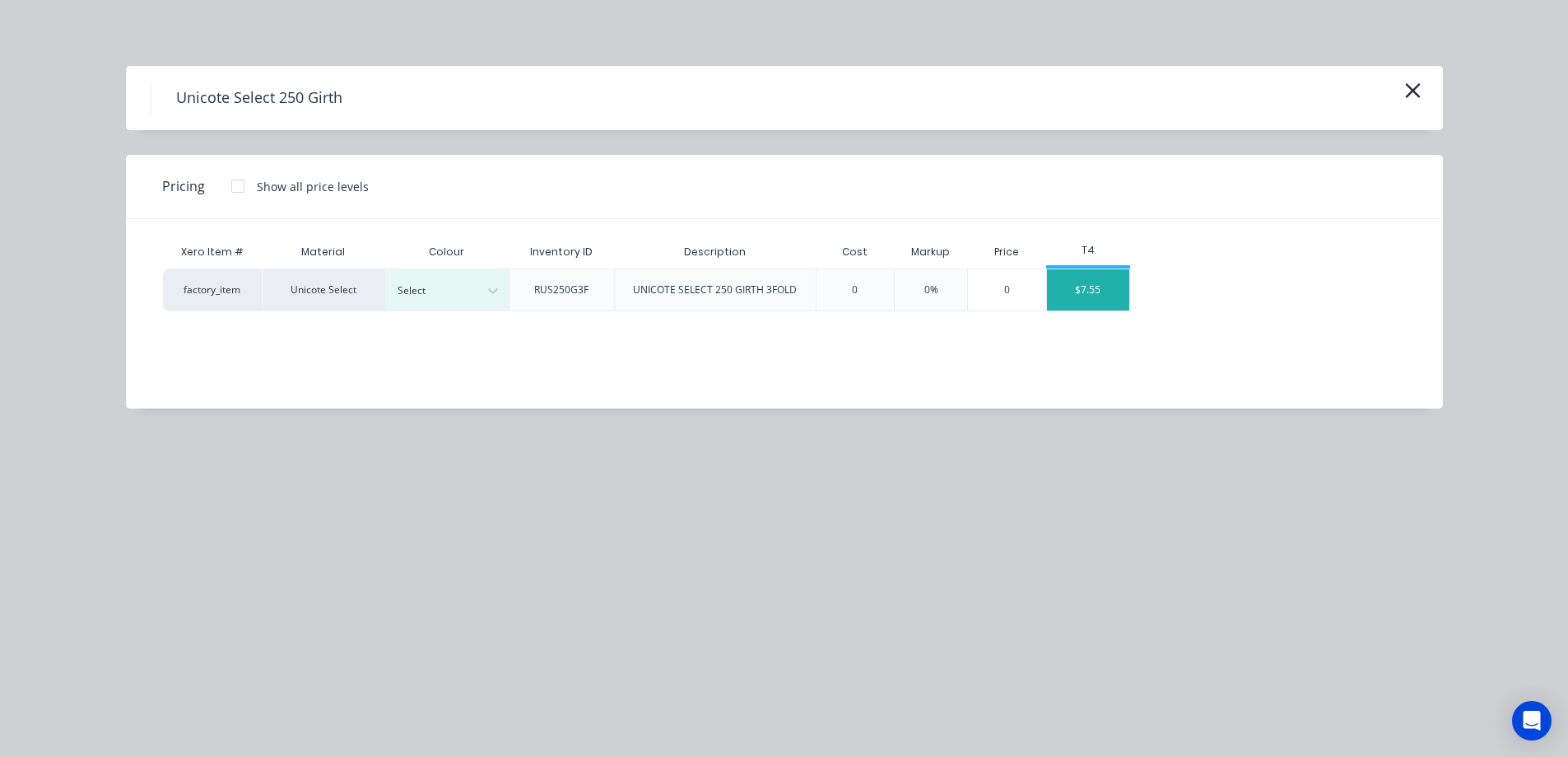
click at [1066, 302] on div "$7.55" at bounding box center [1089, 290] width 83 height 41
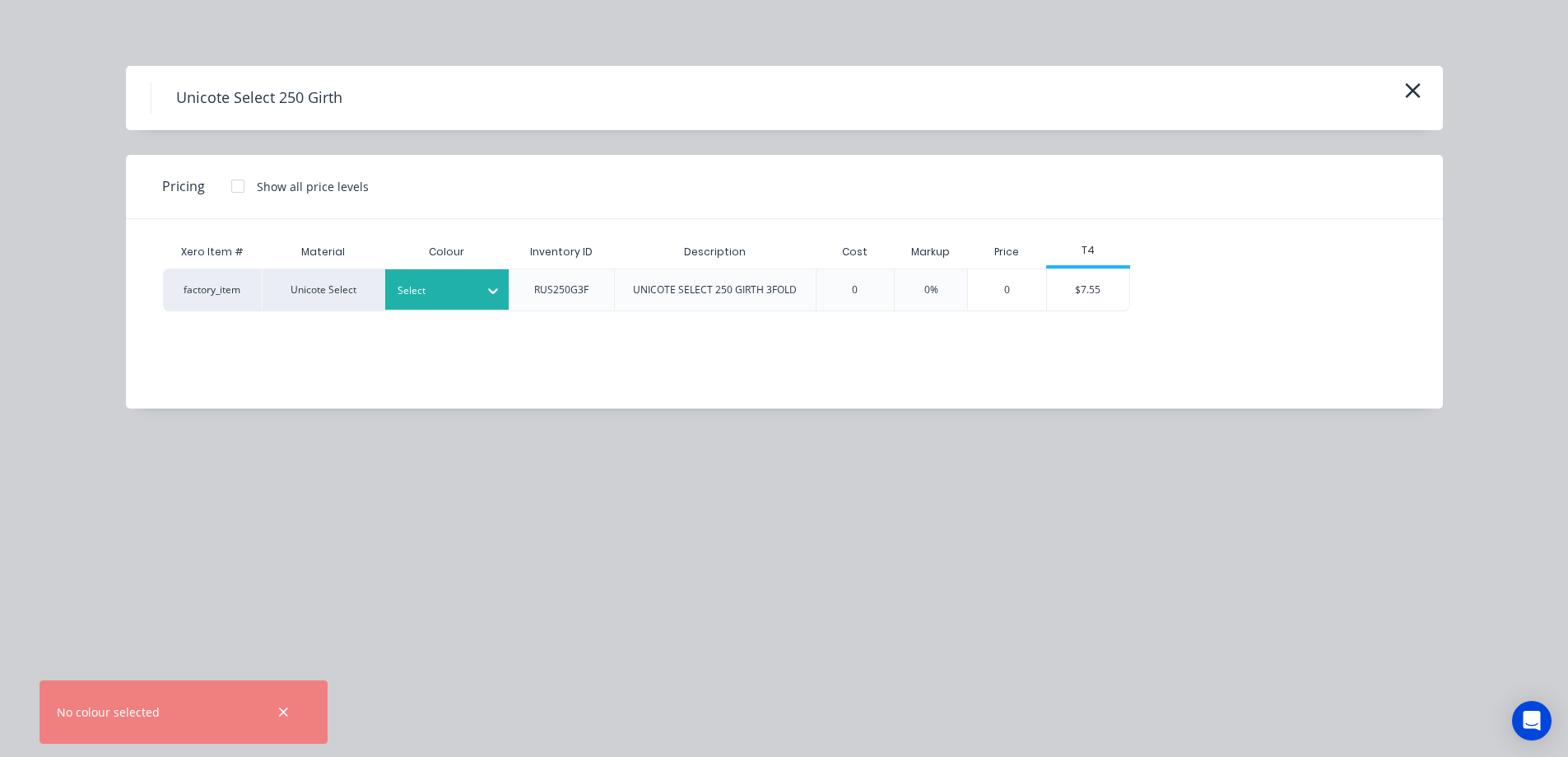
click at [455, 294] on div at bounding box center [435, 291] width 74 height 18
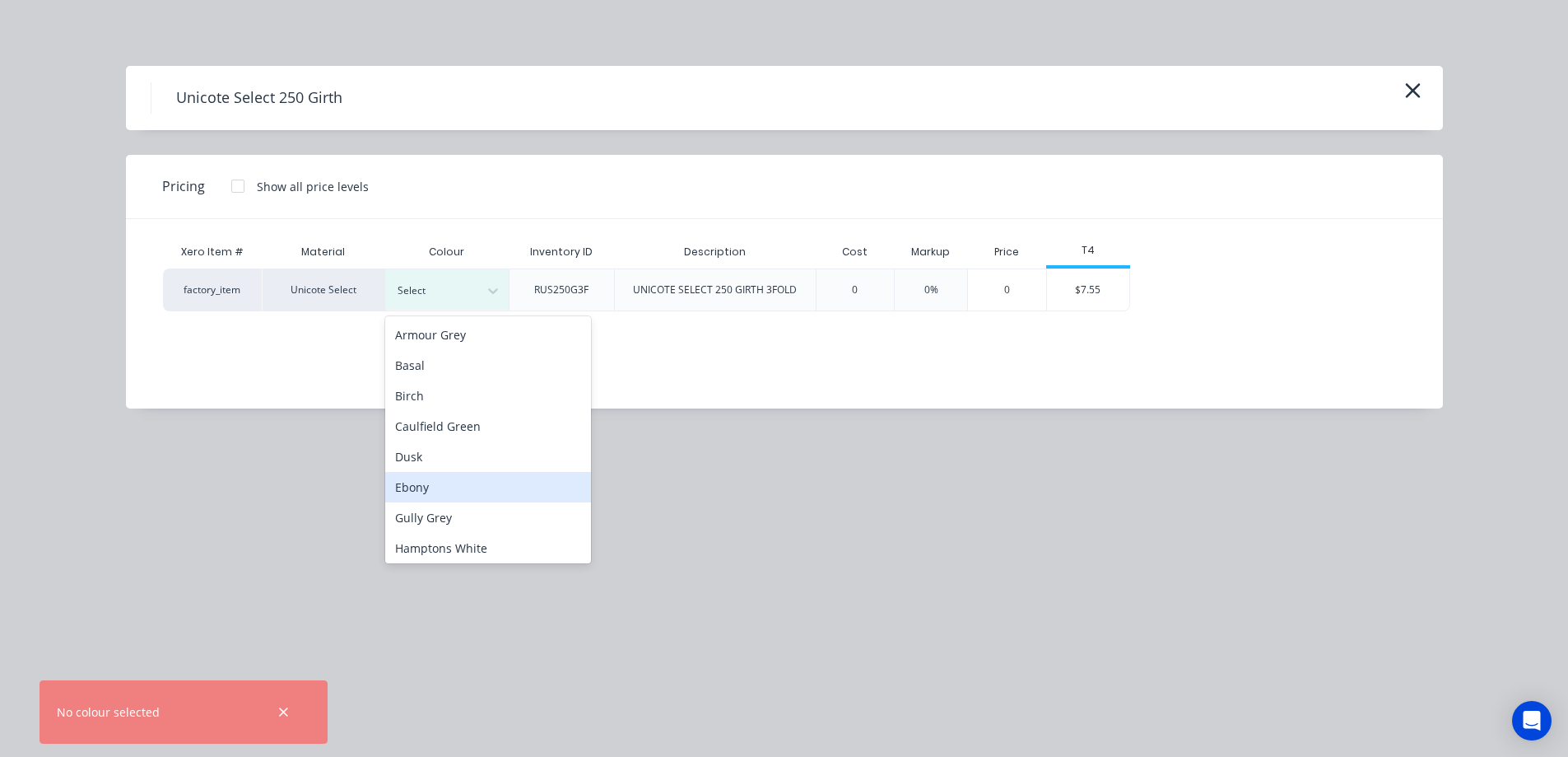
click at [435, 496] on div "Ebony" at bounding box center [488, 487] width 205 height 31
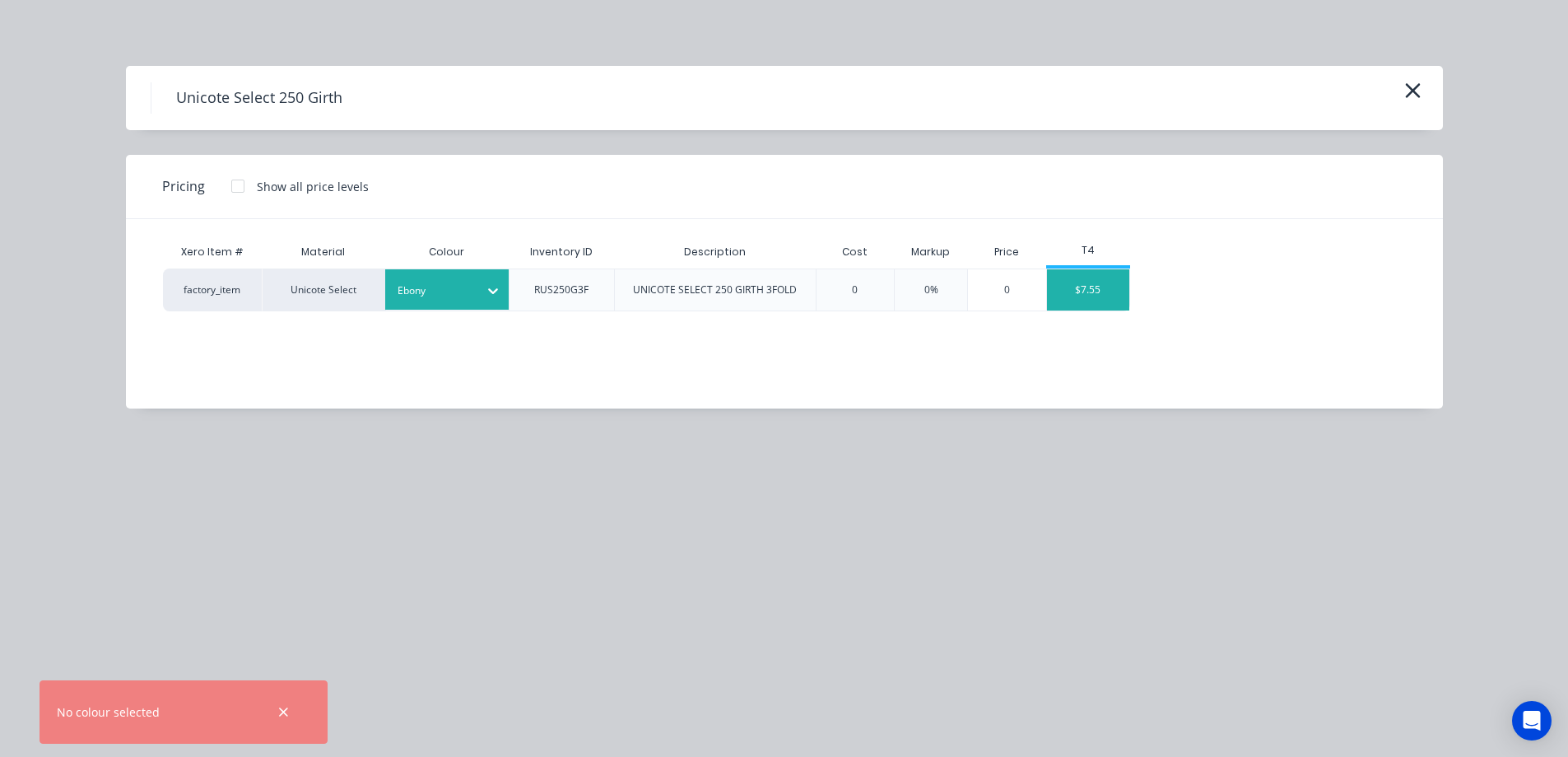
click at [1087, 297] on div "$7.55" at bounding box center [1089, 290] width 83 height 41
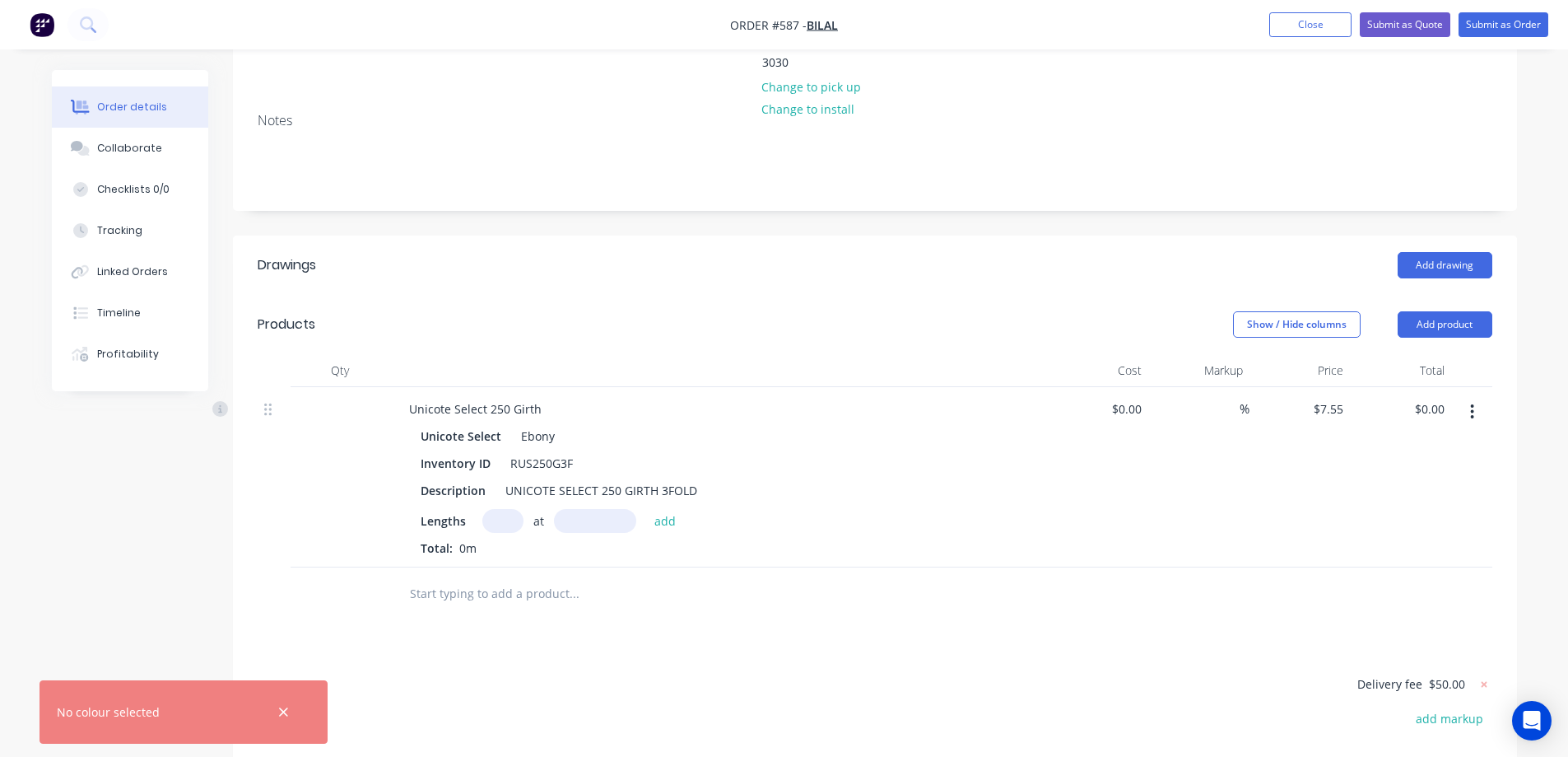
click at [494, 508] on input "text" at bounding box center [502, 520] width 41 height 24
type input "1"
type input "5800mm"
click at [659, 508] on button "add" at bounding box center [665, 519] width 39 height 22
type input "$43.79"
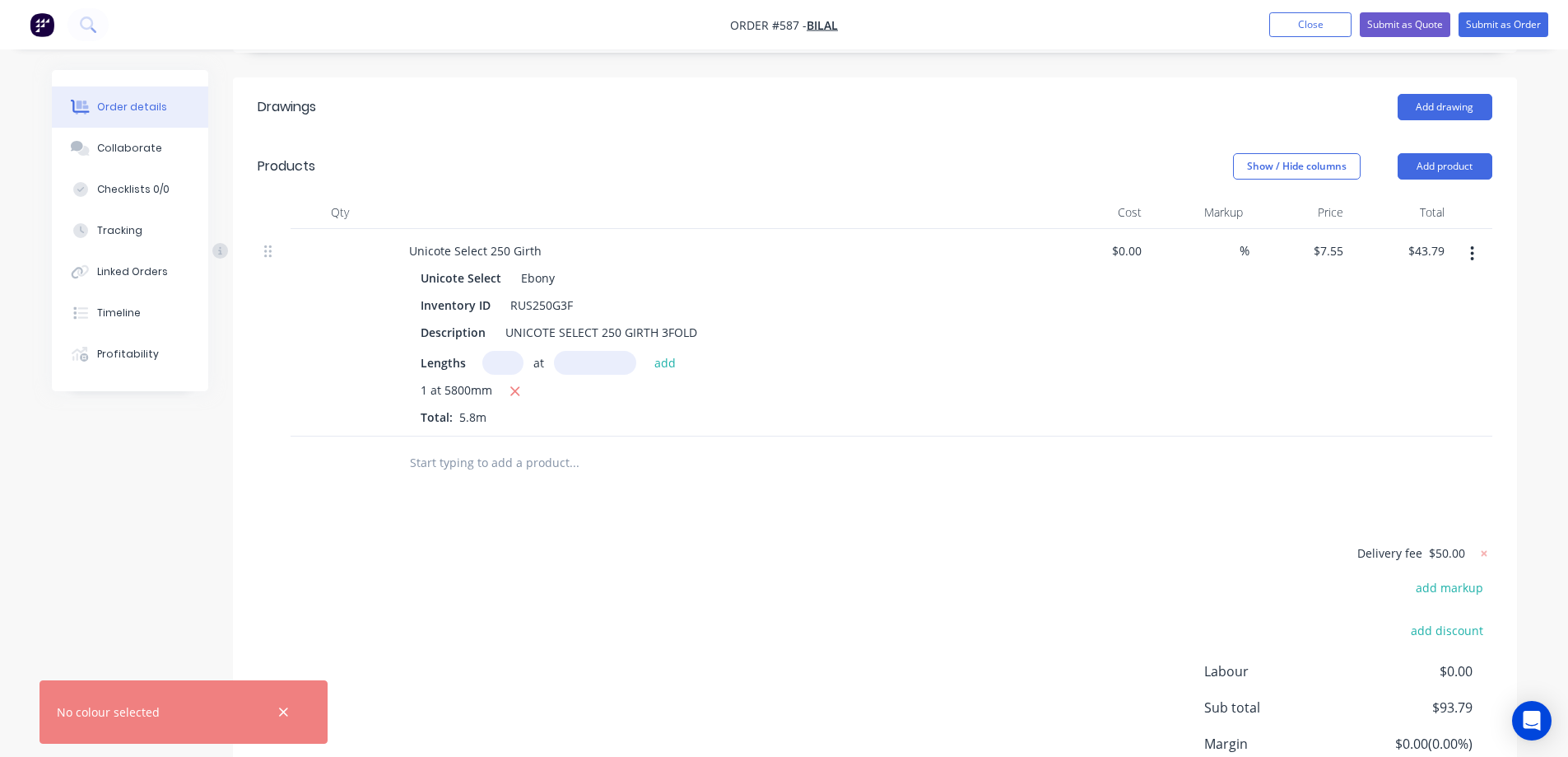
scroll to position [436, 0]
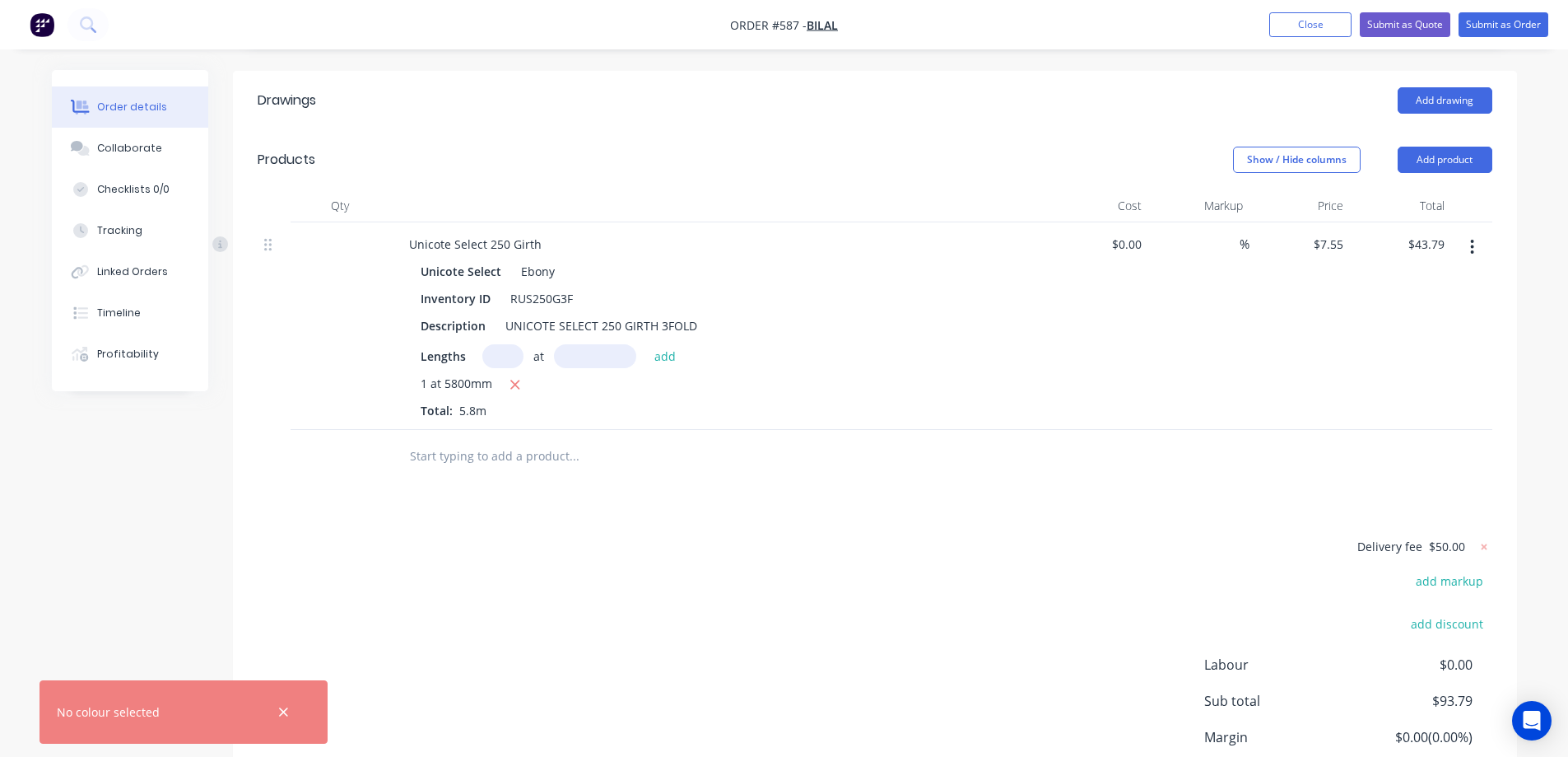
click at [525, 440] on input "text" at bounding box center [573, 457] width 329 height 33
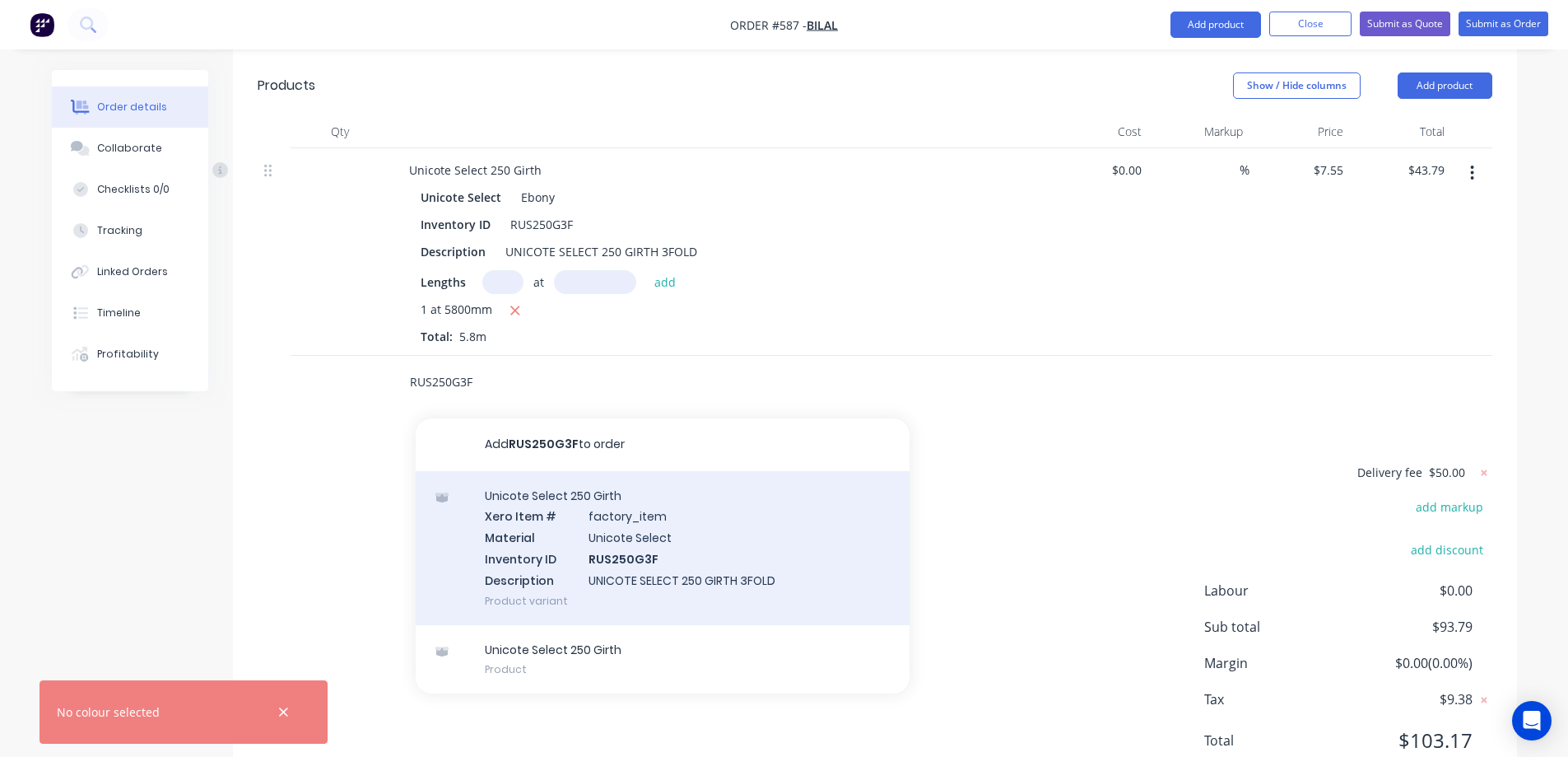
type input "RUS250G3F"
click at [554, 476] on div "Unicote Select 250 Girth Xero Item # factory_item Material Unicote Select Inven…" at bounding box center [662, 547] width 494 height 154
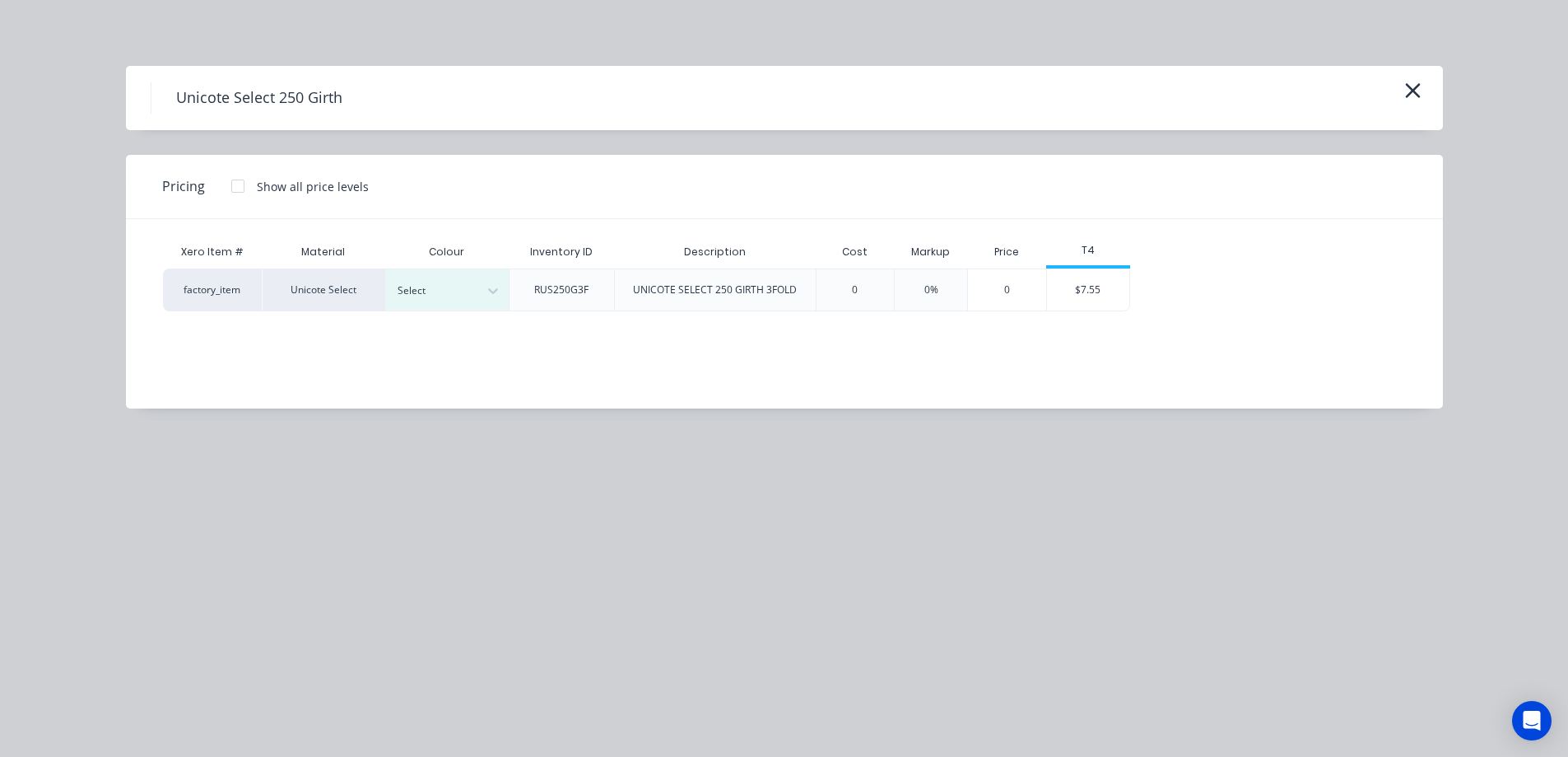
click at [477, 284] on div "Select" at bounding box center [432, 291] width 92 height 21
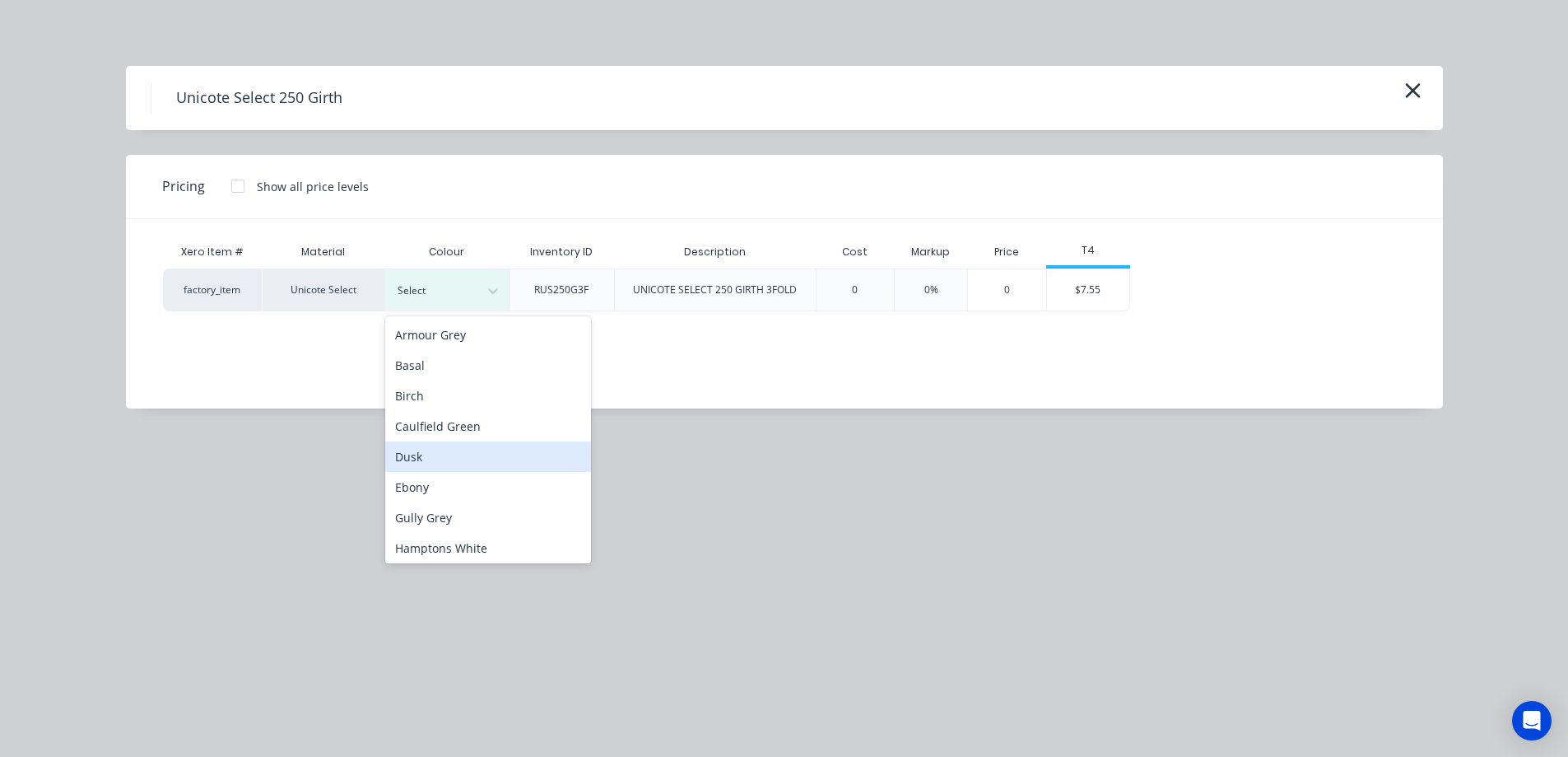
click at [440, 471] on div "Dusk" at bounding box center [488, 457] width 205 height 31
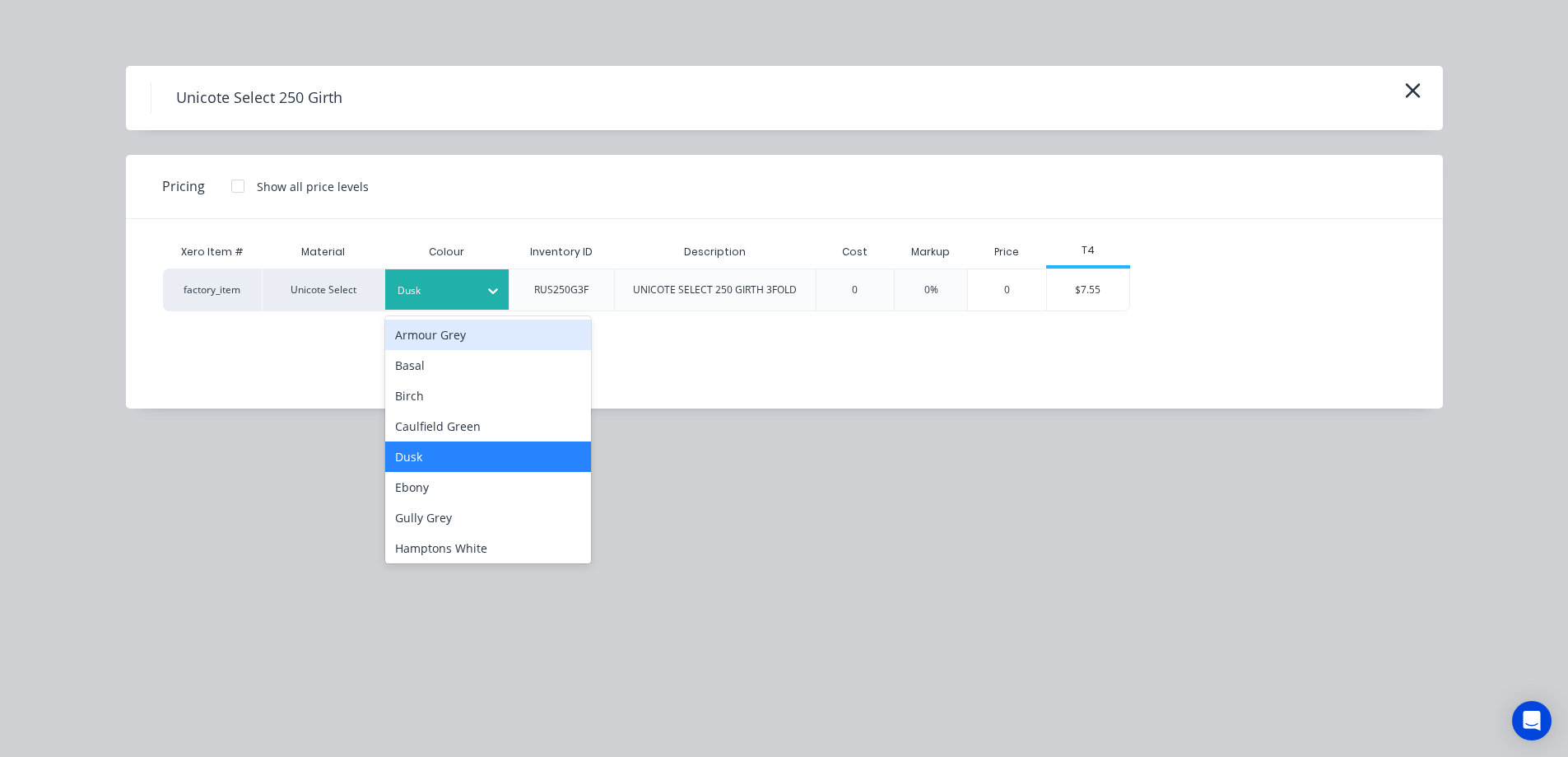
click at [477, 273] on div "Dusk" at bounding box center [447, 290] width 124 height 40
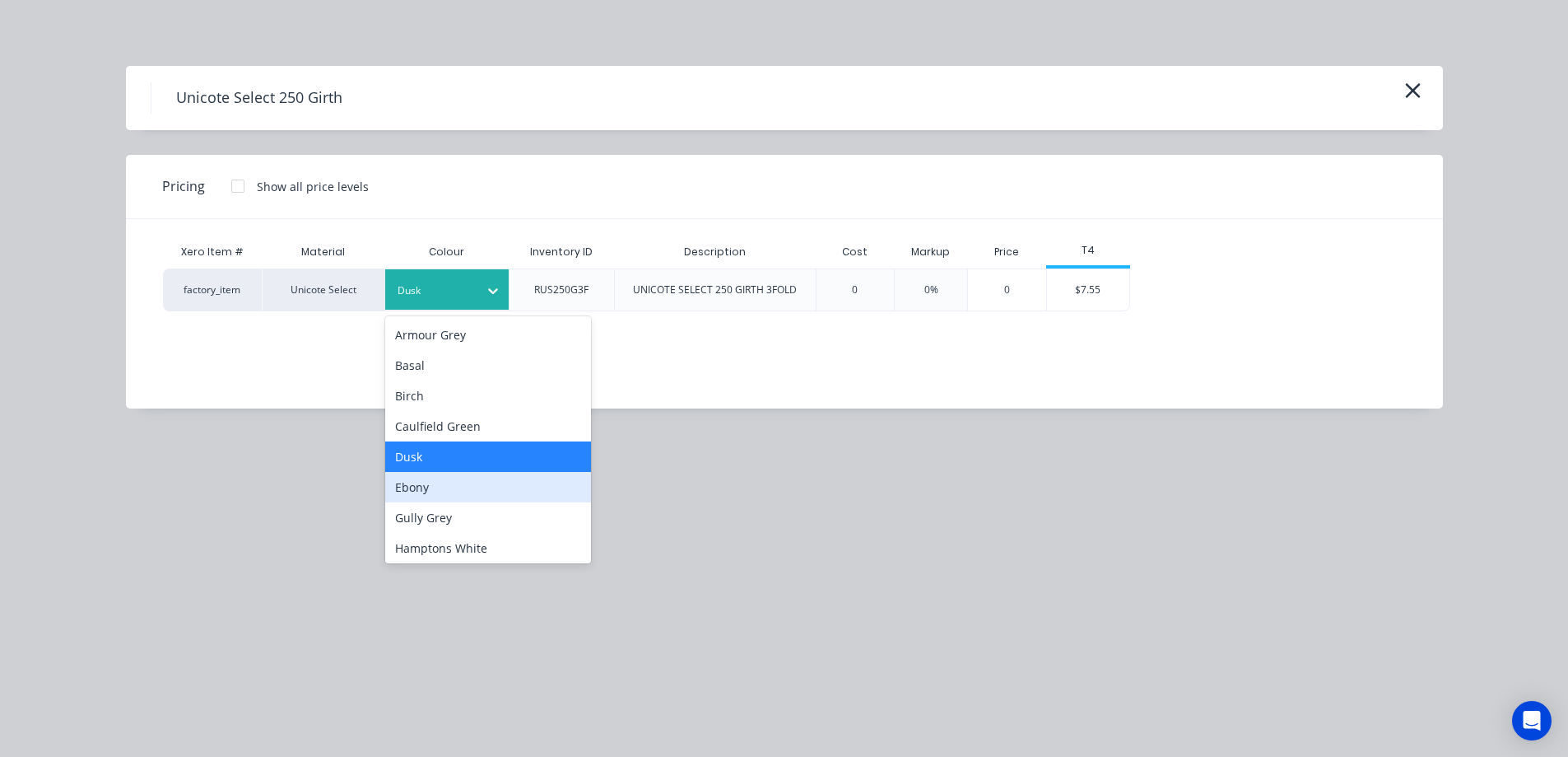
click at [429, 487] on div "Ebony" at bounding box center [488, 487] width 205 height 31
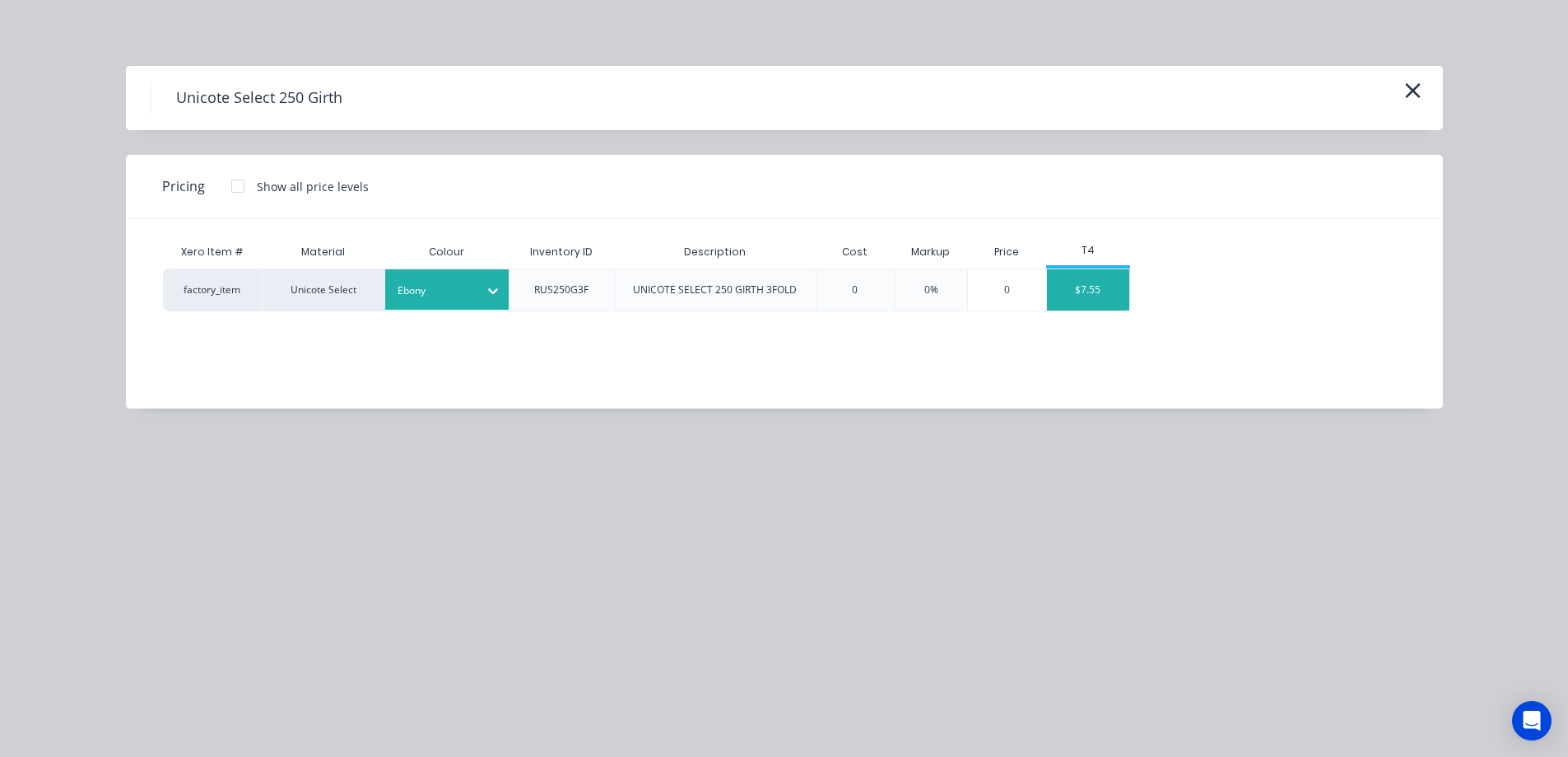
click at [1074, 296] on div "$7.55" at bounding box center [1089, 290] width 83 height 41
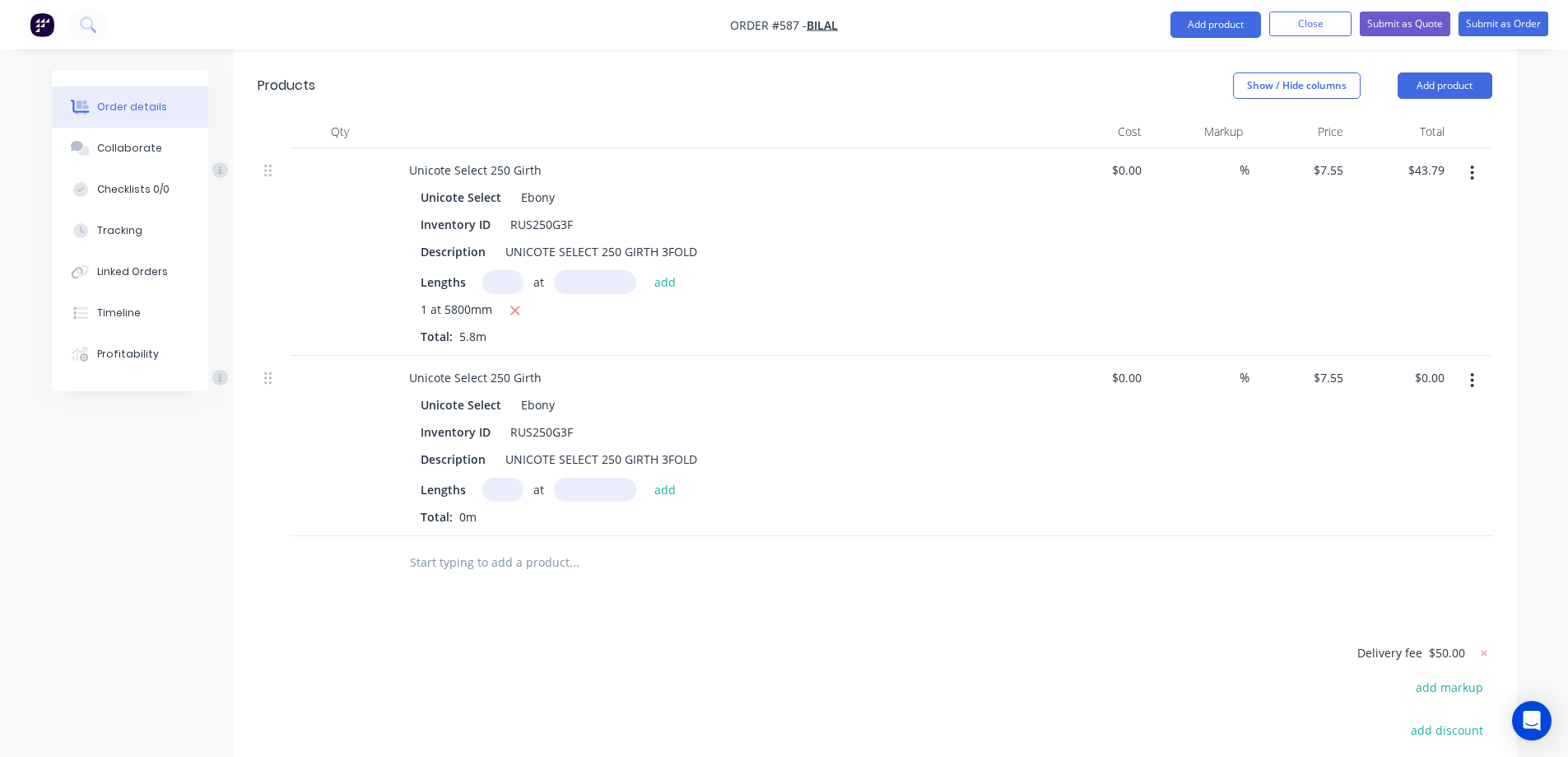
click at [512, 478] on input "text" at bounding box center [502, 489] width 41 height 24
type input "1"
type input "5800mm"
click at [661, 478] on button "add" at bounding box center [665, 488] width 39 height 22
type input "$43.79"
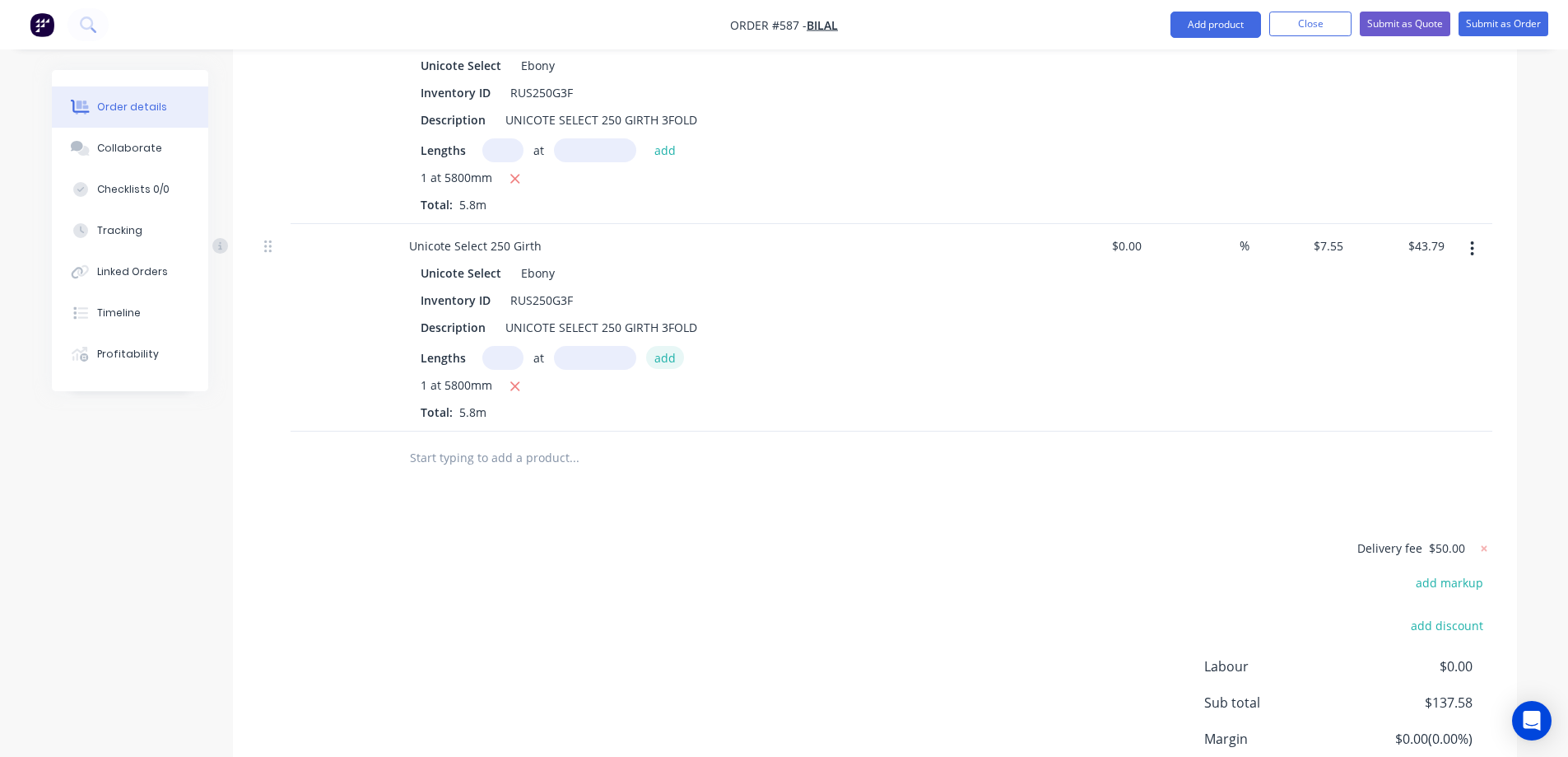
scroll to position [675, 0]
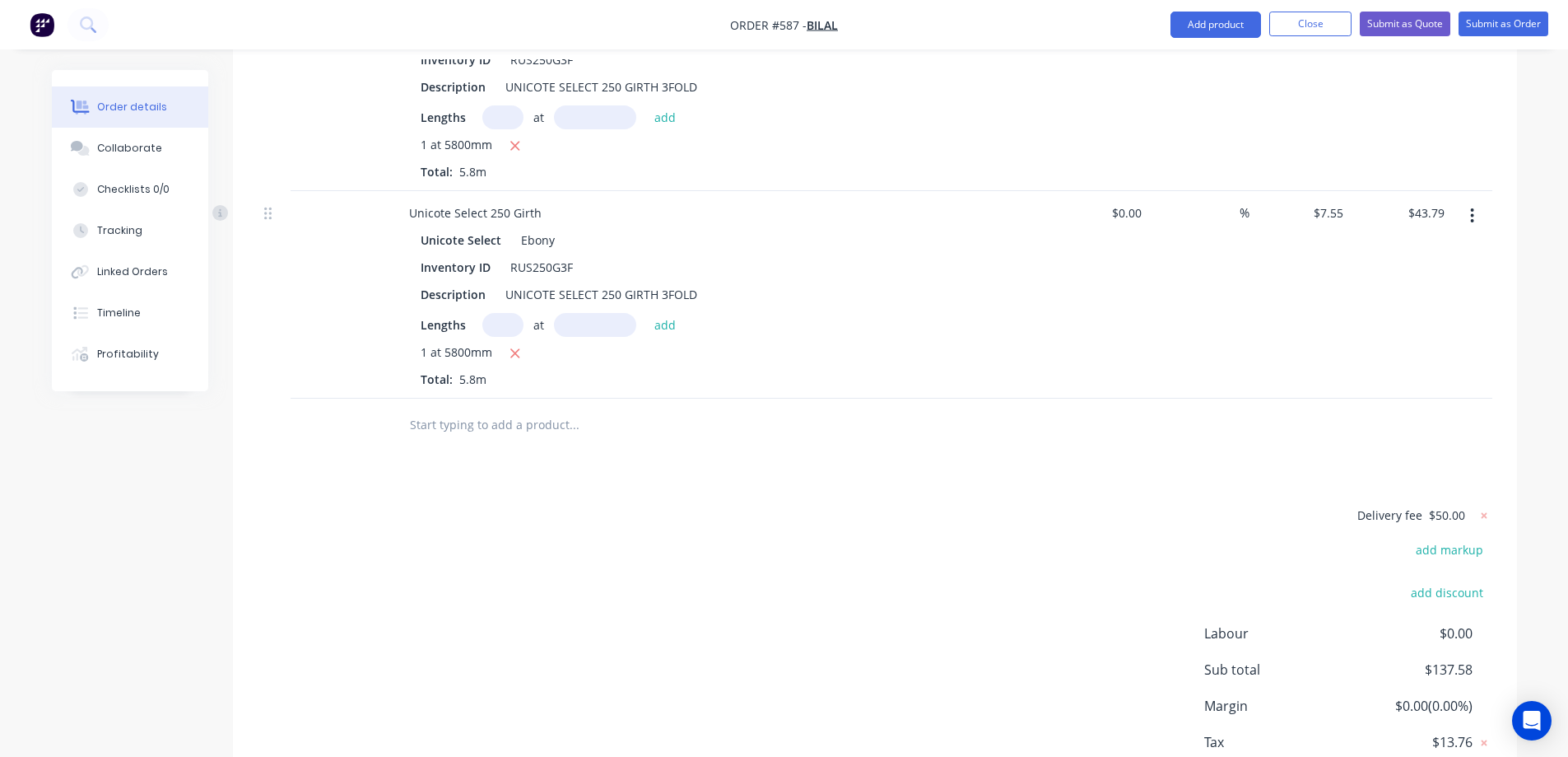
click at [534, 408] on input "text" at bounding box center [573, 425] width 329 height 33
click at [1189, 15] on button "Add product" at bounding box center [1215, 25] width 90 height 26
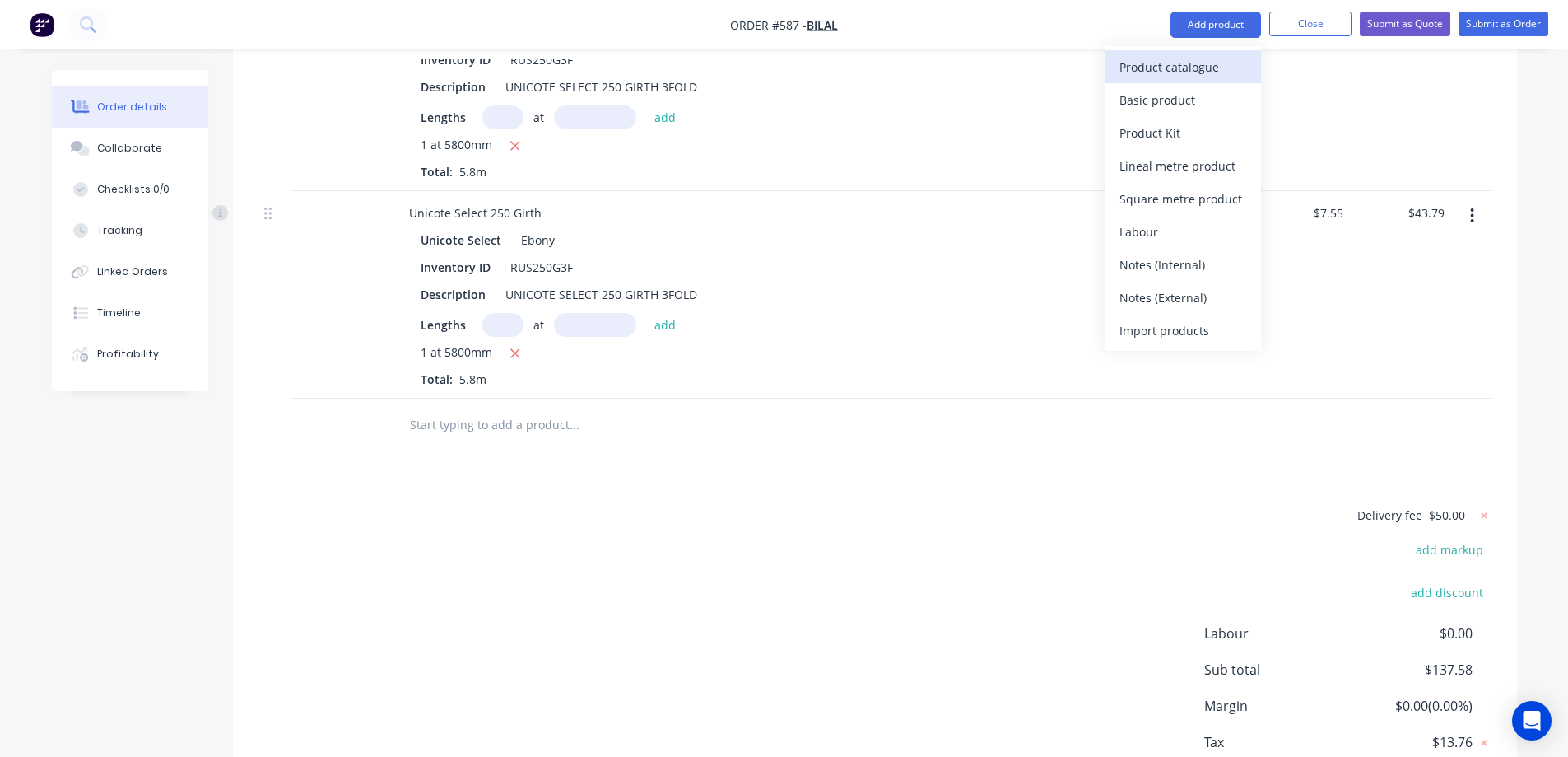
click at [1179, 65] on div "Product catalogue" at bounding box center [1183, 67] width 126 height 24
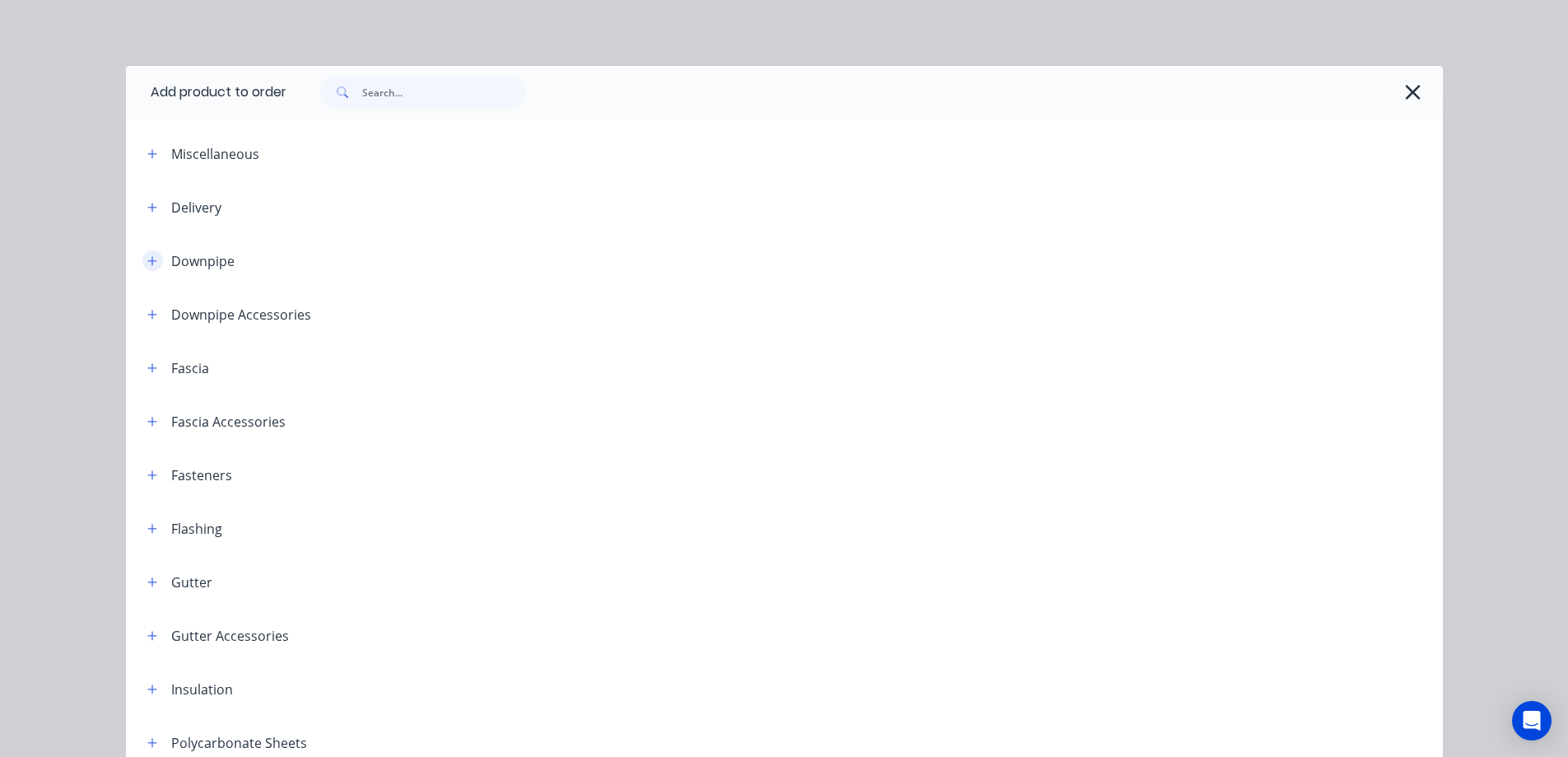
click at [147, 265] on icon "button" at bounding box center [152, 261] width 10 height 11
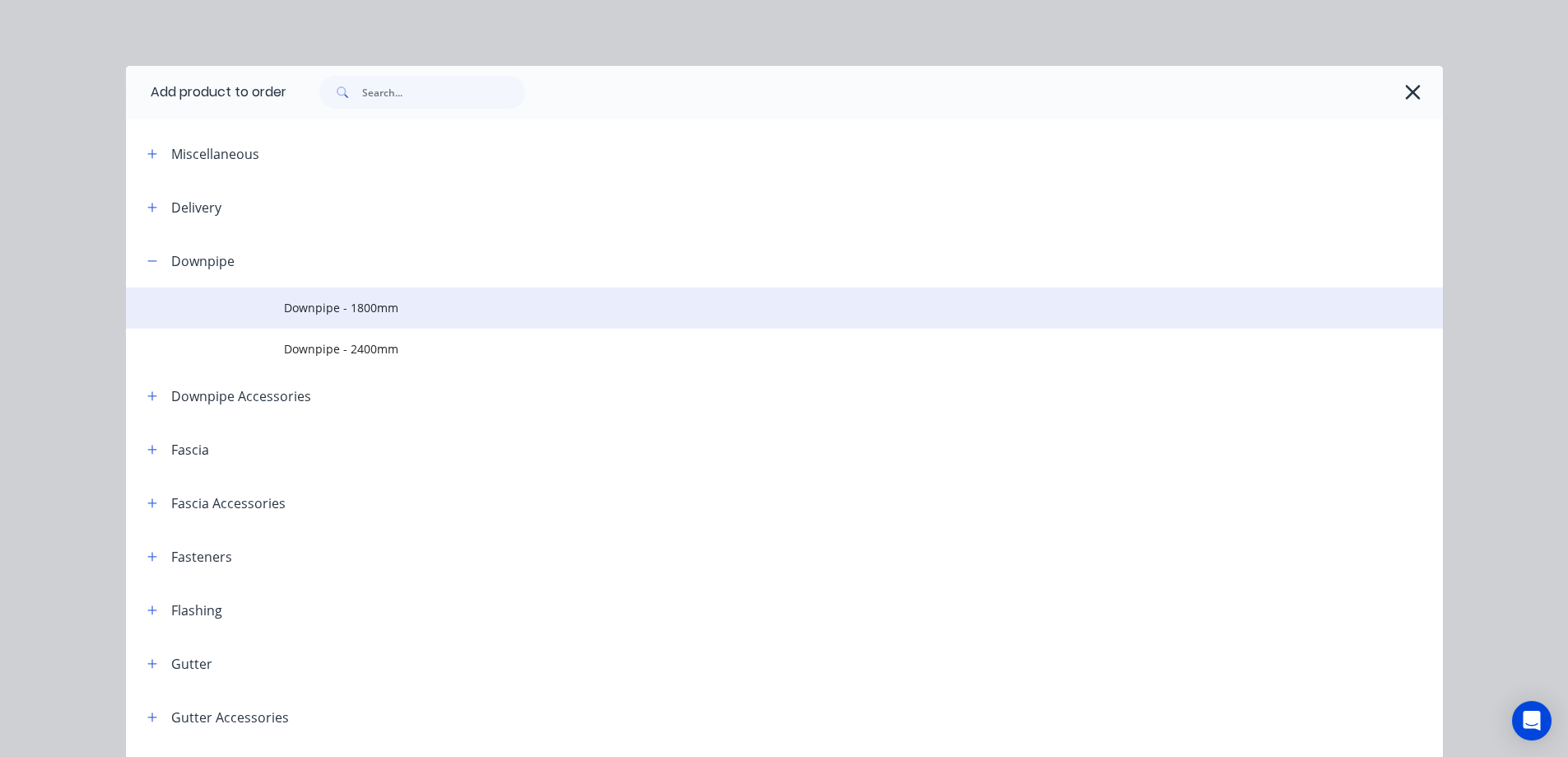
click at [343, 324] on td "Downpipe - 1800mm" at bounding box center [863, 307] width 1159 height 41
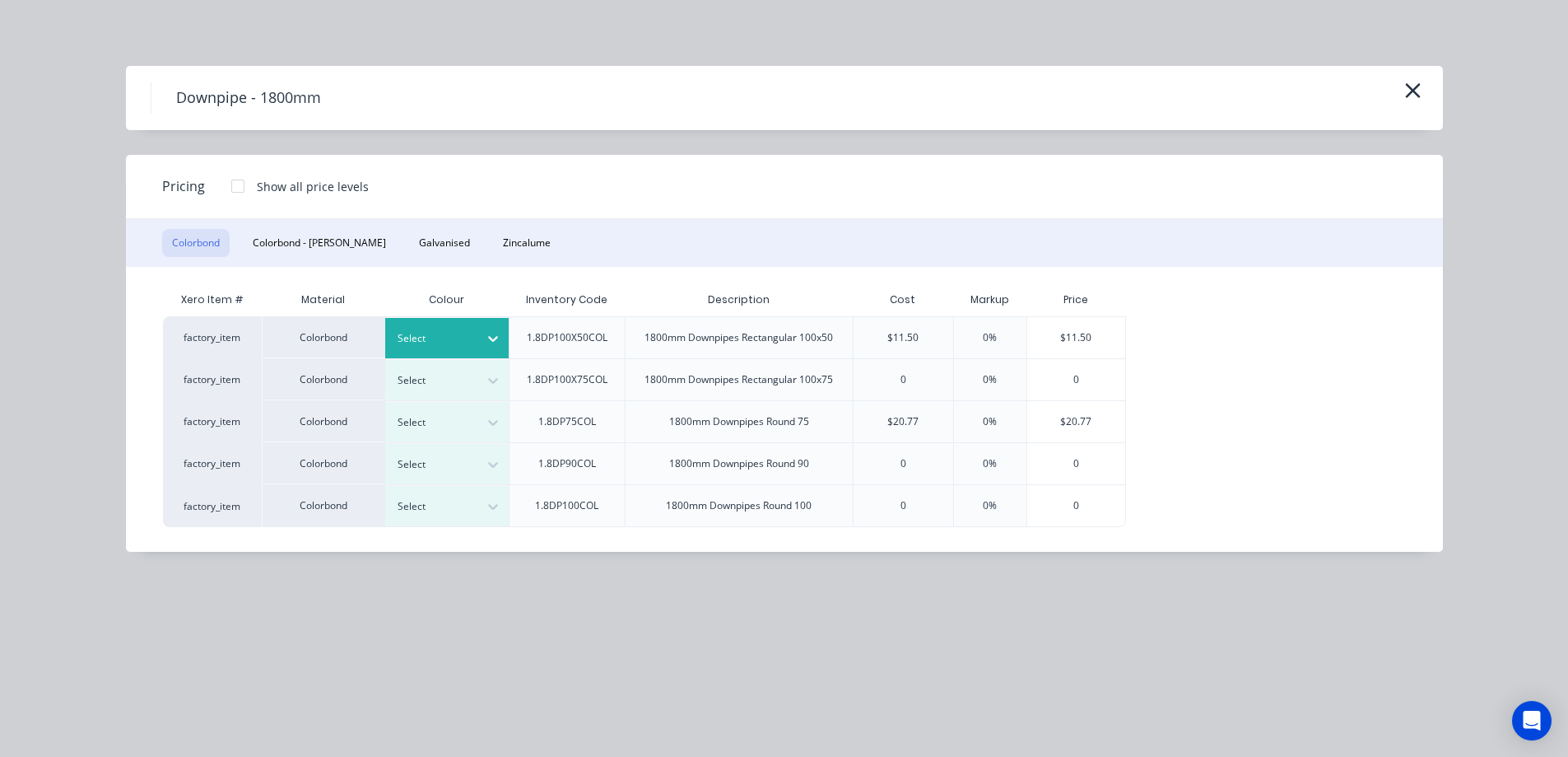
click at [460, 343] on div at bounding box center [435, 338] width 74 height 18
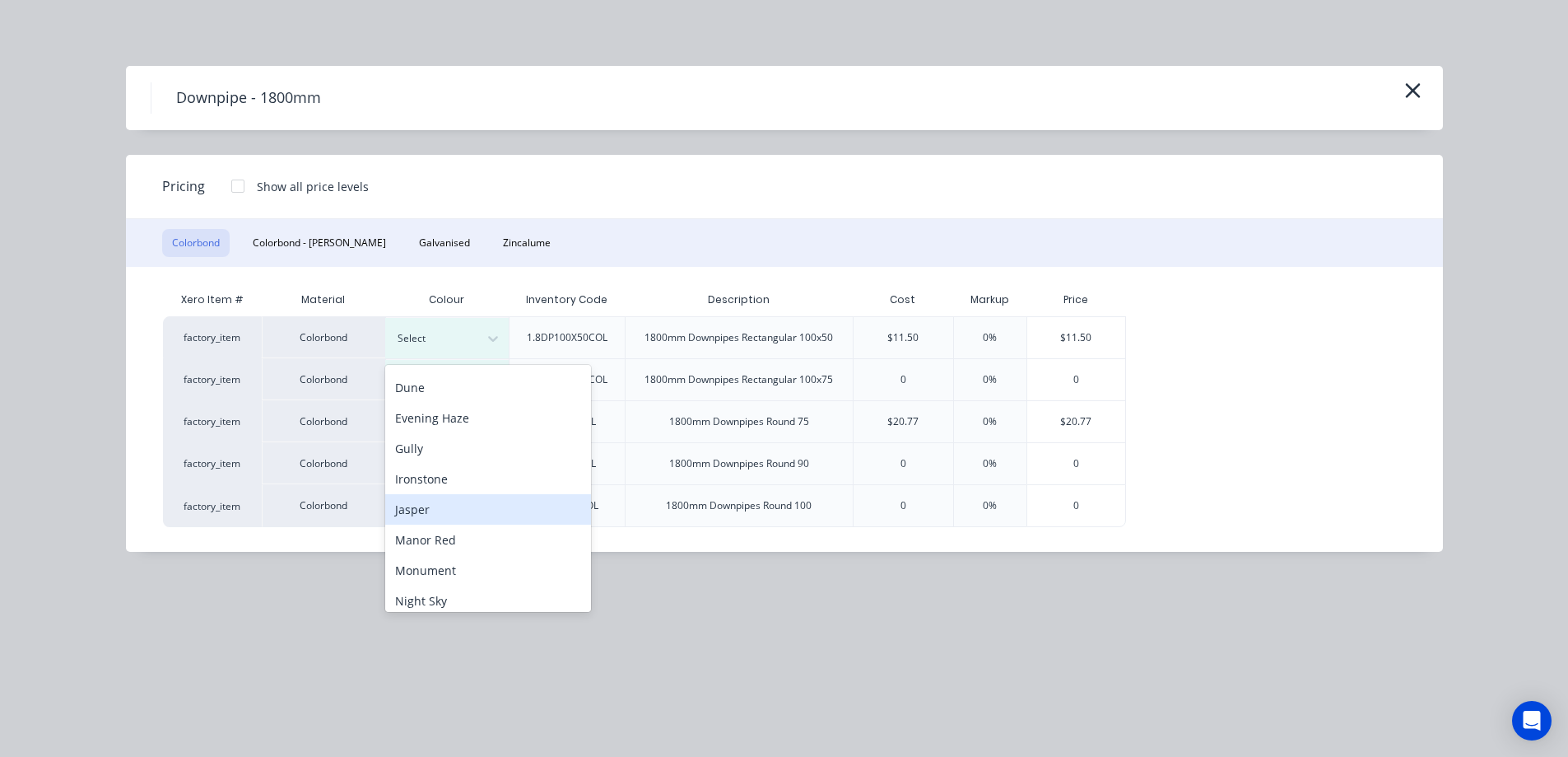
scroll to position [247, 0]
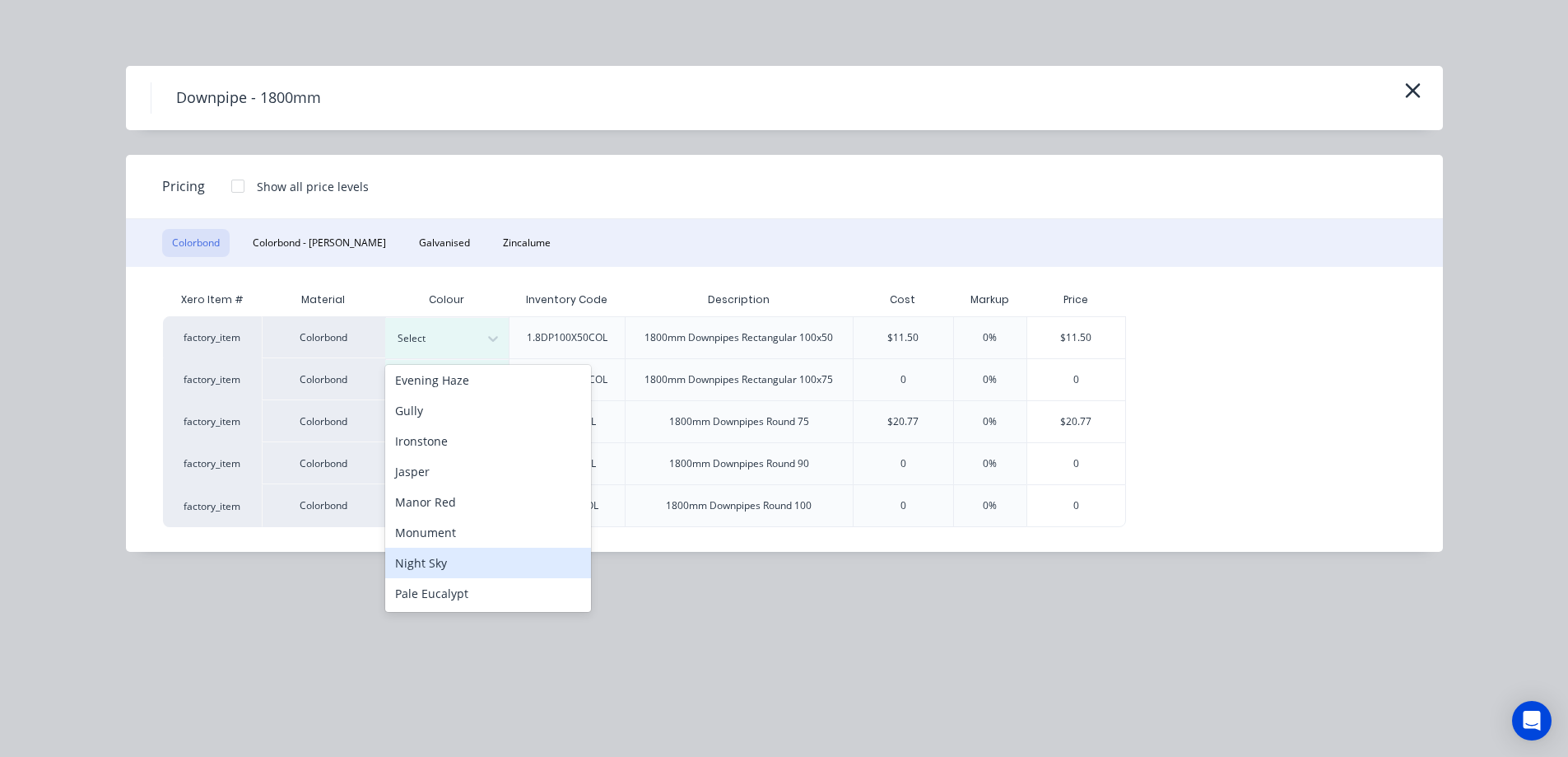
click at [428, 559] on div "Night Sky" at bounding box center [488, 562] width 205 height 31
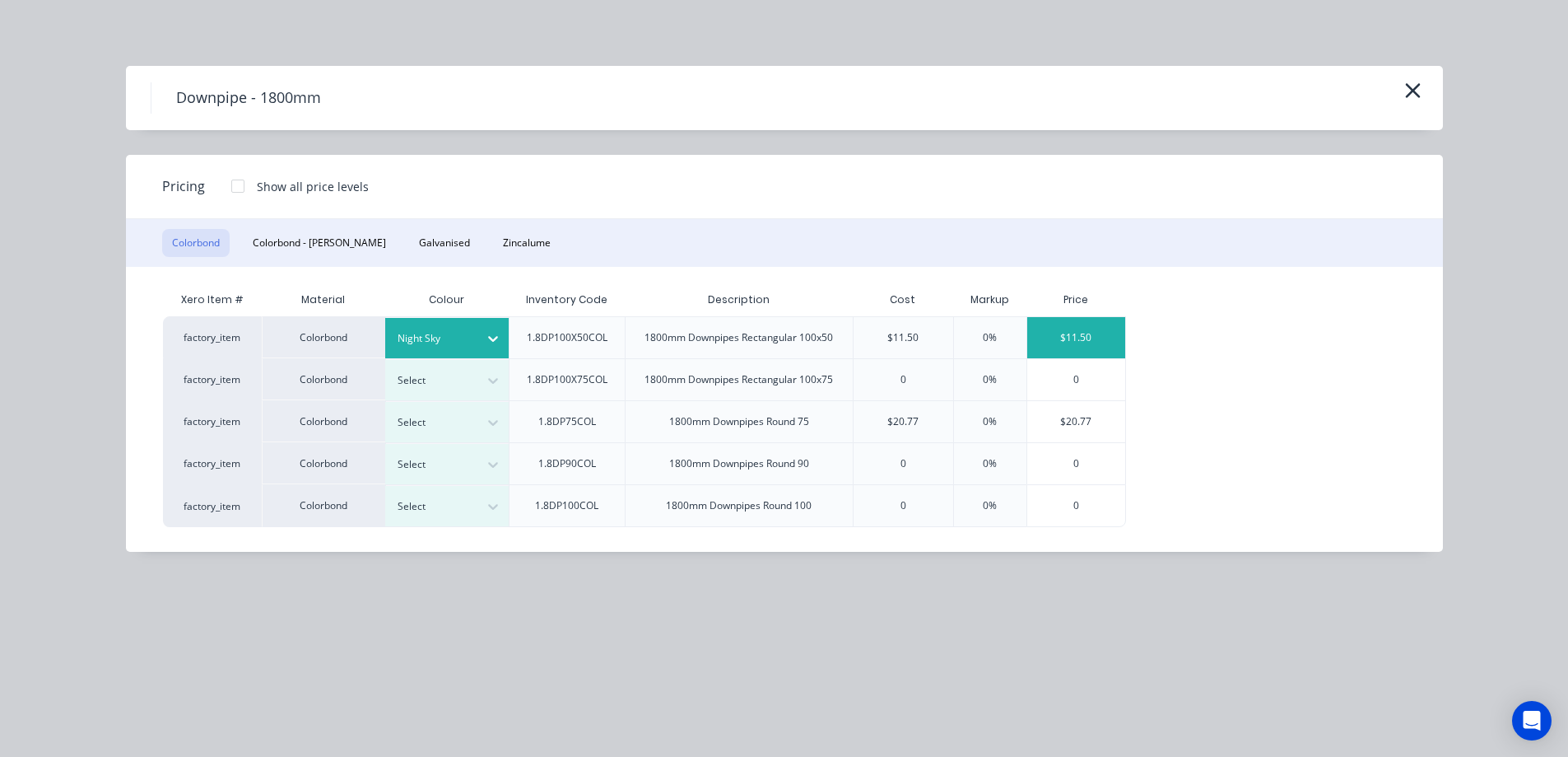
click at [1089, 336] on div "$11.50" at bounding box center [1076, 337] width 99 height 41
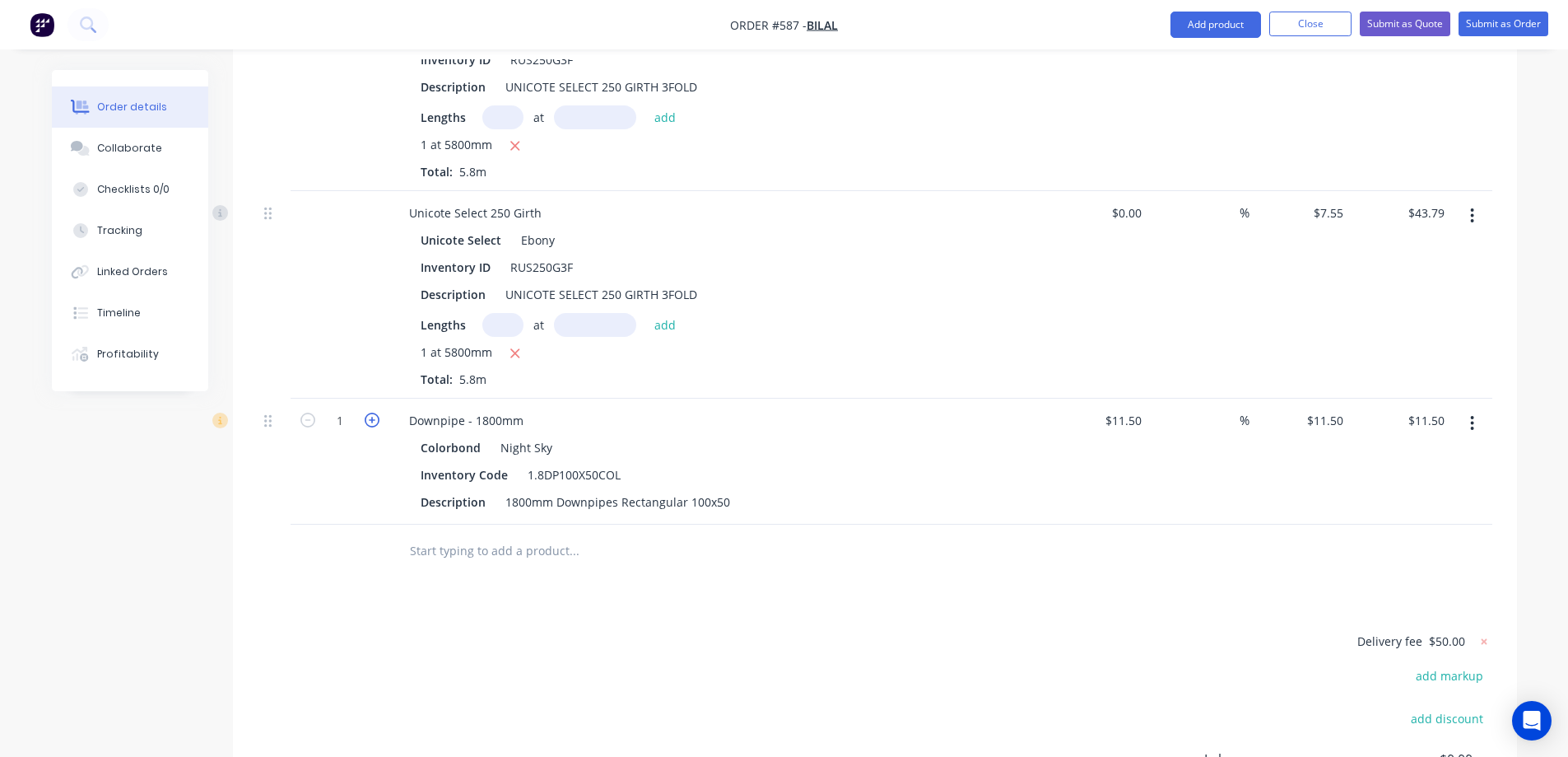
click at [376, 413] on icon "button" at bounding box center [371, 420] width 15 height 15
type input "2"
type input "$23.00"
click at [493, 534] on input "text" at bounding box center [573, 551] width 329 height 33
click at [1202, 31] on button "Add product" at bounding box center [1215, 25] width 90 height 26
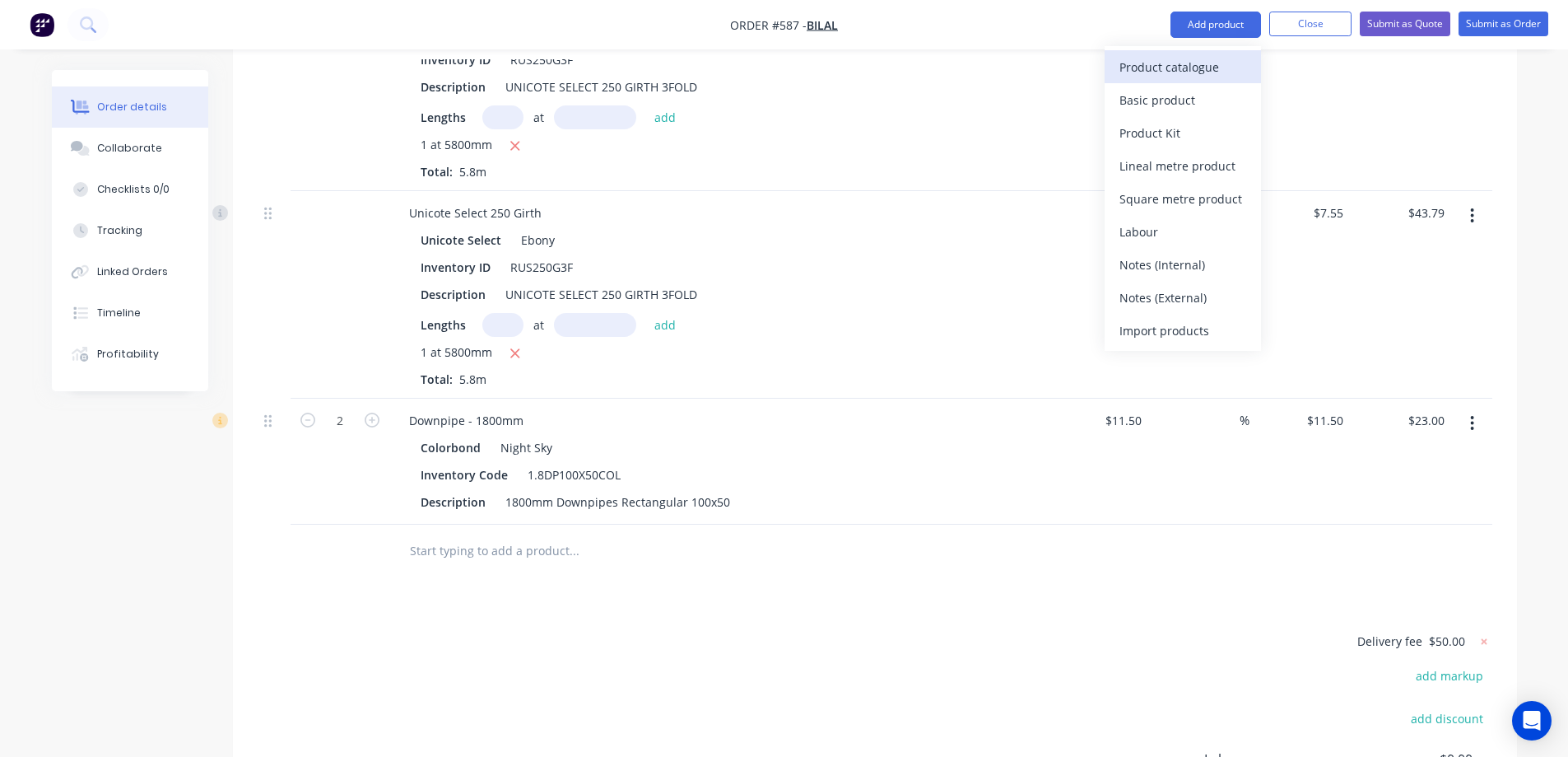
click at [1133, 72] on div "Product catalogue" at bounding box center [1183, 67] width 126 height 24
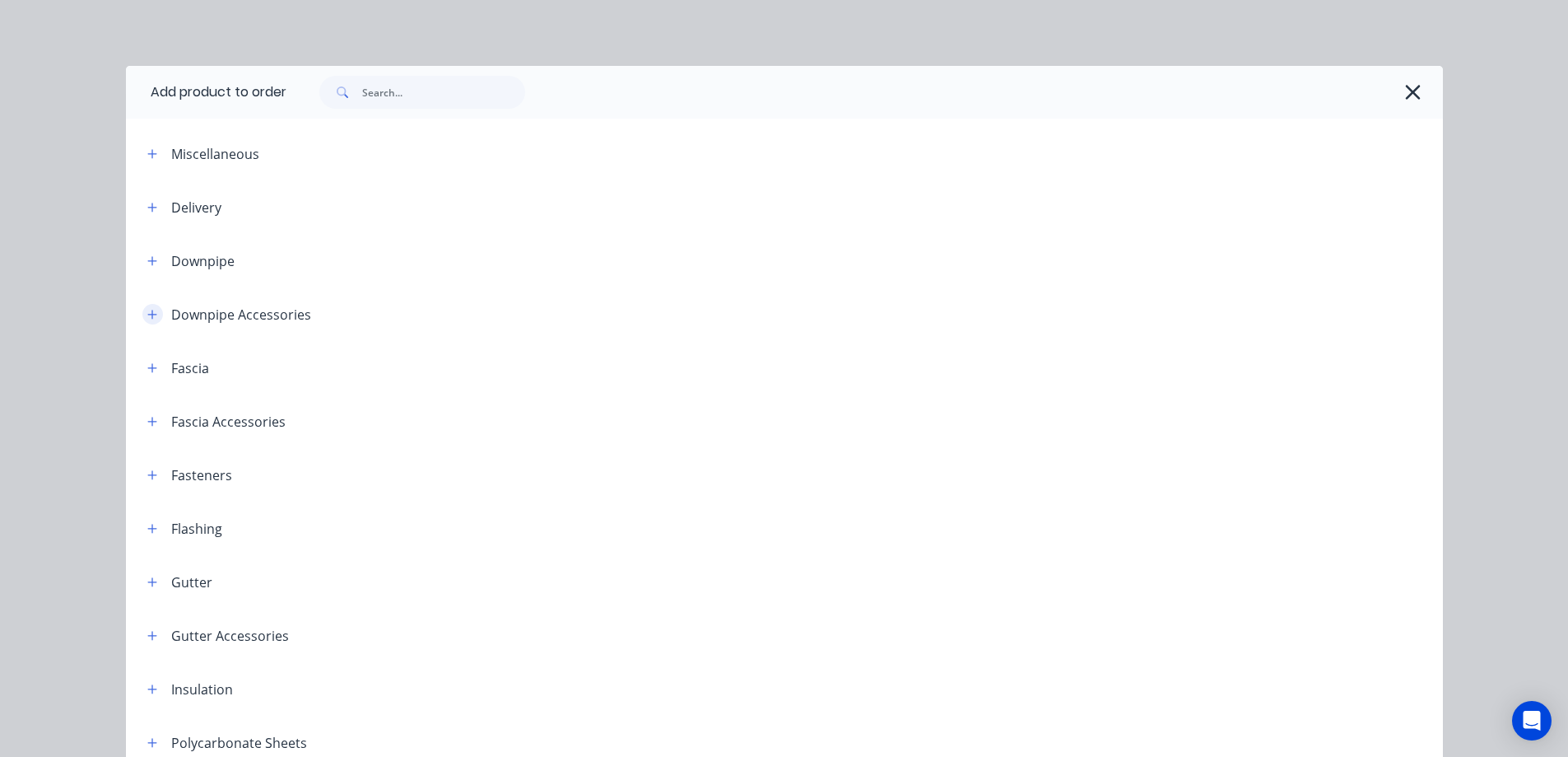
click at [151, 309] on icon "button" at bounding box center [152, 314] width 10 height 11
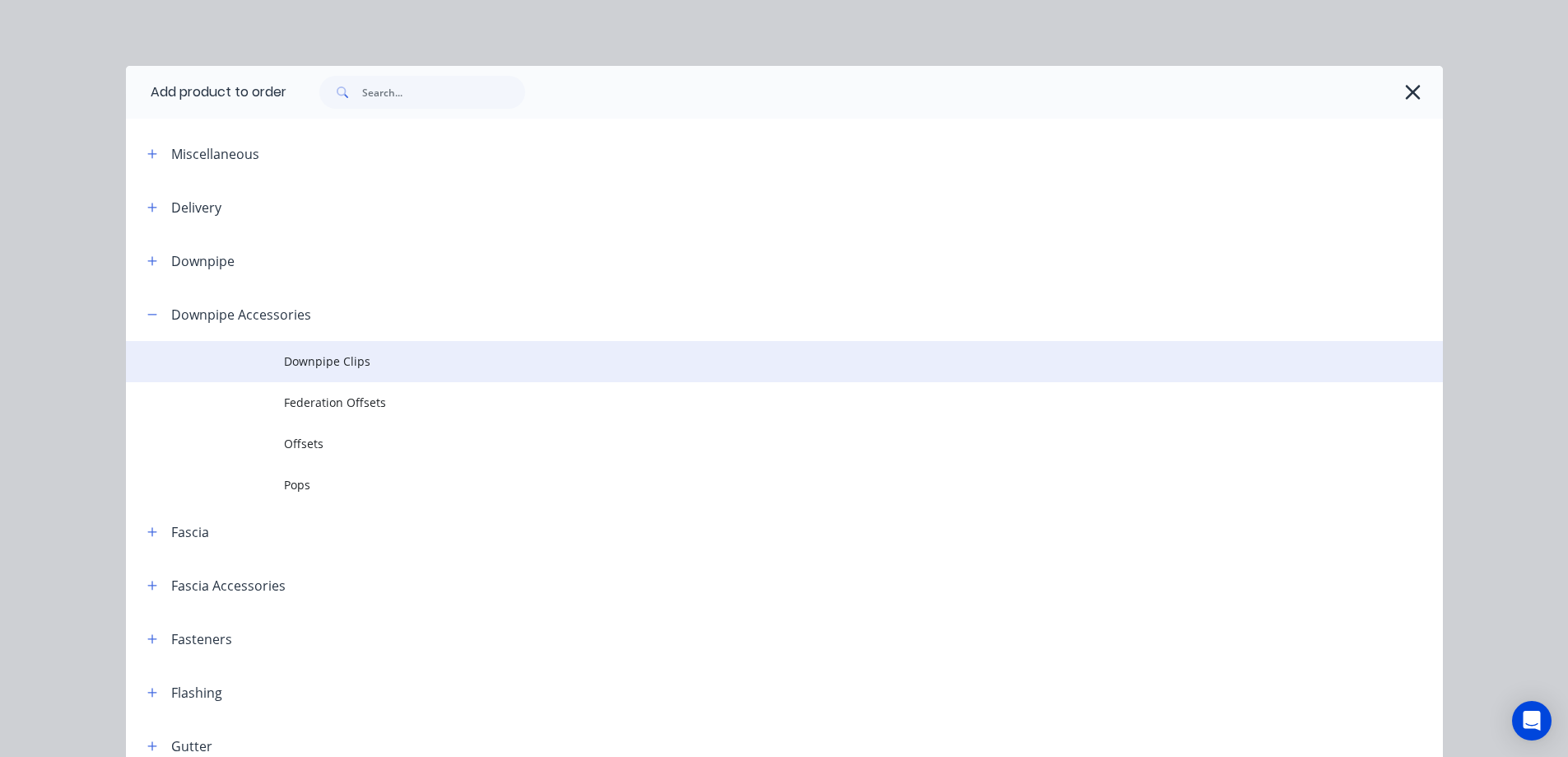
click at [285, 365] on span "Downpipe Clips" at bounding box center [747, 361] width 927 height 18
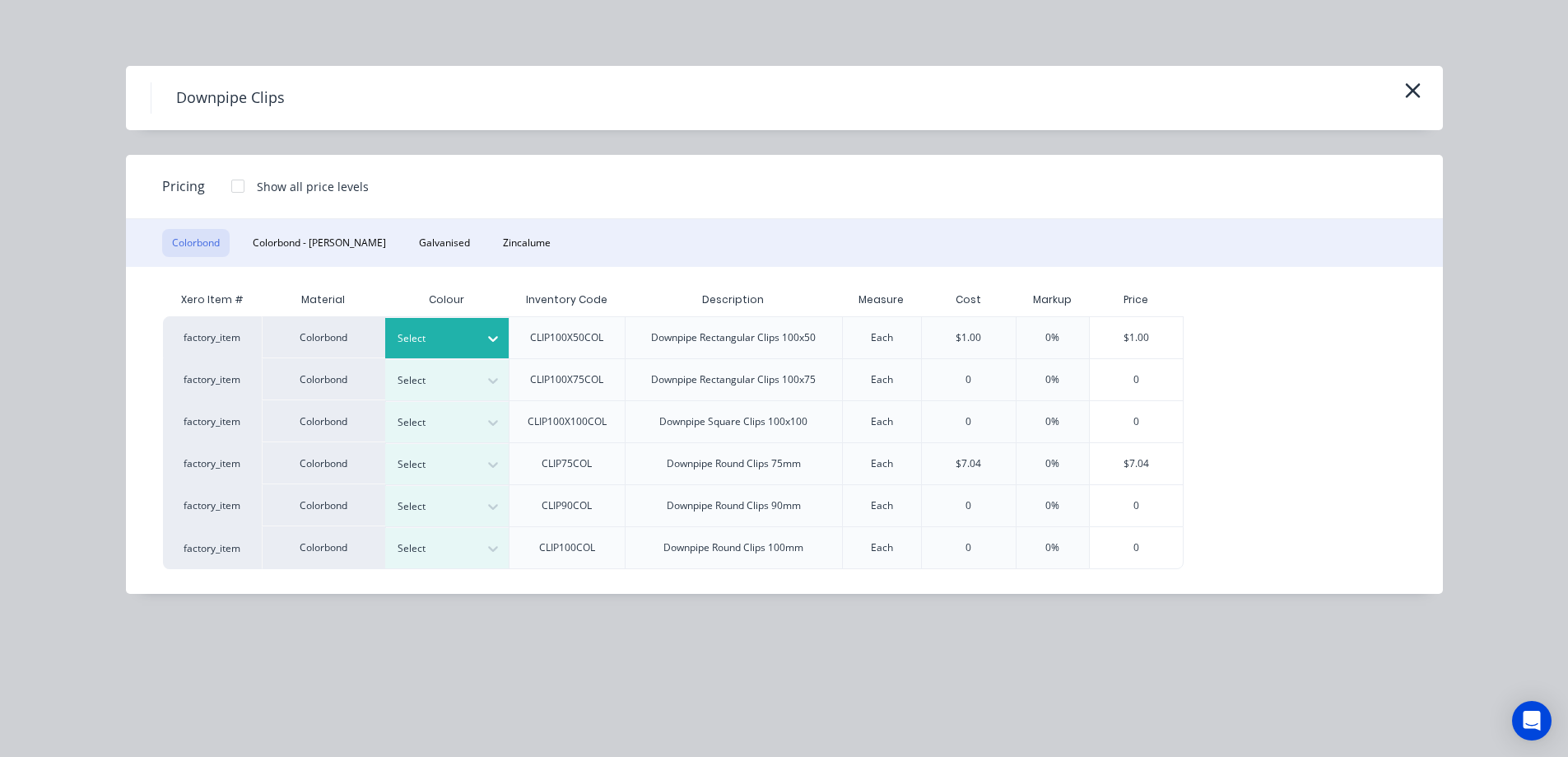
click at [491, 335] on icon at bounding box center [493, 338] width 17 height 17
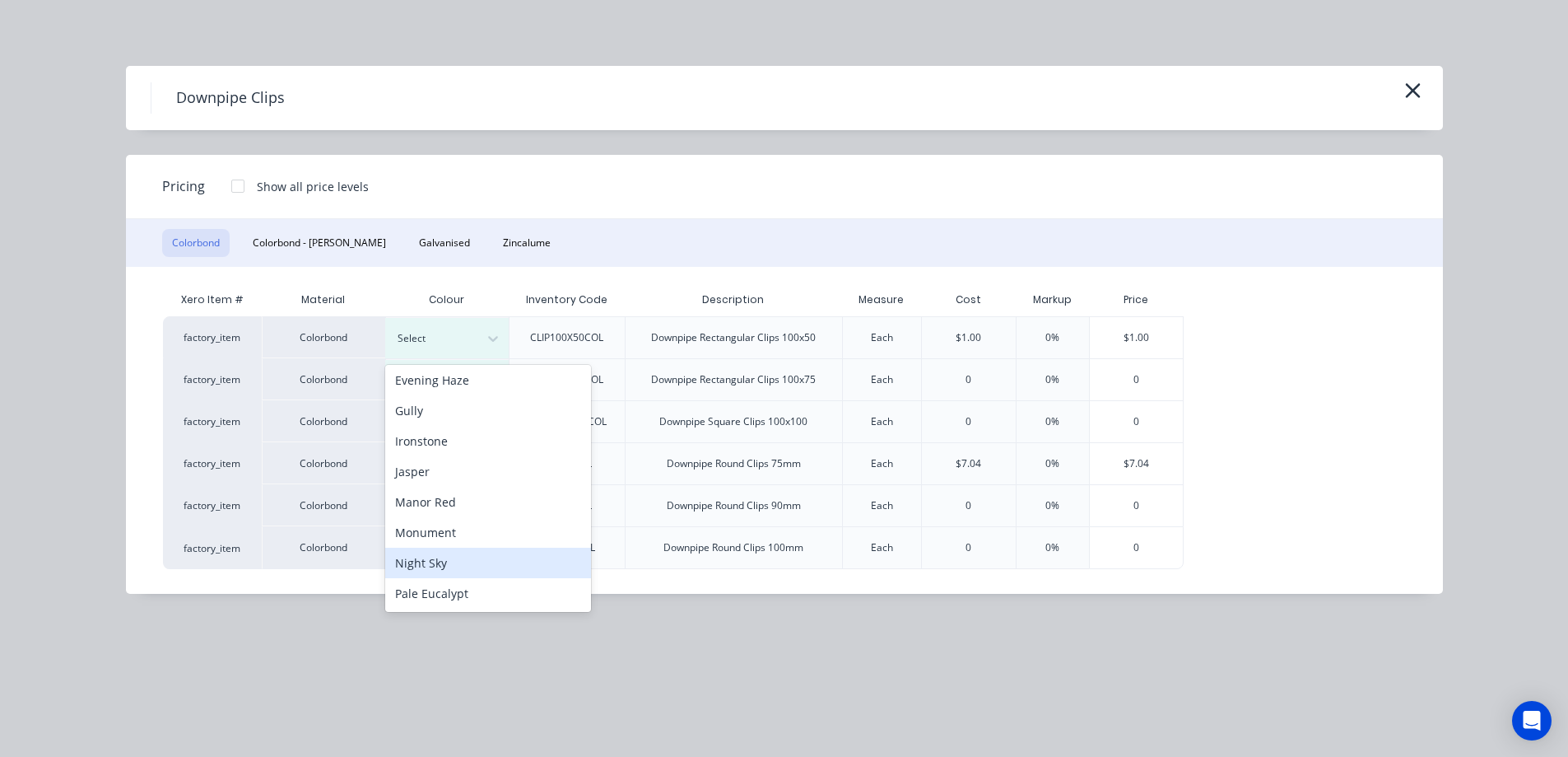
click at [437, 552] on div "Night Sky" at bounding box center [488, 562] width 205 height 31
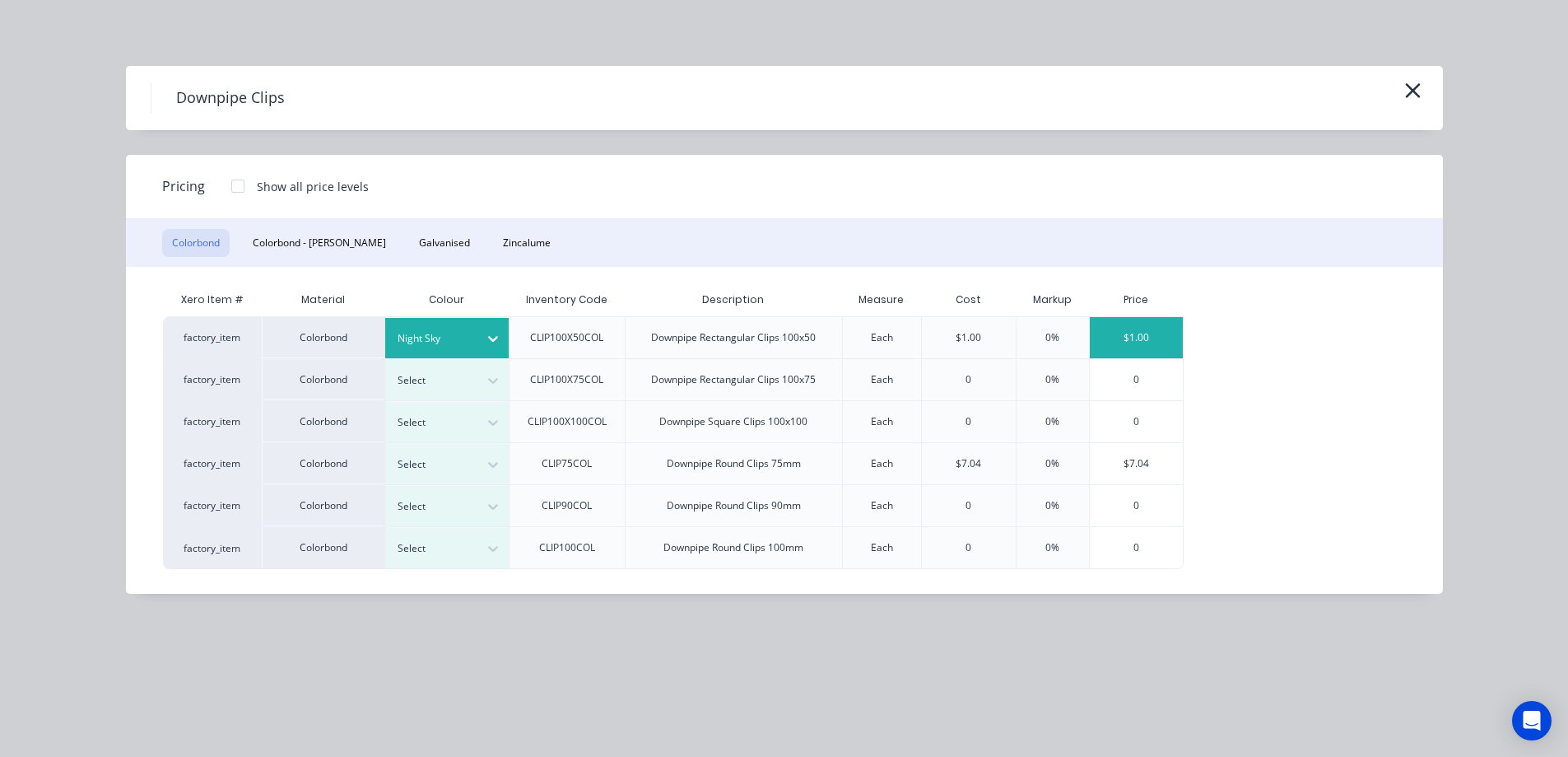
click at [1151, 340] on div "$1.00" at bounding box center [1136, 337] width 93 height 41
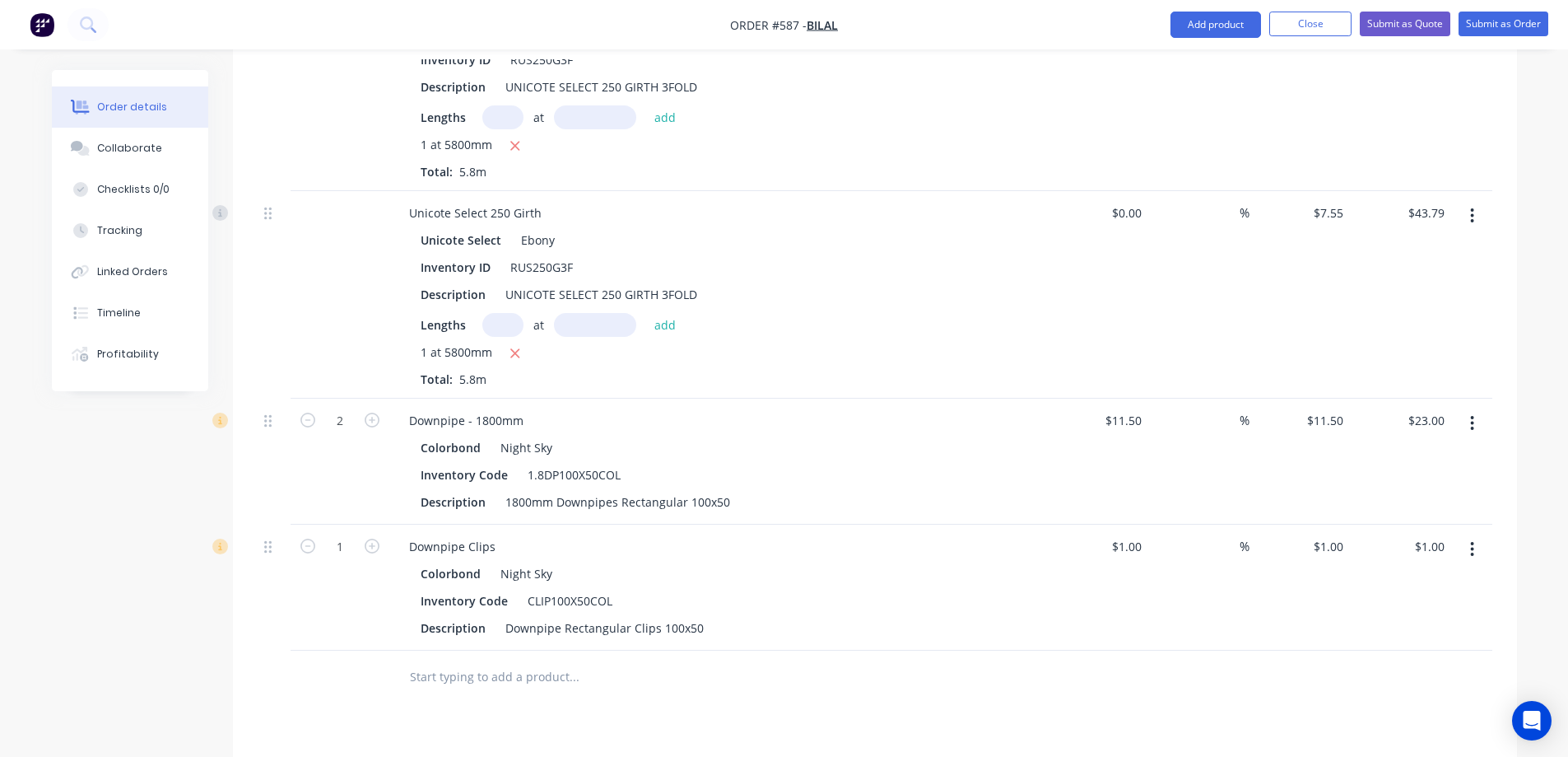
scroll to position [758, 0]
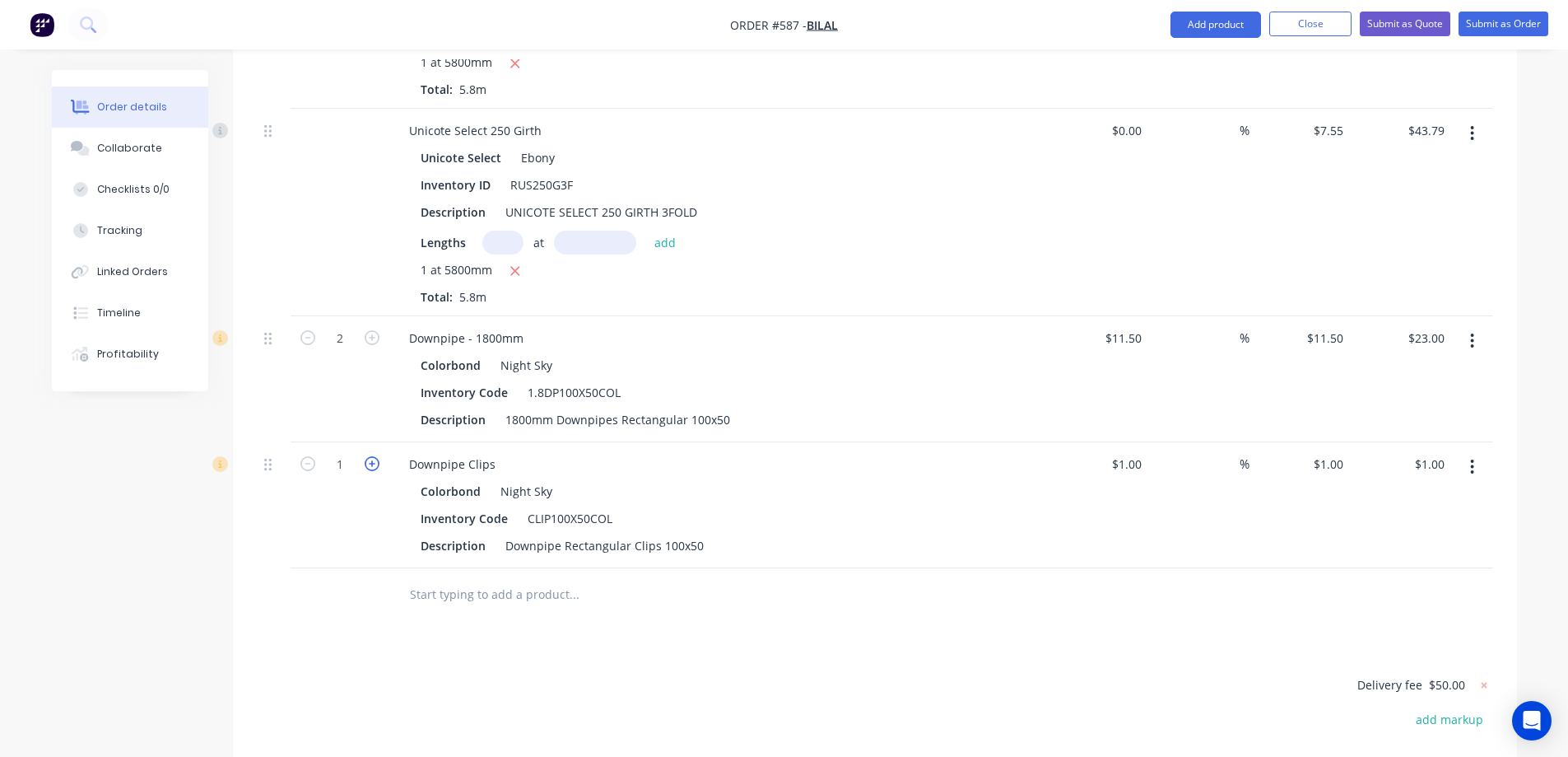
click at [376, 456] on icon "button" at bounding box center [371, 463] width 15 height 15
type input "2"
type input "$2.00"
click at [1337, 452] on input "1" at bounding box center [1341, 464] width 19 height 24
type input "1.5"
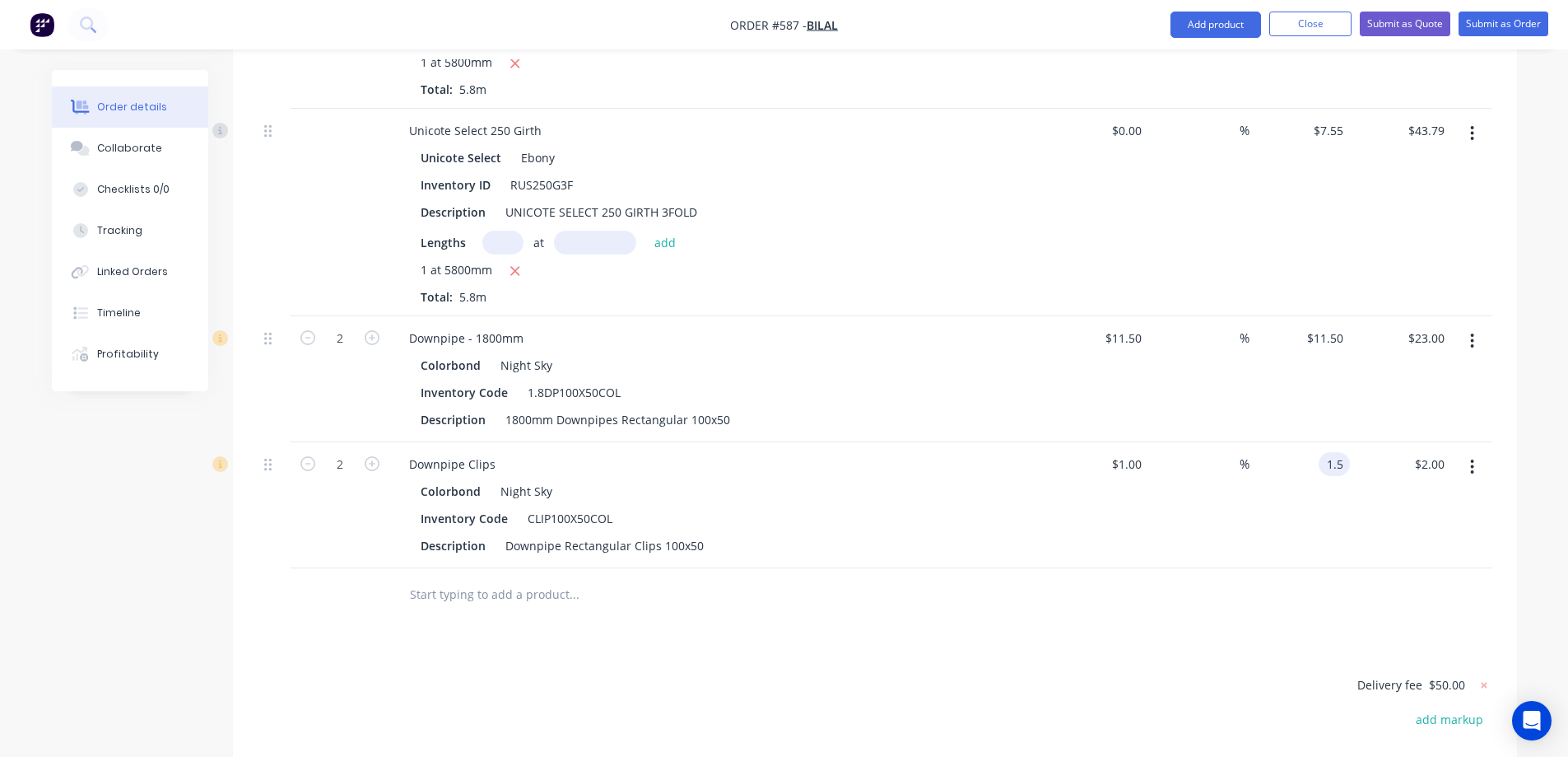
type input "50"
type input "$1.50"
type input "$3.00"
click at [1119, 568] on div at bounding box center [874, 595] width 1234 height 54
click at [1321, 326] on input "11.5" at bounding box center [1327, 337] width 45 height 24
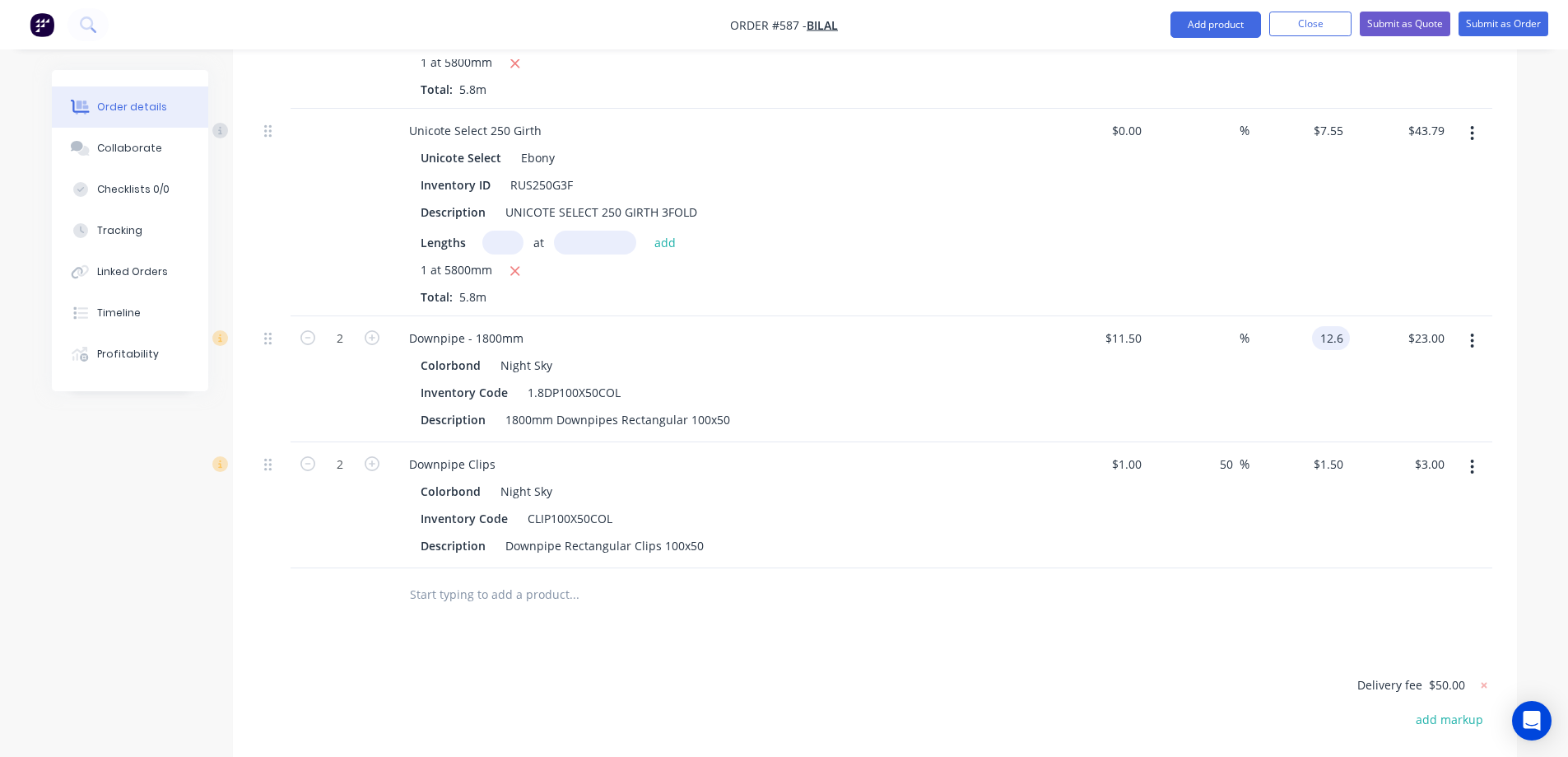
type input "12.6"
type input "9.57"
type input "$12.60"
type input "$25.20"
click at [1113, 571] on div "Drawings Add drawing Products Show / Hide columns Add product Qty Cost Markup P…" at bounding box center [874, 379] width 1284 height 1259
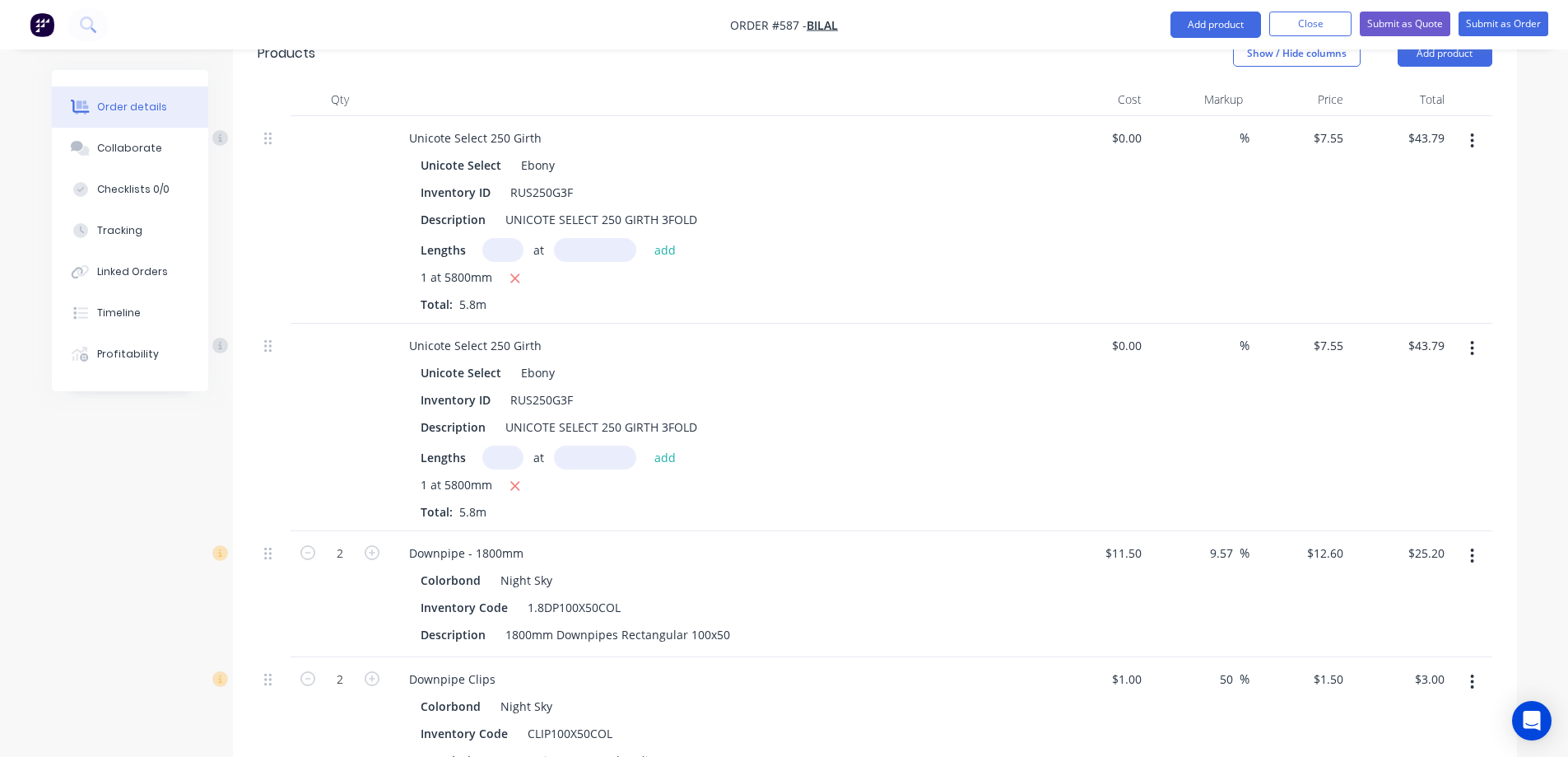
scroll to position [723, 0]
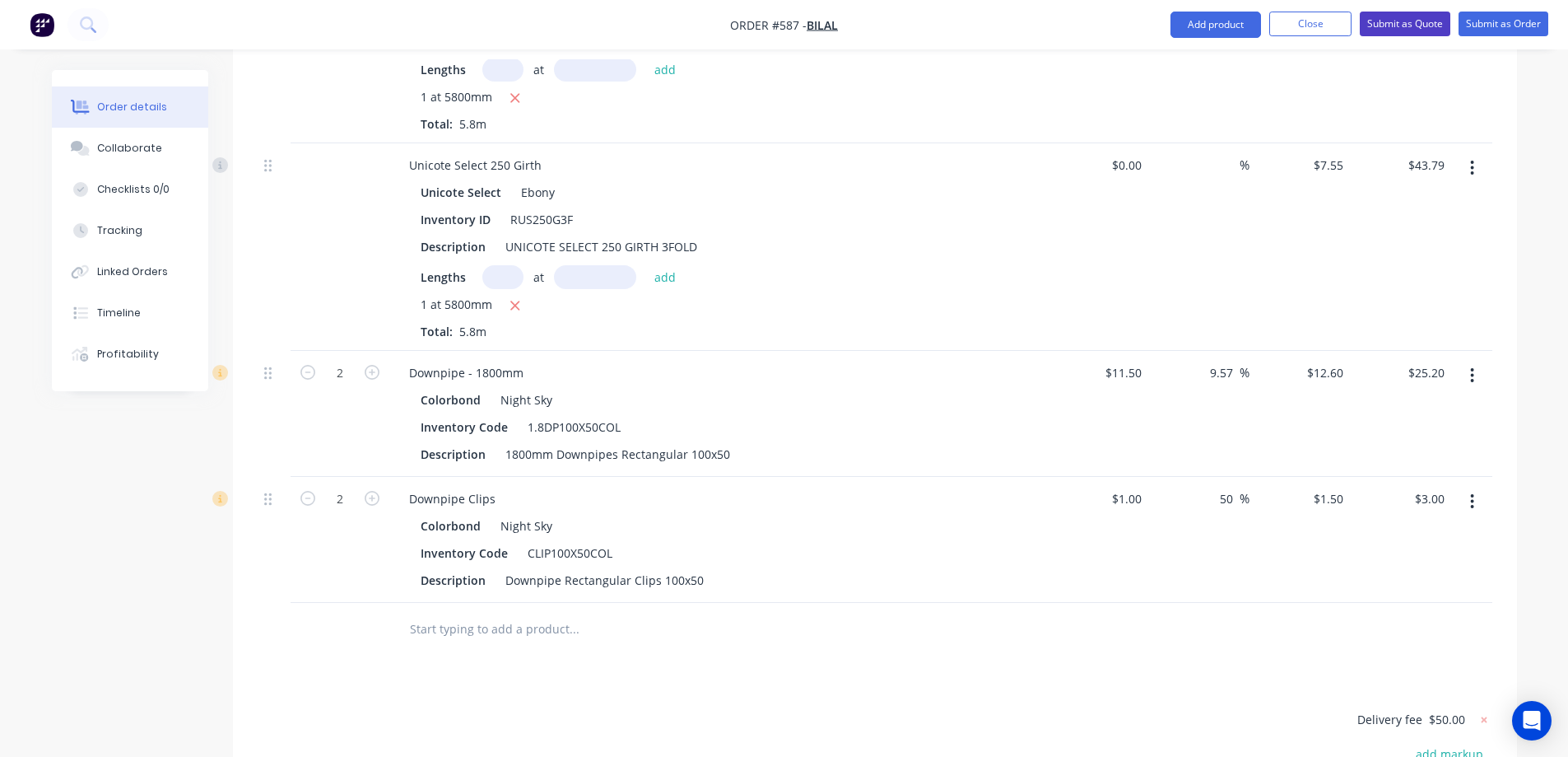
click at [1395, 22] on button "Submit as Quote" at bounding box center [1405, 24] width 90 height 25
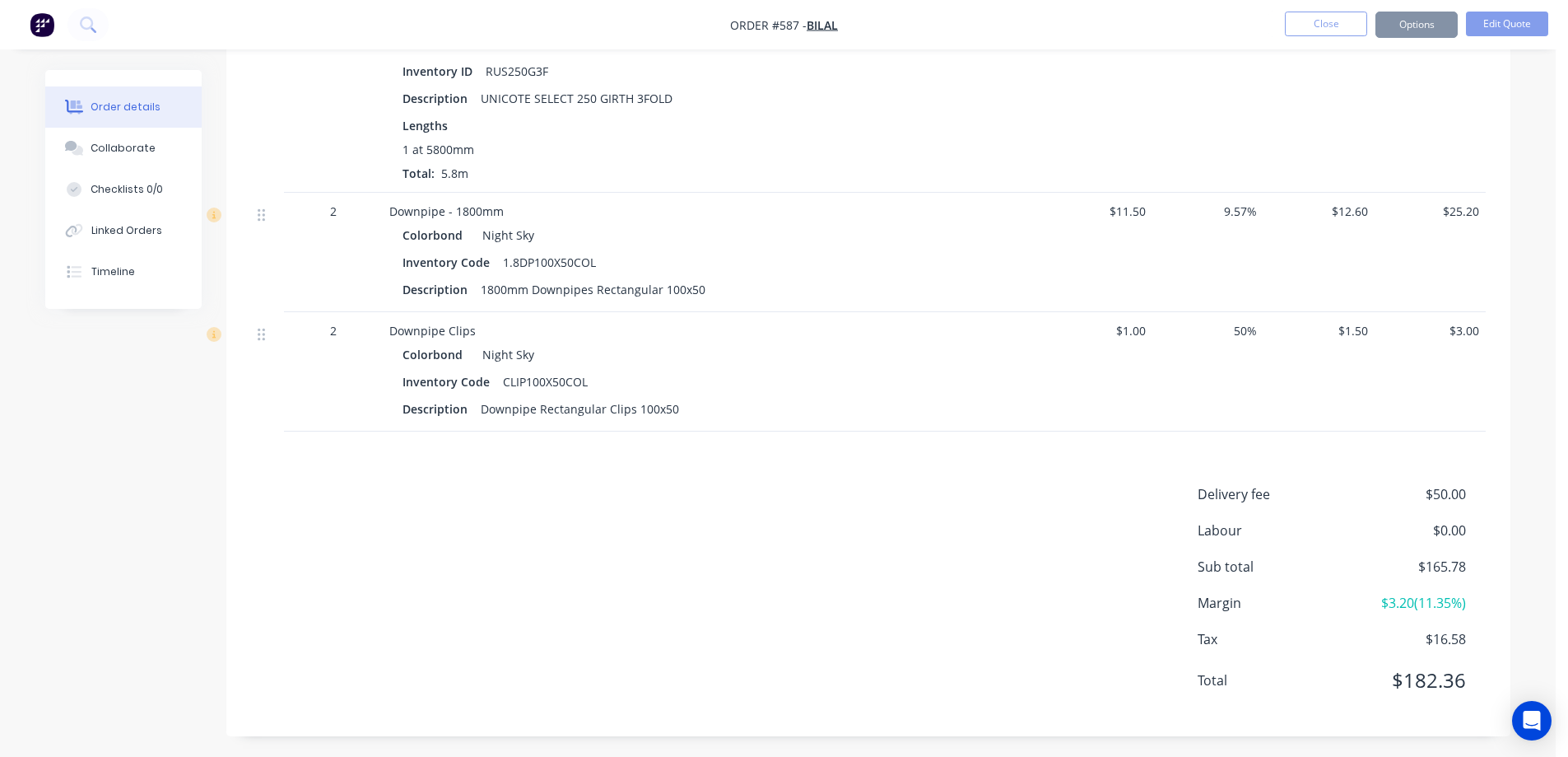
scroll to position [0, 0]
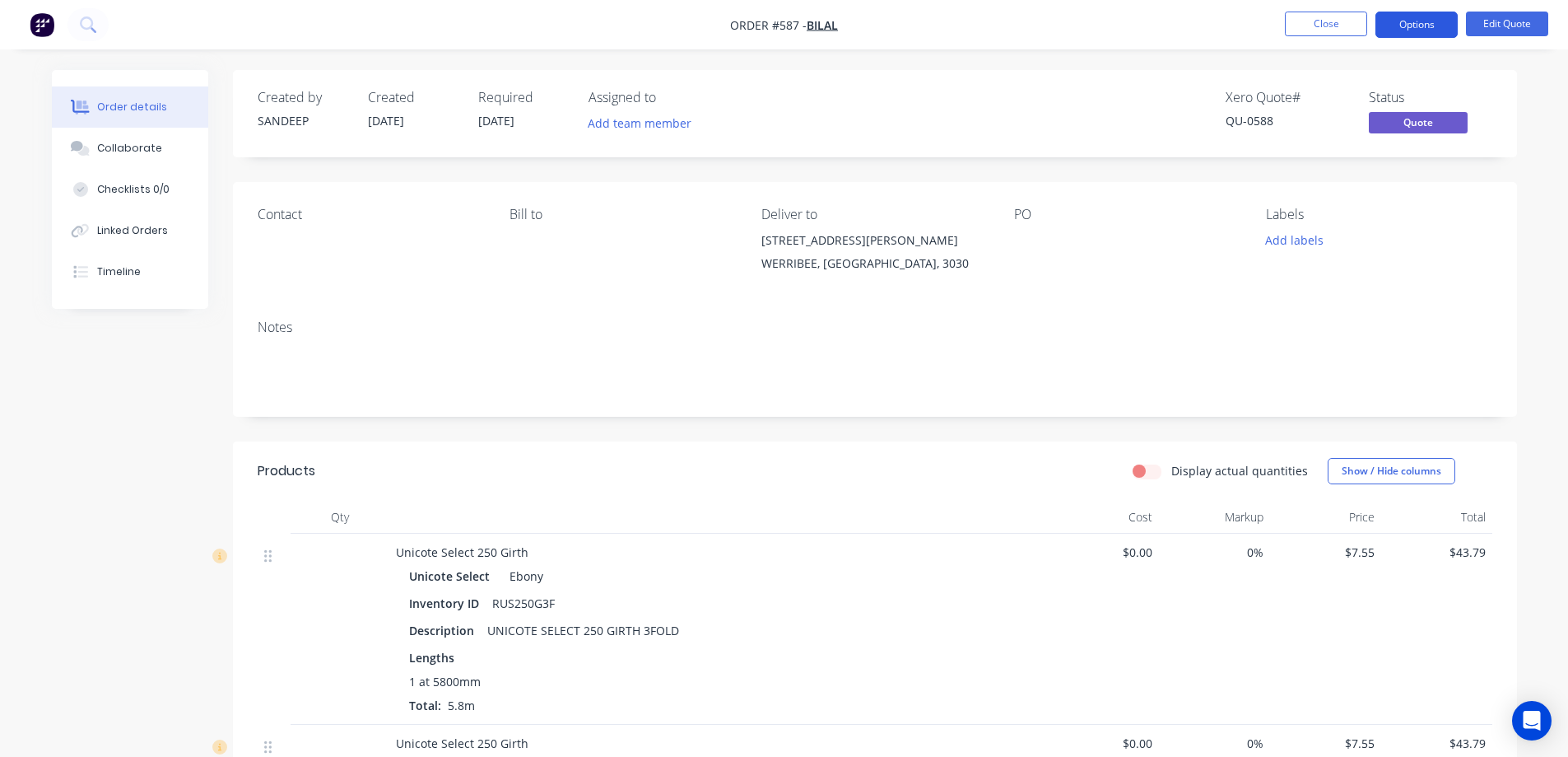
click at [1406, 18] on button "Options" at bounding box center [1417, 25] width 83 height 26
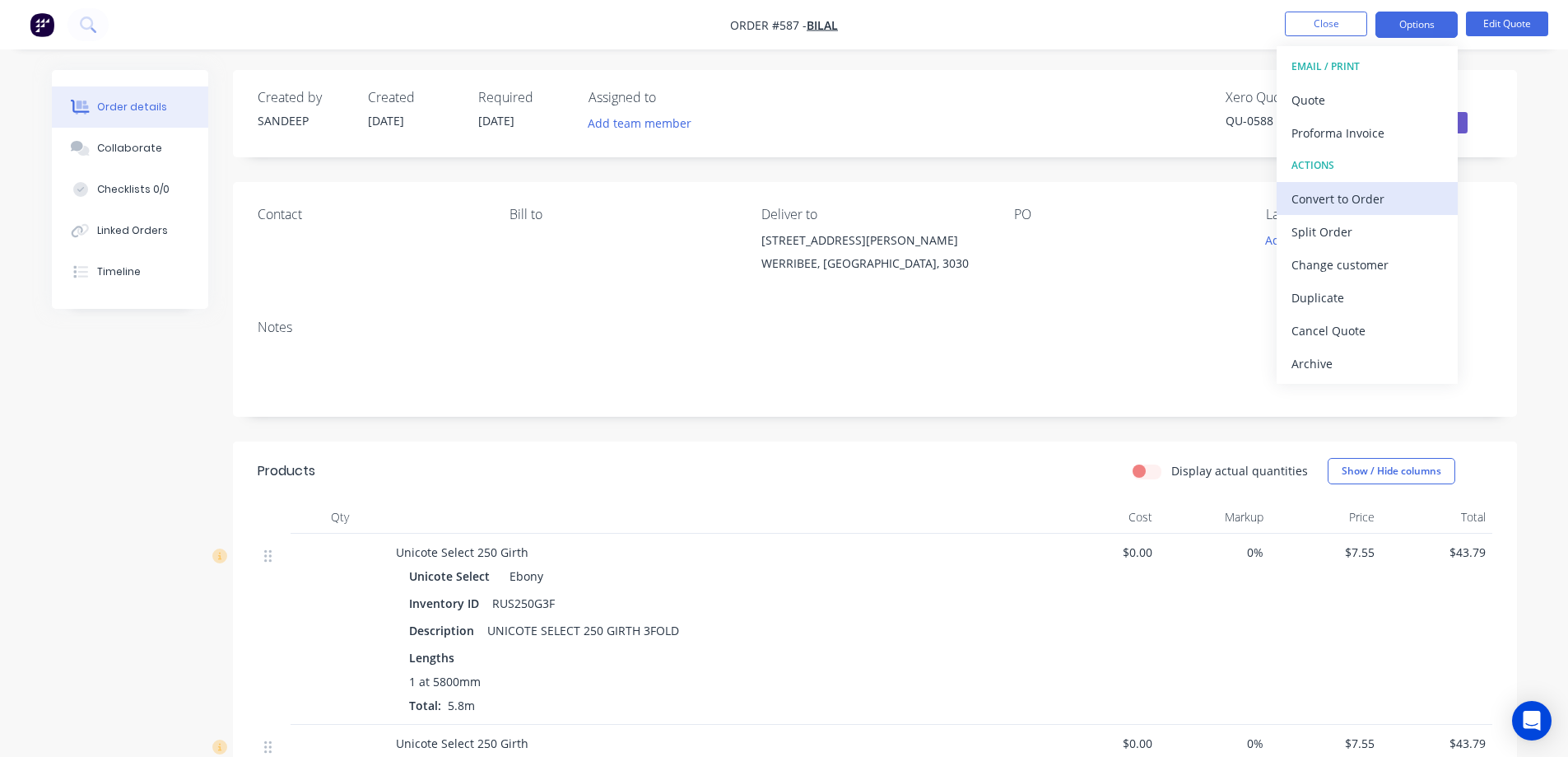
click at [1328, 205] on div "Convert to Order" at bounding box center [1367, 198] width 152 height 24
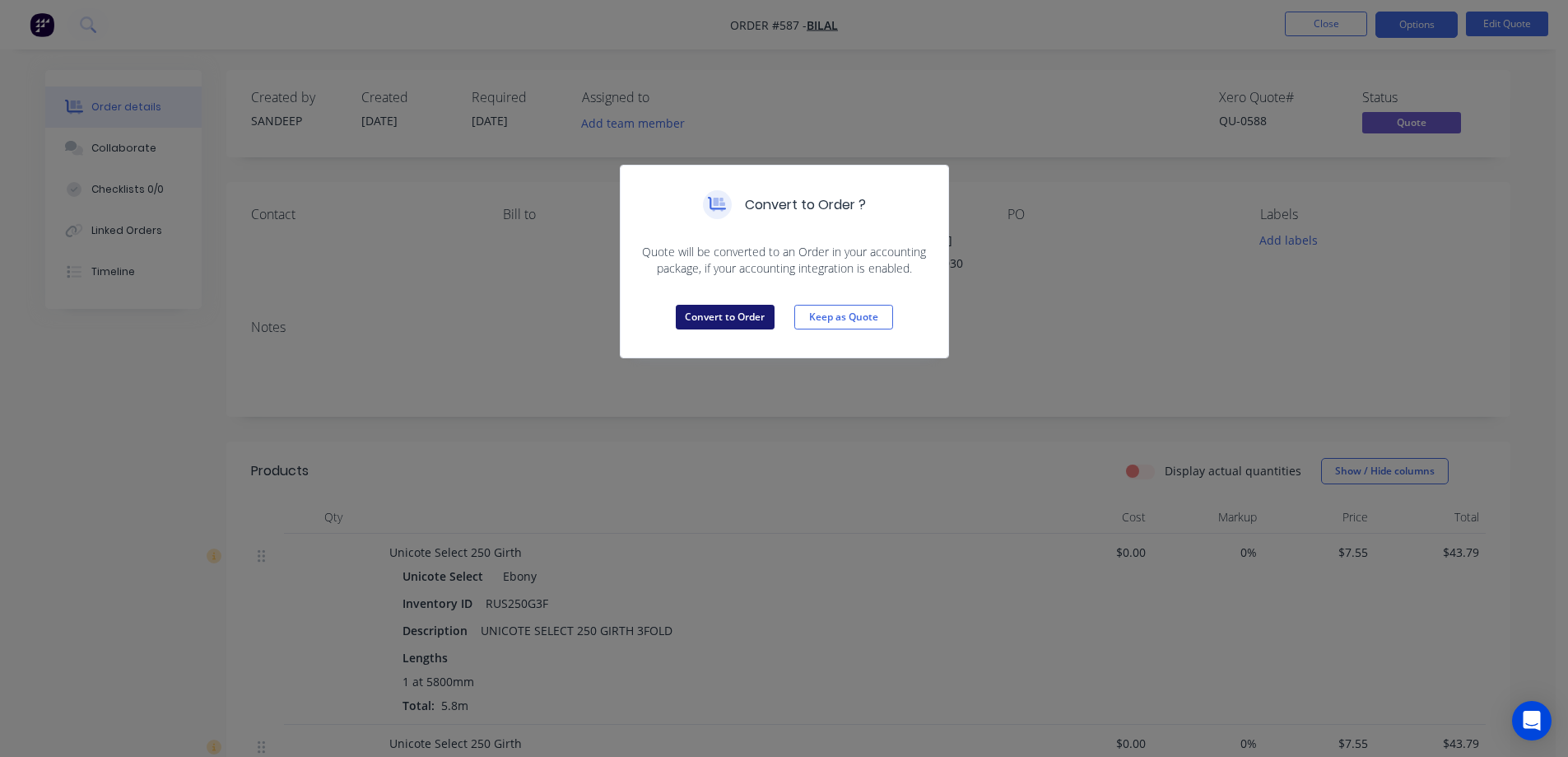
click at [728, 321] on button "Convert to Order" at bounding box center [725, 317] width 99 height 25
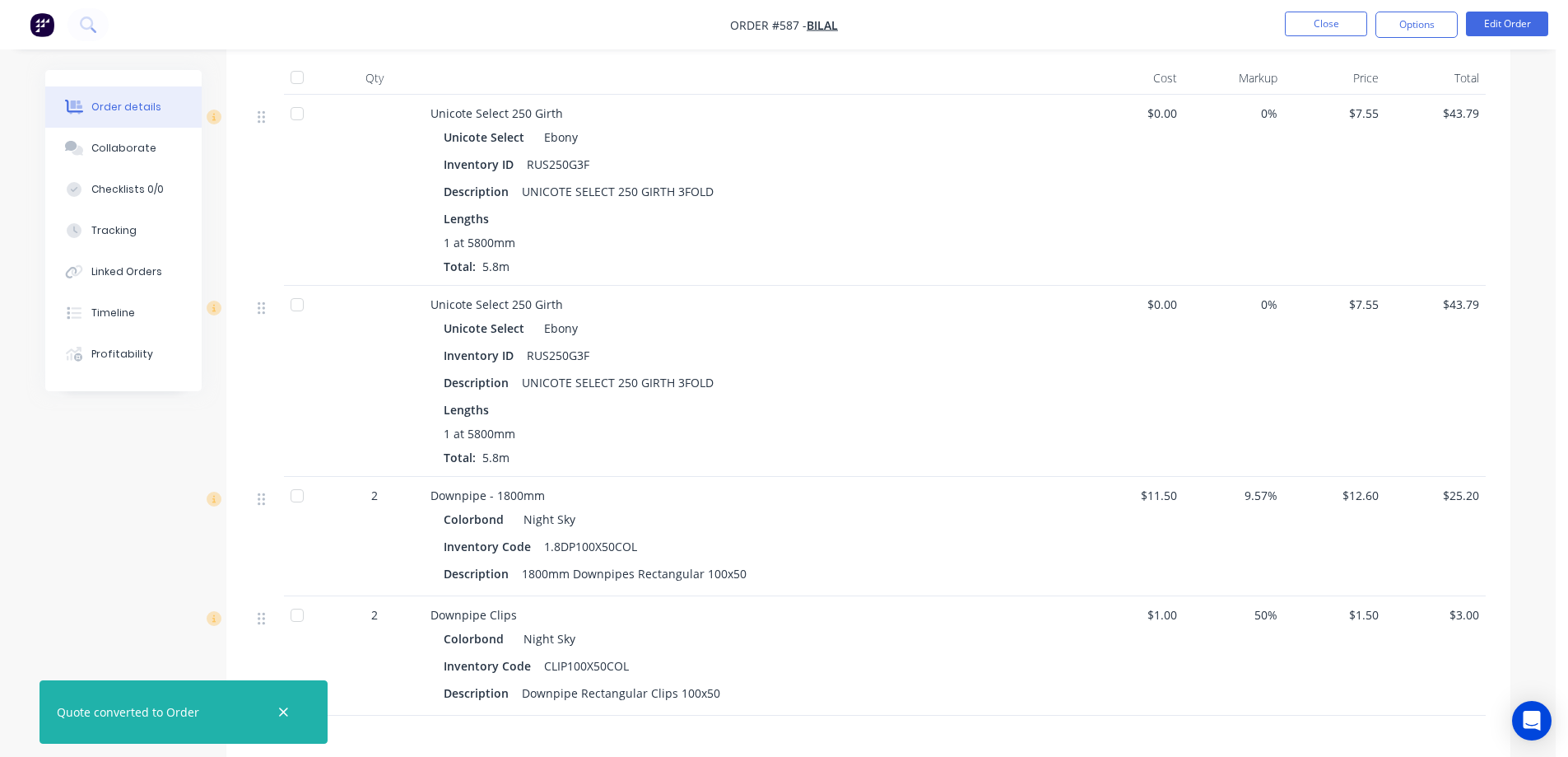
scroll to position [576, 0]
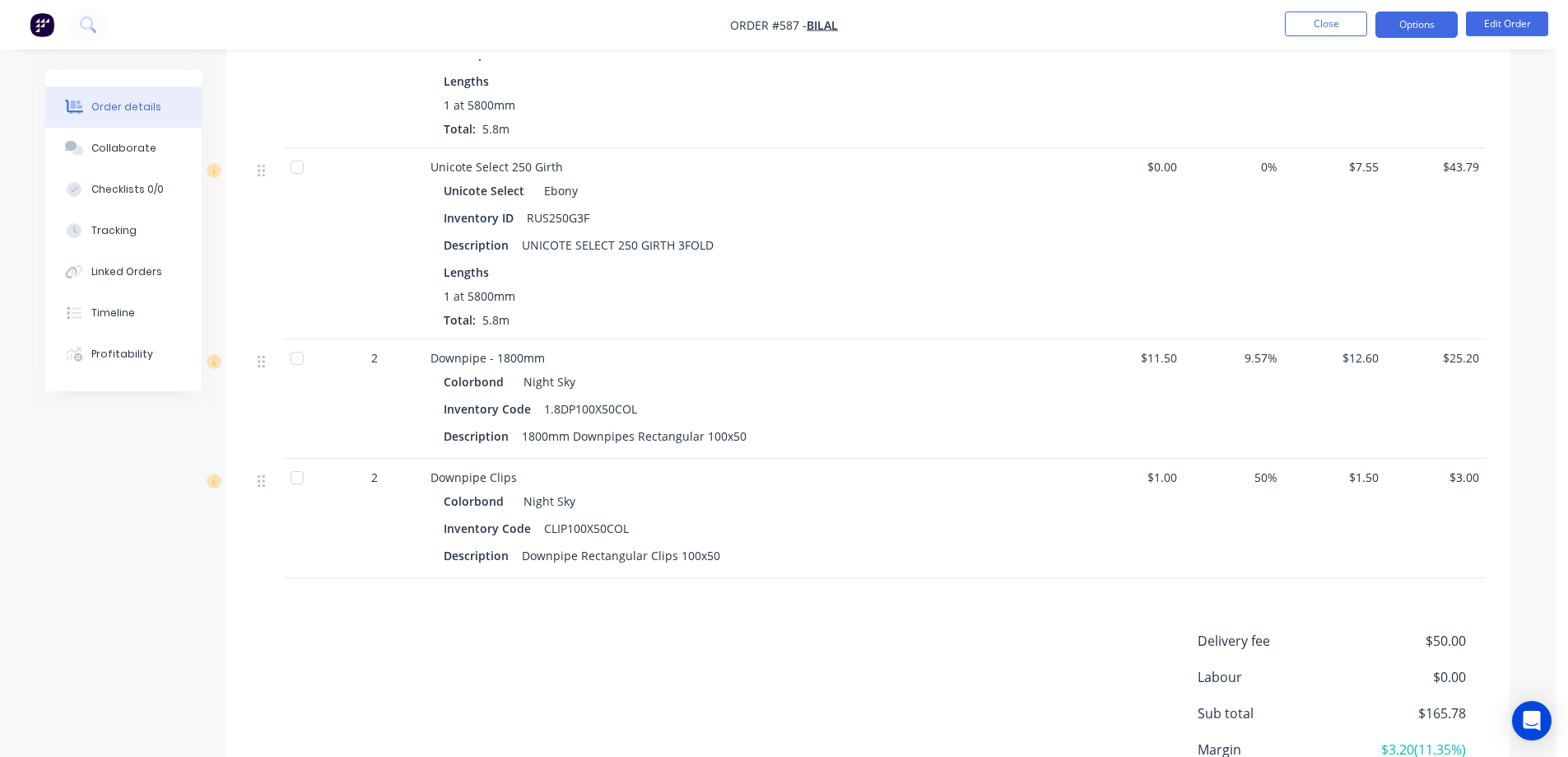
click at [1428, 33] on button "Options" at bounding box center [1417, 25] width 83 height 26
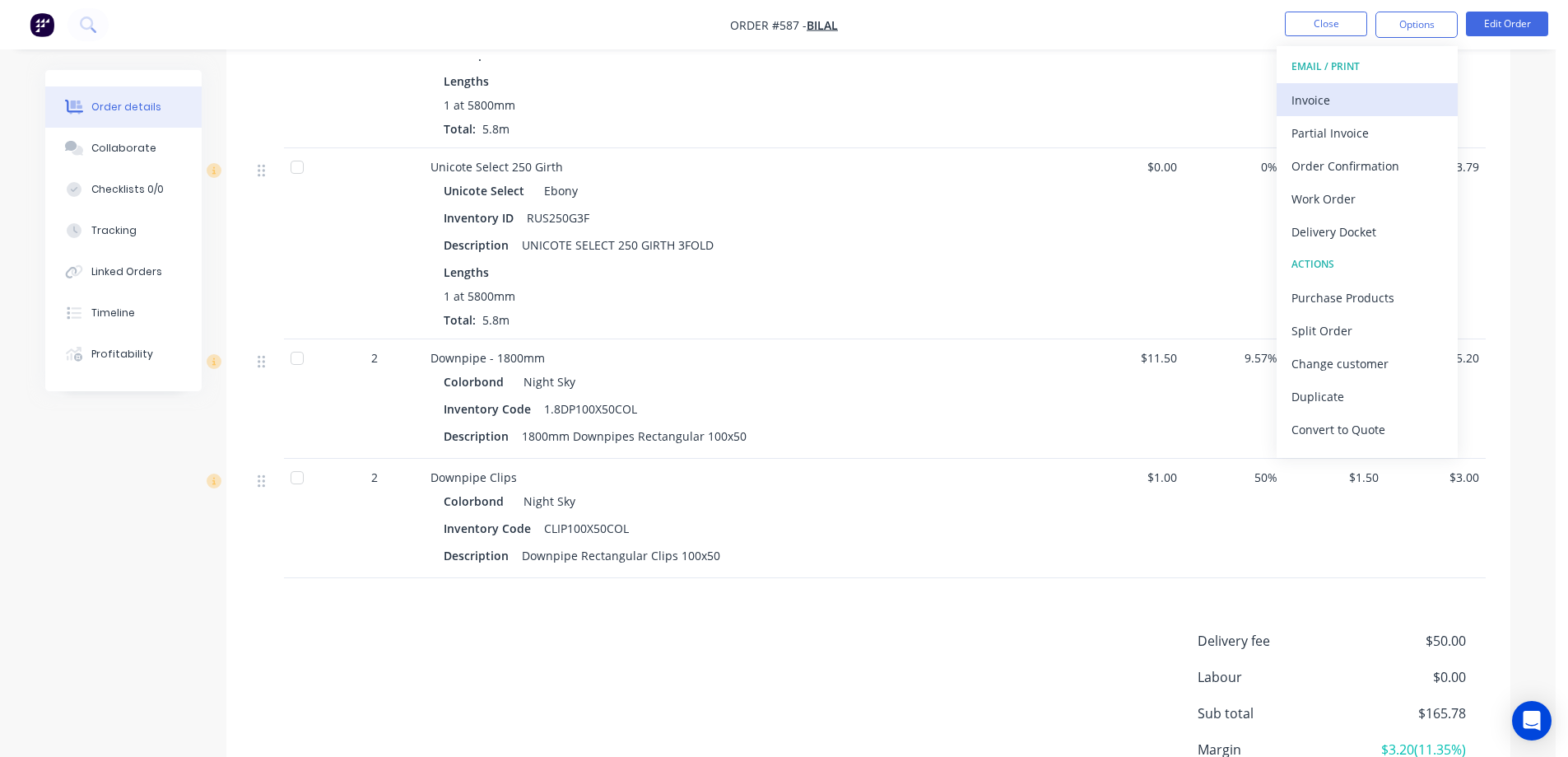
click at [1328, 99] on div "Invoice" at bounding box center [1367, 99] width 152 height 24
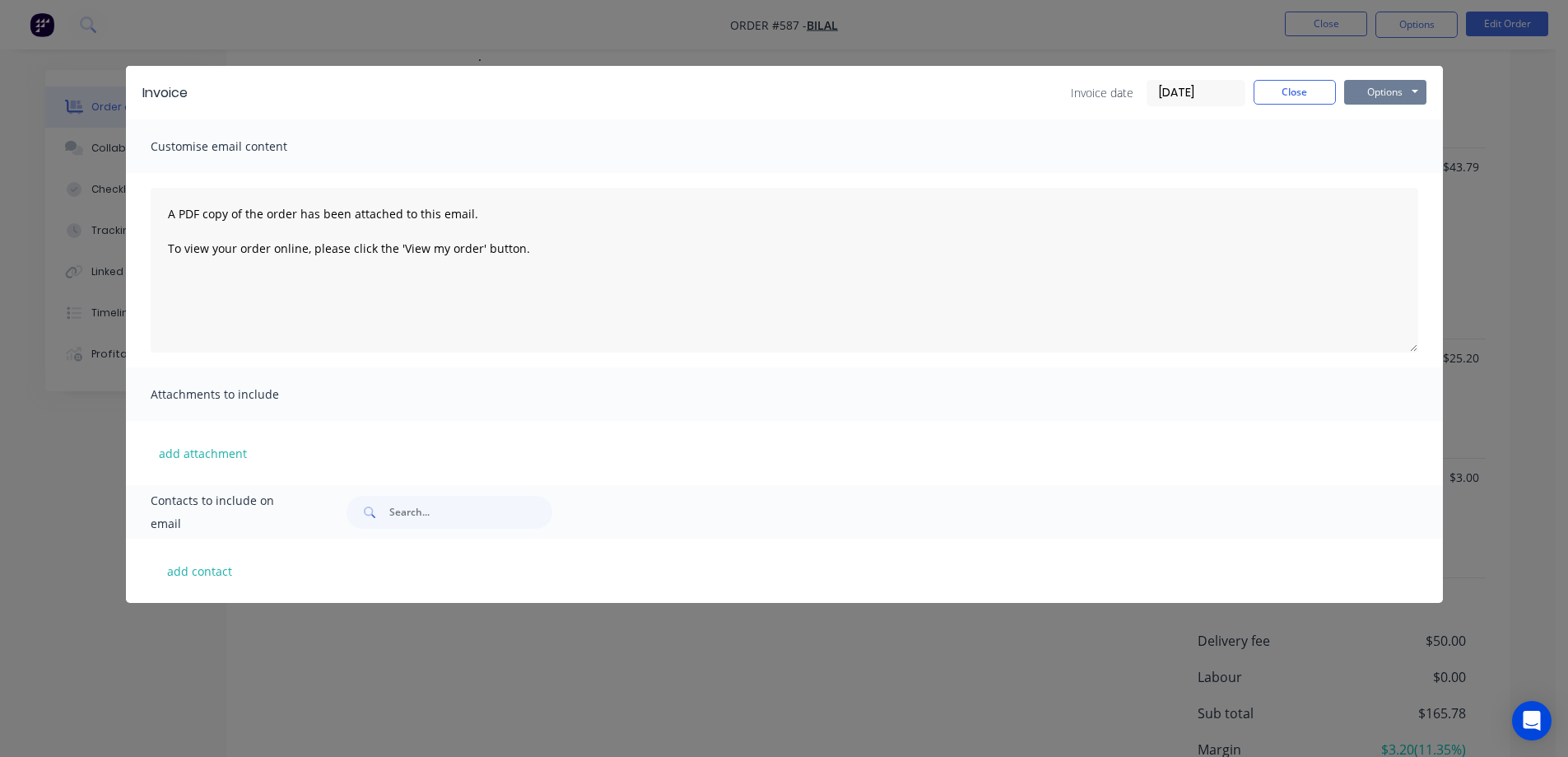
click at [1371, 88] on button "Options" at bounding box center [1385, 92] width 83 height 25
click at [1367, 119] on button "Preview" at bounding box center [1397, 121] width 105 height 27
click at [1301, 87] on button "Close" at bounding box center [1295, 92] width 83 height 25
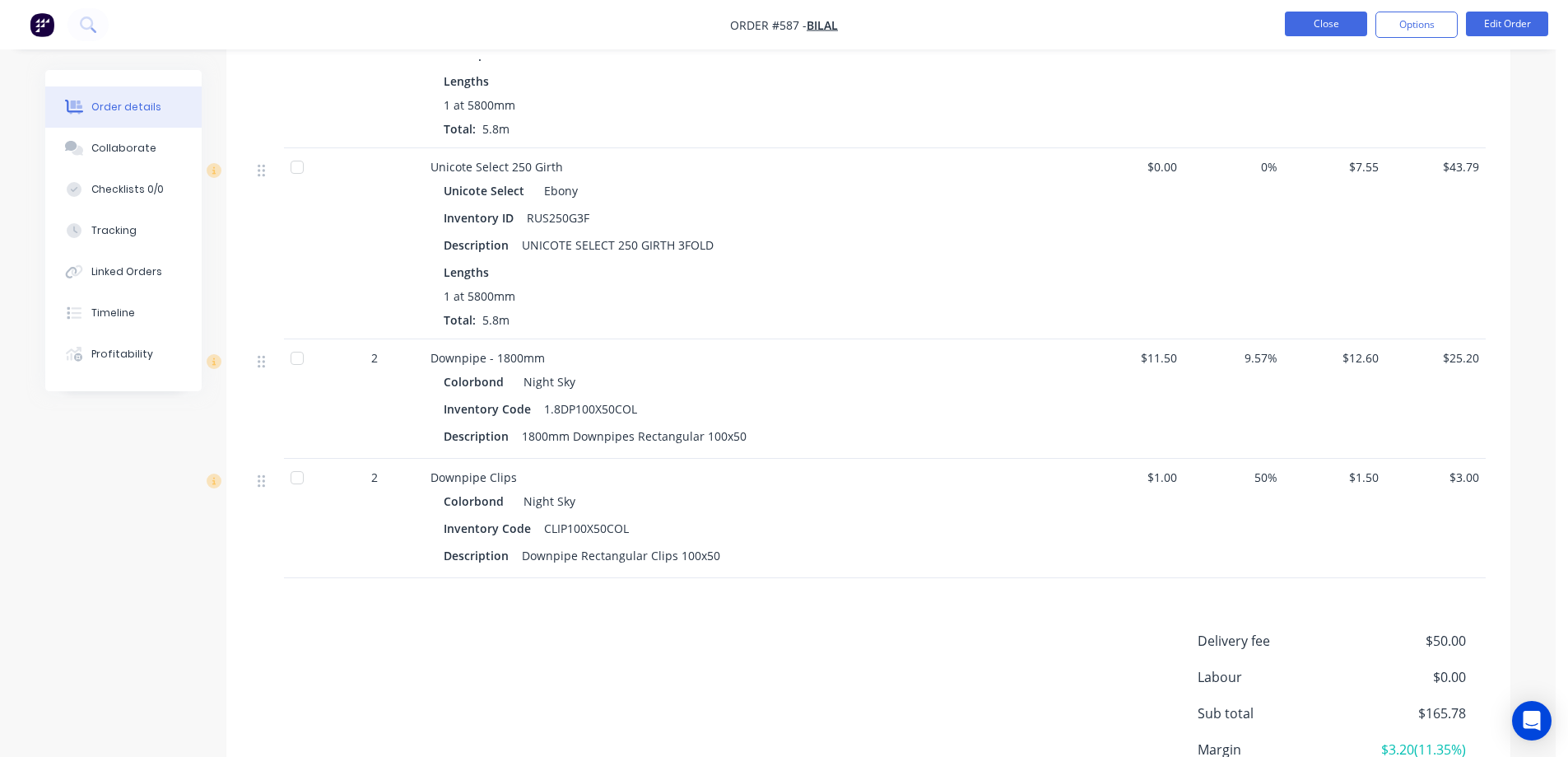
click at [1316, 19] on button "Close" at bounding box center [1327, 24] width 83 height 25
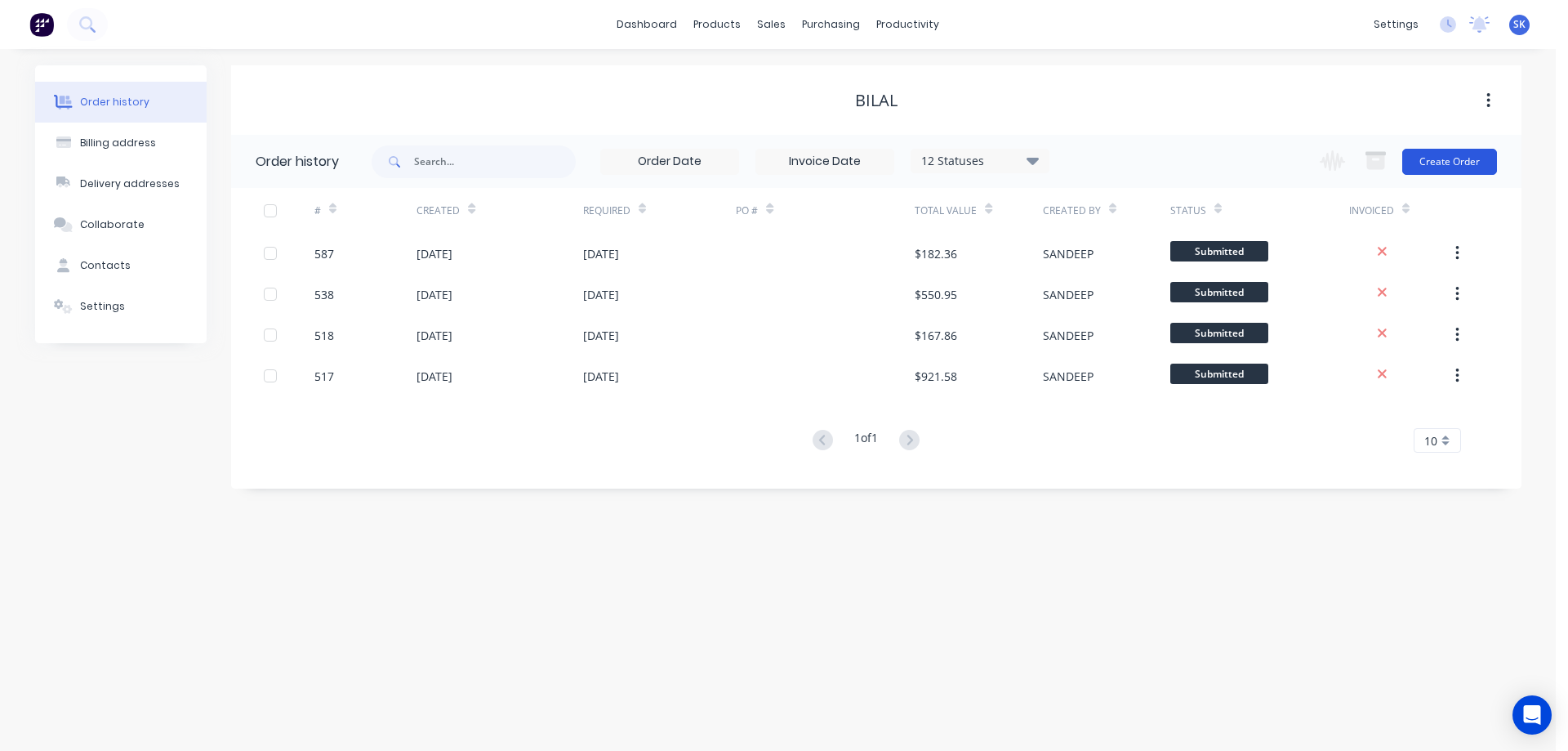
click at [1439, 164] on button "Create Order" at bounding box center [1450, 162] width 95 height 26
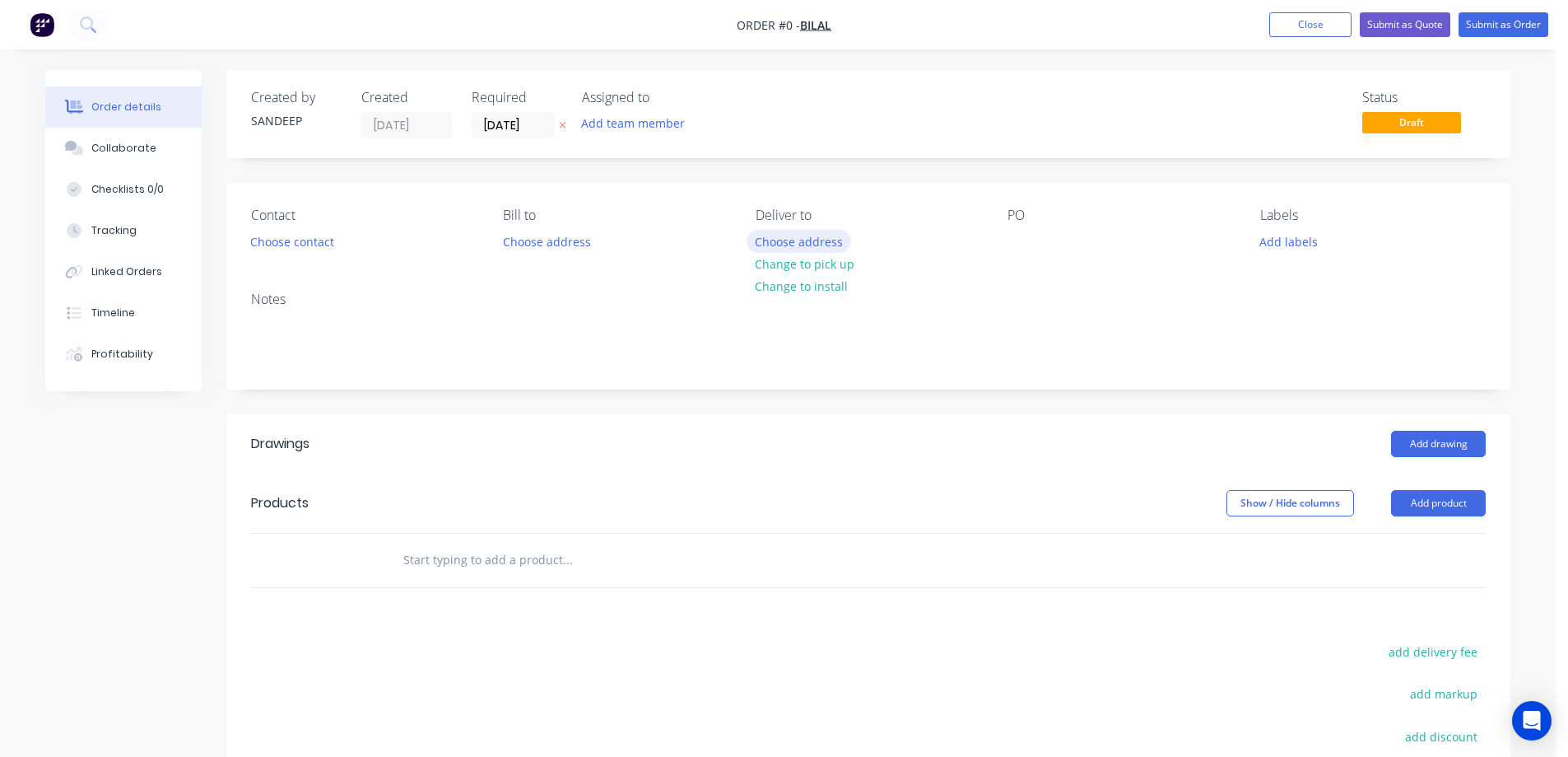
click at [786, 241] on button "Choose address" at bounding box center [799, 241] width 105 height 22
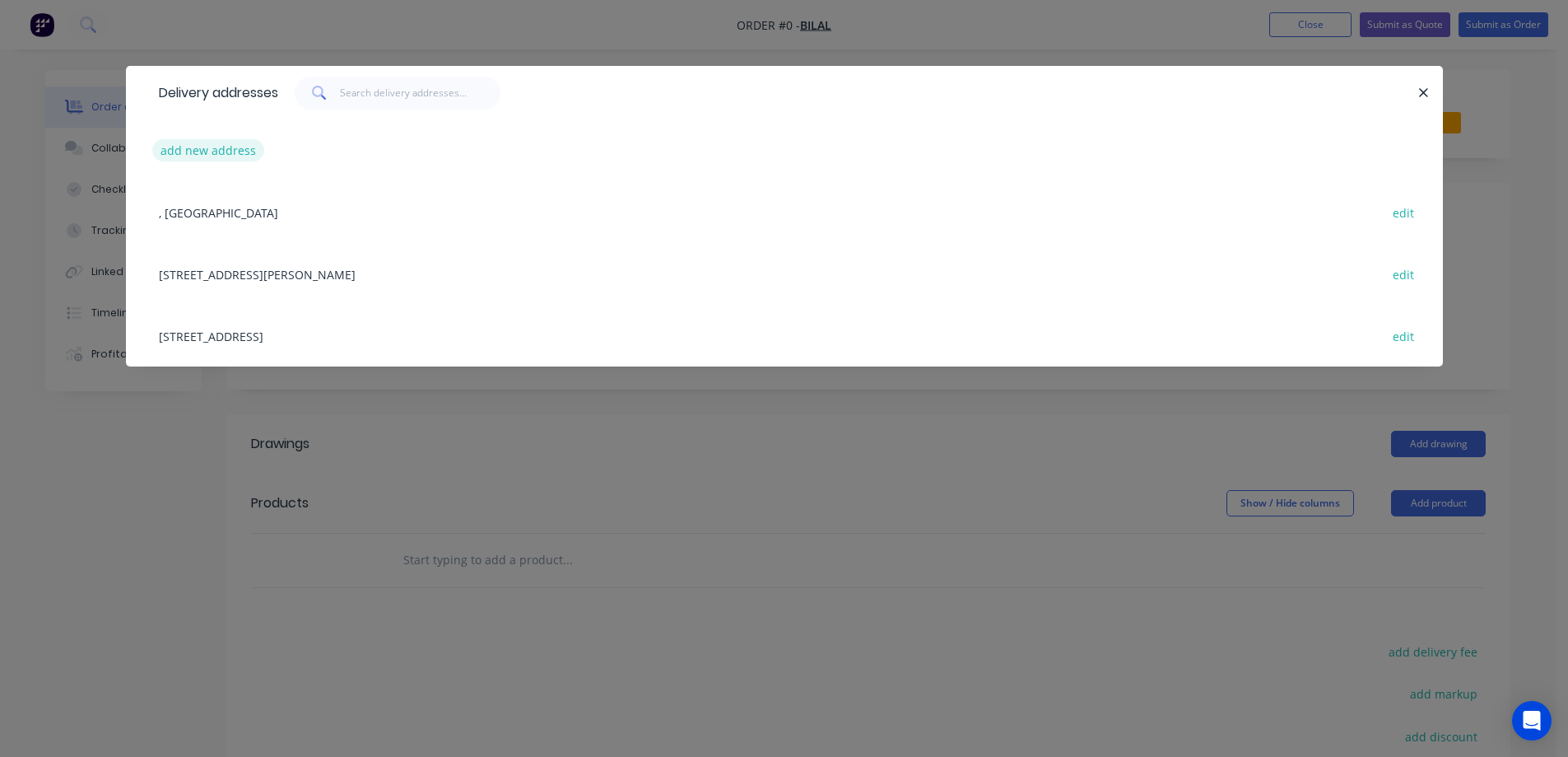
click at [178, 153] on button "add new address" at bounding box center [208, 149] width 112 height 22
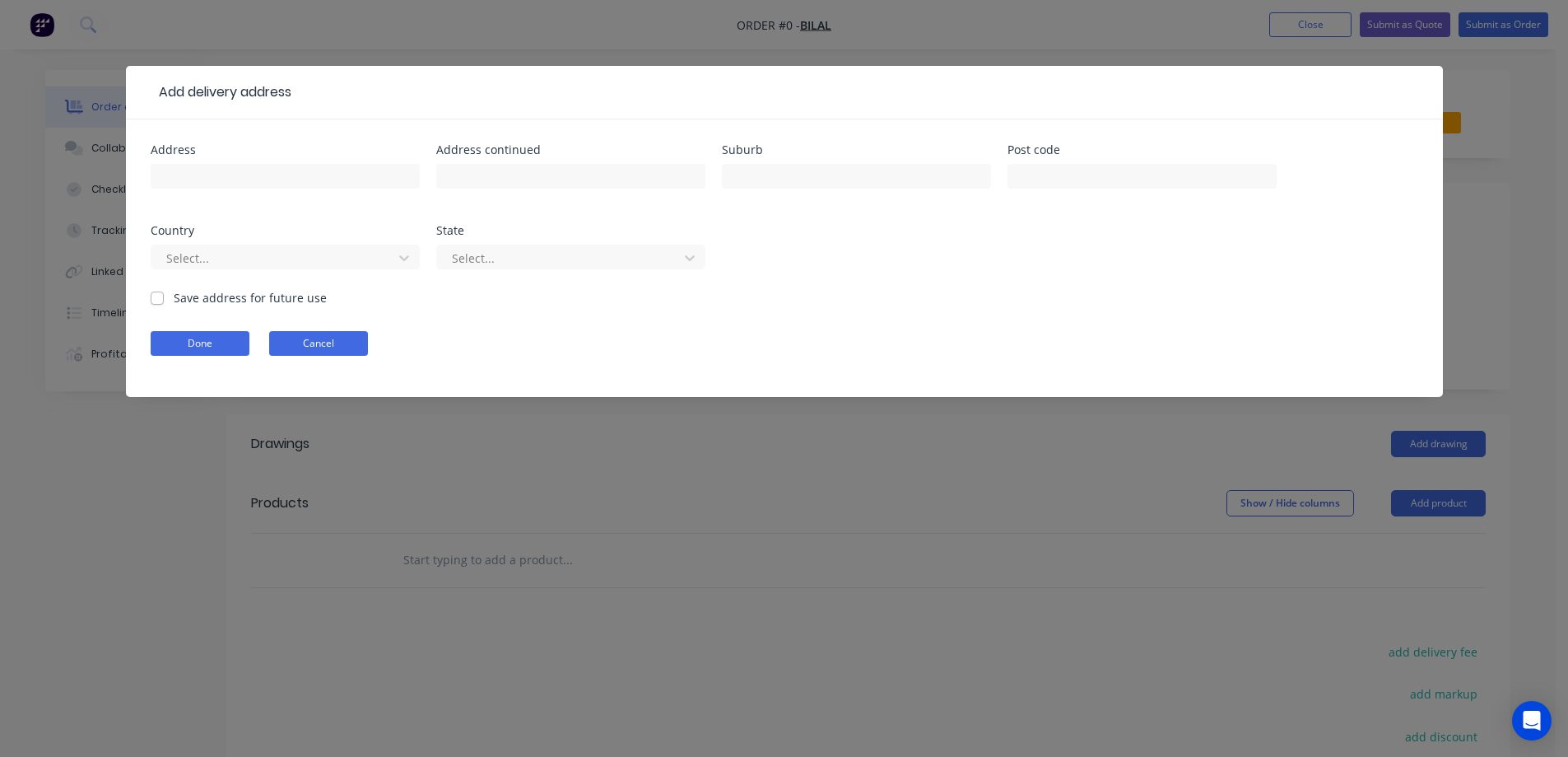
click at [316, 335] on button "Cancel" at bounding box center [319, 343] width 99 height 25
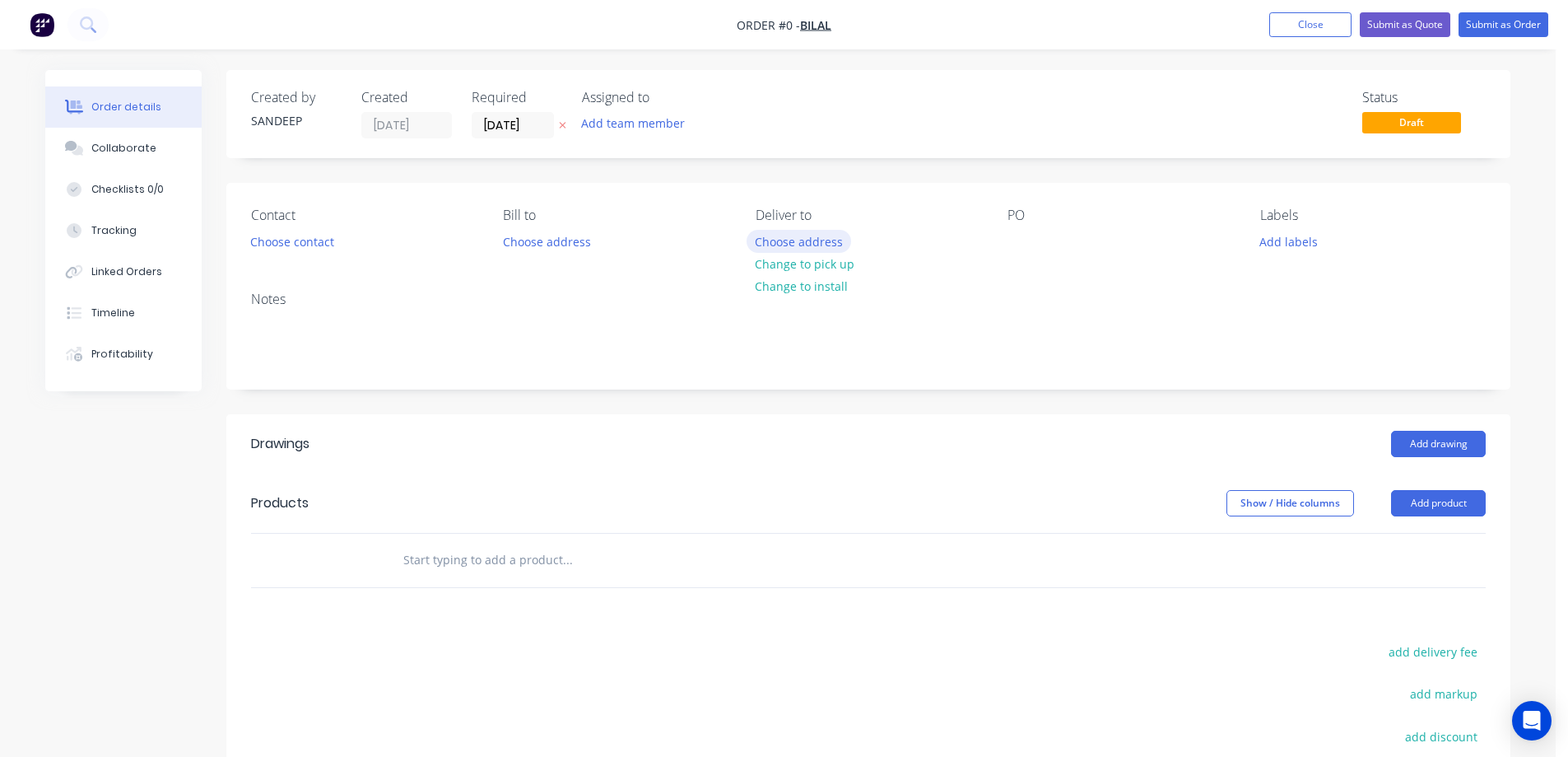
click at [819, 244] on button "Choose address" at bounding box center [799, 241] width 105 height 22
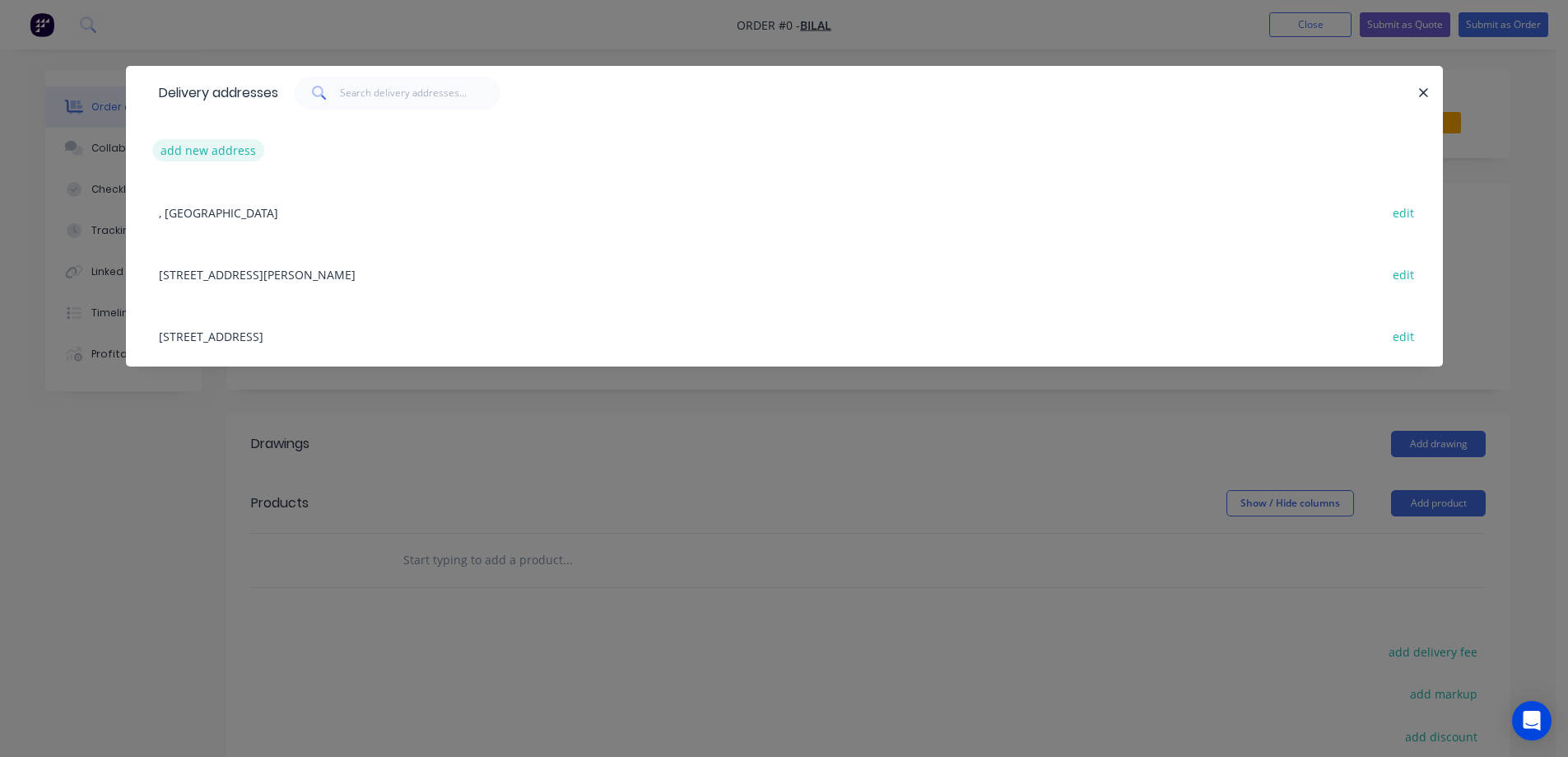
click at [191, 152] on button "add new address" at bounding box center [208, 149] width 112 height 22
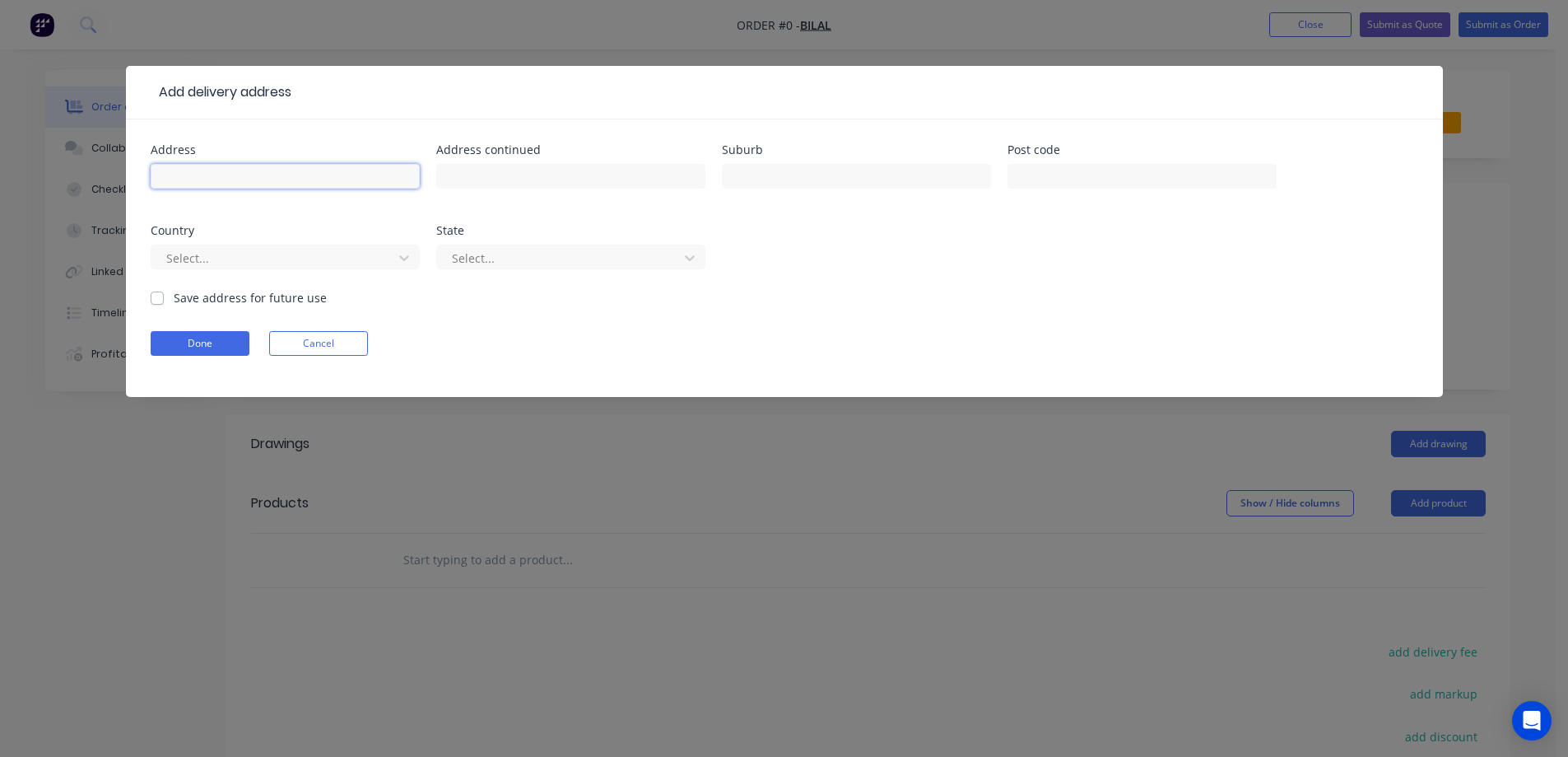
click at [334, 177] on input "text" at bounding box center [285, 177] width 270 height 25
paste input "72 Sycamore St"
type input "72 Sycamore St"
drag, startPoint x: 474, startPoint y: 170, endPoint x: 492, endPoint y: 172, distance: 18.1
click at [474, 170] on input "text" at bounding box center [571, 177] width 270 height 25
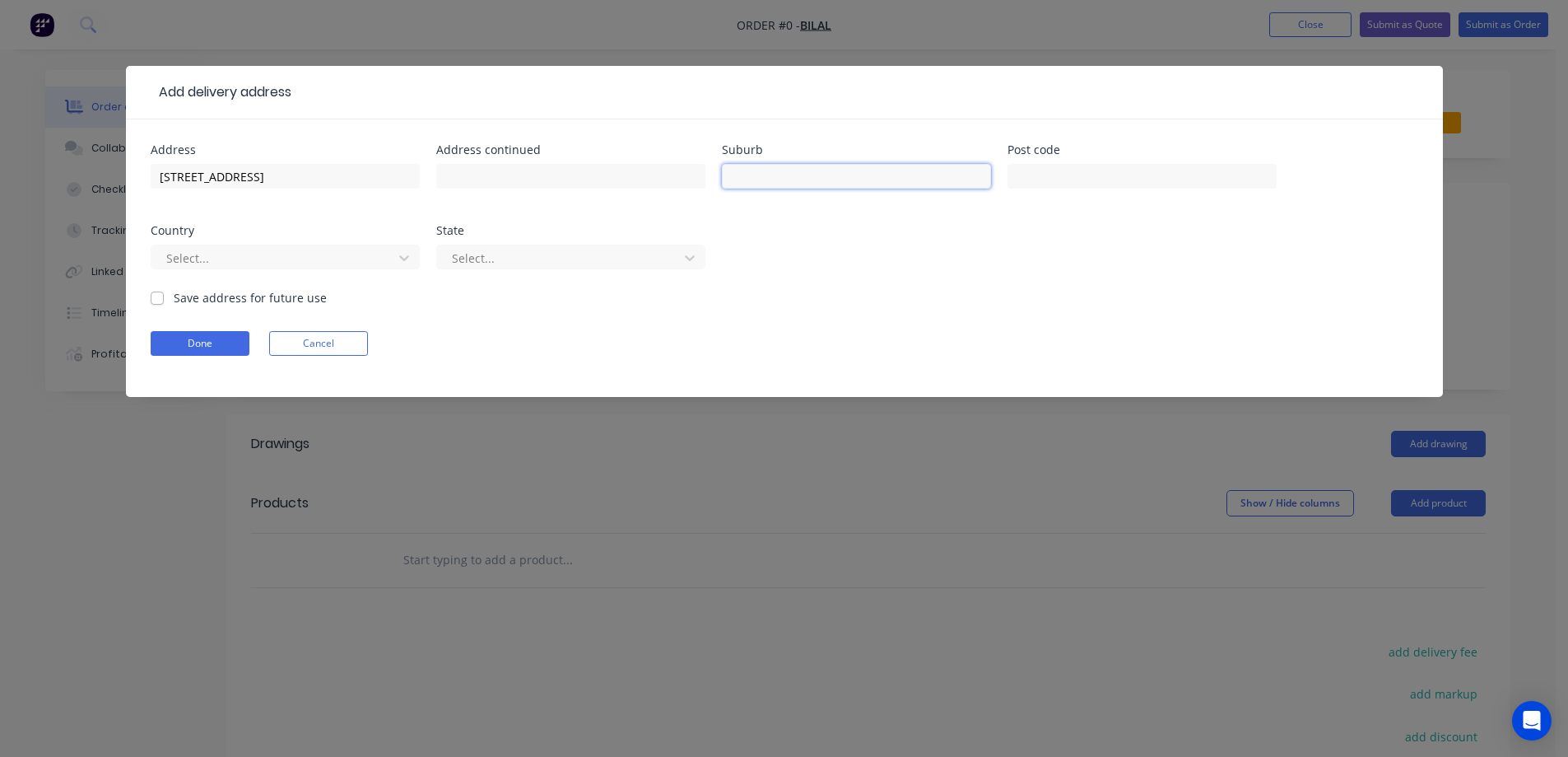
click at [764, 176] on input "text" at bounding box center [856, 177] width 270 height 25
paste input "HOPPERS"
type input "HOPPERS"
click at [1037, 174] on input "text" at bounding box center [1142, 177] width 270 height 25
paste input "3029"
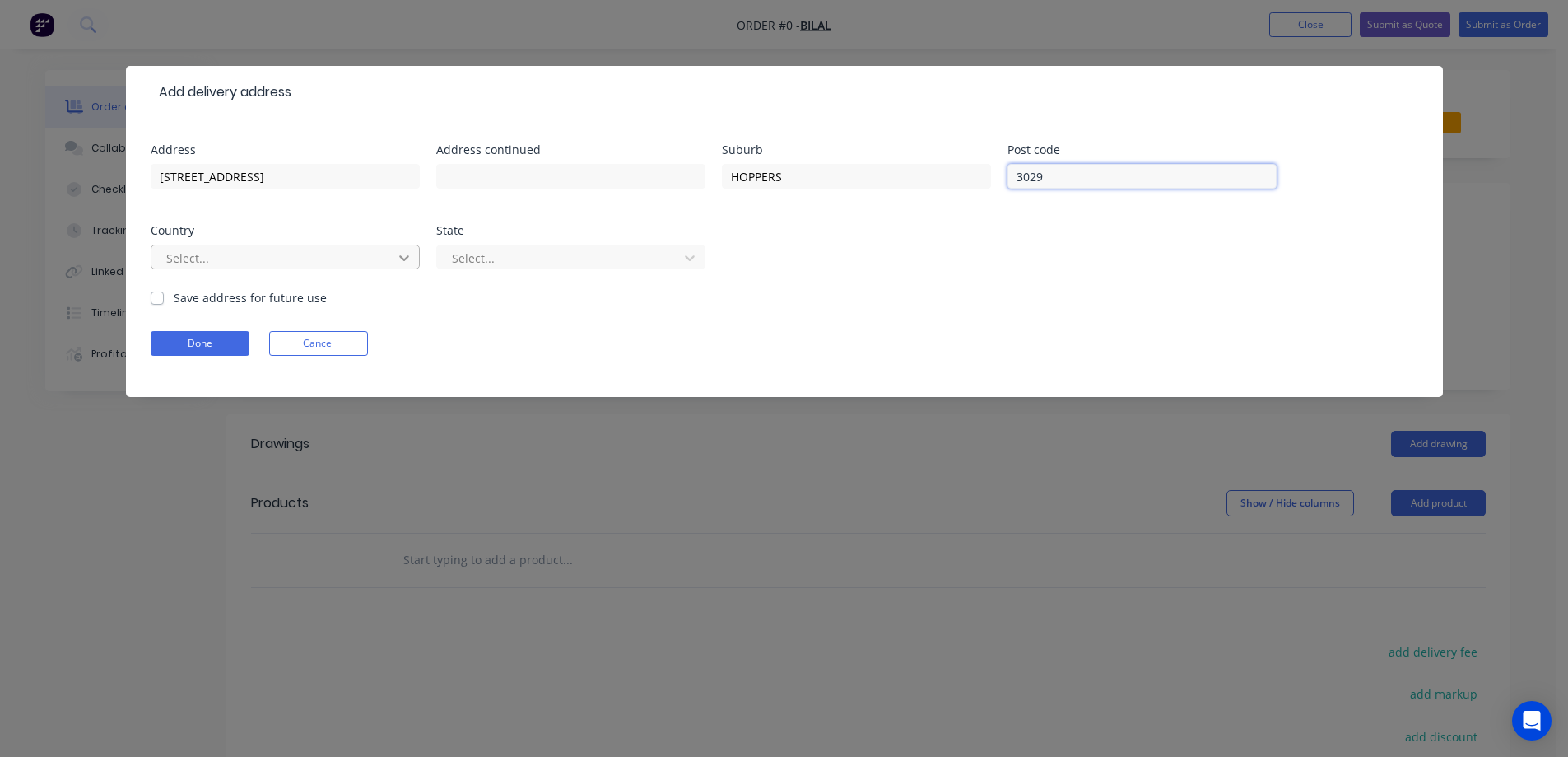
type input "3029"
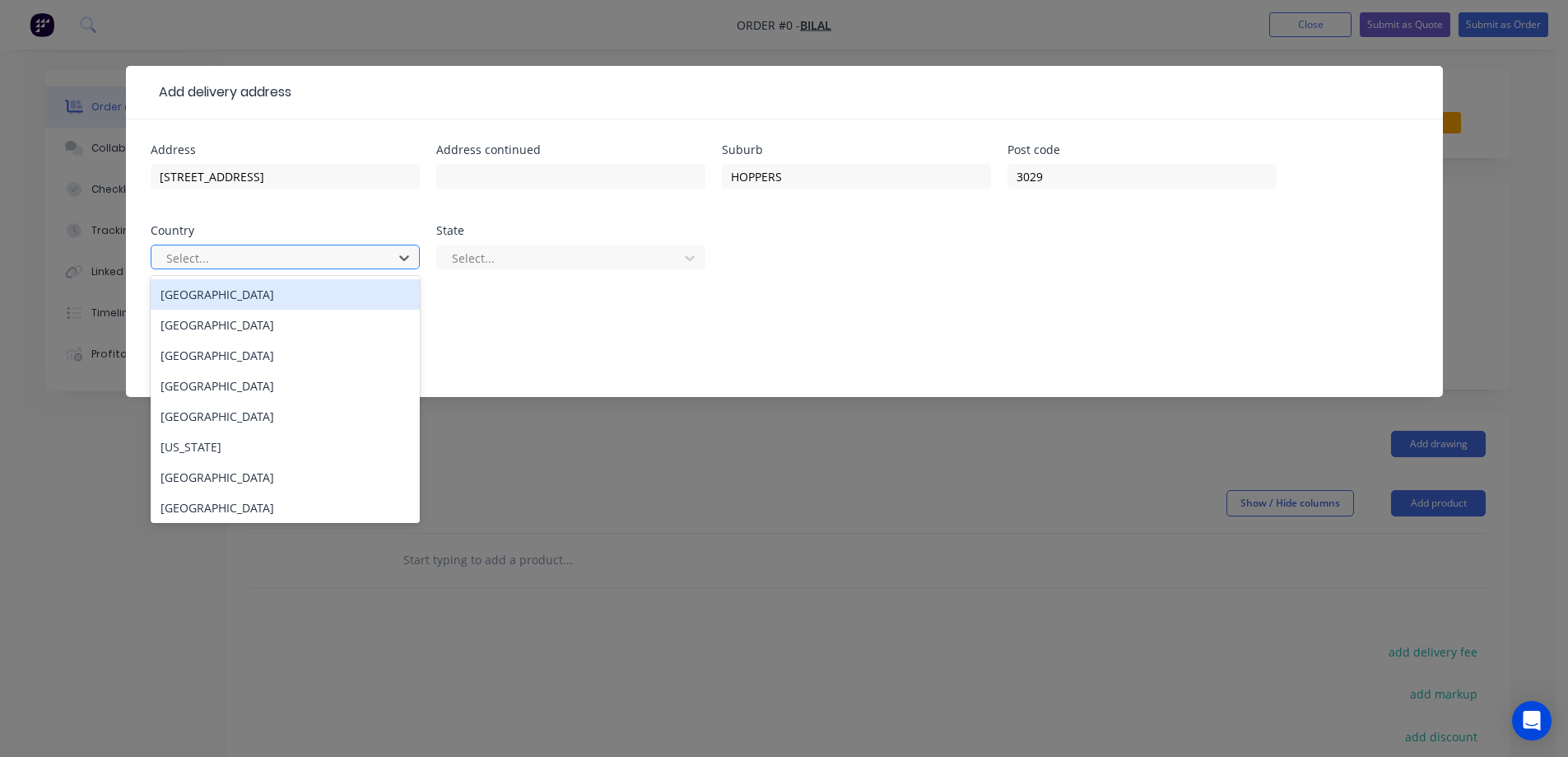
click at [361, 292] on div "[GEOGRAPHIC_DATA]" at bounding box center [285, 294] width 270 height 31
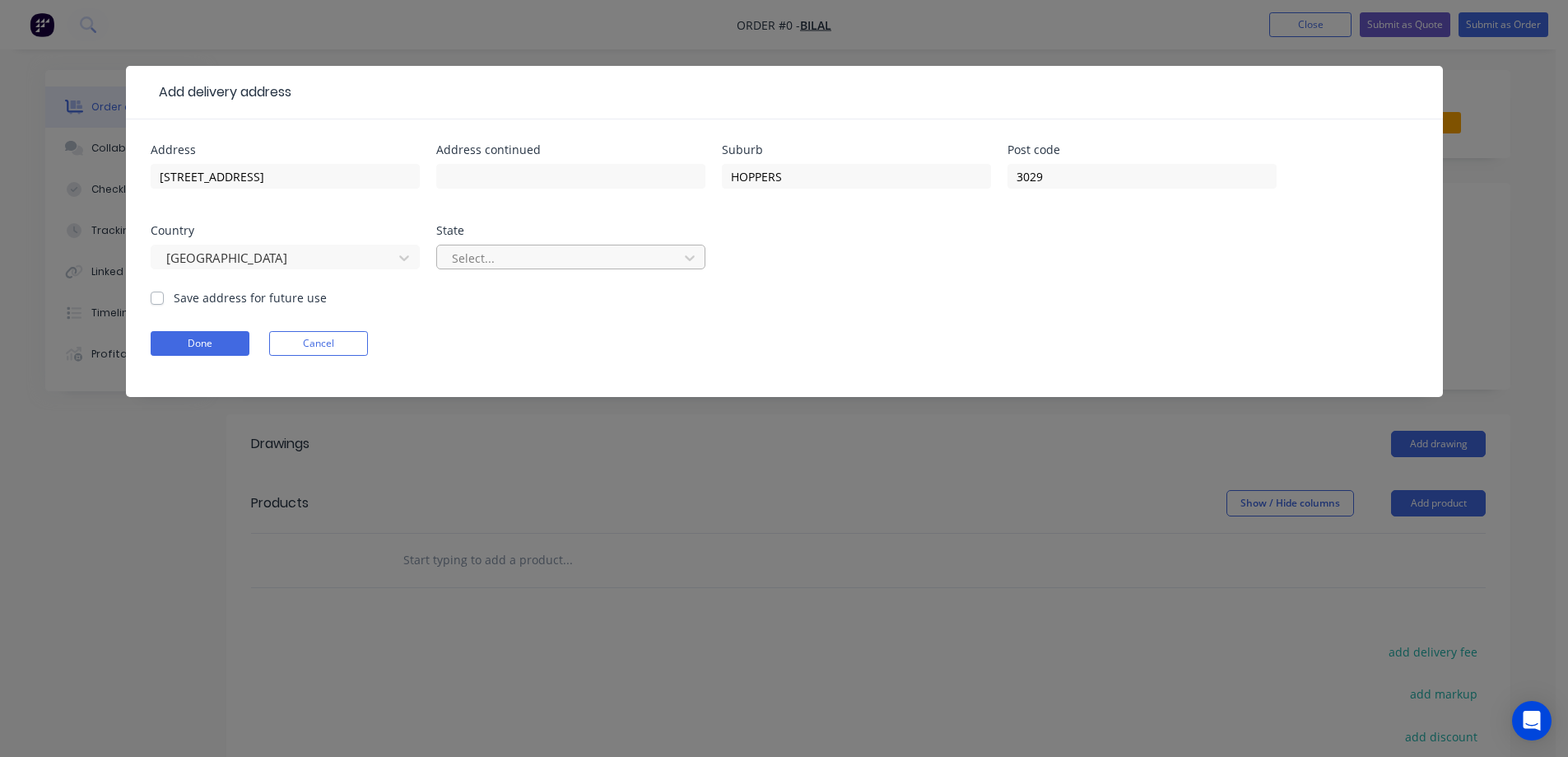
click at [464, 263] on div at bounding box center [560, 257] width 219 height 20
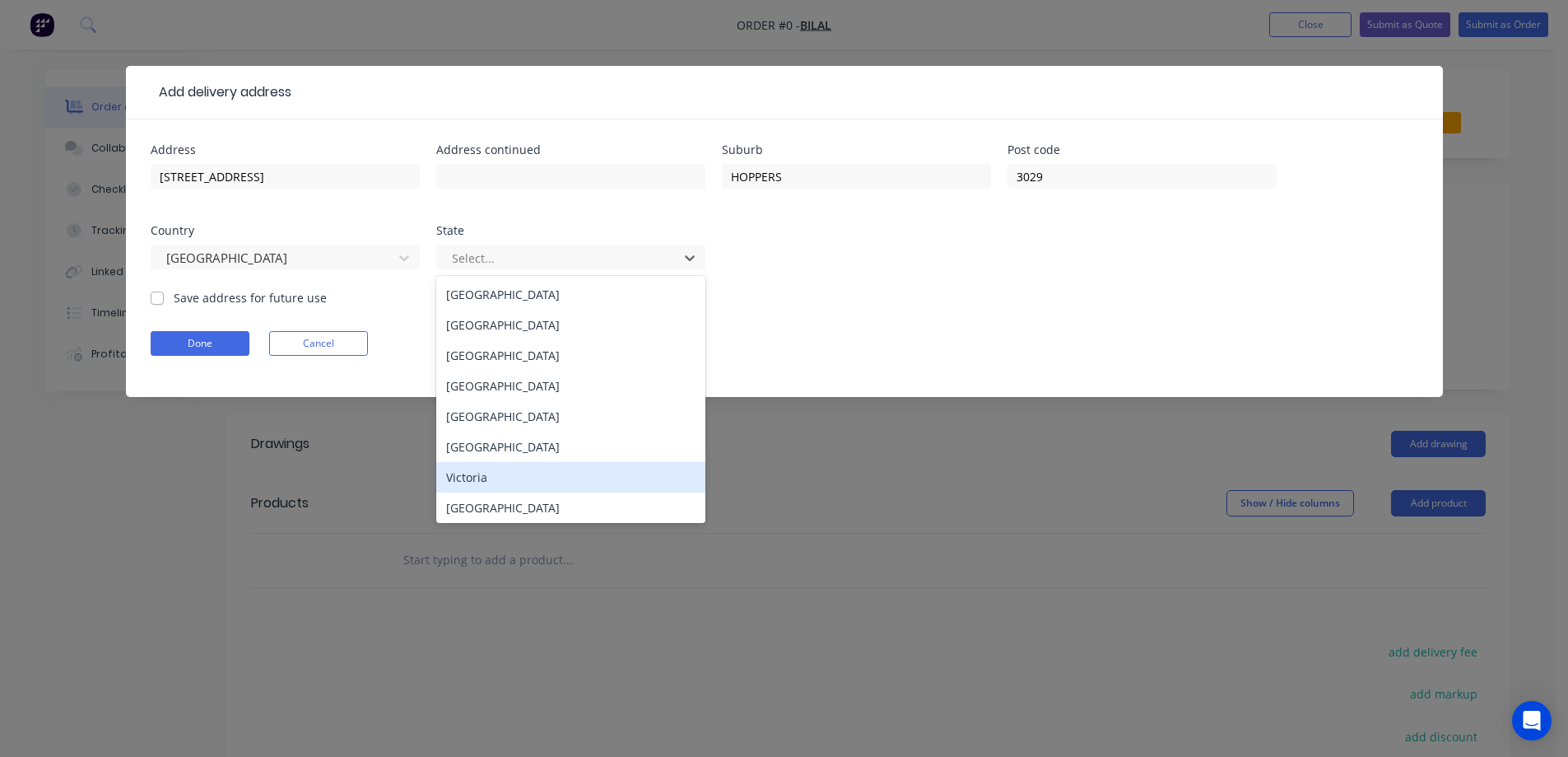
click at [480, 481] on div "Victoria" at bounding box center [571, 477] width 270 height 31
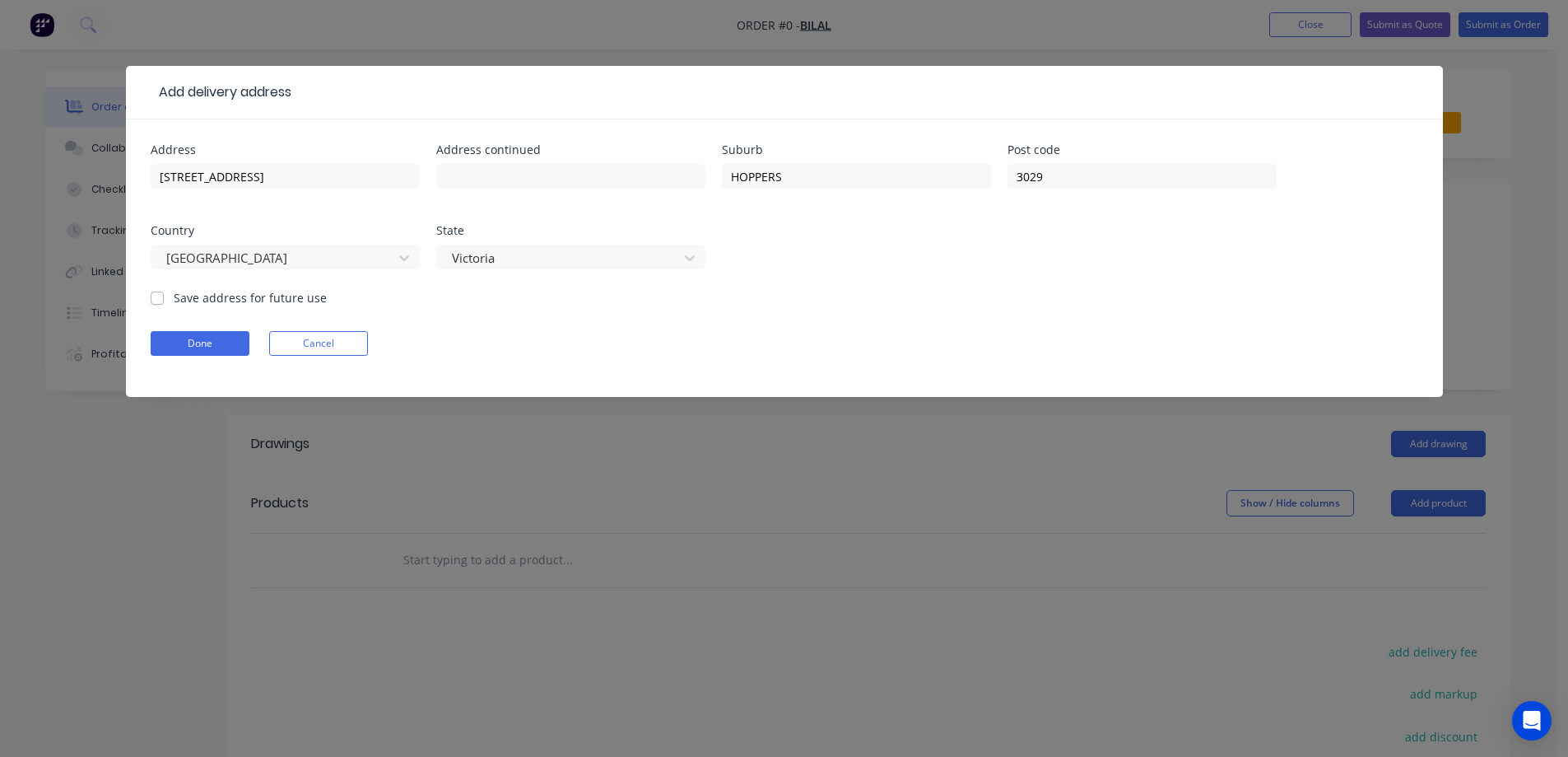
click at [263, 306] on label "Save address for future use" at bounding box center [250, 298] width 153 height 18
click at [164, 305] on input "Save address for future use" at bounding box center [157, 297] width 13 height 16
checkbox input "true"
click at [238, 336] on button "Done" at bounding box center [200, 343] width 99 height 25
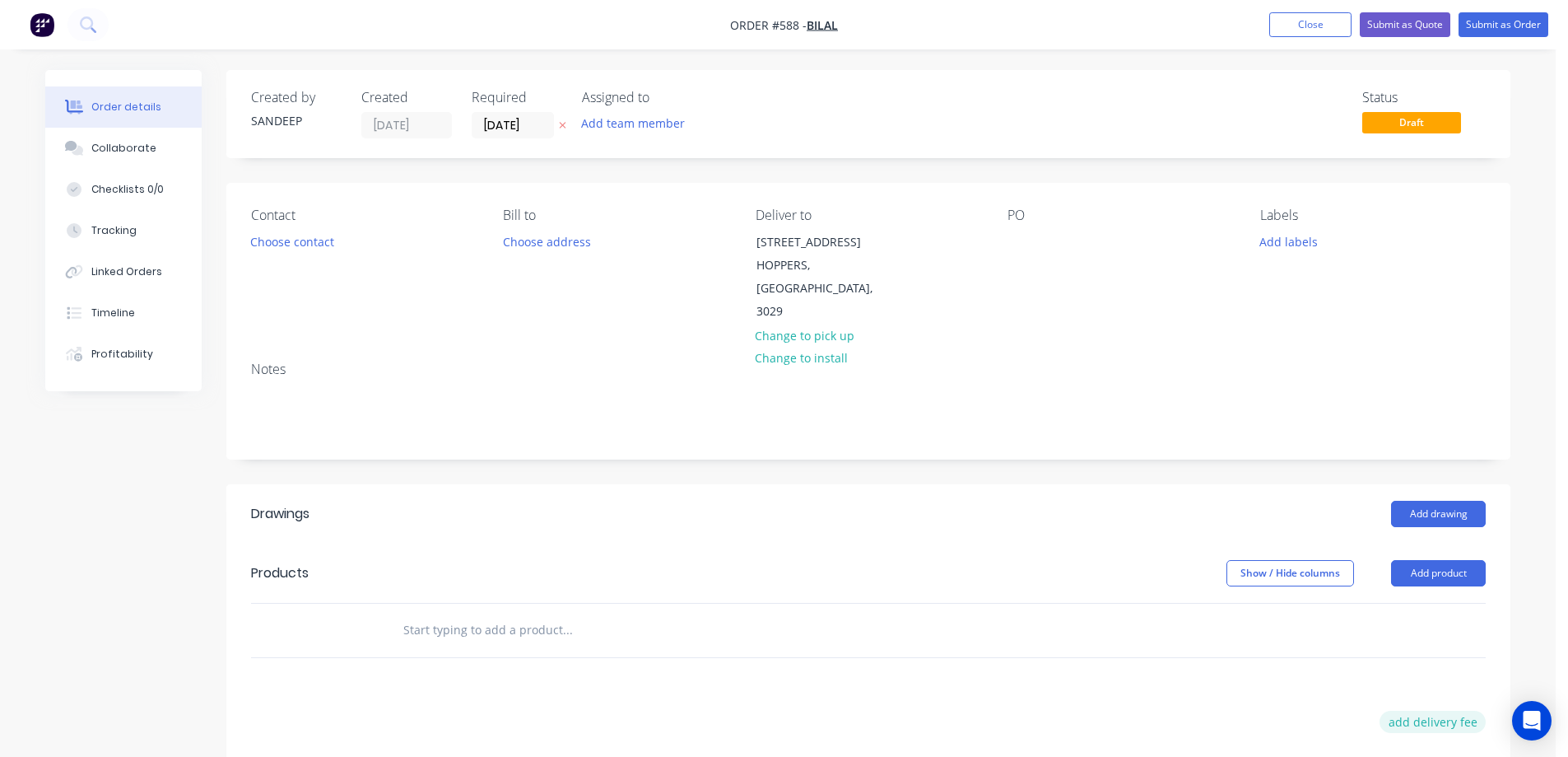
click at [1421, 710] on button "add delivery fee" at bounding box center [1432, 721] width 106 height 22
type input "50"
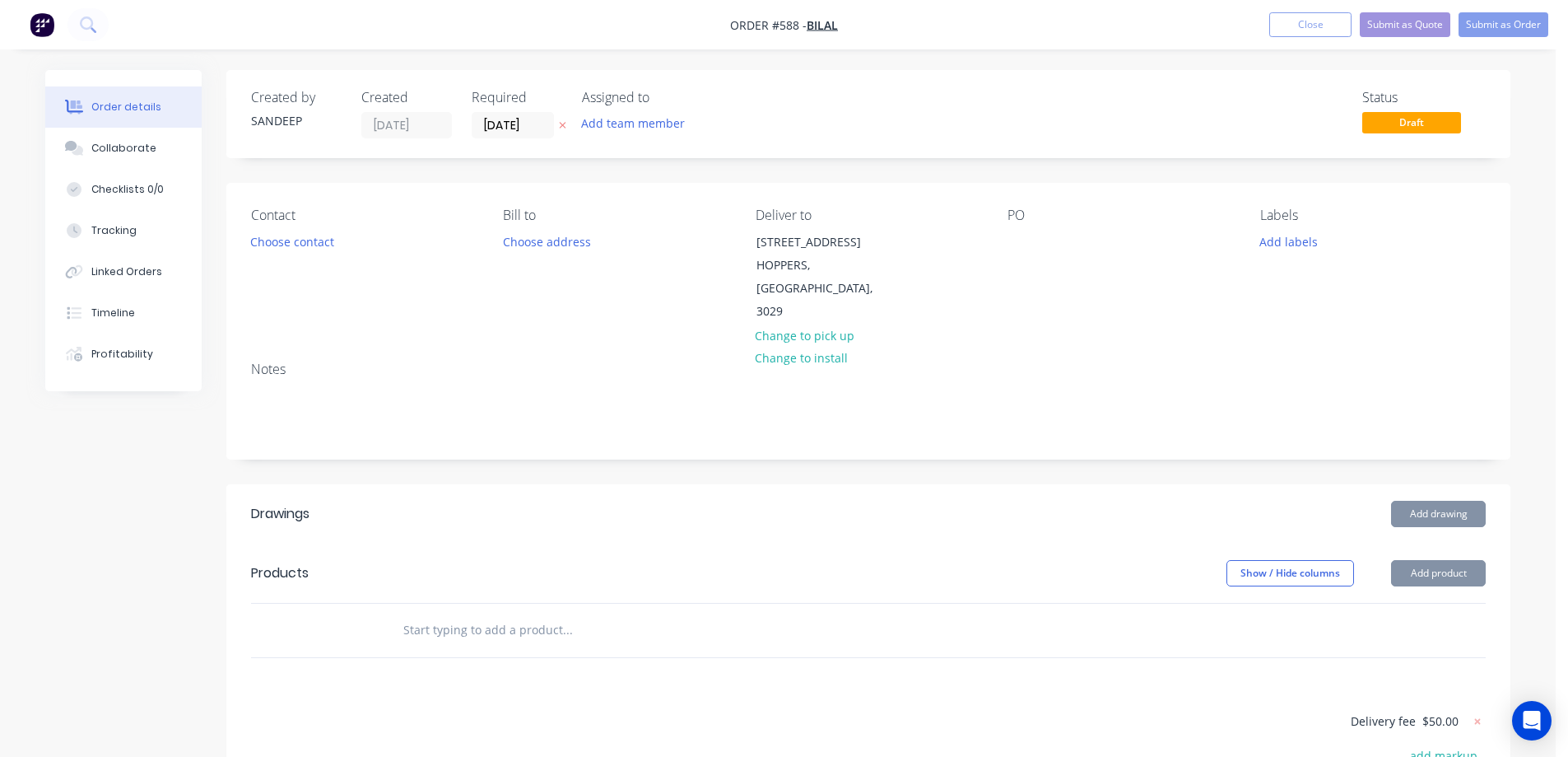
click at [1057, 625] on div "Drawings Add drawing Products Show / Hide columns Add product Delivery fee $50.…" at bounding box center [868, 764] width 1284 height 560
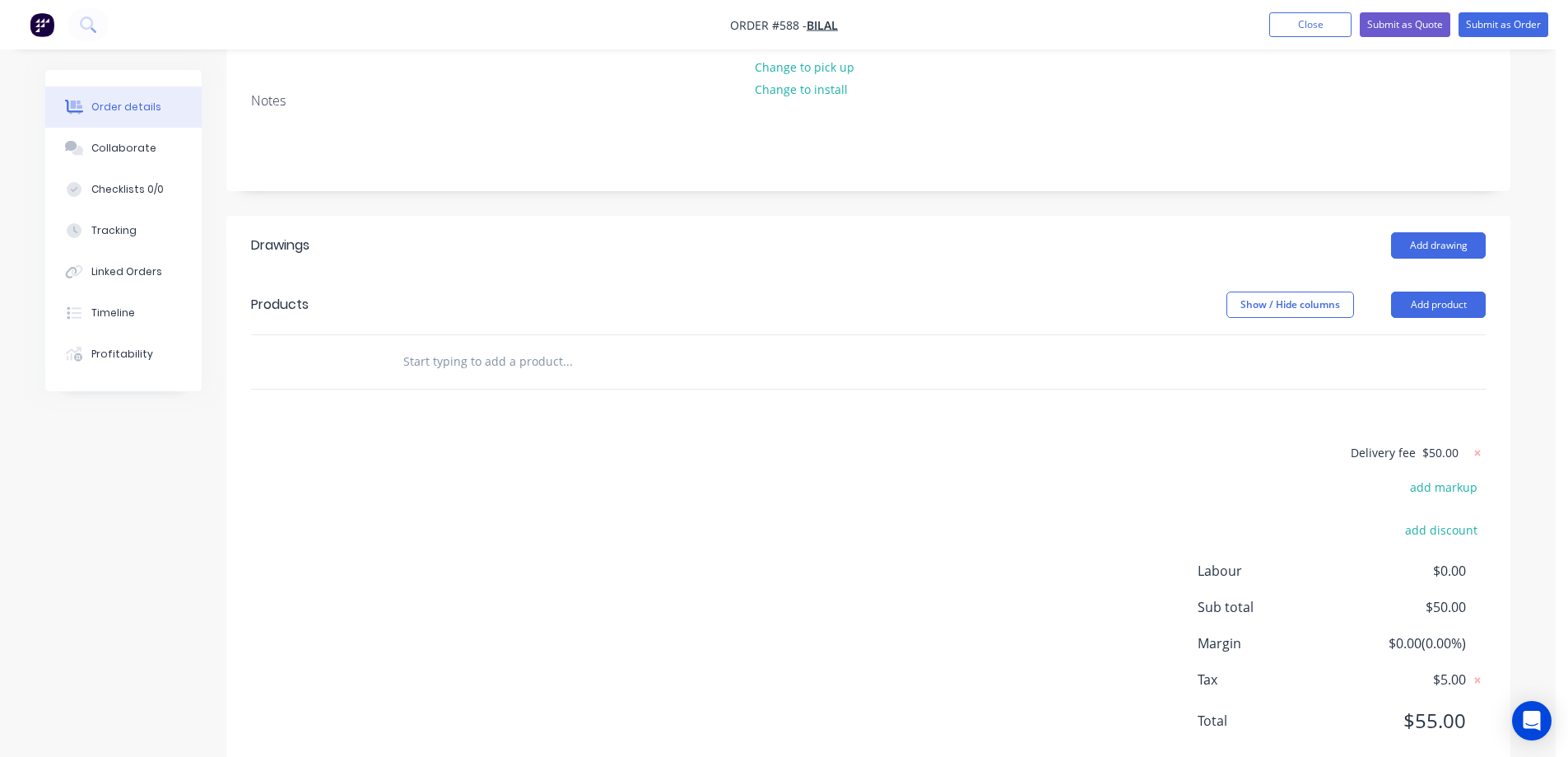
scroll to position [271, 0]
click at [457, 342] on input "text" at bounding box center [566, 358] width 329 height 33
click at [445, 342] on input "text" at bounding box center [566, 358] width 329 height 33
type input "r"
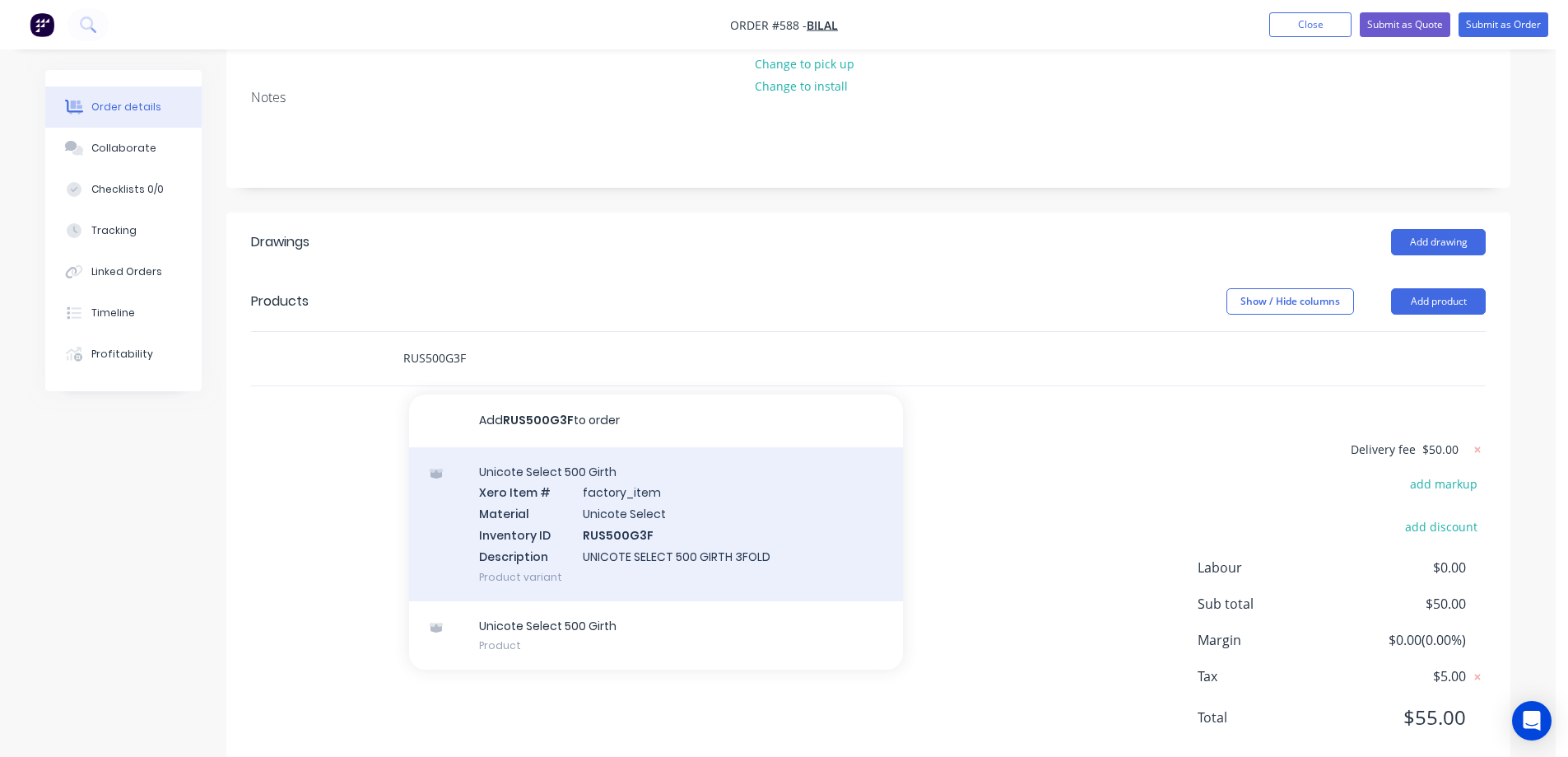
type input "RUS500G3F"
click at [517, 480] on div "Unicote Select 500 Girth Xero Item # factory_item Material Unicote Select Inven…" at bounding box center [656, 523] width 494 height 154
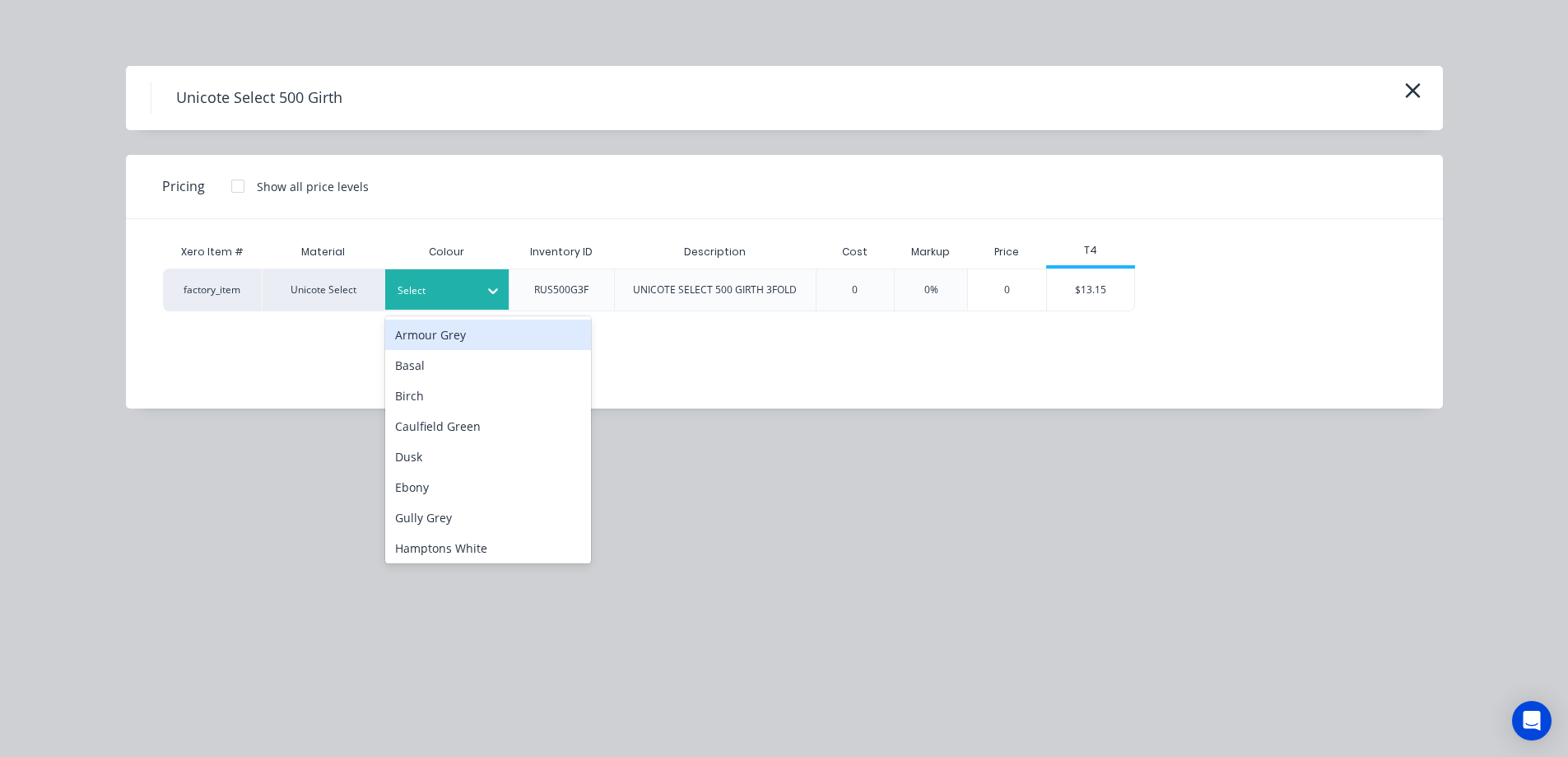
click at [432, 295] on div at bounding box center [435, 291] width 74 height 18
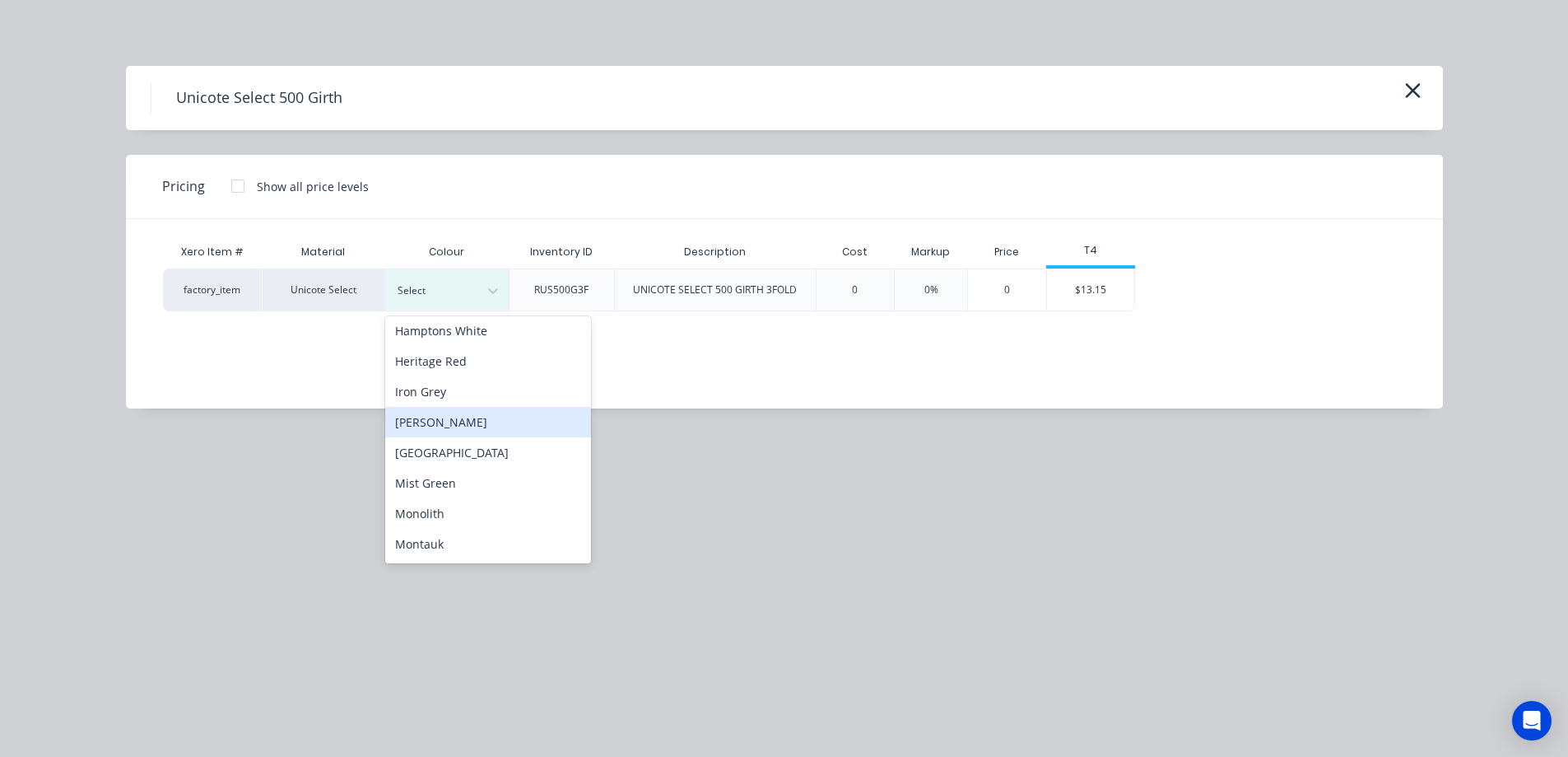
scroll to position [247, 0]
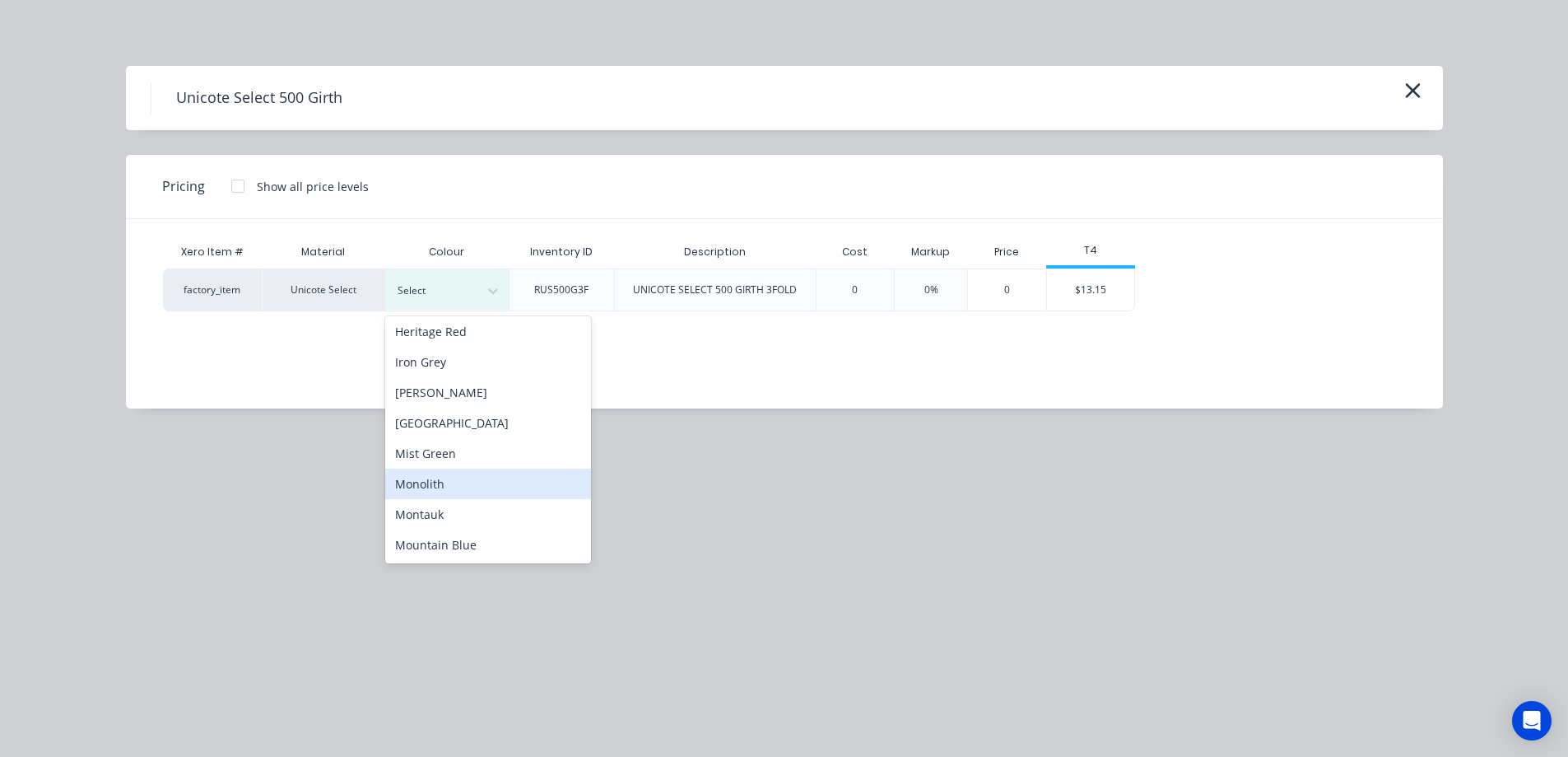
click at [452, 482] on div "Monolith" at bounding box center [488, 483] width 205 height 31
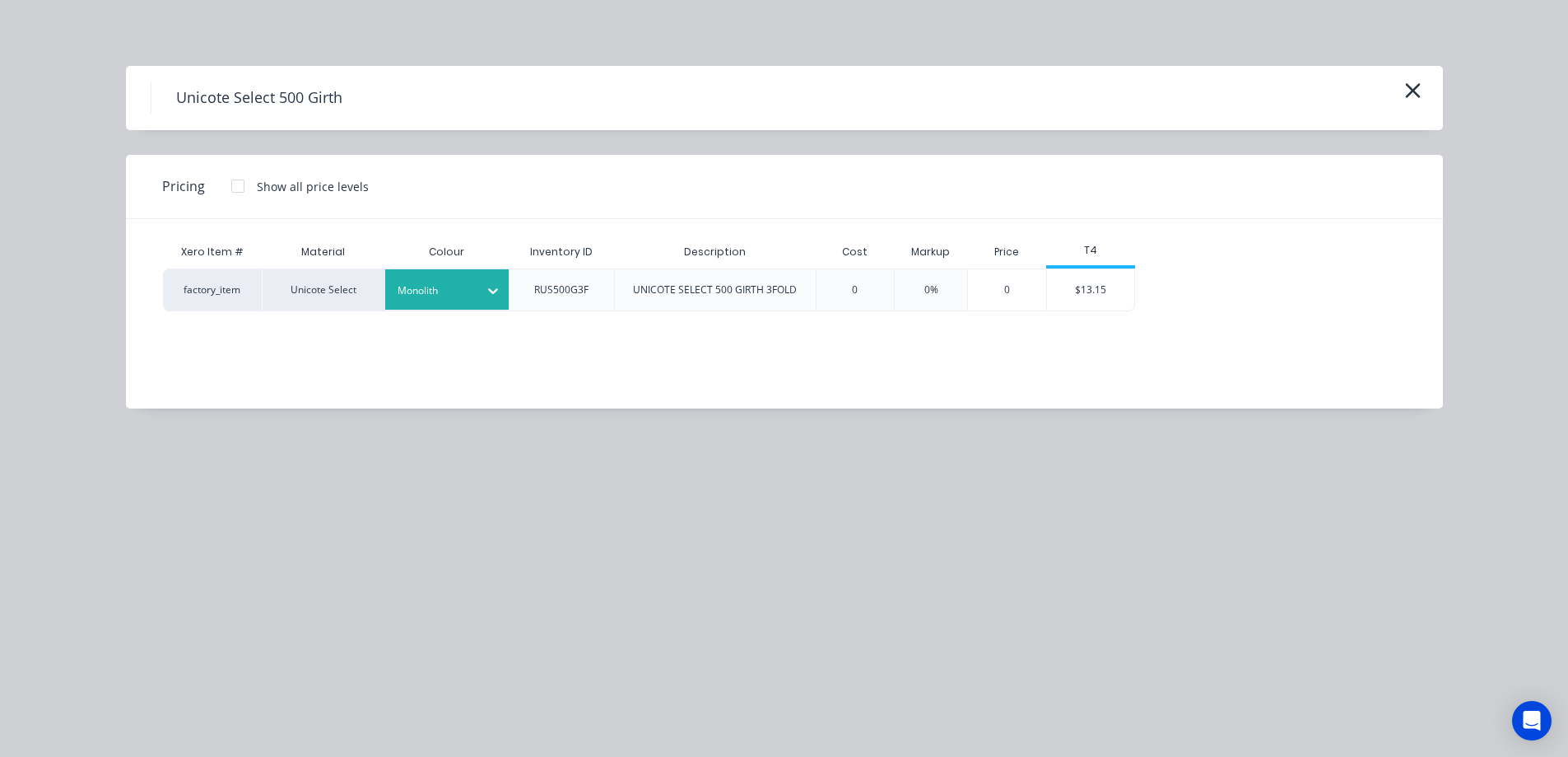
click at [1138, 295] on div "factory_item Unicote Select Monolith RUS500G3F UNICOTE SELECT 500 GIRTH 3FOLD 0…" at bounding box center [773, 290] width 1219 height 43
click at [1119, 297] on div "$13.15" at bounding box center [1091, 290] width 88 height 41
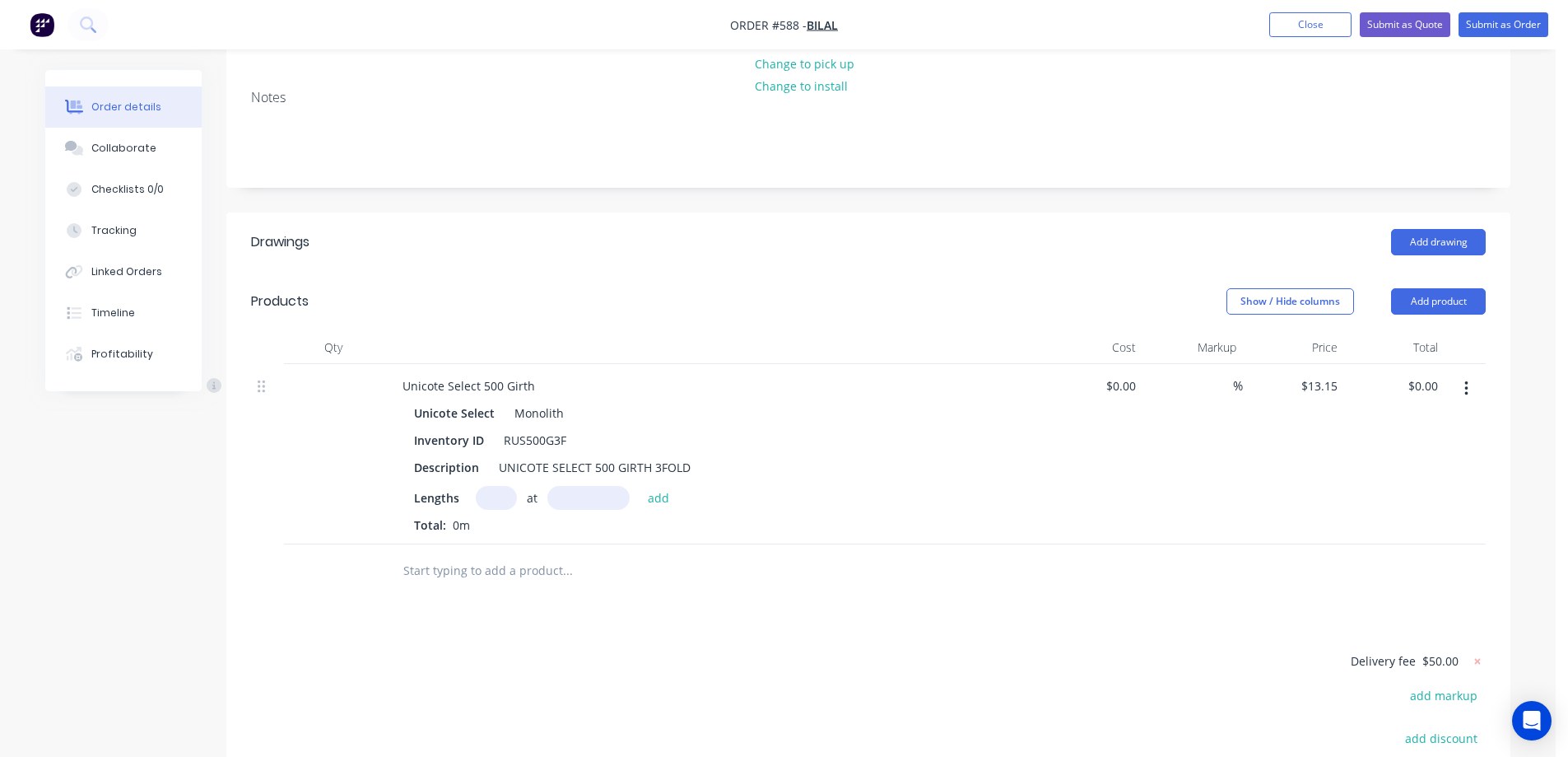
click at [487, 486] on input "text" at bounding box center [496, 497] width 41 height 24
type input "1"
type input "2500mm"
click at [669, 486] on button "add" at bounding box center [658, 496] width 39 height 22
type input "$32.88"
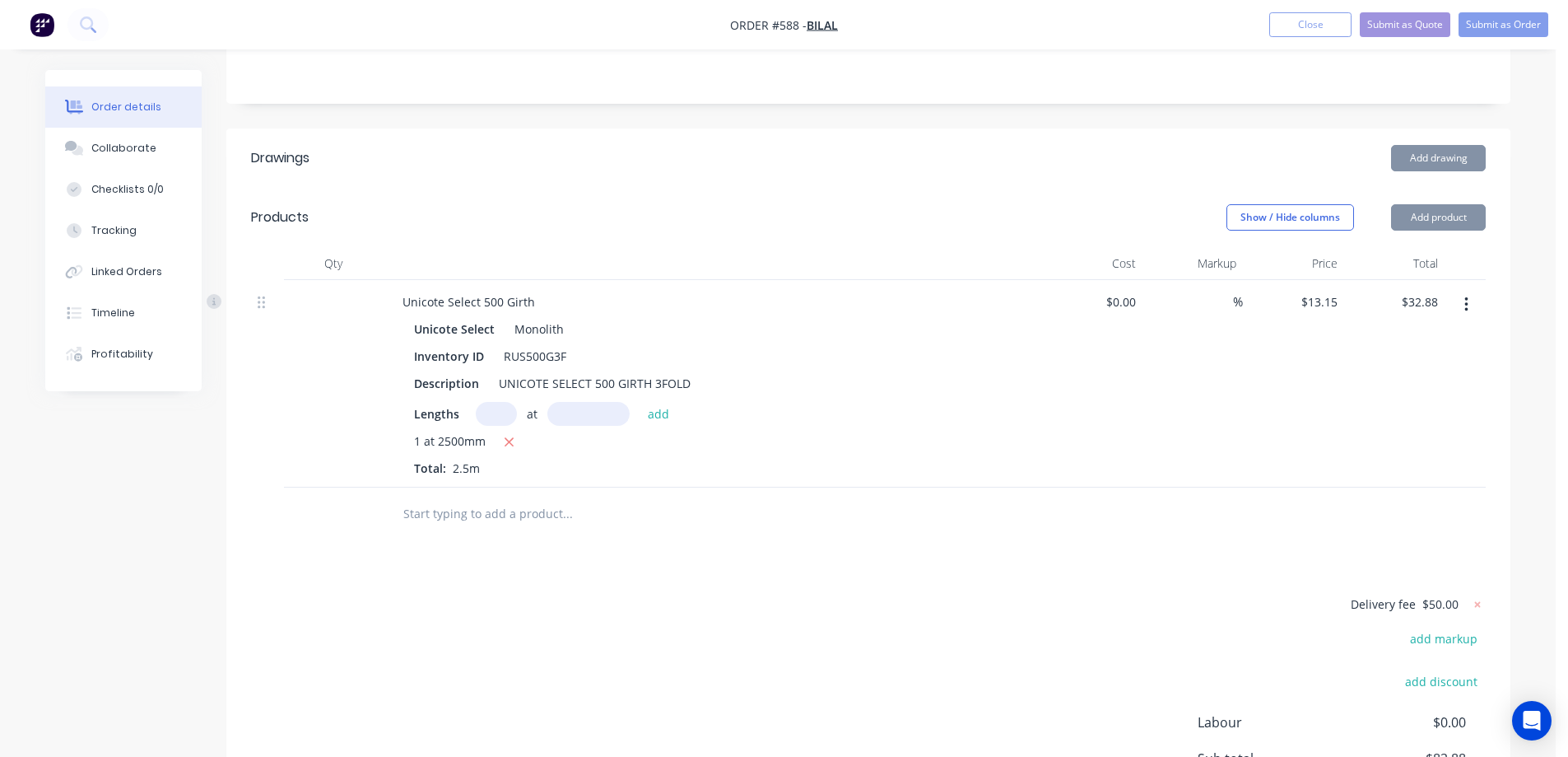
scroll to position [510, 0]
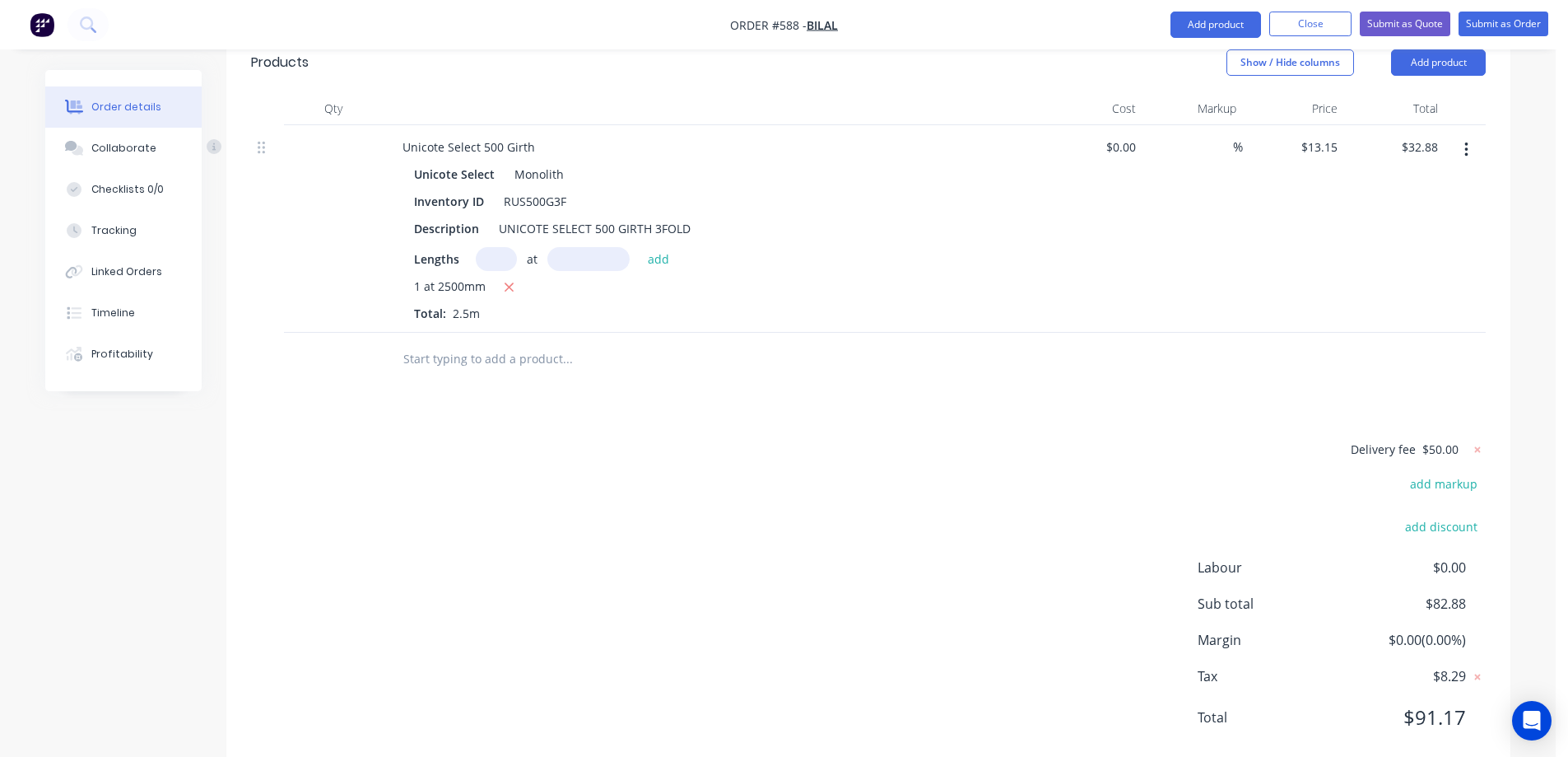
click at [519, 342] on input "text" at bounding box center [566, 359] width 329 height 33
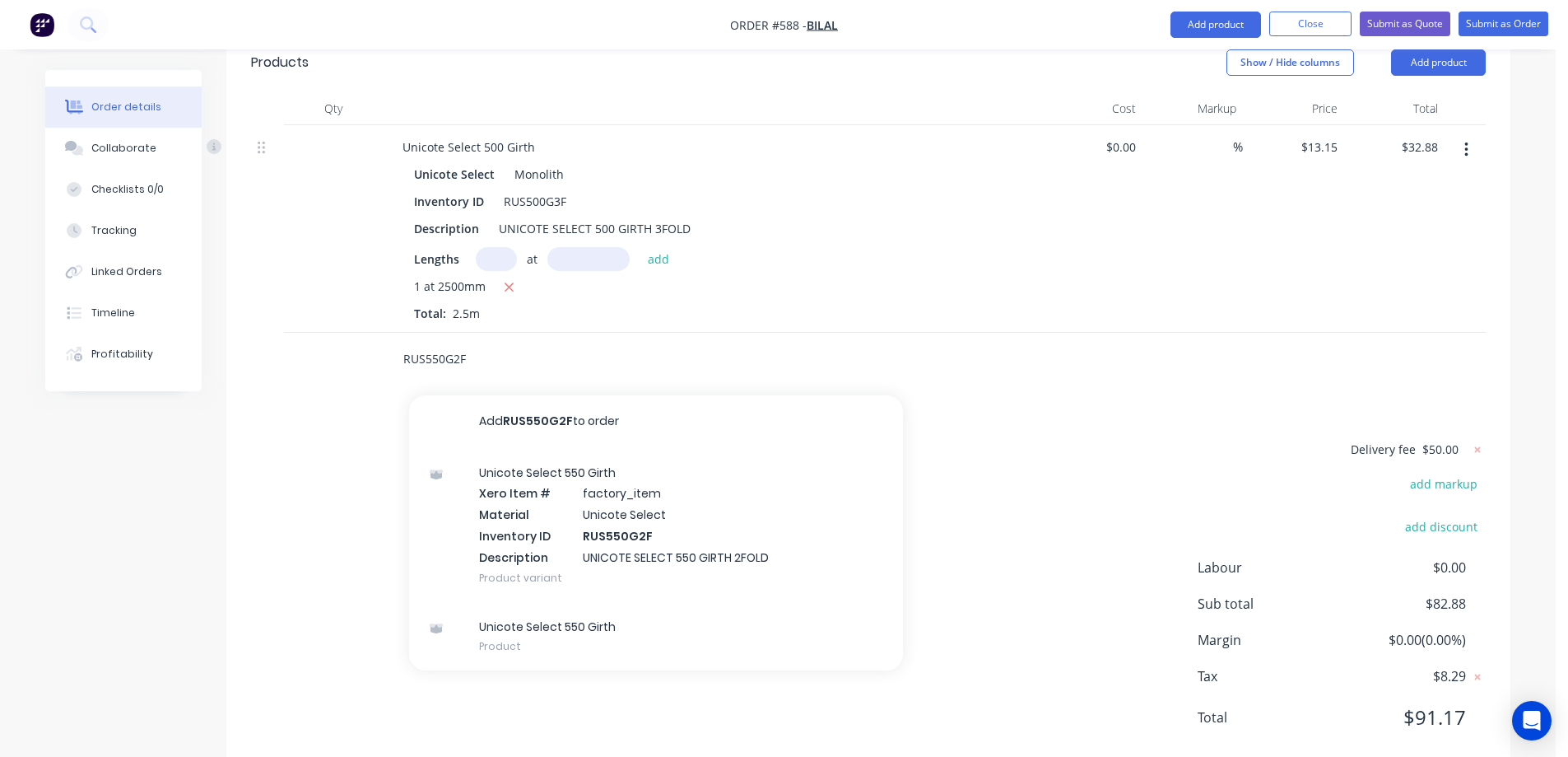
type input "RUS550G2F"
click at [537, 472] on div "Unicote Select 550 Girth Xero Item # factory_item Material Unicote Select Inven…" at bounding box center [656, 524] width 494 height 154
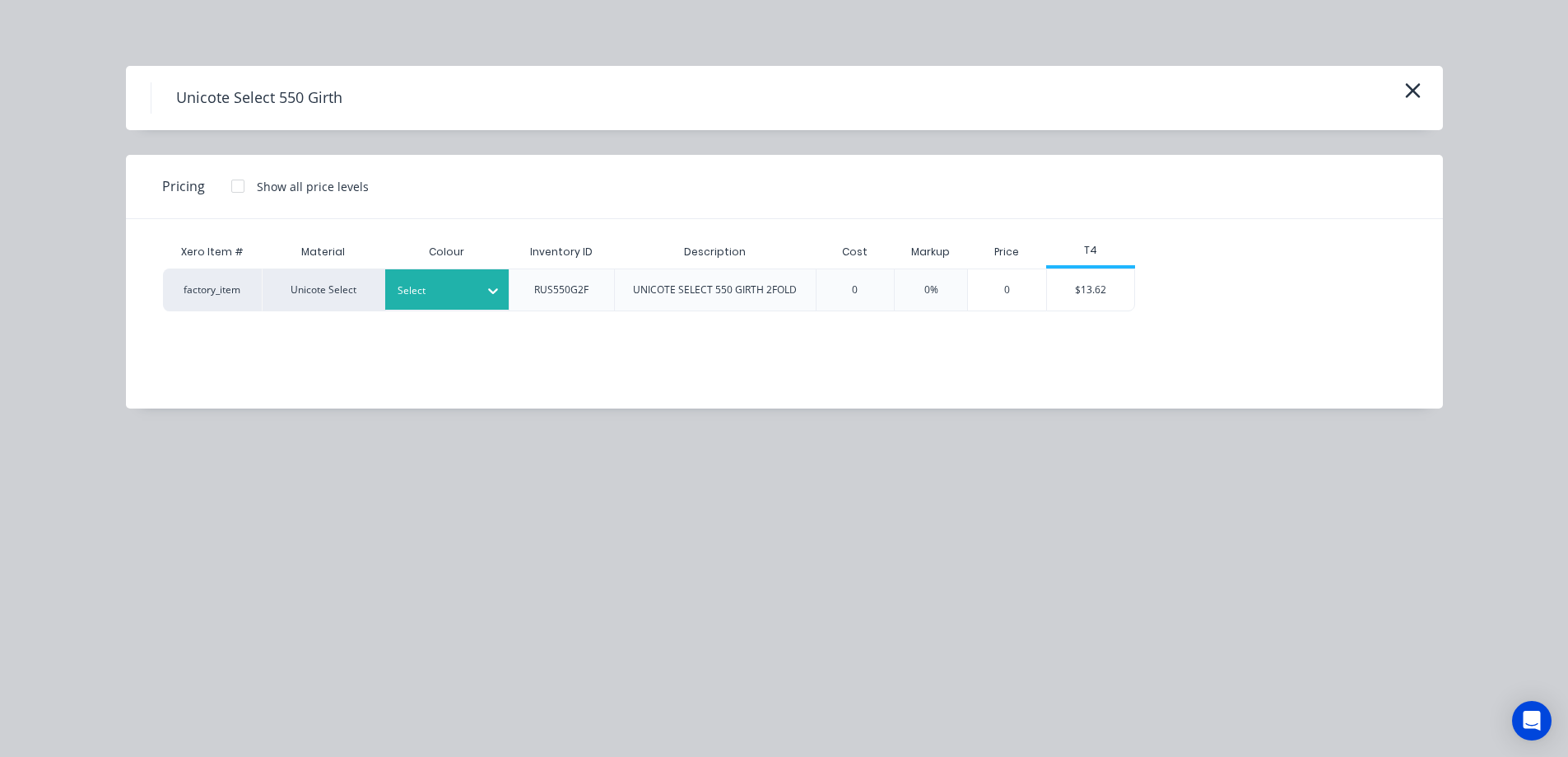
click at [464, 306] on div "Select" at bounding box center [447, 290] width 124 height 40
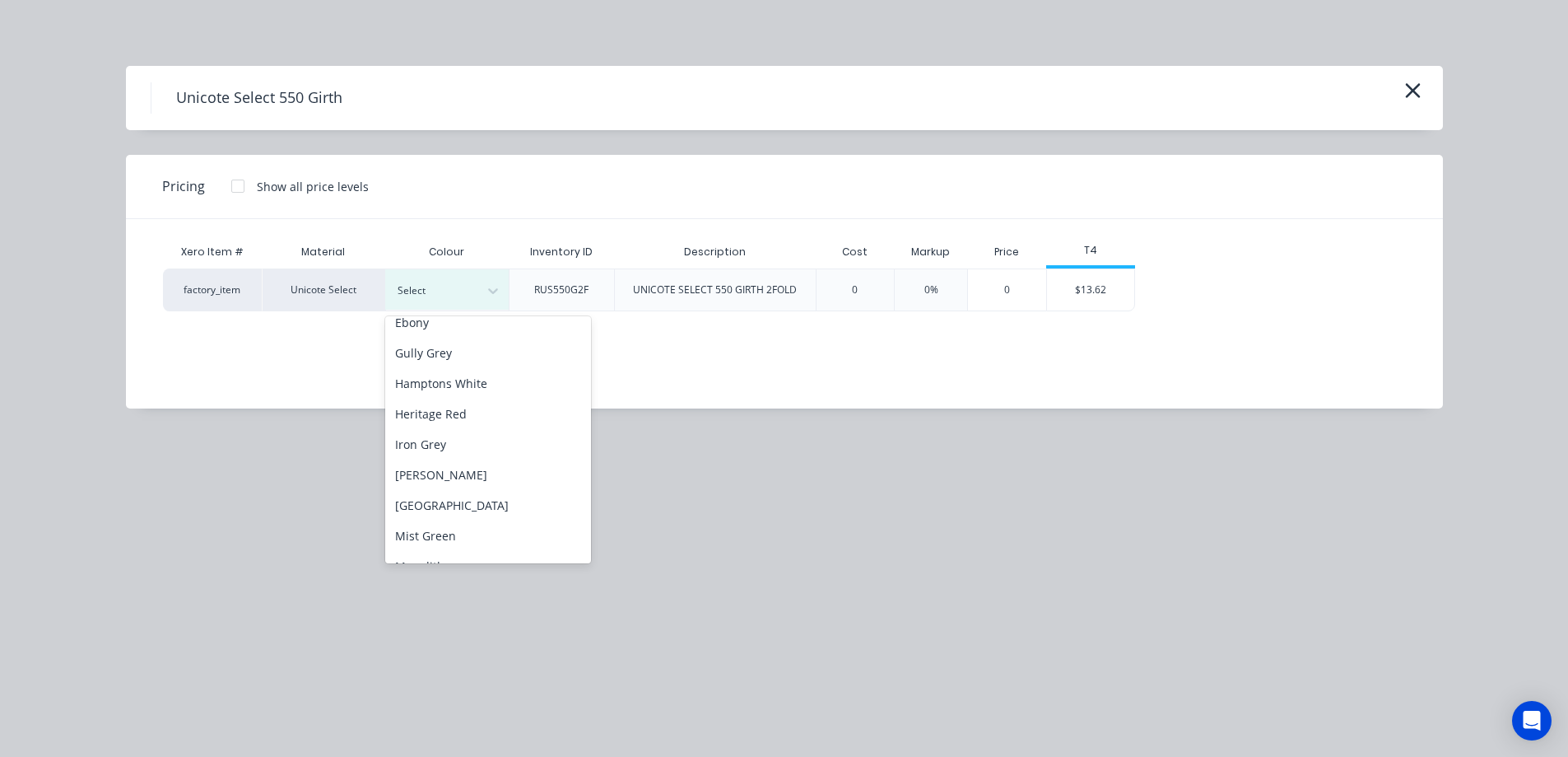
scroll to position [247, 0]
click at [453, 482] on div "Monolith" at bounding box center [488, 483] width 205 height 31
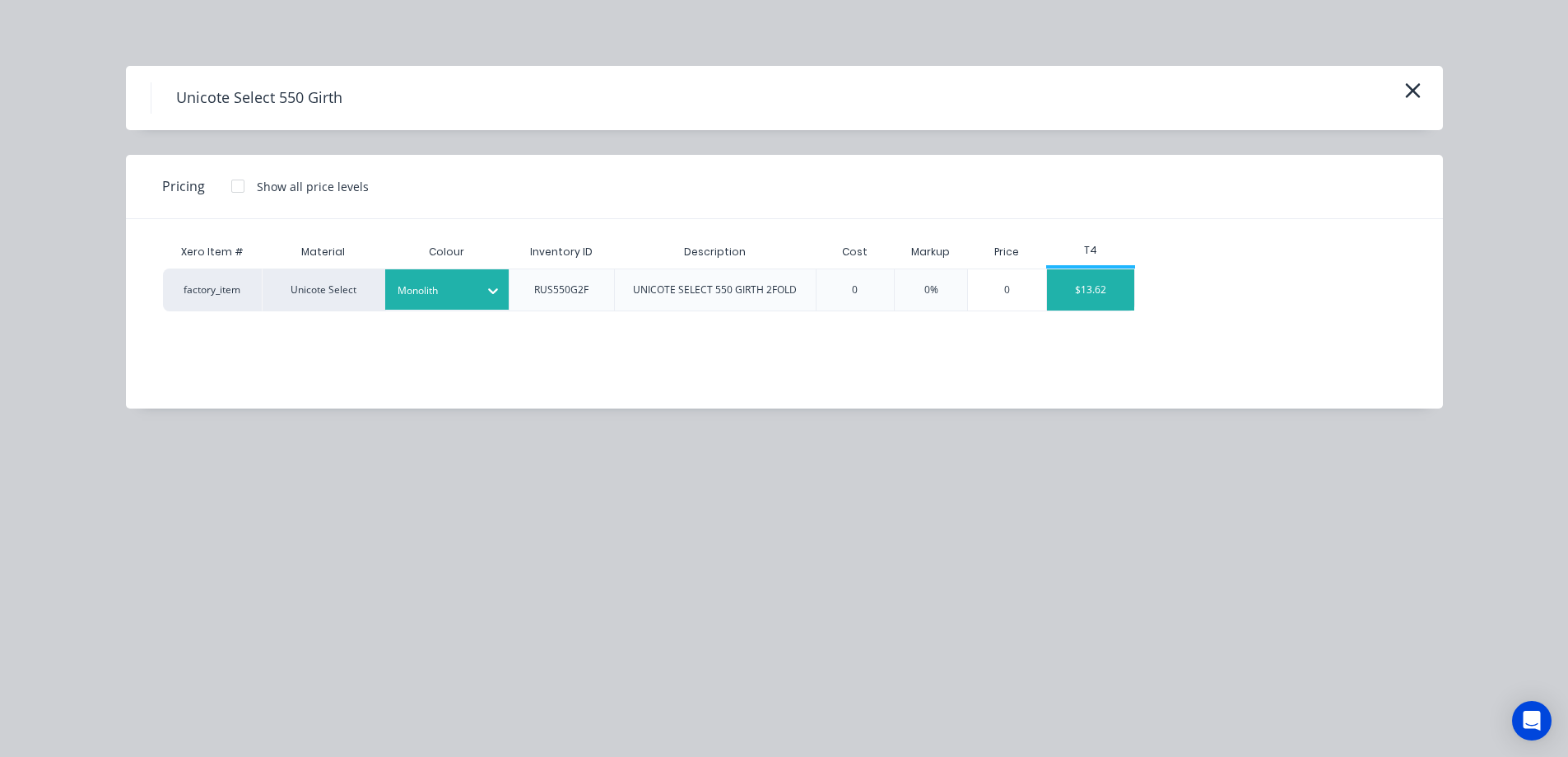
click at [1126, 300] on div "$13.62" at bounding box center [1091, 290] width 88 height 41
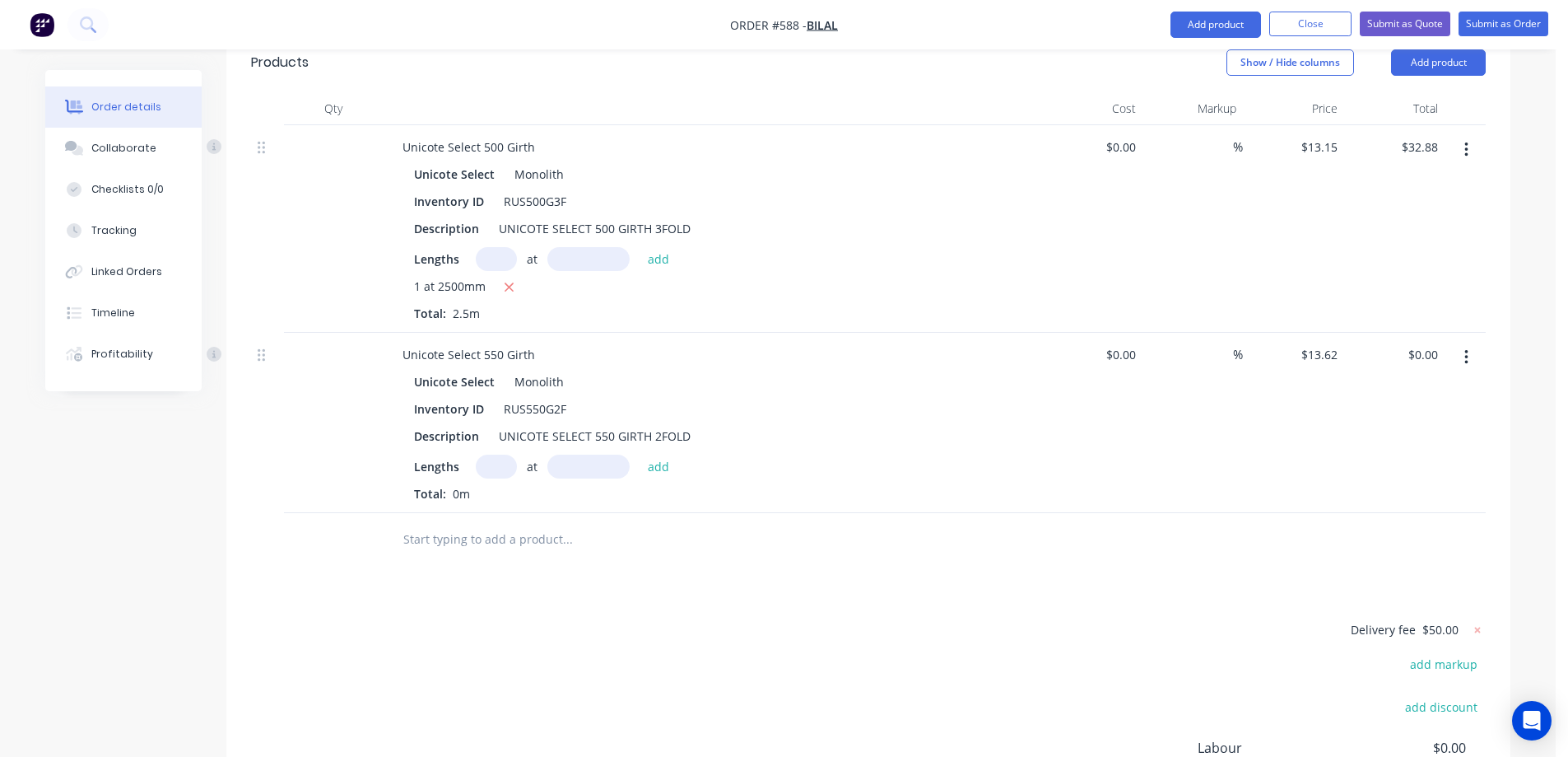
click at [494, 455] on input "text" at bounding box center [496, 466] width 41 height 24
type input "1"
type input "2500mm"
click at [656, 455] on button "add" at bounding box center [658, 465] width 39 height 22
type input "$34.05"
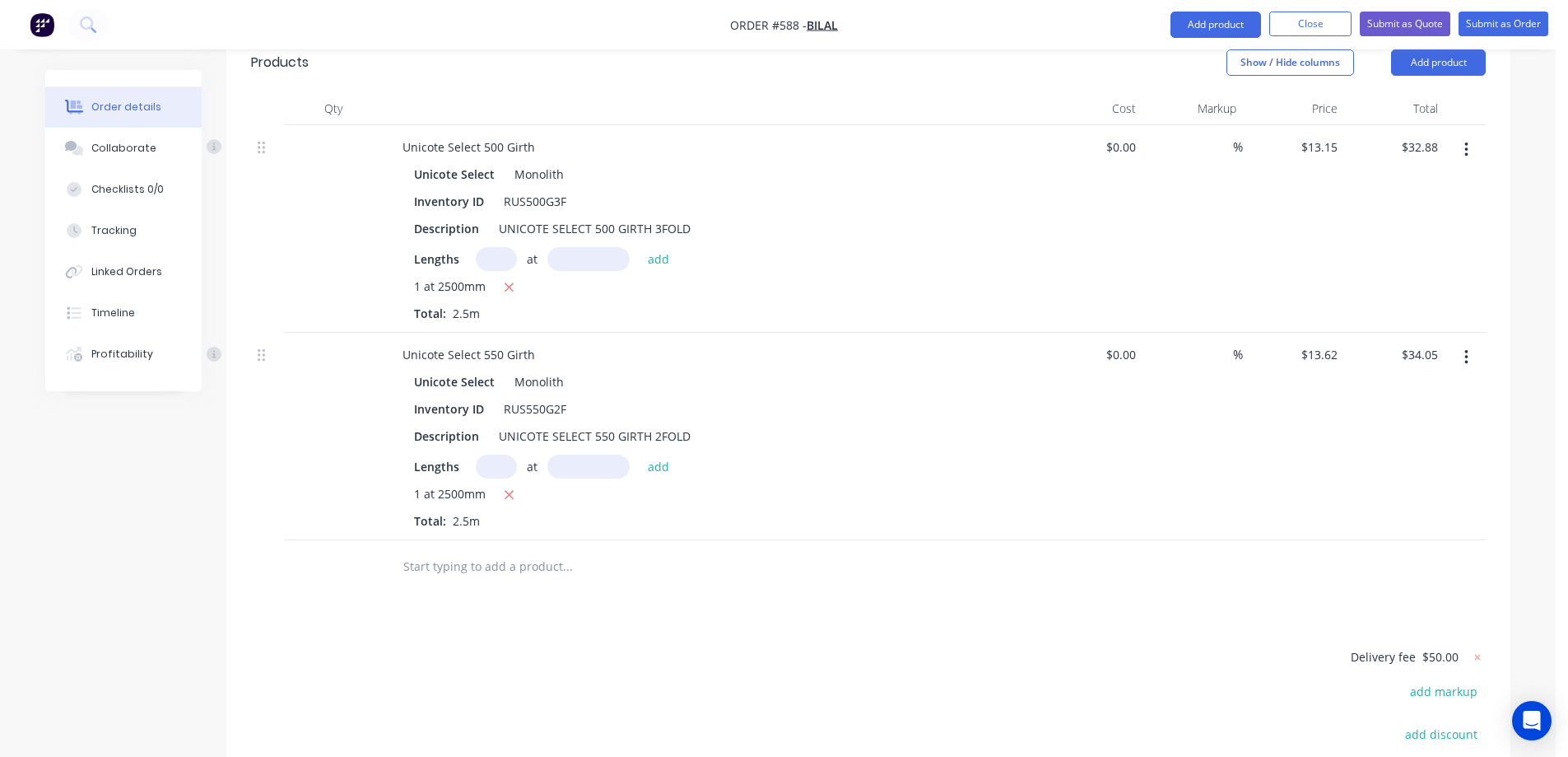
click at [509, 550] on input "text" at bounding box center [566, 566] width 329 height 33
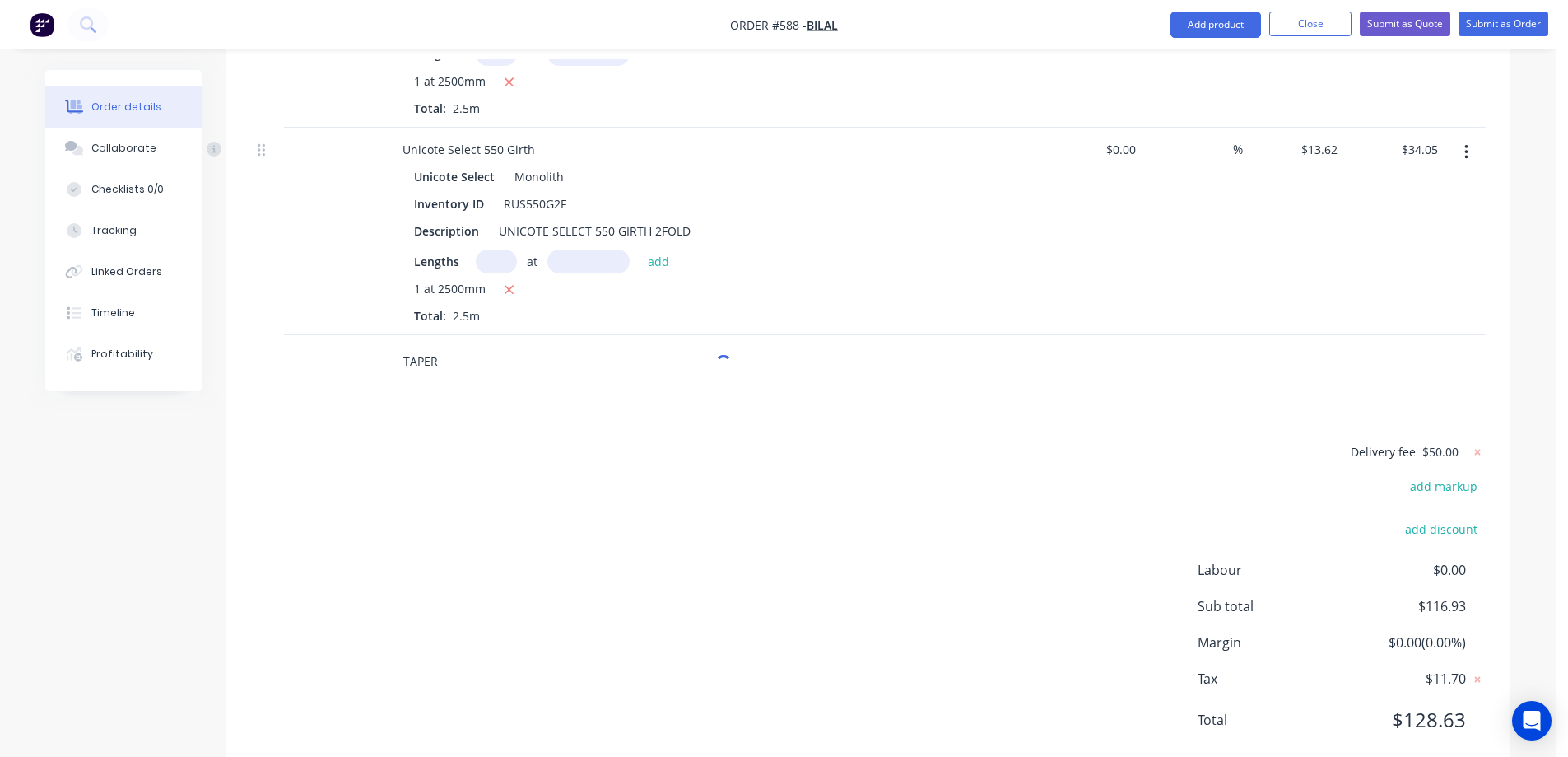
scroll to position [718, 0]
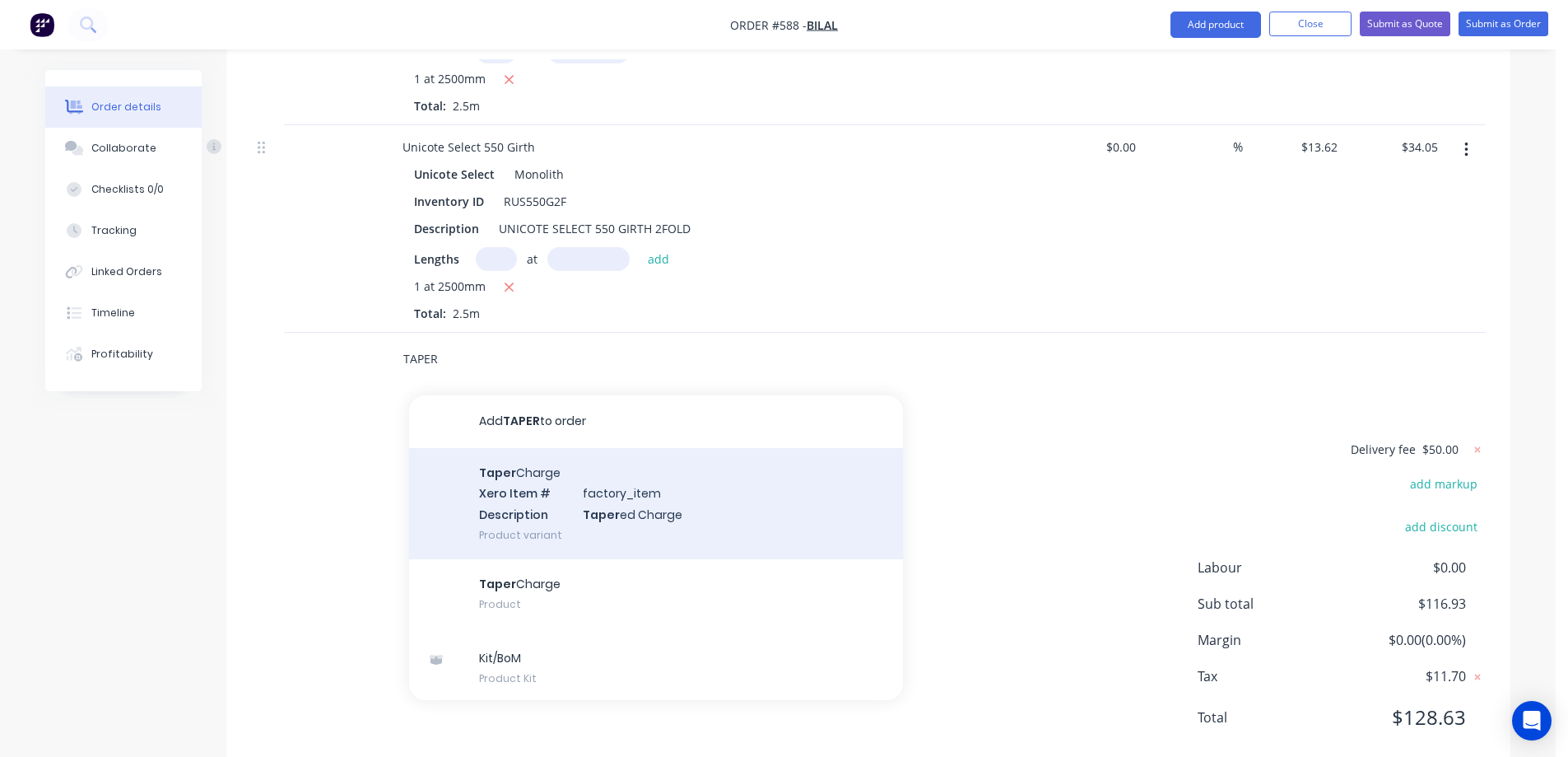
type input "TAPER"
click at [521, 465] on div "Taper Charge Xero Item # factory_item Description Taper ed Charge Product varia…" at bounding box center [656, 503] width 494 height 112
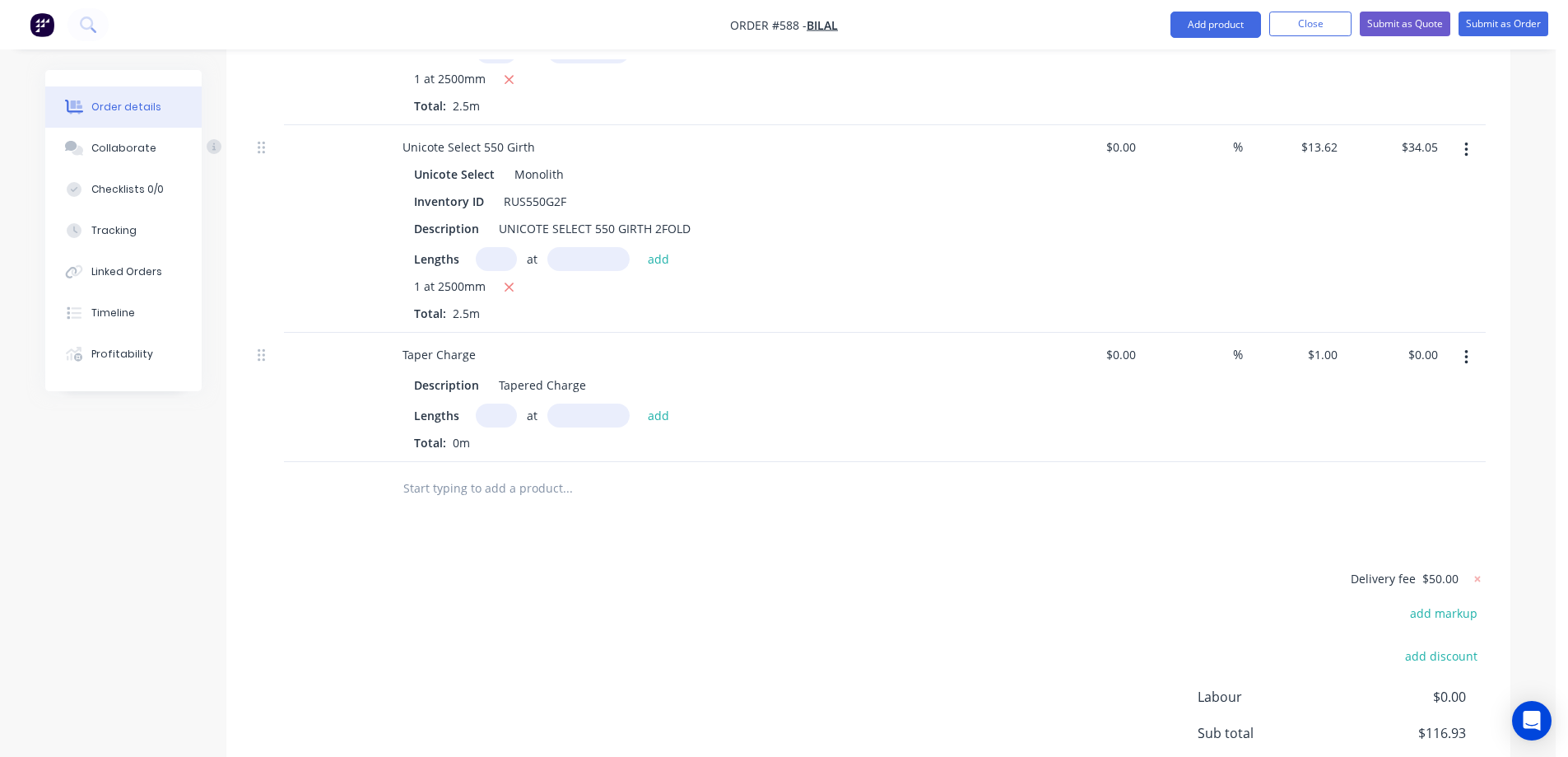
click at [483, 403] on input "text" at bounding box center [496, 415] width 41 height 24
type input "1"
type input "2500mm"
click at [658, 403] on button "add" at bounding box center [658, 414] width 39 height 22
type input "$2.50"
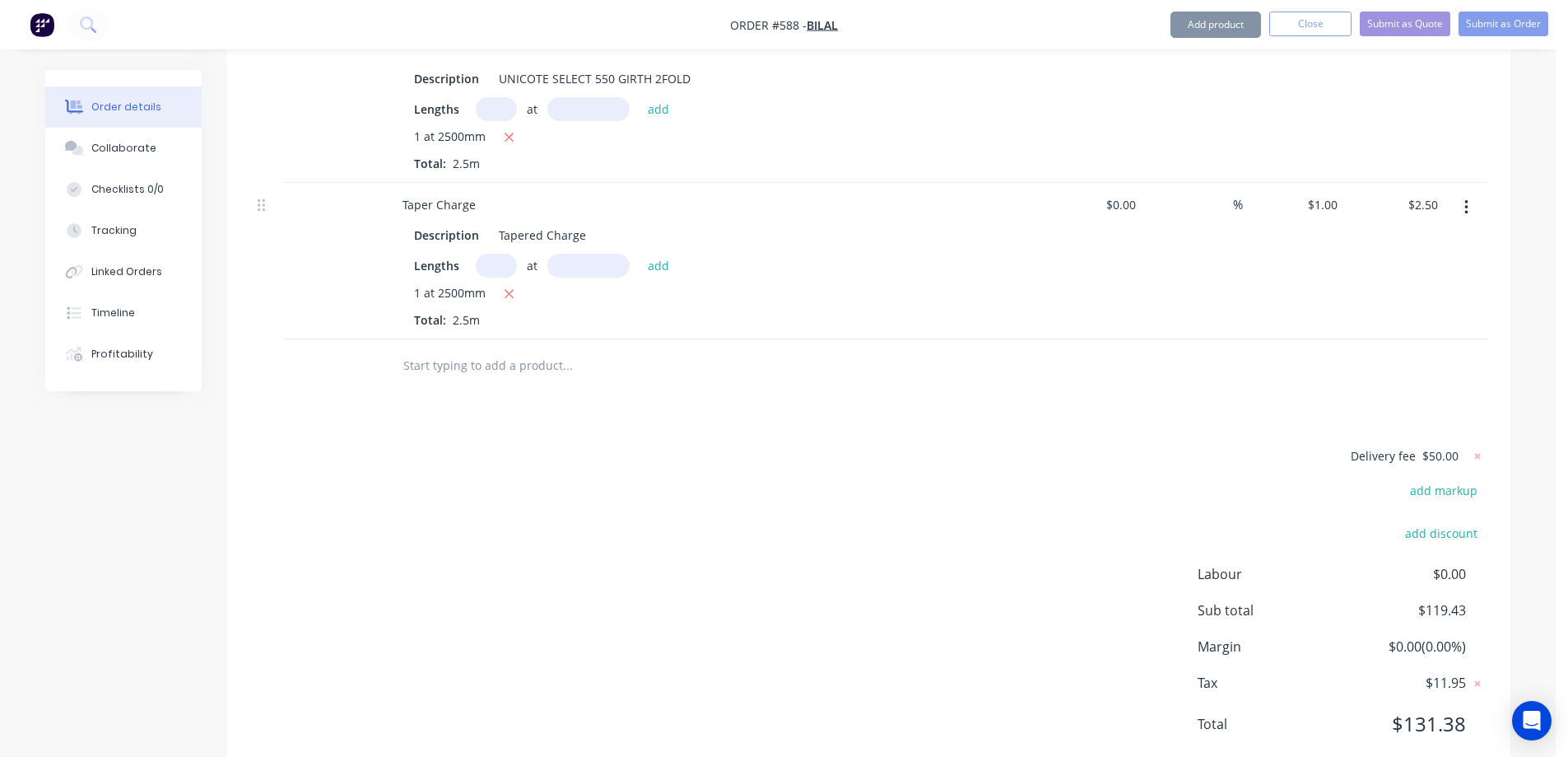
scroll to position [875, 0]
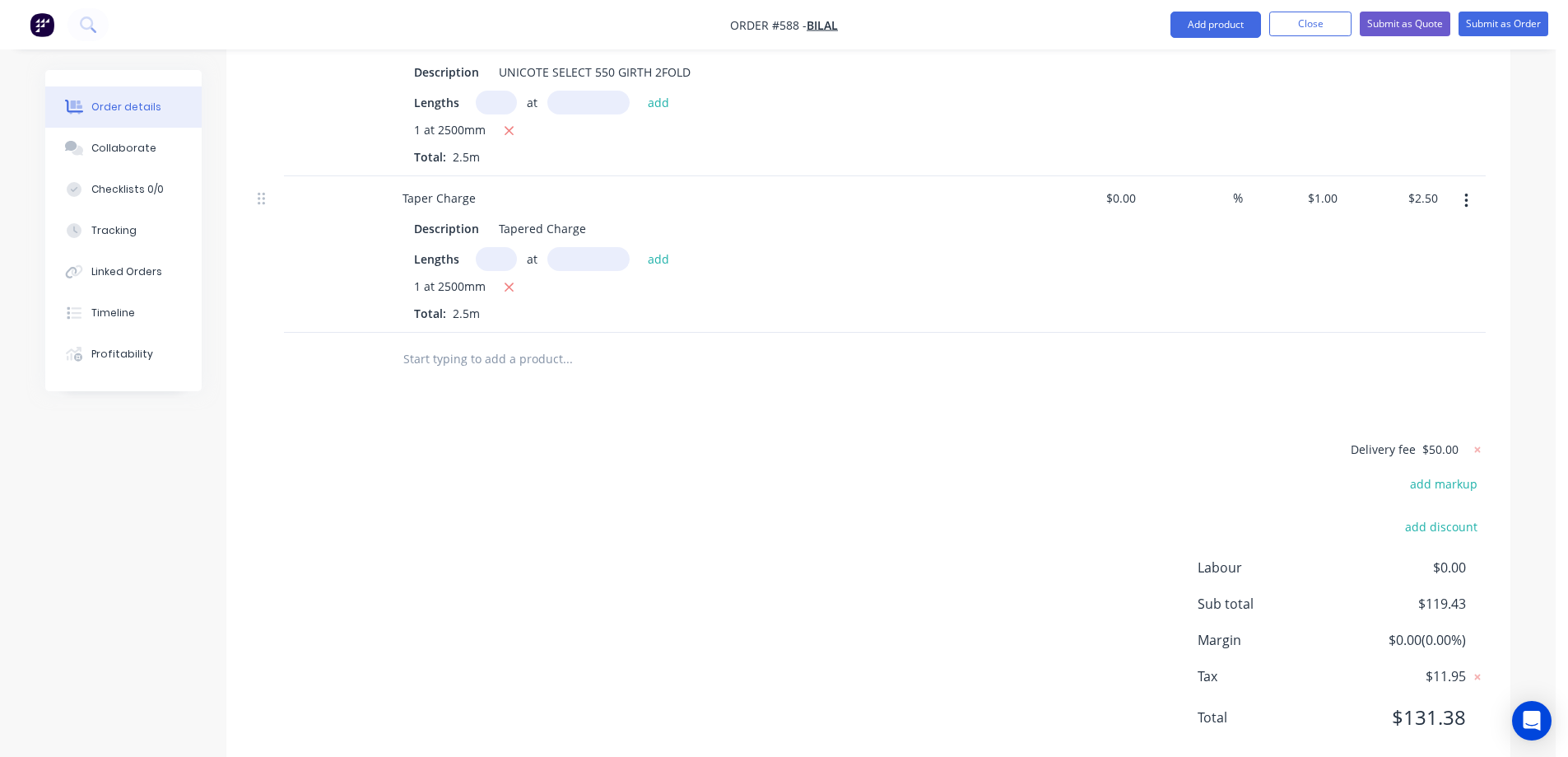
click at [488, 342] on input "text" at bounding box center [566, 359] width 329 height 33
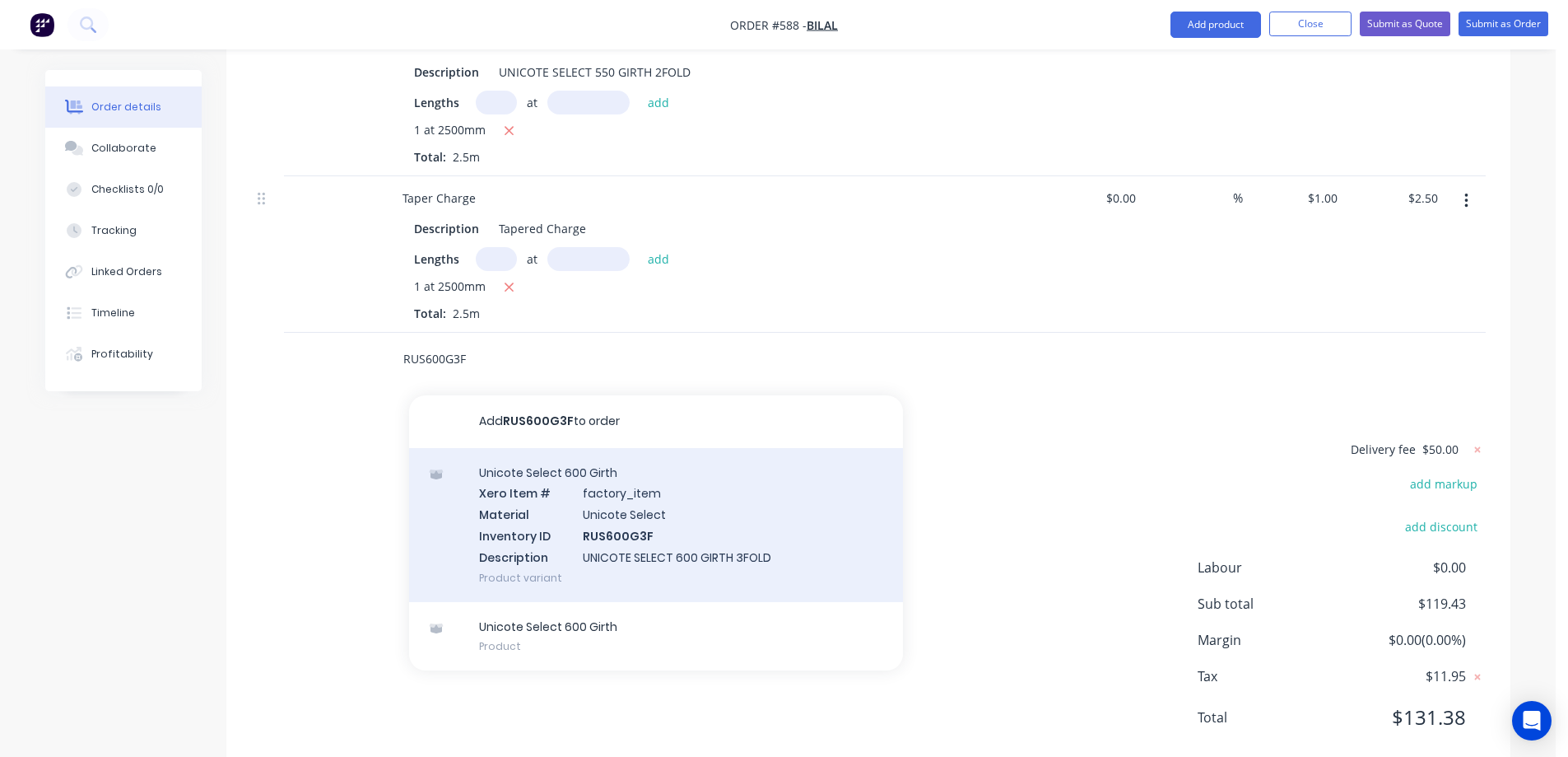
type input "RUS600G3F"
click at [574, 487] on div "Unicote Select 600 Girth Xero Item # factory_item Material Unicote Select Inven…" at bounding box center [656, 524] width 494 height 154
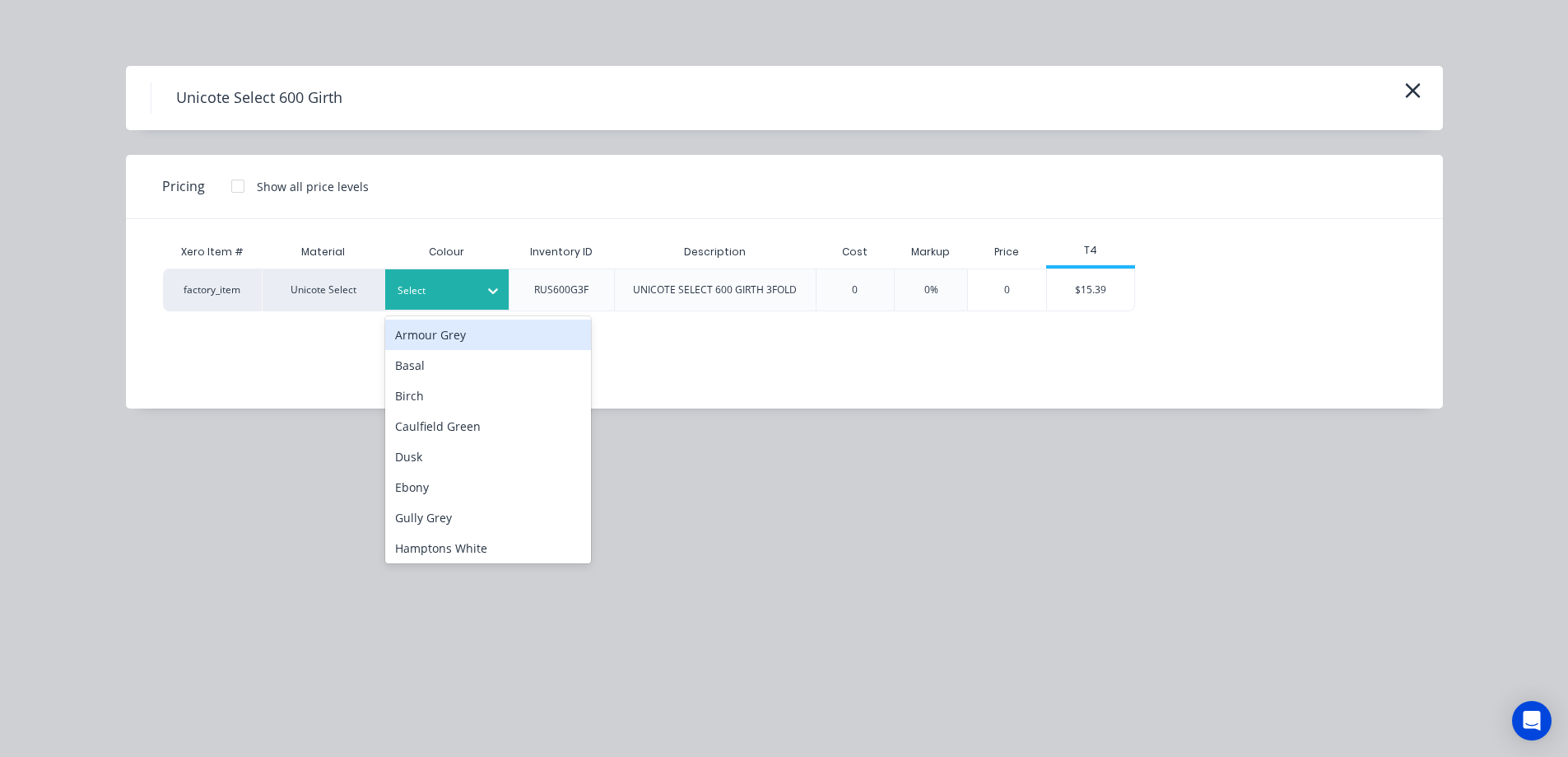
click at [476, 305] on div "Select" at bounding box center [447, 290] width 124 height 40
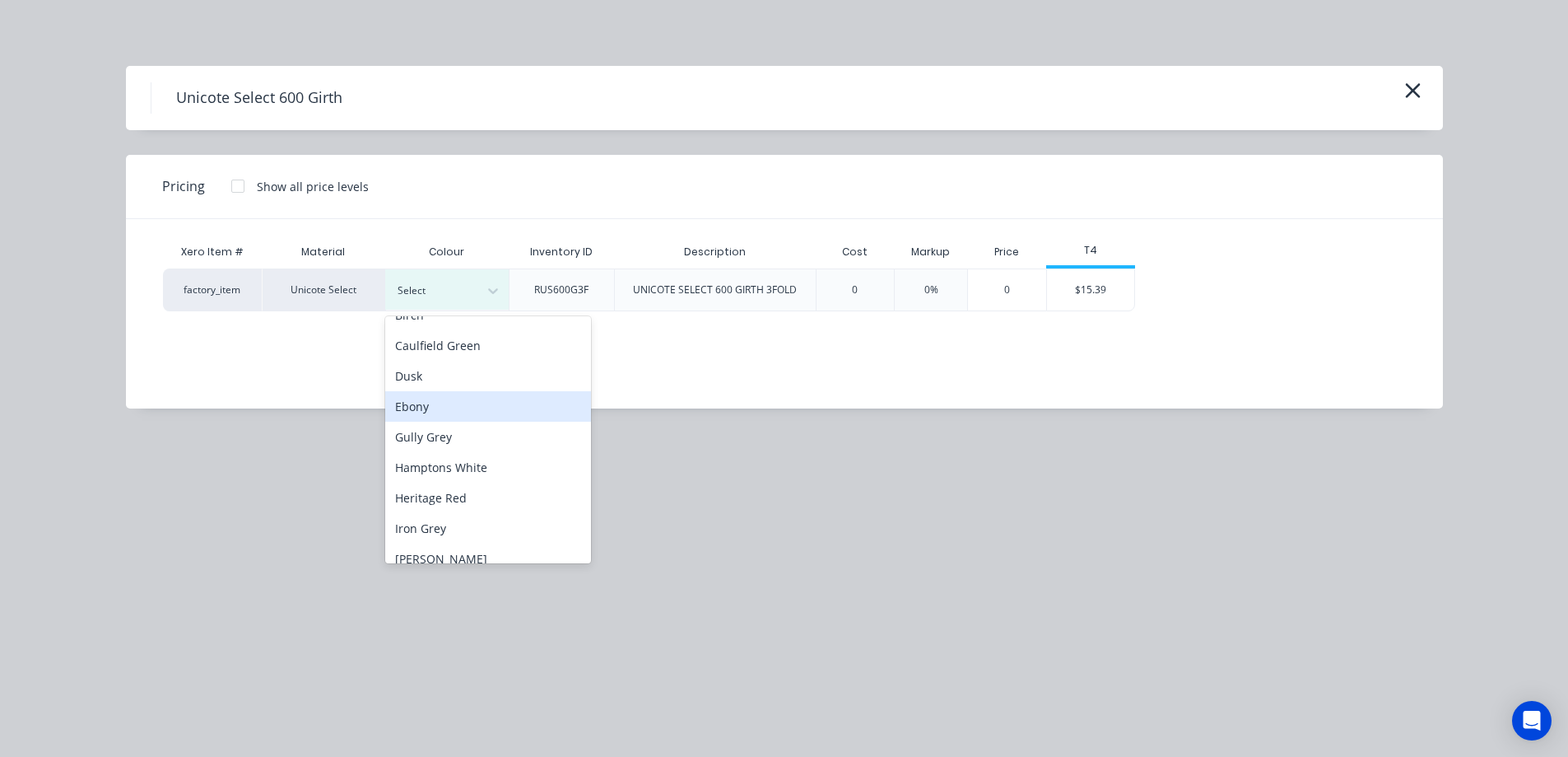
scroll to position [247, 0]
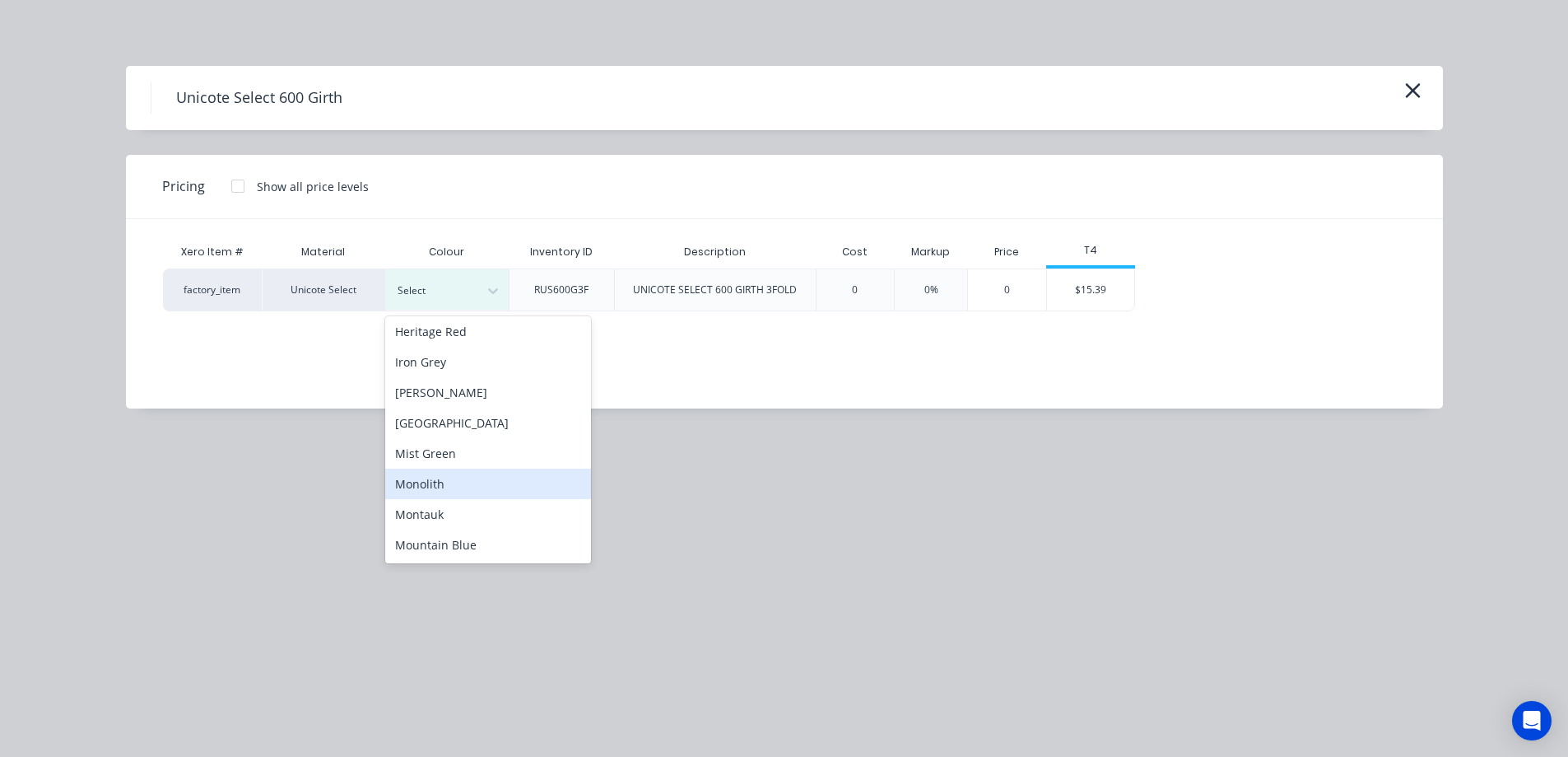
click at [435, 485] on div "Monolith" at bounding box center [488, 483] width 205 height 31
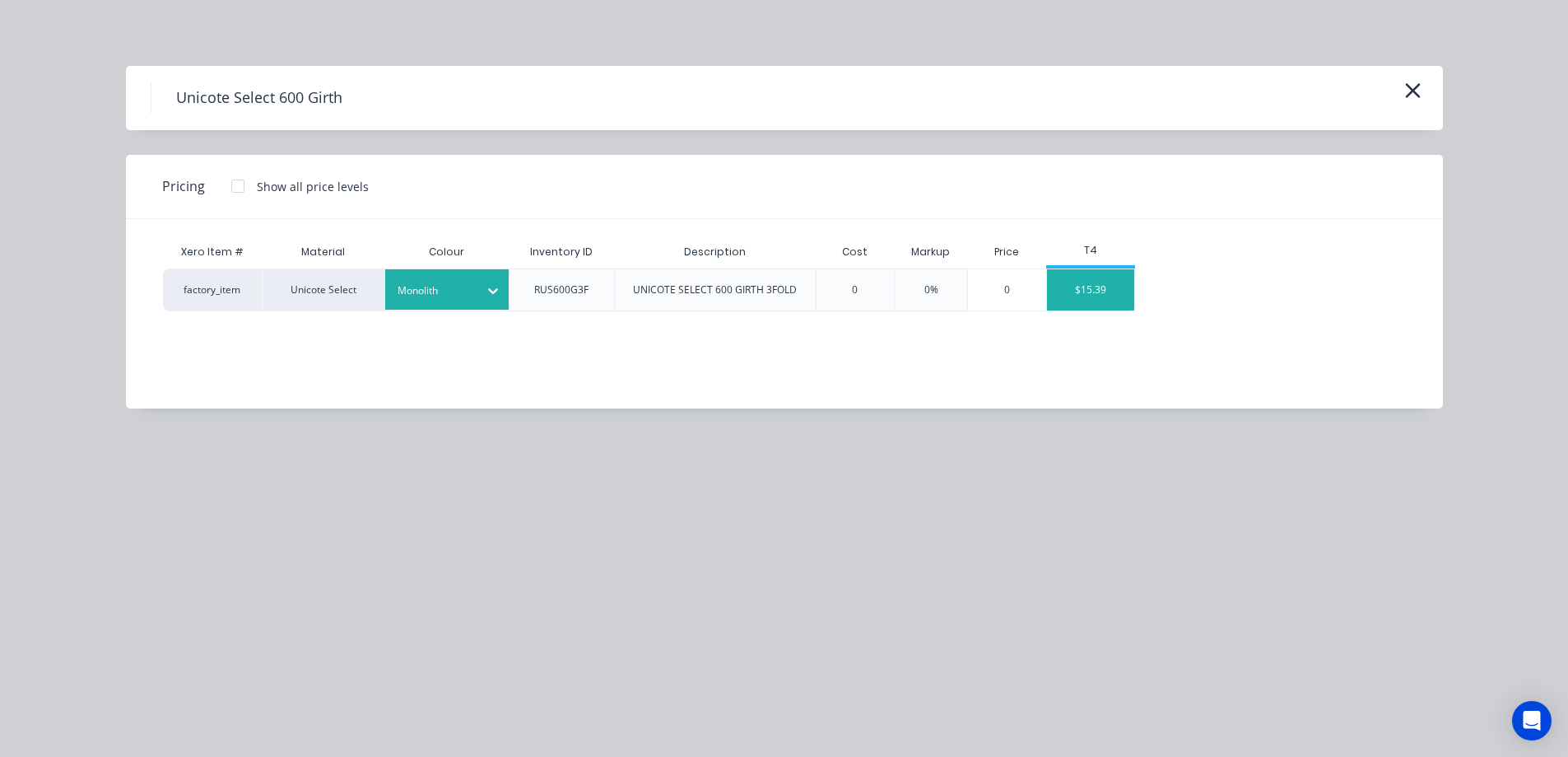
click at [1076, 287] on div "$15.39" at bounding box center [1091, 290] width 88 height 41
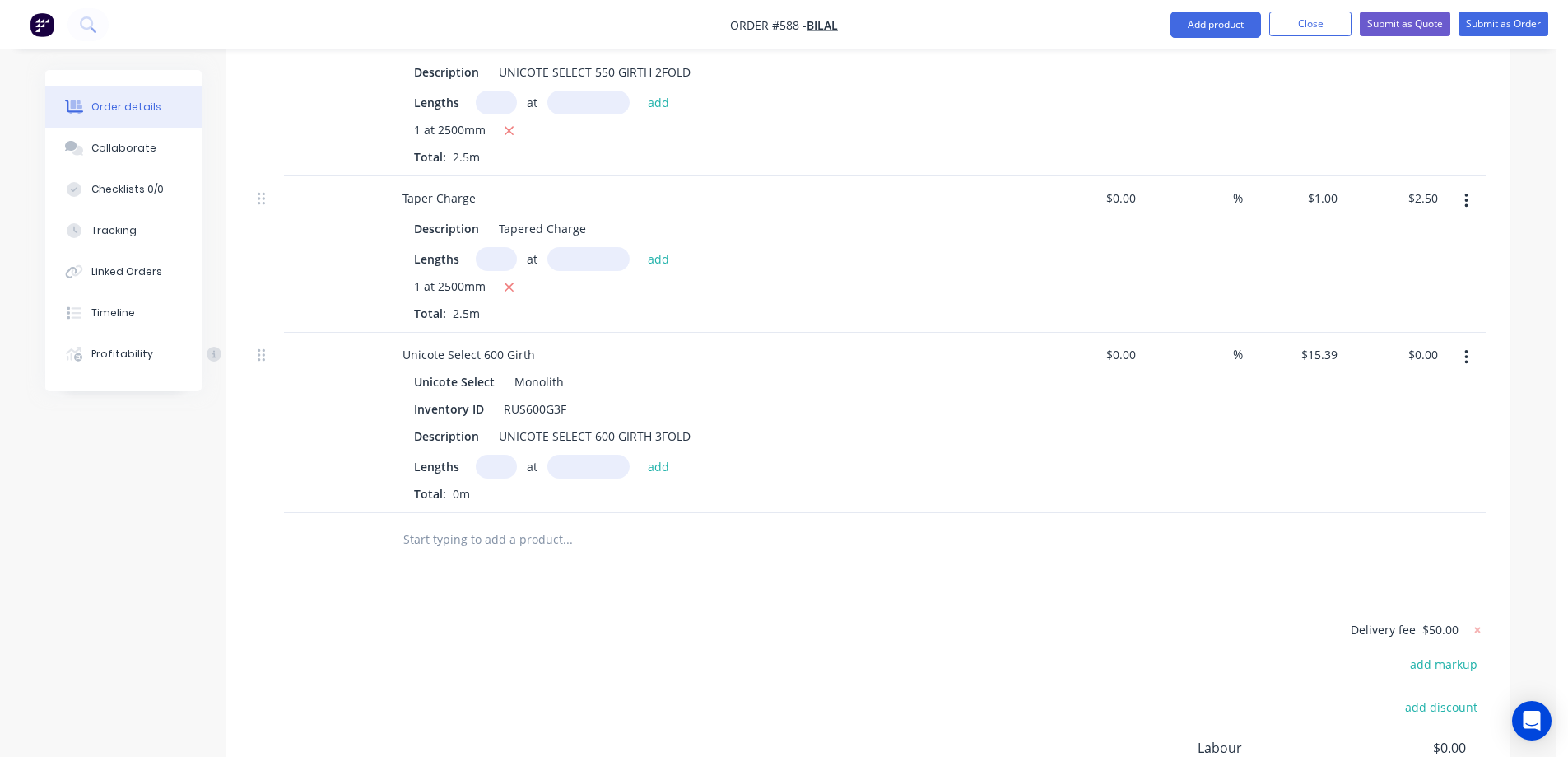
click at [502, 455] on input "text" at bounding box center [496, 466] width 41 height 24
type input "1"
type input "3500mm"
click at [679, 455] on div "Lengths 1 at 3500mm add" at bounding box center [712, 466] width 596 height 24
click at [665, 455] on button "add" at bounding box center [658, 465] width 39 height 22
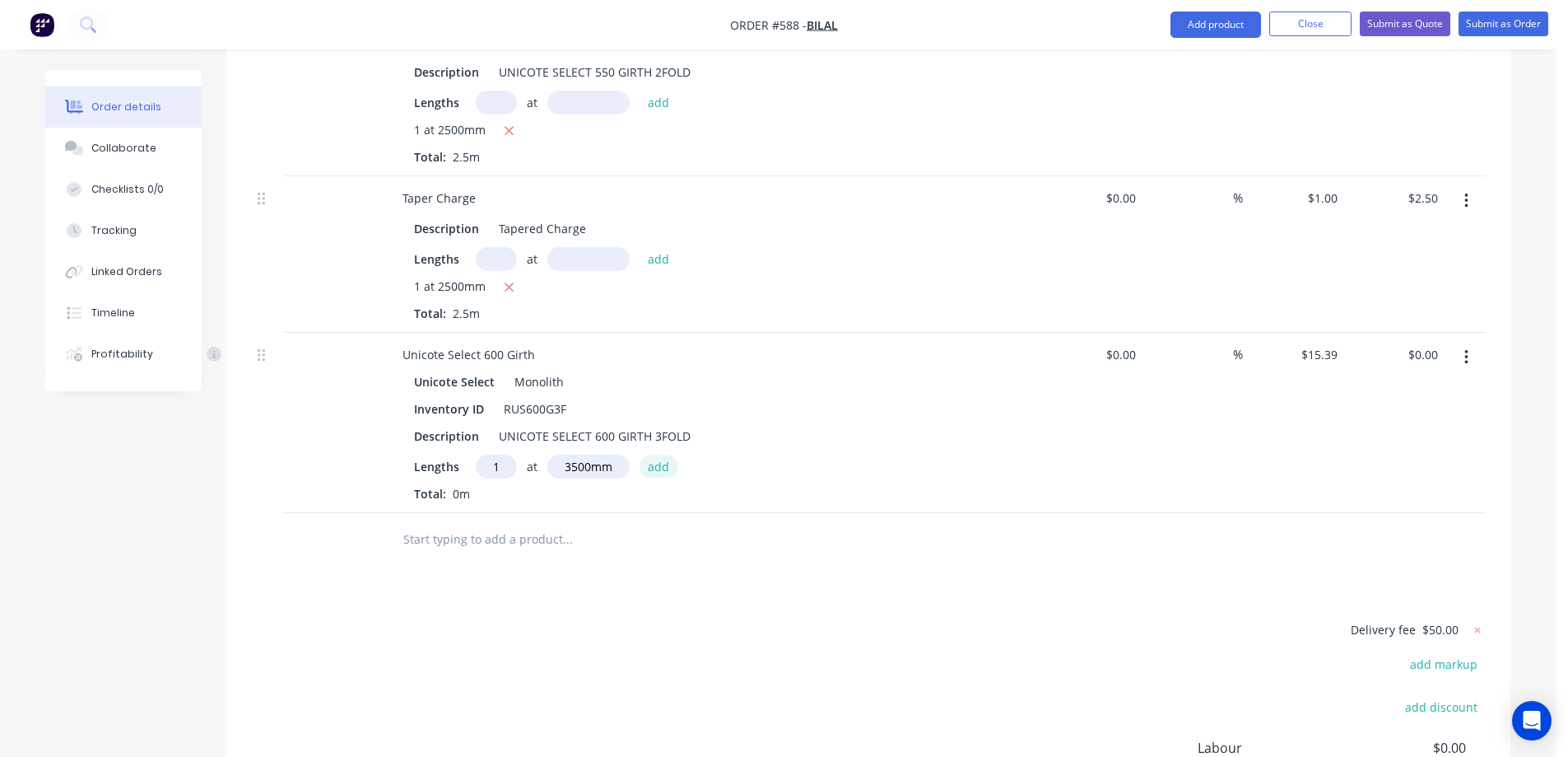
type input "$53.87"
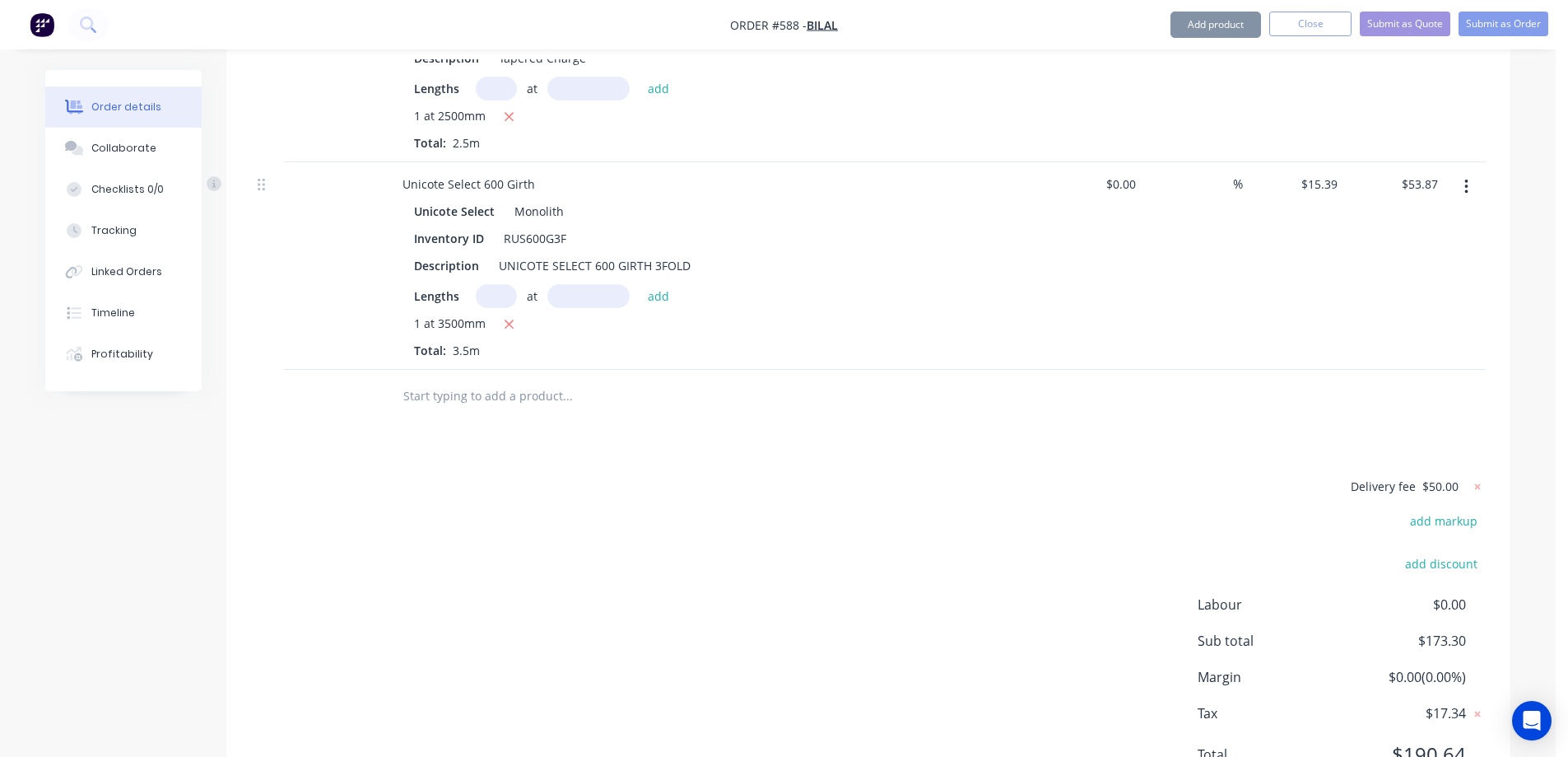
scroll to position [1082, 0]
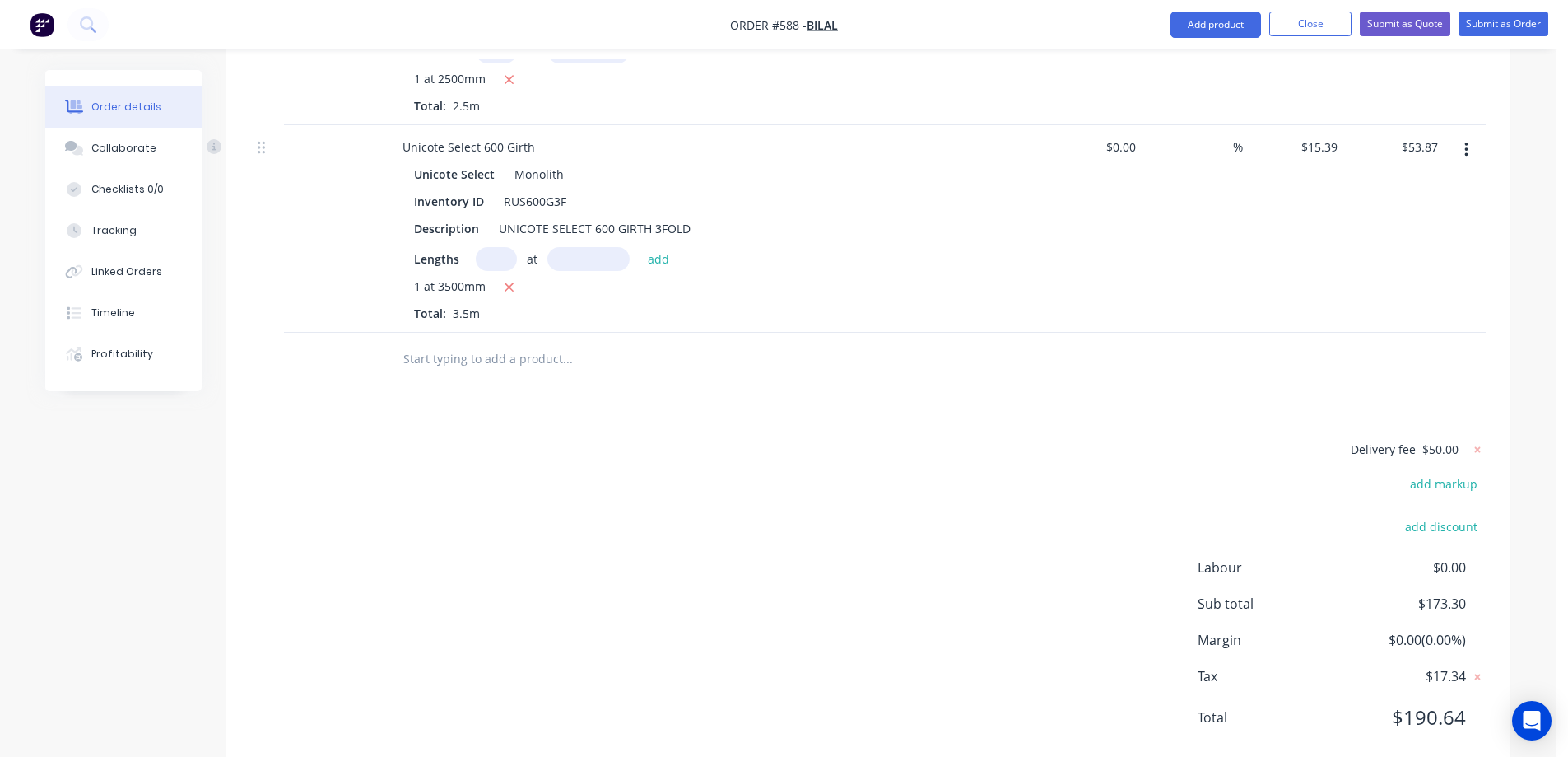
click at [488, 342] on input "text" at bounding box center [566, 359] width 329 height 33
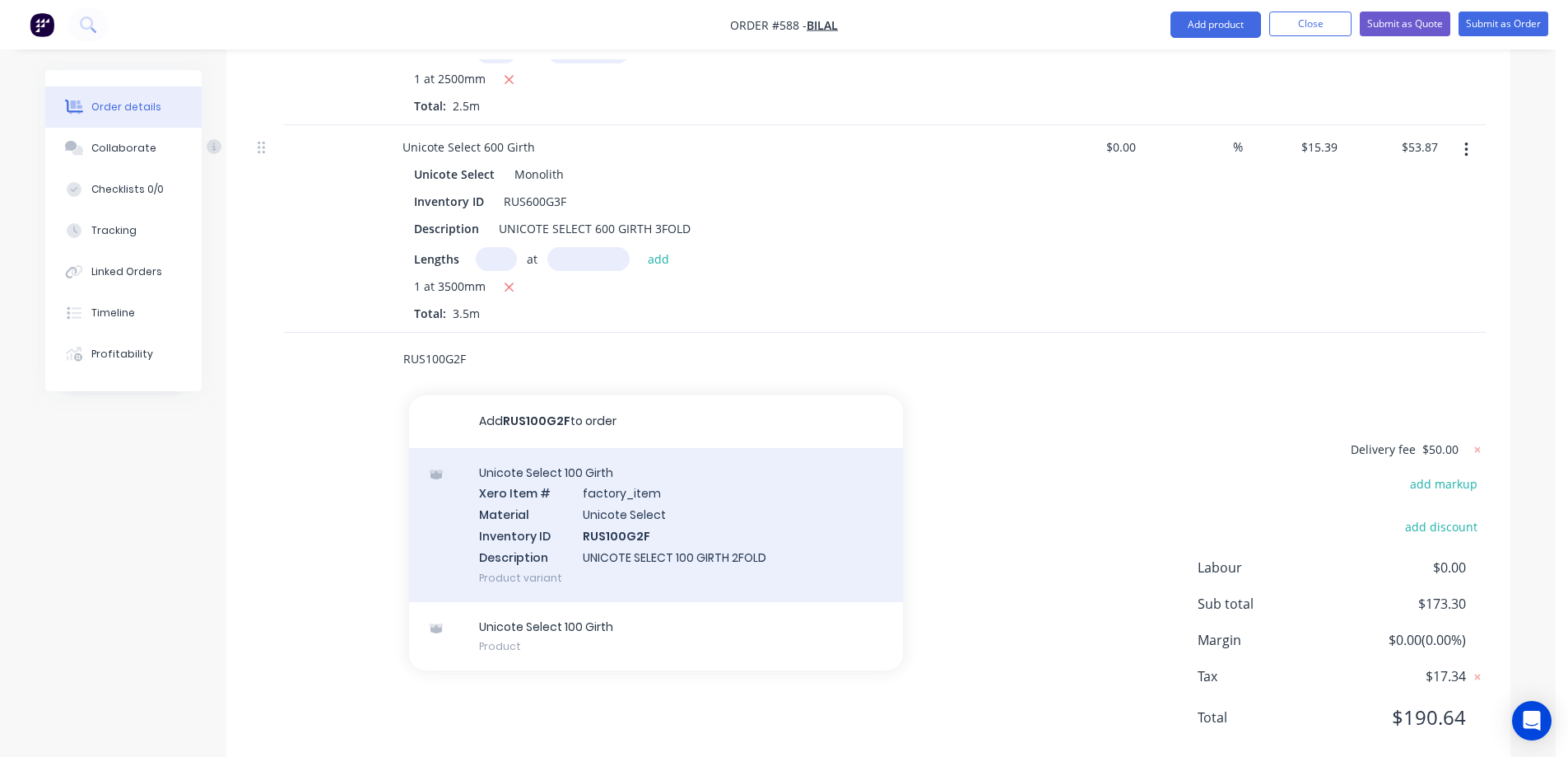
type input "RUS100G2F"
click at [494, 470] on div "Unicote Select 100 Girth Xero Item # factory_item Material Unicote Select Inven…" at bounding box center [656, 524] width 494 height 154
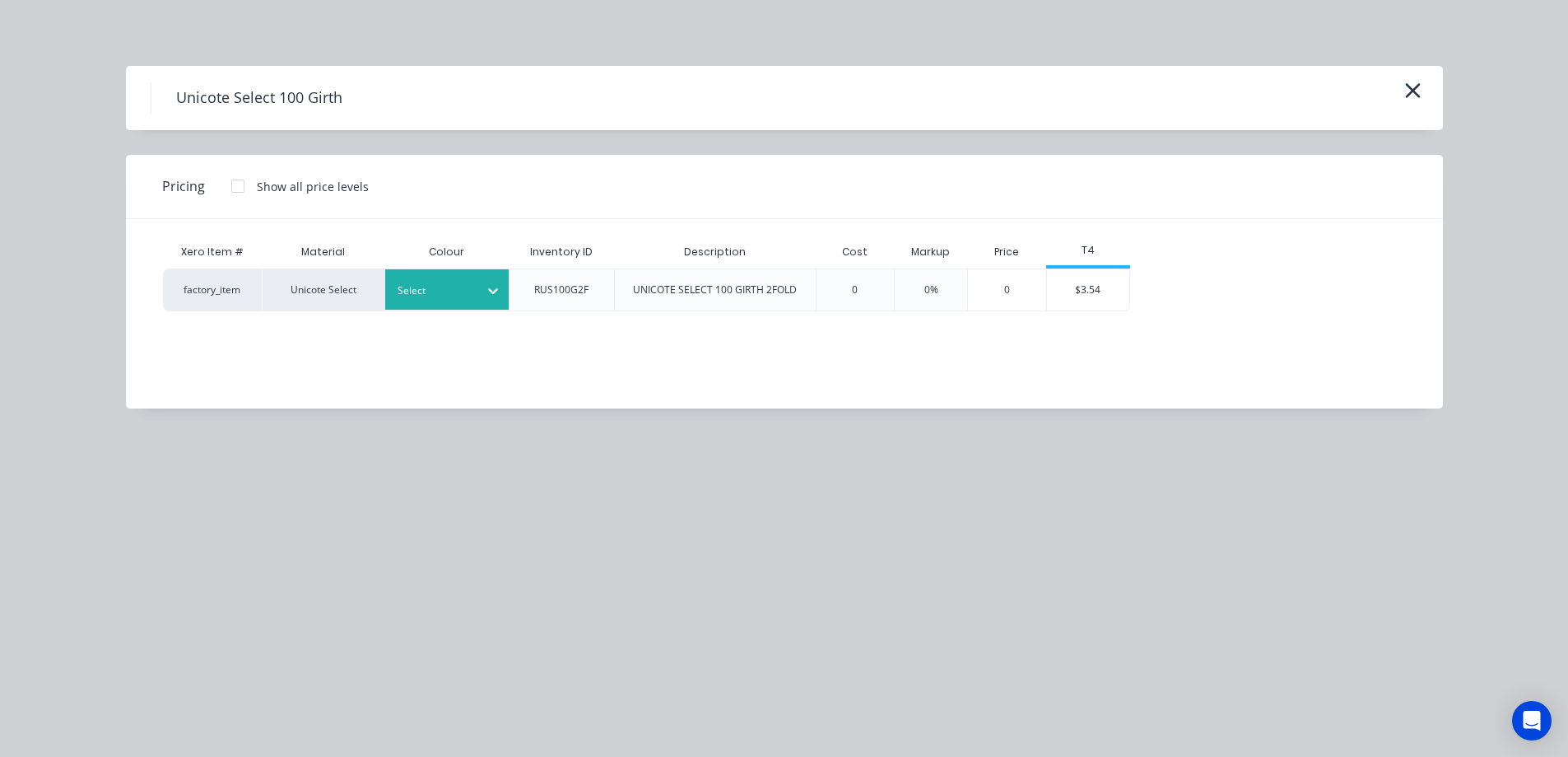
click at [480, 285] on div at bounding box center [493, 291] width 30 height 26
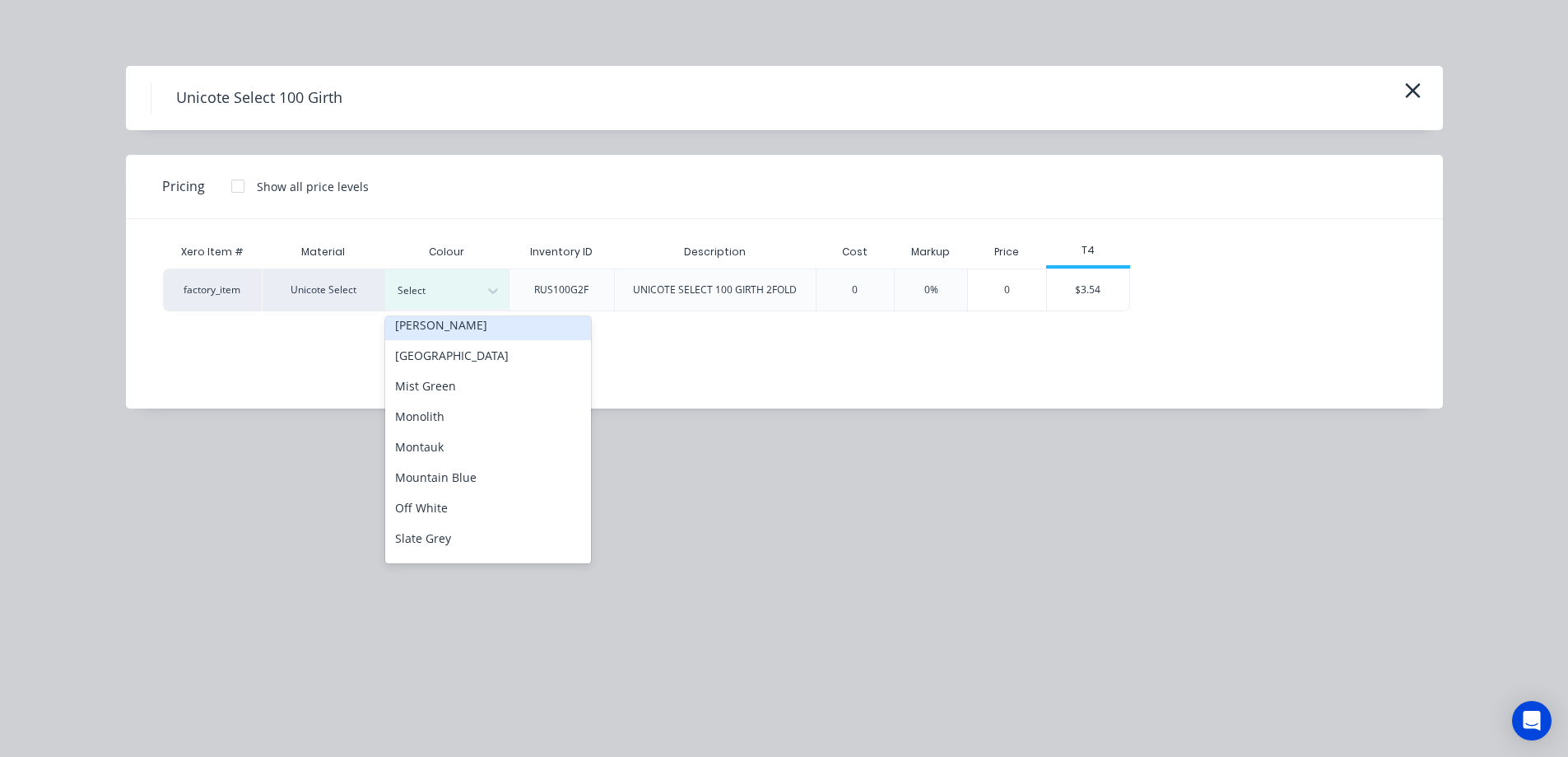
scroll to position [329, 0]
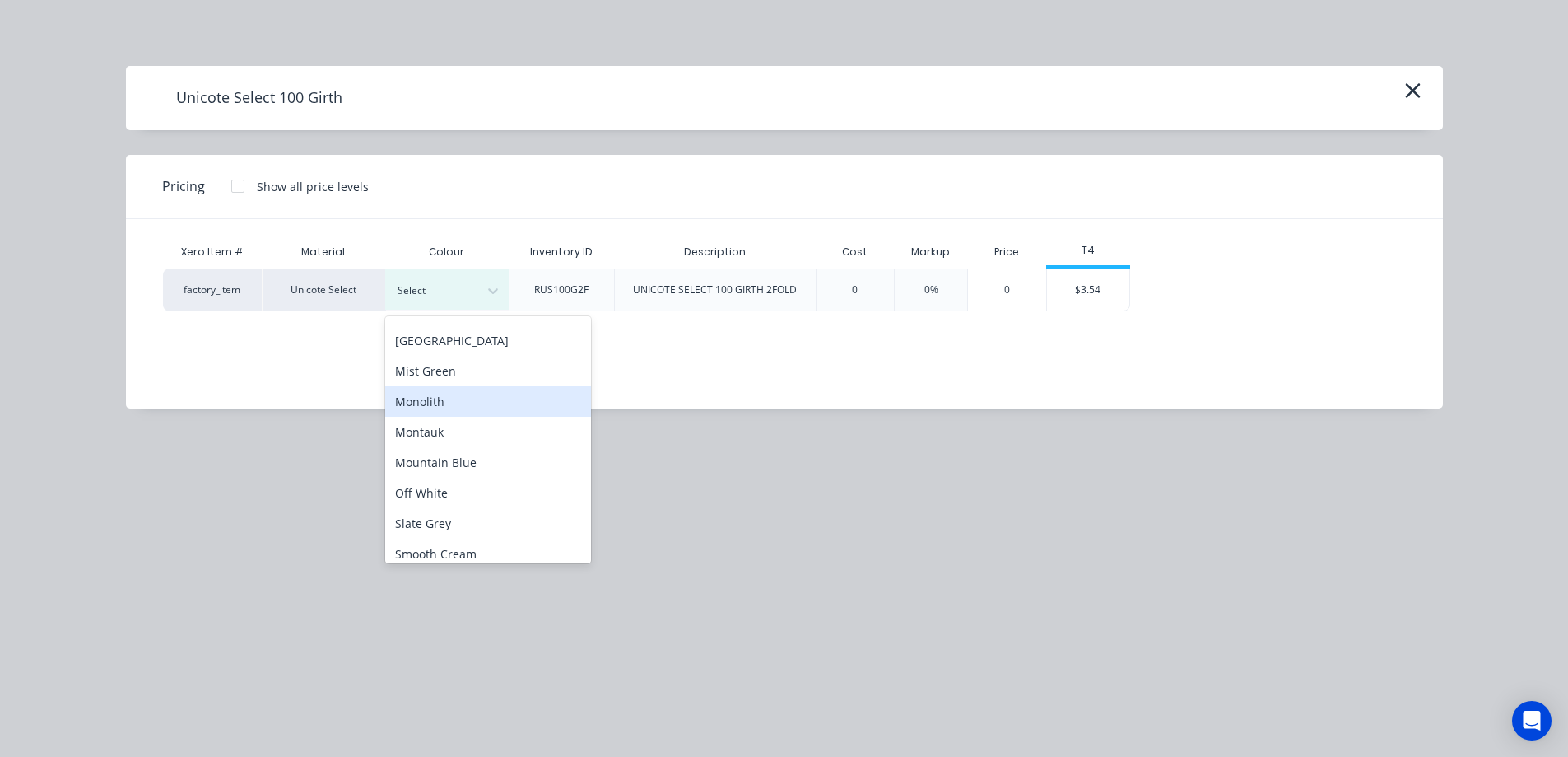
click at [432, 408] on div "Monolith" at bounding box center [488, 401] width 205 height 31
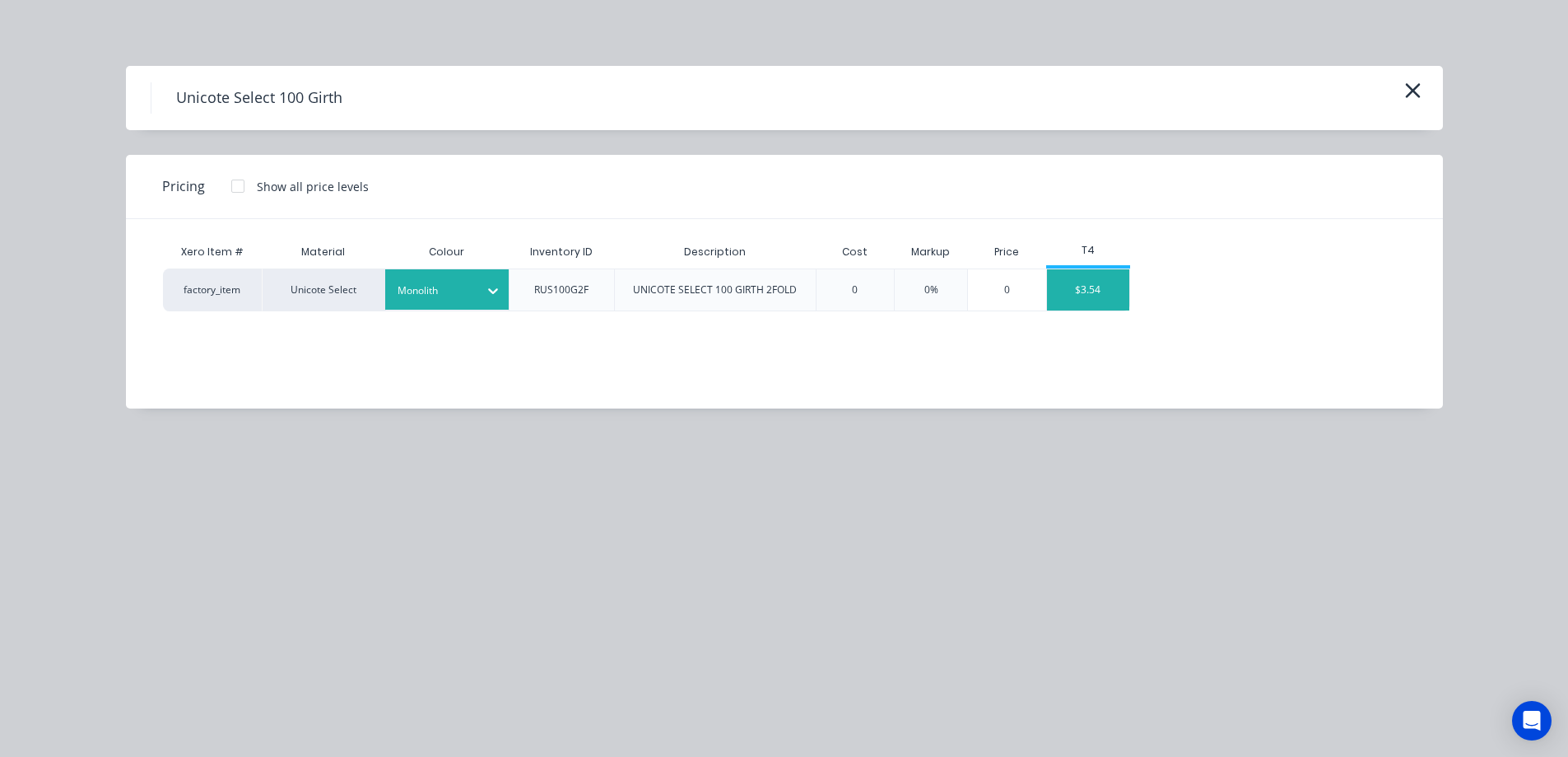
click at [1107, 290] on div "$3.54" at bounding box center [1089, 290] width 83 height 41
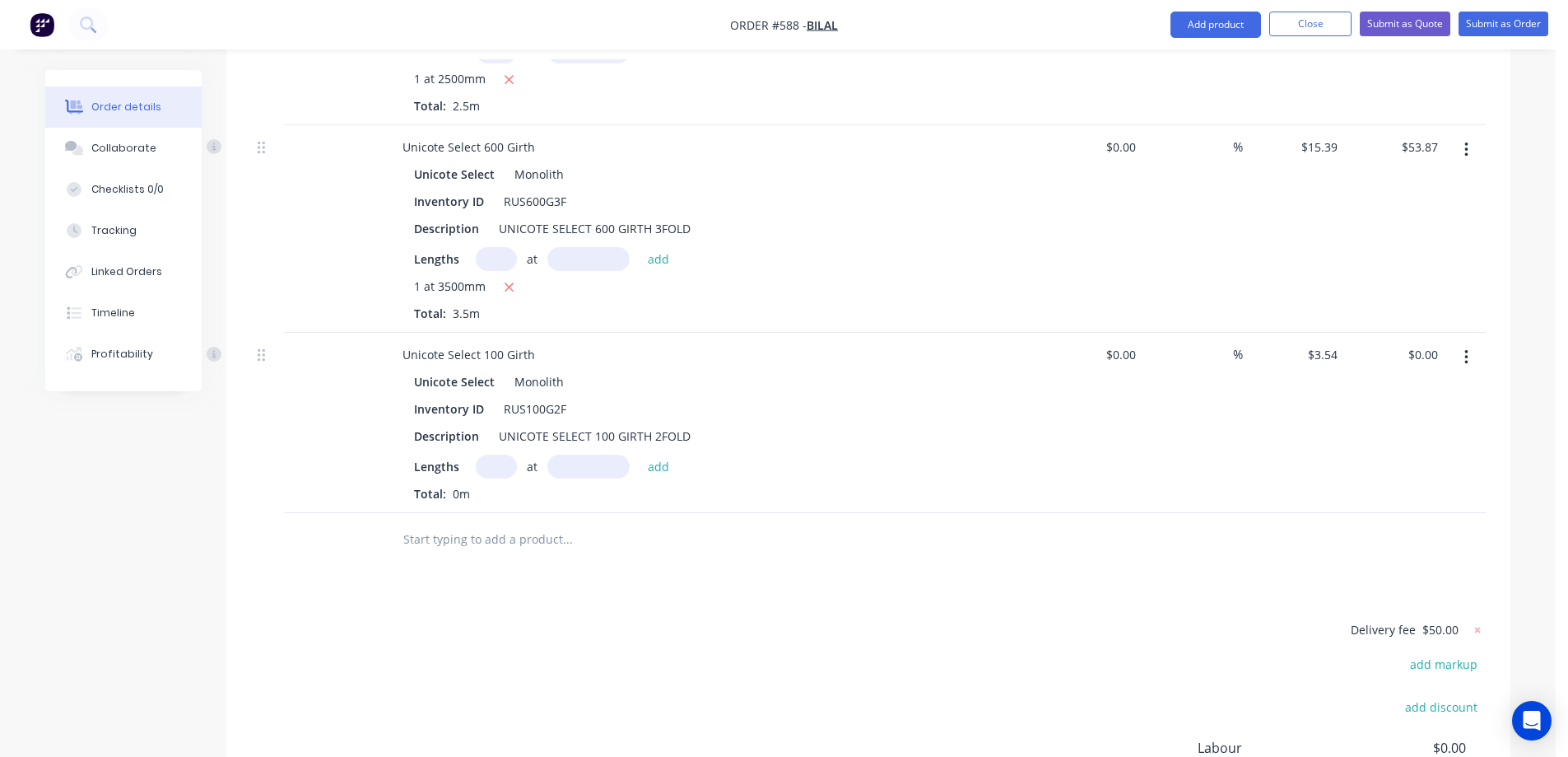
click at [500, 455] on input "text" at bounding box center [496, 466] width 41 height 24
type input "2"
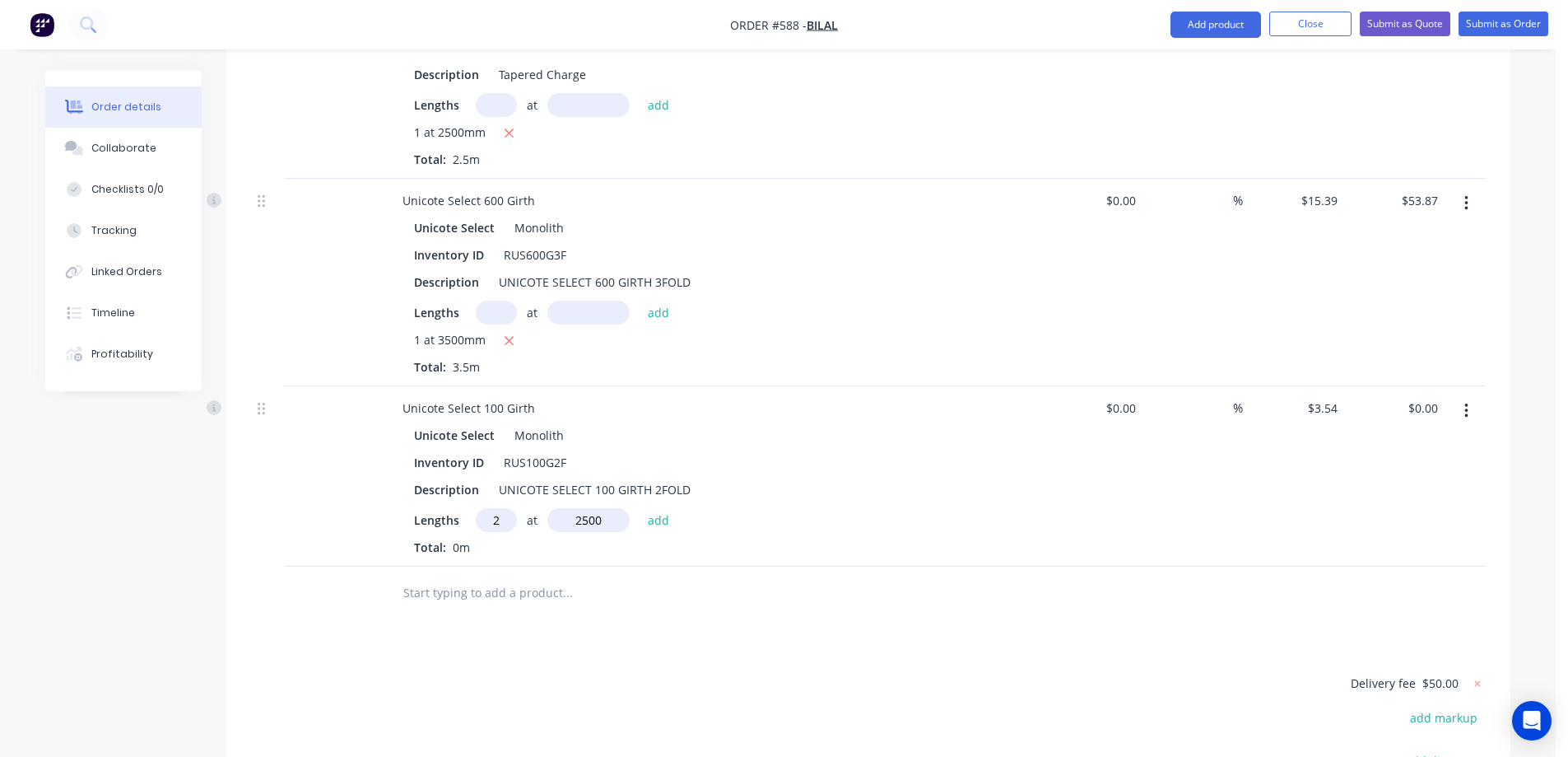
scroll to position [999, 0]
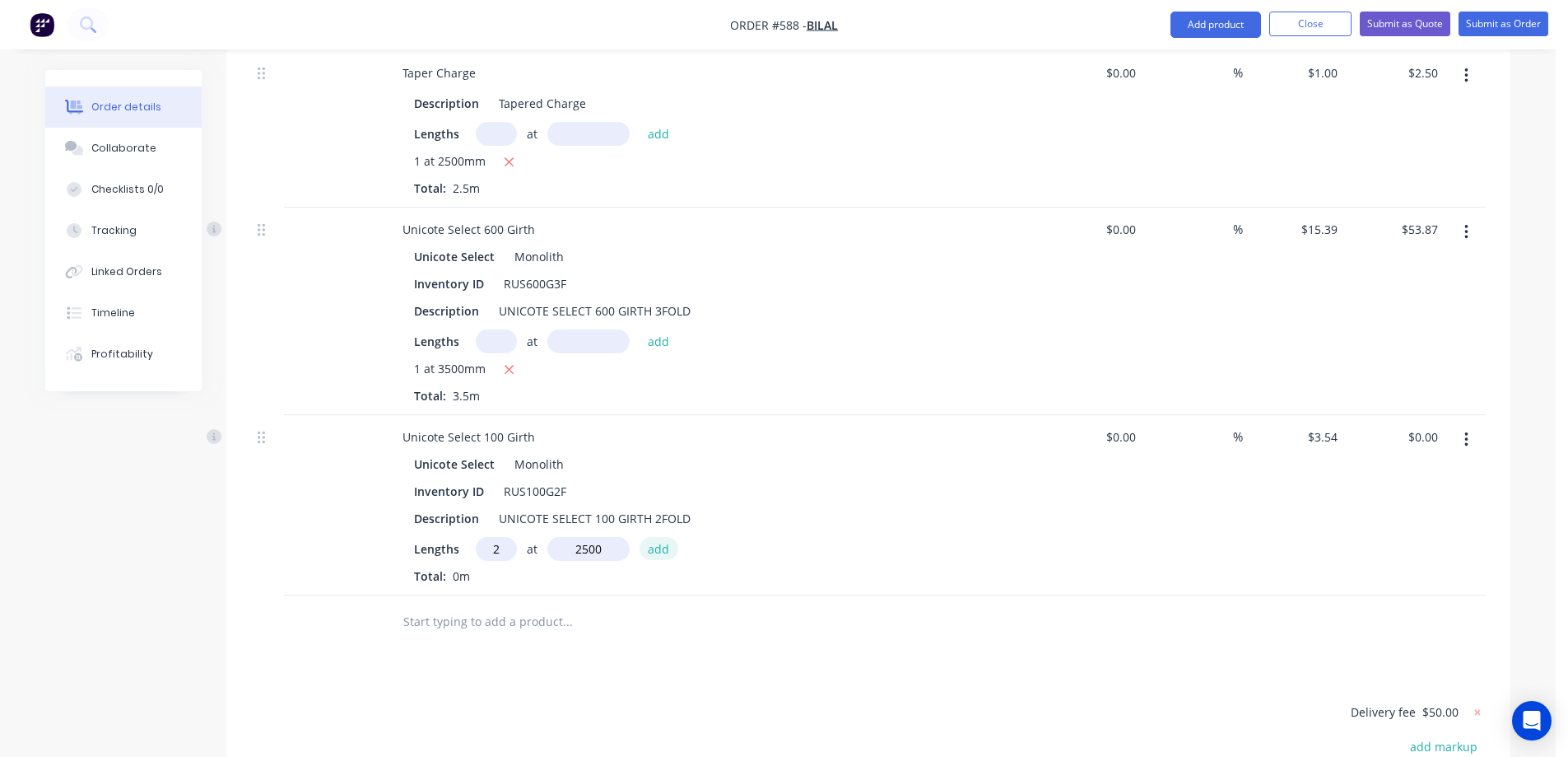
type input "2500mm"
click at [665, 537] on button "add" at bounding box center [658, 547] width 39 height 22
type input "$17.70"
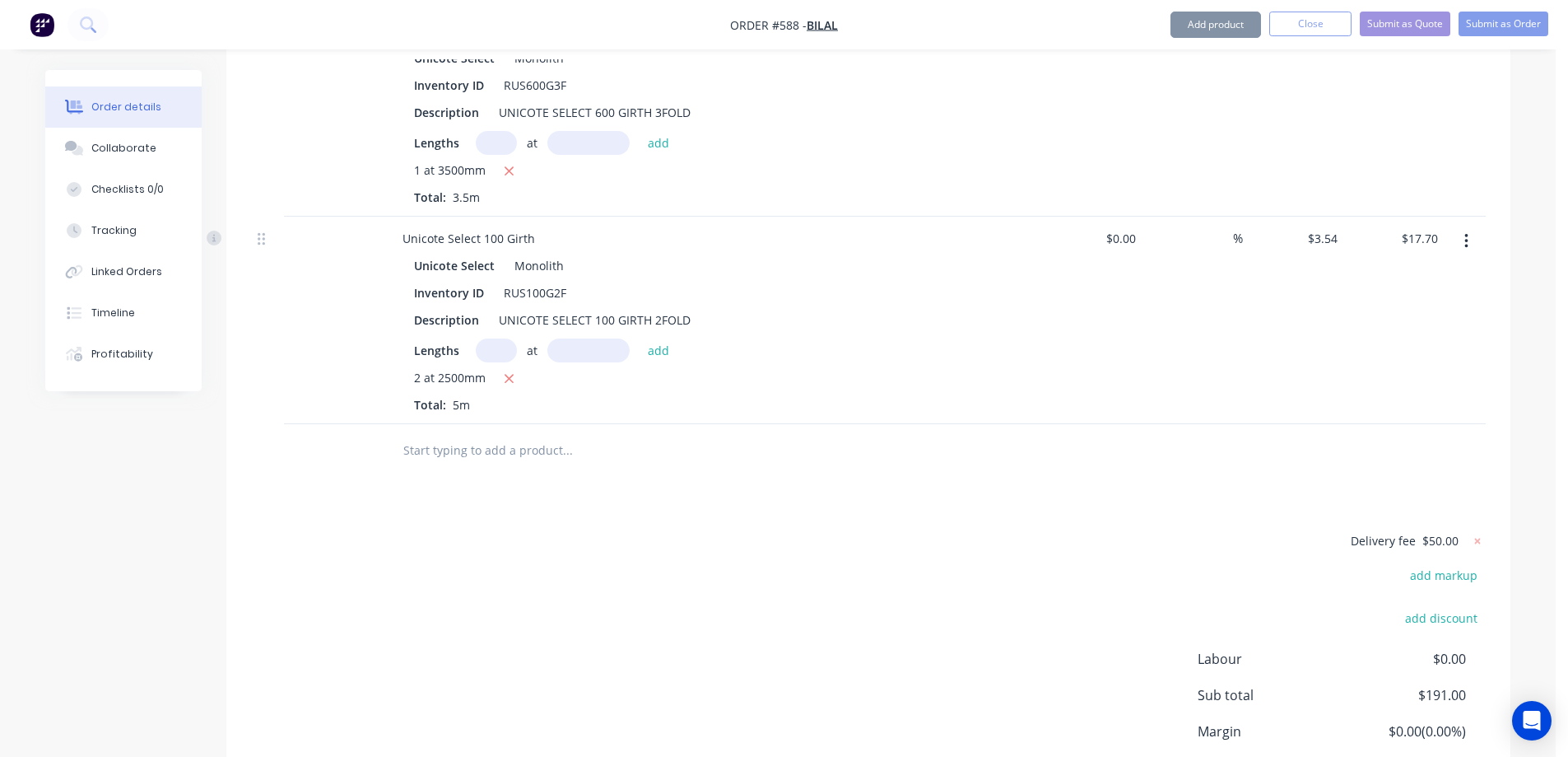
scroll to position [1246, 0]
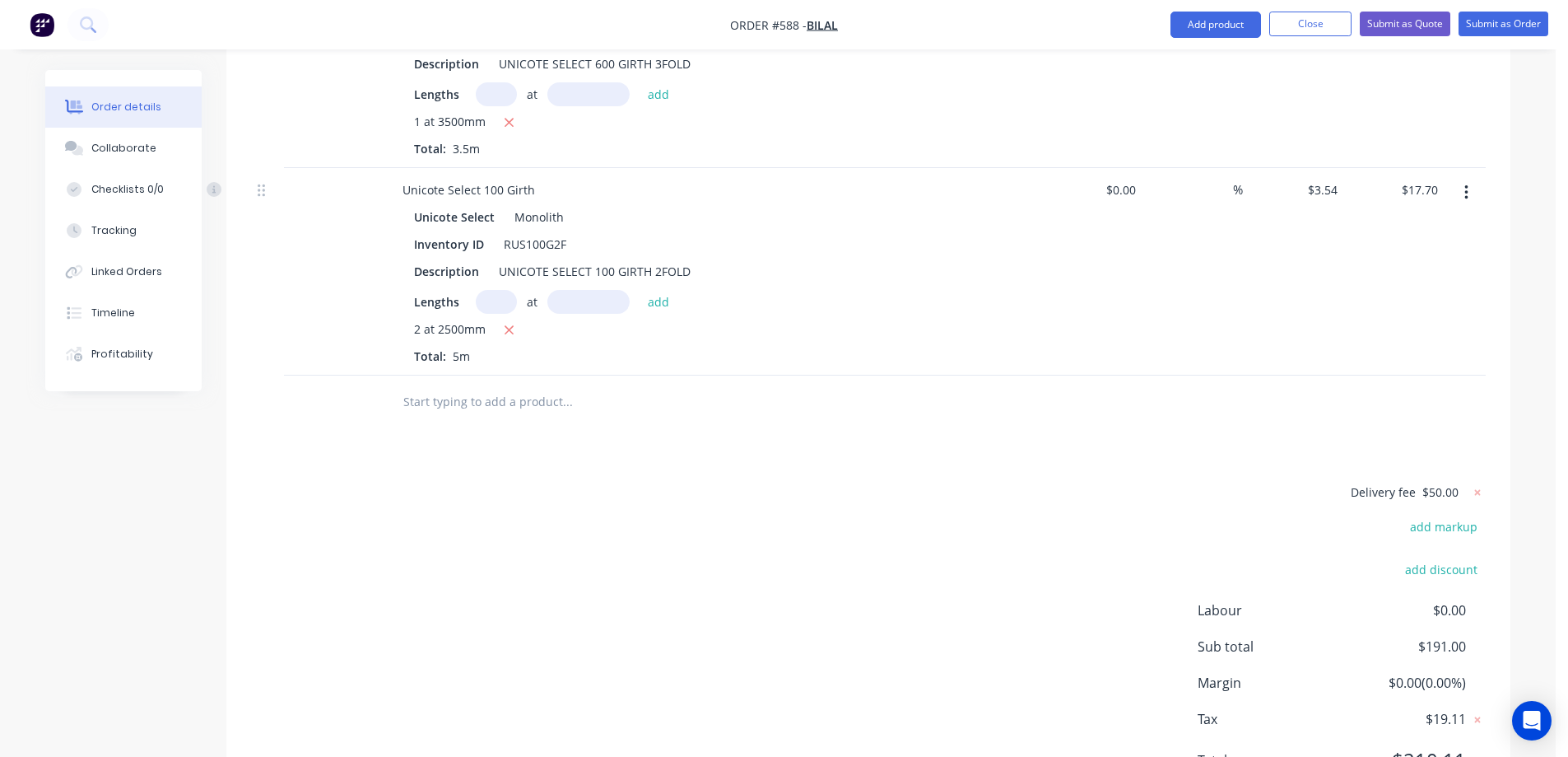
click at [468, 386] on input "text" at bounding box center [566, 402] width 329 height 33
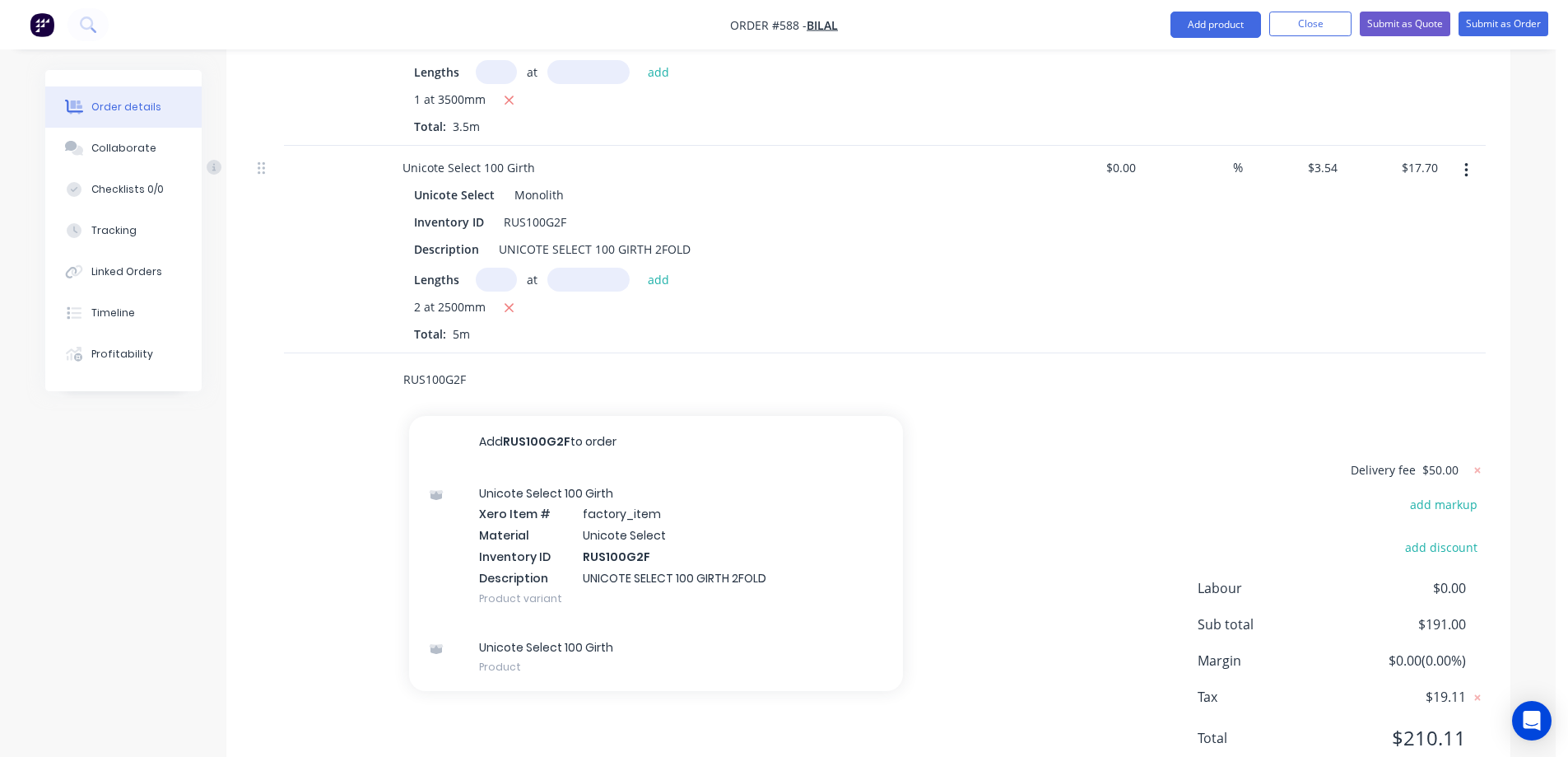
scroll to position [1289, 0]
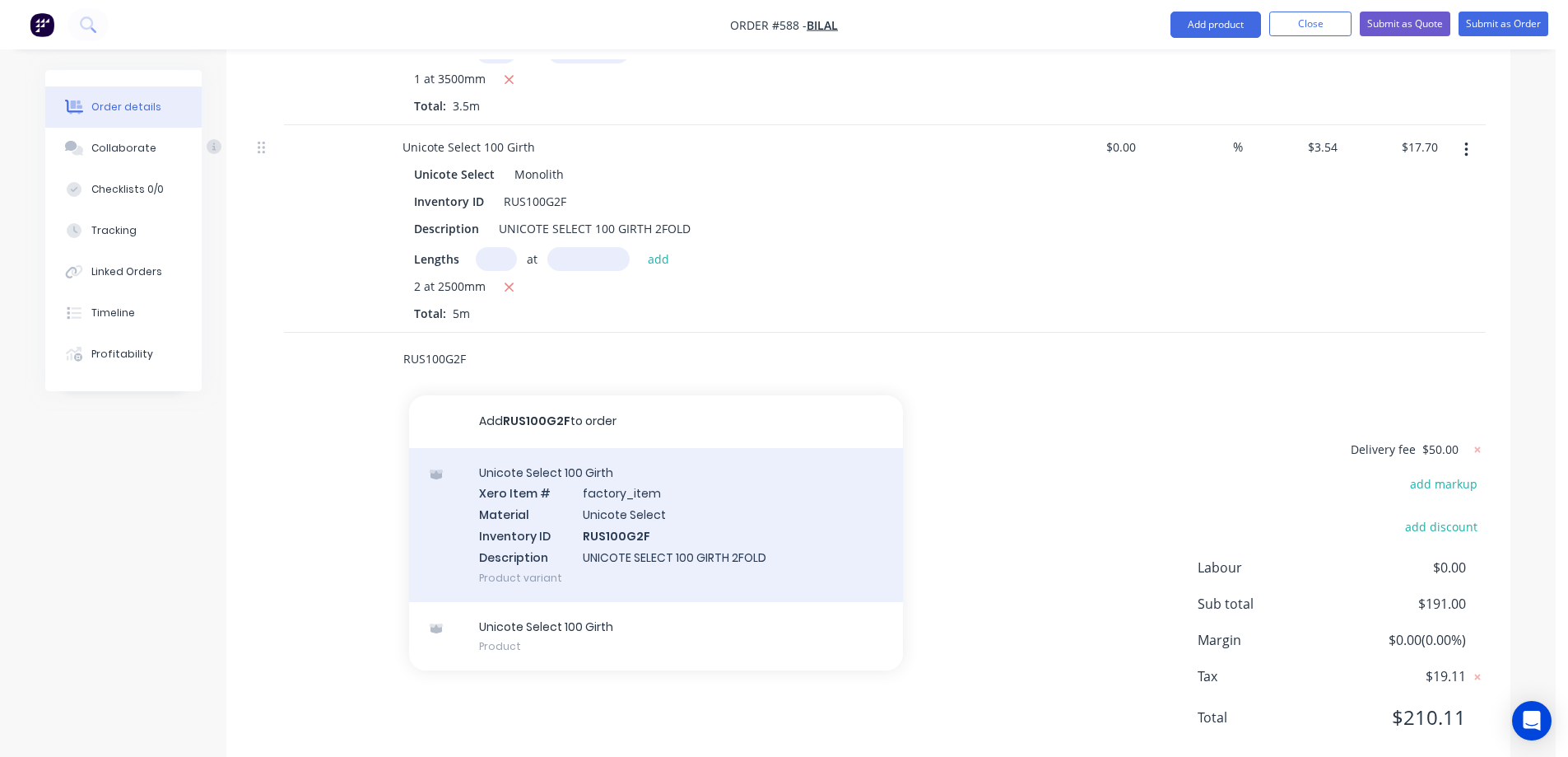
type input "RUS100G2F"
click at [552, 462] on div "Unicote Select 100 Girth Xero Item # factory_item Material Unicote Select Inven…" at bounding box center [656, 524] width 494 height 154
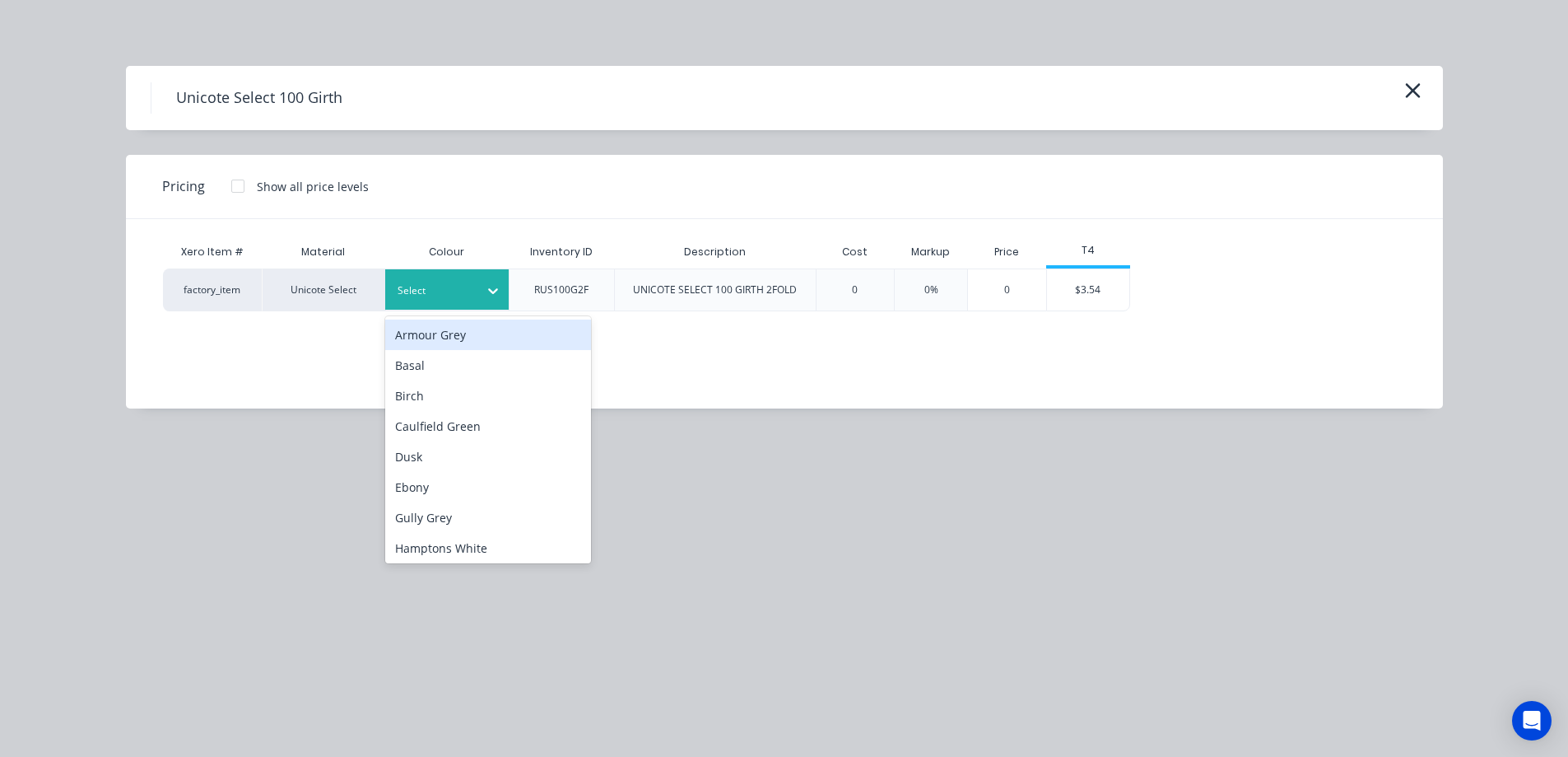
click at [477, 291] on div "Select" at bounding box center [432, 291] width 92 height 21
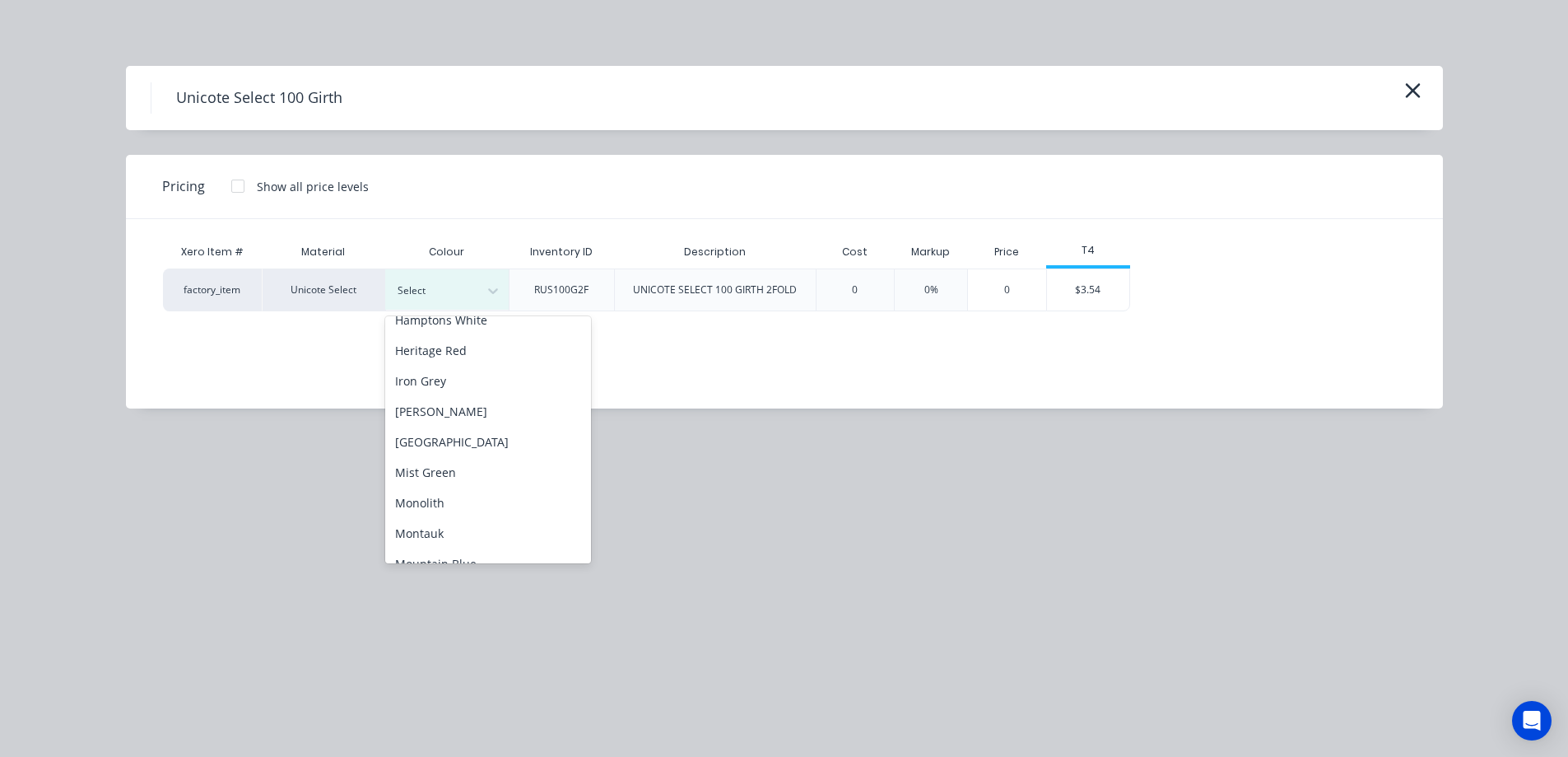
scroll to position [247, 0]
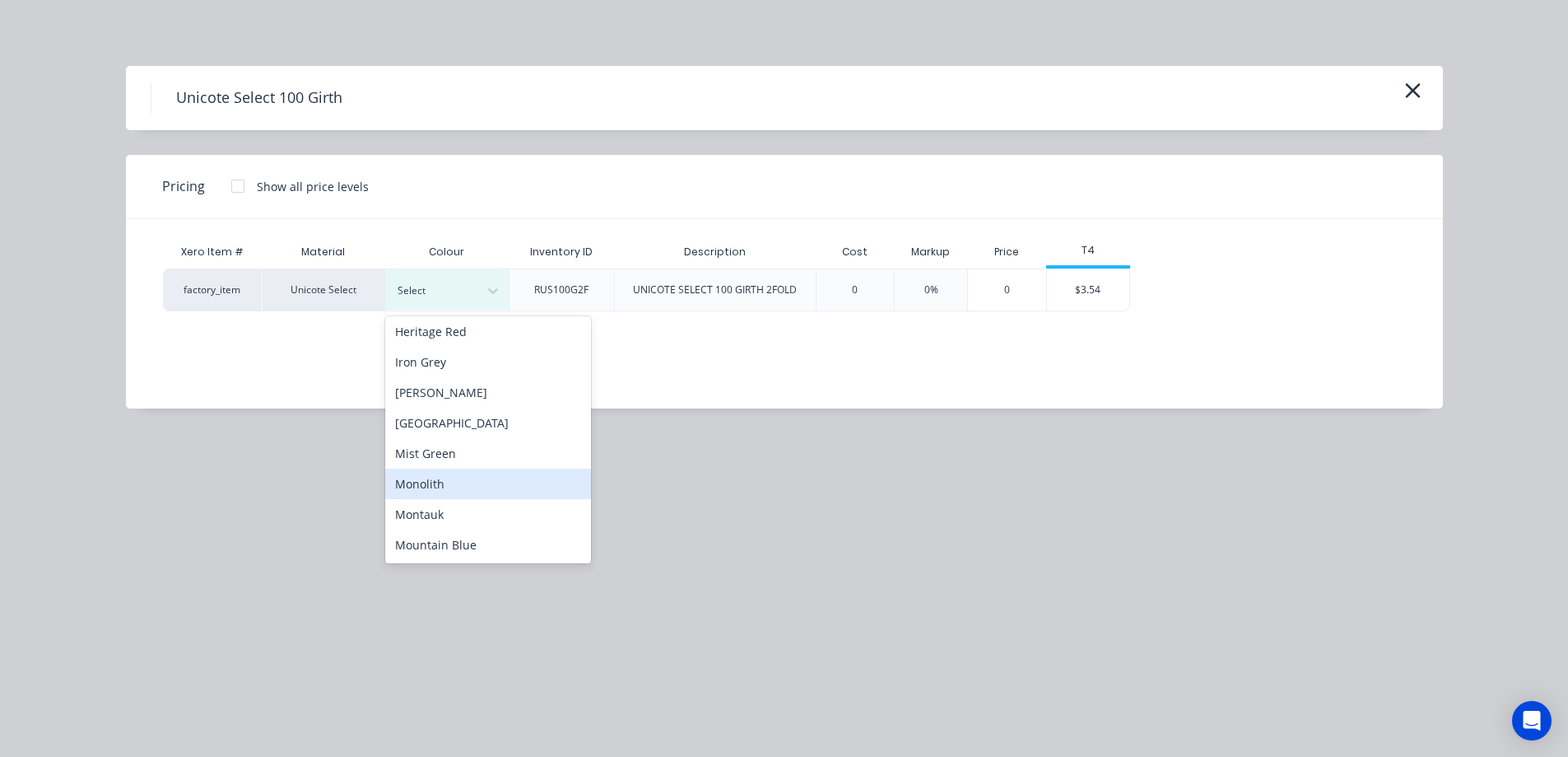
click at [468, 470] on div "Monolith" at bounding box center [488, 483] width 205 height 31
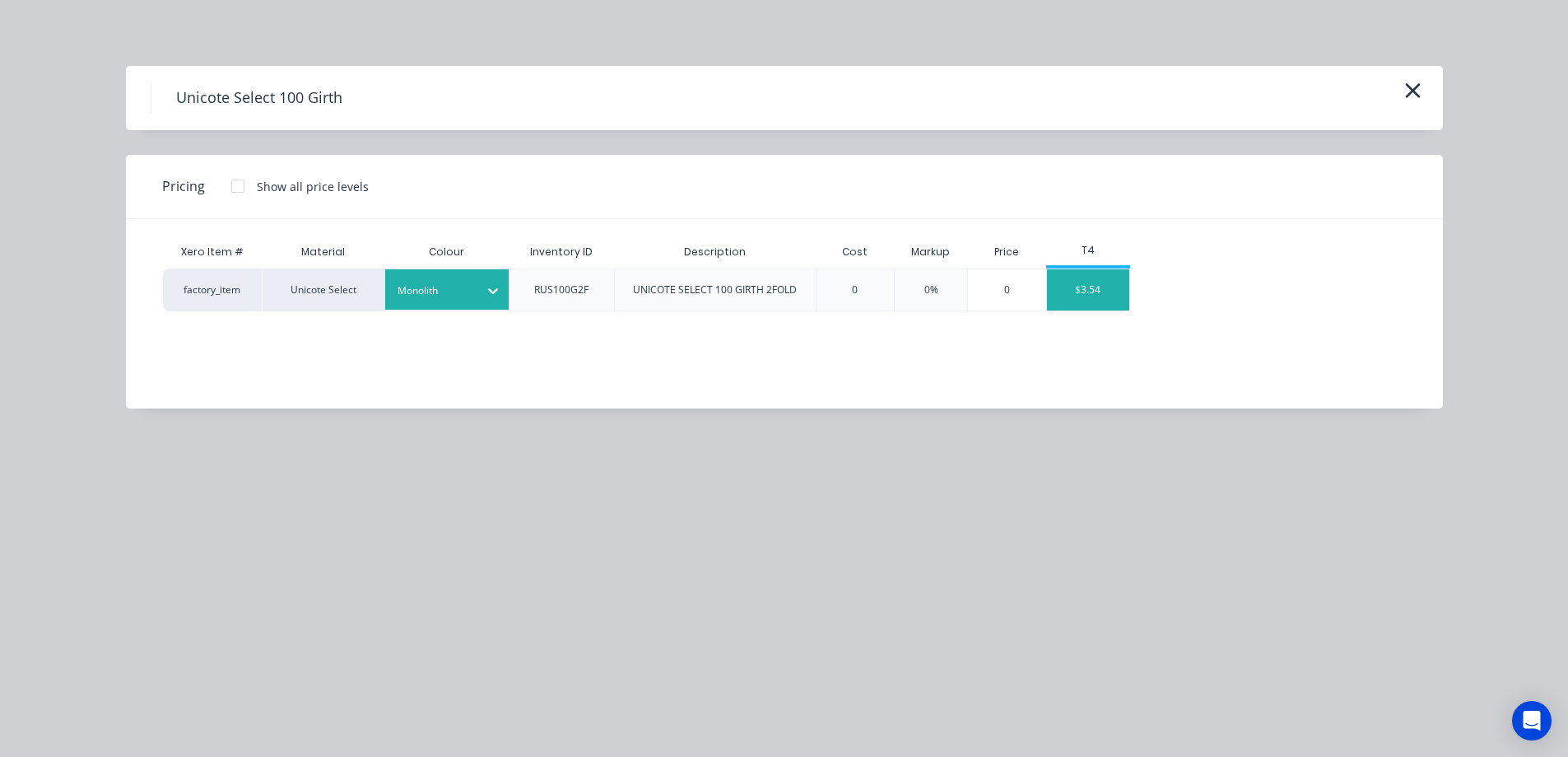
click at [1059, 295] on div "$3.54" at bounding box center [1089, 290] width 83 height 41
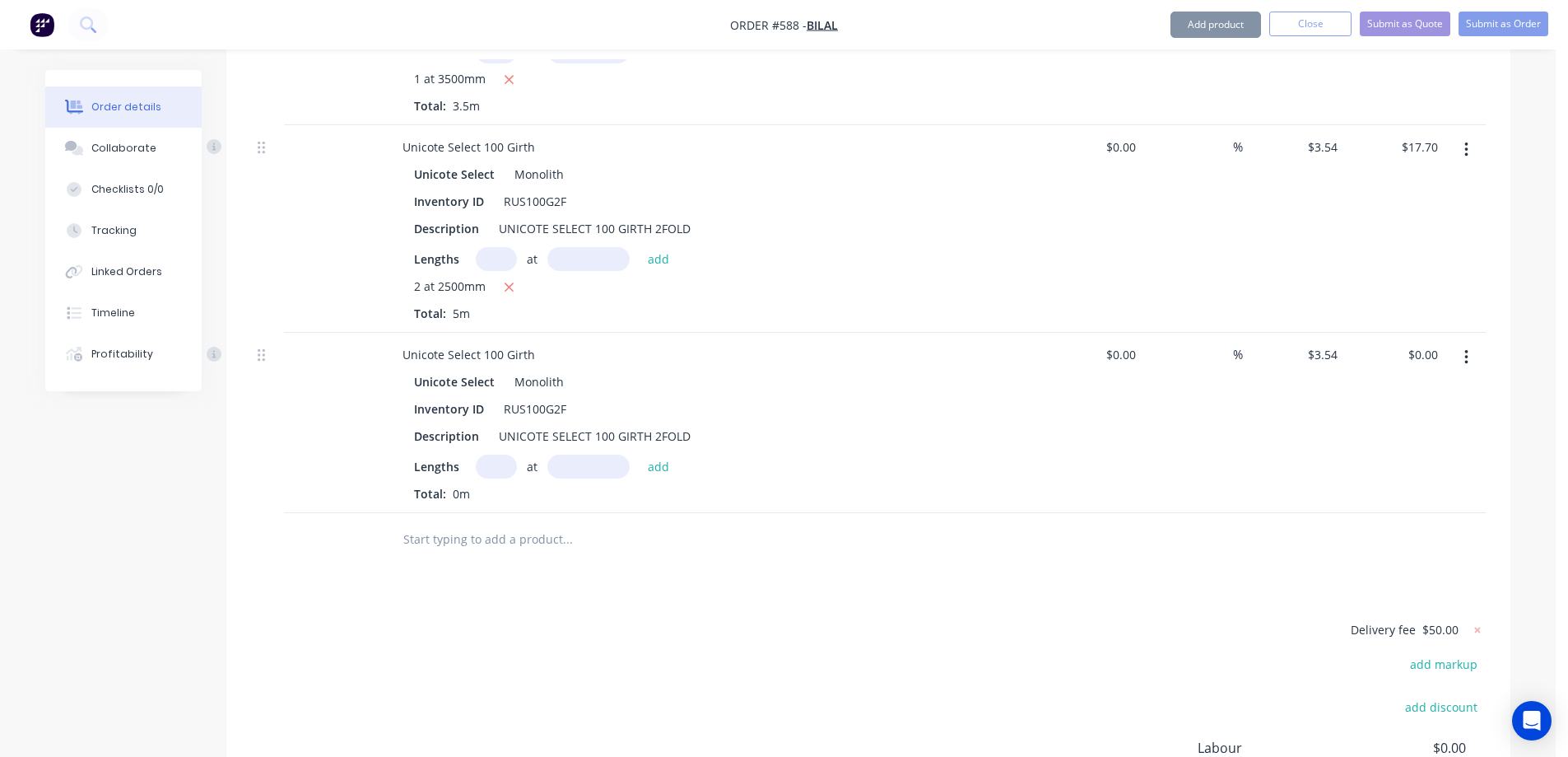
click at [484, 455] on input "text" at bounding box center [496, 466] width 41 height 24
type input "2"
type input "2500mm"
click at [667, 455] on button "add" at bounding box center [658, 465] width 39 height 22
type input "$17.70"
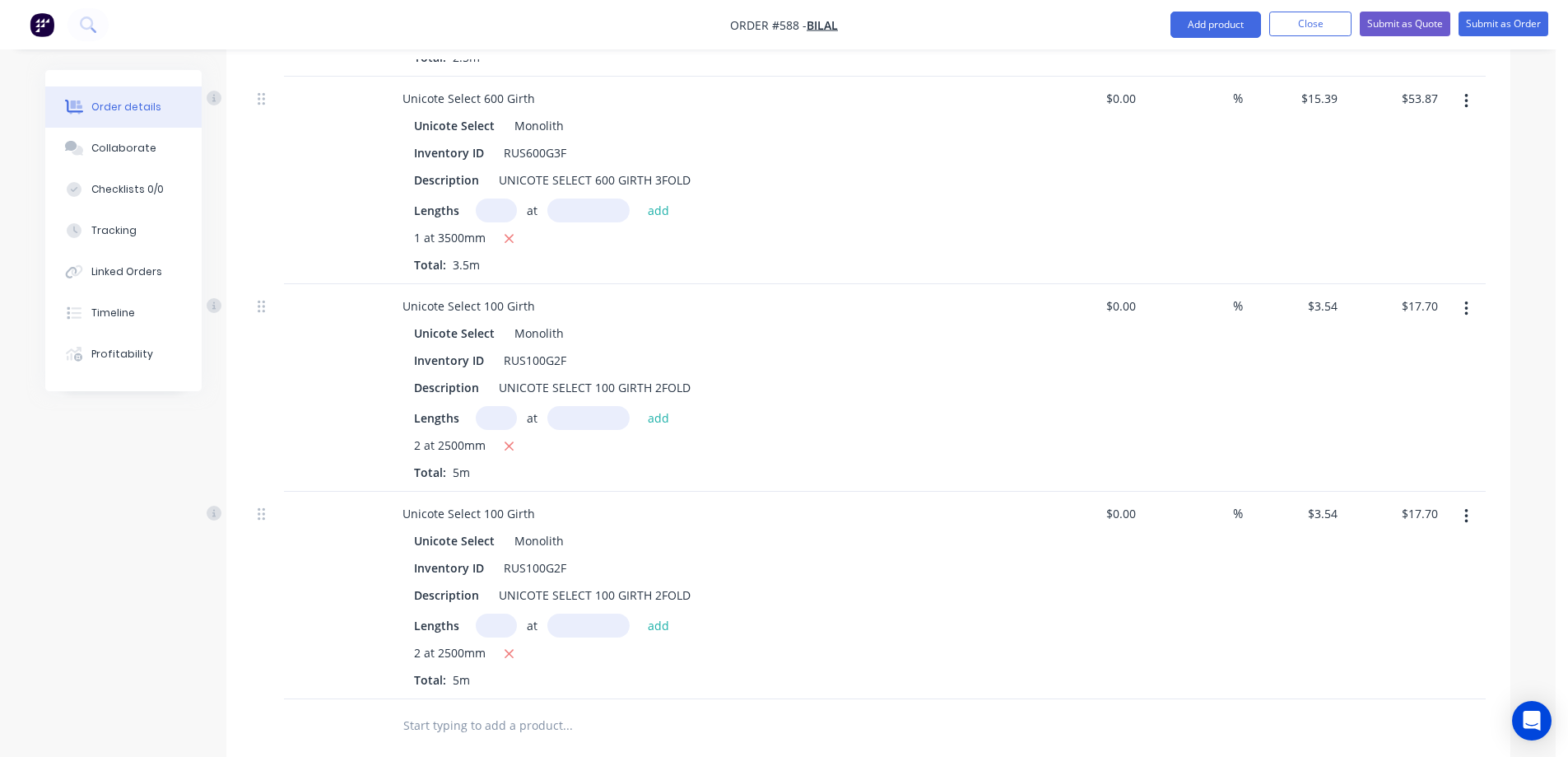
scroll to position [1167, 0]
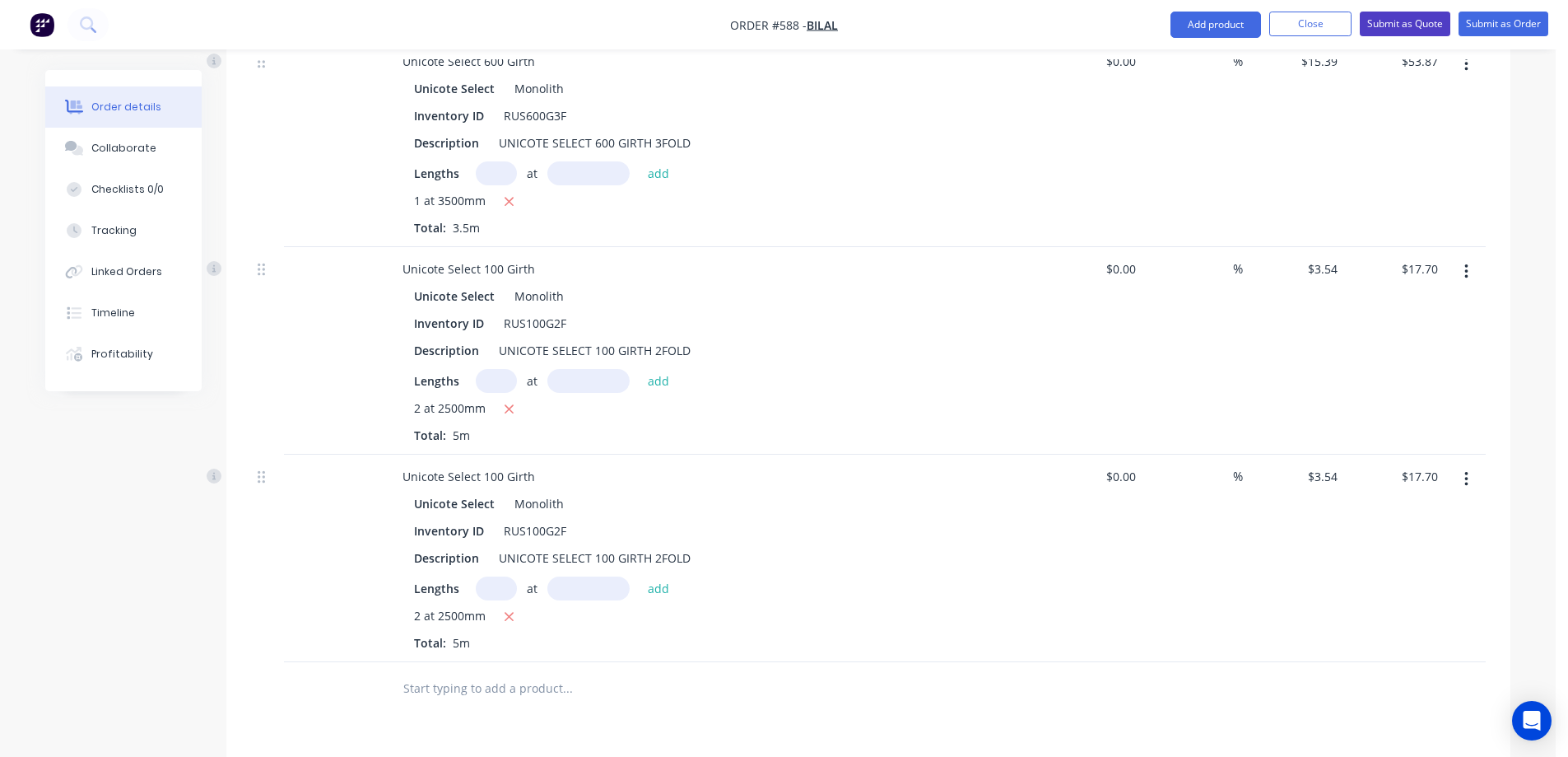
click at [1382, 25] on button "Submit as Quote" at bounding box center [1405, 24] width 90 height 25
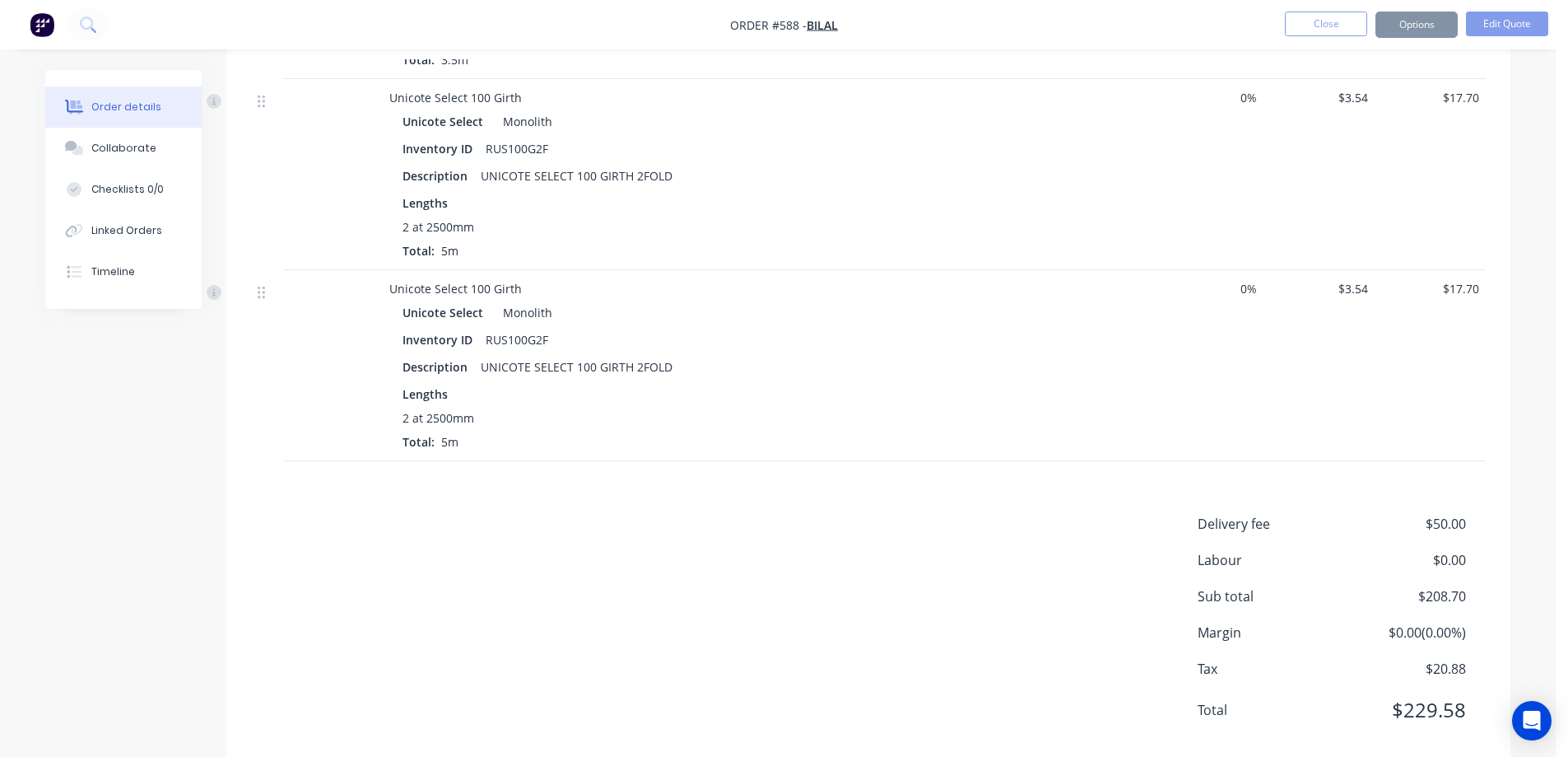
scroll to position [0, 0]
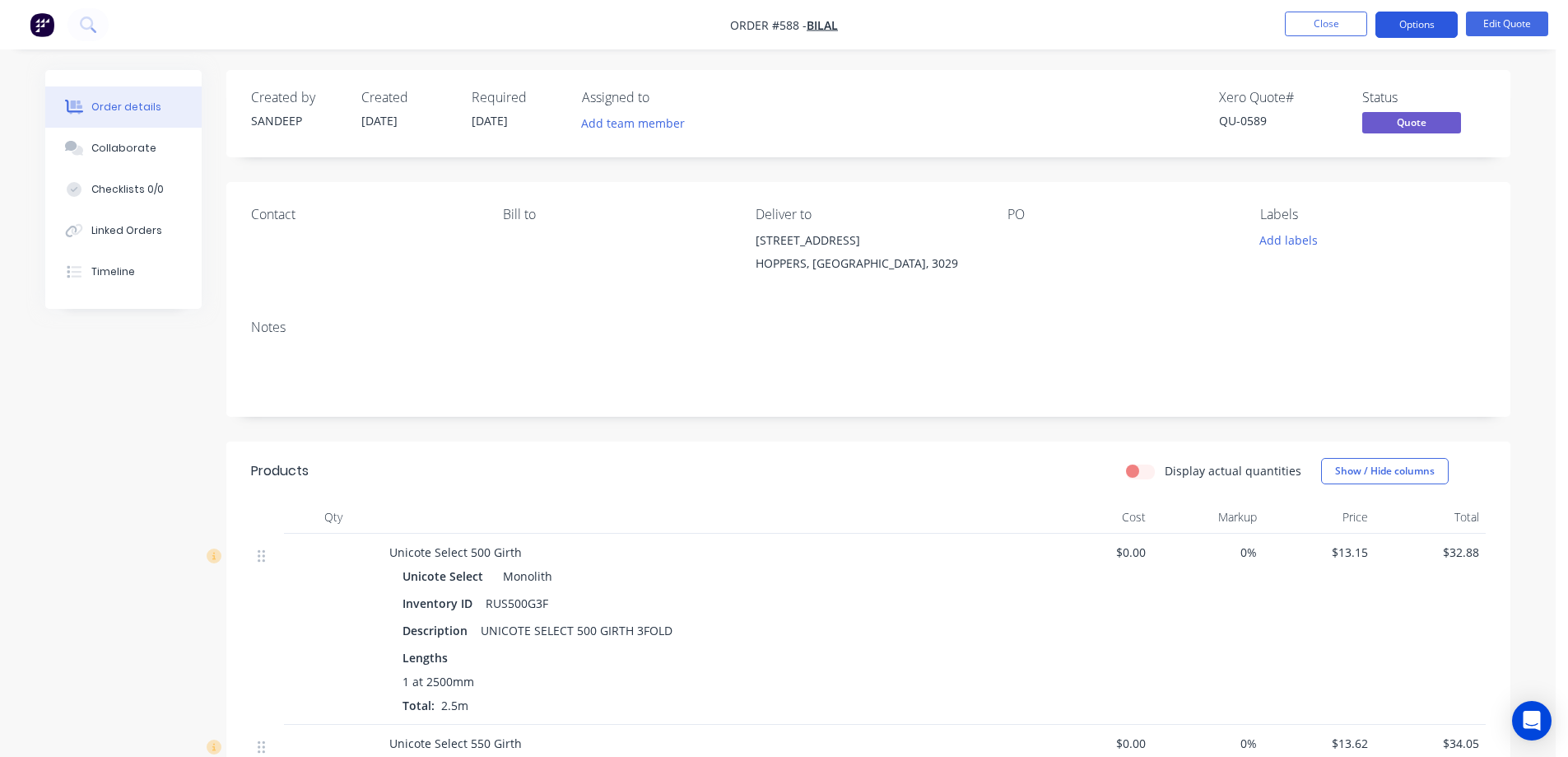
click at [1414, 19] on button "Options" at bounding box center [1417, 25] width 83 height 26
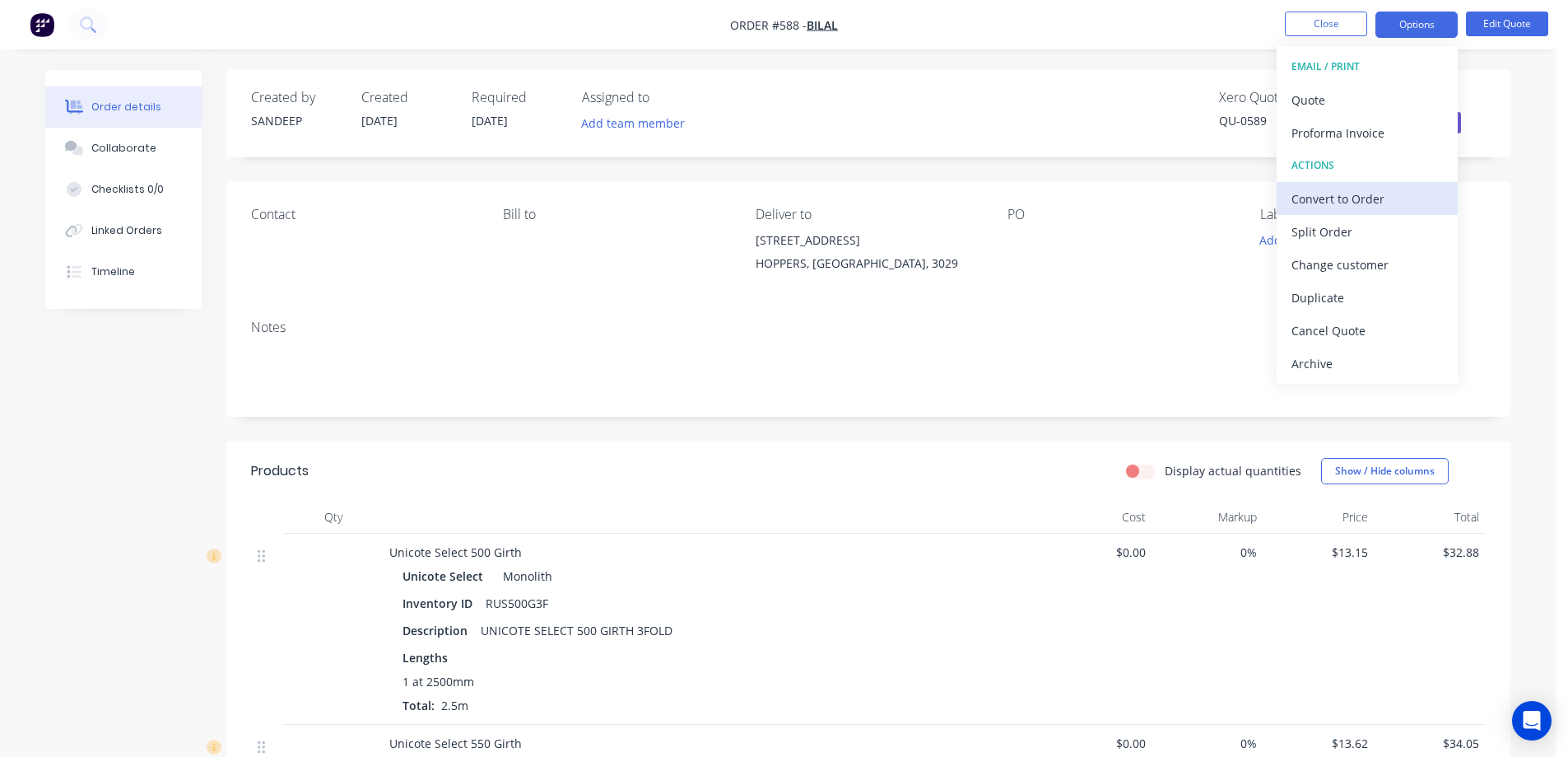
click at [1323, 191] on div "Convert to Order" at bounding box center [1367, 198] width 152 height 24
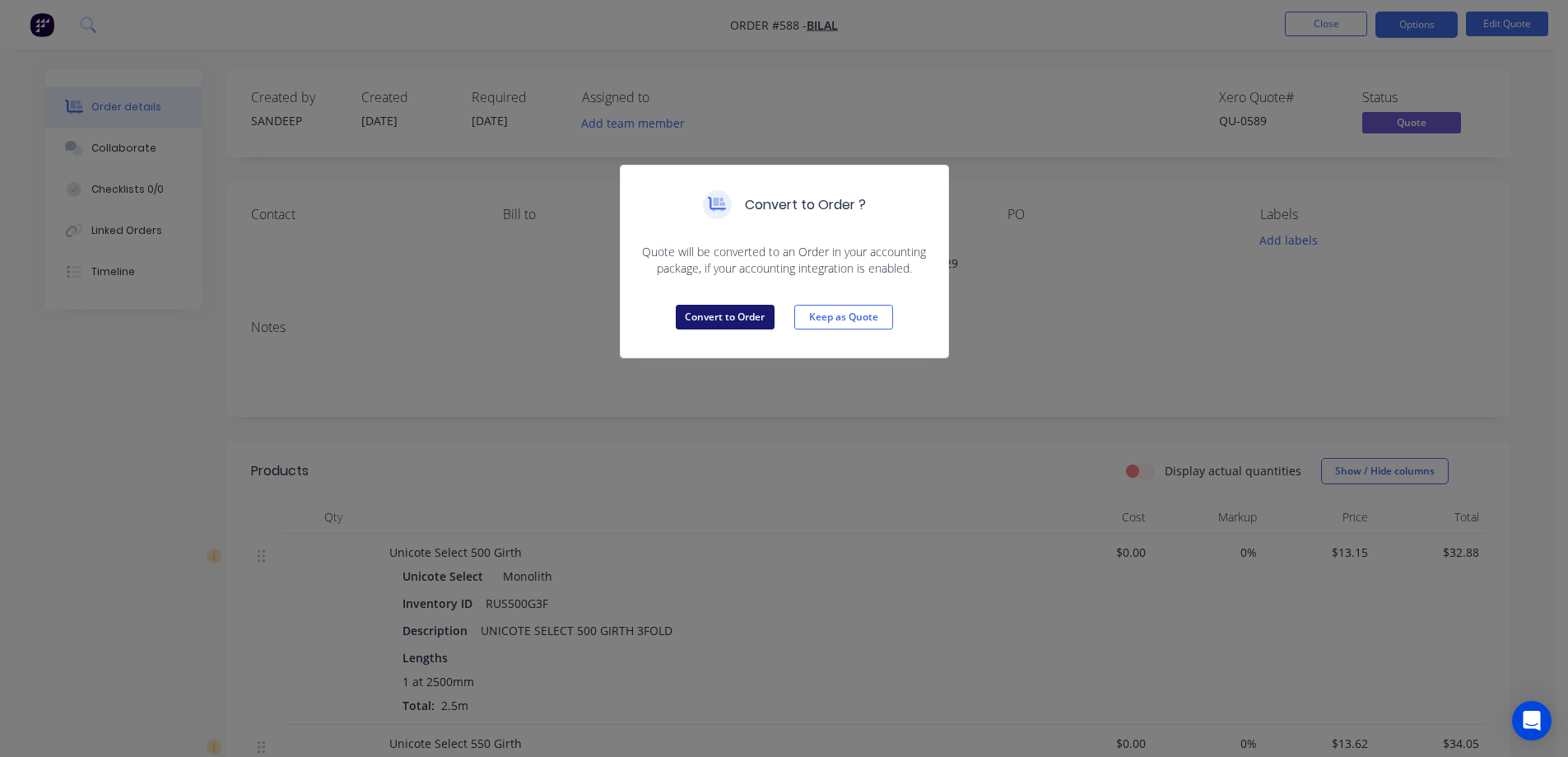
click at [705, 308] on button "Convert to Order" at bounding box center [725, 317] width 99 height 25
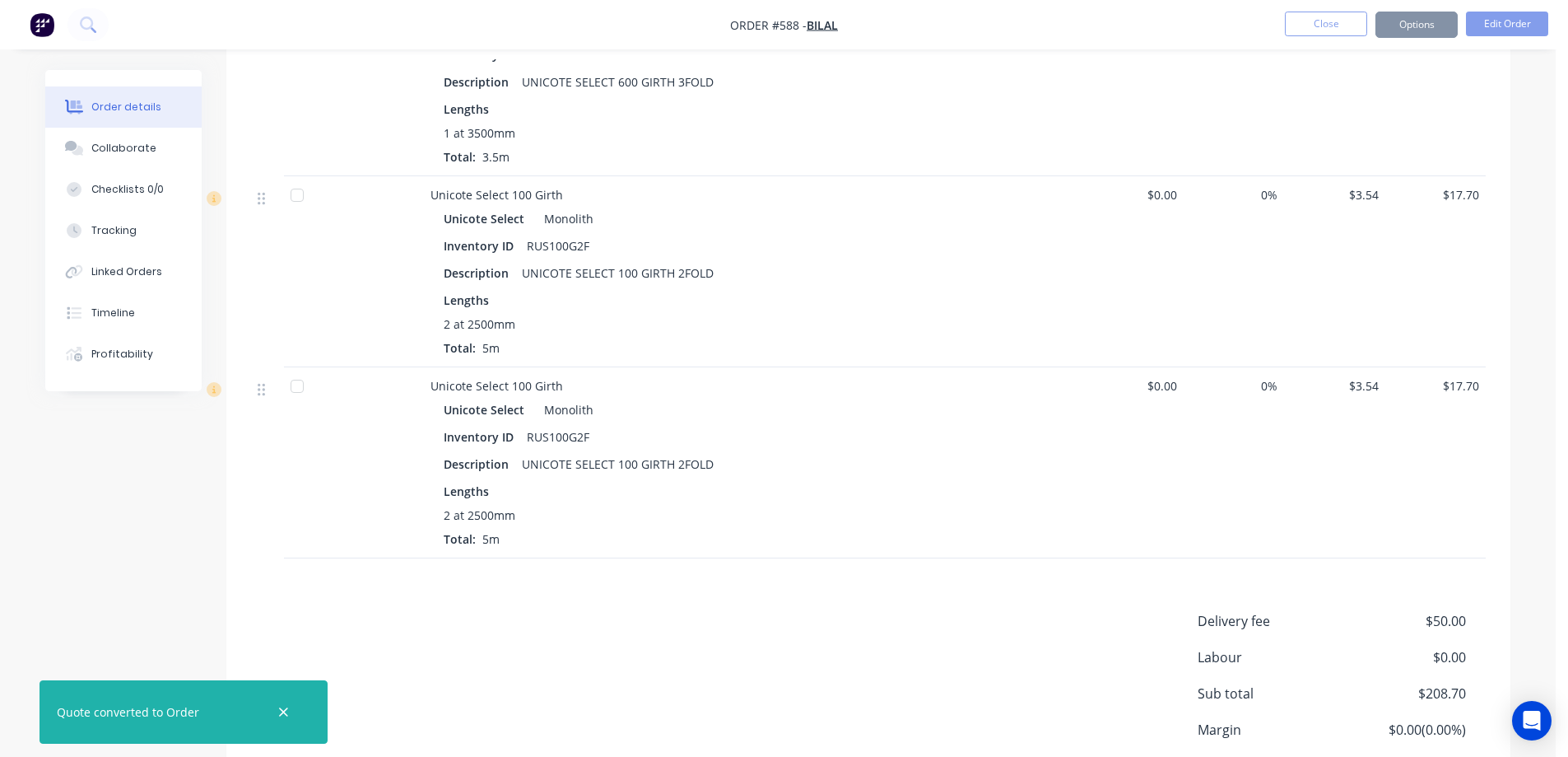
scroll to position [1201, 0]
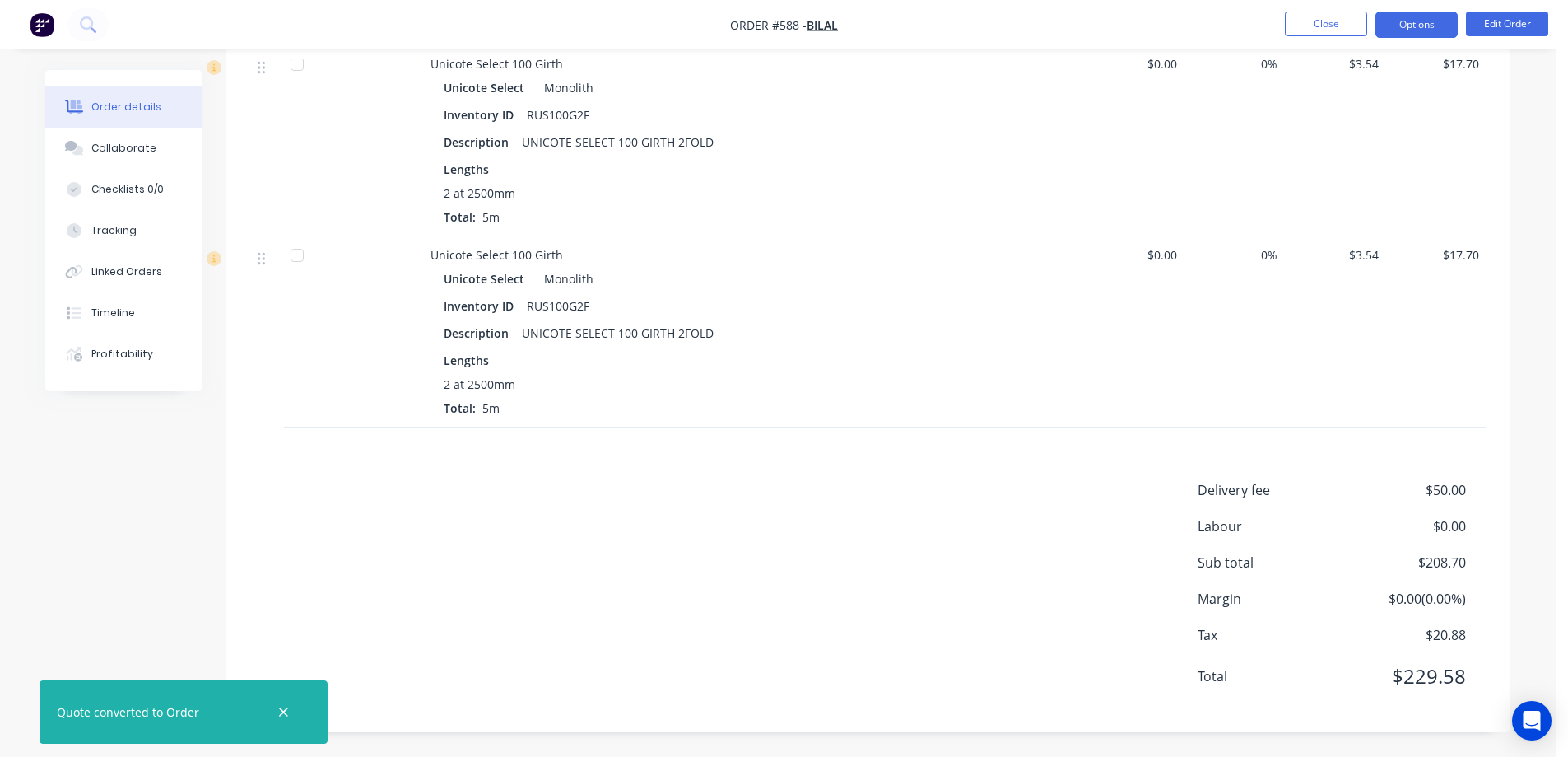
click at [1425, 29] on button "Options" at bounding box center [1417, 25] width 83 height 26
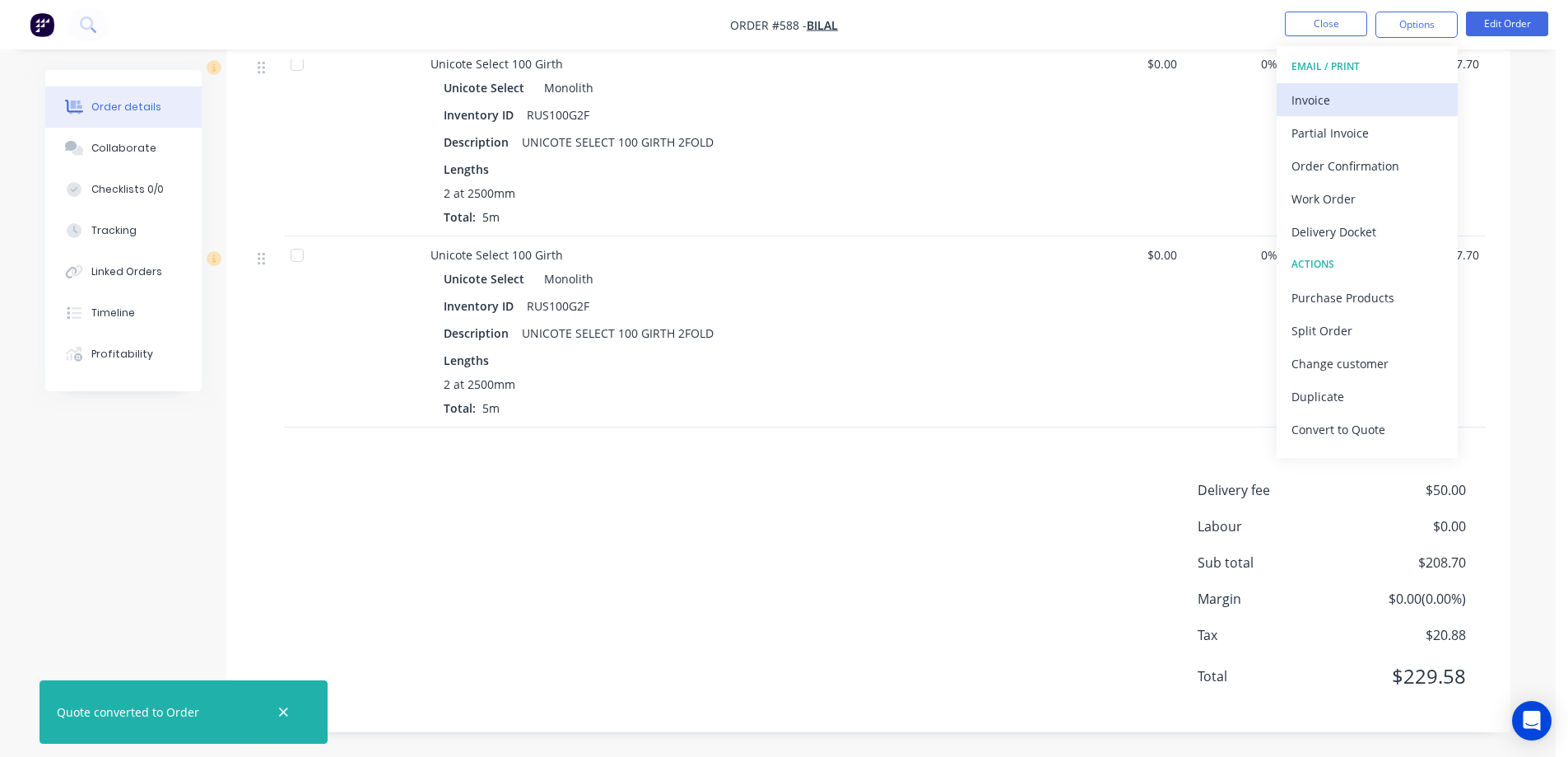
click at [1347, 88] on div "Invoice" at bounding box center [1367, 99] width 152 height 24
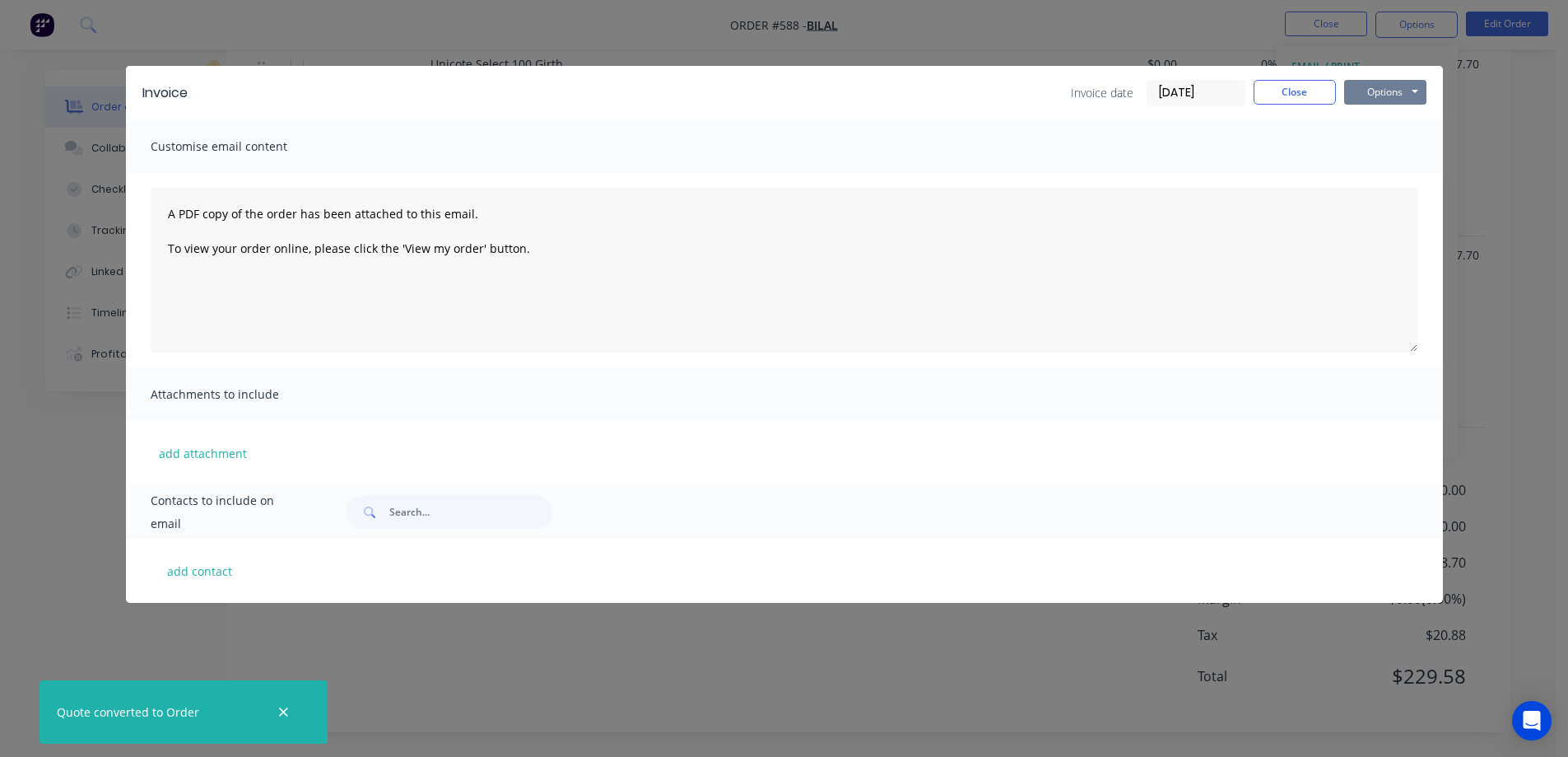
click at [1378, 97] on button "Options" at bounding box center [1385, 92] width 83 height 25
click at [1369, 124] on button "Preview" at bounding box center [1397, 121] width 105 height 27
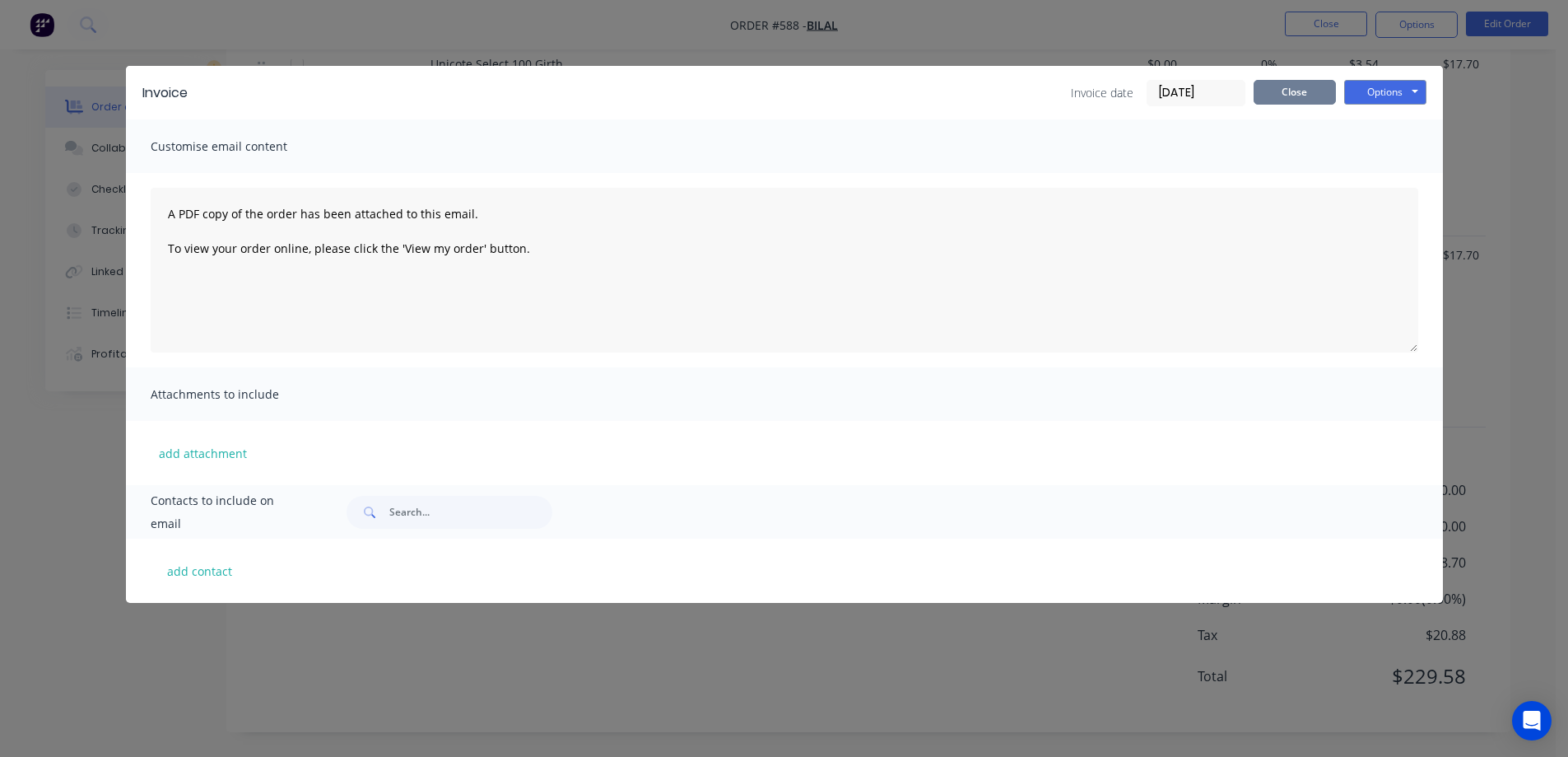
click at [1307, 99] on button "Close" at bounding box center [1295, 92] width 83 height 25
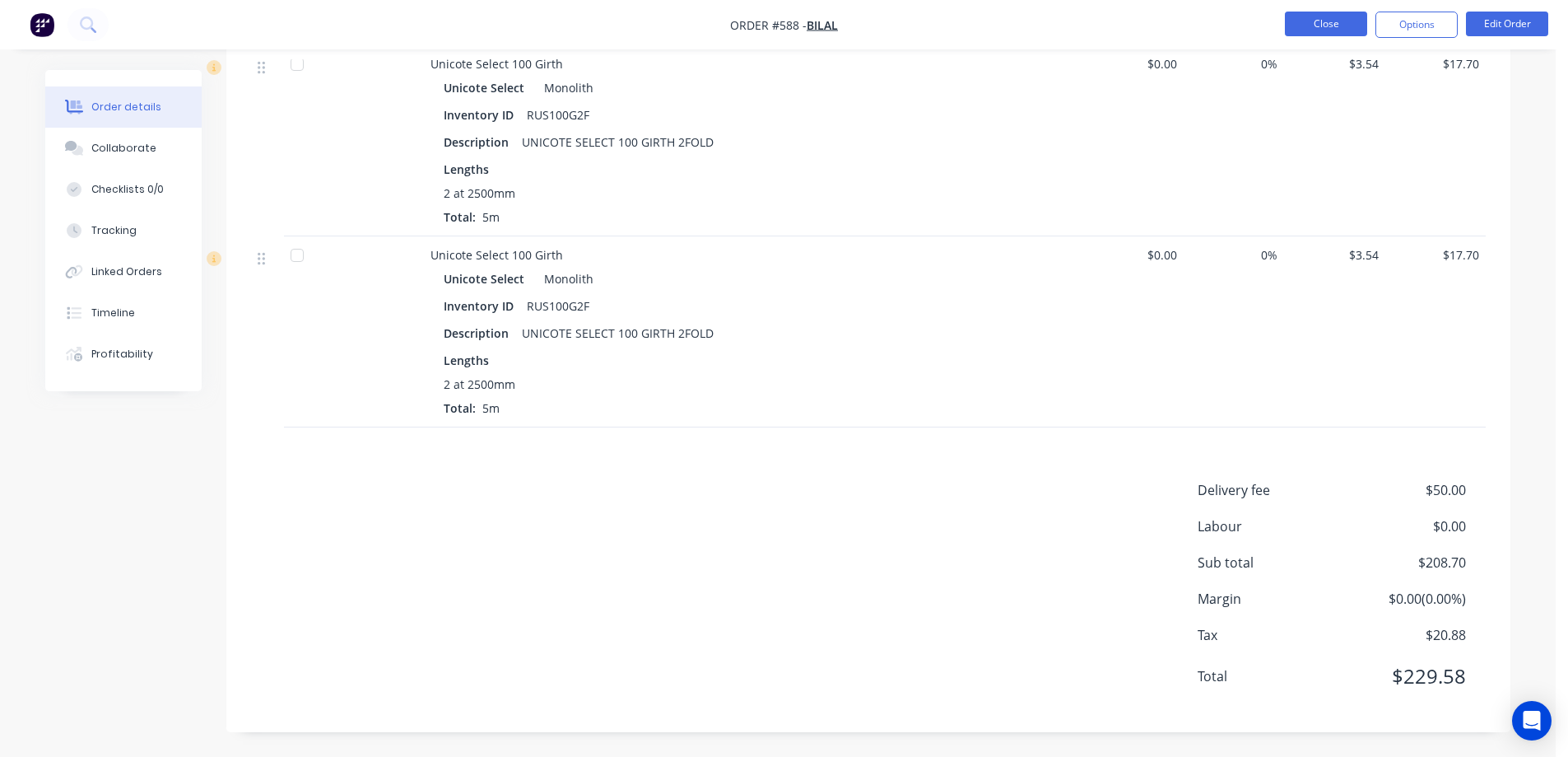
click at [1316, 32] on button "Close" at bounding box center [1327, 24] width 83 height 25
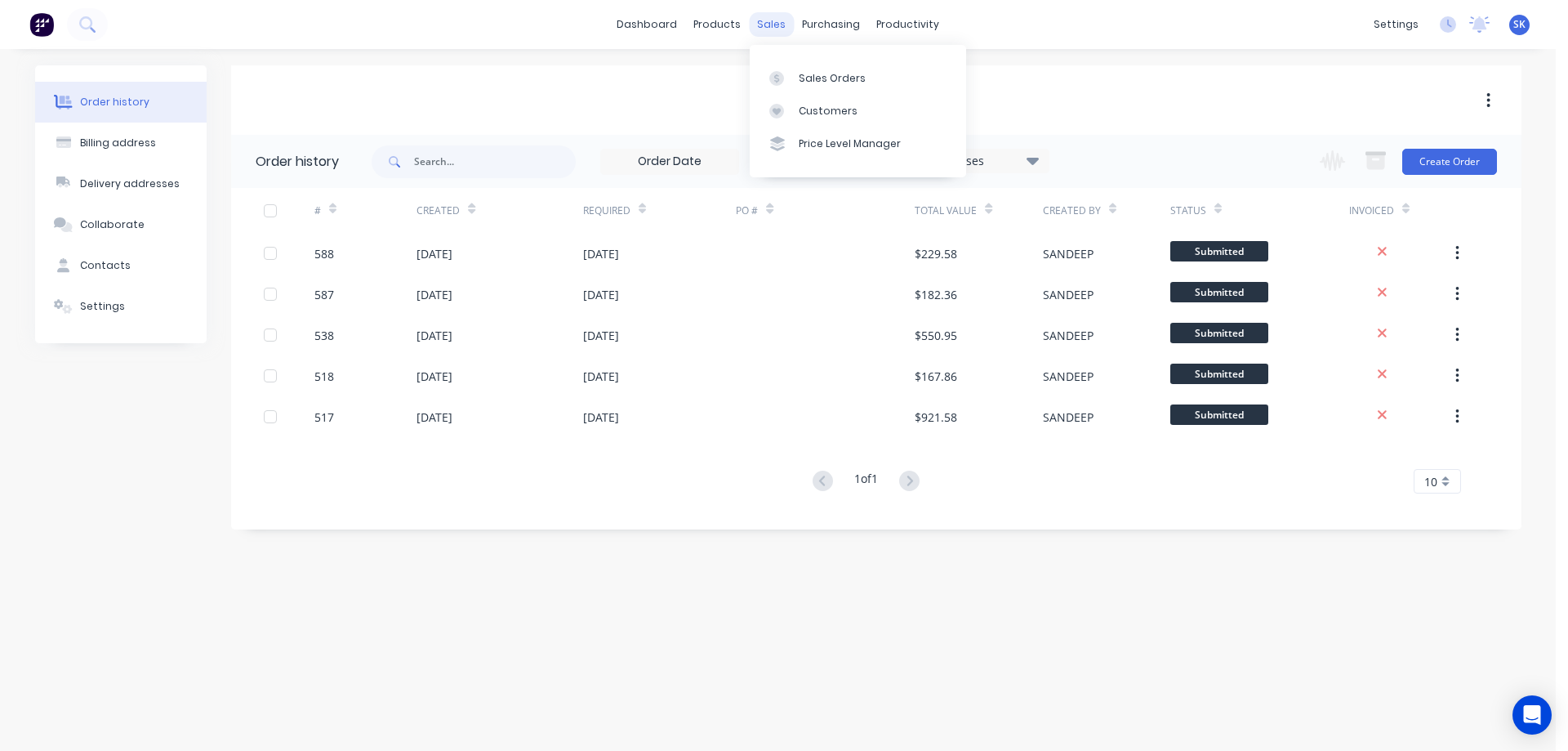
click at [760, 25] on div "sales" at bounding box center [772, 24] width 45 height 24
click at [794, 64] on link "Sales Orders" at bounding box center [858, 78] width 216 height 33
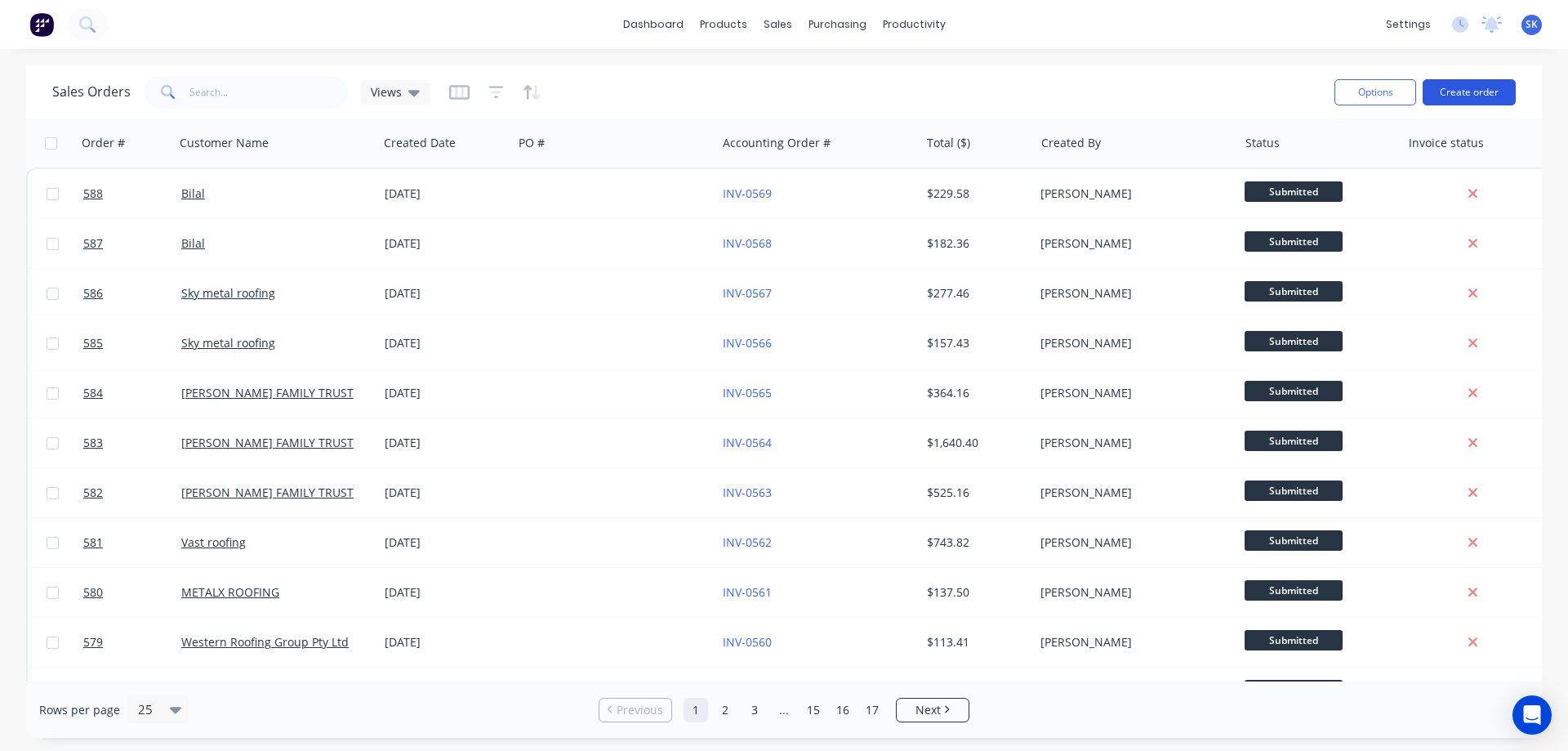
click at [1475, 86] on button "Create order" at bounding box center [1469, 92] width 93 height 26
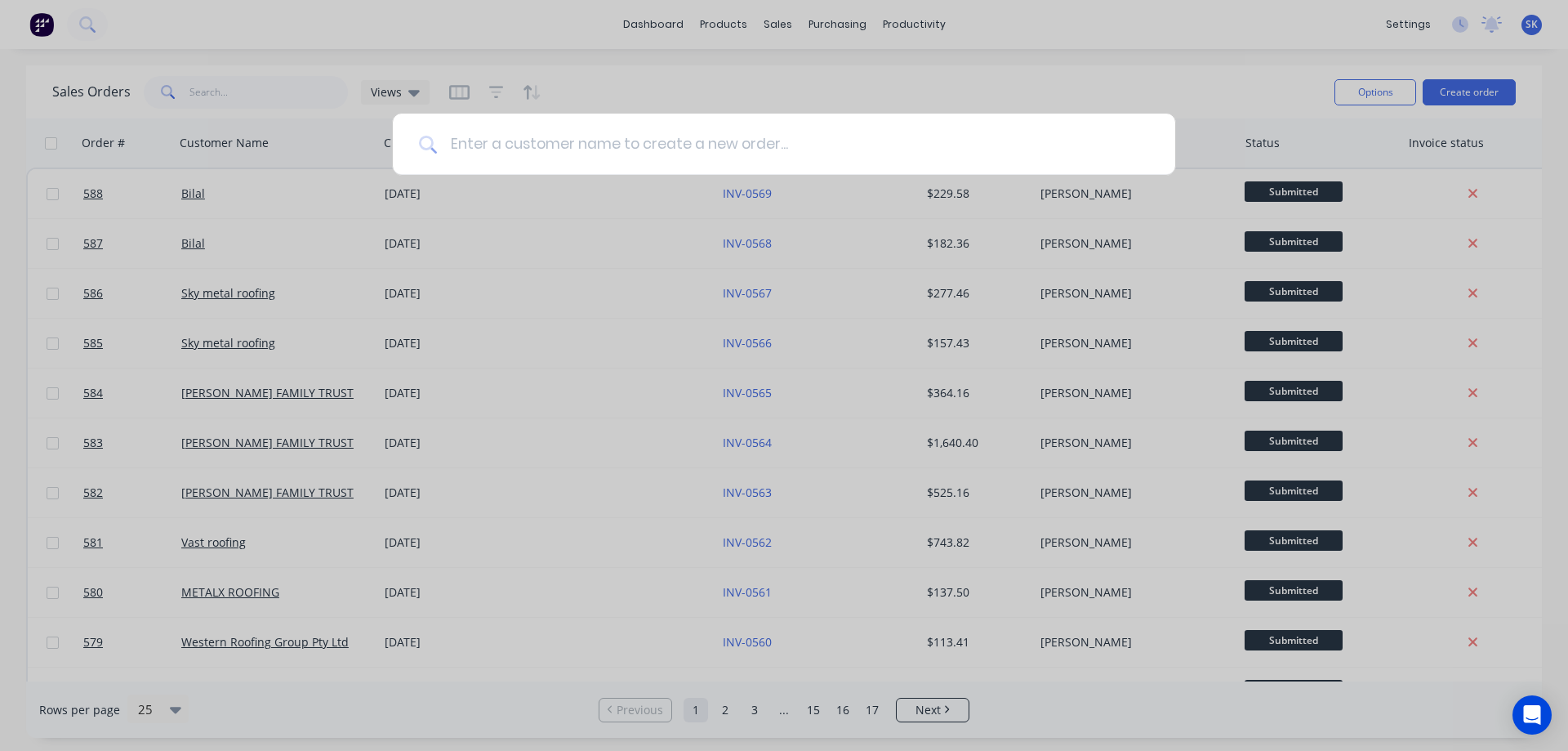
click at [760, 143] on input at bounding box center [794, 144] width 713 height 61
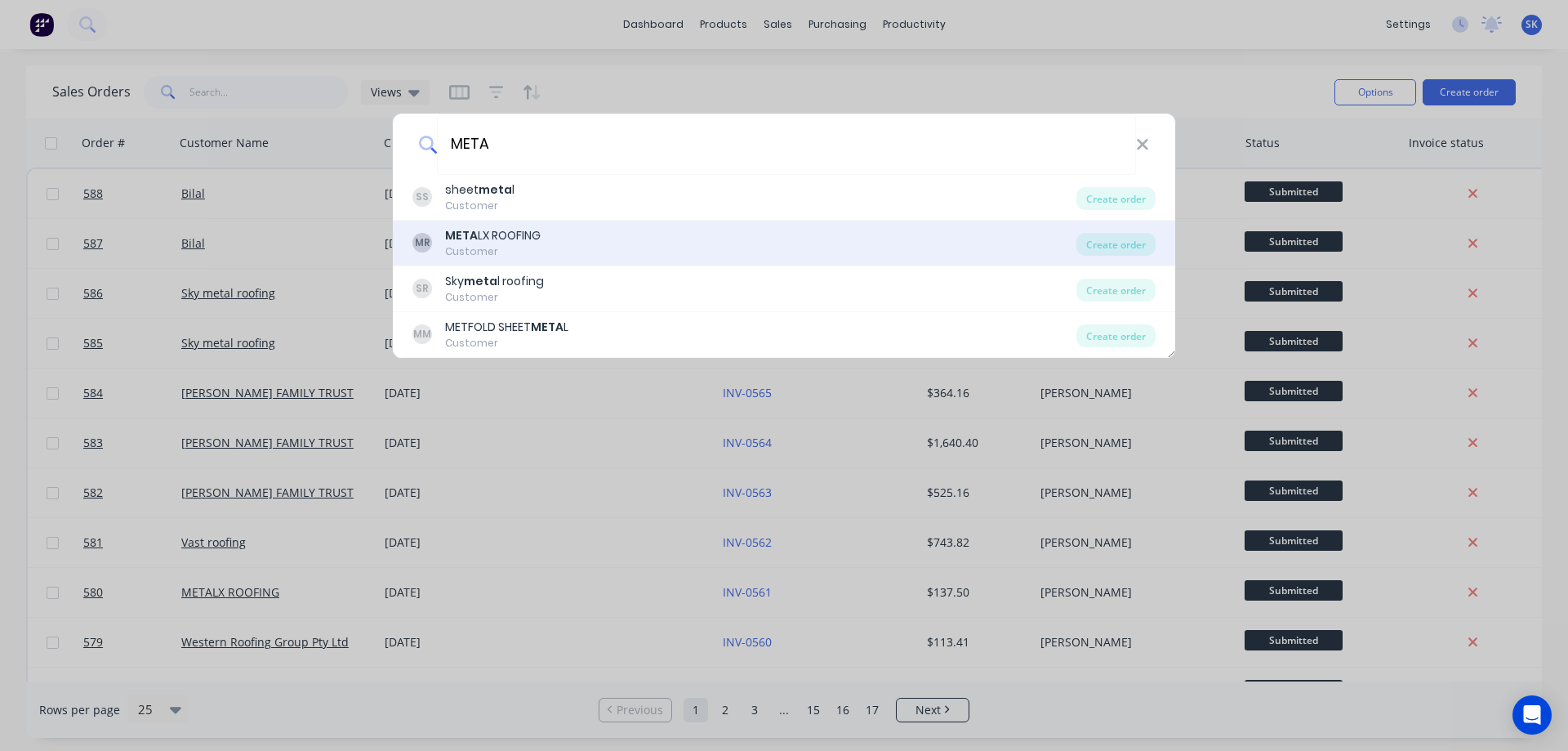
type input "META"
click at [574, 236] on div "MR META LX ROOFING Customer" at bounding box center [744, 243] width 664 height 32
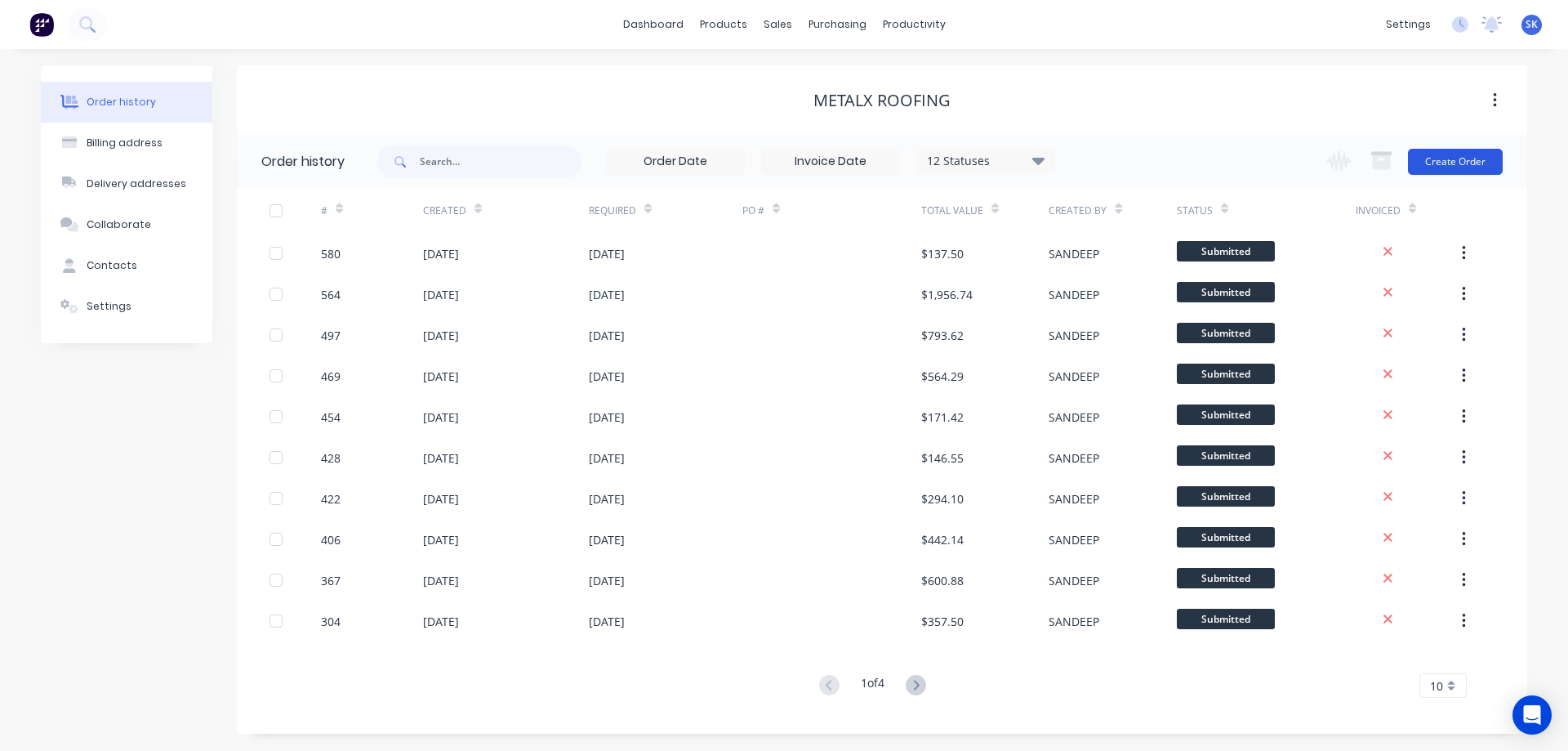
click at [1433, 165] on button "Create Order" at bounding box center [1455, 162] width 95 height 26
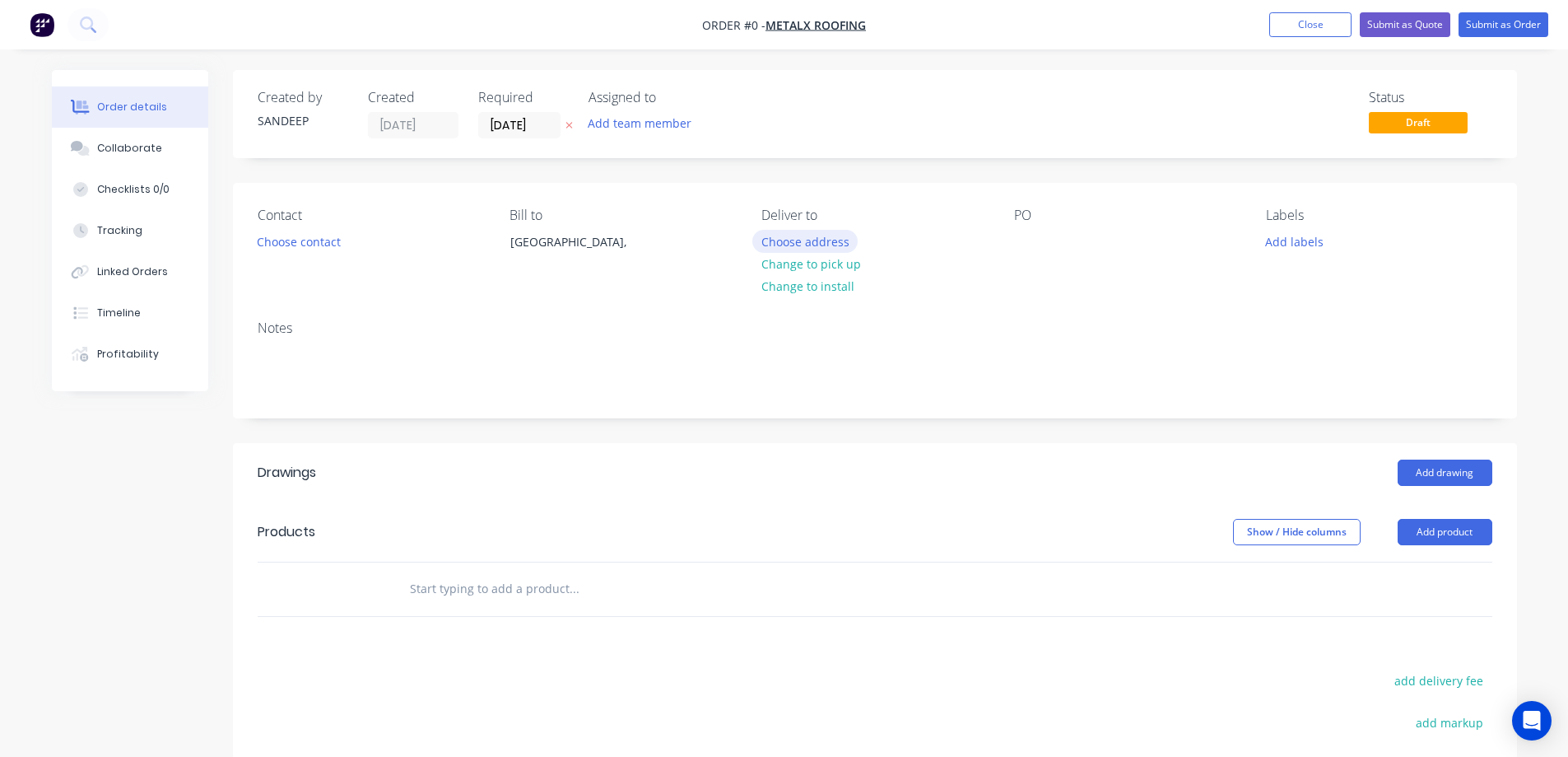
click at [797, 246] on button "Choose address" at bounding box center [805, 241] width 105 height 22
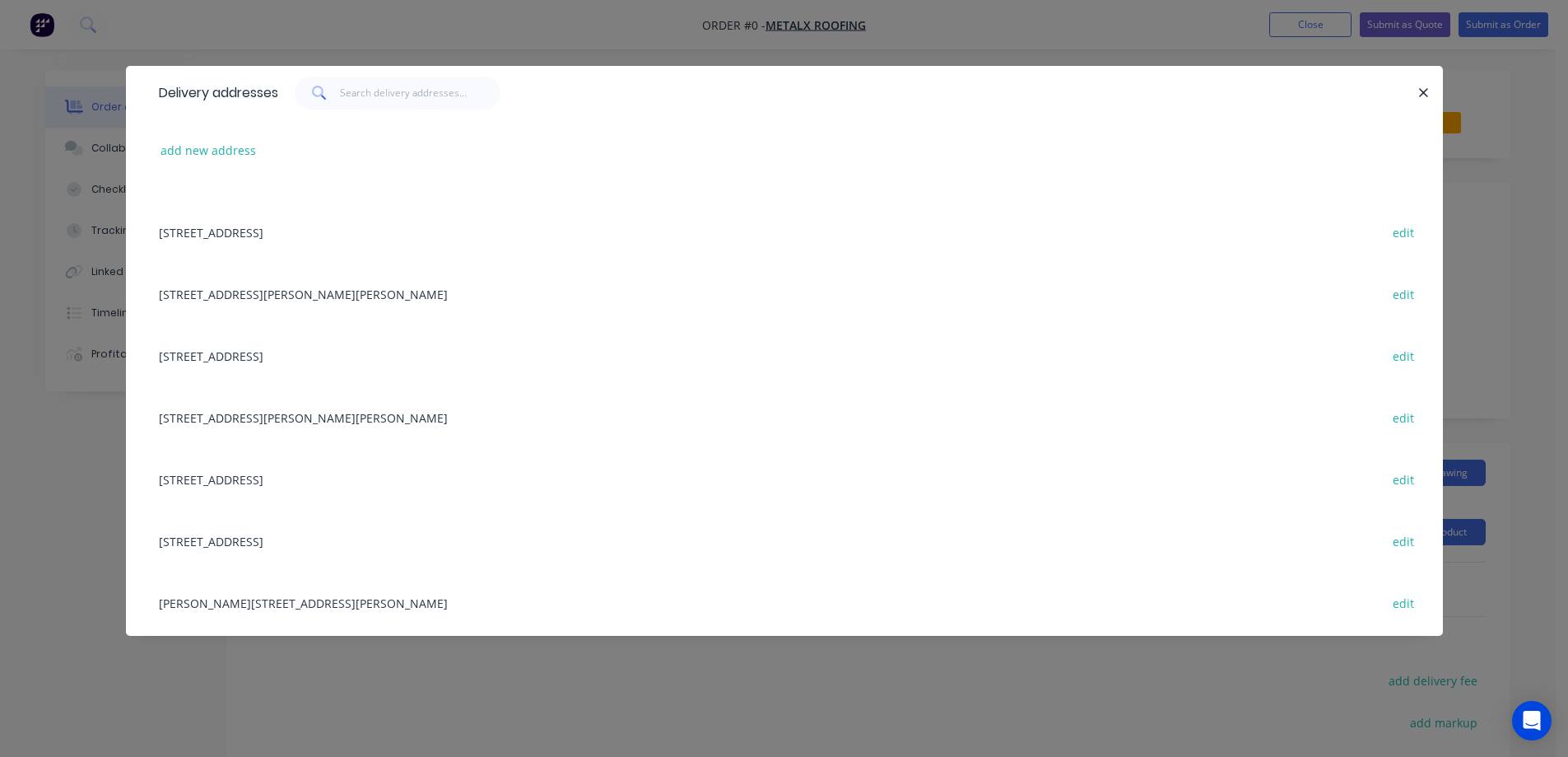
scroll to position [472, 0]
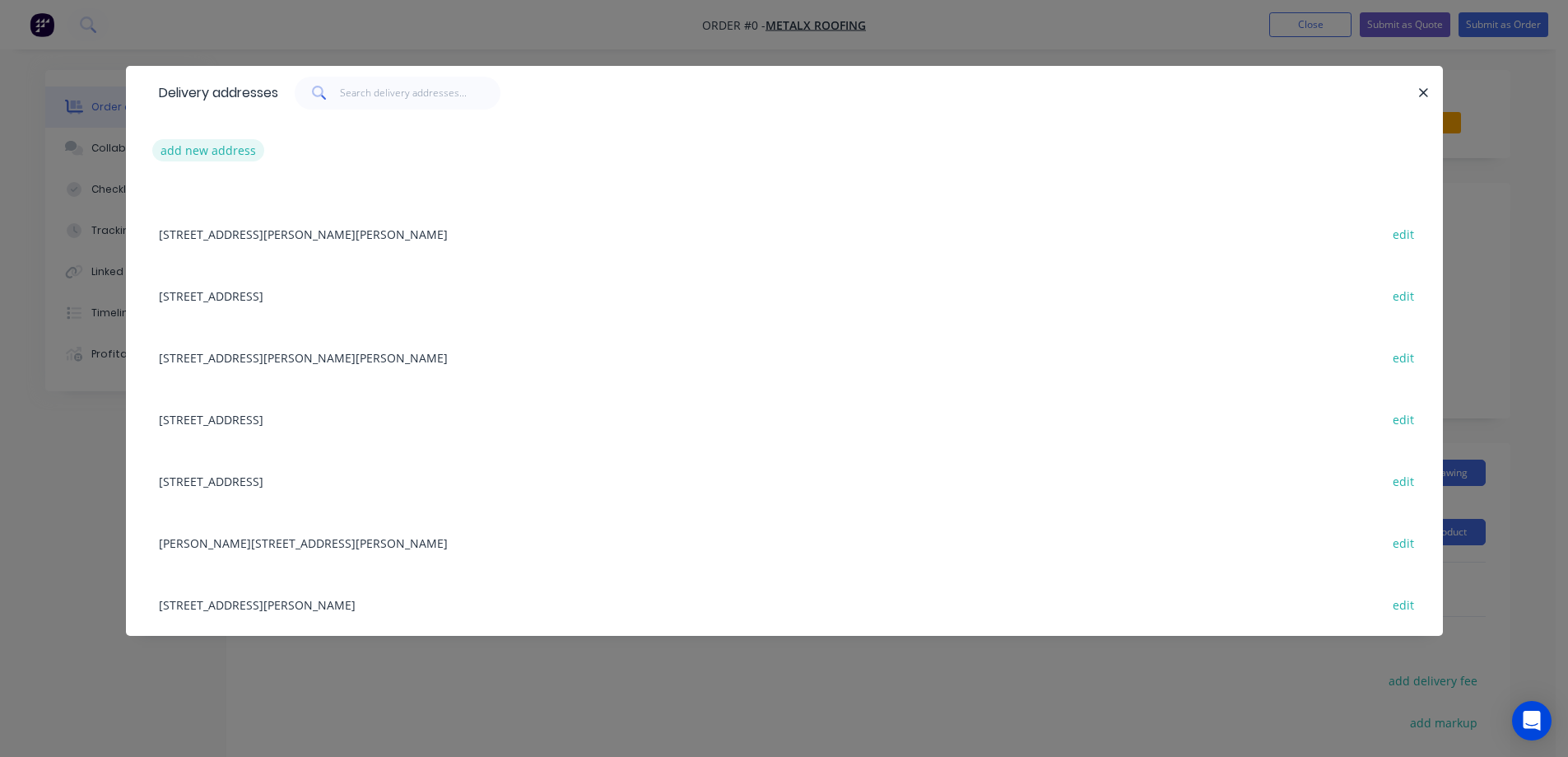
click at [257, 150] on button "add new address" at bounding box center [208, 149] width 112 height 22
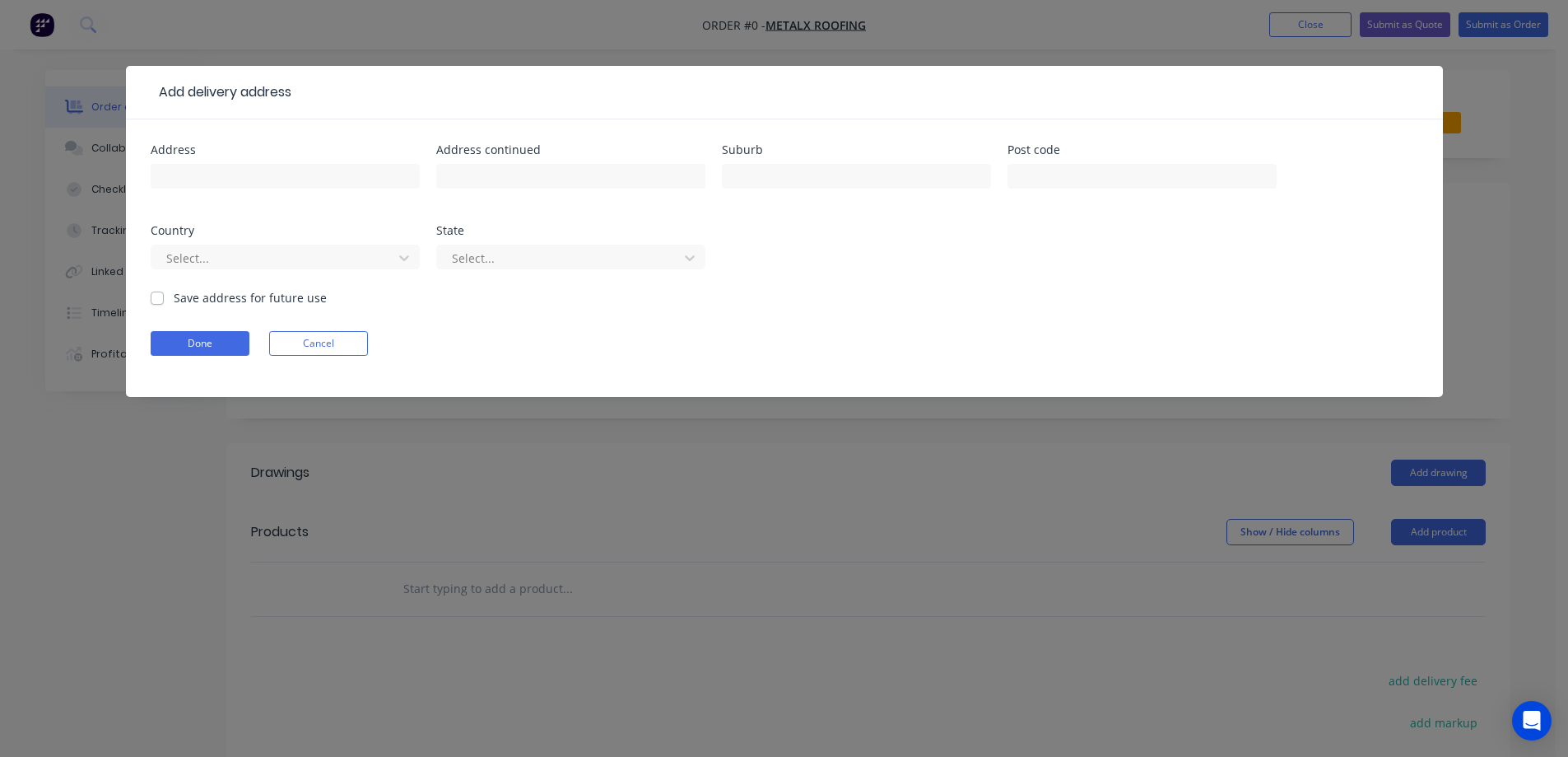
click at [256, 158] on div "Address" at bounding box center [285, 176] width 270 height 64
click at [256, 162] on div at bounding box center [285, 184] width 270 height 48
click at [256, 188] on input "text" at bounding box center [285, 177] width 270 height 25
paste input "Lot 33251, Kestrel St"
type input "Lot 33251, Kestrel St"
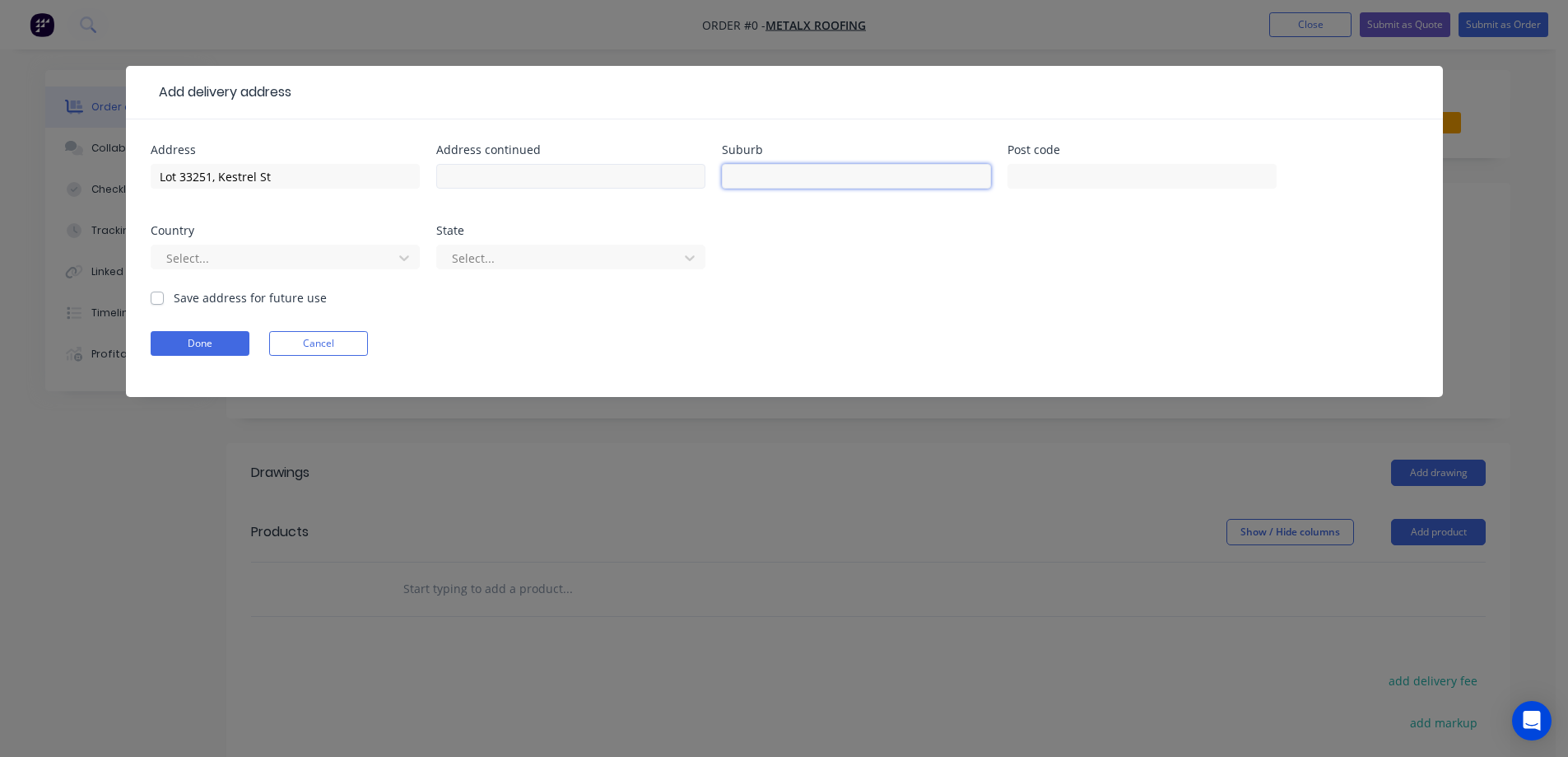
drag, startPoint x: 746, startPoint y: 179, endPoint x: 703, endPoint y: 164, distance: 45.5
click at [746, 179] on input "text" at bounding box center [856, 177] width 270 height 25
paste input "KALKALLO"
type input "KALKALLO"
click at [1077, 189] on div at bounding box center [1142, 184] width 270 height 48
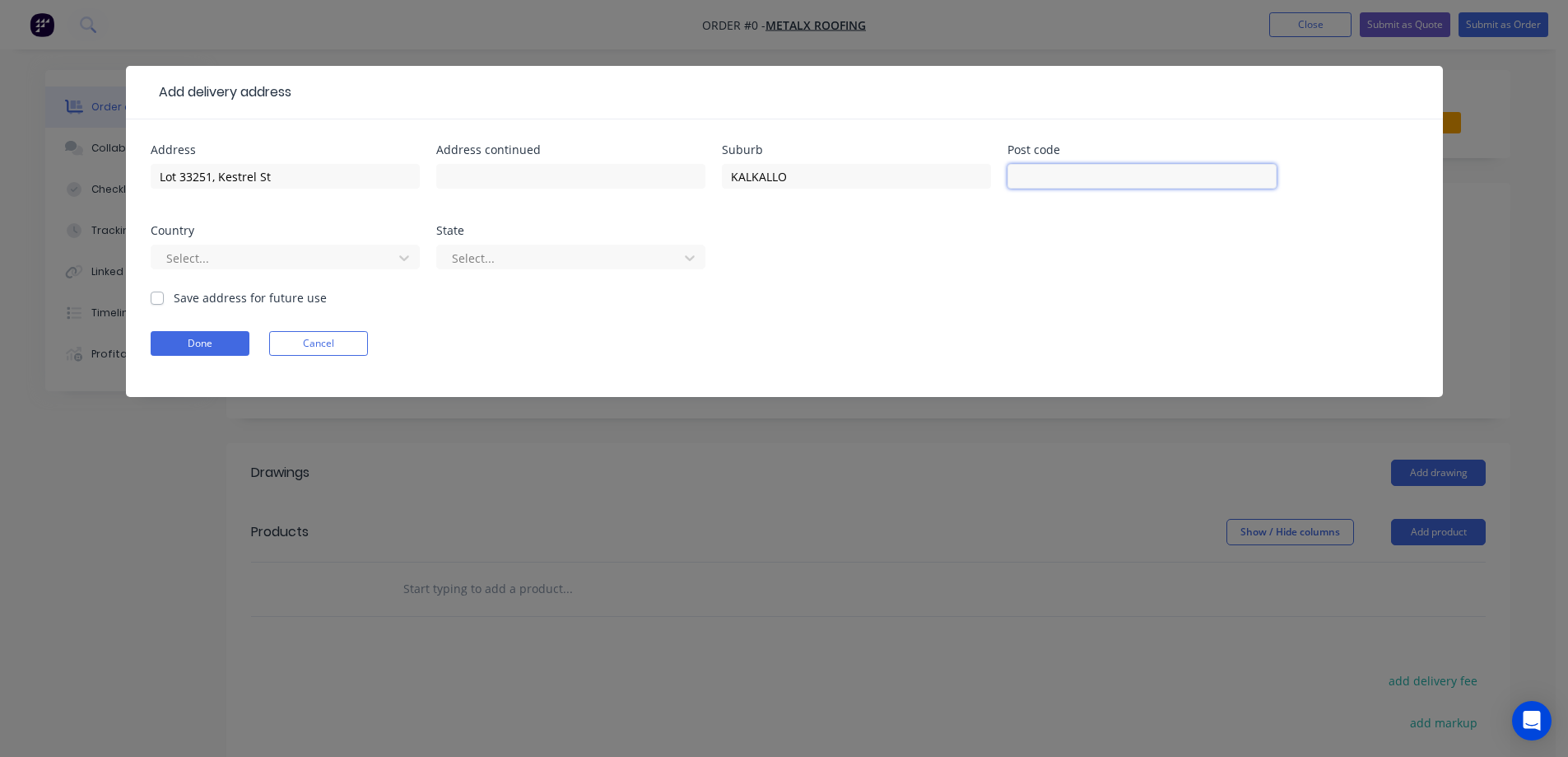
click at [1067, 177] on input "text" at bounding box center [1142, 177] width 270 height 25
paste input "3064"
type input "3064"
click at [320, 256] on div at bounding box center [275, 257] width 219 height 20
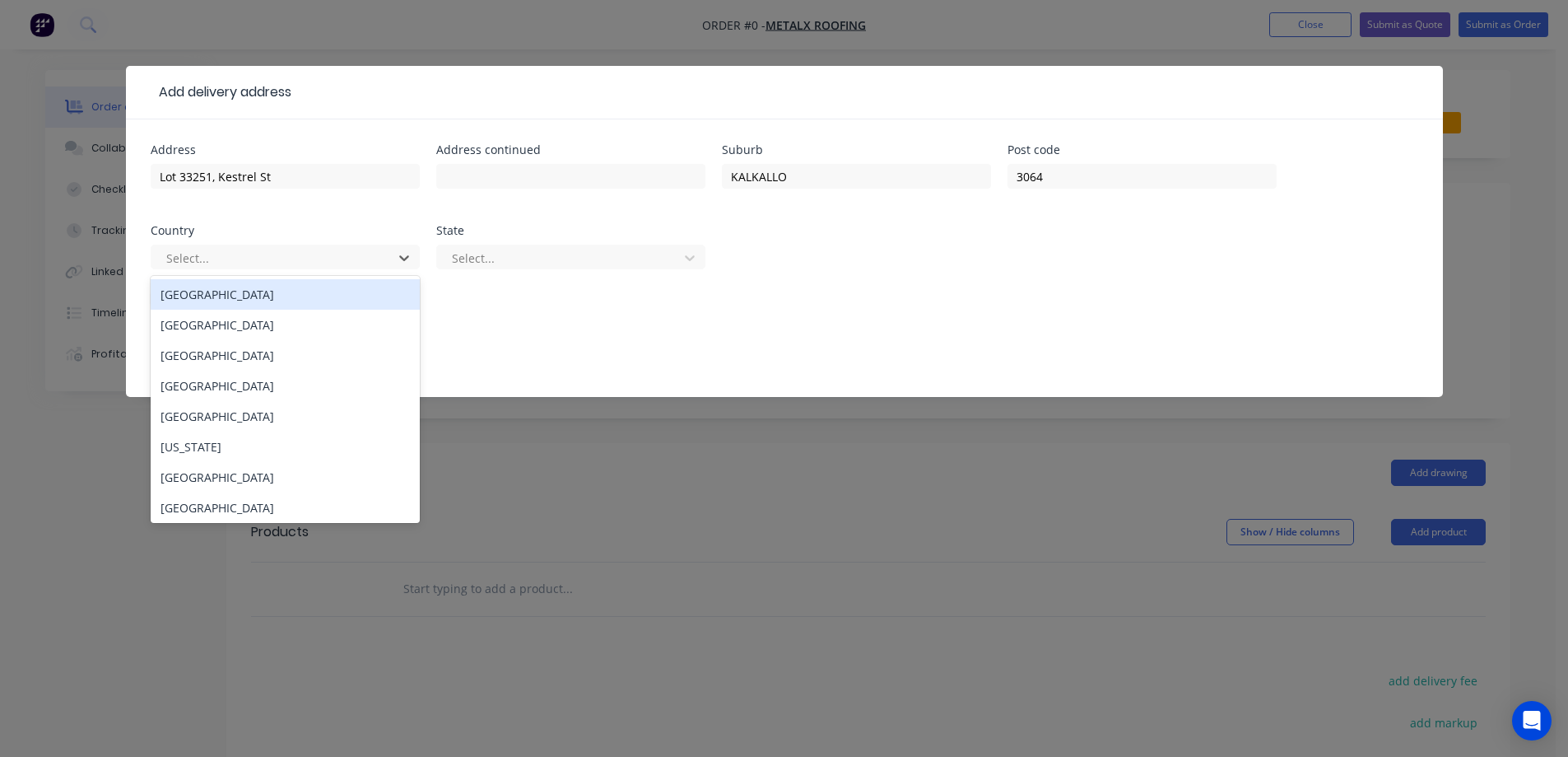
click at [311, 292] on div "[GEOGRAPHIC_DATA]" at bounding box center [285, 294] width 270 height 31
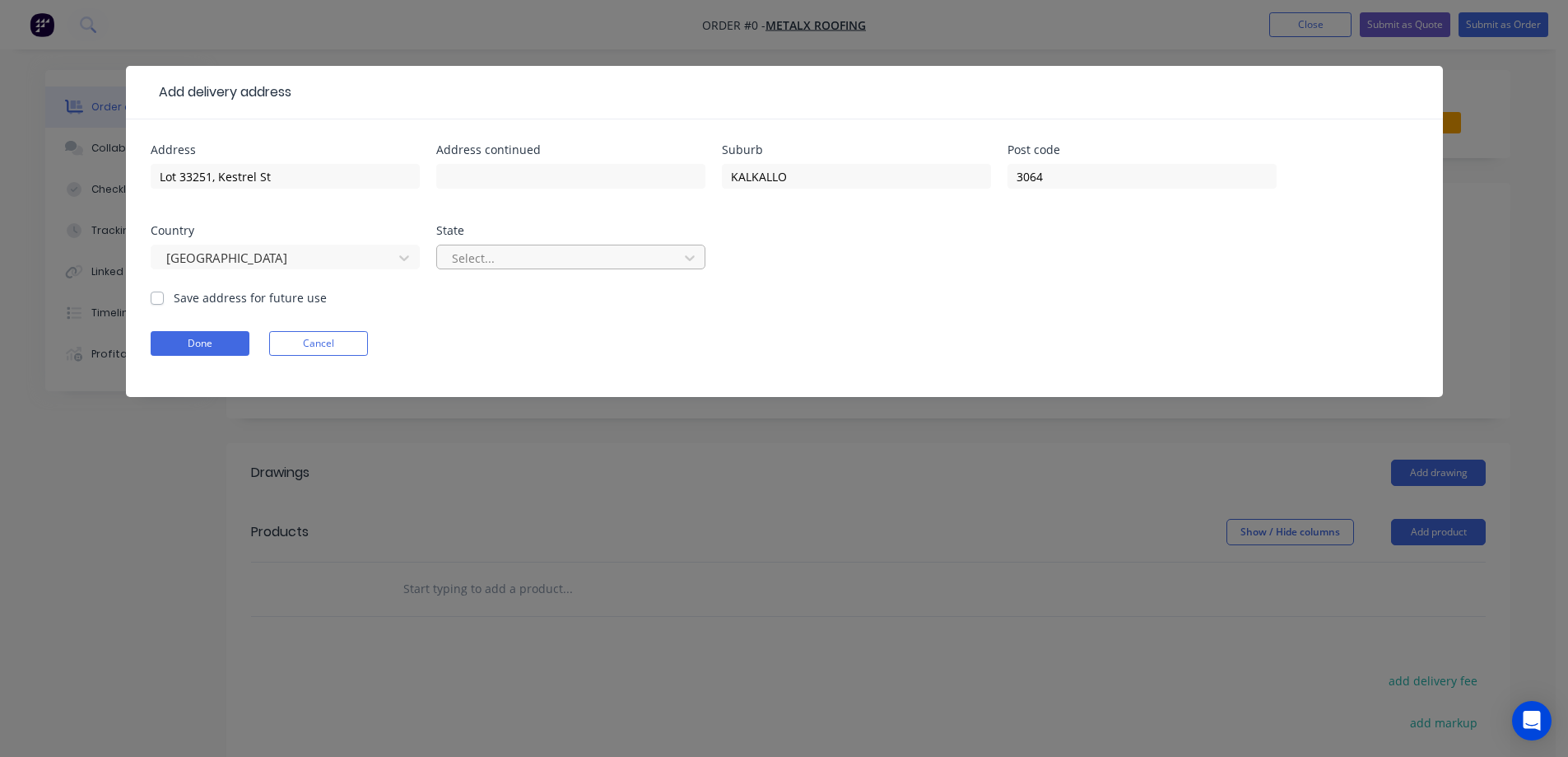
click at [521, 263] on div at bounding box center [560, 257] width 219 height 20
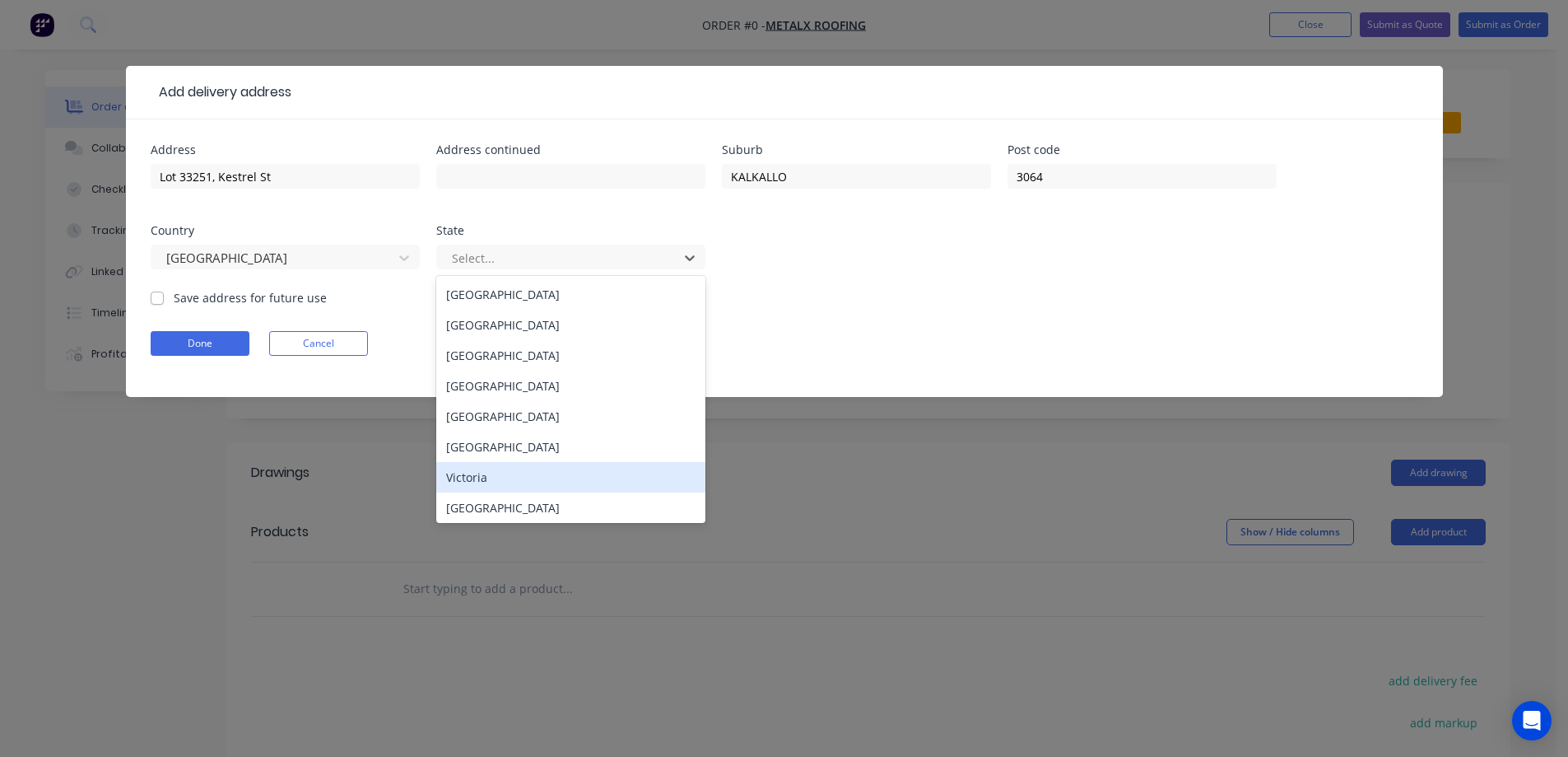
click at [481, 478] on div "Victoria" at bounding box center [571, 477] width 270 height 31
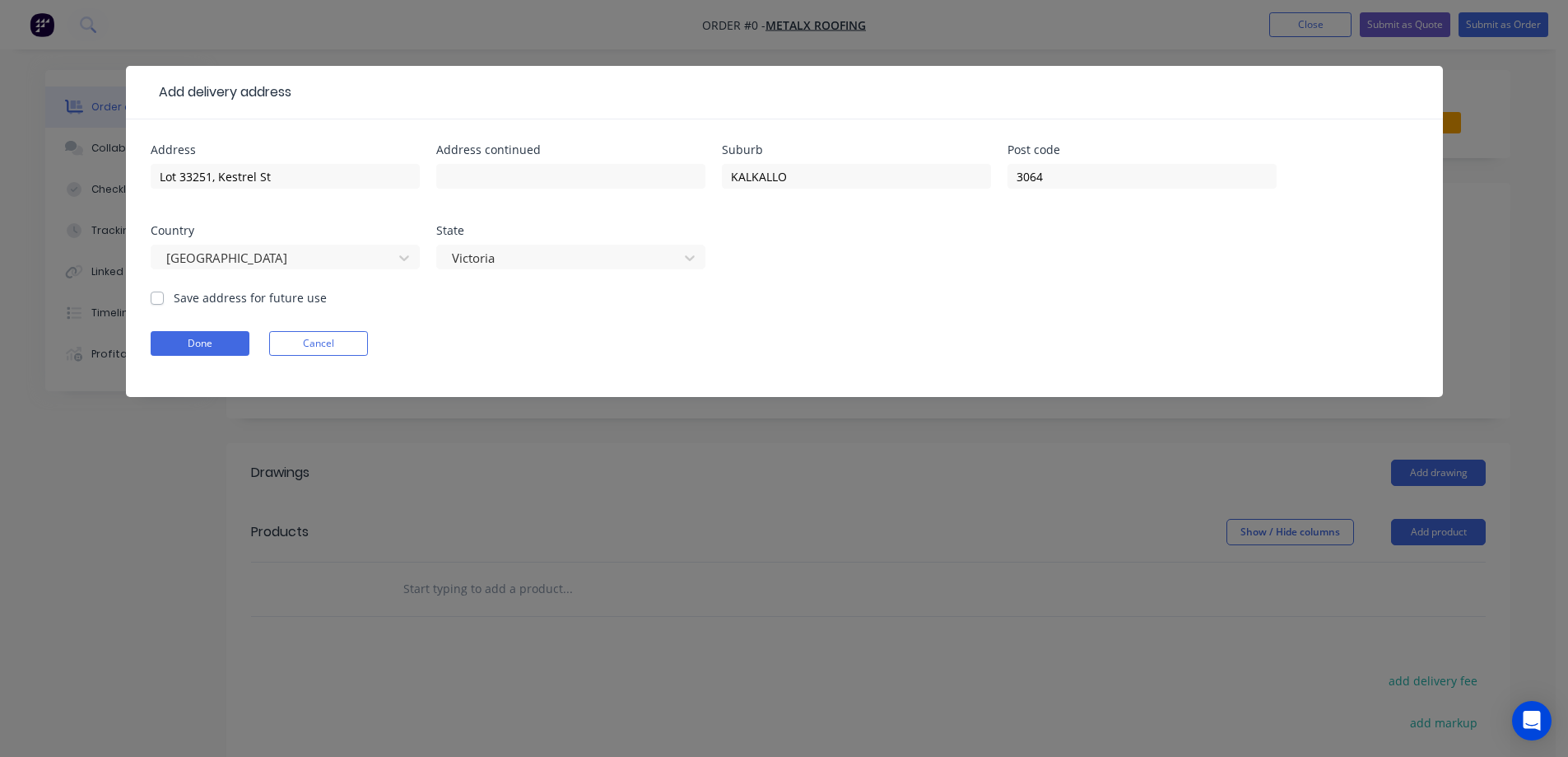
click at [304, 300] on label "Save address for future use" at bounding box center [250, 298] width 153 height 18
click at [164, 300] on input "Save address for future use" at bounding box center [157, 297] width 13 height 16
checkbox input "true"
click at [209, 342] on button "Done" at bounding box center [200, 343] width 99 height 25
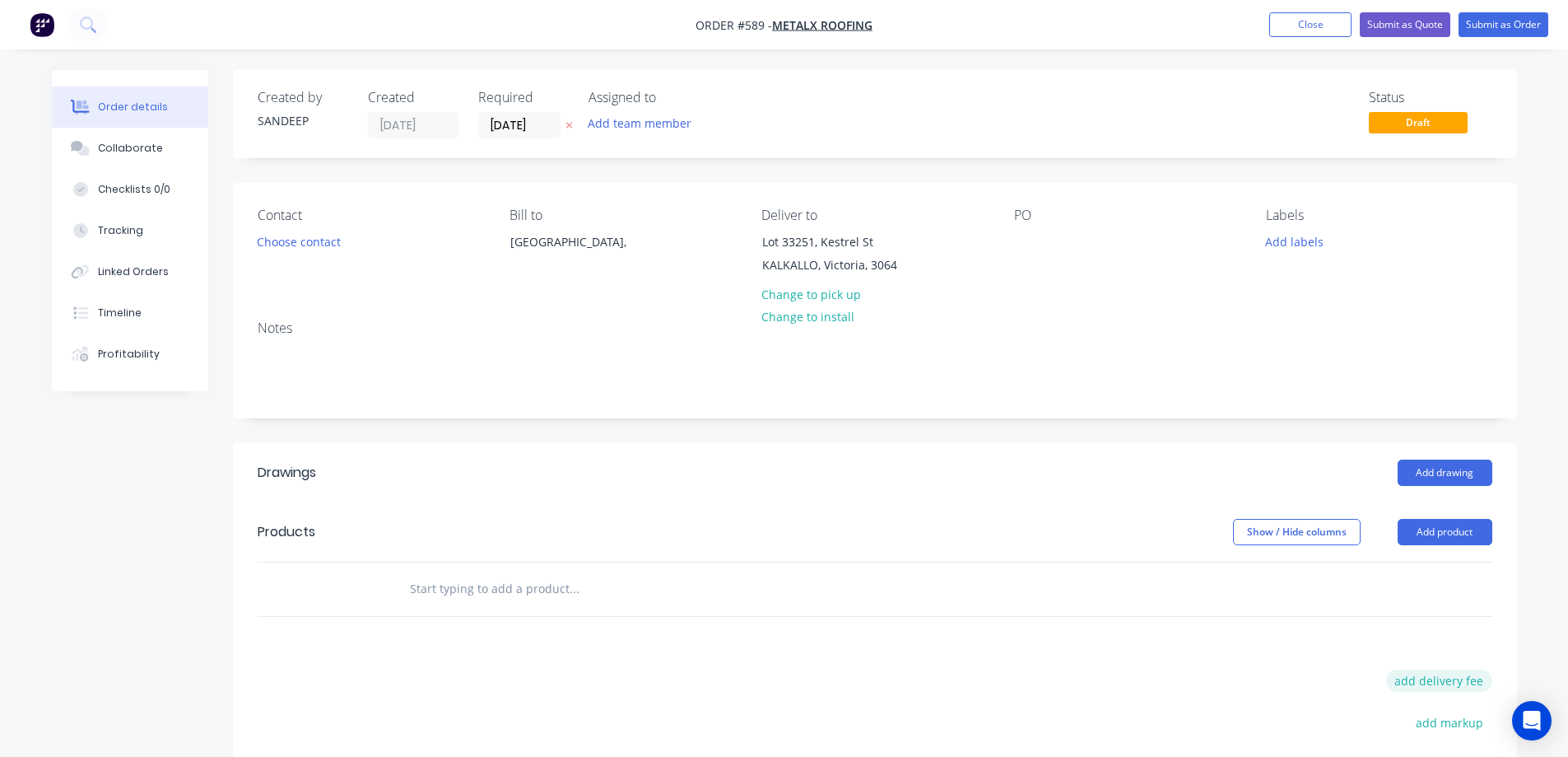
click at [1422, 689] on button "add delivery fee" at bounding box center [1439, 680] width 106 height 22
type input "50"
click at [1208, 667] on div "Drawings Add drawing Products Show / Hide columns Add product Delivery fee Deli…" at bounding box center [874, 725] width 1284 height 565
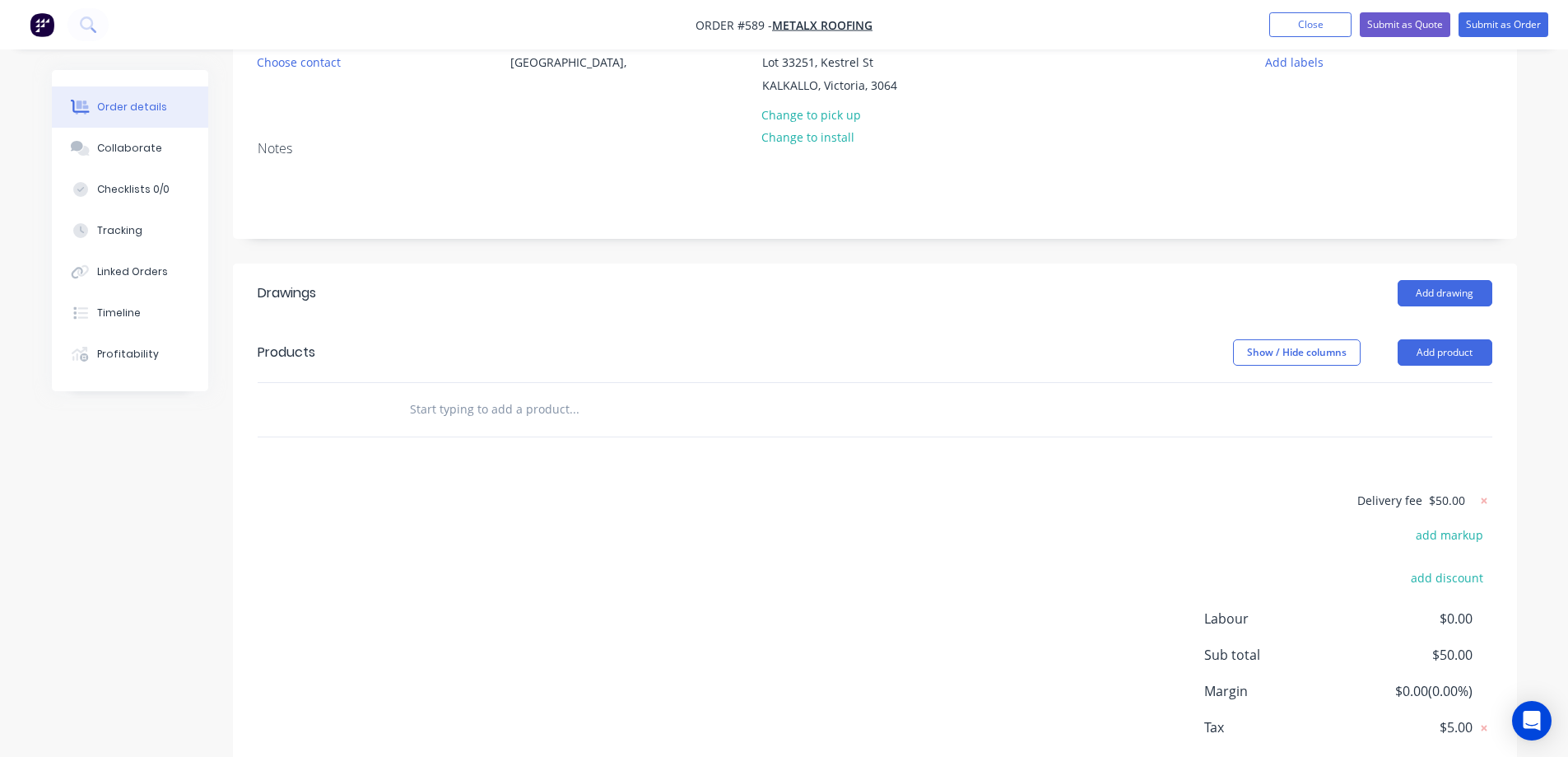
scroll to position [247, 0]
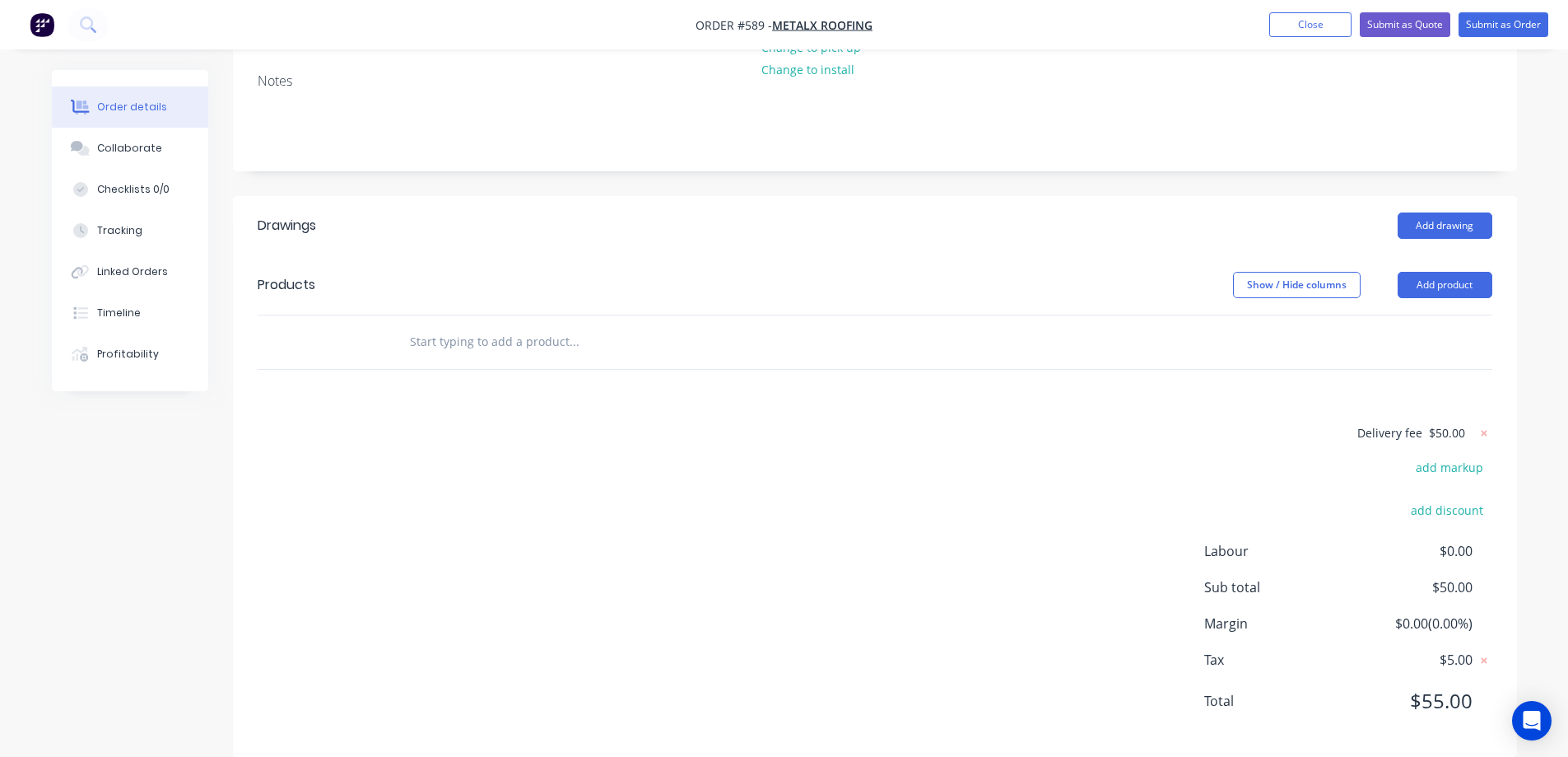
click at [486, 341] on input "text" at bounding box center [573, 342] width 329 height 33
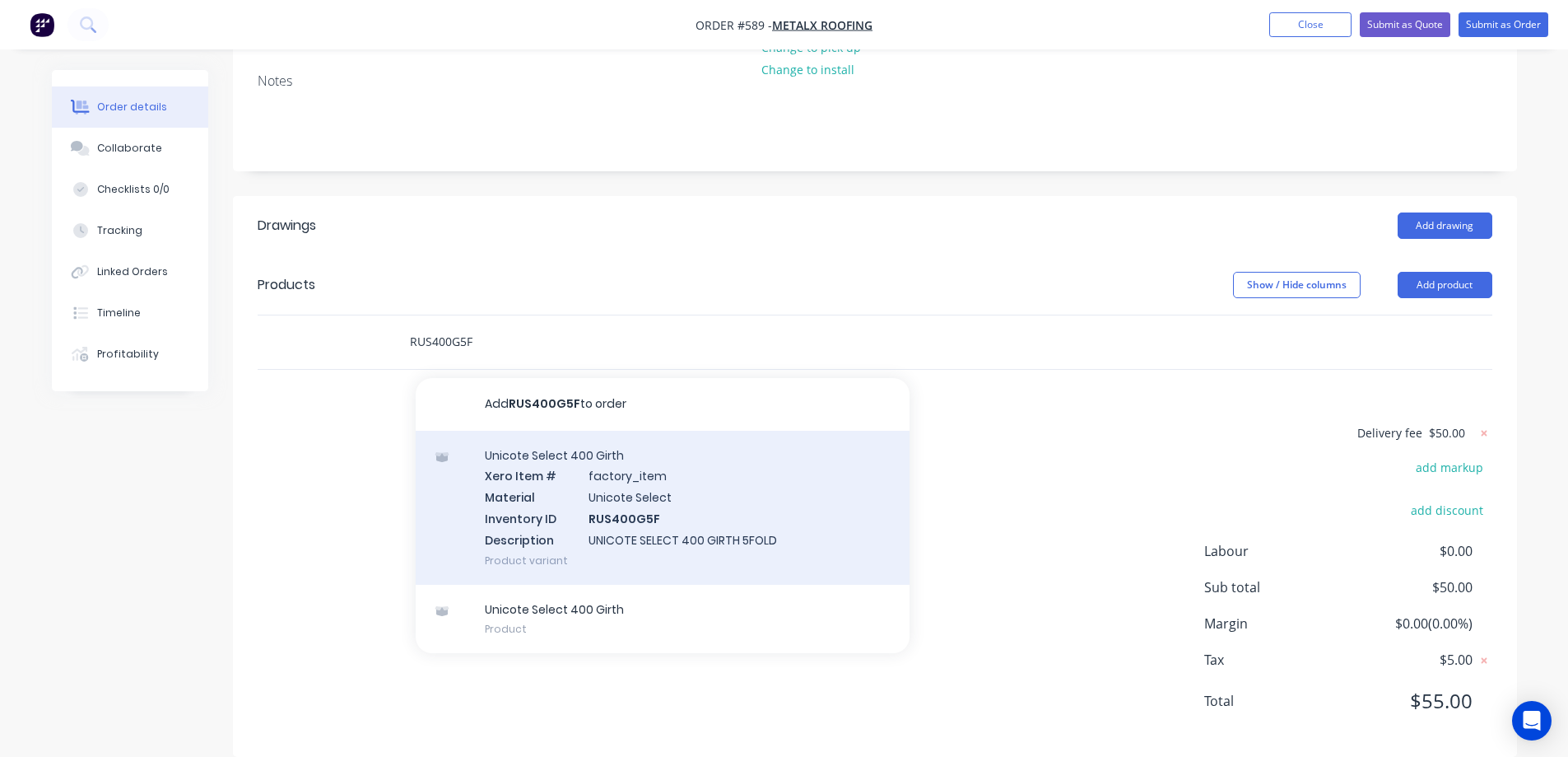
type input "RUS400G5F"
click at [565, 523] on div "Unicote Select 400 Girth Xero Item # factory_item Material Unicote Select Inven…" at bounding box center [662, 507] width 494 height 154
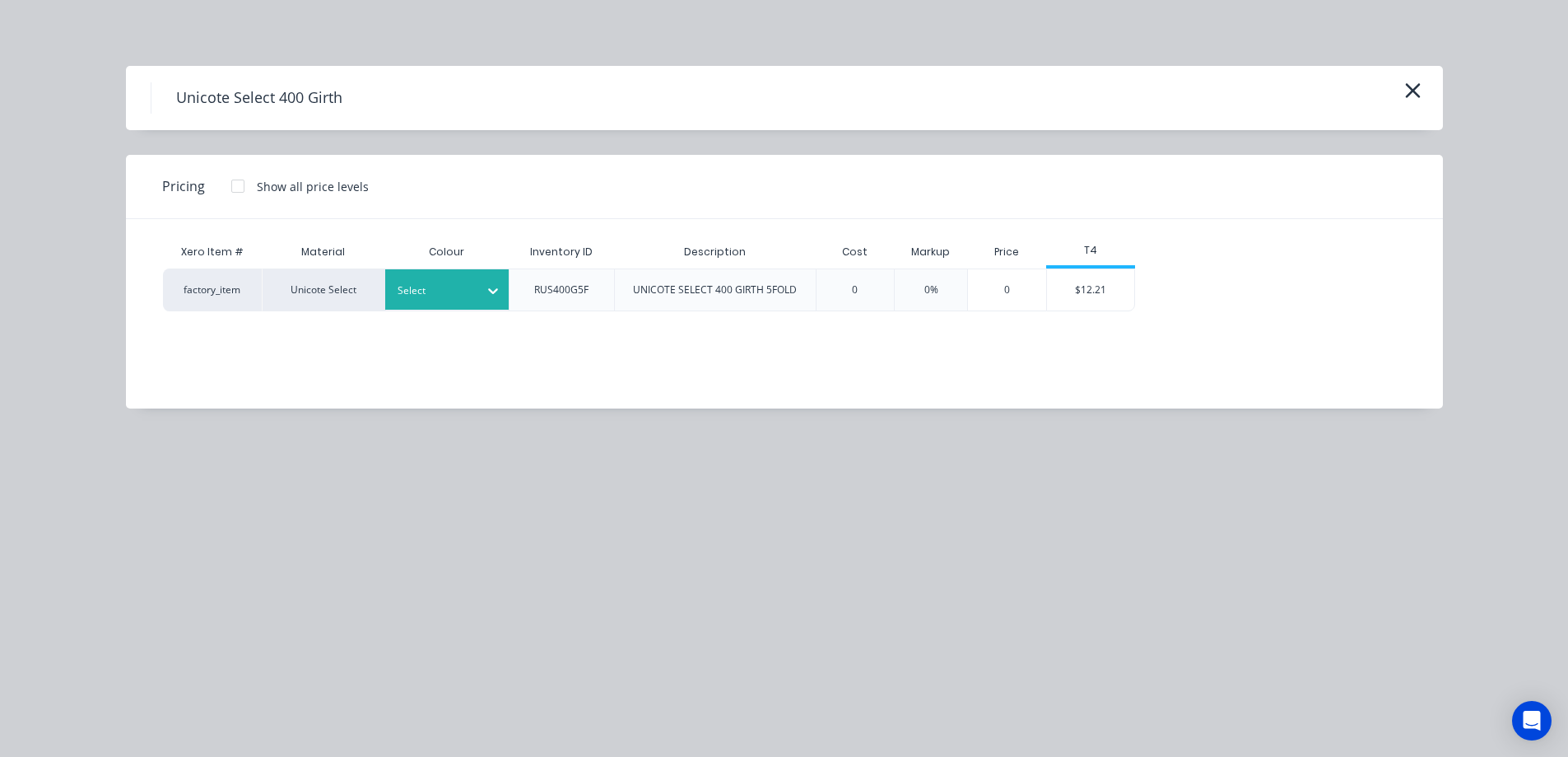
click at [467, 288] on div at bounding box center [435, 291] width 74 height 18
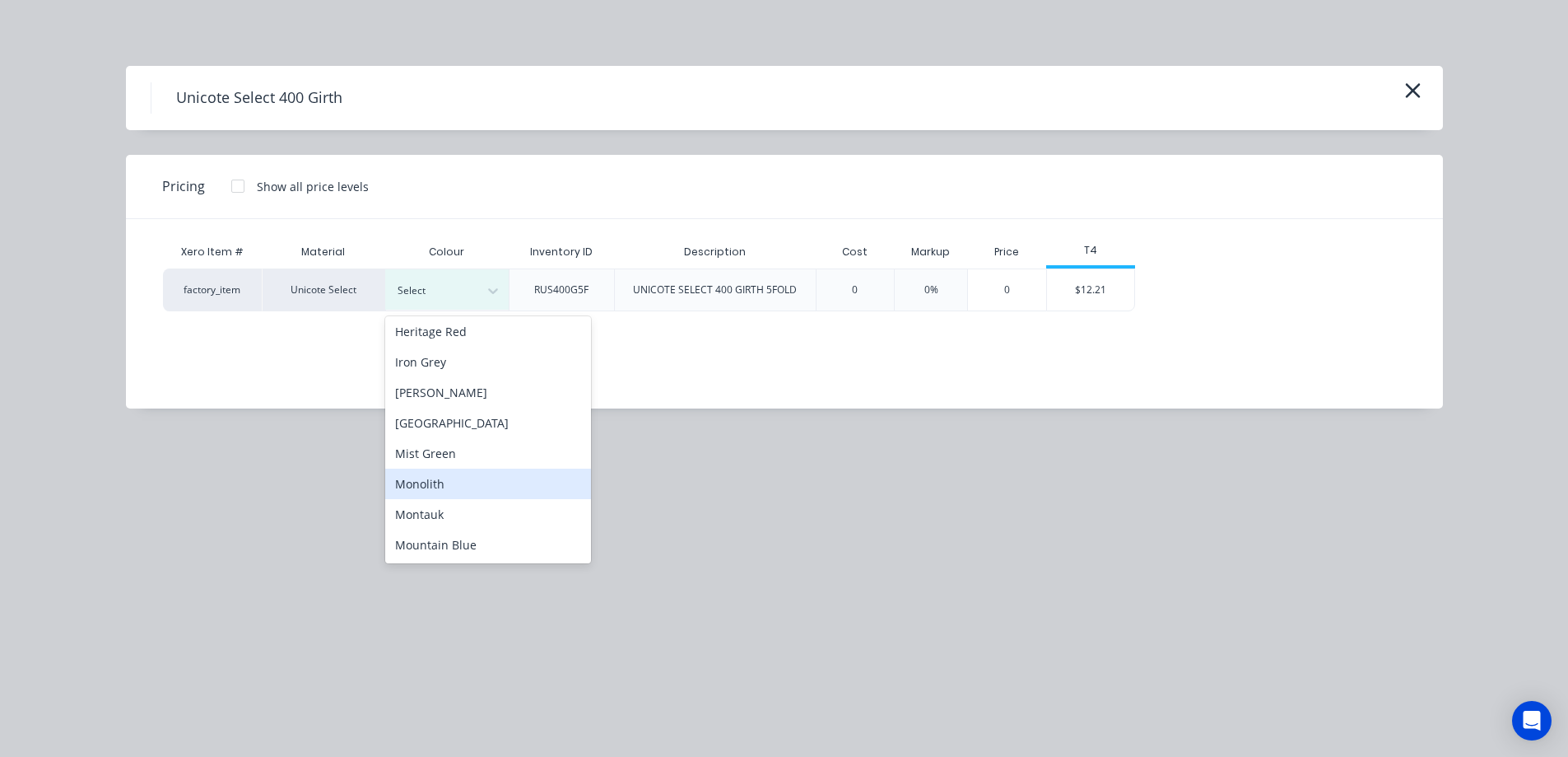
click at [445, 481] on div "Monolith" at bounding box center [488, 483] width 205 height 31
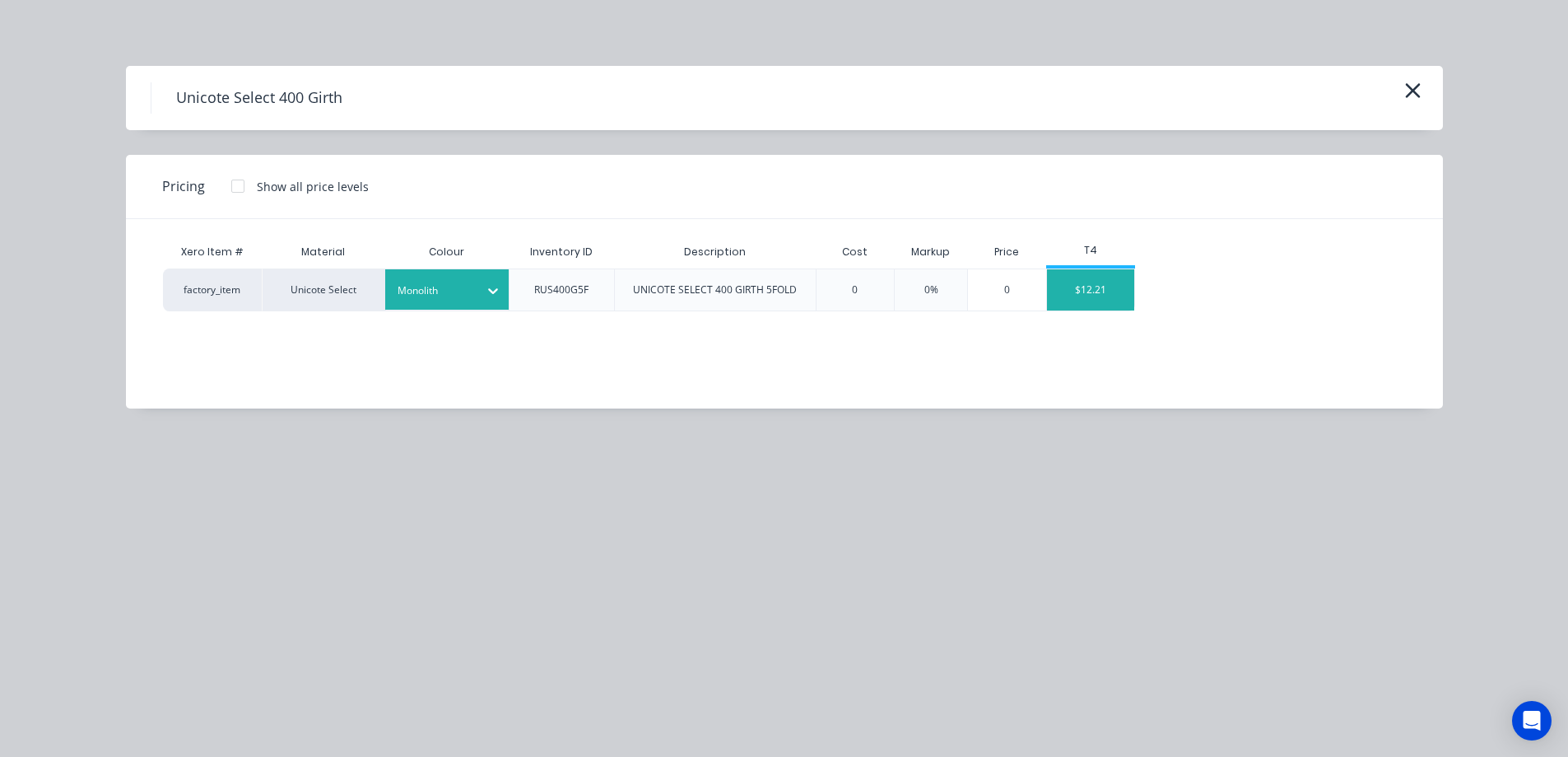
click at [1061, 296] on div "$12.21" at bounding box center [1091, 290] width 88 height 41
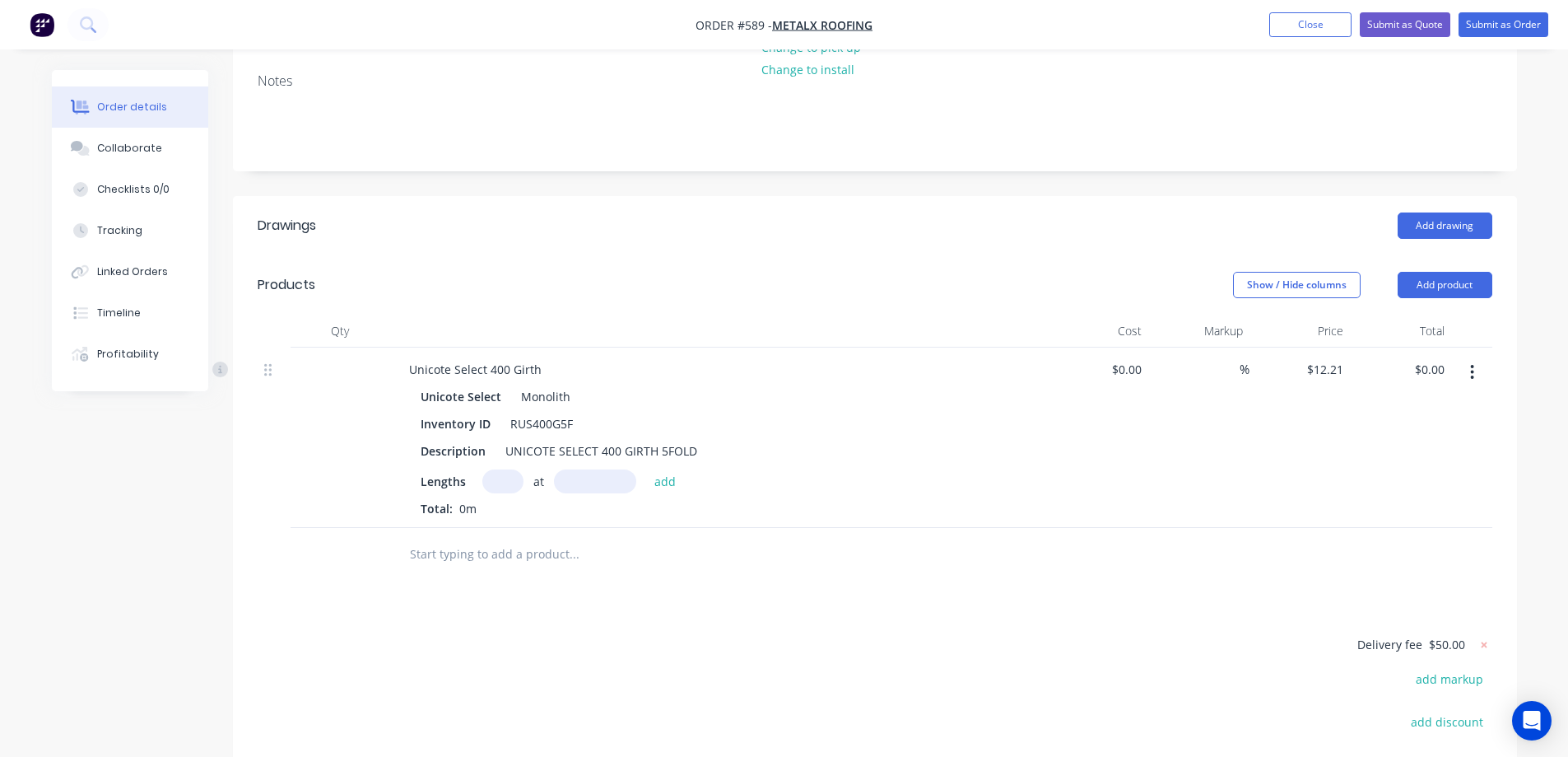
click at [493, 477] on input "text" at bounding box center [502, 480] width 41 height 24
type input "2"
type input "5000mm"
click at [660, 487] on button "add" at bounding box center [665, 479] width 39 height 22
type input "$122.10"
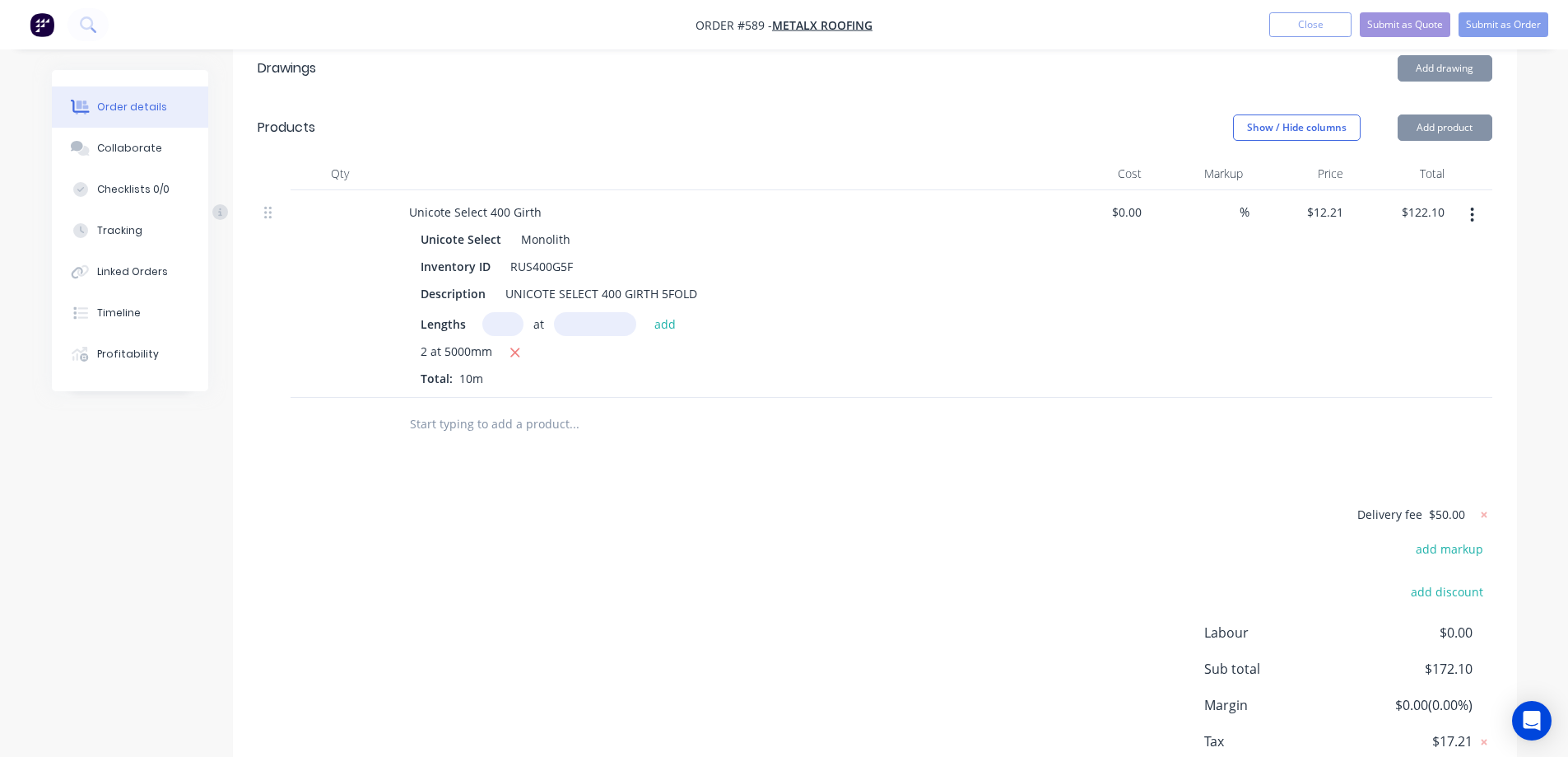
scroll to position [412, 0]
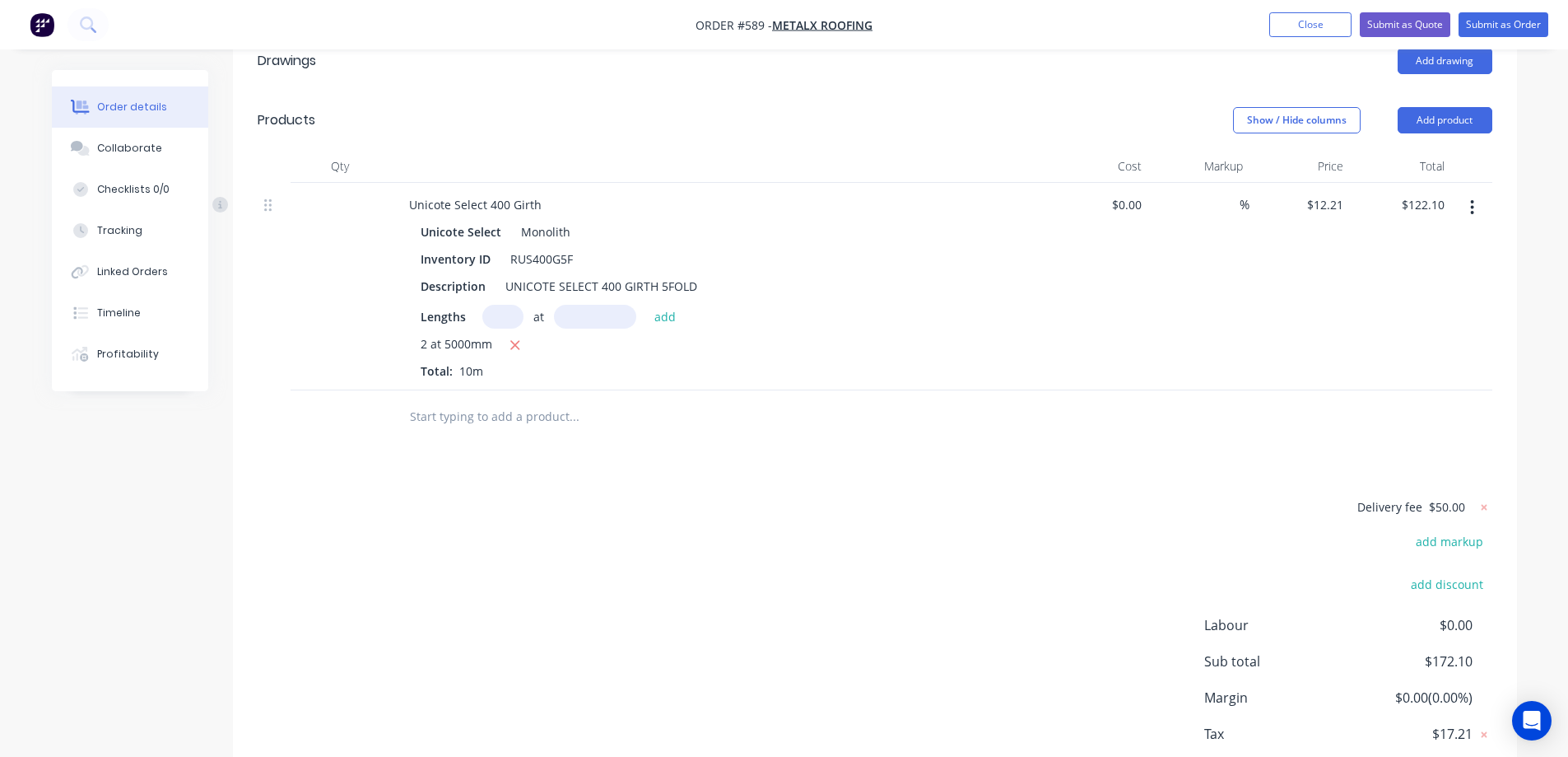
click at [527, 418] on input "text" at bounding box center [573, 417] width 329 height 33
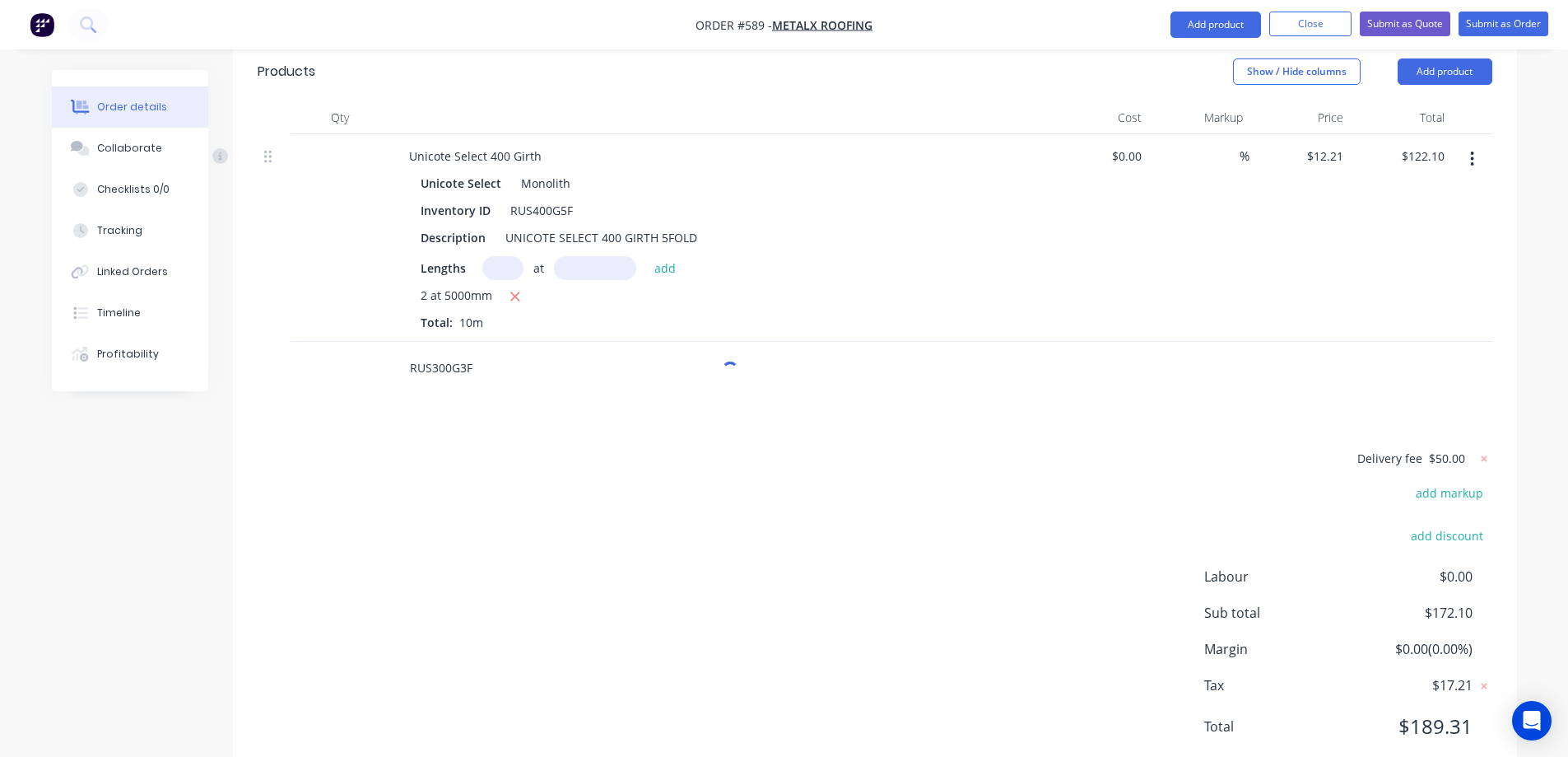
scroll to position [510, 0]
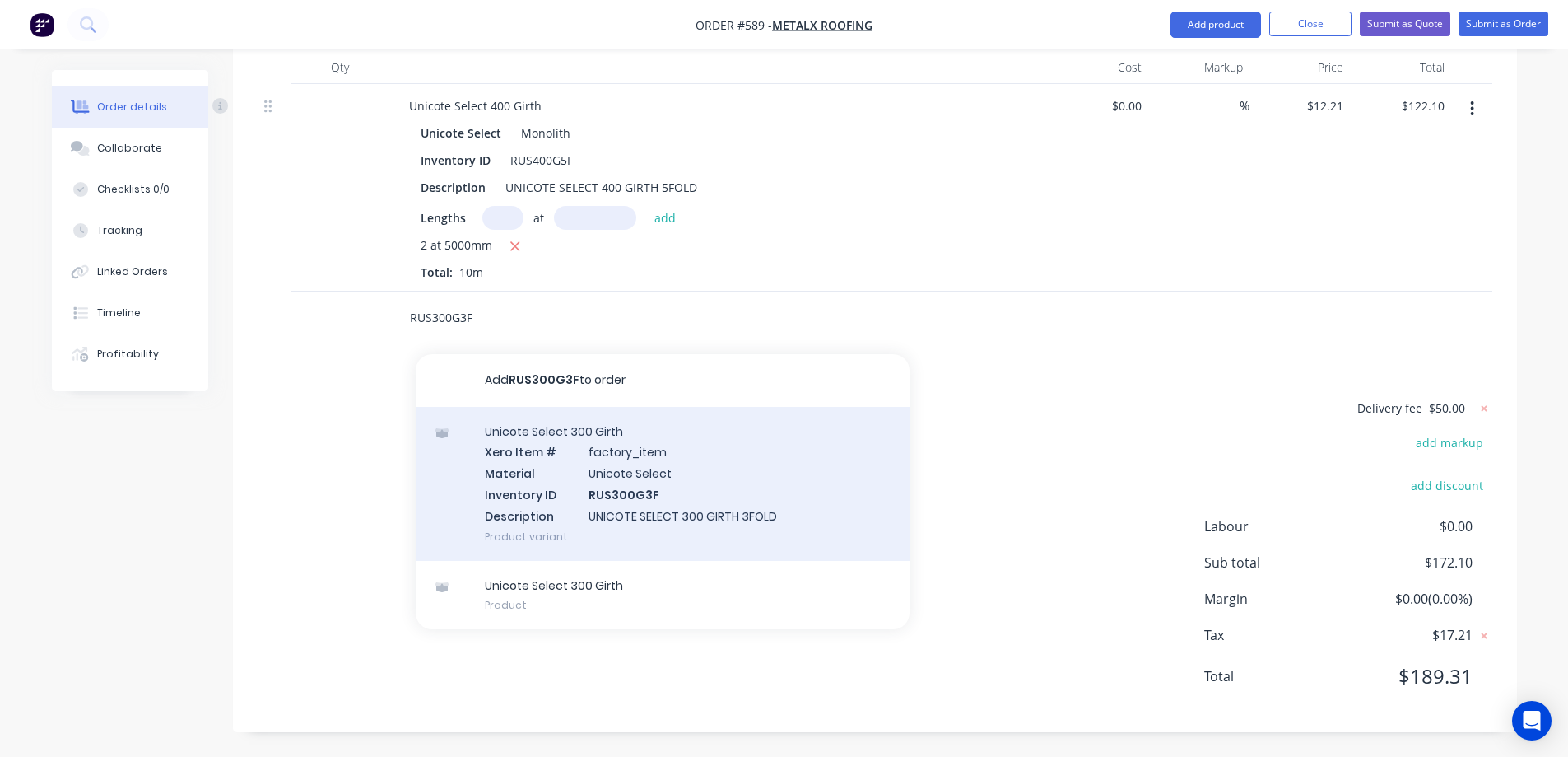
type input "RUS300G3F"
click at [545, 477] on div "Unicote Select 300 Girth Xero Item # factory_item Material Unicote Select Inven…" at bounding box center [662, 483] width 494 height 154
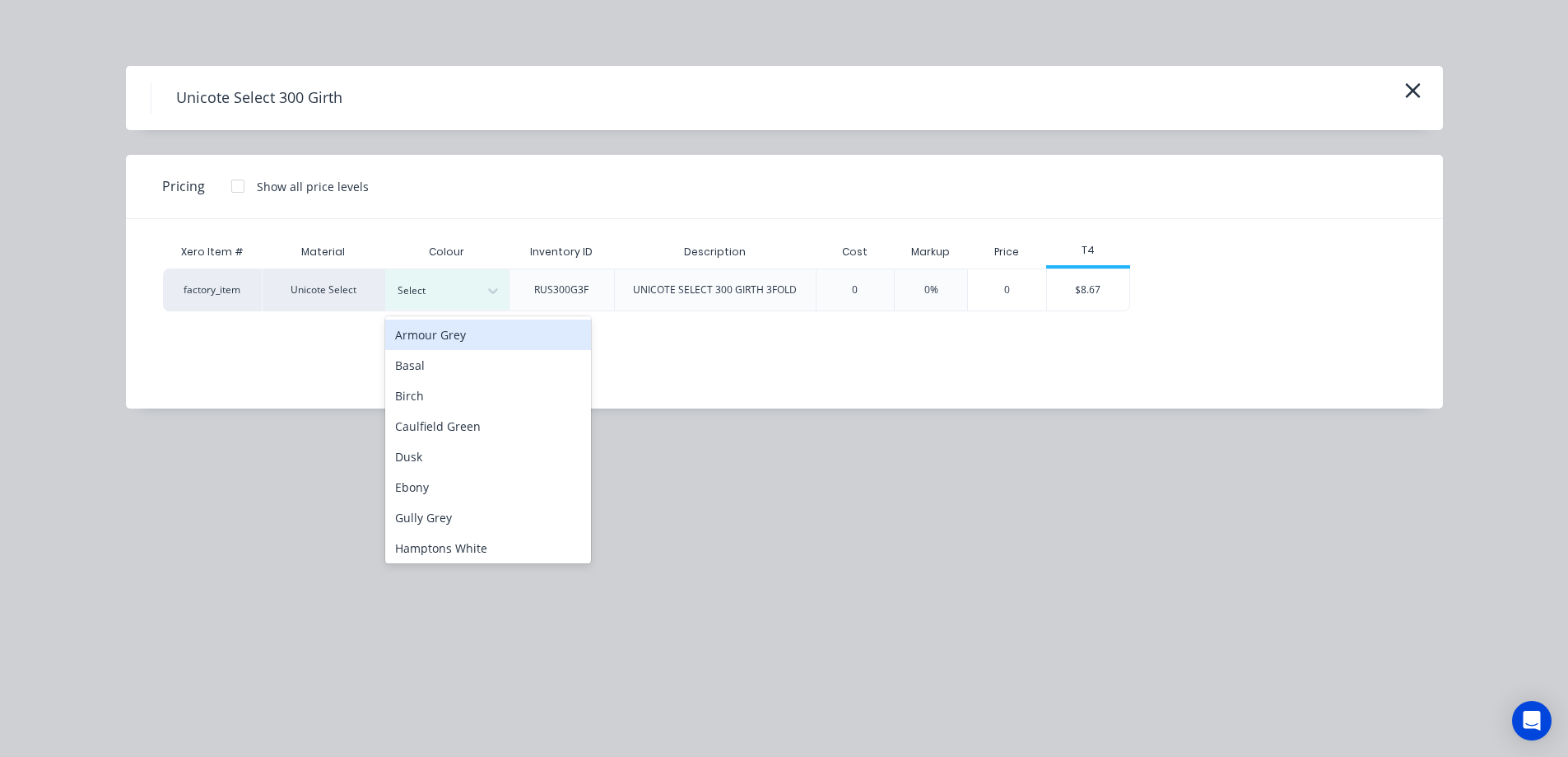
click at [484, 293] on div at bounding box center [493, 291] width 30 height 26
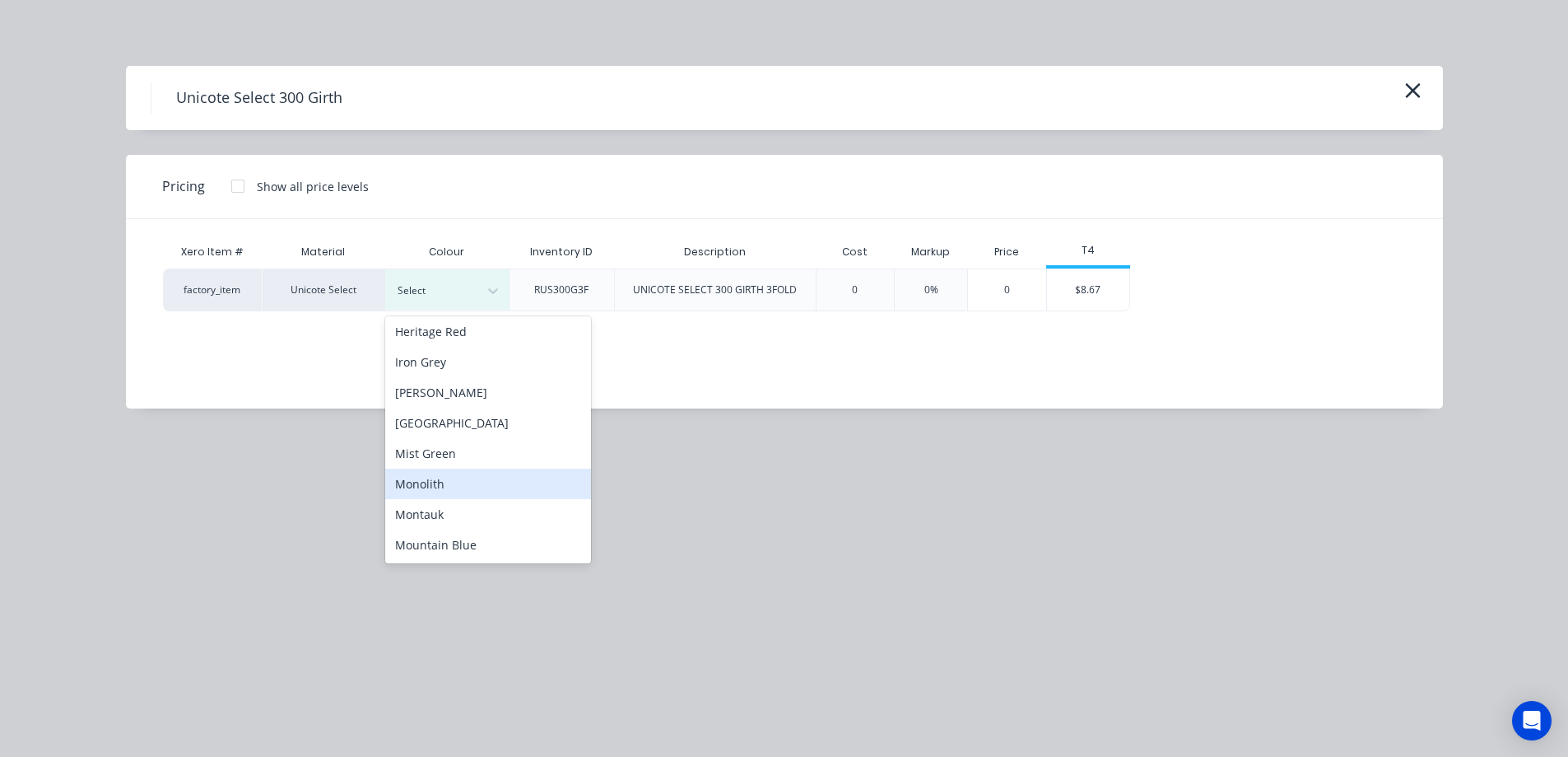
click at [466, 497] on div "Monolith" at bounding box center [488, 483] width 205 height 31
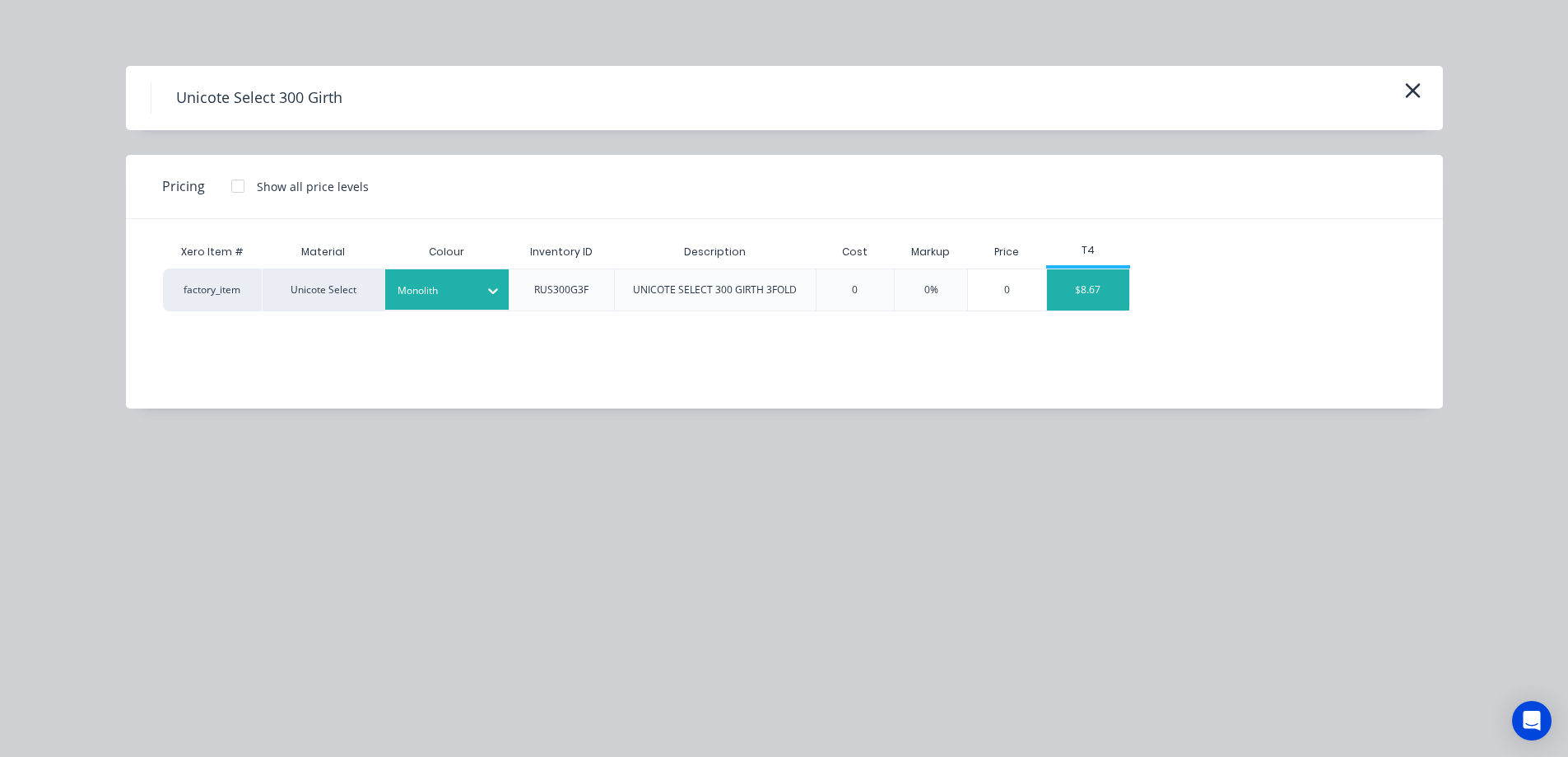
click at [1048, 298] on div "$8.67" at bounding box center [1089, 290] width 83 height 41
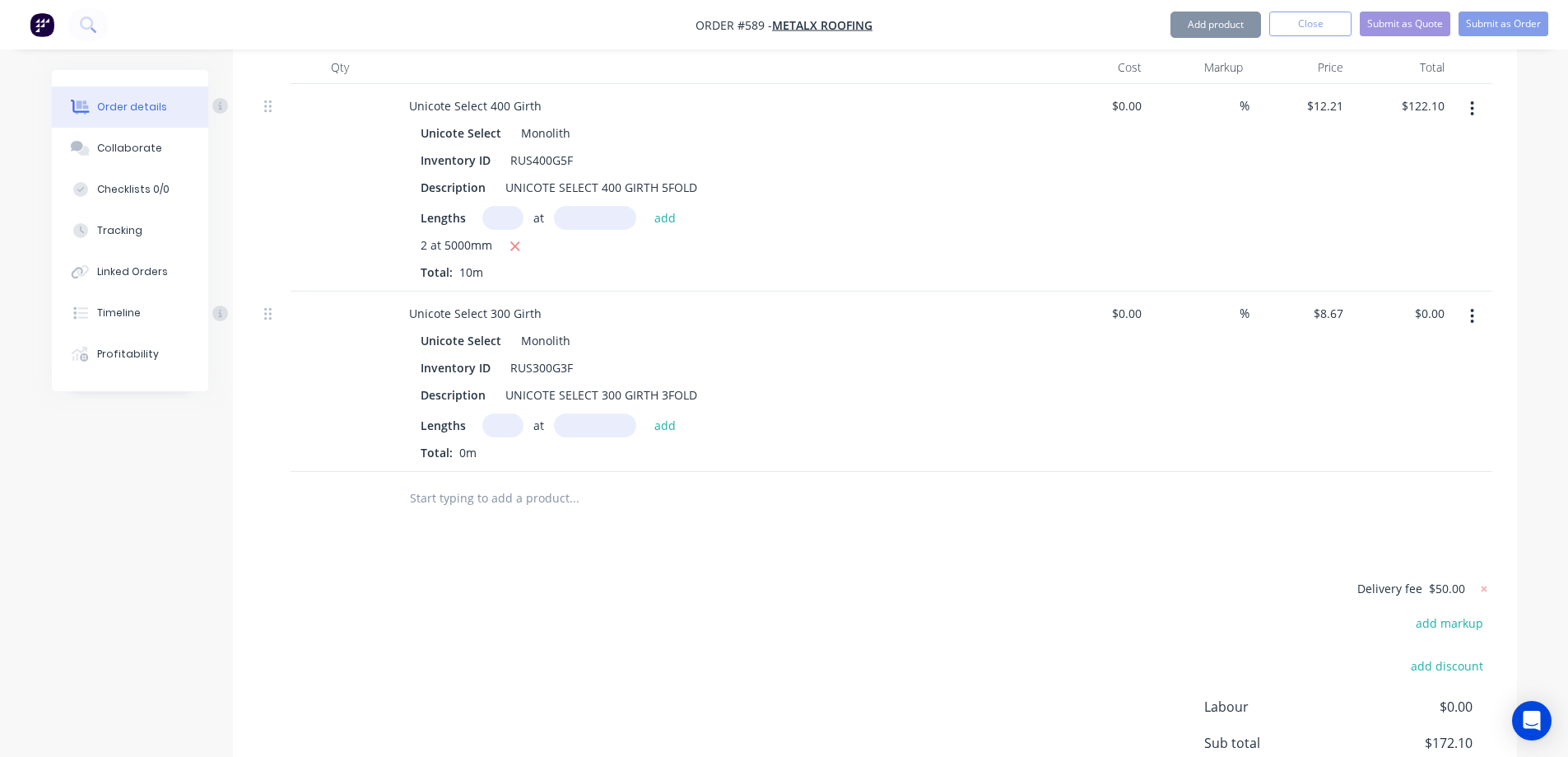
click at [498, 436] on input "text" at bounding box center [502, 425] width 41 height 24
type input "2"
type input "3400mm"
click at [659, 418] on button "add" at bounding box center [665, 424] width 39 height 22
type input "$58.96"
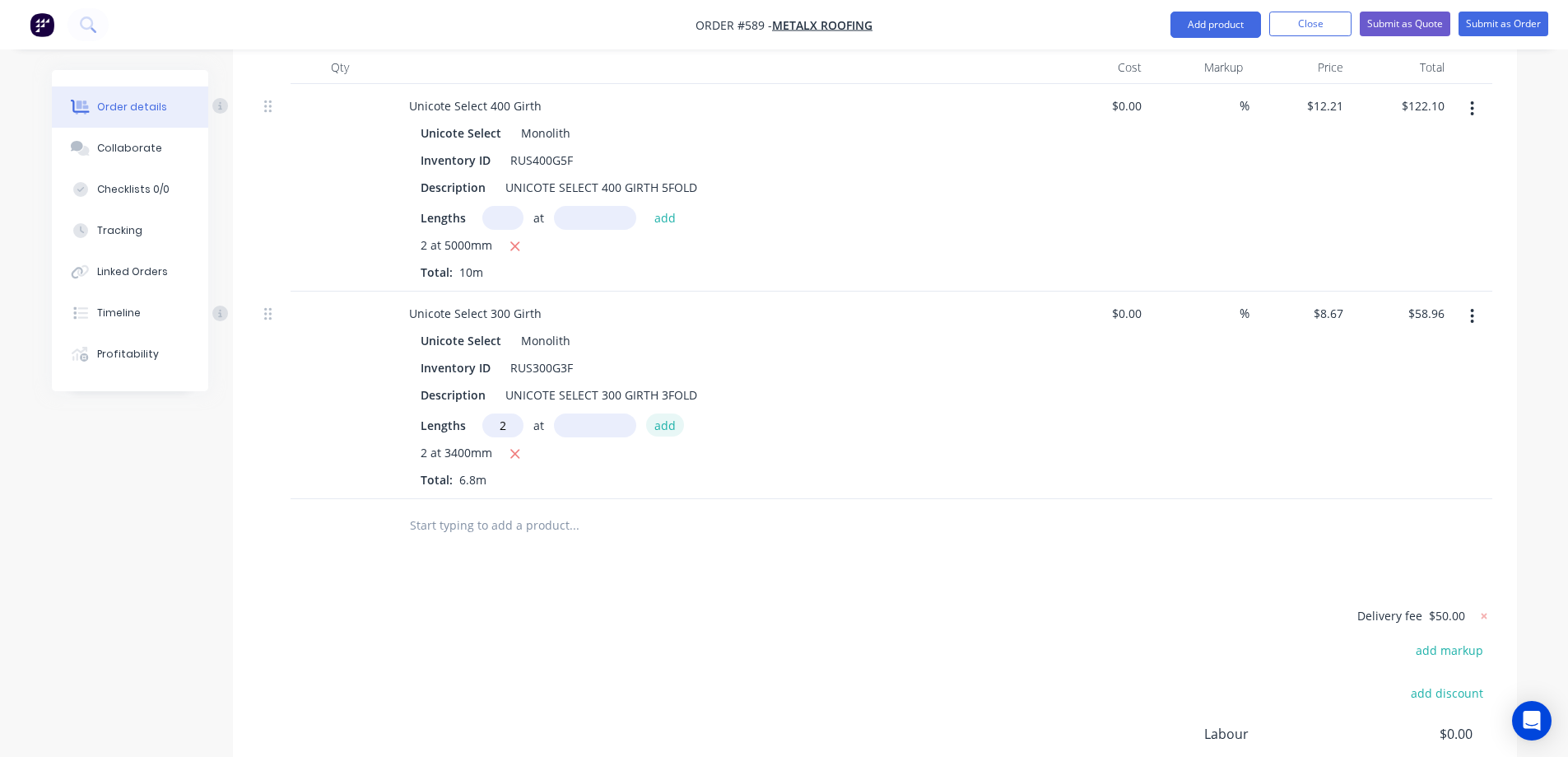
type input "2"
type input "3000mm"
click at [659, 418] on button "add" at bounding box center [665, 424] width 39 height 22
type input "$110.98"
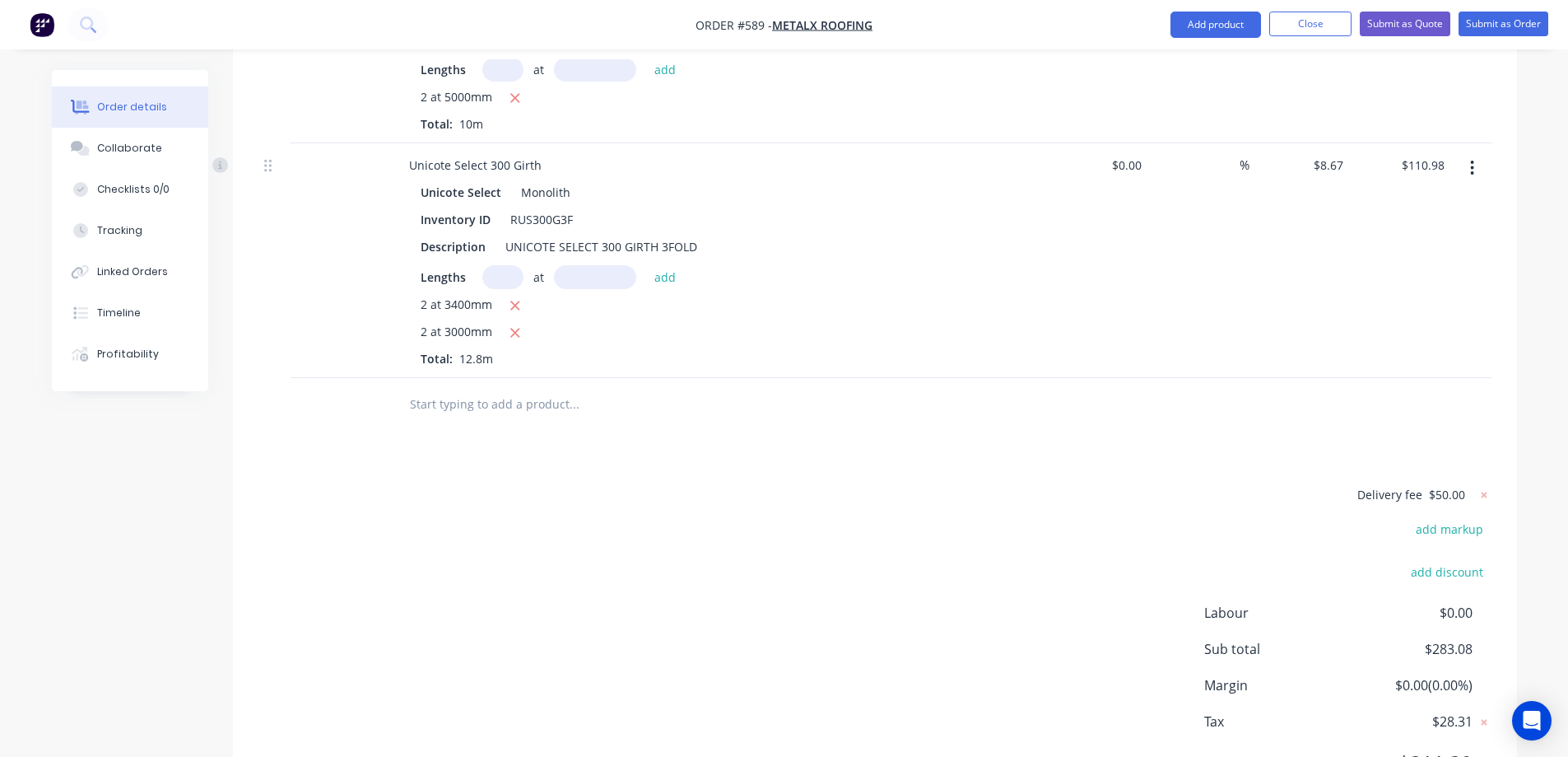
scroll to position [745, 0]
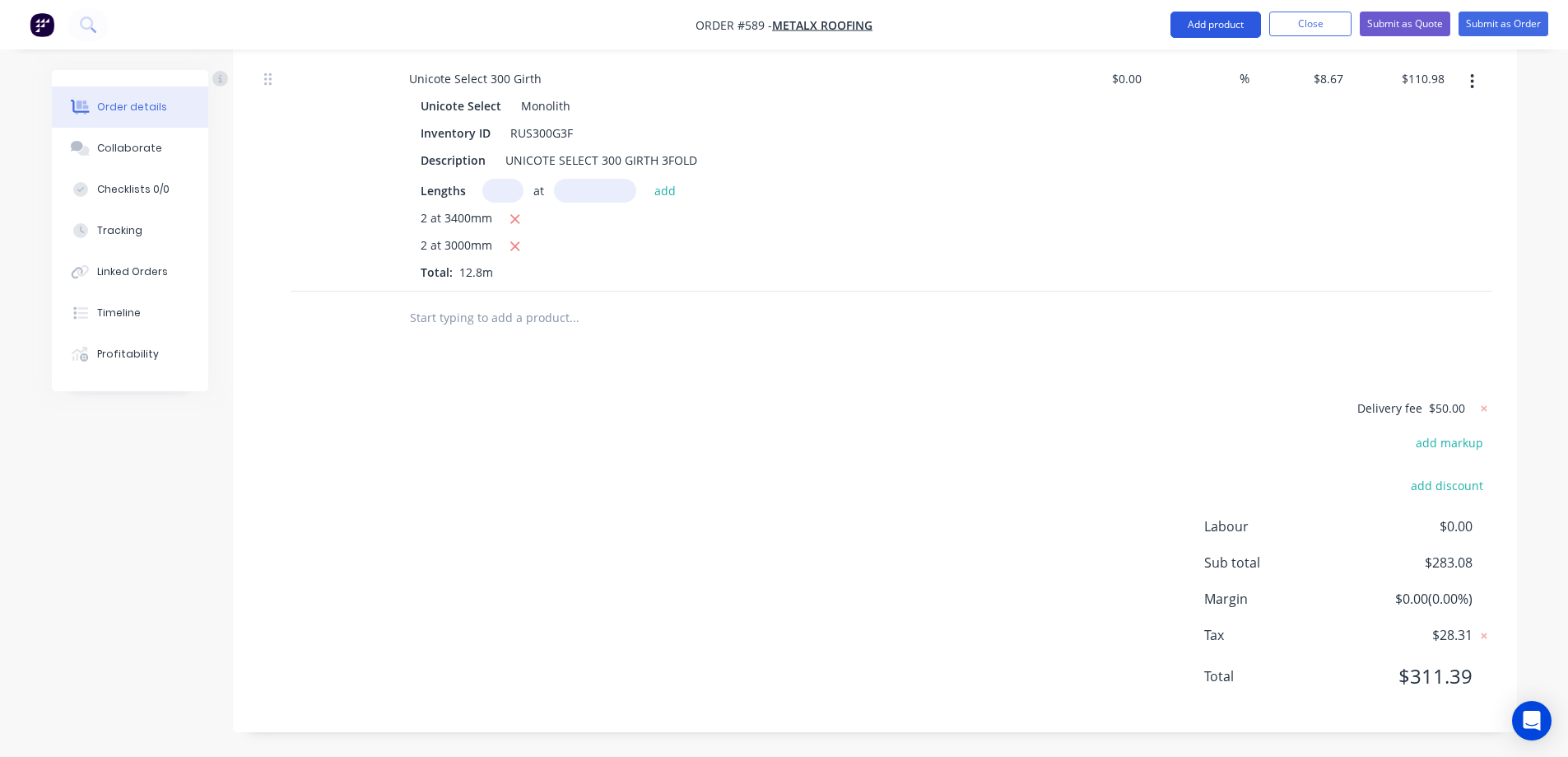
click at [1188, 11] on button "Add product" at bounding box center [1215, 25] width 90 height 26
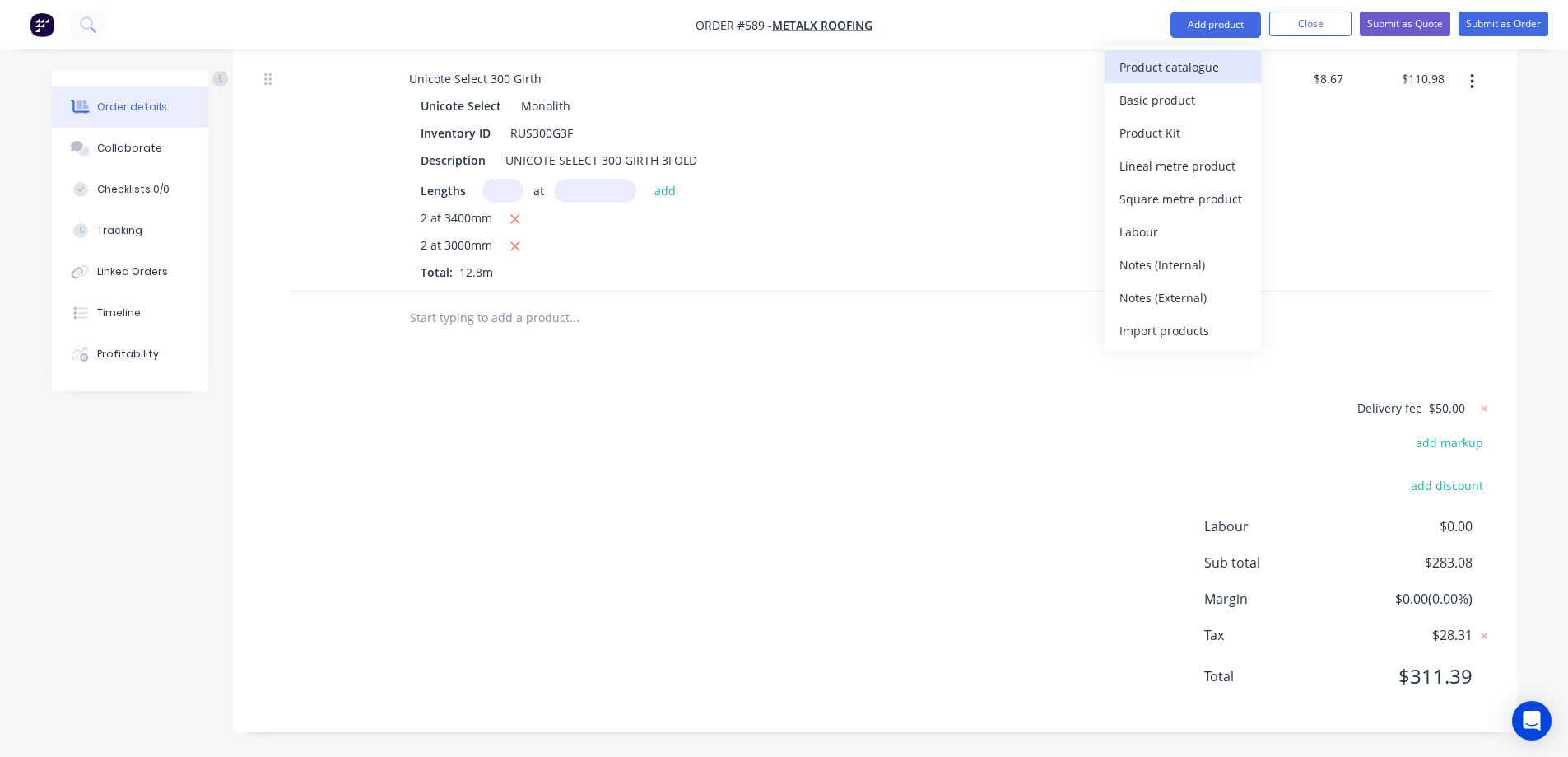
click at [1169, 56] on div "Product catalogue" at bounding box center [1183, 67] width 126 height 24
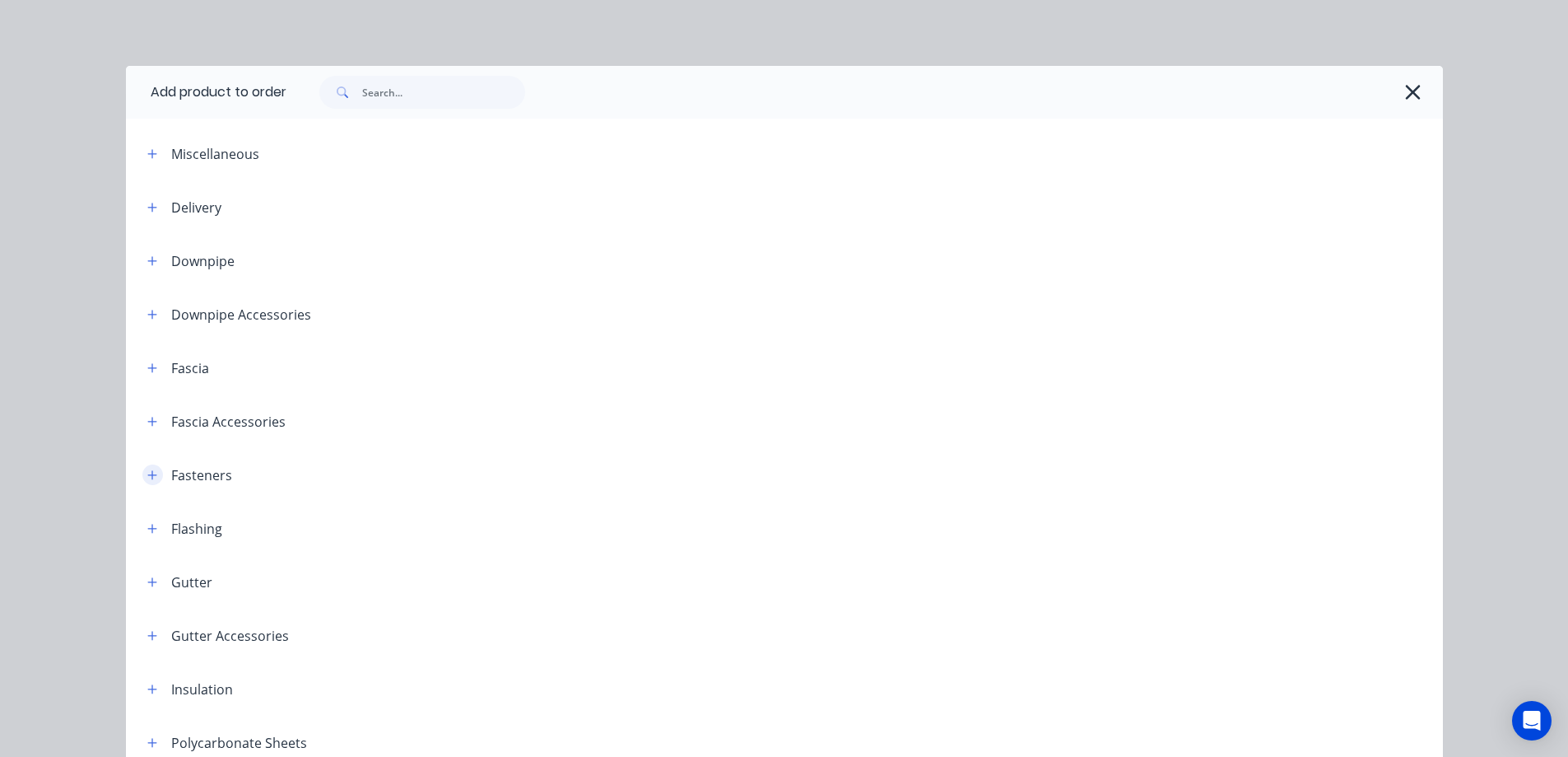
click at [149, 472] on icon "button" at bounding box center [152, 474] width 10 height 11
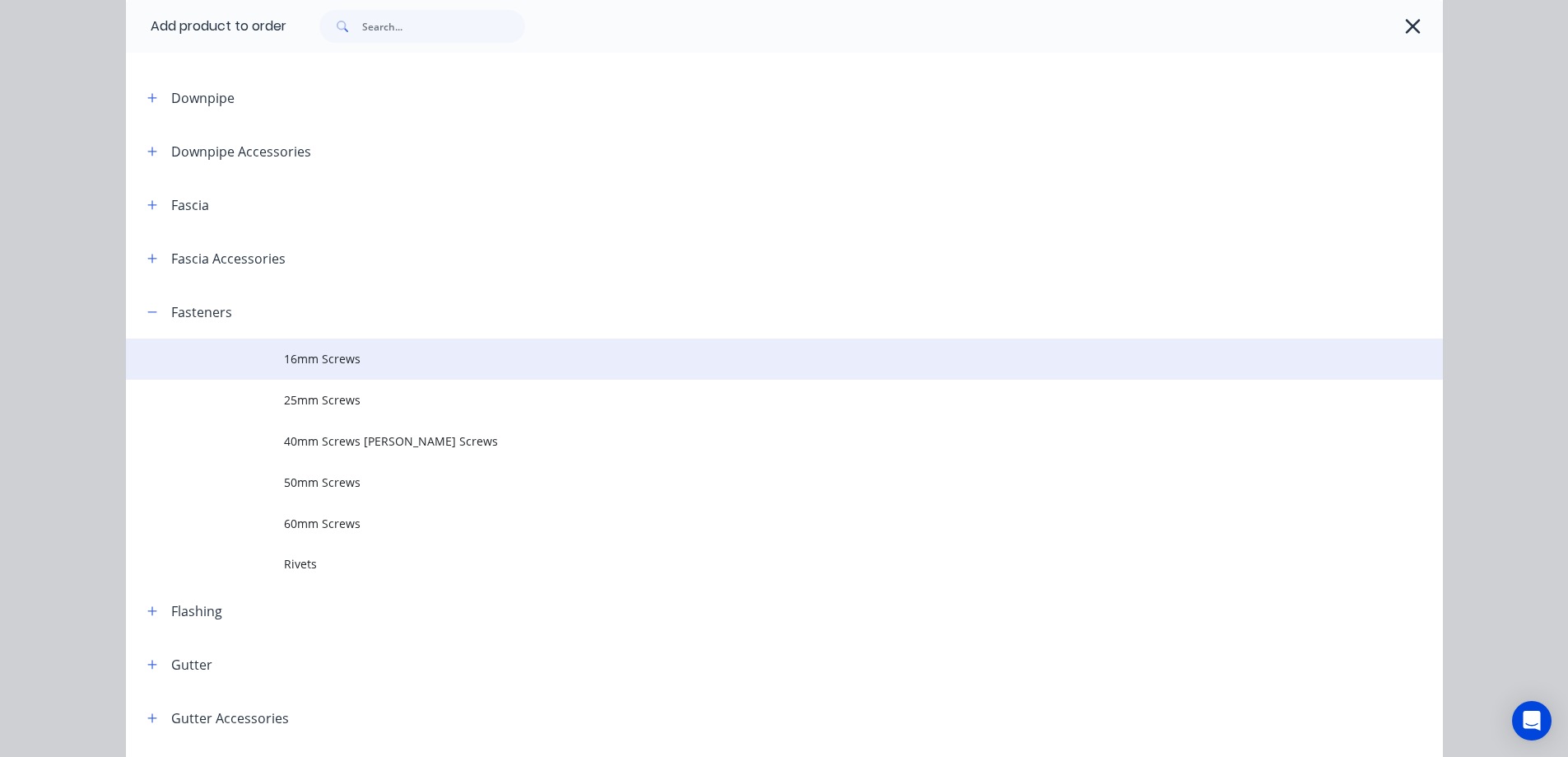
scroll to position [165, 0]
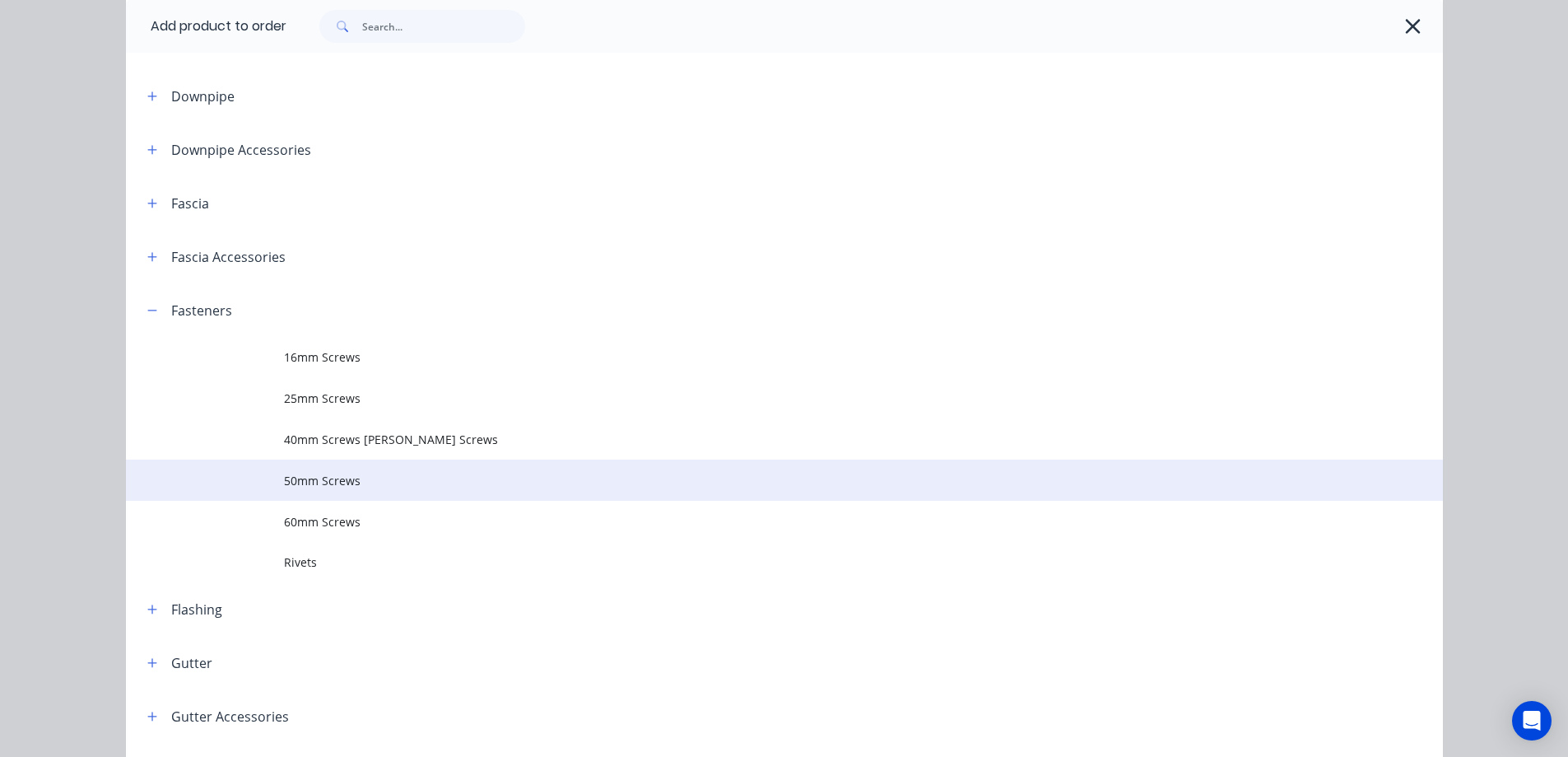
click at [305, 474] on span "50mm Screws" at bounding box center [747, 480] width 927 height 18
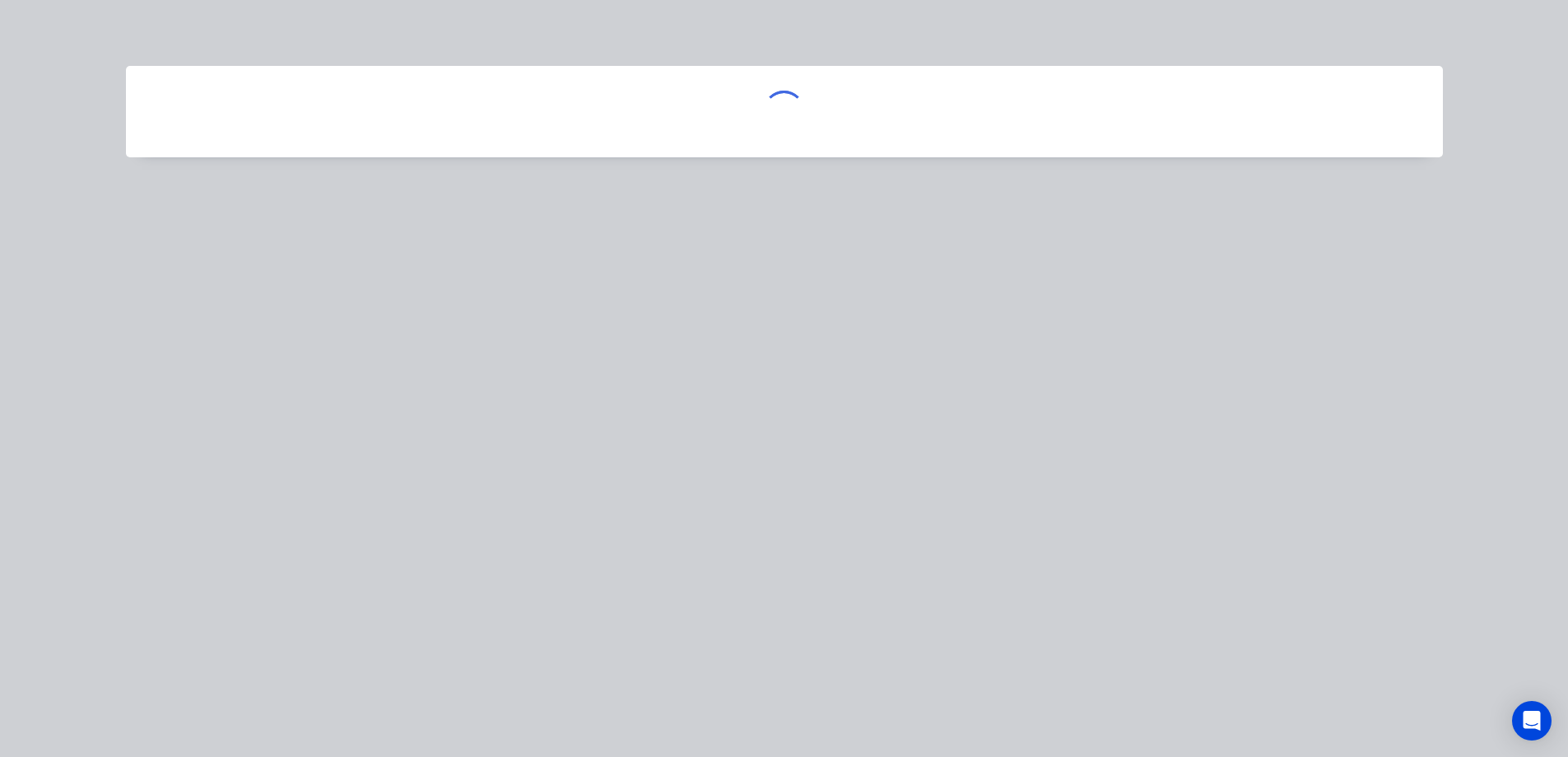
scroll to position [0, 0]
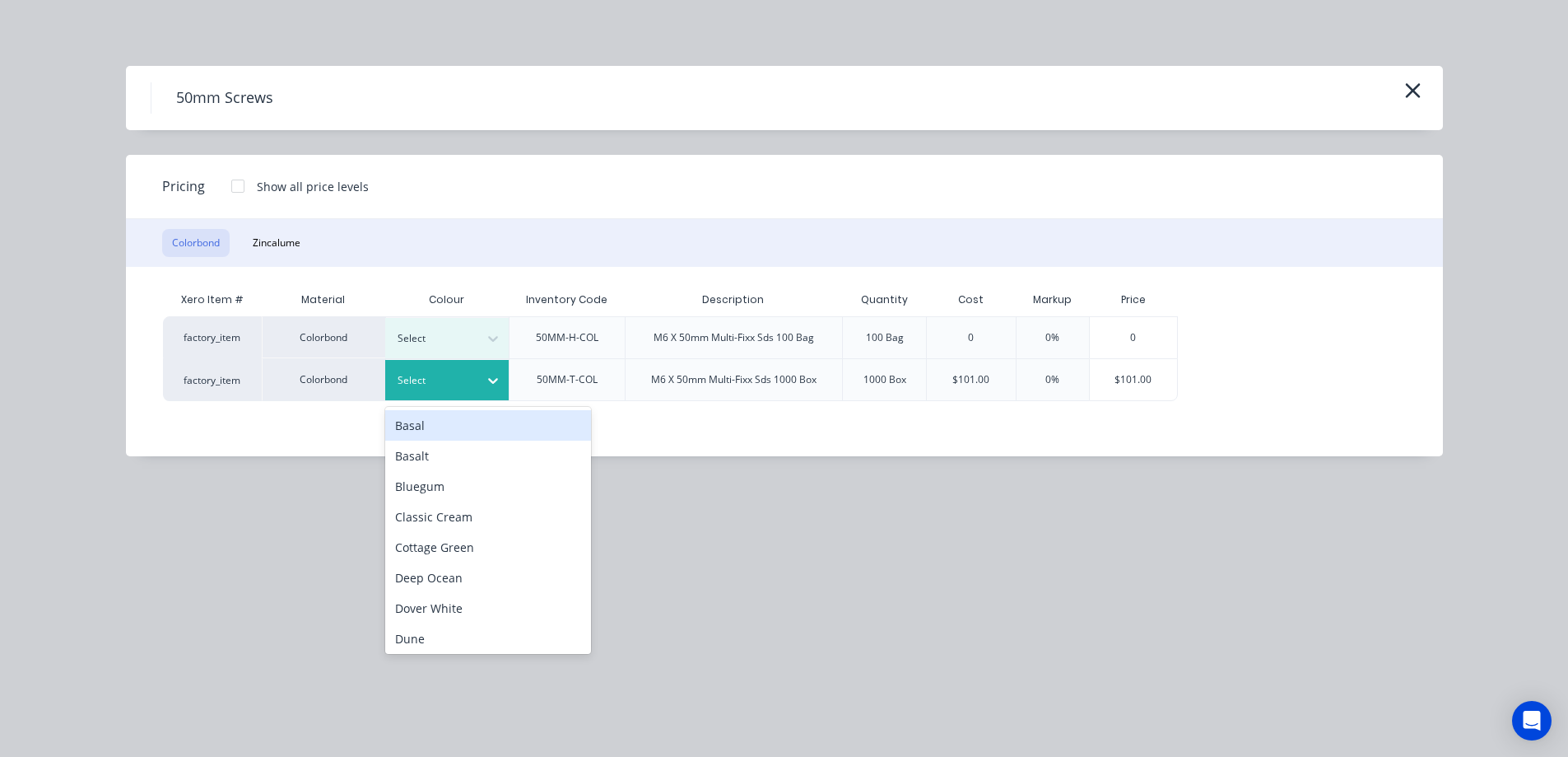
click at [468, 396] on div "Select" at bounding box center [447, 380] width 124 height 40
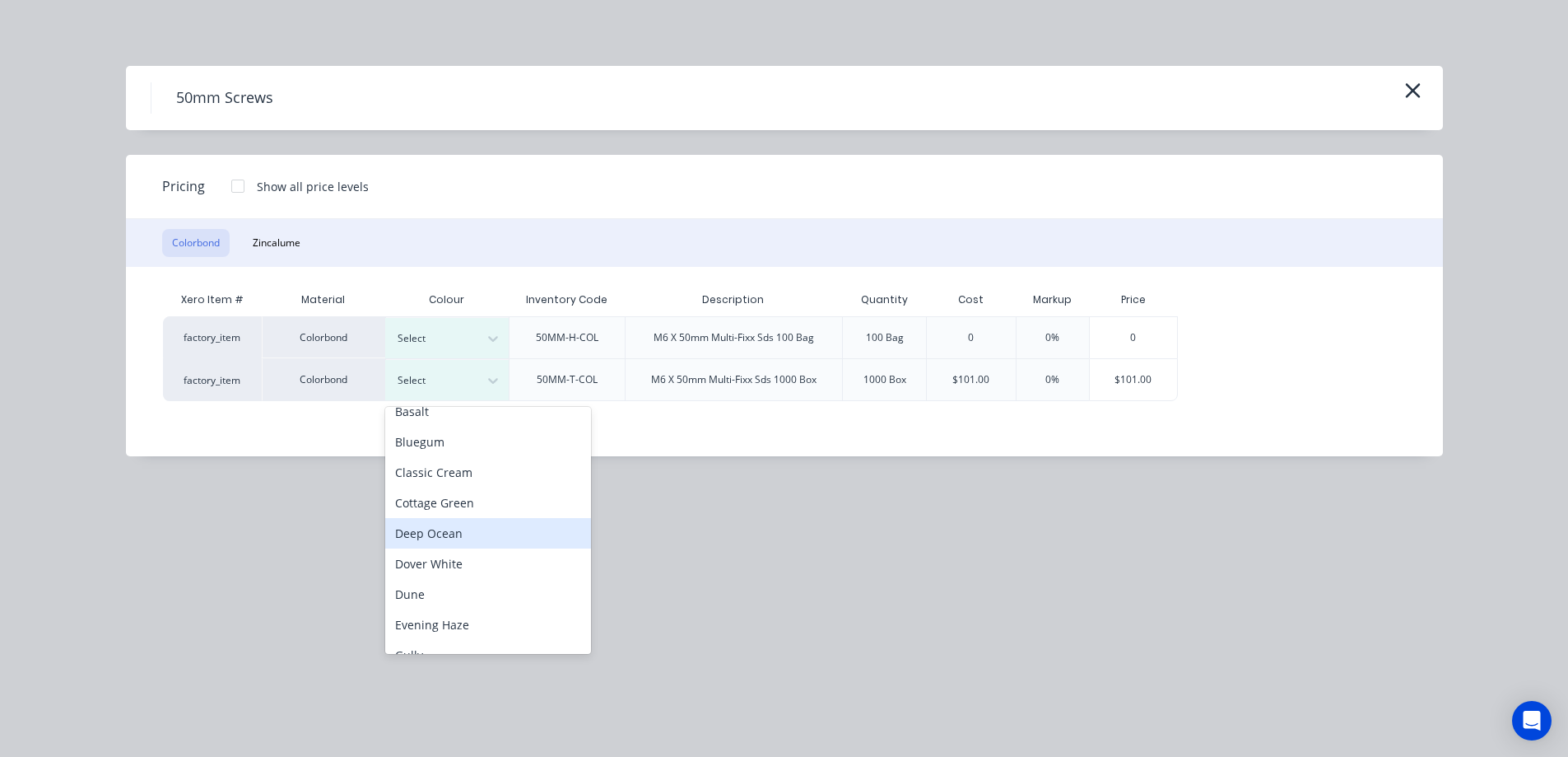
scroll to position [247, 0]
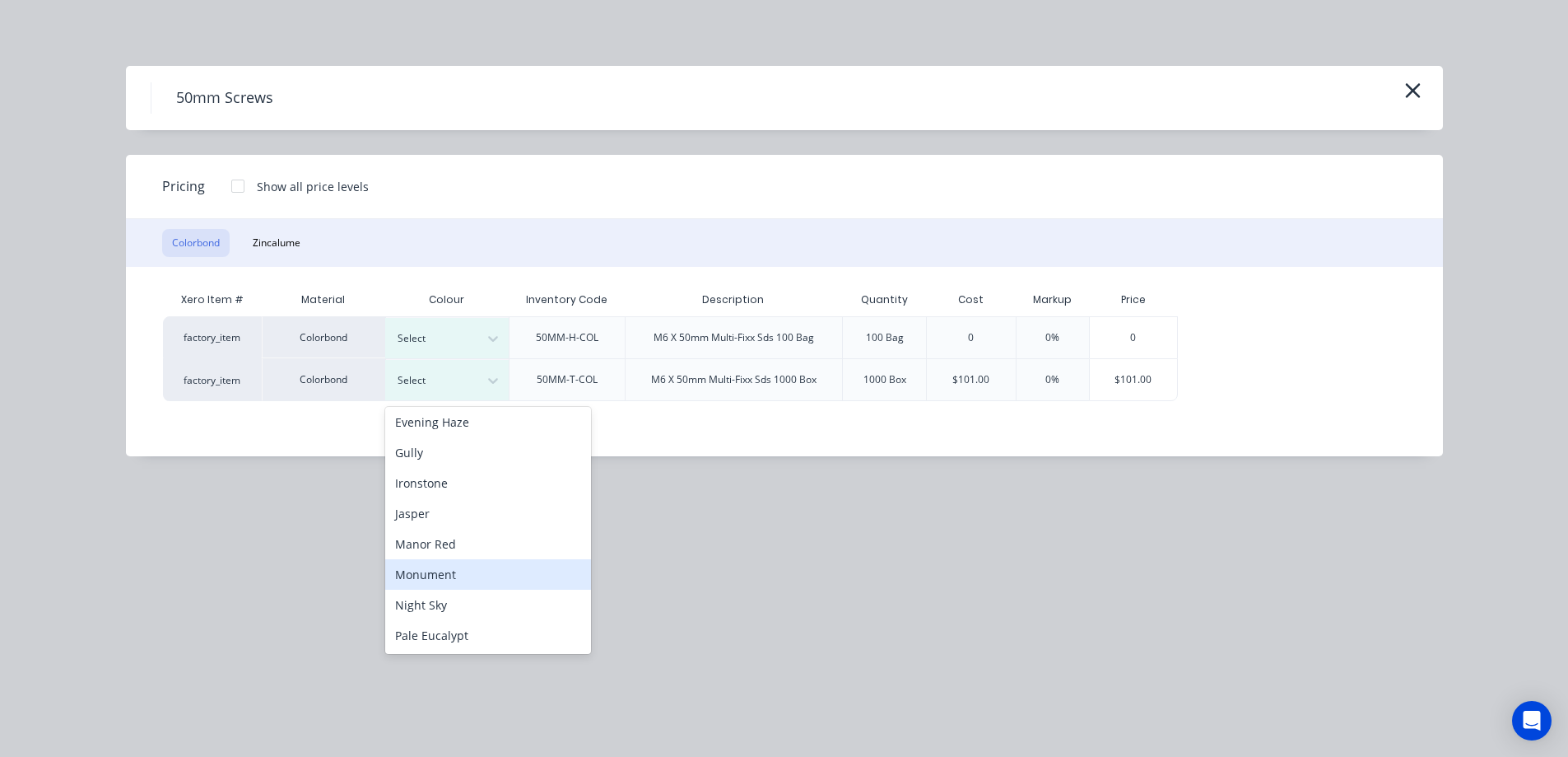
click at [458, 585] on div "Monument" at bounding box center [488, 574] width 205 height 31
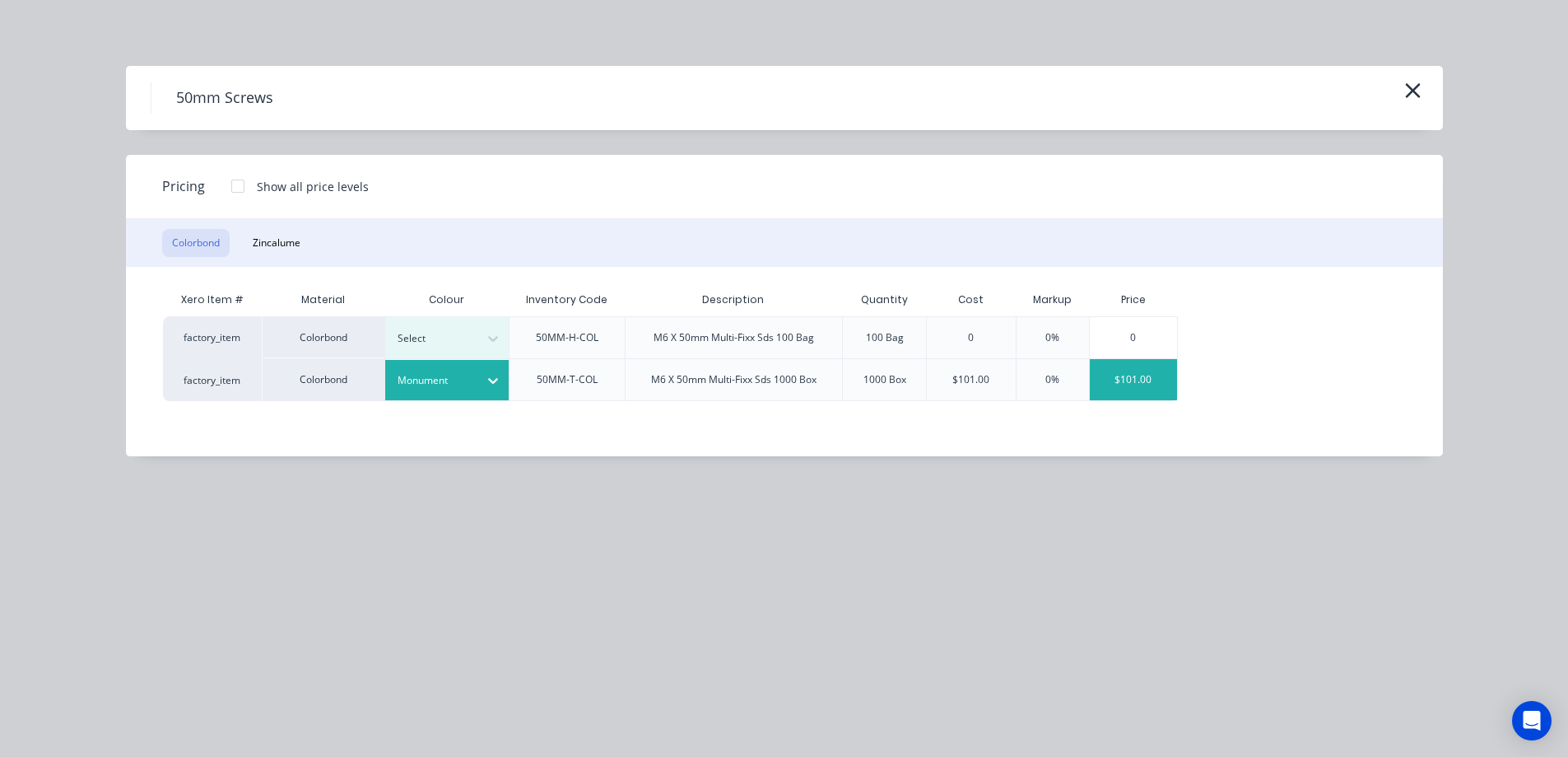
click at [1166, 375] on div "$101.00" at bounding box center [1133, 379] width 88 height 41
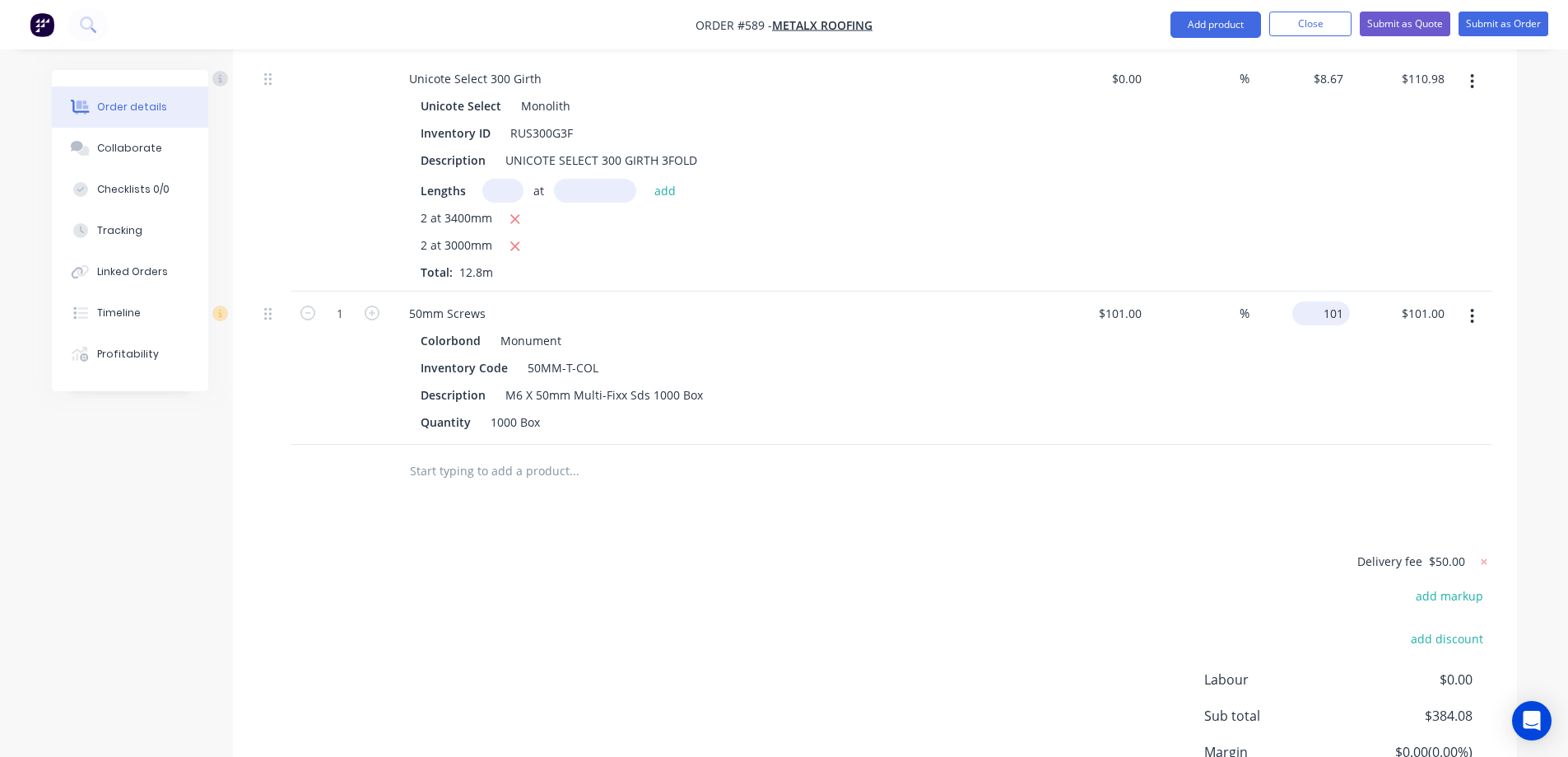
click at [1317, 314] on div "101 $101.00" at bounding box center [1321, 313] width 58 height 24
type input "125"
type input "23.76"
type input "$125.00"
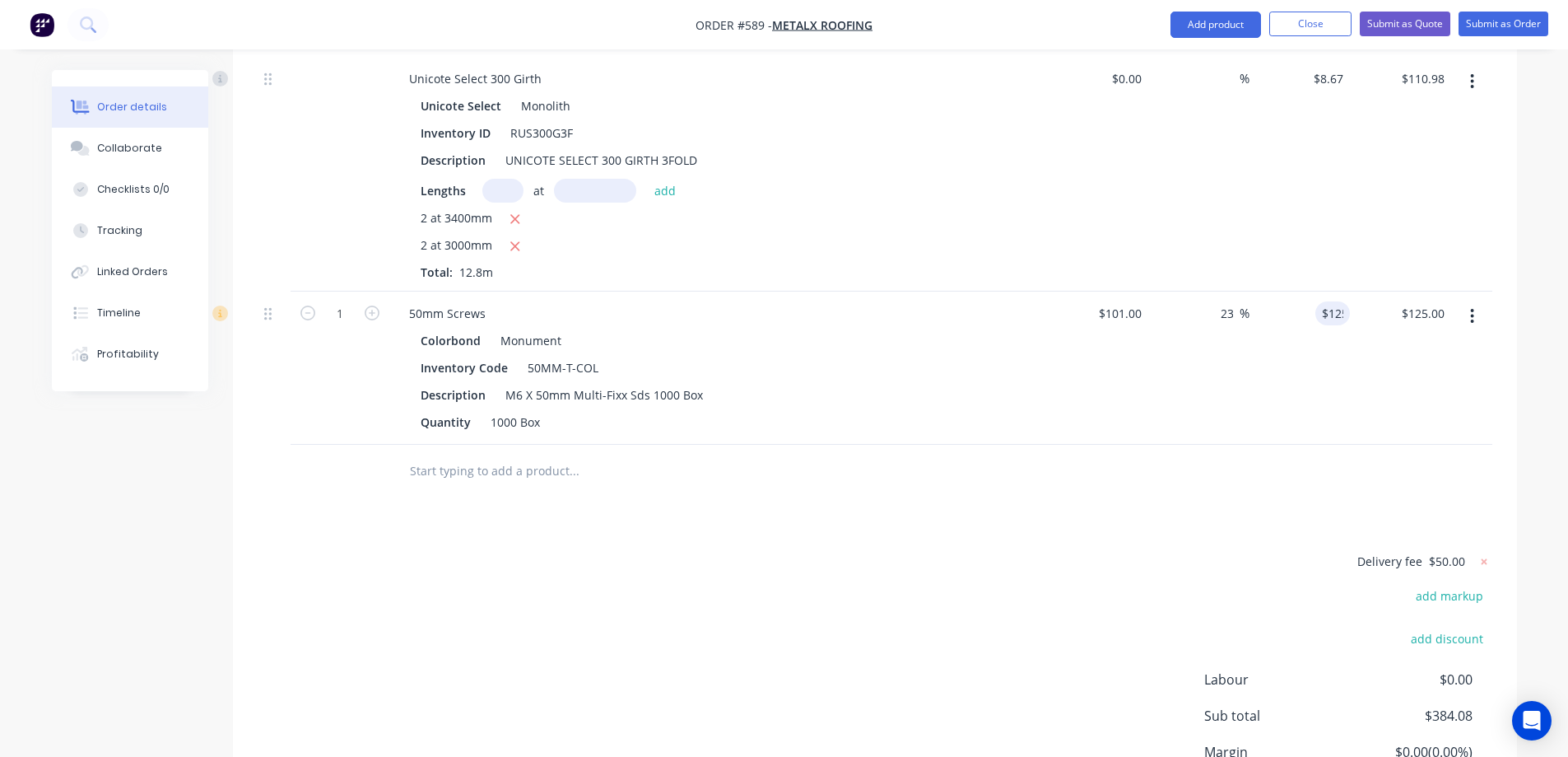
click at [1170, 492] on div at bounding box center [874, 471] width 1234 height 54
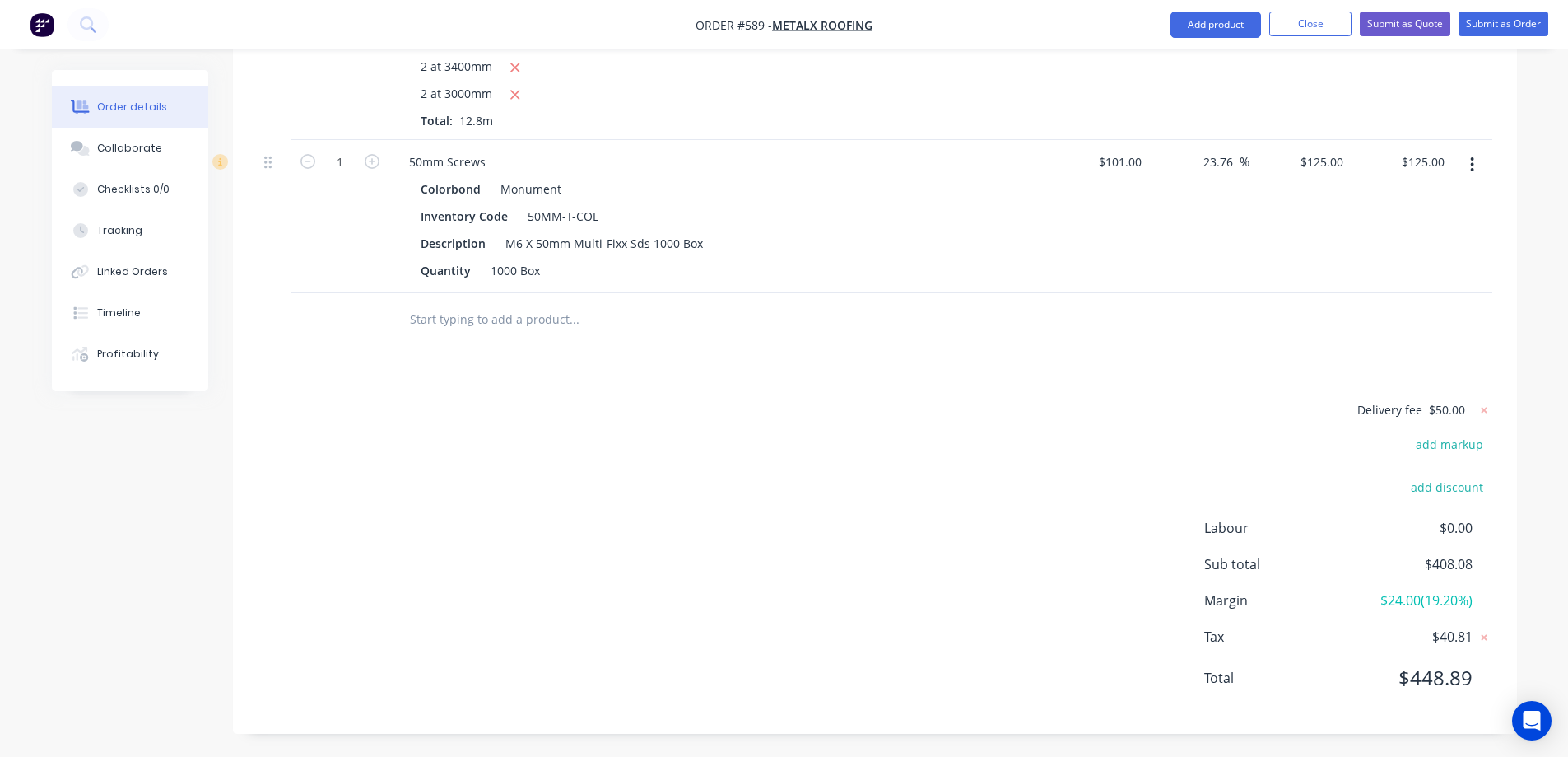
scroll to position [898, 0]
click at [1385, 18] on button "Submit as Quote" at bounding box center [1405, 24] width 90 height 25
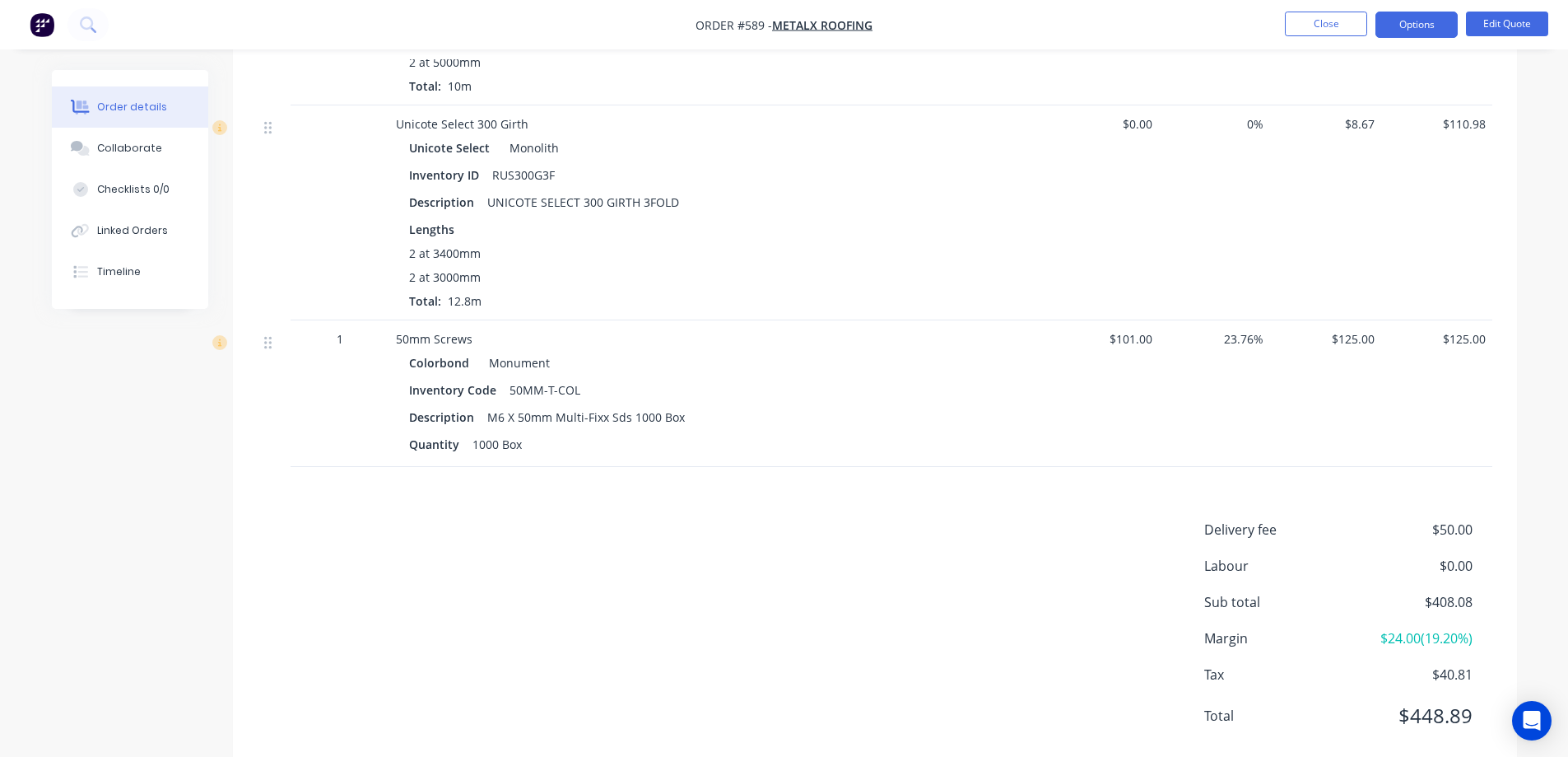
scroll to position [659, 0]
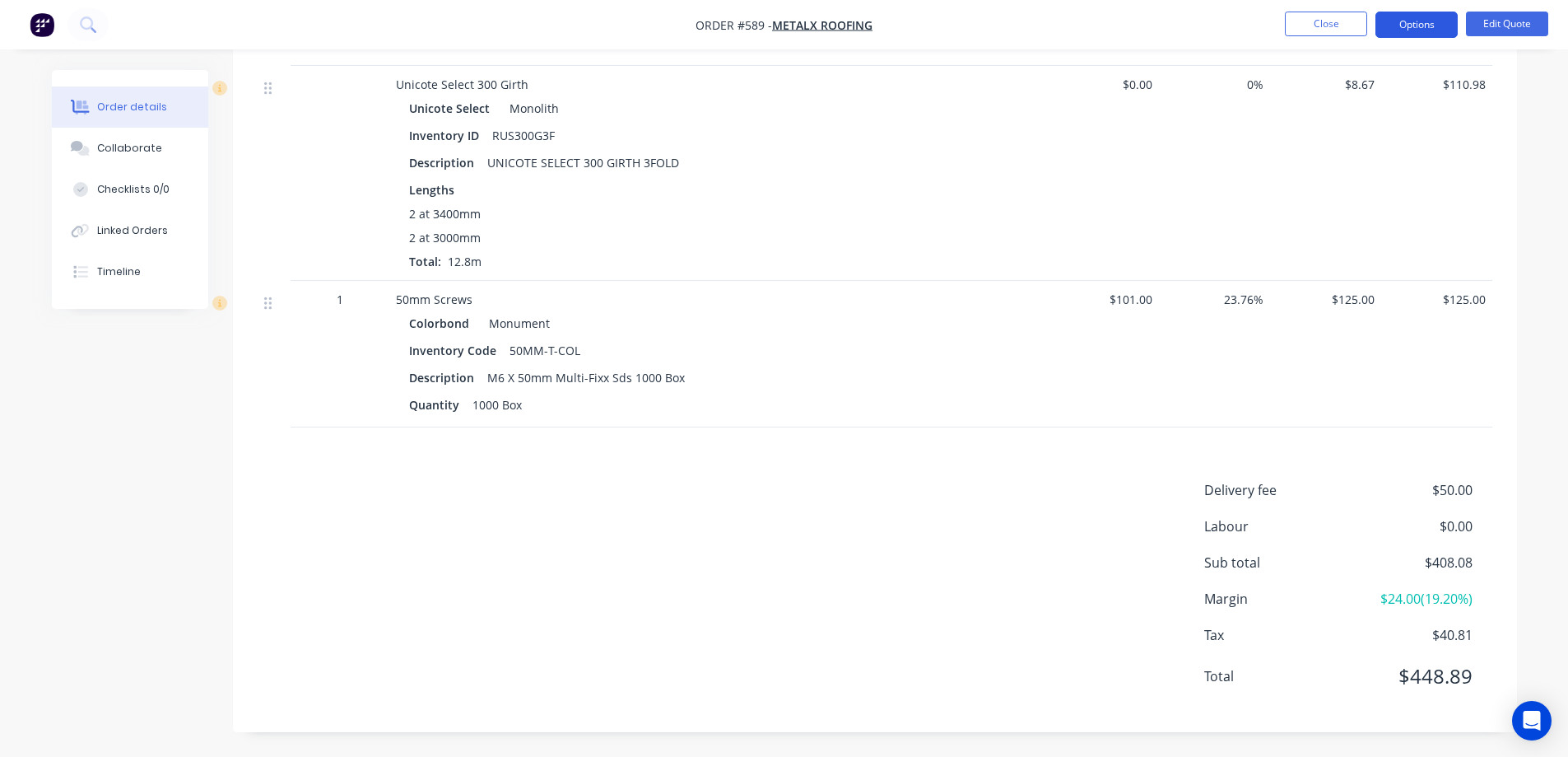
click at [1417, 25] on button "Options" at bounding box center [1417, 25] width 83 height 26
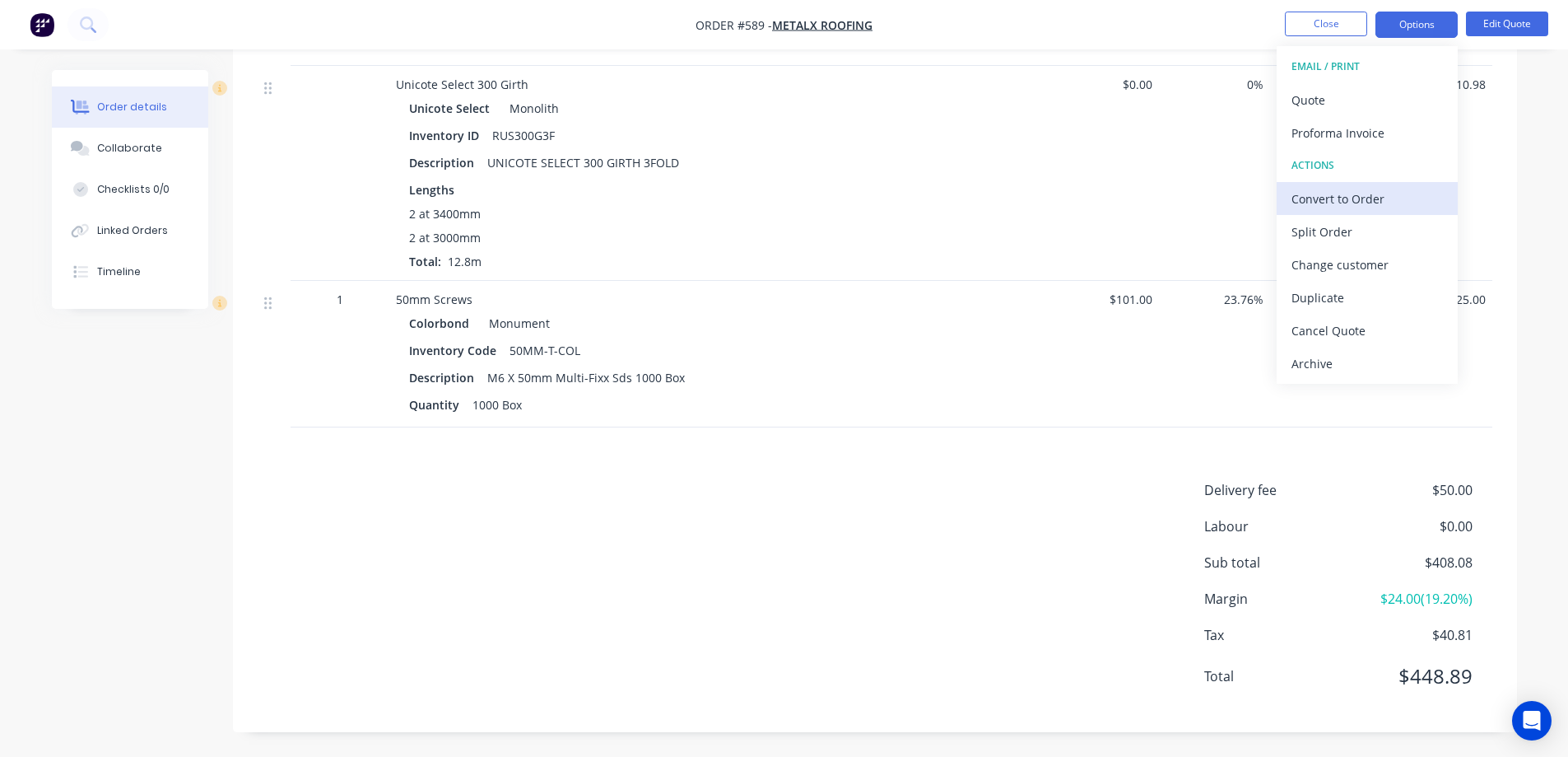
click at [1327, 187] on div "Convert to Order" at bounding box center [1367, 198] width 152 height 24
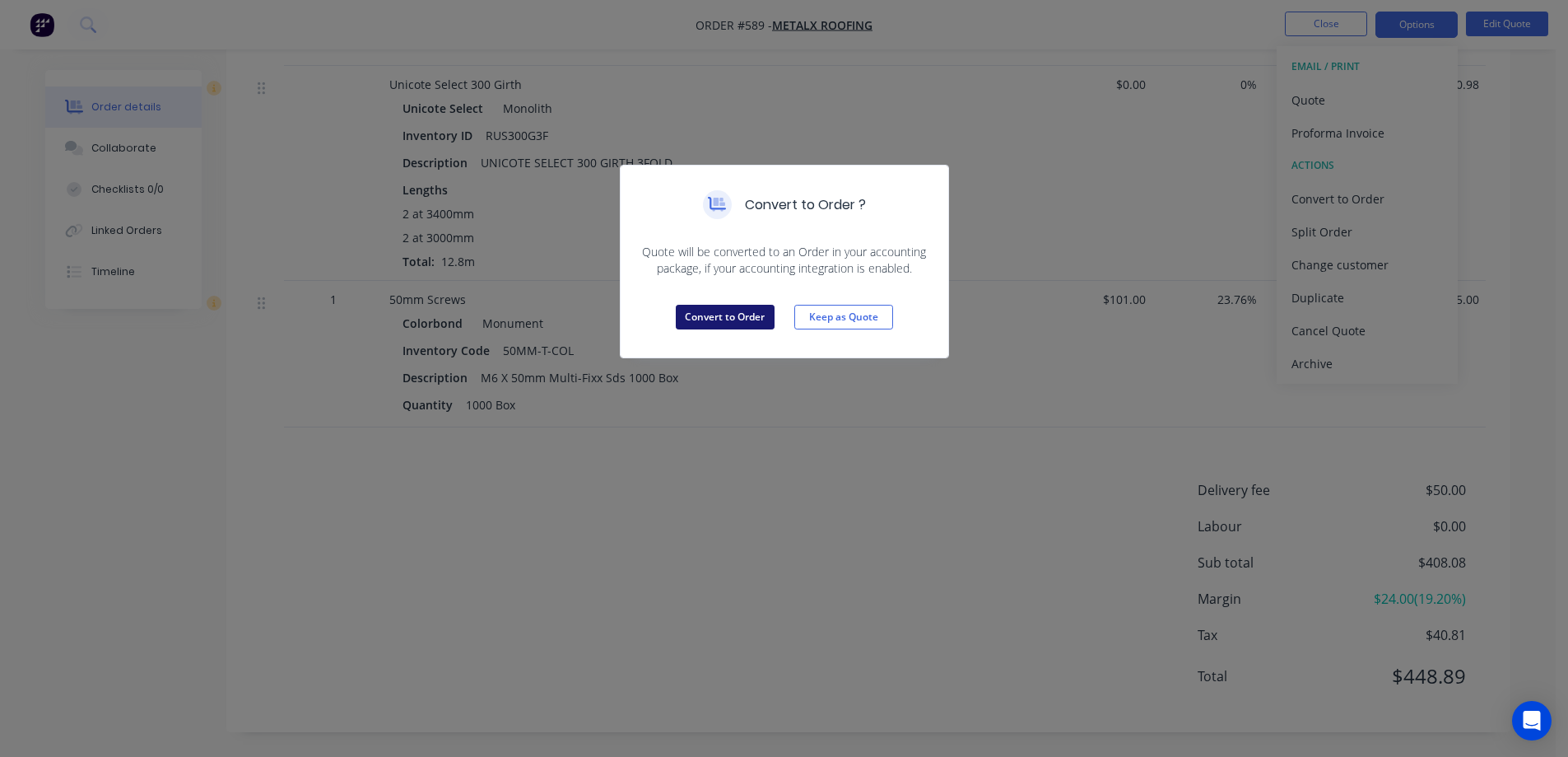
click at [721, 313] on button "Convert to Order" at bounding box center [725, 317] width 99 height 25
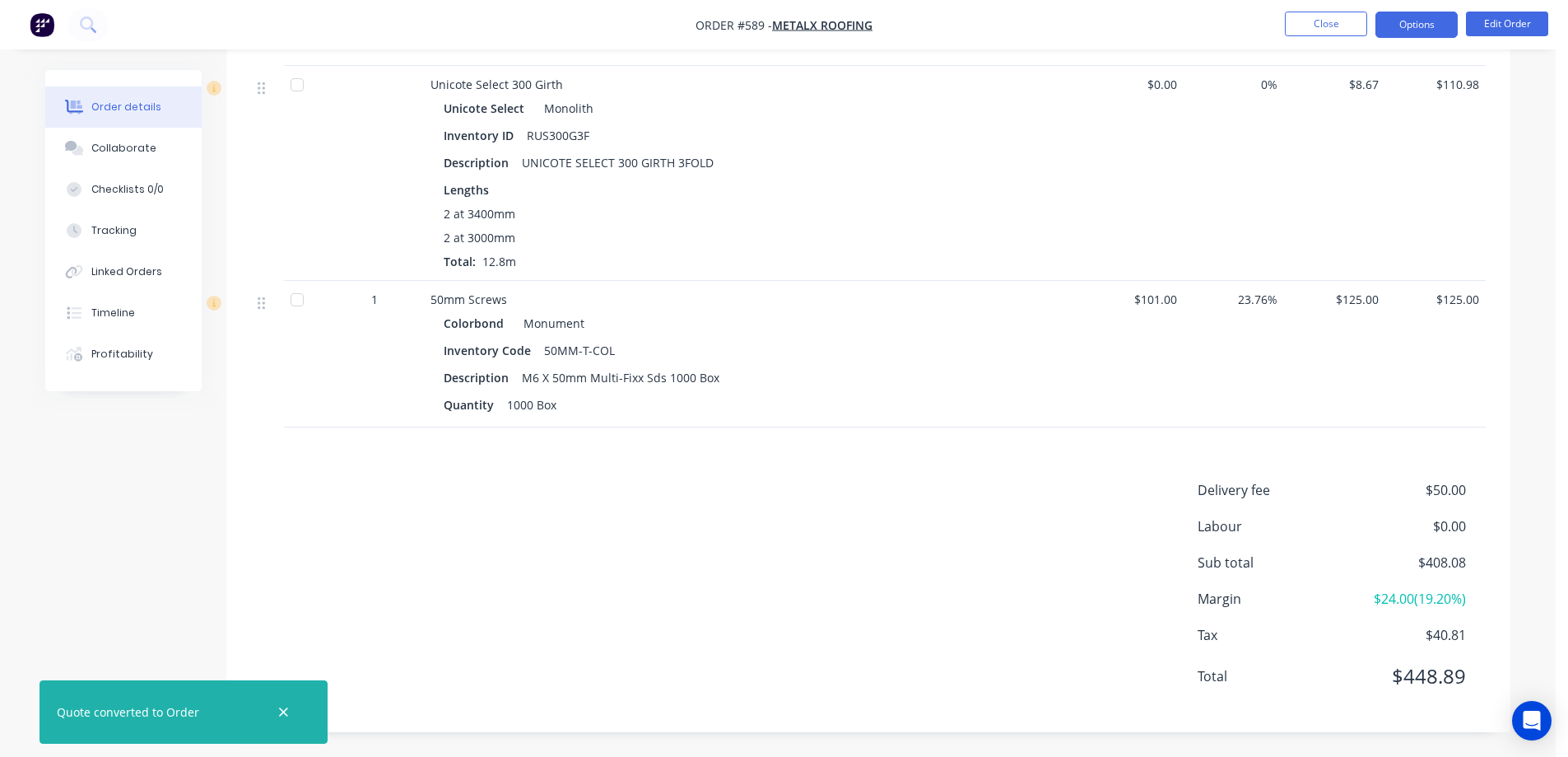
click at [1429, 29] on button "Options" at bounding box center [1417, 25] width 83 height 26
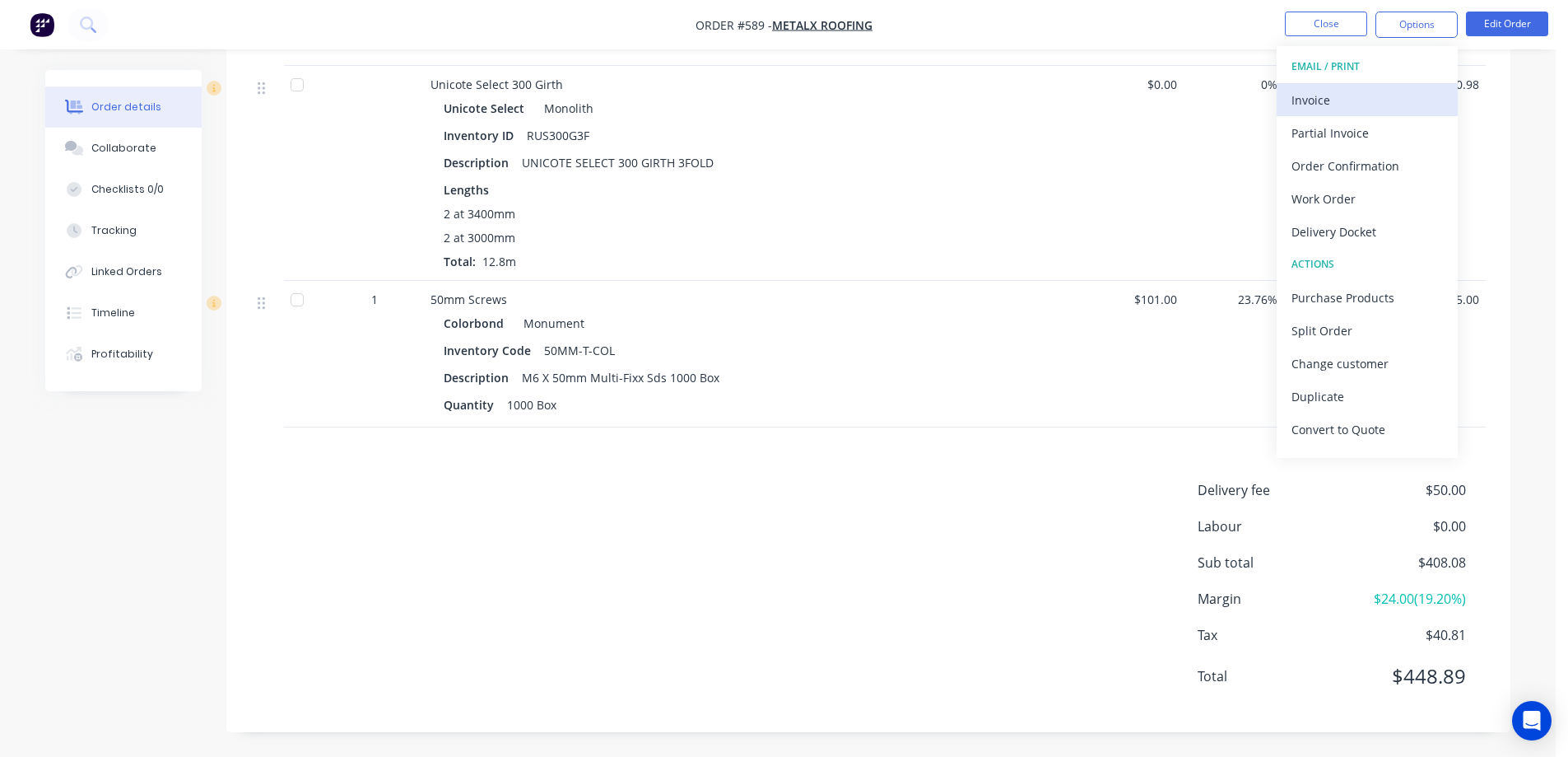
click at [1329, 111] on div "Invoice" at bounding box center [1367, 99] width 152 height 24
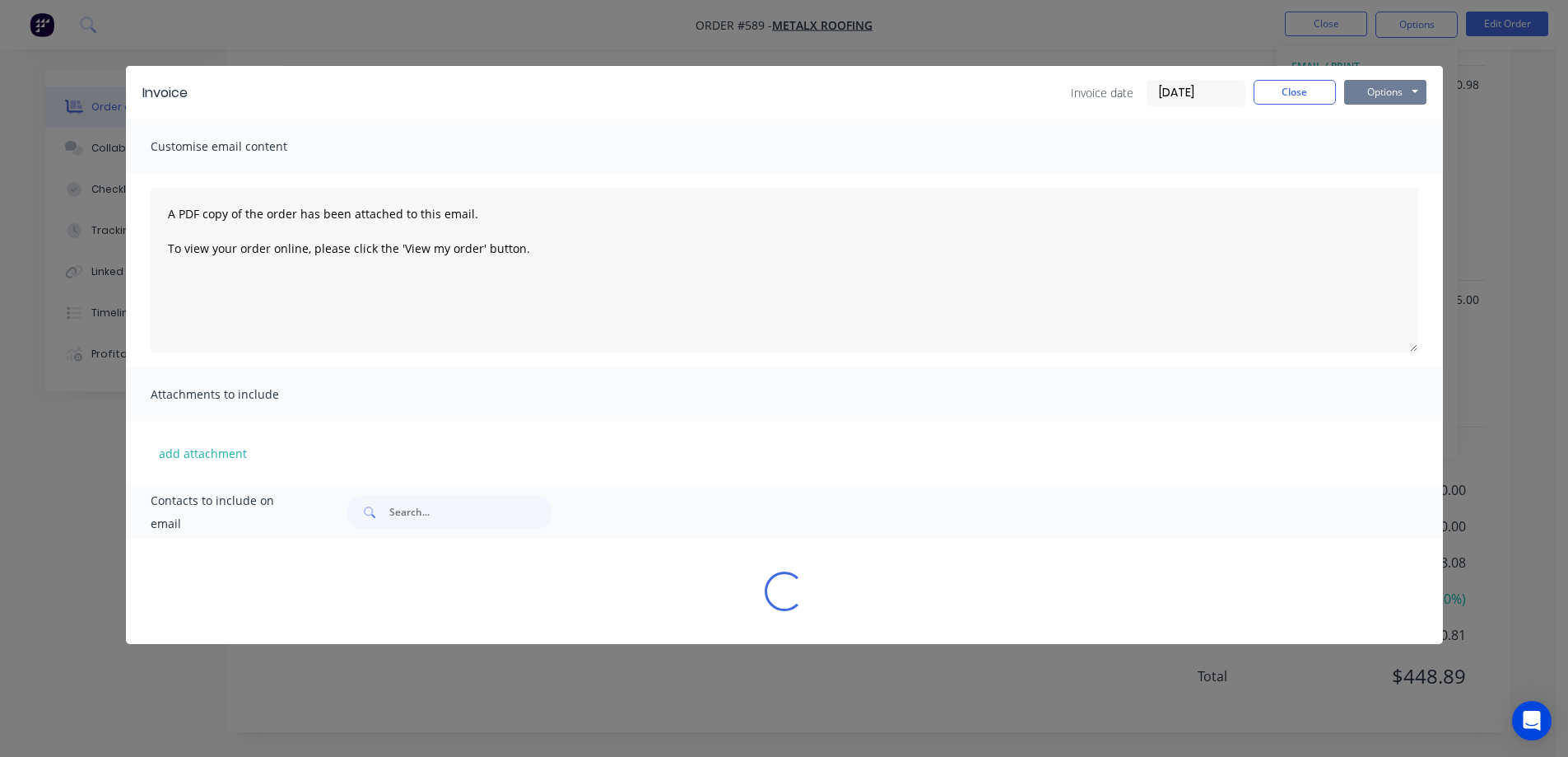
click at [1382, 85] on button "Options" at bounding box center [1385, 92] width 83 height 25
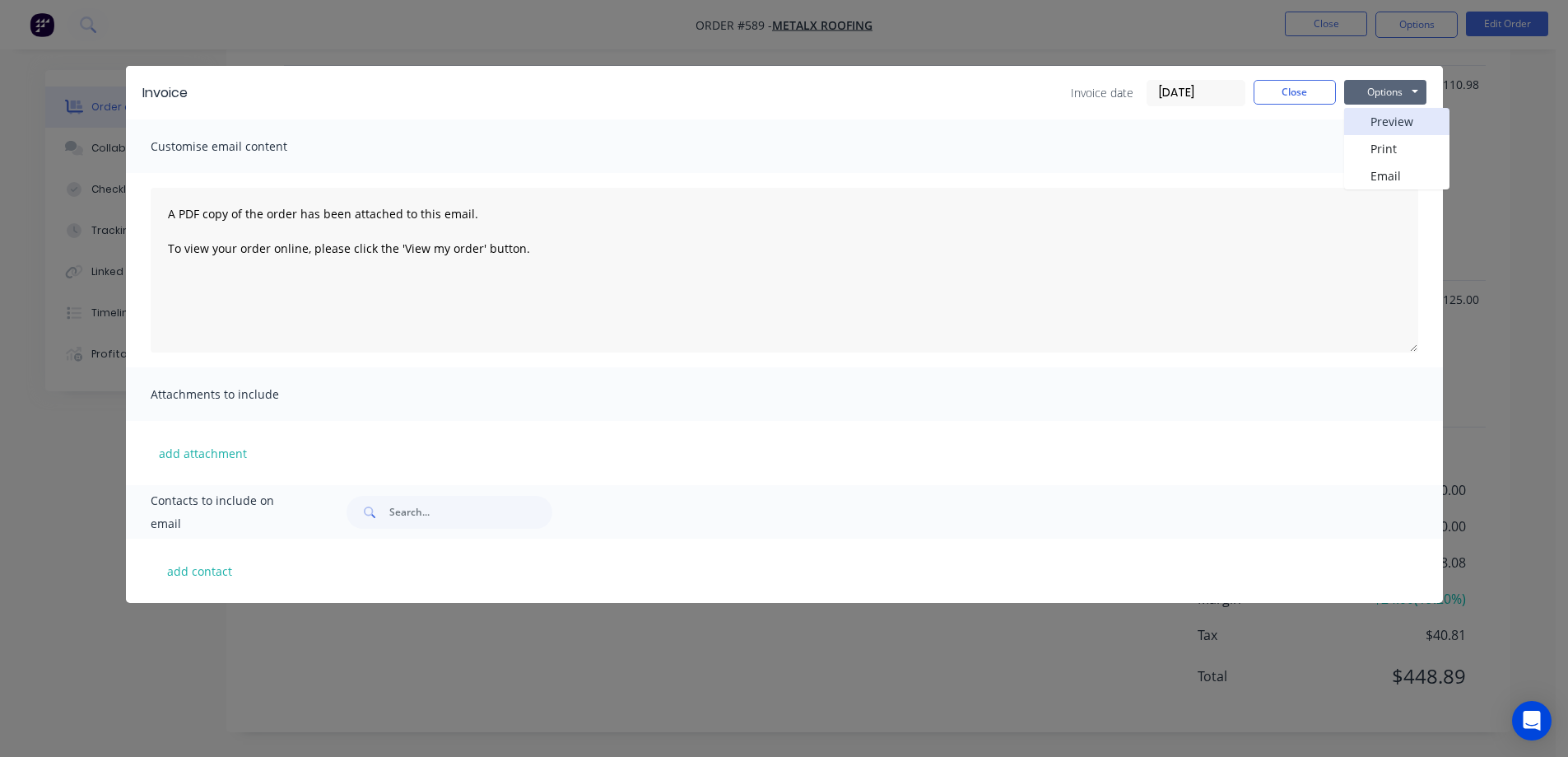
click at [1377, 119] on button "Preview" at bounding box center [1397, 121] width 105 height 27
click at [1273, 90] on button "Close" at bounding box center [1295, 92] width 83 height 25
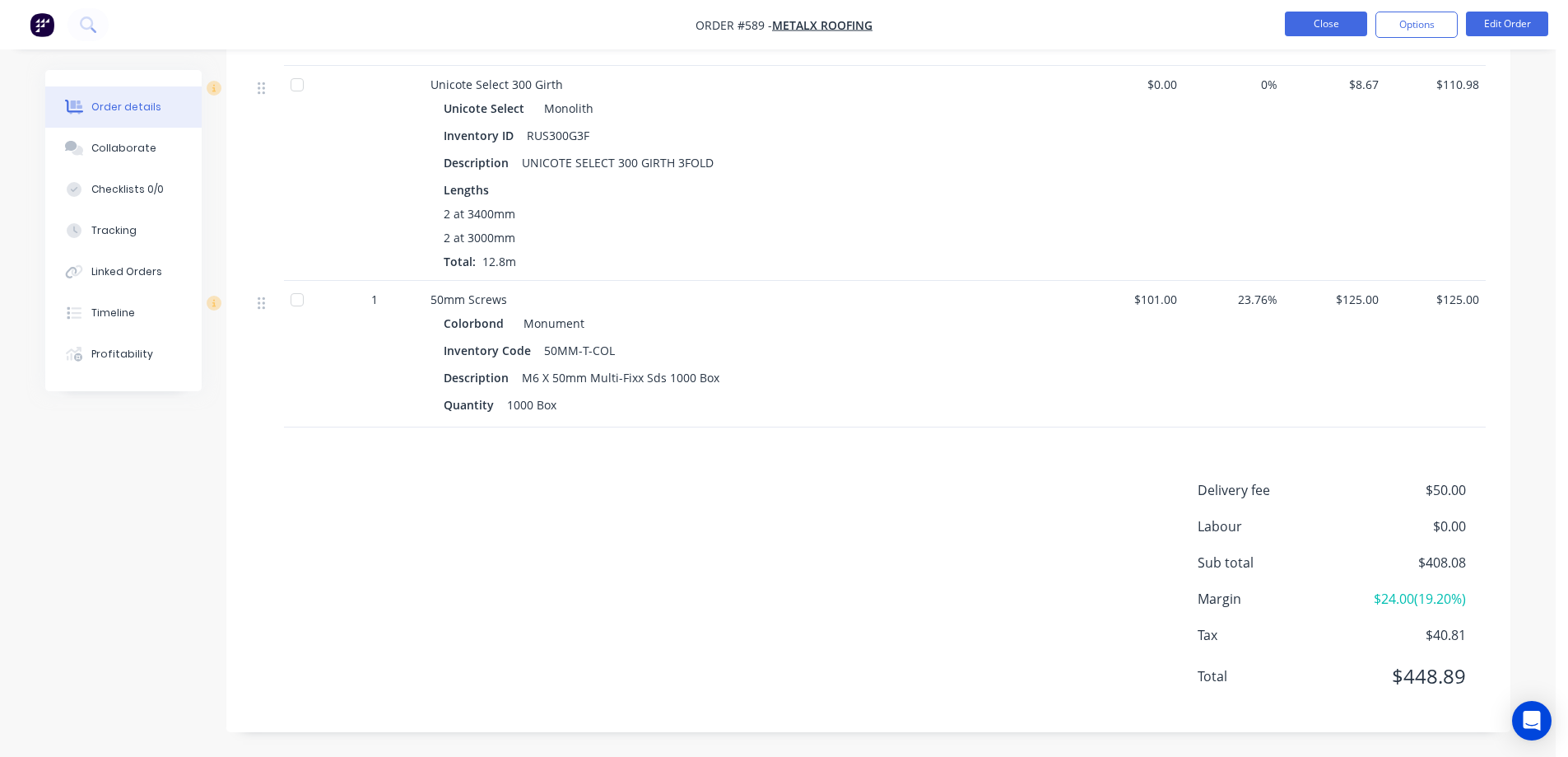
click at [1298, 20] on button "Close" at bounding box center [1327, 24] width 83 height 25
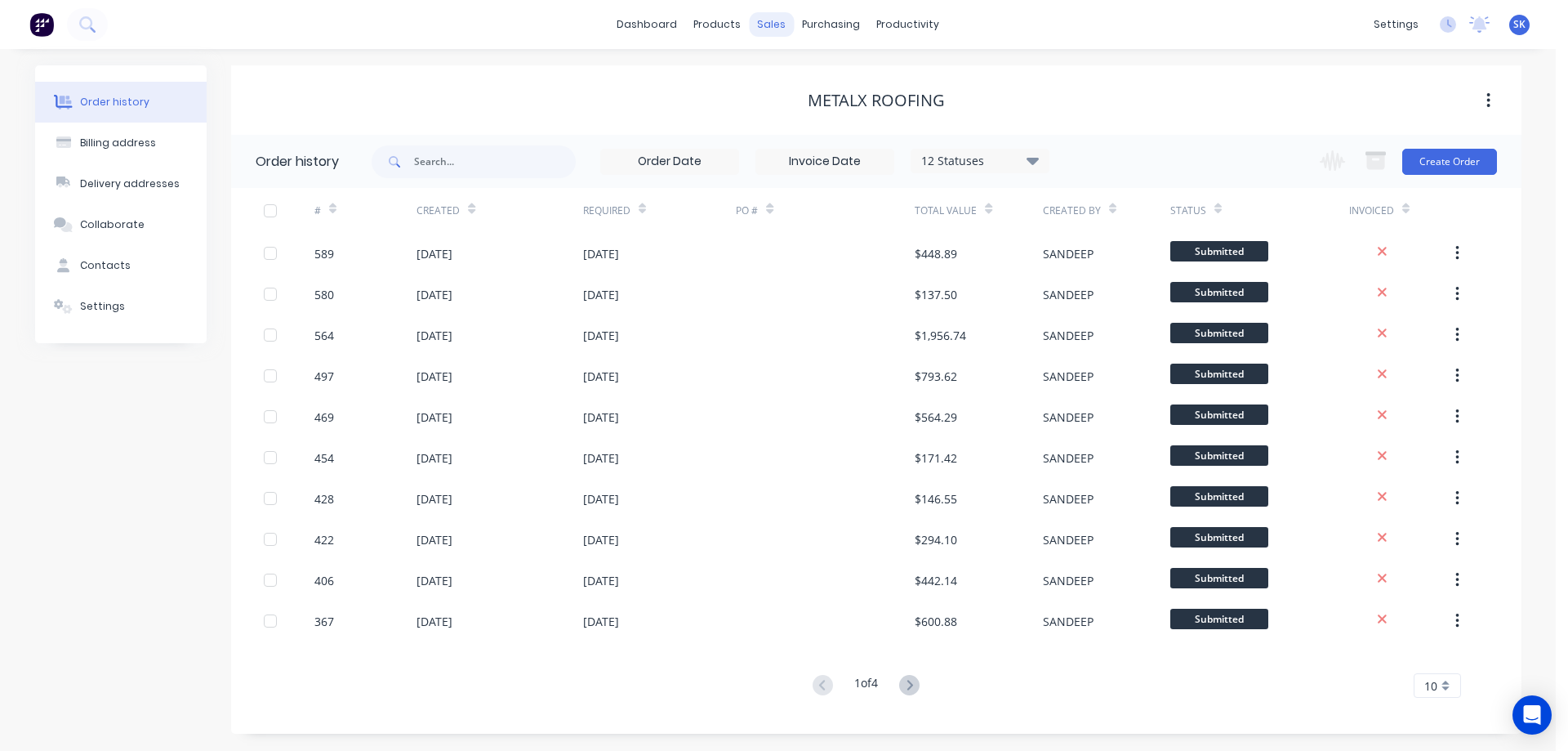
click at [760, 29] on div "sales" at bounding box center [772, 24] width 45 height 24
click at [793, 80] on div at bounding box center [781, 78] width 24 height 15
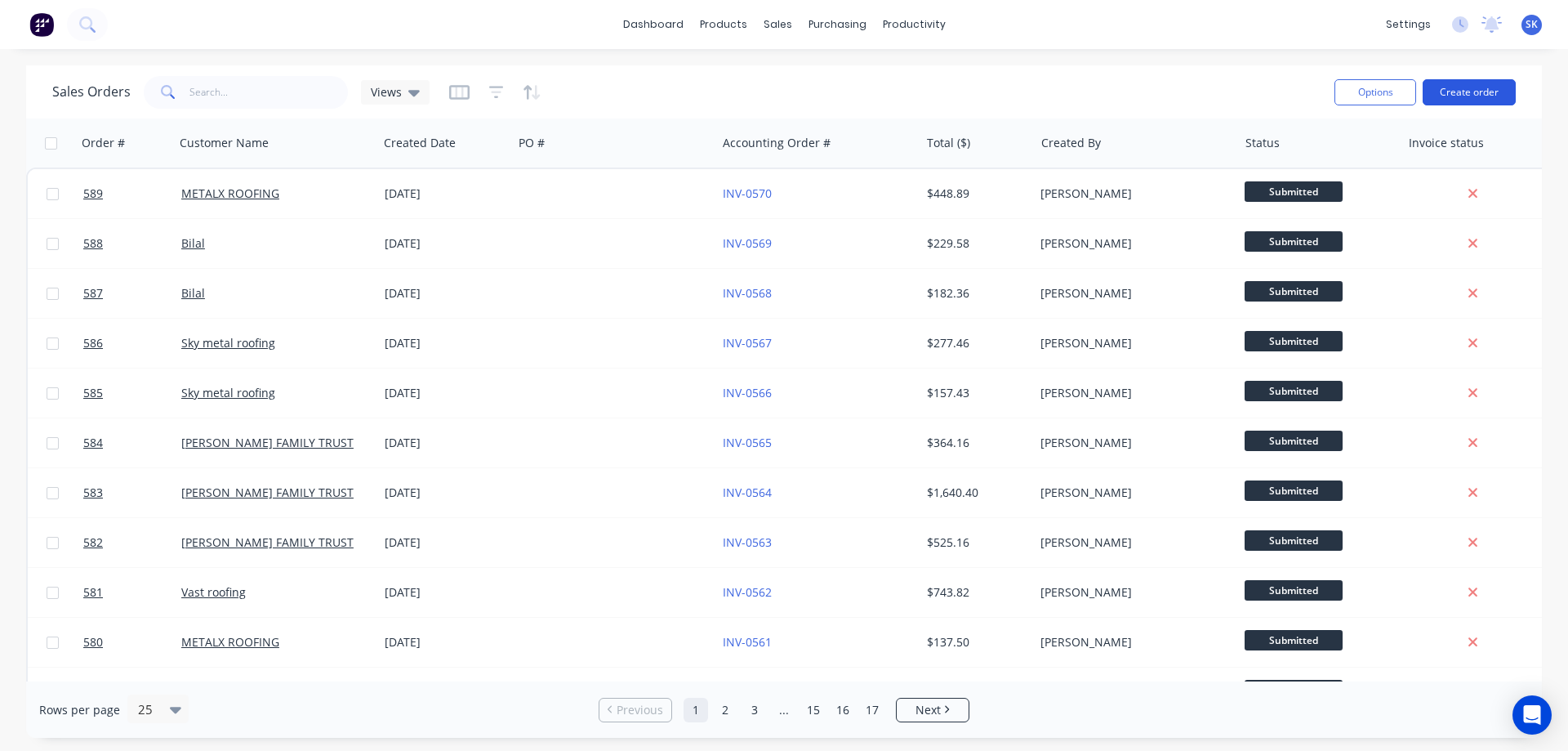
click at [1470, 89] on button "Create order" at bounding box center [1469, 92] width 93 height 26
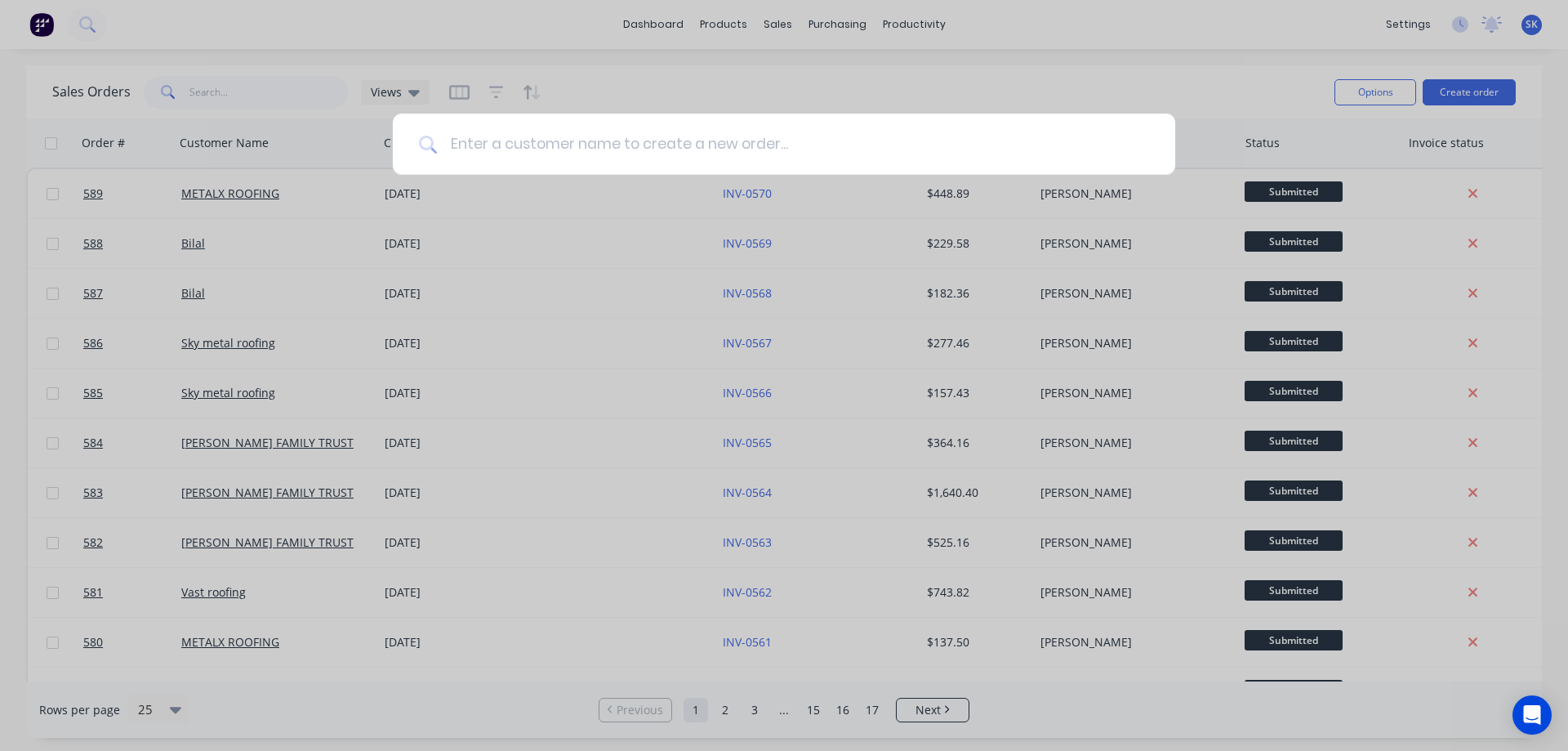
click at [568, 152] on input at bounding box center [794, 144] width 713 height 61
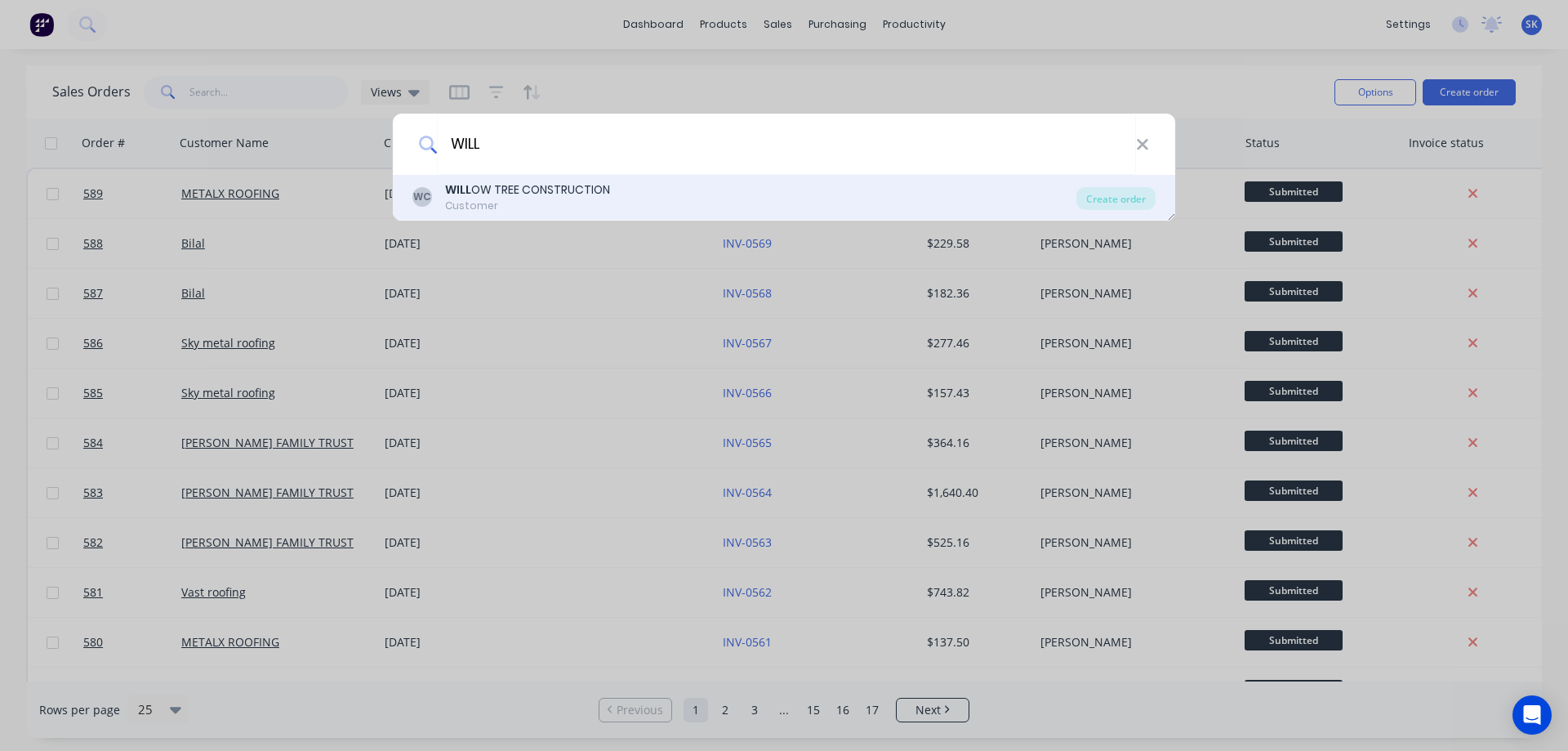
type input "WILL"
click at [549, 198] on div "WILL OW TREE CONSTRUCTION" at bounding box center [527, 190] width 165 height 17
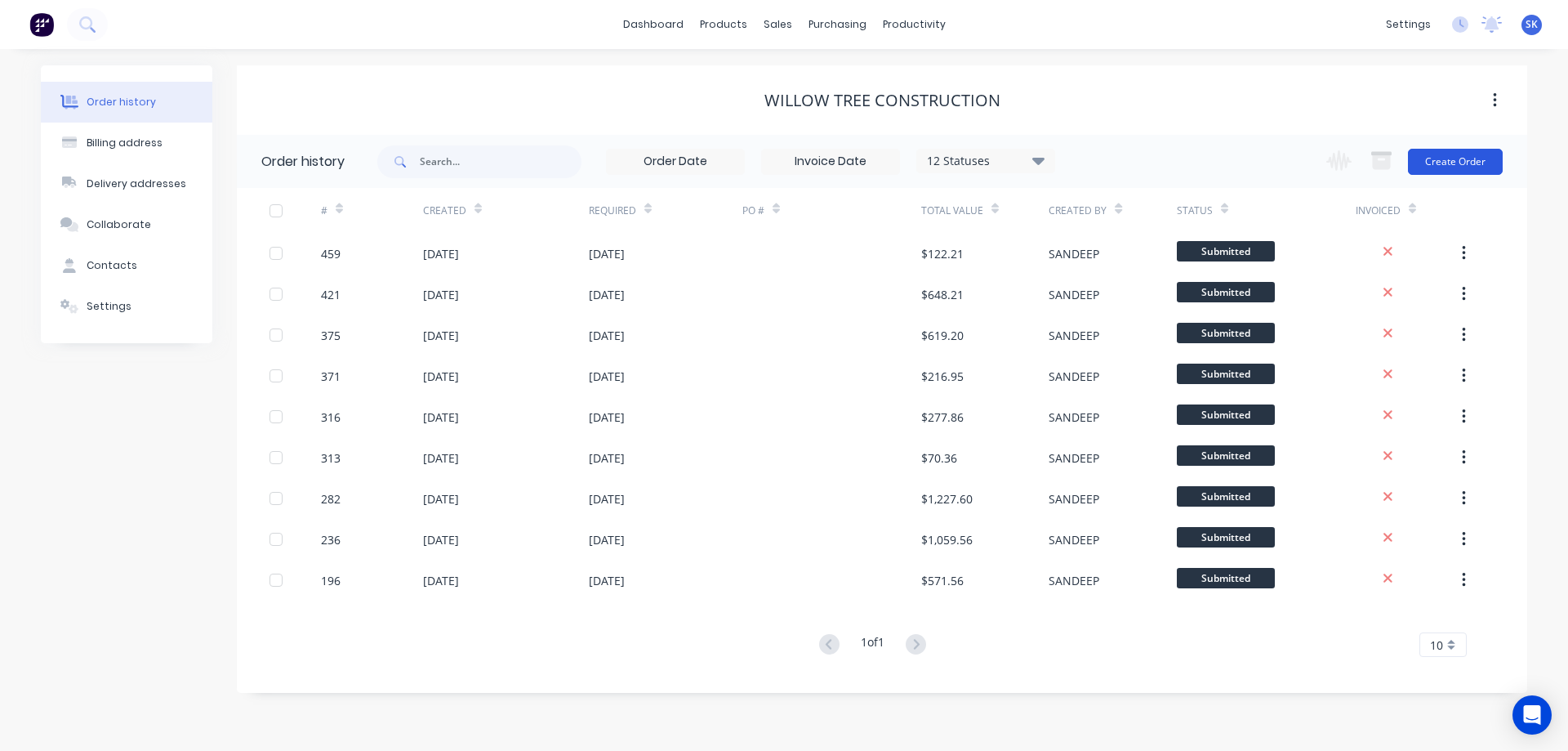
click at [1449, 169] on button "Create Order" at bounding box center [1455, 162] width 95 height 26
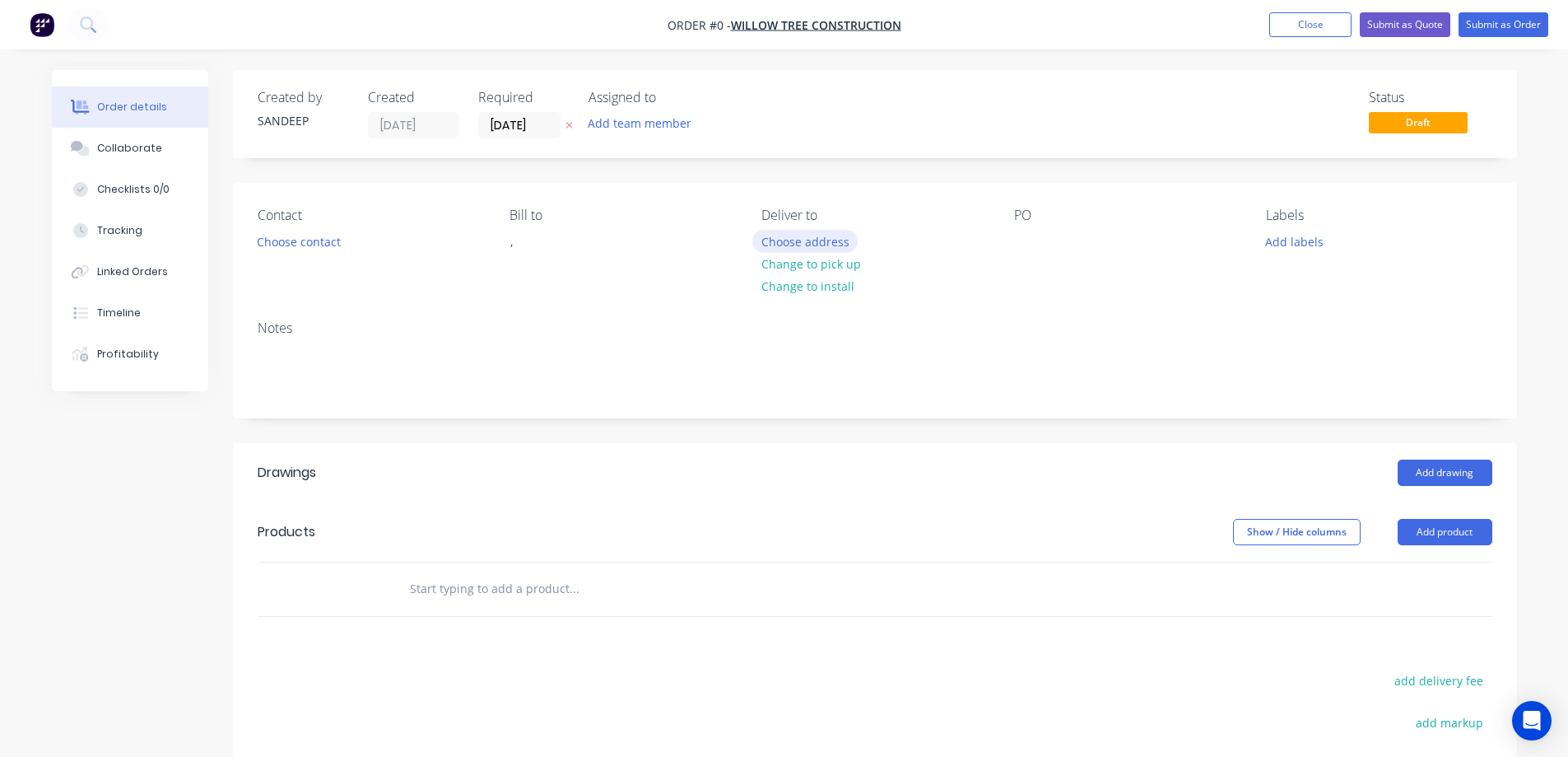
click at [792, 244] on button "Choose address" at bounding box center [805, 241] width 105 height 22
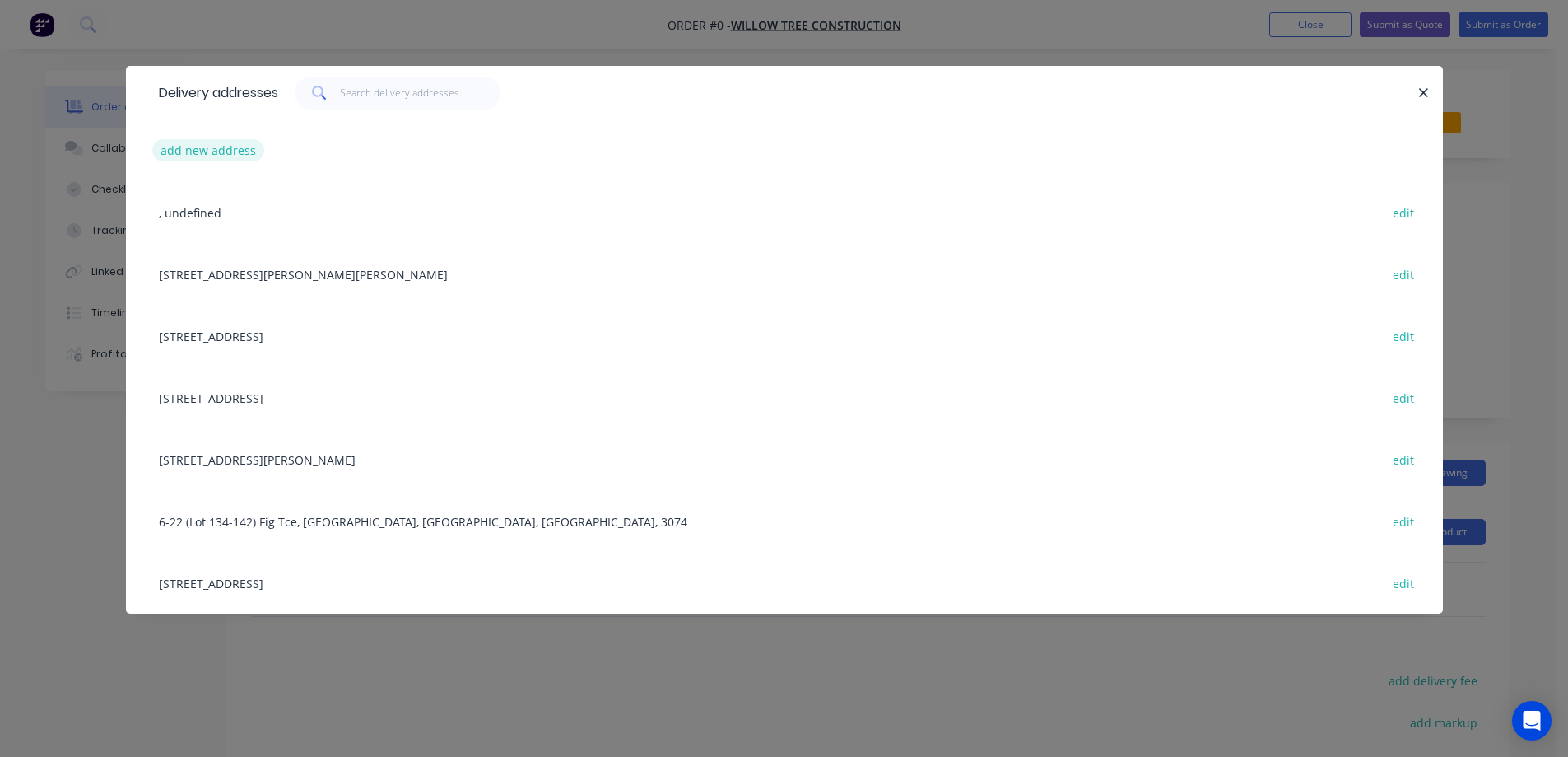
click at [212, 152] on button "add new address" at bounding box center [208, 149] width 112 height 22
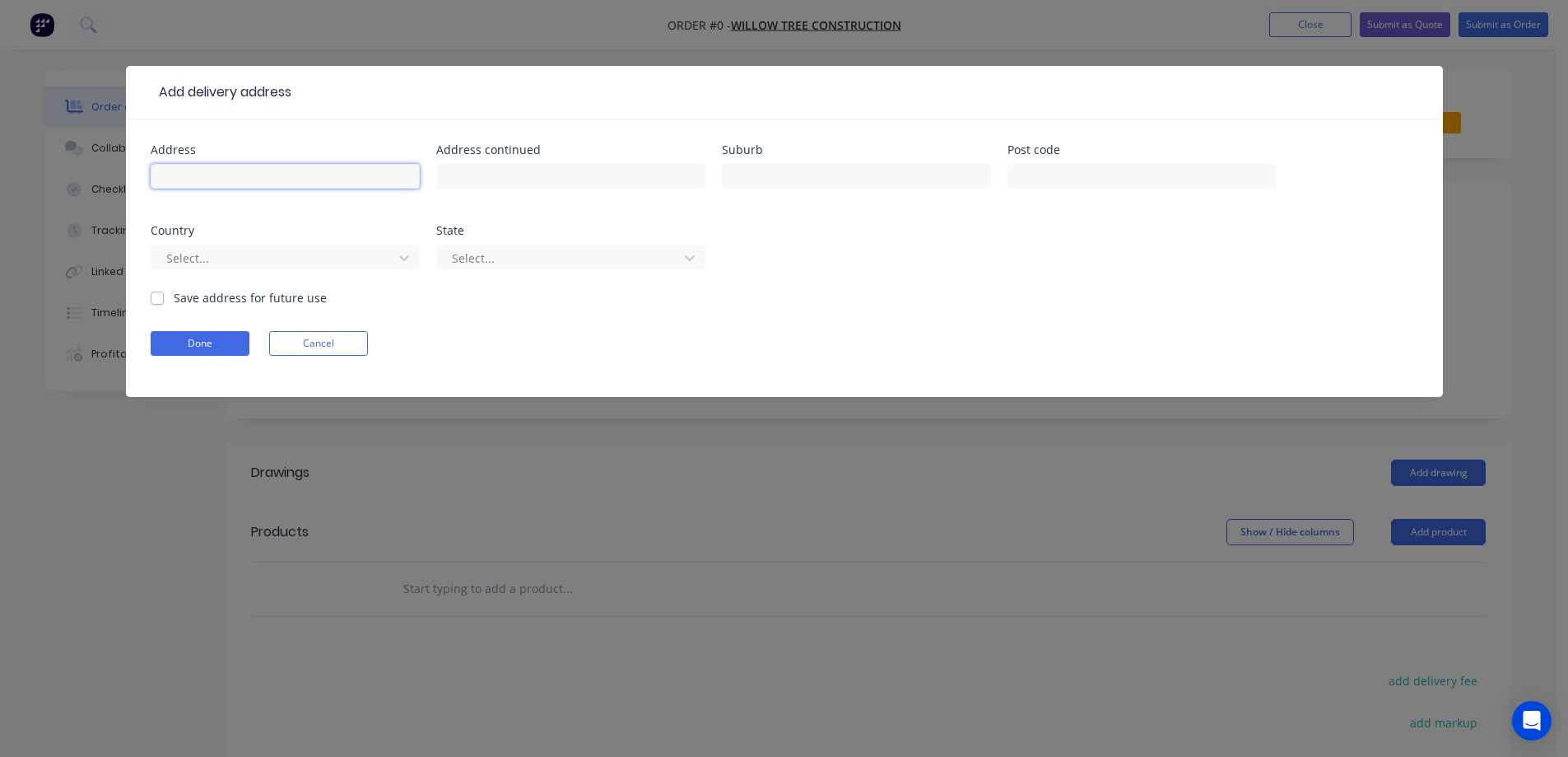
click at [269, 177] on input "text" at bounding box center [285, 177] width 270 height 25
paste input "[STREET_ADDRESS]"
type input "[STREET_ADDRESS]"
click at [850, 168] on input "text" at bounding box center [856, 177] width 270 height 25
paste input "[GEOGRAPHIC_DATA]"
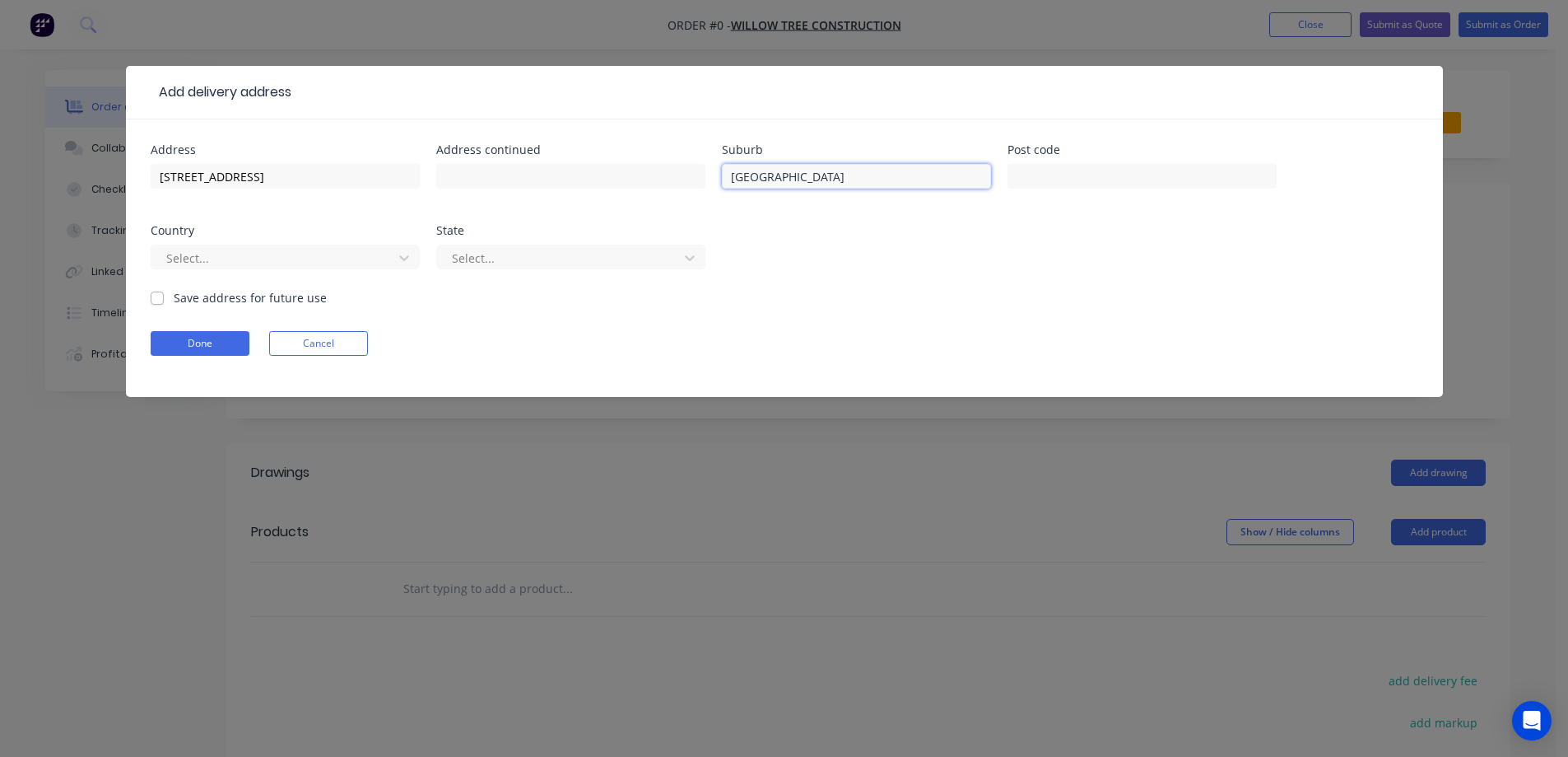
type input "[GEOGRAPHIC_DATA]"
click at [1049, 179] on input "text" at bounding box center [1142, 177] width 270 height 25
paste input "3081"
type input "3081"
click at [248, 269] on div "Select..." at bounding box center [275, 257] width 230 height 25
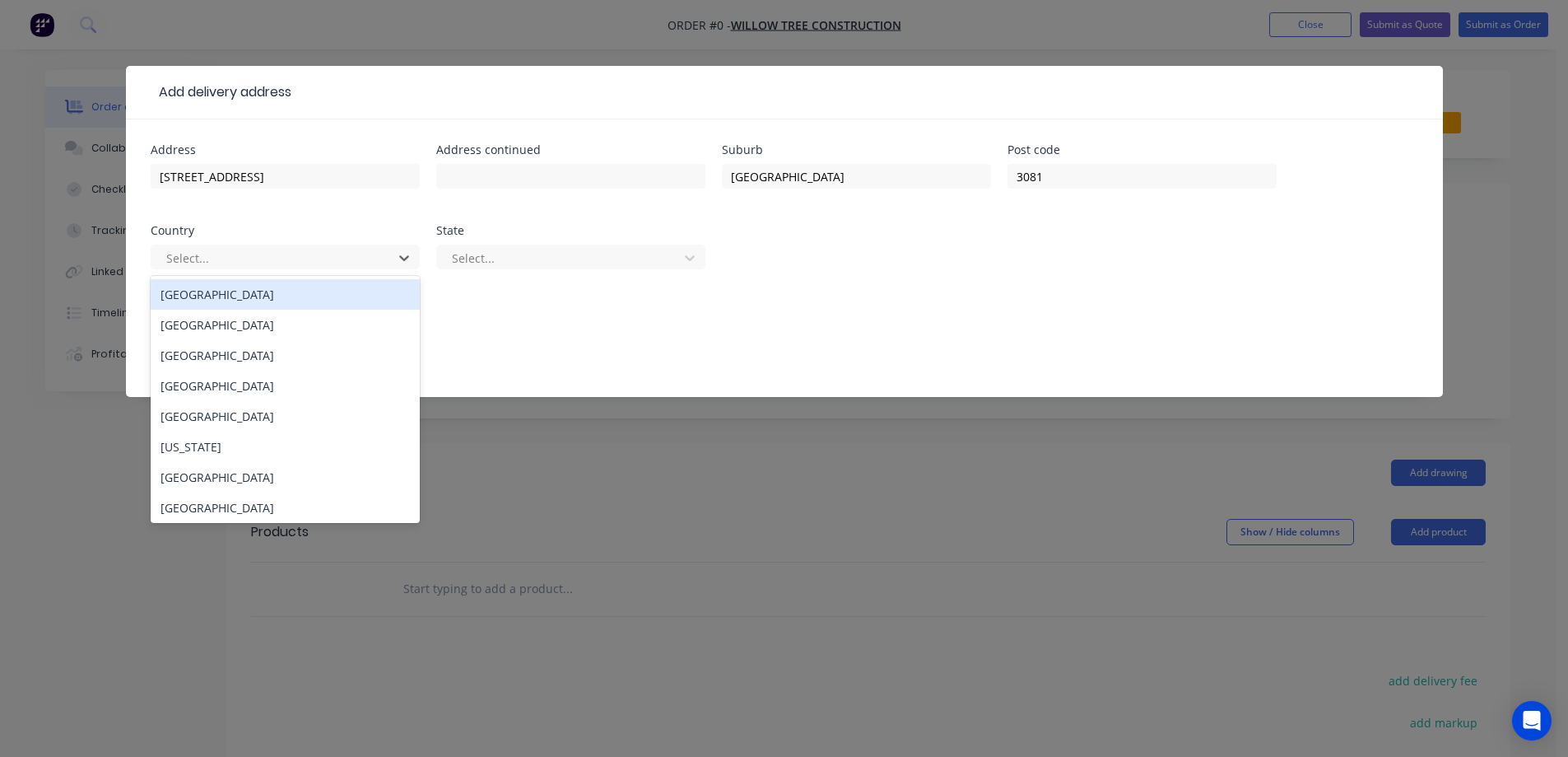
click at [250, 295] on div "[GEOGRAPHIC_DATA]" at bounding box center [285, 294] width 270 height 31
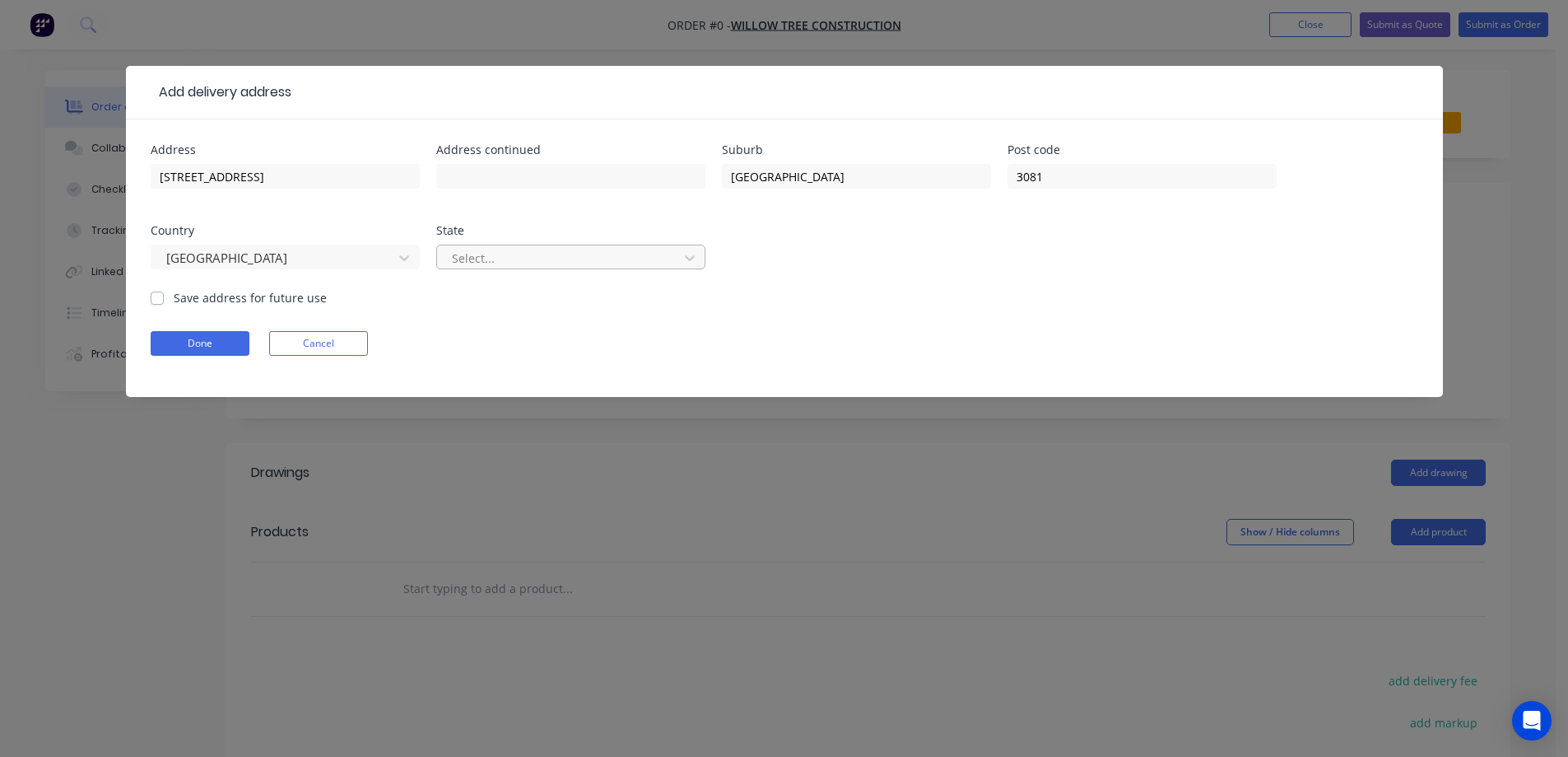
click at [522, 262] on div at bounding box center [560, 257] width 219 height 20
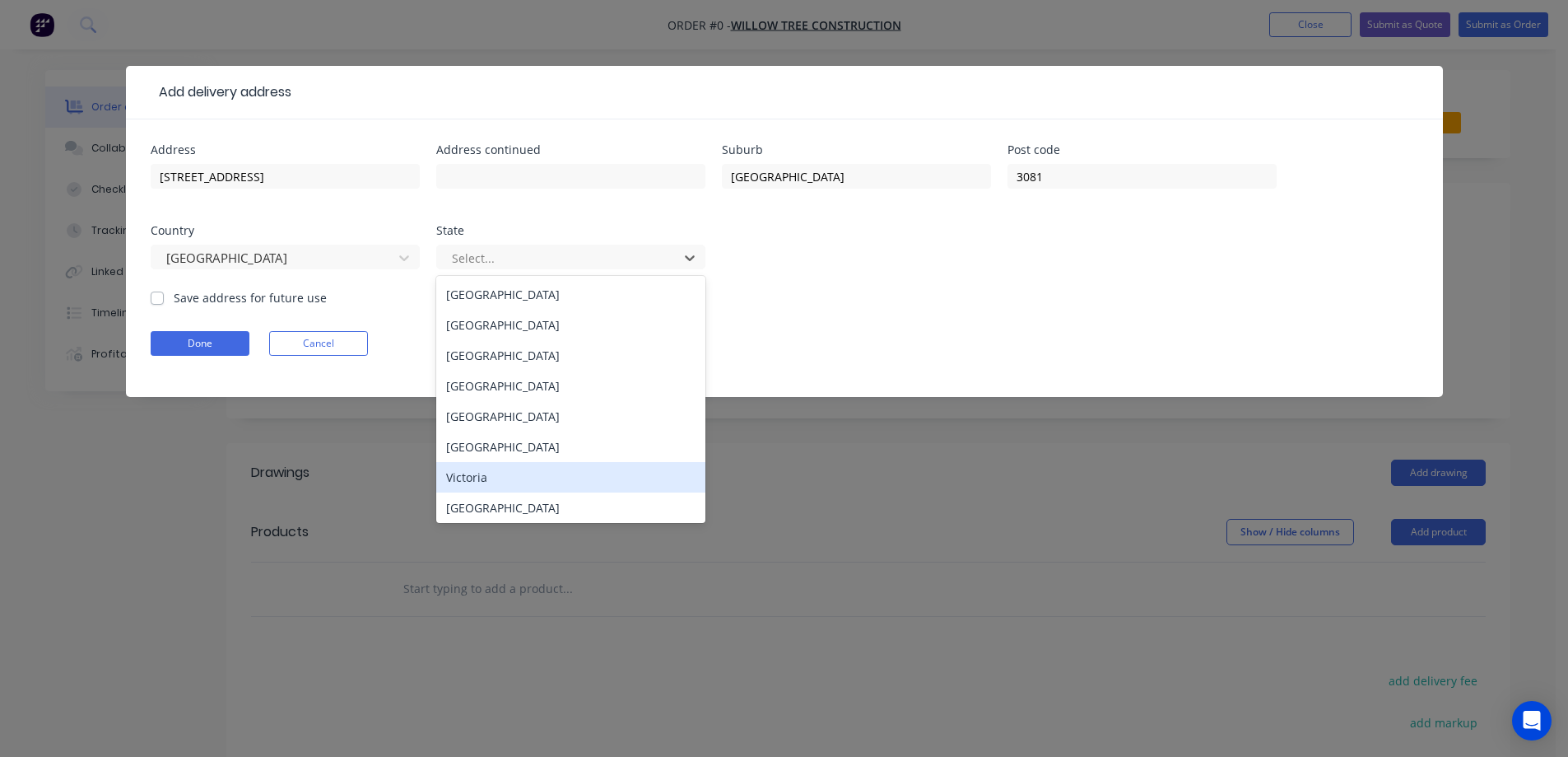
click at [513, 468] on div "Victoria" at bounding box center [571, 477] width 270 height 31
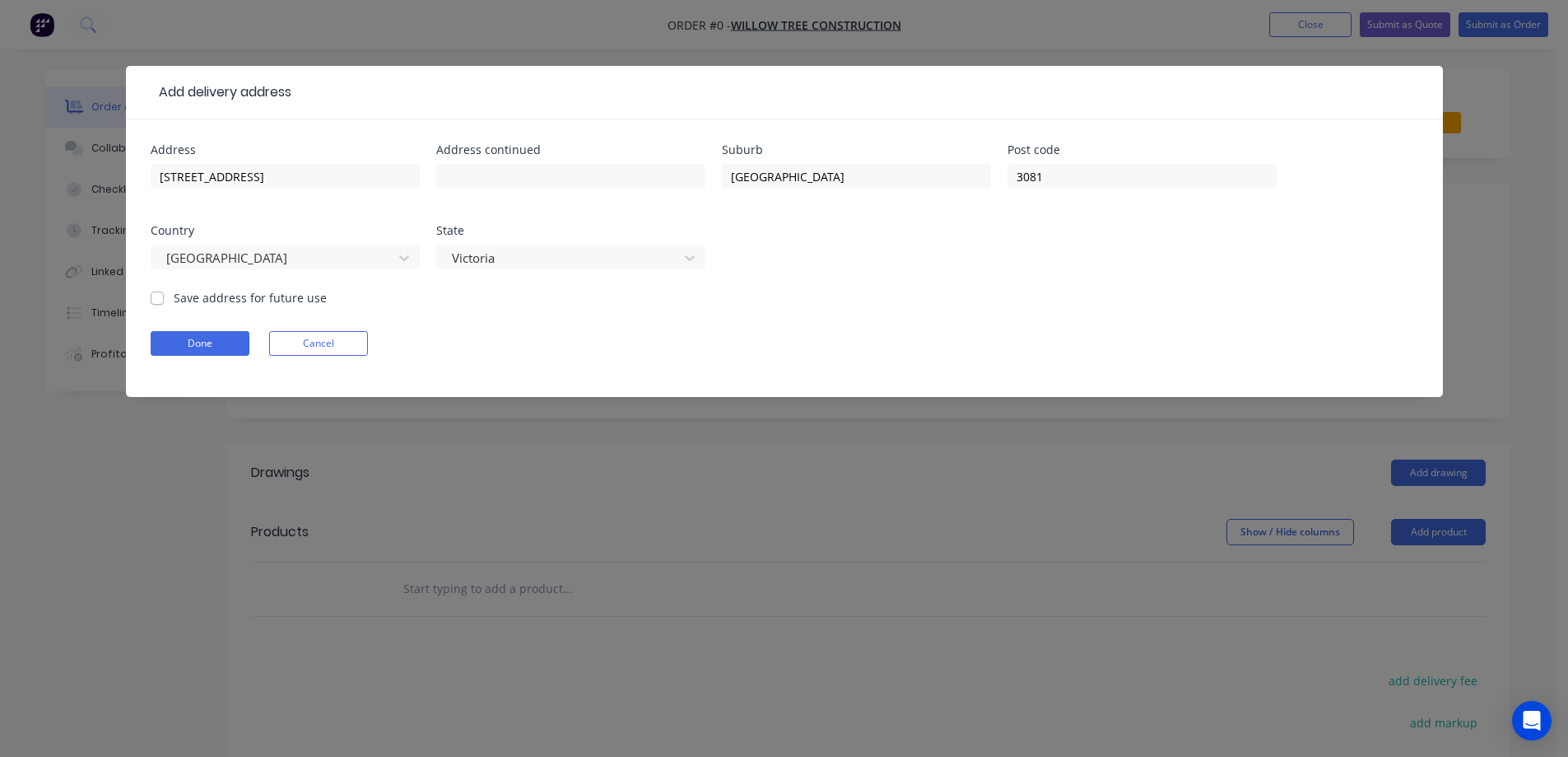
click at [296, 298] on label "Save address for future use" at bounding box center [250, 298] width 153 height 18
click at [164, 298] on input "Save address for future use" at bounding box center [157, 297] width 13 height 16
checkbox input "true"
click at [220, 325] on form "Address [STREET_ADDRESS] Address continued Suburb [GEOGRAPHIC_DATA] Post code […" at bounding box center [785, 270] width 1268 height 253
click at [219, 340] on button "Done" at bounding box center [200, 343] width 99 height 25
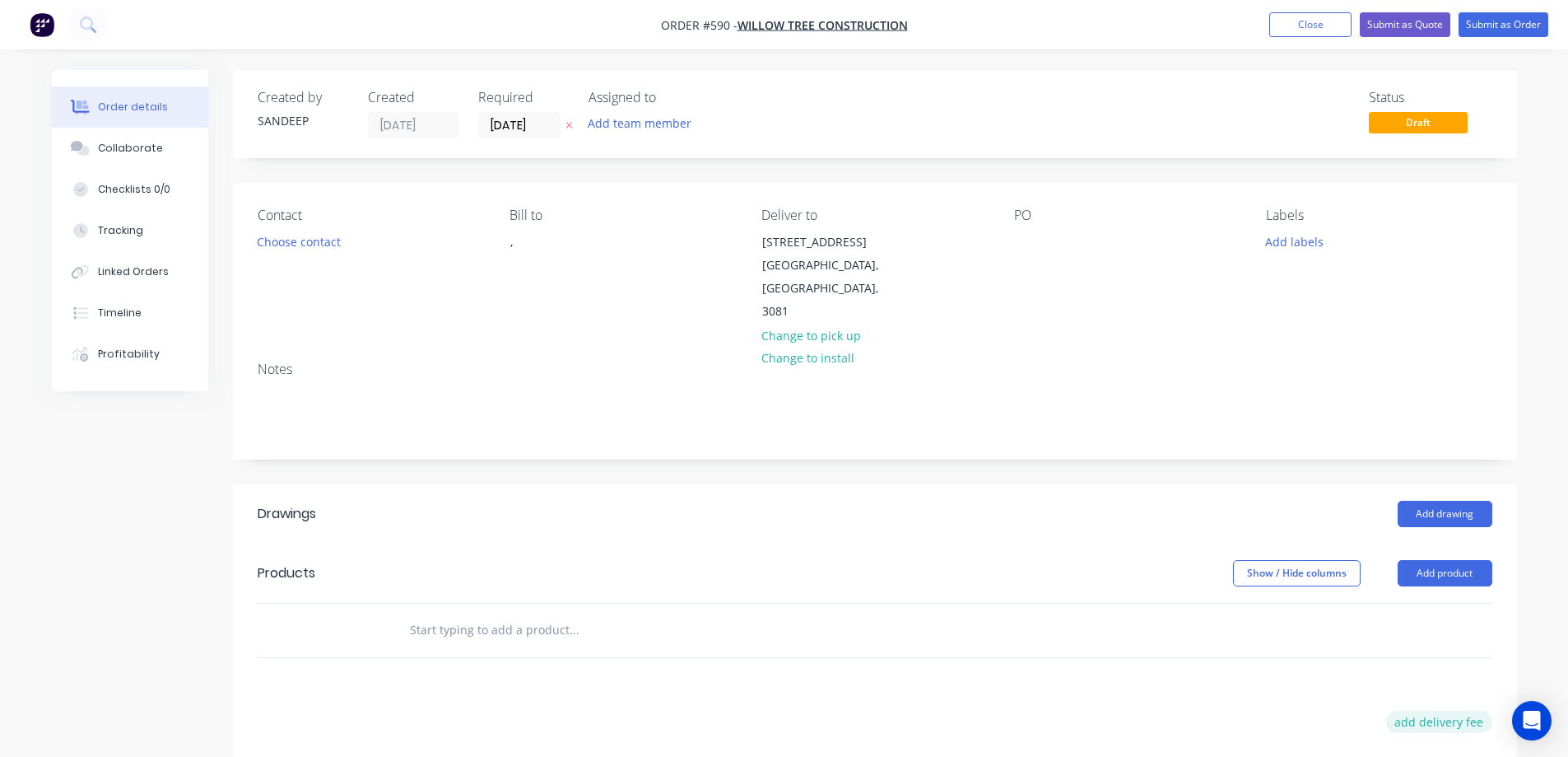
click at [1412, 710] on button "add delivery fee" at bounding box center [1439, 721] width 106 height 22
type input "50"
click at [1219, 670] on div "Drawings Add drawing Products Show / Hide columns Add product Delivery fee Deli…" at bounding box center [874, 766] width 1284 height 565
click at [502, 613] on input "text" at bounding box center [573, 630] width 329 height 33
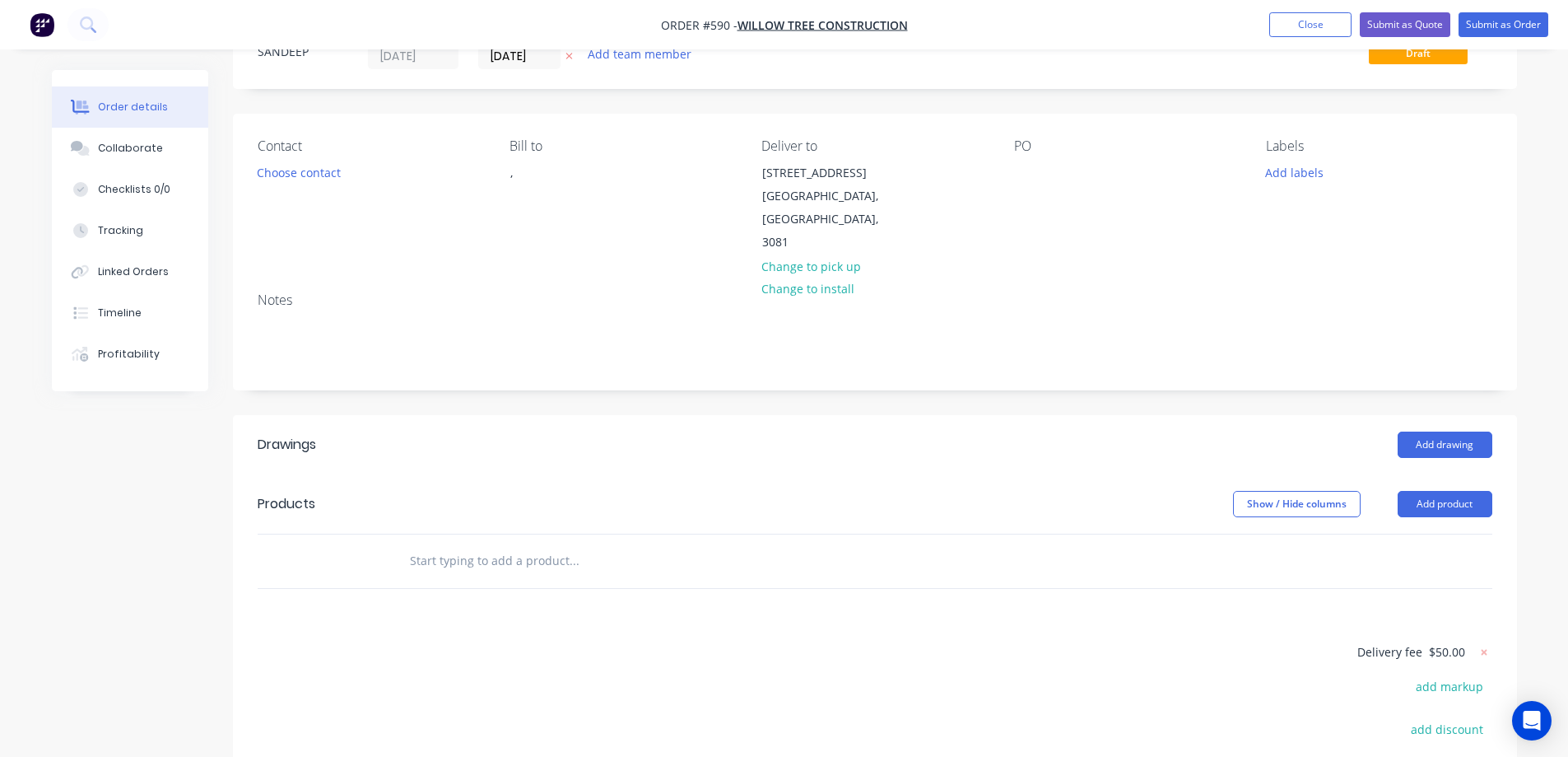
scroll to position [165, 0]
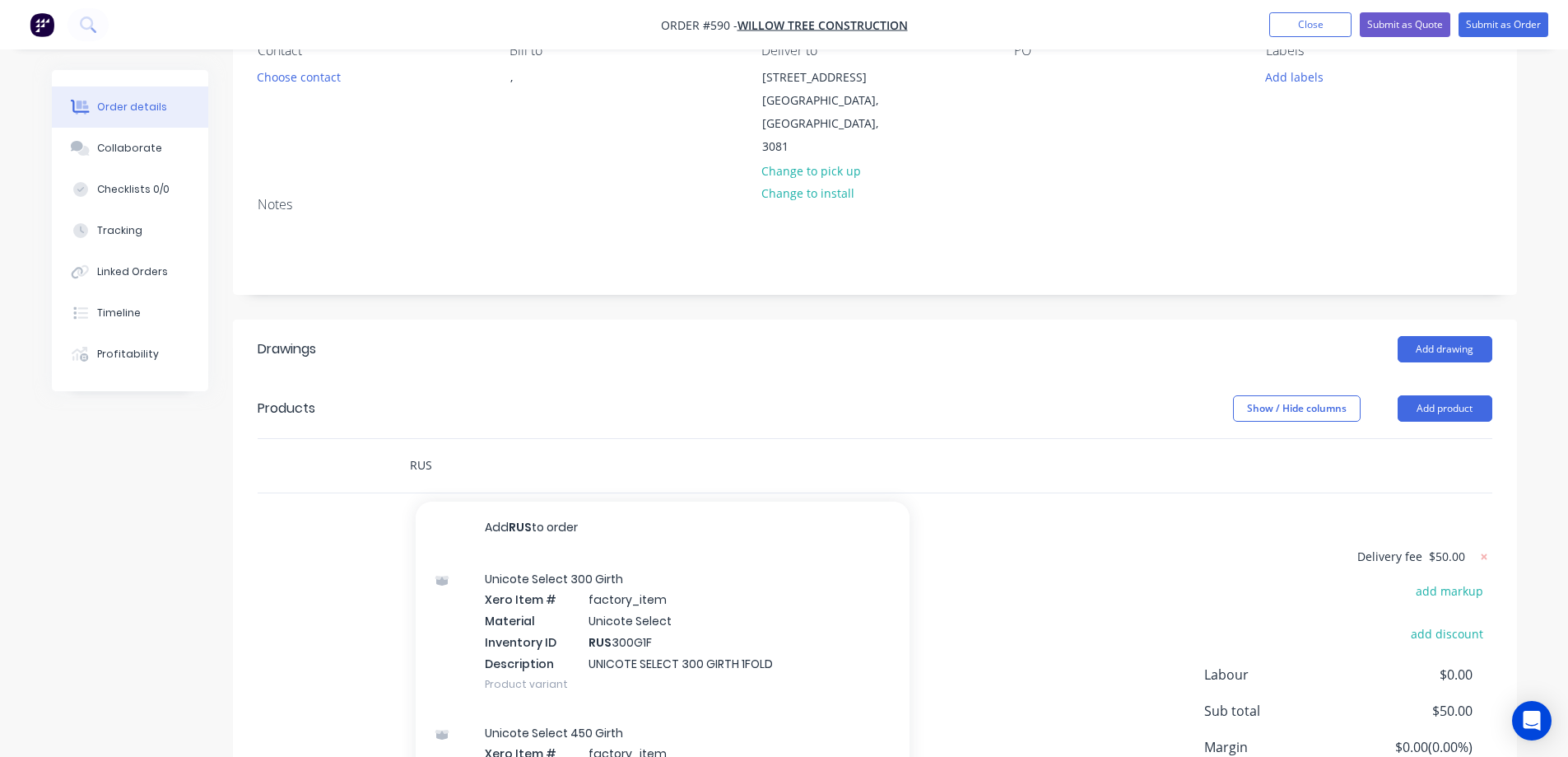
click at [442, 449] on input "RUS" at bounding box center [573, 465] width 329 height 33
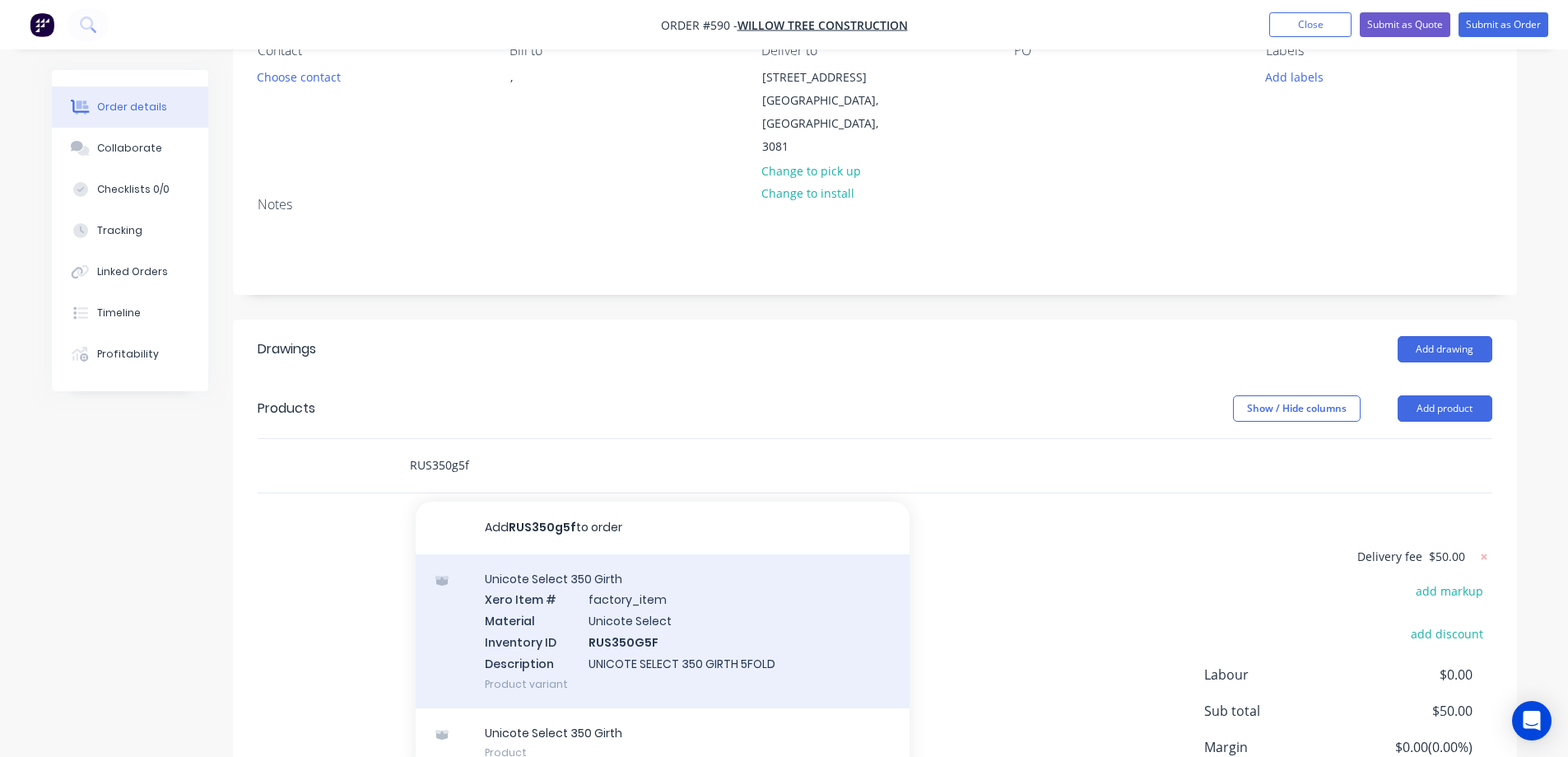
type input "RUS350g5f"
click at [583, 600] on div "Unicote Select 350 Girth Xero Item # factory_item Material Unicote Select Inven…" at bounding box center [662, 631] width 494 height 154
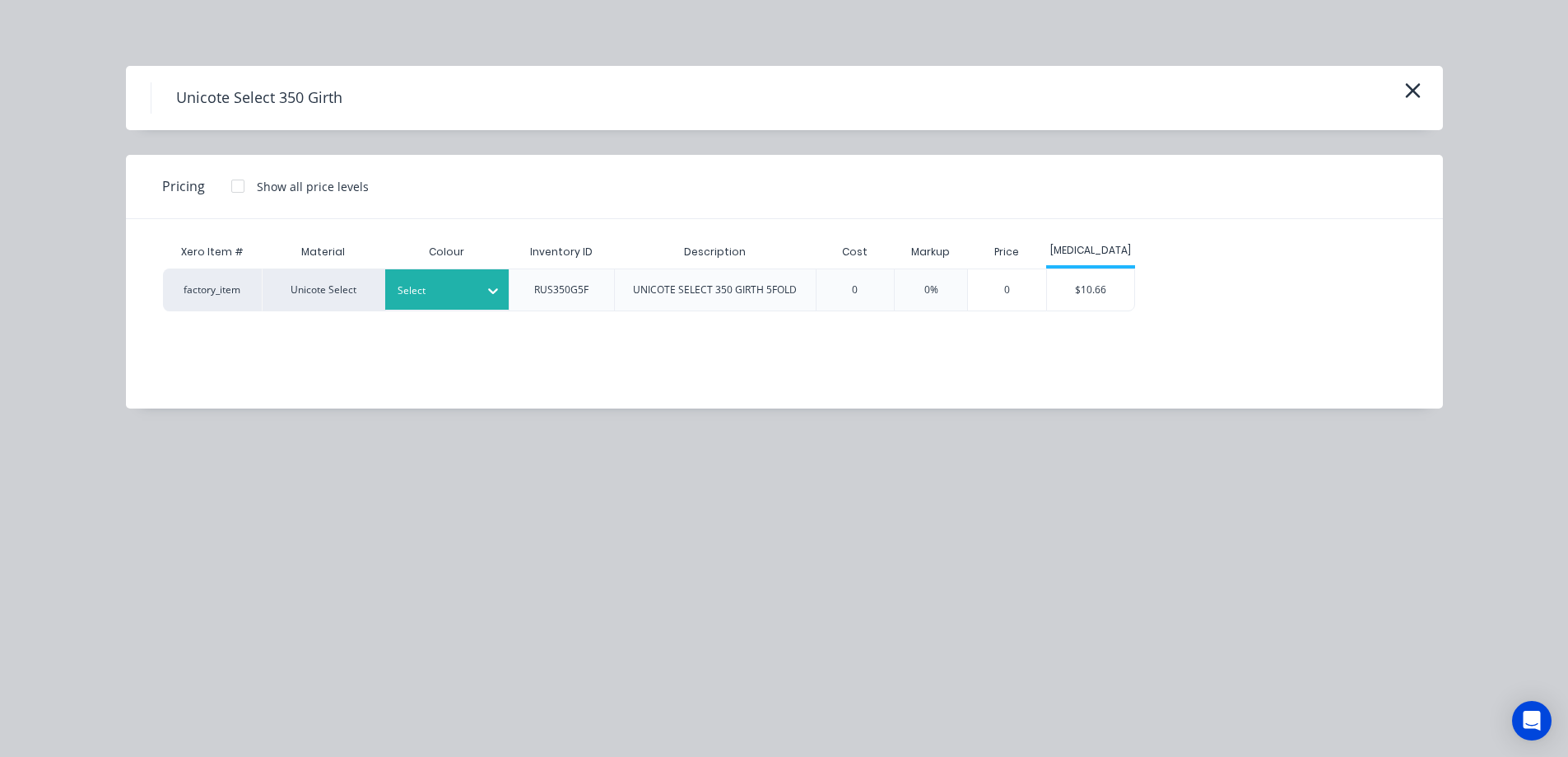
click at [462, 294] on div at bounding box center [435, 291] width 74 height 18
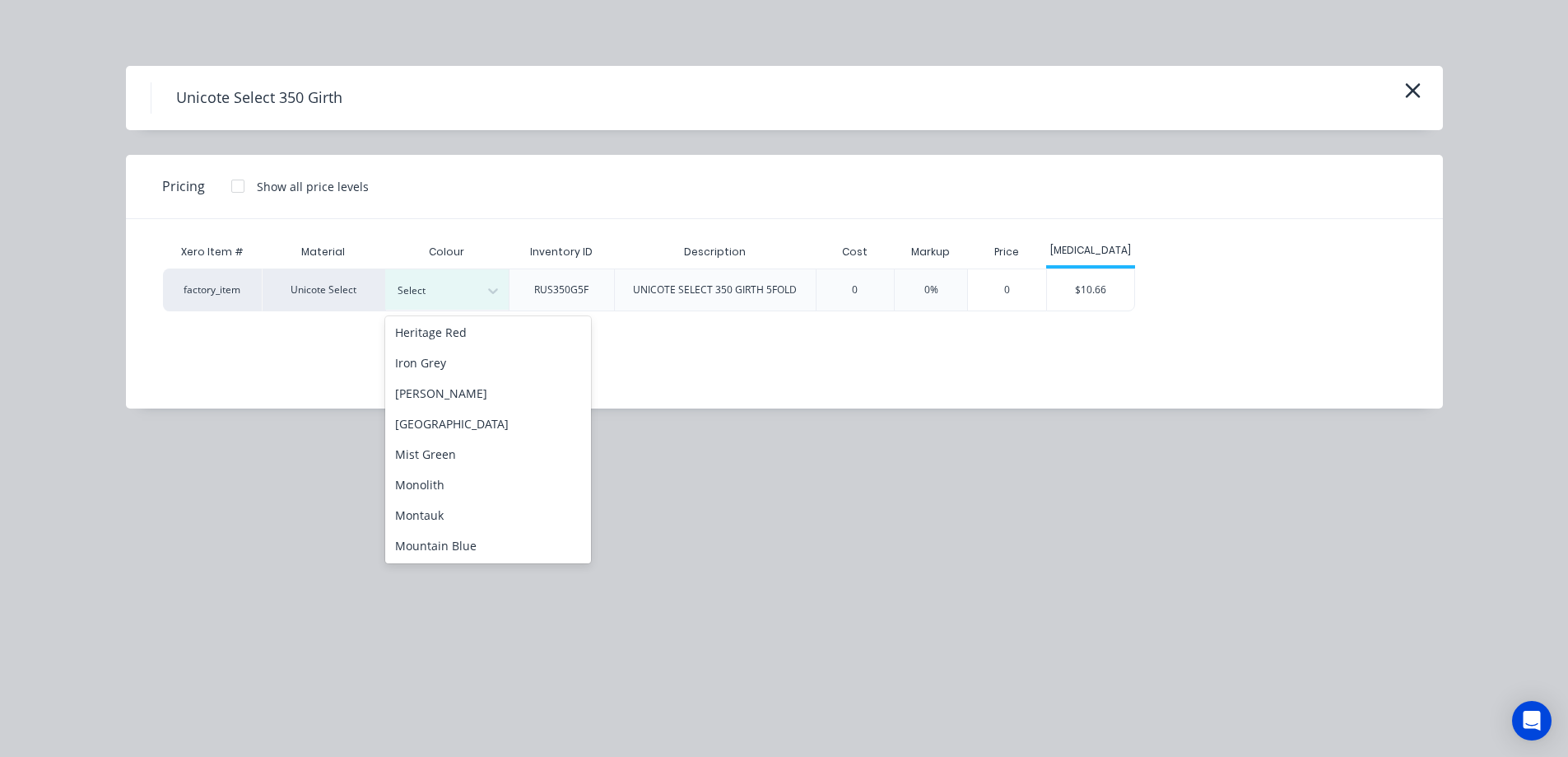
scroll to position [247, 0]
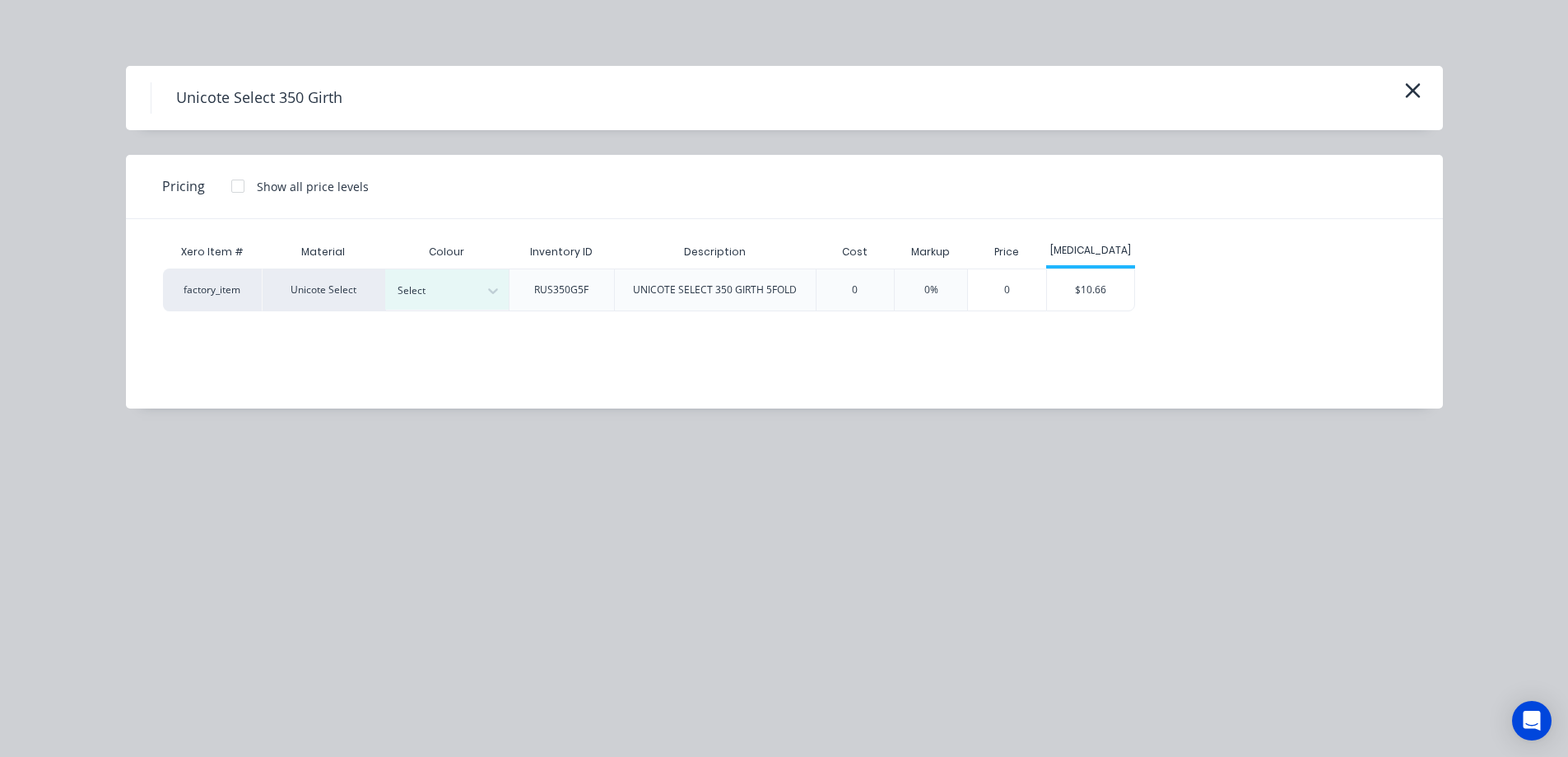
click at [448, 479] on div "Unicote Select 350 Girth Pricing Show all price levels Xero Item # Material Col…" at bounding box center [784, 378] width 1568 height 757
click at [1100, 290] on div "$10.66" at bounding box center [1091, 290] width 88 height 41
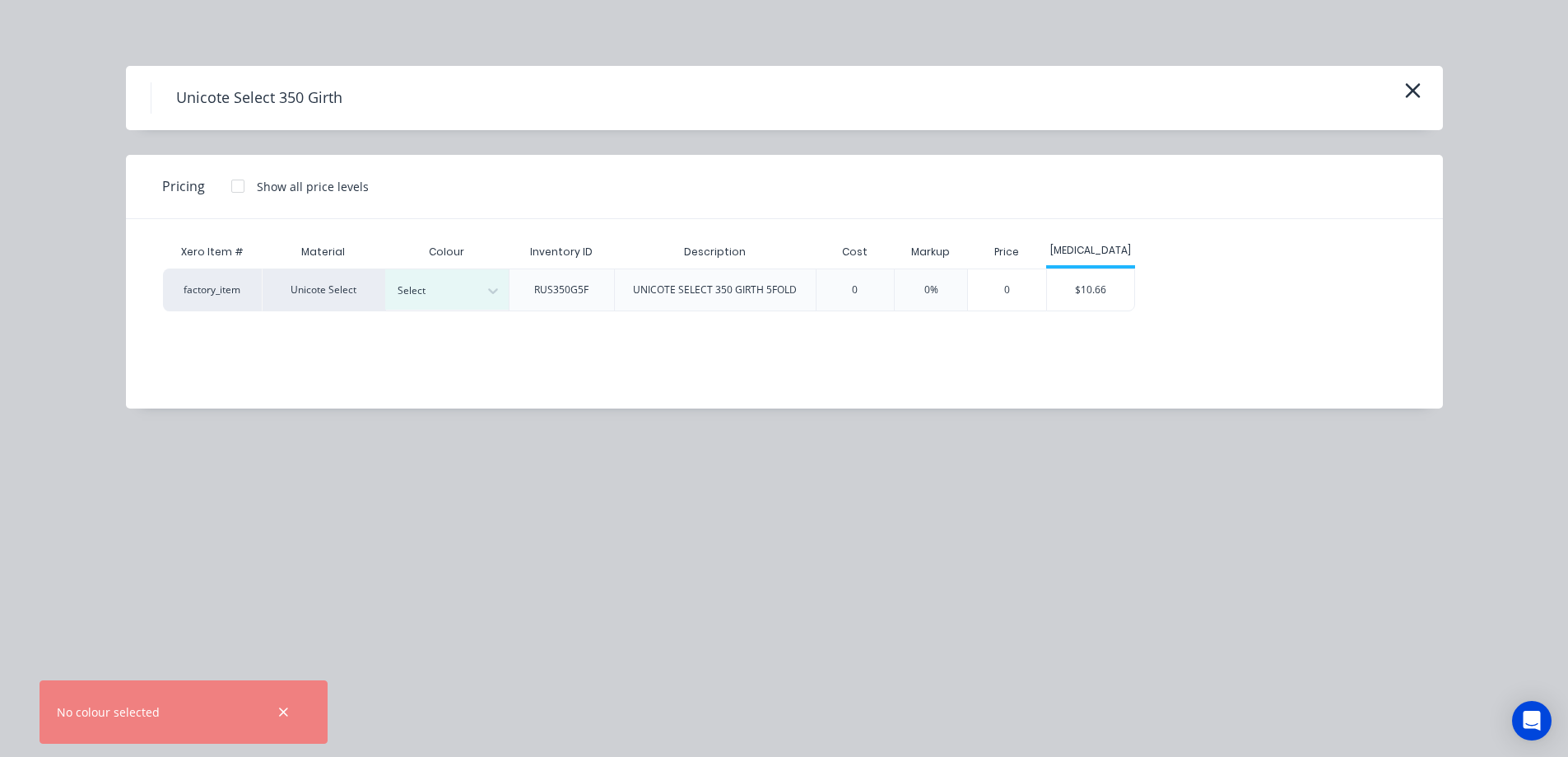
click at [549, 299] on div "RUS350G5F" at bounding box center [561, 290] width 81 height 41
click at [456, 284] on div at bounding box center [435, 291] width 74 height 18
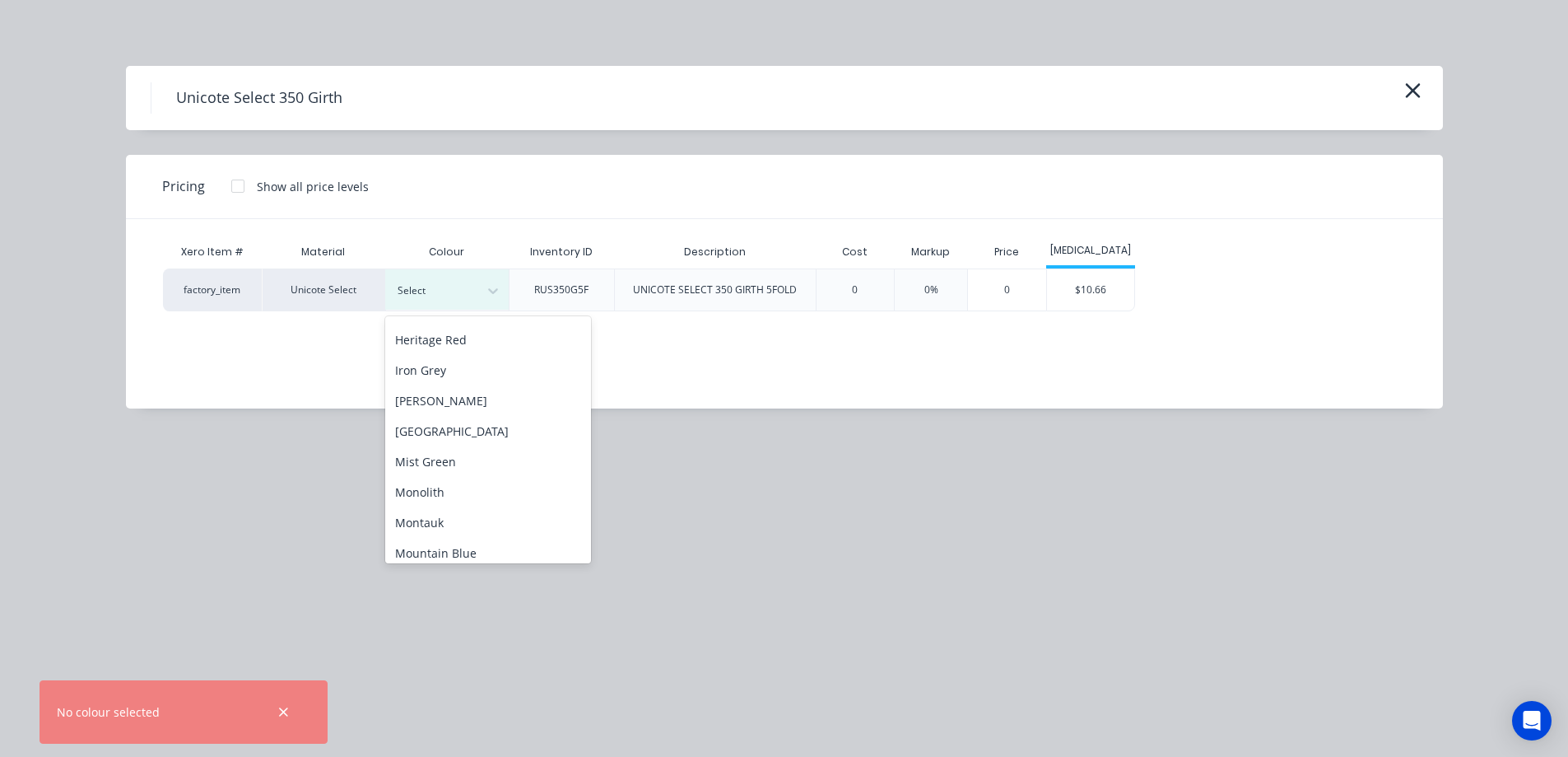
scroll to position [329, 0]
click at [435, 397] on div "Monolith" at bounding box center [488, 401] width 205 height 31
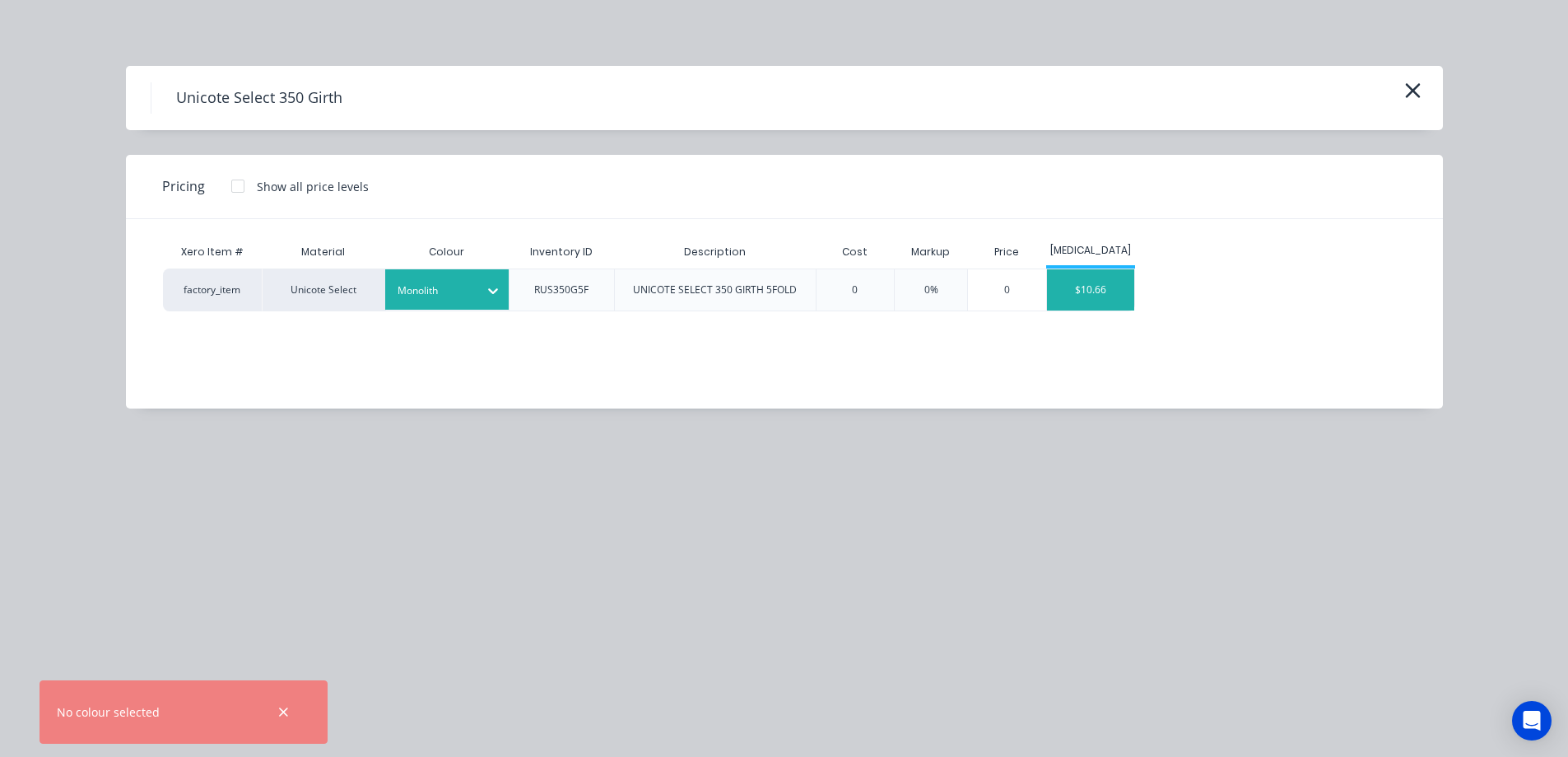
click at [1108, 299] on div "$10.66" at bounding box center [1091, 290] width 88 height 41
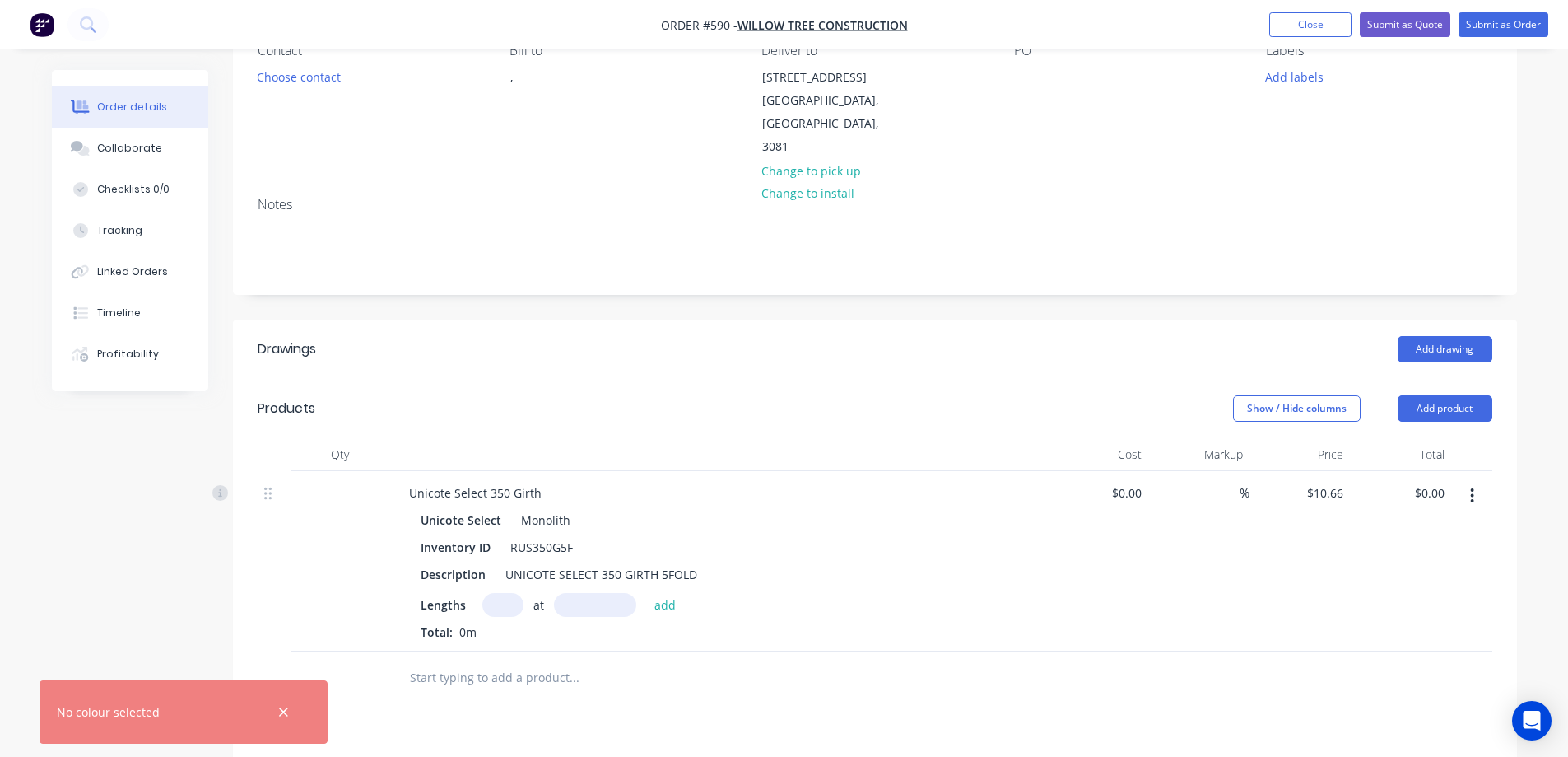
click at [494, 593] on input "text" at bounding box center [502, 604] width 41 height 24
type input "6"
type input "4800mm"
click at [658, 593] on button "add" at bounding box center [665, 603] width 39 height 22
type input "$307.01"
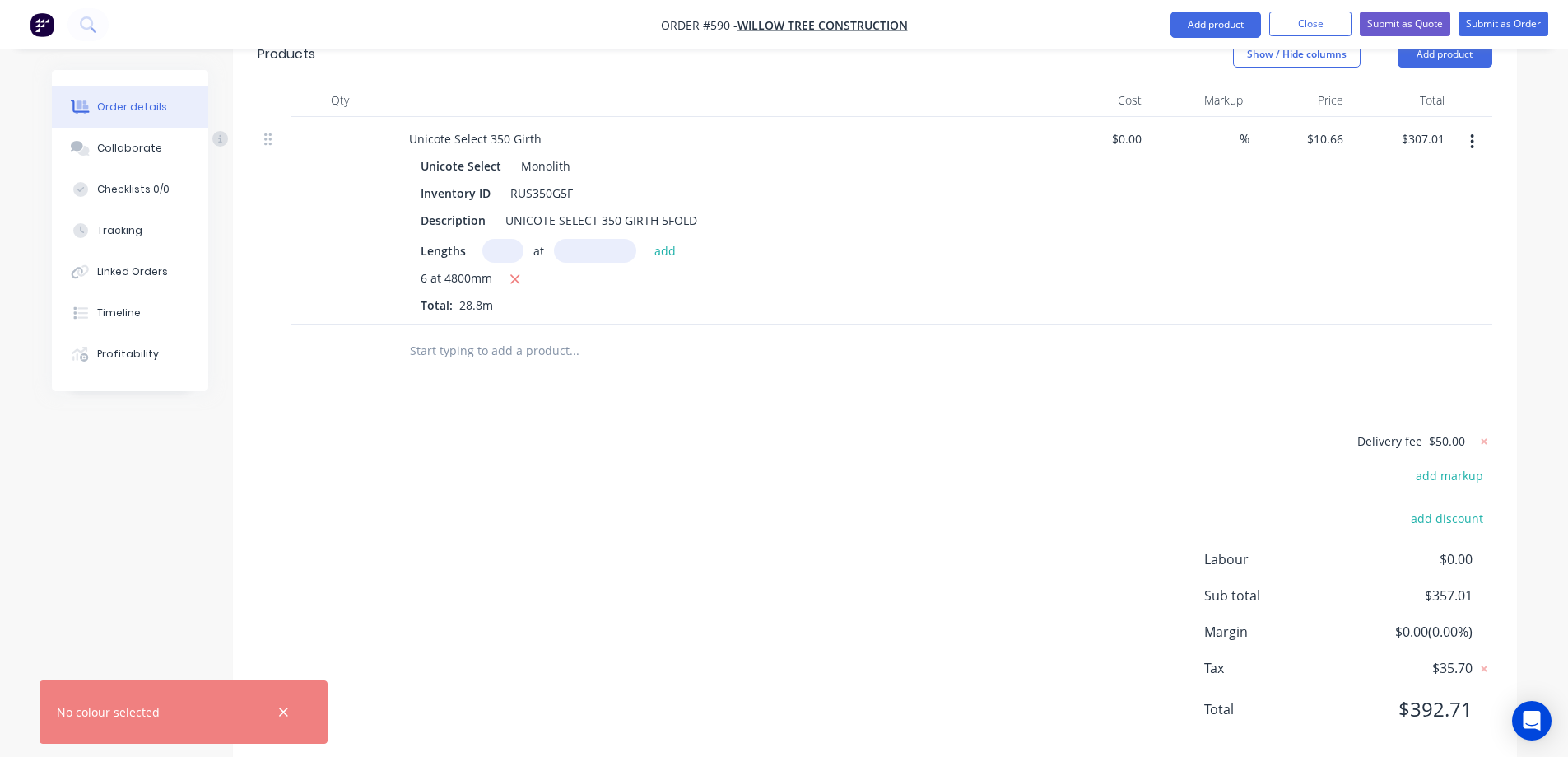
scroll to position [529, 0]
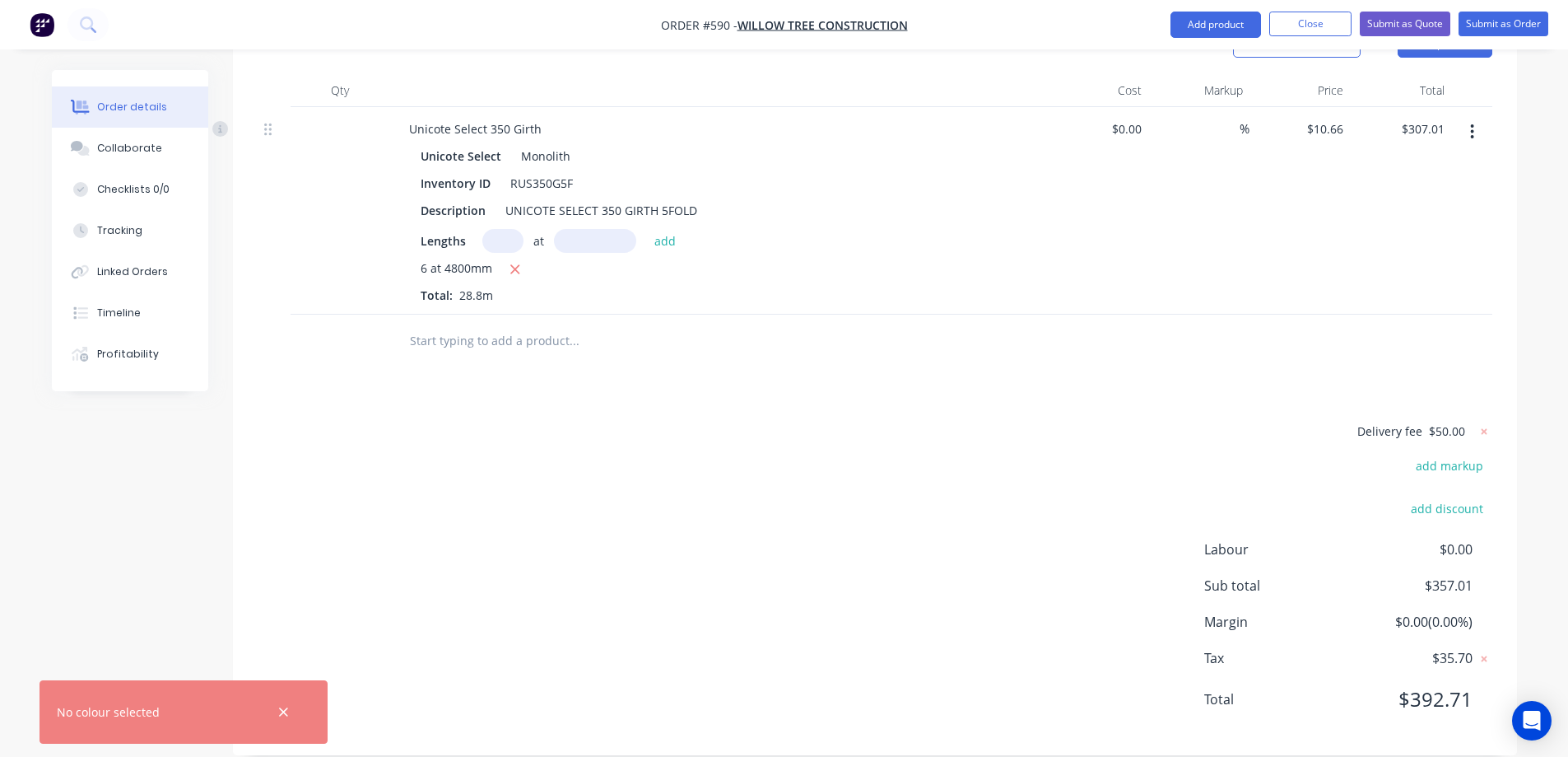
click at [505, 324] on input "text" at bounding box center [573, 341] width 329 height 33
type input "rus400g5f"
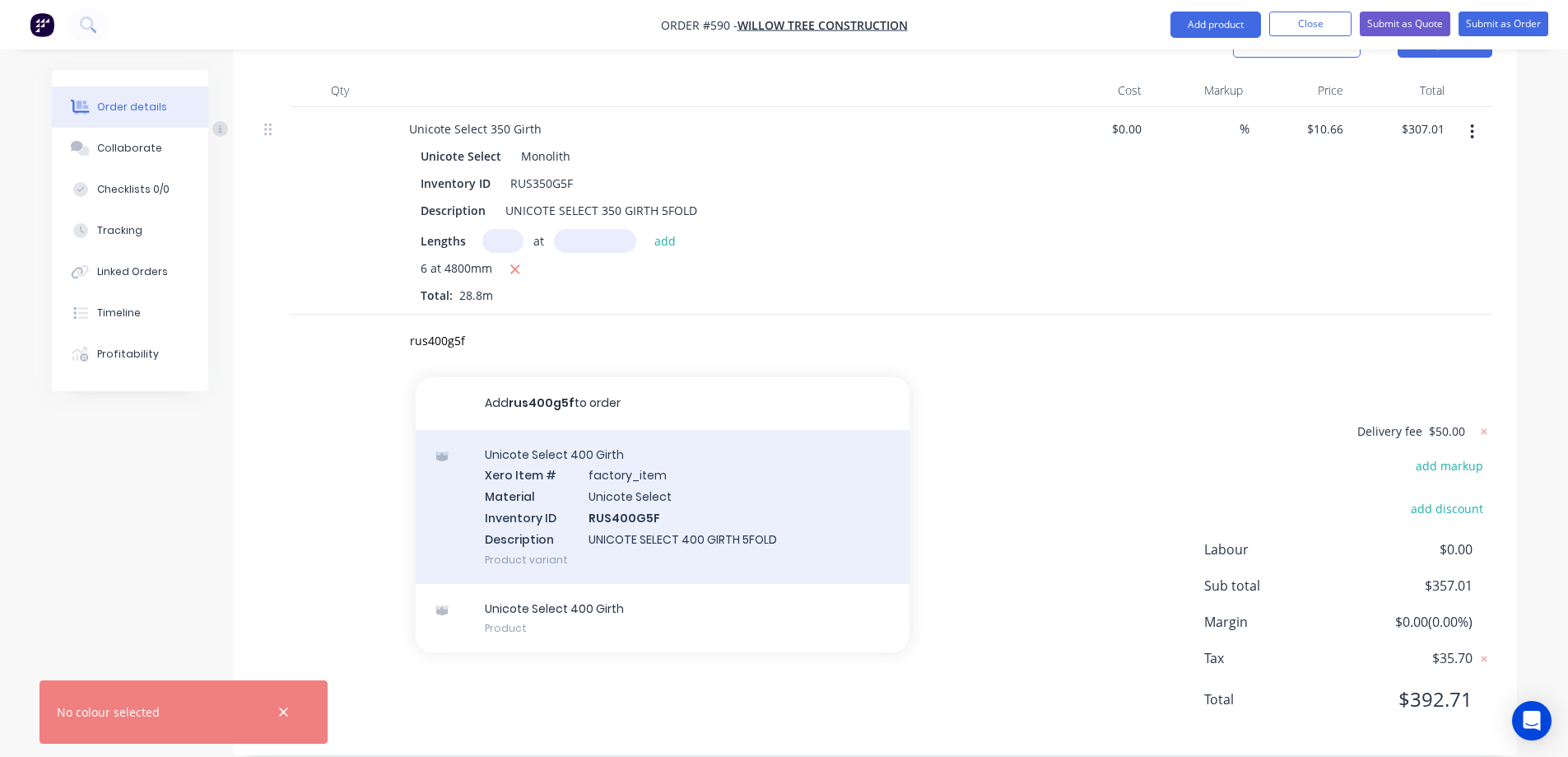
click at [531, 462] on div "Unicote Select 400 Girth Xero Item # factory_item Material Unicote Select Inven…" at bounding box center [662, 506] width 494 height 154
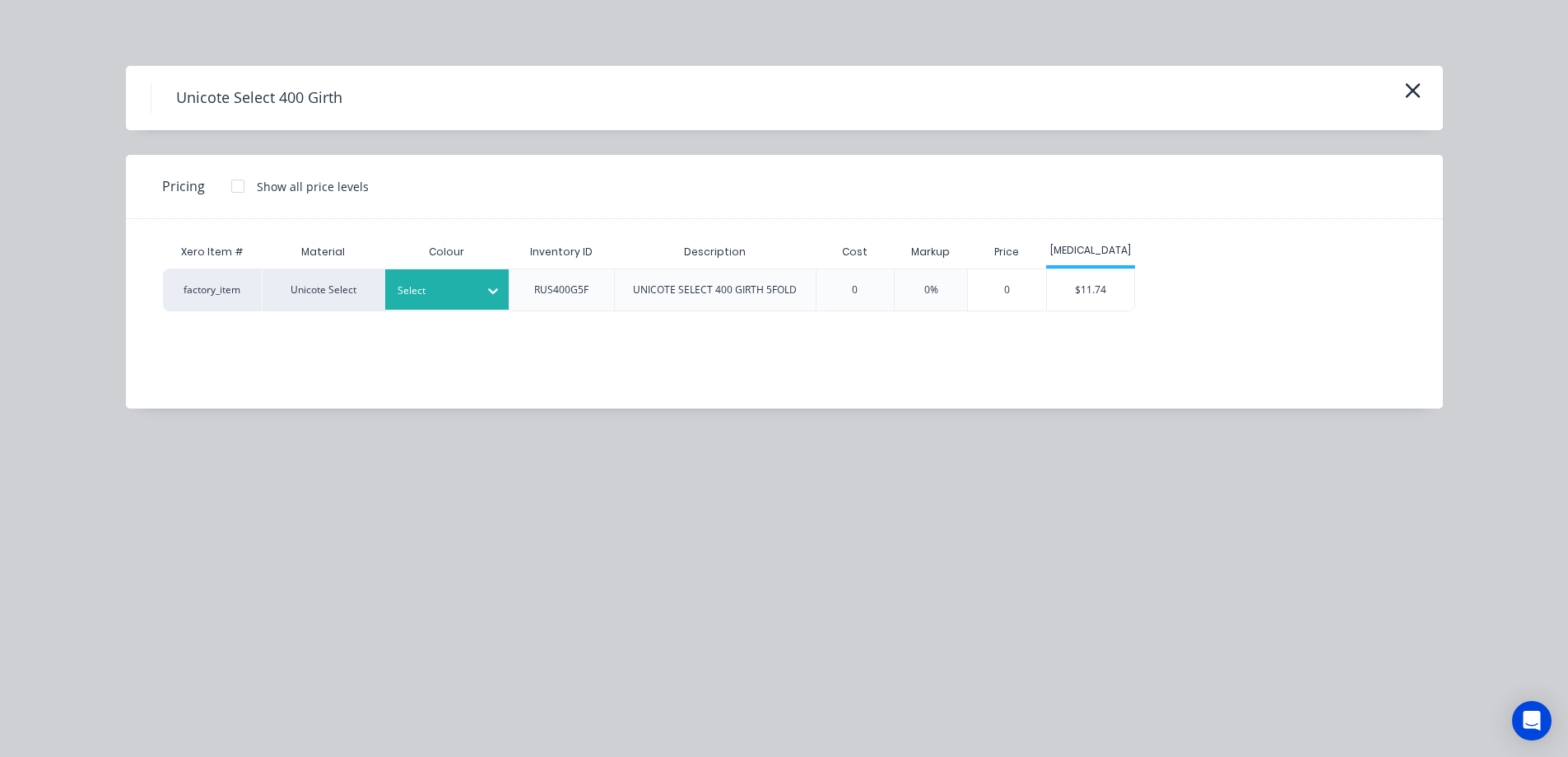
click at [460, 290] on div at bounding box center [435, 291] width 74 height 18
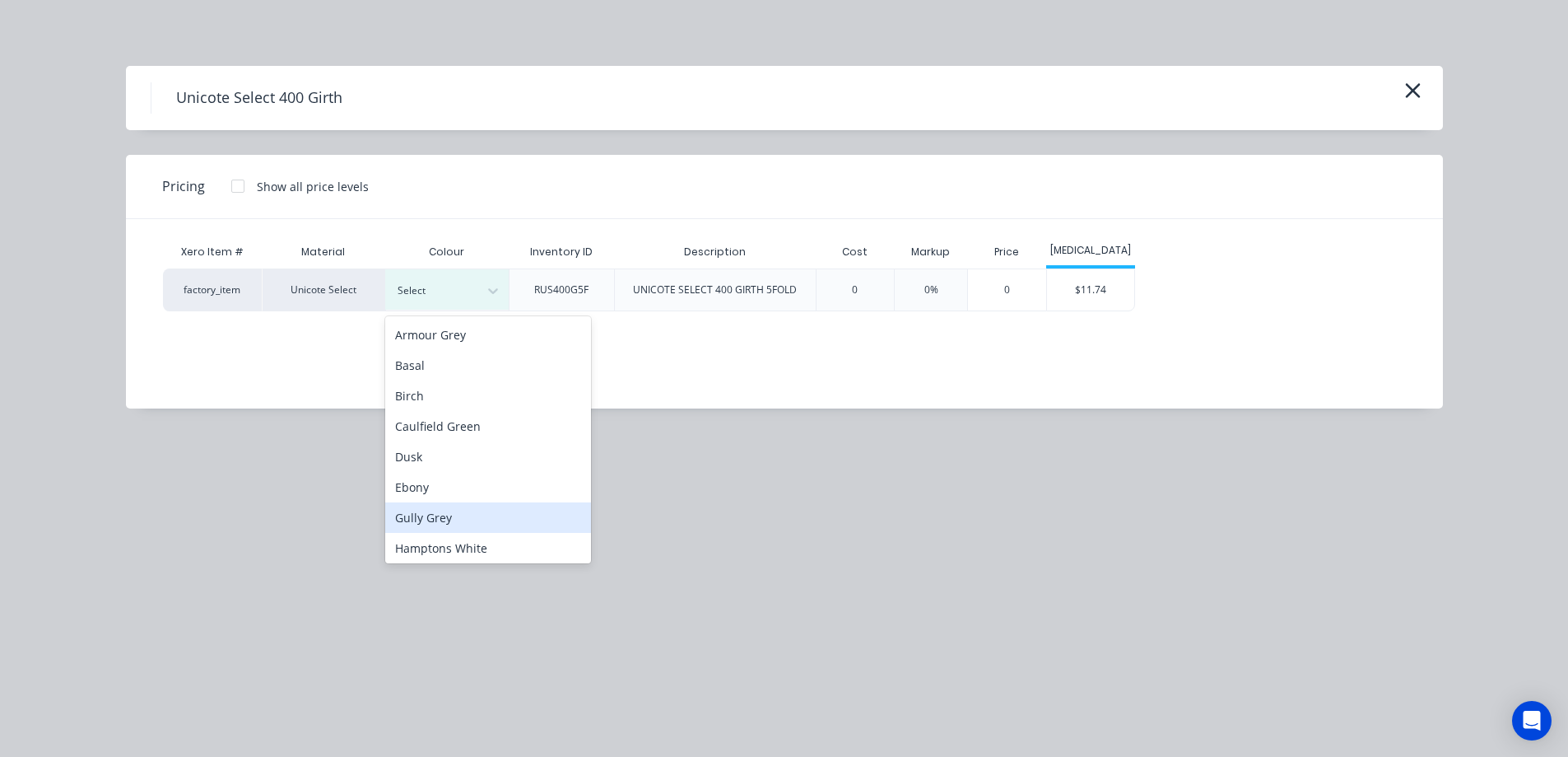
scroll to position [247, 0]
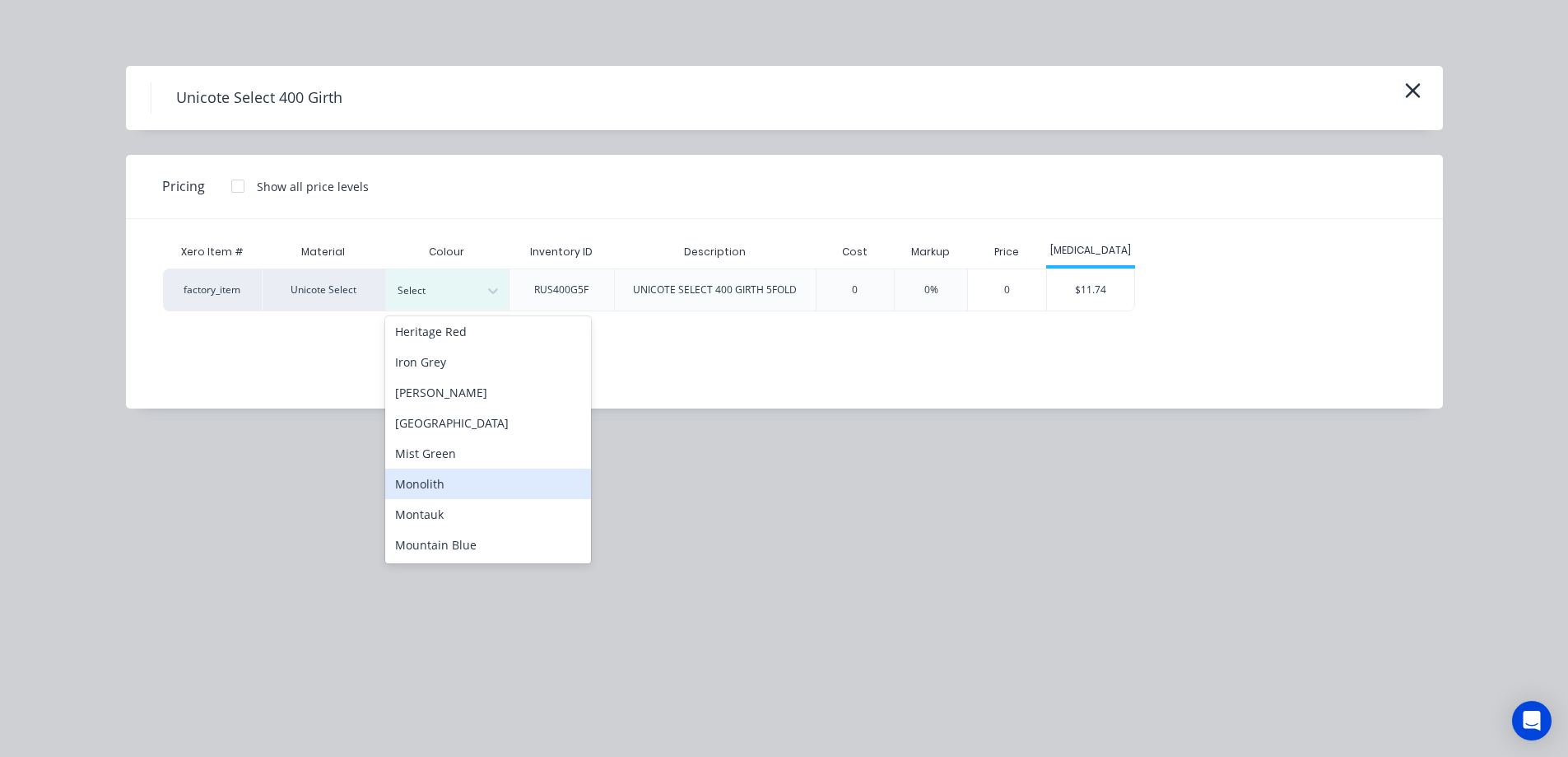
click at [440, 493] on div "Monolith" at bounding box center [488, 483] width 205 height 31
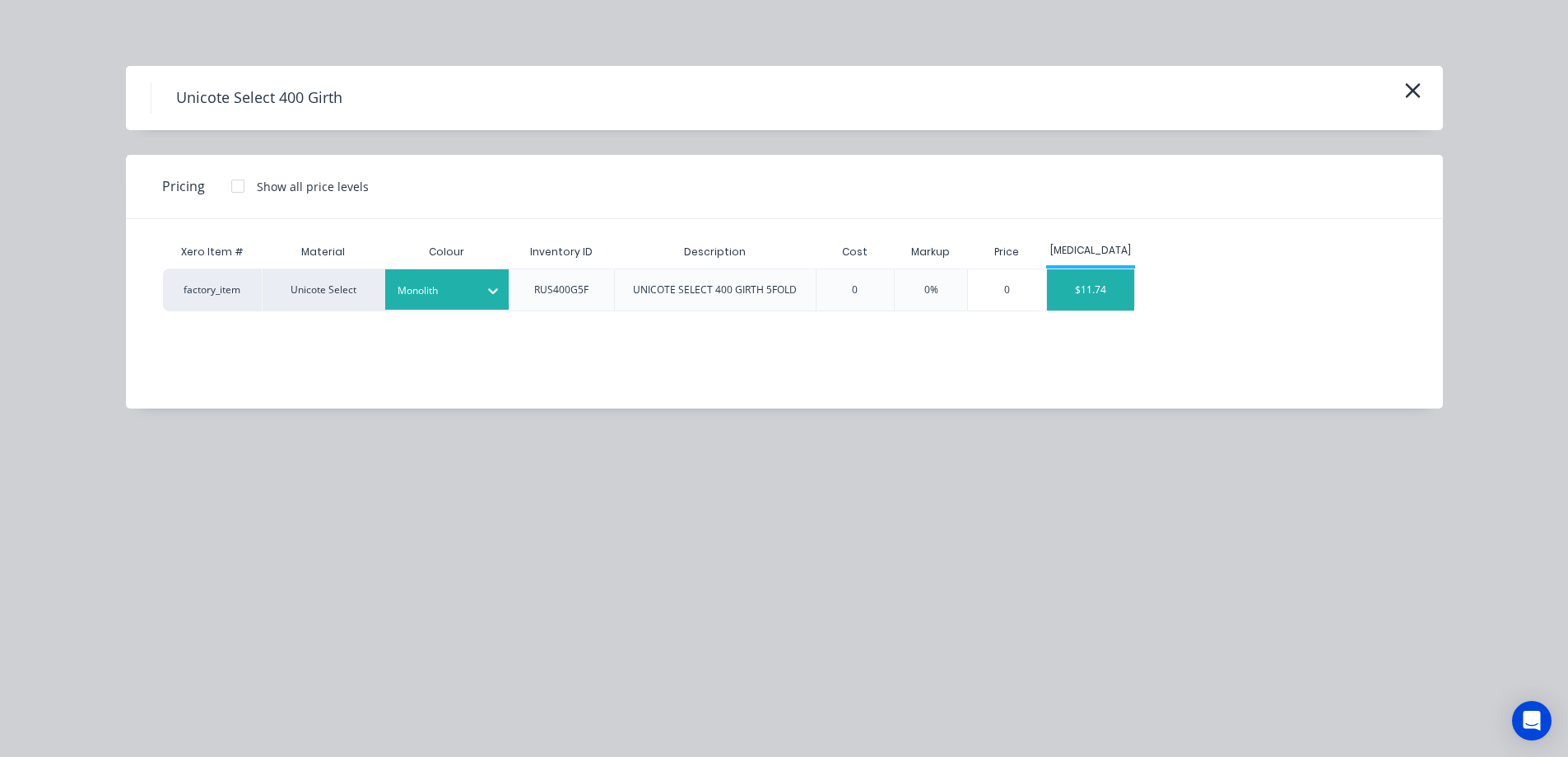
click at [1093, 293] on div "$11.74" at bounding box center [1091, 290] width 88 height 41
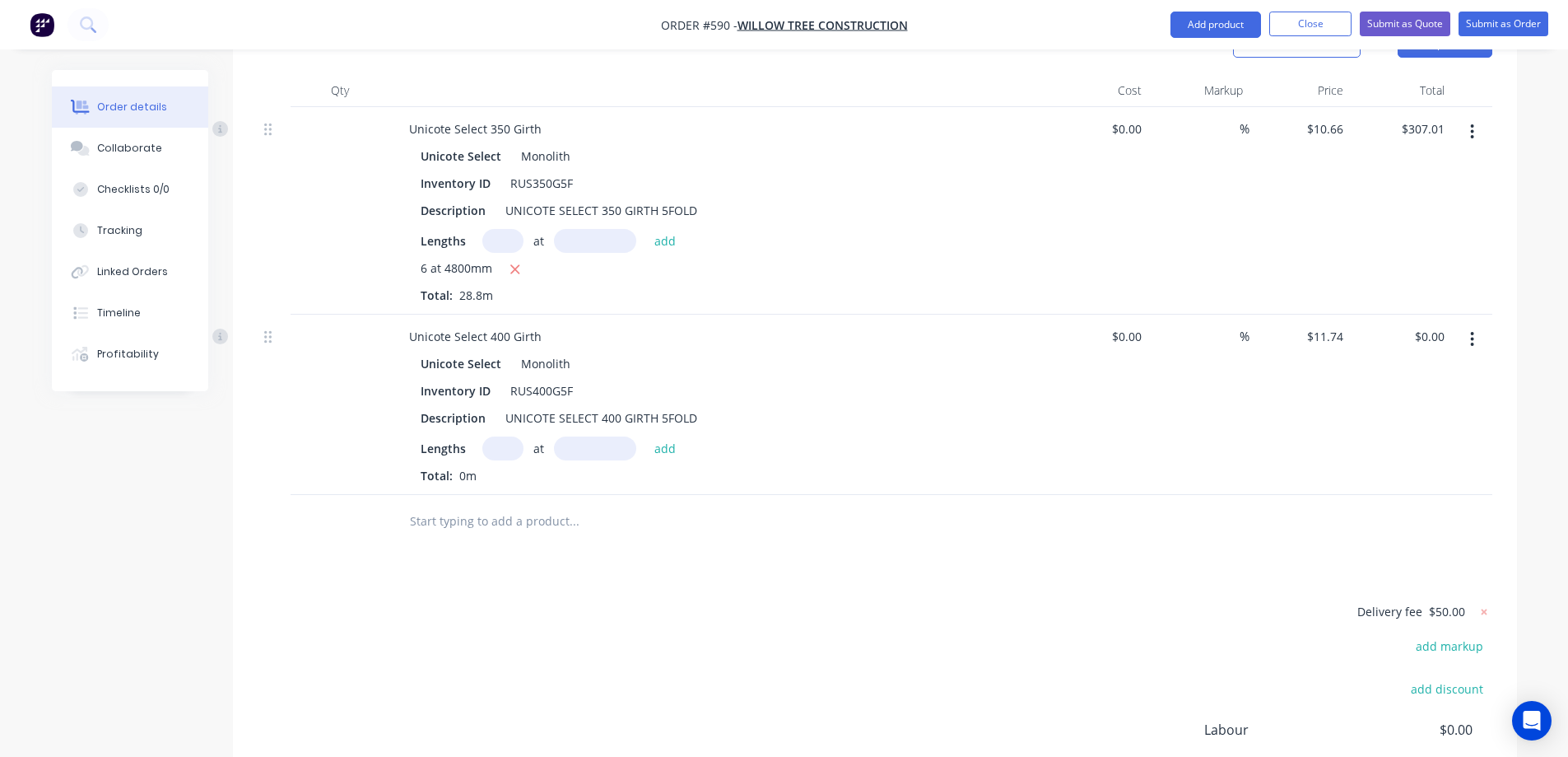
click at [488, 436] on input "text" at bounding box center [502, 448] width 41 height 24
type input "2"
type input "3000mm"
click at [670, 436] on button "add" at bounding box center [665, 447] width 39 height 22
type input "$70.44"
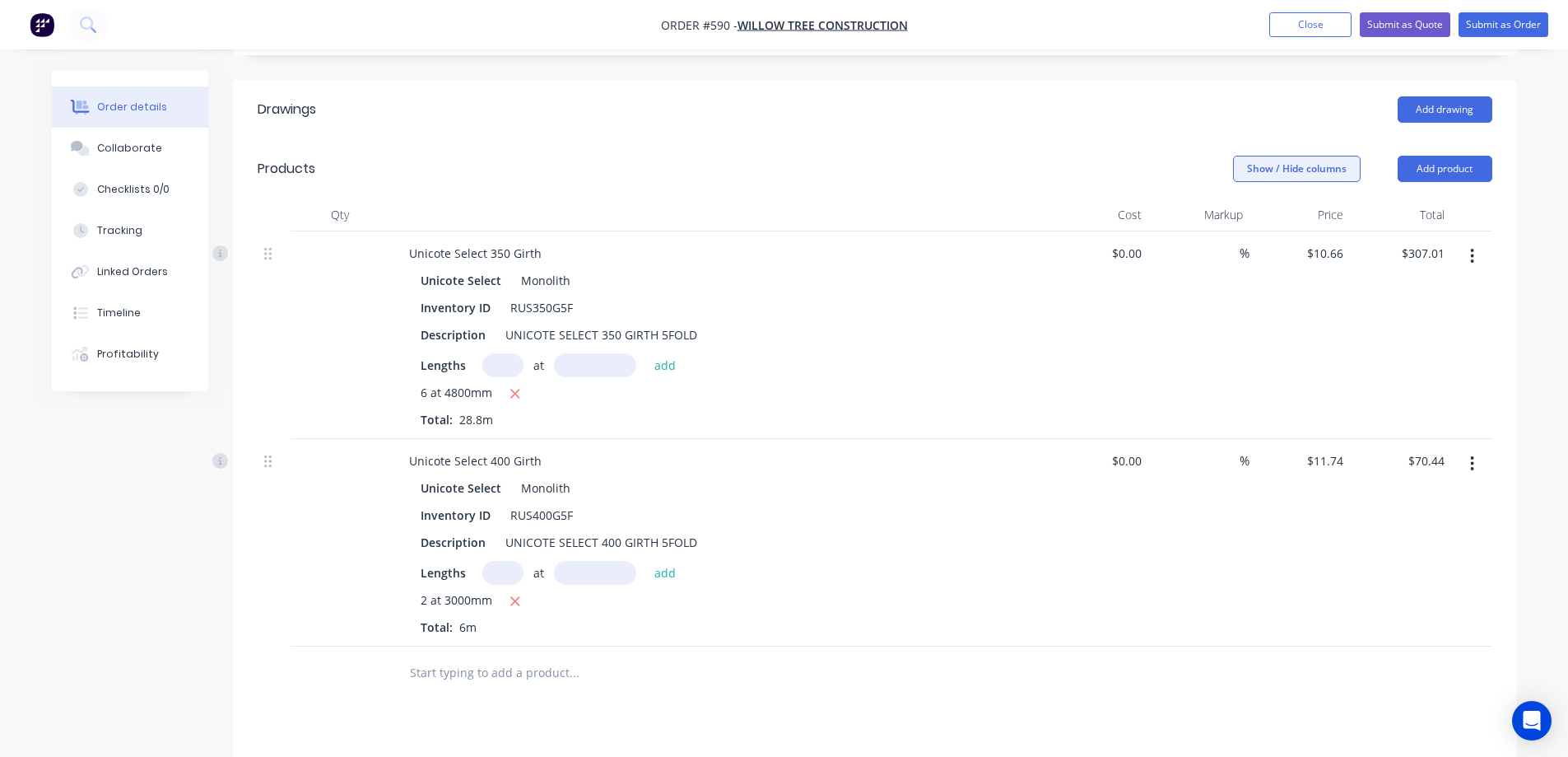
scroll to position [407, 0]
click at [1396, 20] on button "Submit as Quote" at bounding box center [1405, 25] width 90 height 25
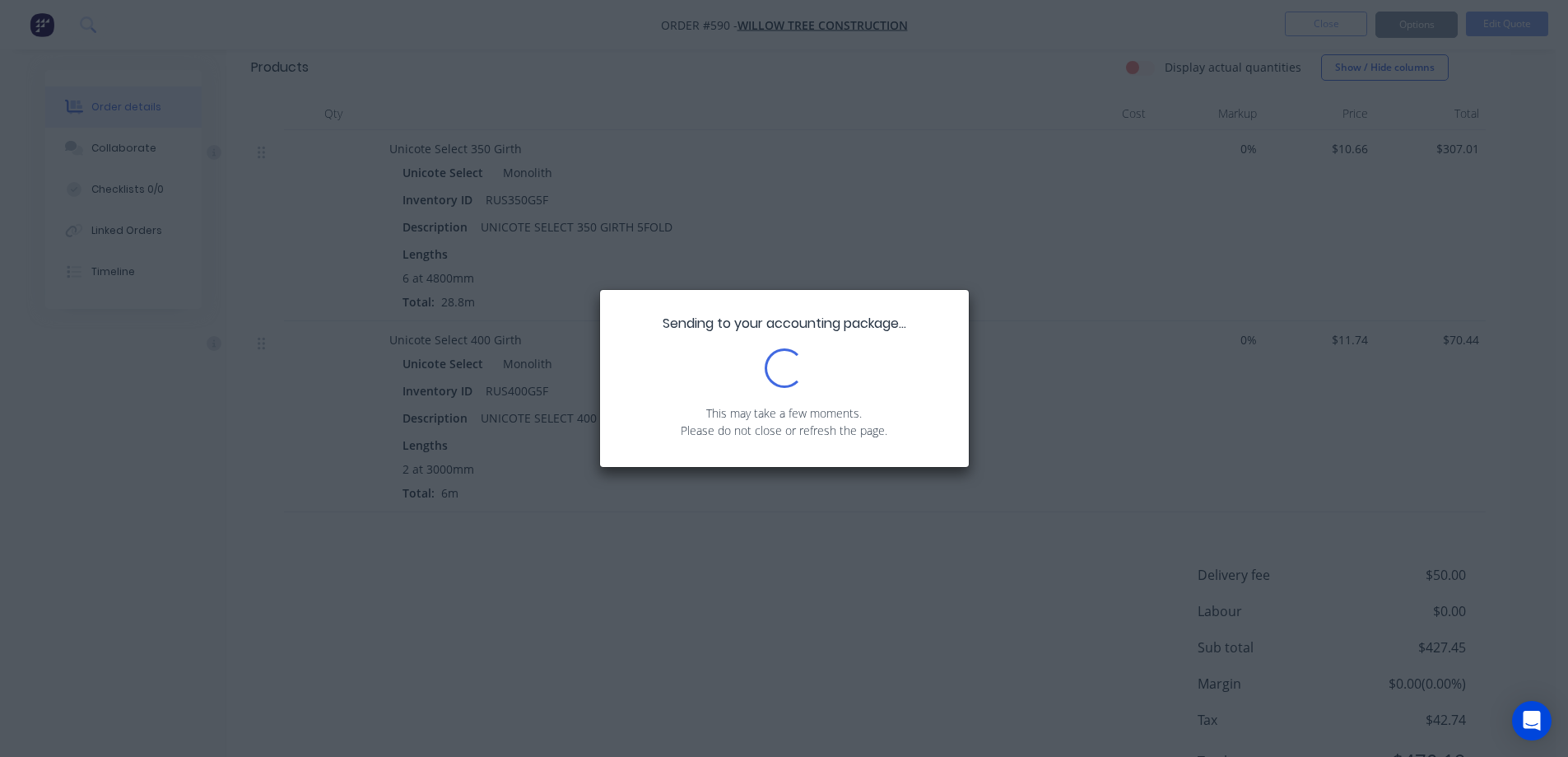
scroll to position [488, 0]
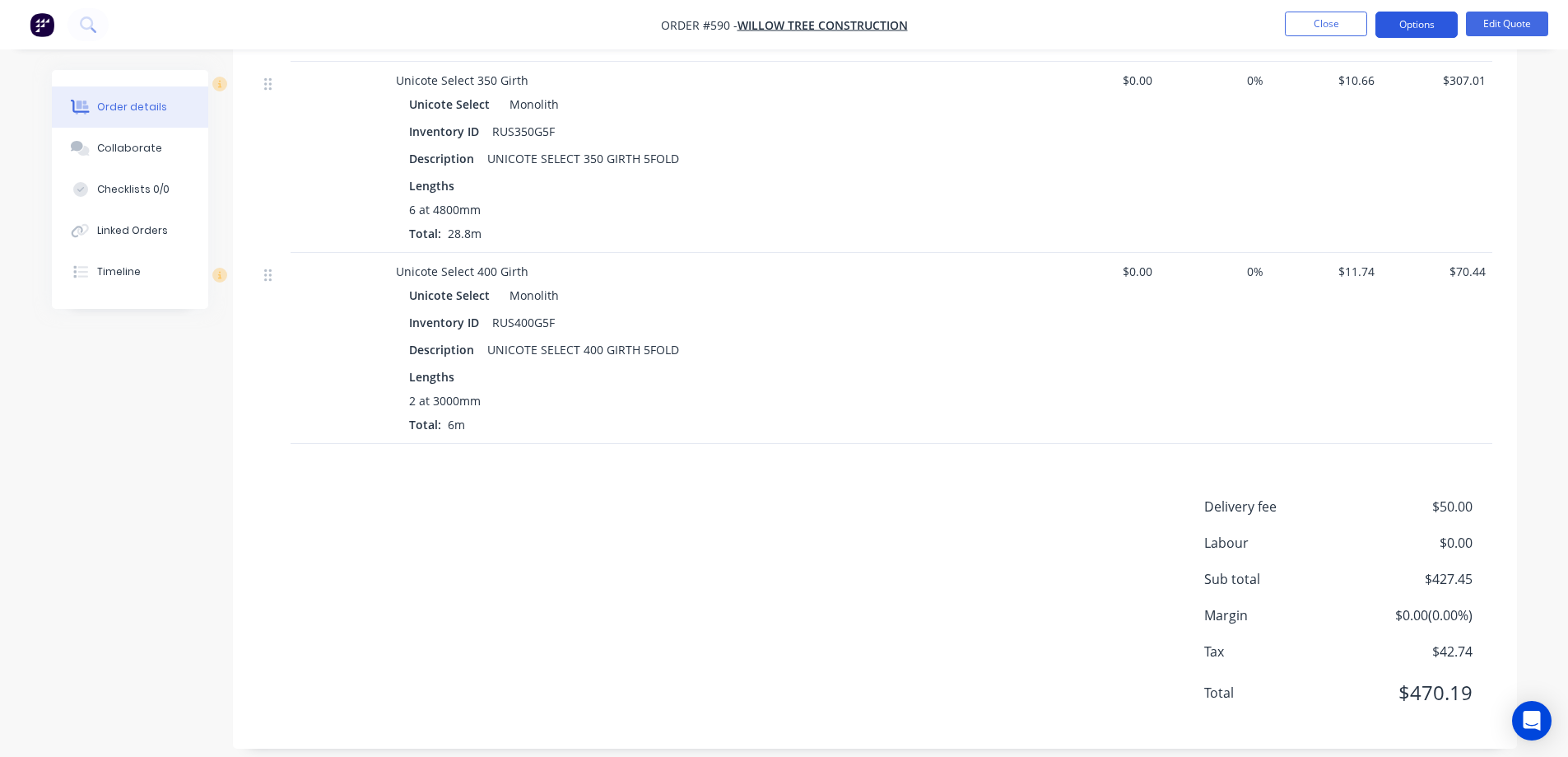
click at [1429, 26] on button "Options" at bounding box center [1417, 25] width 83 height 26
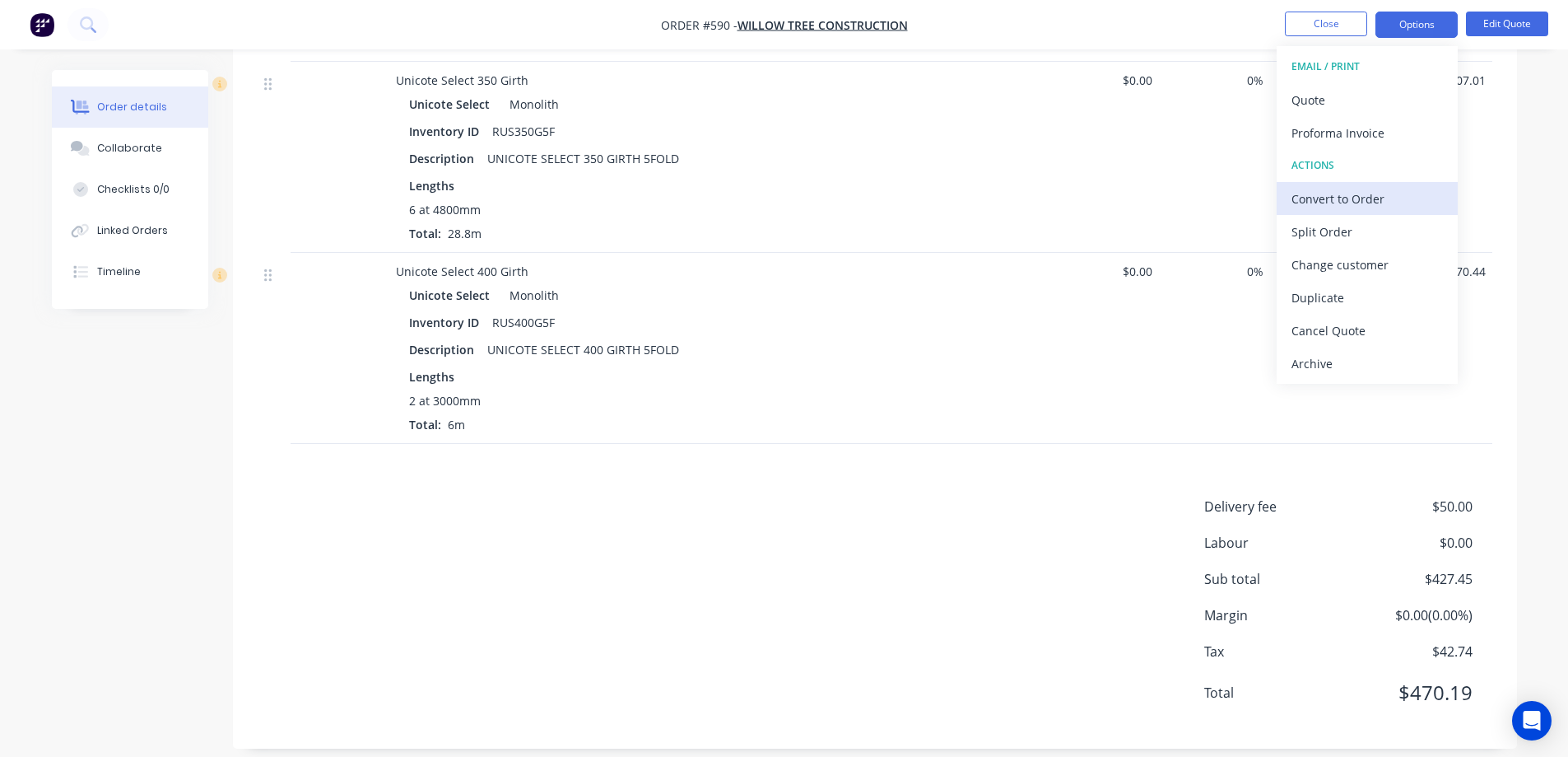
click at [1332, 184] on button "Convert to Order" at bounding box center [1367, 198] width 181 height 33
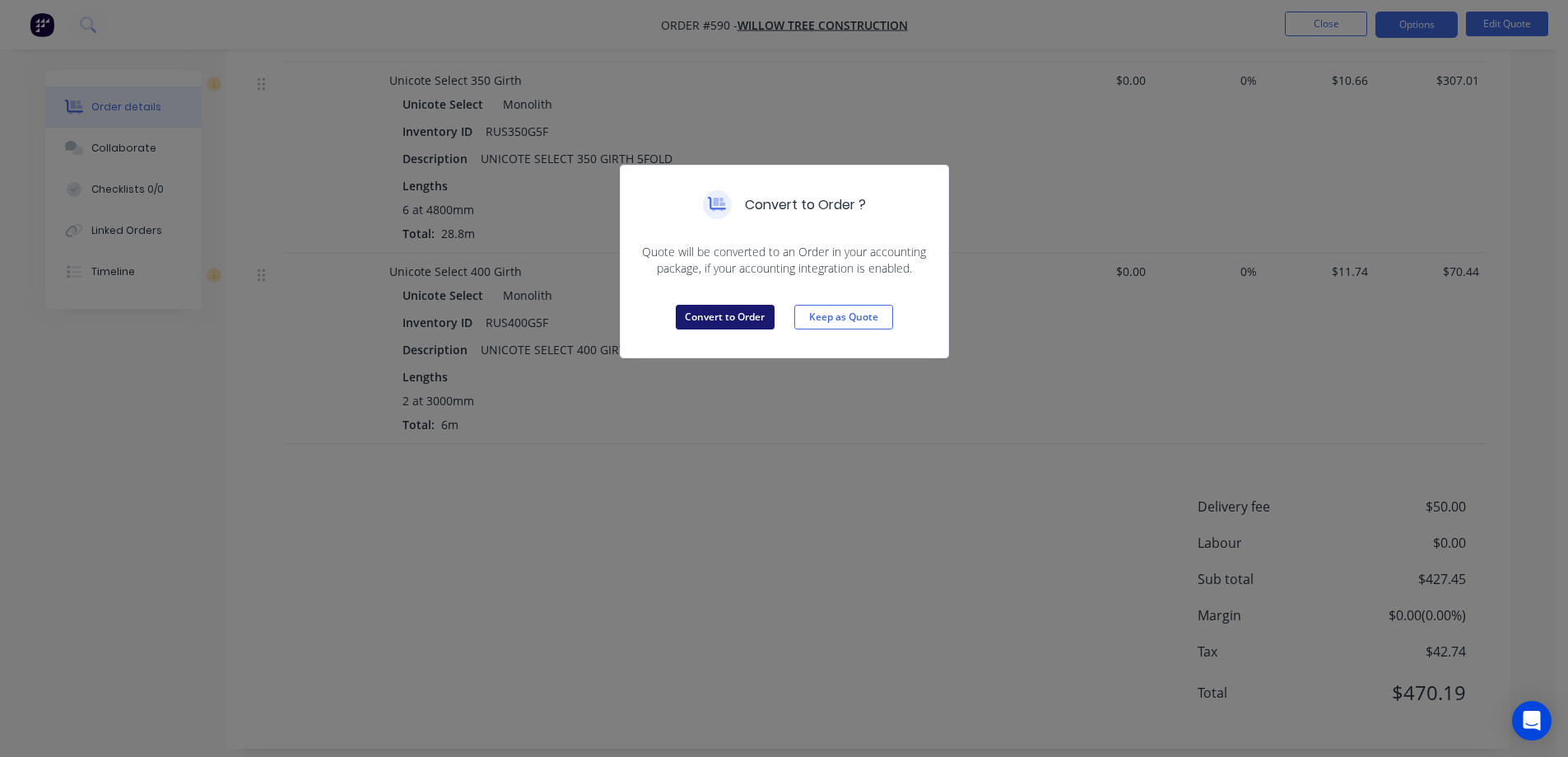
click at [754, 312] on button "Convert to Order" at bounding box center [725, 317] width 99 height 25
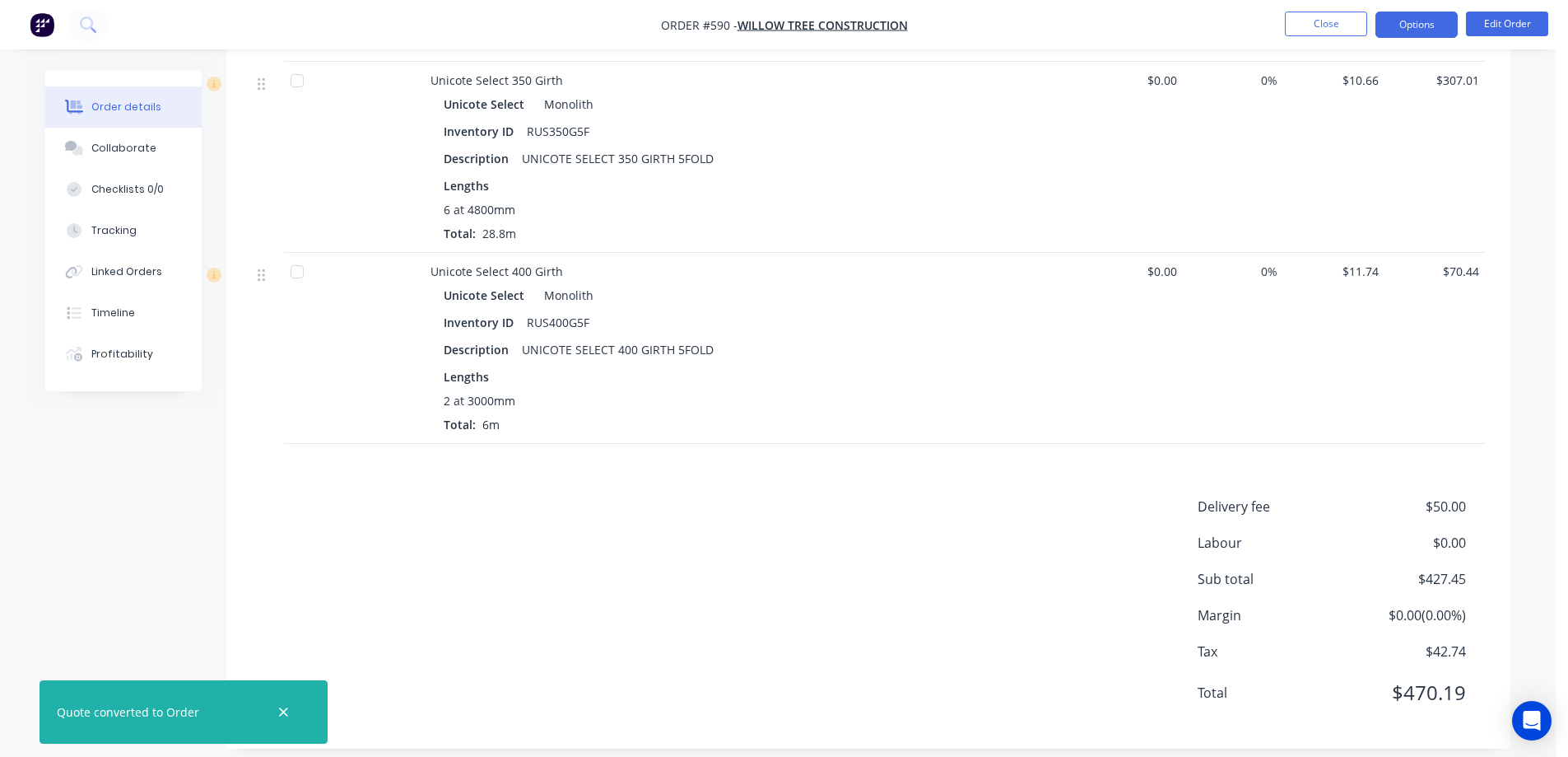
click at [1381, 32] on button "Options" at bounding box center [1417, 25] width 83 height 26
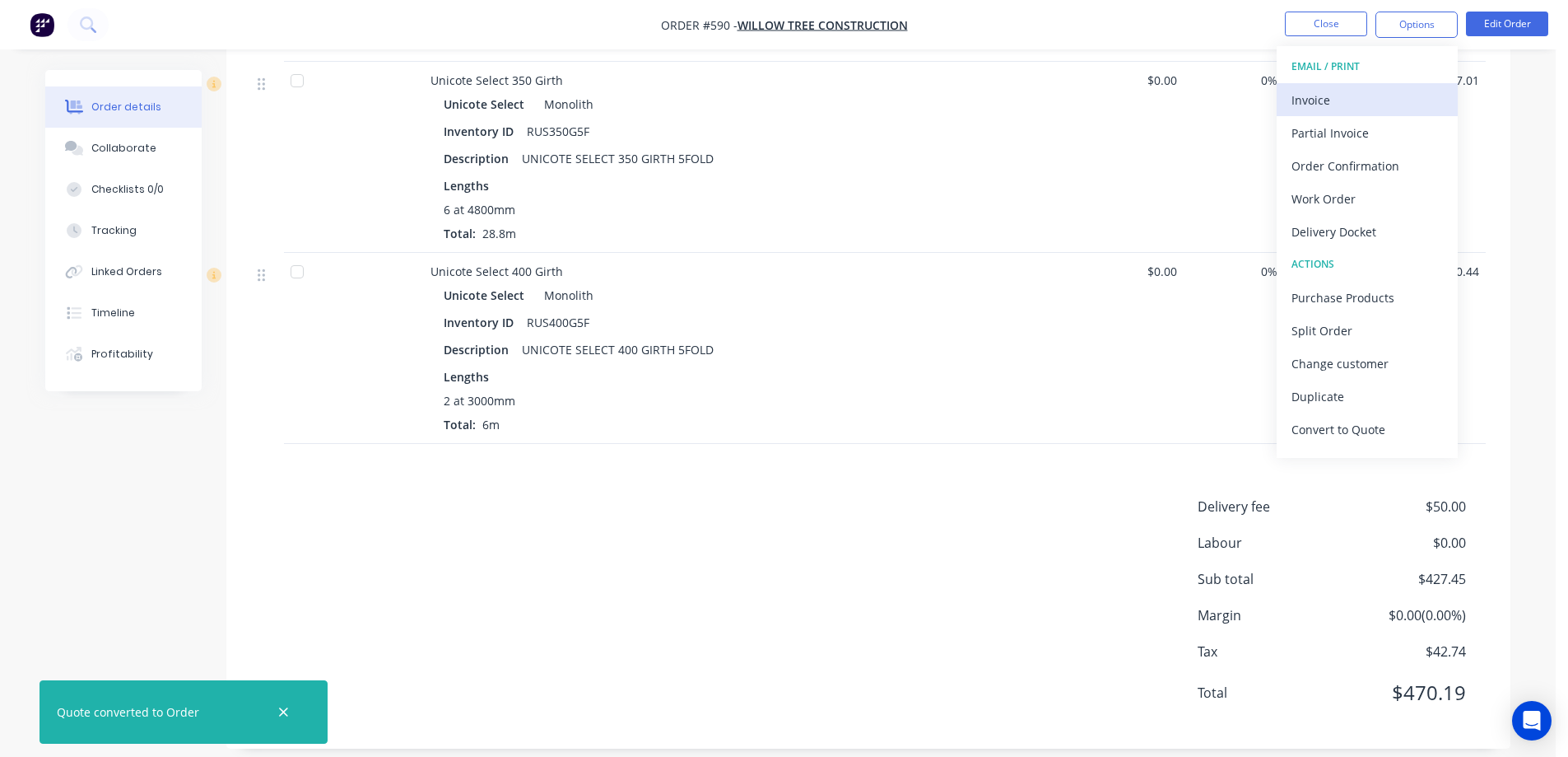
click at [1356, 90] on div "Invoice" at bounding box center [1367, 99] width 152 height 24
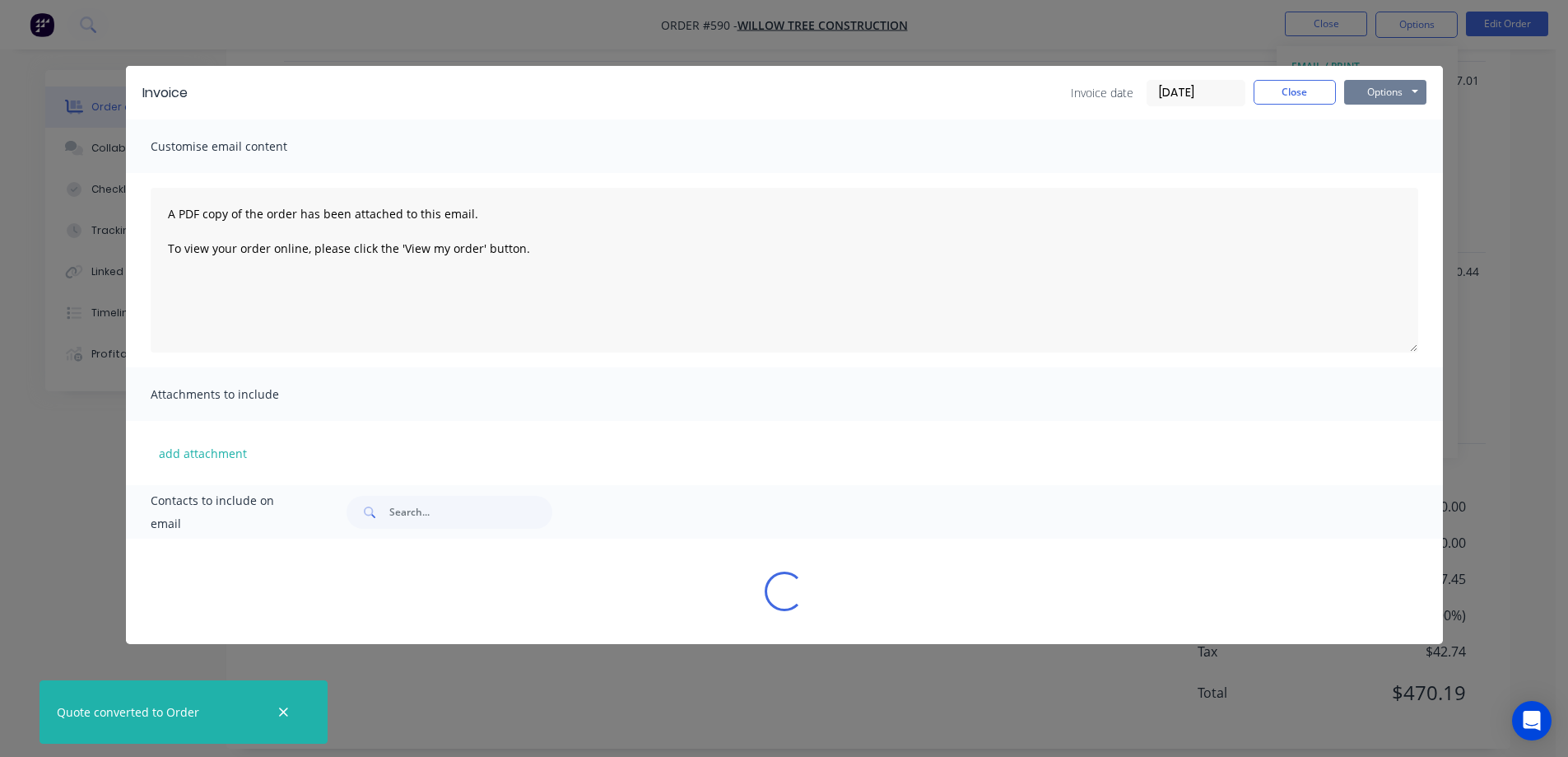
click at [1406, 98] on button "Options" at bounding box center [1385, 92] width 83 height 25
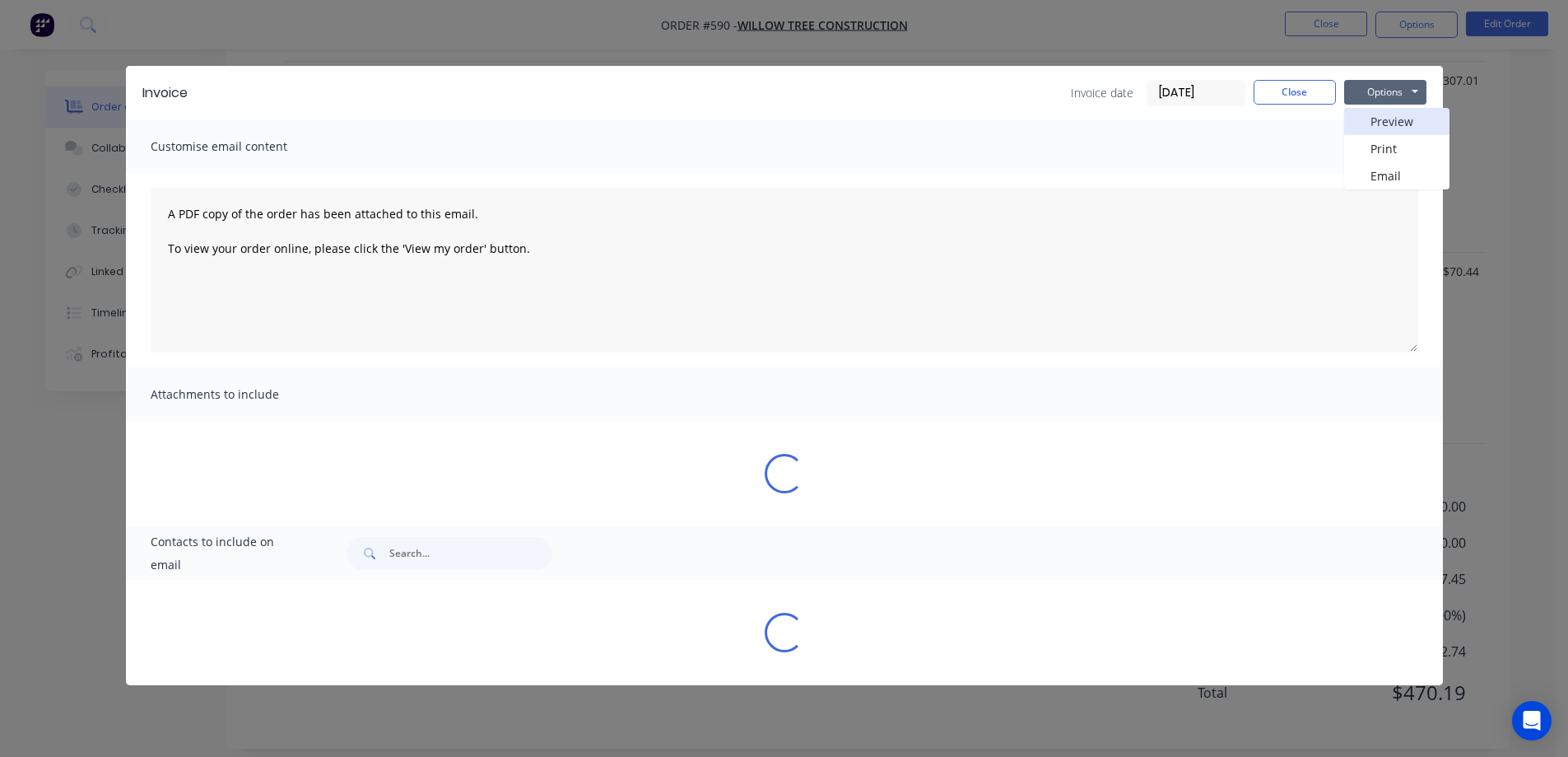
click at [1391, 129] on button "Preview" at bounding box center [1397, 121] width 105 height 27
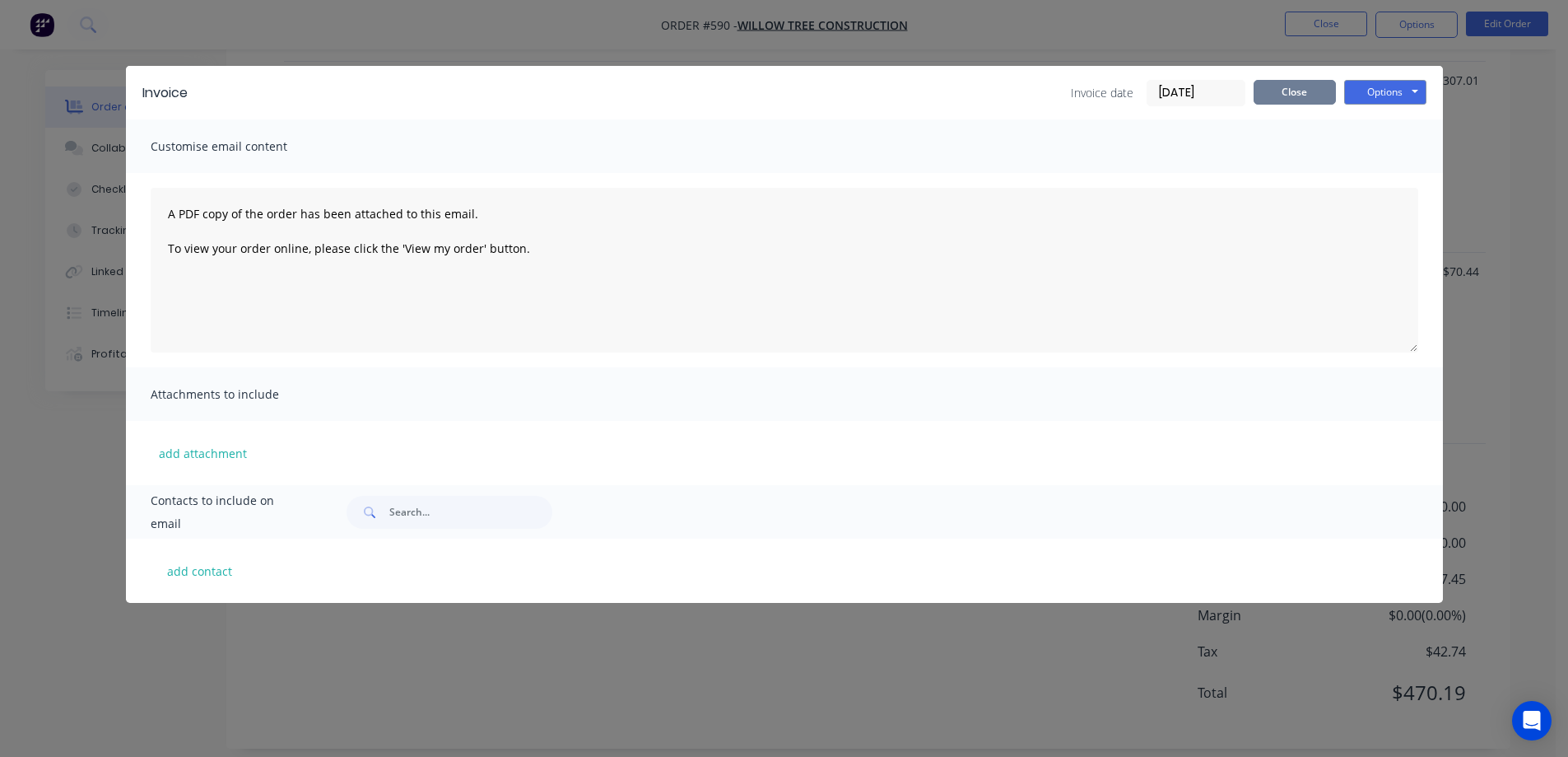
click at [1306, 94] on button "Close" at bounding box center [1295, 92] width 83 height 25
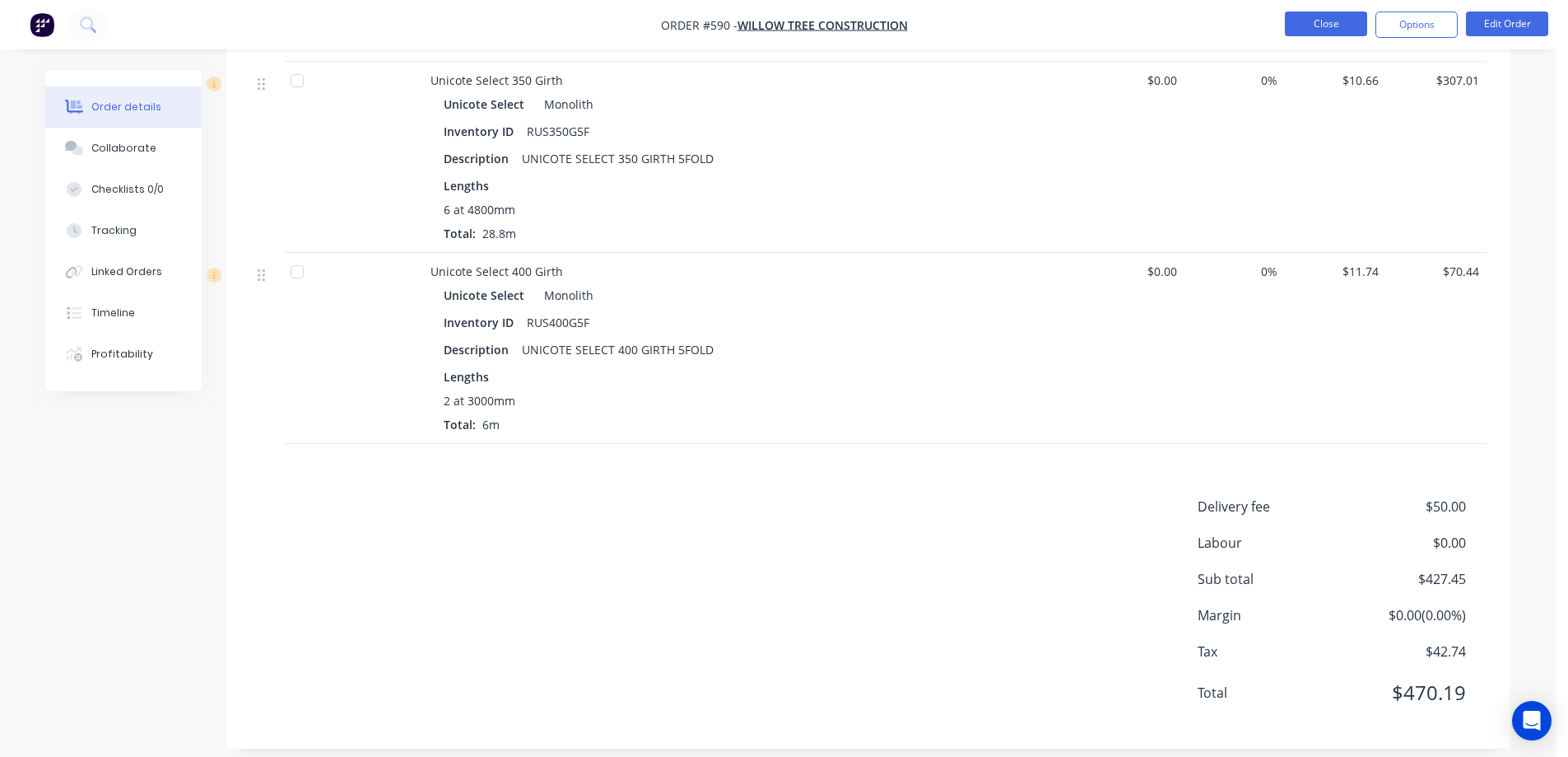
click at [1329, 20] on button "Close" at bounding box center [1327, 24] width 83 height 25
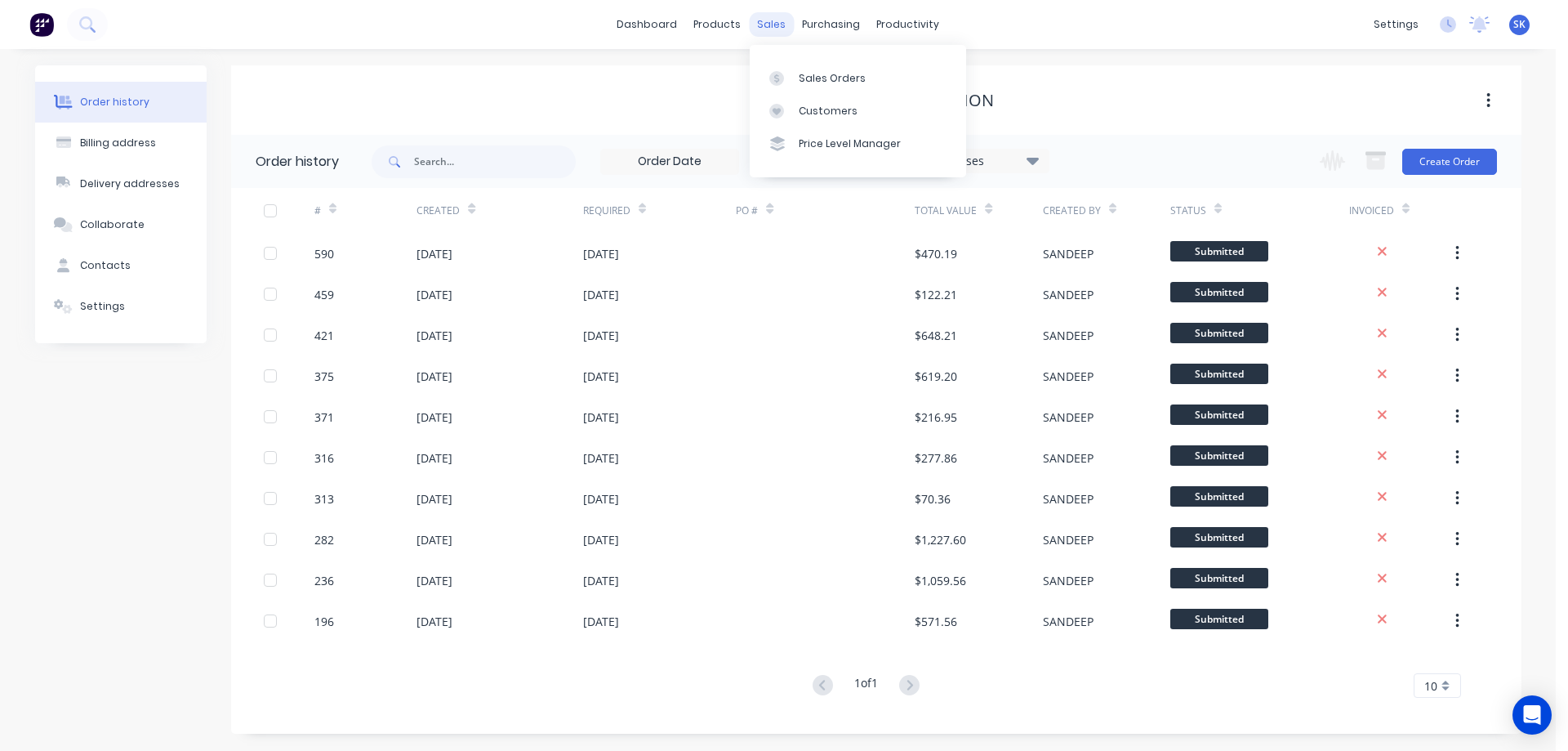
click at [766, 23] on div "sales" at bounding box center [772, 24] width 45 height 24
click at [812, 72] on div "Sales Orders" at bounding box center [832, 78] width 67 height 15
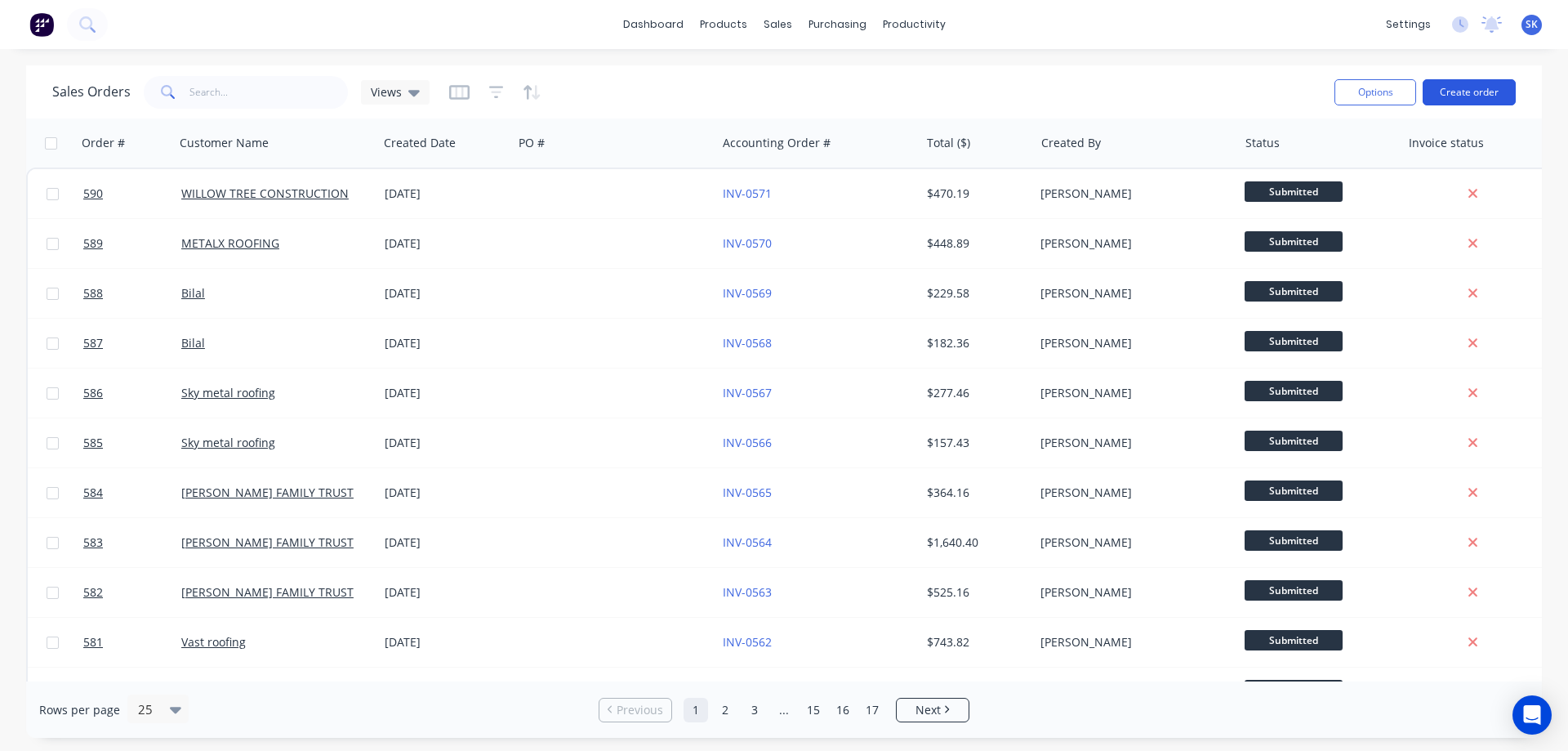
click at [1444, 91] on button "Create order" at bounding box center [1469, 92] width 93 height 26
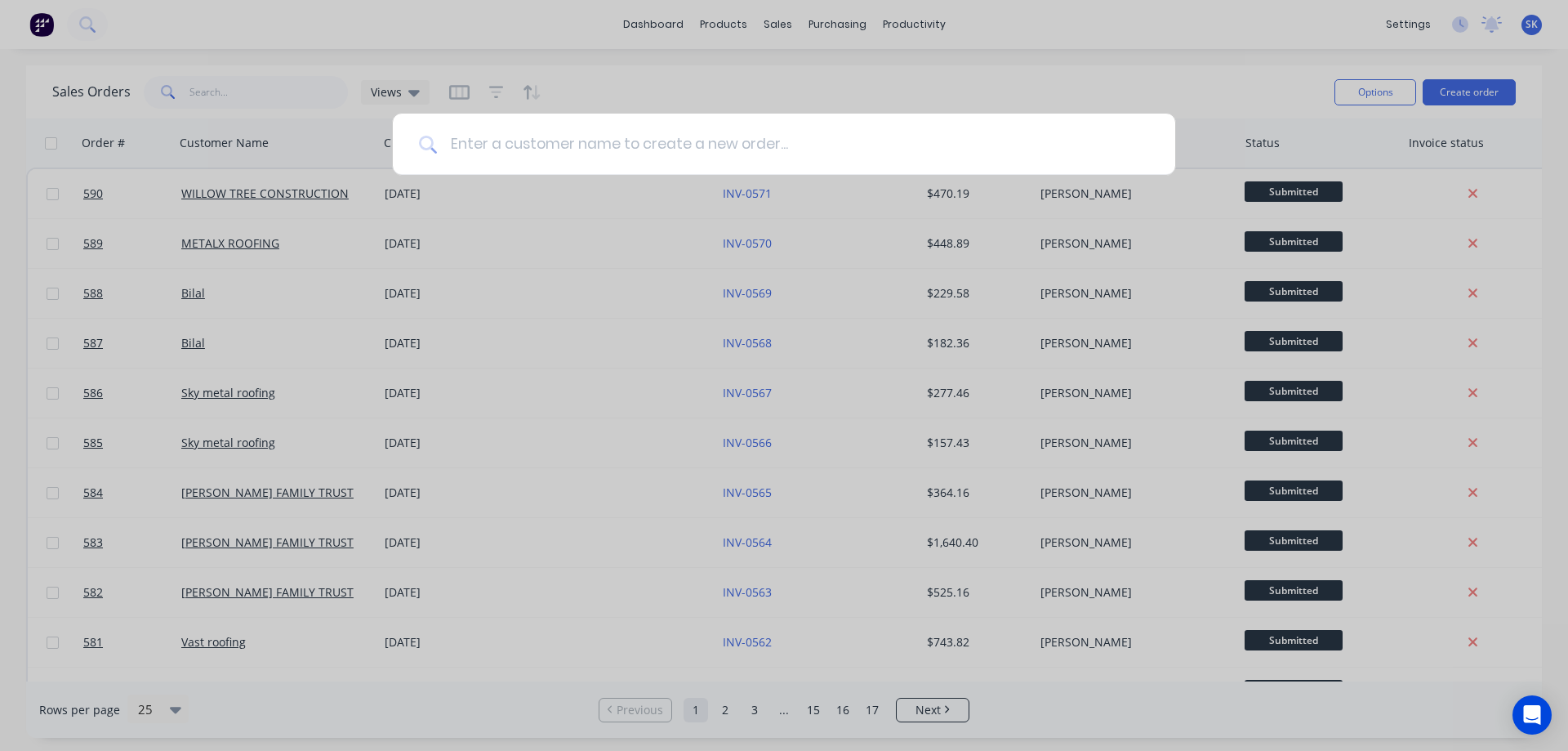
click at [702, 132] on input at bounding box center [794, 144] width 713 height 61
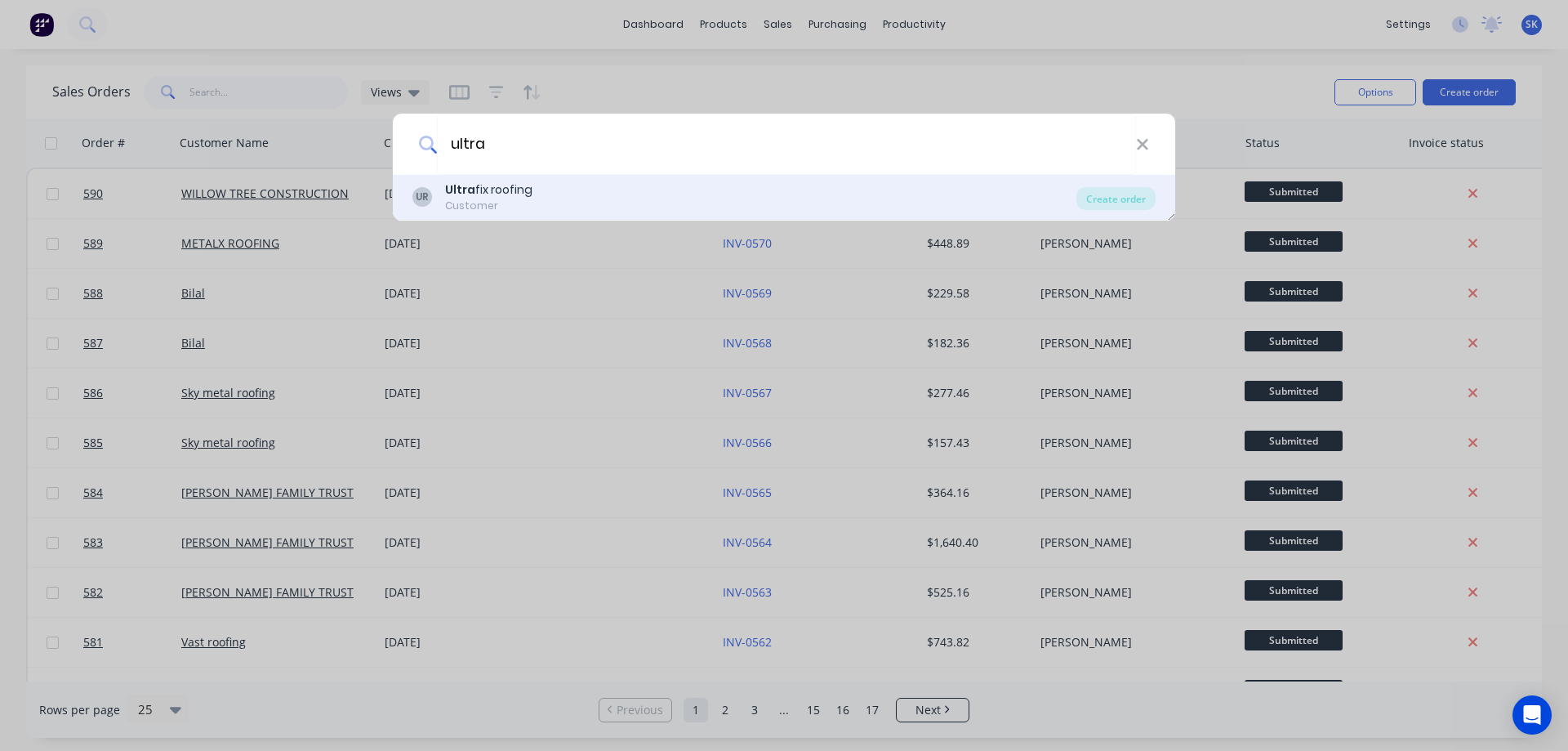
type input "ultra"
click at [609, 200] on div "UR Ultra fix roofing Customer" at bounding box center [744, 197] width 664 height 32
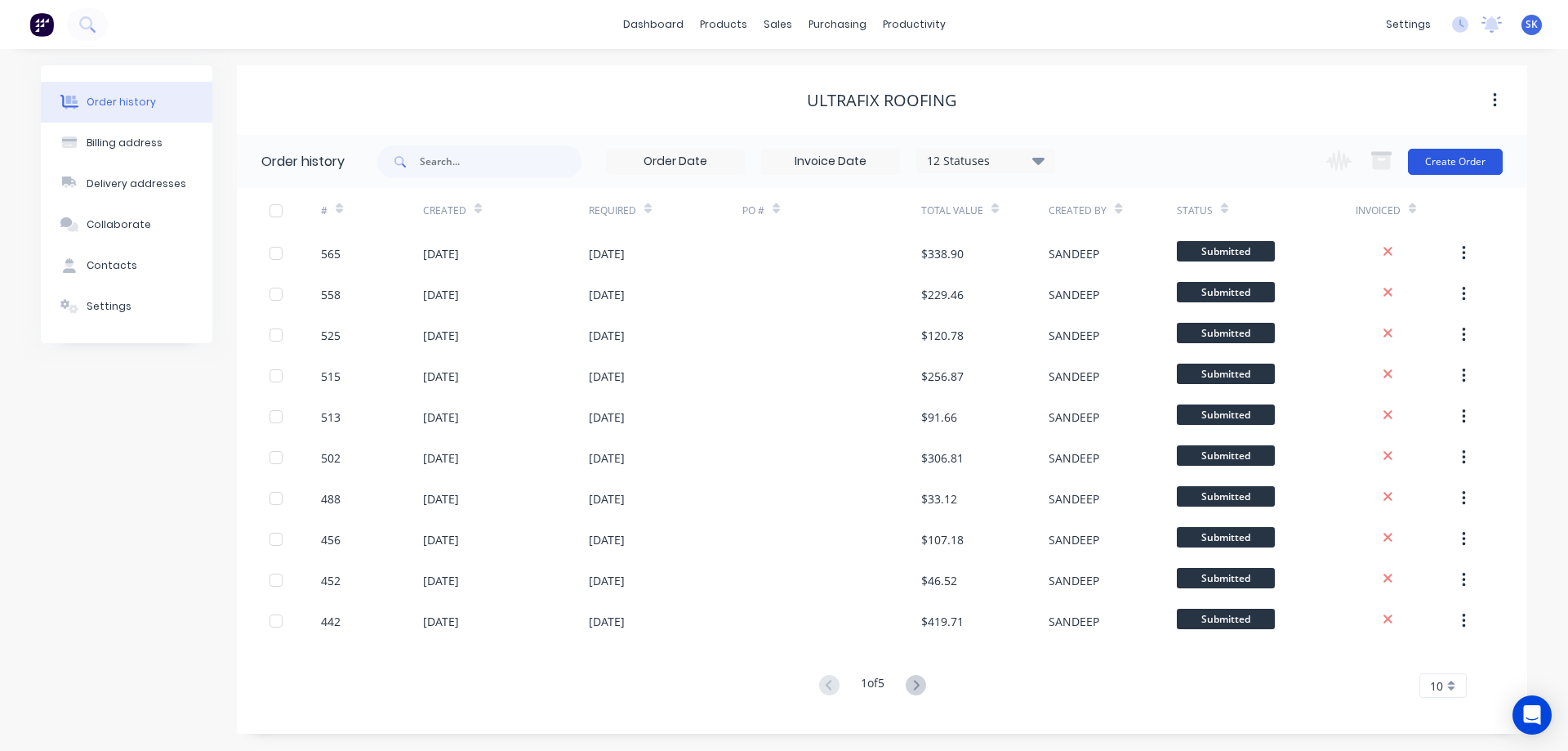
click at [1443, 166] on button "Create Order" at bounding box center [1455, 162] width 95 height 26
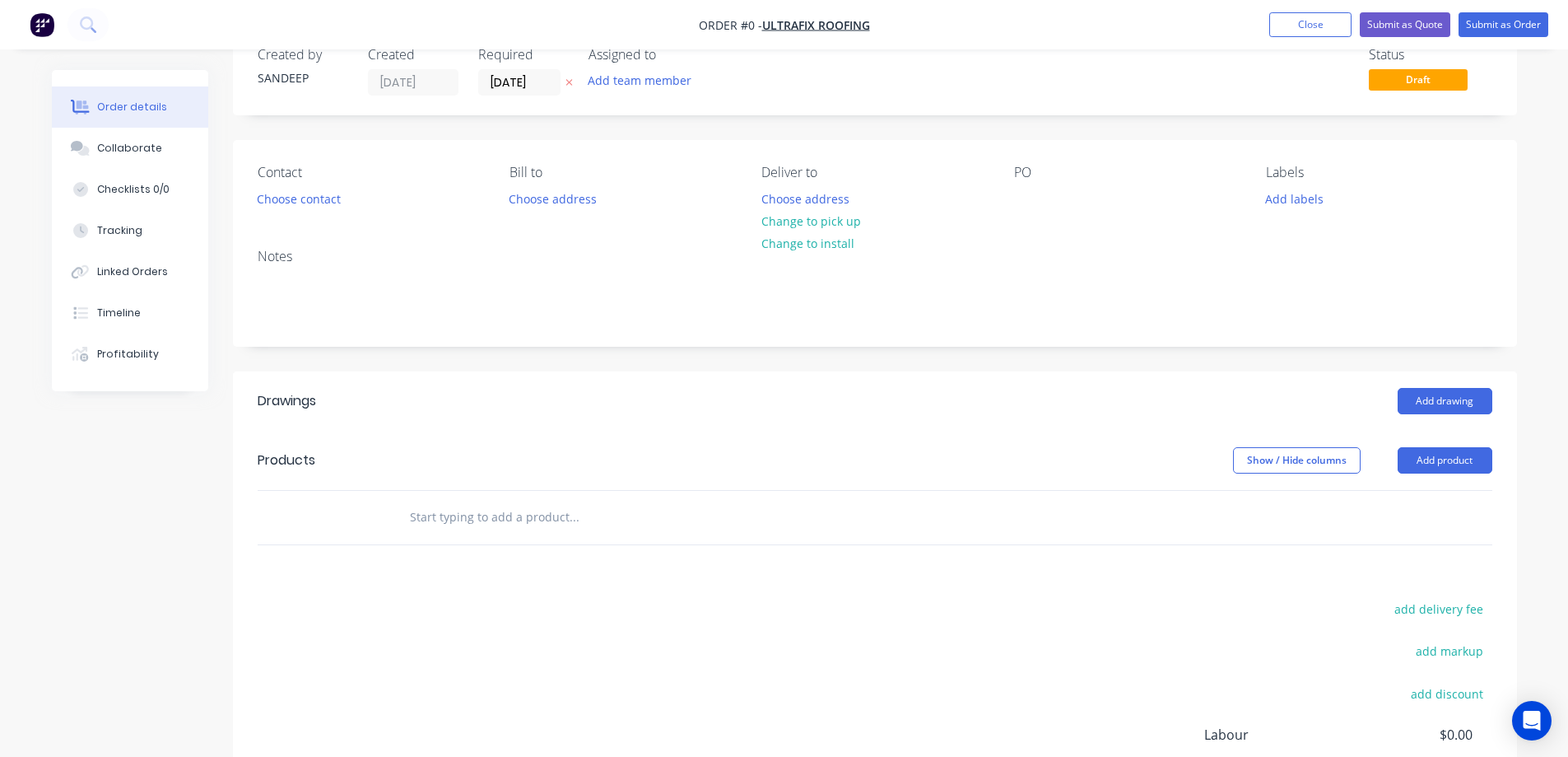
scroll to position [83, 0]
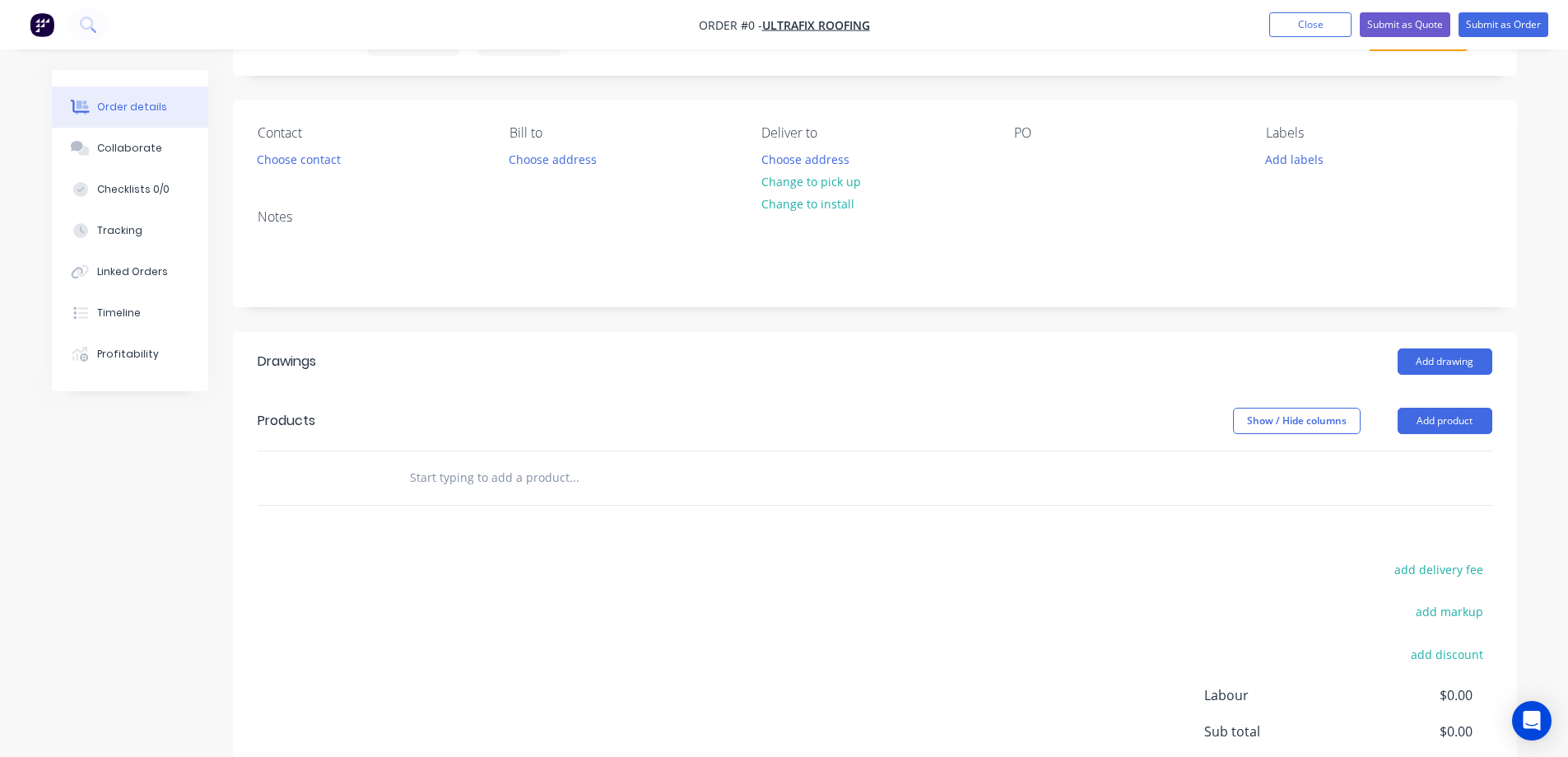
click at [1425, 555] on div "Drawings Add drawing Products Show / Hide columns Add product add delivery fee …" at bounding box center [874, 616] width 1284 height 569
click at [1424, 573] on button "add delivery fee" at bounding box center [1439, 569] width 106 height 22
type input "50"
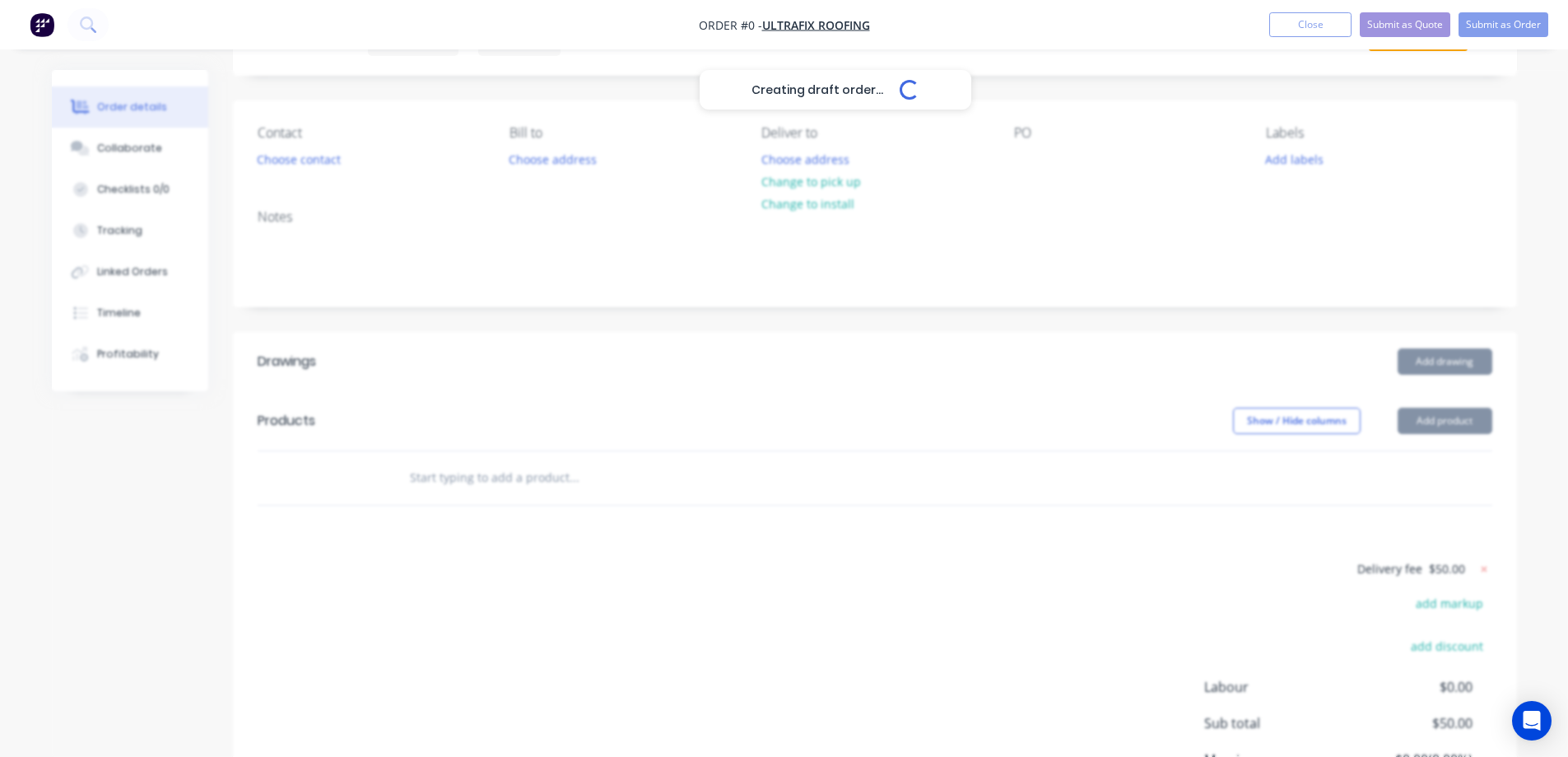
click at [869, 573] on div "Creating draft order... Loading... Order details Collaborate Checklists 0/0 Tra…" at bounding box center [784, 452] width 1498 height 929
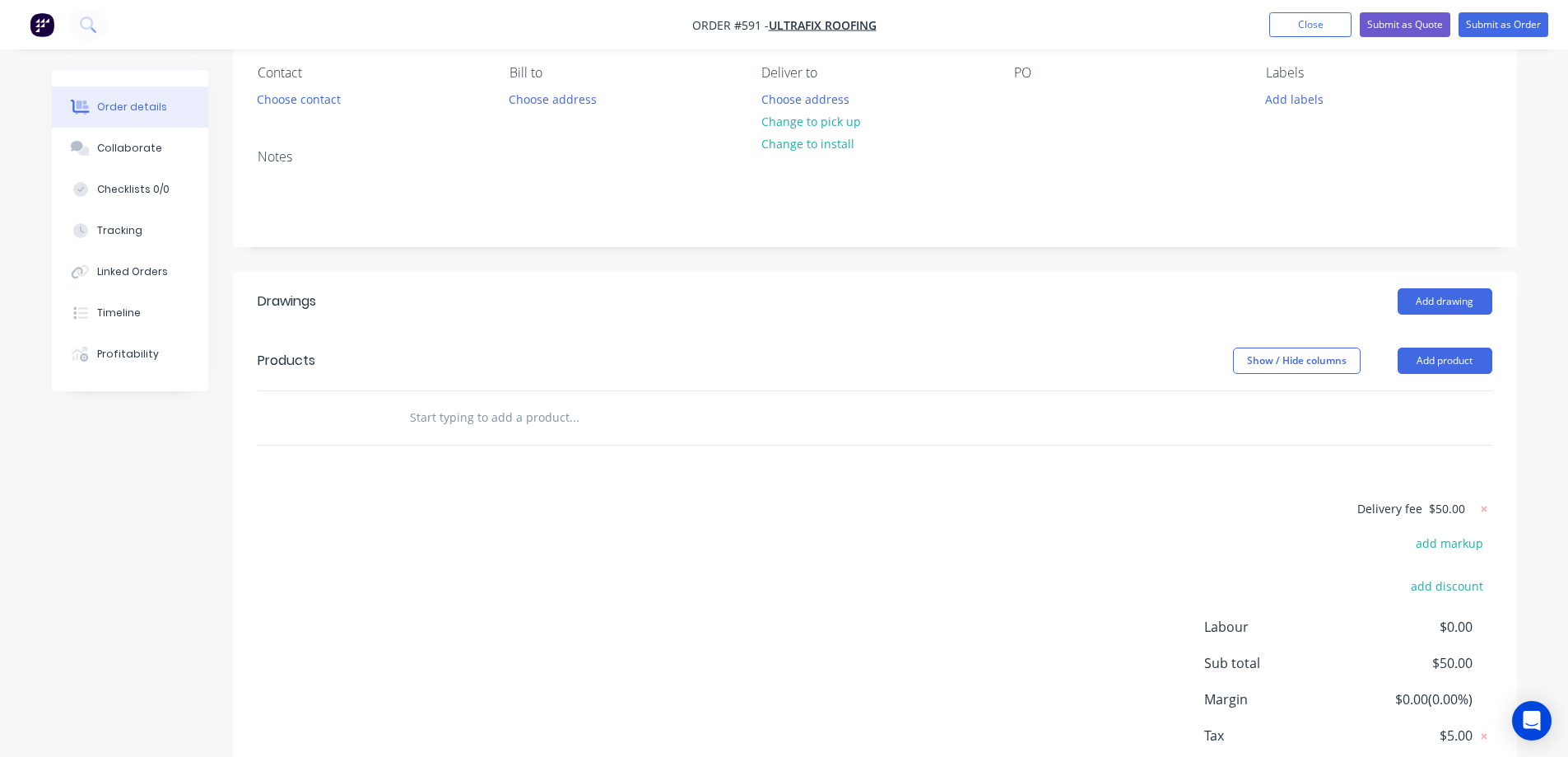
scroll to position [165, 0]
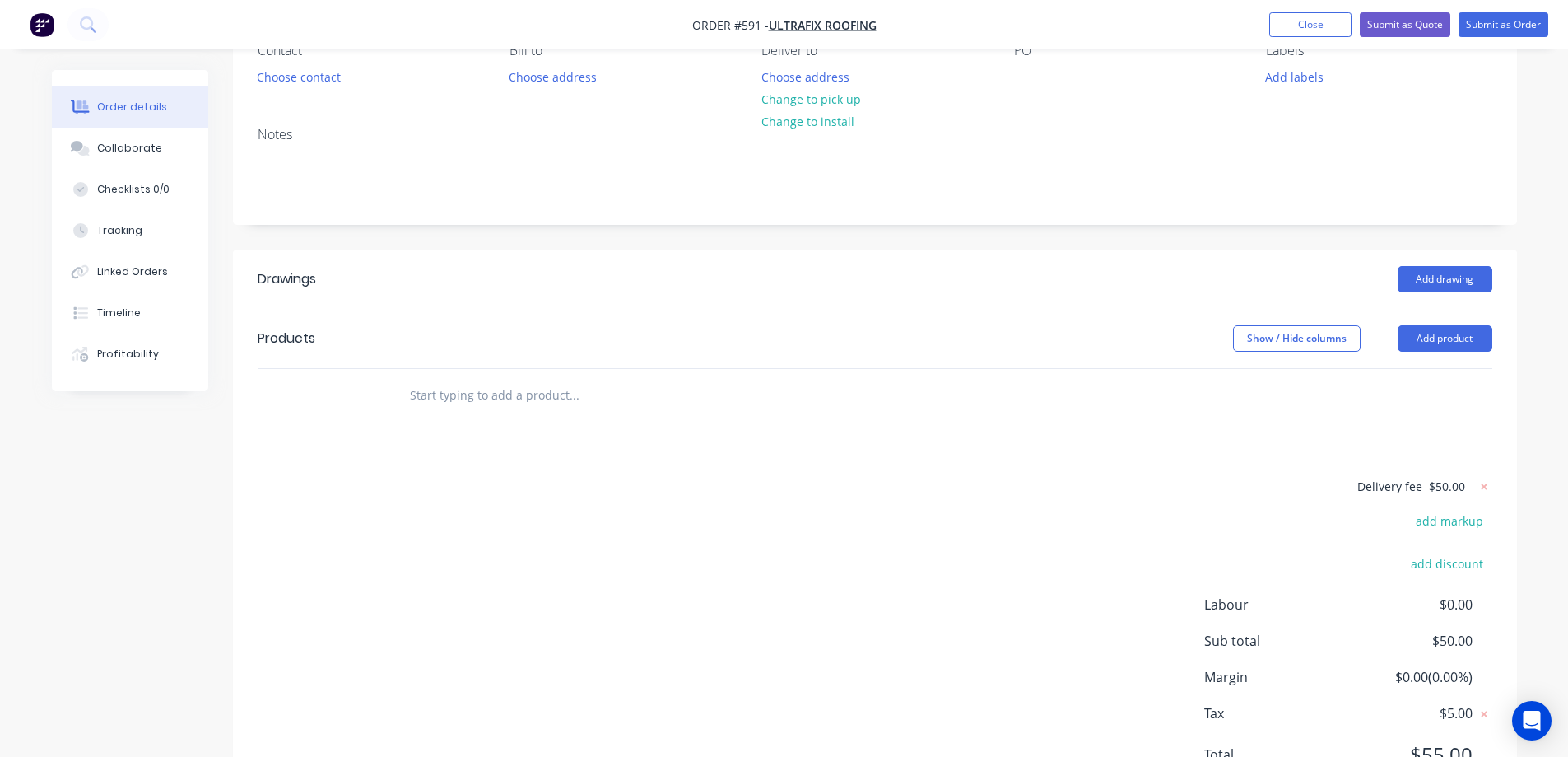
click at [491, 395] on input "text" at bounding box center [573, 395] width 329 height 33
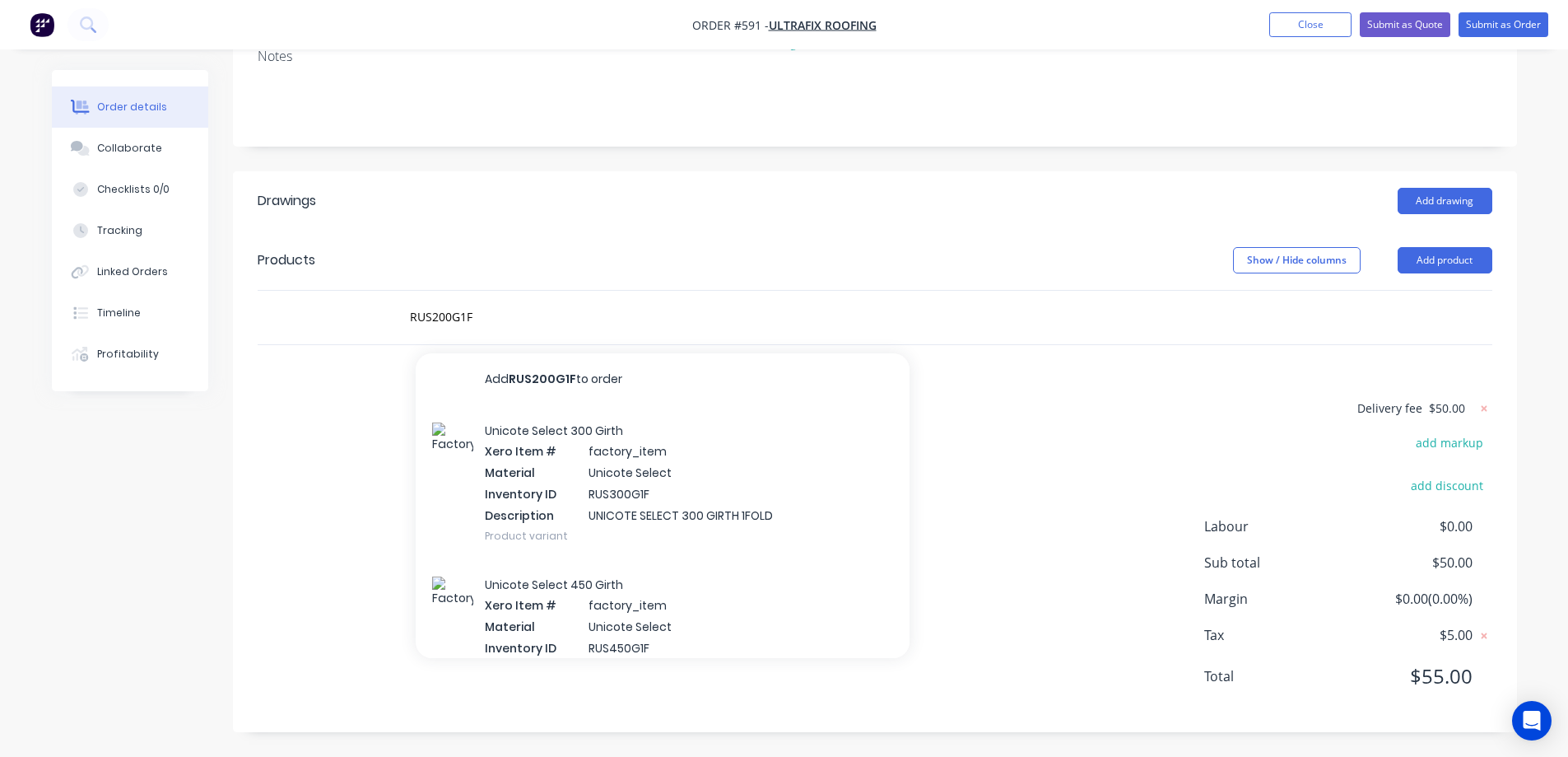
click at [524, 478] on div "Unicote Select 300 Girth Xero Item # factory_item Material Unicote Select Inven…" at bounding box center [662, 482] width 494 height 154
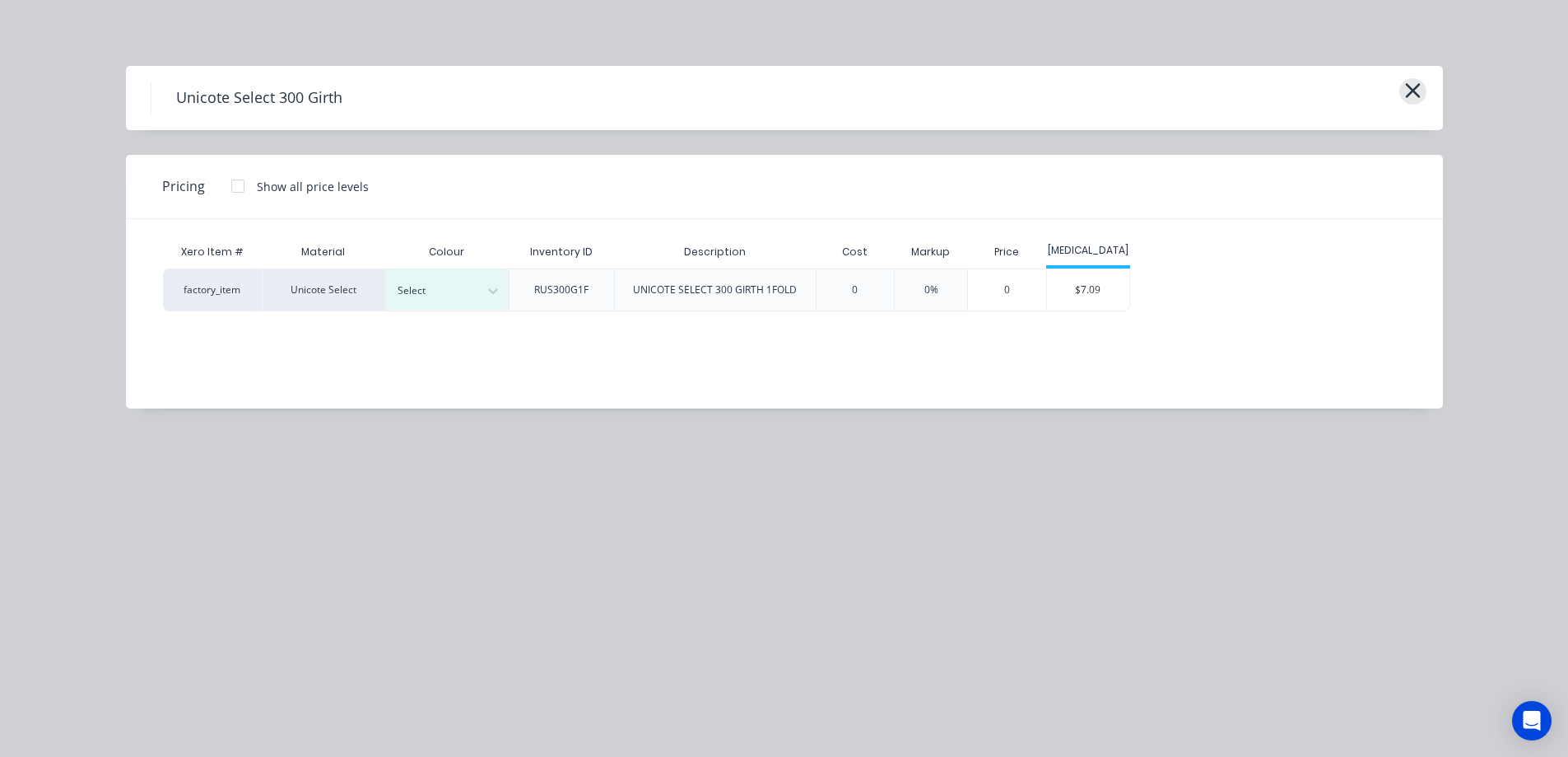
click at [1405, 91] on icon "button" at bounding box center [1413, 90] width 18 height 23
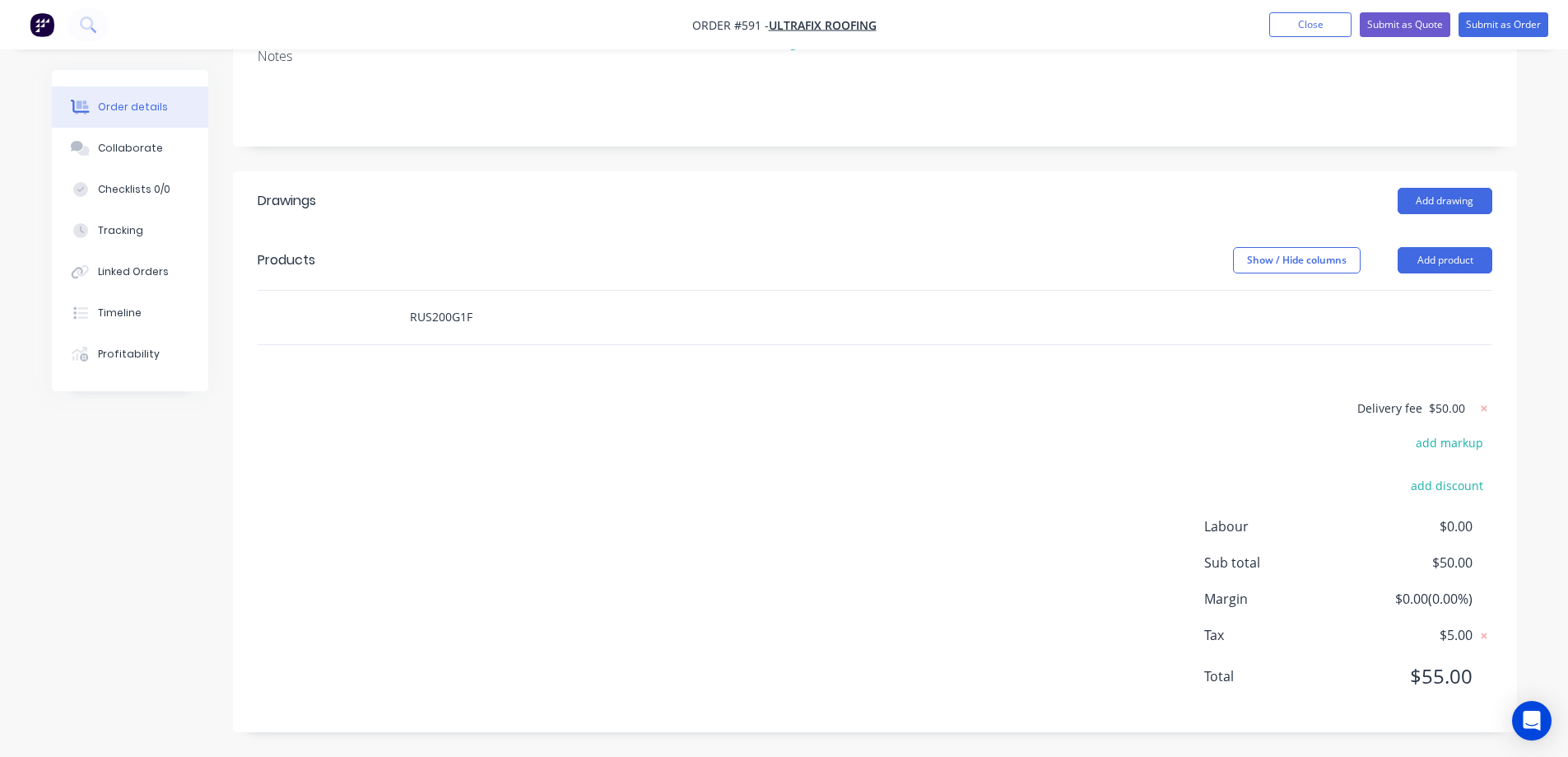
click at [513, 310] on input "RUS200G1F" at bounding box center [573, 317] width 329 height 33
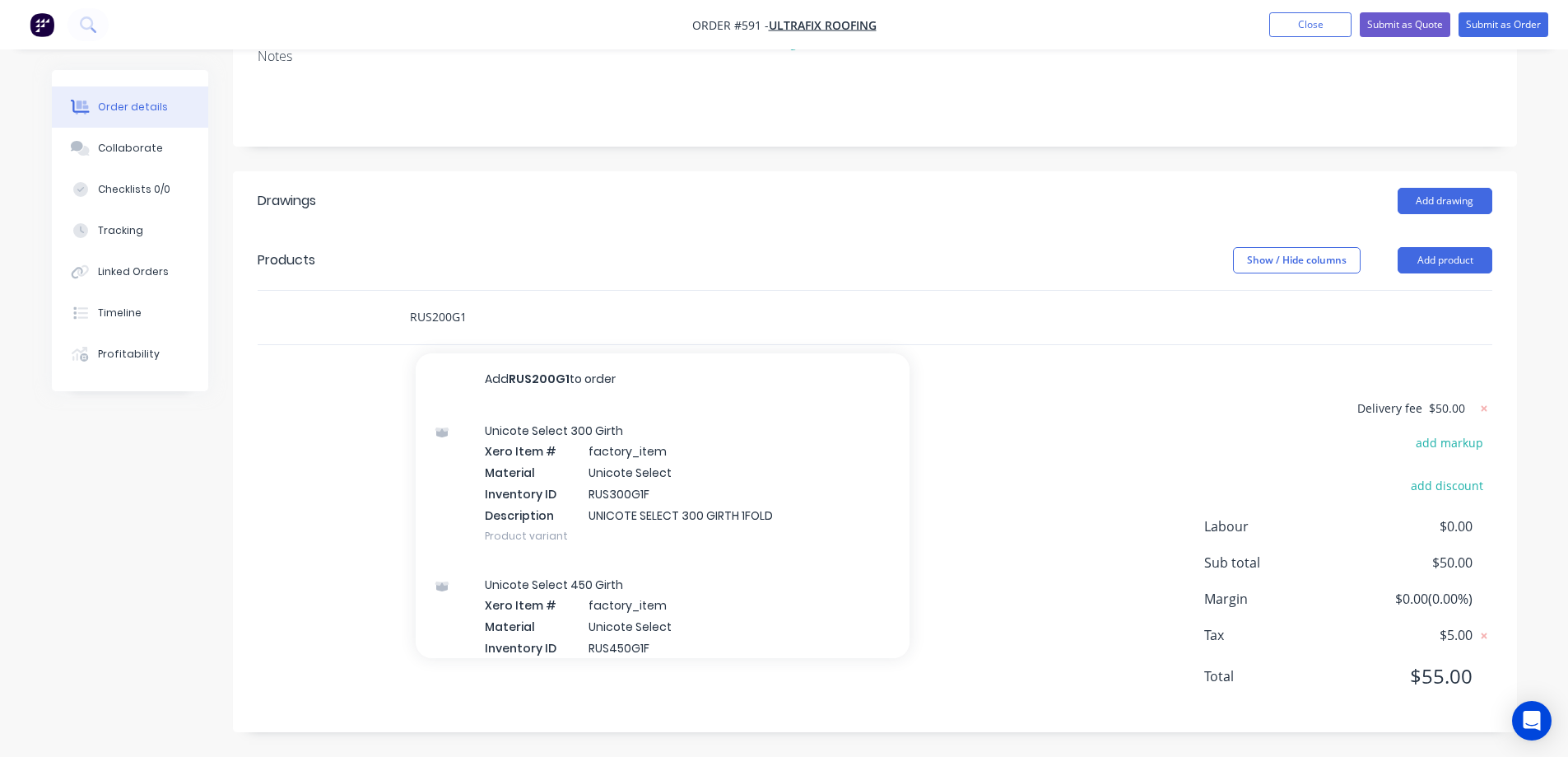
type input "RUS200G1F"
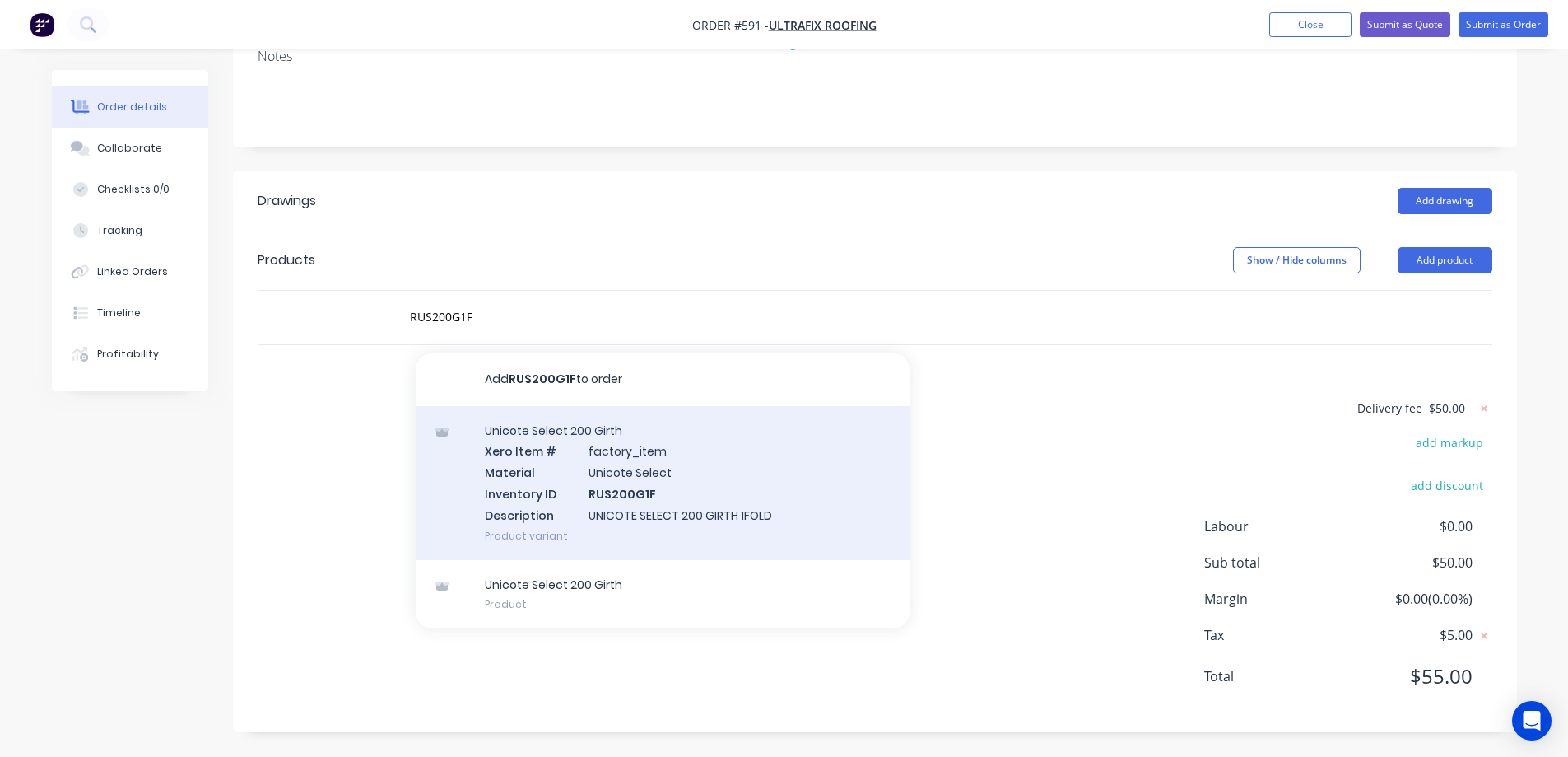
click at [515, 450] on div "Unicote Select 200 Girth Xero Item # factory_item Material Unicote Select Inven…" at bounding box center [662, 482] width 494 height 154
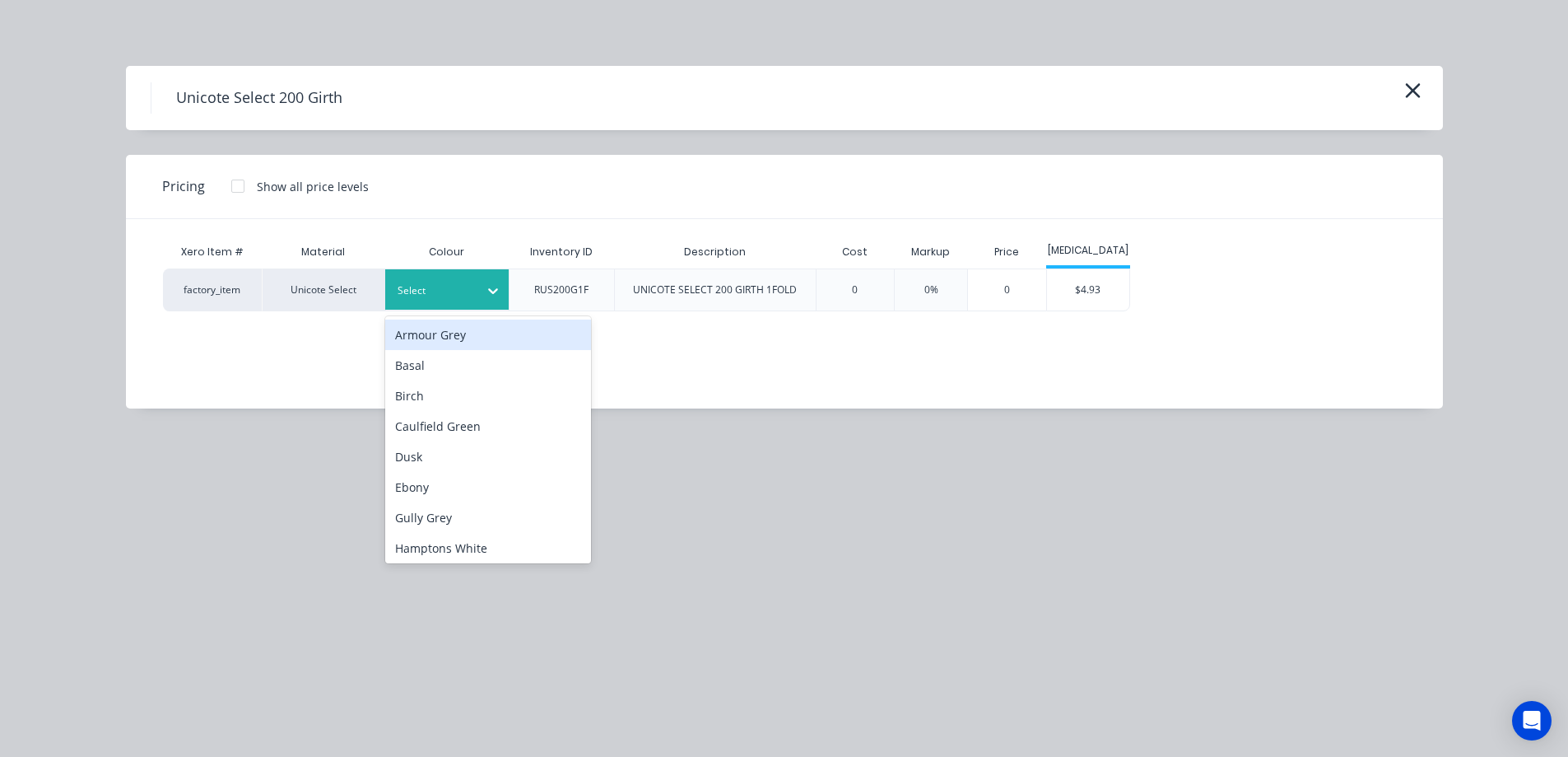
click at [433, 272] on div "Select" at bounding box center [447, 290] width 124 height 40
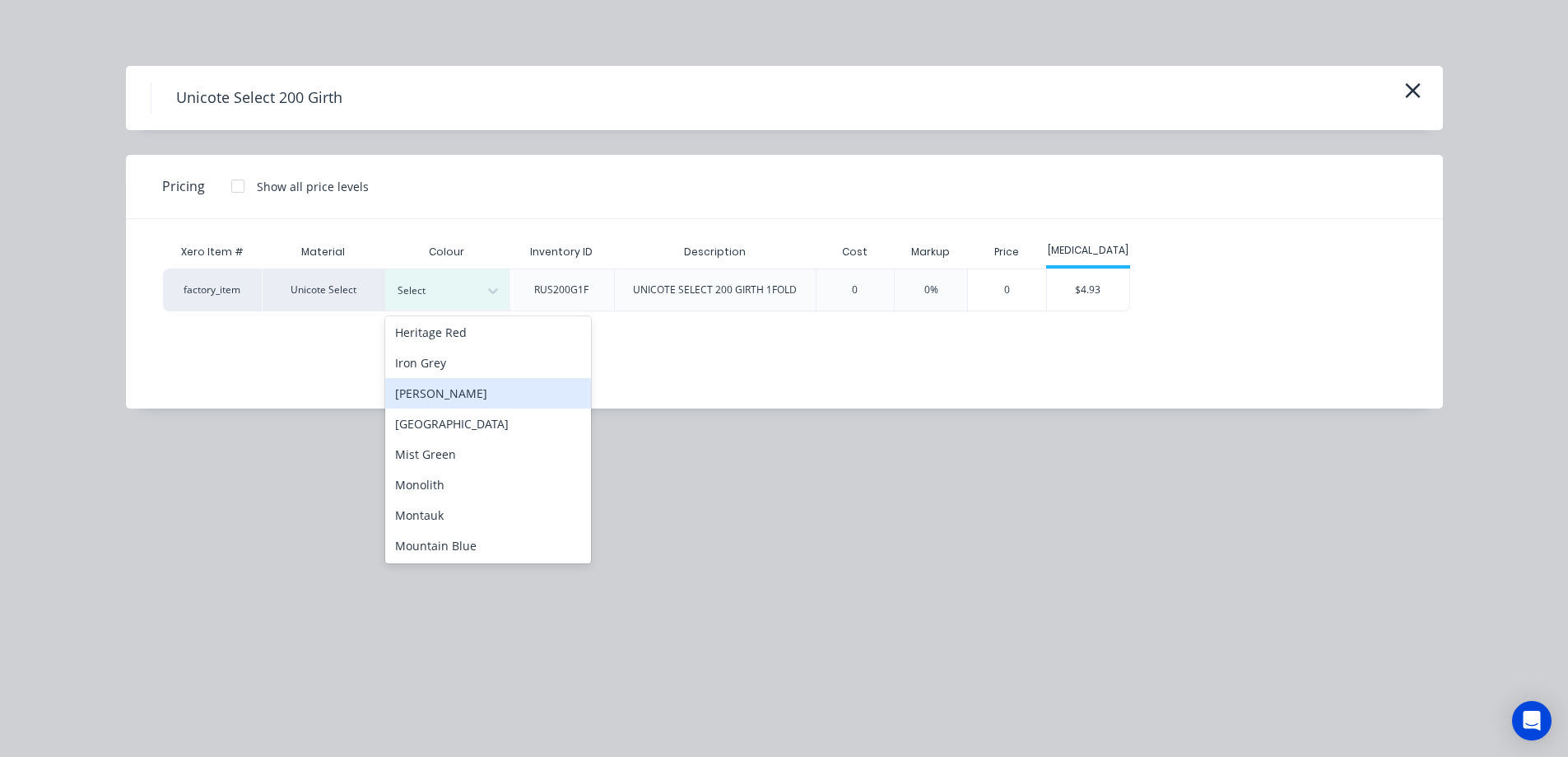
scroll to position [247, 0]
click at [433, 483] on div "Monolith" at bounding box center [488, 483] width 205 height 31
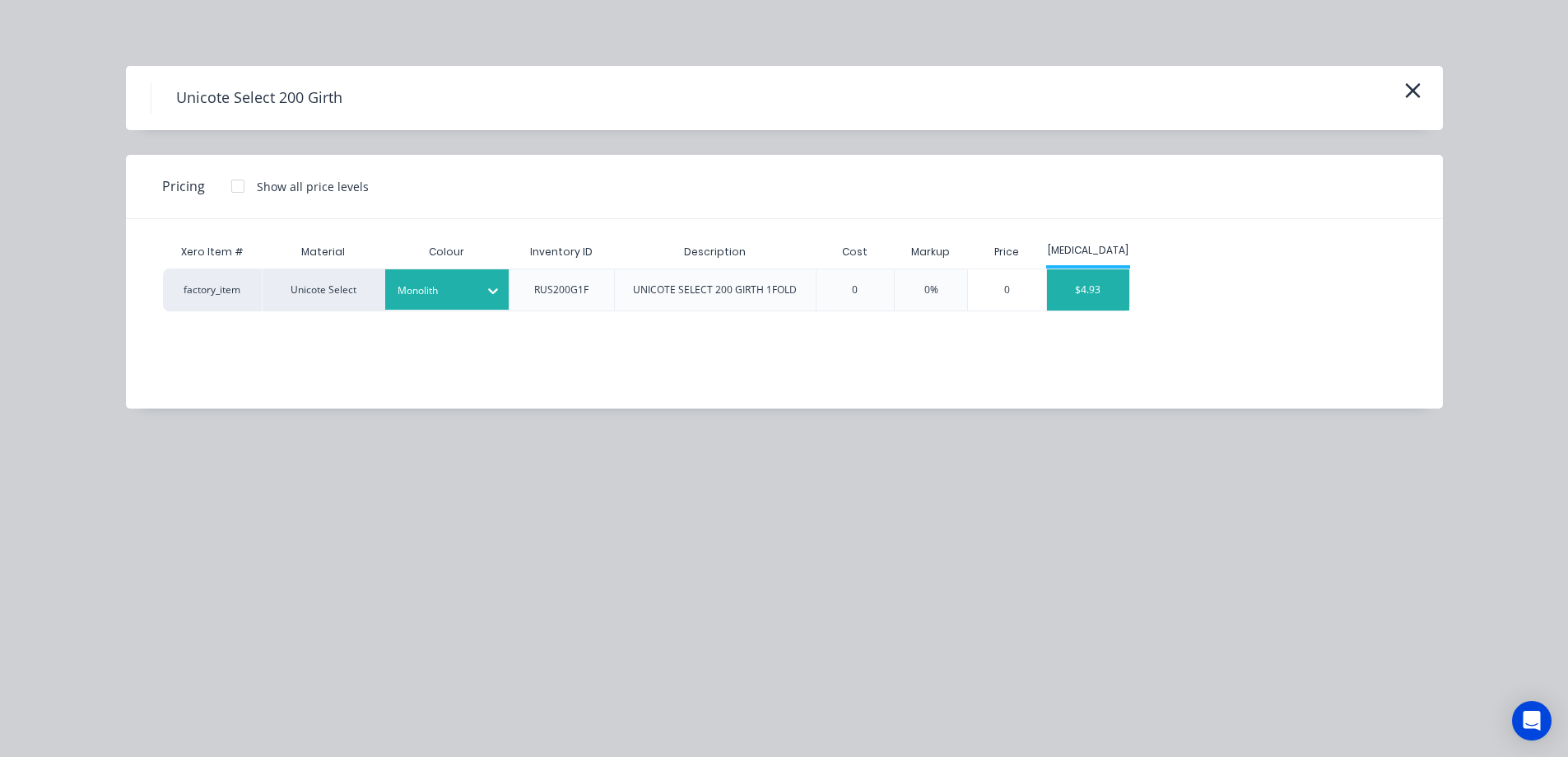
click at [1075, 300] on div "$4.93" at bounding box center [1089, 290] width 83 height 41
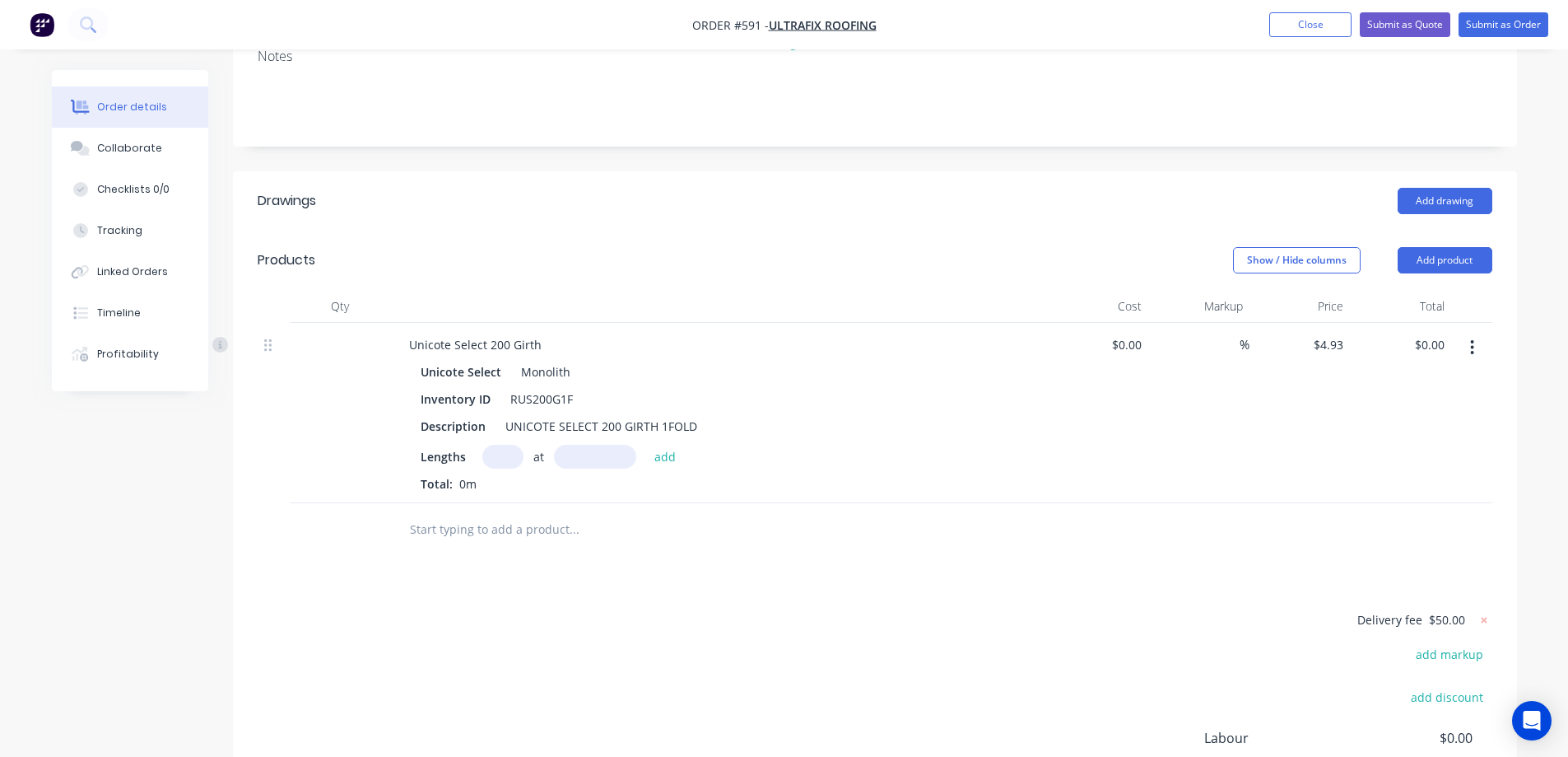
click at [507, 468] on input "text" at bounding box center [502, 456] width 41 height 24
type input "1"
type input "2800mm"
click at [670, 461] on button "add" at bounding box center [665, 455] width 39 height 22
type input "$13.80"
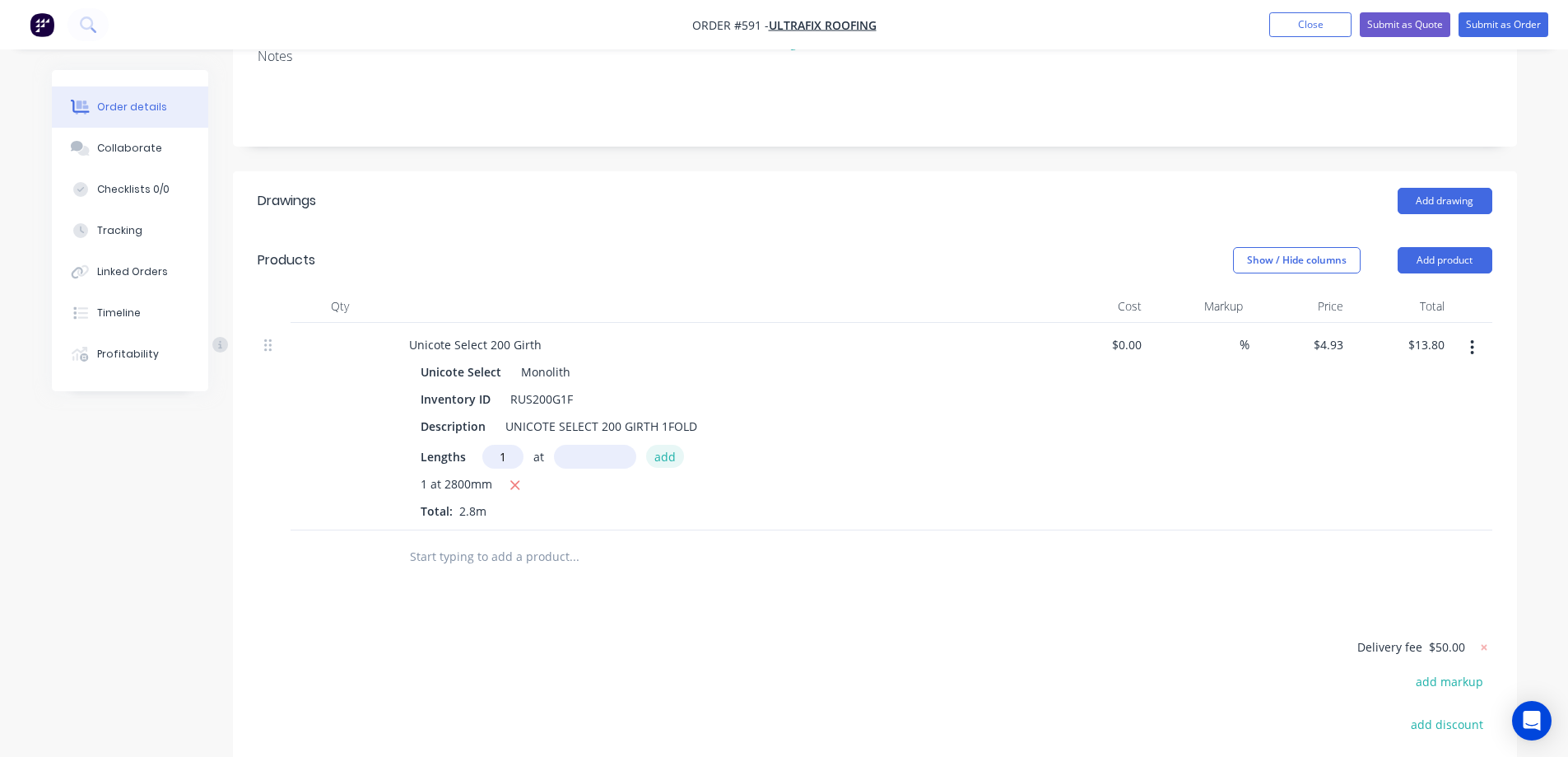
type input "1"
type input "600mm"
click at [670, 461] on button "add" at bounding box center [665, 455] width 39 height 22
type input "$16.76"
type input "1"
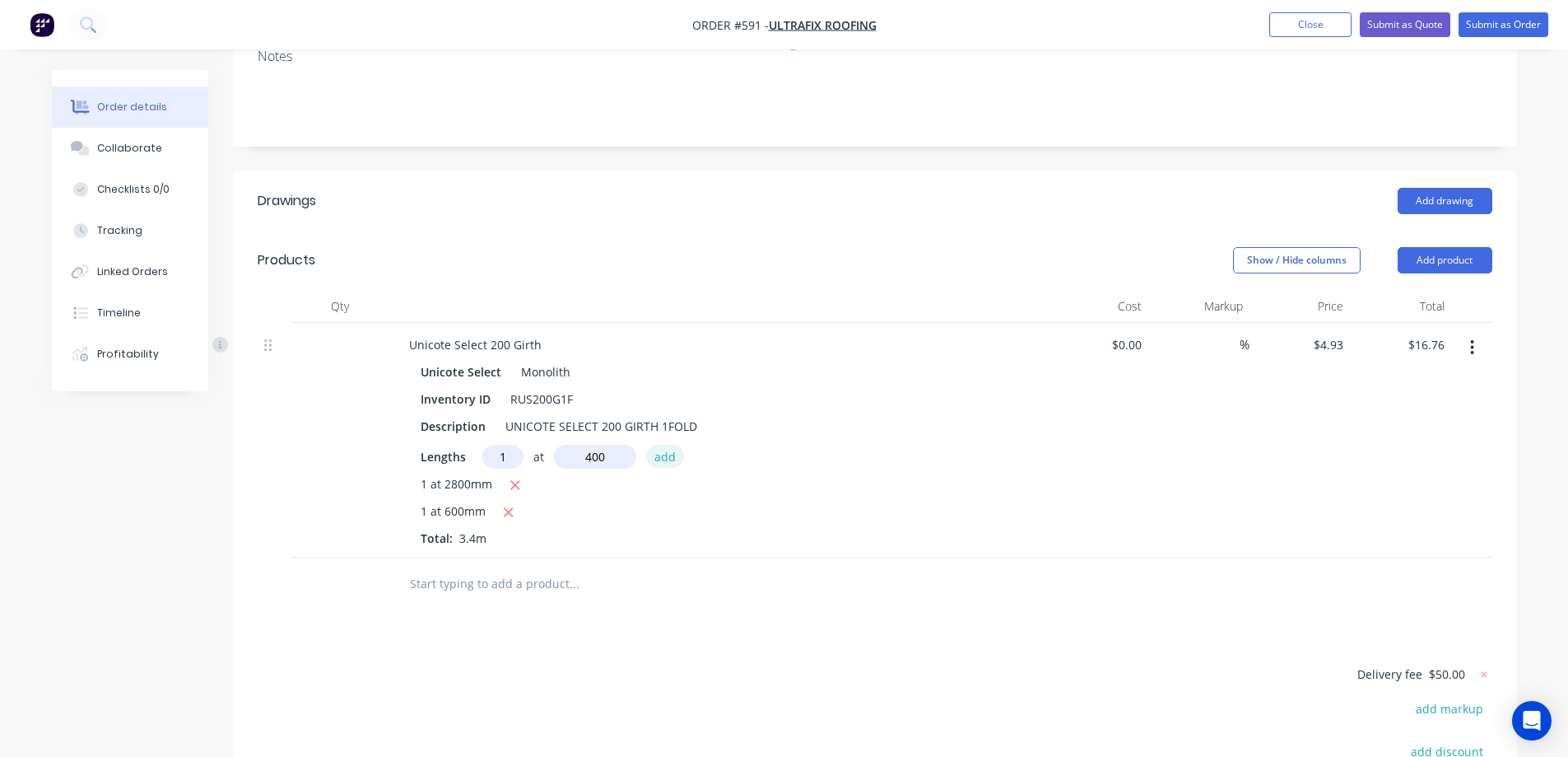
type input "400mm"
click at [670, 461] on button "add" at bounding box center [665, 455] width 39 height 22
type input "$18.73"
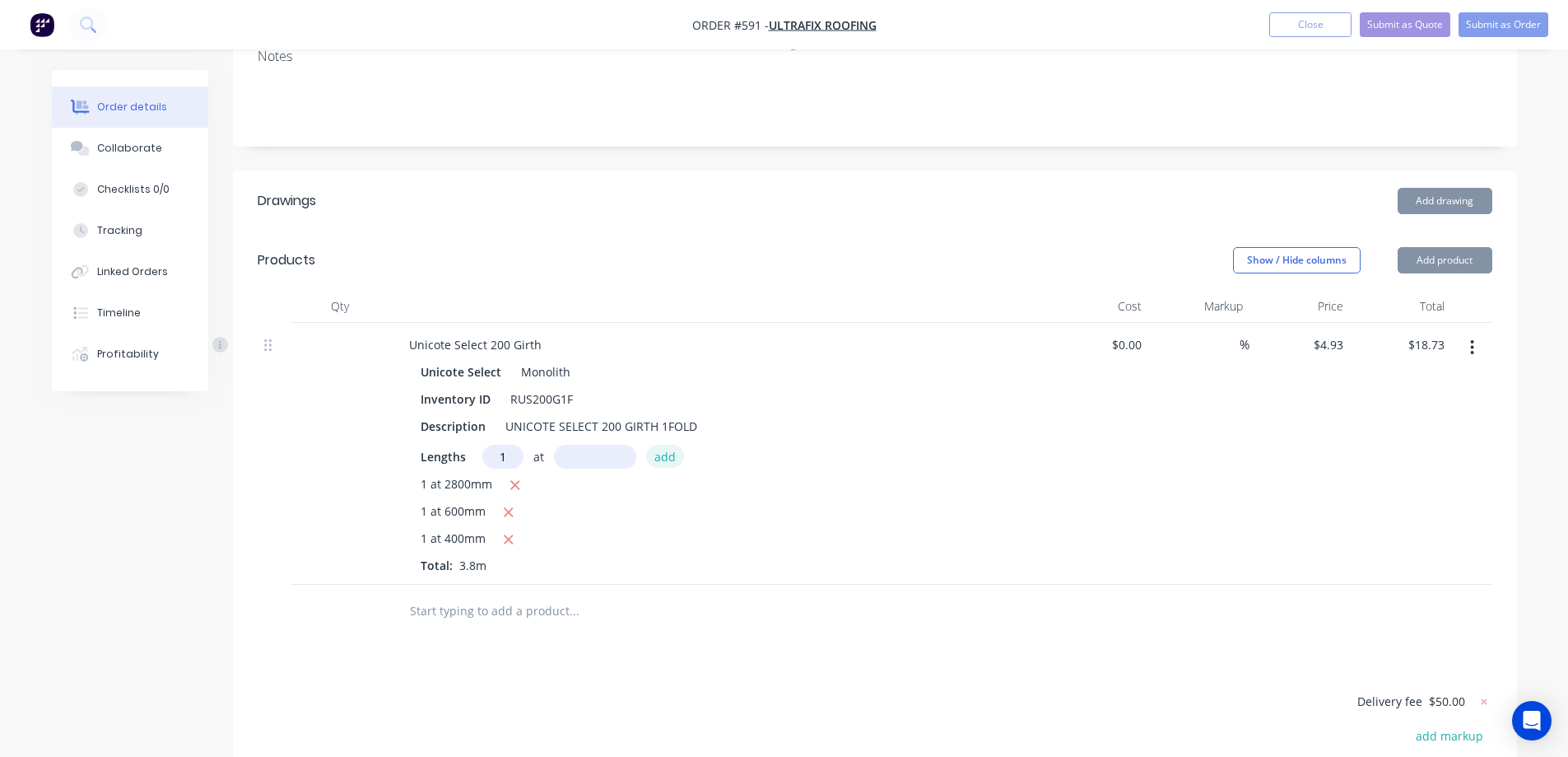
type input "1"
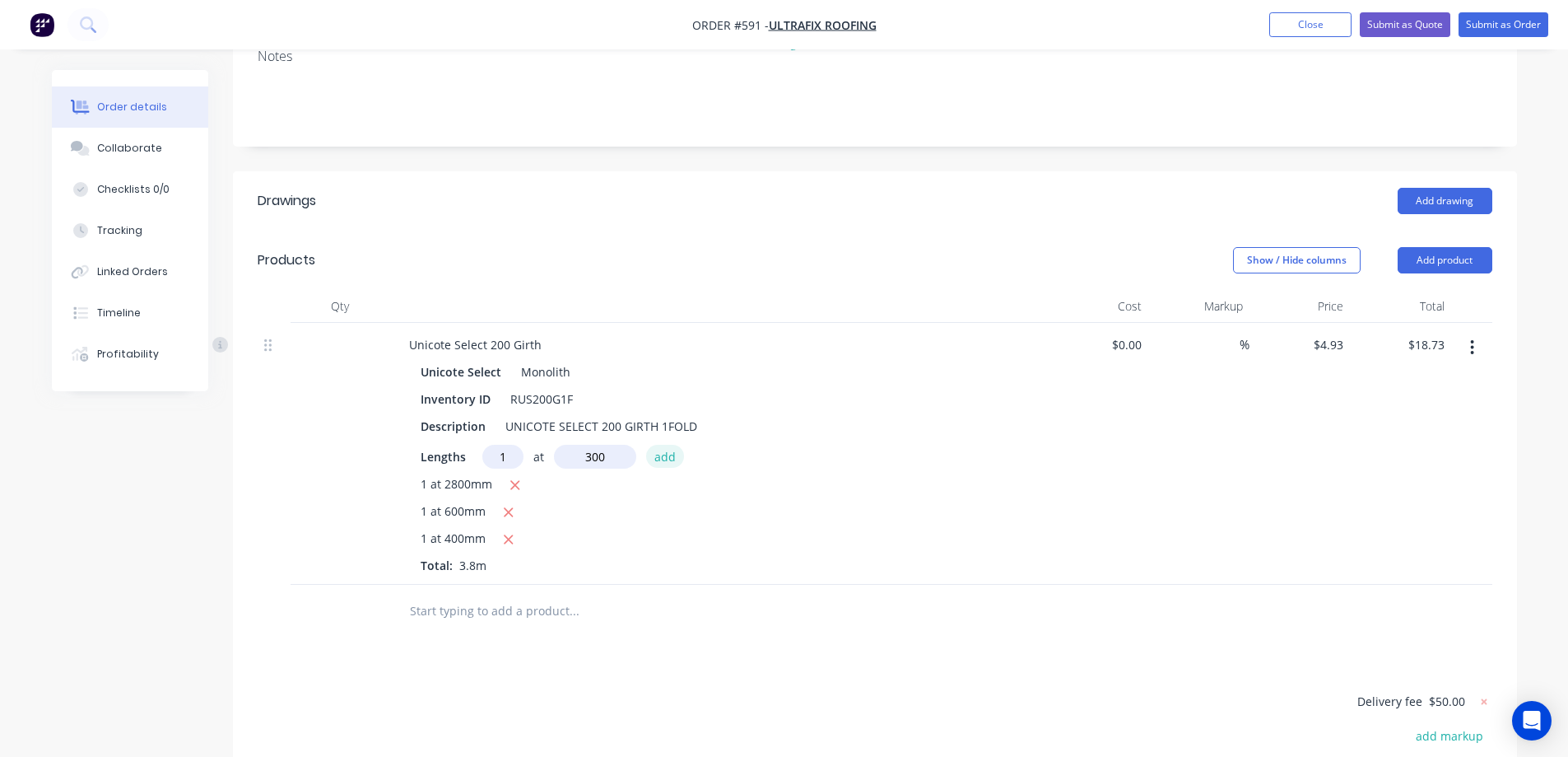
type input "300mm"
click at [670, 461] on button "add" at bounding box center [665, 455] width 39 height 22
type input "$20.21"
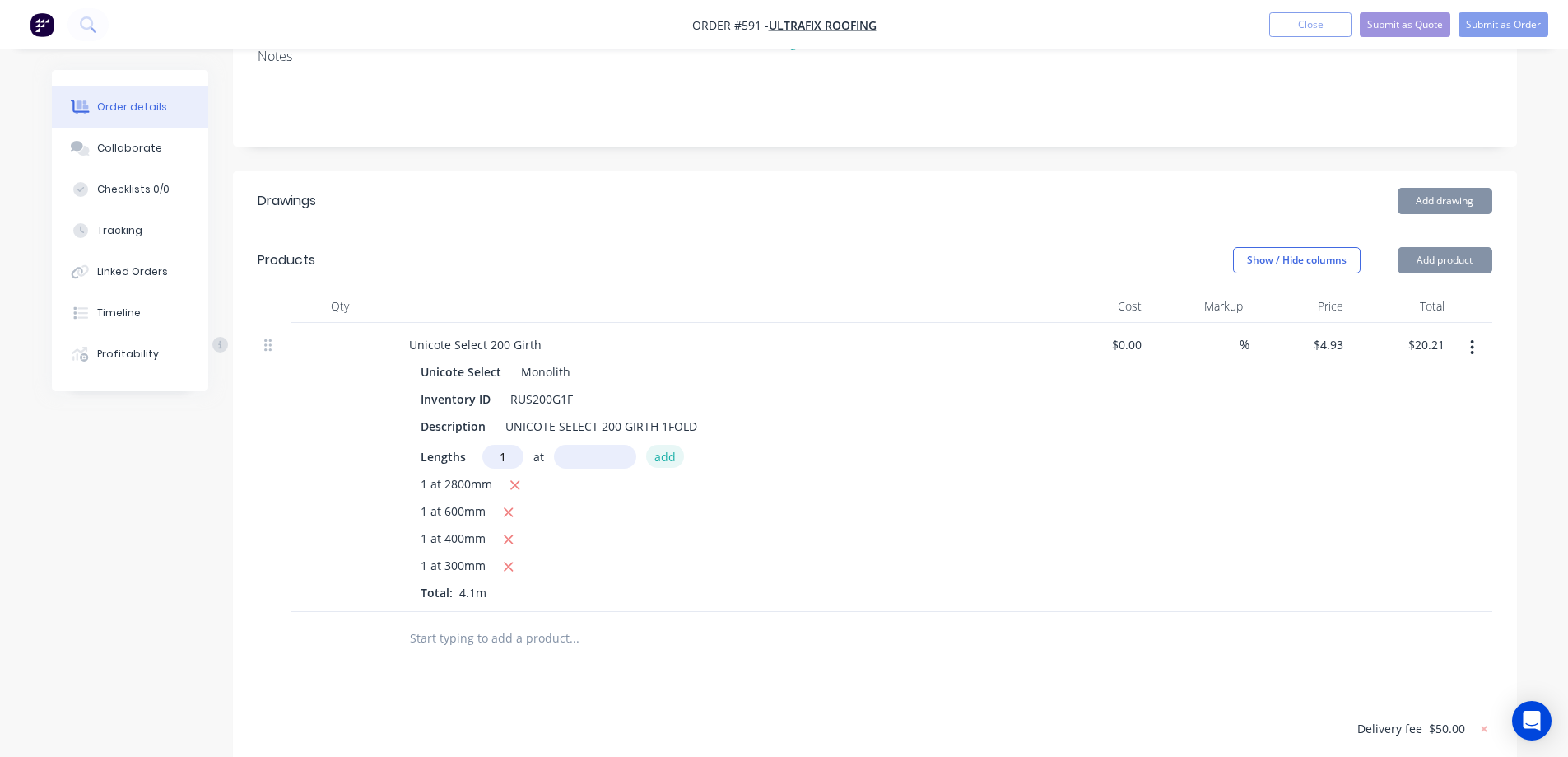
type input "1"
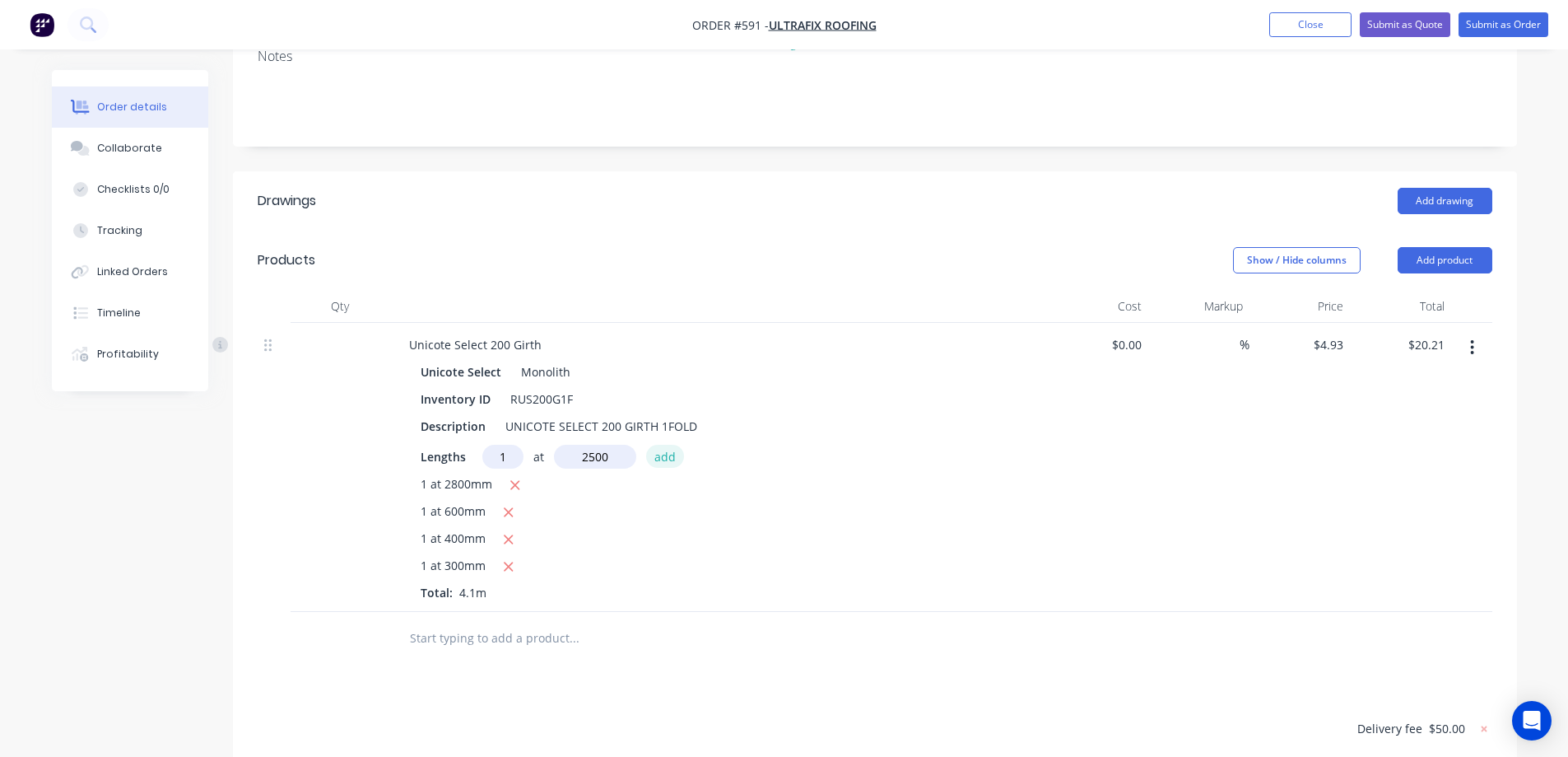
type input "2500mm"
click at [670, 461] on button "add" at bounding box center [665, 455] width 39 height 22
type input "$32.54"
type input "1"
type input "800mm"
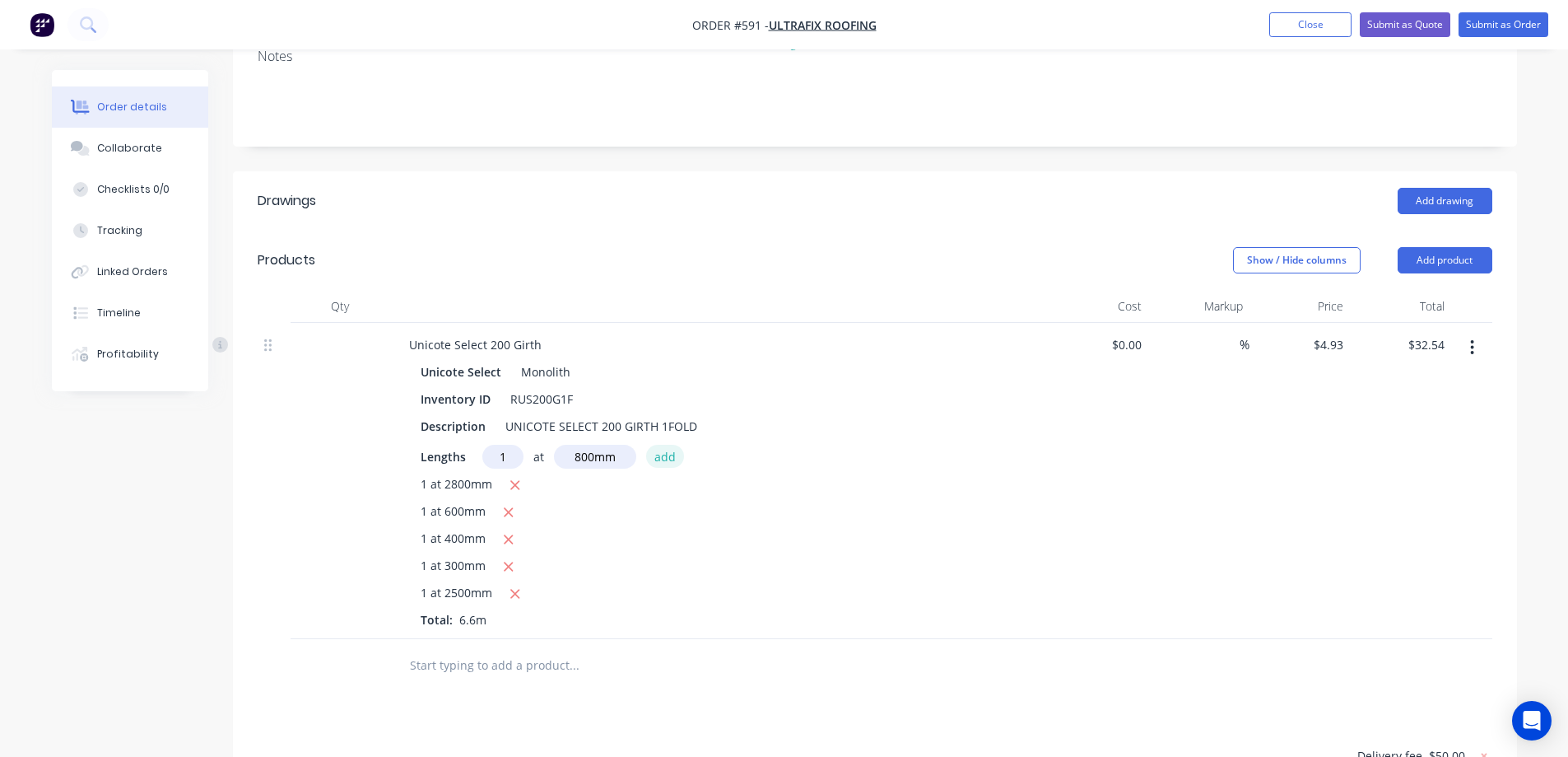
click at [670, 461] on button "add" at bounding box center [665, 455] width 39 height 22
type input "$36.48"
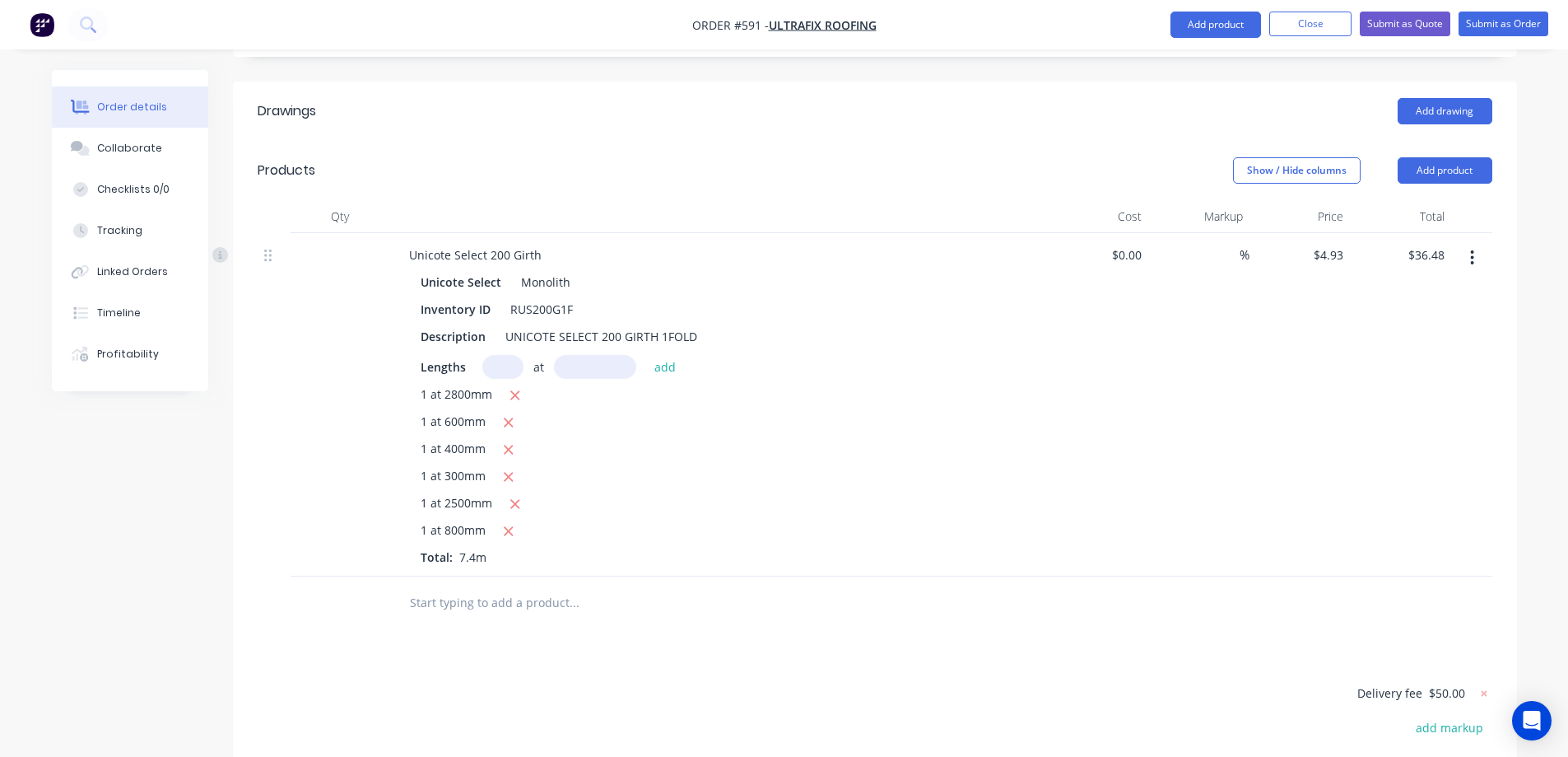
scroll to position [490, 0]
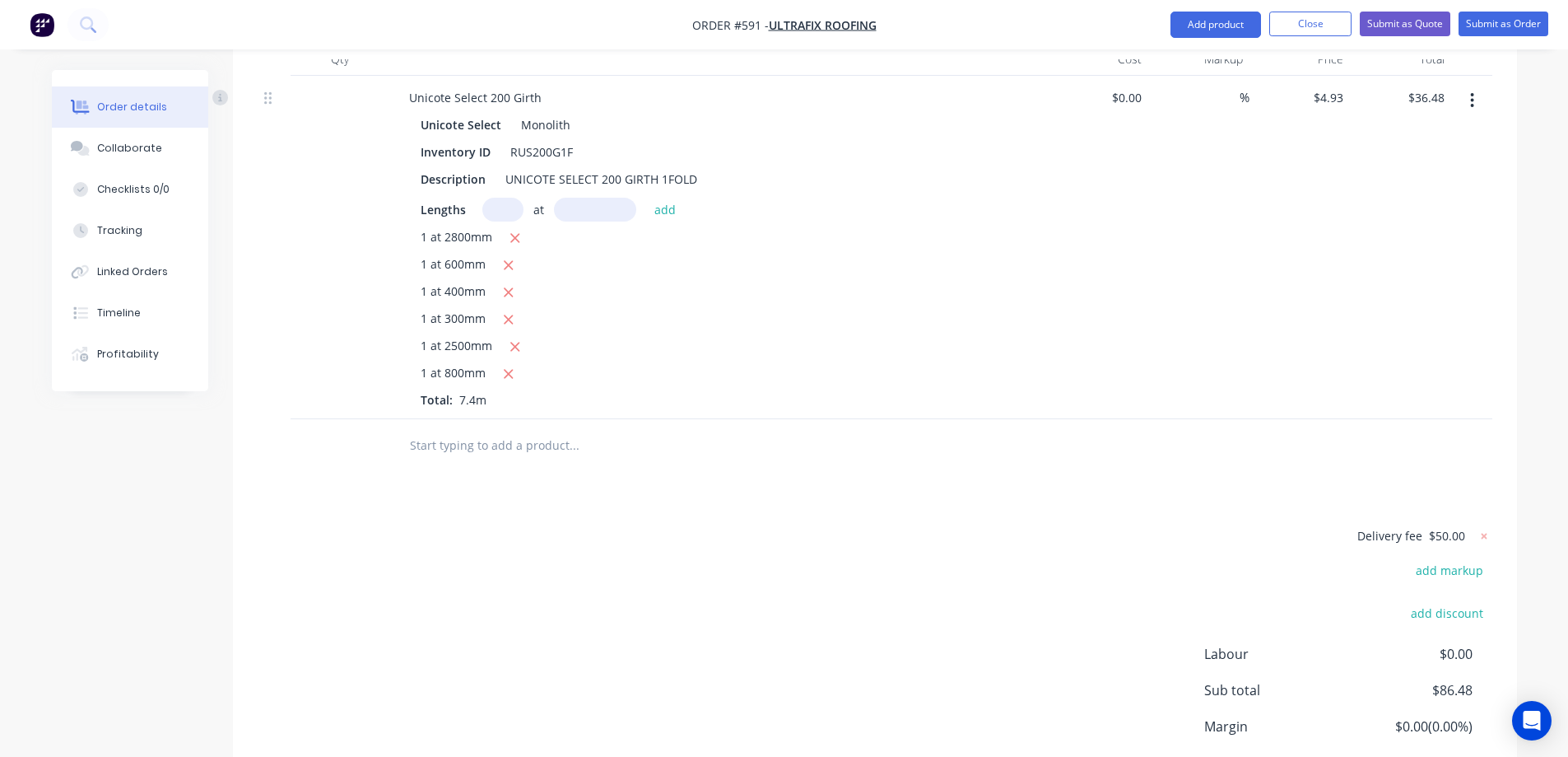
click at [493, 452] on input "text" at bounding box center [573, 445] width 329 height 33
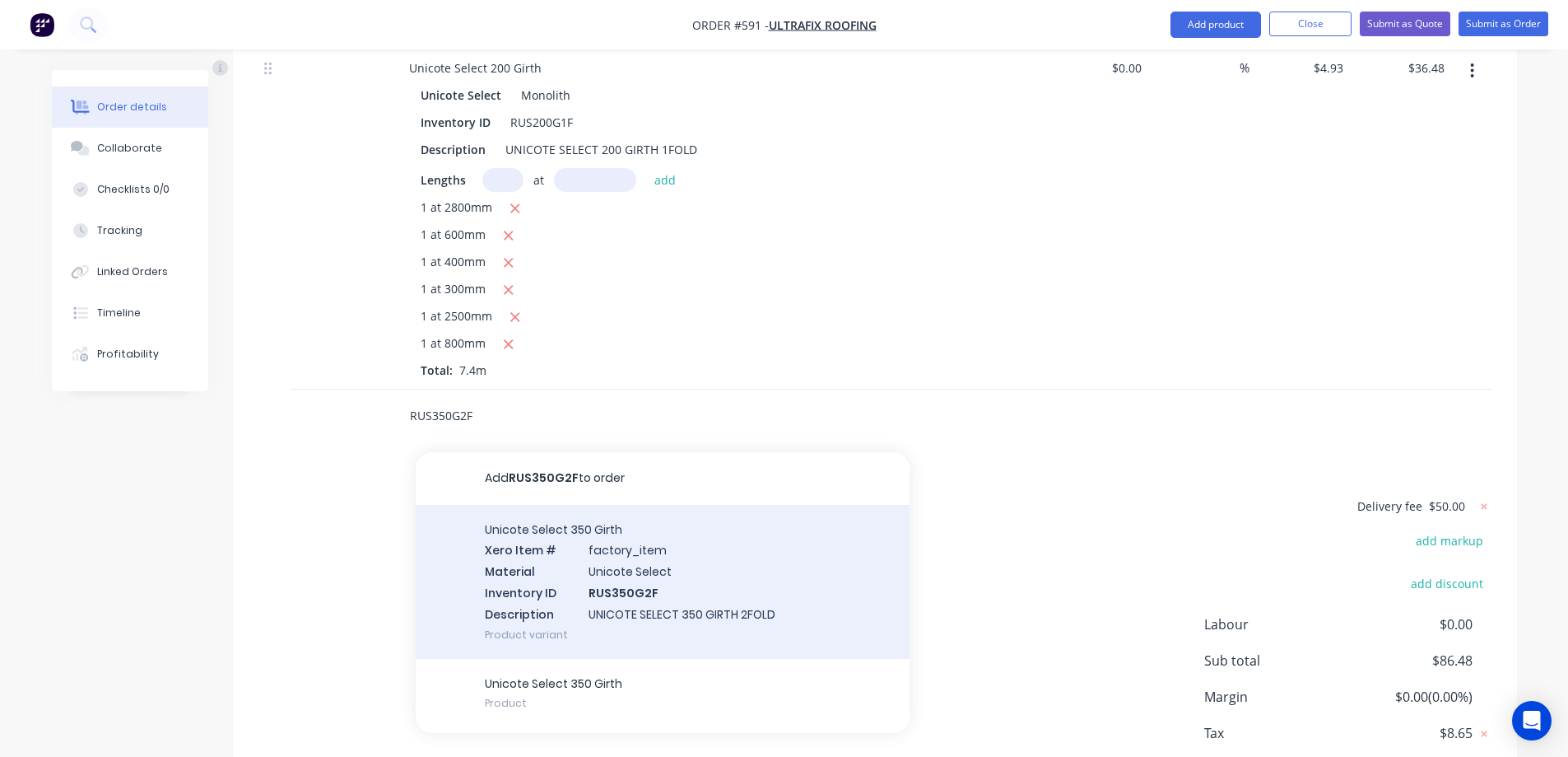
scroll to position [617, 0]
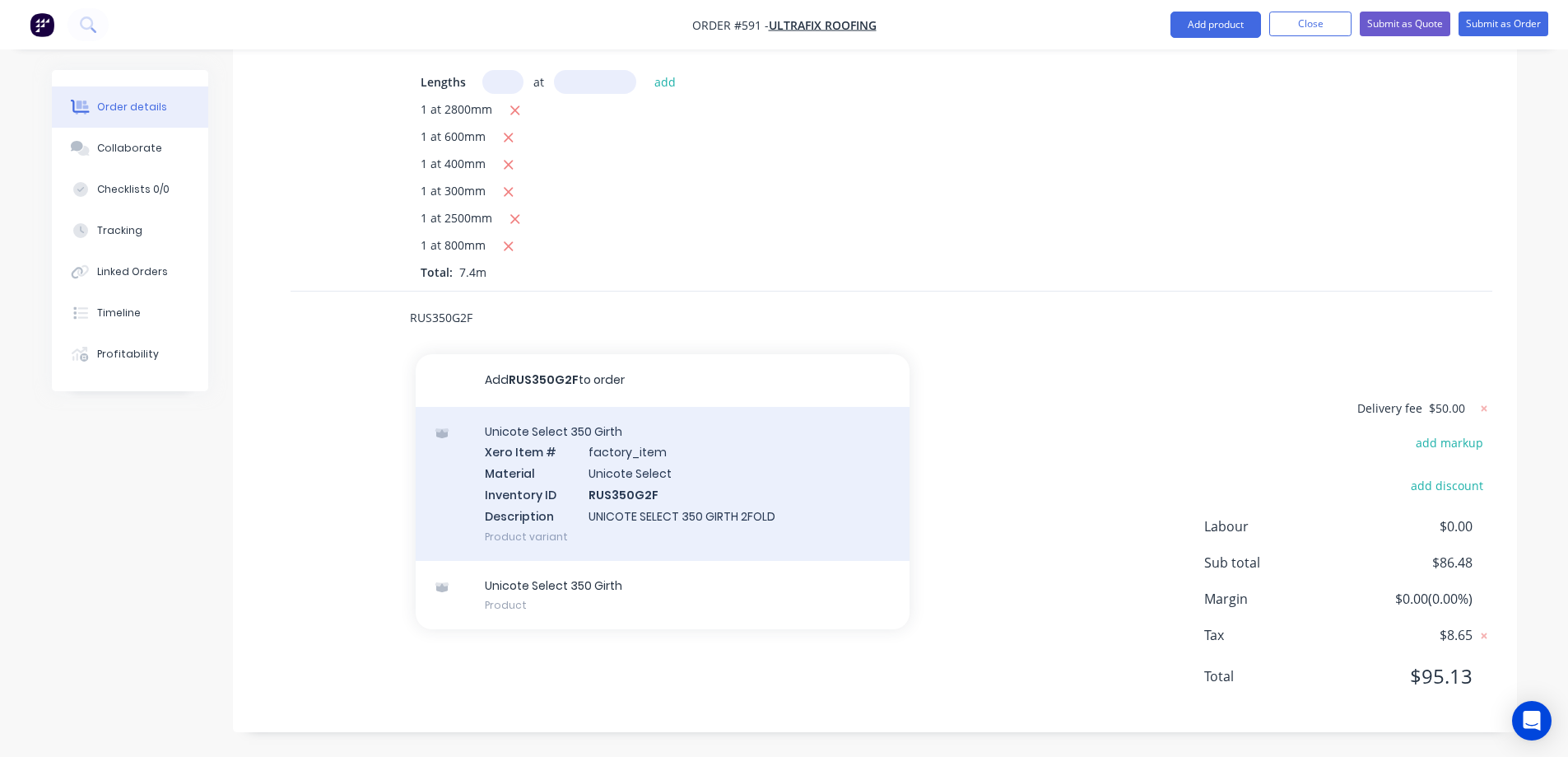
type input "RUS350G2F"
click at [572, 468] on div "Unicote Select 350 Girth Xero Item # factory_item Material Unicote Select Inven…" at bounding box center [662, 483] width 494 height 154
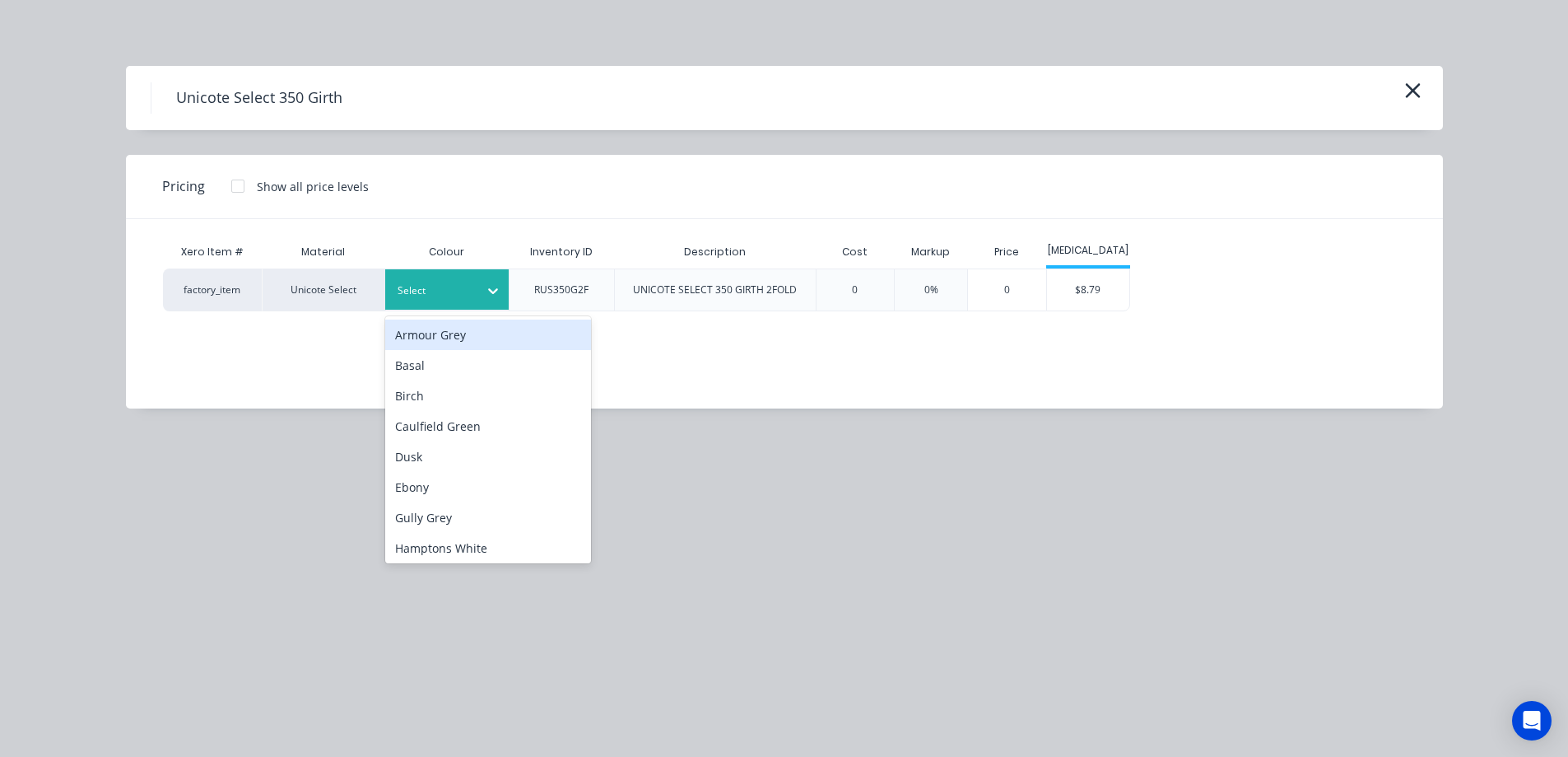
click at [446, 296] on div at bounding box center [435, 291] width 74 height 18
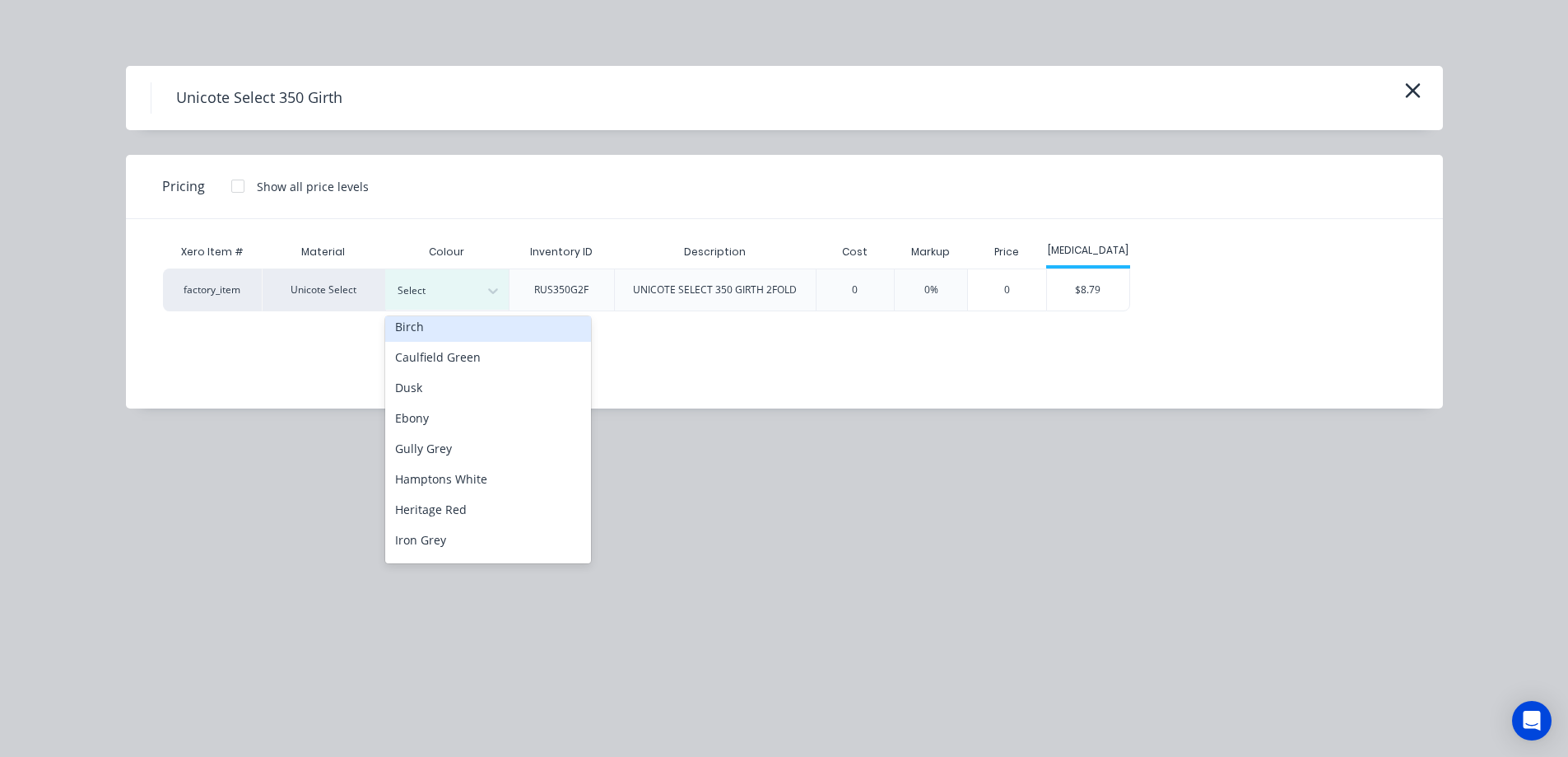
scroll to position [329, 0]
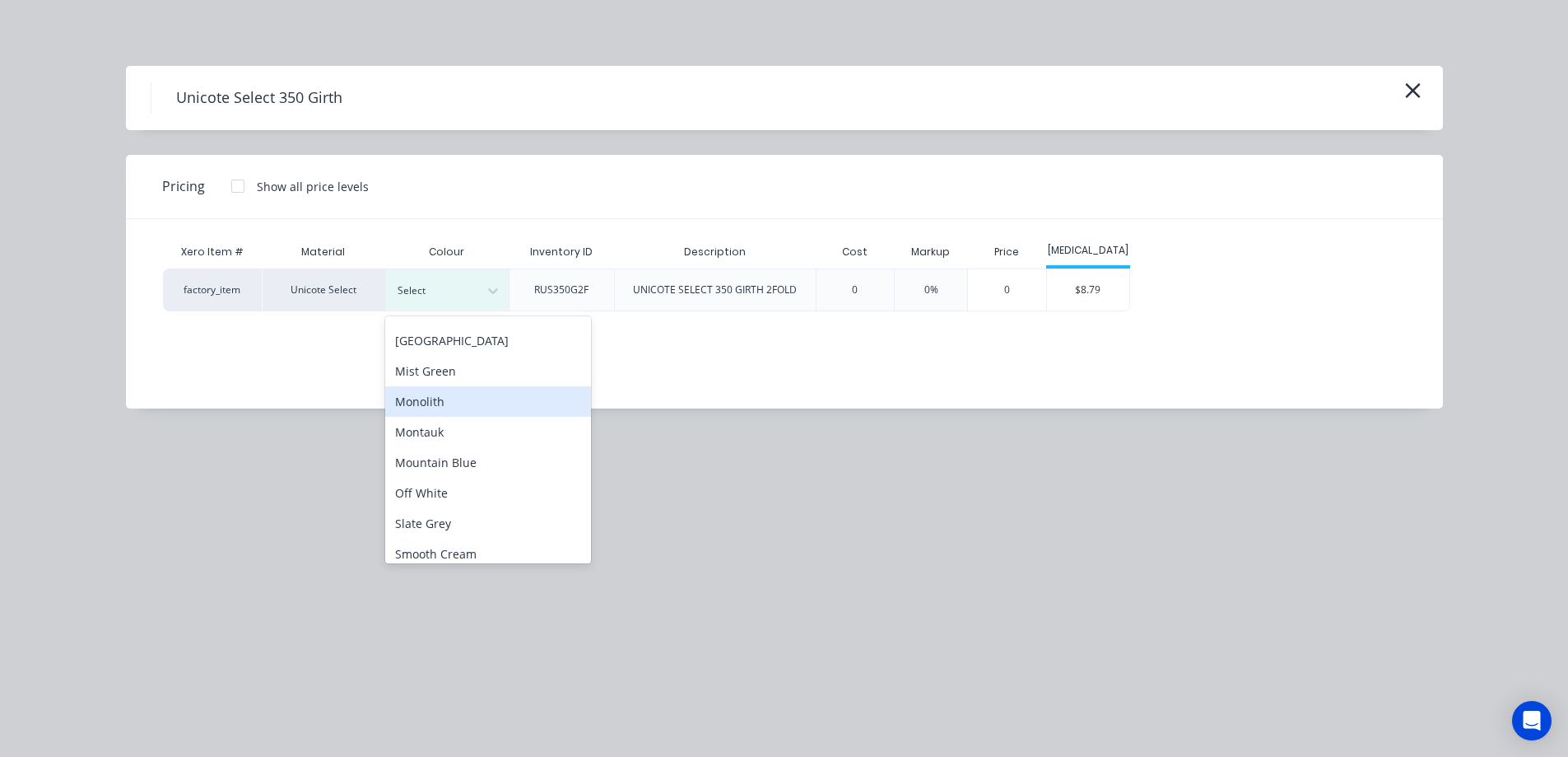
click at [457, 398] on div "Monolith" at bounding box center [488, 401] width 205 height 31
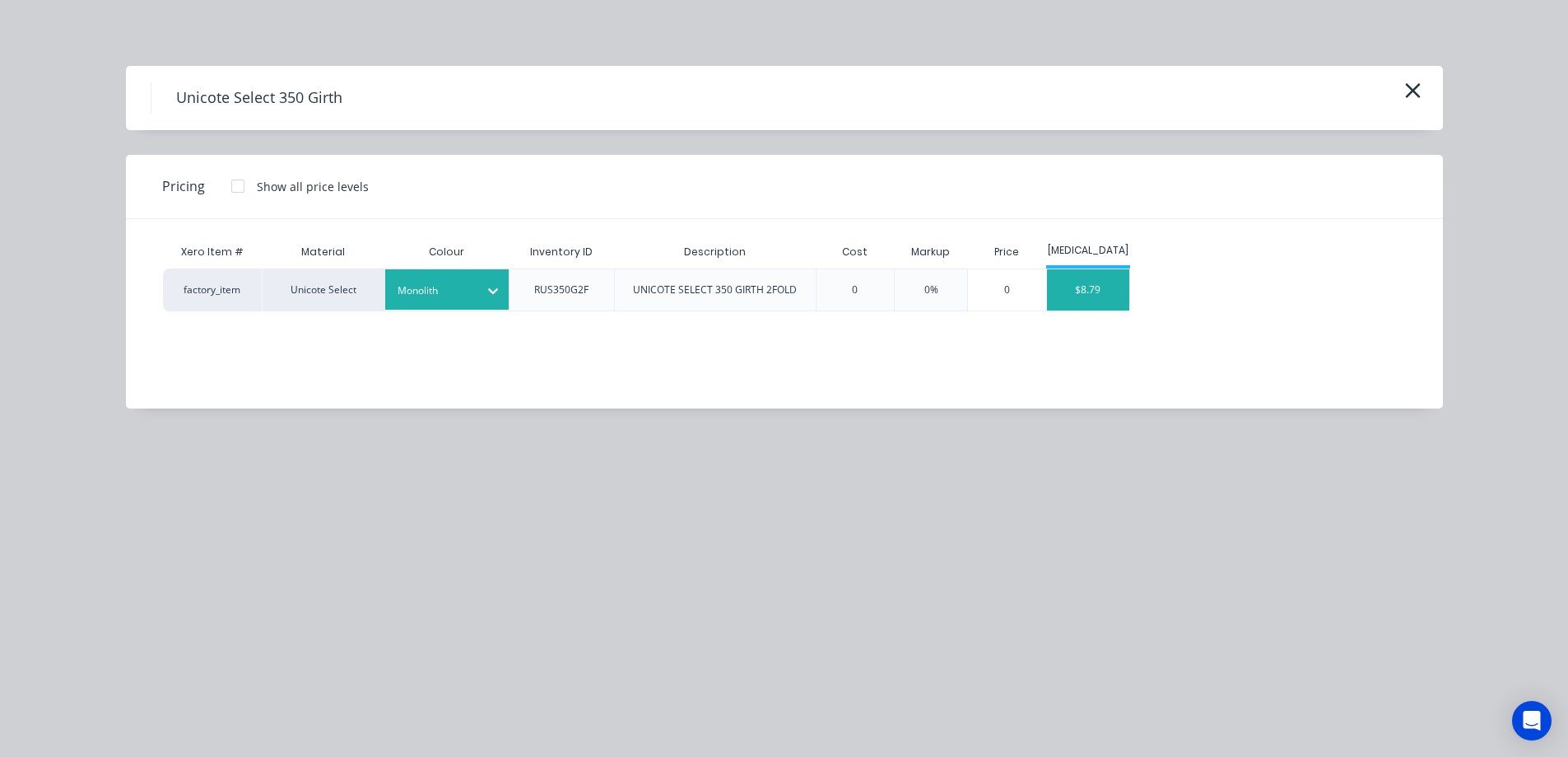
click at [1097, 292] on div "$8.79" at bounding box center [1089, 290] width 83 height 41
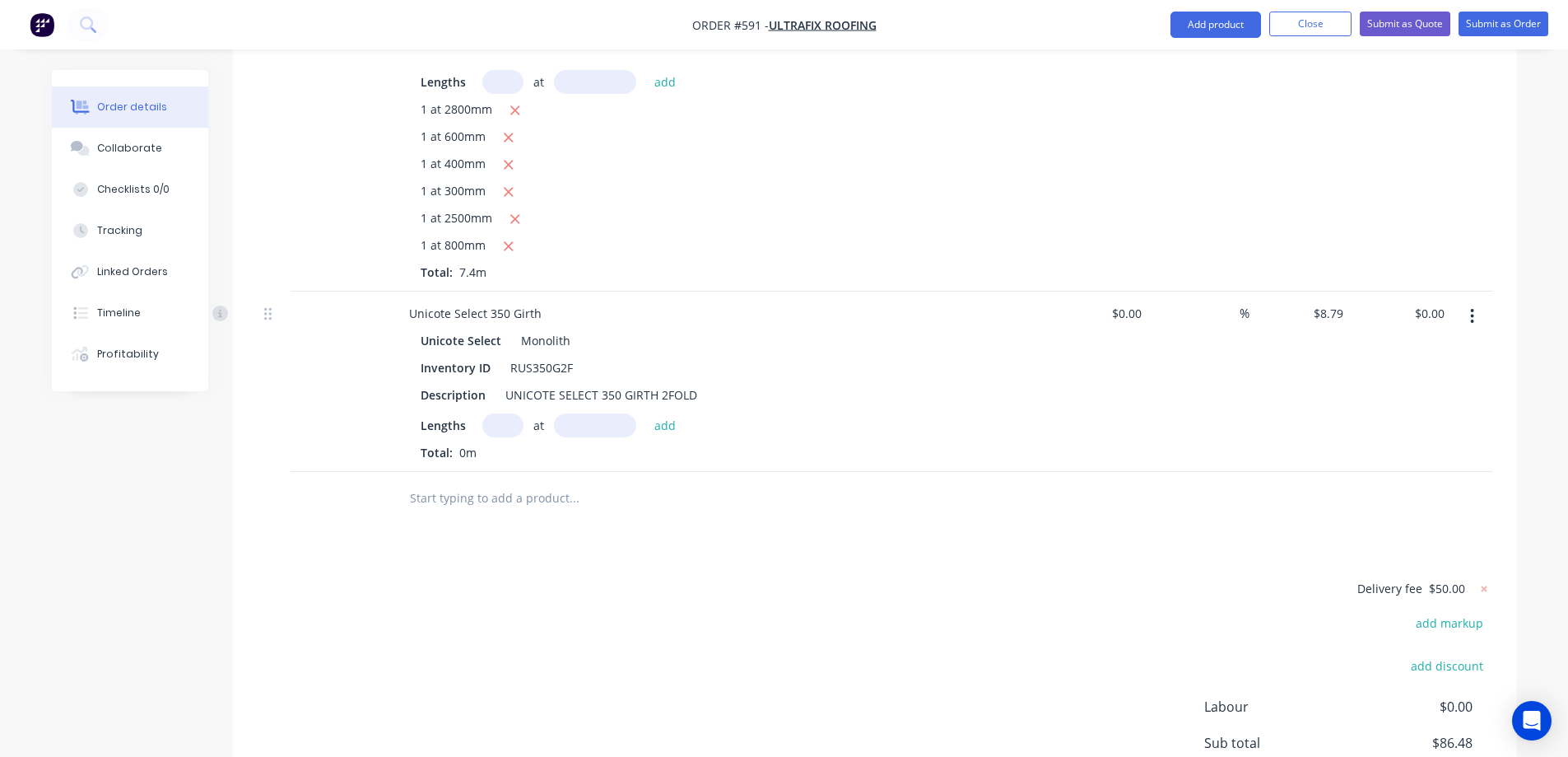
click at [517, 429] on input "text" at bounding box center [502, 425] width 41 height 24
type input "2"
type input "3600mm"
click at [651, 426] on button "add" at bounding box center [665, 424] width 39 height 22
type input "$63.29"
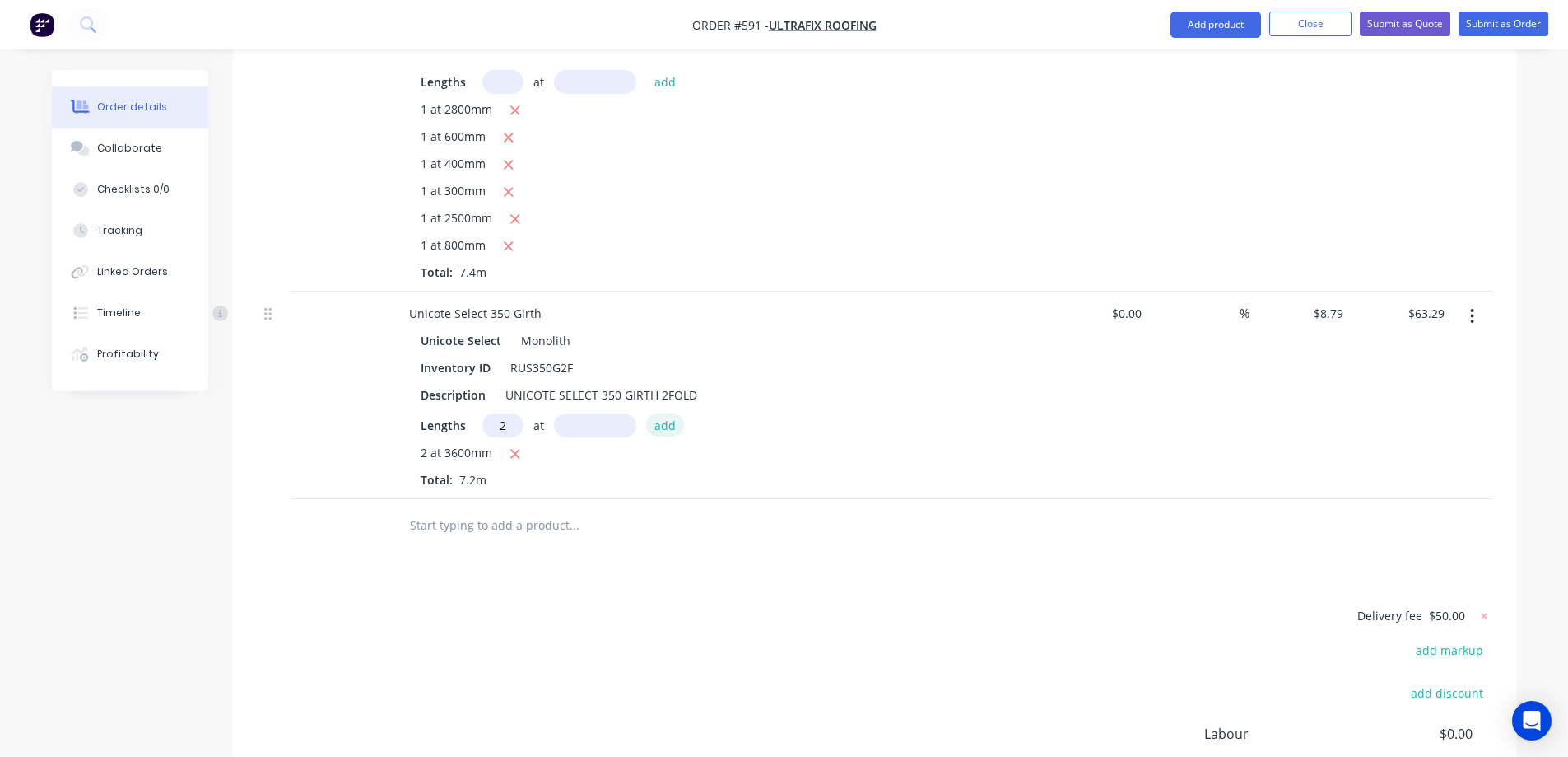
type input "2"
type input "3600mm"
click at [651, 426] on button "add" at bounding box center [665, 424] width 39 height 22
type input "$126.58"
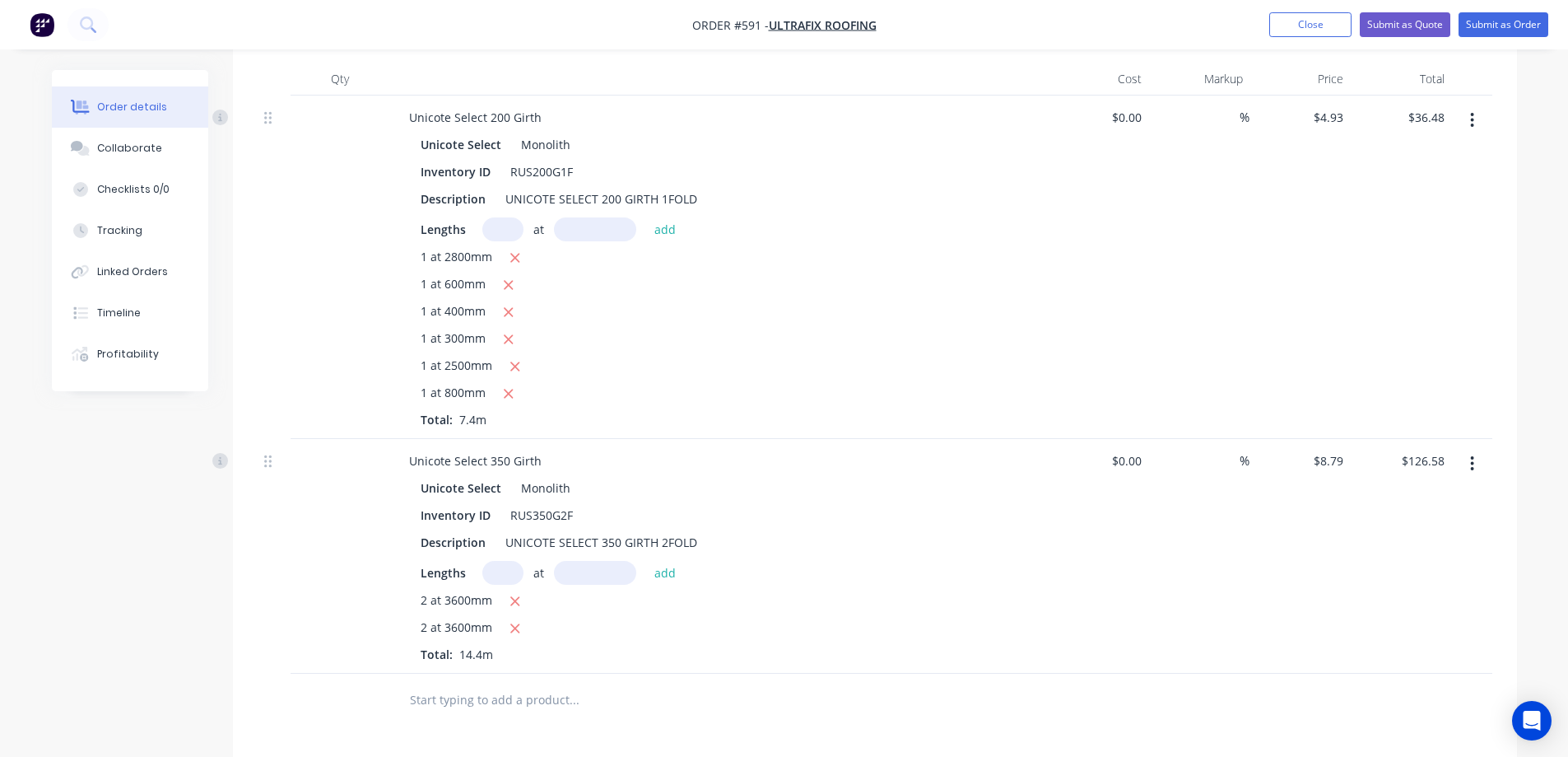
scroll to position [276, 0]
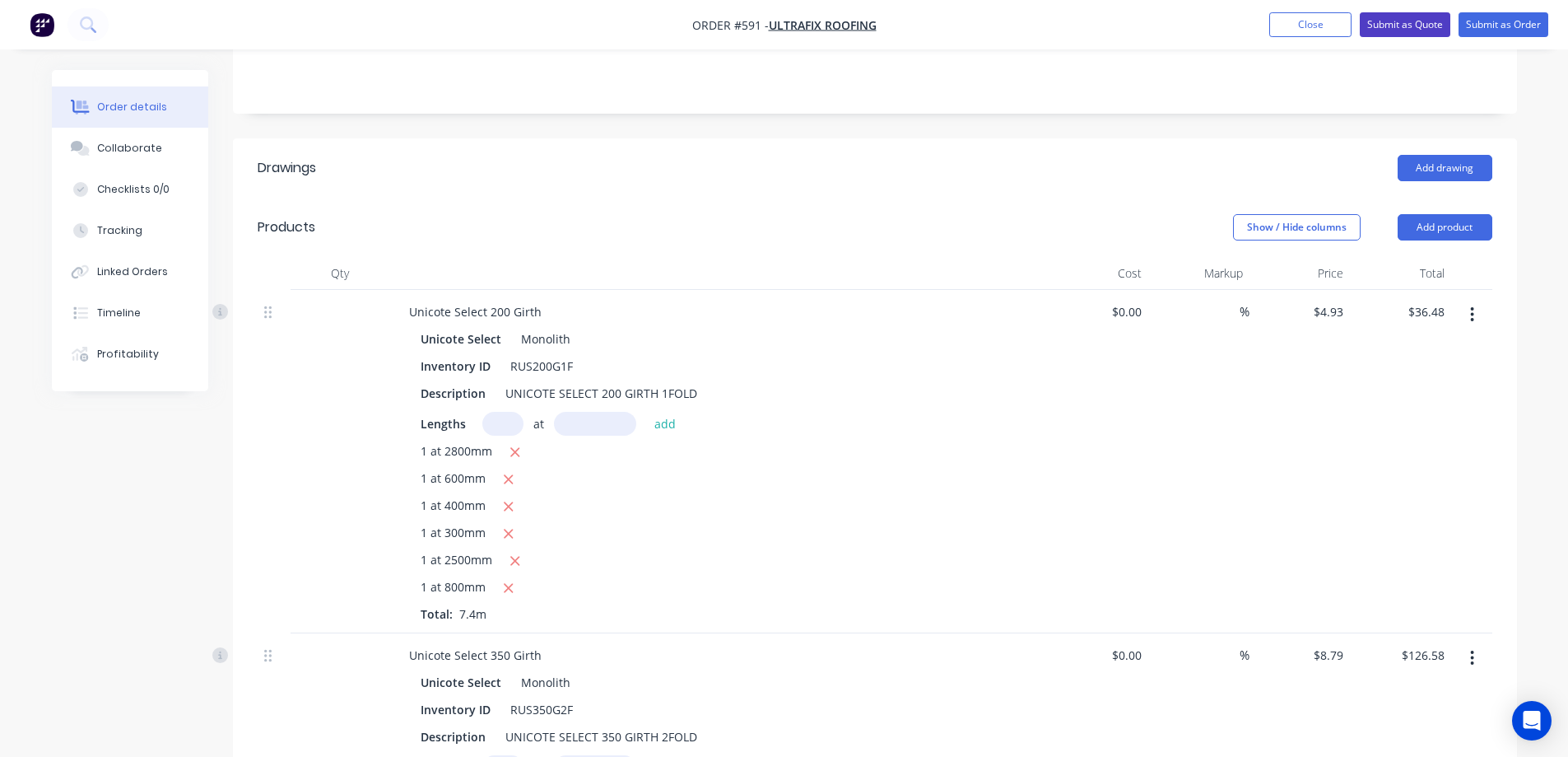
click at [1414, 28] on button "Submit as Quote" at bounding box center [1405, 25] width 90 height 25
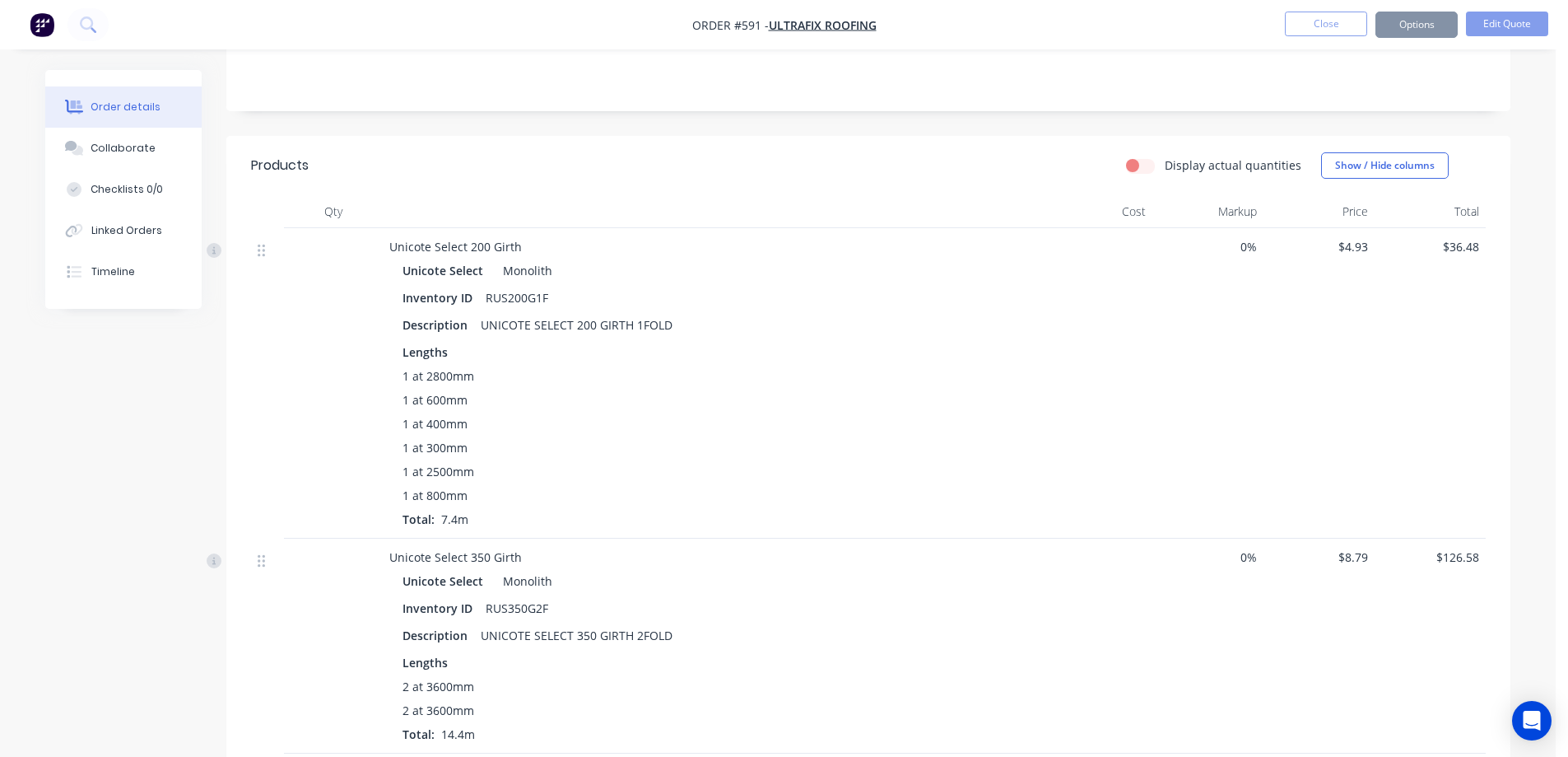
scroll to position [0, 0]
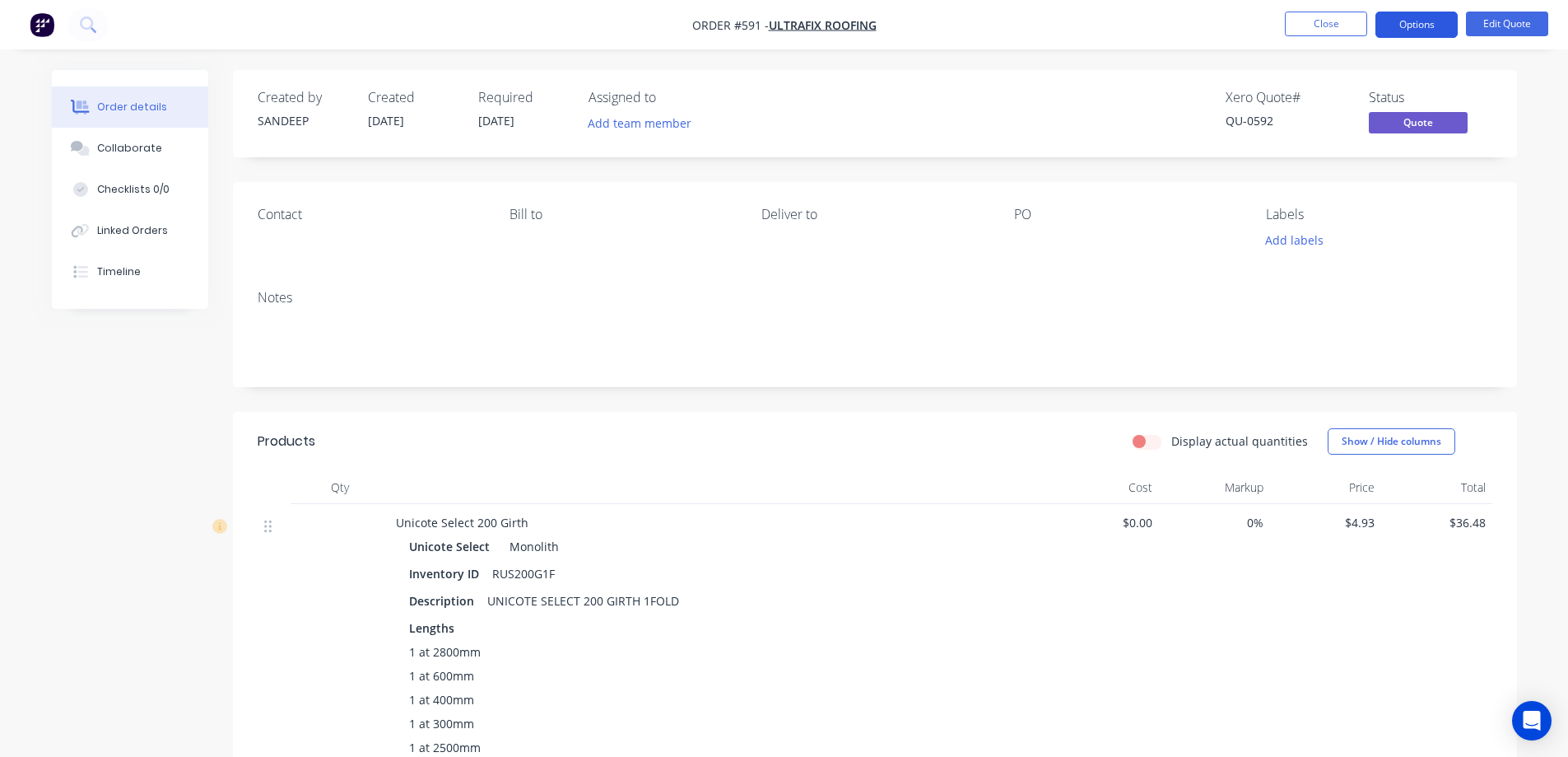
click at [1408, 24] on button "Options" at bounding box center [1417, 25] width 83 height 26
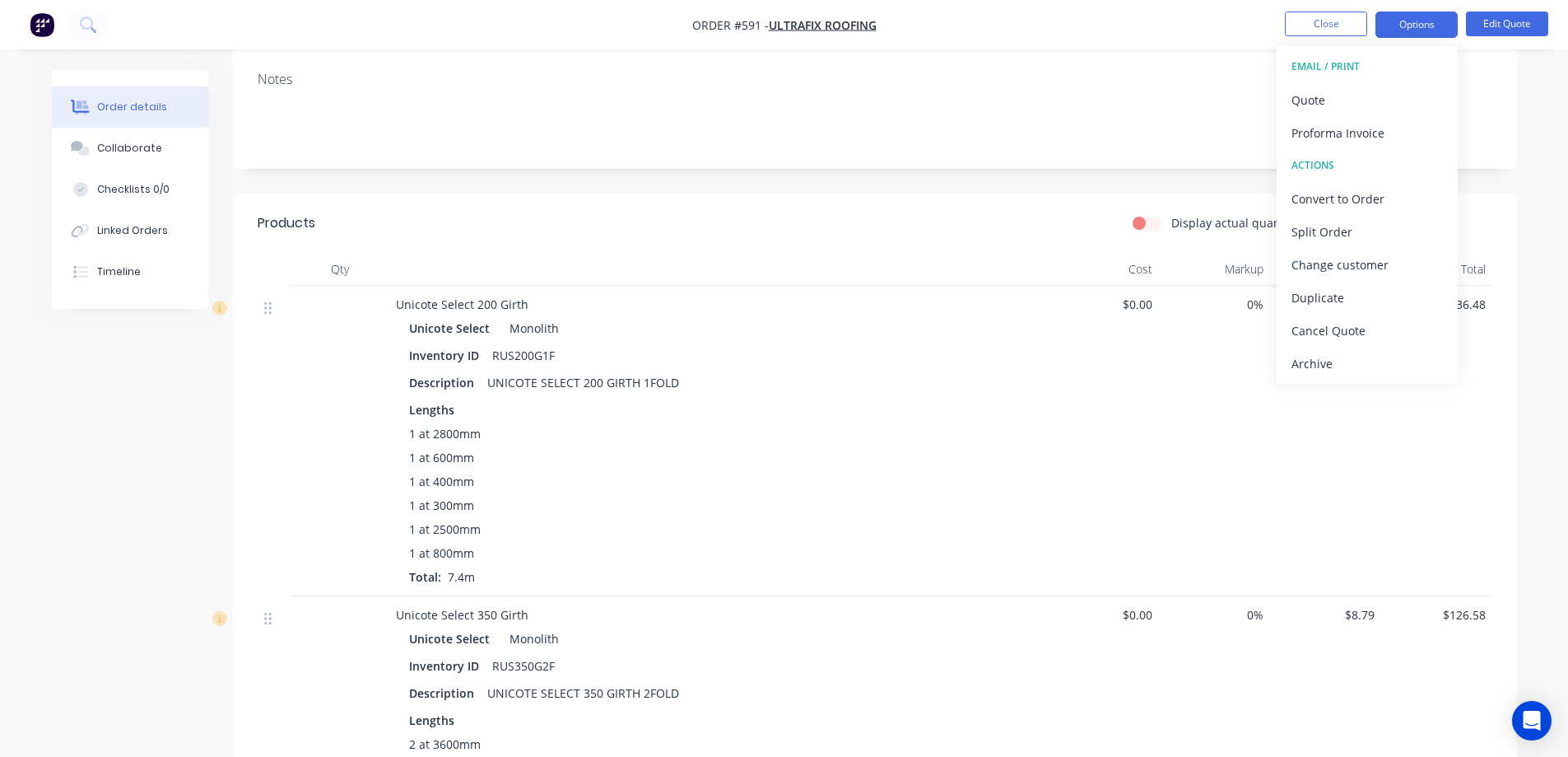
scroll to position [247, 0]
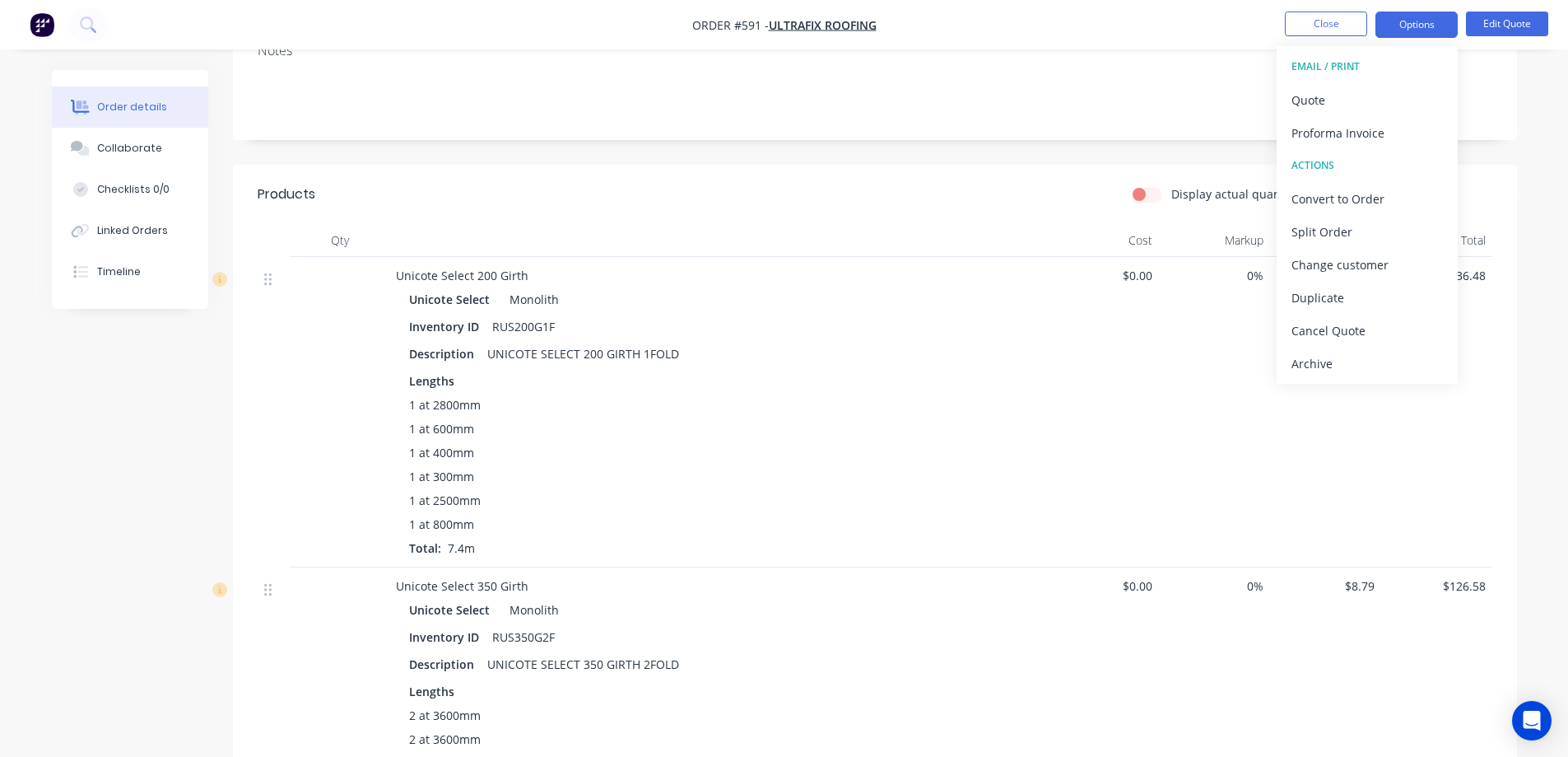
click at [867, 494] on div "1 at 2500mm" at bounding box center [718, 501] width 619 height 18
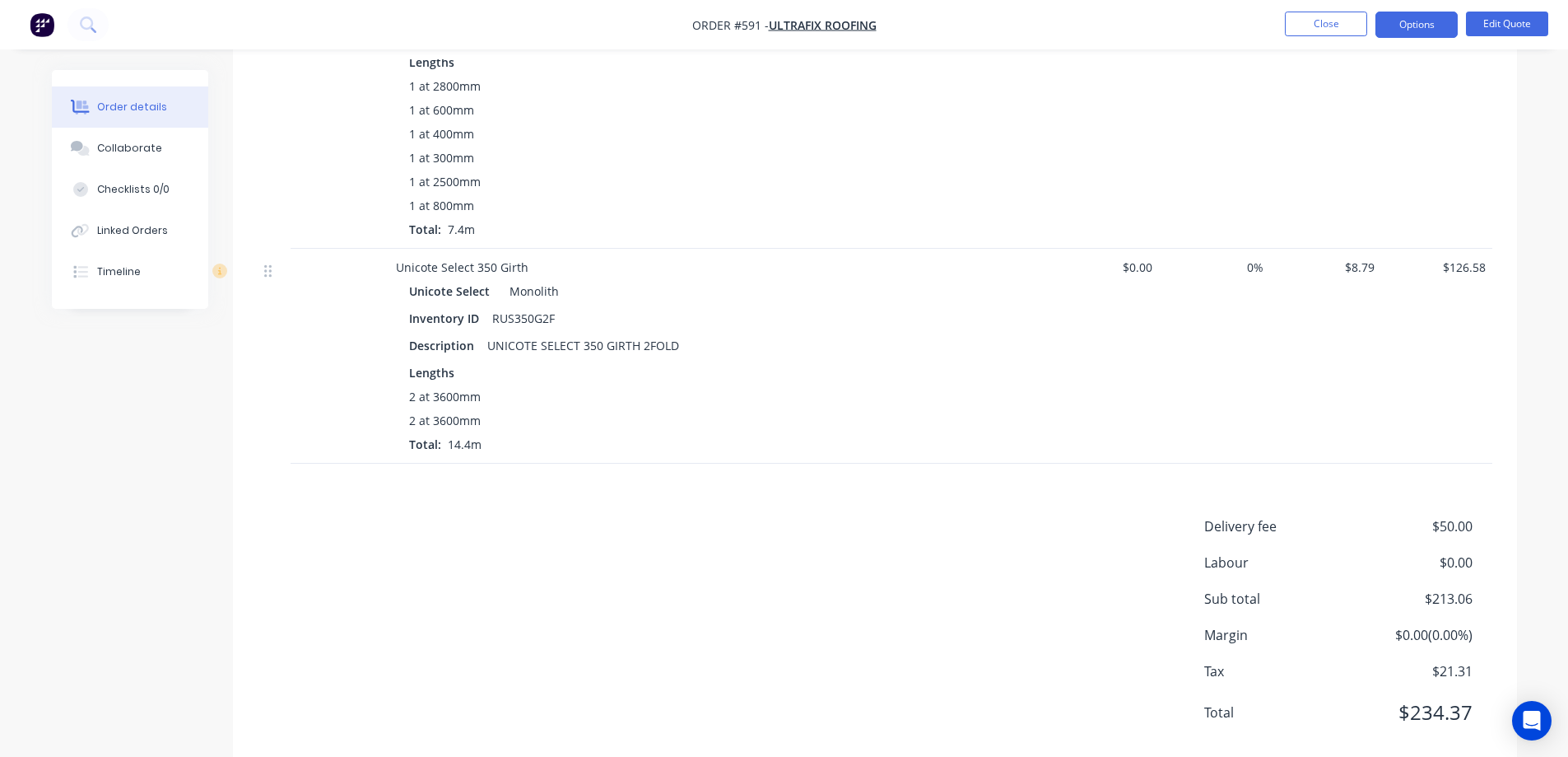
scroll to position [602, 0]
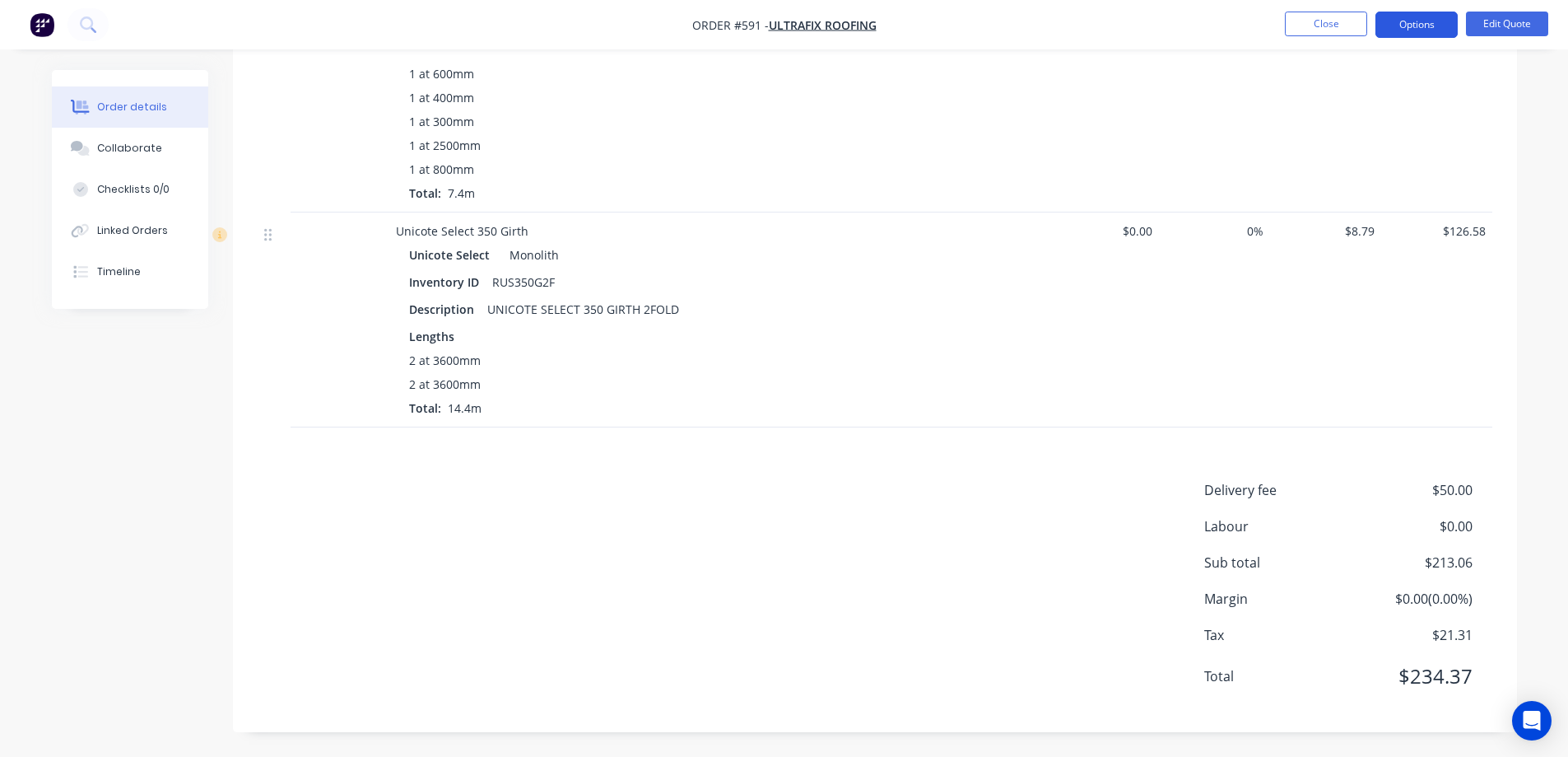
click at [1425, 28] on button "Options" at bounding box center [1417, 25] width 83 height 26
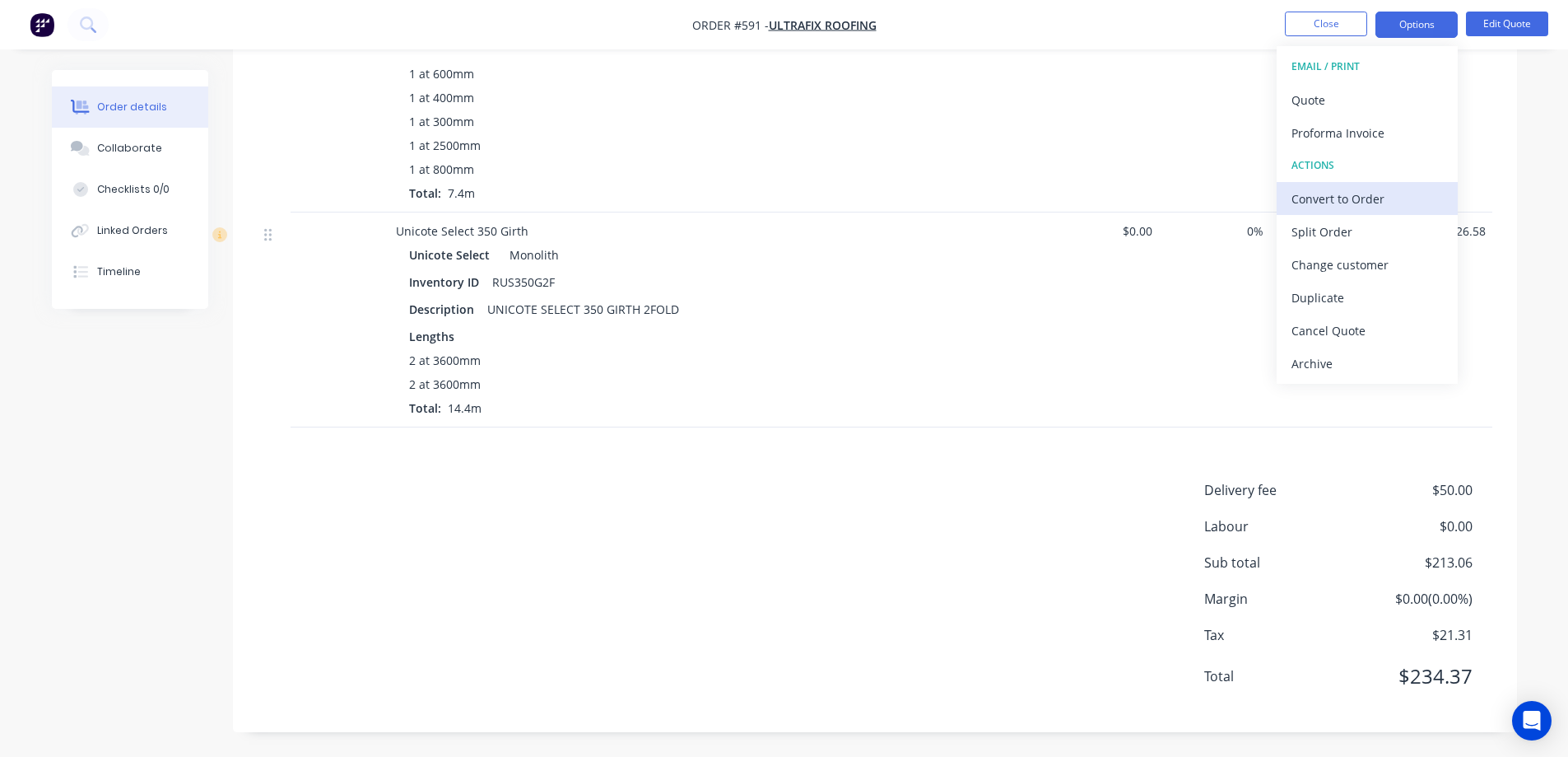
click at [1325, 187] on div "Convert to Order" at bounding box center [1367, 198] width 152 height 24
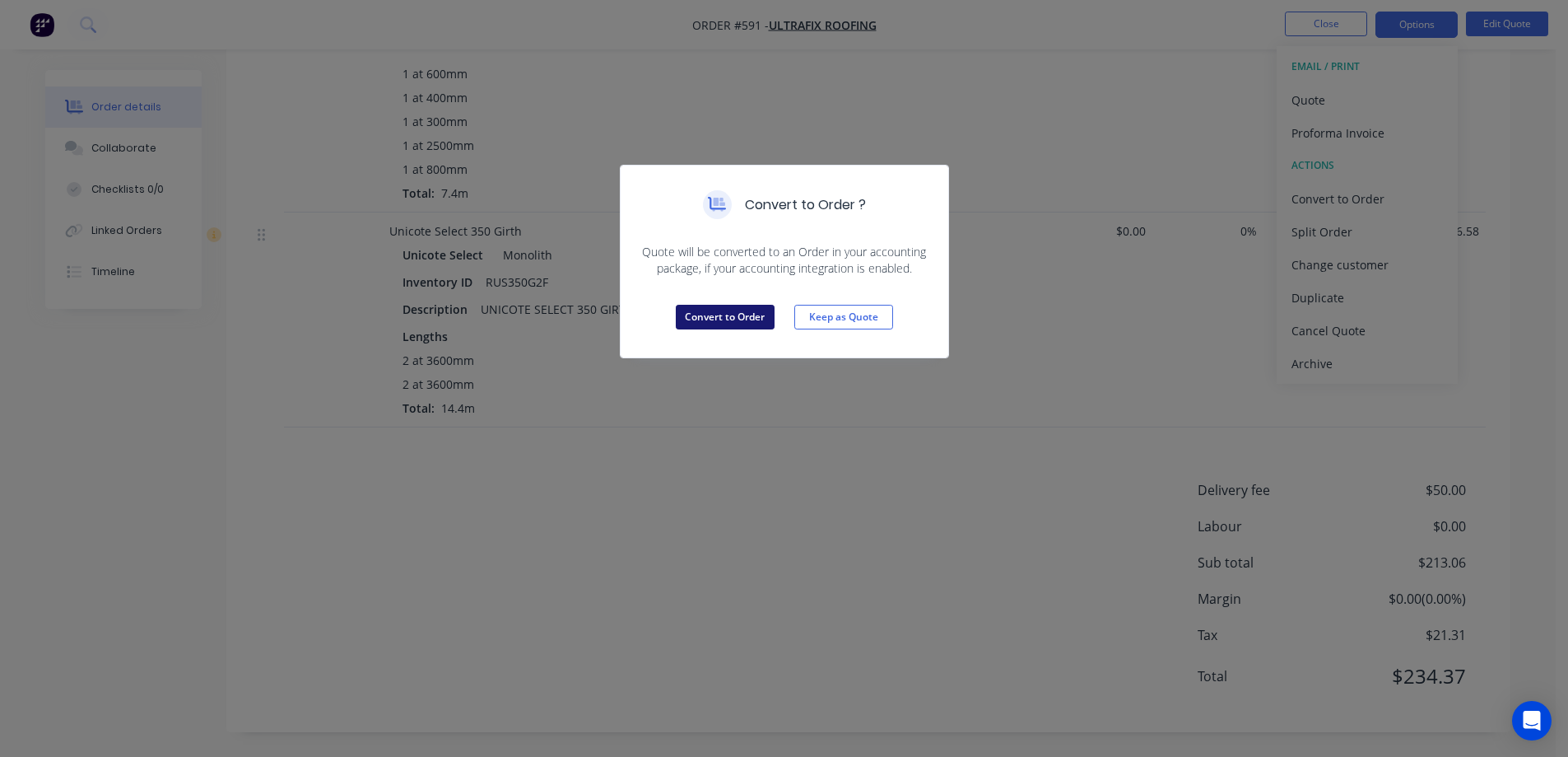
click at [714, 315] on button "Convert to Order" at bounding box center [725, 317] width 99 height 25
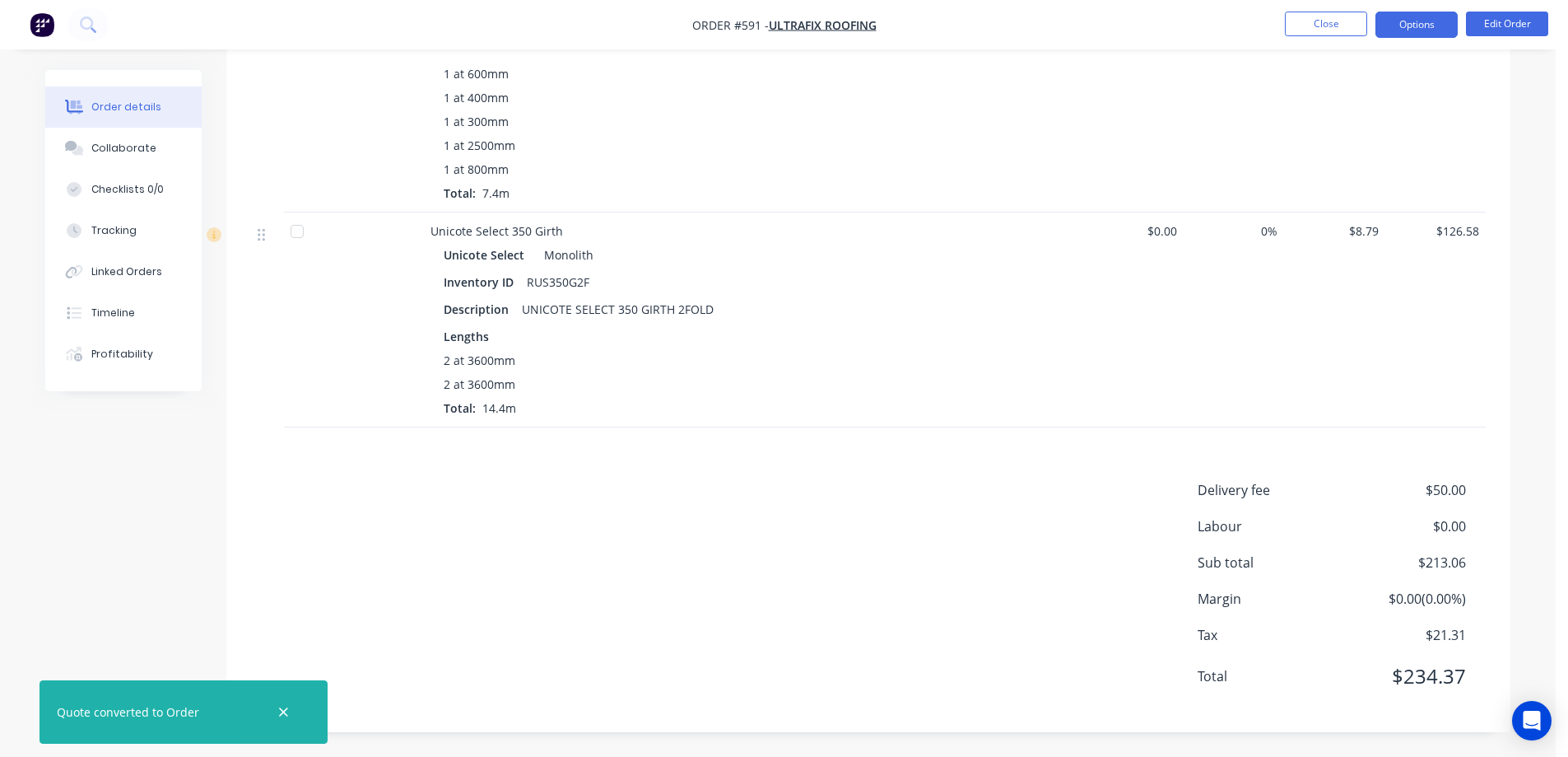
click at [1413, 11] on button "Options" at bounding box center [1417, 25] width 83 height 26
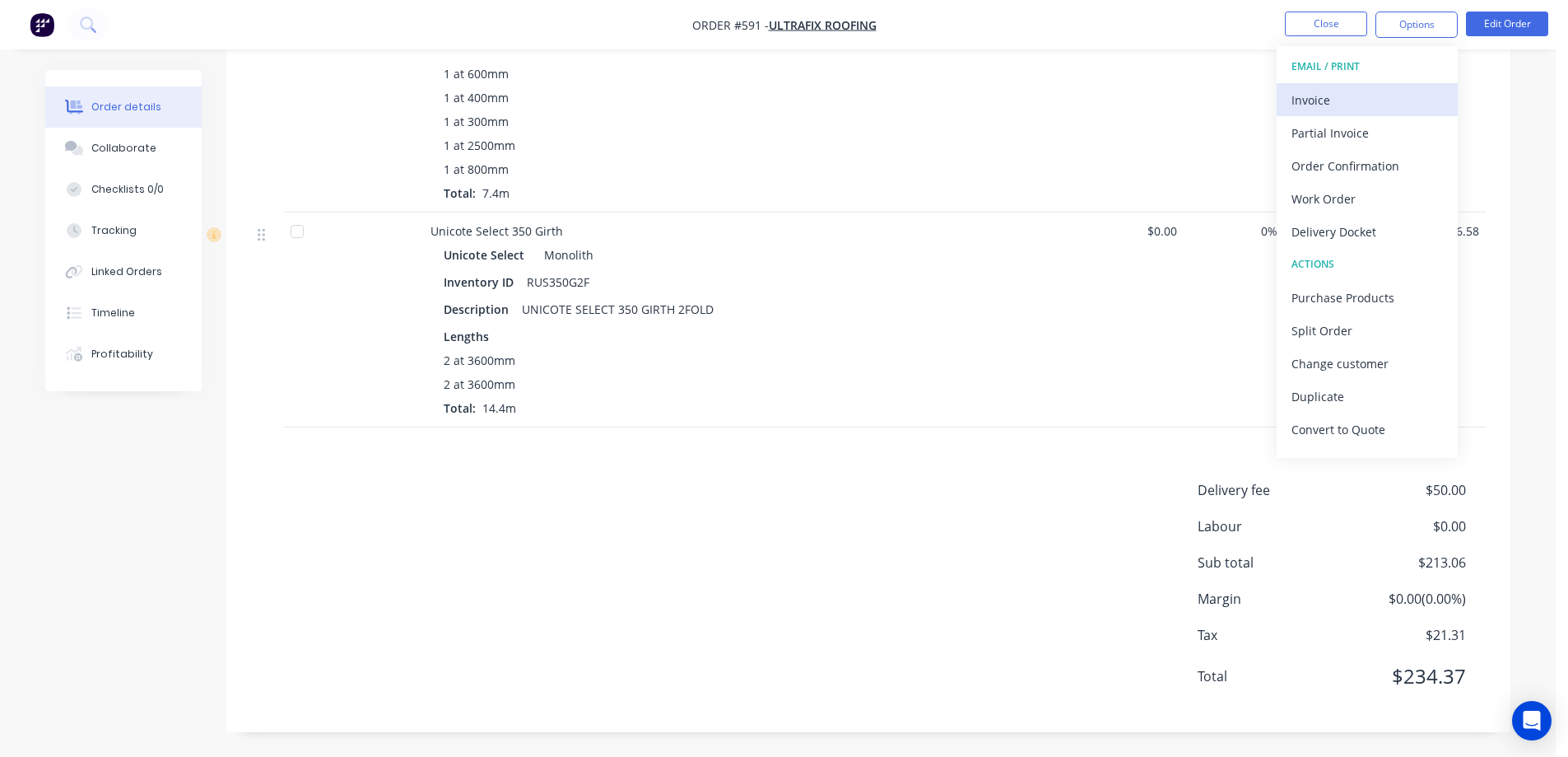
click at [1331, 95] on div "Invoice" at bounding box center [1367, 99] width 152 height 24
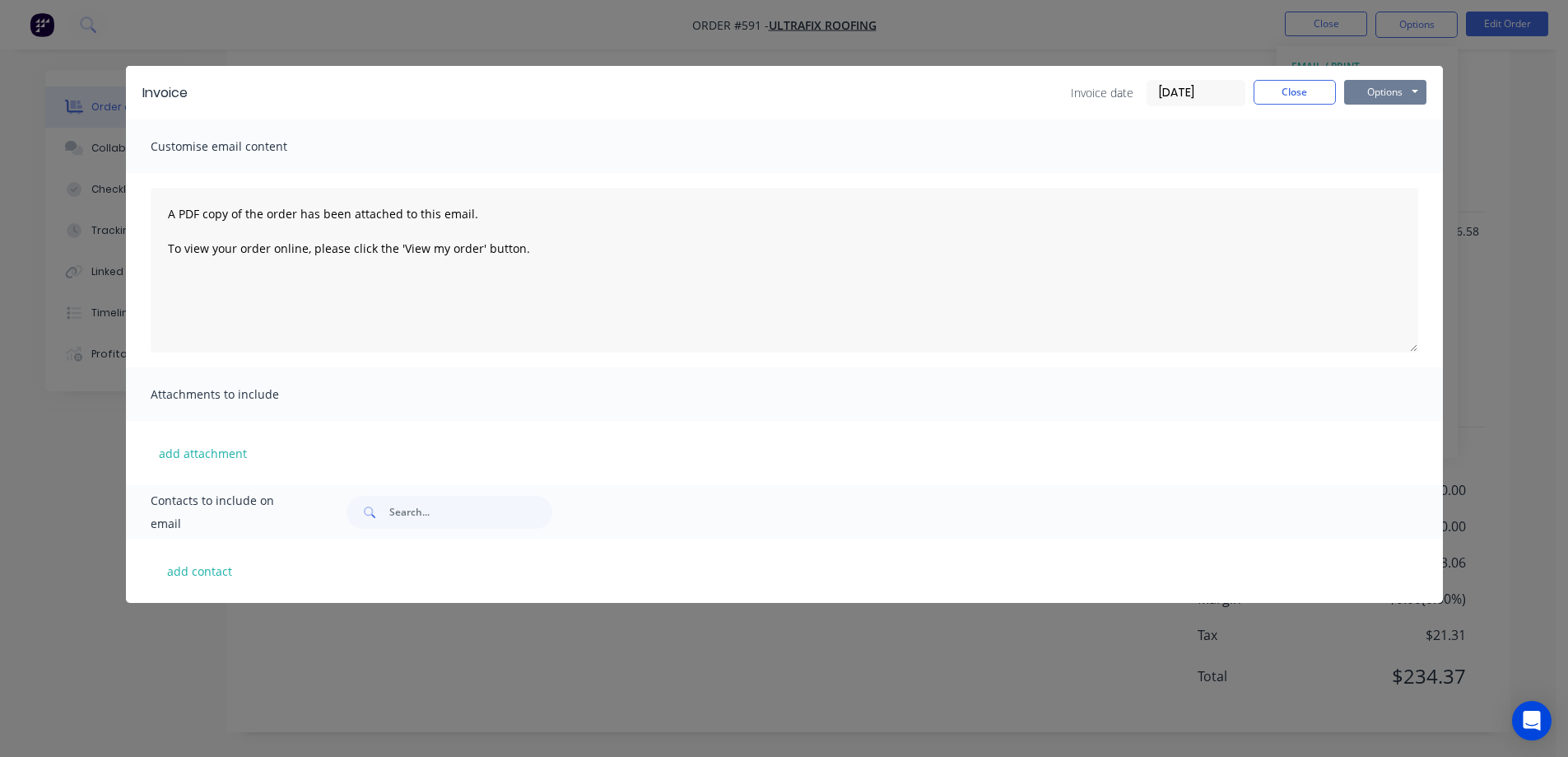
click at [1356, 86] on button "Options" at bounding box center [1385, 92] width 83 height 25
click at [1364, 123] on button "Preview" at bounding box center [1397, 121] width 105 height 27
click at [1266, 89] on button "Close" at bounding box center [1295, 92] width 83 height 25
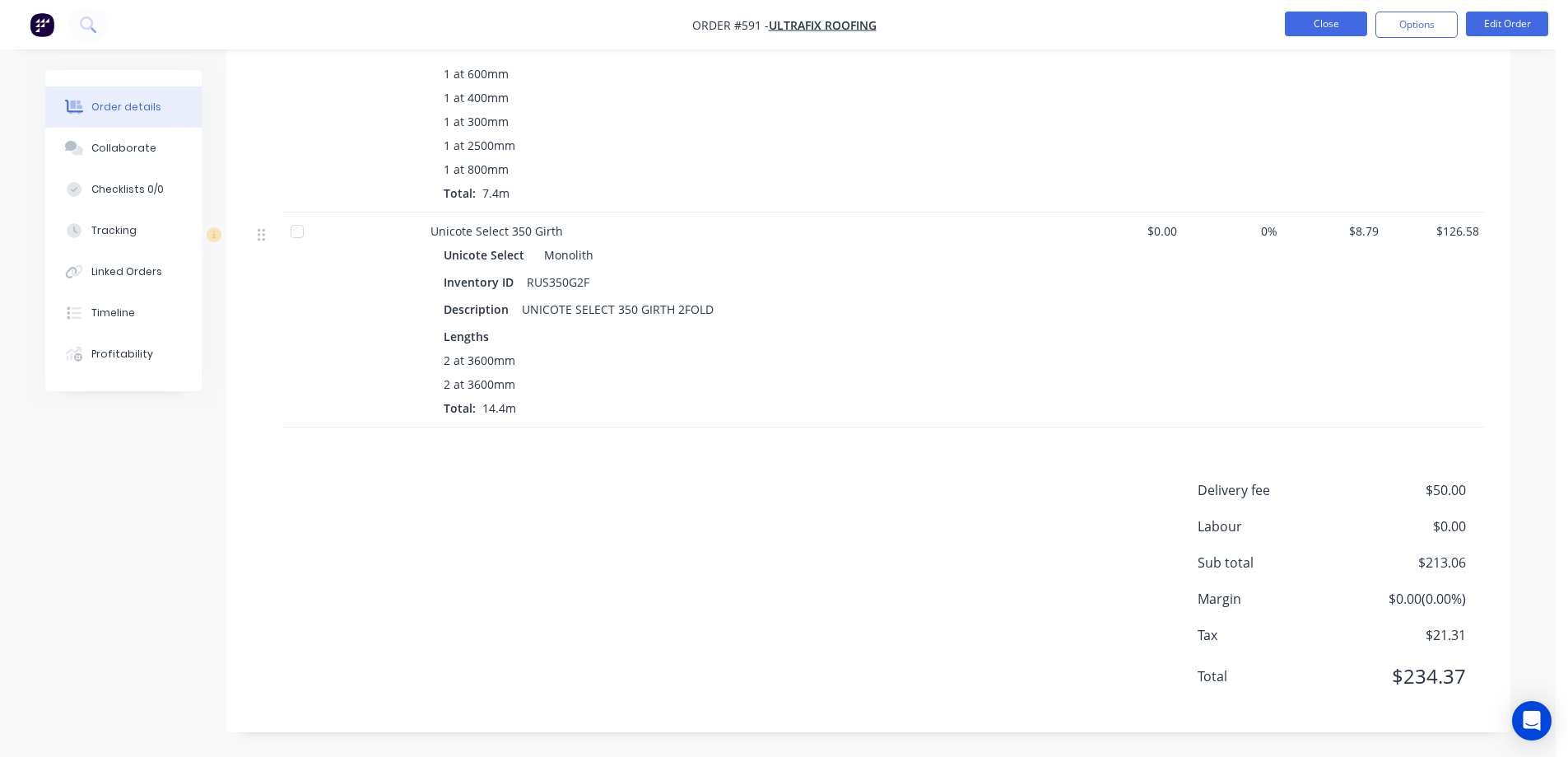
click at [1294, 24] on button "Close" at bounding box center [1327, 24] width 83 height 25
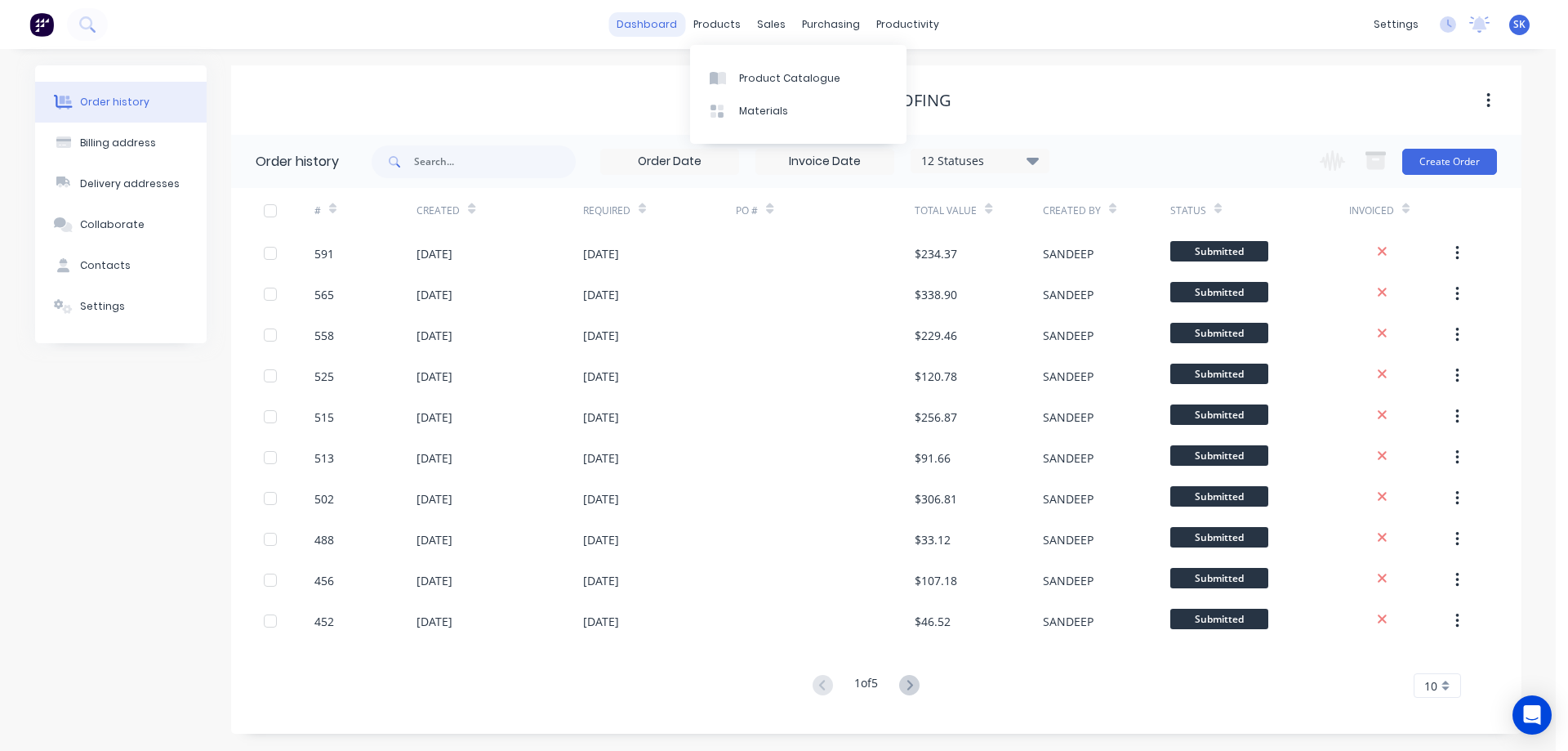
click at [660, 23] on link "dashboard" at bounding box center [646, 24] width 77 height 24
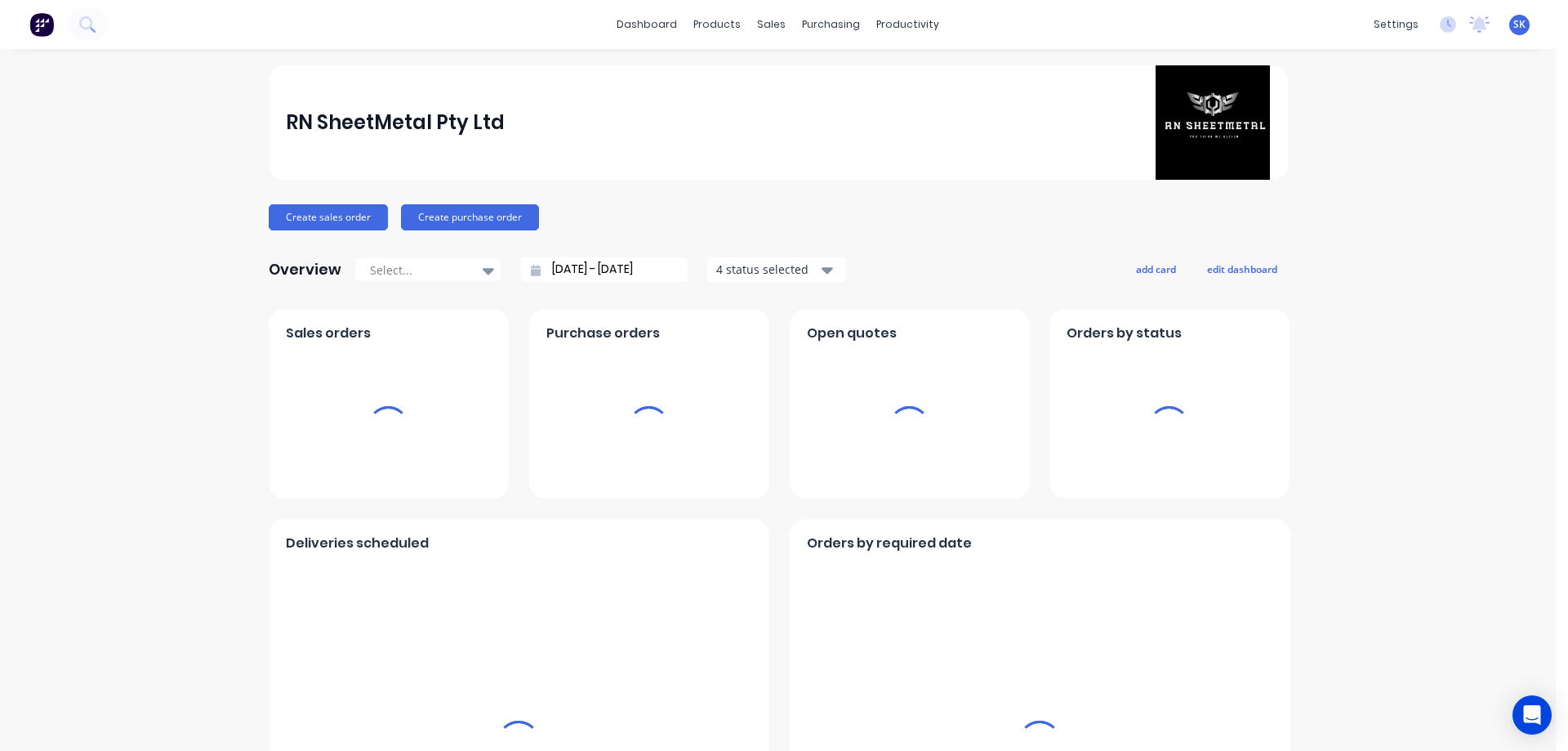
click at [648, 267] on input "[DATE] - [DATE]" at bounding box center [611, 269] width 140 height 24
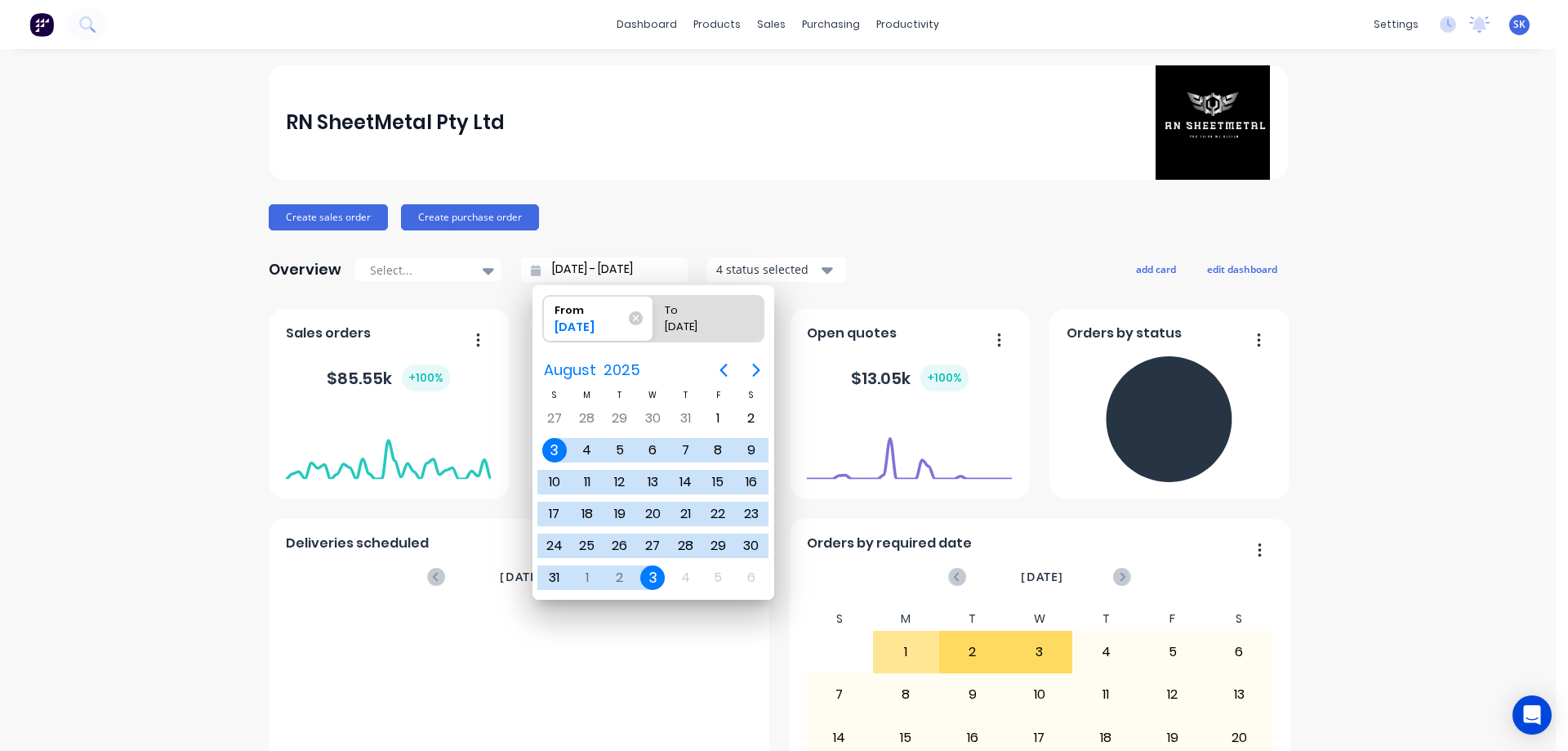
click at [581, 268] on input "[DATE] - [DATE]" at bounding box center [611, 269] width 140 height 24
click at [754, 365] on icon "Next page" at bounding box center [755, 369] width 7 height 13
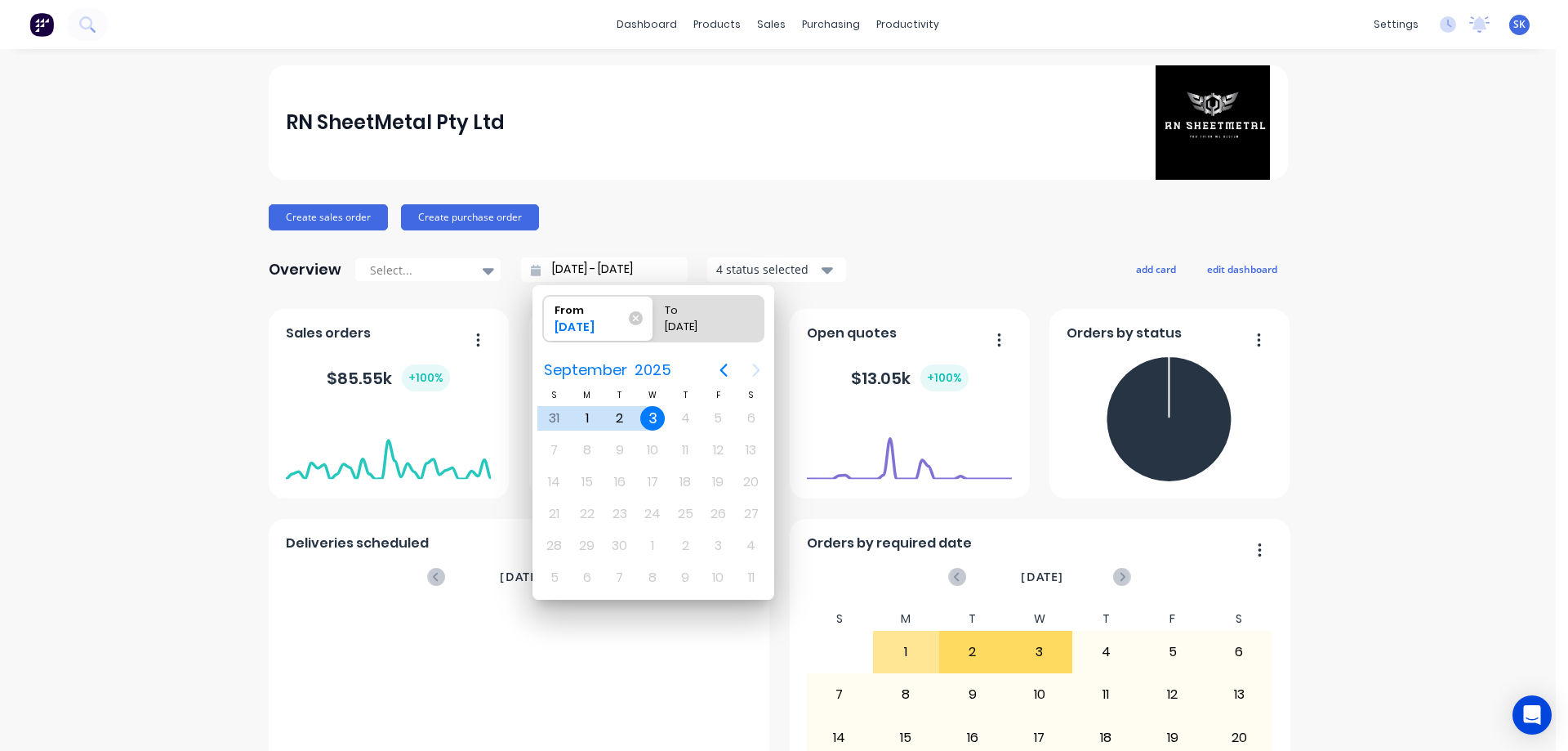
click at [653, 418] on div "3" at bounding box center [652, 418] width 24 height 24
type input "03/09/25 - 03/09/25"
radio input "false"
radio input "true"
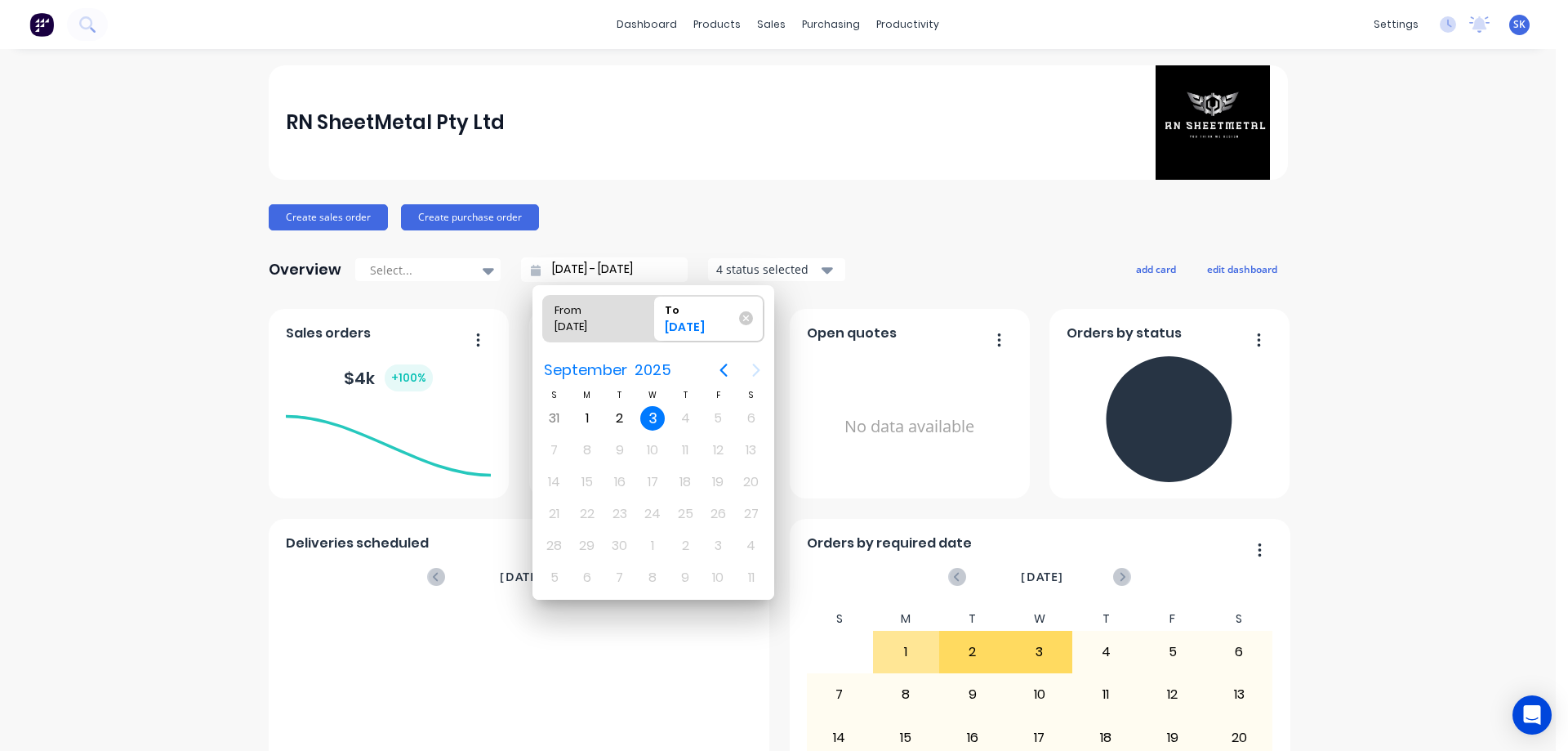
click at [749, 272] on div "4 status selected" at bounding box center [767, 269] width 103 height 17
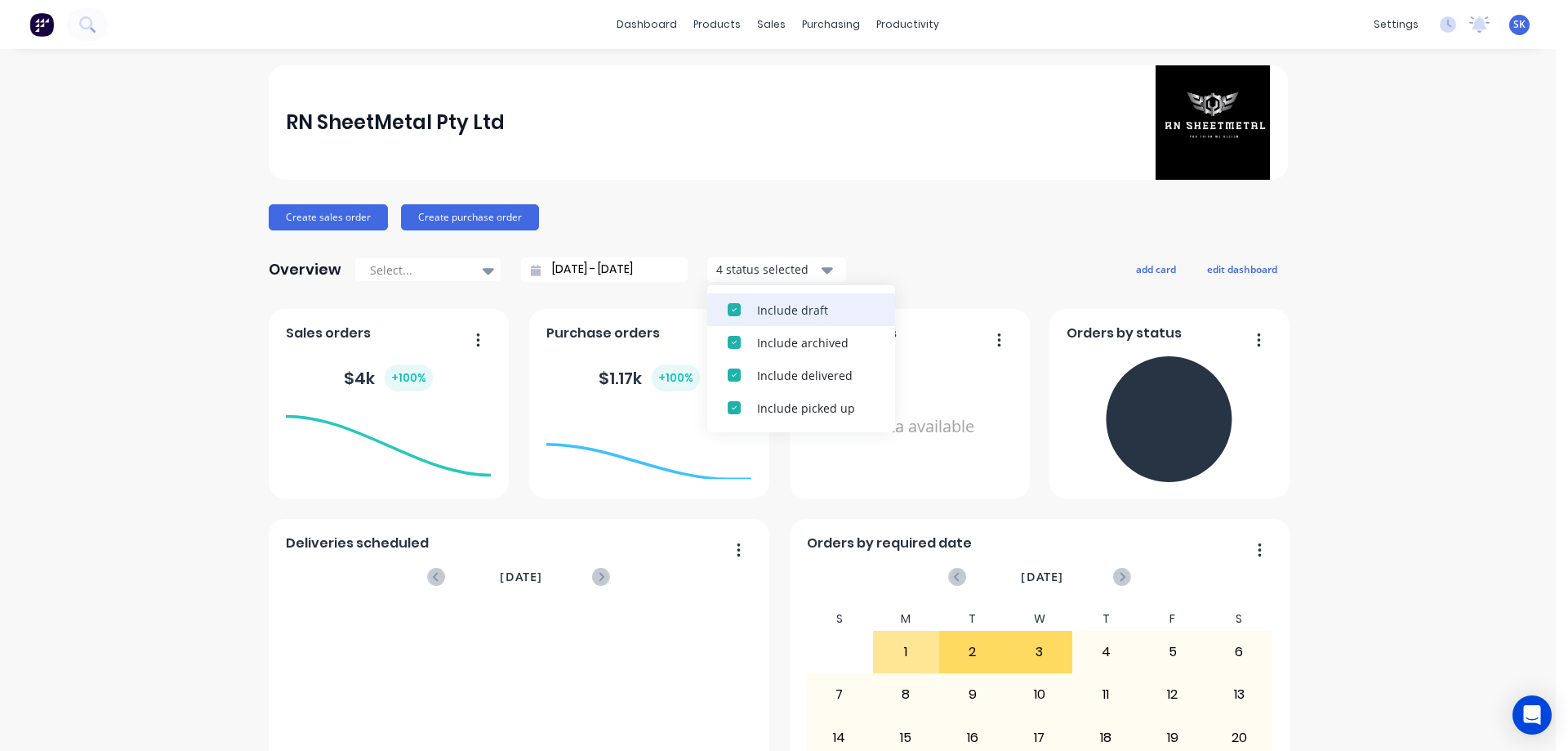
click at [748, 300] on button "Include draft" at bounding box center [801, 310] width 188 height 33
click at [748, 300] on button "Include archived" at bounding box center [801, 310] width 188 height 33
click at [917, 246] on div "RN SheetMetal Pty Ltd Create sales order Create purchase order Overview Select.…" at bounding box center [778, 701] width 1019 height 1273
